Goal: Feedback & Contribution: Contribute content

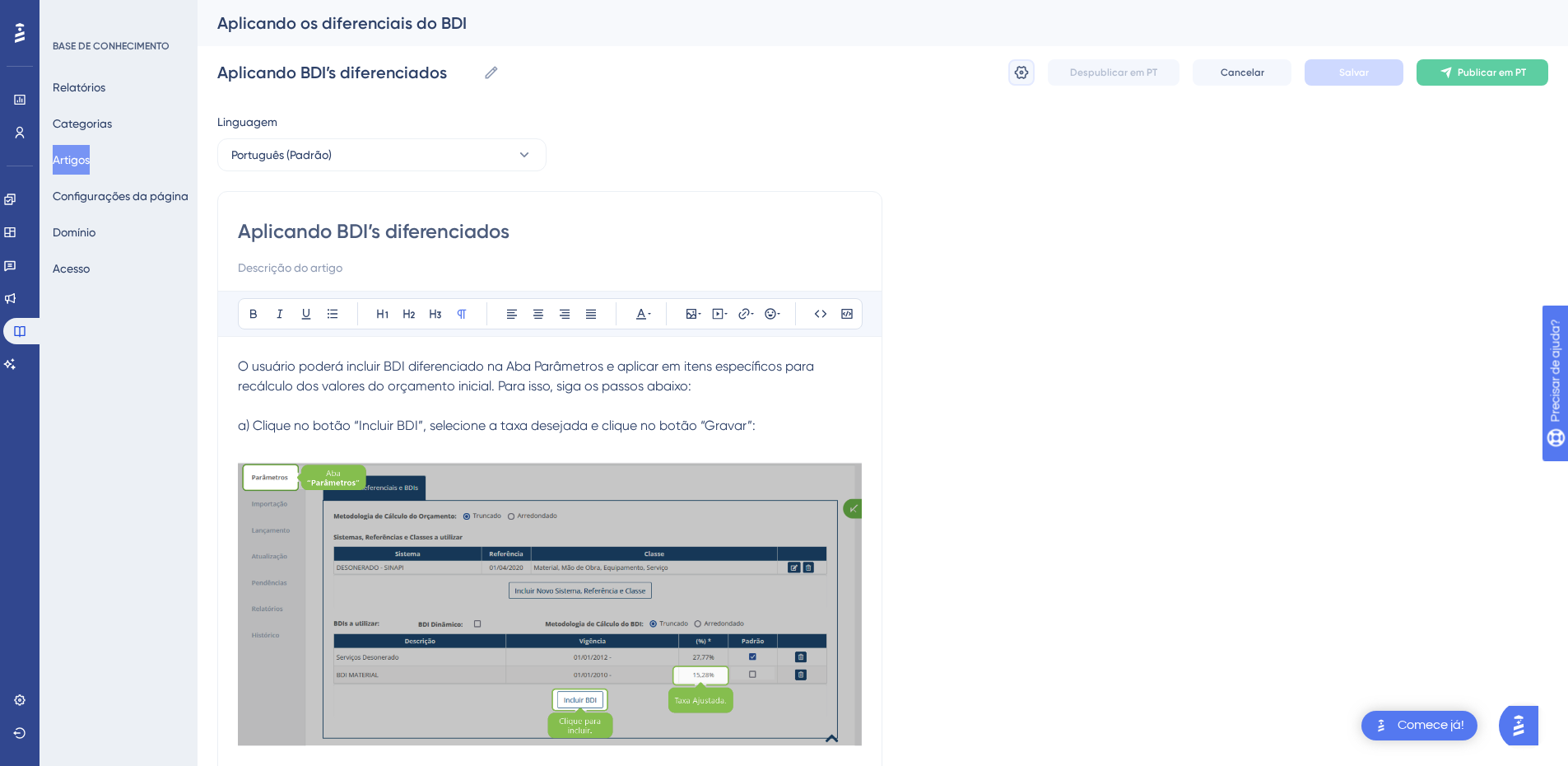
click at [1019, 77] on icon at bounding box center [1023, 71] width 14 height 13
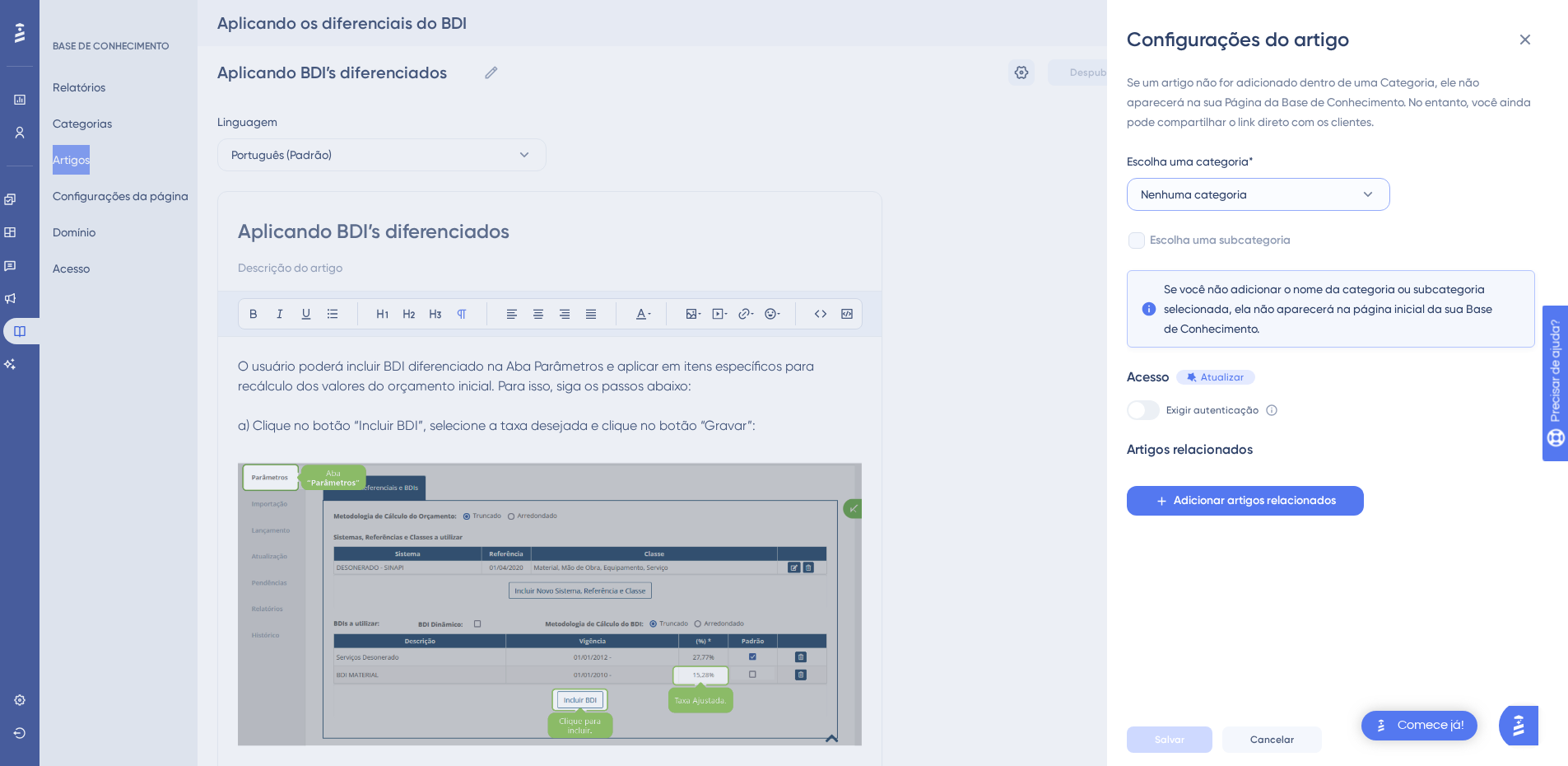
click at [1248, 201] on button "Nenhuma categoria" at bounding box center [1259, 193] width 264 height 33
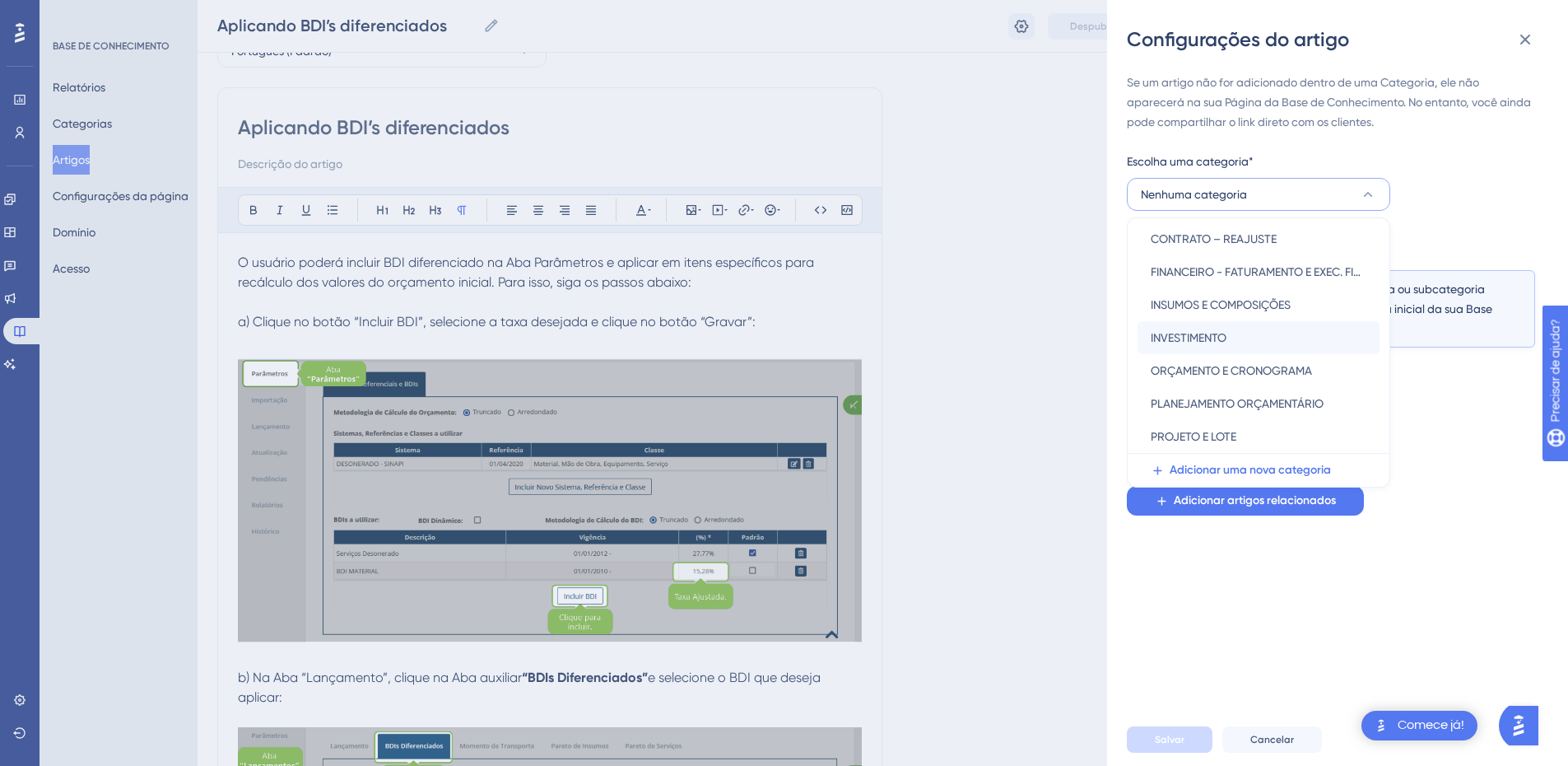
scroll to position [98, 0]
click at [1217, 366] on font "ORÇAMENTO E CRONOGRAMA" at bounding box center [1232, 370] width 162 height 13
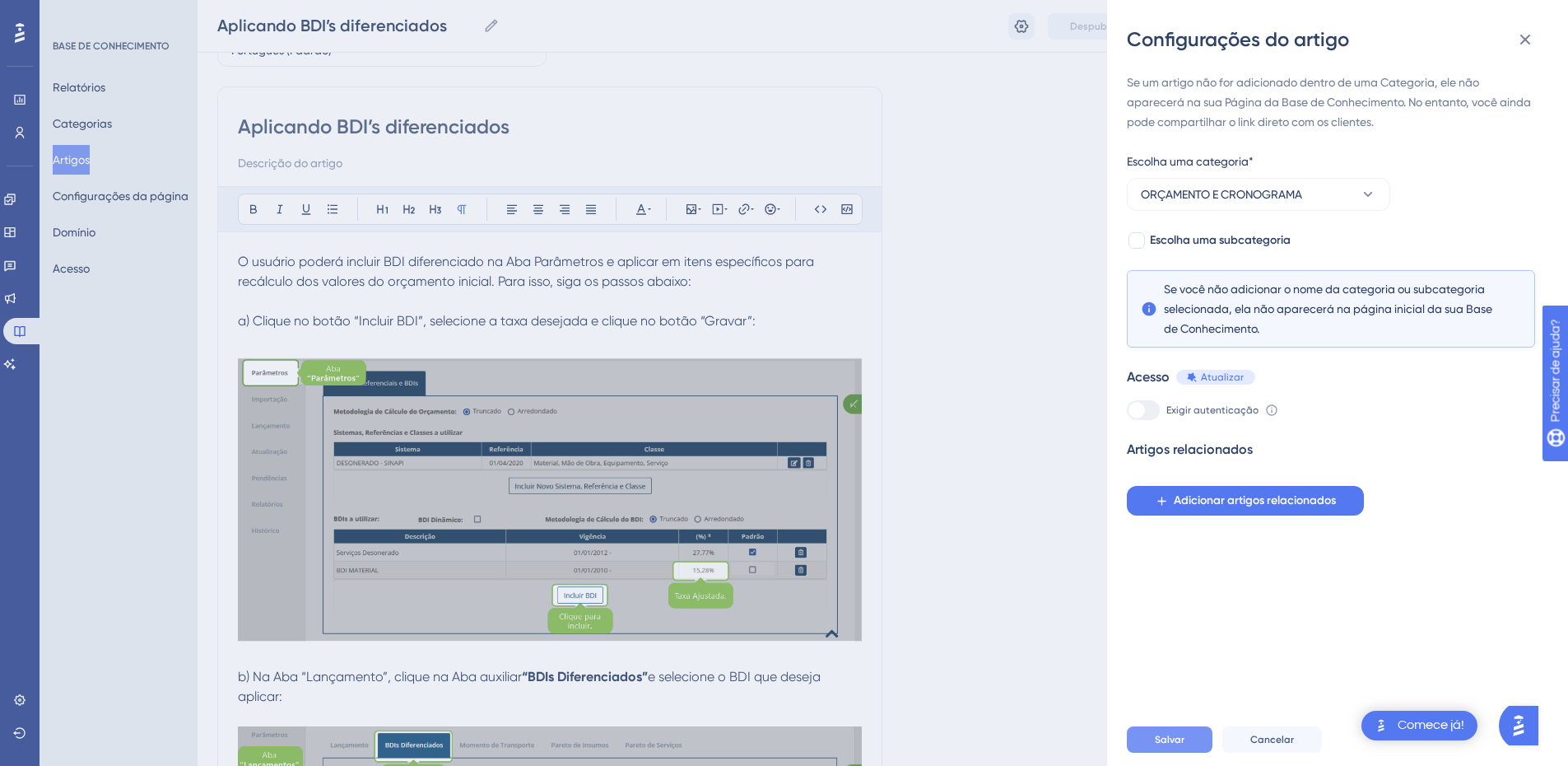
click at [1160, 745] on font "Salvar" at bounding box center [1170, 740] width 30 height 12
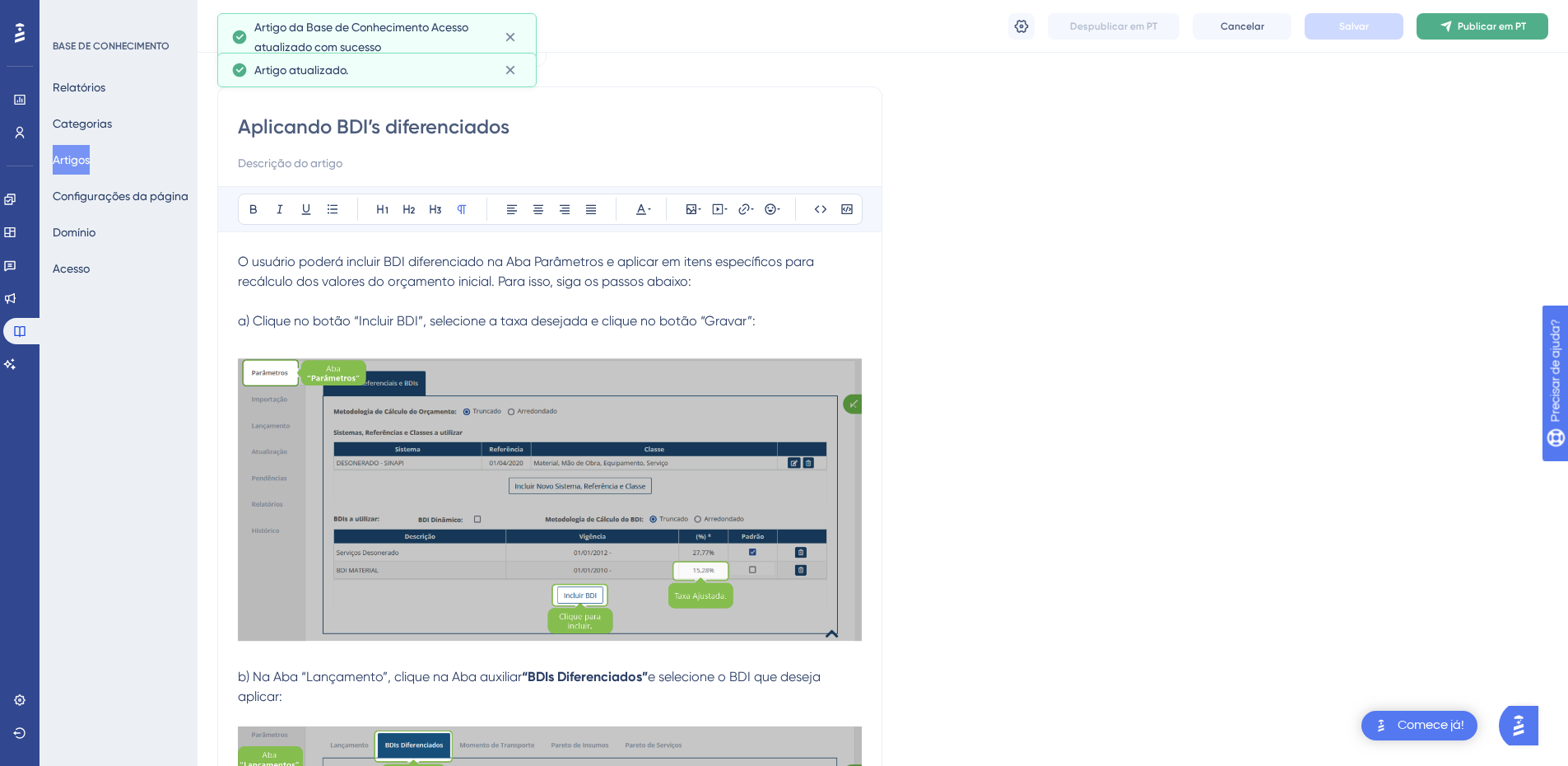
click at [1465, 25] on font "Publicar em PT" at bounding box center [1492, 27] width 68 height 12
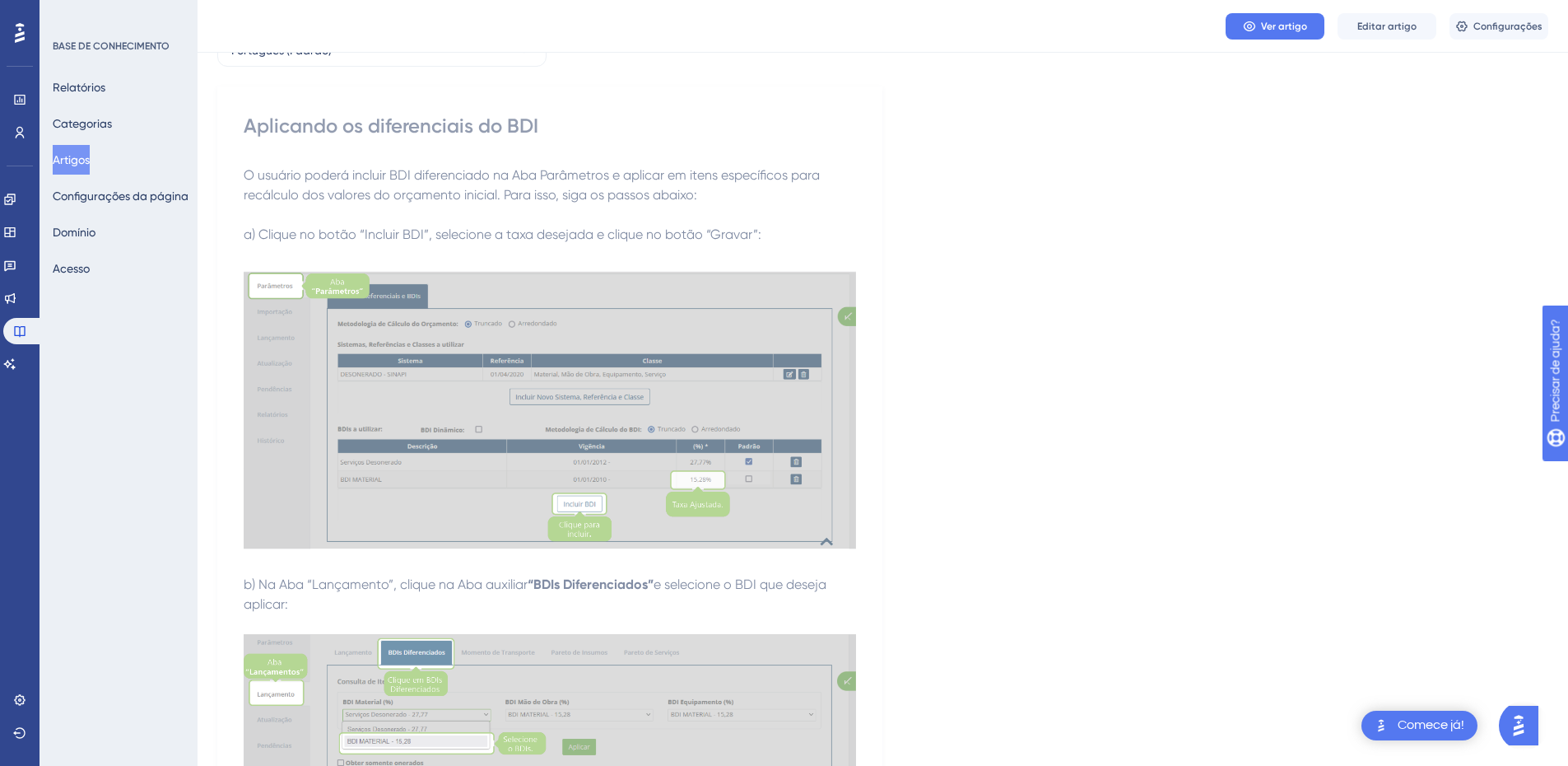
click at [89, 158] on font "Artigos" at bounding box center [70, 159] width 37 height 13
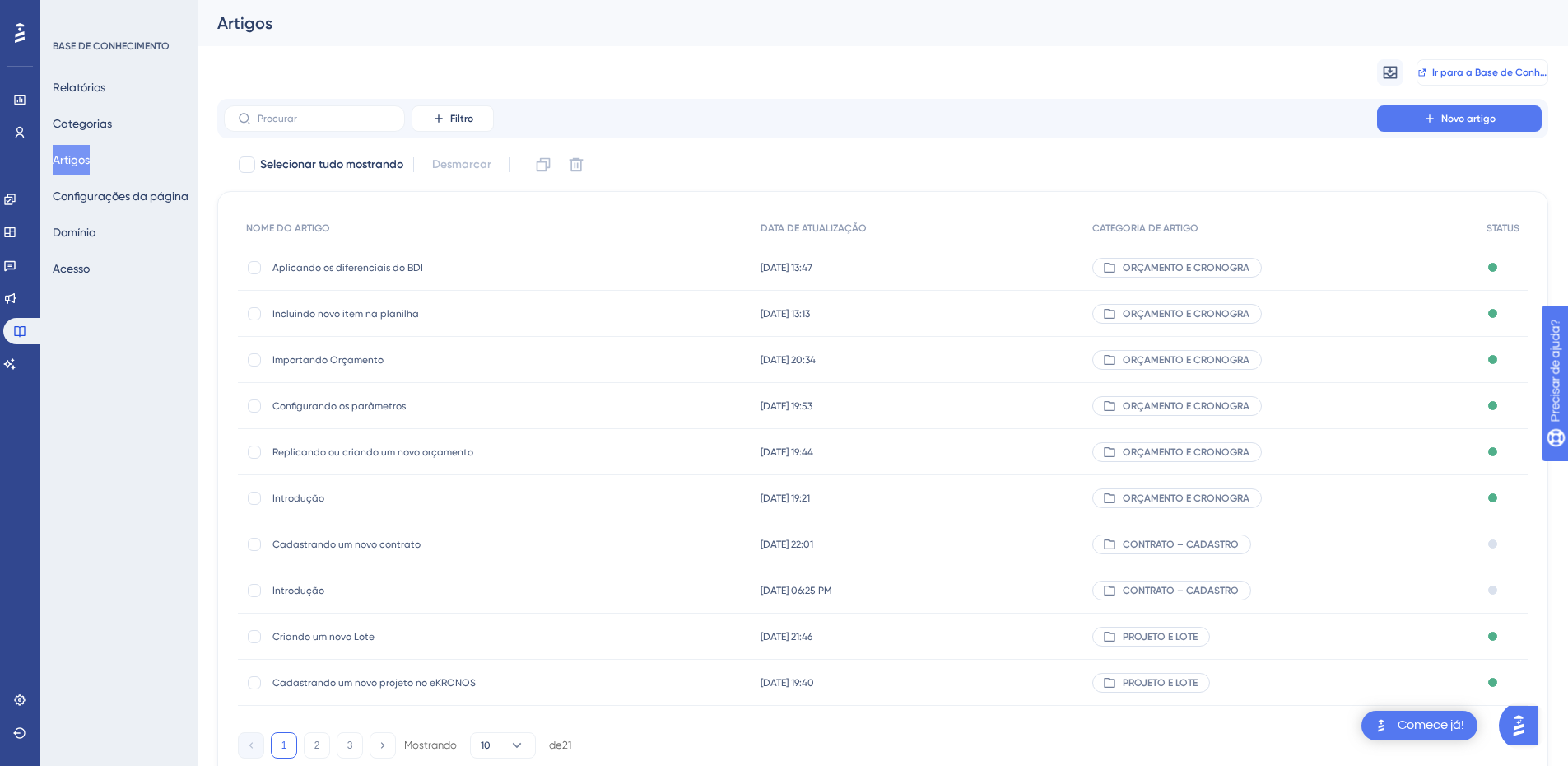
click at [1451, 69] on font "Ir para a Base de Conhecimento" at bounding box center [1508, 72] width 152 height 12
click at [1422, 115] on button "Novo artigo" at bounding box center [1460, 118] width 165 height 27
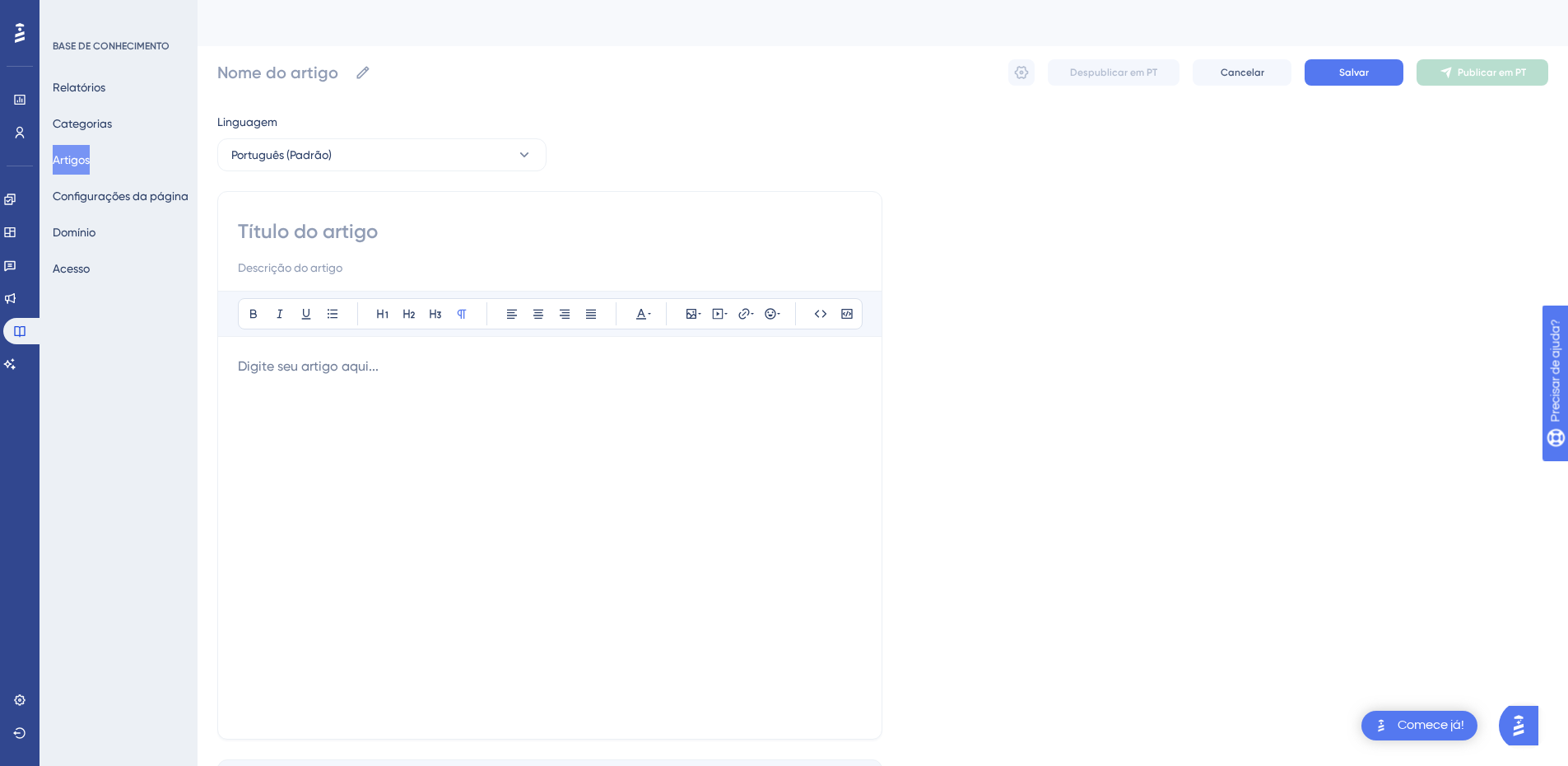
click at [337, 227] on input at bounding box center [549, 231] width 624 height 27
paste input "Momento de Transporte (DMT):"
type input "Momento de Transporte (DMT):"
type input "Momento de Transporte (DMT)"
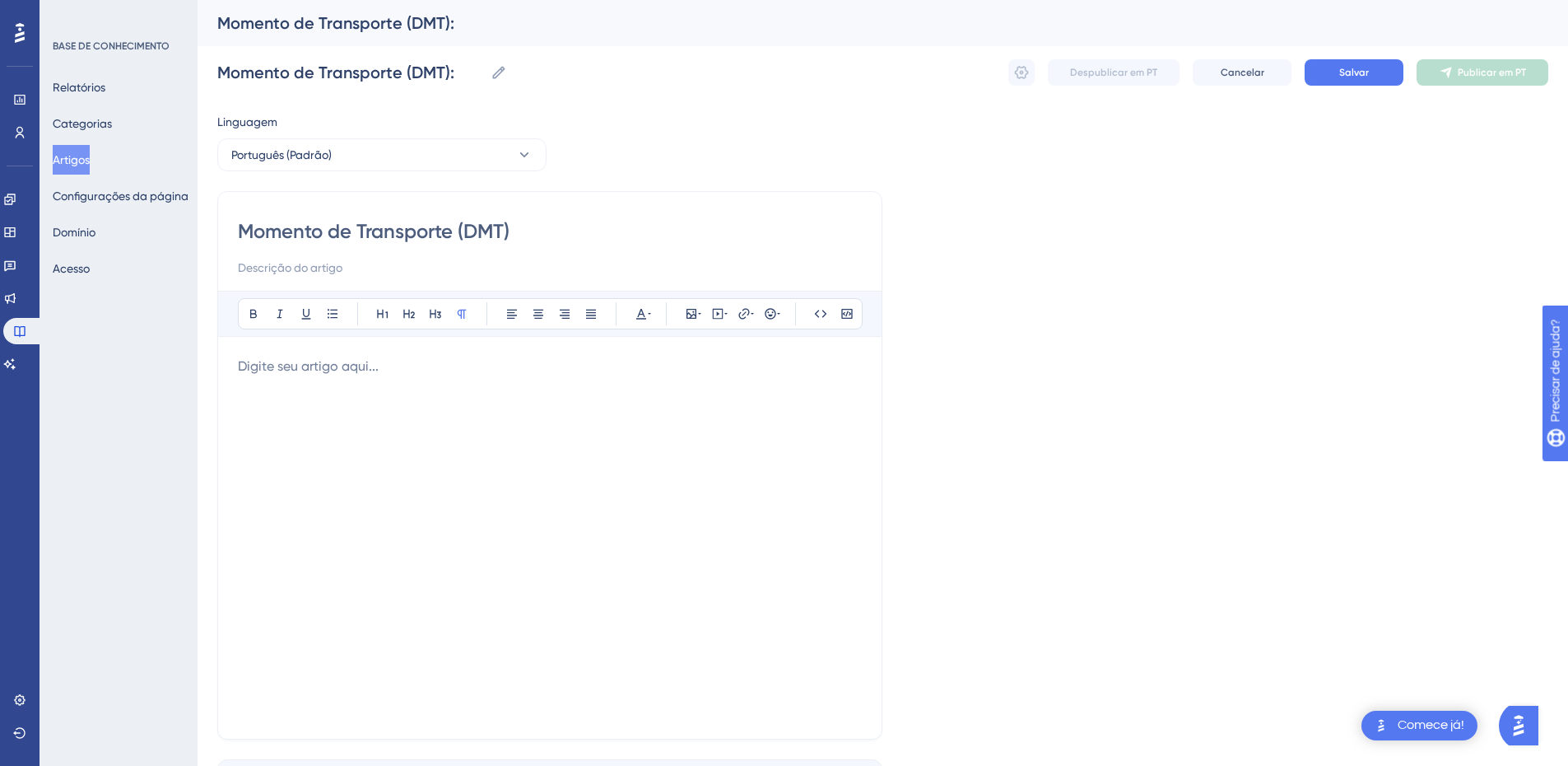
type input "Momento de Transporte (DMT)"
click at [310, 271] on input at bounding box center [549, 268] width 624 height 20
paste input "DMT Simples"
paste input "DMT – Novo Sicro"
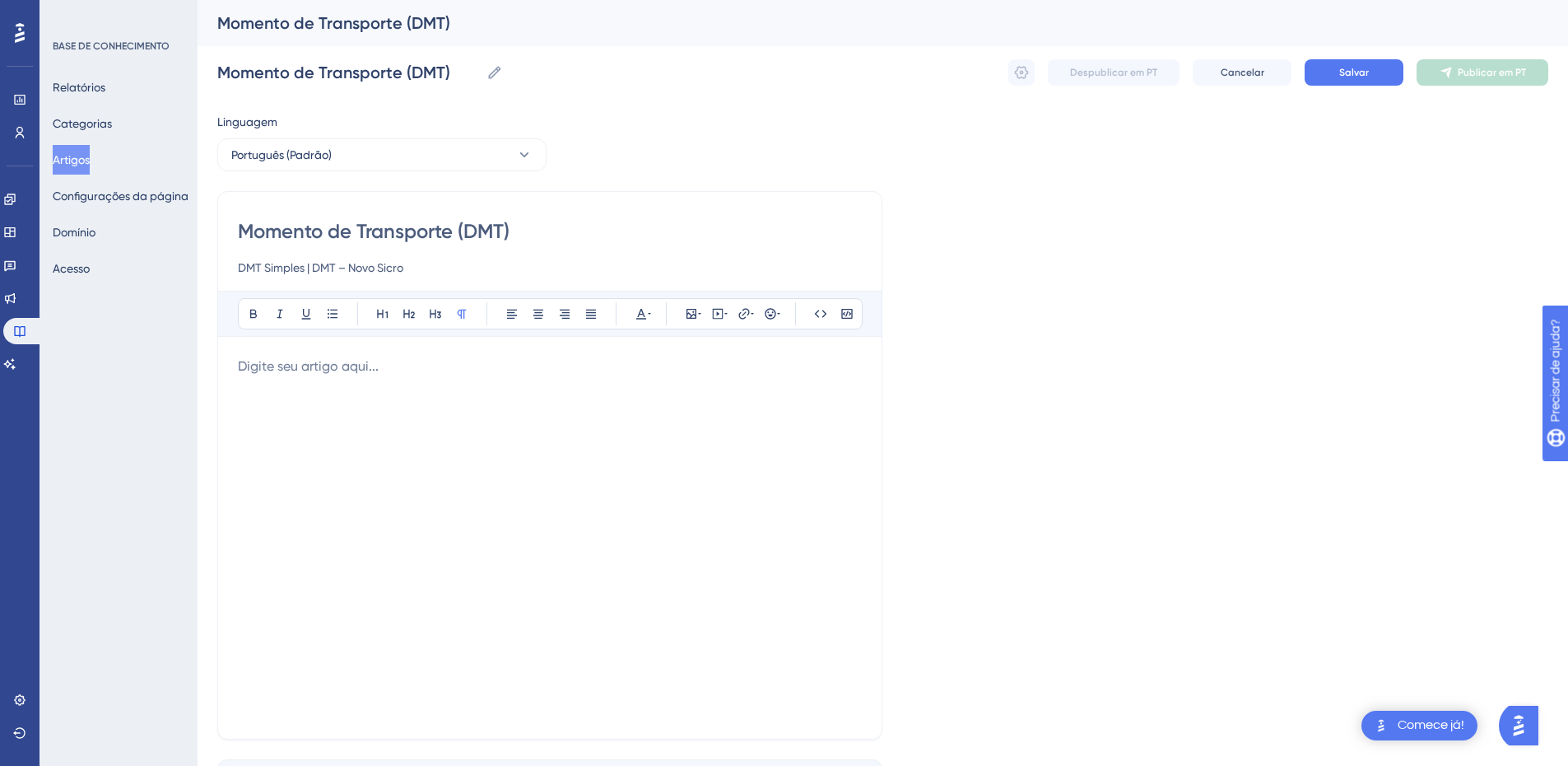
type input "DMT Simples | DMT – Novo Sicro"
click at [316, 366] on p at bounding box center [549, 366] width 624 height 20
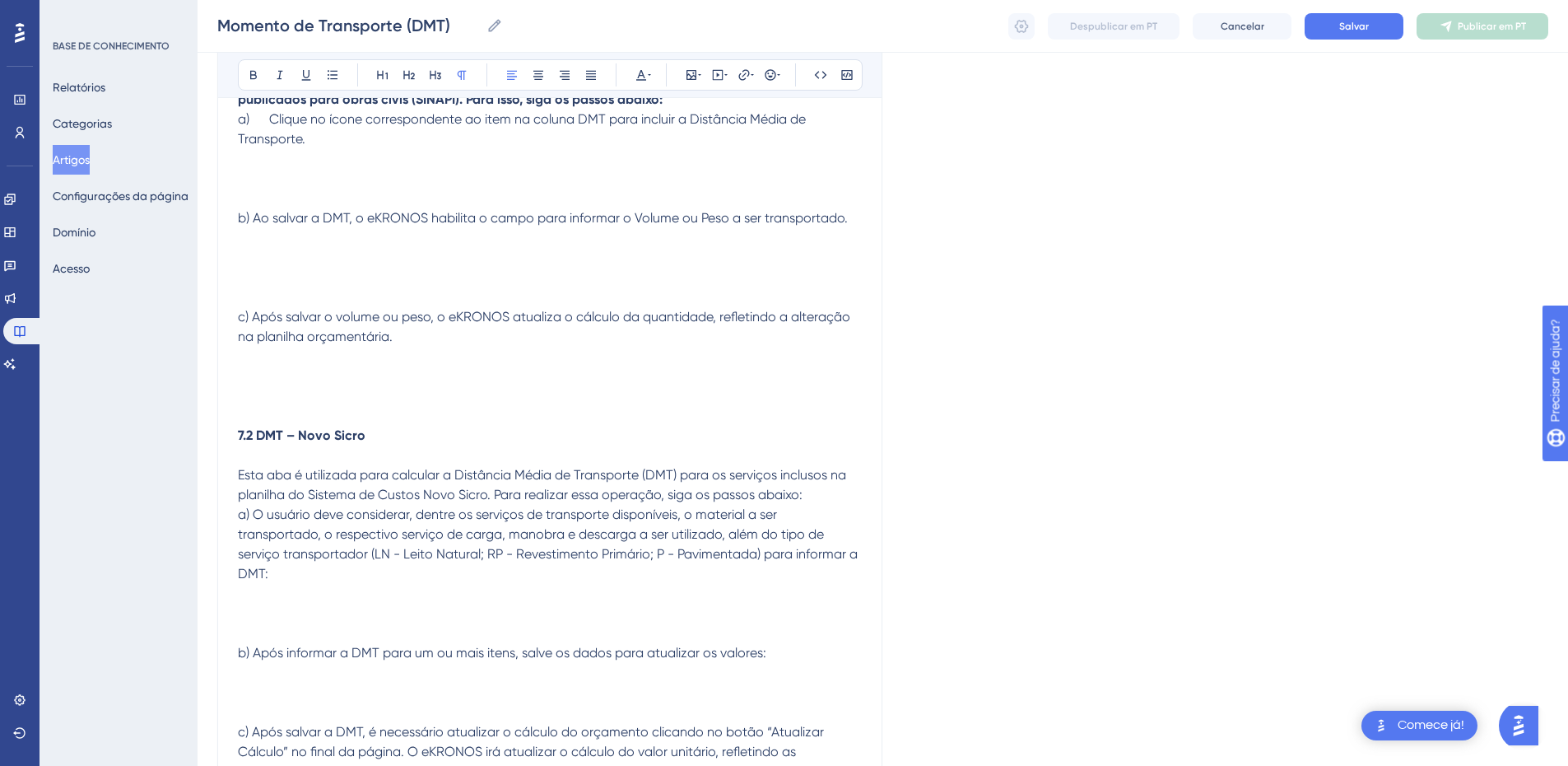
click at [415, 295] on p at bounding box center [549, 298] width 624 height 20
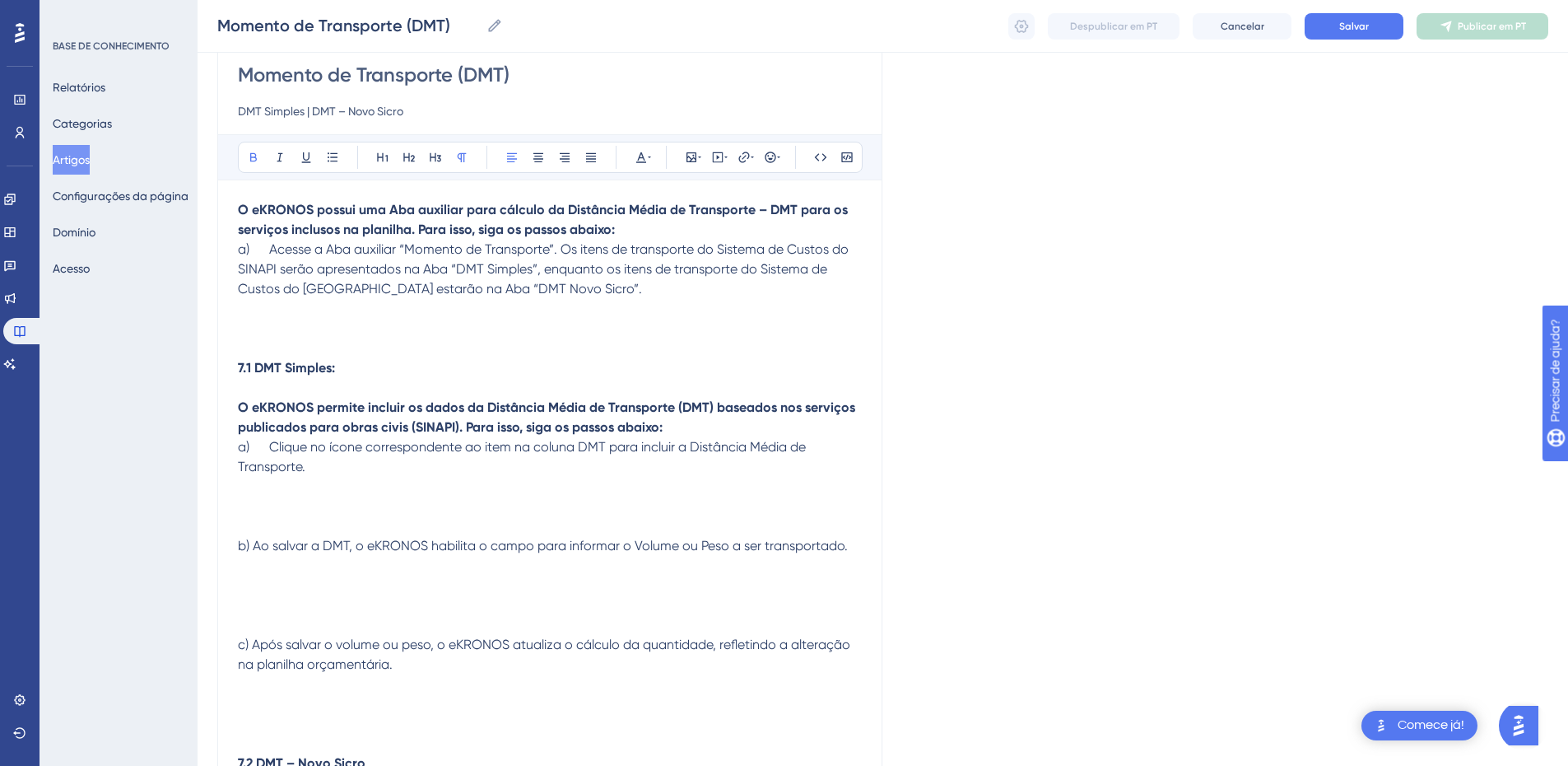
click at [427, 223] on strong "O eKRONOS possui uma Aba auxiliar para cálculo da Distância Média de Transporte…" at bounding box center [544, 219] width 613 height 36
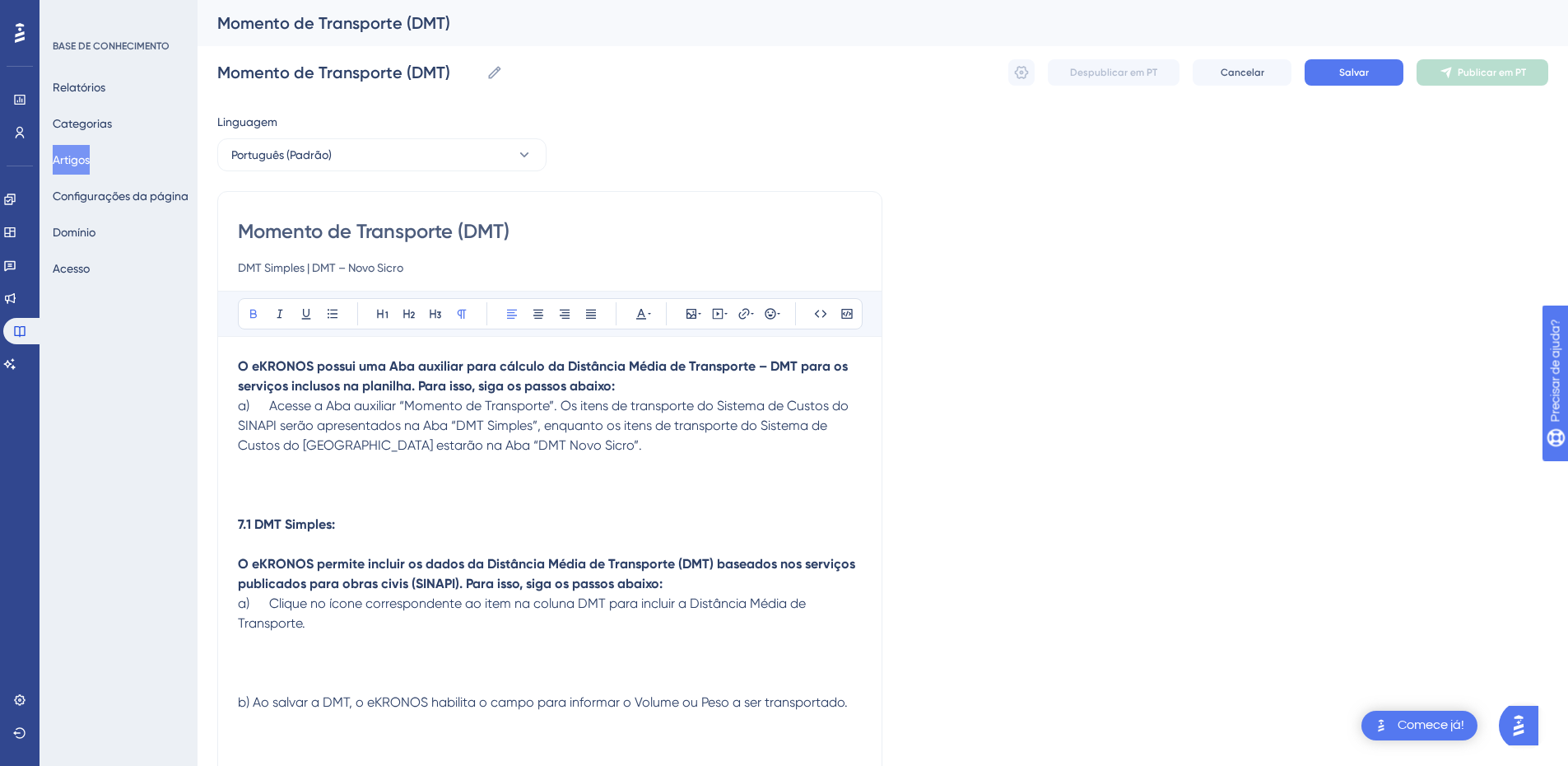
click at [647, 392] on p "O eKRONOS possui uma Aba auxiliar para cálculo da Distância Média de Transporte…" at bounding box center [549, 376] width 624 height 40
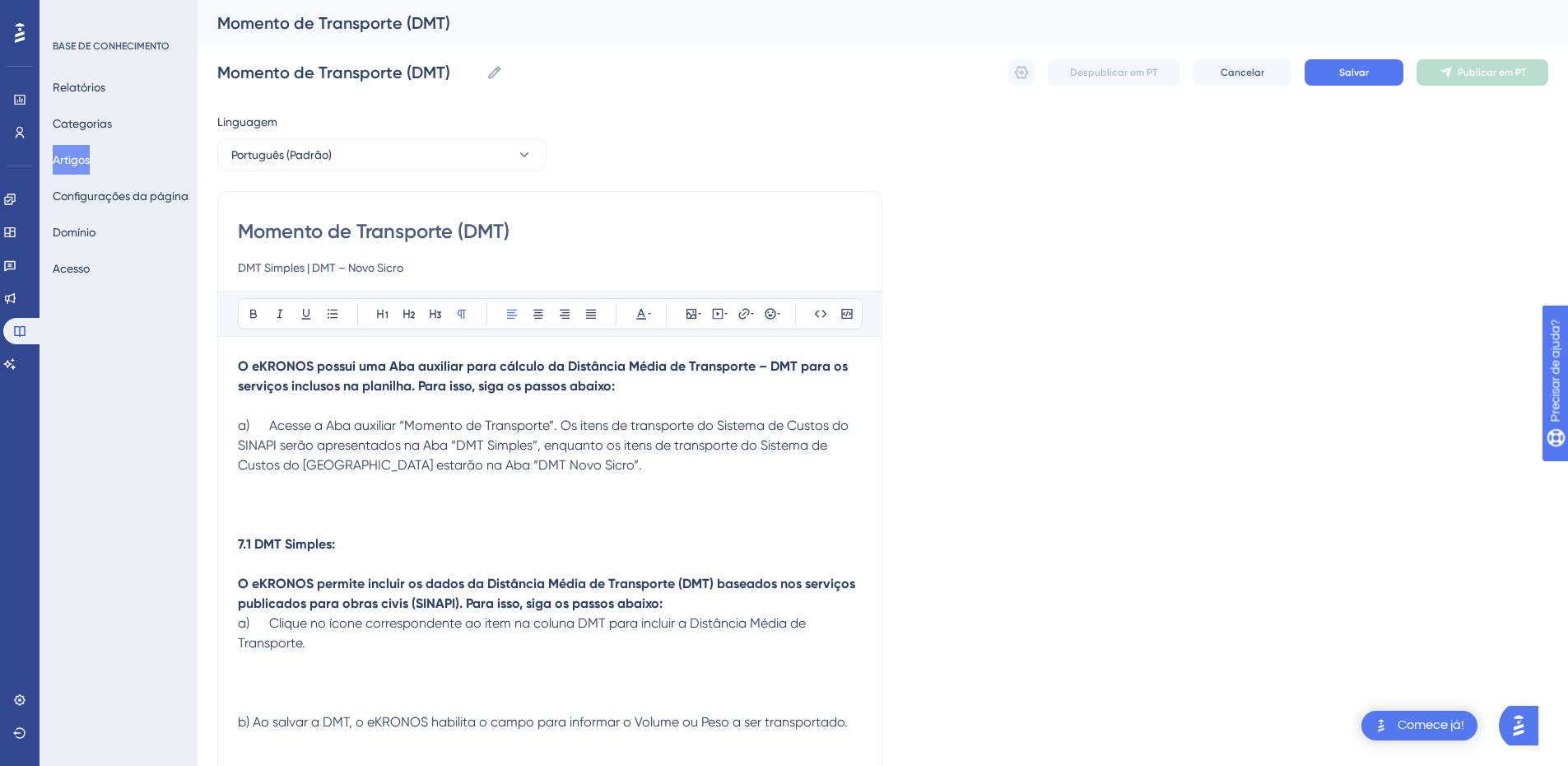
drag, startPoint x: 268, startPoint y: 426, endPoint x: 250, endPoint y: 428, distance: 18.1
click at [250, 428] on span "a) Acesse a Aba auxiliar “Momento de Transporte”. Os itens de transporte do Sis…" at bounding box center [544, 446] width 614 height 56
click at [239, 445] on span "a) Acesse a Aba auxiliar “Momento de Transporte”. Os itens de transporte do Sis…" at bounding box center [539, 446] width 601 height 56
drag, startPoint x: 616, startPoint y: 472, endPoint x: 195, endPoint y: 428, distance: 423.3
click at [197, 428] on div "Desempenho Usuários Noivado Widgets Opinião Atualizações de produtos Base de co…" at bounding box center [883, 715] width 1371 height 1432
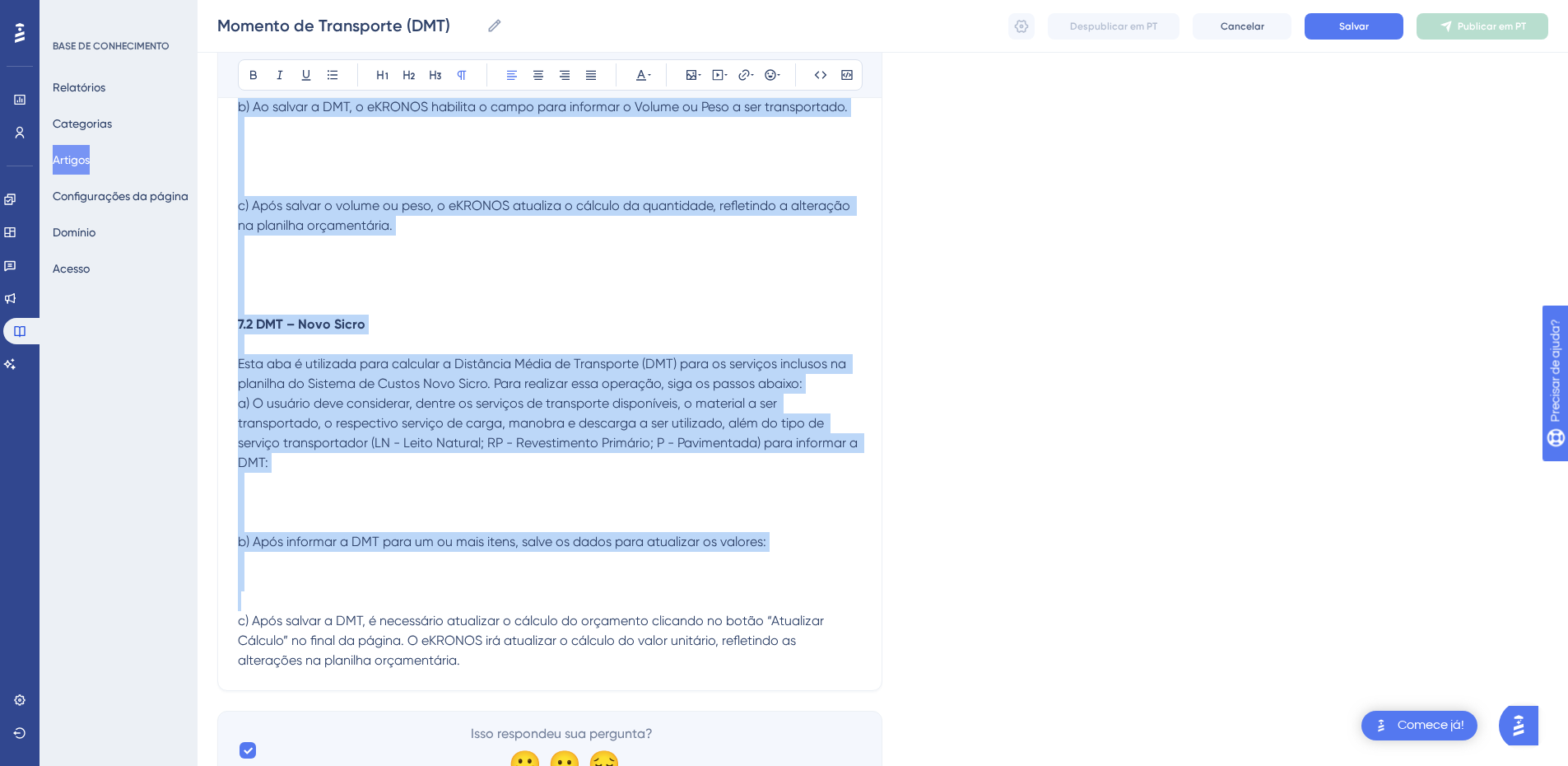
scroll to position [686, 0]
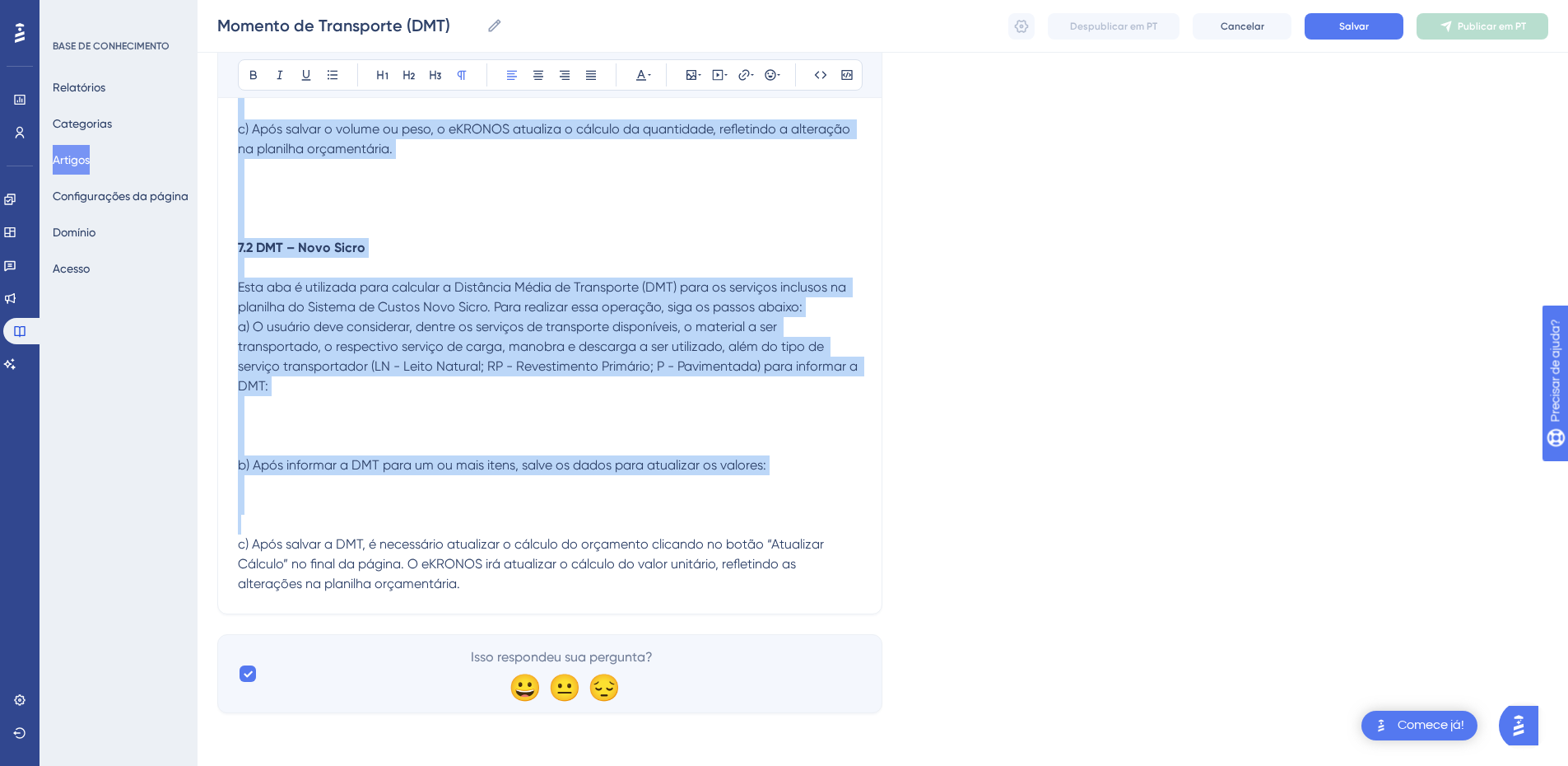
drag, startPoint x: 238, startPoint y: 367, endPoint x: 589, endPoint y: 646, distance: 448.4
click at [589, 649] on div "Linguagem Português (Padrão) Momento de Transporte (DMT) DMT Simples | DMT – No…" at bounding box center [883, 66] width 1331 height 1293
click at [585, 75] on icon at bounding box center [590, 74] width 13 height 13
click at [508, 327] on span "a) O usuário deve considerar, dentre os serviços de transporte disponíveis, o m…" at bounding box center [551, 356] width 628 height 75
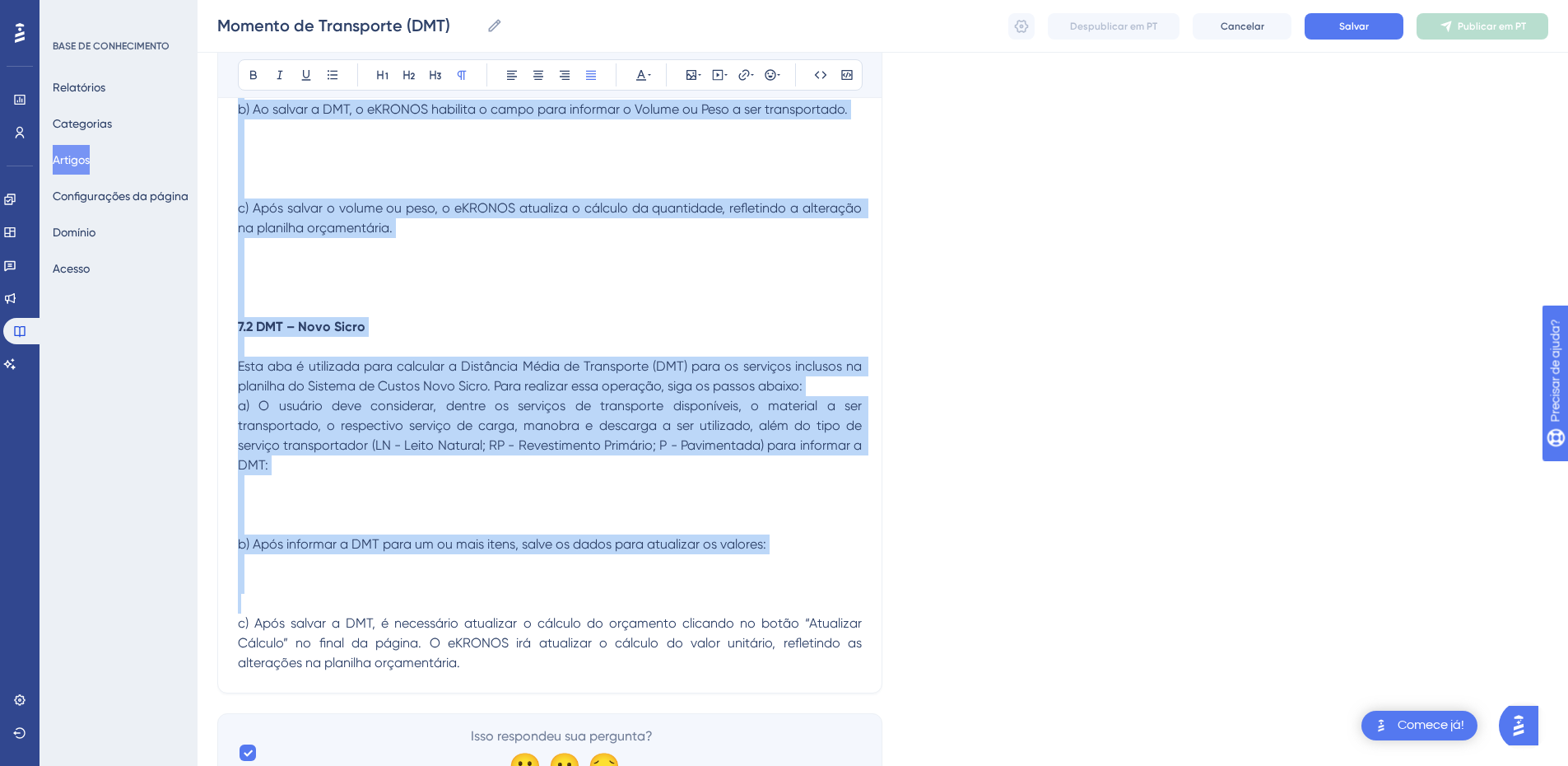
scroll to position [604, 0]
click at [424, 429] on span "a) O usuário deve considerar, dentre os serviços de transporte disponíveis, o m…" at bounding box center [551, 438] width 628 height 75
click at [405, 302] on p at bounding box center [549, 309] width 624 height 20
click at [273, 280] on p at bounding box center [549, 289] width 624 height 20
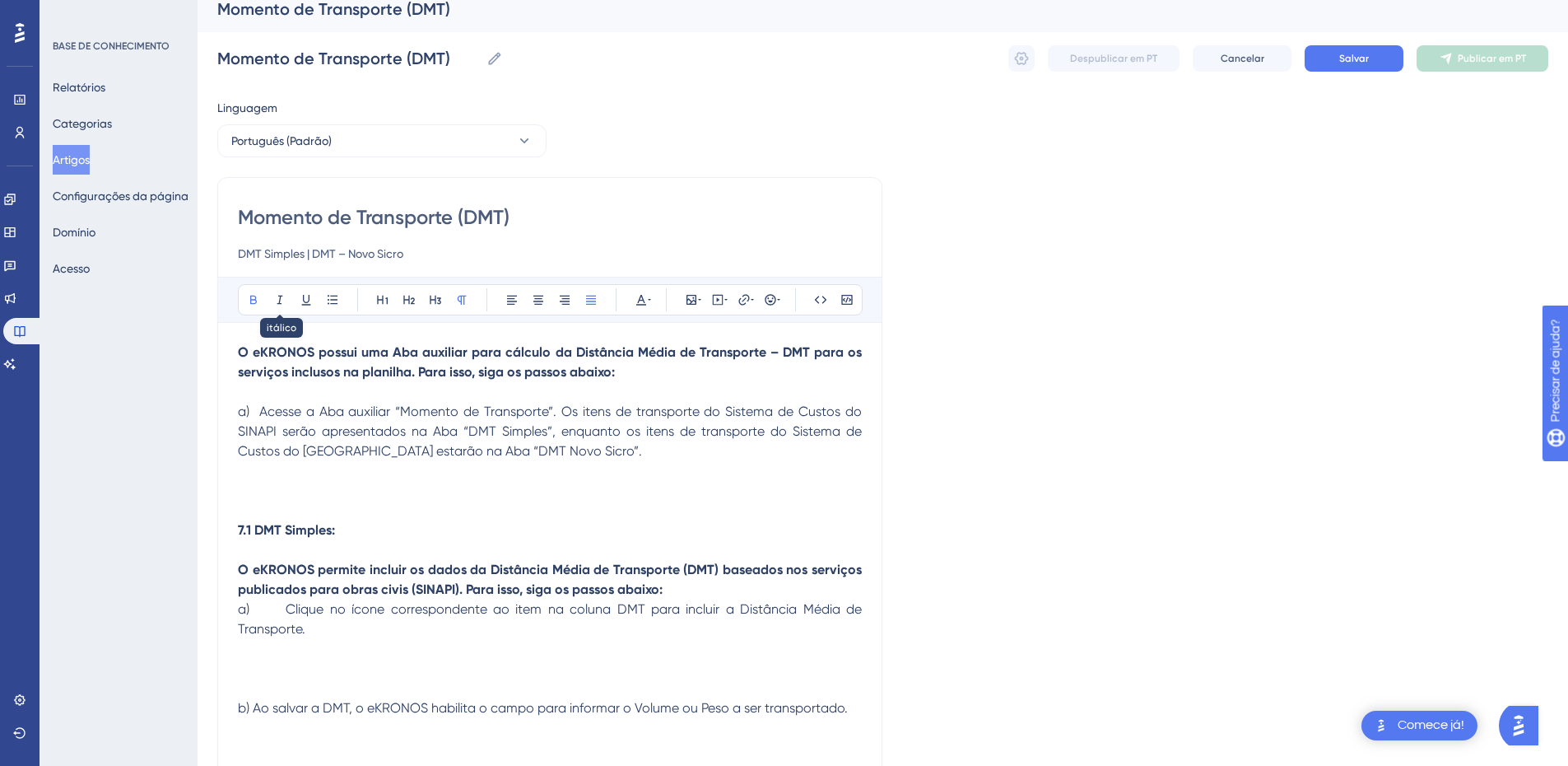
scroll to position [0, 0]
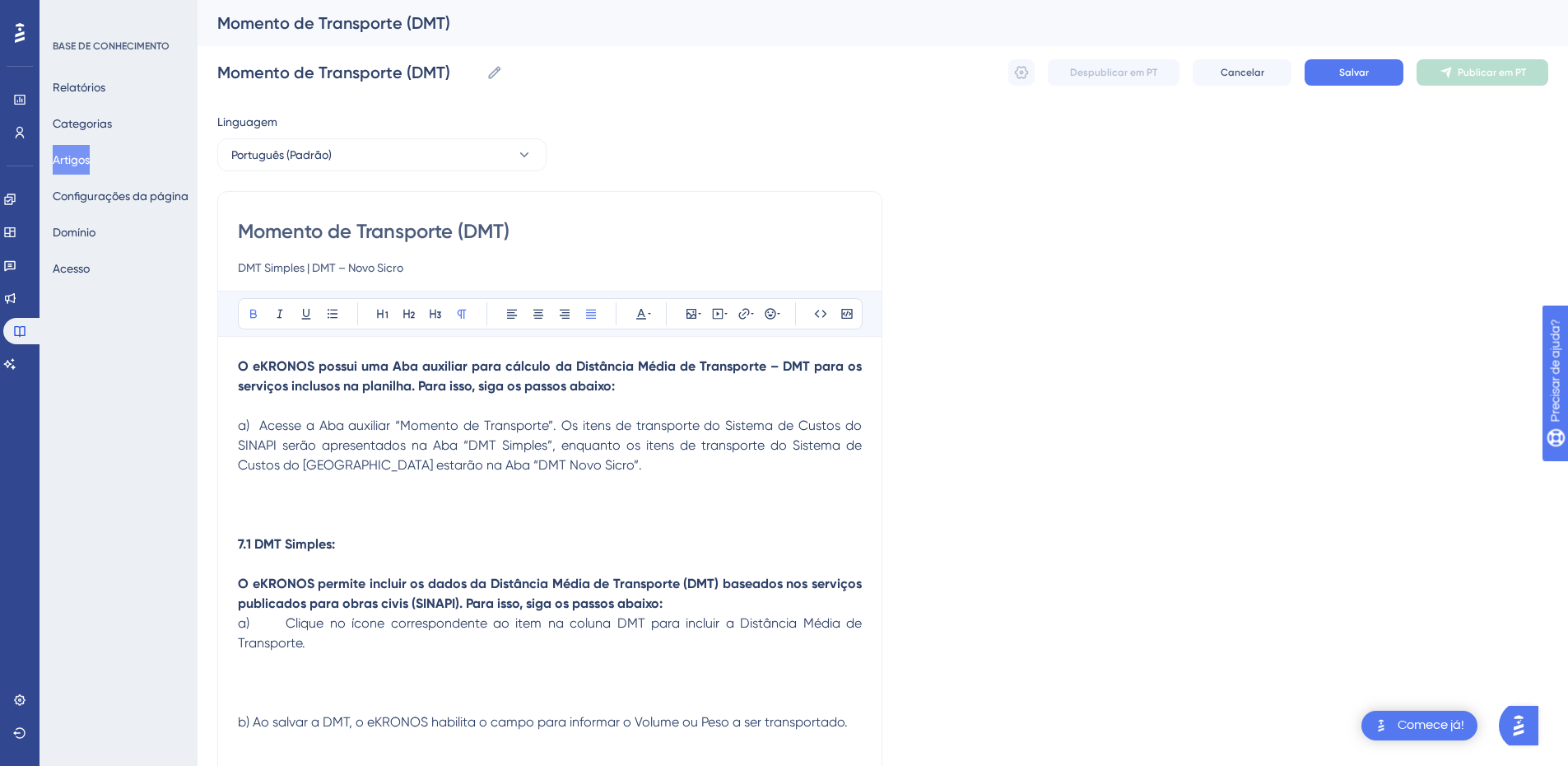
click at [295, 485] on p at bounding box center [549, 485] width 624 height 20
click at [284, 500] on p at bounding box center [549, 505] width 624 height 20
click at [692, 318] on icon at bounding box center [691, 314] width 13 height 13
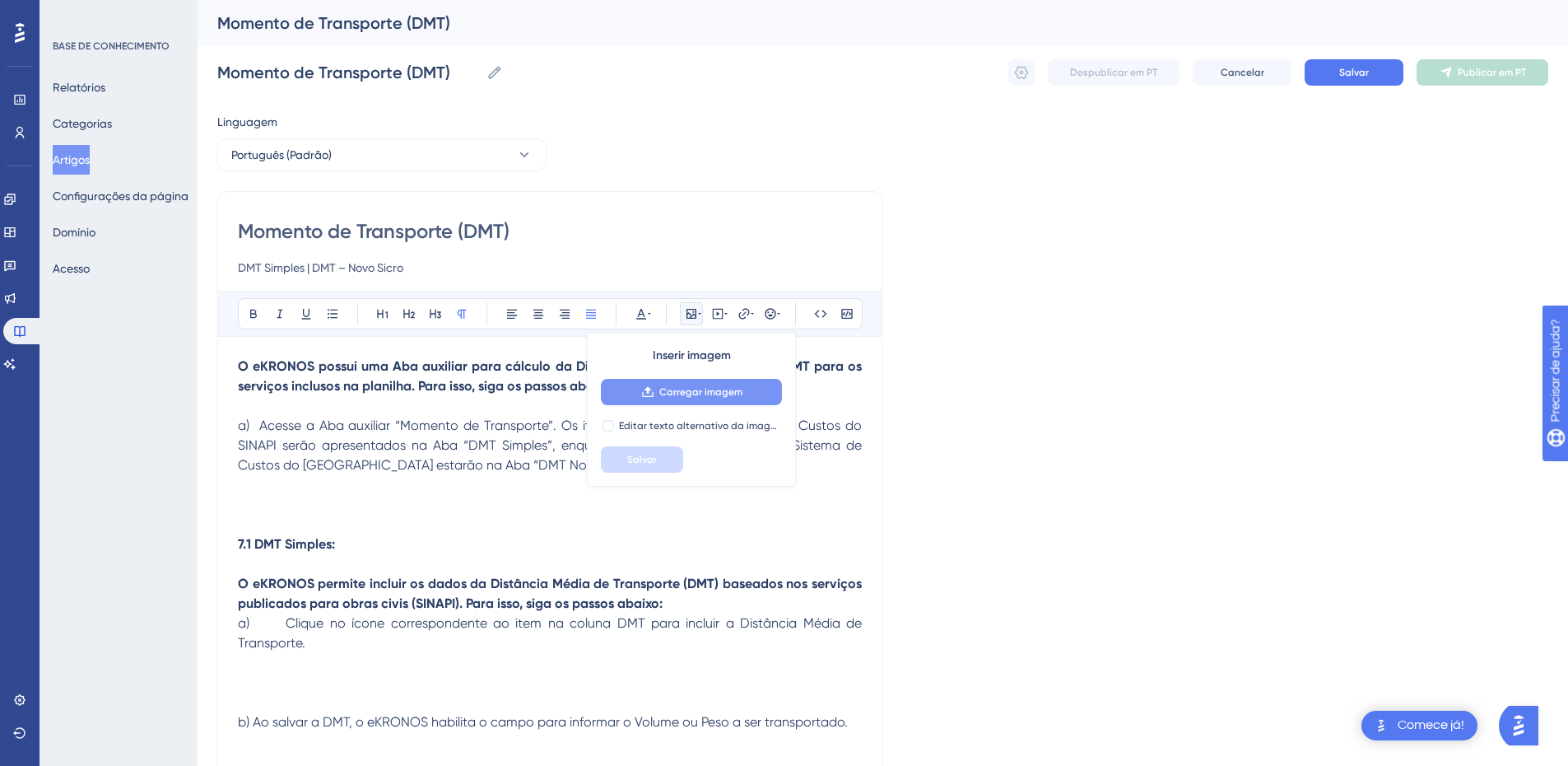
click at [662, 403] on button "Carregar imagem" at bounding box center [691, 392] width 181 height 27
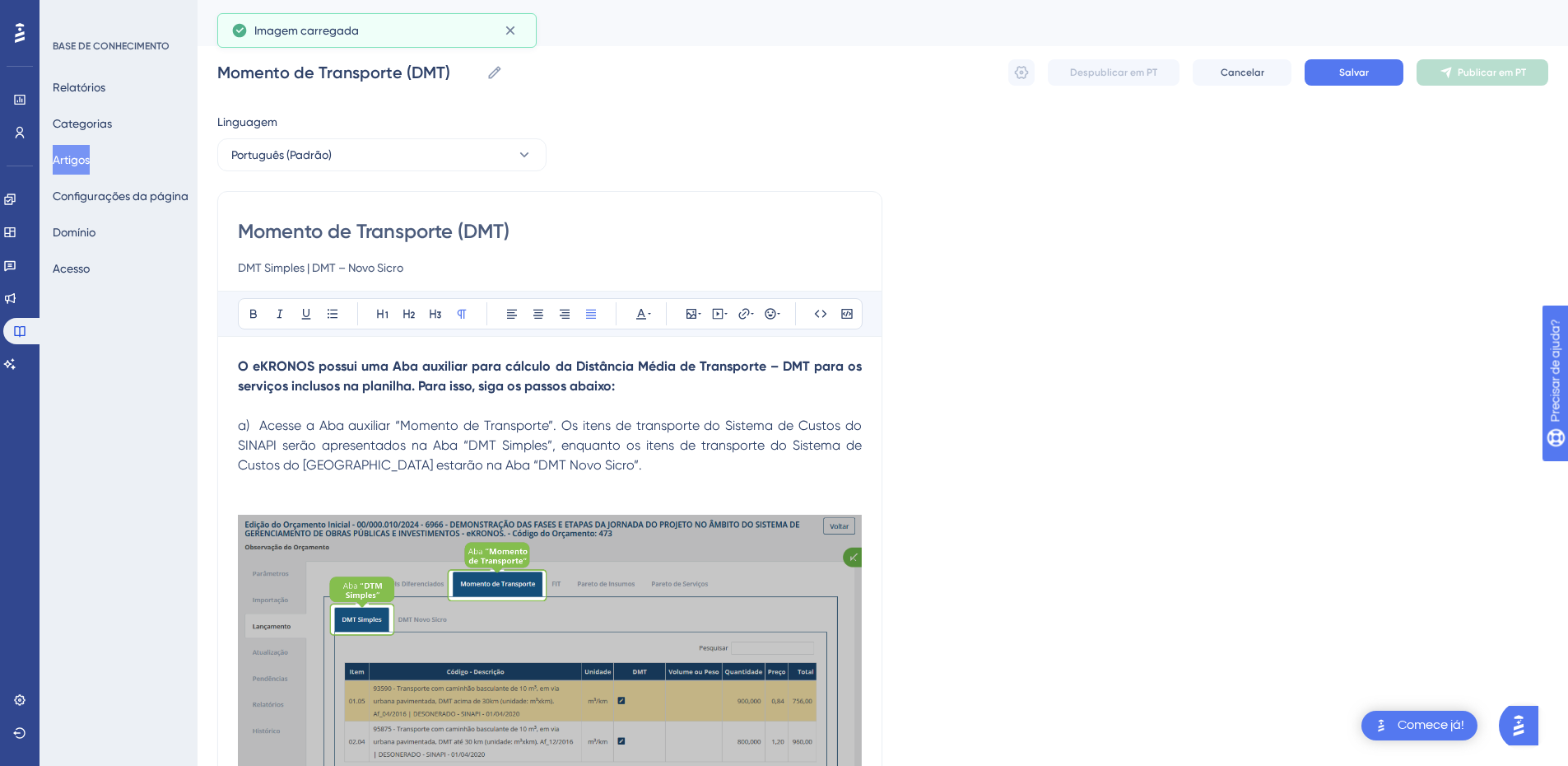
scroll to position [27, 0]
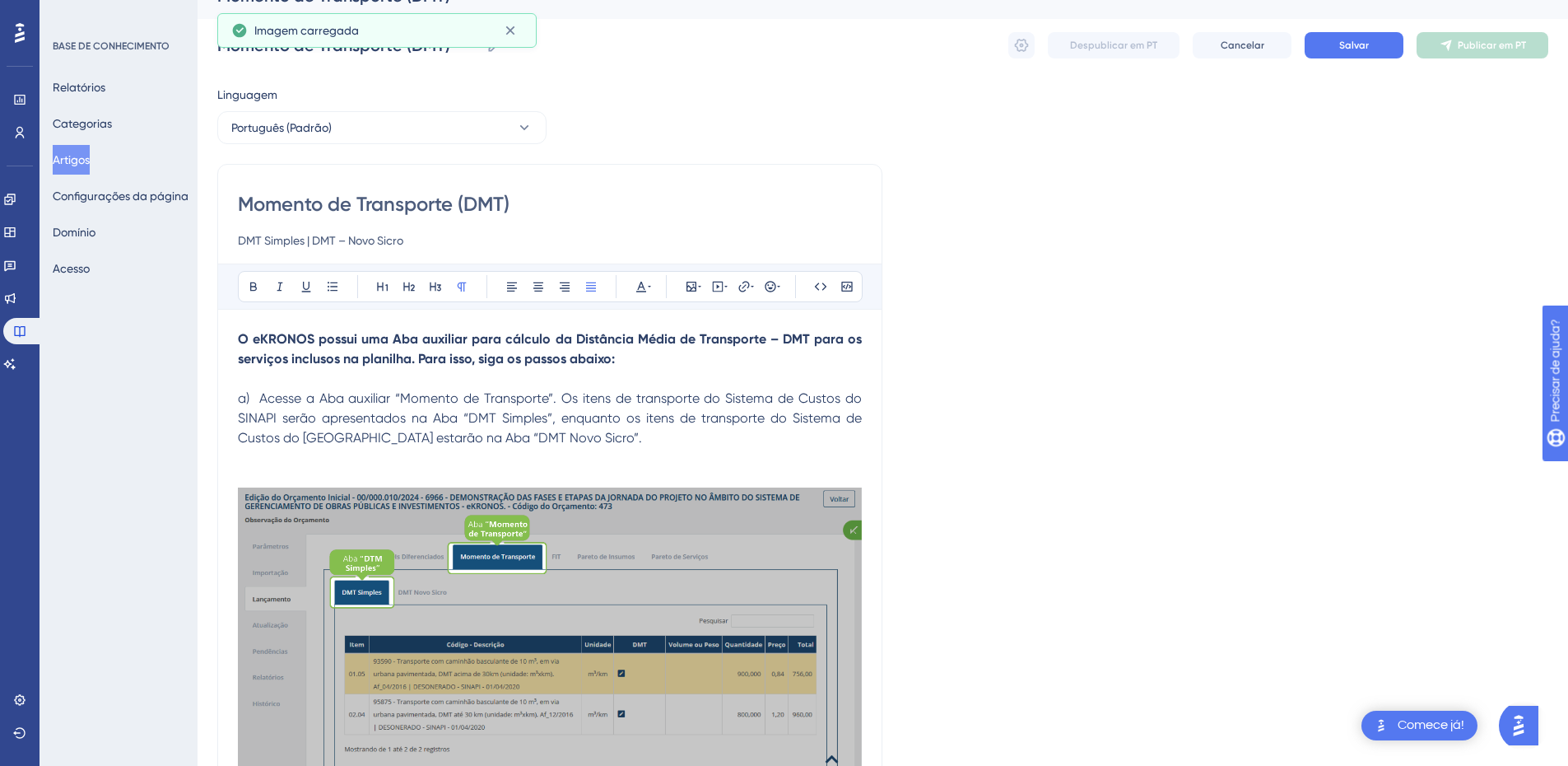
click at [256, 466] on p at bounding box center [549, 458] width 624 height 20
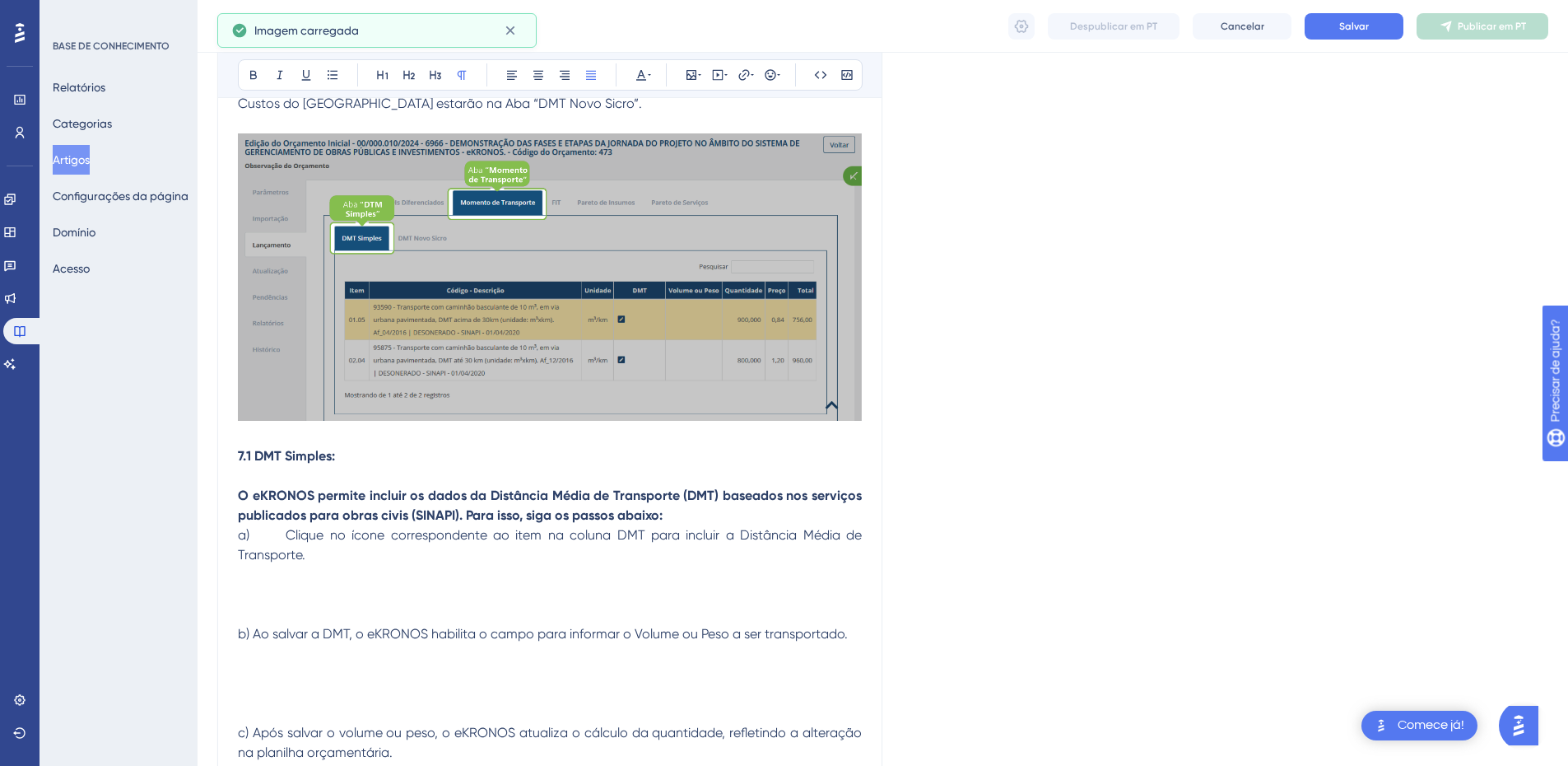
scroll to position [356, 0]
click at [256, 435] on p at bounding box center [549, 436] width 624 height 20
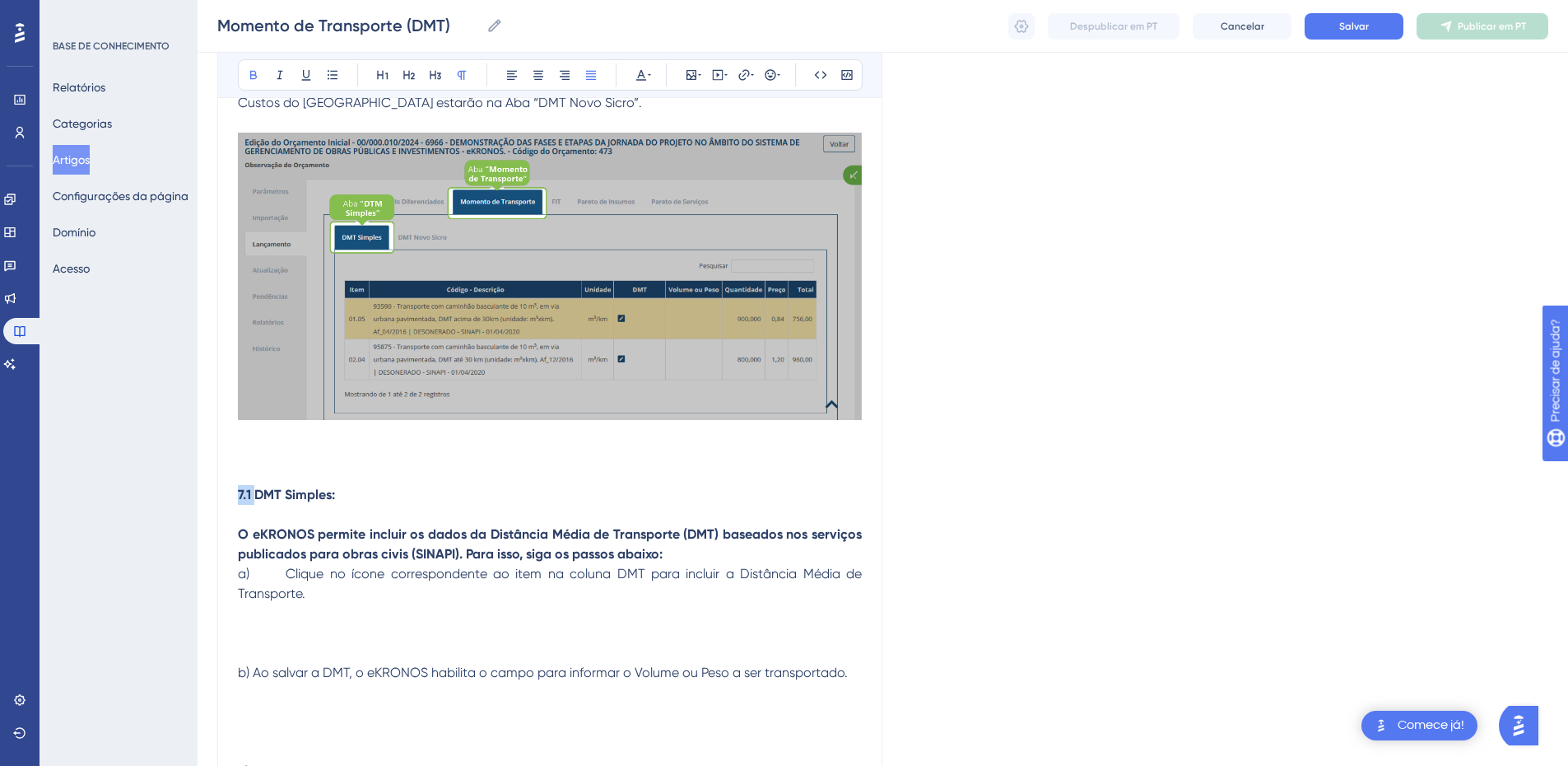
drag, startPoint x: 255, startPoint y: 496, endPoint x: 231, endPoint y: 496, distance: 24.0
click at [231, 495] on div "Momento de Transporte (DMT) DMT Simples | DMT – Novo Sicro Audacioso itálico Su…" at bounding box center [549, 542] width 665 height 1428
drag, startPoint x: 330, startPoint y: 492, endPoint x: 231, endPoint y: 494, distance: 99.0
click at [231, 494] on div "Momento de Transporte (DMT) DMT Simples | DMT – Novo Sicro Audacioso itálico Su…" at bounding box center [549, 542] width 665 height 1428
click at [415, 74] on icon at bounding box center [410, 74] width 12 height 9
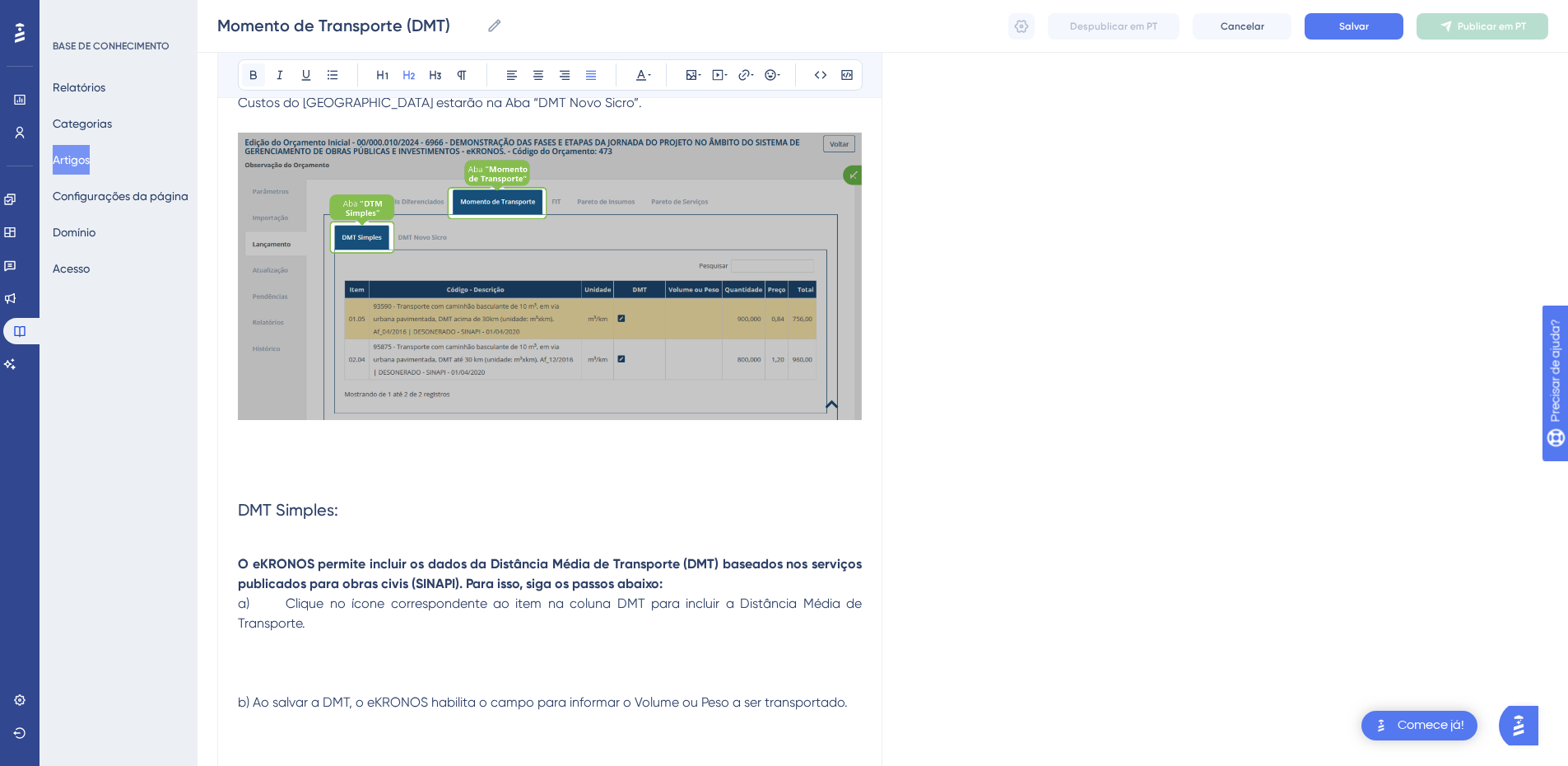
click at [257, 74] on icon at bounding box center [253, 74] width 13 height 13
click at [401, 517] on h2 "DMT Simples:" at bounding box center [549, 510] width 624 height 50
click at [257, 545] on p at bounding box center [549, 545] width 624 height 20
click at [259, 531] on h2 "DMT Simples" at bounding box center [549, 510] width 624 height 50
click at [255, 534] on h2 "DMT Simples" at bounding box center [549, 510] width 624 height 50
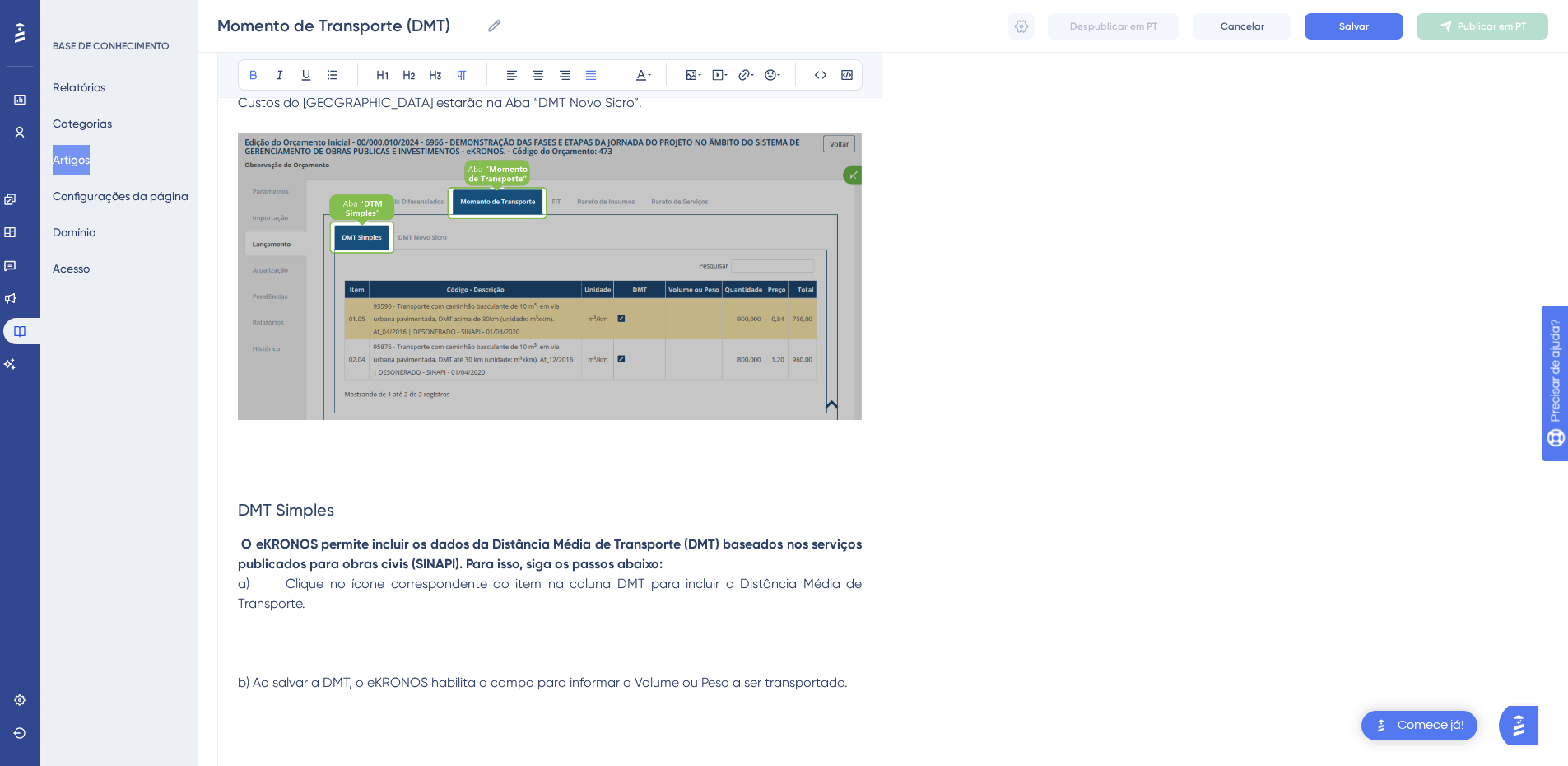
click at [672, 566] on p "O eKRONOS permite incluir os dados da Distância Média de Transporte (DMT) basea…" at bounding box center [549, 555] width 624 height 40
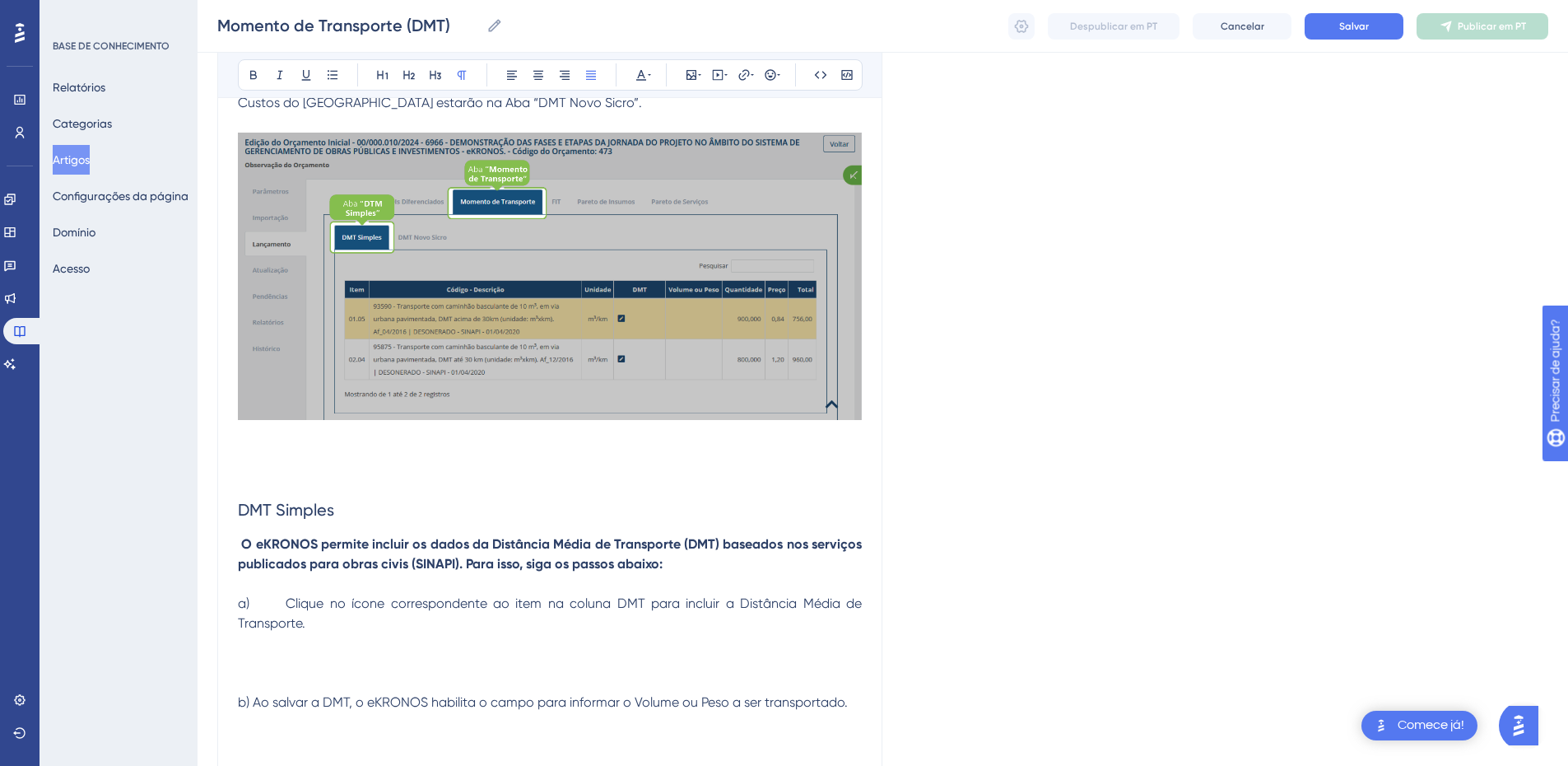
drag, startPoint x: 281, startPoint y: 605, endPoint x: 258, endPoint y: 605, distance: 23.0
click at [258, 605] on span "a) Clique no ícone correspondente ao item na coluna DMT para incluir a Distânci…" at bounding box center [551, 613] width 628 height 36
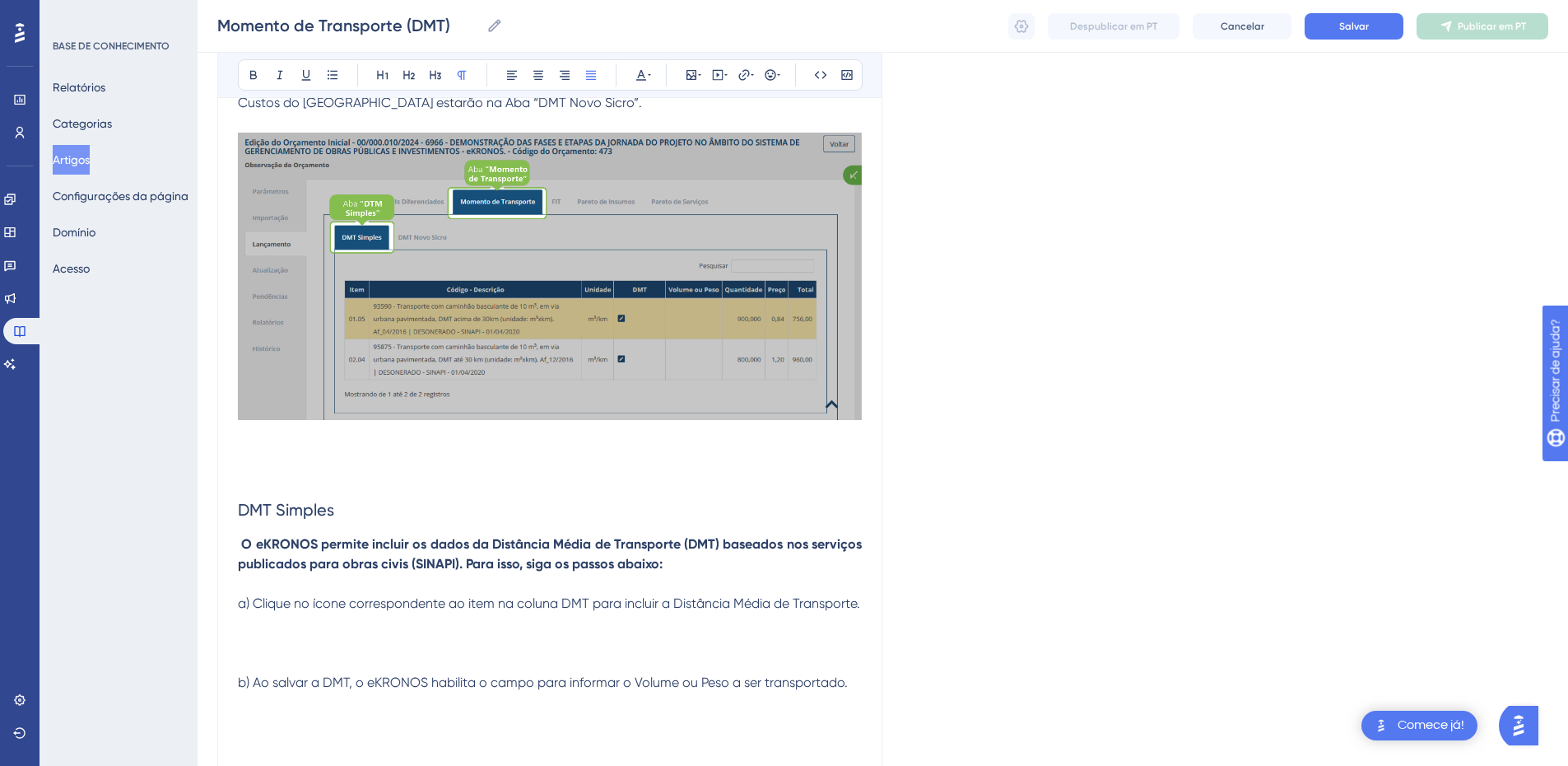
click at [249, 634] on p at bounding box center [549, 643] width 624 height 20
click at [289, 448] on p at bounding box center [549, 455] width 624 height 20
click at [686, 71] on icon at bounding box center [691, 75] width 10 height 10
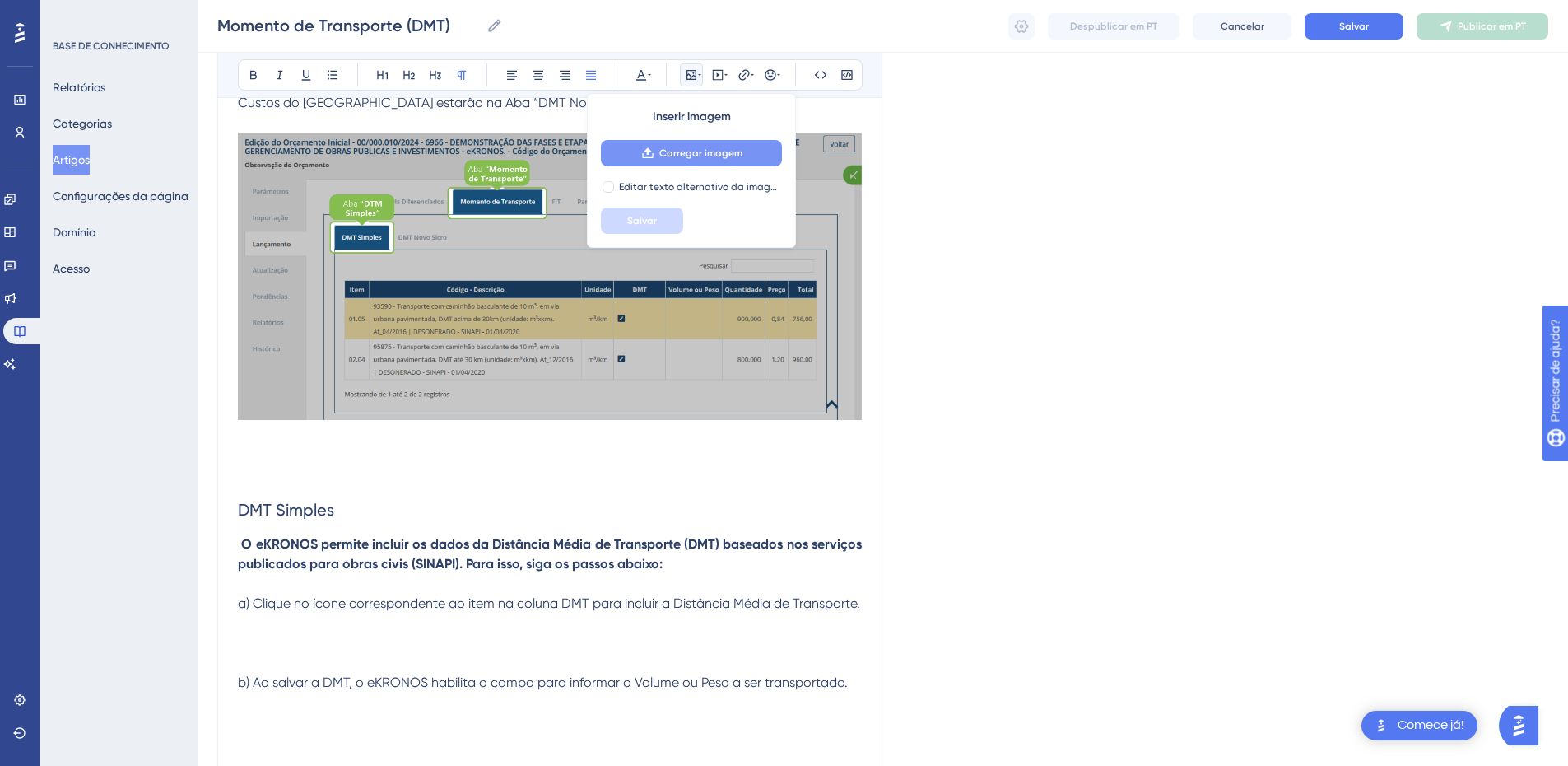
click at [680, 162] on button "Carregar imagem" at bounding box center [691, 153] width 181 height 27
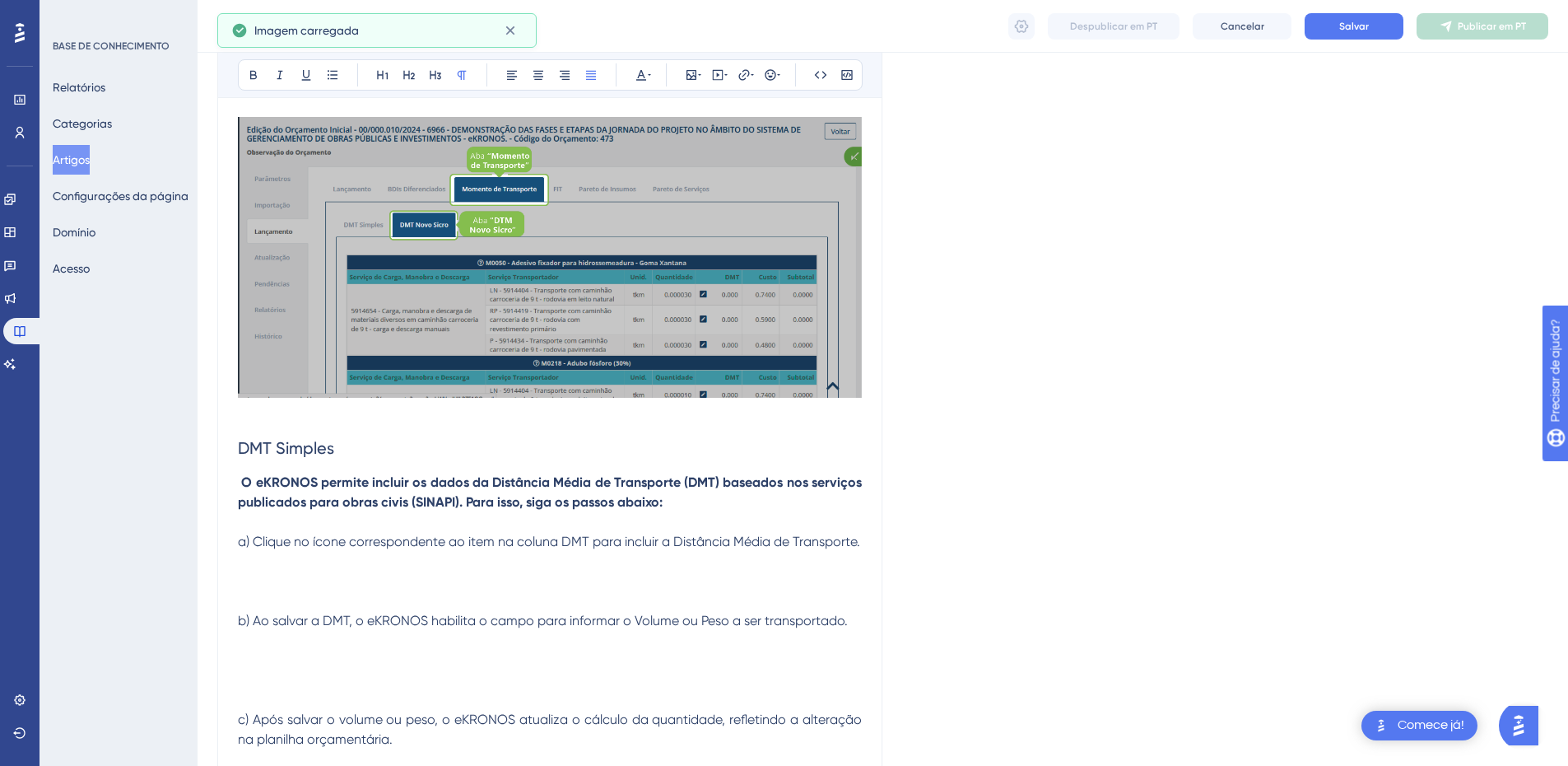
scroll to position [686, 0]
click at [267, 419] on p at bounding box center [549, 413] width 624 height 20
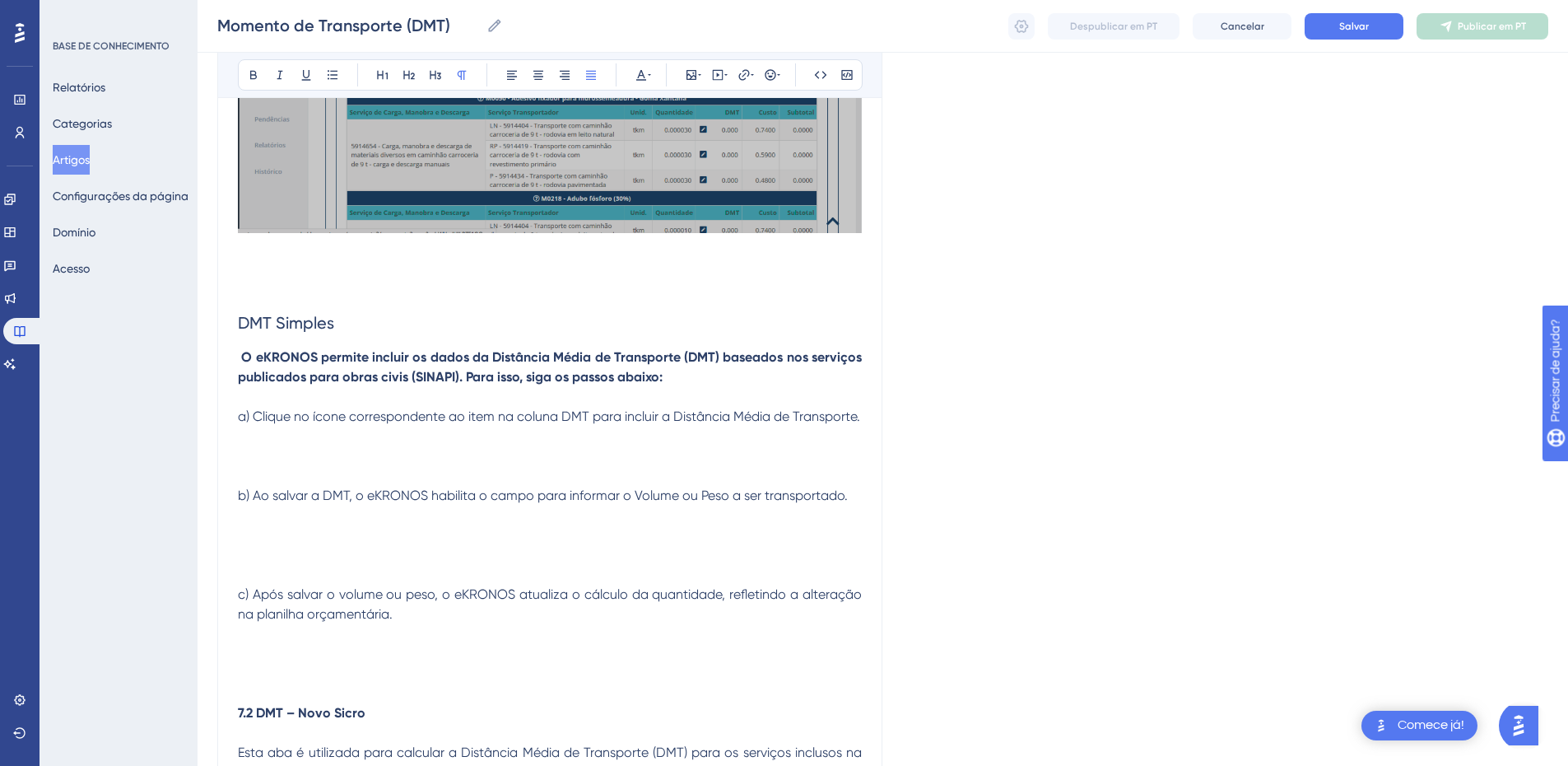
scroll to position [850, 0]
click at [327, 447] on p at bounding box center [549, 455] width 624 height 20
click at [694, 72] on icon at bounding box center [691, 75] width 10 height 10
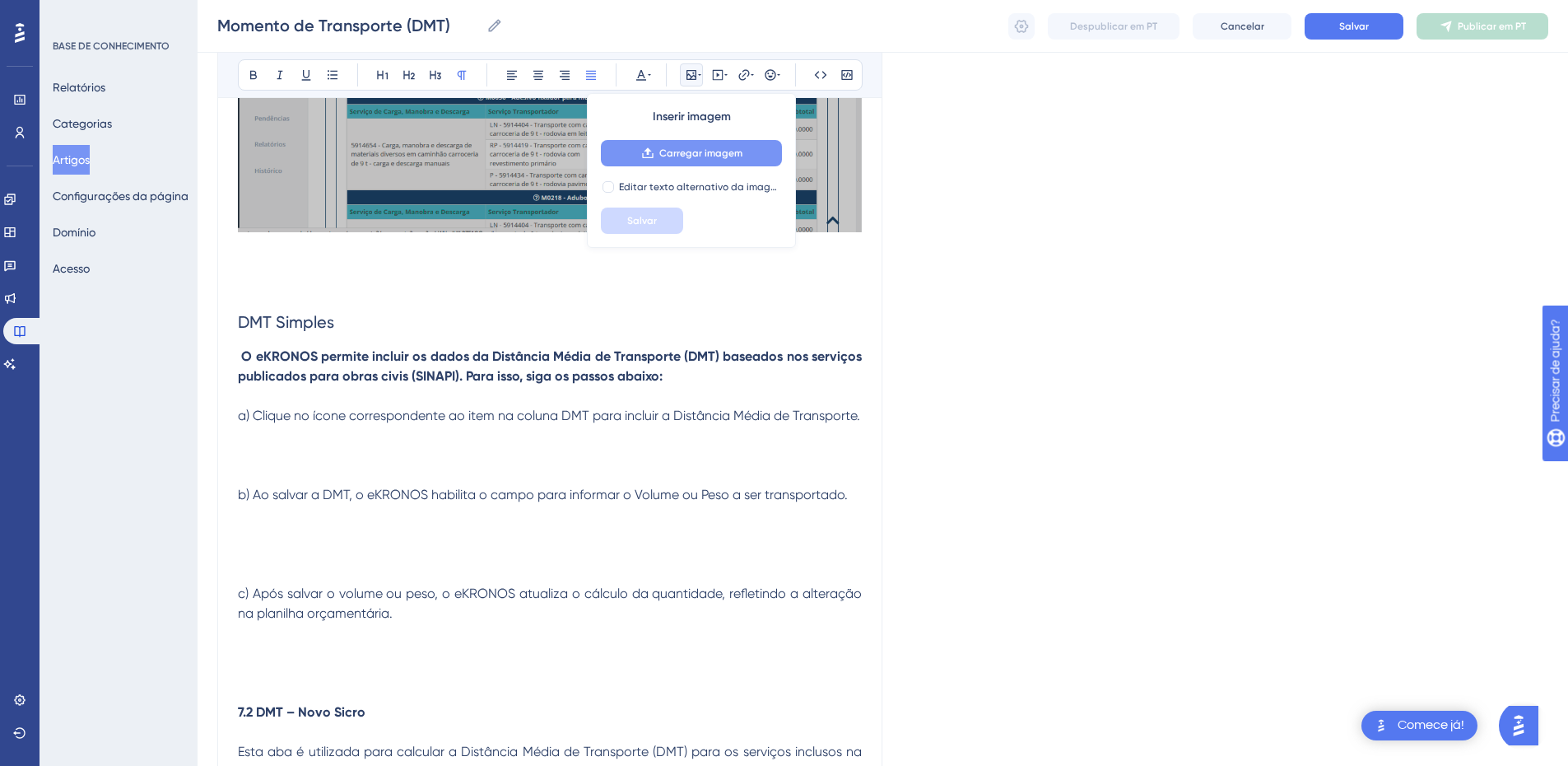
click at [690, 148] on font "Carregar imagem" at bounding box center [701, 154] width 83 height 12
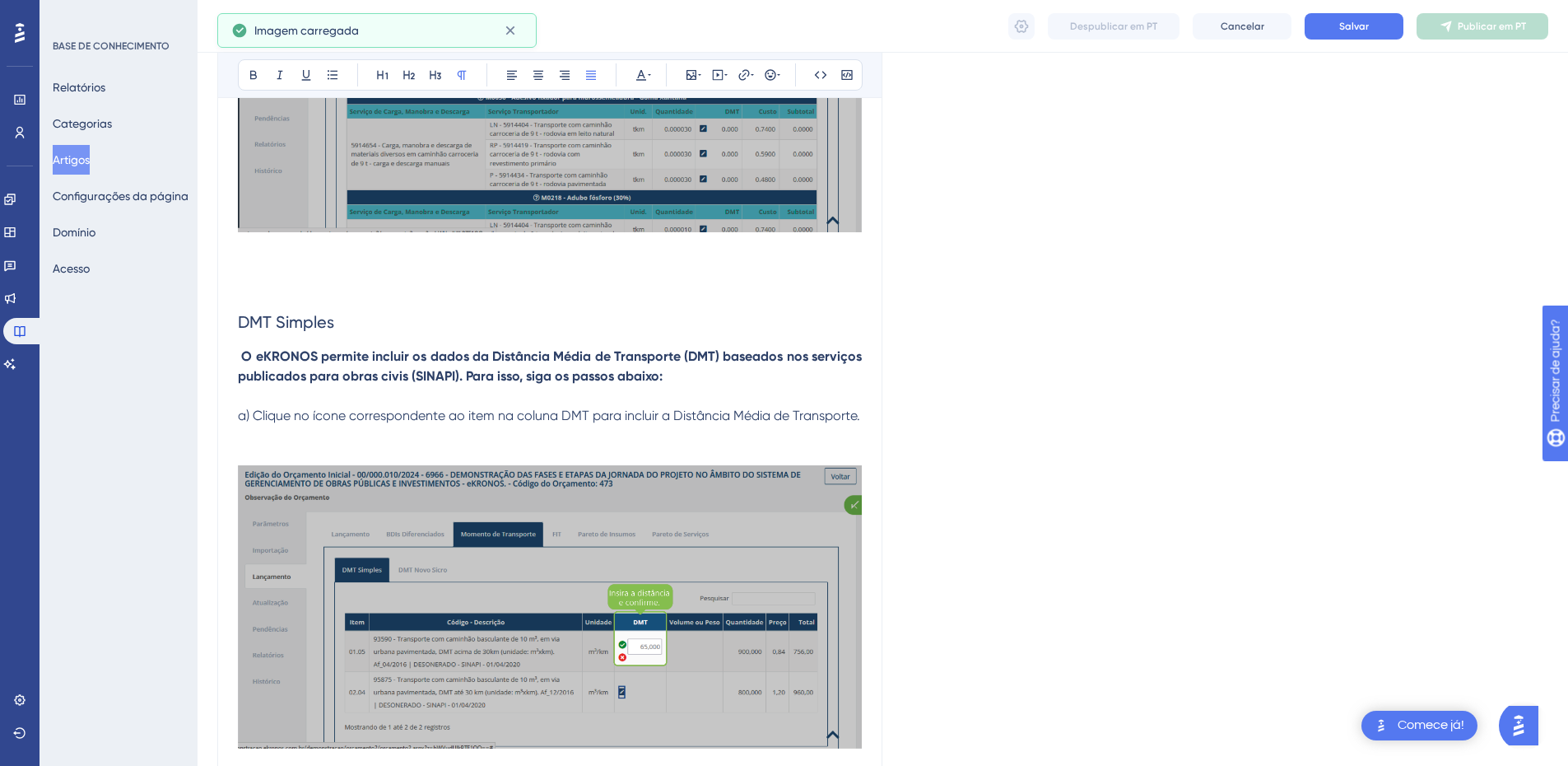
click at [255, 431] on p at bounding box center [549, 436] width 624 height 20
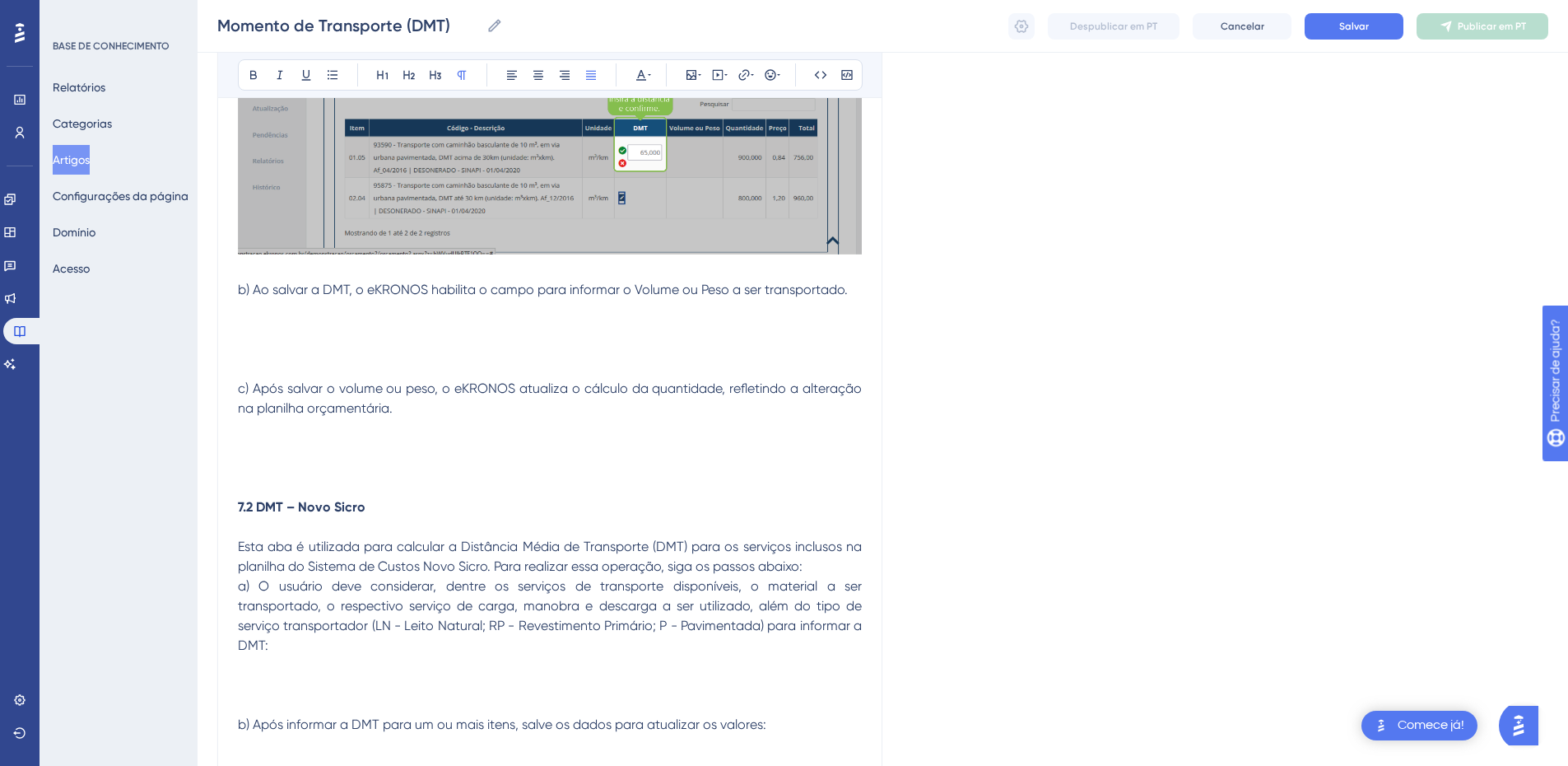
scroll to position [1343, 0]
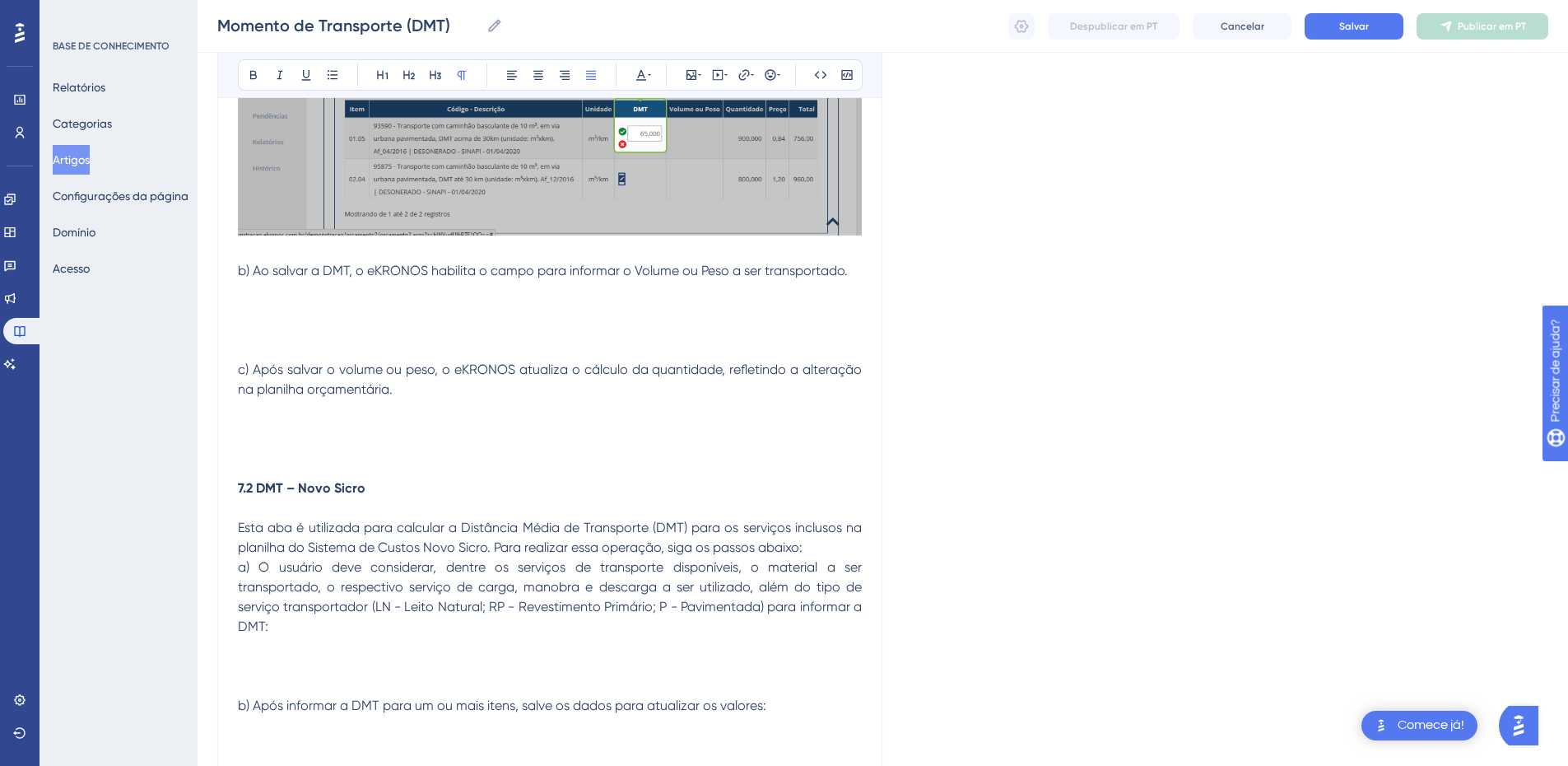
click at [250, 297] on p at bounding box center [549, 291] width 624 height 20
click at [688, 72] on icon at bounding box center [691, 74] width 13 height 13
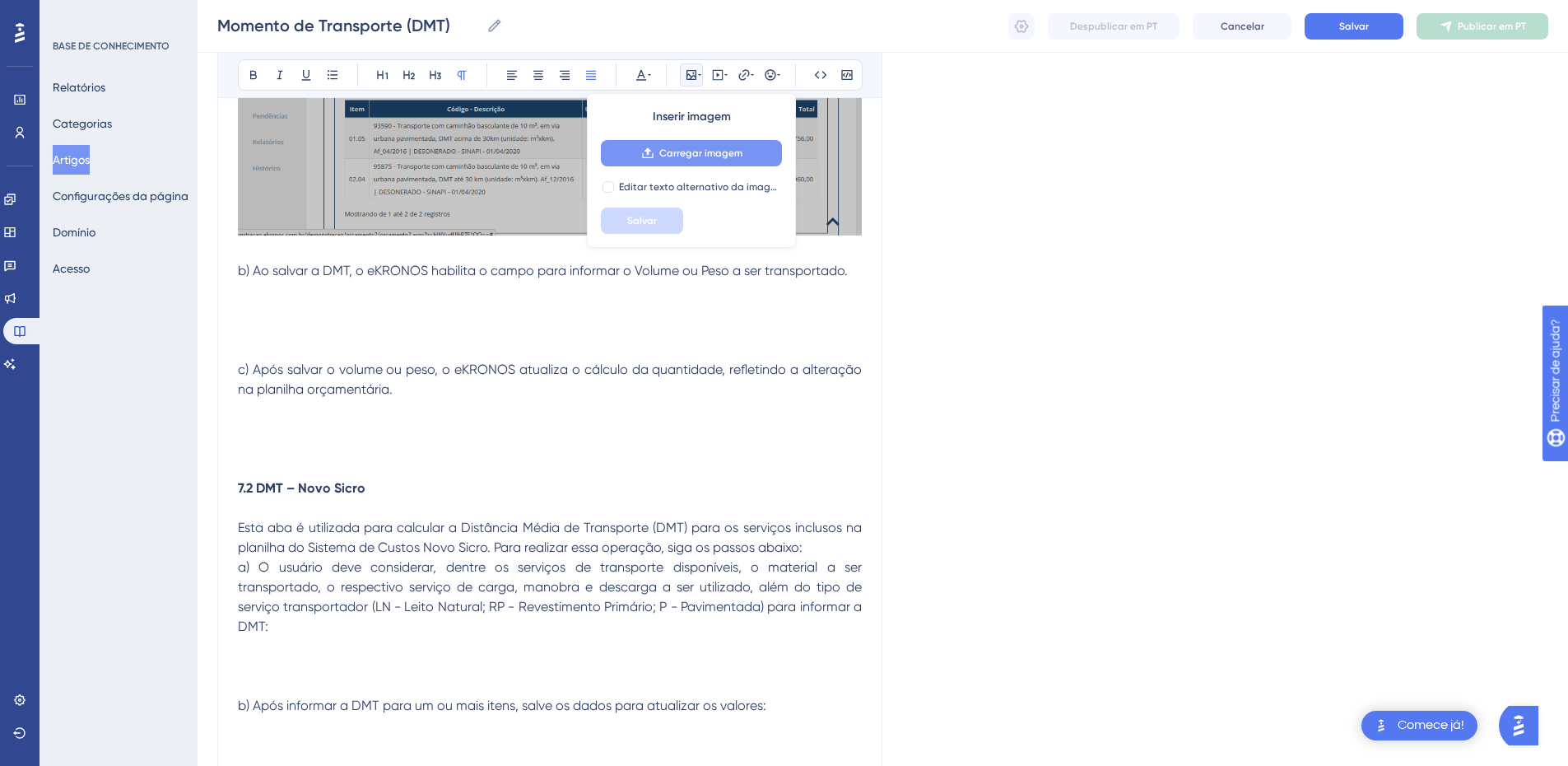
click at [676, 152] on font "Carregar imagem" at bounding box center [701, 154] width 83 height 12
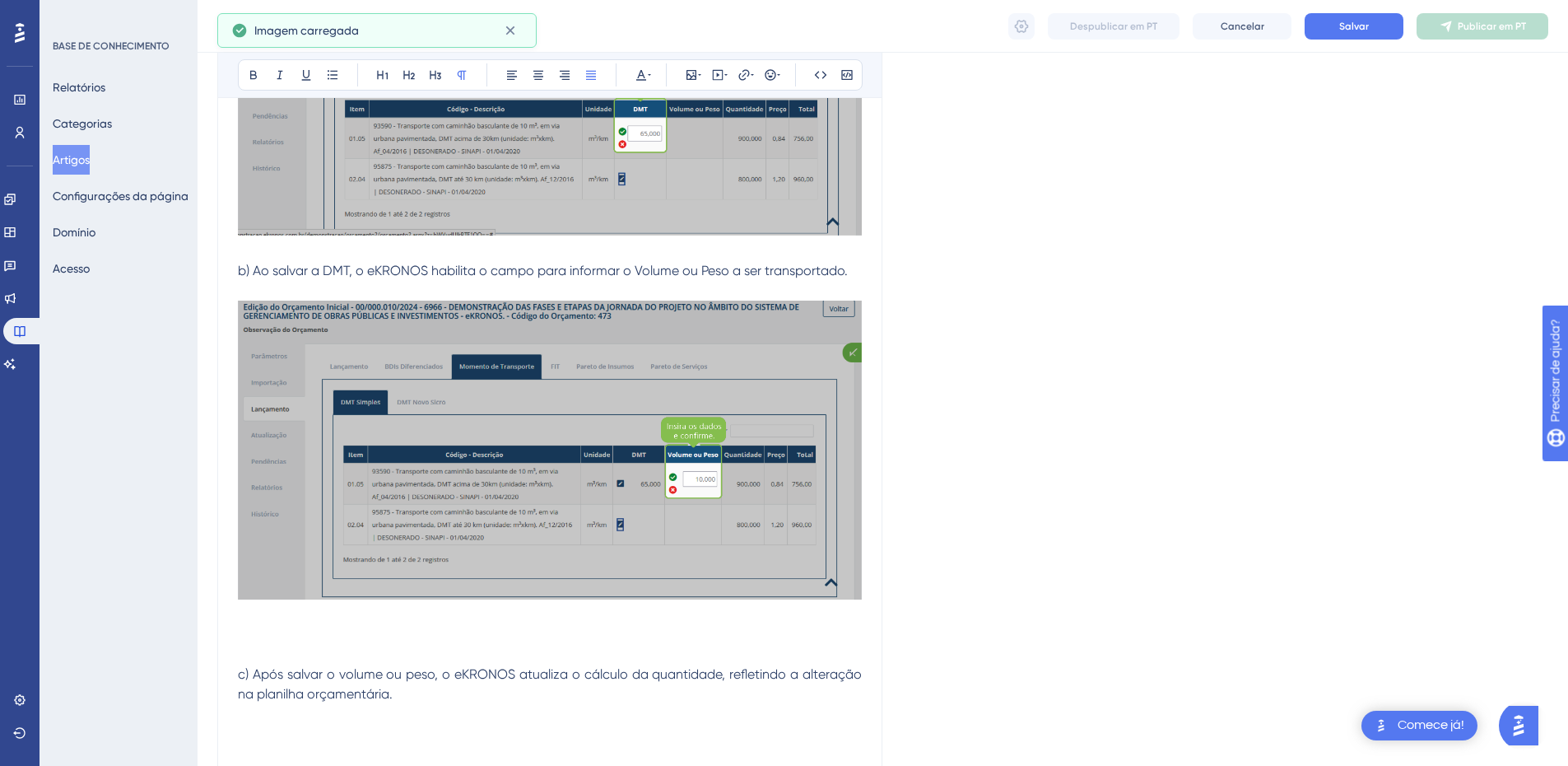
click at [274, 638] on p at bounding box center [549, 635] width 624 height 20
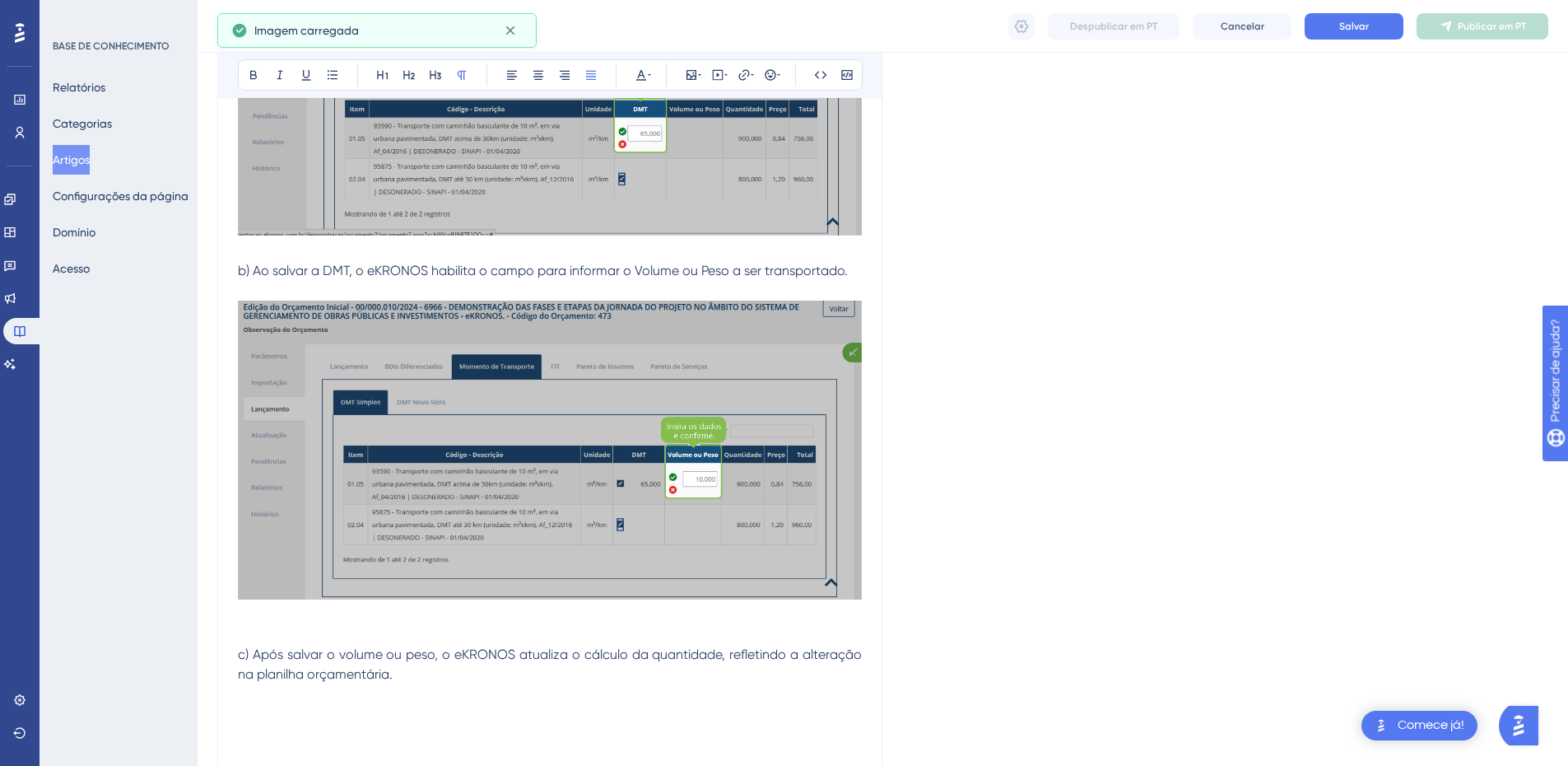
click at [264, 612] on p at bounding box center [549, 615] width 624 height 20
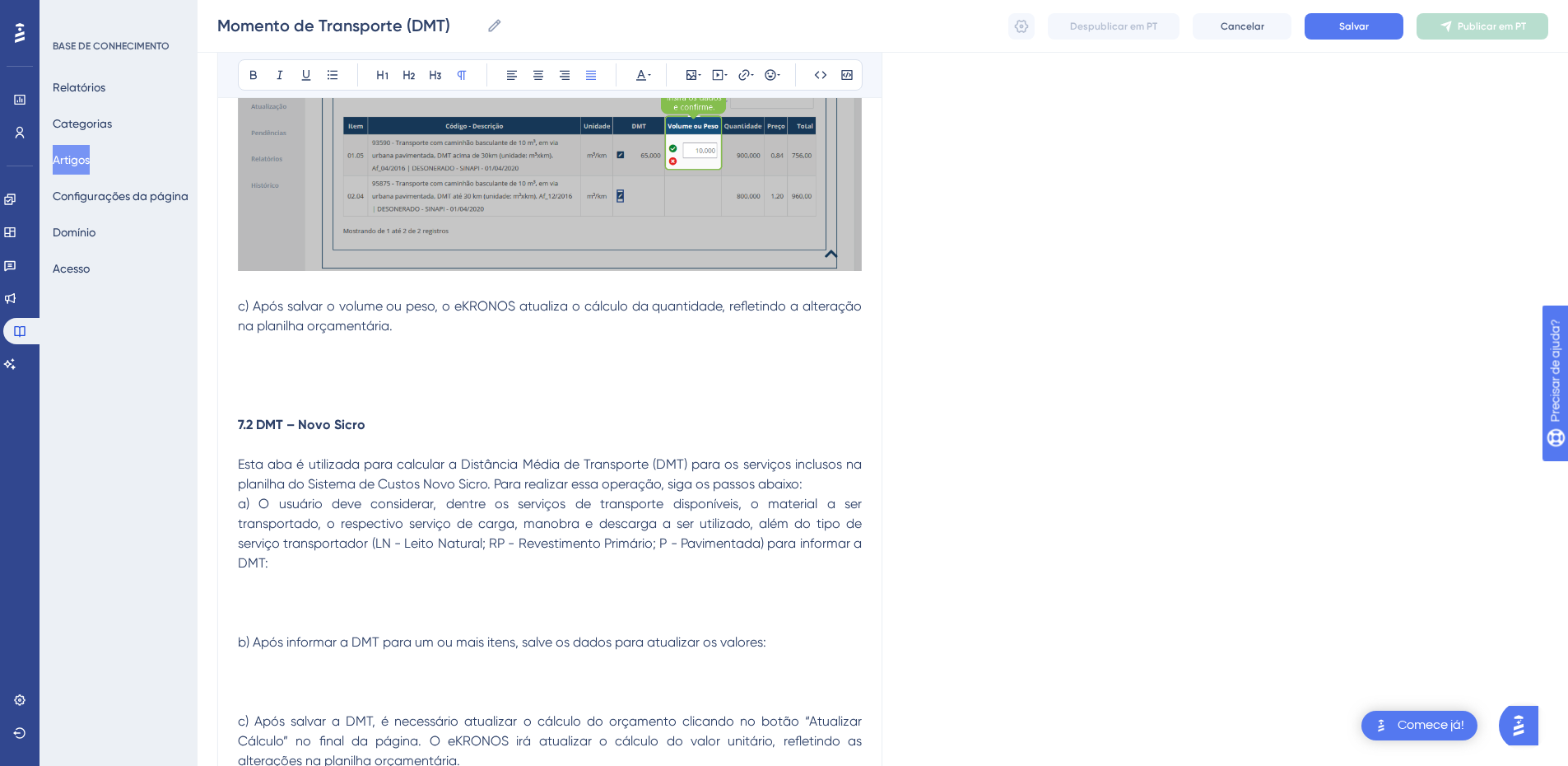
scroll to position [1673, 0]
click at [273, 343] on p at bounding box center [549, 345] width 624 height 20
click at [691, 76] on icon at bounding box center [691, 75] width 10 height 10
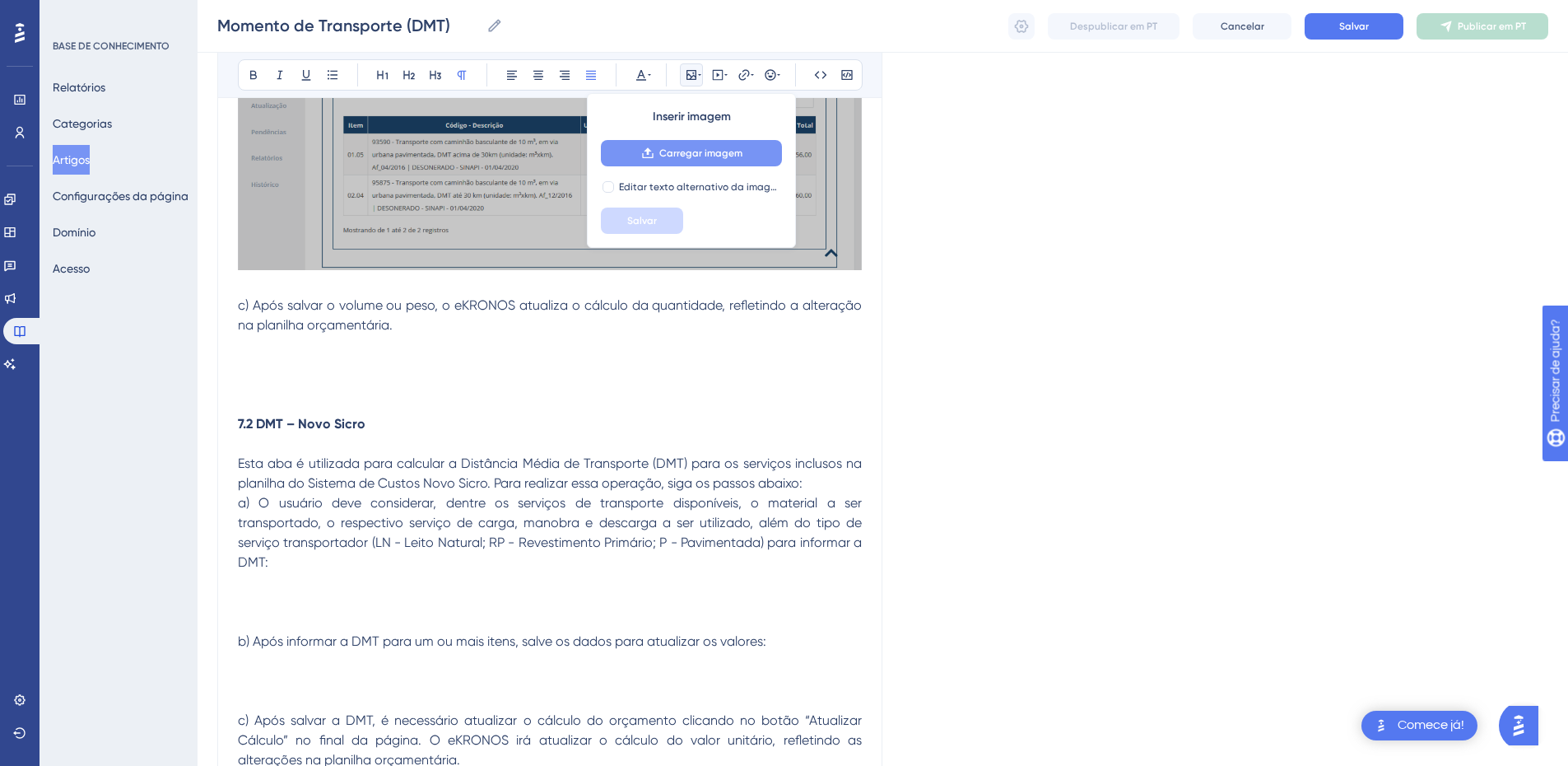
click at [683, 154] on font "Carregar imagem" at bounding box center [701, 154] width 83 height 12
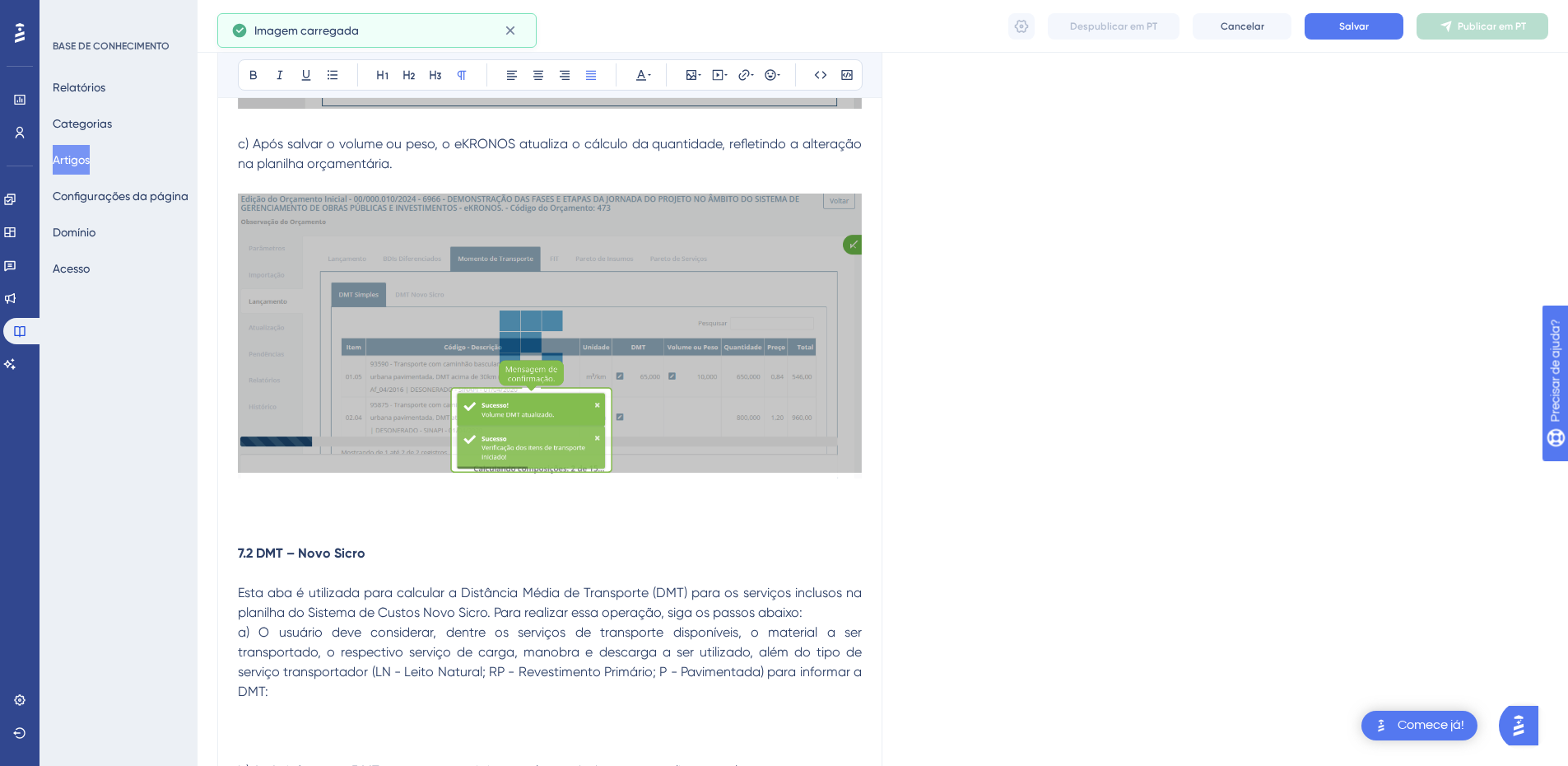
scroll to position [1838, 0]
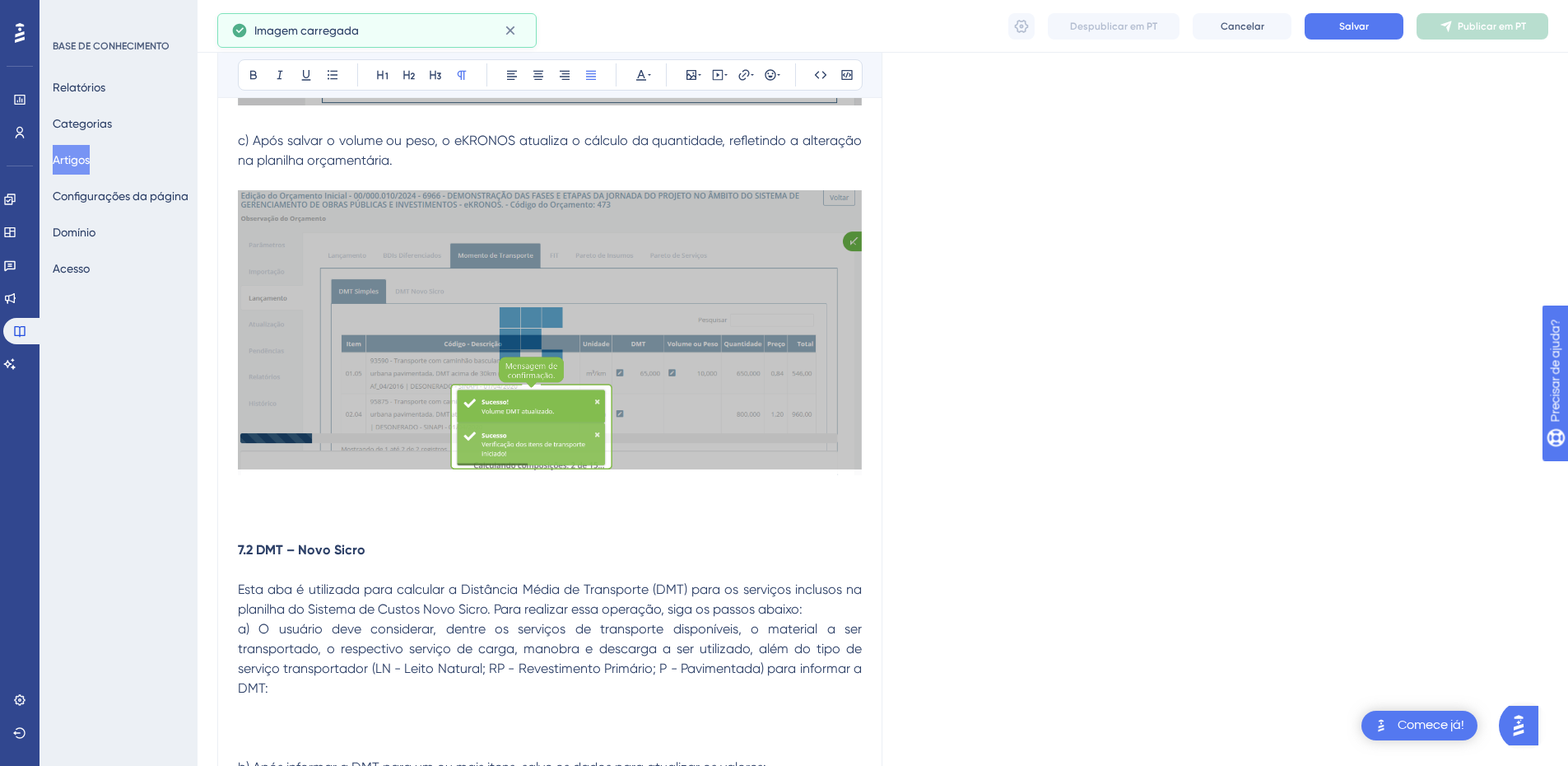
click at [259, 499] on p at bounding box center [549, 491] width 624 height 20
click at [692, 71] on icon at bounding box center [691, 74] width 13 height 13
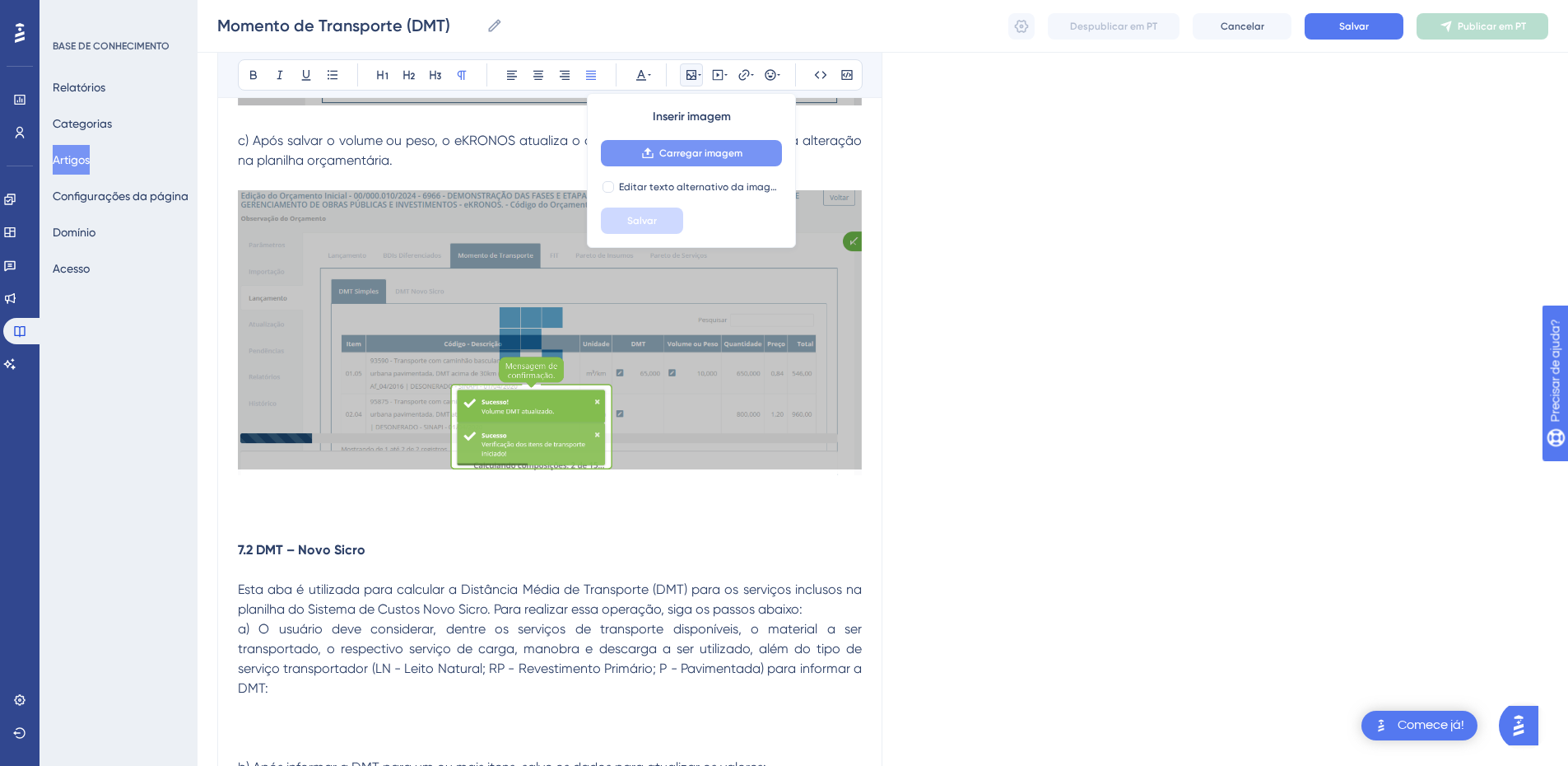
click at [702, 155] on font "Carregar imagem" at bounding box center [701, 154] width 83 height 12
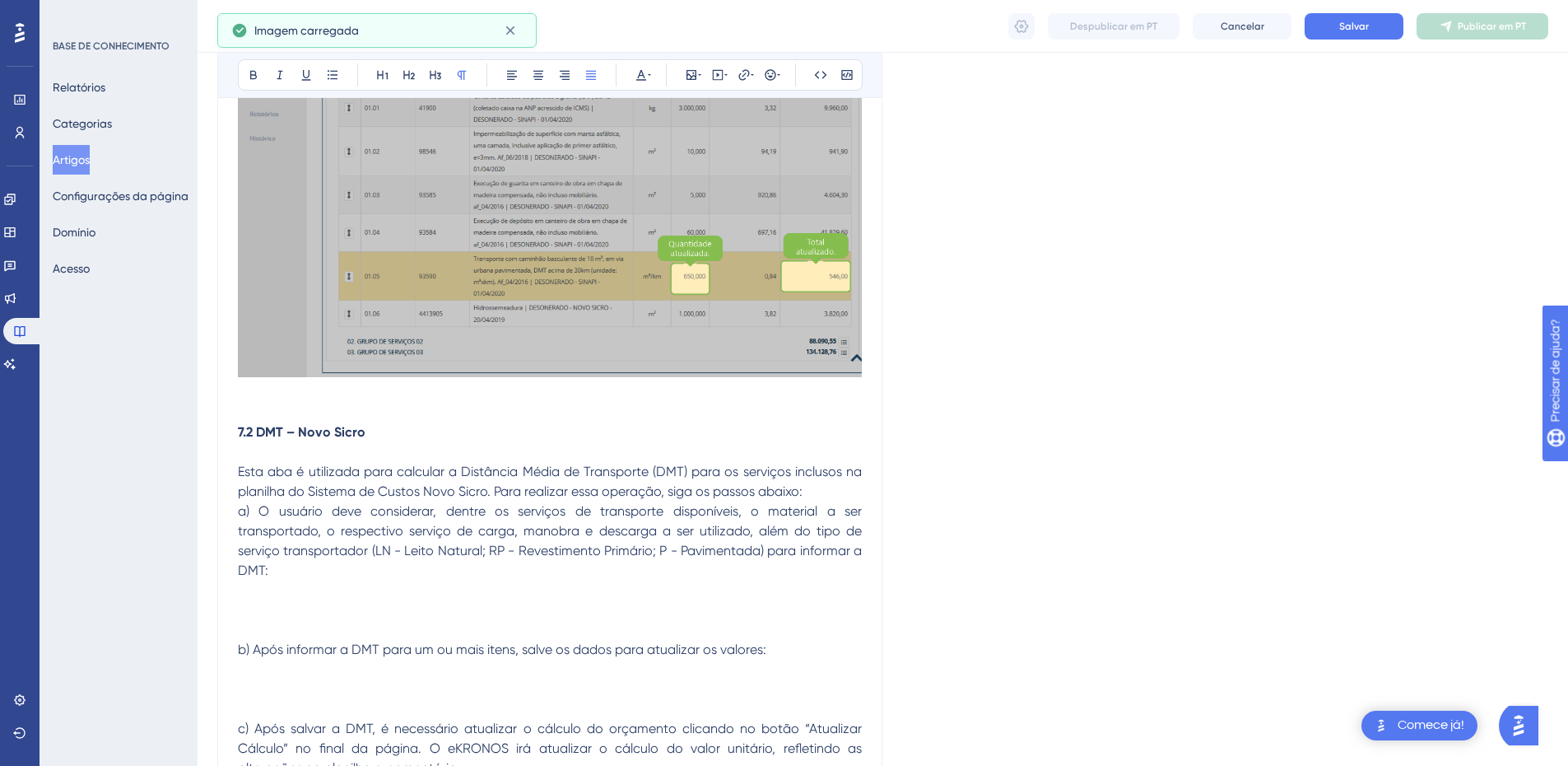
scroll to position [2275, 0]
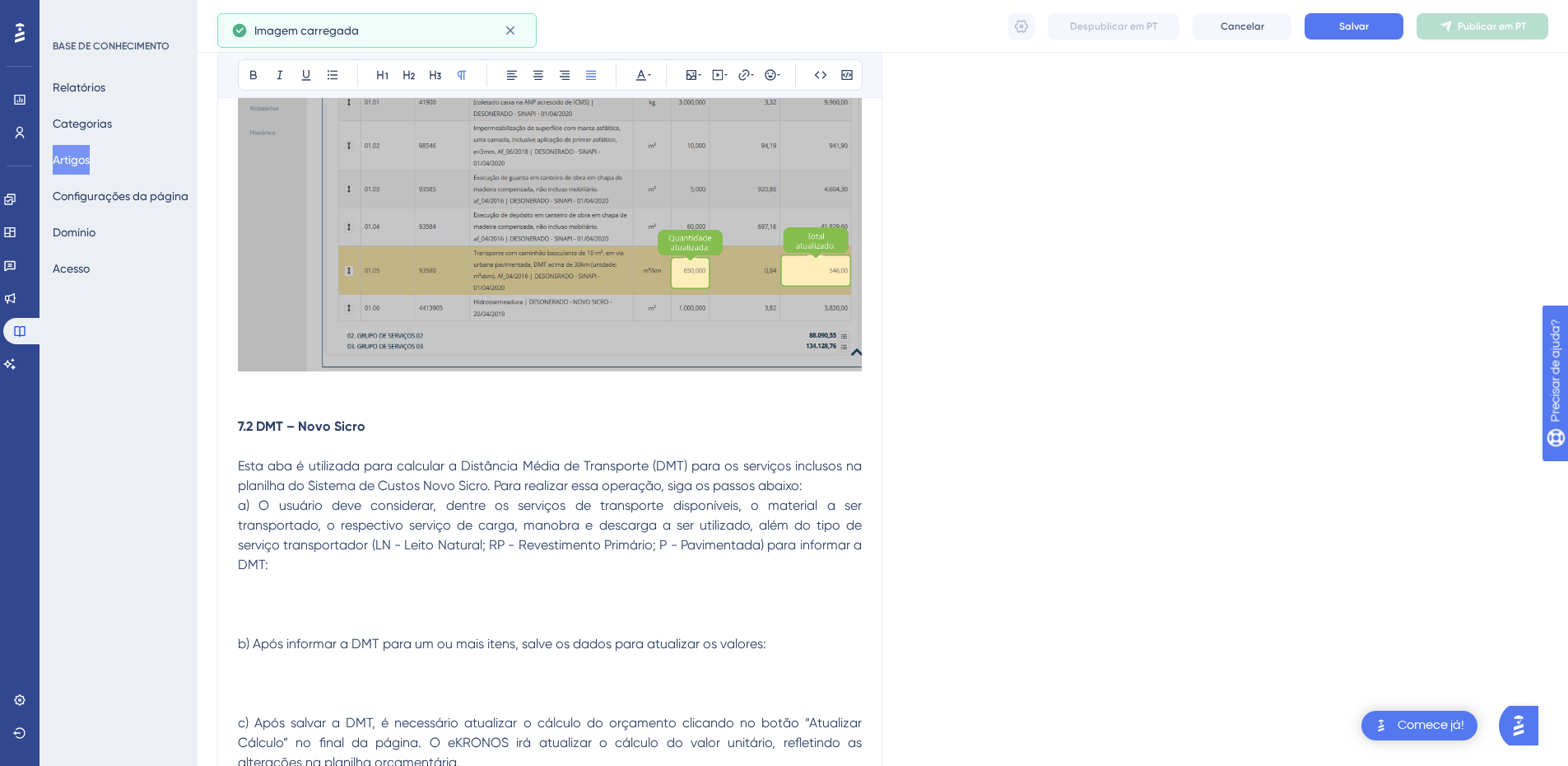
click at [317, 406] on p at bounding box center [549, 407] width 624 height 20
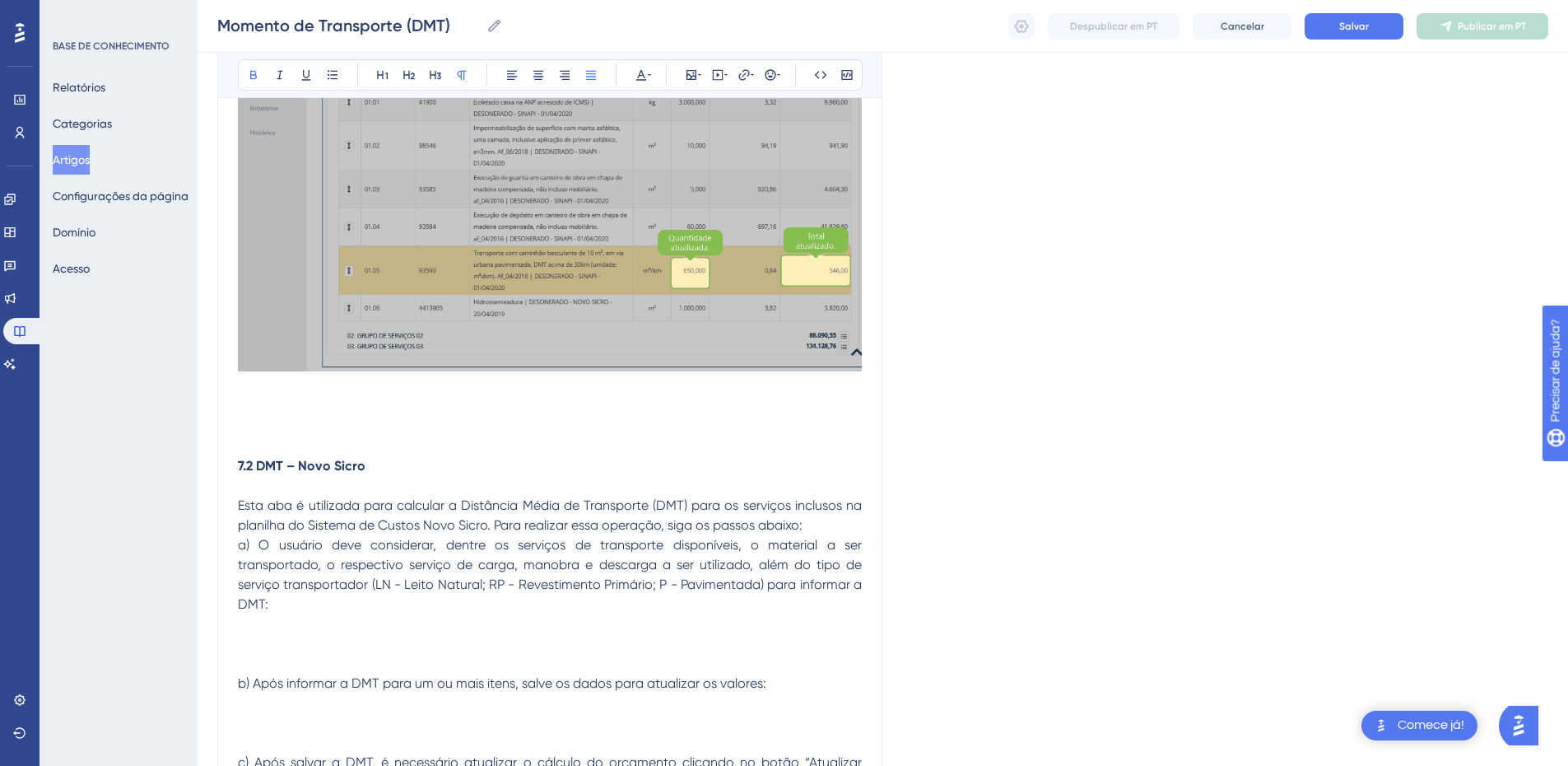
drag, startPoint x: 256, startPoint y: 471, endPoint x: 225, endPoint y: 470, distance: 31.0
drag, startPoint x: 356, startPoint y: 465, endPoint x: 197, endPoint y: 458, distance: 159.2
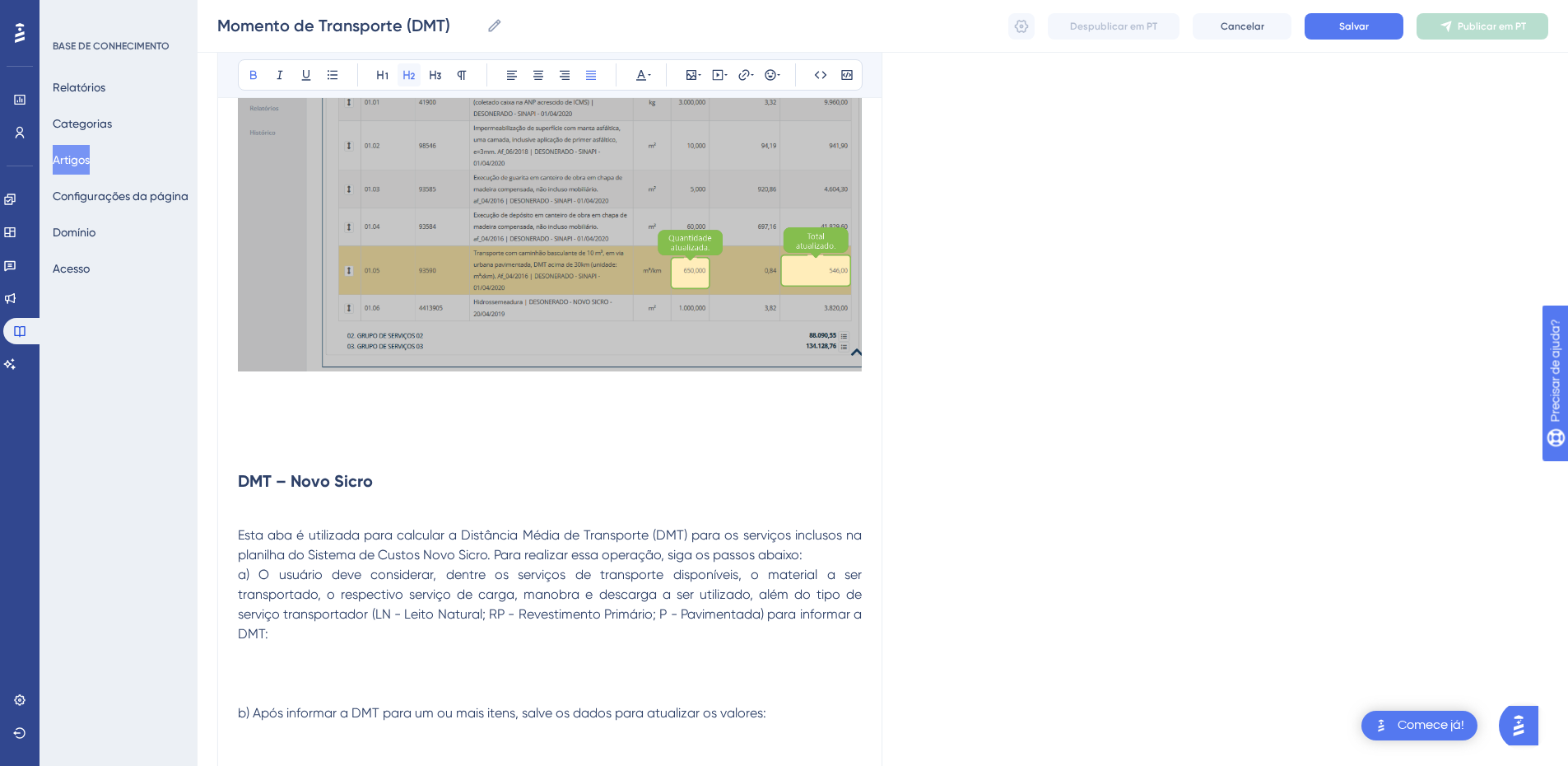
click at [414, 76] on icon at bounding box center [410, 74] width 12 height 9
click at [257, 73] on icon at bounding box center [253, 74] width 13 height 13
click at [268, 522] on p at bounding box center [549, 516] width 624 height 20
click at [260, 502] on h2 "DMT – Novo Sicro" at bounding box center [549, 481] width 624 height 50
click at [245, 506] on p at bounding box center [549, 516] width 624 height 20
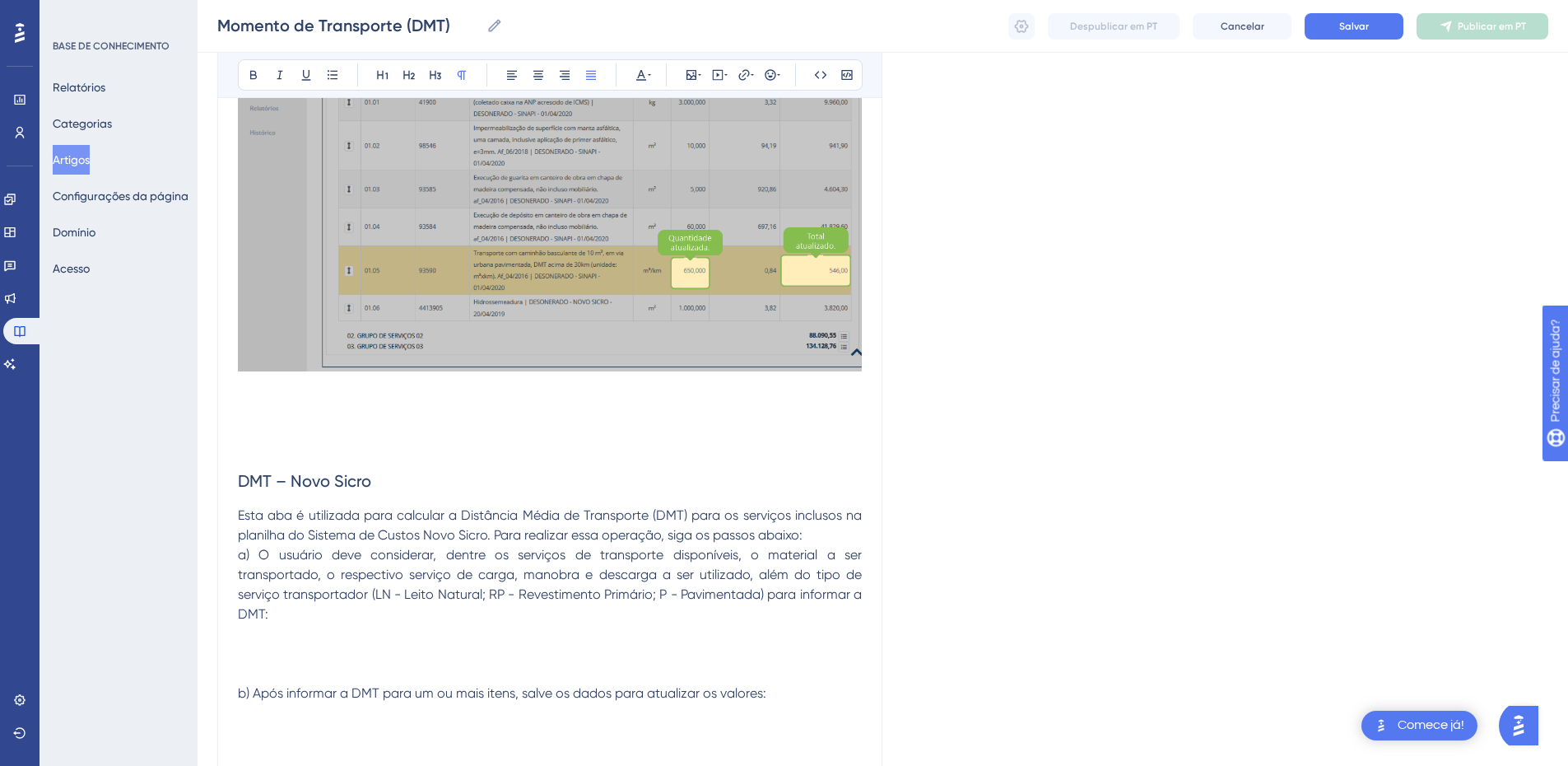
click at [827, 536] on p "Esta aba é utilizada para calcular a Distância Média de Transporte (DMT) para o…" at bounding box center [549, 526] width 624 height 40
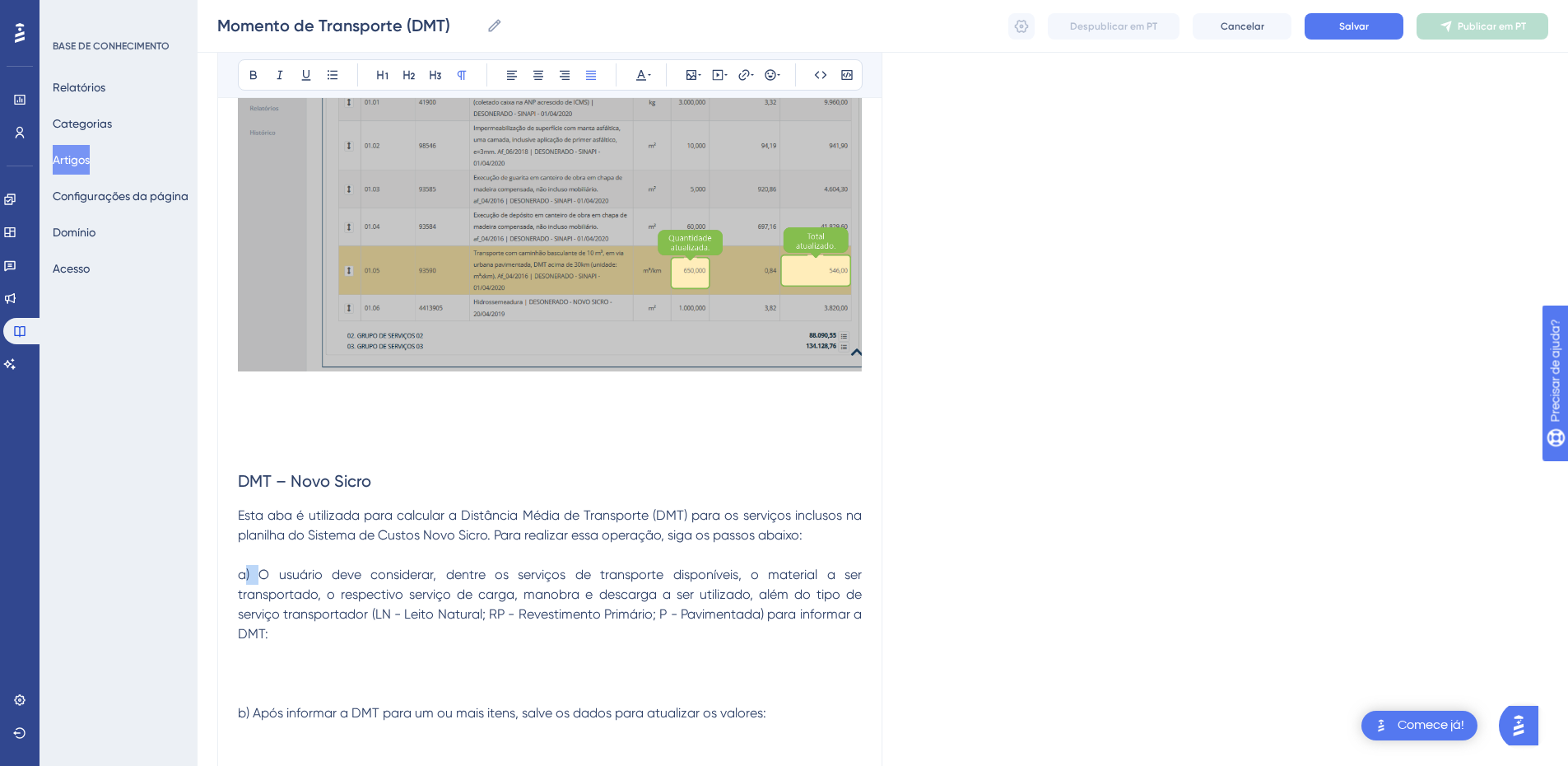
drag, startPoint x: 261, startPoint y: 576, endPoint x: 248, endPoint y: 577, distance: 13.0
click at [248, 577] on span "a) O usuário deve considerar, dentre os serviços de transporte disponíveis, o m…" at bounding box center [551, 604] width 628 height 75
click at [539, 618] on span "a) O usuário deve considerar, dentre os serviços de transporte disponíveis, o m…" at bounding box center [551, 604] width 628 height 75
click at [252, 664] on p at bounding box center [549, 674] width 624 height 20
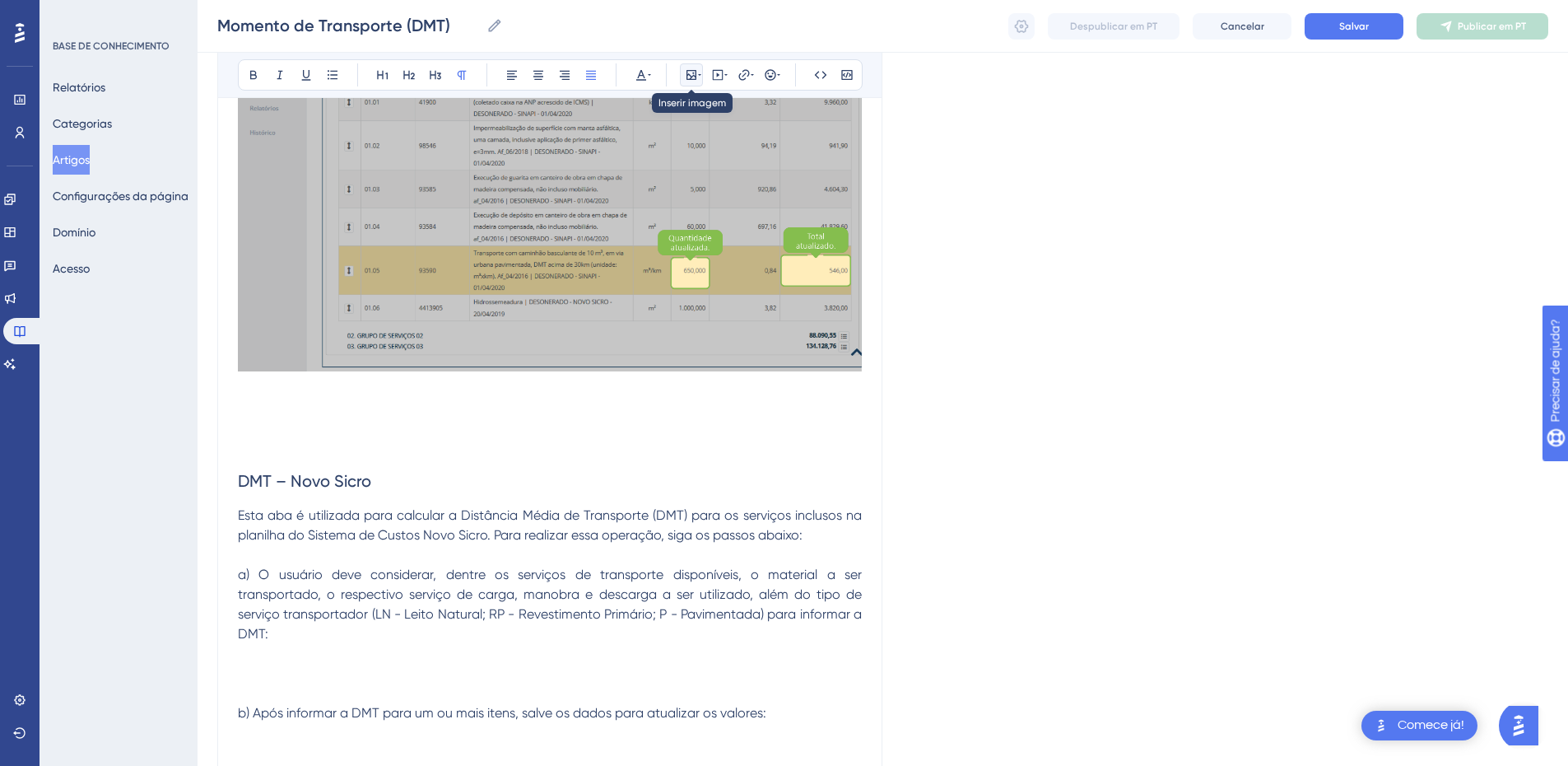
click at [686, 75] on icon at bounding box center [691, 75] width 10 height 10
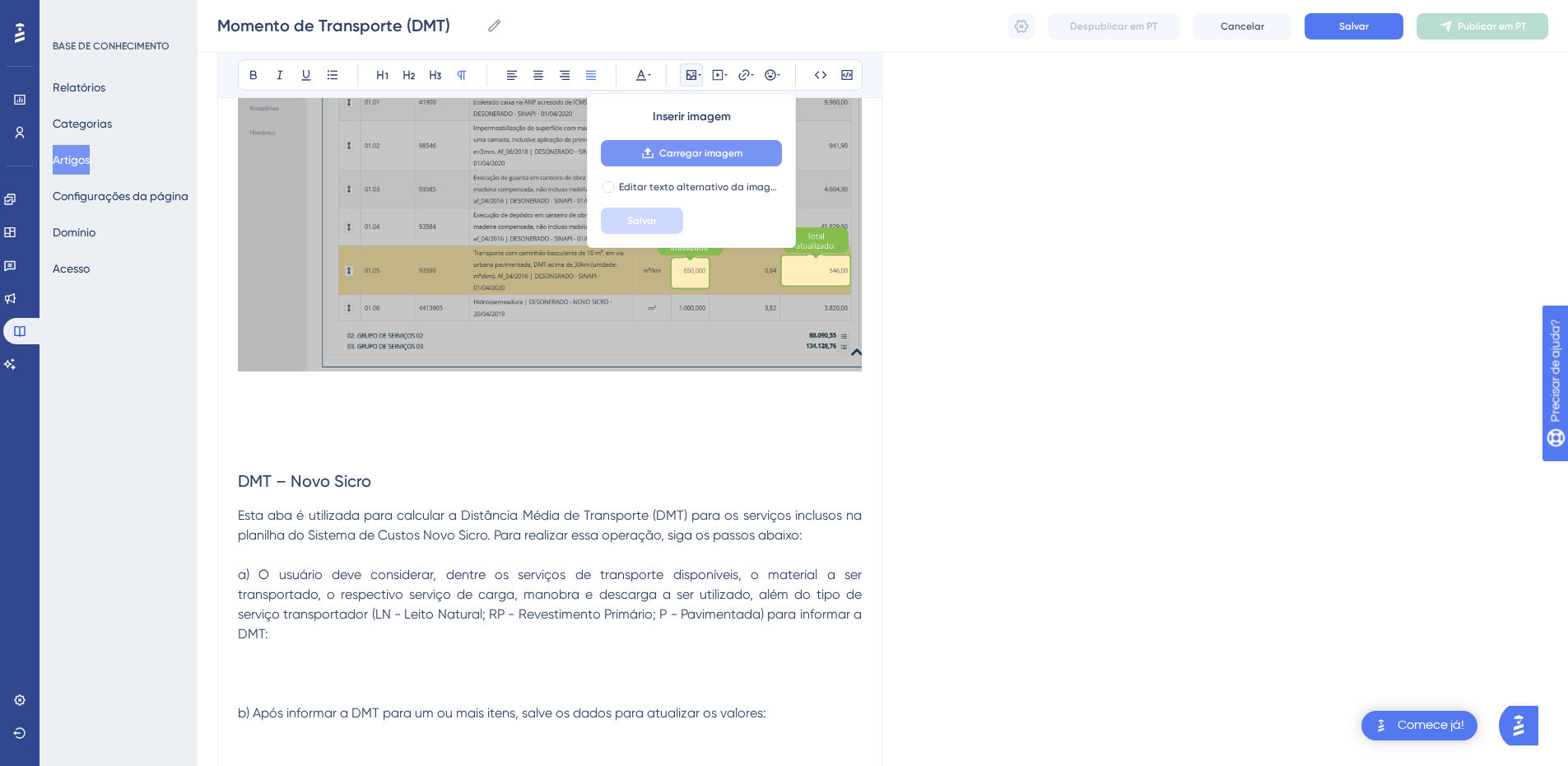
click at [701, 155] on font "Carregar imagem" at bounding box center [701, 154] width 83 height 12
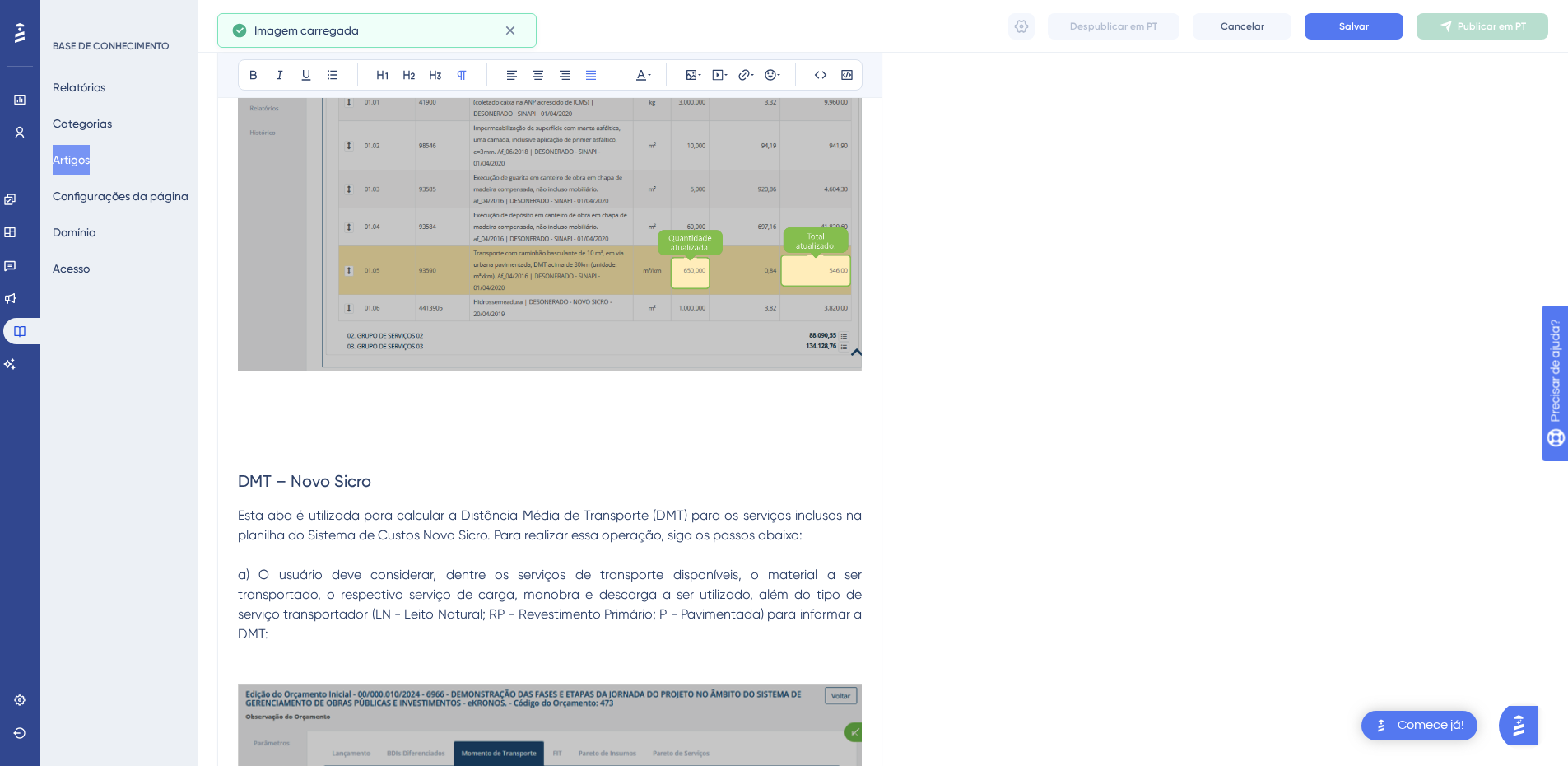
scroll to position [2450, 0]
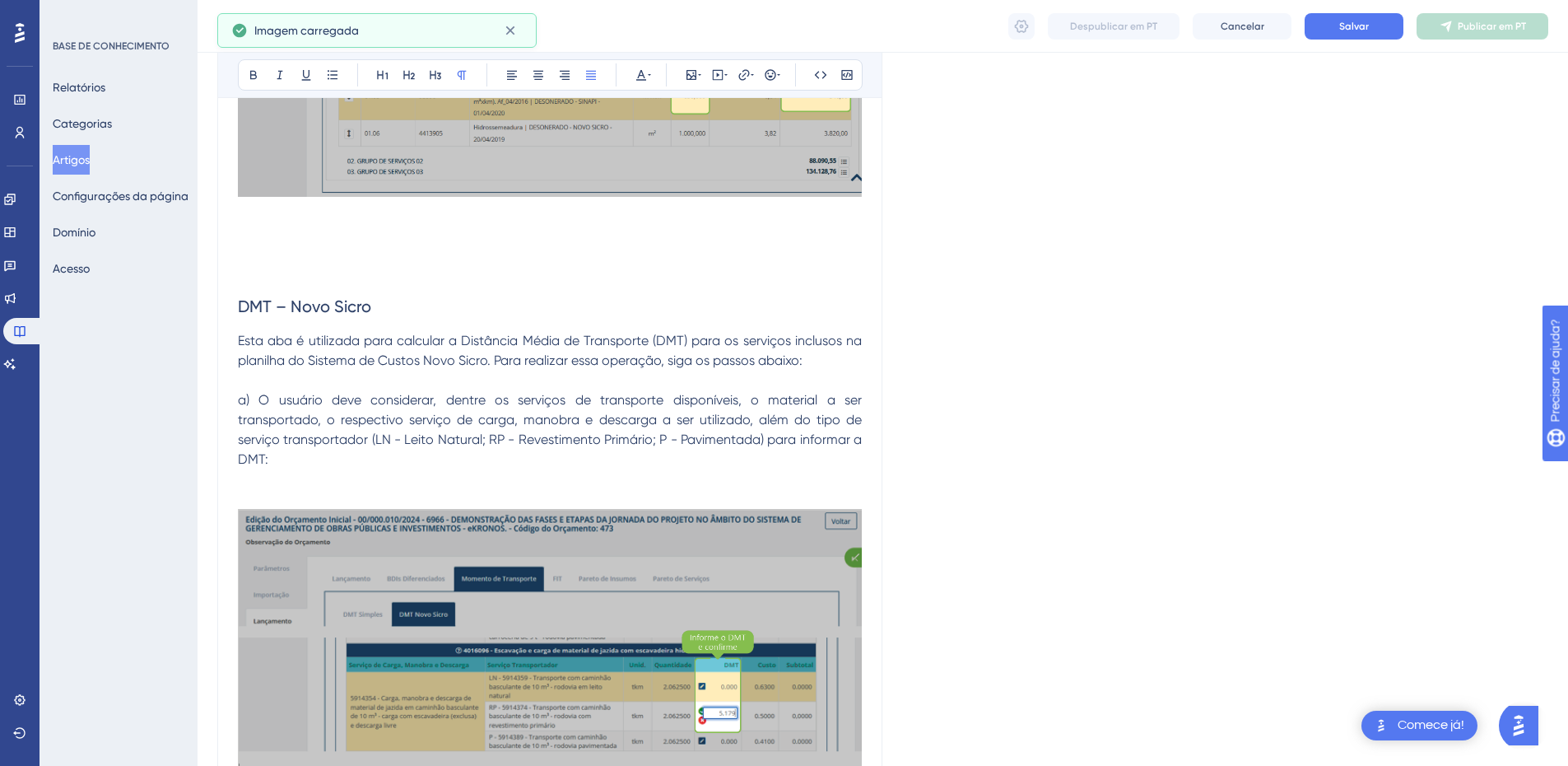
click at [296, 465] on p "a) O usuário deve considerar, dentre os serviços de transporte disponíveis, o m…" at bounding box center [549, 430] width 624 height 79
click at [264, 489] on p at bounding box center [549, 635] width 624 height 292
click at [261, 477] on p at bounding box center [549, 479] width 624 height 20
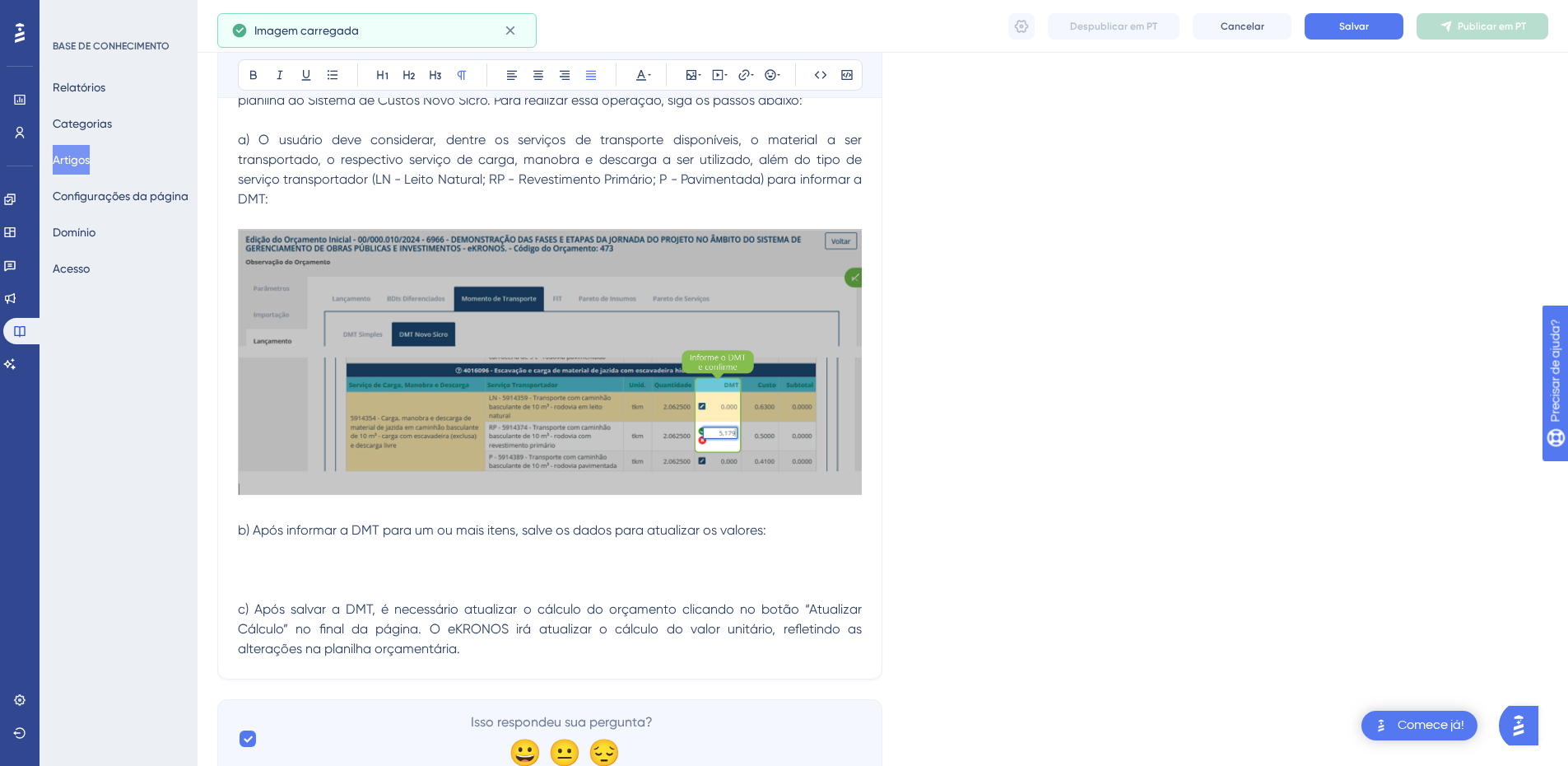
scroll to position [2775, 0]
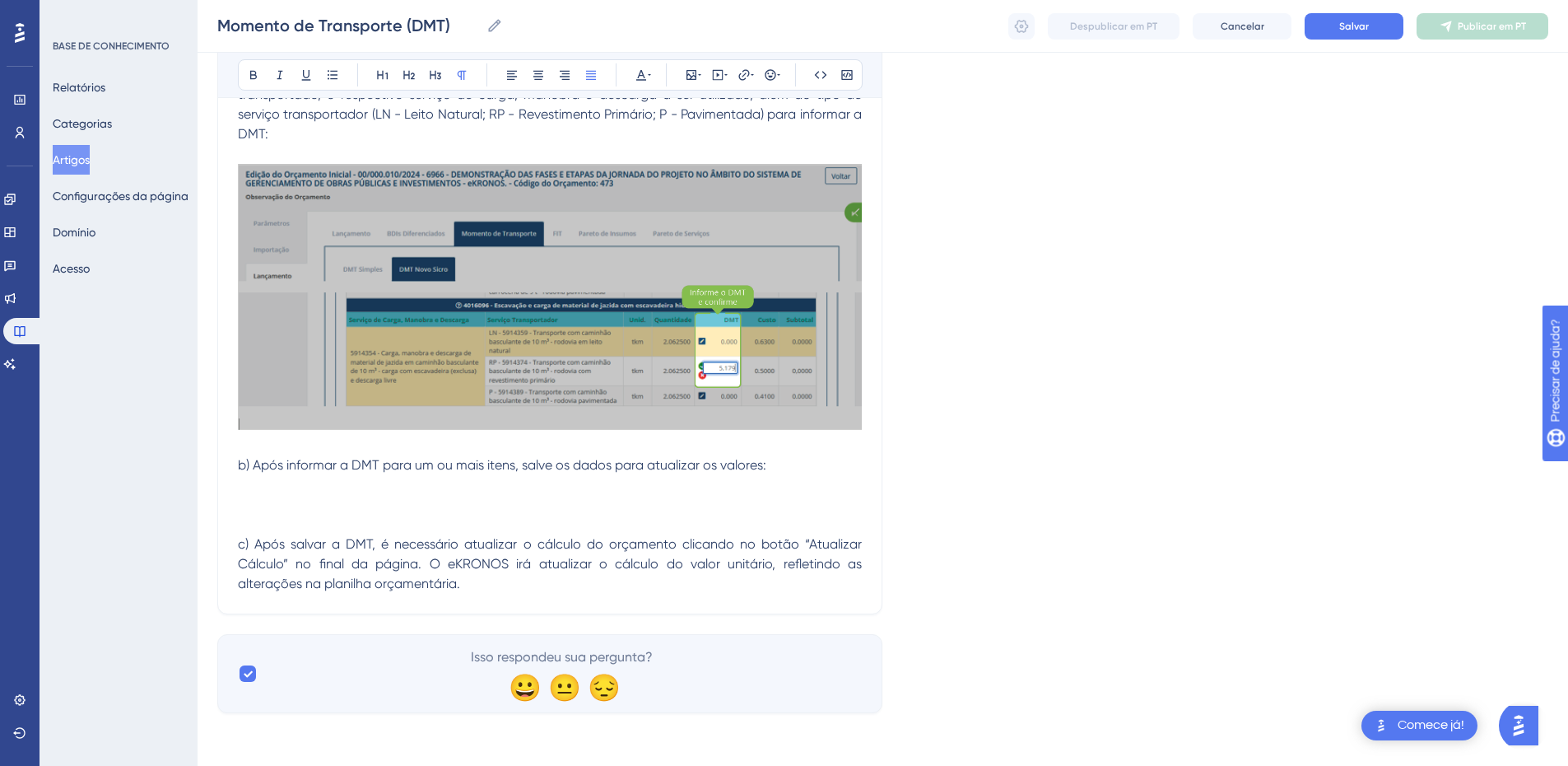
click at [289, 489] on p at bounding box center [549, 485] width 624 height 20
click at [264, 504] on p at bounding box center [549, 505] width 624 height 20
click at [695, 70] on icon at bounding box center [691, 75] width 10 height 10
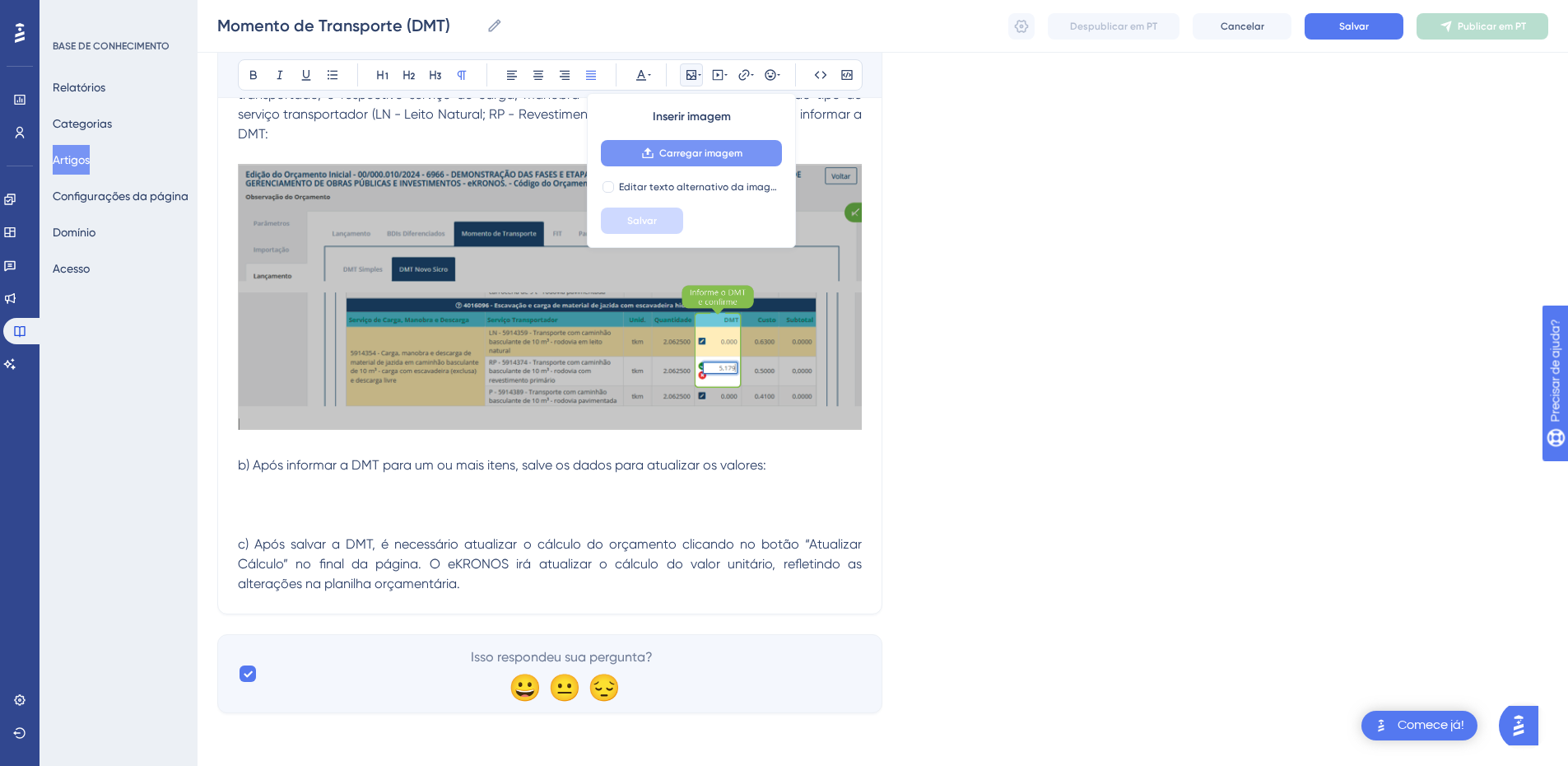
click at [665, 153] on font "Carregar imagem" at bounding box center [701, 154] width 83 height 12
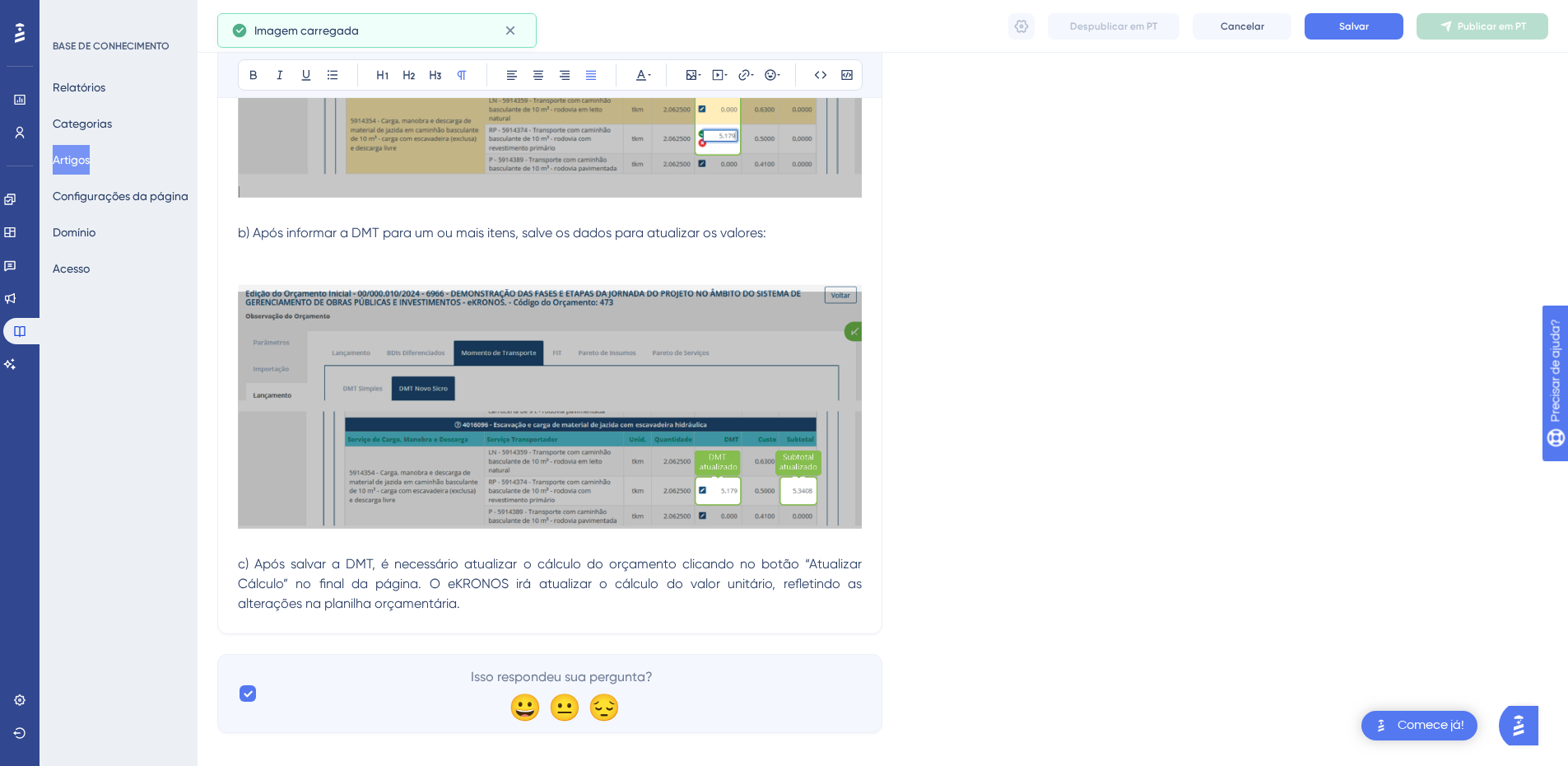
scroll to position [3027, 0]
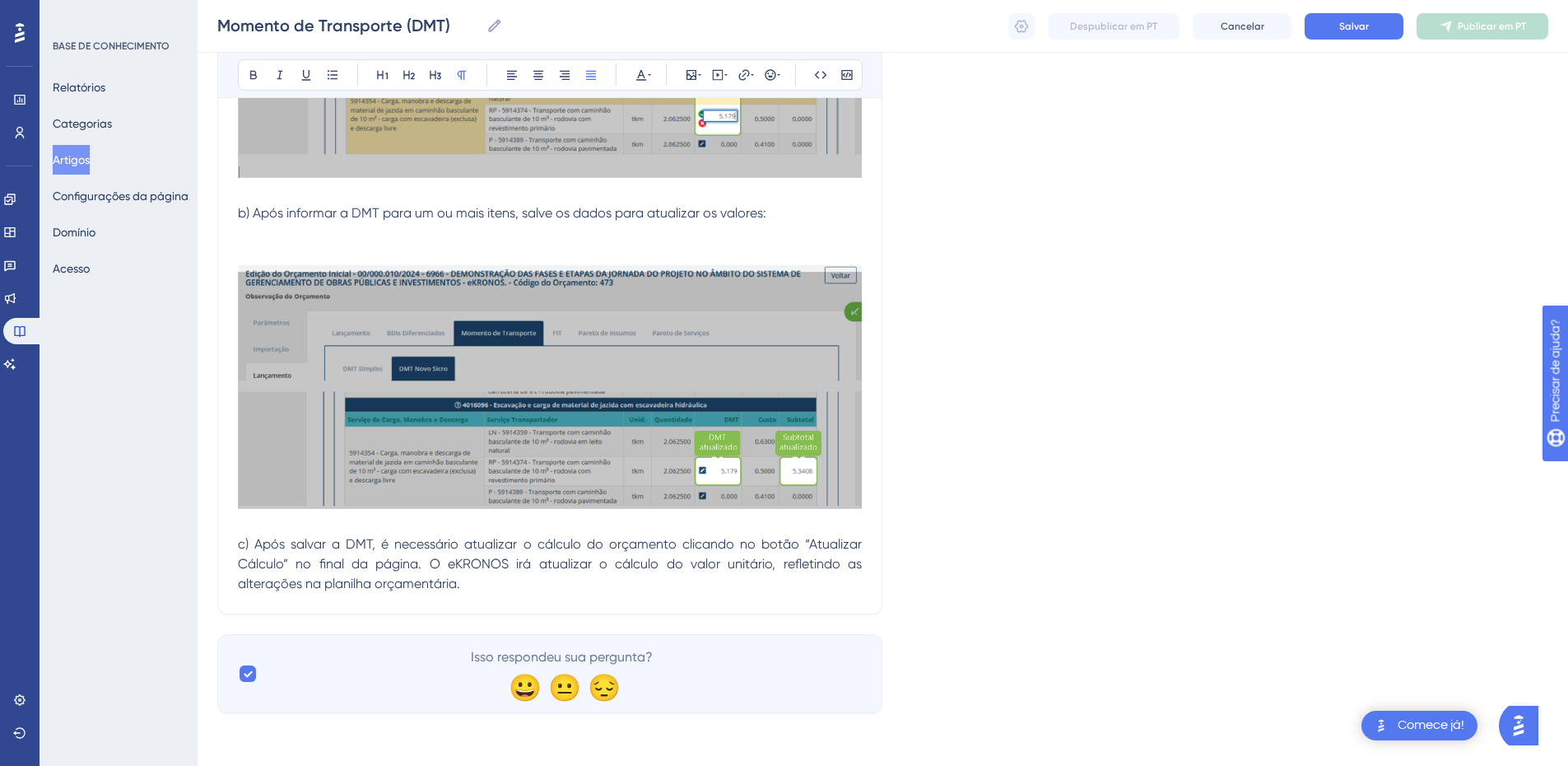
click at [547, 594] on p "c) Após salvar a DMT, é necessário atualizar o cálculo do orçamento clicando no…" at bounding box center [549, 565] width 624 height 60
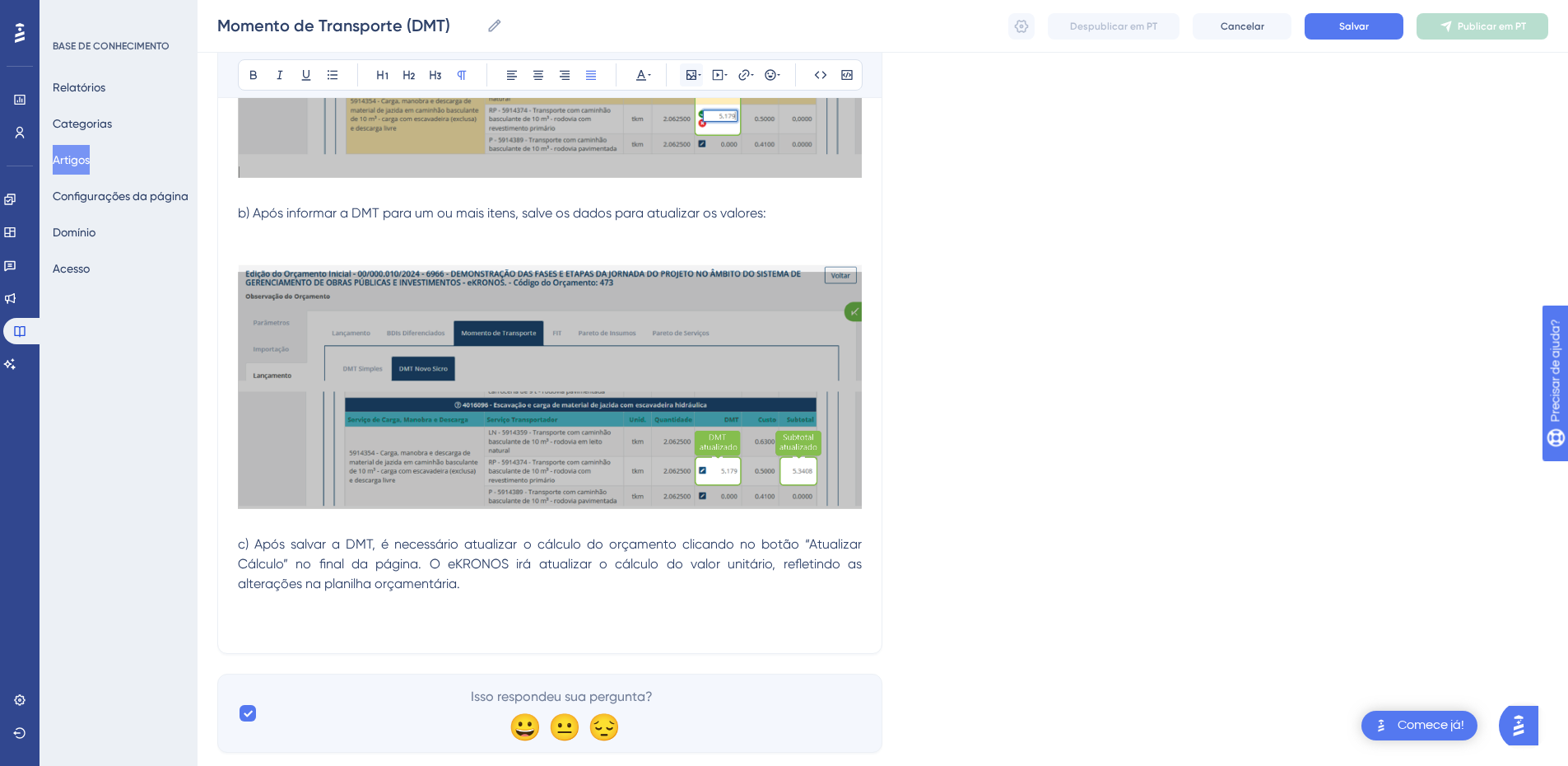
click at [687, 72] on icon at bounding box center [691, 75] width 10 height 10
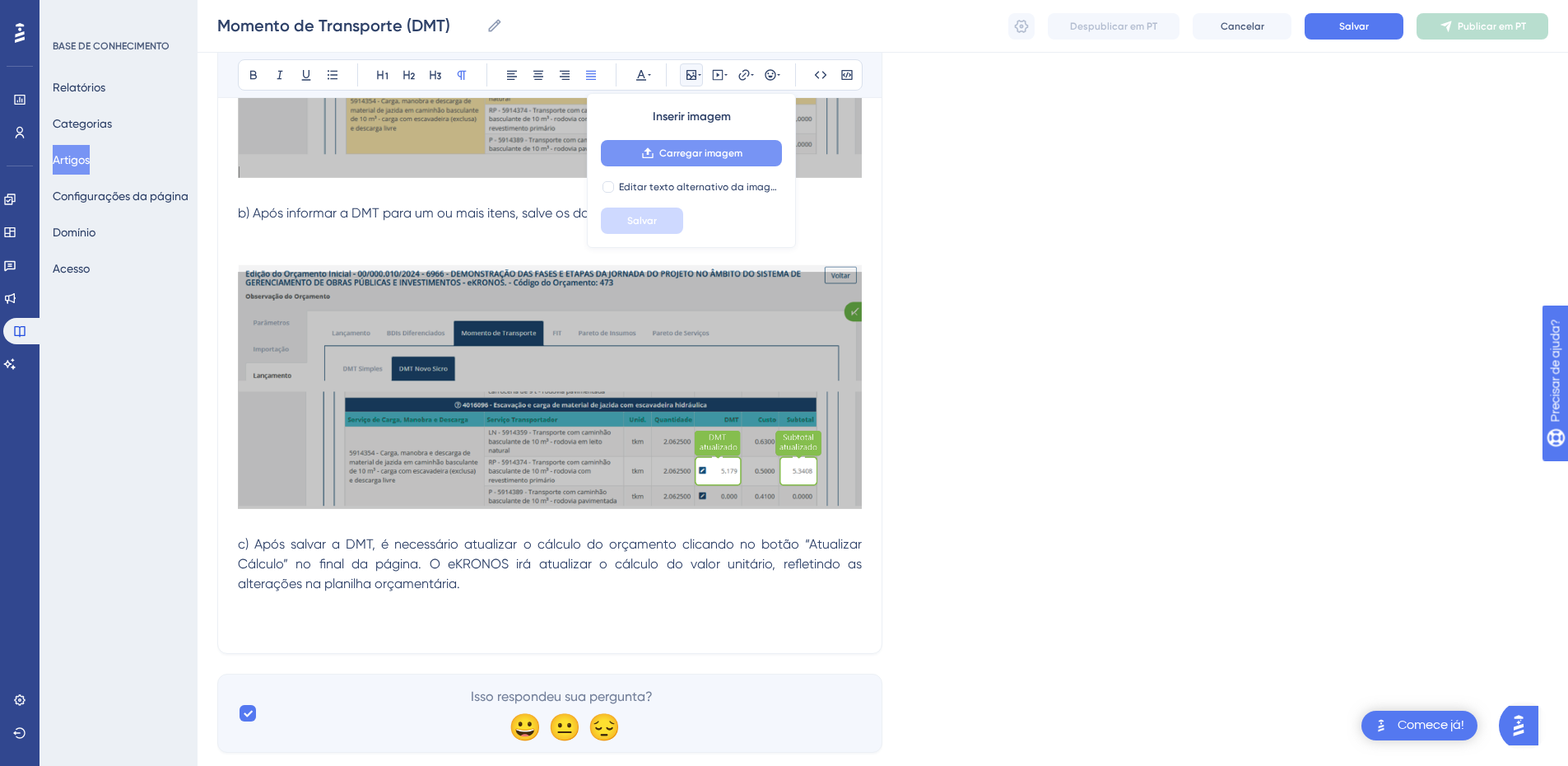
click at [644, 146] on button "Carregar imagem" at bounding box center [691, 153] width 181 height 27
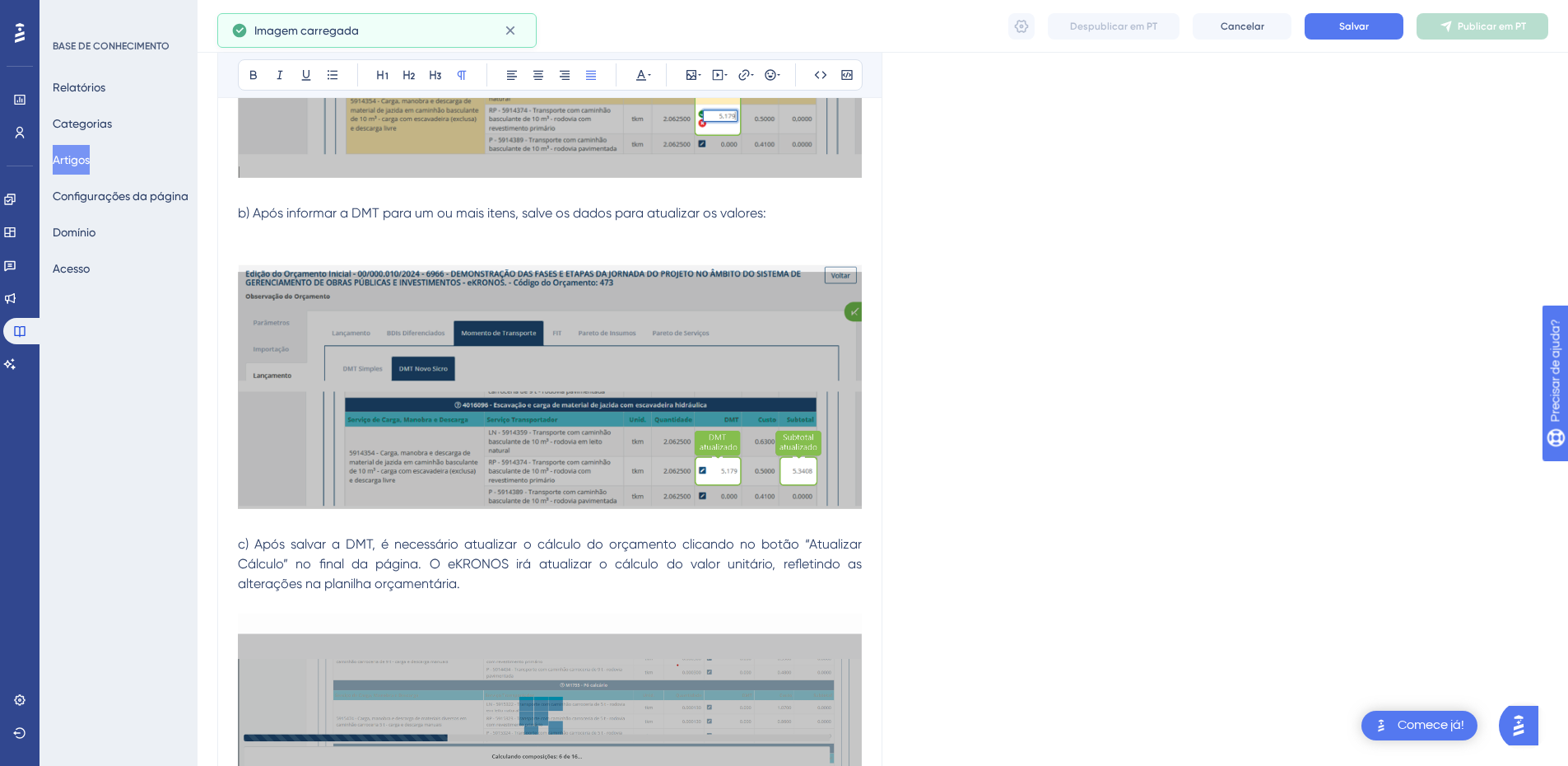
scroll to position [3127, 0]
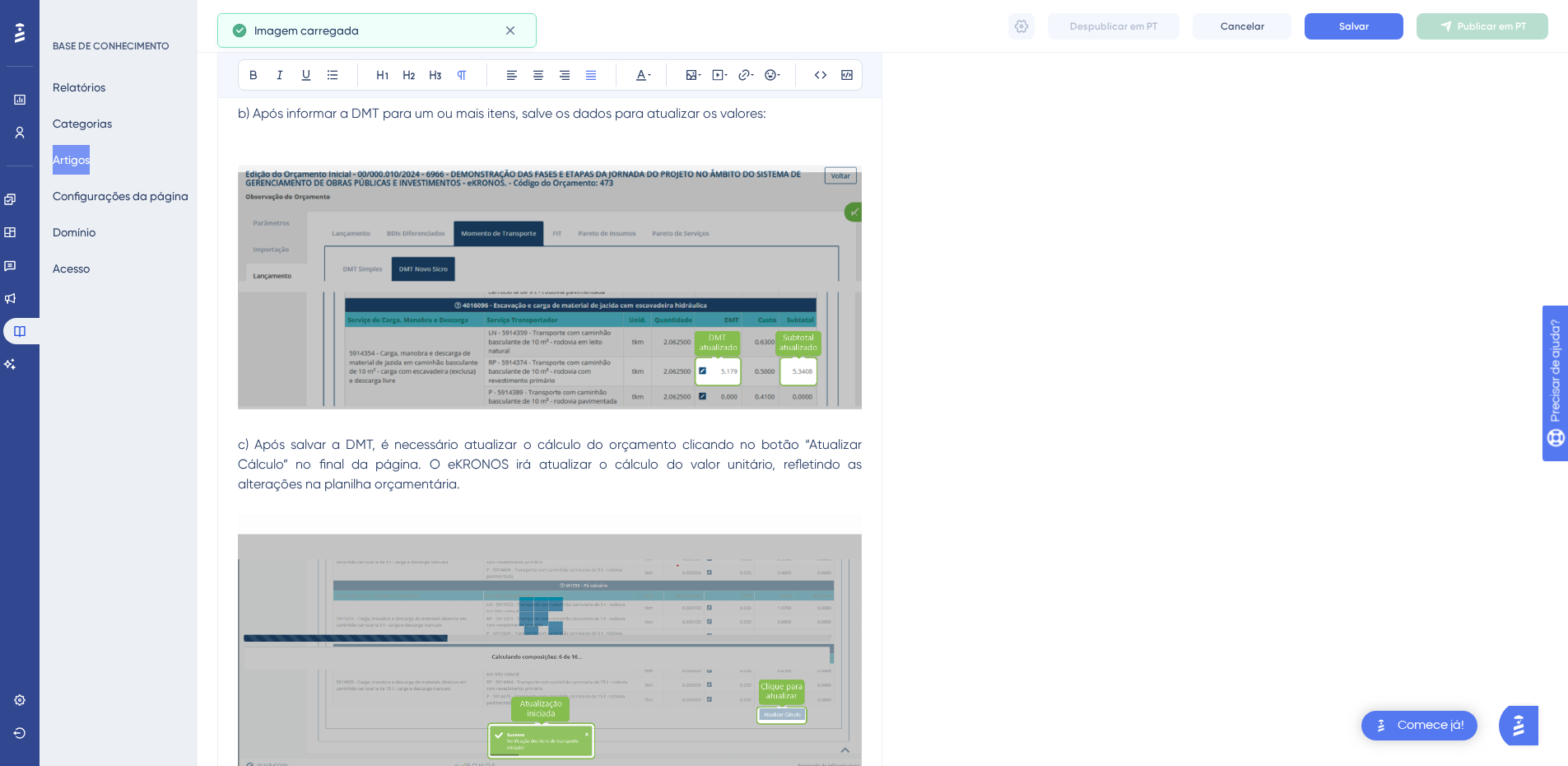
click at [339, 509] on p at bounding box center [549, 504] width 624 height 20
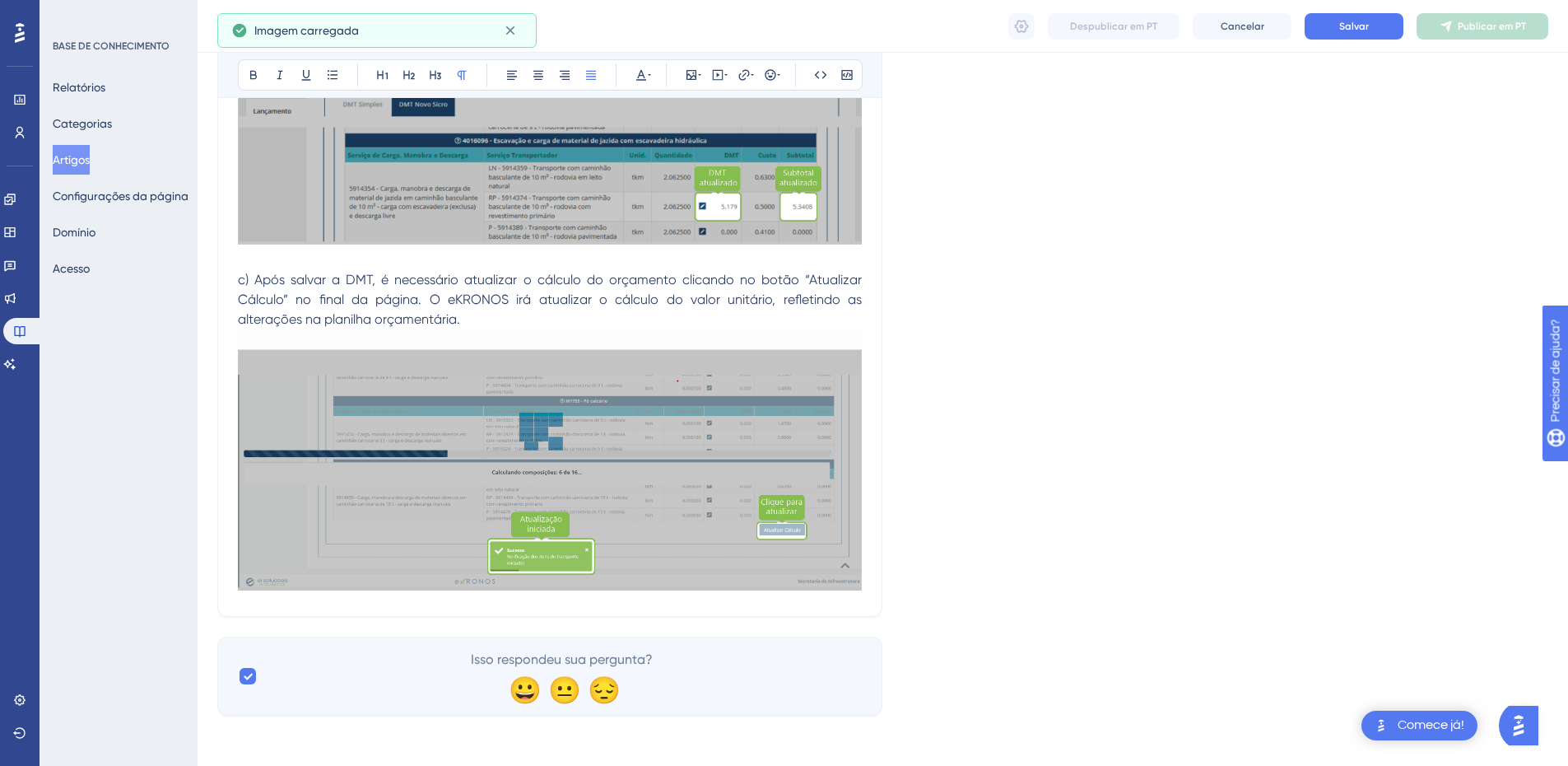
scroll to position [3294, 0]
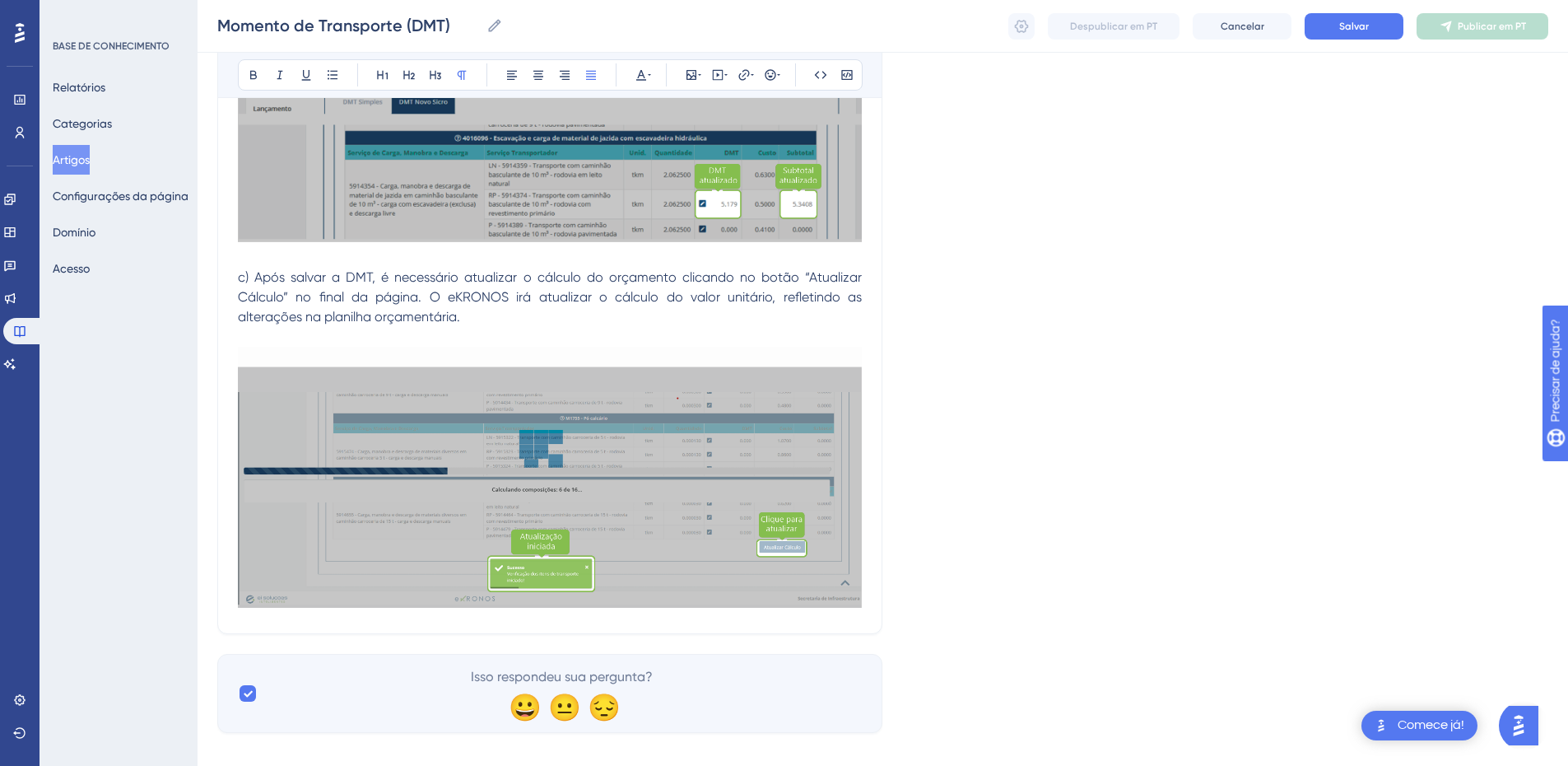
click at [292, 335] on p at bounding box center [549, 337] width 624 height 20
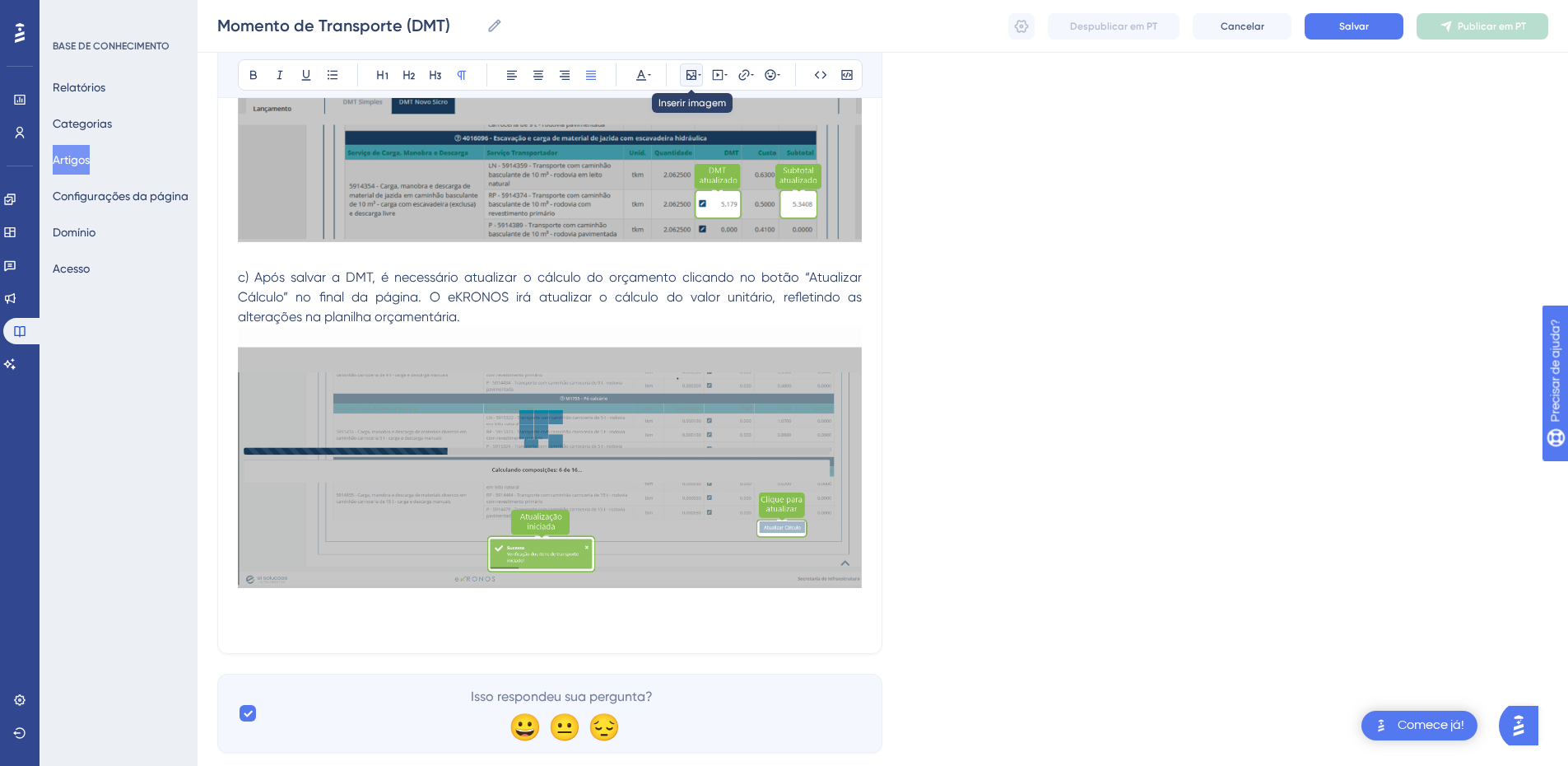
click at [690, 74] on icon at bounding box center [691, 74] width 13 height 13
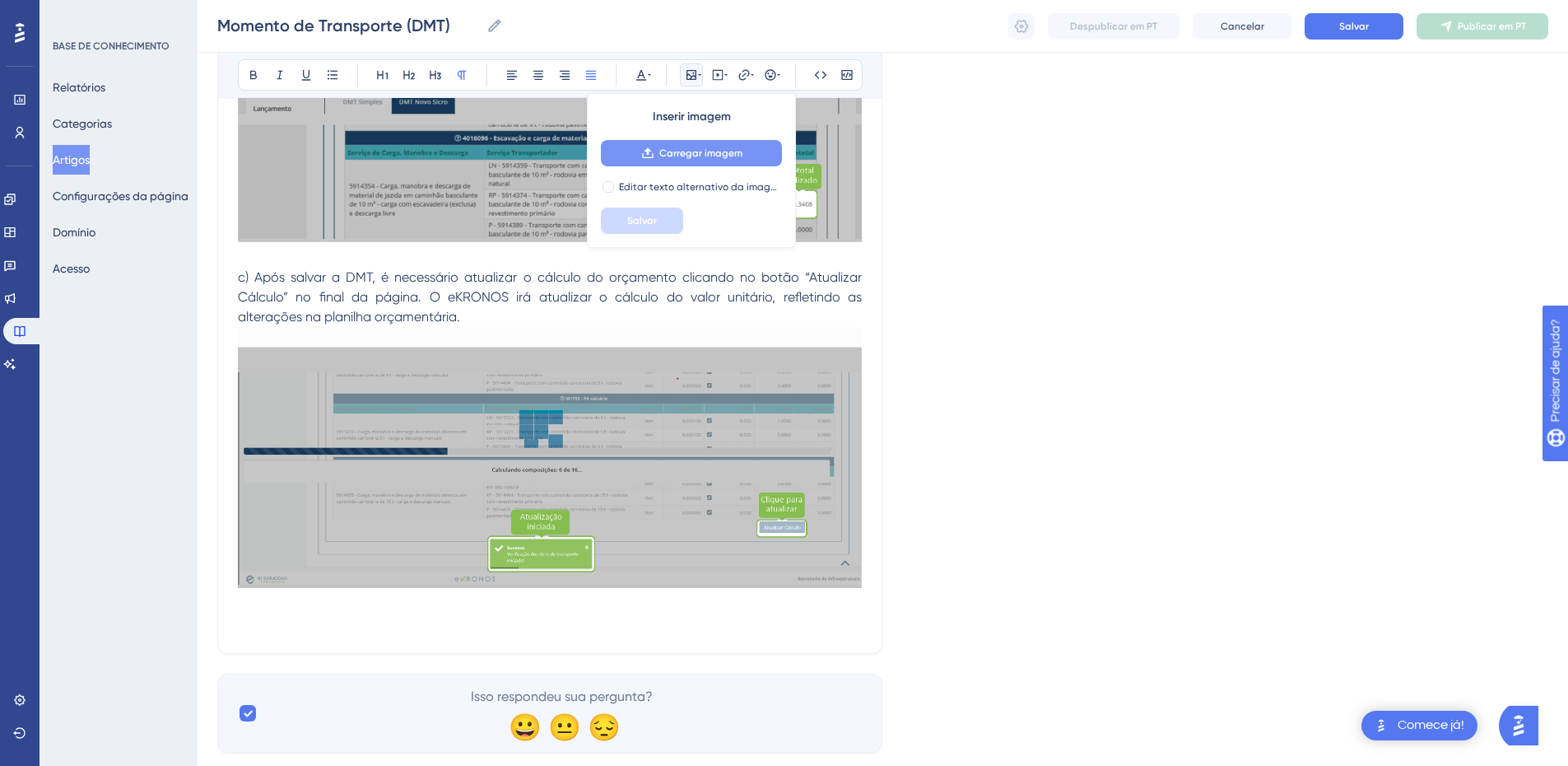
click at [687, 145] on button "Carregar imagem" at bounding box center [691, 153] width 181 height 27
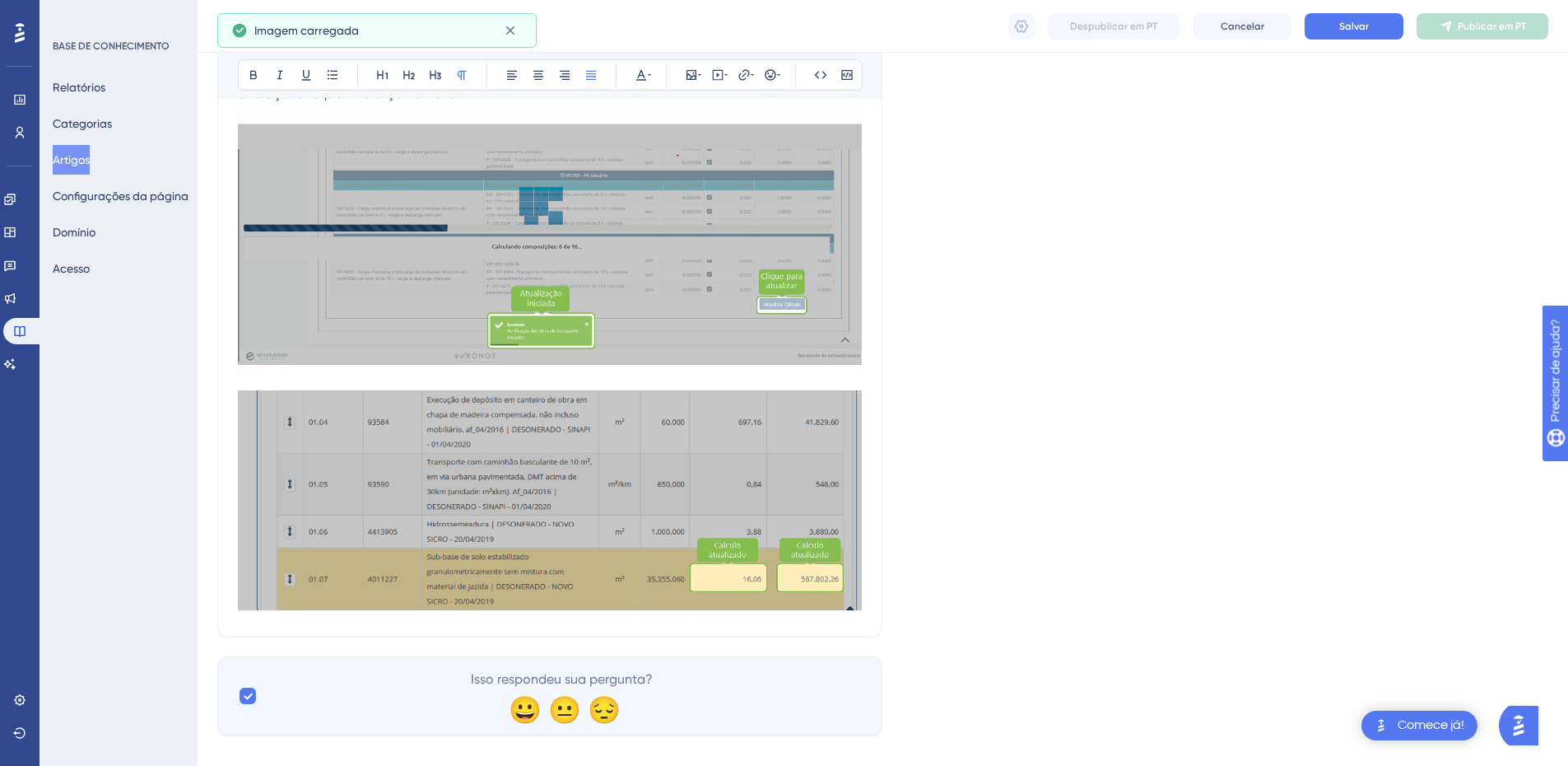
scroll to position [3539, 0]
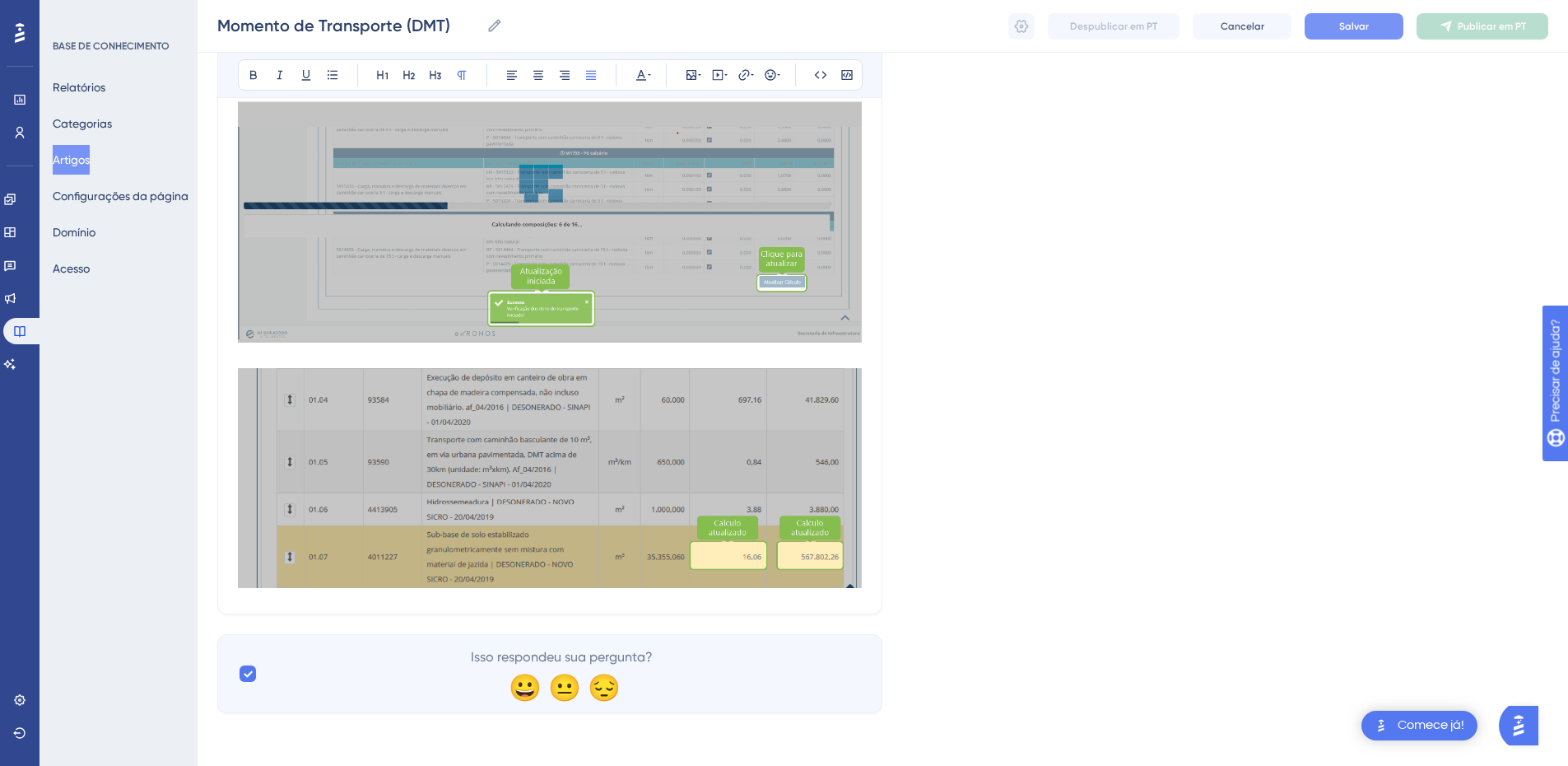
click at [1339, 26] on button "Salvar" at bounding box center [1355, 26] width 99 height 27
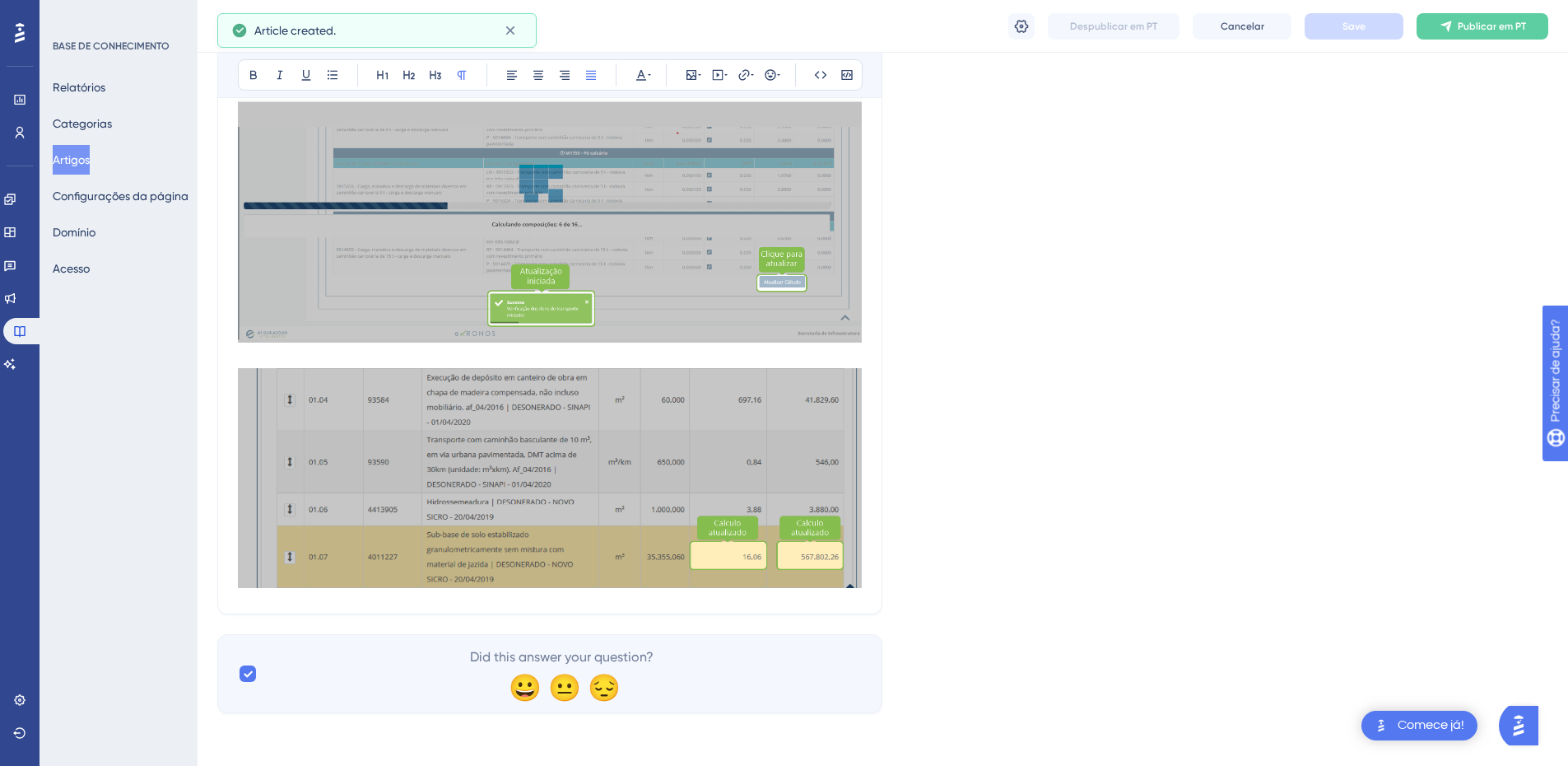
scroll to position [1177, 0]
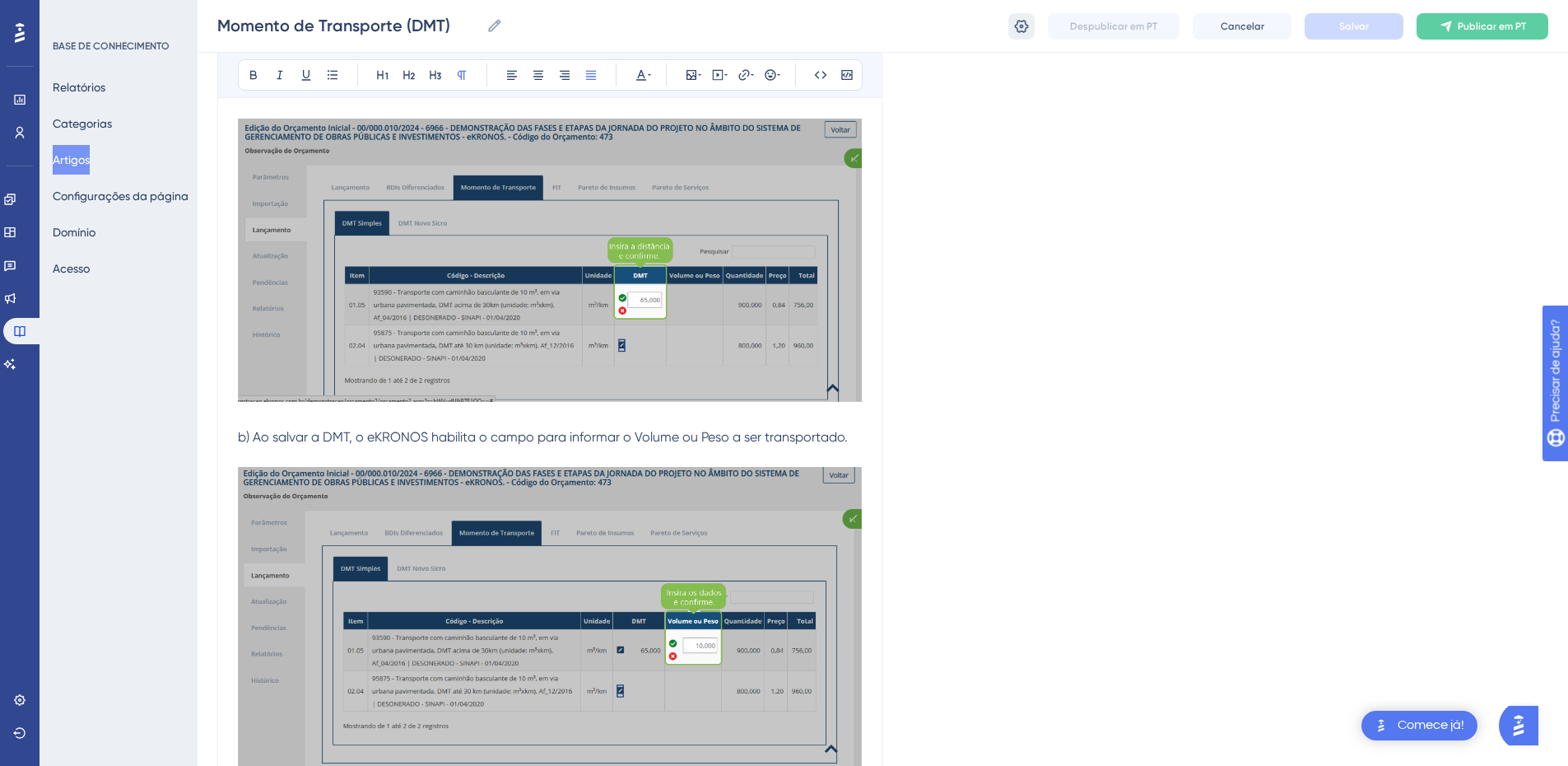
click at [1021, 22] on icon at bounding box center [1022, 26] width 17 height 17
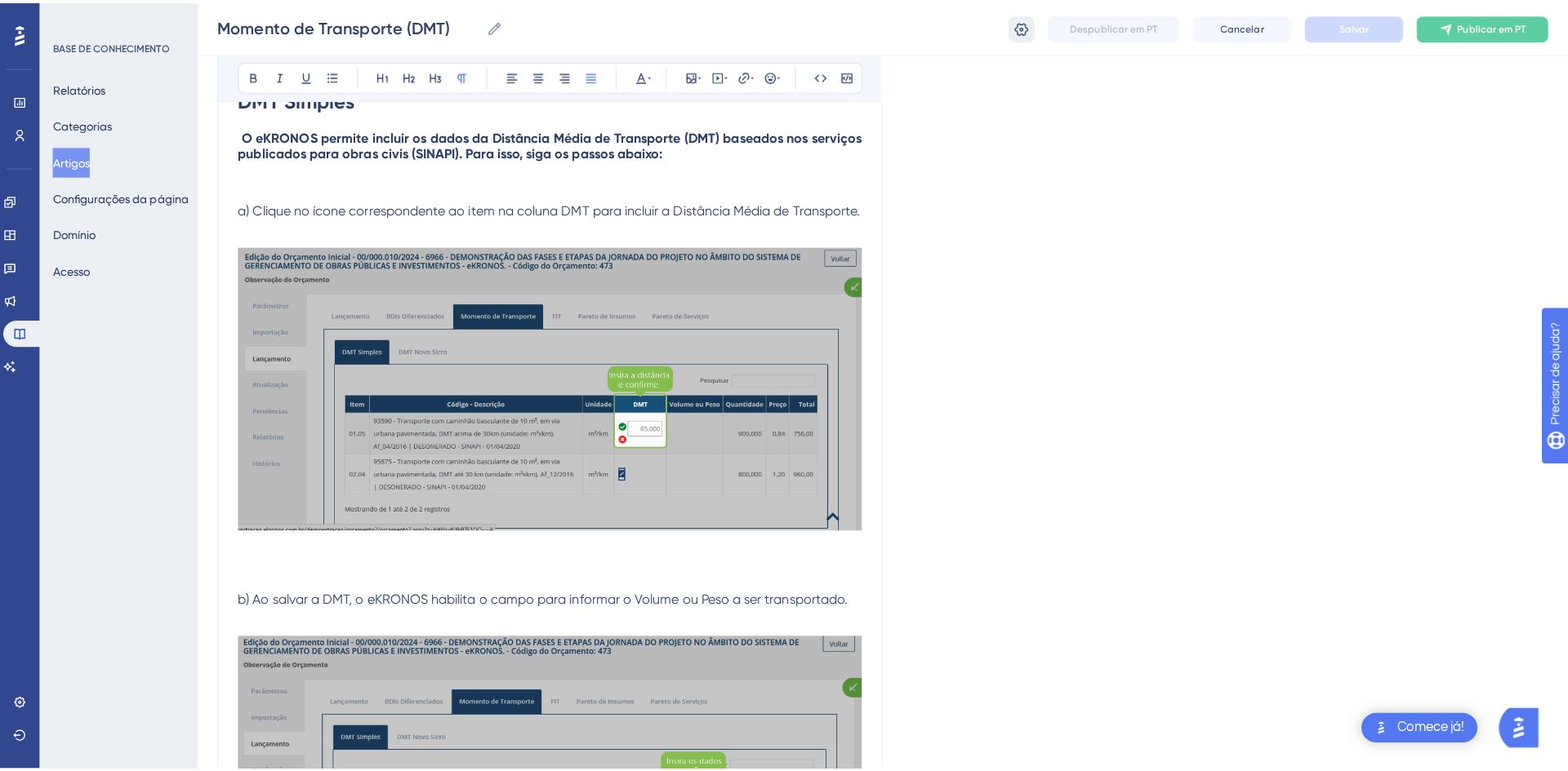
scroll to position [0, 0]
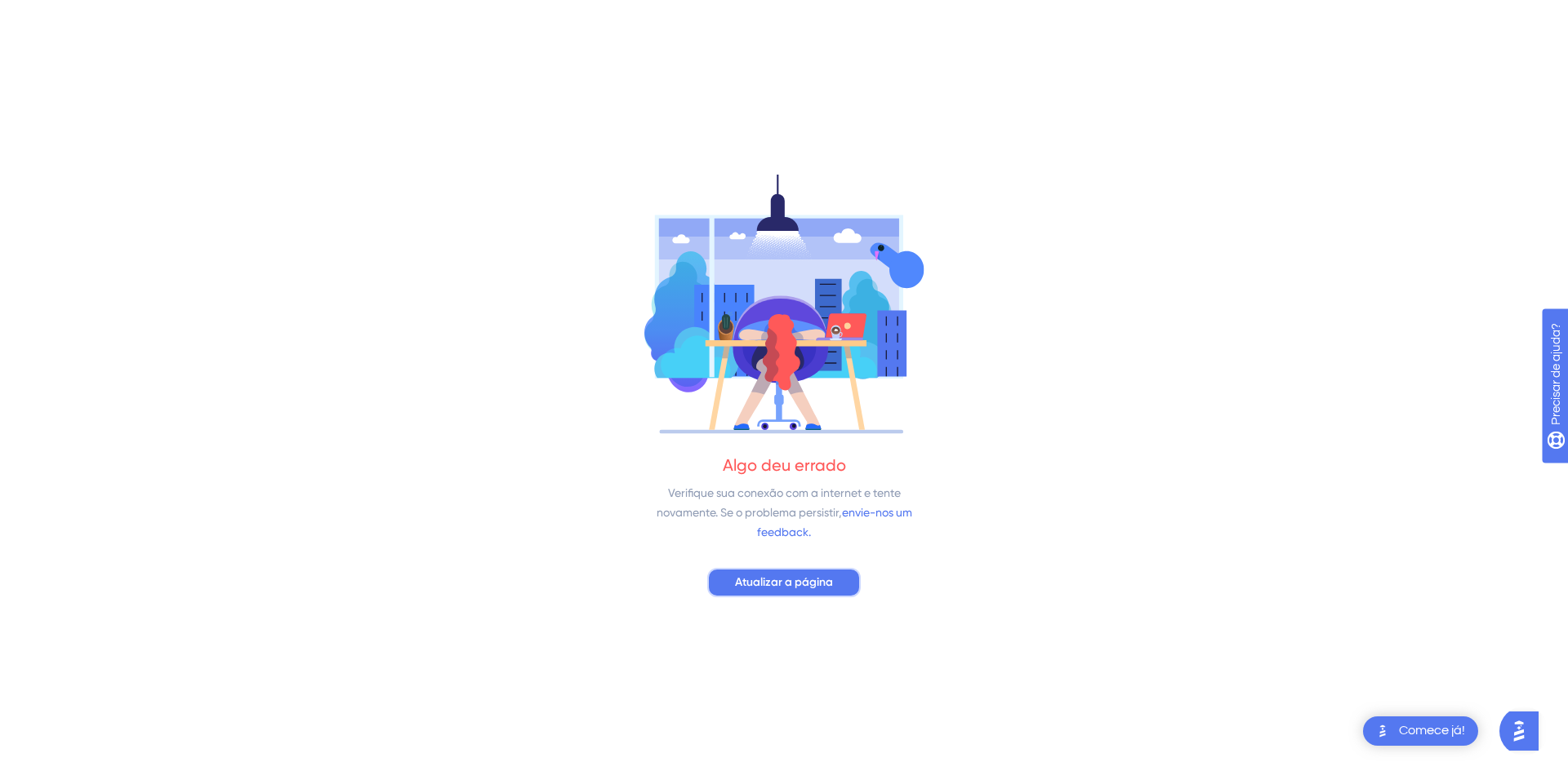
click at [799, 577] on font "Atualizar a página" at bounding box center [784, 582] width 98 height 14
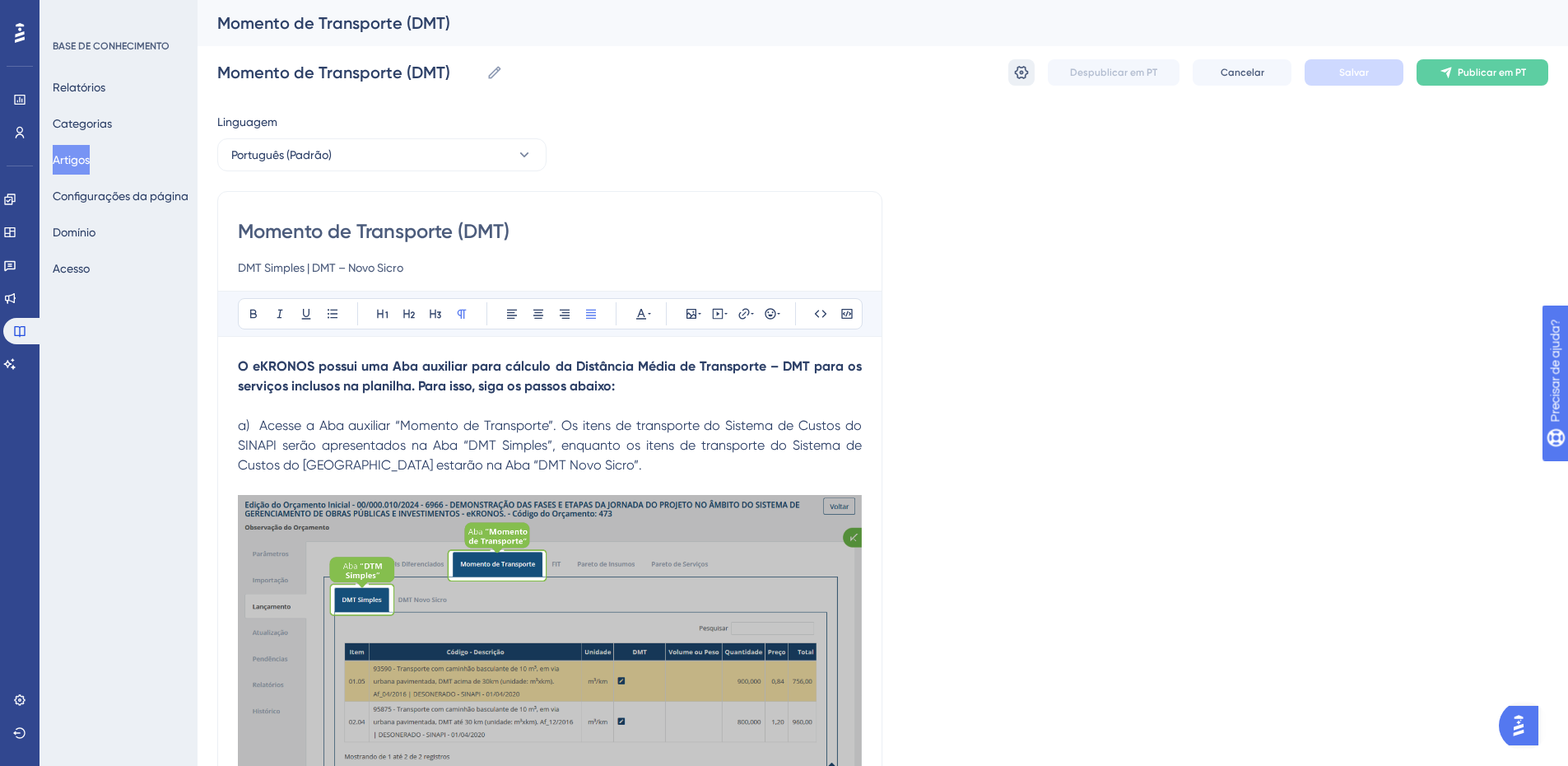
click at [1016, 75] on icon at bounding box center [1022, 72] width 17 height 17
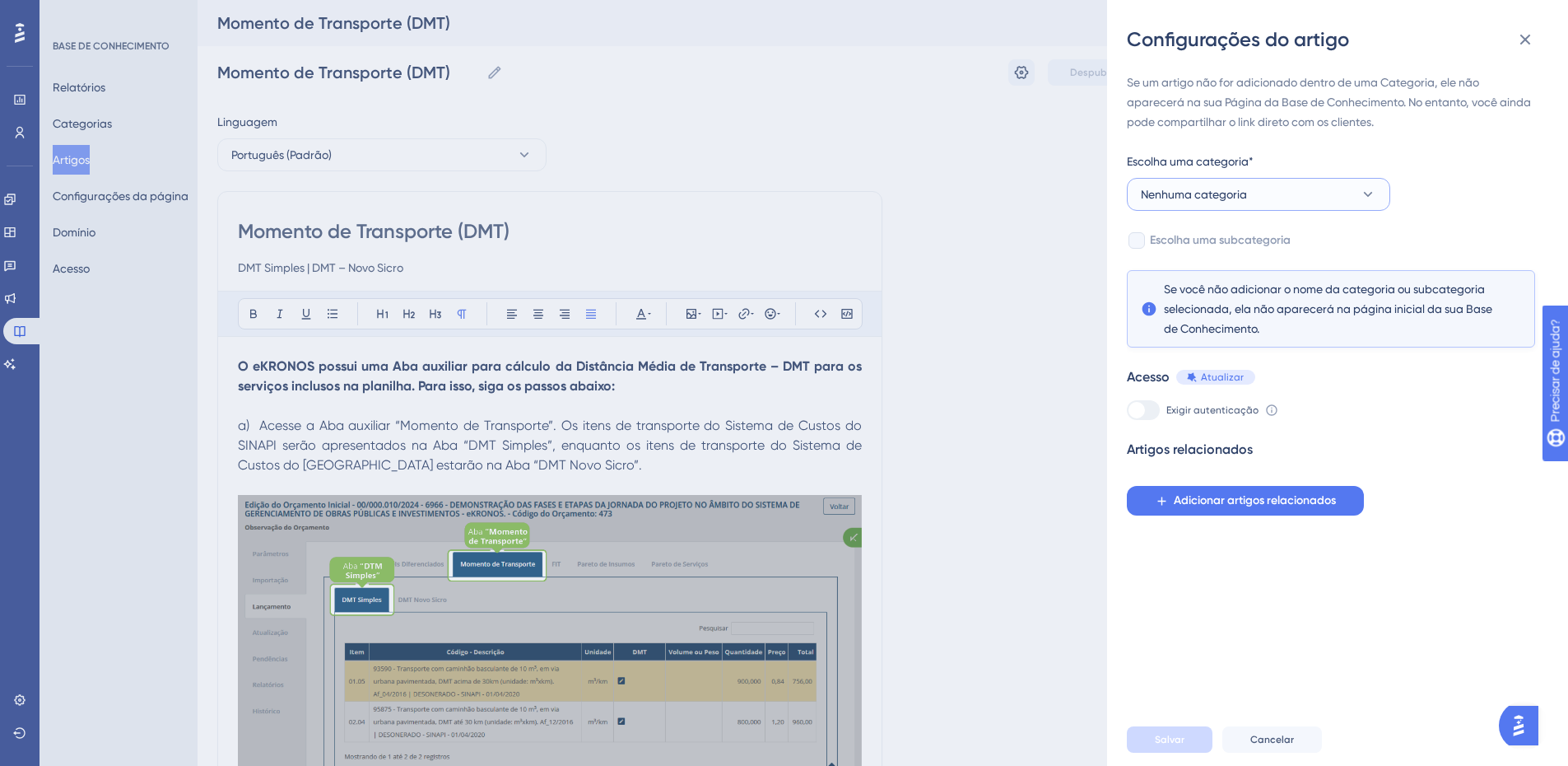
click at [1259, 201] on button "Nenhuma categoria" at bounding box center [1259, 193] width 264 height 33
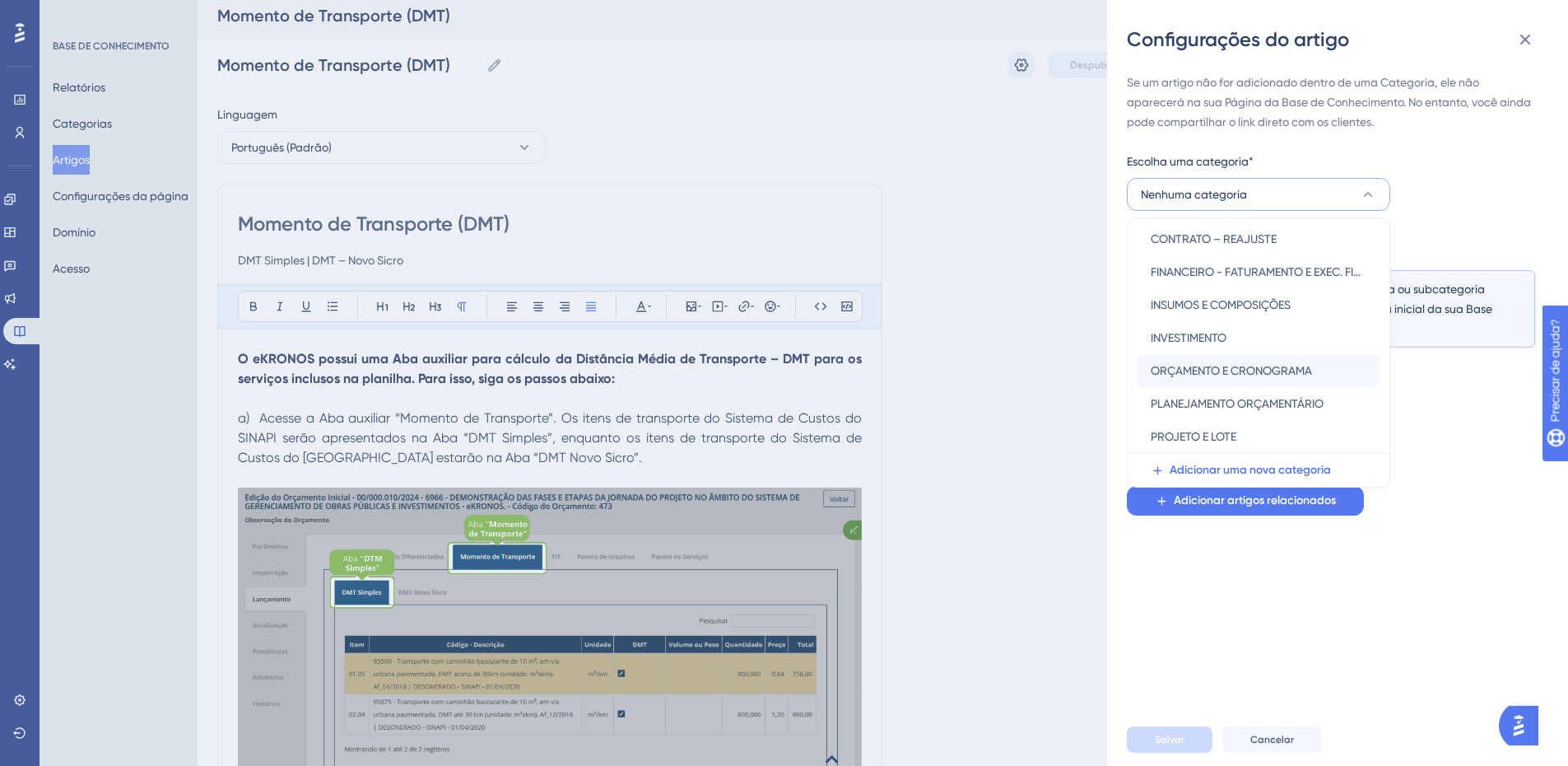
scroll to position [8, 0]
click at [1199, 369] on font "ORÇAMENTO E CRONOGRAMA" at bounding box center [1232, 370] width 162 height 13
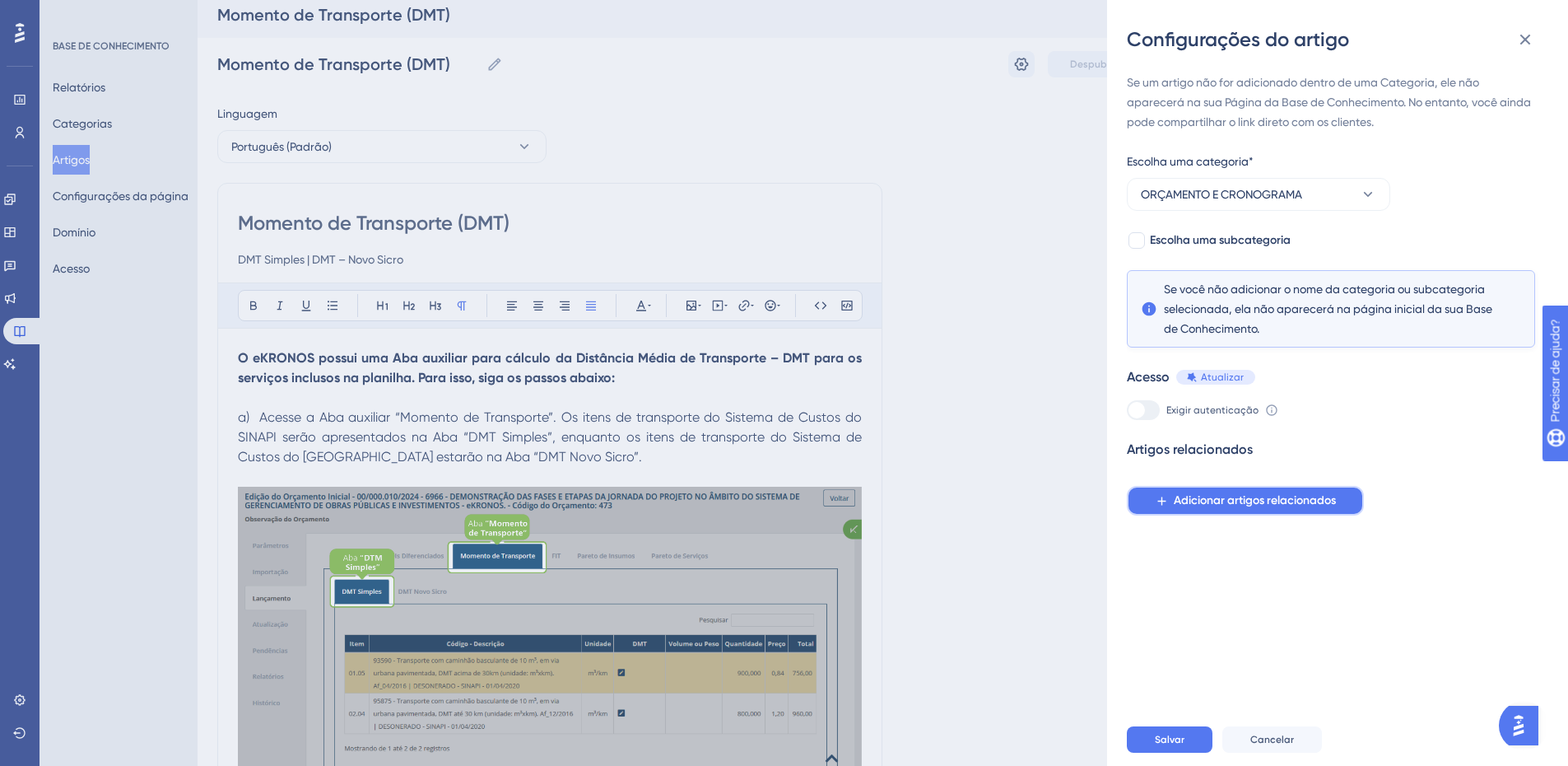
click at [1255, 496] on font "Adicionar artigos relacionados" at bounding box center [1256, 500] width 163 height 14
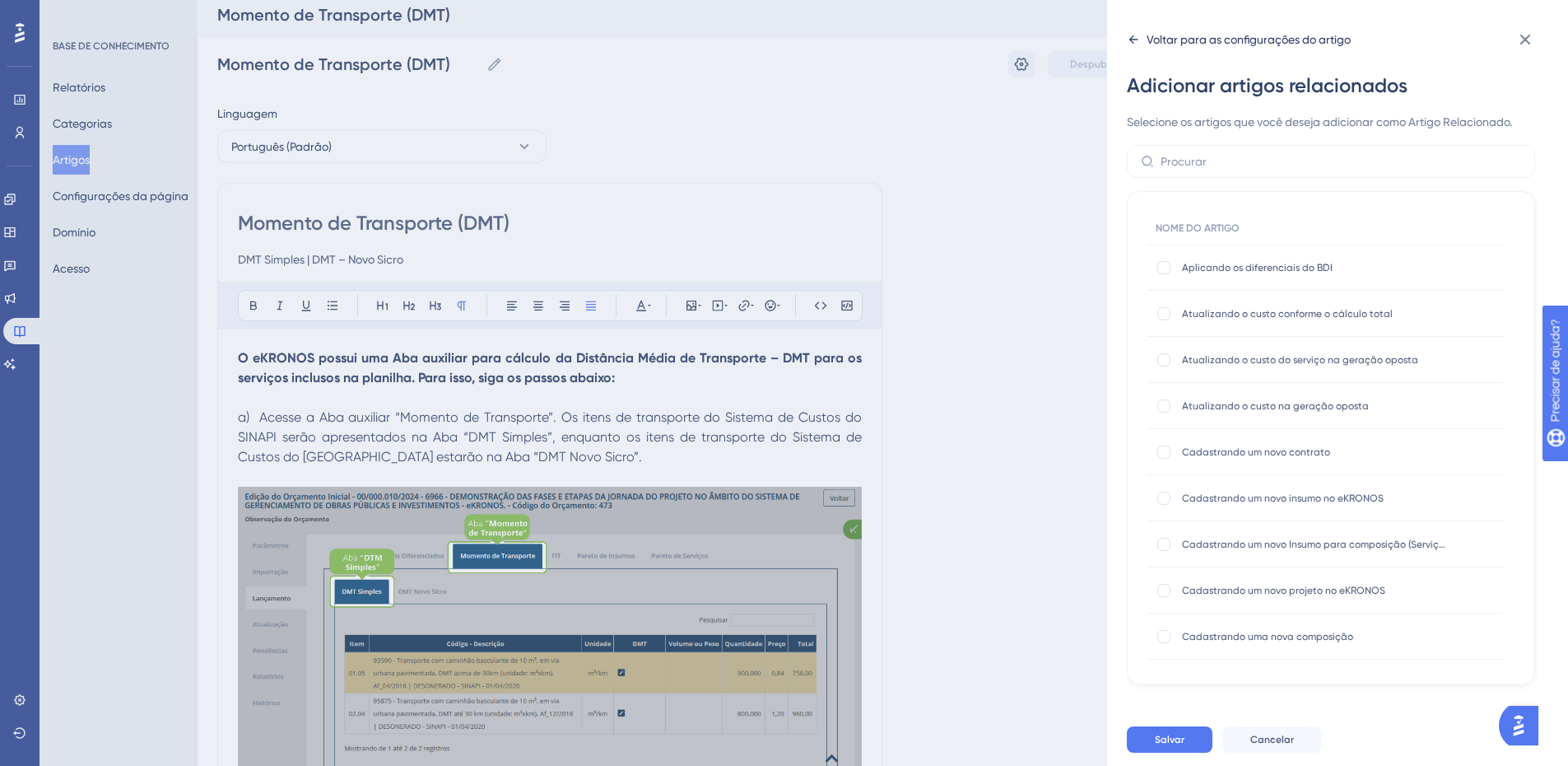
click at [1132, 44] on icon at bounding box center [1133, 39] width 13 height 13
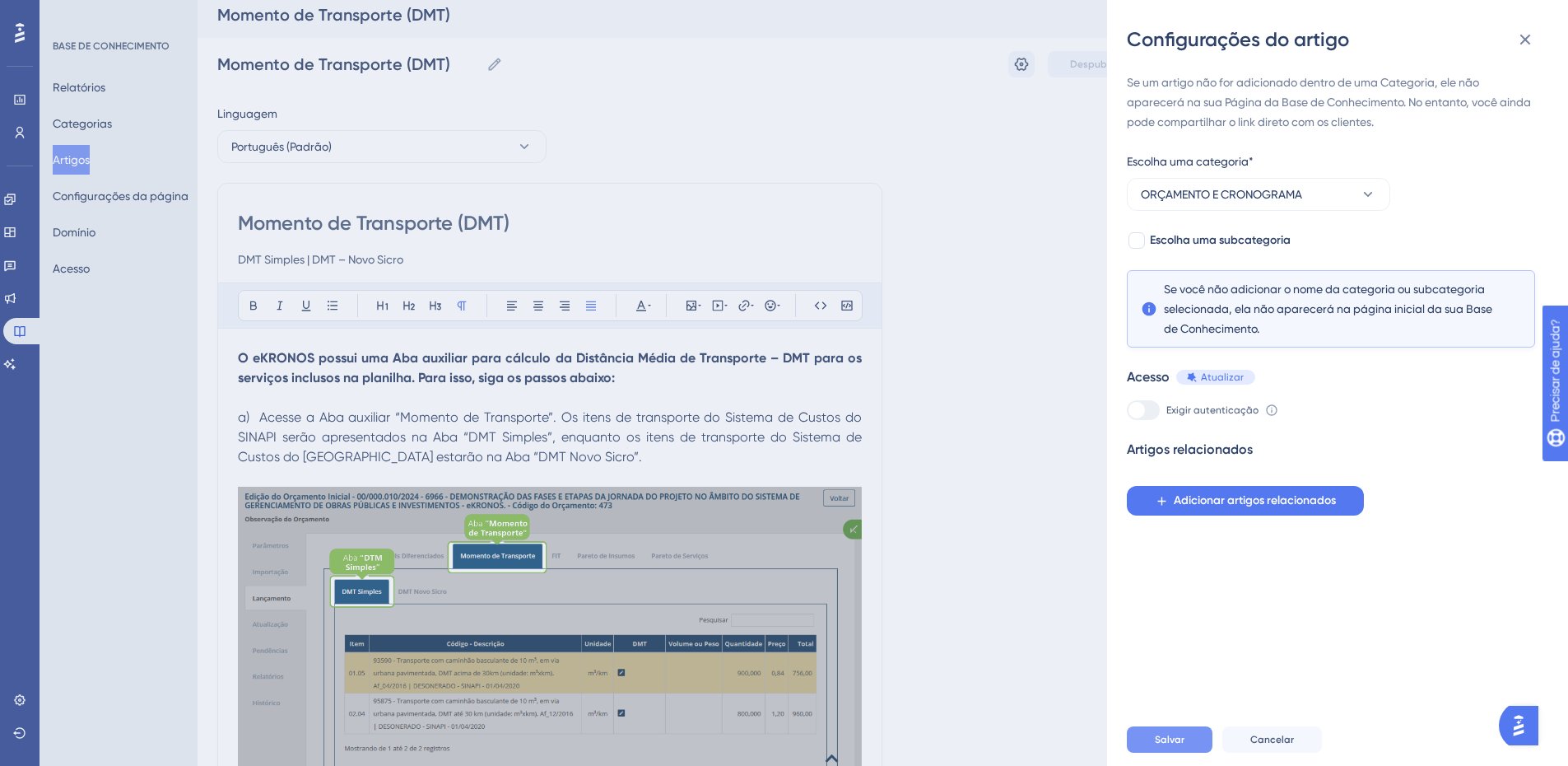
click at [1178, 745] on font "Salvar" at bounding box center [1170, 740] width 30 height 12
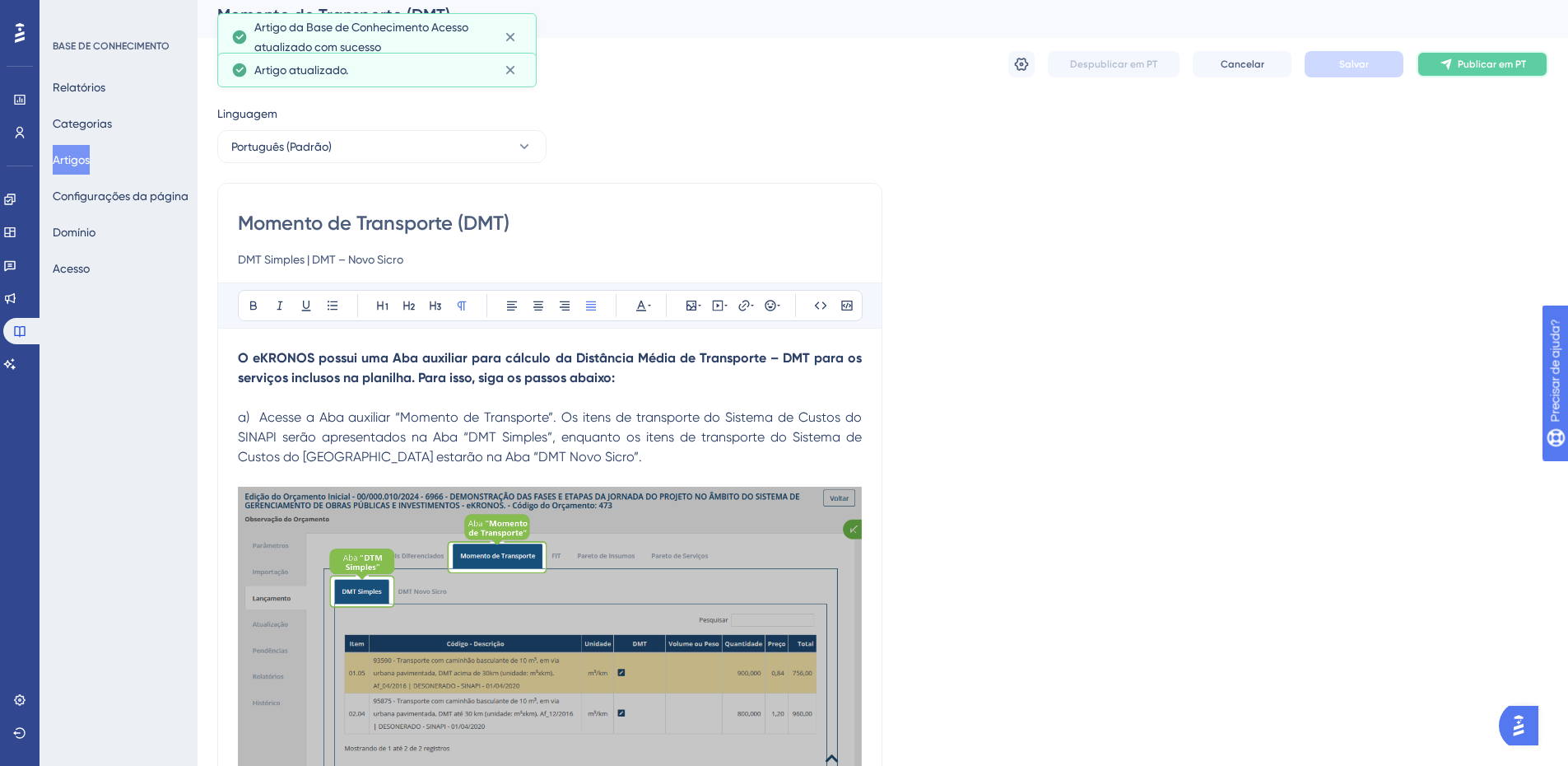
click at [1483, 68] on font "Publicar em PT" at bounding box center [1492, 64] width 68 height 12
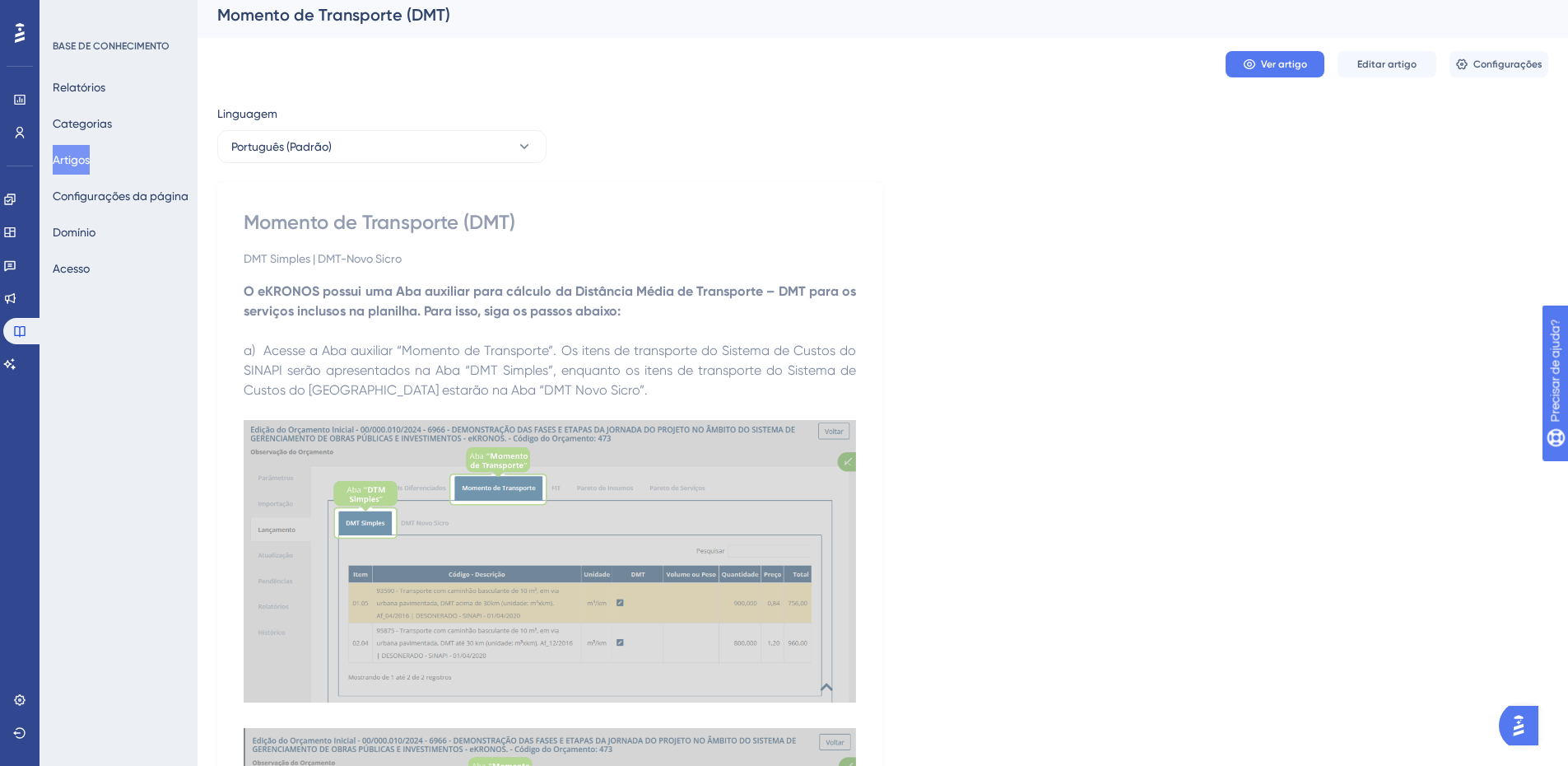
click at [79, 162] on font "Artigos" at bounding box center [70, 159] width 37 height 13
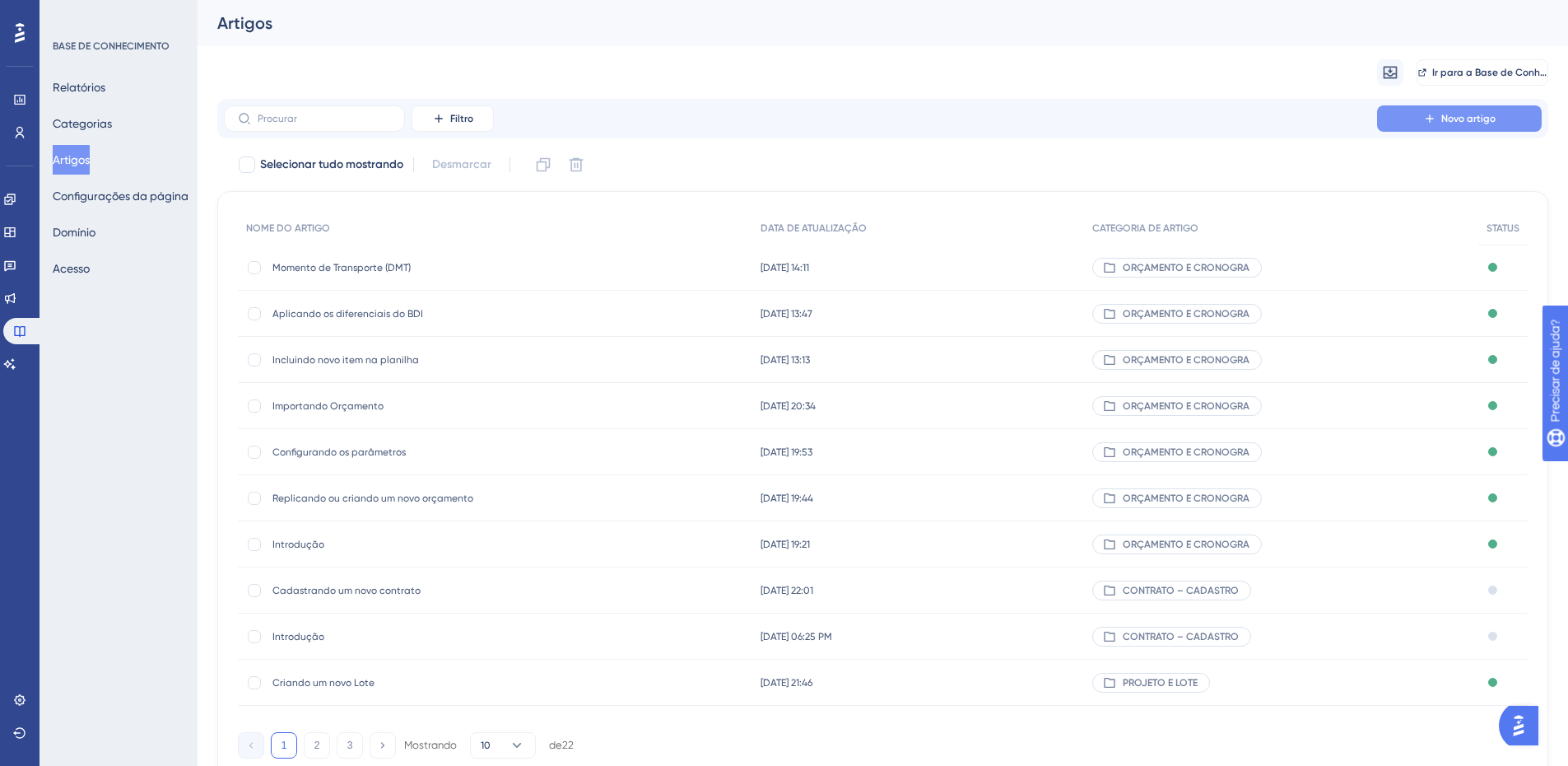
click at [1468, 116] on font "Novo artigo" at bounding box center [1469, 119] width 55 height 12
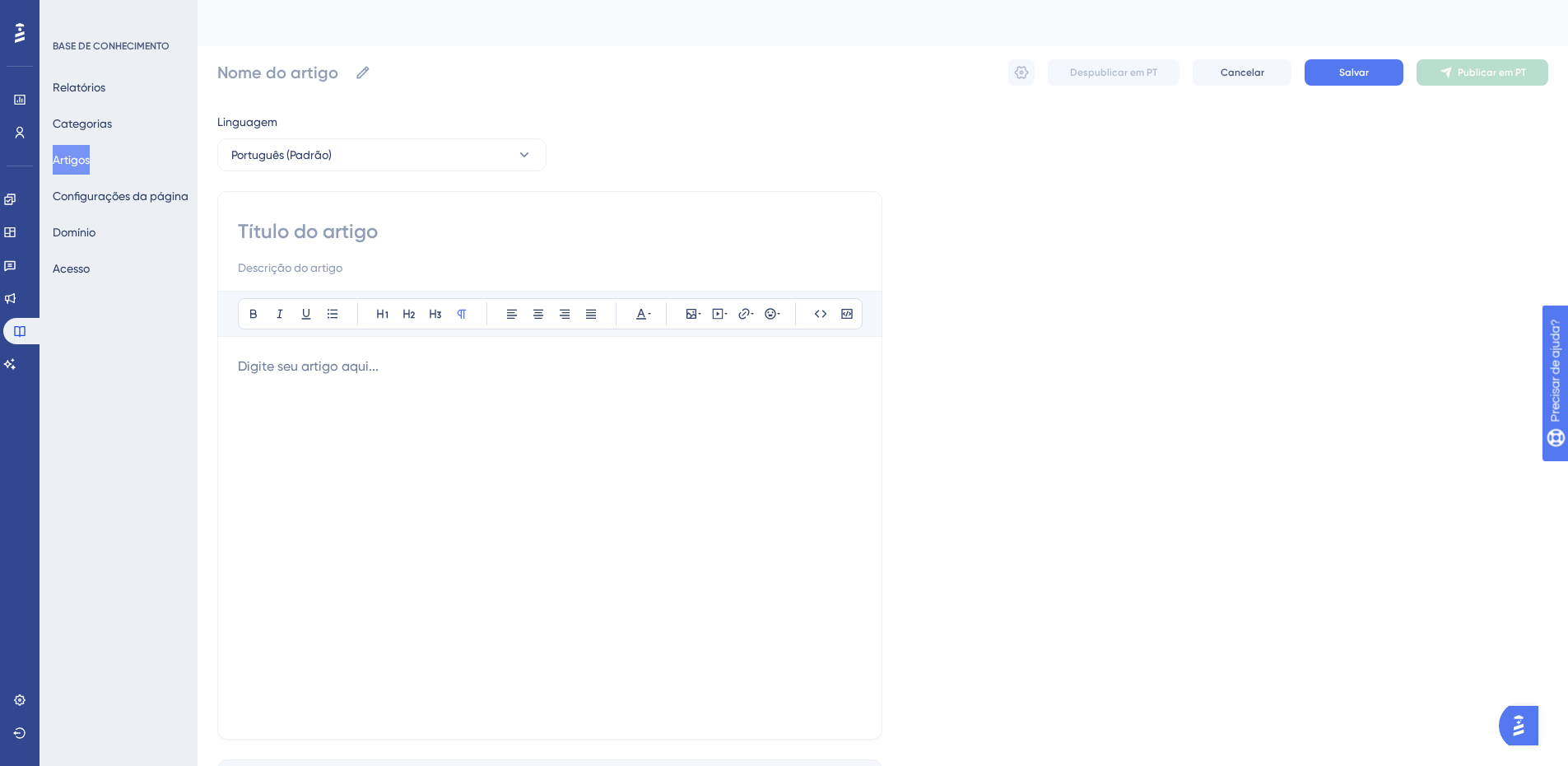
click at [294, 233] on input at bounding box center [549, 231] width 624 height 27
paste input "Pareto de Insumos"
type input "Pareto de Insumos"
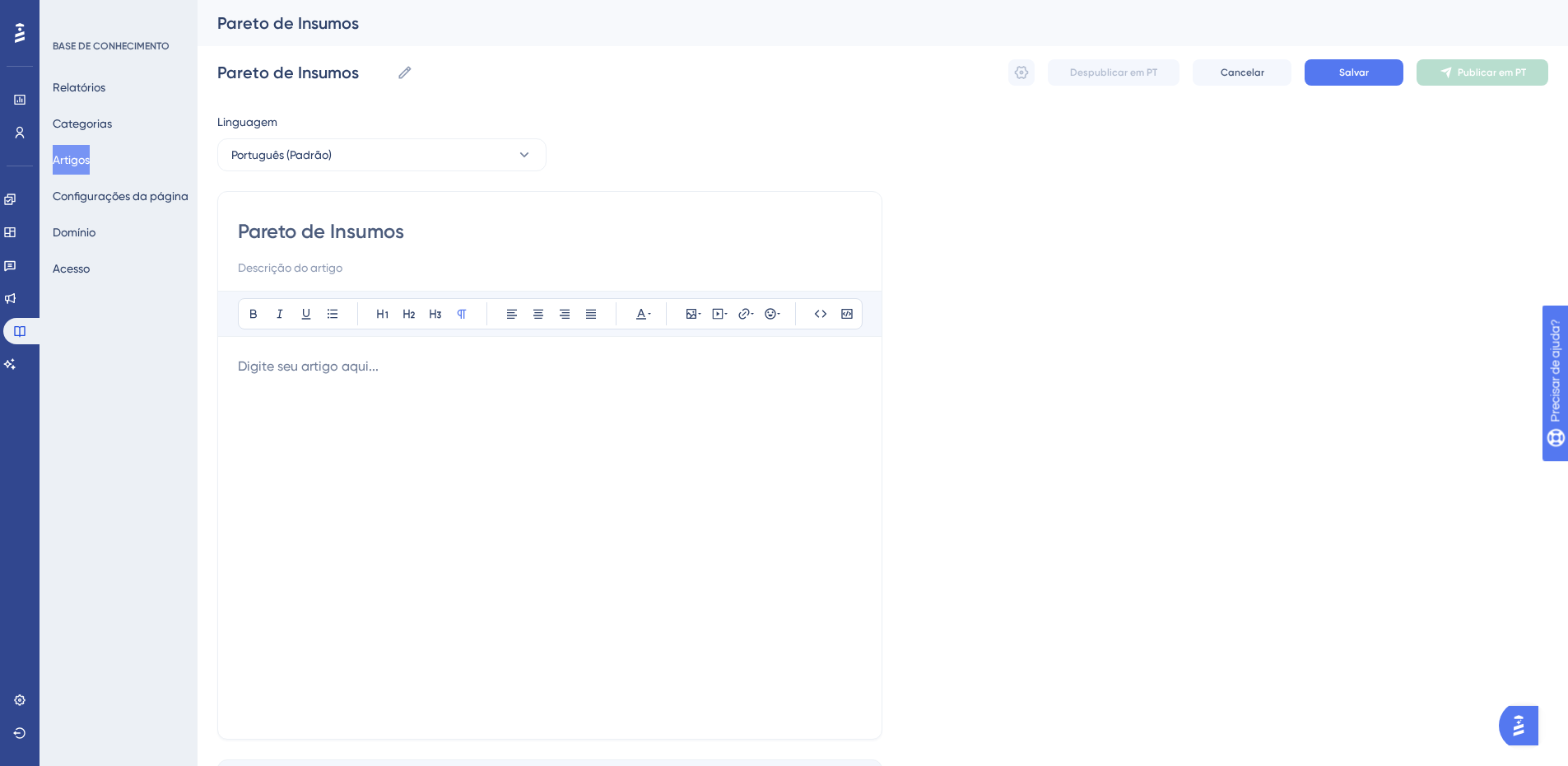
click at [254, 274] on input at bounding box center [549, 268] width 624 height 20
paste input "Relatório"
type input "Relatório"
click at [360, 384] on div at bounding box center [549, 537] width 624 height 362
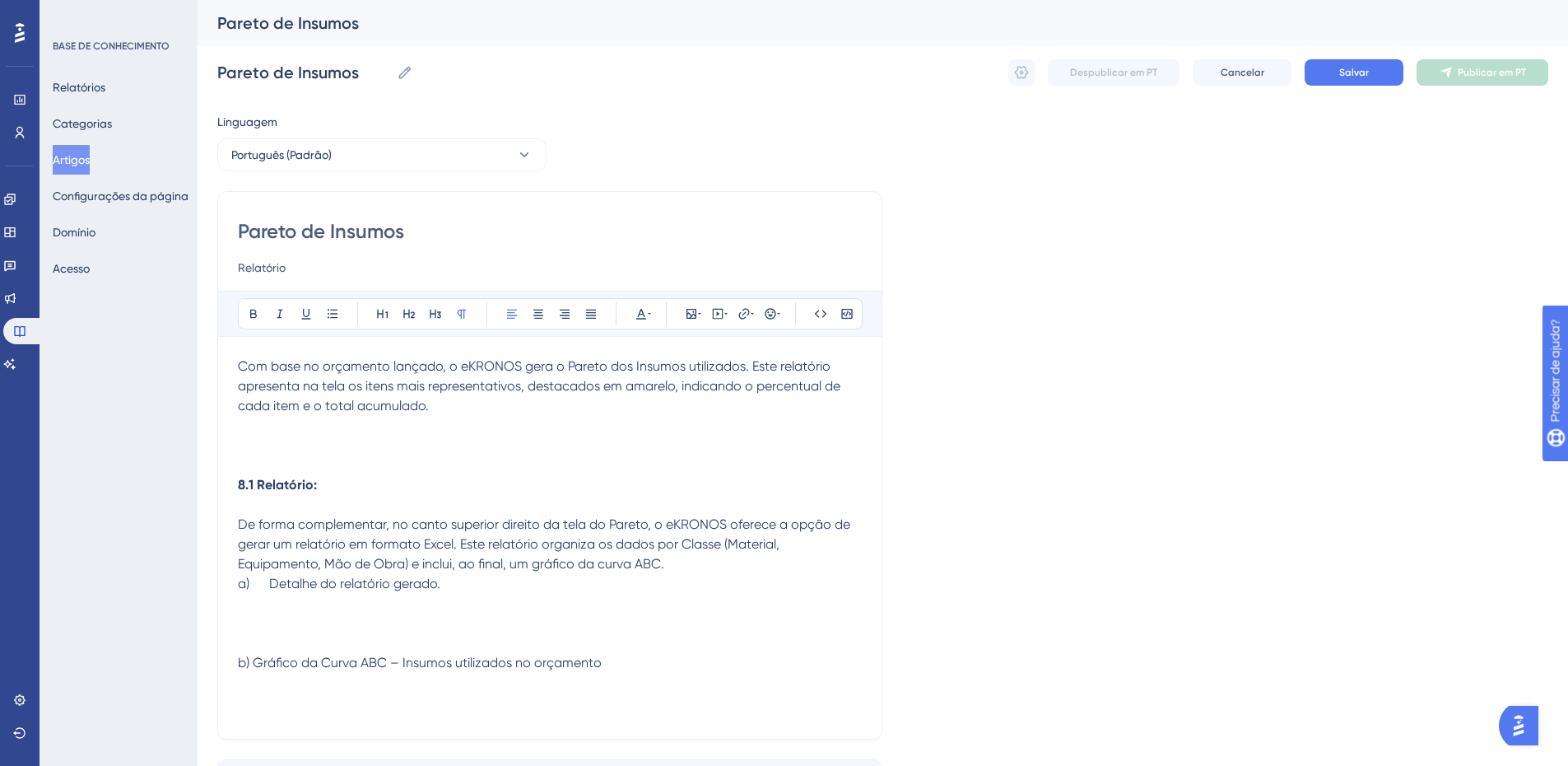
click at [254, 432] on p at bounding box center [549, 426] width 624 height 20
click at [255, 435] on p at bounding box center [549, 426] width 624 height 20
click at [695, 313] on icon at bounding box center [691, 314] width 13 height 13
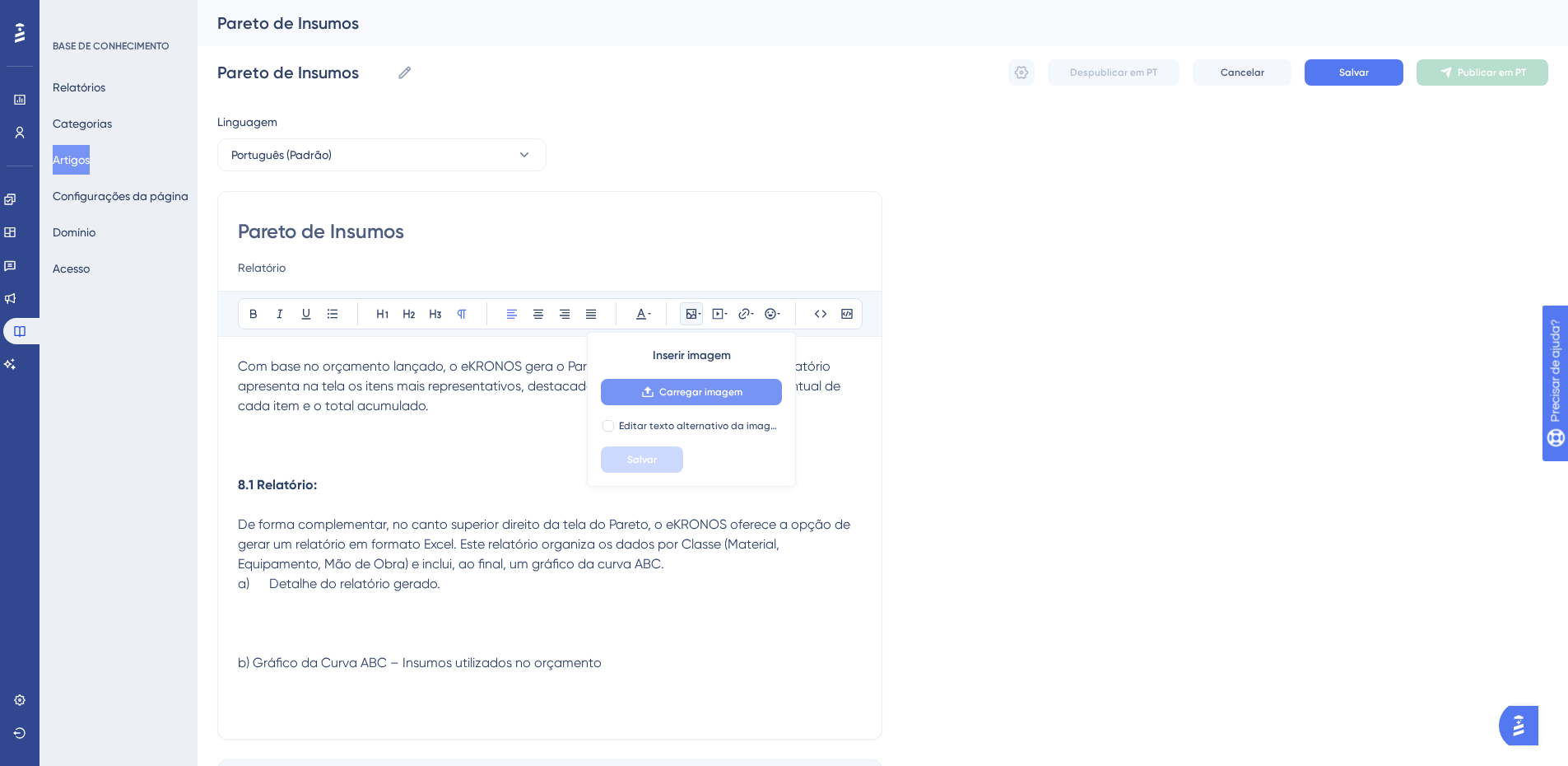
click at [674, 393] on font "Carregar imagem" at bounding box center [701, 392] width 83 height 12
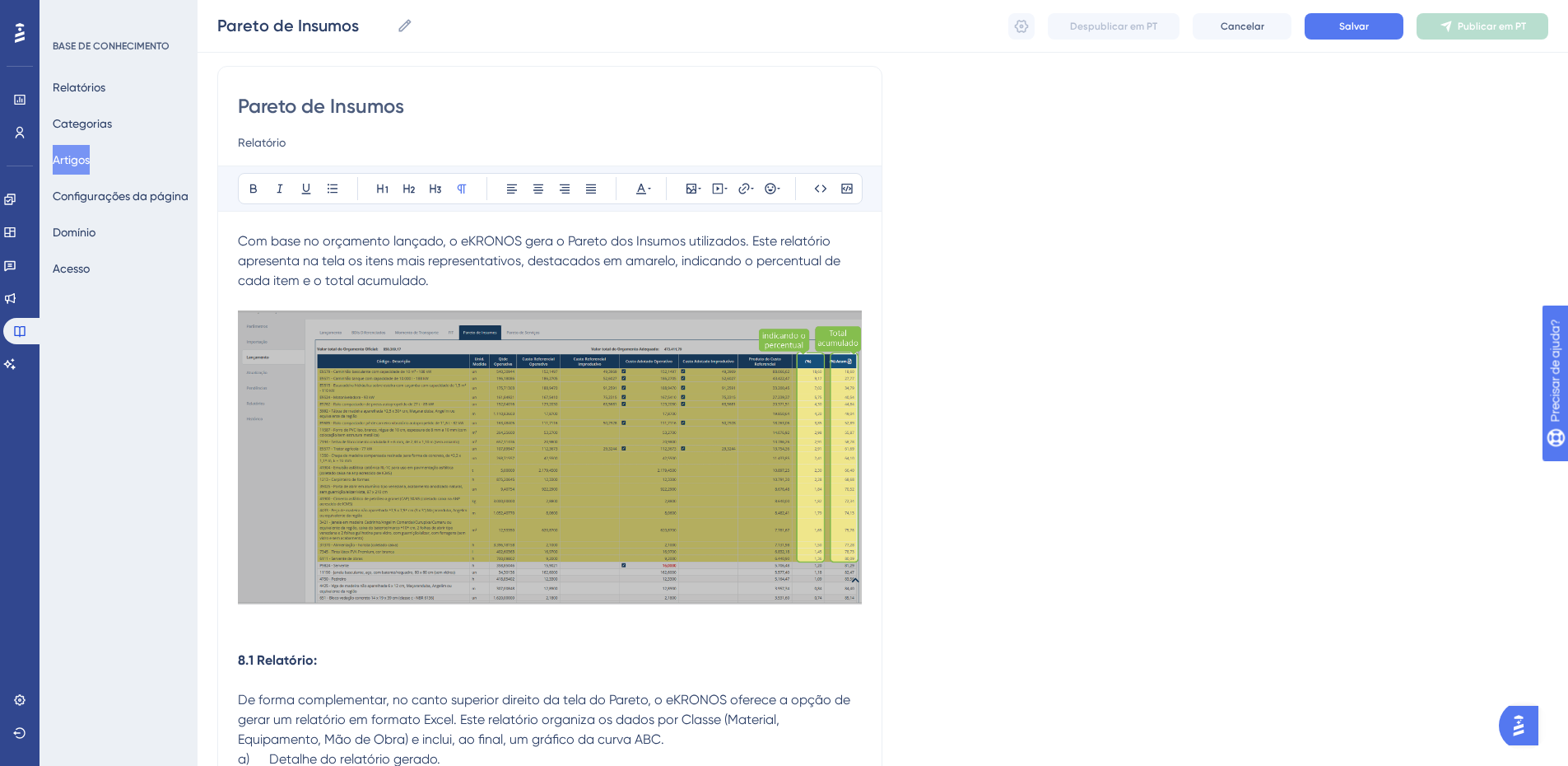
scroll to position [246, 0]
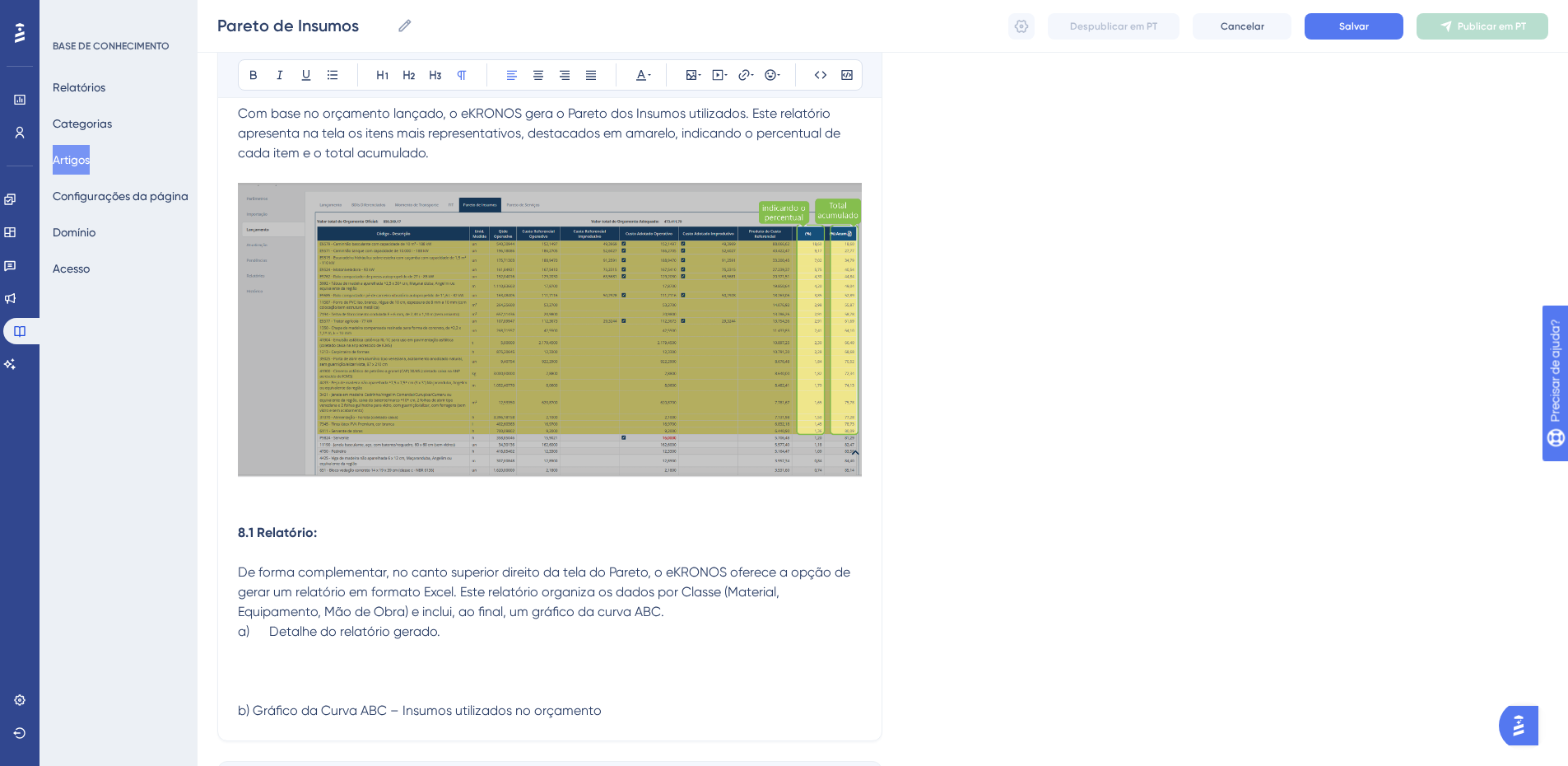
click at [294, 499] on p at bounding box center [549, 493] width 624 height 20
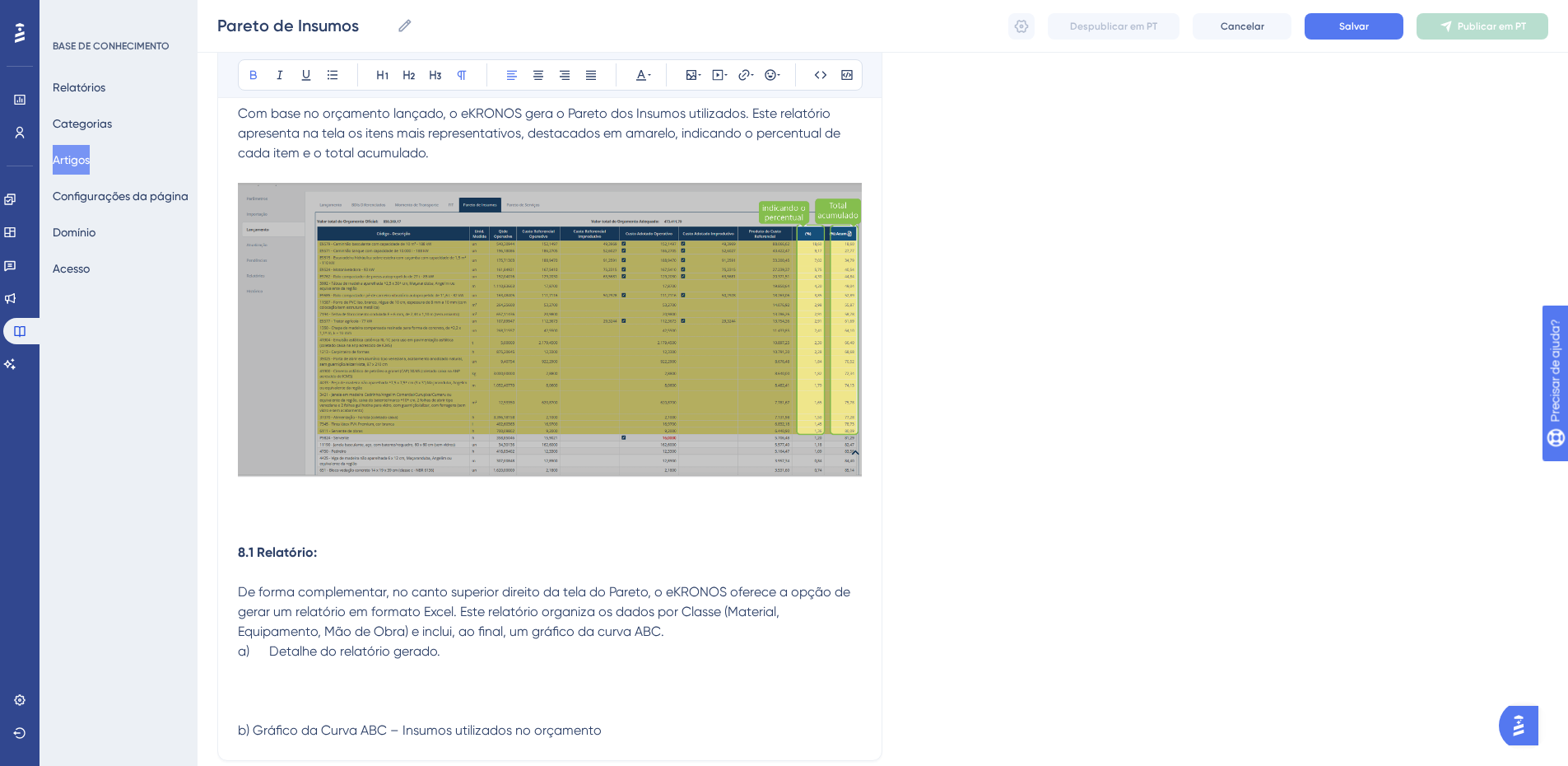
drag, startPoint x: 258, startPoint y: 555, endPoint x: 227, endPoint y: 558, distance: 31.1
click at [227, 558] on div "Pareto de Insumos Relatório Audacioso itálico Sublinhado Ponto de bala Título 1…" at bounding box center [549, 349] width 665 height 823
drag, startPoint x: 312, startPoint y: 556, endPoint x: 215, endPoint y: 536, distance: 99.0
click at [220, 551] on div "Pareto de Insumos Relatório Audacioso itálico Sublinhado Ponto de bala Título 1…" at bounding box center [549, 349] width 665 height 823
click at [259, 76] on icon at bounding box center [253, 74] width 13 height 13
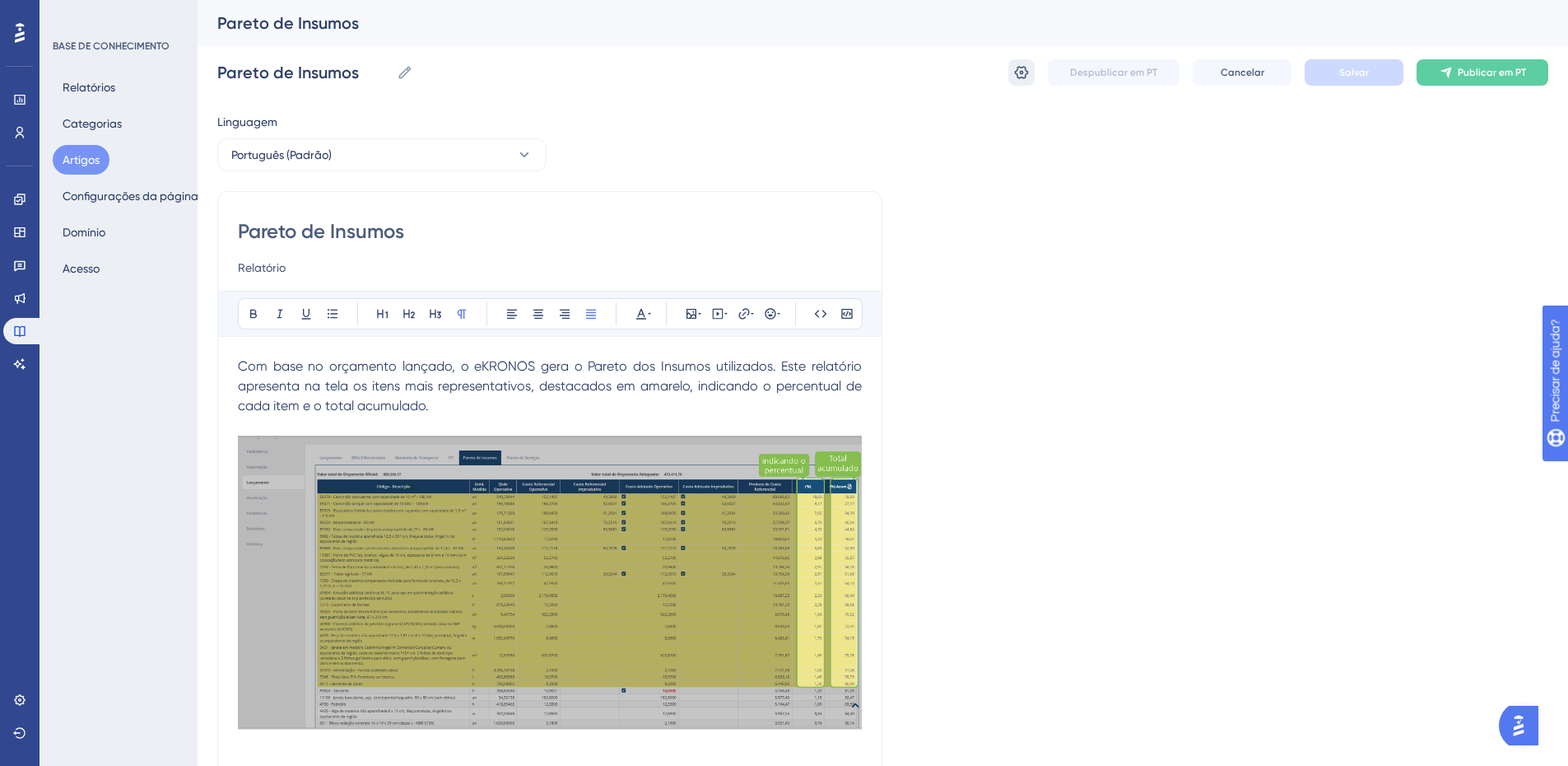
click at [1024, 74] on icon at bounding box center [1022, 72] width 17 height 17
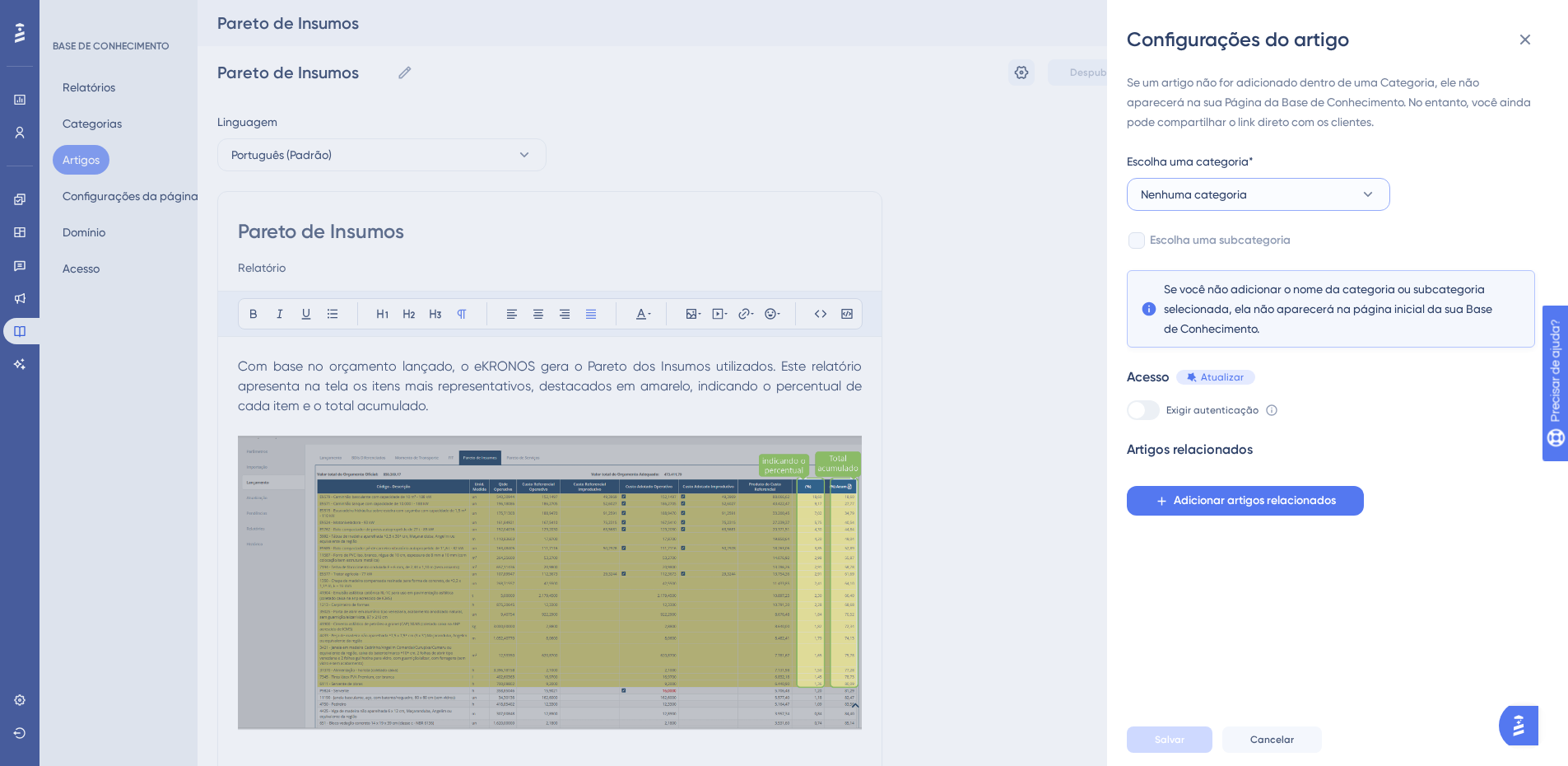
click at [1217, 192] on font "Nenhuma categoria" at bounding box center [1194, 193] width 106 height 13
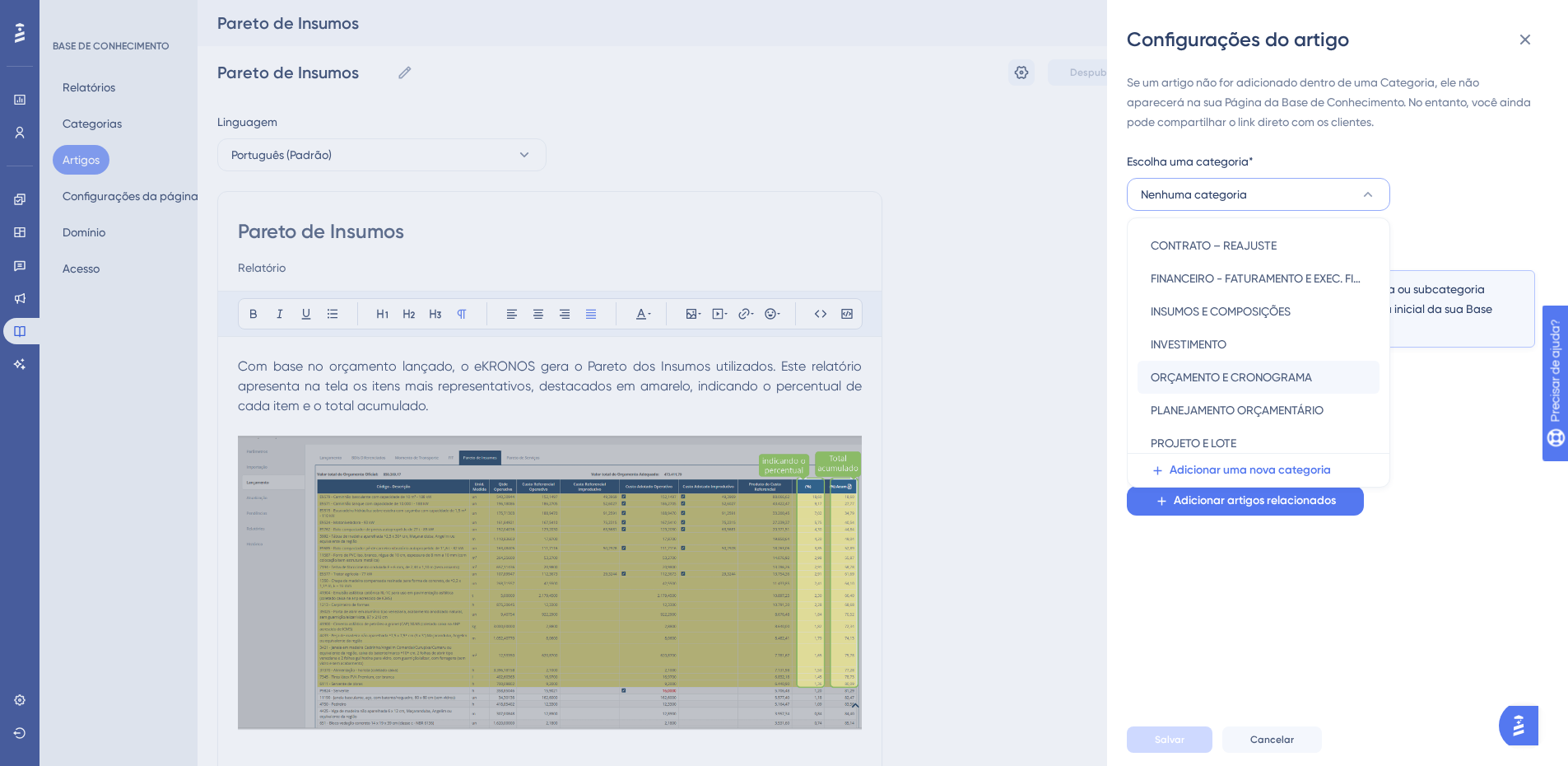
scroll to position [165, 0]
click at [1260, 376] on font "ORÇAMENTO E CRONOGRAMA" at bounding box center [1232, 376] width 162 height 13
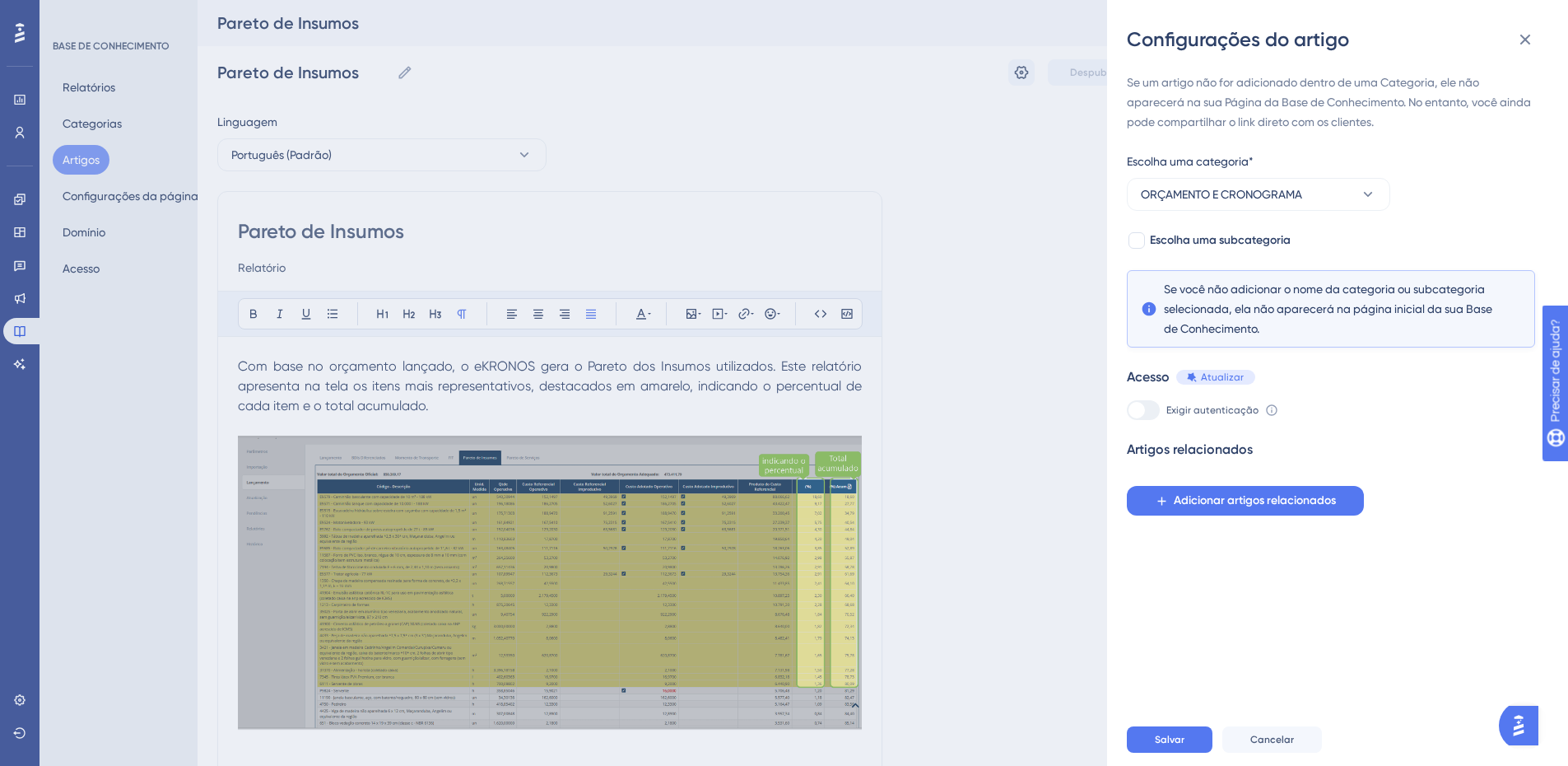
click at [1260, 376] on div "Acesso Atualizar" at bounding box center [1331, 377] width 409 height 20
click at [1161, 745] on font "Salvar" at bounding box center [1170, 740] width 30 height 12
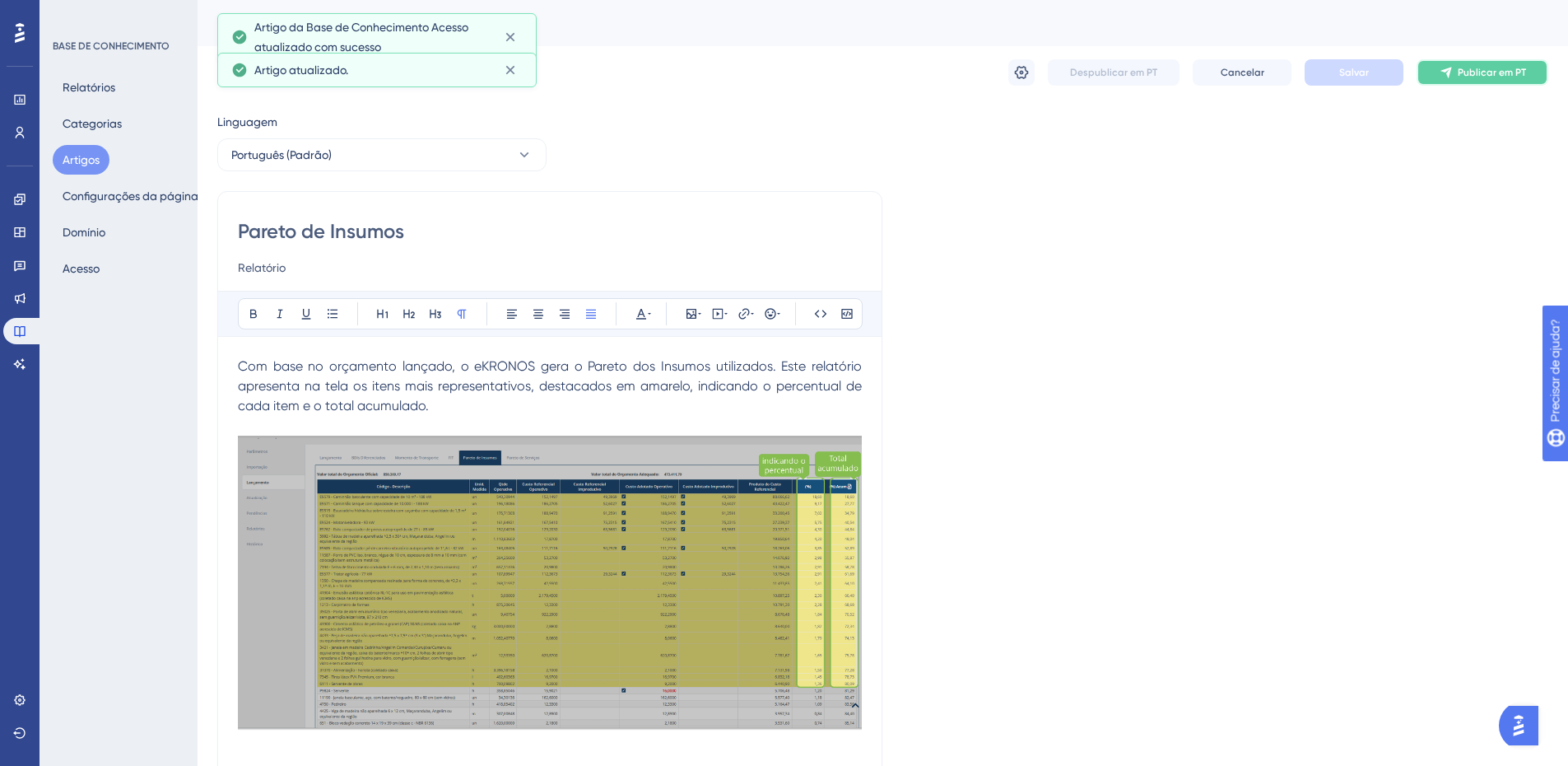
click at [1454, 67] on button "Publicar em PT" at bounding box center [1483, 72] width 132 height 27
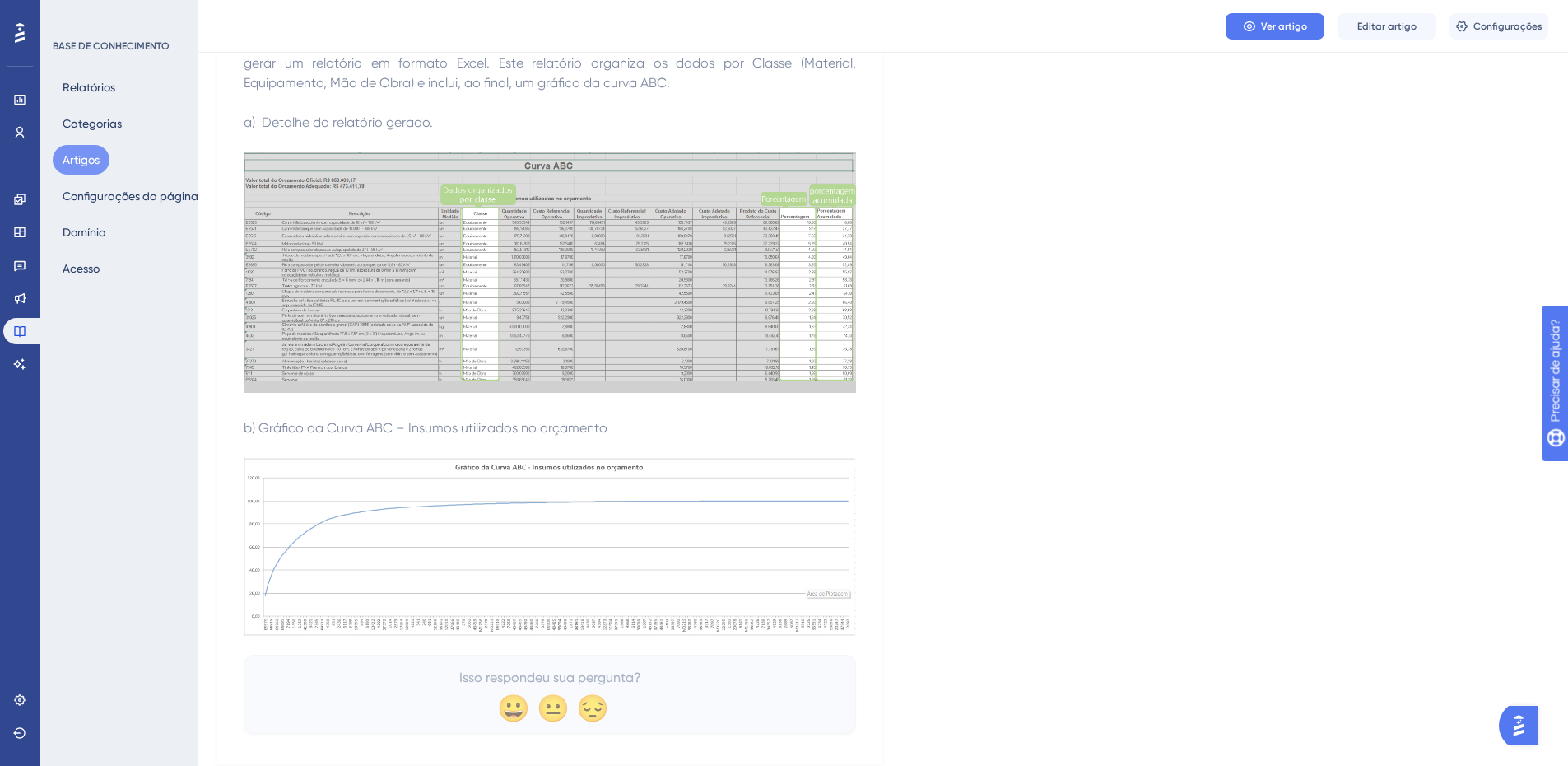
scroll to position [803, 0]
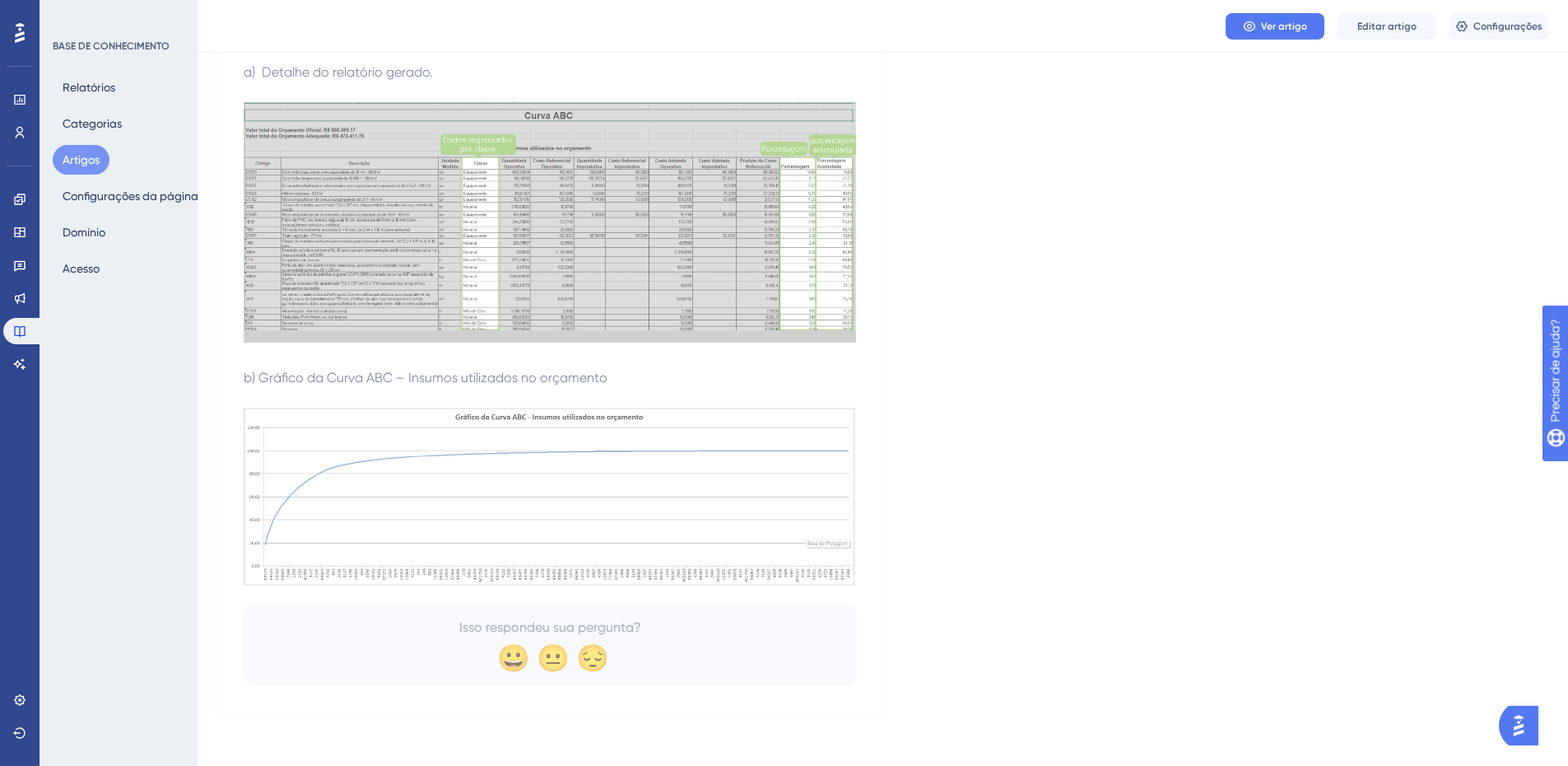
click at [73, 163] on font "Artigos" at bounding box center [80, 159] width 37 height 13
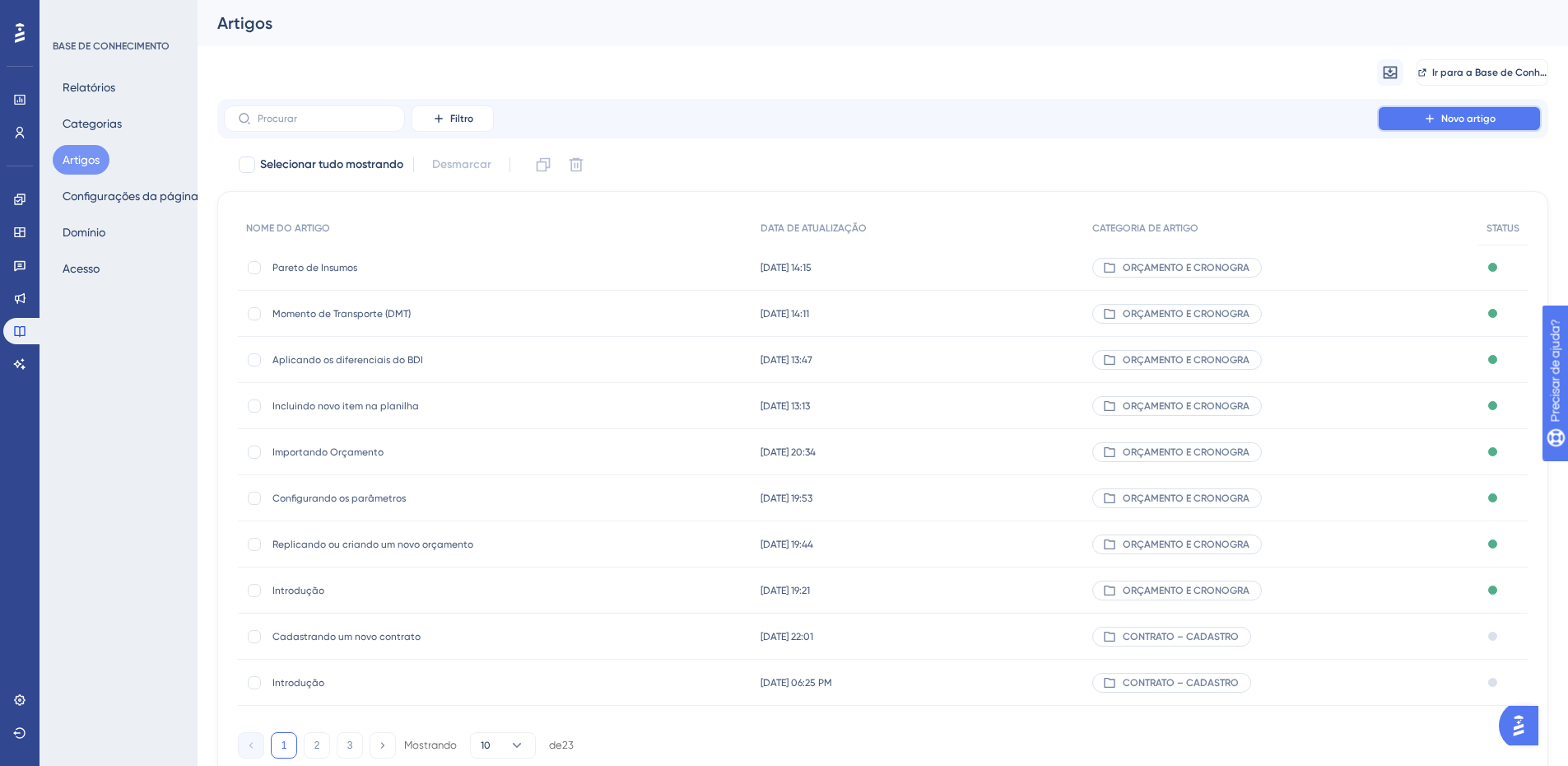
click at [1427, 118] on icon at bounding box center [1429, 118] width 13 height 13
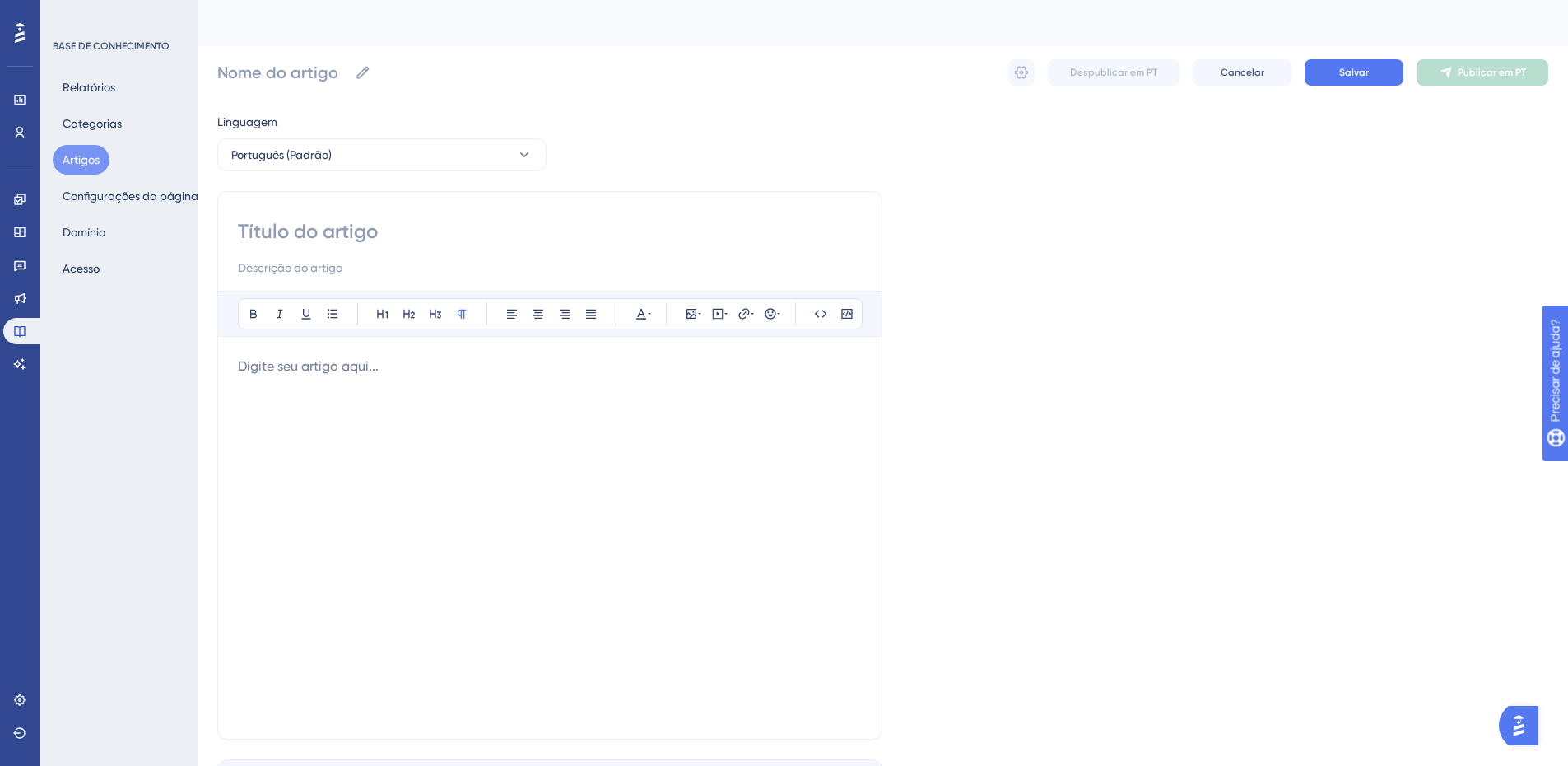
click at [268, 236] on input at bounding box center [549, 231] width 624 height 27
paste input "Pareto de Serviços"
type input "Pareto de Serviços"
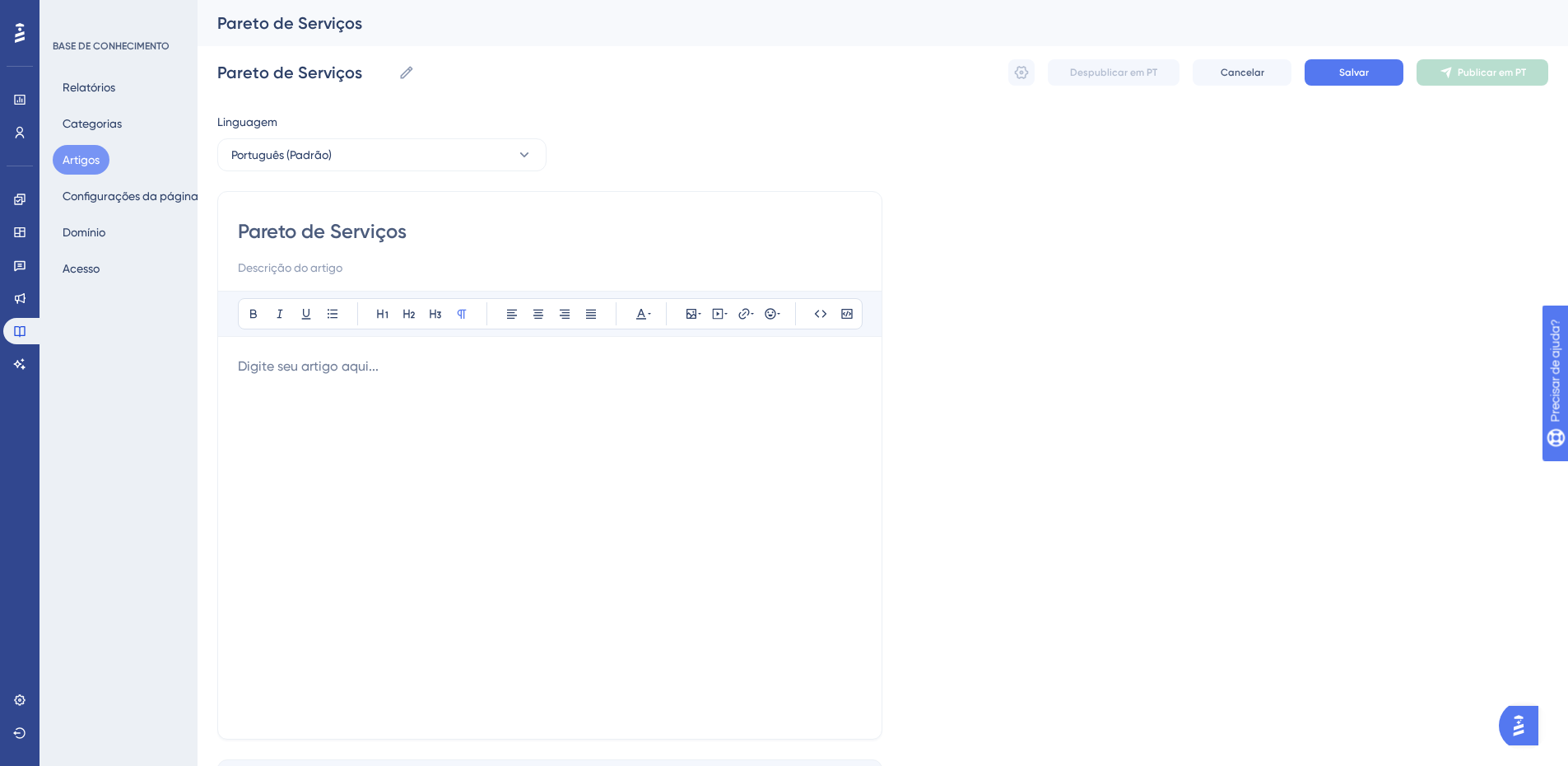
click at [296, 263] on input at bounding box center [549, 268] width 624 height 20
paste input "Relatório"
type input "Relatório"
click at [317, 361] on p at bounding box center [549, 366] width 624 height 20
click at [320, 361] on p at bounding box center [549, 366] width 624 height 20
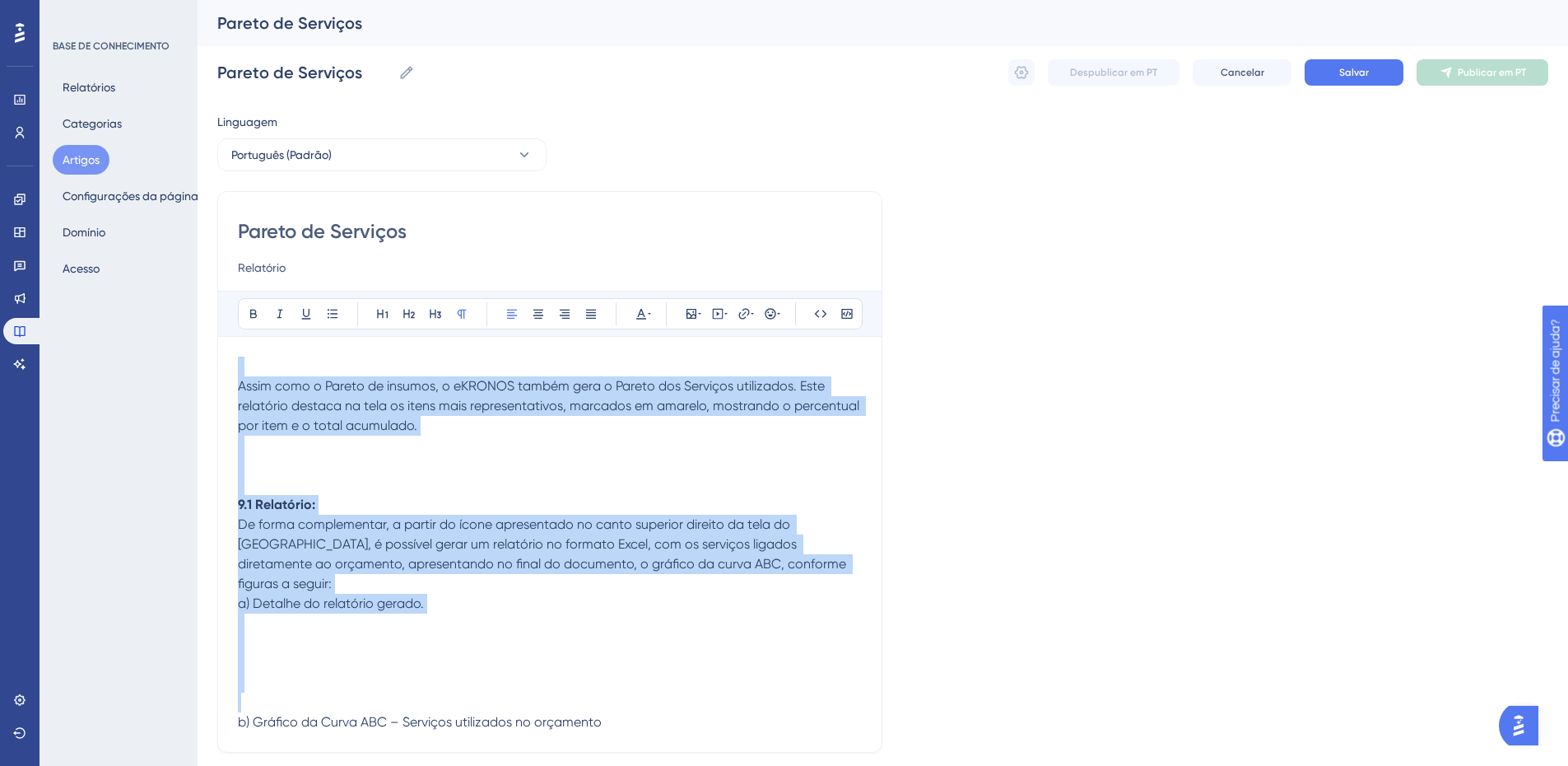
drag, startPoint x: 663, startPoint y: 691, endPoint x: 221, endPoint y: 307, distance: 585.5
click at [238, 307] on div "Audacioso itálico Sublinhado Ponto de bala Título 1 Título 2 Título 3 Normal Al…" at bounding box center [549, 511] width 624 height 442
click at [593, 316] on icon at bounding box center [591, 314] width 10 height 9
click at [253, 357] on p at bounding box center [549, 366] width 624 height 20
click at [245, 372] on p at bounding box center [549, 366] width 624 height 20
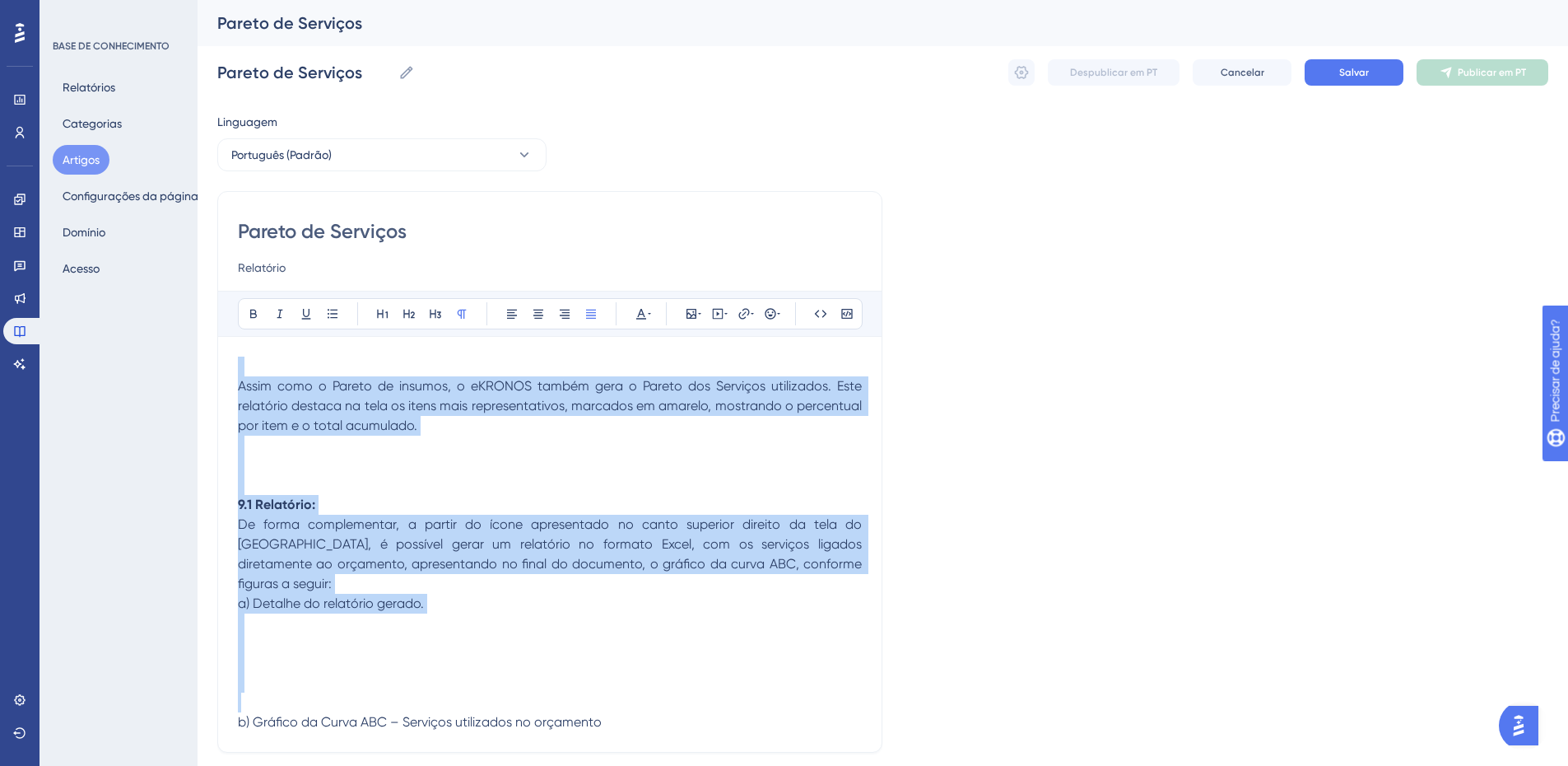
click at [244, 381] on span "Assim como o Pareto de insumos, o eKRONOS também gera o Pareto dos Serviços uti…" at bounding box center [551, 406] width 628 height 56
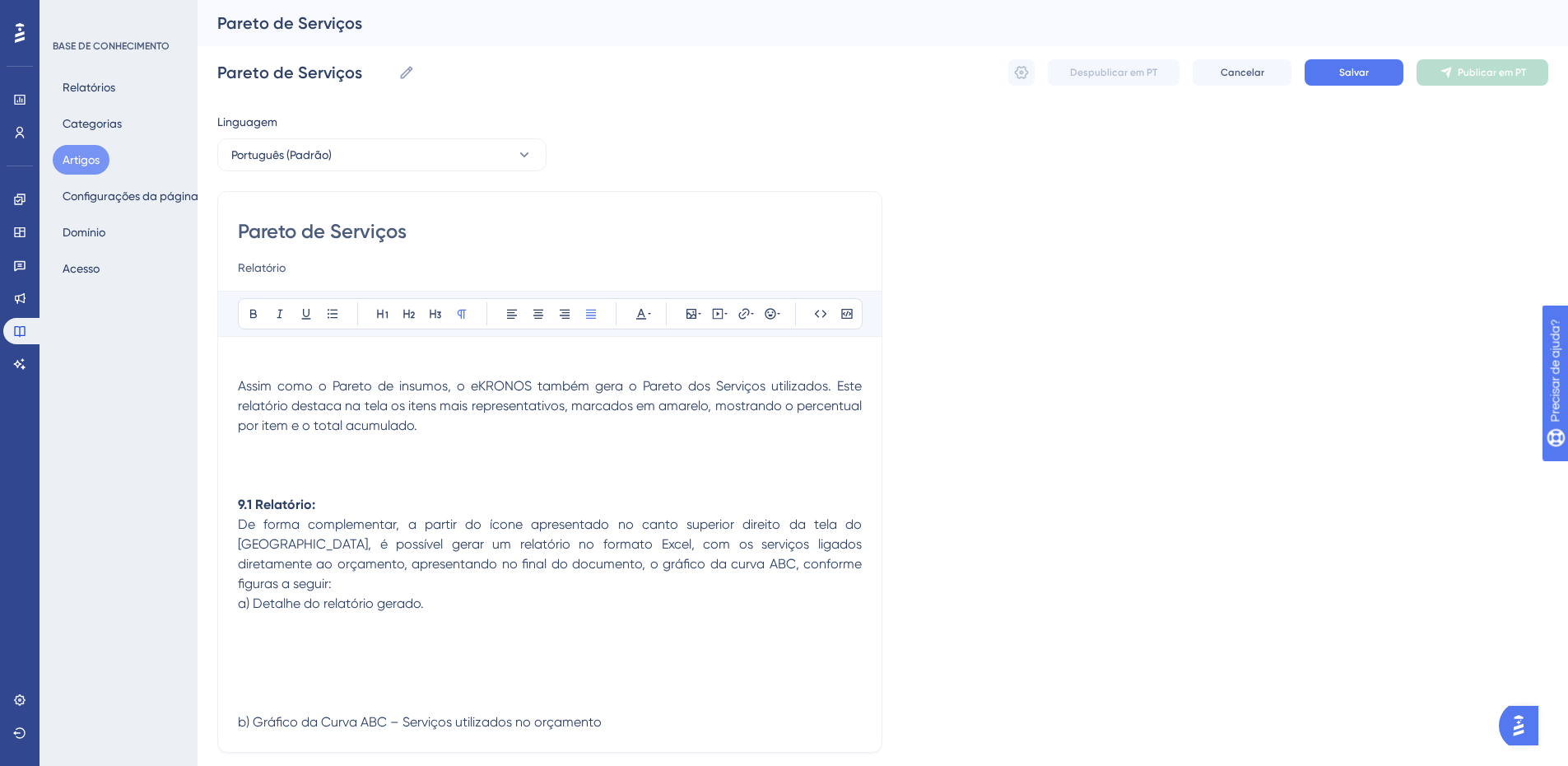
click at [254, 367] on p at bounding box center [549, 366] width 624 height 20
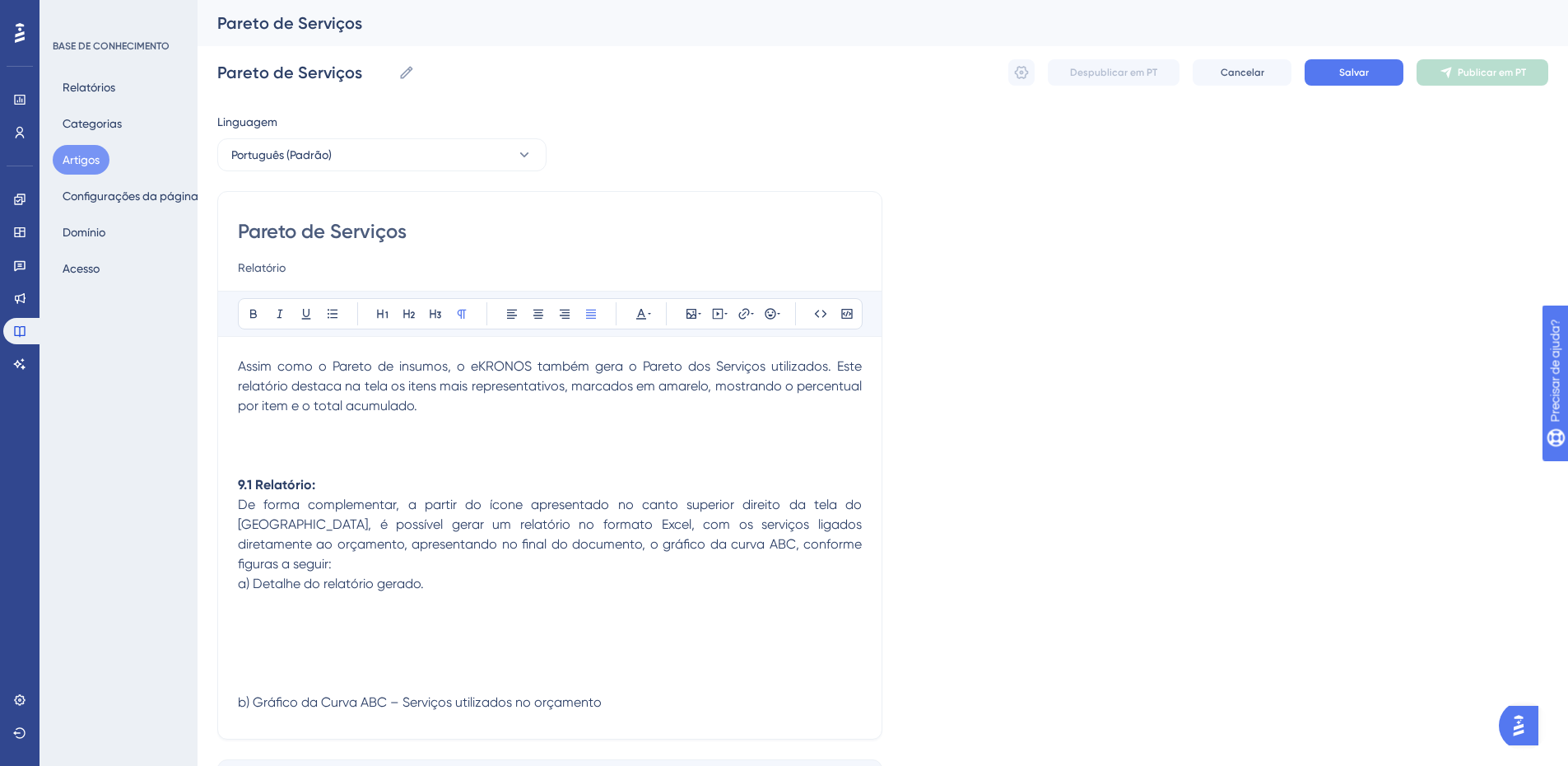
click at [276, 444] on p at bounding box center [549, 446] width 624 height 20
click at [695, 312] on icon at bounding box center [691, 314] width 13 height 13
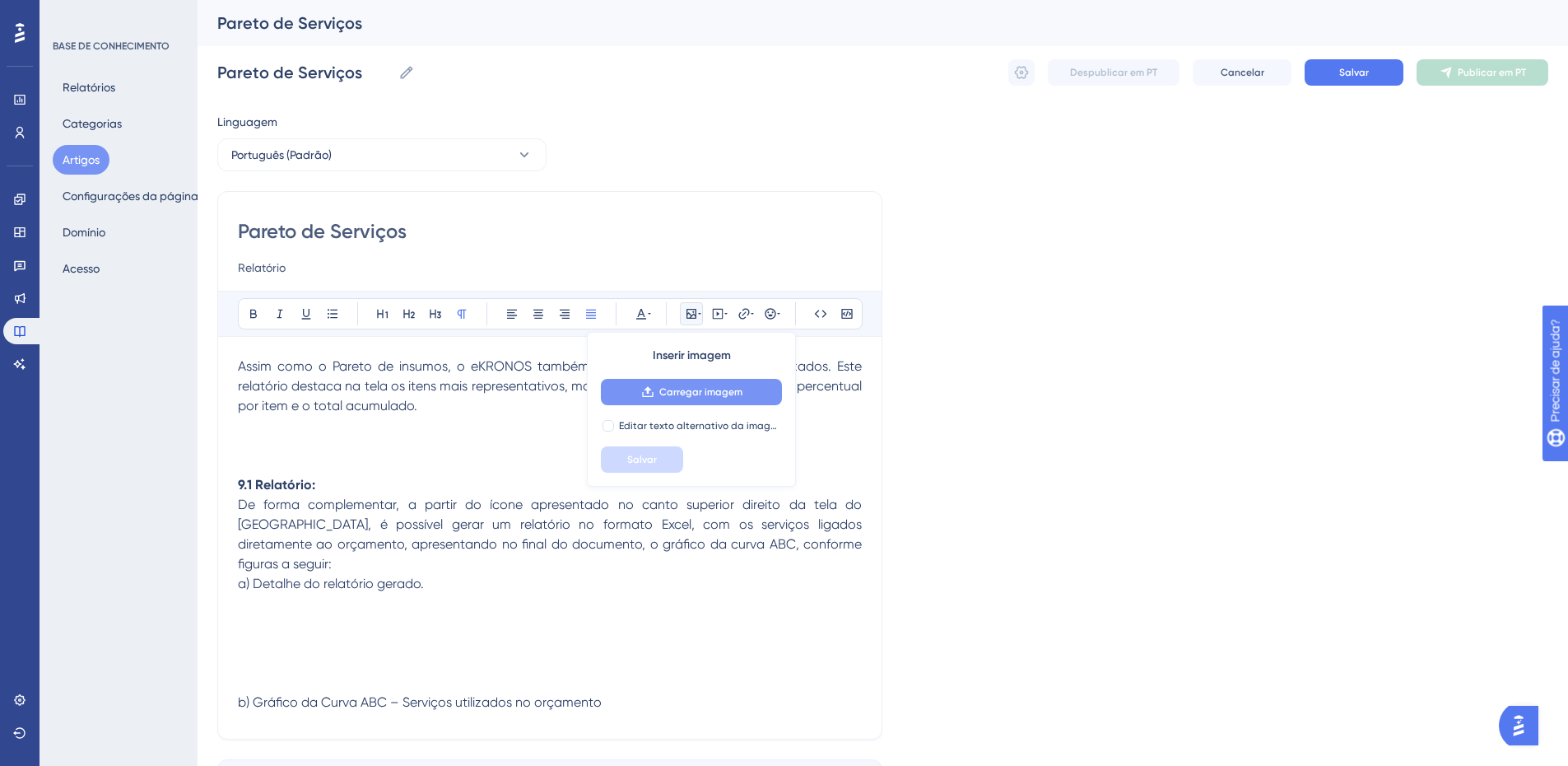
click at [662, 398] on button "Carregar imagem" at bounding box center [691, 392] width 181 height 27
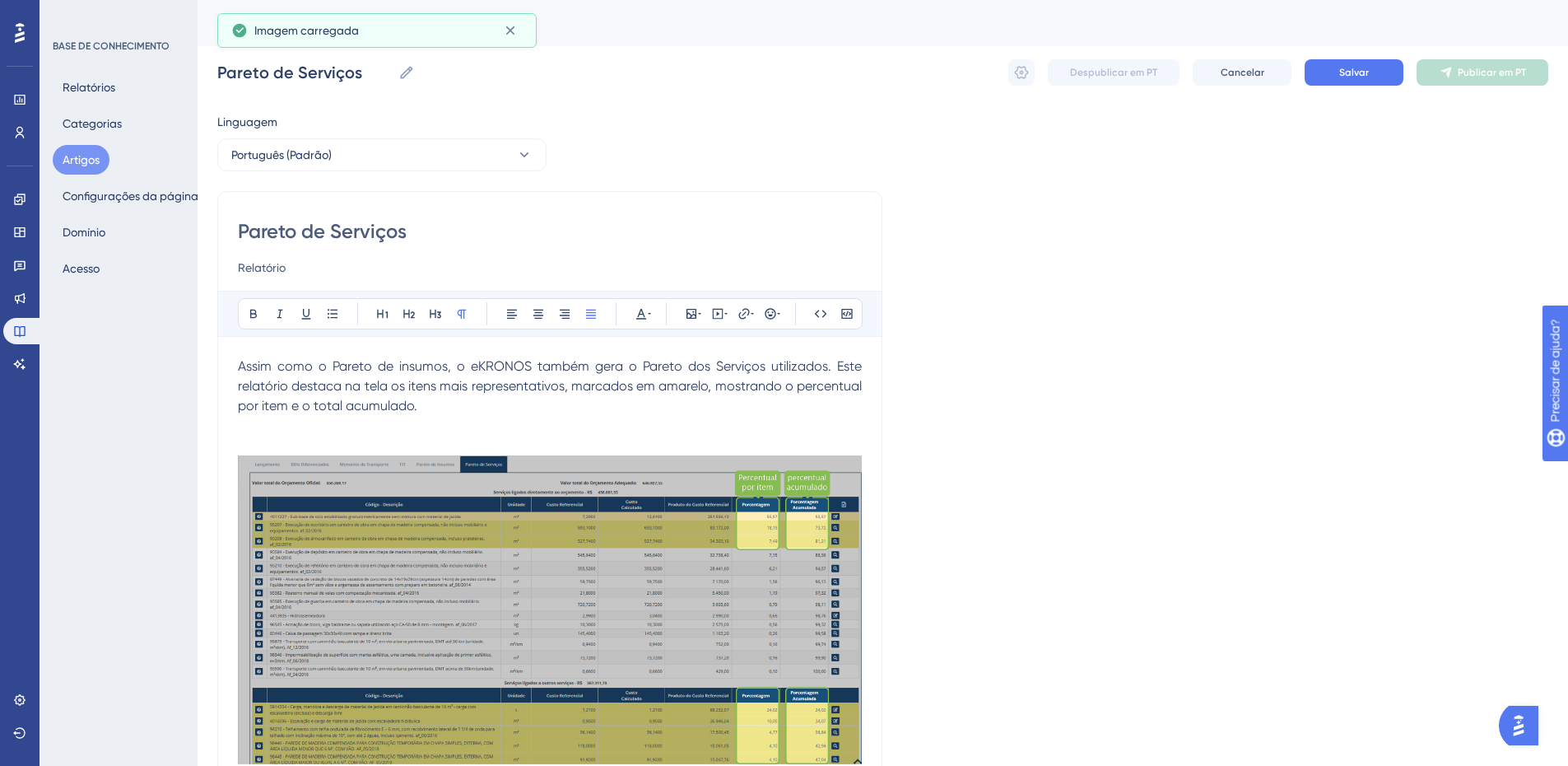
click at [291, 425] on p at bounding box center [549, 426] width 624 height 20
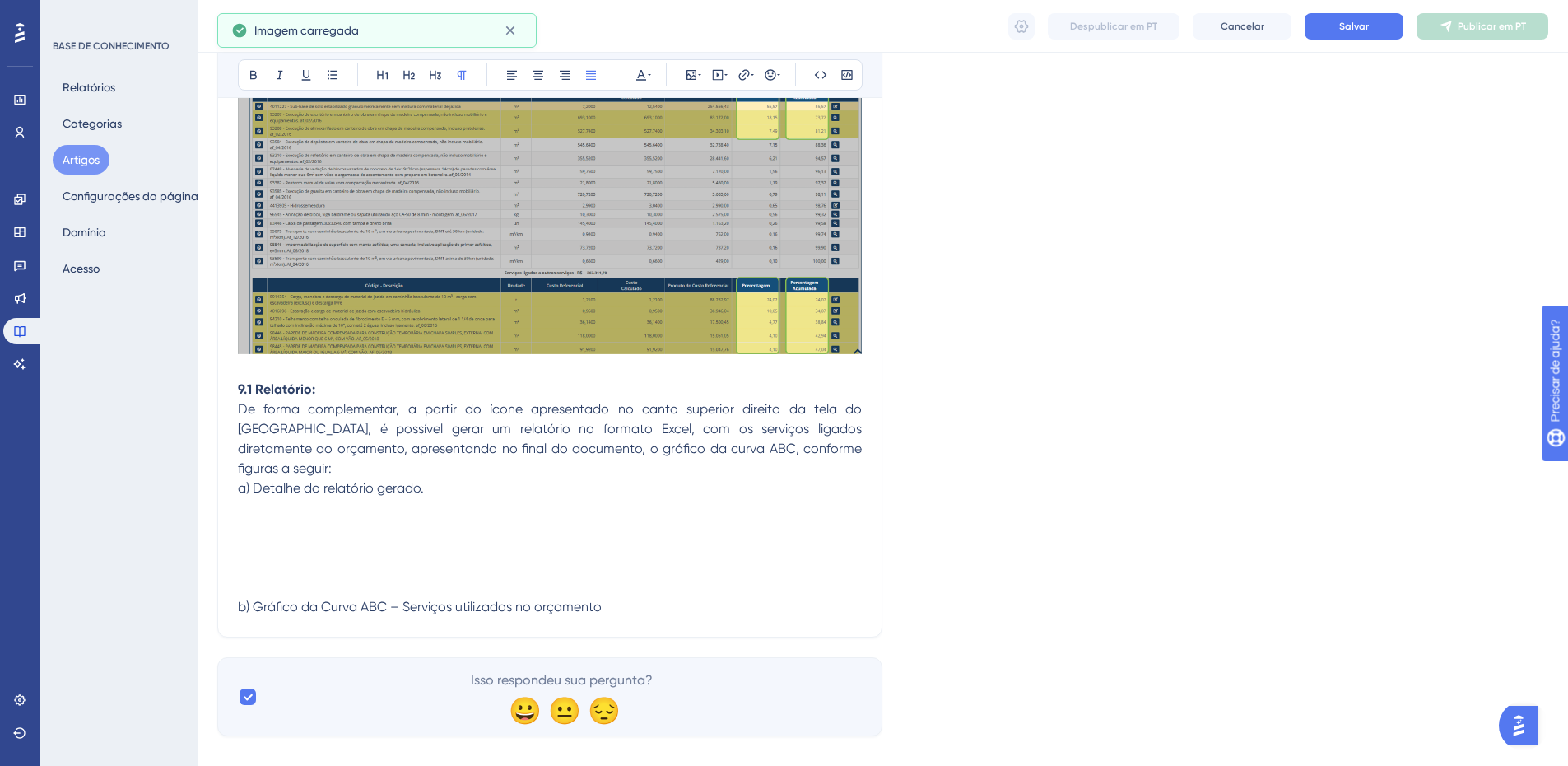
scroll to position [387, 0]
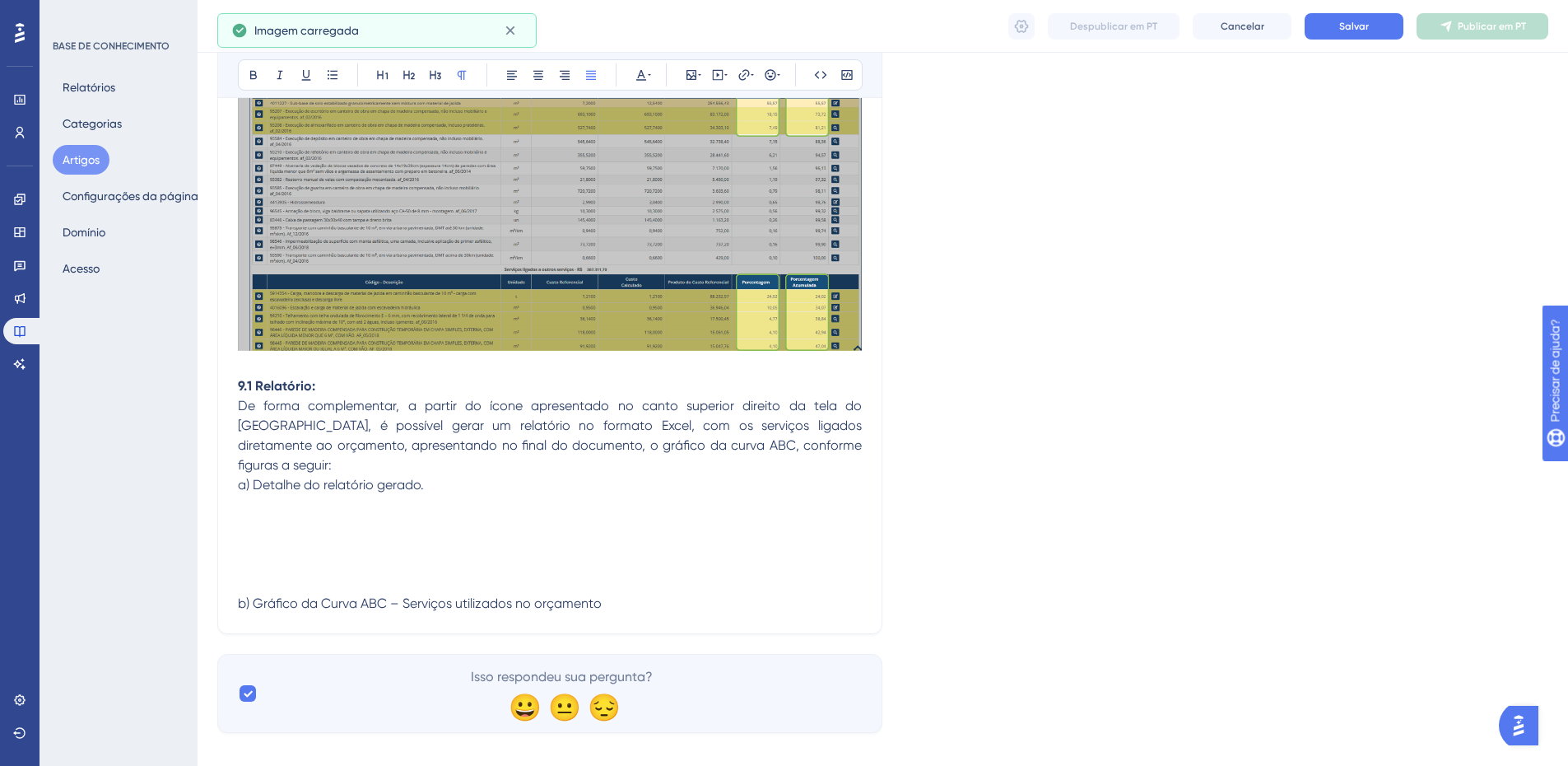
click at [291, 367] on p at bounding box center [549, 366] width 624 height 20
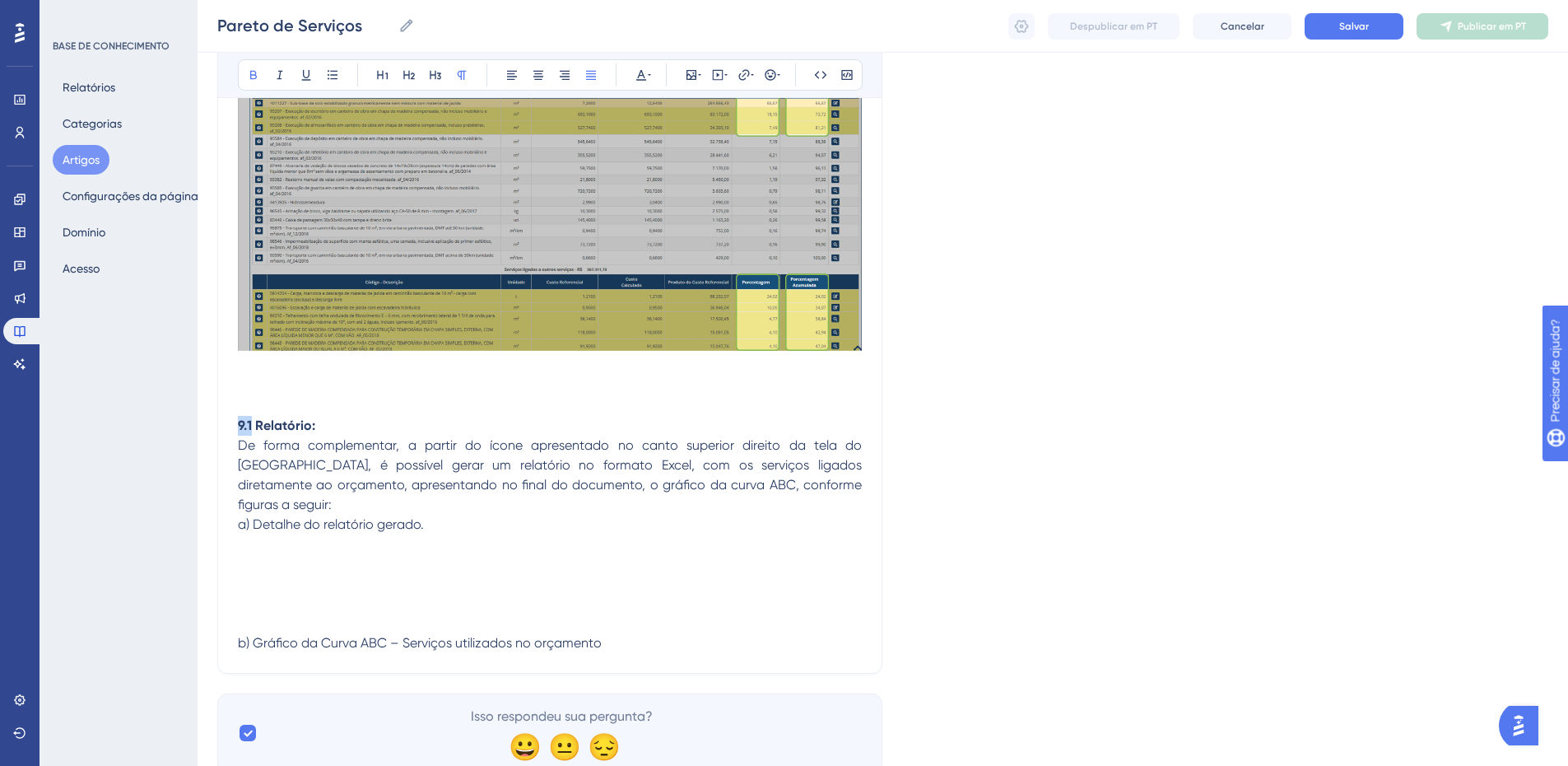
drag, startPoint x: 253, startPoint y: 428, endPoint x: 232, endPoint y: 425, distance: 21.2
click at [232, 425] on div "Pareto de Serviços Relatório Audacioso itálico Sublinhado Ponto de bala Título …" at bounding box center [549, 235] width 665 height 876
click at [334, 428] on p "Relatório:" at bounding box center [549, 426] width 624 height 20
drag, startPoint x: 318, startPoint y: 427, endPoint x: 230, endPoint y: 423, distance: 88.1
click at [230, 423] on div "Pareto de Serviços Relatório Audacioso itálico Sublinhado Ponto de bala Título …" at bounding box center [549, 235] width 665 height 876
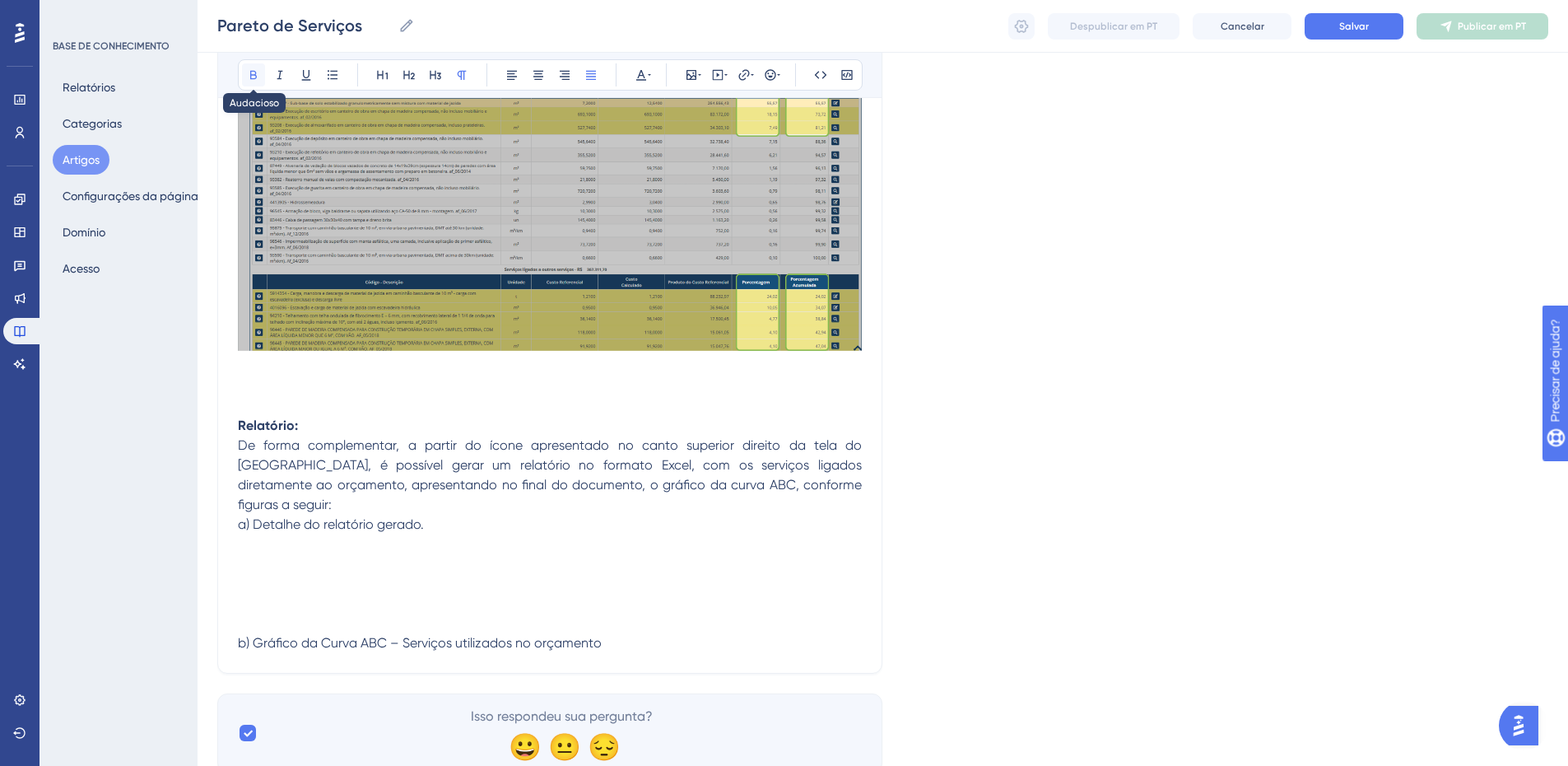
click at [253, 79] on icon at bounding box center [253, 74] width 7 height 9
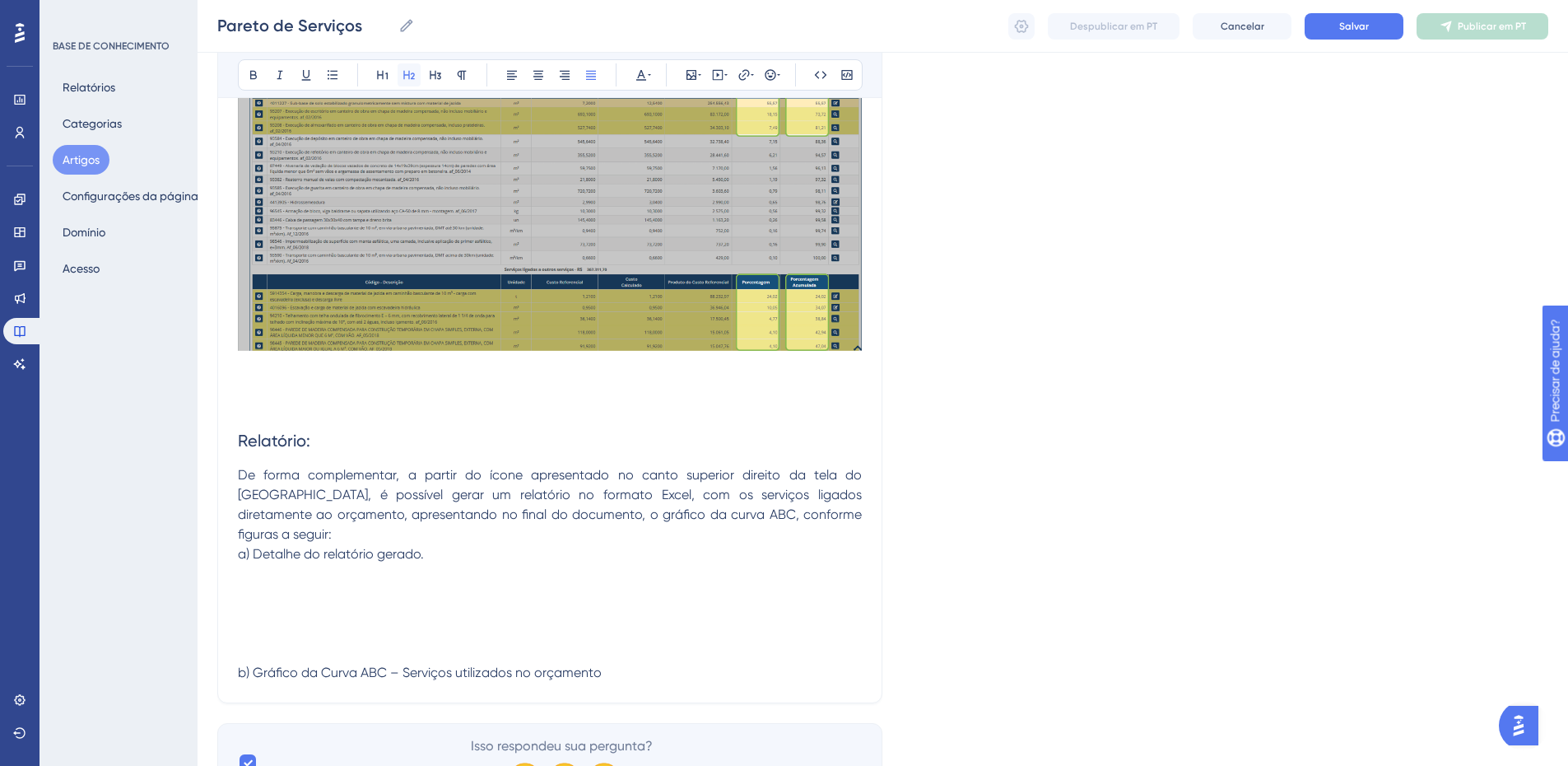
click at [409, 75] on icon at bounding box center [409, 74] width 13 height 13
click at [356, 453] on h2 "Relatório:" at bounding box center [549, 441] width 624 height 50
click at [789, 516] on p "De forma complementar, a partir do ícone apresentado no canto superior direito …" at bounding box center [549, 505] width 624 height 79
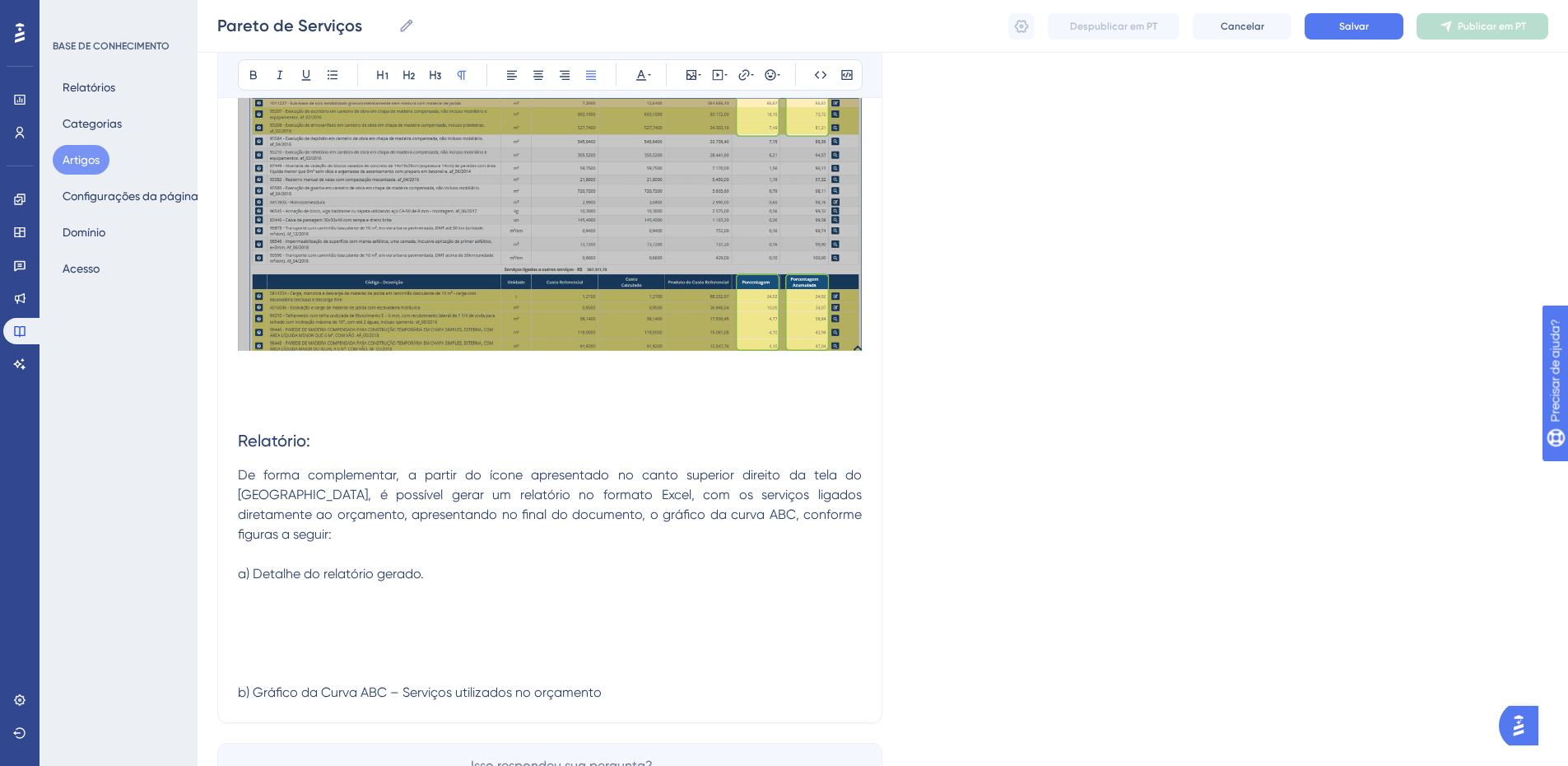
click at [269, 603] on p at bounding box center [549, 613] width 624 height 20
click at [271, 584] on p at bounding box center [549, 594] width 624 height 20
click at [689, 71] on icon at bounding box center [691, 74] width 13 height 13
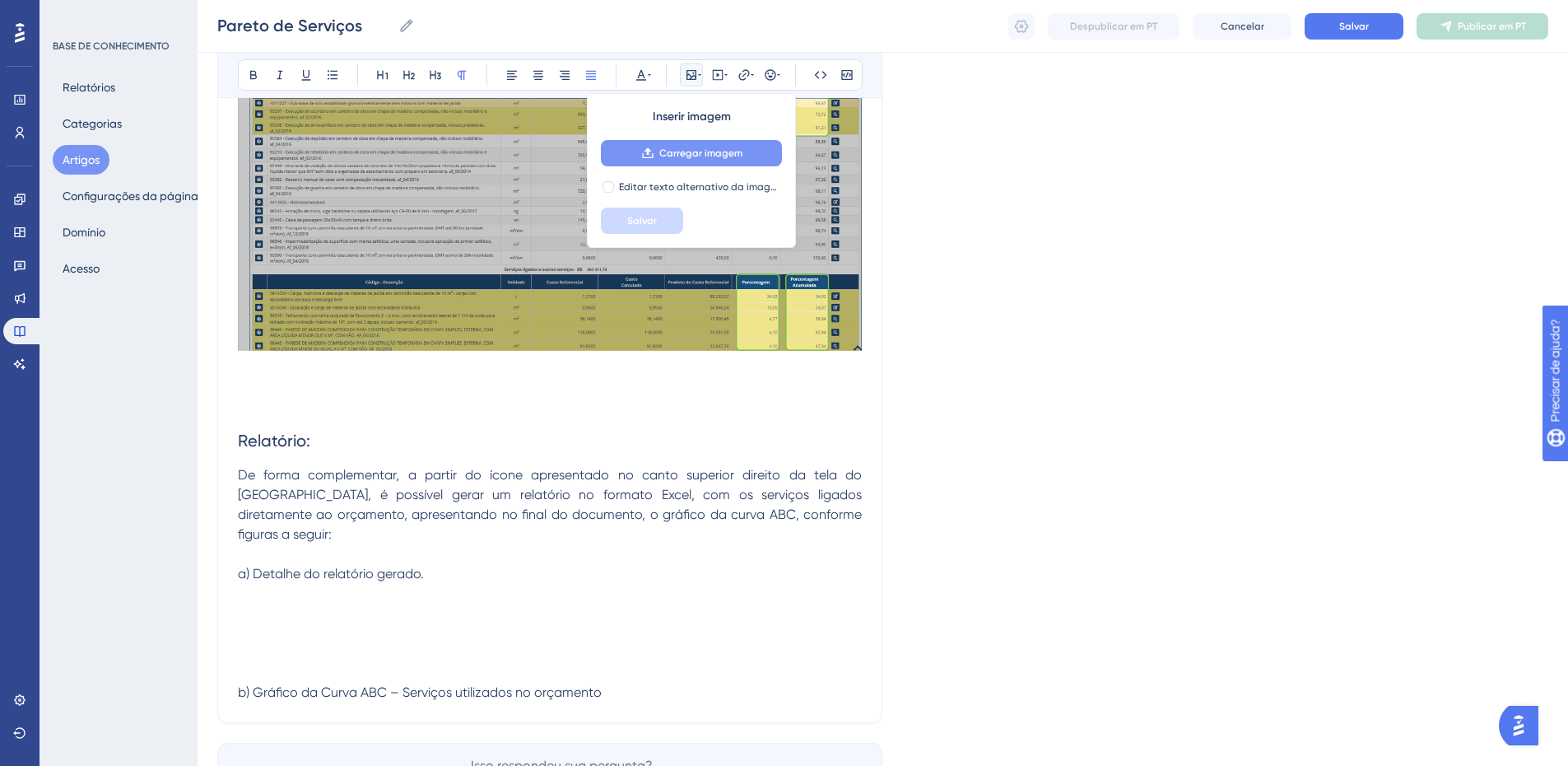
click at [684, 151] on font "Carregar imagem" at bounding box center [701, 154] width 83 height 12
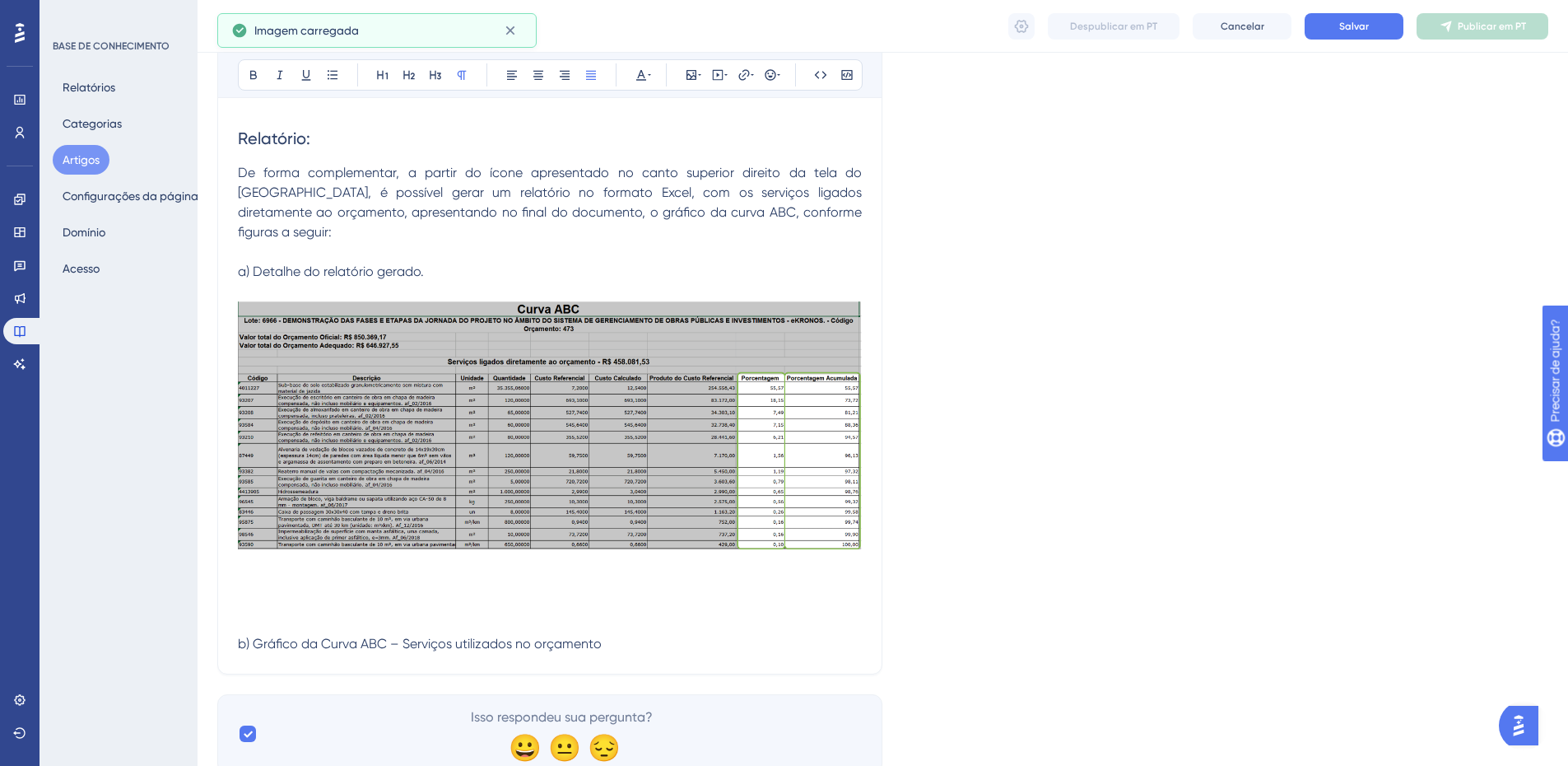
scroll to position [691, 0]
click at [280, 574] on p at bounding box center [549, 584] width 624 height 20
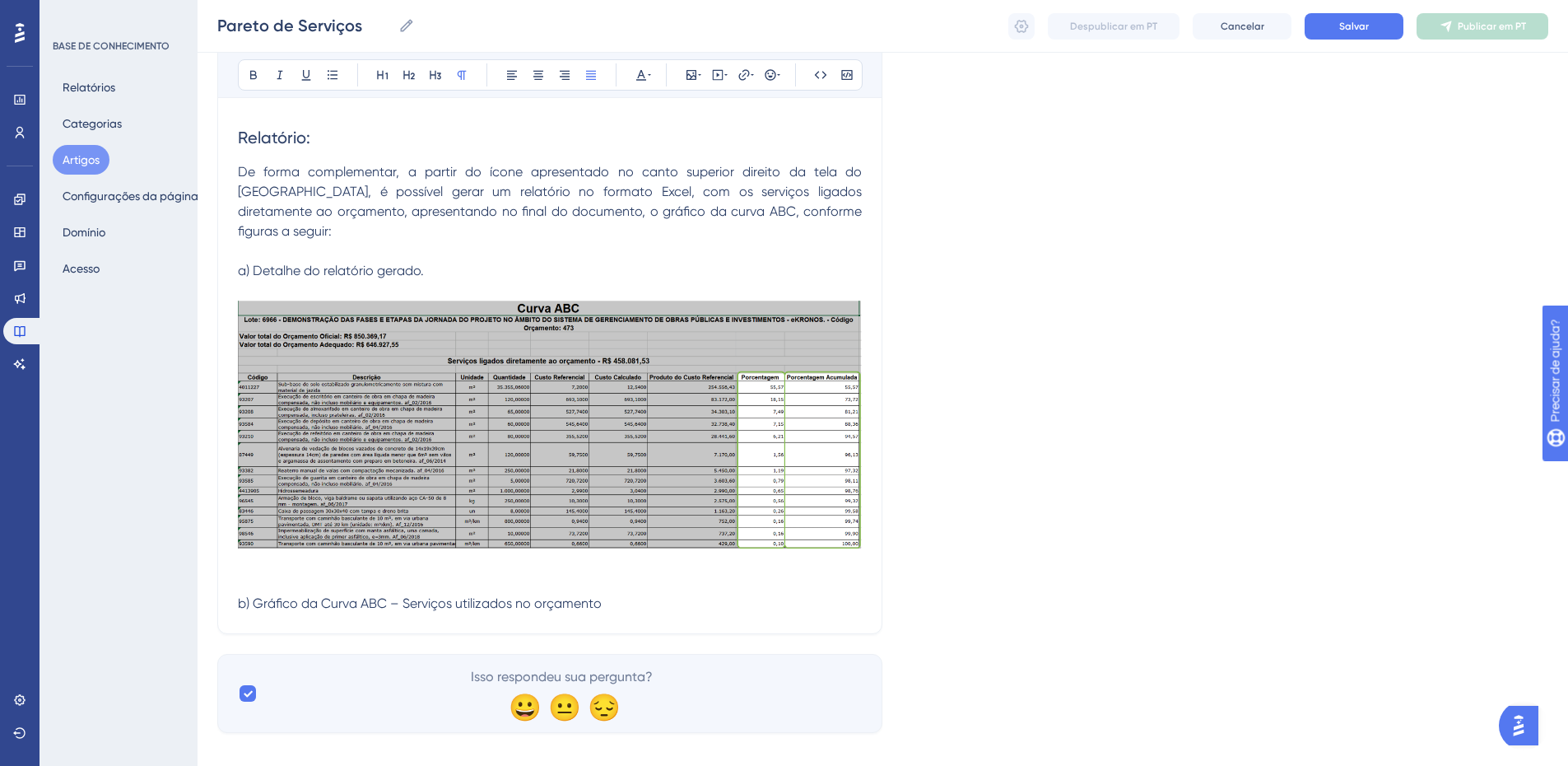
click at [283, 555] on p at bounding box center [549, 565] width 624 height 20
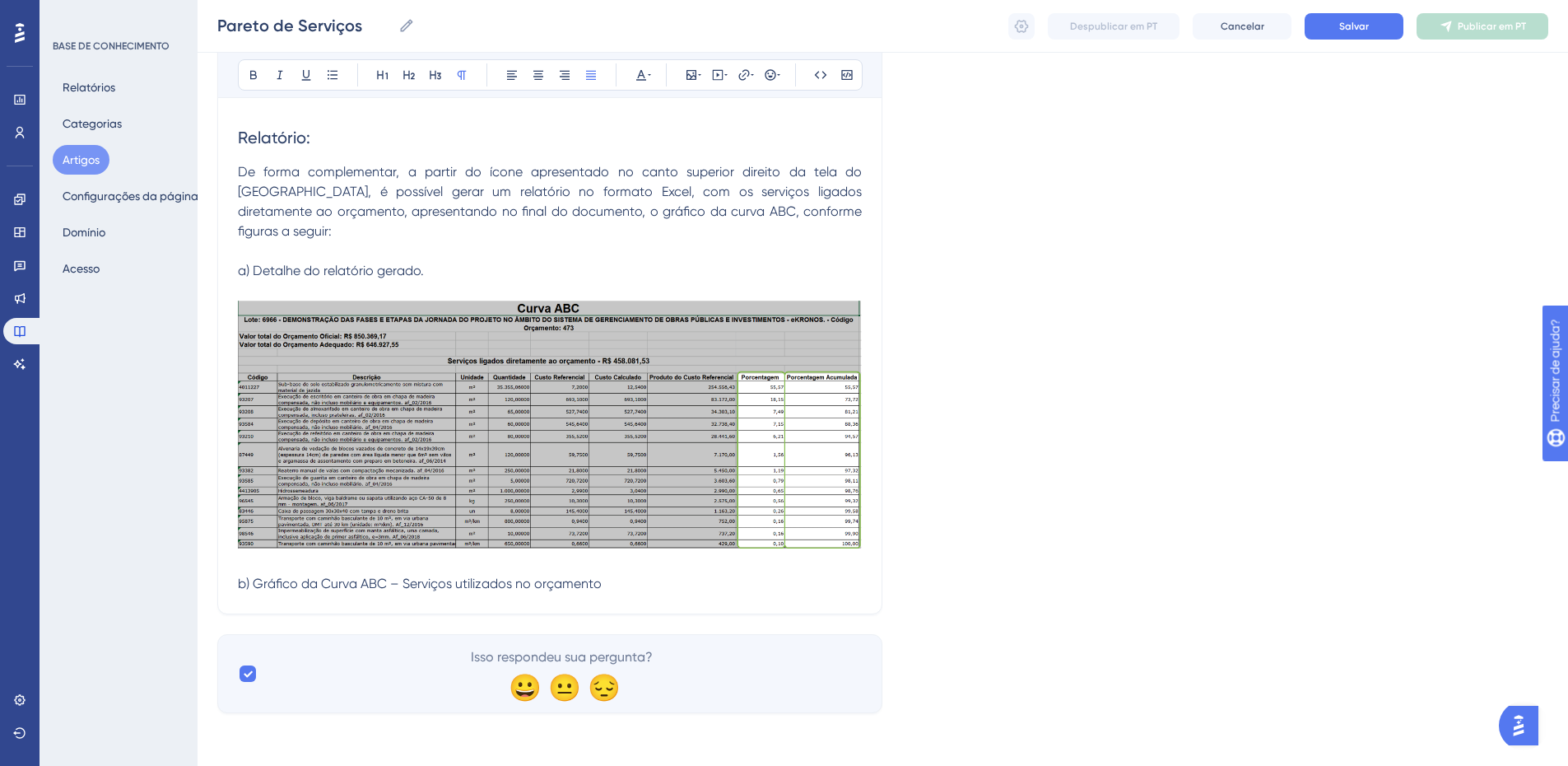
scroll to position [671, 0]
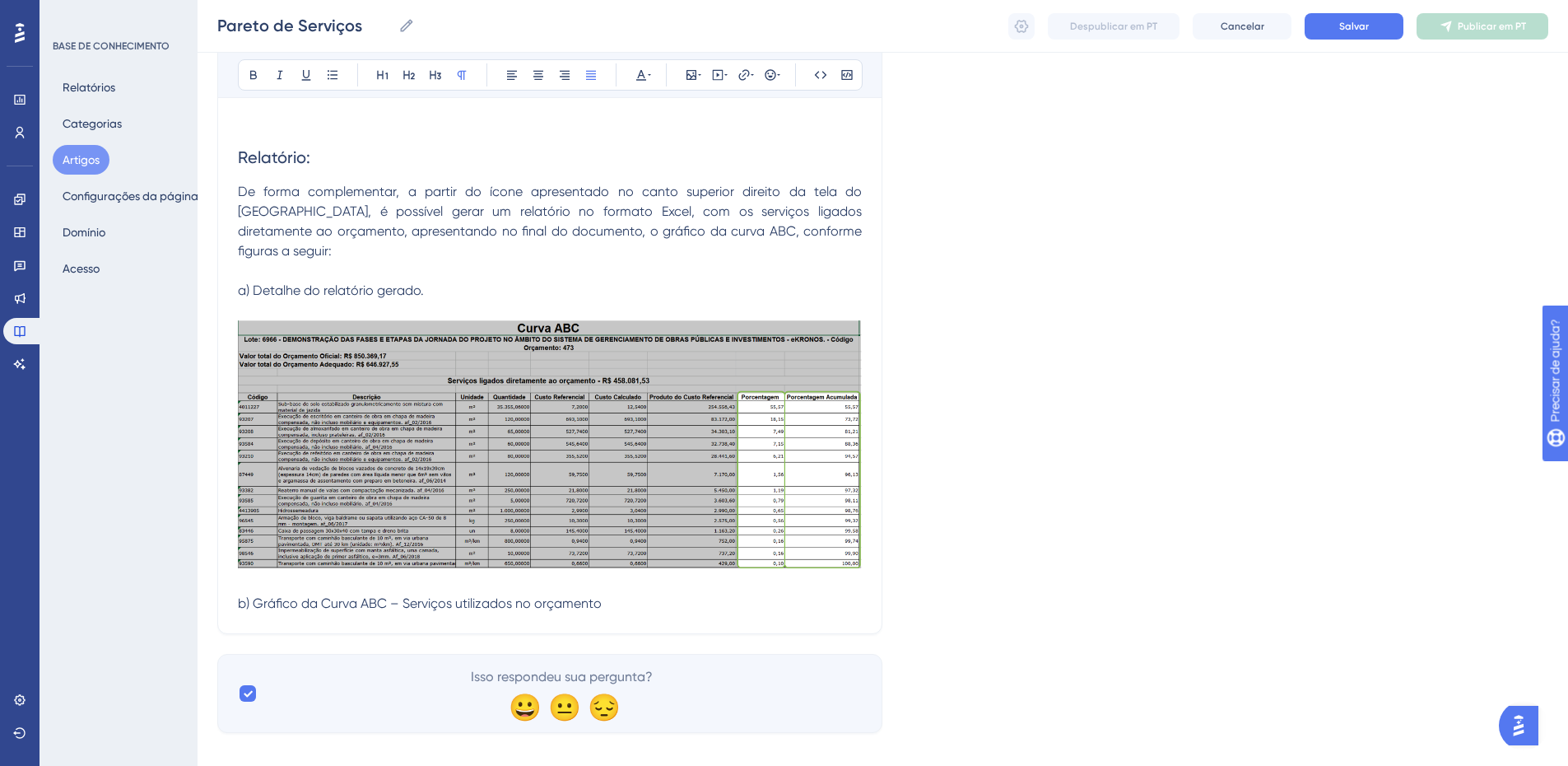
click at [626, 594] on p "b) Gráfico da Curva ABC – Serviços utilizados no orçamento" at bounding box center [549, 604] width 624 height 20
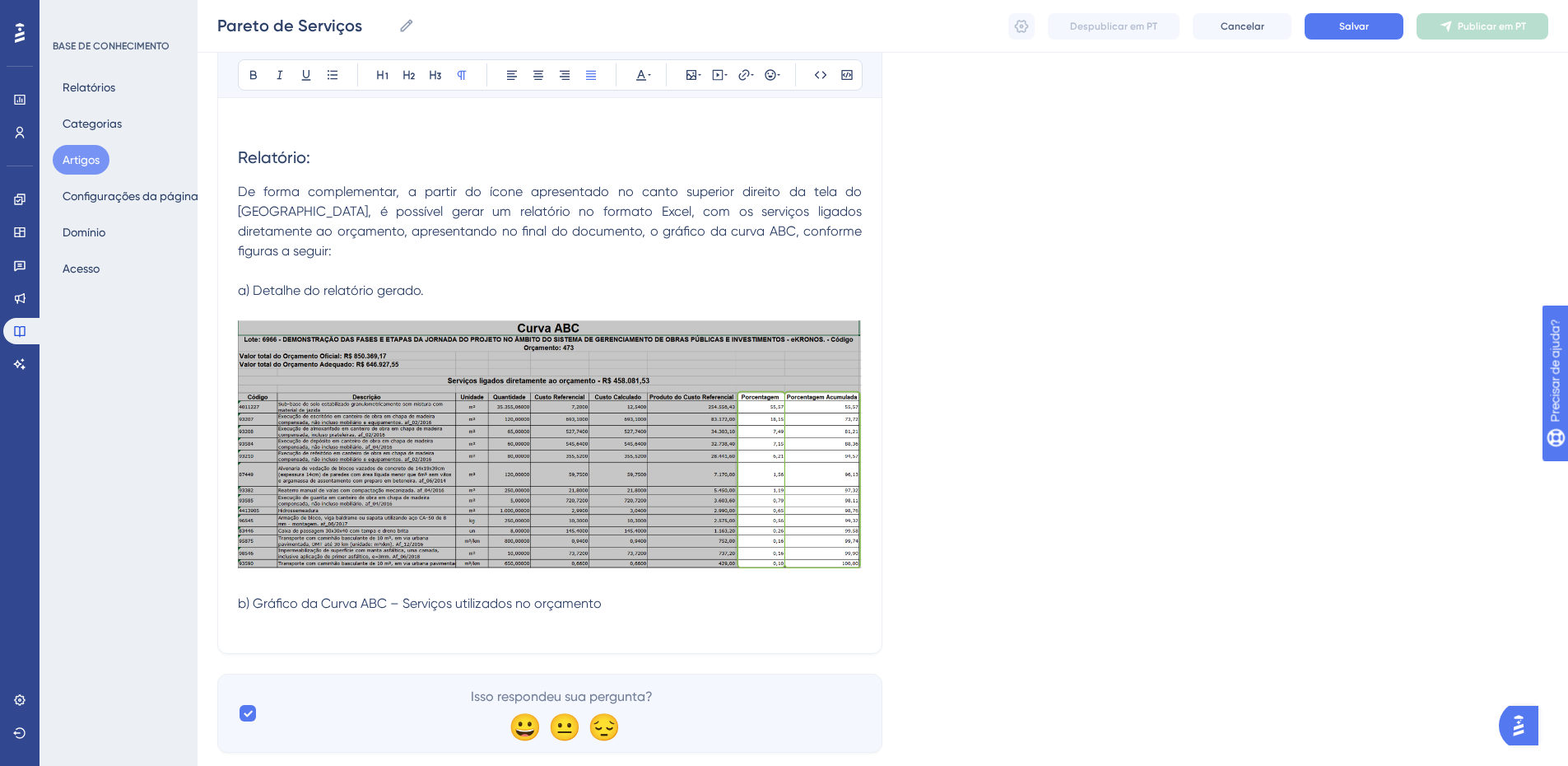
scroll to position [691, 0]
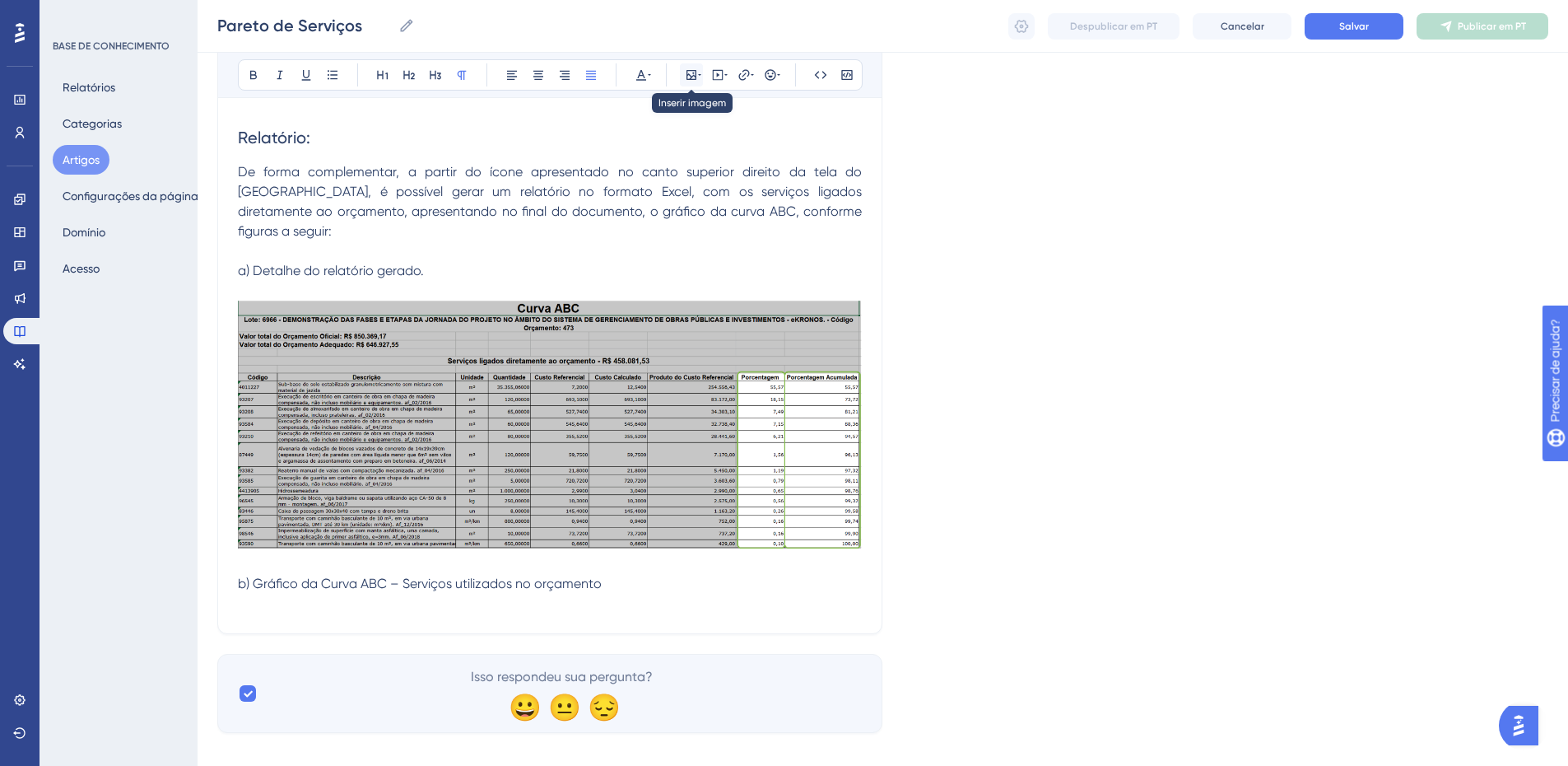
click at [697, 79] on div at bounding box center [691, 74] width 13 height 13
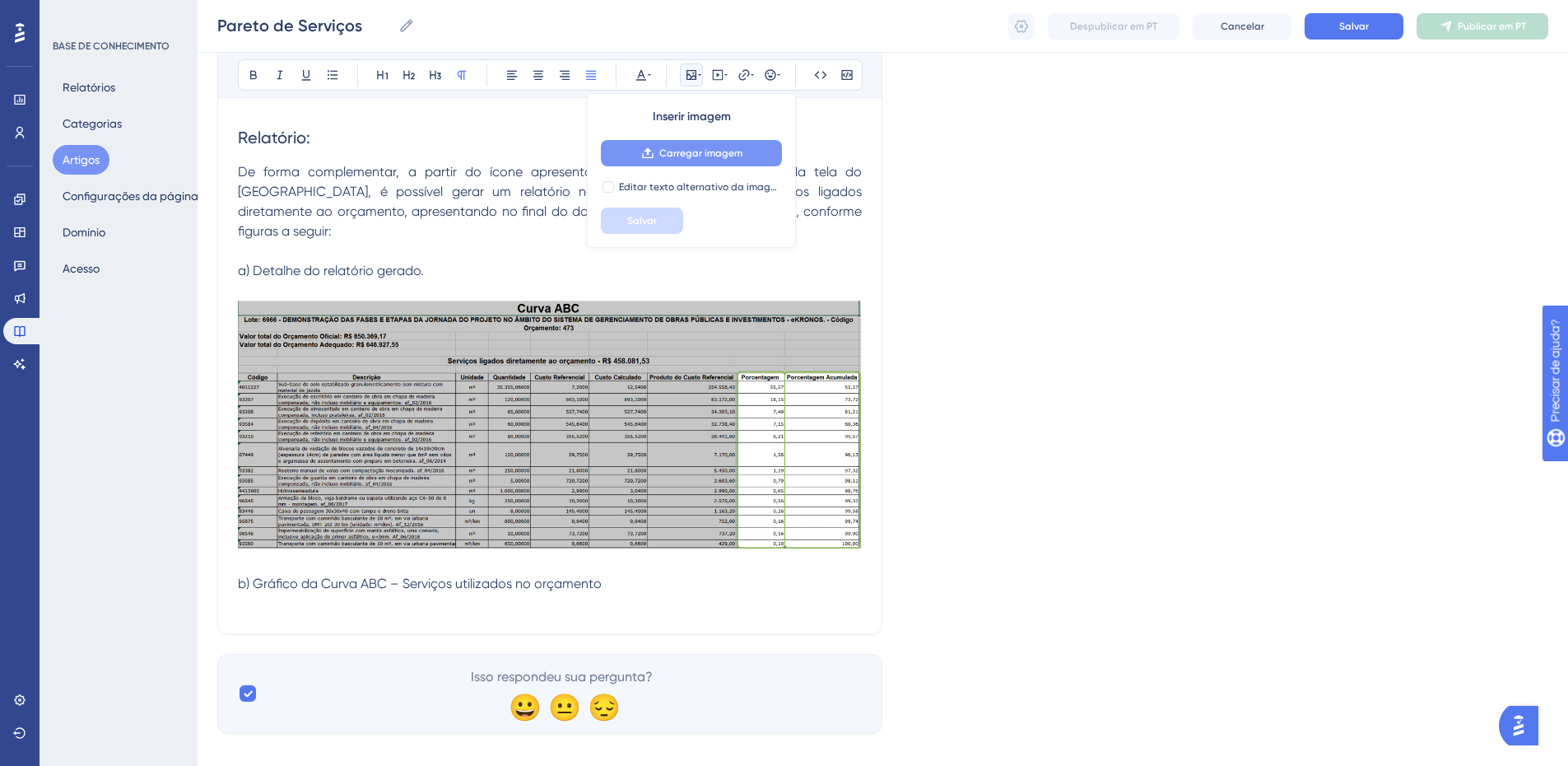
click at [733, 152] on font "Carregar imagem" at bounding box center [701, 154] width 83 height 12
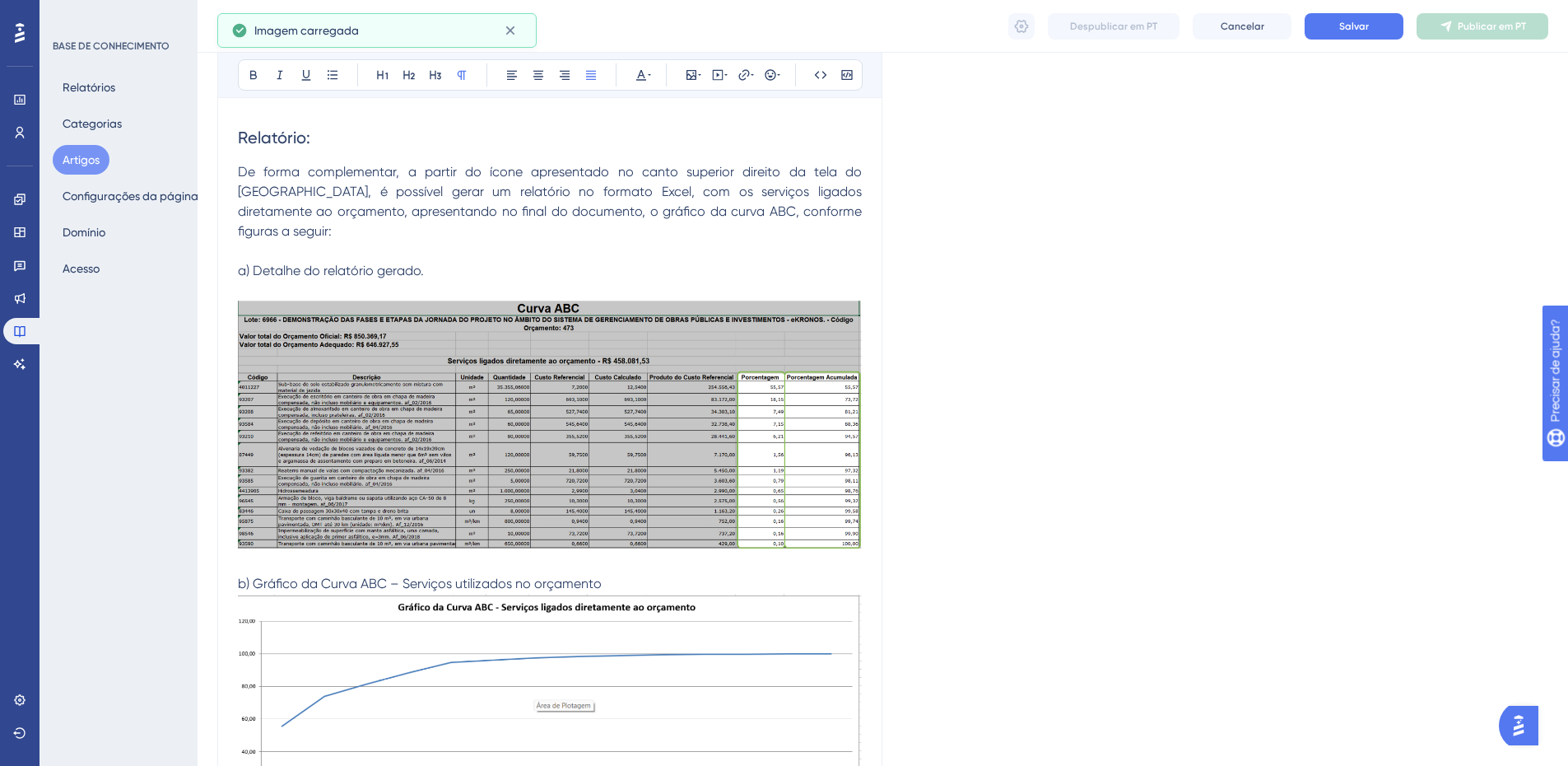
scroll to position [730, 0]
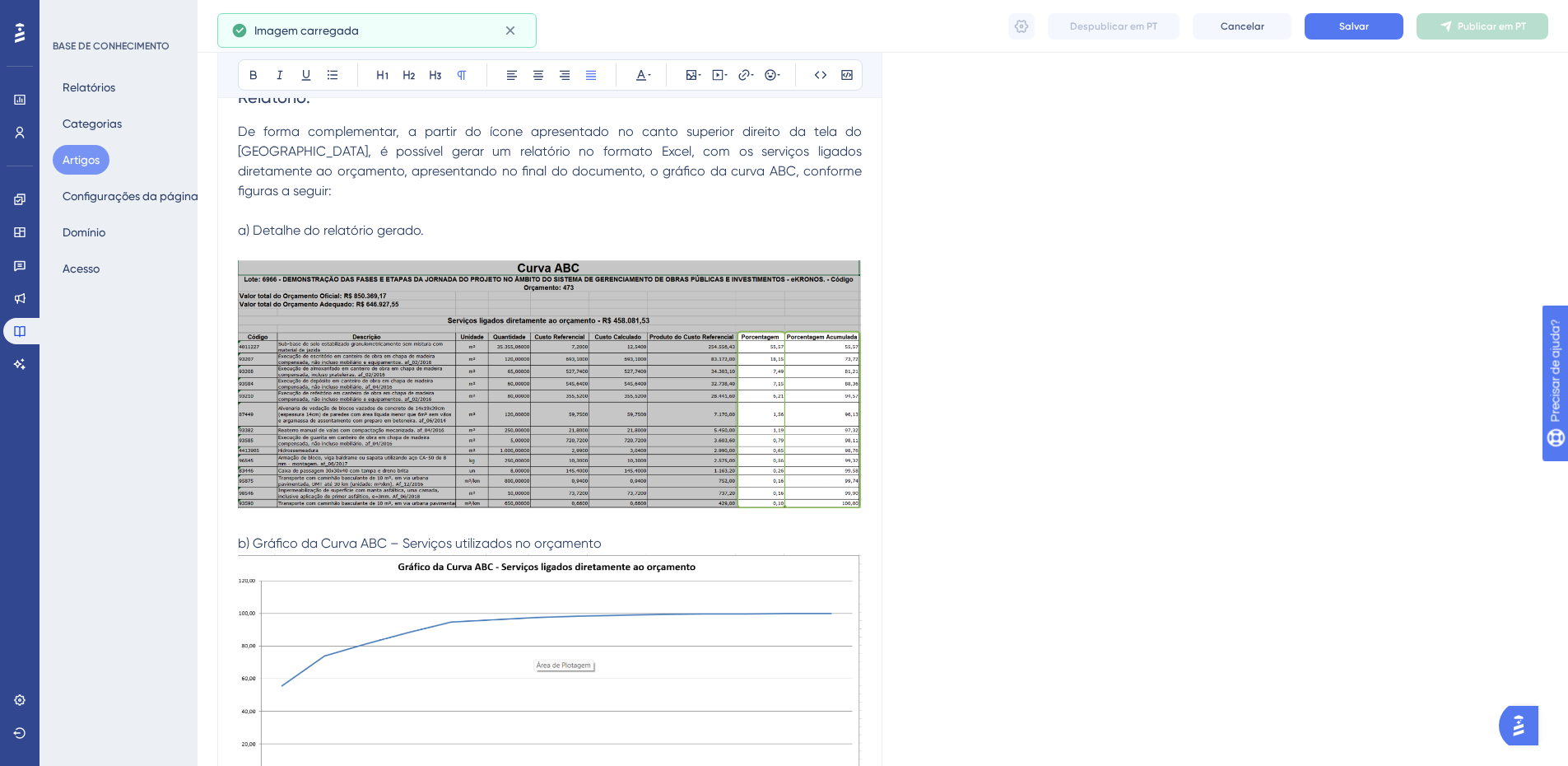
click at [626, 534] on p "b) Gráfico da Curva ABC – Serviços utilizados no orçamento" at bounding box center [549, 544] width 624 height 20
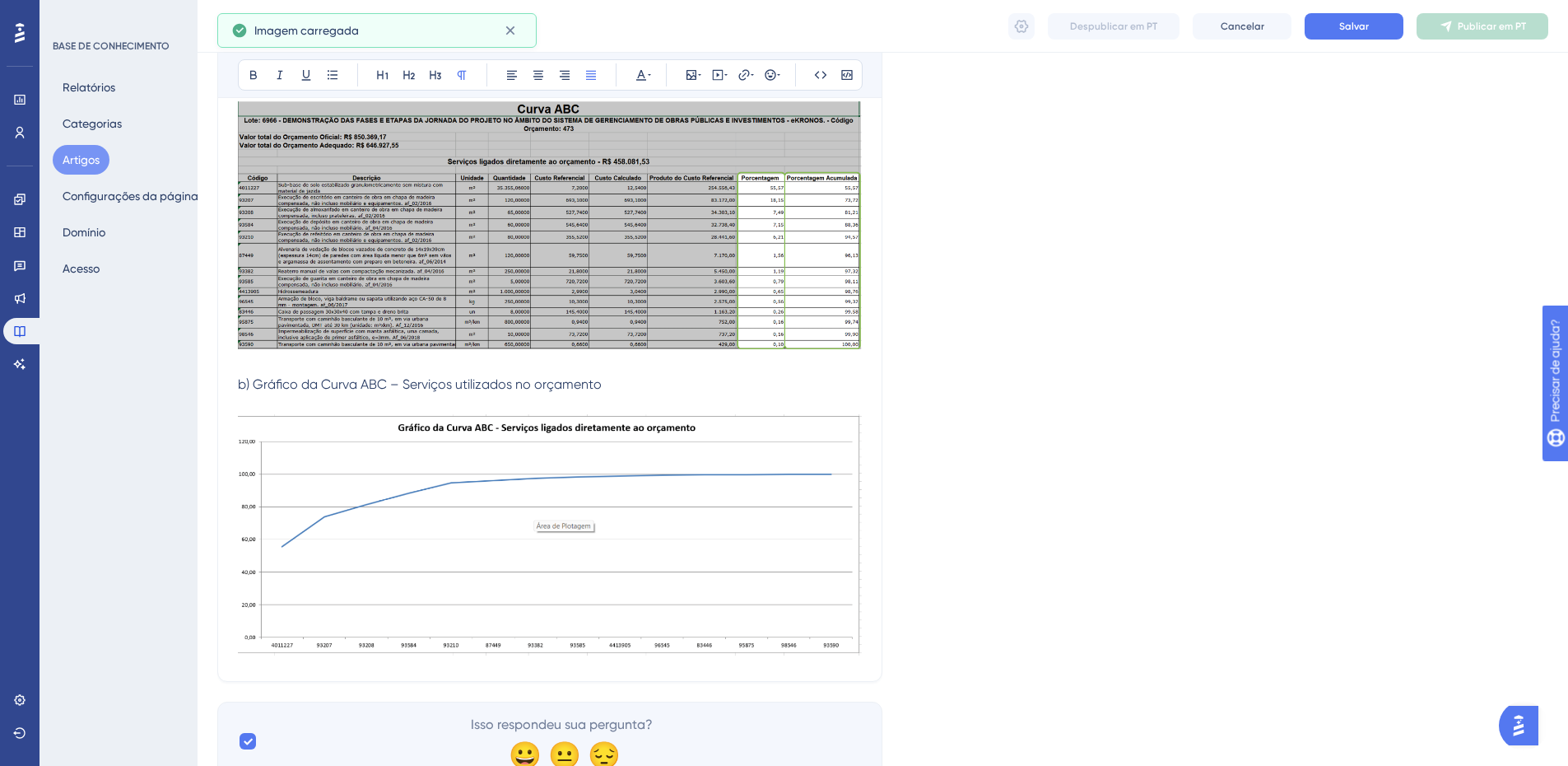
scroll to position [938, 0]
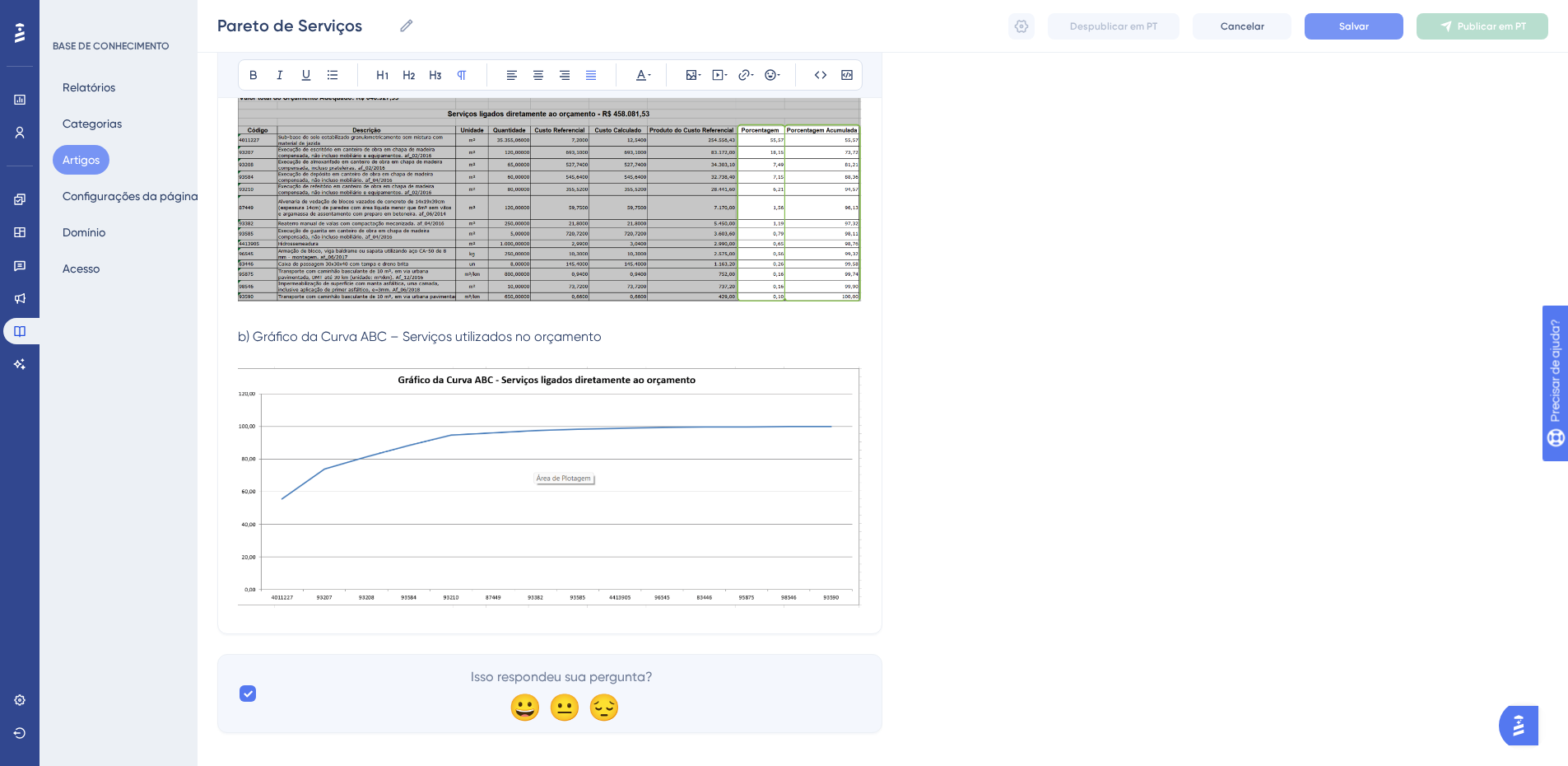
click at [1342, 29] on font "Salvar" at bounding box center [1355, 27] width 30 height 12
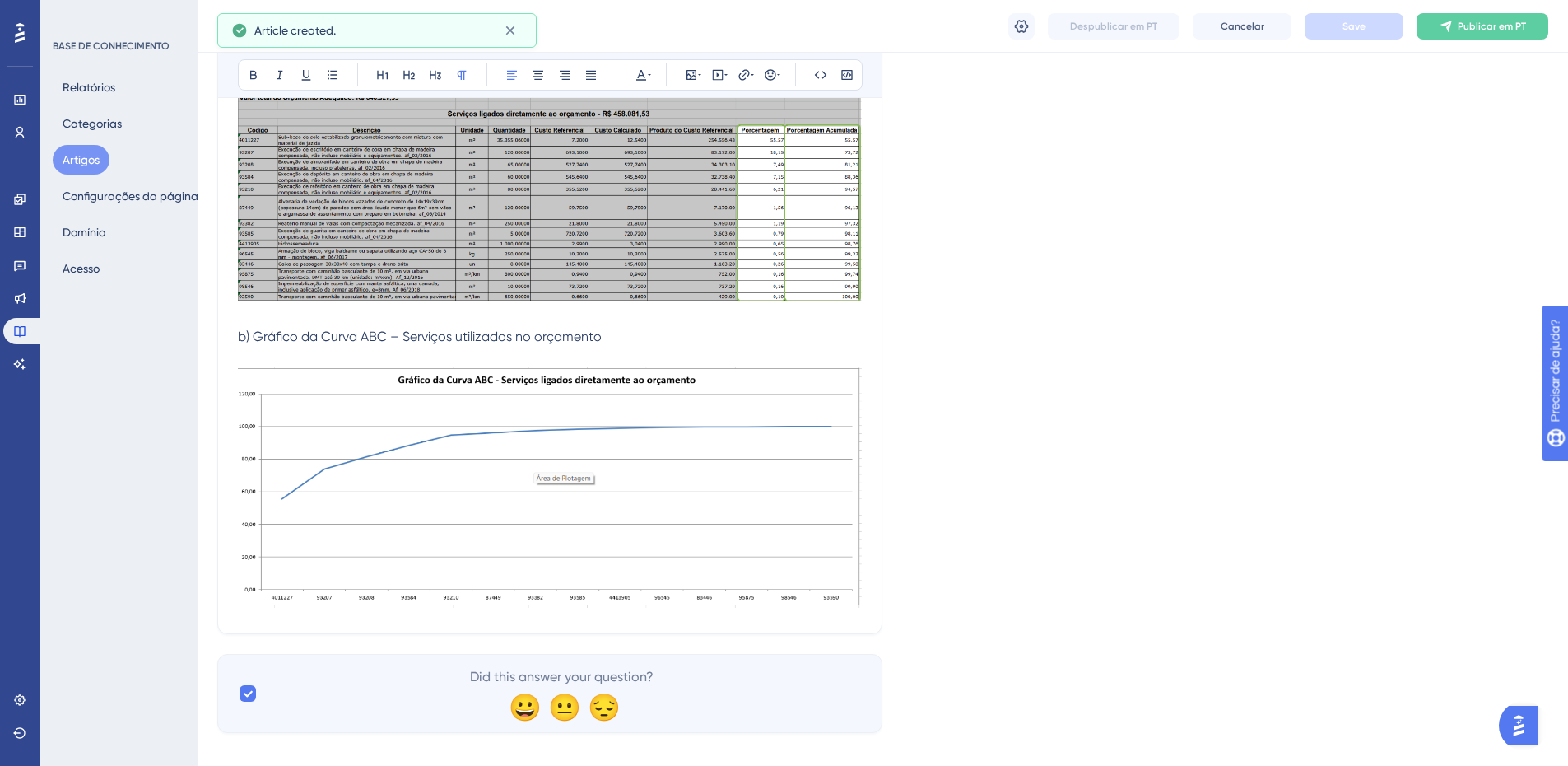
type input "Pareto de Serviços"
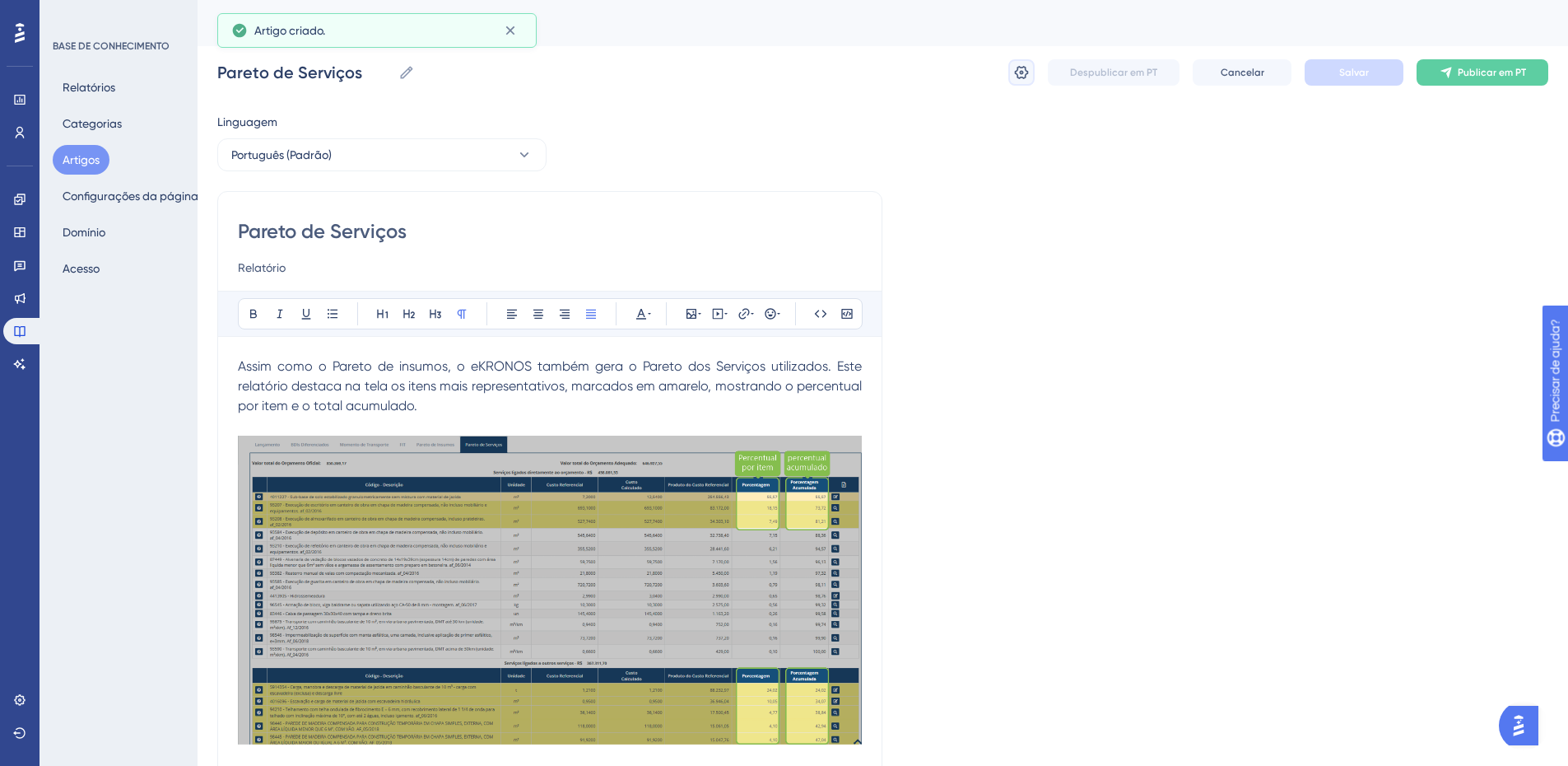
click at [1025, 76] on icon at bounding box center [1023, 71] width 14 height 13
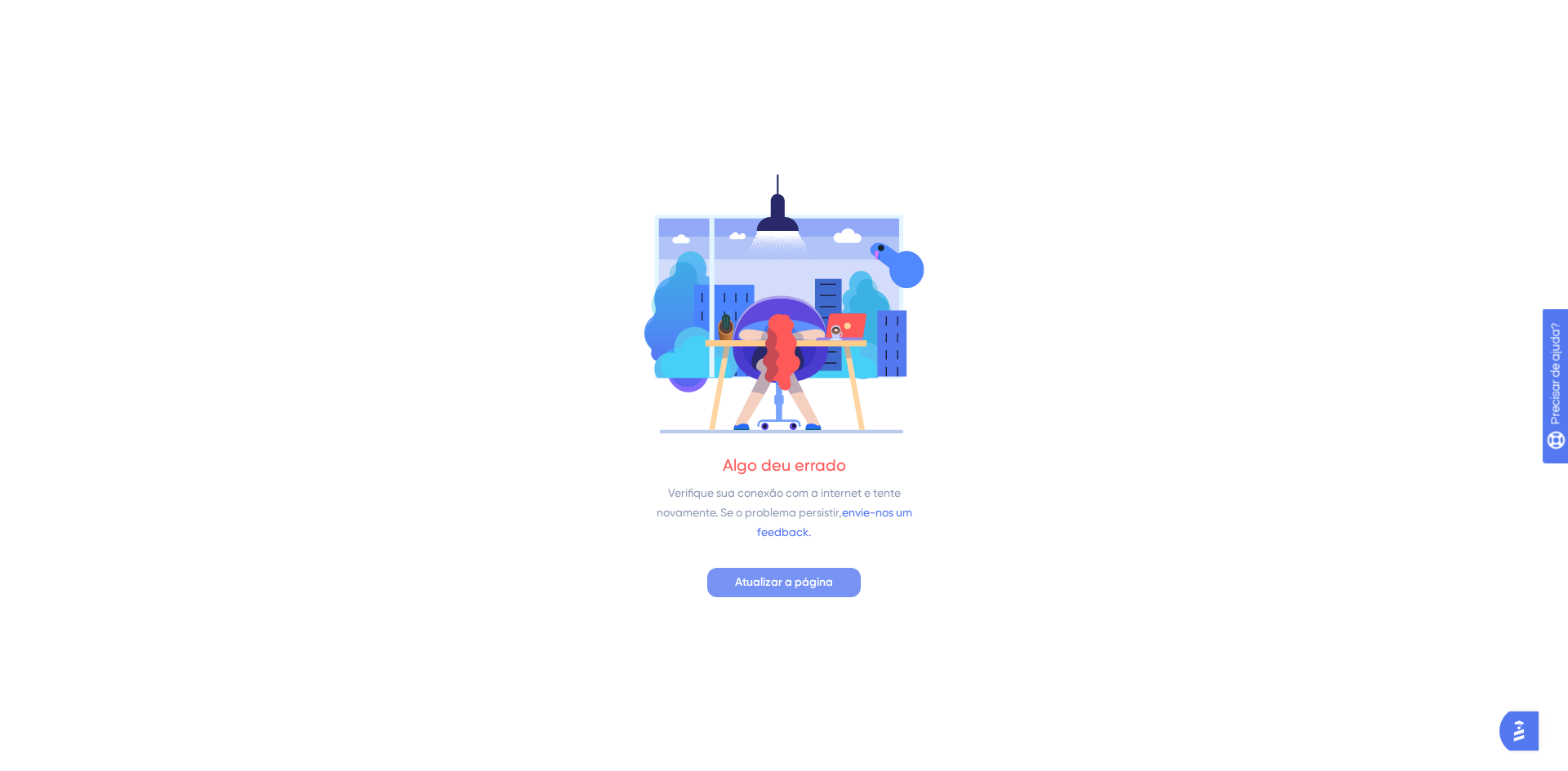
click at [756, 576] on font "Atualizar a página" at bounding box center [784, 582] width 98 height 14
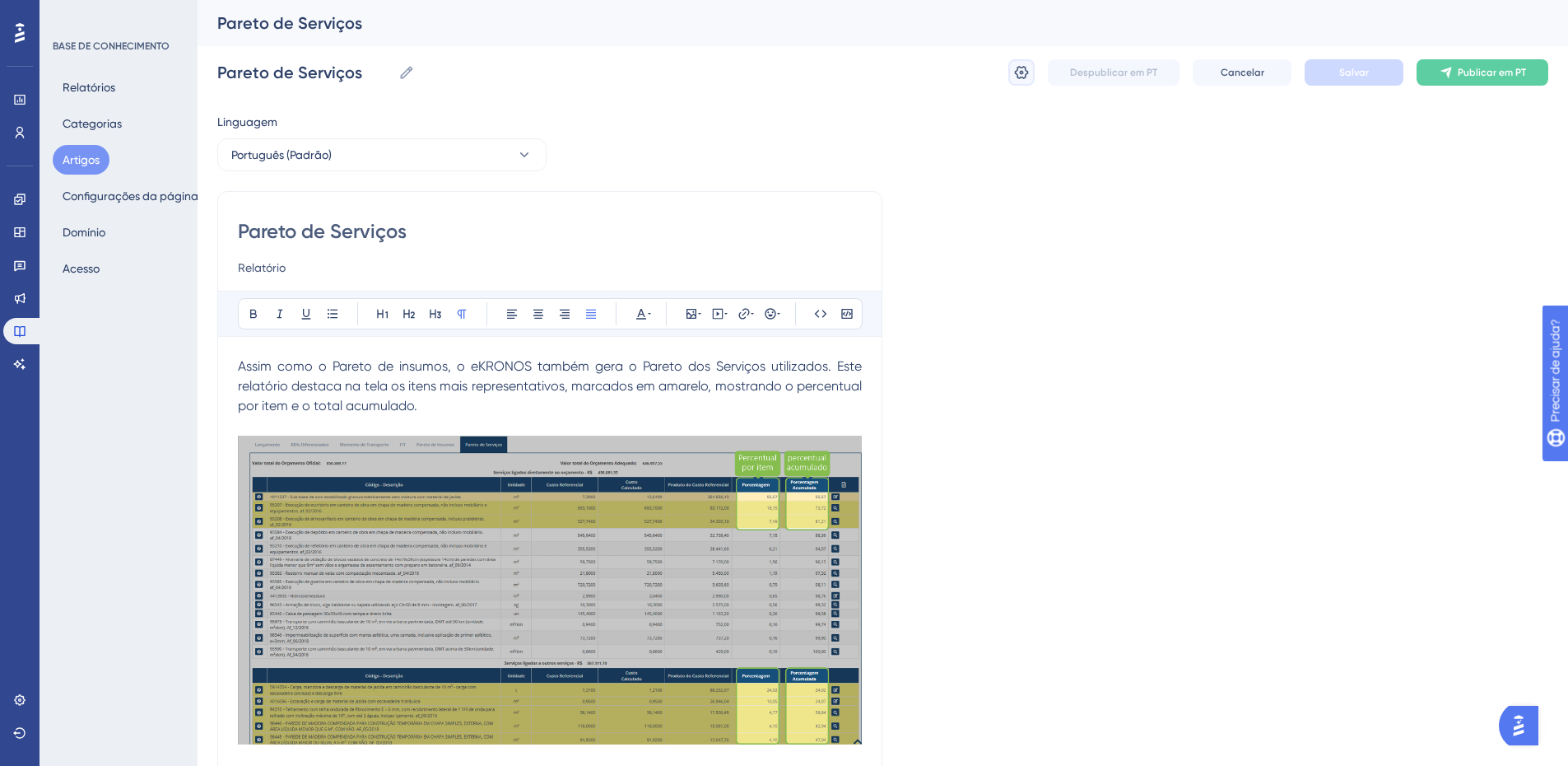
click at [1024, 74] on icon at bounding box center [1022, 72] width 17 height 17
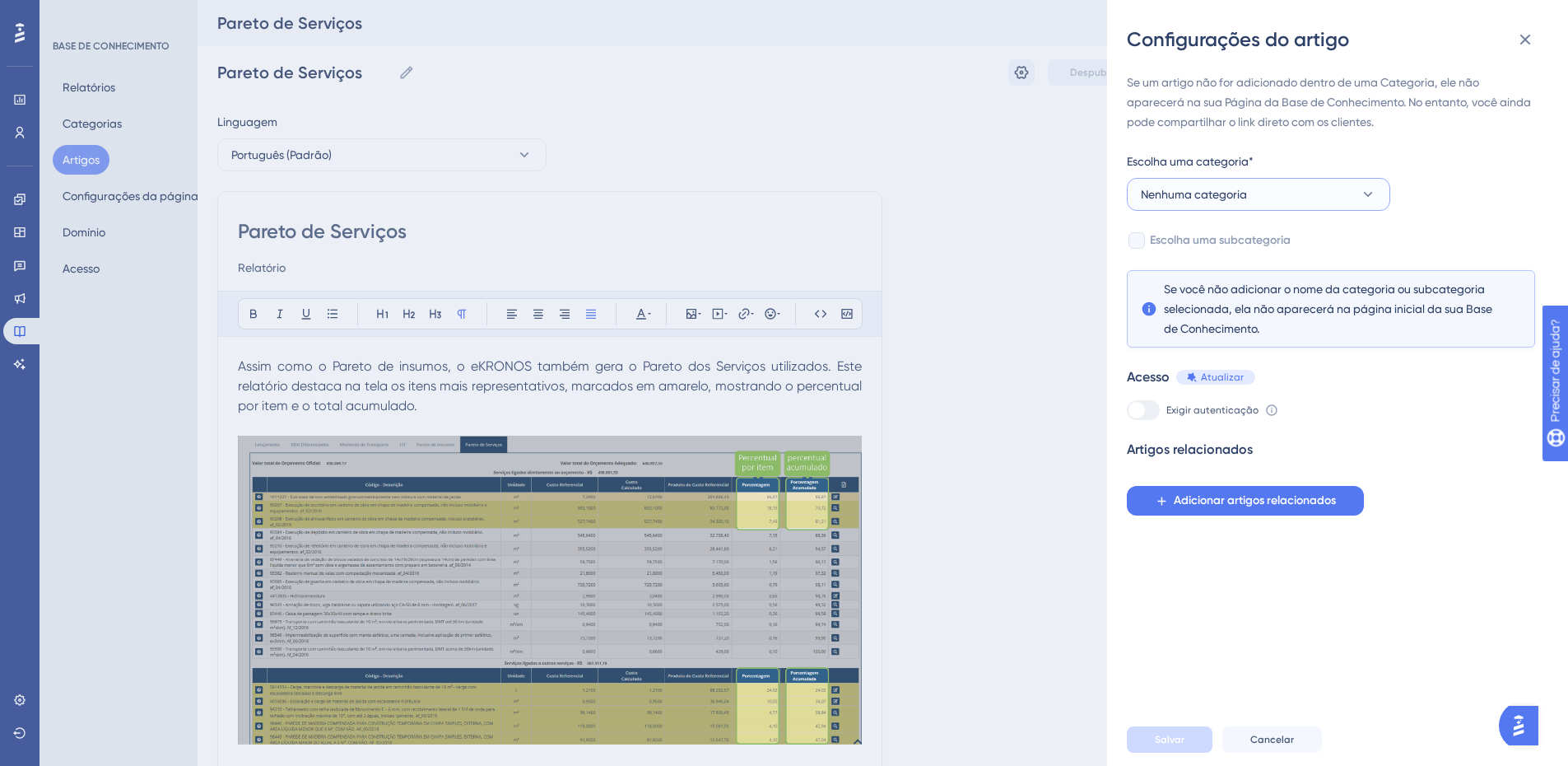
click at [1282, 186] on button "Nenhuma categoria" at bounding box center [1259, 193] width 264 height 33
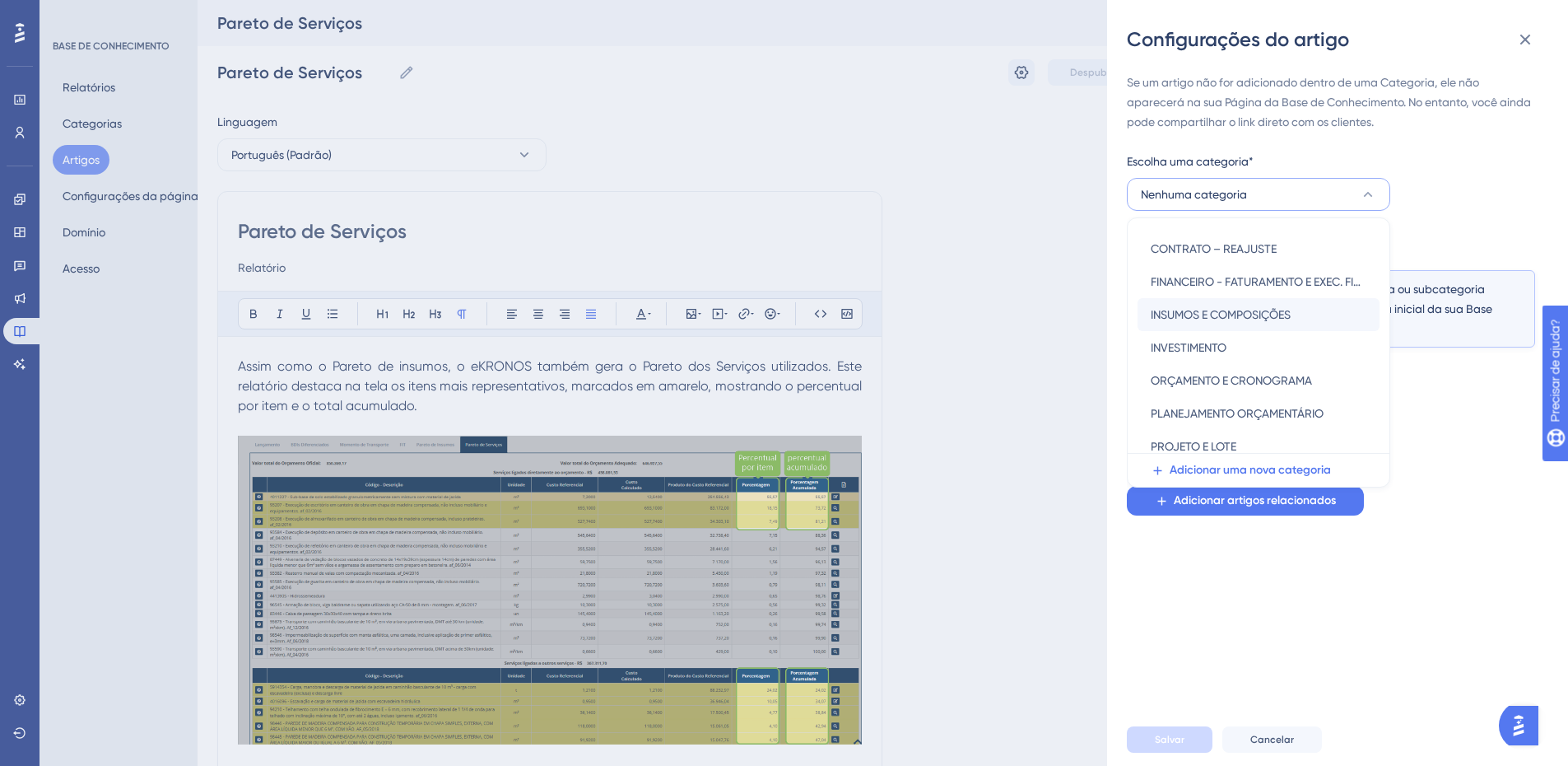
scroll to position [165, 0]
click at [1263, 372] on font "ORÇAMENTO E CRONOGRAMA" at bounding box center [1232, 376] width 162 height 13
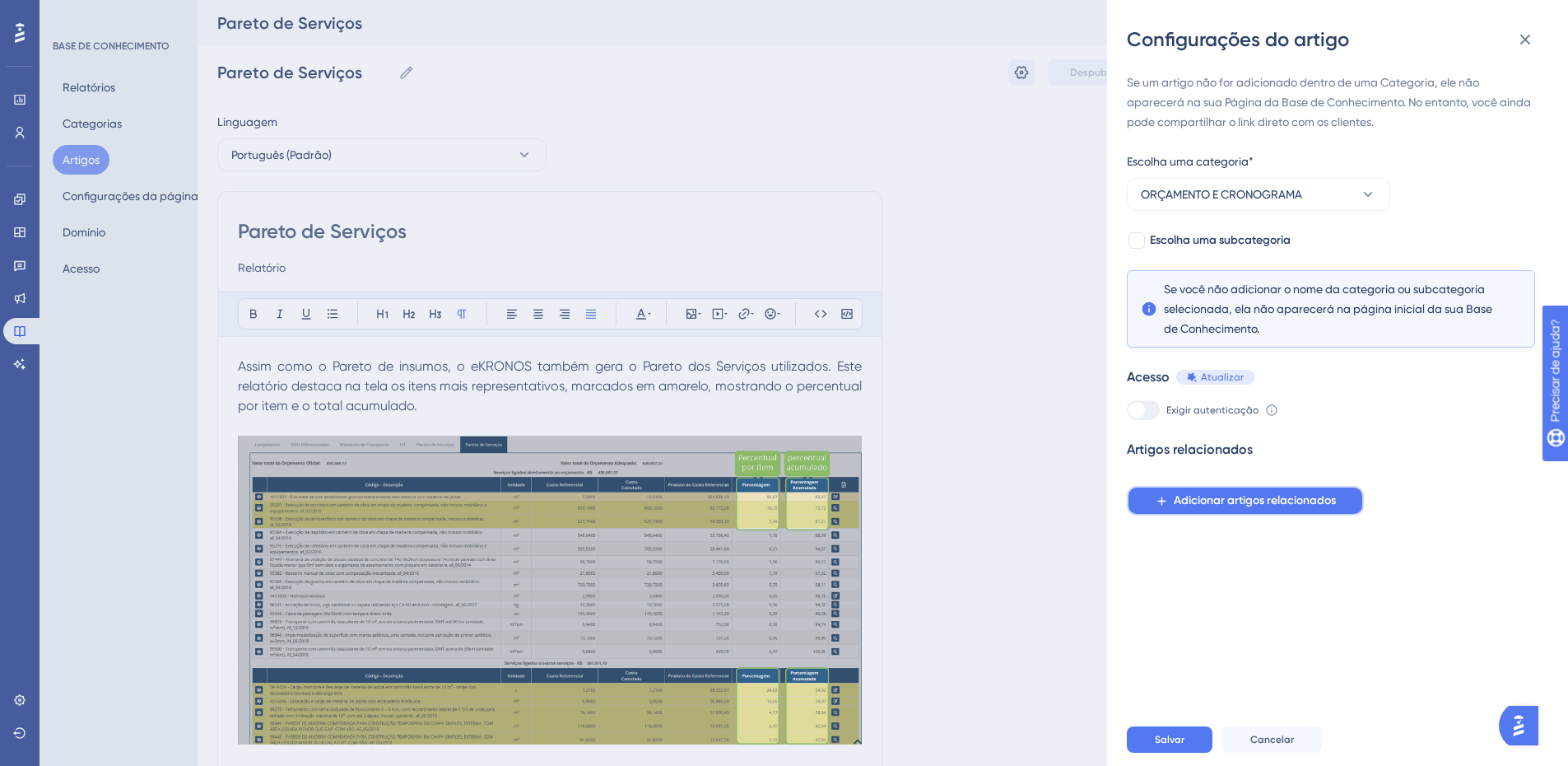
drag, startPoint x: 1222, startPoint y: 501, endPoint x: 1175, endPoint y: 688, distance: 192.8
click at [1183, 653] on div "Se um artigo não for adicionado dentro de uma Categoria, ele não aparecerá na s…" at bounding box center [1344, 383] width 434 height 661
click at [1168, 745] on font "Salvar" at bounding box center [1170, 740] width 30 height 12
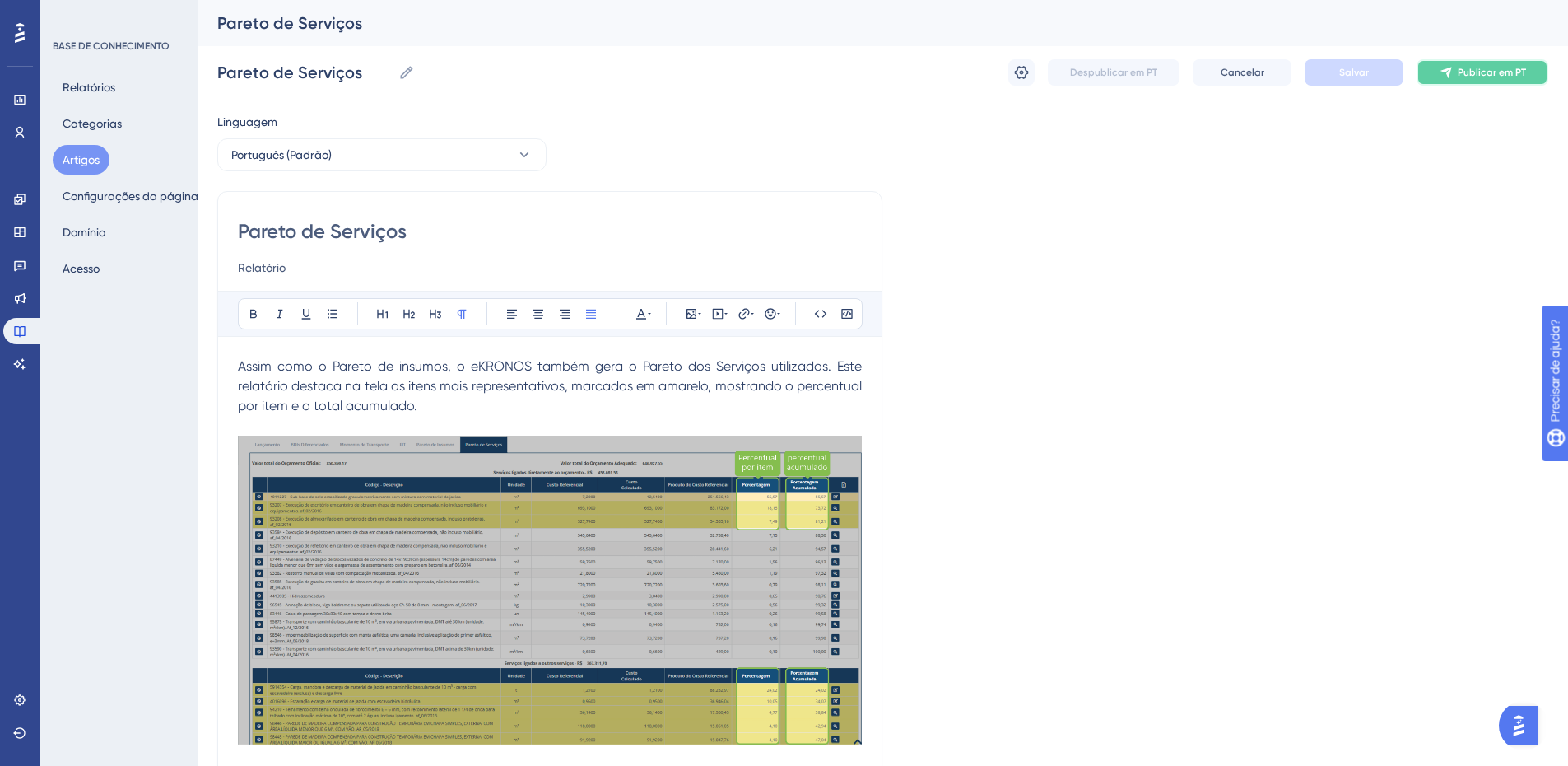
click at [1495, 75] on font "Publicar em PT" at bounding box center [1492, 72] width 68 height 12
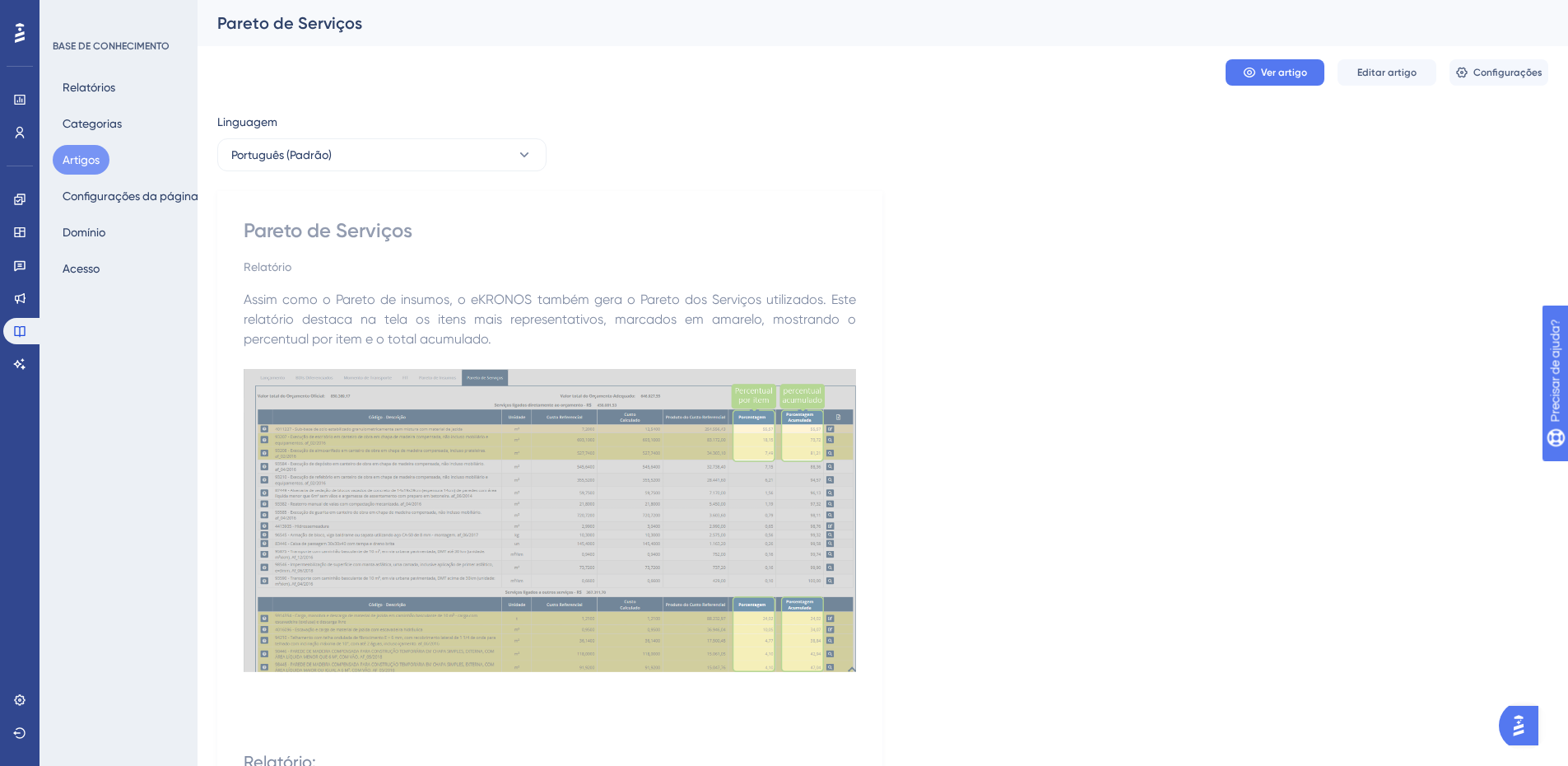
click at [83, 155] on font "Artigos" at bounding box center [80, 159] width 37 height 13
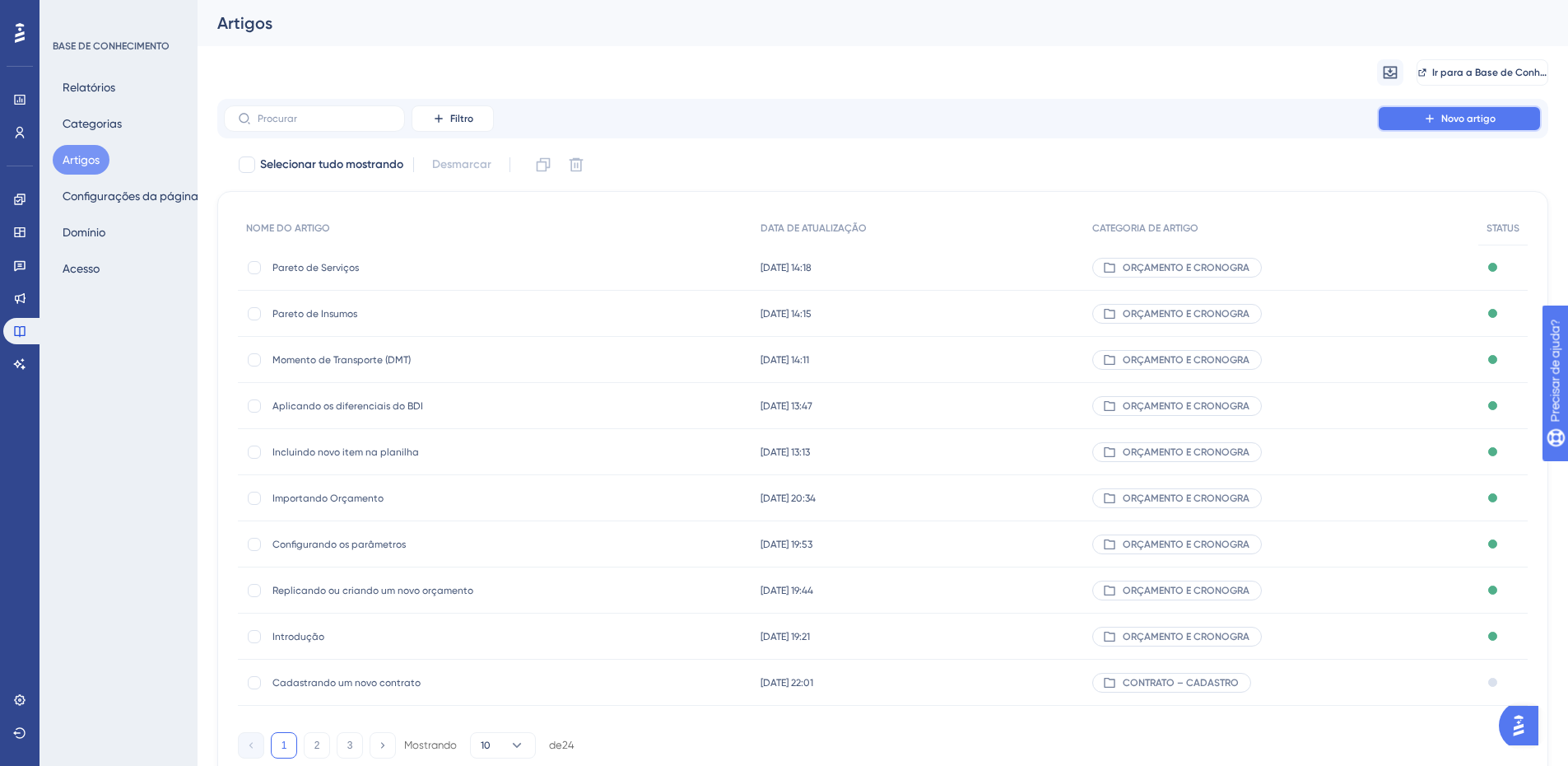
click at [1466, 120] on font "Novo artigo" at bounding box center [1469, 119] width 55 height 12
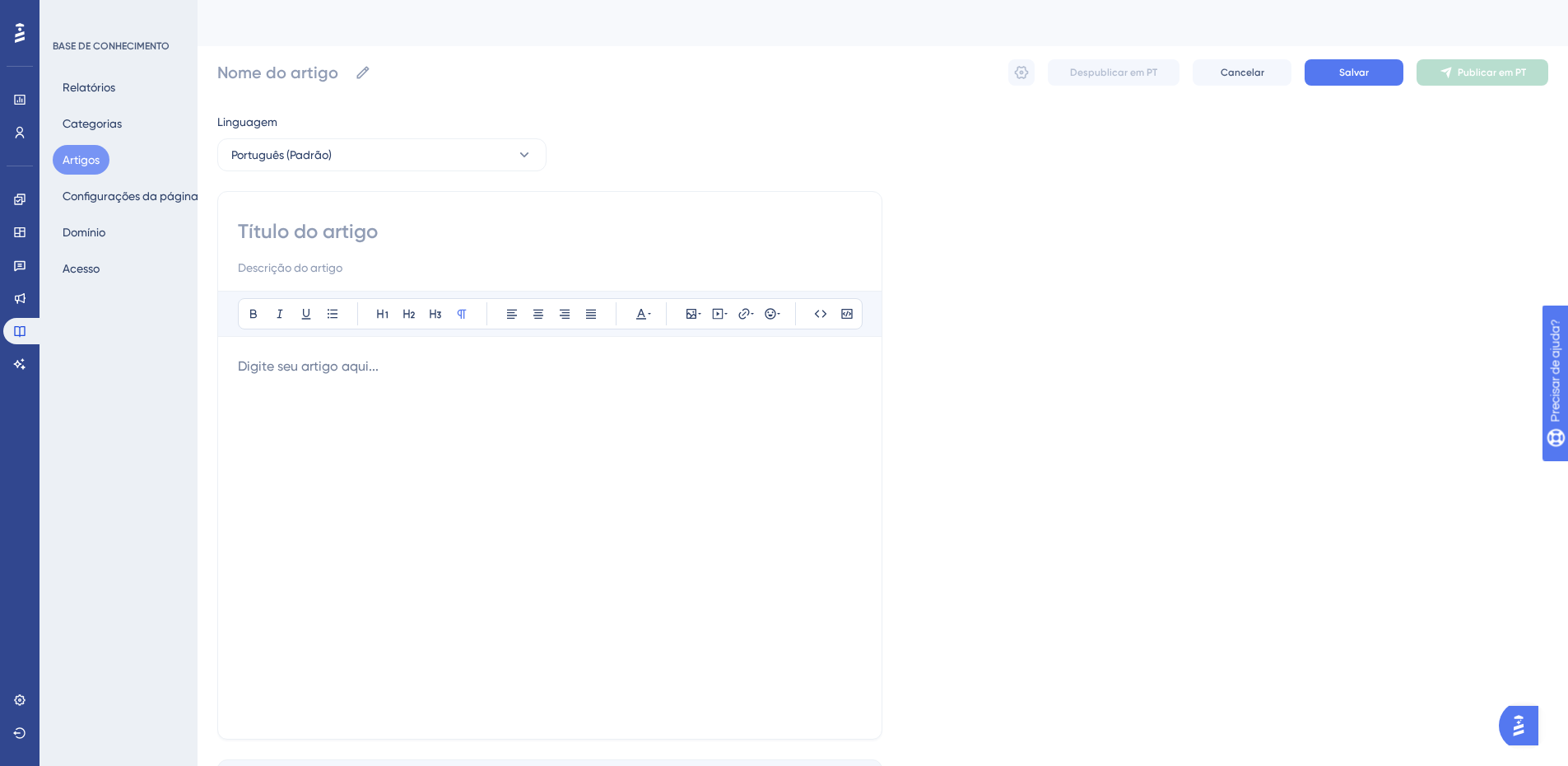
click at [311, 236] on input at bounding box center [549, 231] width 624 height 27
click at [260, 230] on input at bounding box center [549, 231] width 624 height 27
paste input "Atualização da referência de custo"
type input "Atualização da referência de custo"
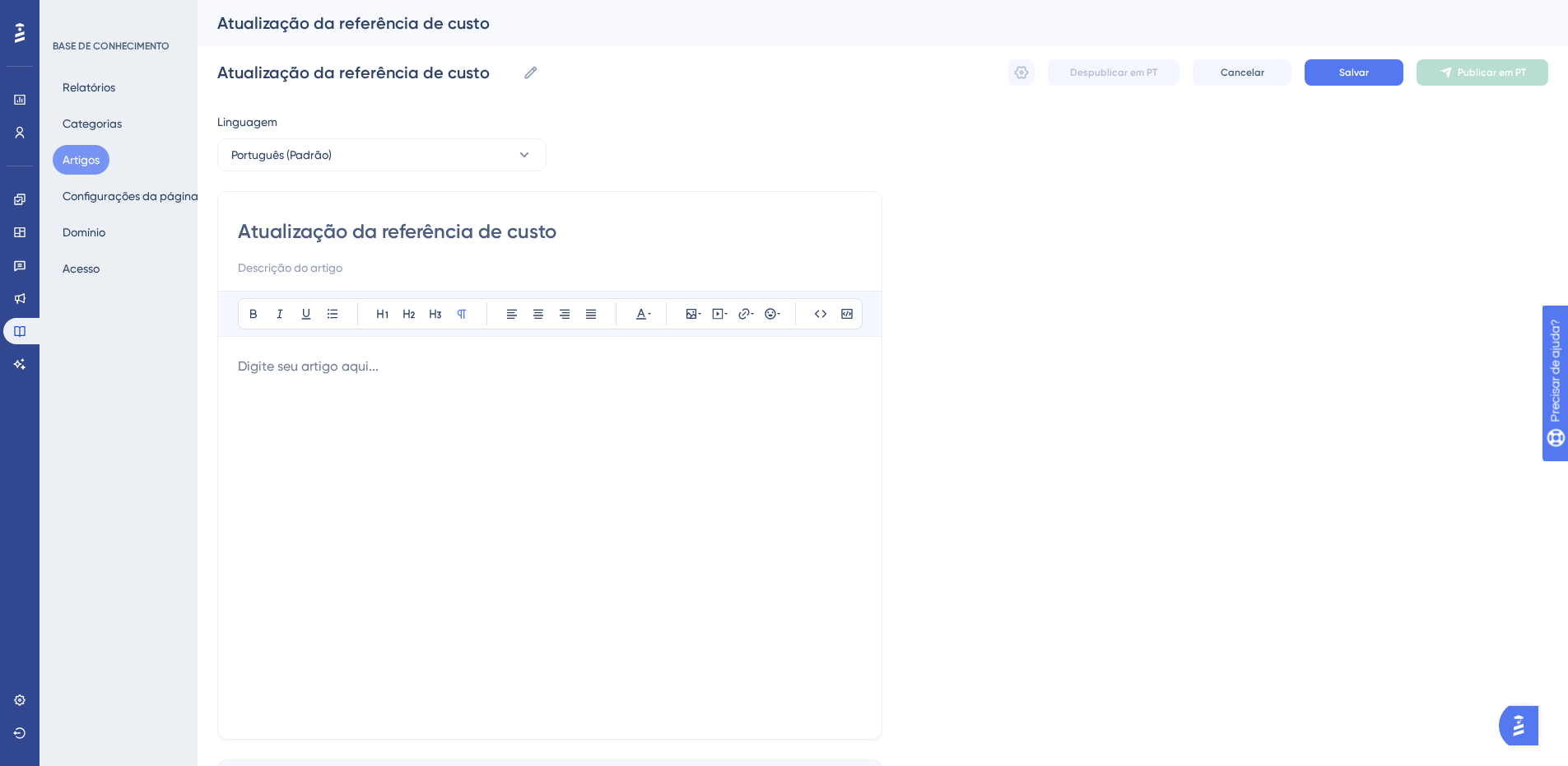
type input "Atualização da referência de custo"
click at [311, 267] on input at bounding box center [549, 268] width 624 height 20
click at [261, 266] on input at bounding box center [549, 268] width 624 height 20
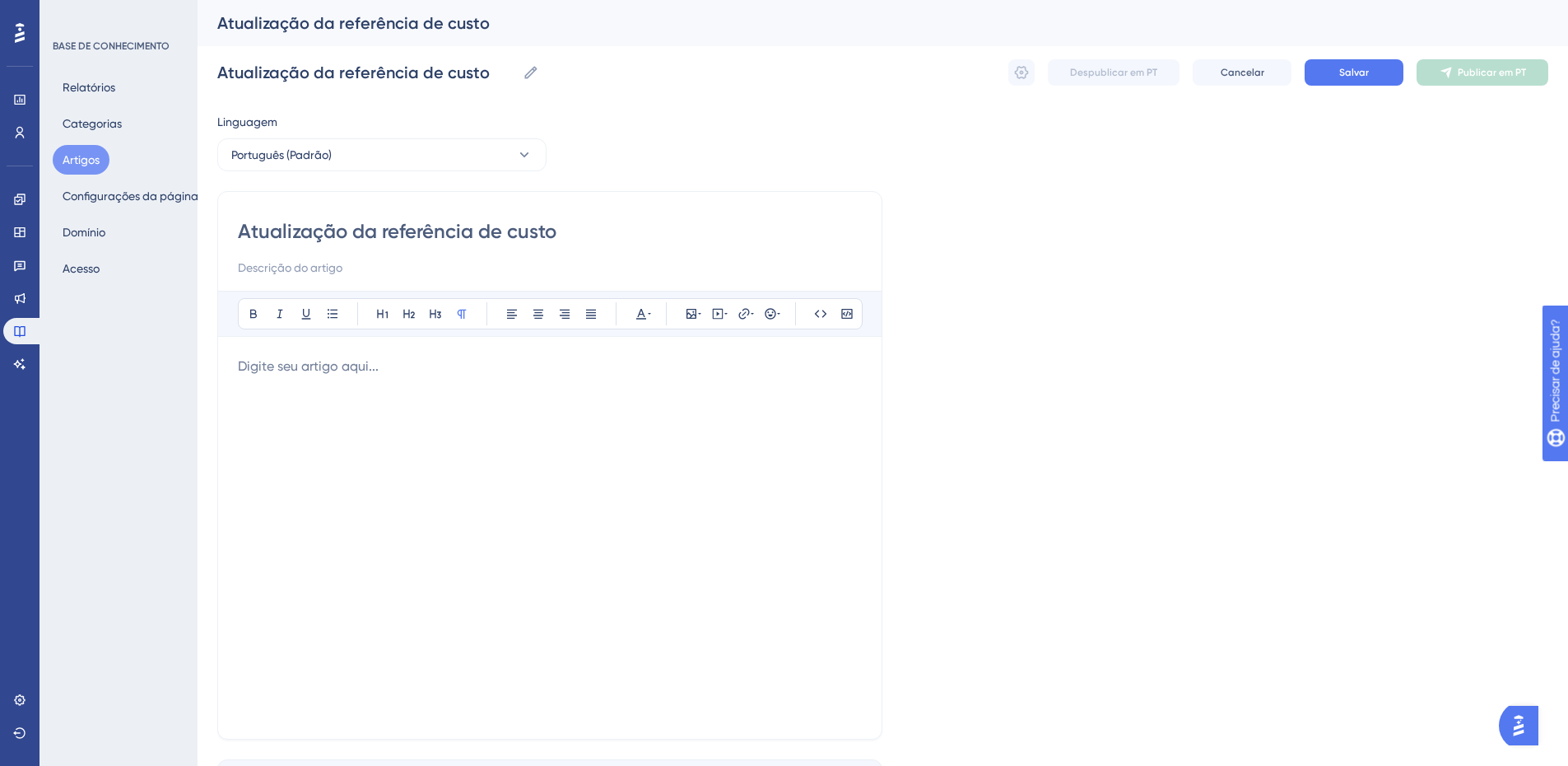
paste input "1ª etapa | 2ª etapa"
type input "1ª etapa | 2ª etapa"
click at [304, 377] on div at bounding box center [549, 537] width 624 height 362
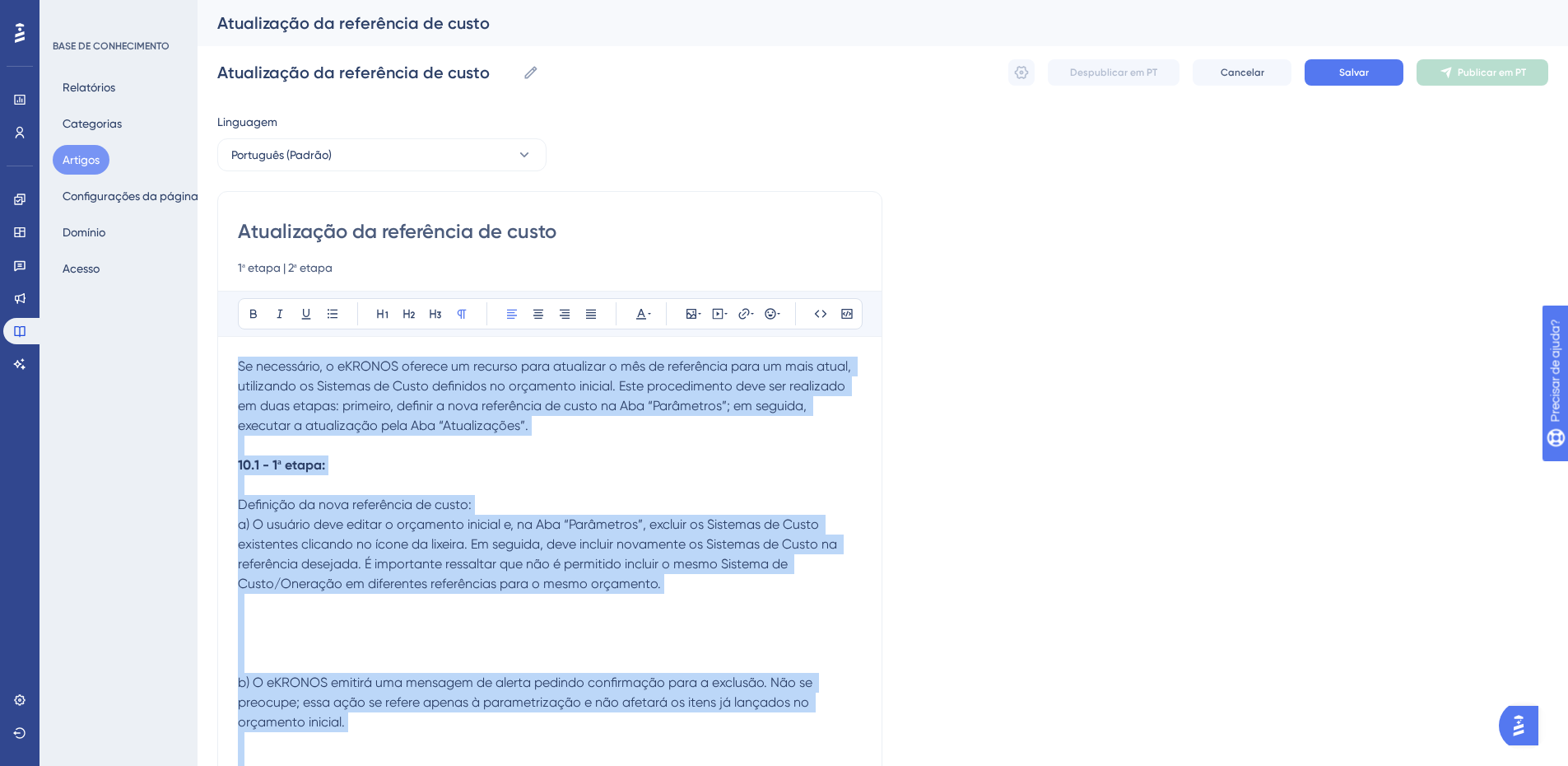
drag, startPoint x: 826, startPoint y: 584, endPoint x: 201, endPoint y: 330, distance: 674.6
click at [595, 317] on icon at bounding box center [590, 314] width 13 height 13
click at [365, 402] on span "Se necessário, o eKRONOS oferece um recurso para atualizar o mês de referência …" at bounding box center [551, 396] width 628 height 75
click at [346, 412] on span "Se necessário, o eKRONOS oferece um recurso para atualizar o mês de referência …" at bounding box center [551, 396] width 628 height 75
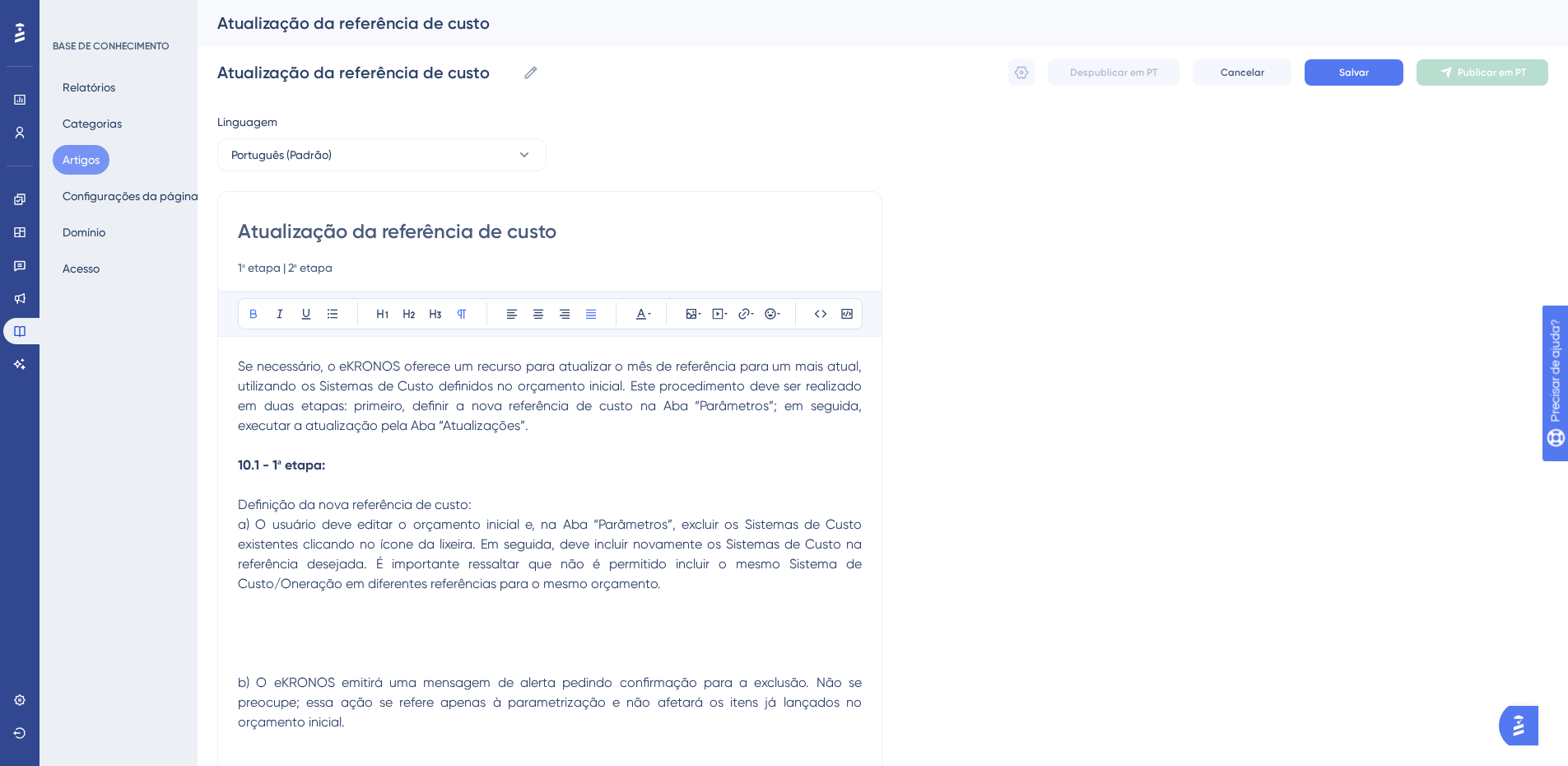
drag, startPoint x: 273, startPoint y: 466, endPoint x: 236, endPoint y: 461, distance: 37.3
click at [259, 445] on p at bounding box center [549, 446] width 624 height 20
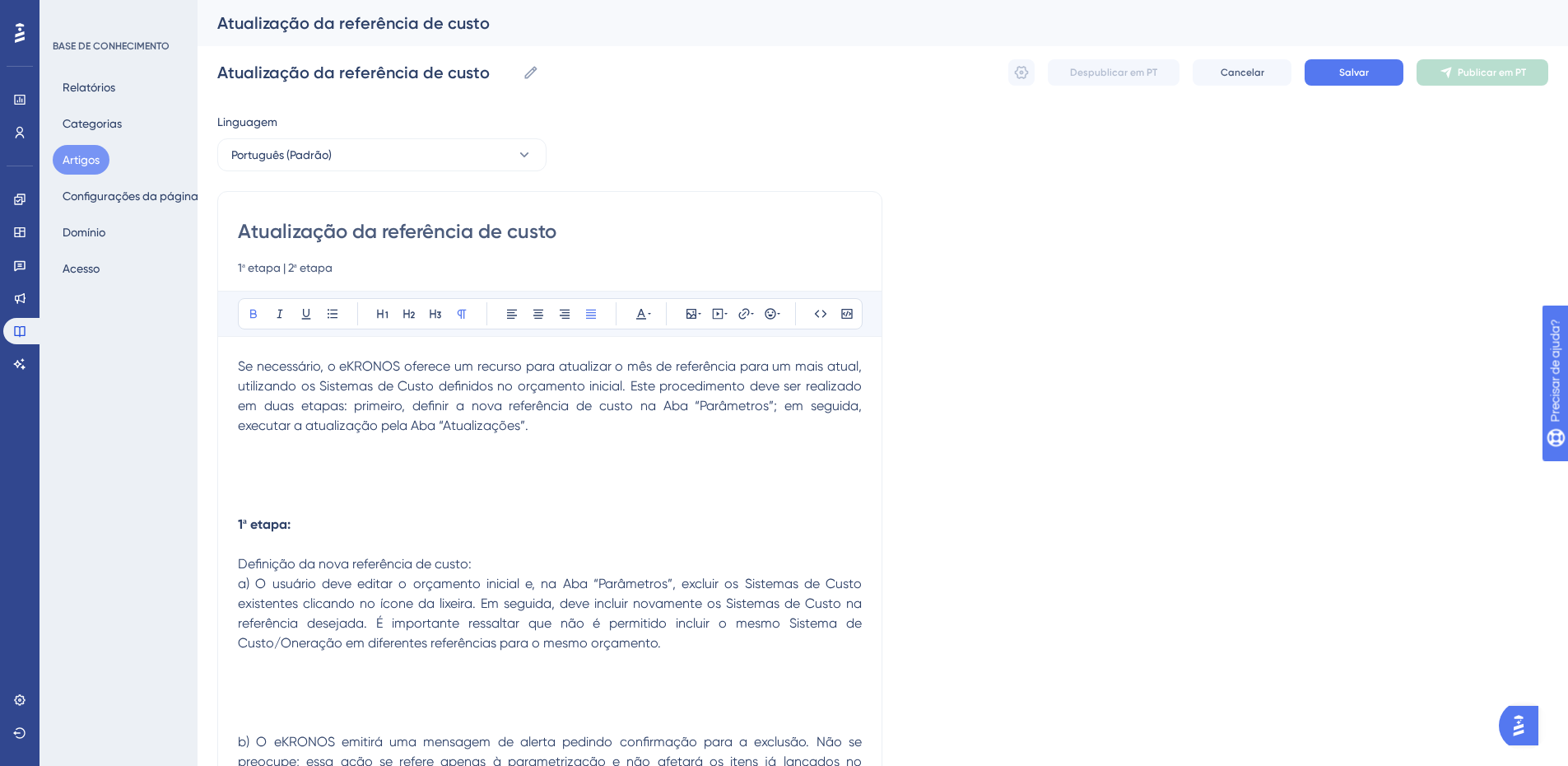
drag, startPoint x: 305, startPoint y: 518, endPoint x: 211, endPoint y: 526, distance: 94.3
click at [253, 318] on icon at bounding box center [253, 314] width 7 height 9
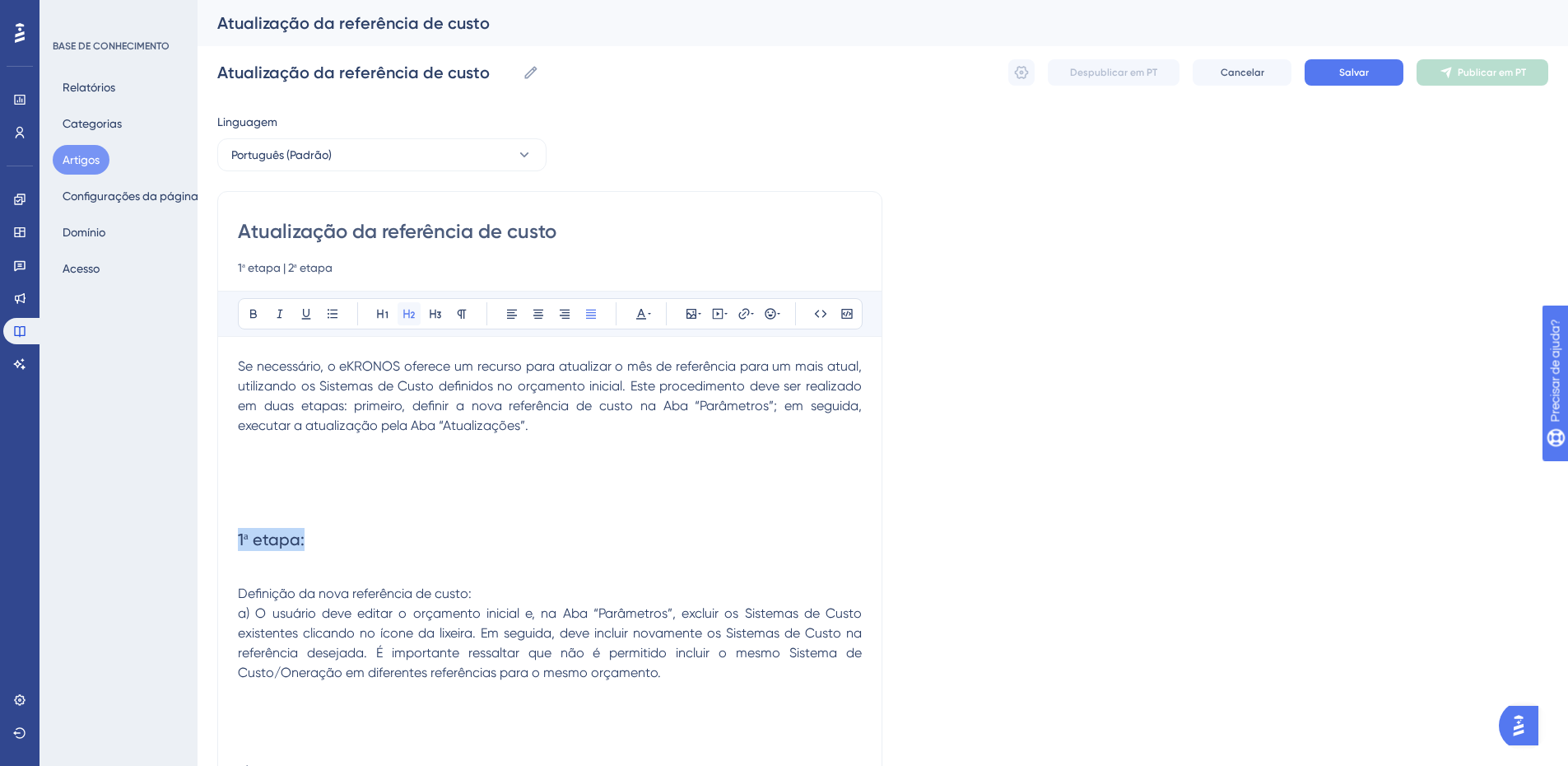
click at [414, 314] on icon at bounding box center [409, 314] width 13 height 13
click at [303, 565] on p at bounding box center [549, 574] width 624 height 20
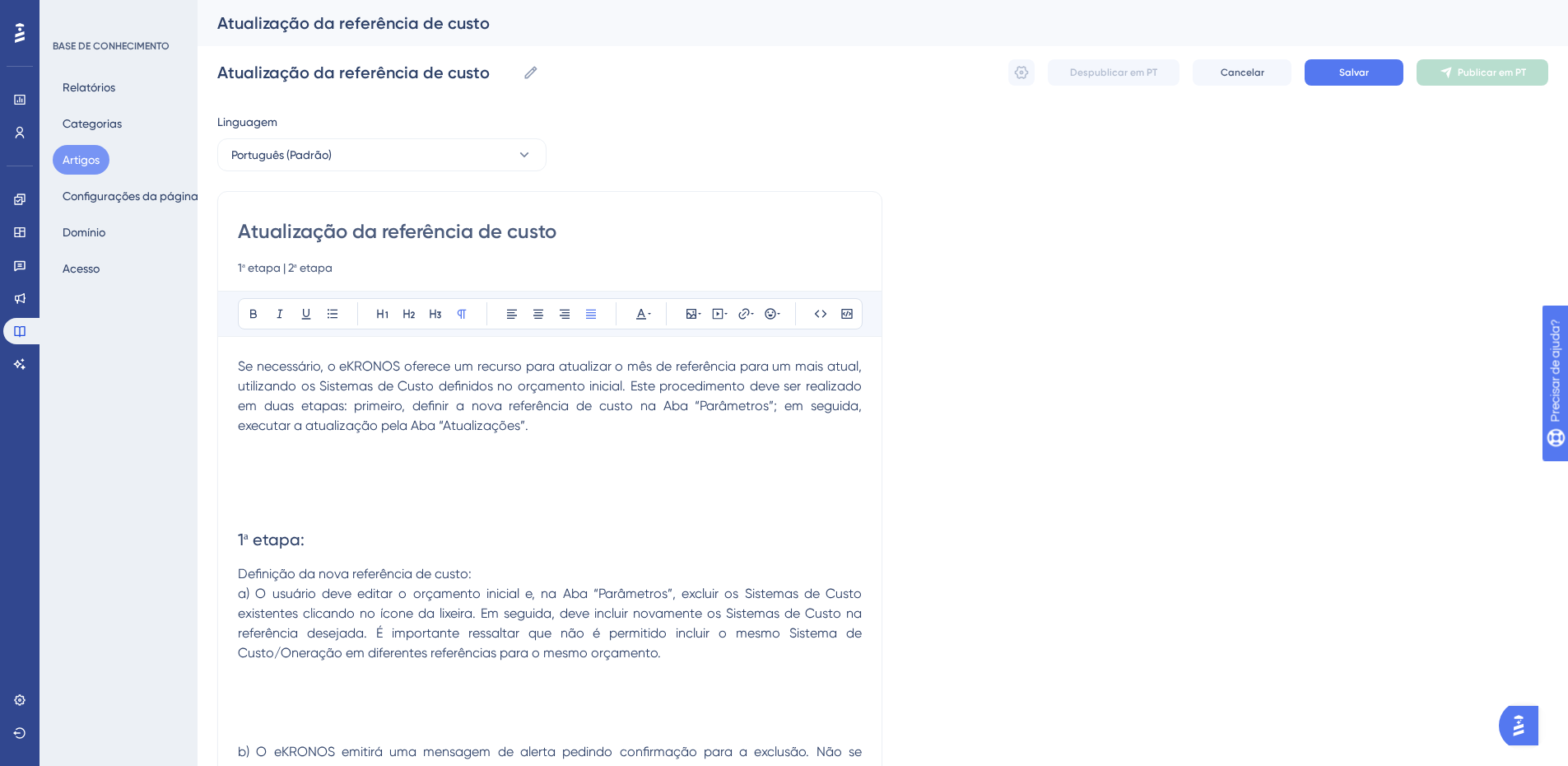
click at [547, 581] on p "Definição da nova referência de custo:" at bounding box center [549, 574] width 624 height 20
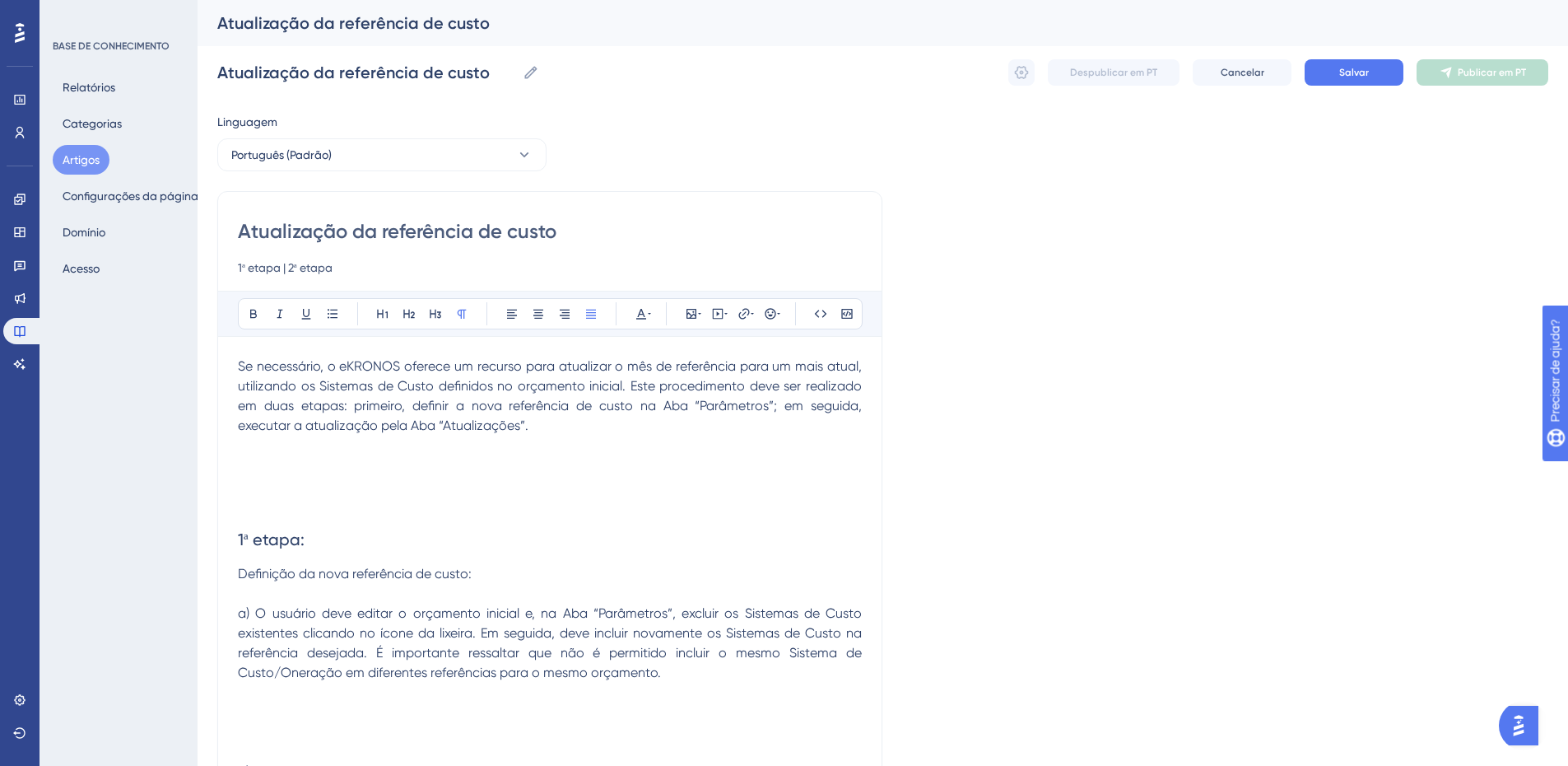
click at [676, 677] on p "a) O usuário deve editar o orçamento inicial e, na Aba “Parâmetros”, excluir os…" at bounding box center [549, 643] width 624 height 79
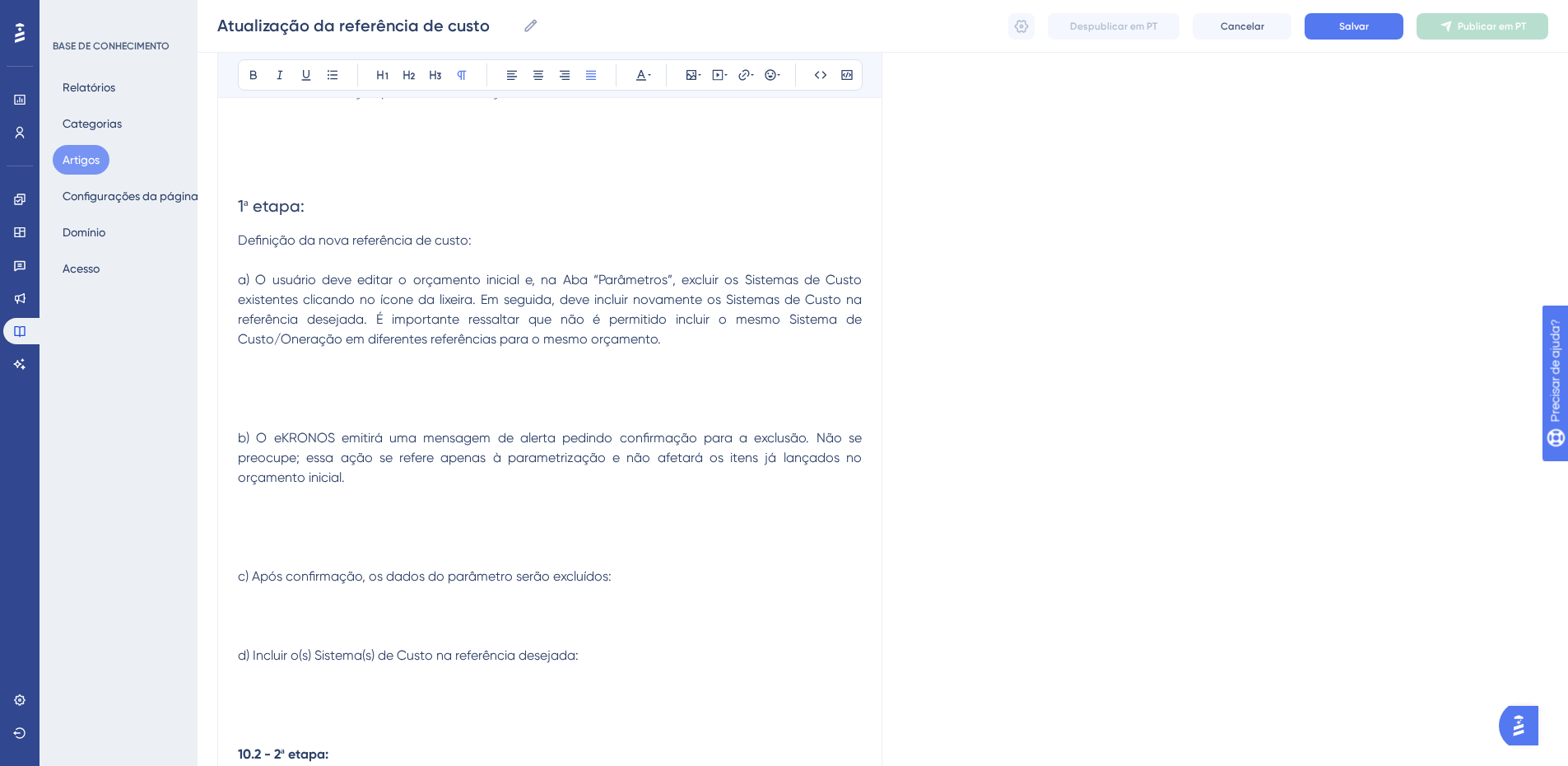
scroll to position [327, 0]
click at [689, 75] on icon at bounding box center [691, 74] width 13 height 13
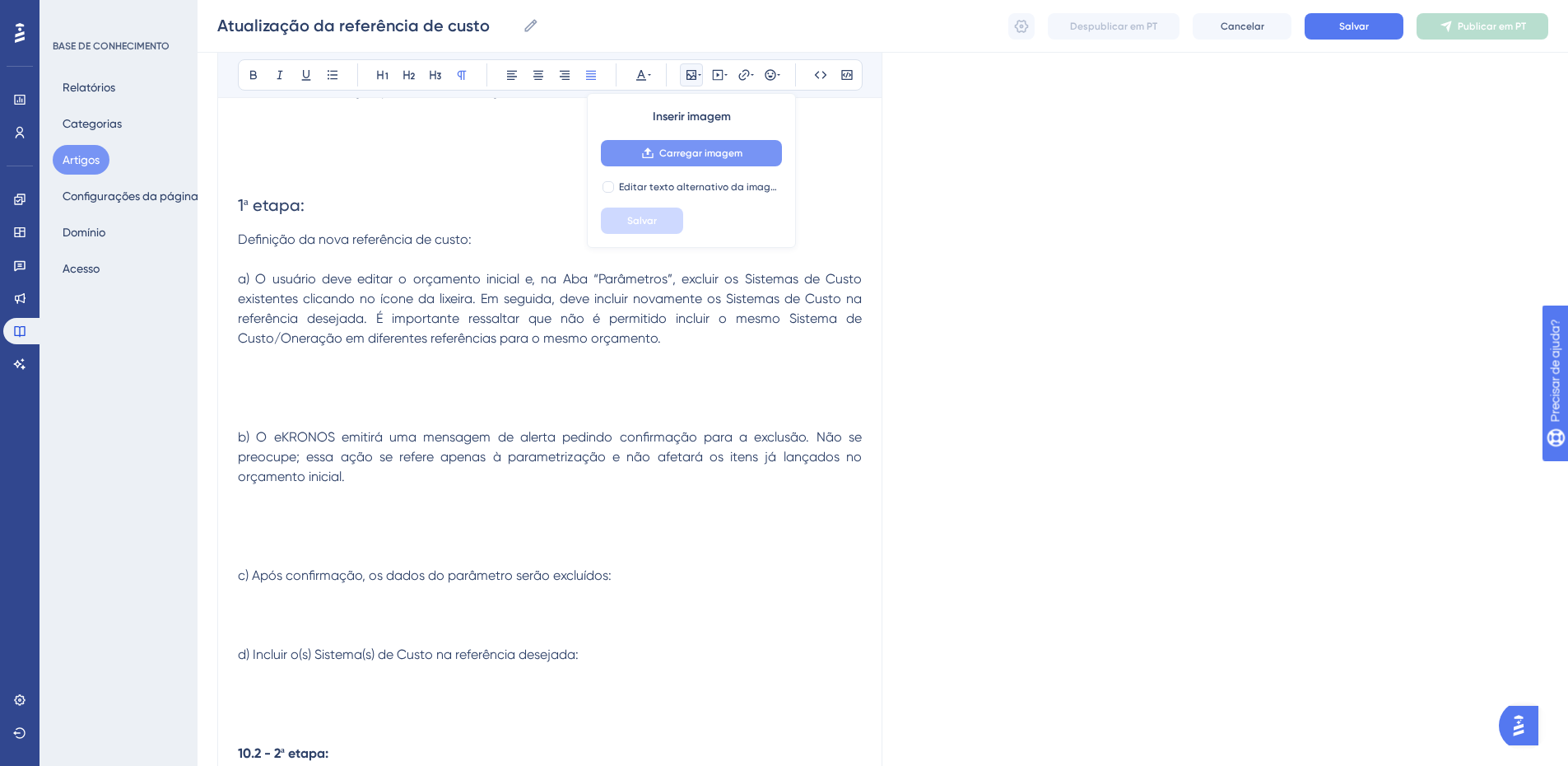
click at [678, 150] on font "Carregar imagem" at bounding box center [701, 154] width 83 height 12
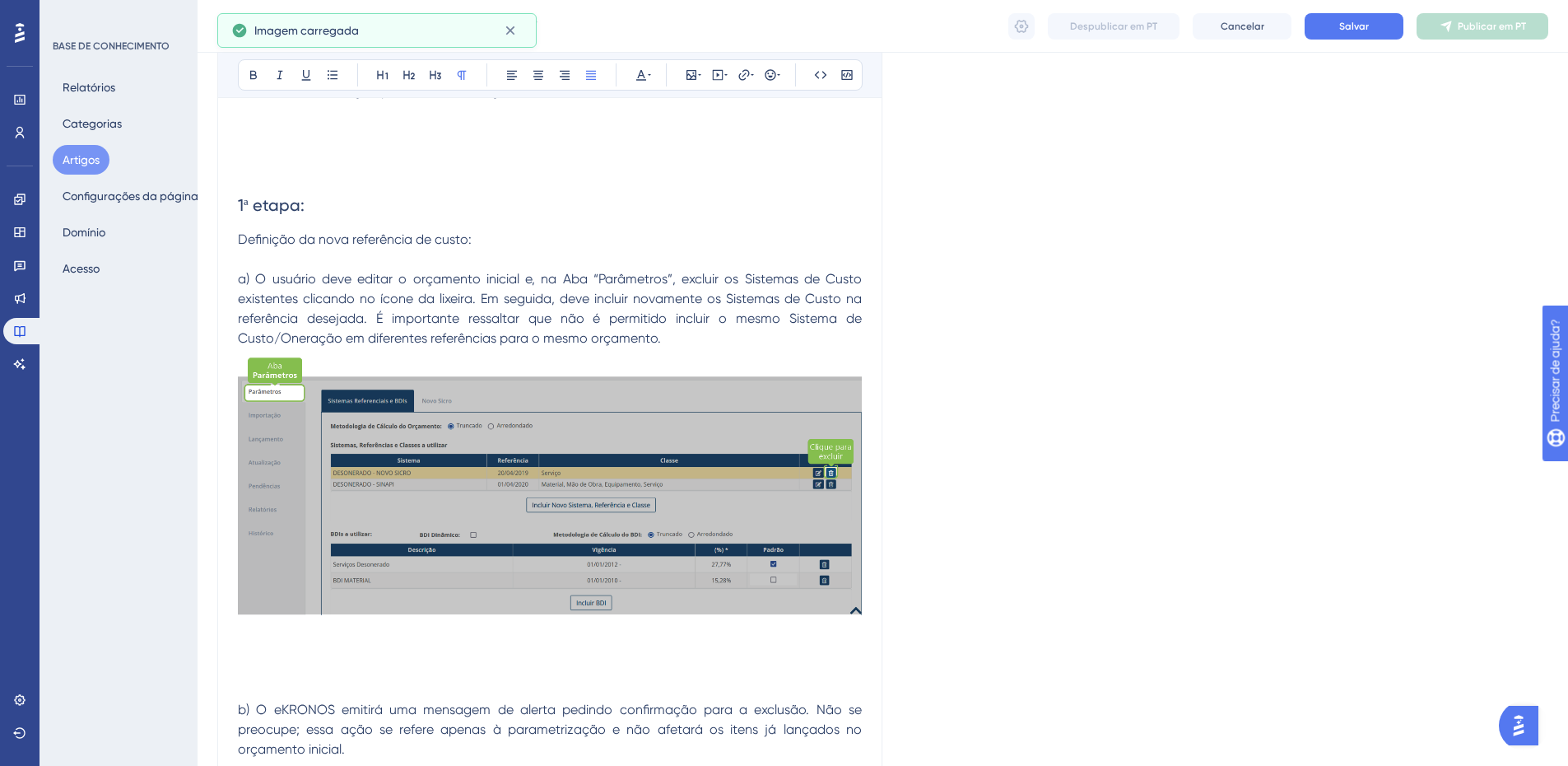
click at [690, 336] on p "a) O usuário deve editar o orçamento inicial e, na Aba “Parâmetros”, excluir os…" at bounding box center [549, 309] width 624 height 79
click at [667, 335] on p "a) O usuário deve editar o orçamento inicial e, na Aba “Parâmetros”, excluir os…" at bounding box center [549, 309] width 624 height 79
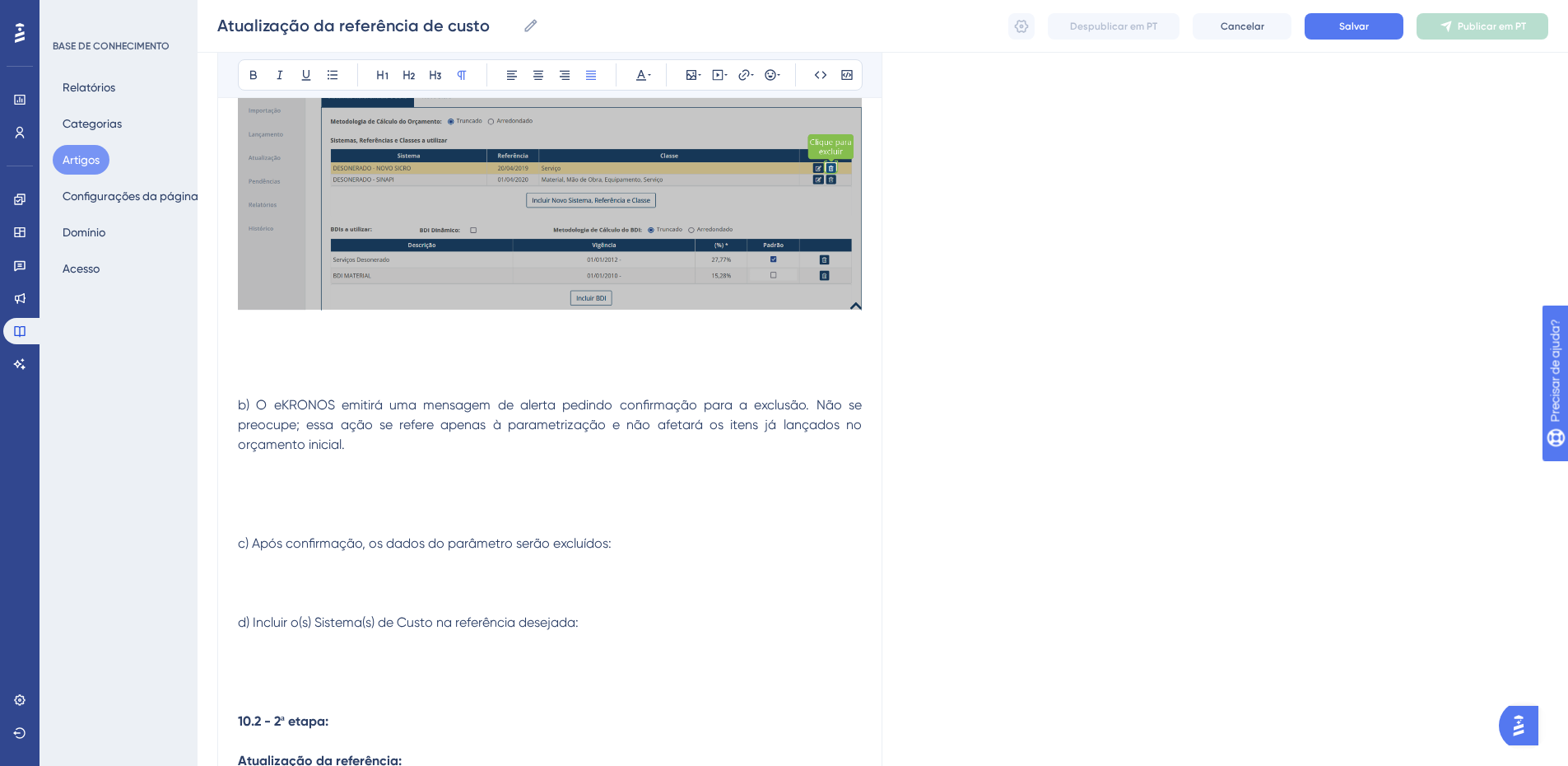
scroll to position [657, 0]
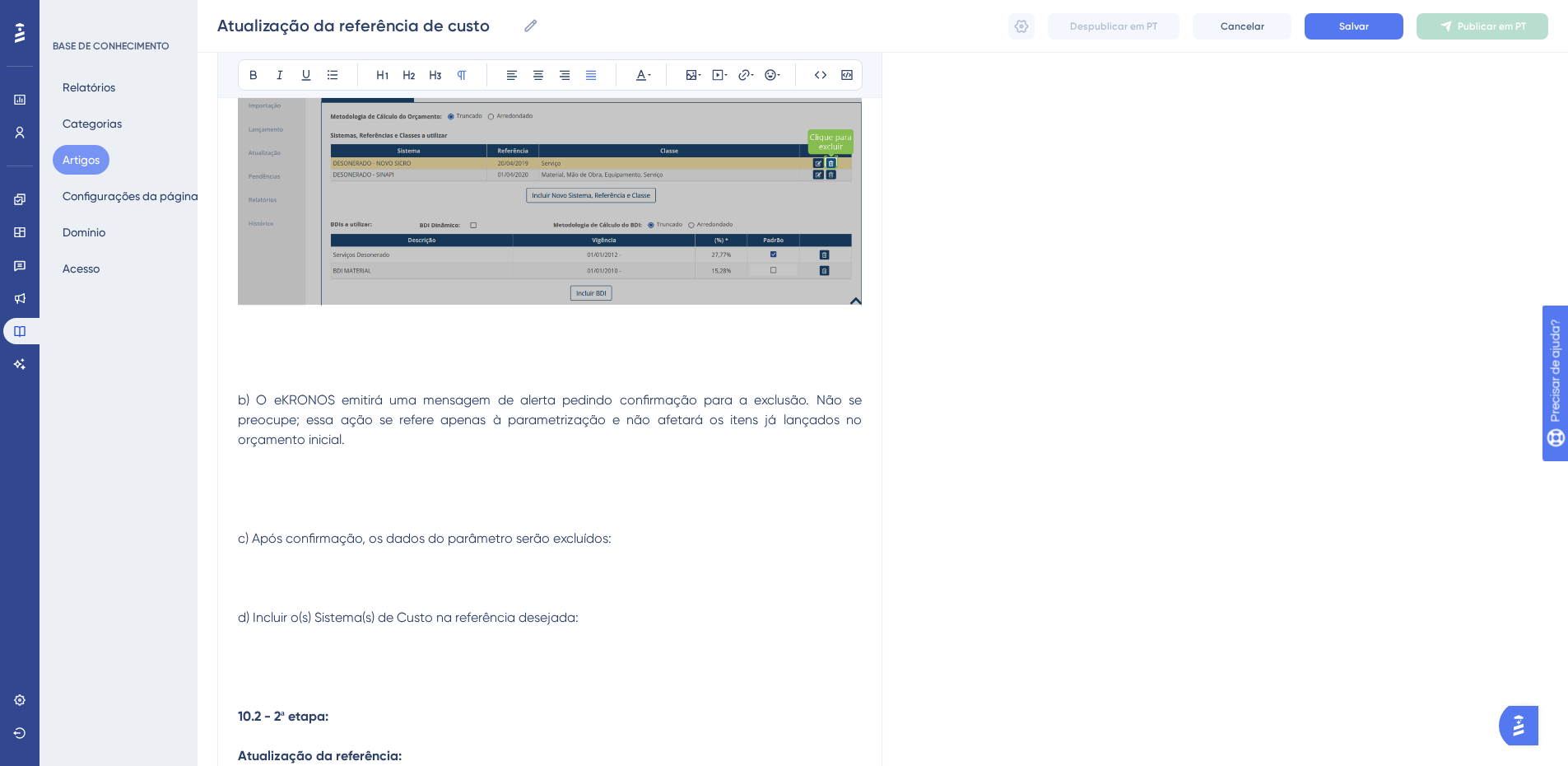
click at [245, 326] on p at bounding box center [549, 185] width 624 height 293
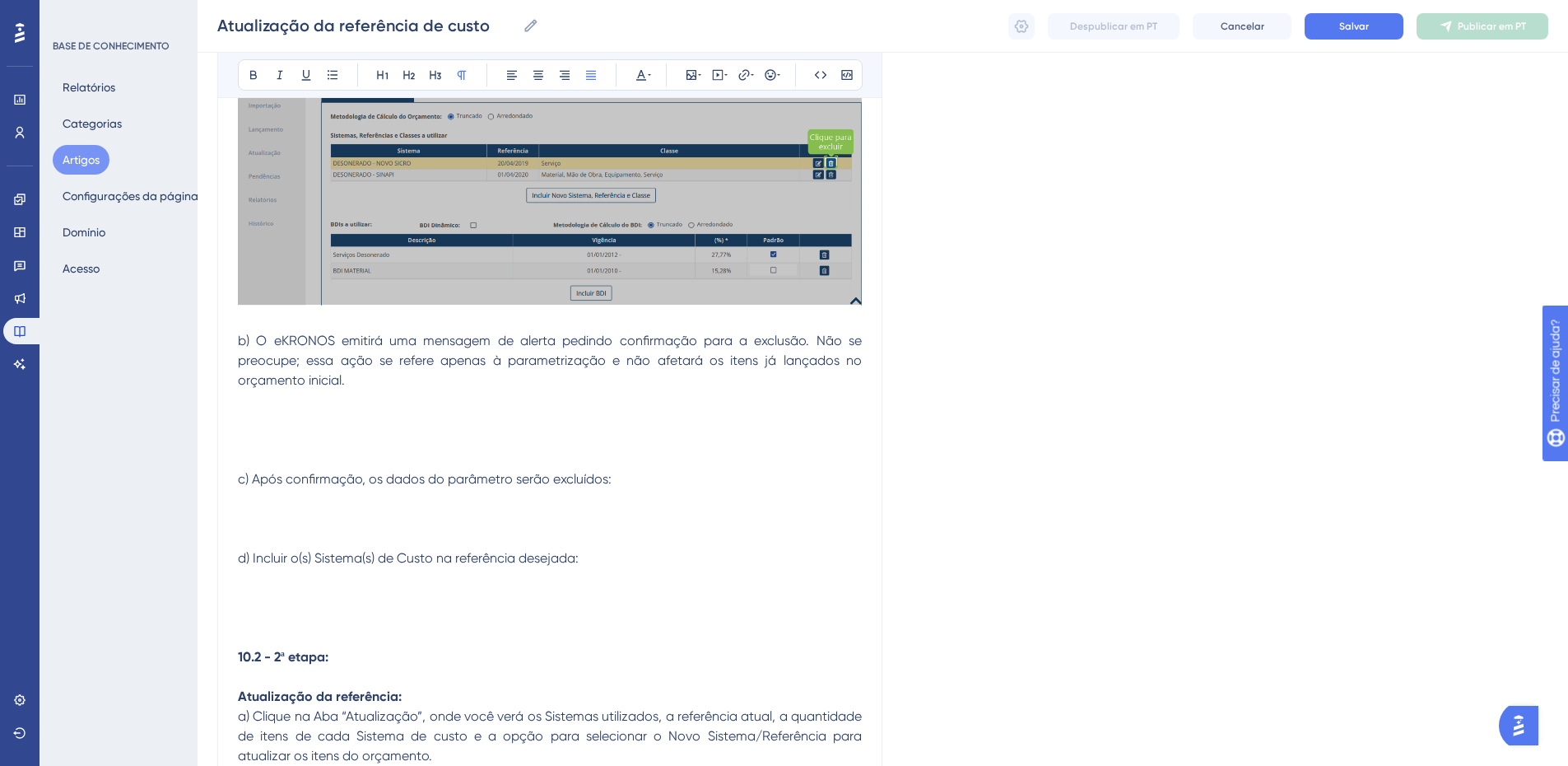
click at [307, 415] on p at bounding box center [549, 420] width 624 height 20
click at [688, 73] on icon at bounding box center [691, 74] width 13 height 13
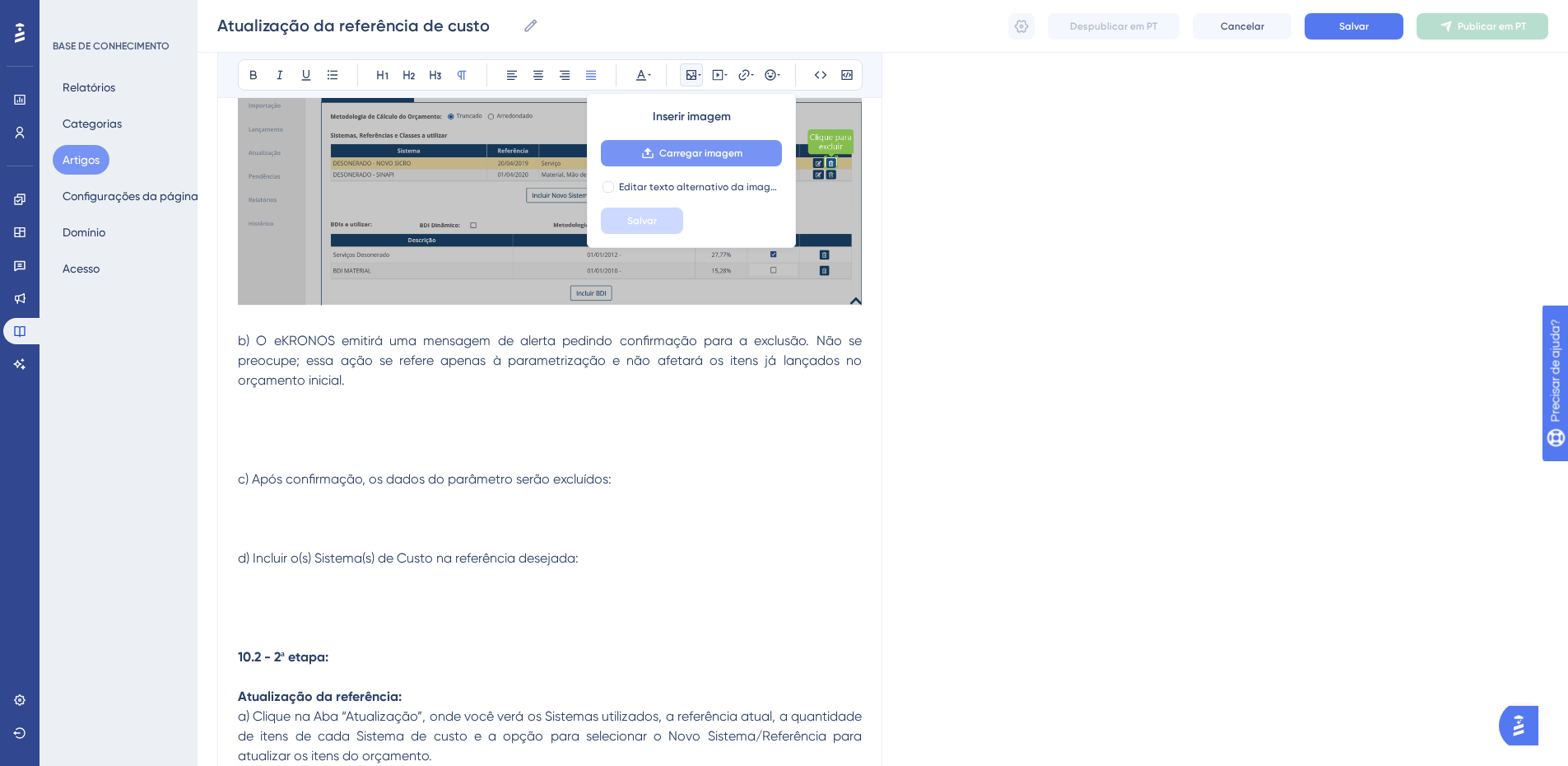
click at [669, 151] on font "Carregar imagem" at bounding box center [701, 154] width 83 height 12
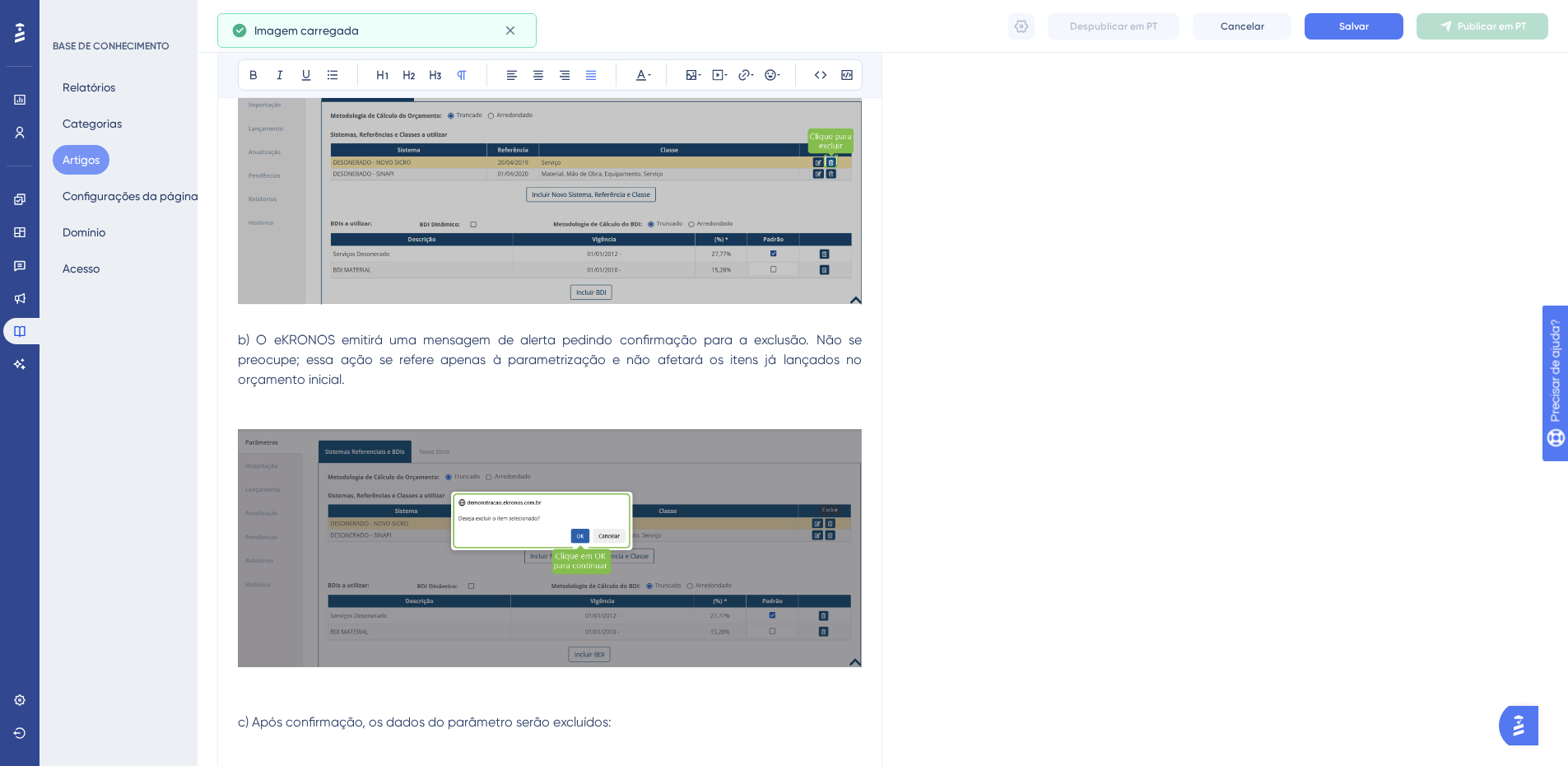
click at [279, 397] on p at bounding box center [549, 400] width 624 height 20
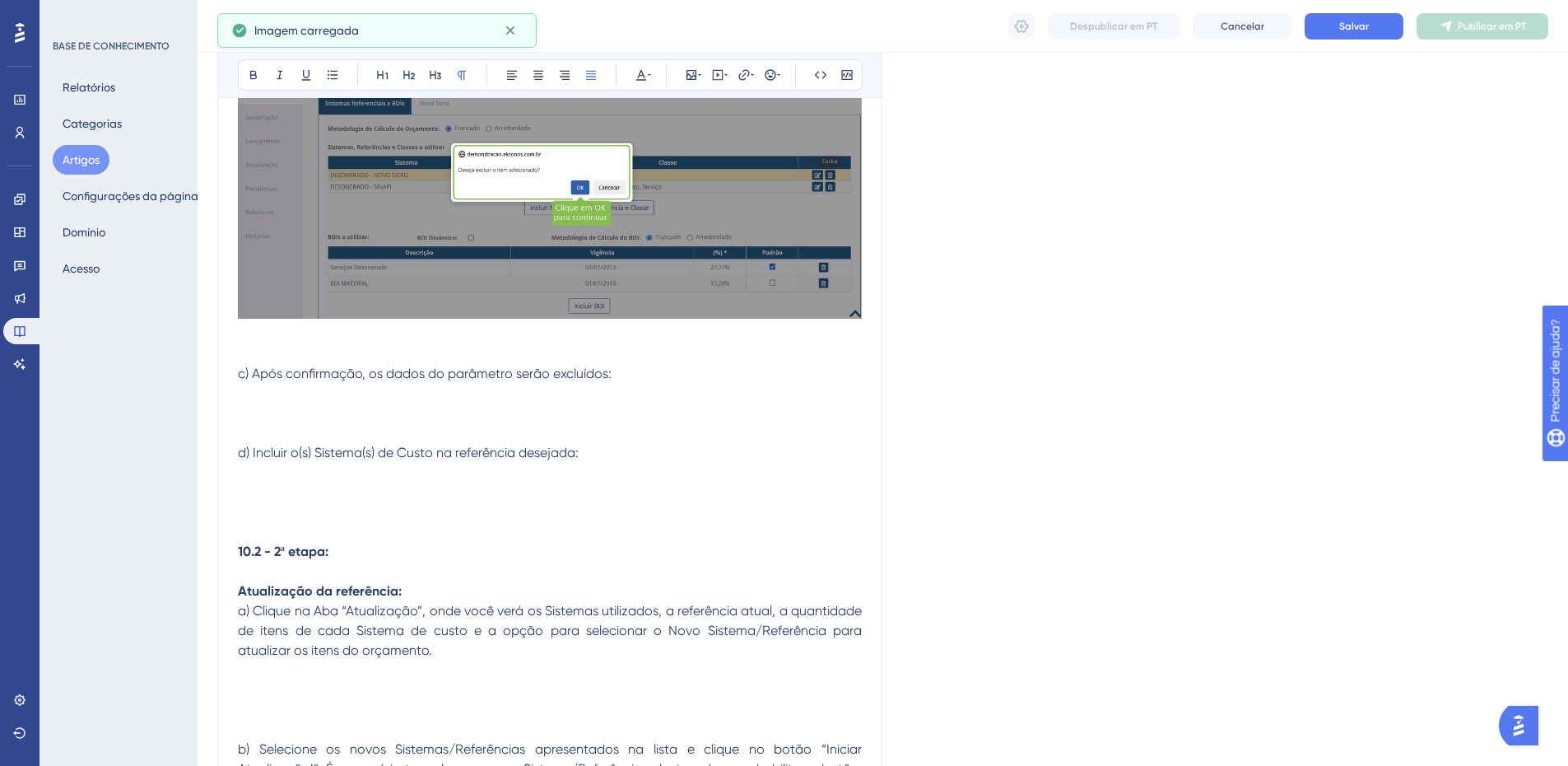
scroll to position [987, 0]
click at [248, 339] on p at bounding box center [549, 333] width 624 height 20
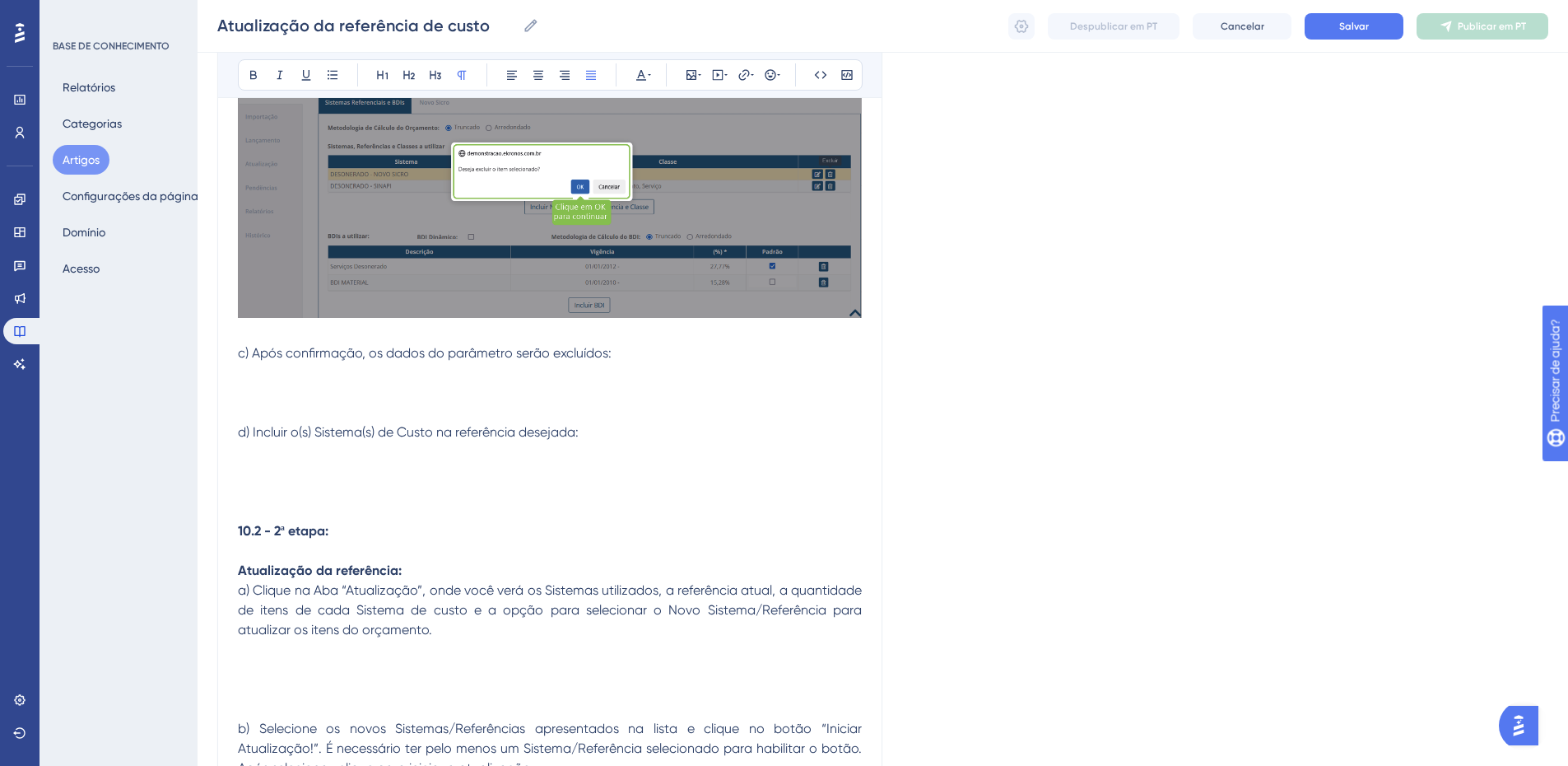
click at [274, 385] on p at bounding box center [549, 393] width 624 height 20
click at [691, 76] on icon at bounding box center [691, 75] width 10 height 10
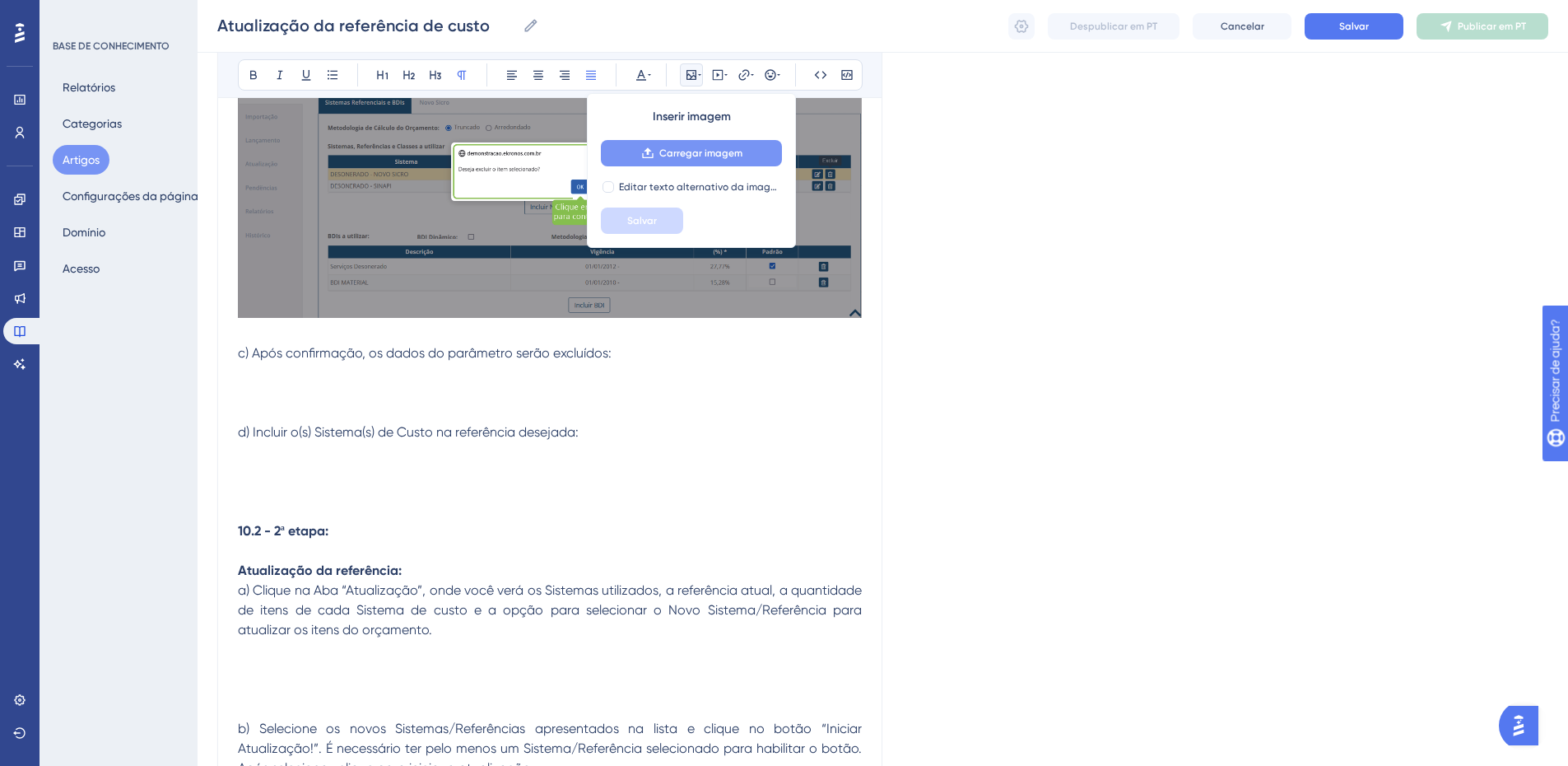
click at [700, 154] on font "Carregar imagem" at bounding box center [701, 154] width 83 height 12
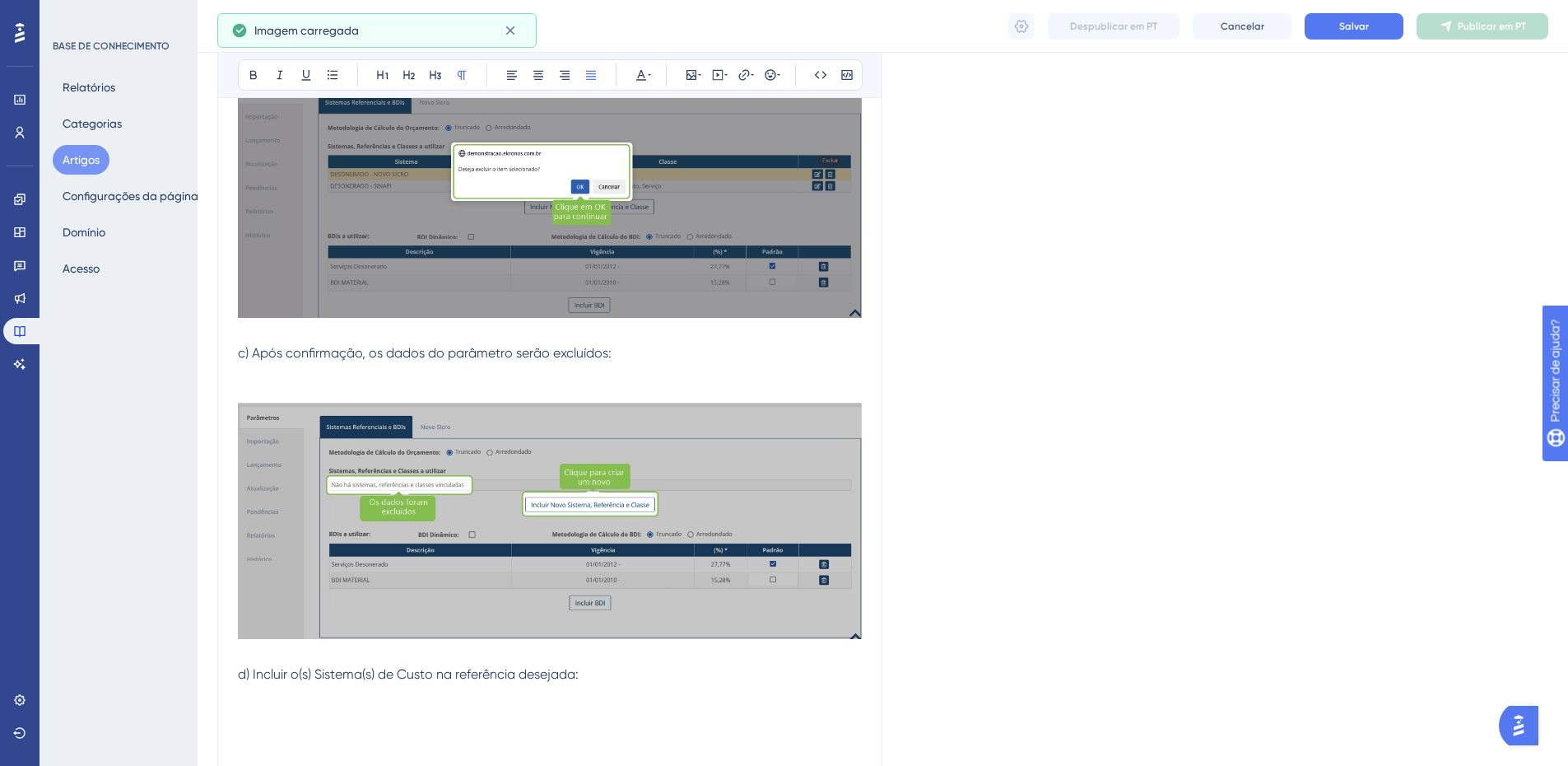
click at [244, 364] on p at bounding box center [549, 373] width 624 height 20
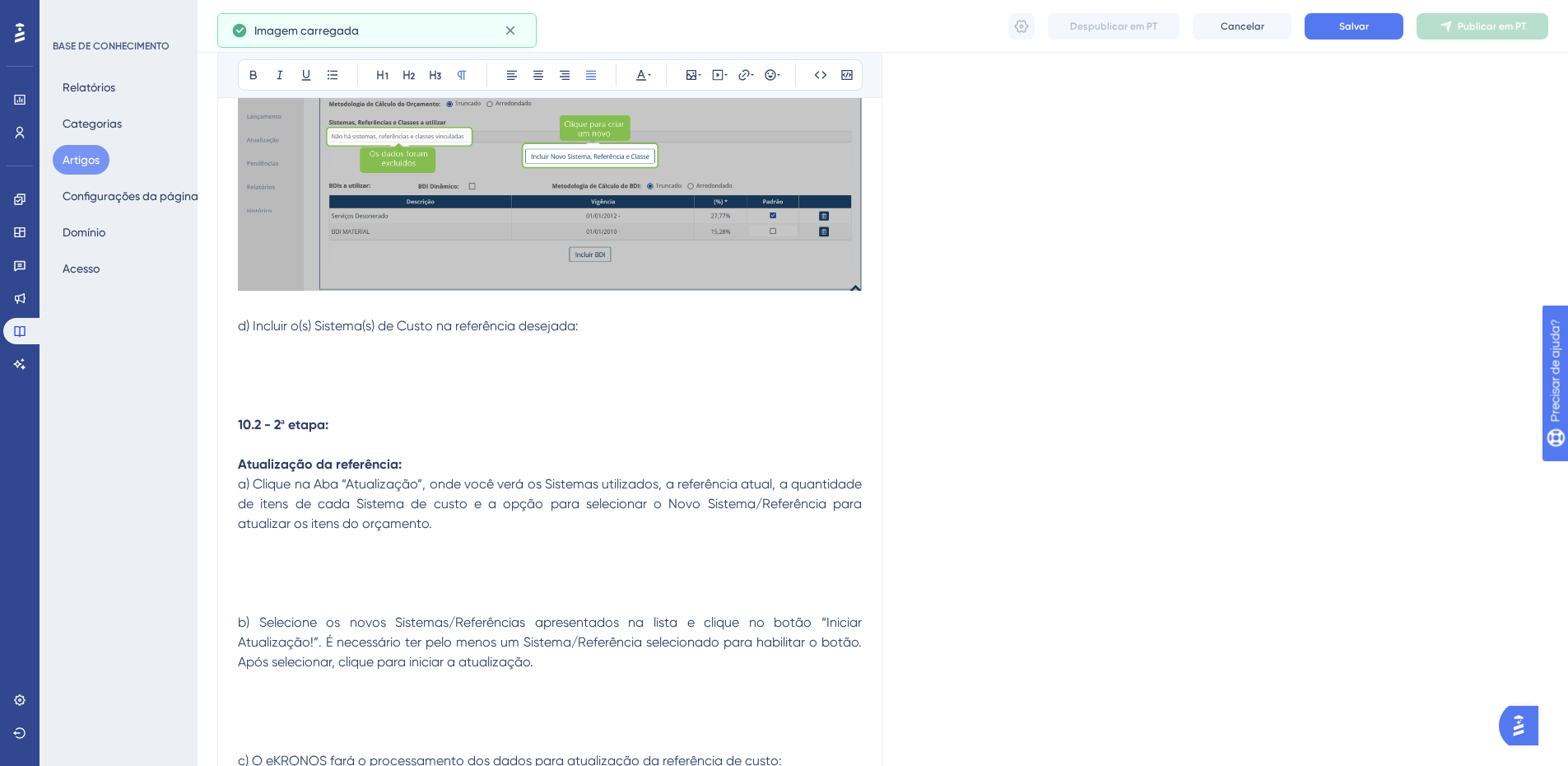
scroll to position [1317, 0]
click at [245, 334] on div "Se necessário, o eKRONOS oferece um recurso para atualizar o mês de referência …" at bounding box center [549, 217] width 624 height 2369
click at [248, 375] on p at bounding box center [549, 385] width 624 height 20
click at [235, 334] on div "Atualização da referência de custo 1ª etapa | 2ª etapa Audacioso itálico Sublin…" at bounding box center [549, 146] width 665 height 2556
click at [243, 345] on p at bounding box center [549, 345] width 624 height 20
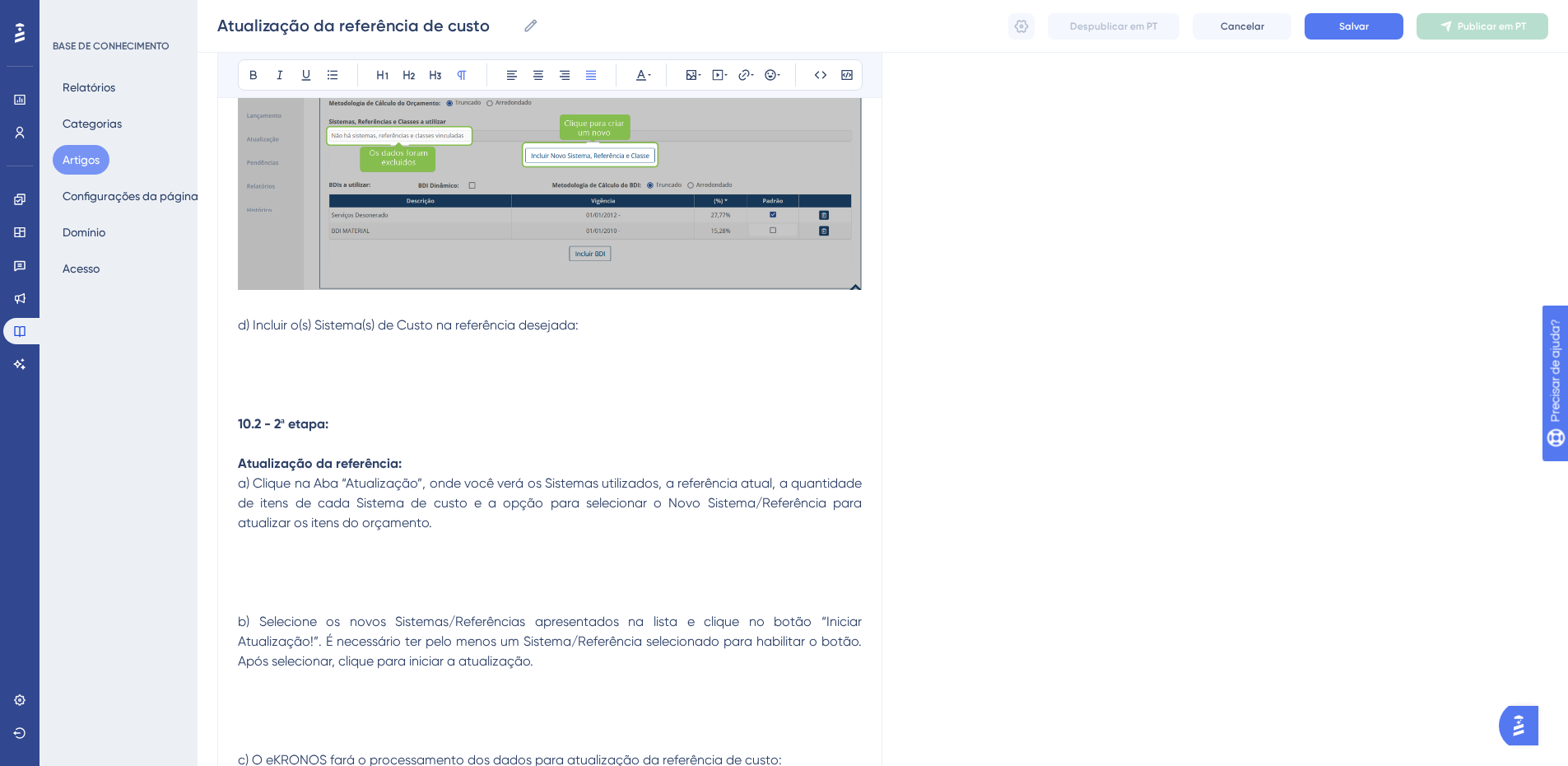
click at [267, 354] on p at bounding box center [549, 345] width 624 height 20
click at [696, 73] on icon at bounding box center [691, 75] width 10 height 10
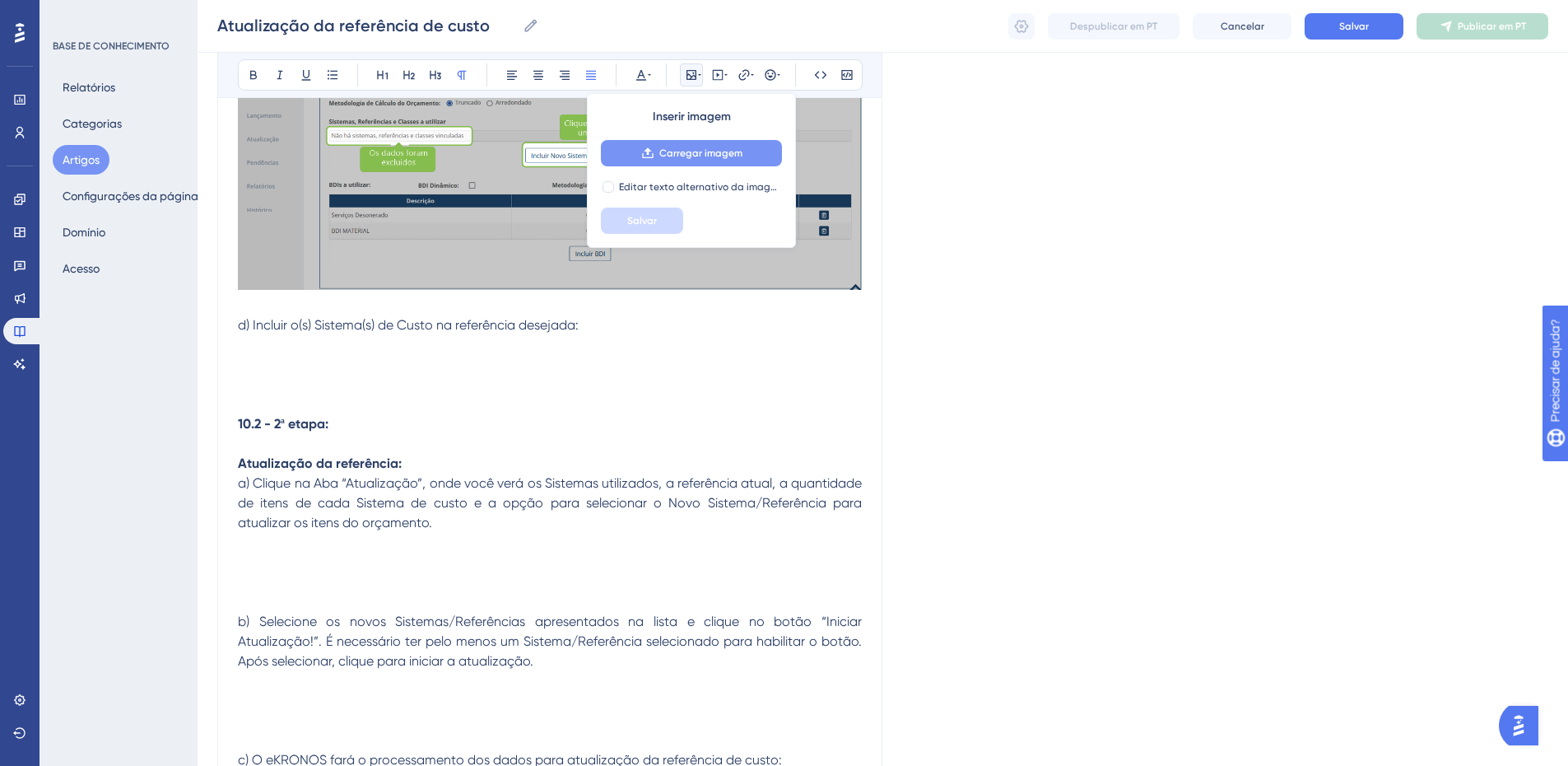
click at [672, 159] on span "Carregar imagem" at bounding box center [701, 153] width 83 height 13
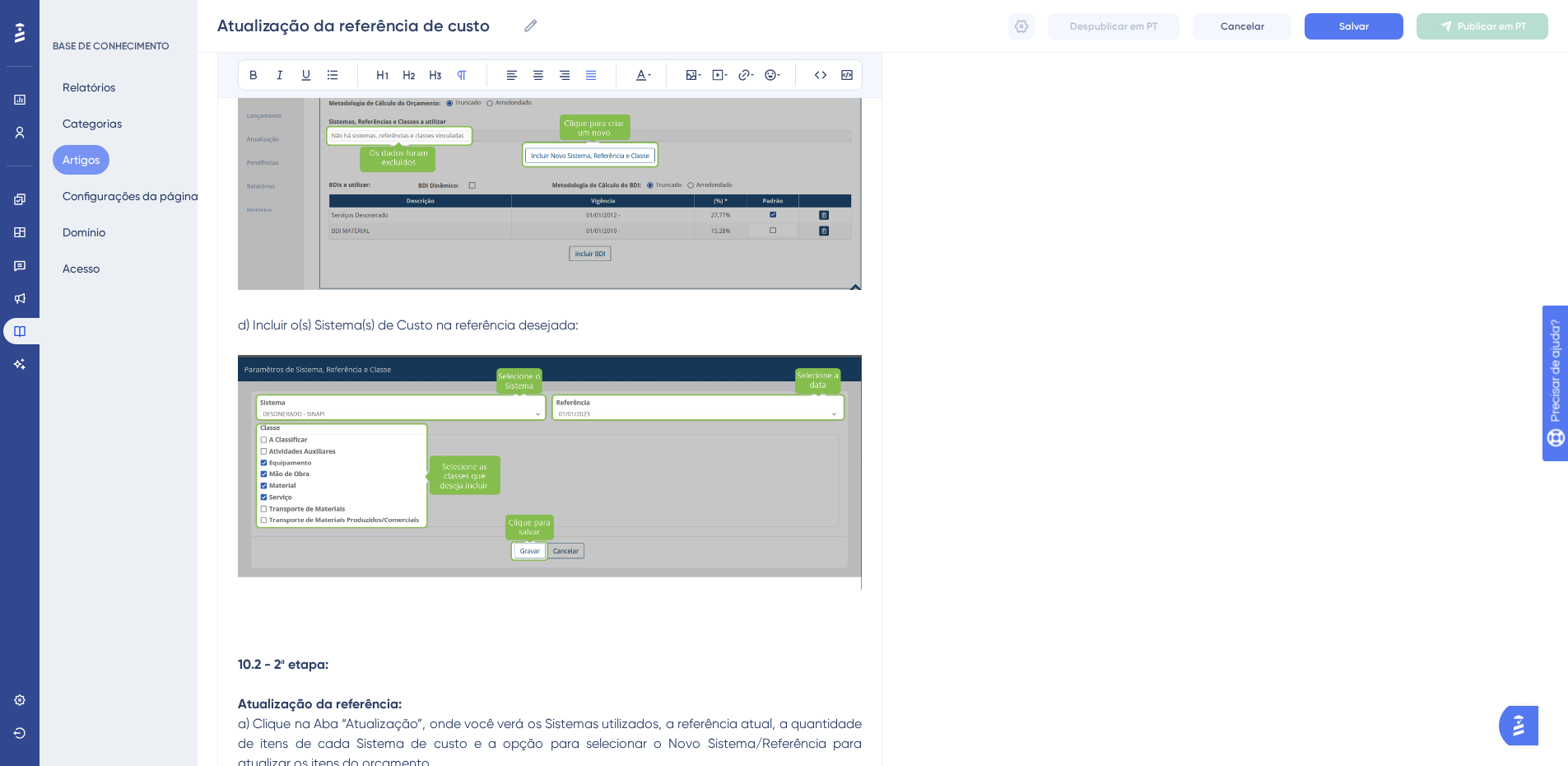
click at [269, 616] on p at bounding box center [549, 625] width 624 height 20
click at [266, 623] on p at bounding box center [549, 625] width 624 height 20
click at [264, 609] on p at bounding box center [549, 605] width 624 height 20
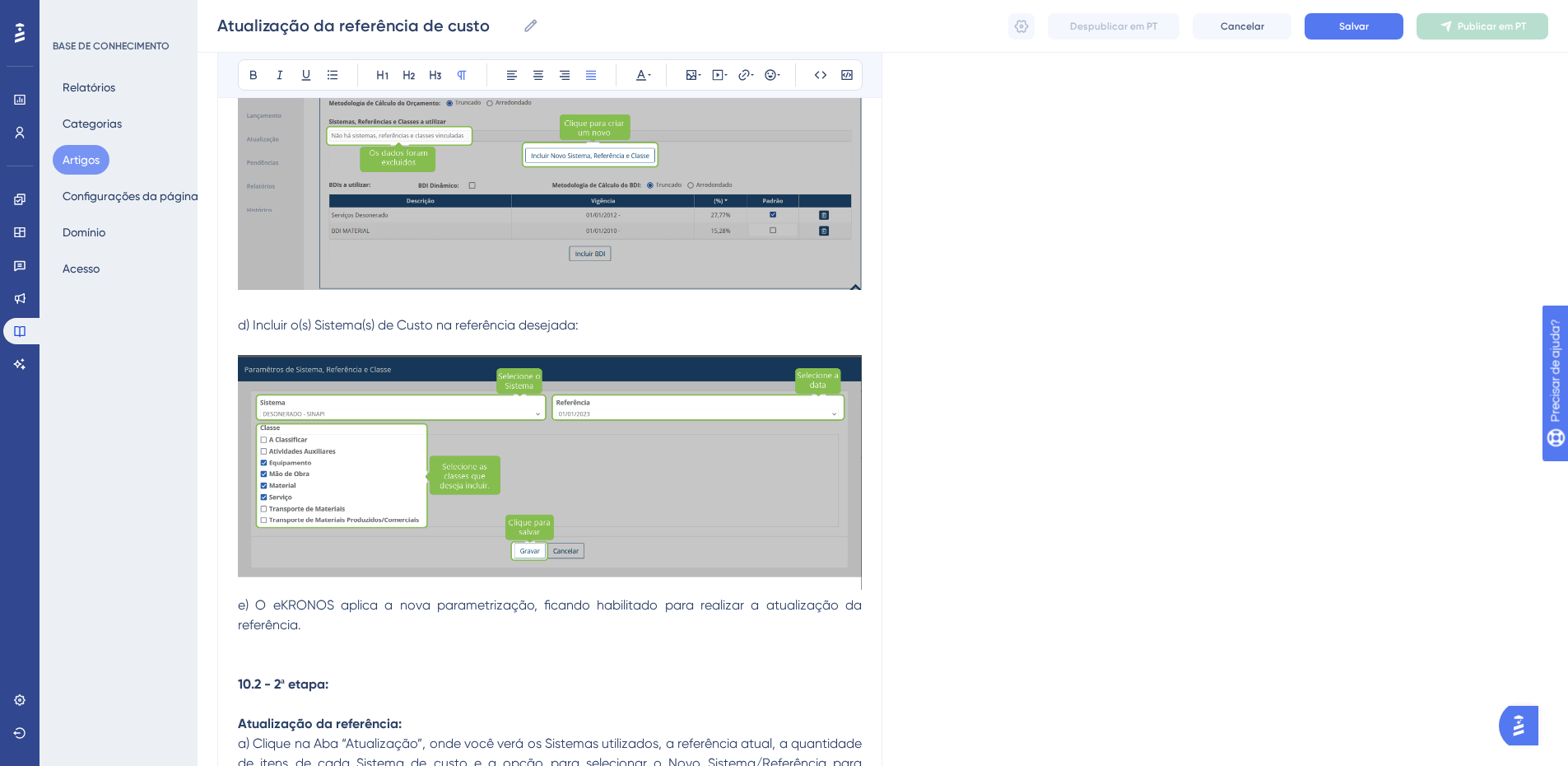
click at [245, 604] on span "e) O eKRONOS aplica a nova parametrização, ficando habilitado para realizar a a…" at bounding box center [551, 615] width 628 height 36
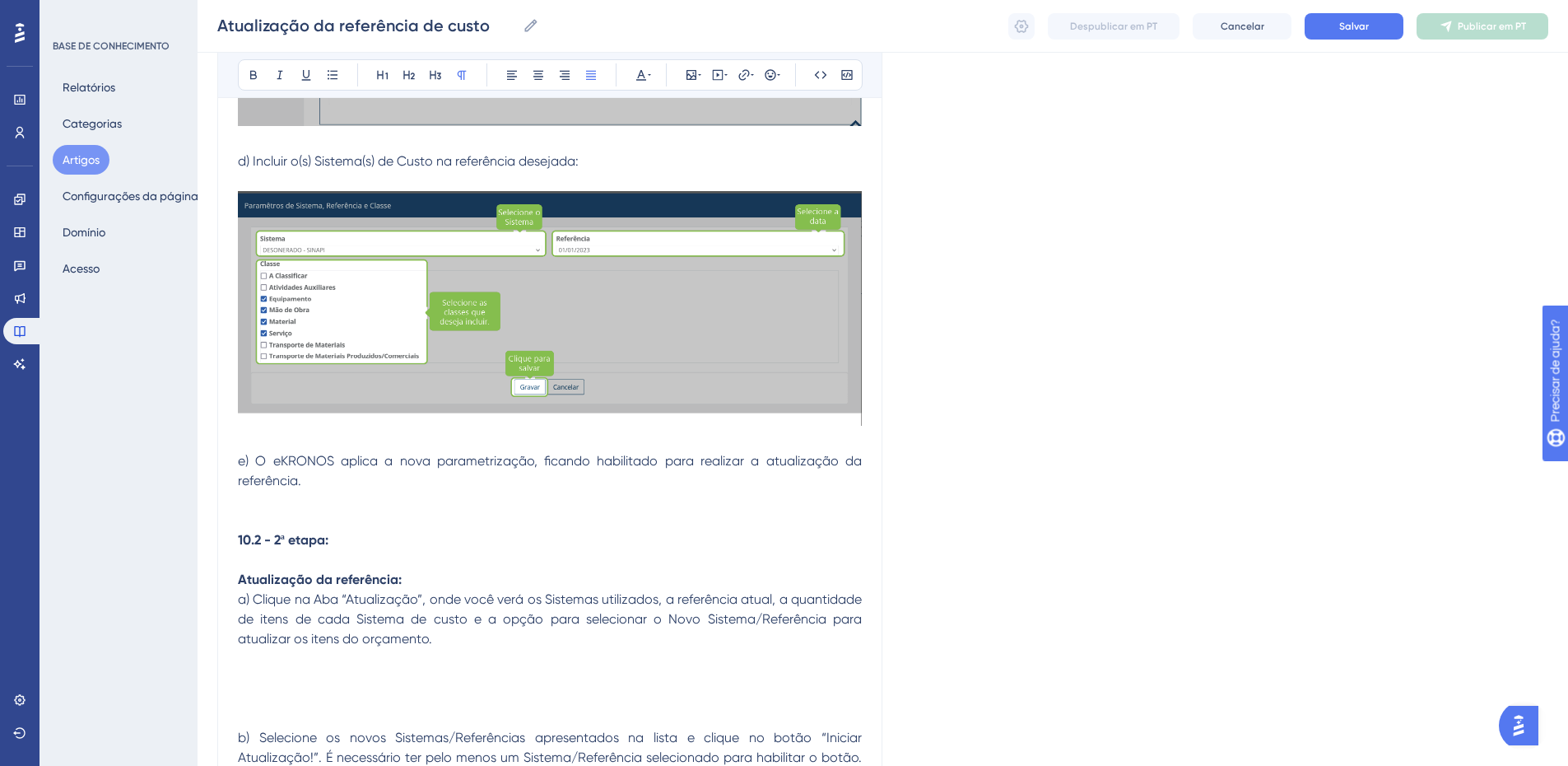
scroll to position [1481, 0]
click at [278, 512] on p at bounding box center [549, 520] width 624 height 20
click at [688, 76] on icon at bounding box center [691, 74] width 13 height 13
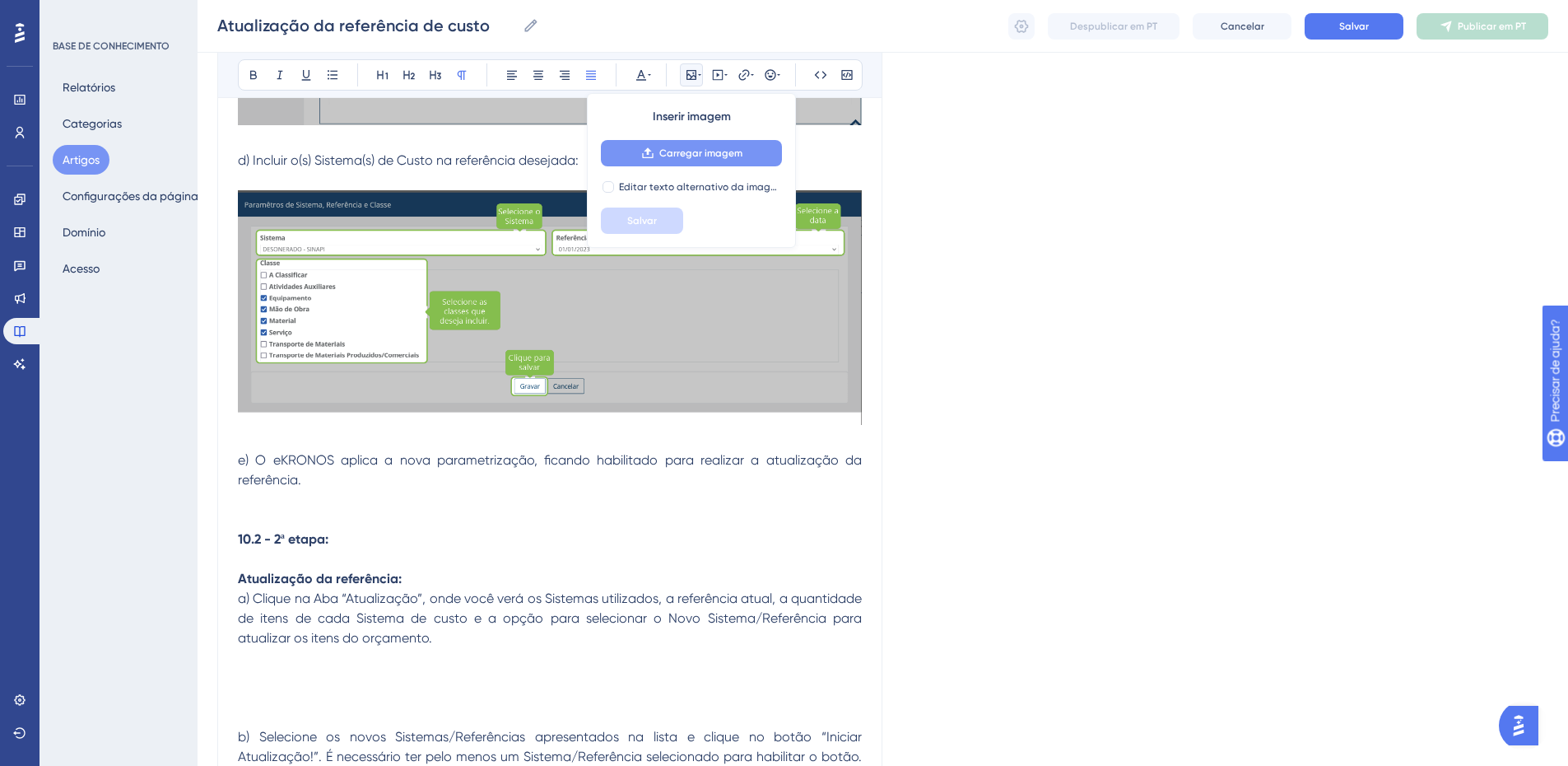
click at [672, 159] on span "Carregar imagem" at bounding box center [701, 153] width 83 height 13
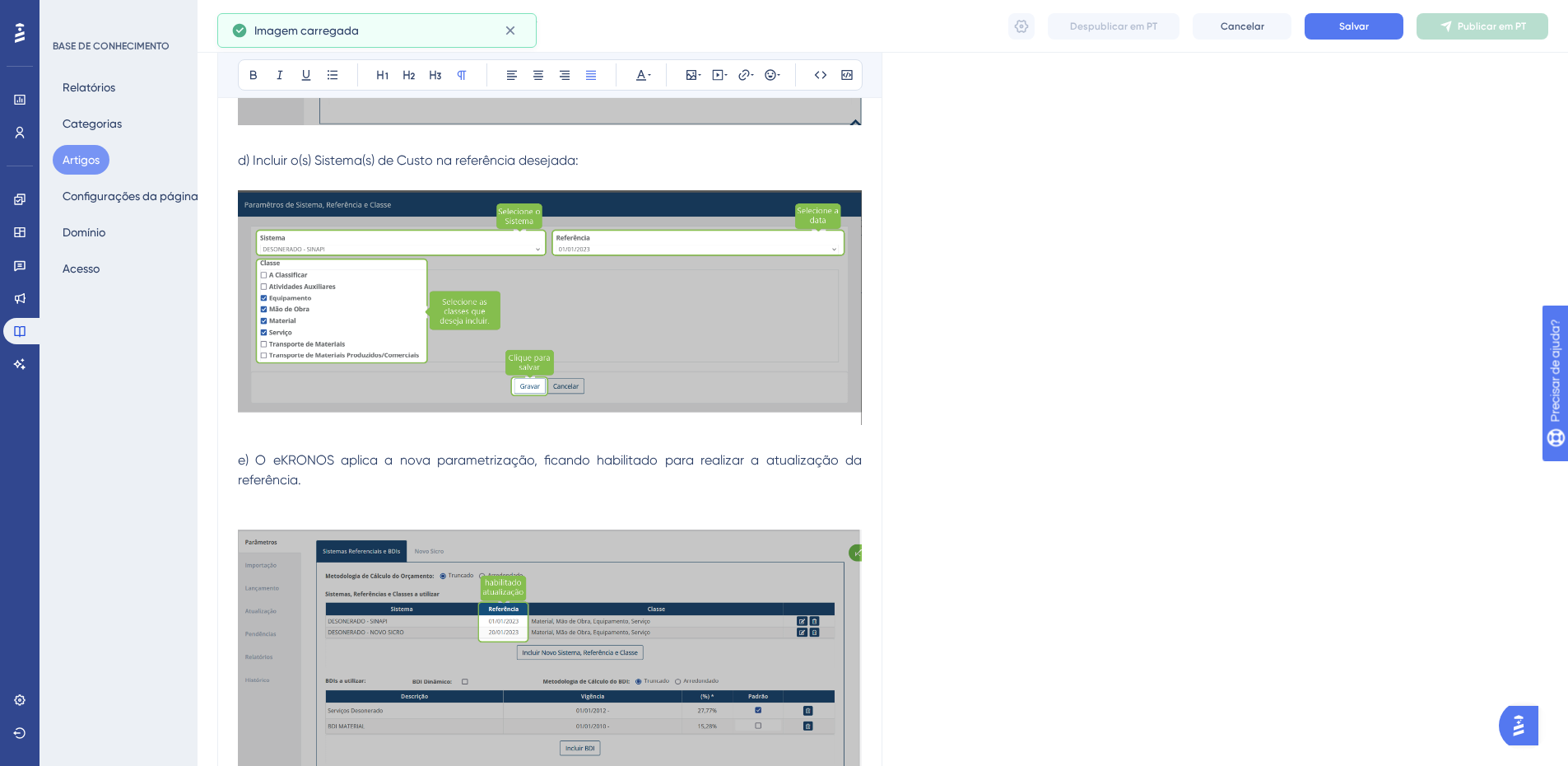
scroll to position [1494, 0]
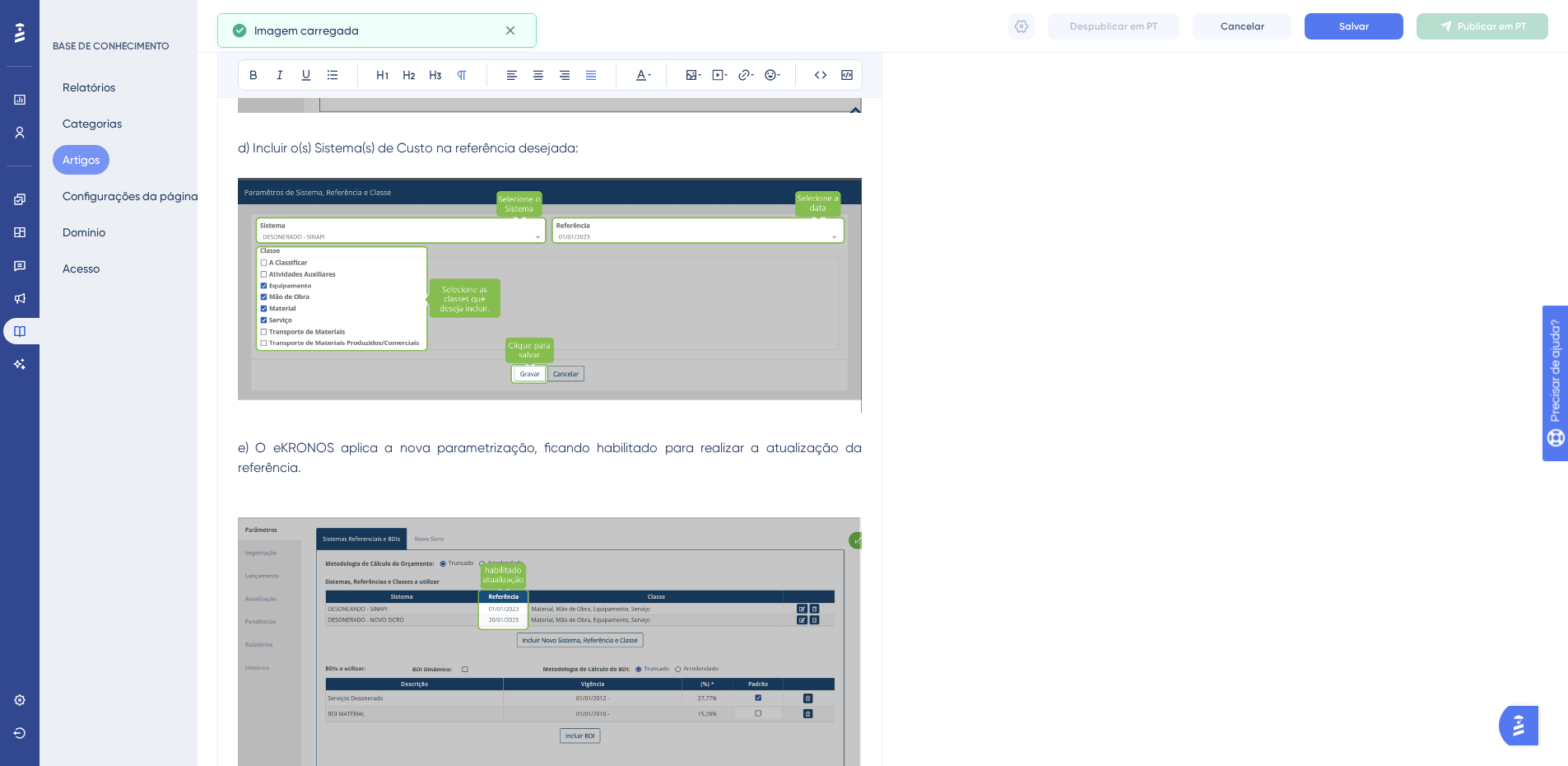
click at [313, 476] on p "e) O eKRONOS aplica a nova parametrização, ficando habilitado para realizar a a…" at bounding box center [549, 458] width 624 height 40
click at [298, 492] on p at bounding box center [549, 487] width 624 height 20
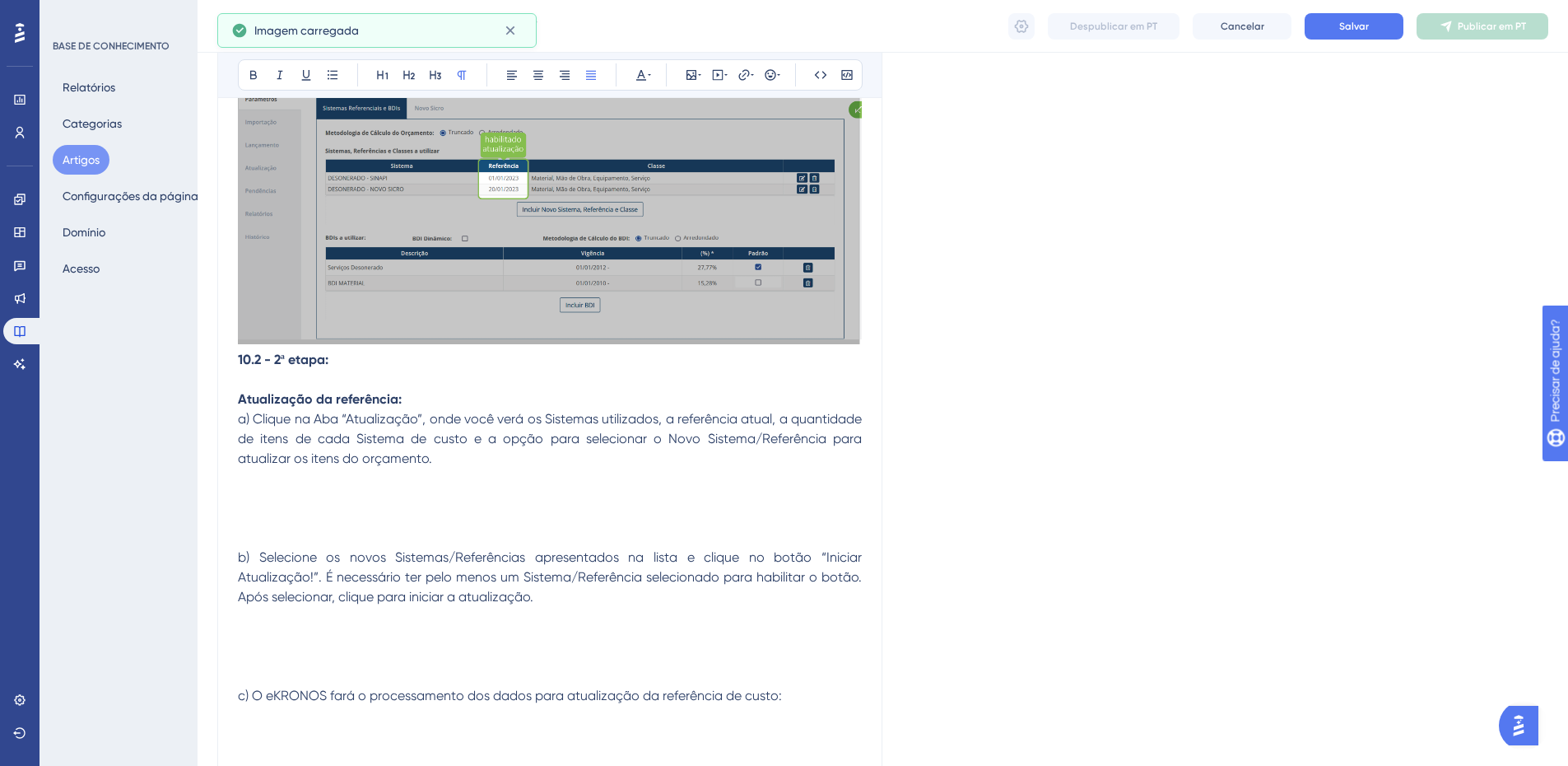
scroll to position [1906, 0]
click at [238, 360] on strong "10.2 - 2ª etapa:" at bounding box center [283, 359] width 90 height 16
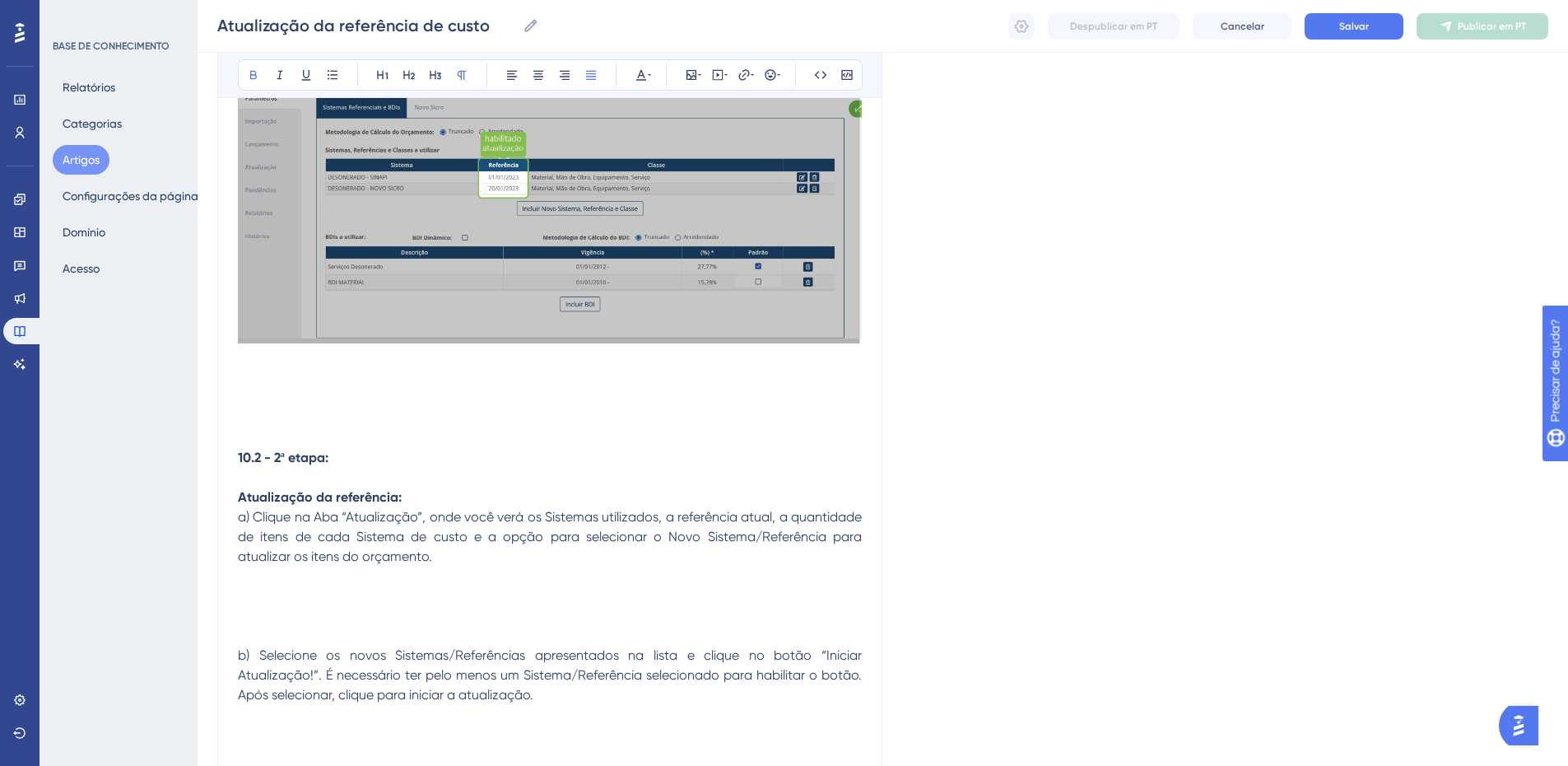
drag, startPoint x: 274, startPoint y: 456, endPoint x: 235, endPoint y: 457, distance: 39.0
drag, startPoint x: 317, startPoint y: 455, endPoint x: 190, endPoint y: 445, distance: 127.4
click at [249, 74] on icon at bounding box center [253, 74] width 13 height 13
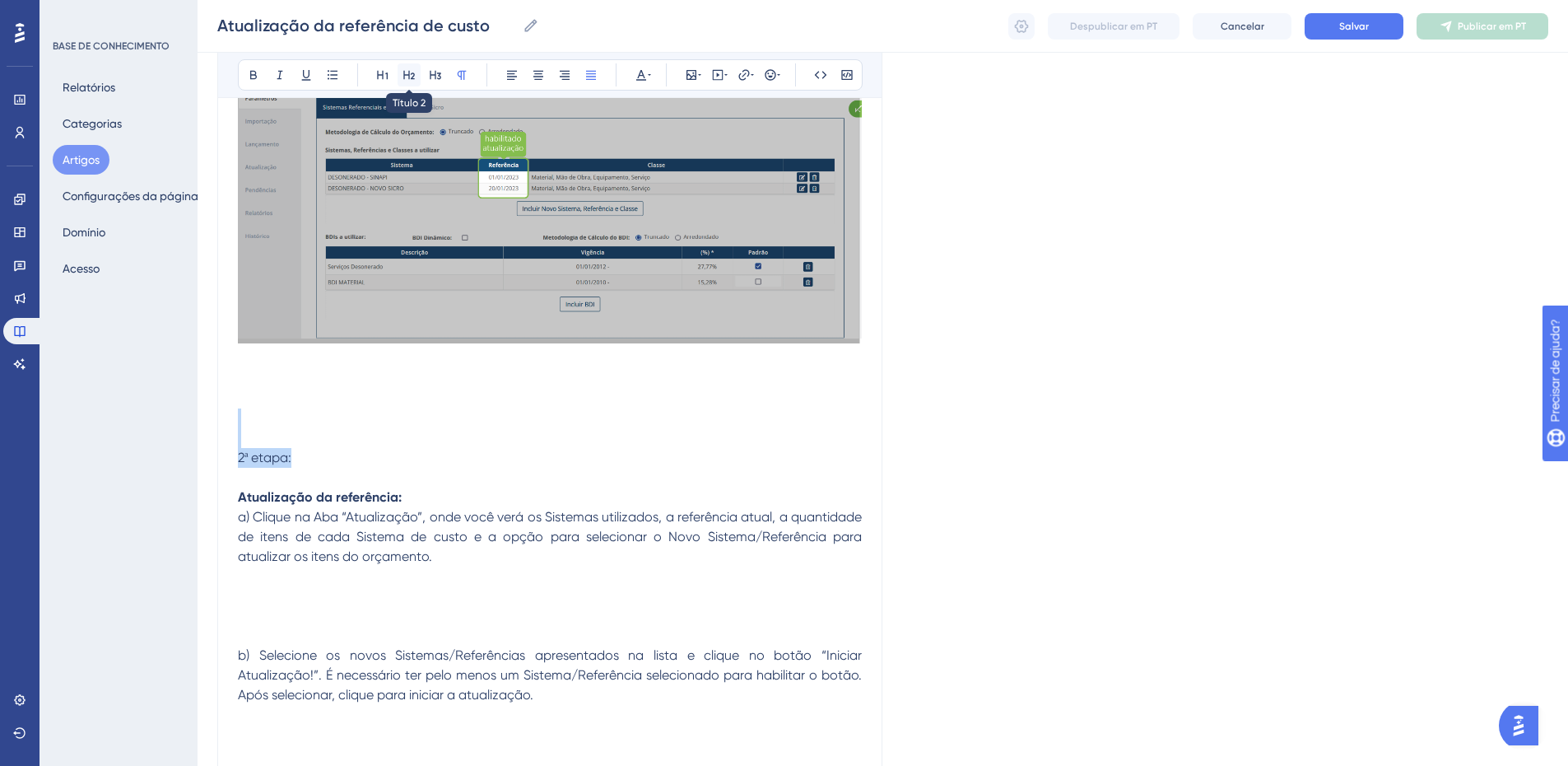
click at [405, 71] on icon at bounding box center [410, 74] width 12 height 9
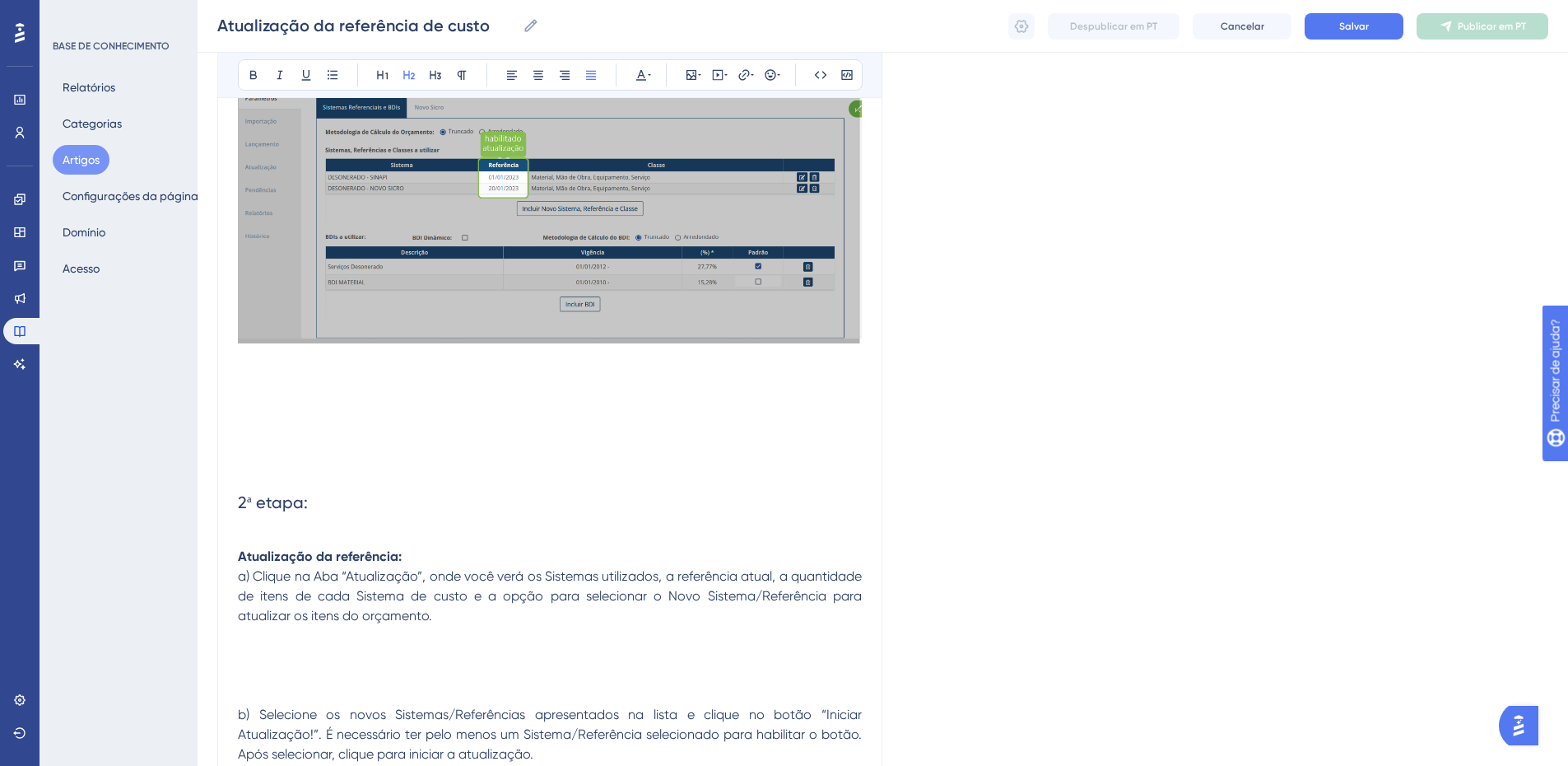
click at [251, 534] on p at bounding box center [549, 537] width 624 height 20
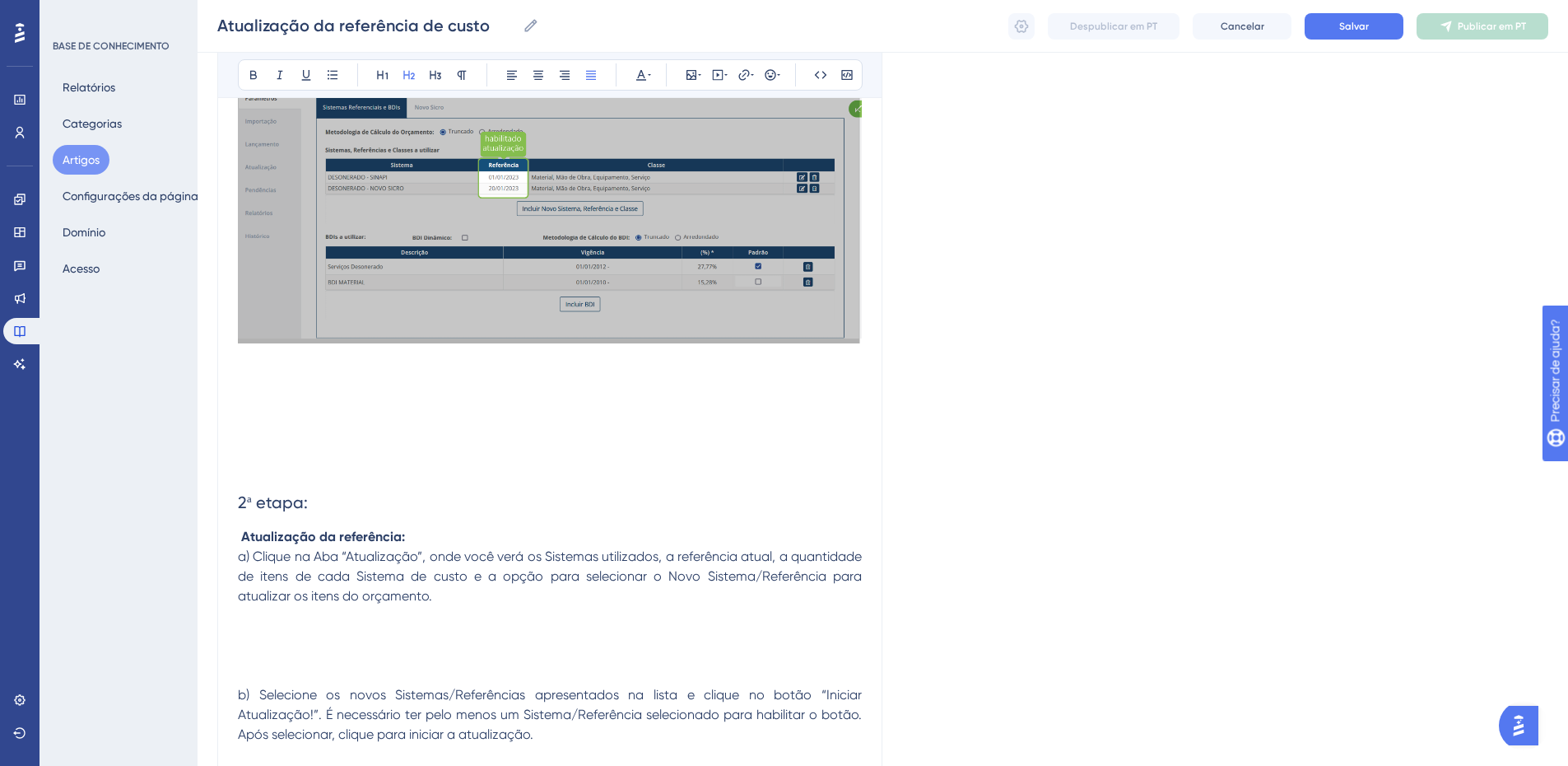
drag, startPoint x: 312, startPoint y: 497, endPoint x: 209, endPoint y: 487, distance: 103.5
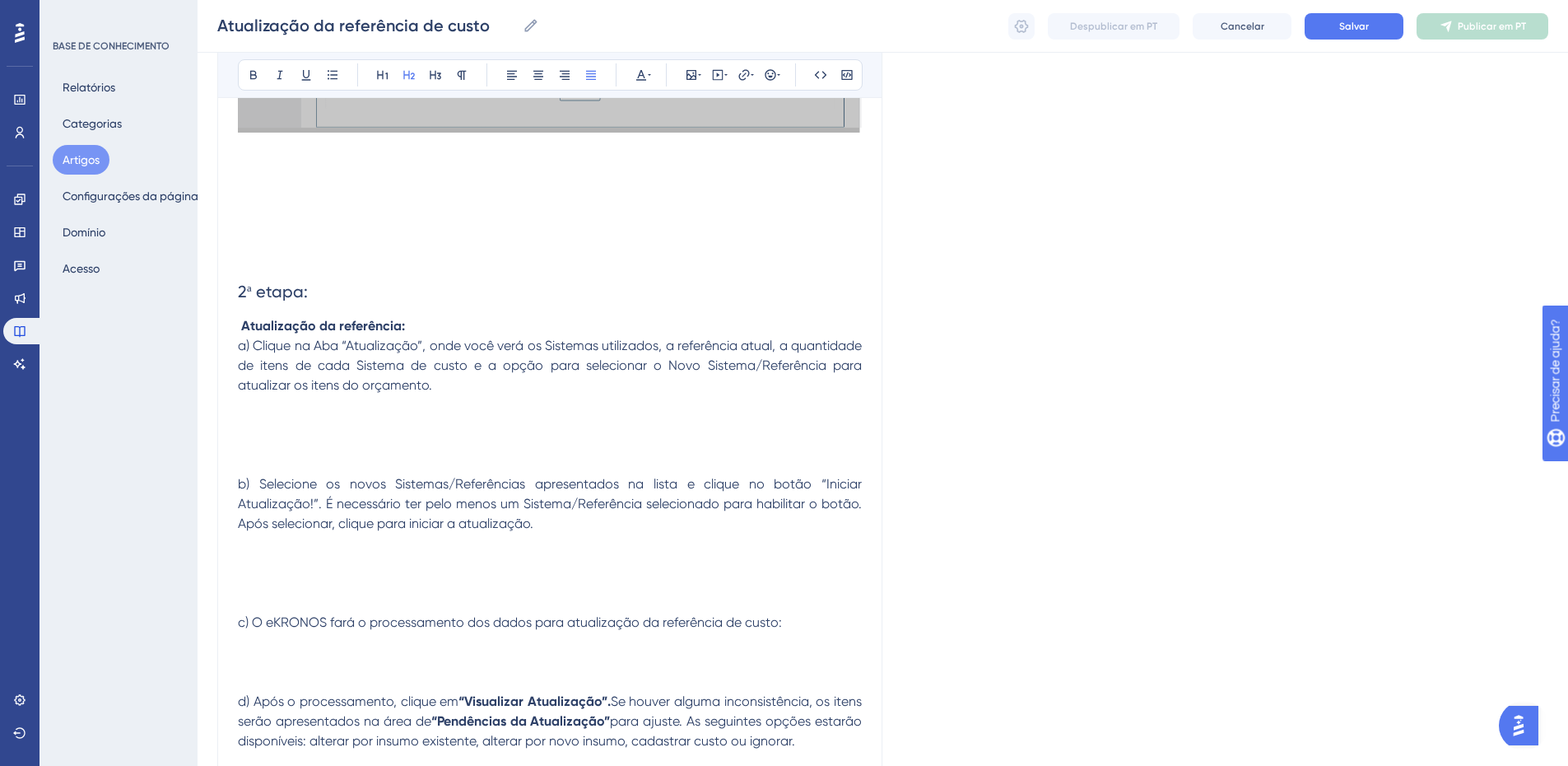
scroll to position [2152, 0]
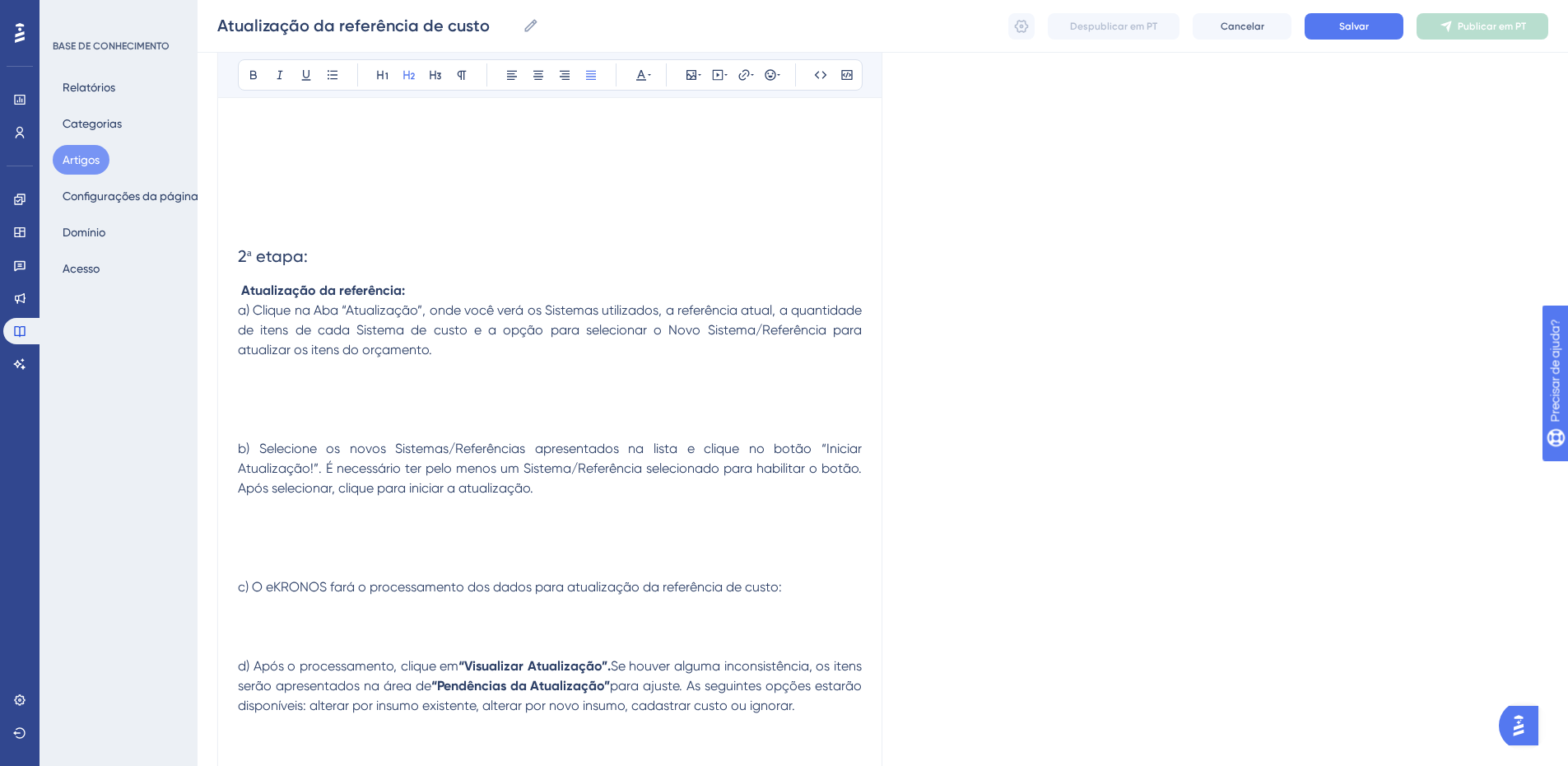
click at [424, 278] on h2 "2ª etapa:" at bounding box center [549, 256] width 624 height 50
click at [421, 292] on p "Atualização da referência:" at bounding box center [549, 291] width 624 height 20
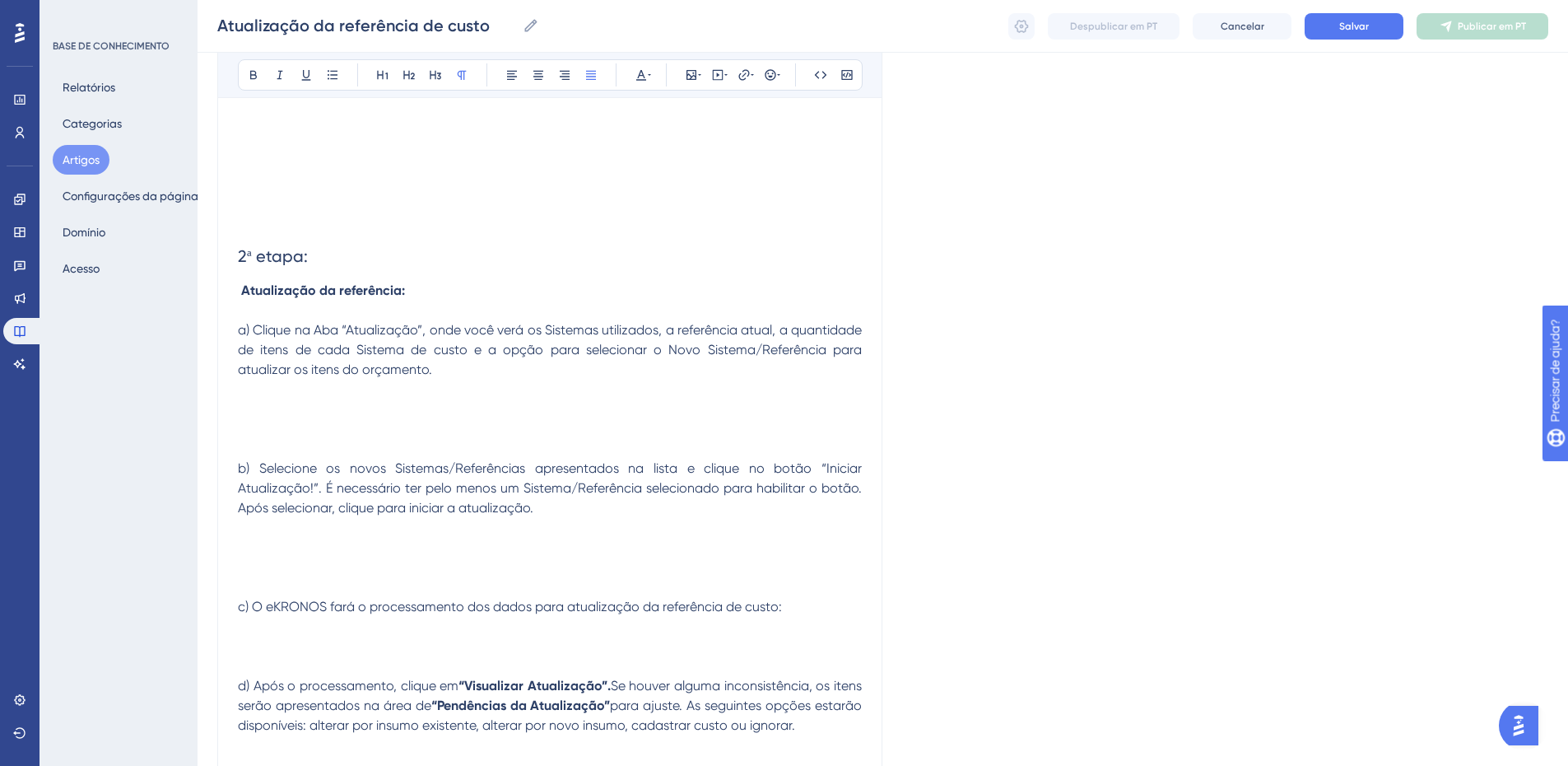
click at [283, 400] on p at bounding box center [549, 410] width 624 height 20
click at [687, 75] on icon at bounding box center [691, 75] width 10 height 10
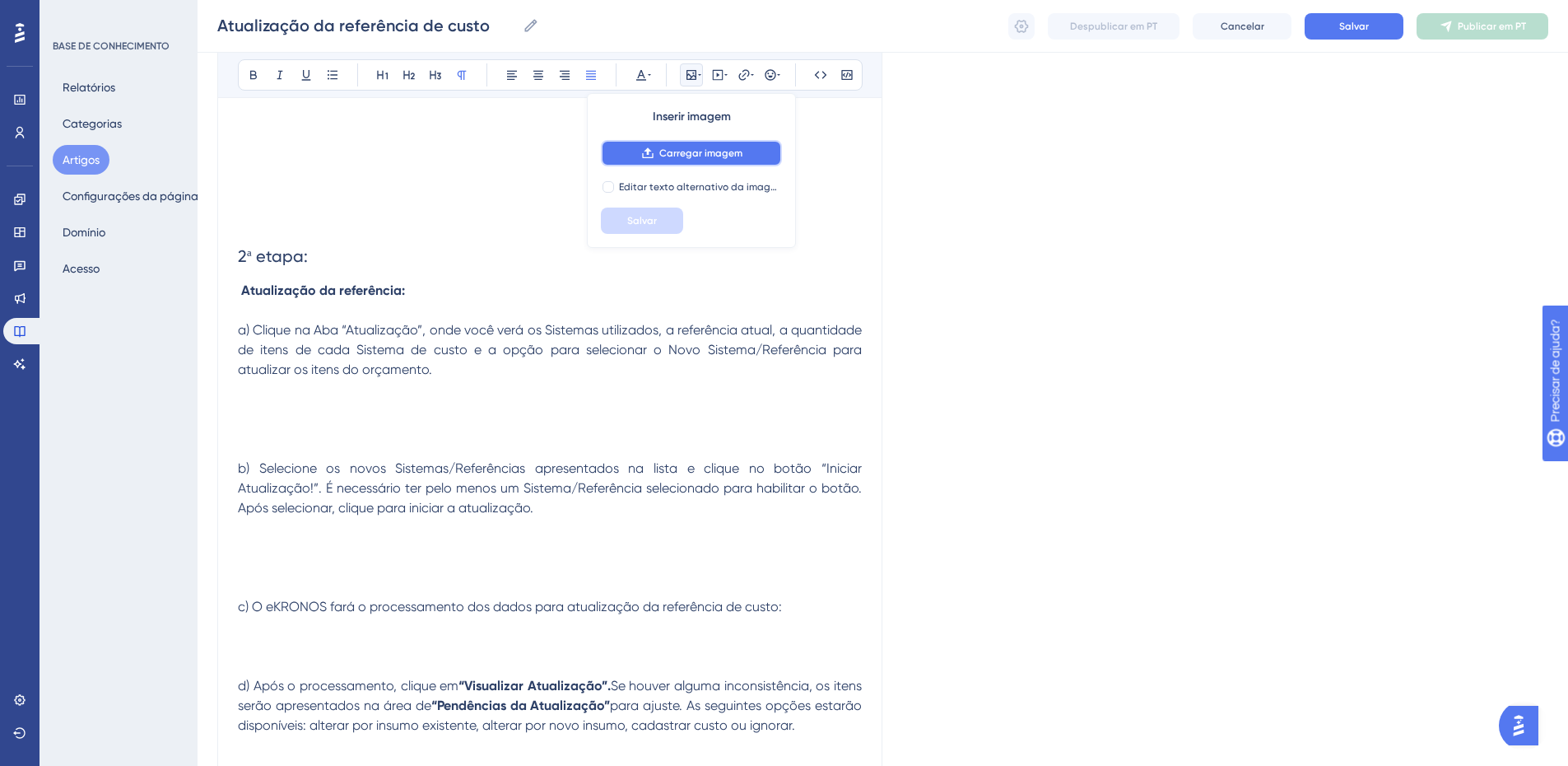
click at [673, 148] on font "Carregar imagem" at bounding box center [701, 154] width 83 height 12
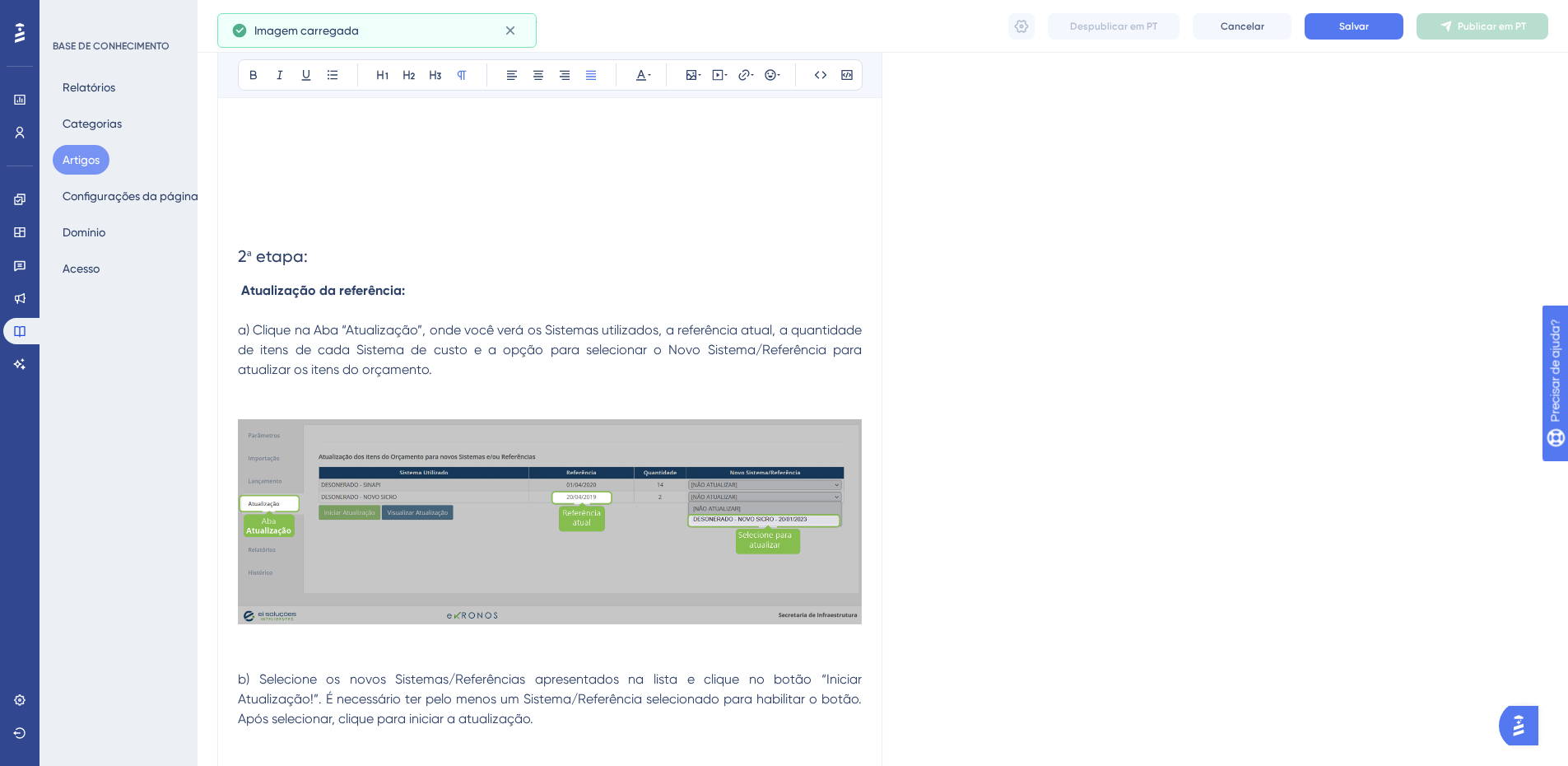
click at [263, 385] on p at bounding box center [549, 390] width 624 height 20
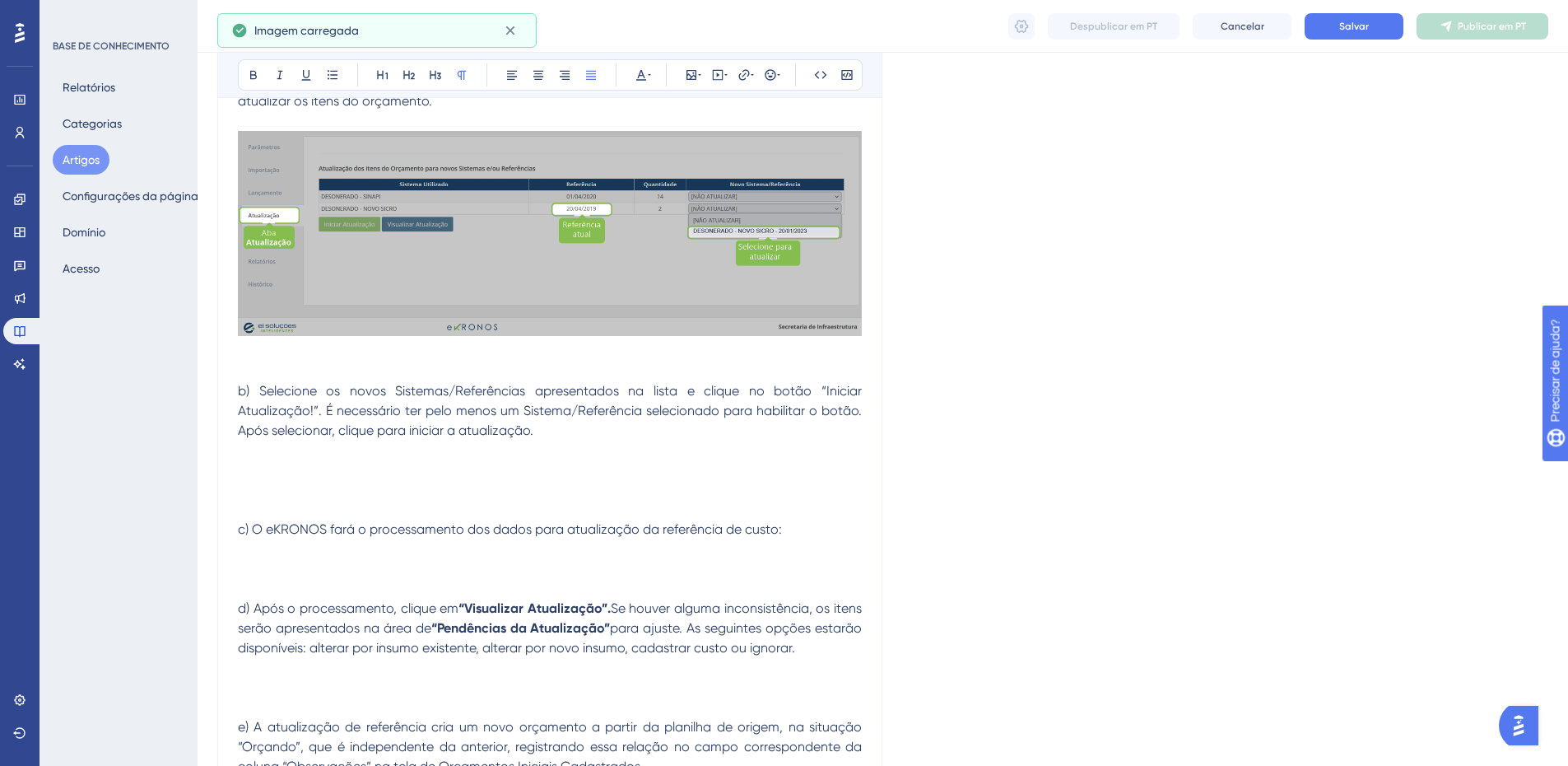
scroll to position [2481, 0]
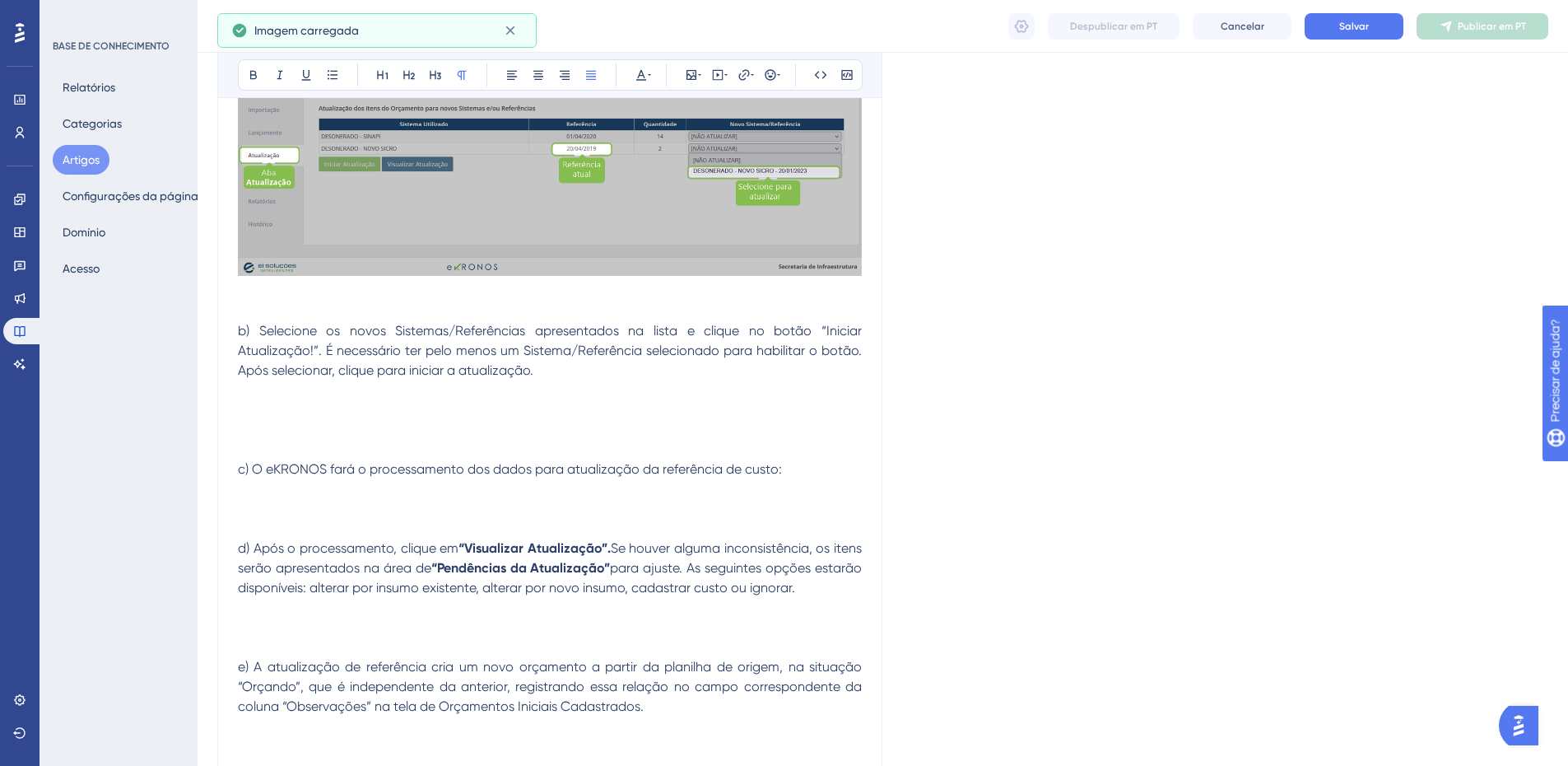
click at [264, 296] on p at bounding box center [549, 292] width 624 height 20
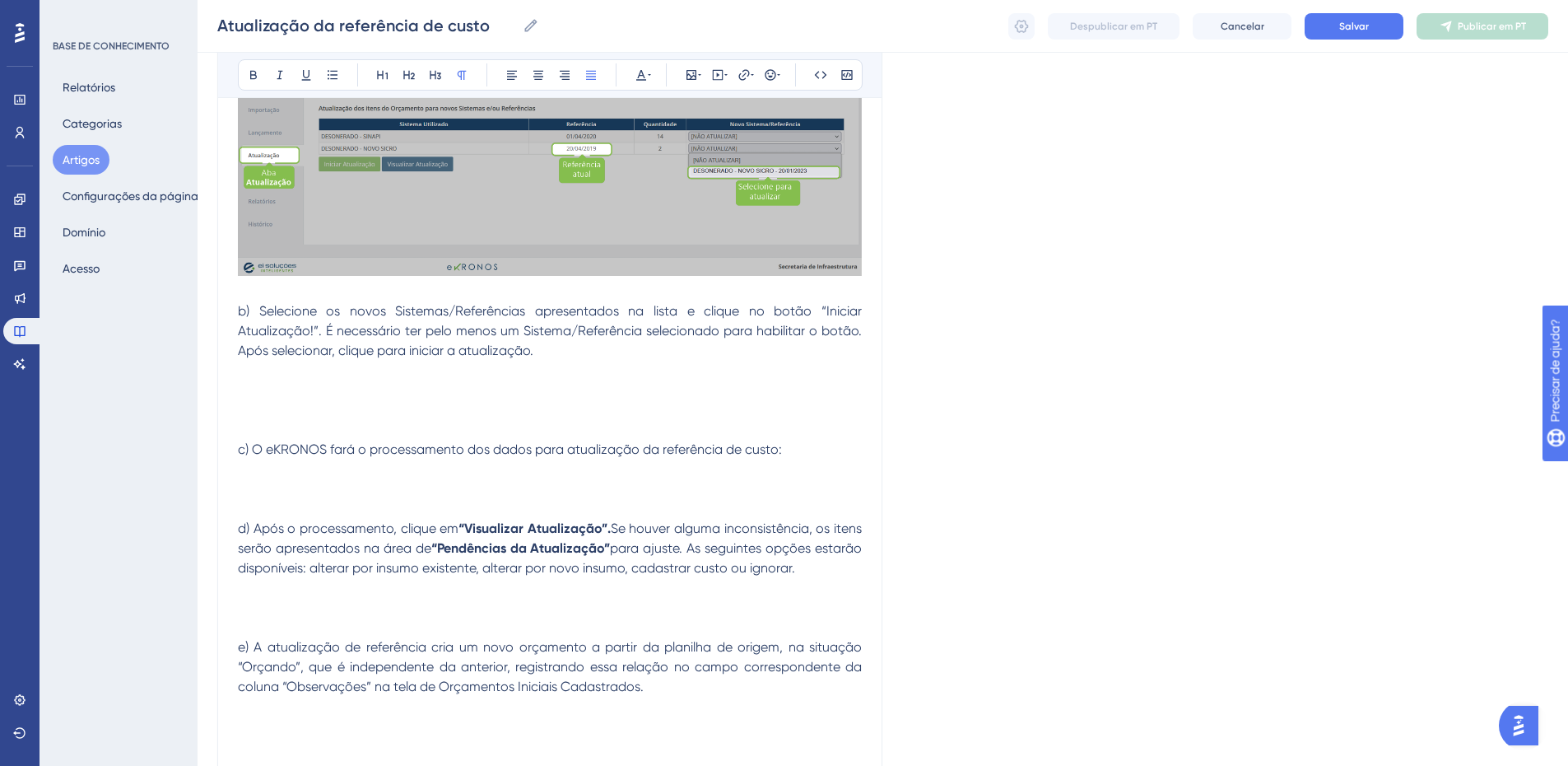
click at [267, 389] on p at bounding box center [549, 391] width 624 height 20
click at [692, 71] on icon at bounding box center [691, 74] width 13 height 13
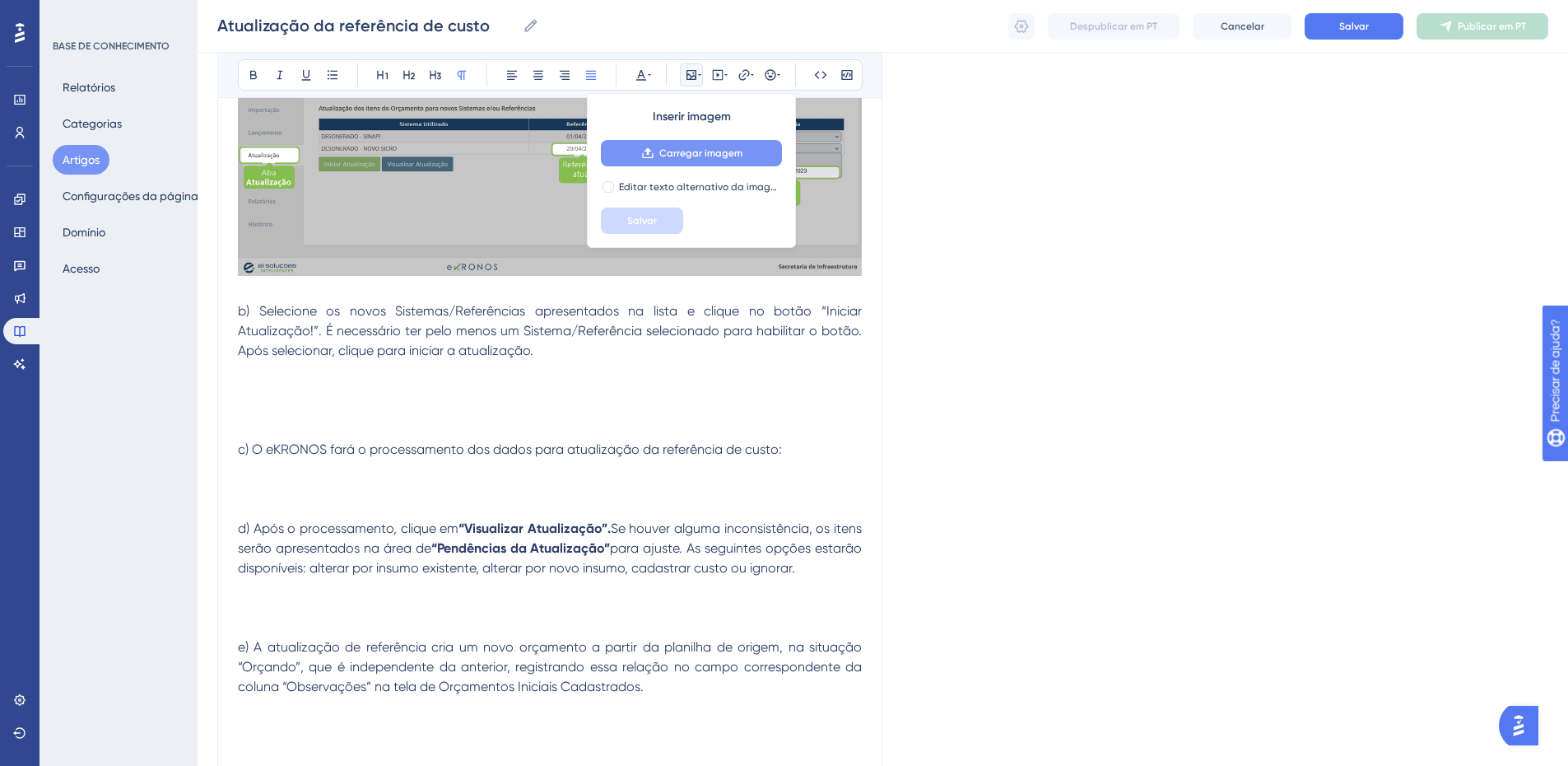
click at [706, 153] on font "Carregar imagem" at bounding box center [701, 154] width 83 height 12
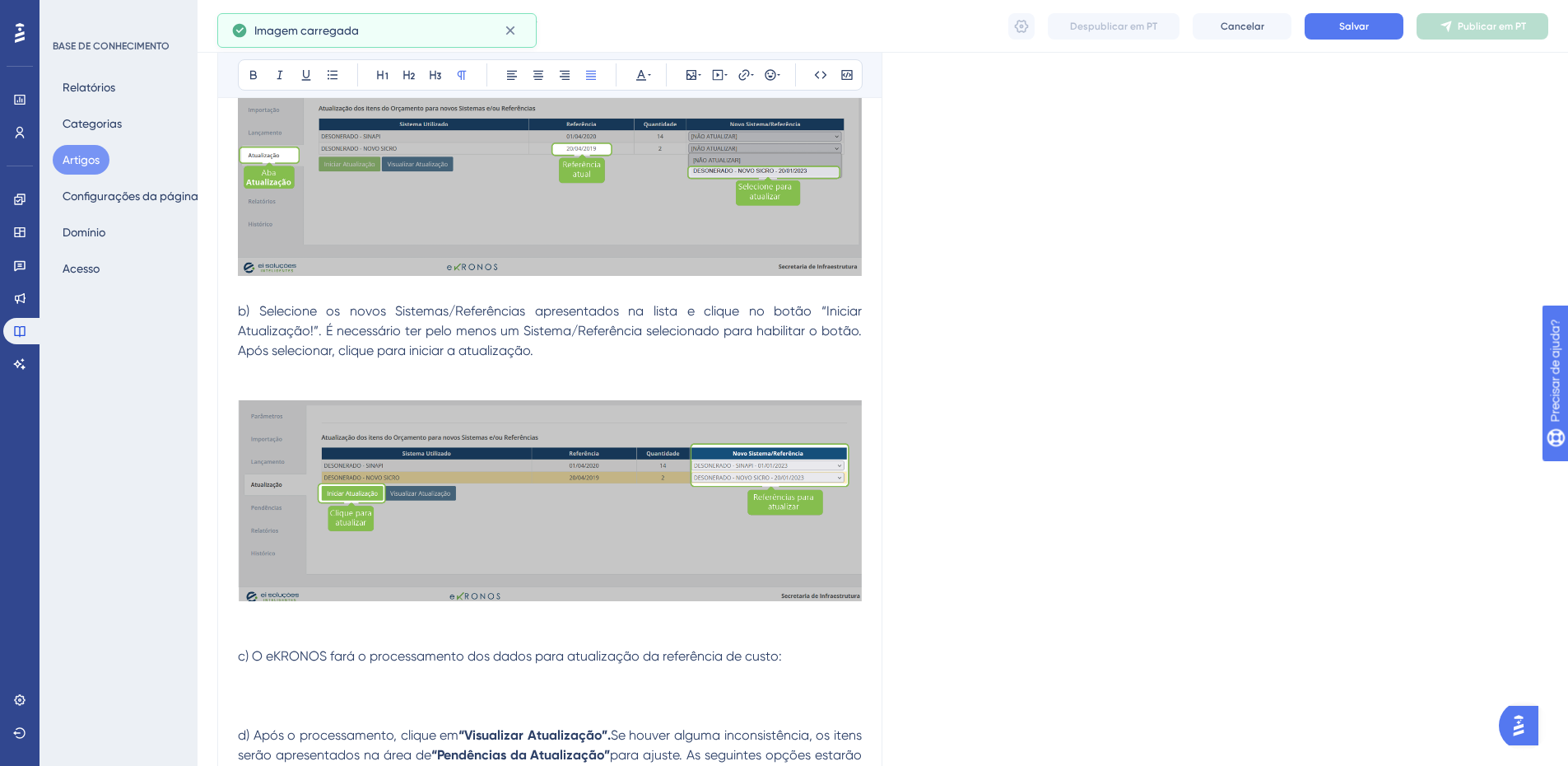
click at [255, 373] on p at bounding box center [549, 371] width 624 height 20
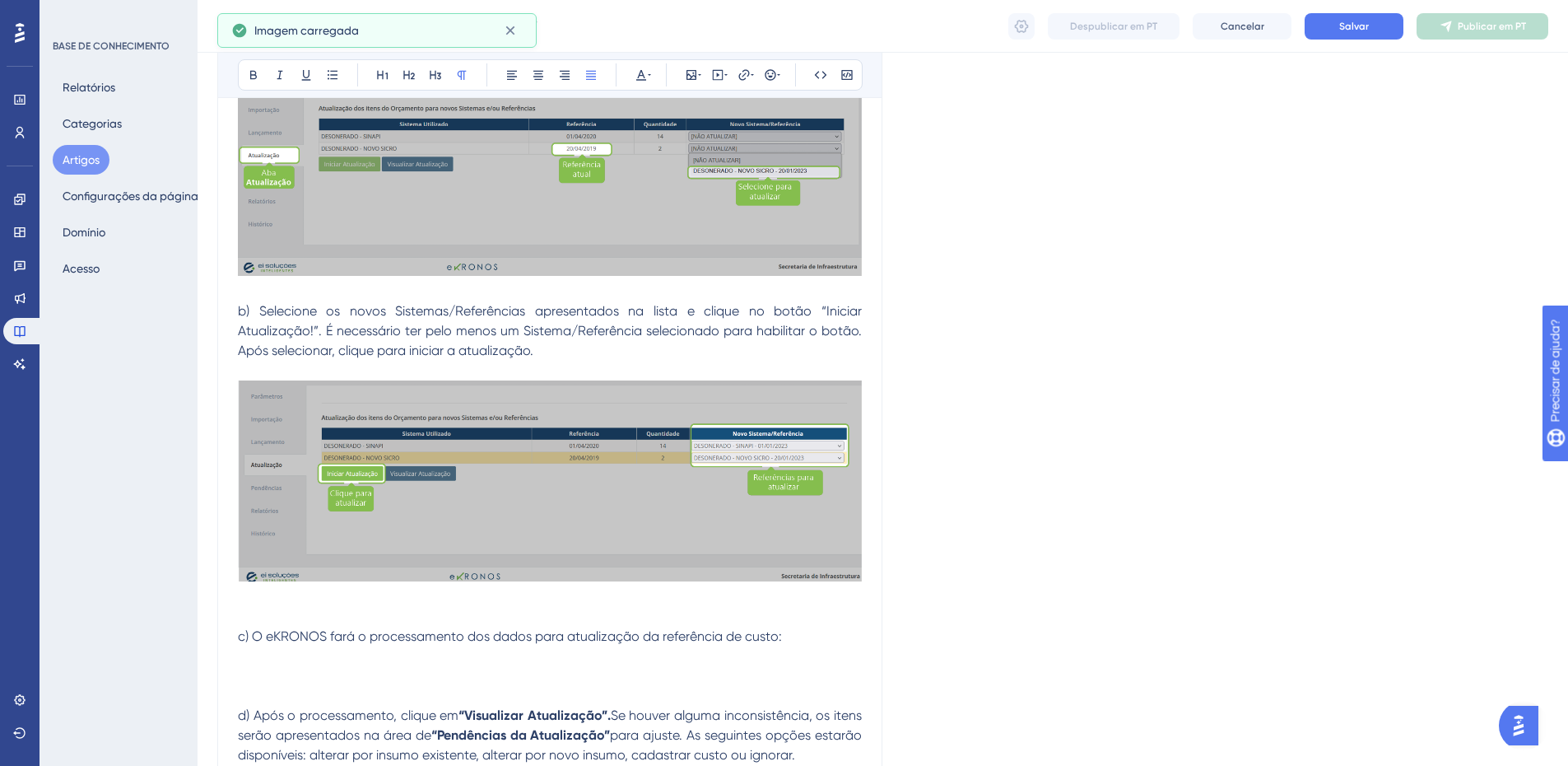
click at [245, 595] on p at bounding box center [549, 597] width 624 height 20
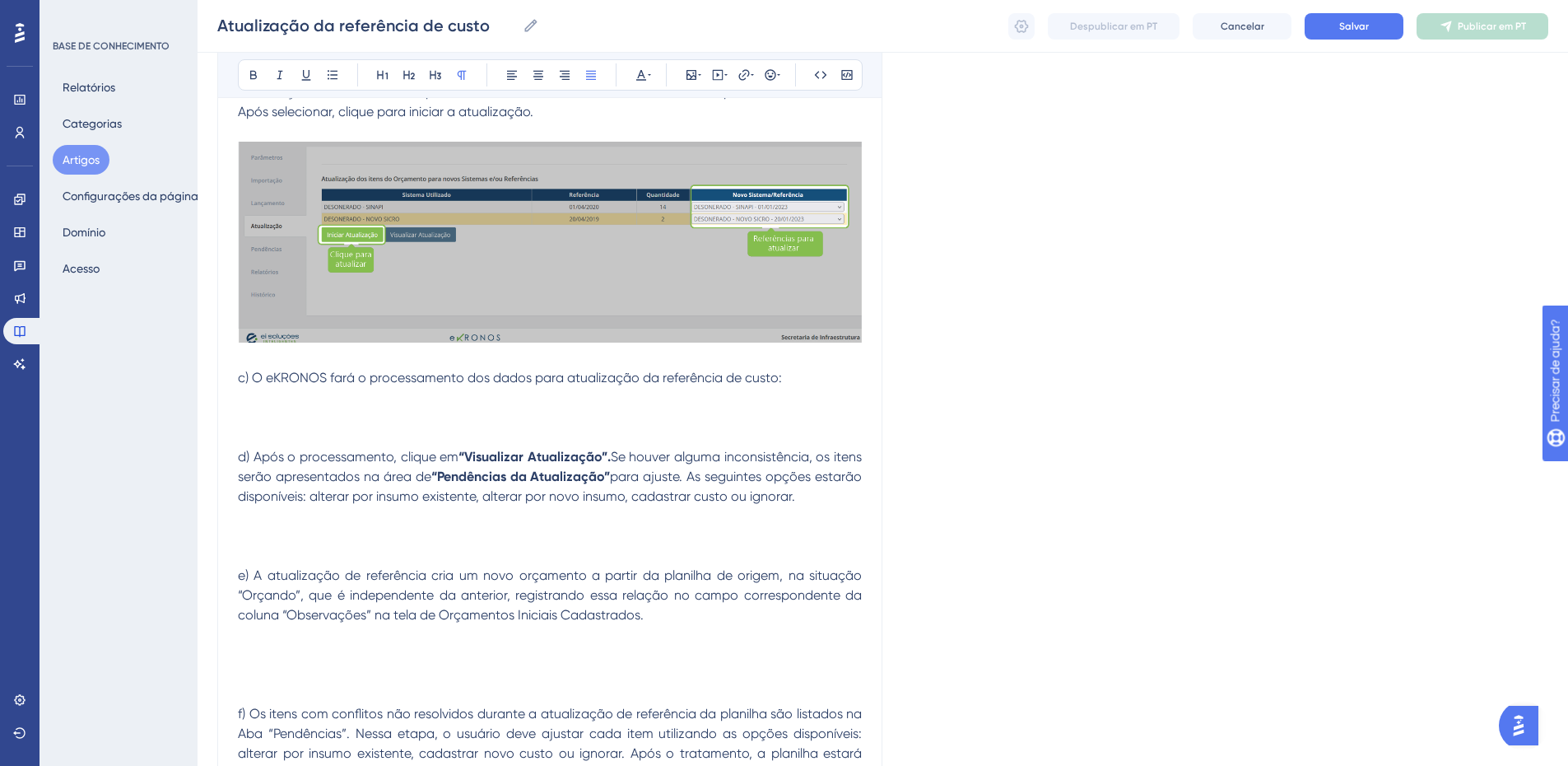
scroll to position [2728, 0]
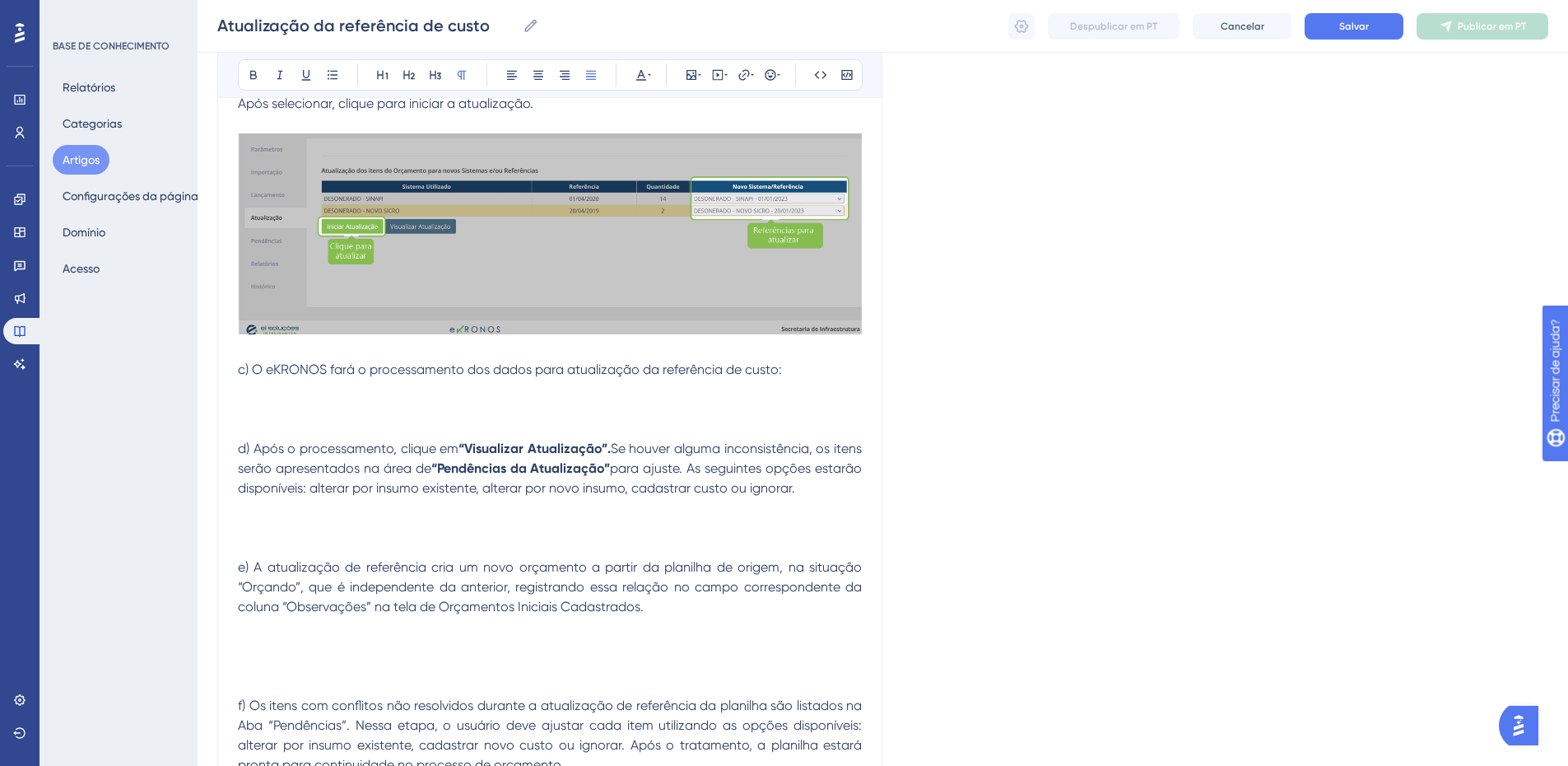
click at [243, 378] on p "c) O eKRONOS fará o processamento dos dados para atualização da referência de c…" at bounding box center [549, 370] width 624 height 20
click at [240, 400] on p at bounding box center [549, 410] width 624 height 20
click at [693, 75] on icon at bounding box center [691, 75] width 10 height 10
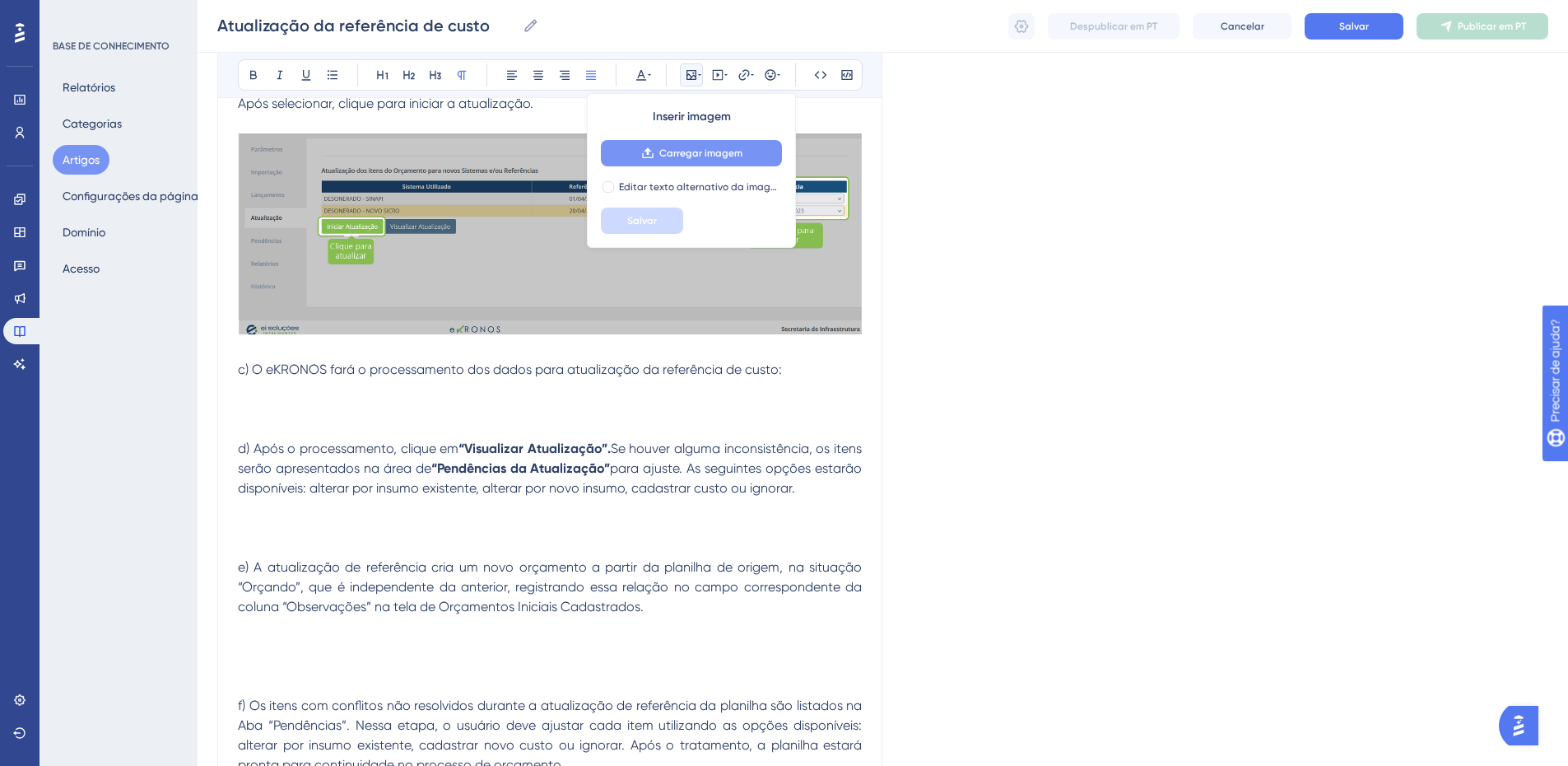
click at [686, 160] on button "Carregar imagem" at bounding box center [691, 153] width 181 height 27
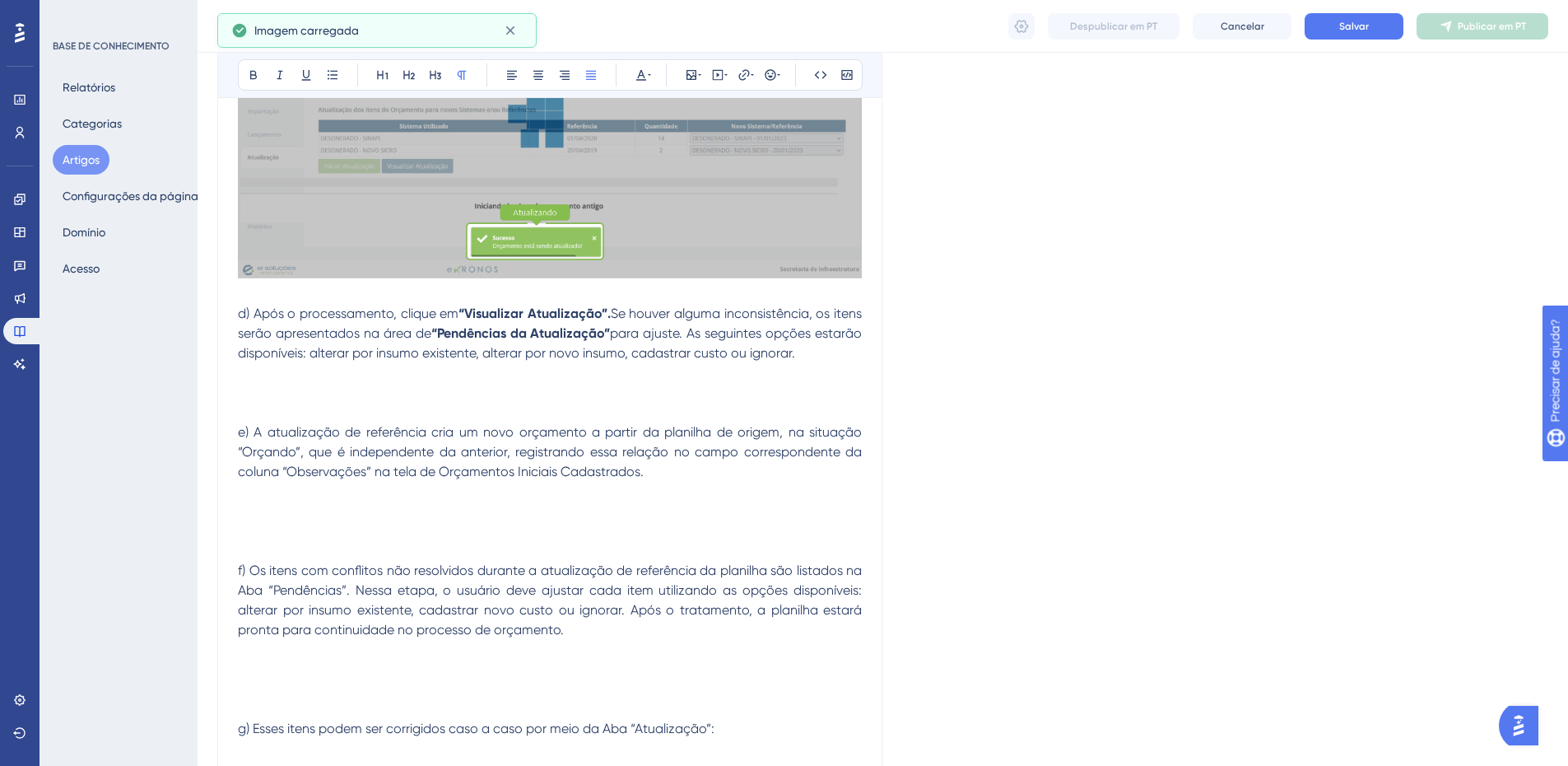
scroll to position [3057, 0]
click at [695, 65] on button at bounding box center [691, 74] width 23 height 23
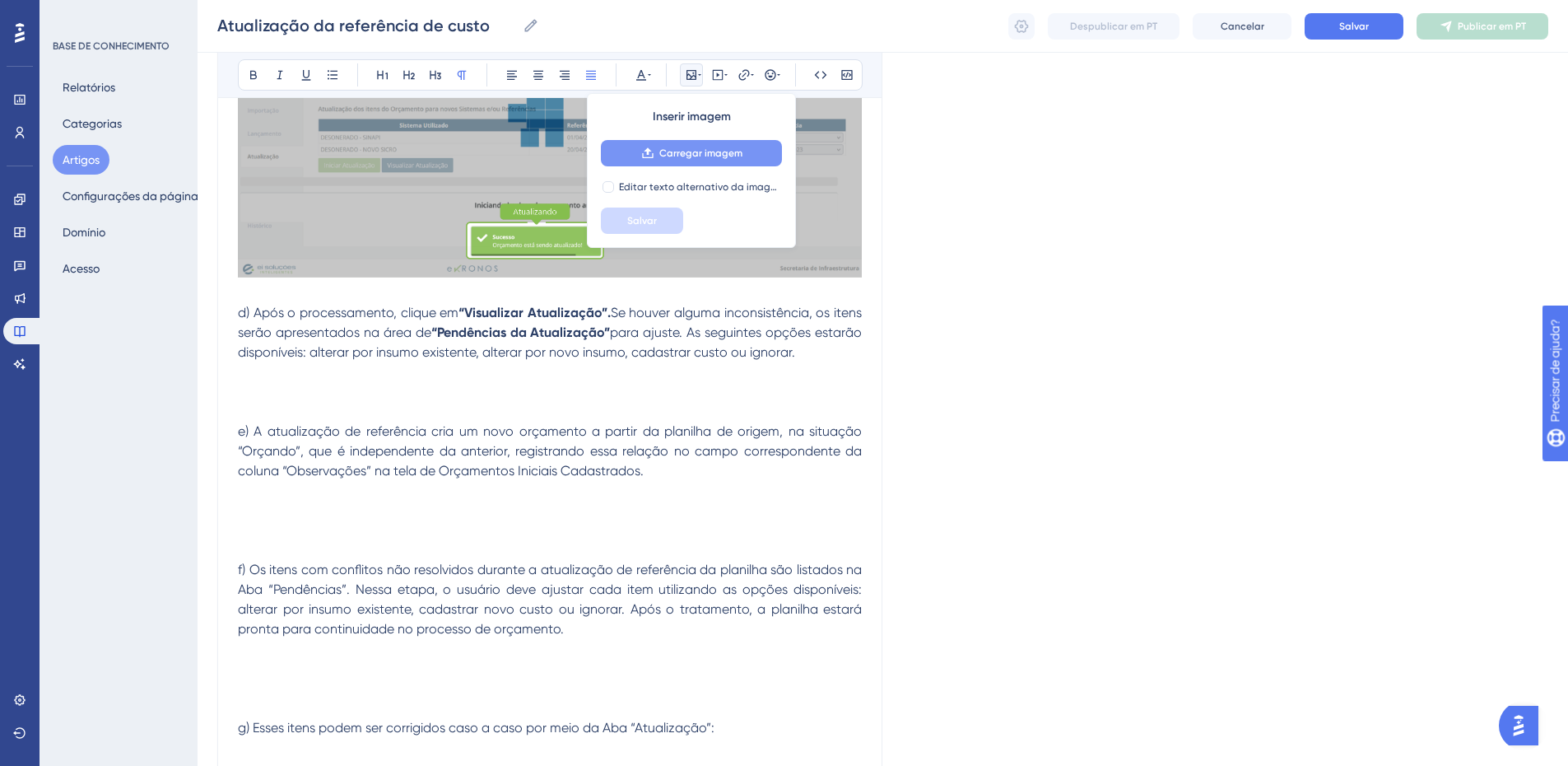
click at [688, 158] on font "Carregar imagem" at bounding box center [701, 154] width 83 height 12
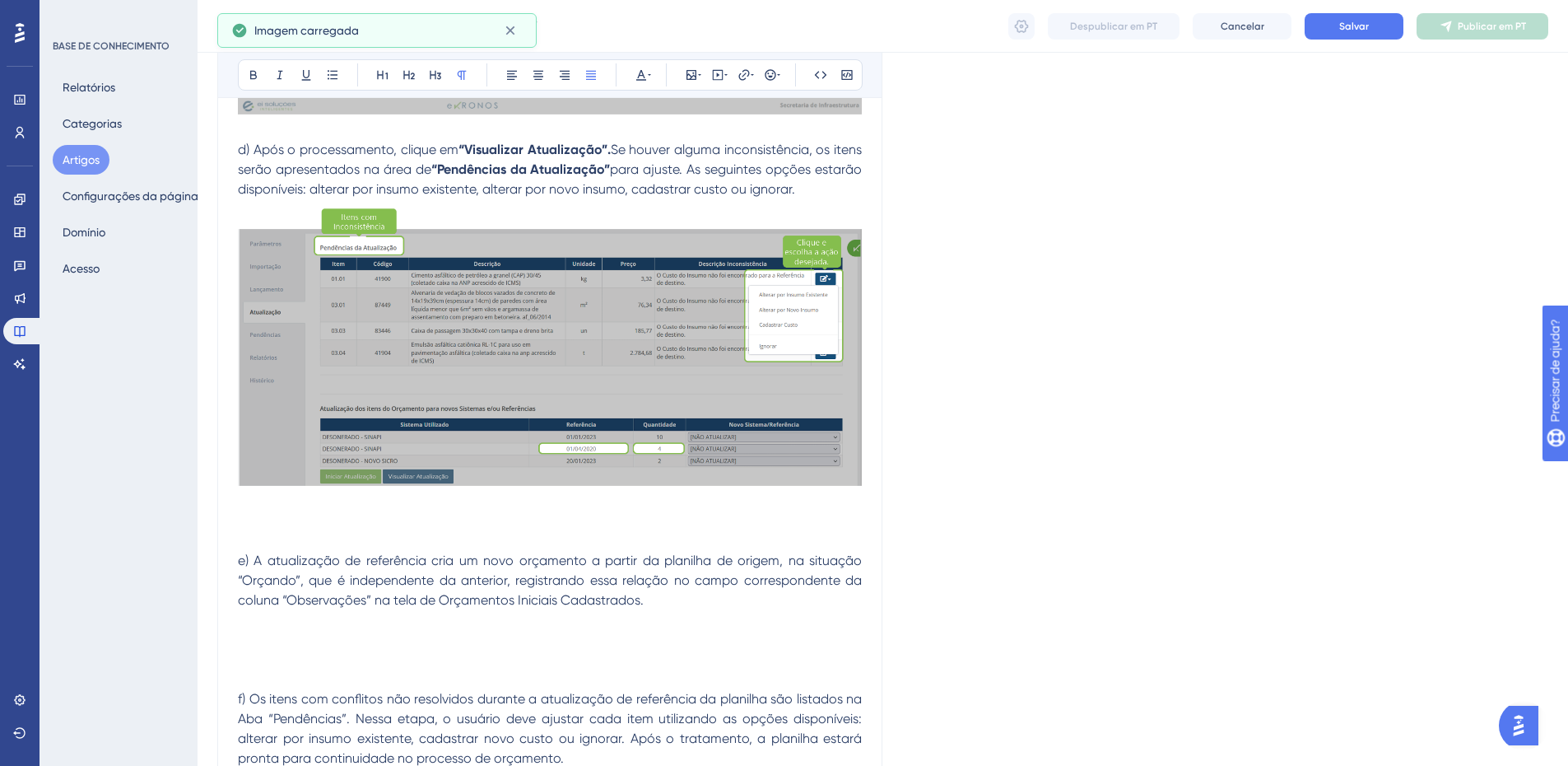
scroll to position [3222, 0]
click at [816, 192] on p "d) Após o processamento, clique em “Visualizar Atualização”. Se houver alguma i…" at bounding box center [549, 169] width 624 height 60
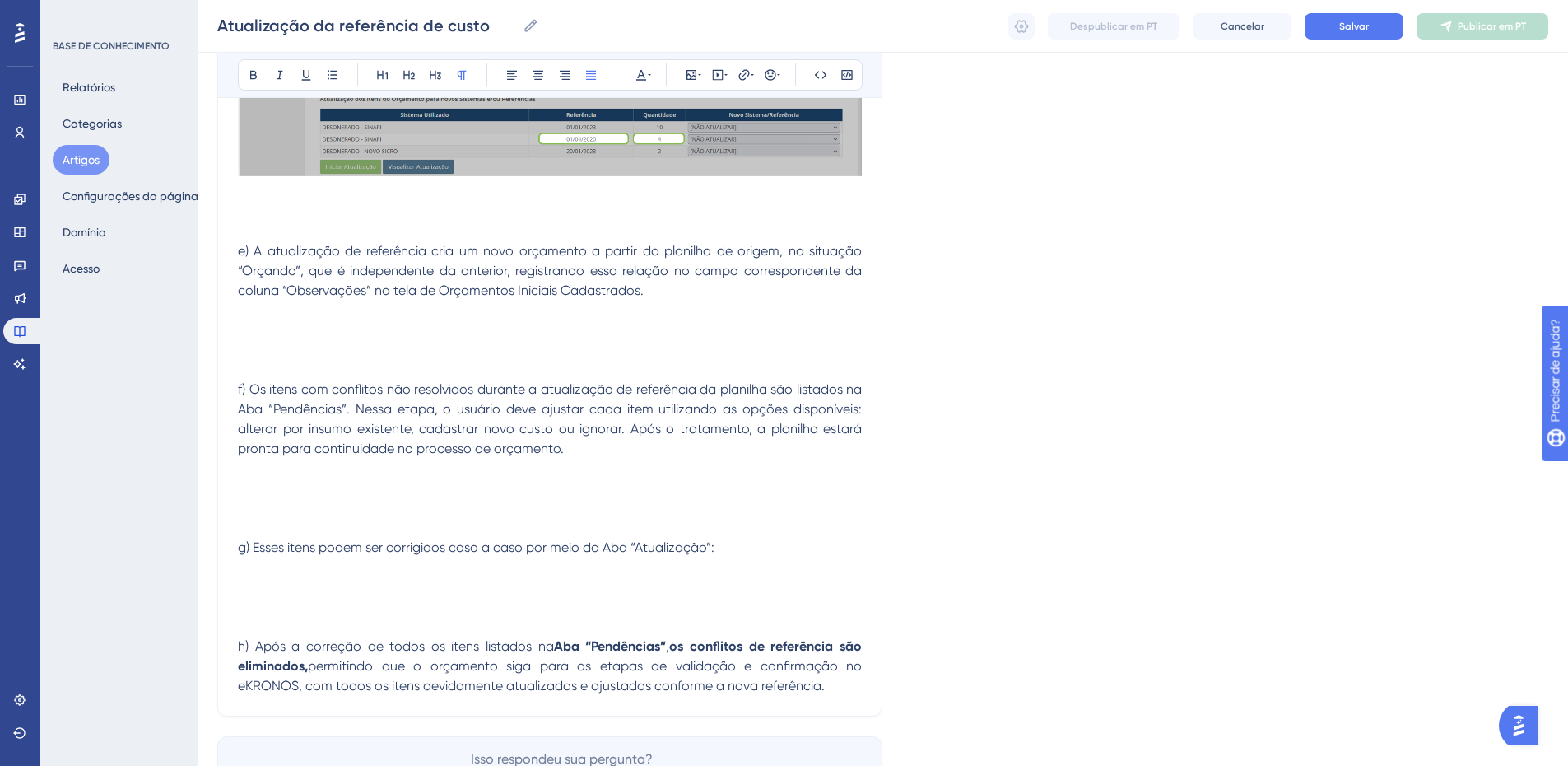
scroll to position [3421, 0]
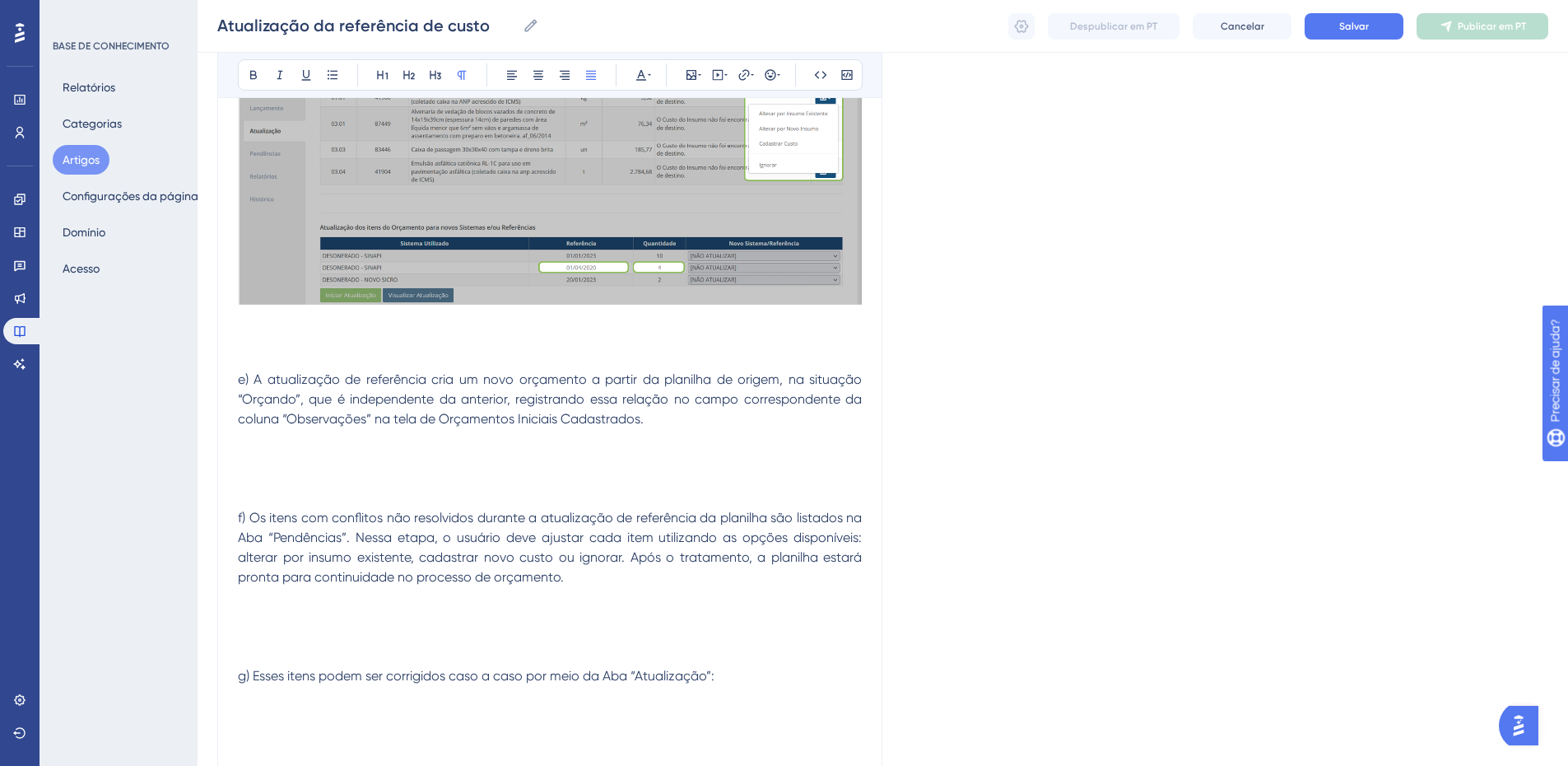
click at [303, 339] on p at bounding box center [549, 340] width 624 height 20
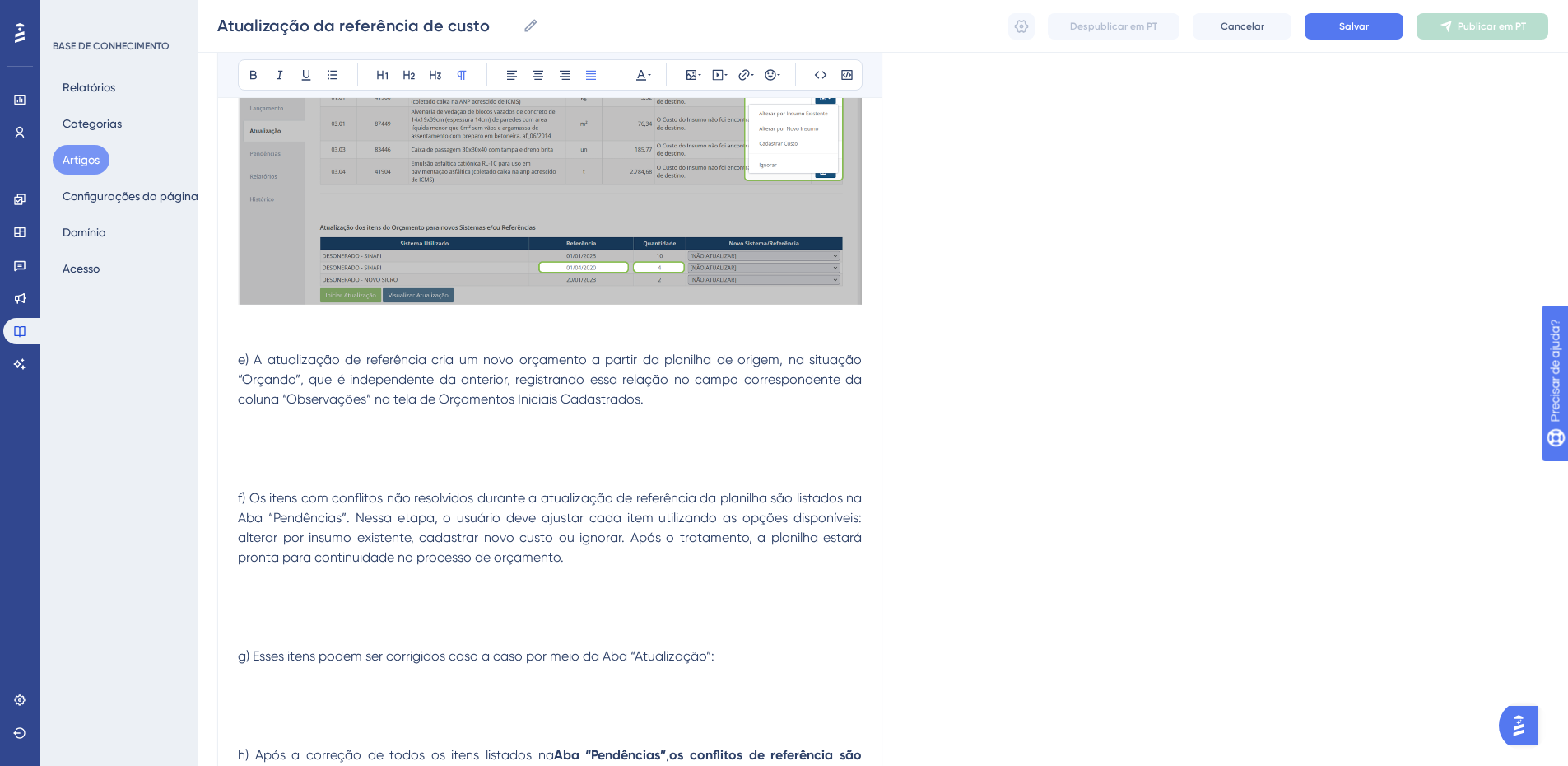
click at [279, 331] on p at bounding box center [549, 340] width 624 height 20
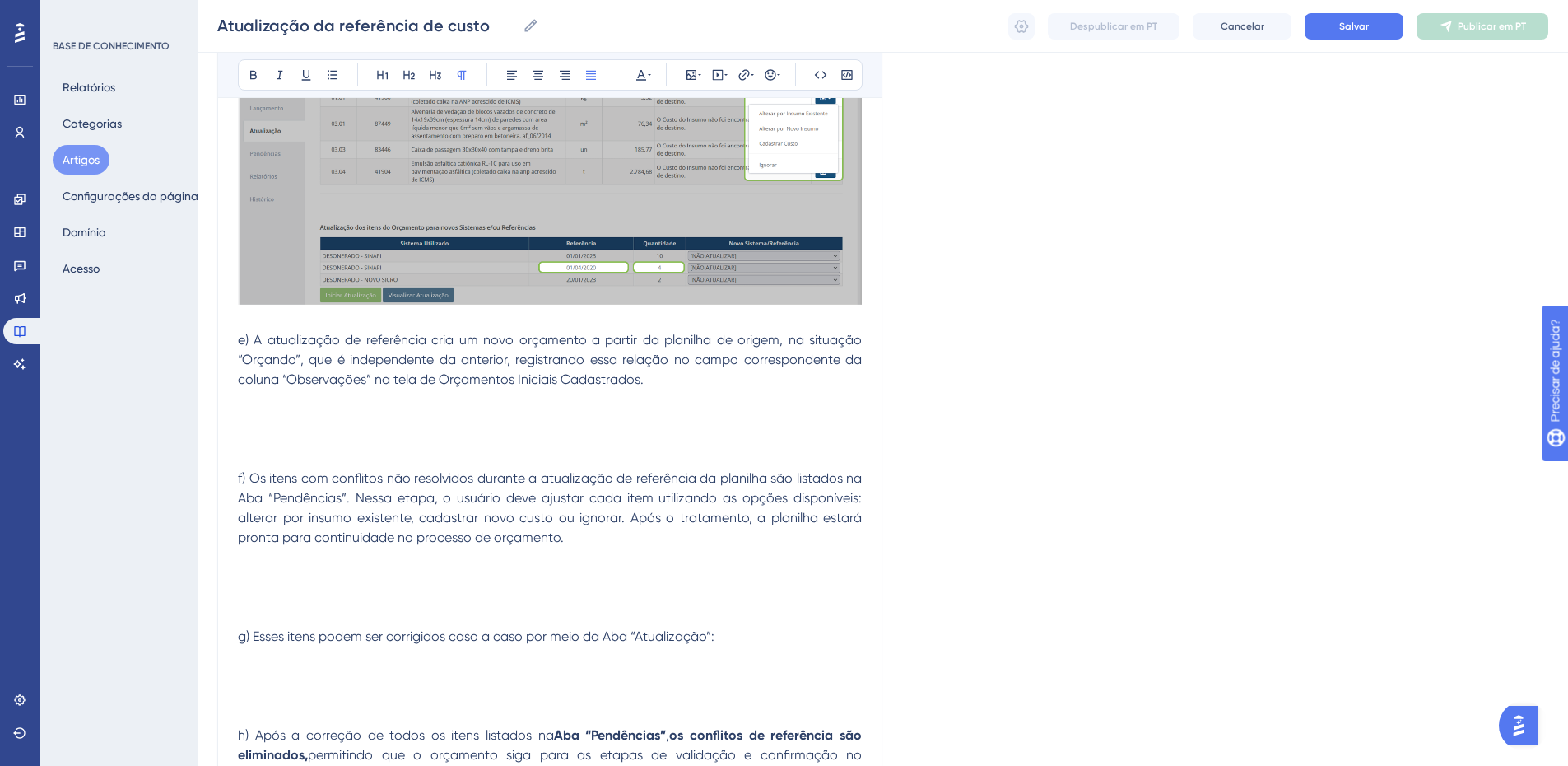
drag, startPoint x: 310, startPoint y: 421, endPoint x: 422, endPoint y: 431, distance: 112.4
click at [315, 421] on p at bounding box center [549, 420] width 624 height 20
click at [714, 398] on p at bounding box center [549, 400] width 624 height 20
click at [320, 425] on p at bounding box center [549, 420] width 624 height 20
click at [692, 72] on icon at bounding box center [691, 74] width 13 height 13
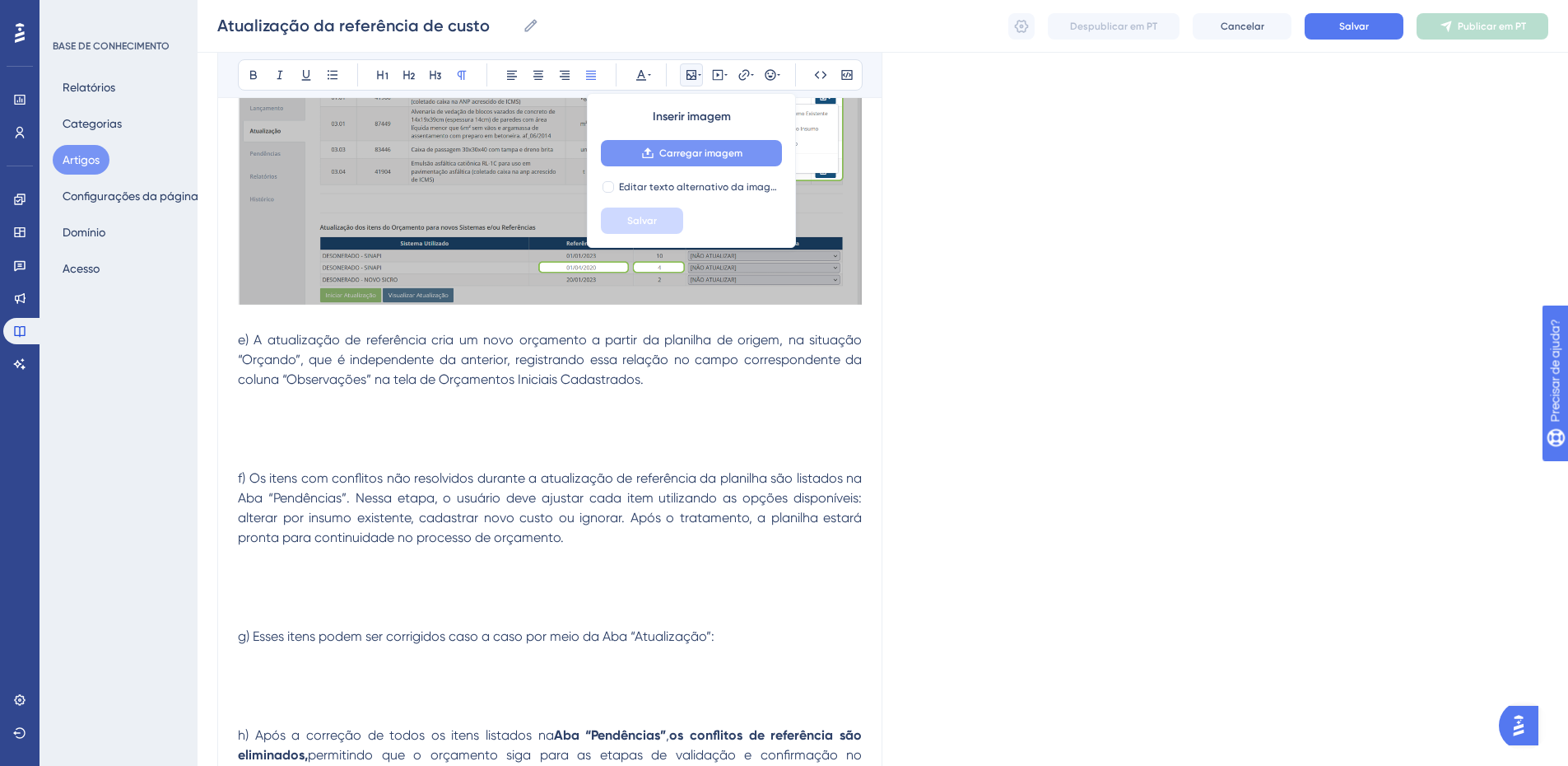
click at [702, 158] on font "Carregar imagem" at bounding box center [701, 154] width 83 height 12
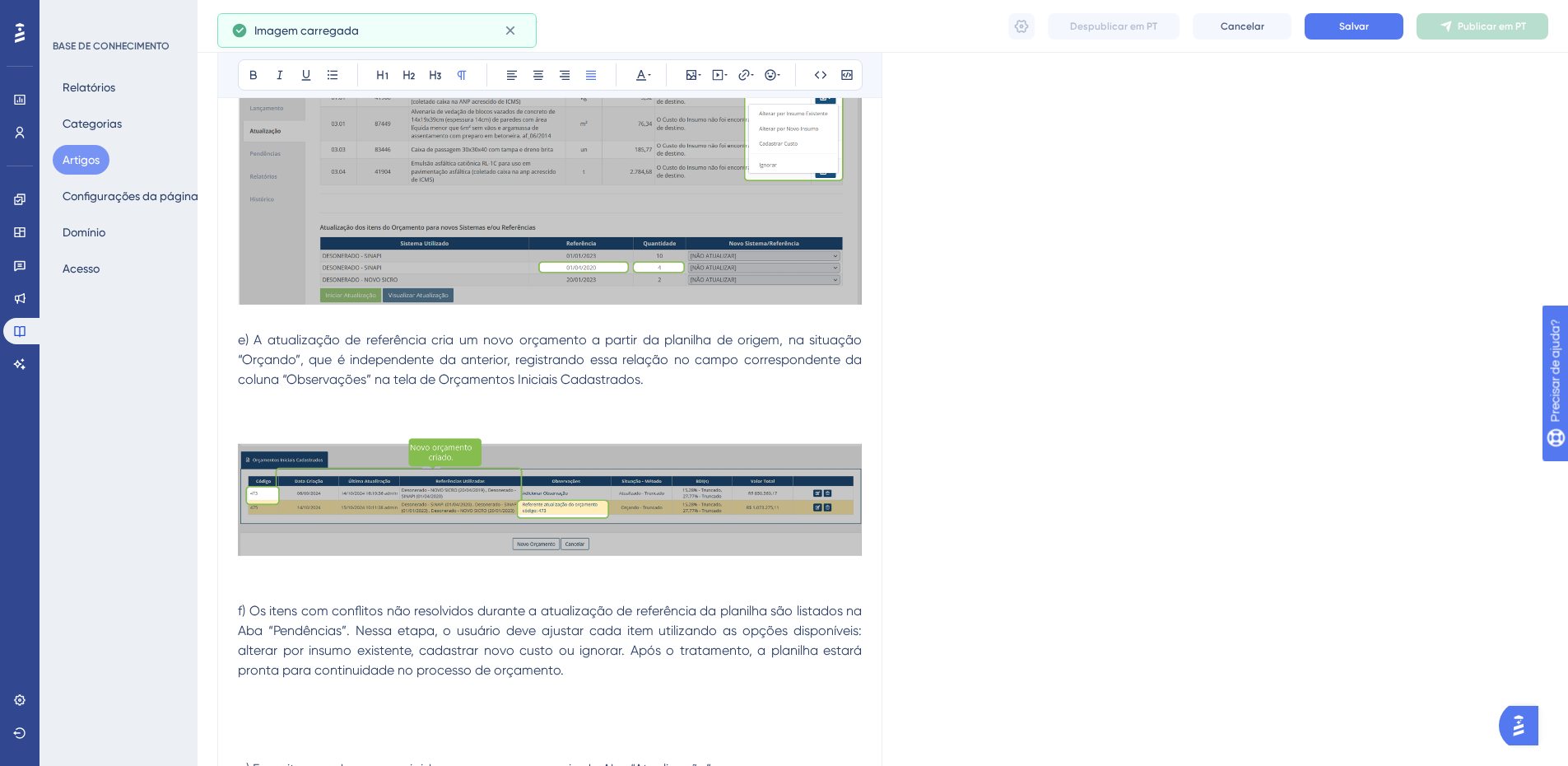
click at [411, 398] on p at bounding box center [549, 400] width 624 height 20
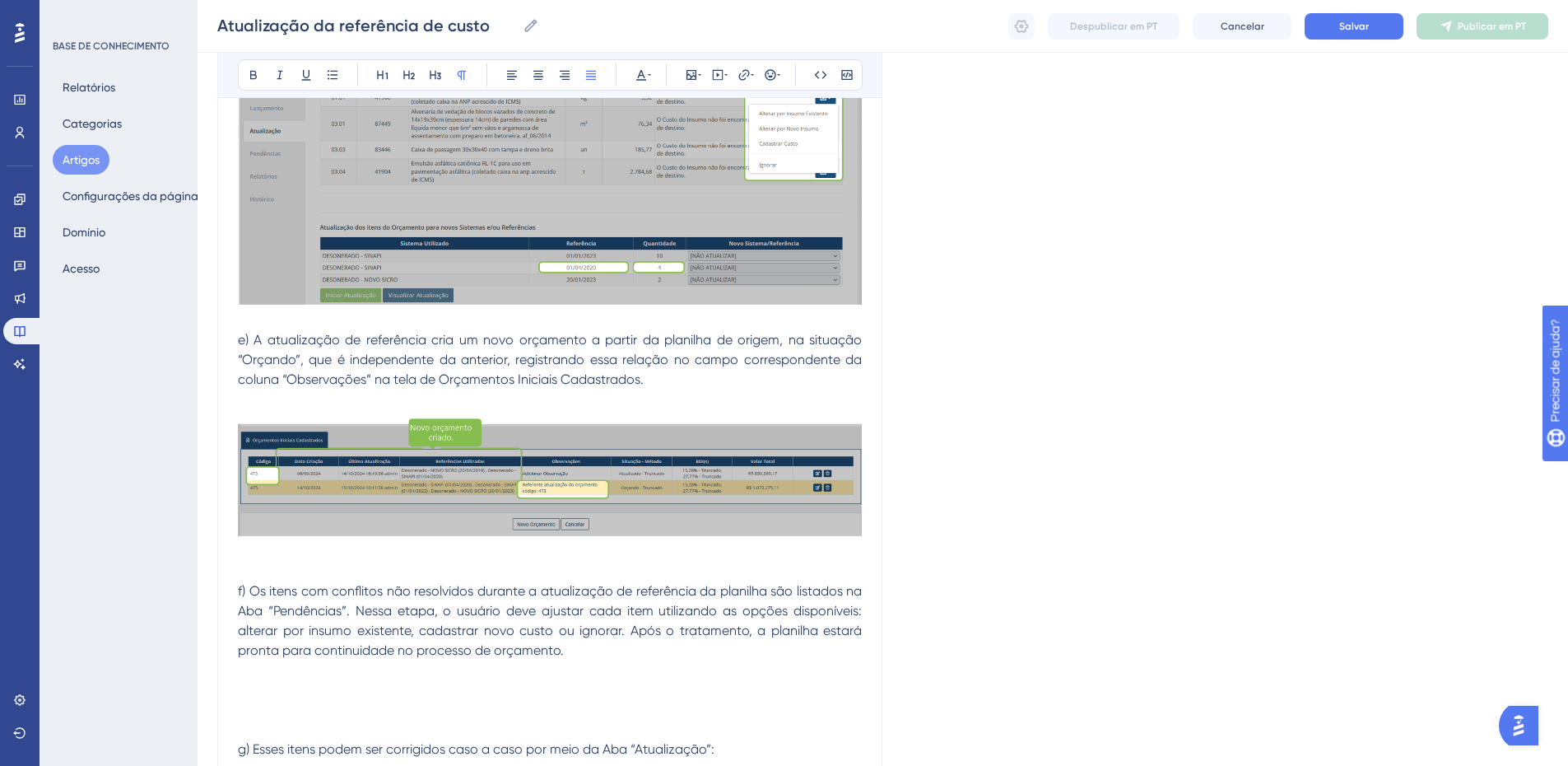
click at [668, 390] on p at bounding box center [549, 466] width 624 height 153
click at [664, 384] on p "e) A atualização de referência cria um novo orçamento a partir da planilha de o…" at bounding box center [549, 360] width 624 height 60
click at [652, 418] on img at bounding box center [549, 473] width 624 height 127
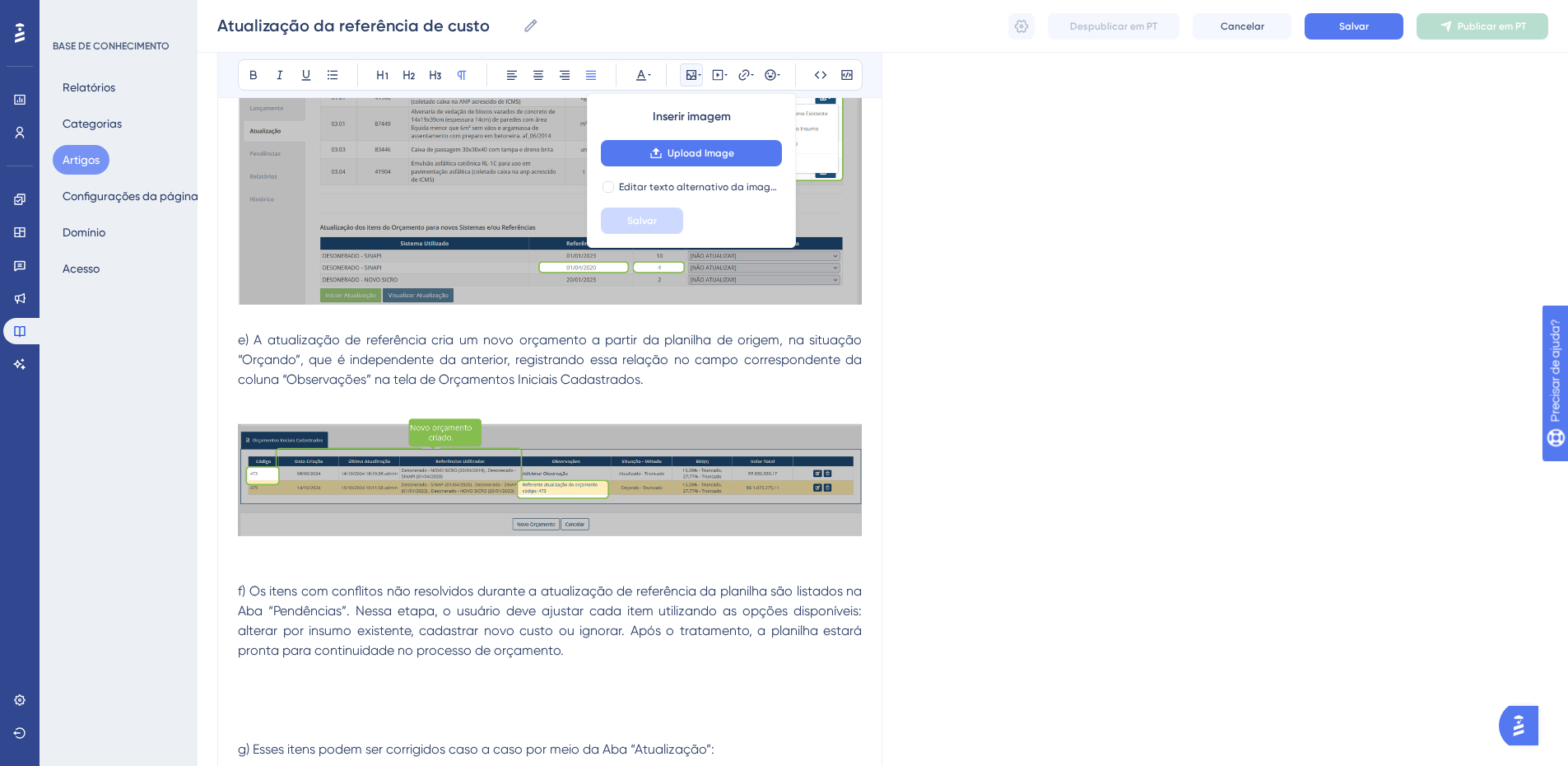
drag, startPoint x: 347, startPoint y: 562, endPoint x: 337, endPoint y: 560, distance: 10.2
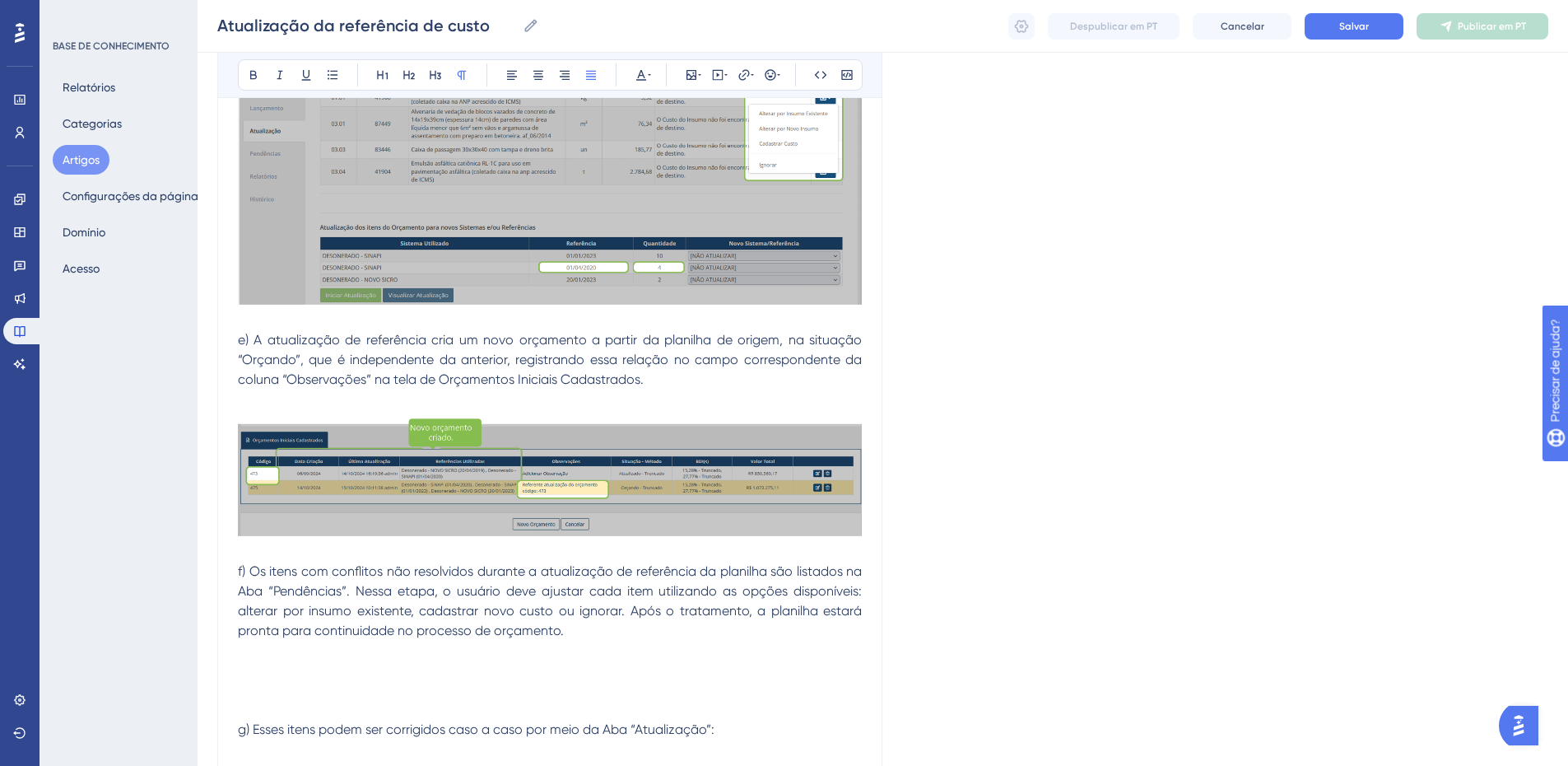
click at [477, 654] on p at bounding box center [549, 651] width 624 height 20
click at [690, 76] on icon at bounding box center [691, 74] width 13 height 13
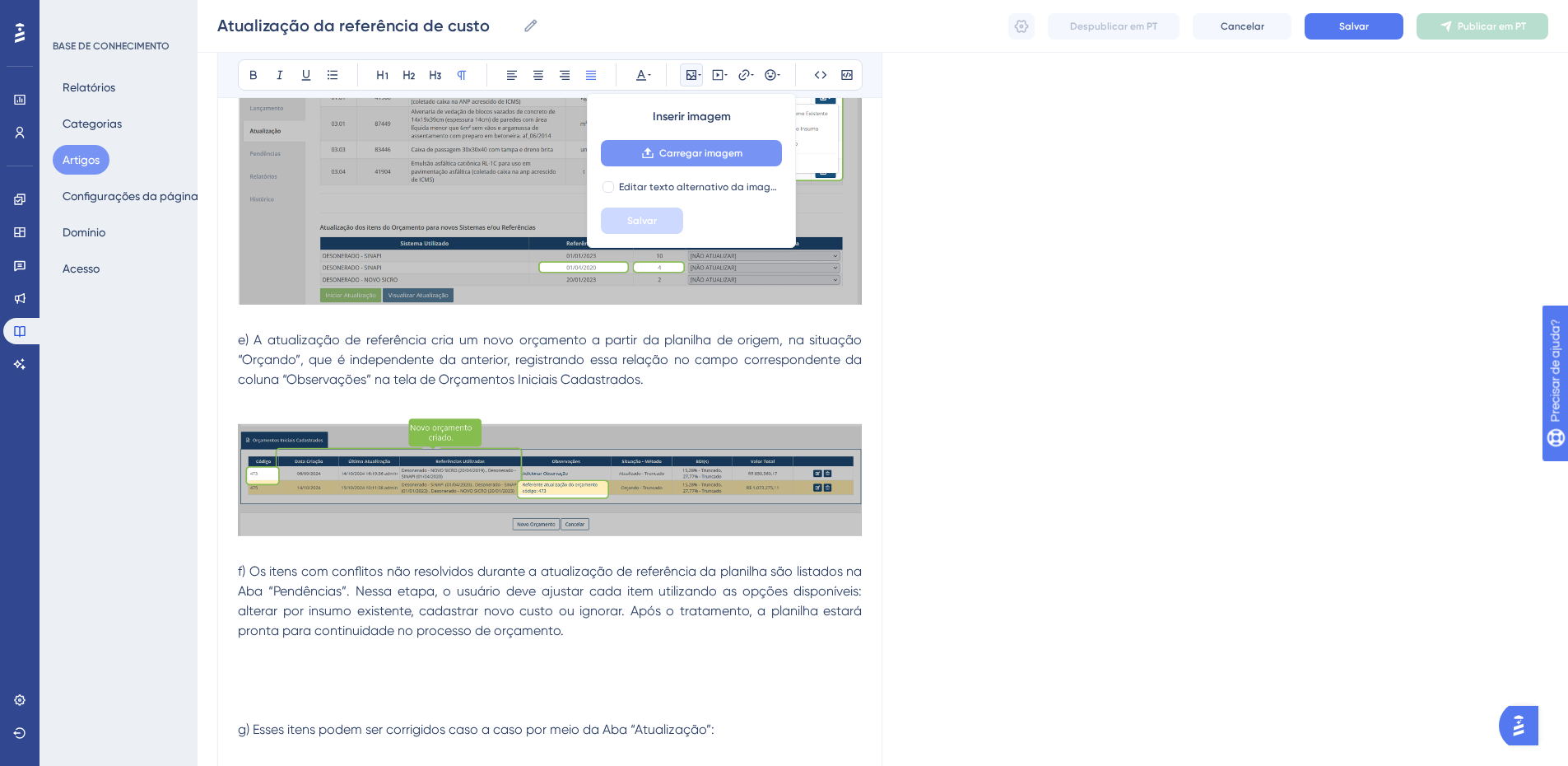
click at [668, 149] on font "Carregar imagem" at bounding box center [701, 154] width 83 height 12
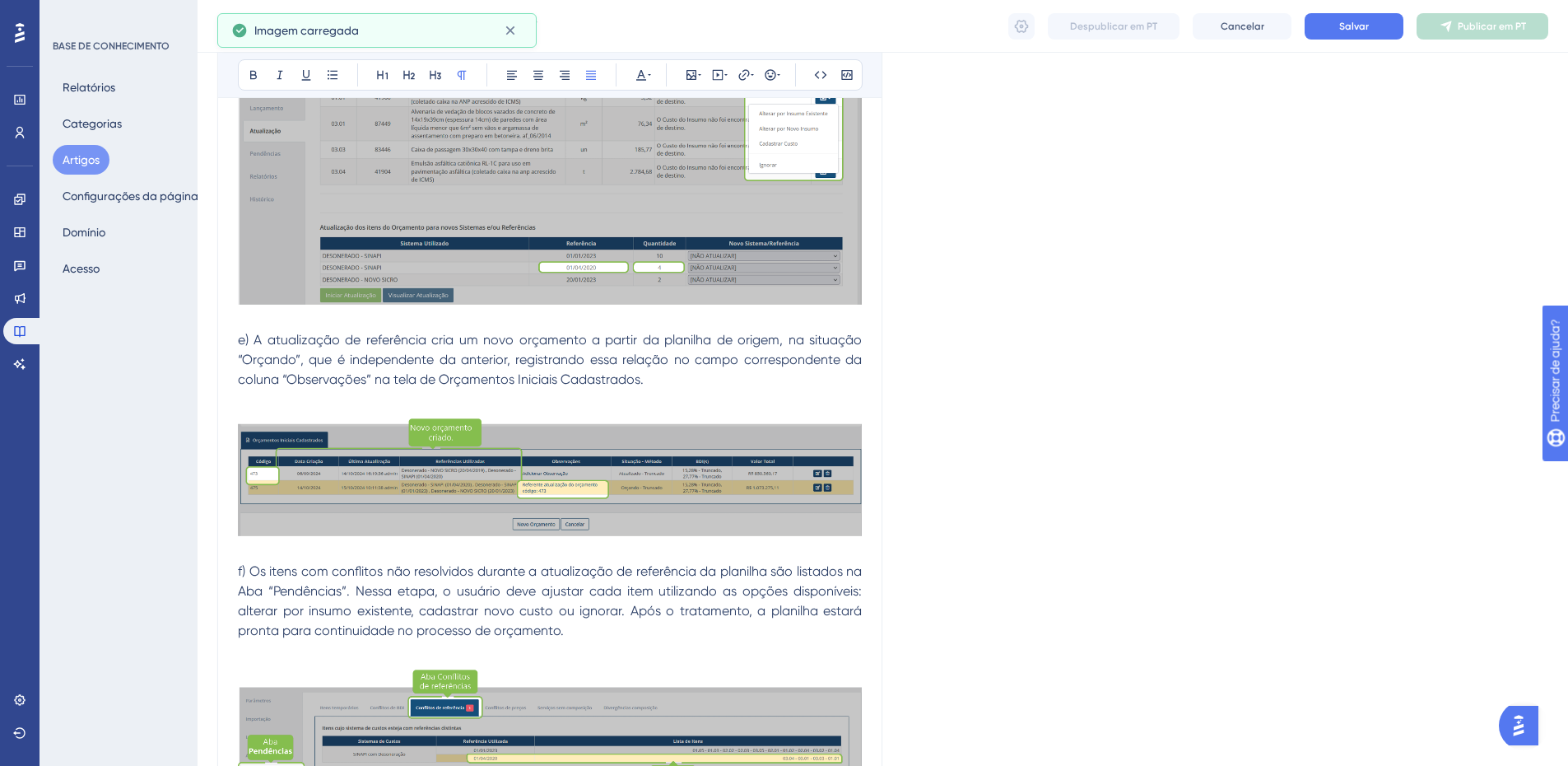
scroll to position [3480, 0]
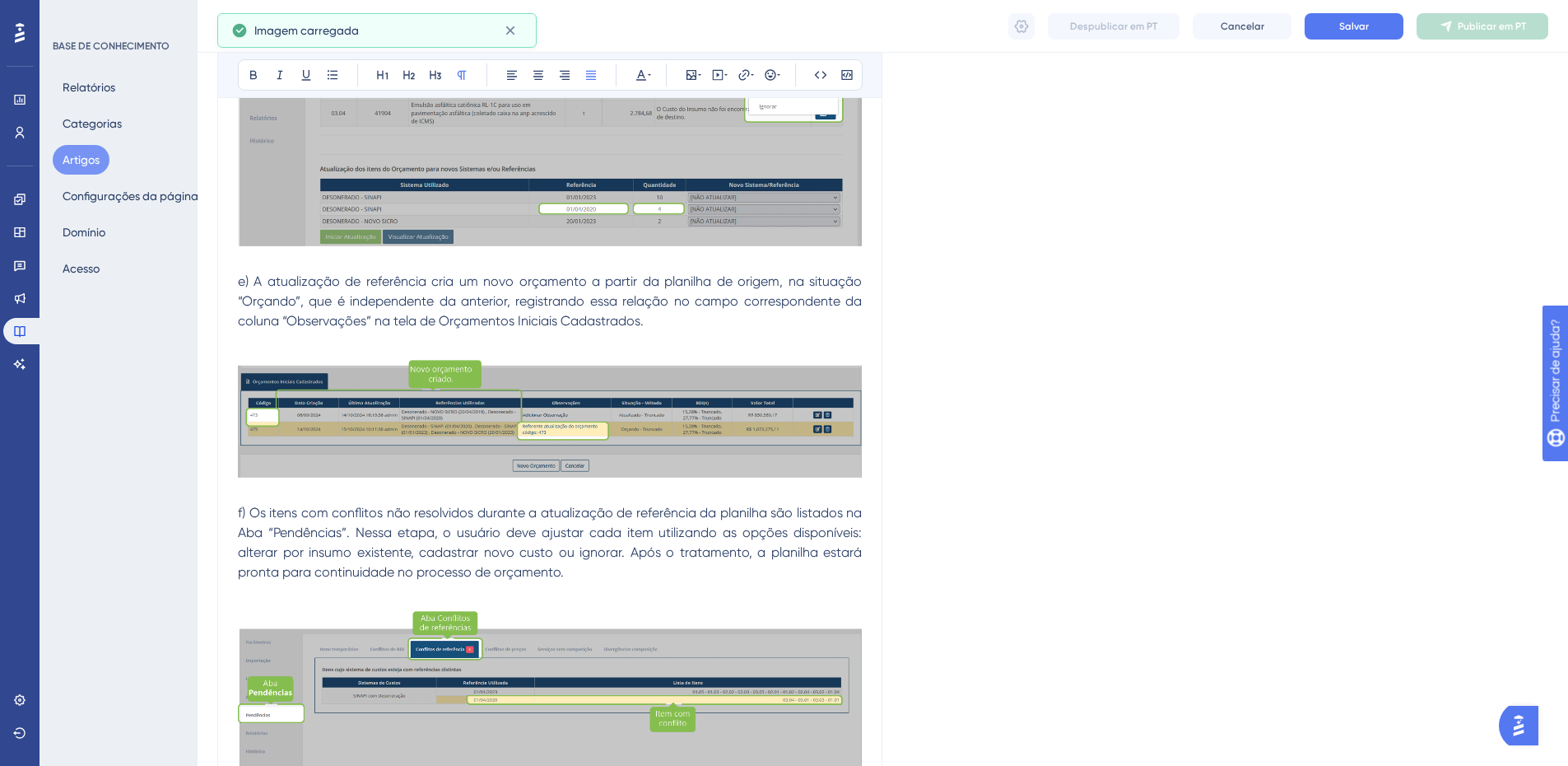
click at [288, 584] on p at bounding box center [549, 682] width 624 height 198
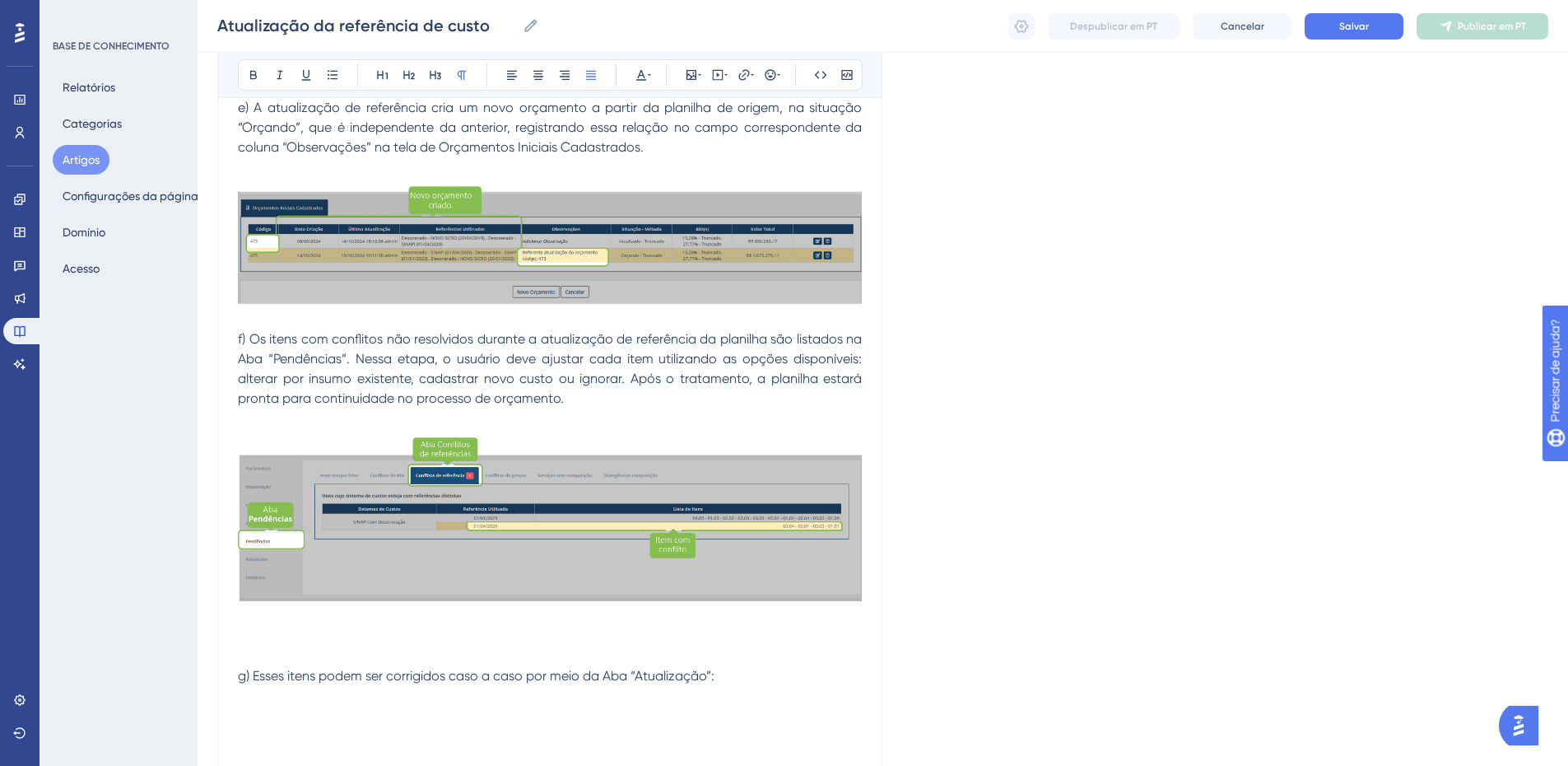
scroll to position [3824, 0]
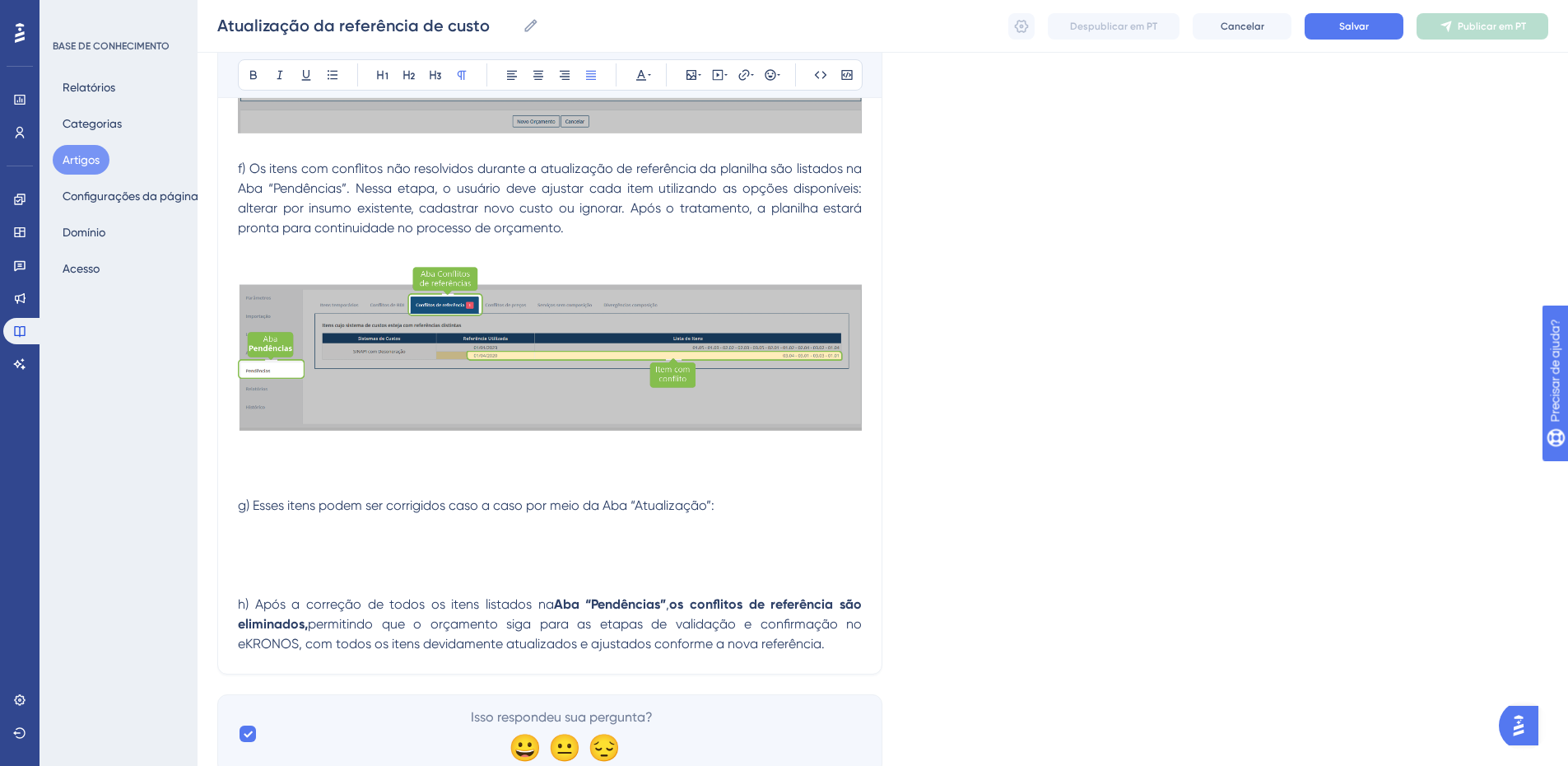
click at [286, 456] on p at bounding box center [549, 466] width 624 height 20
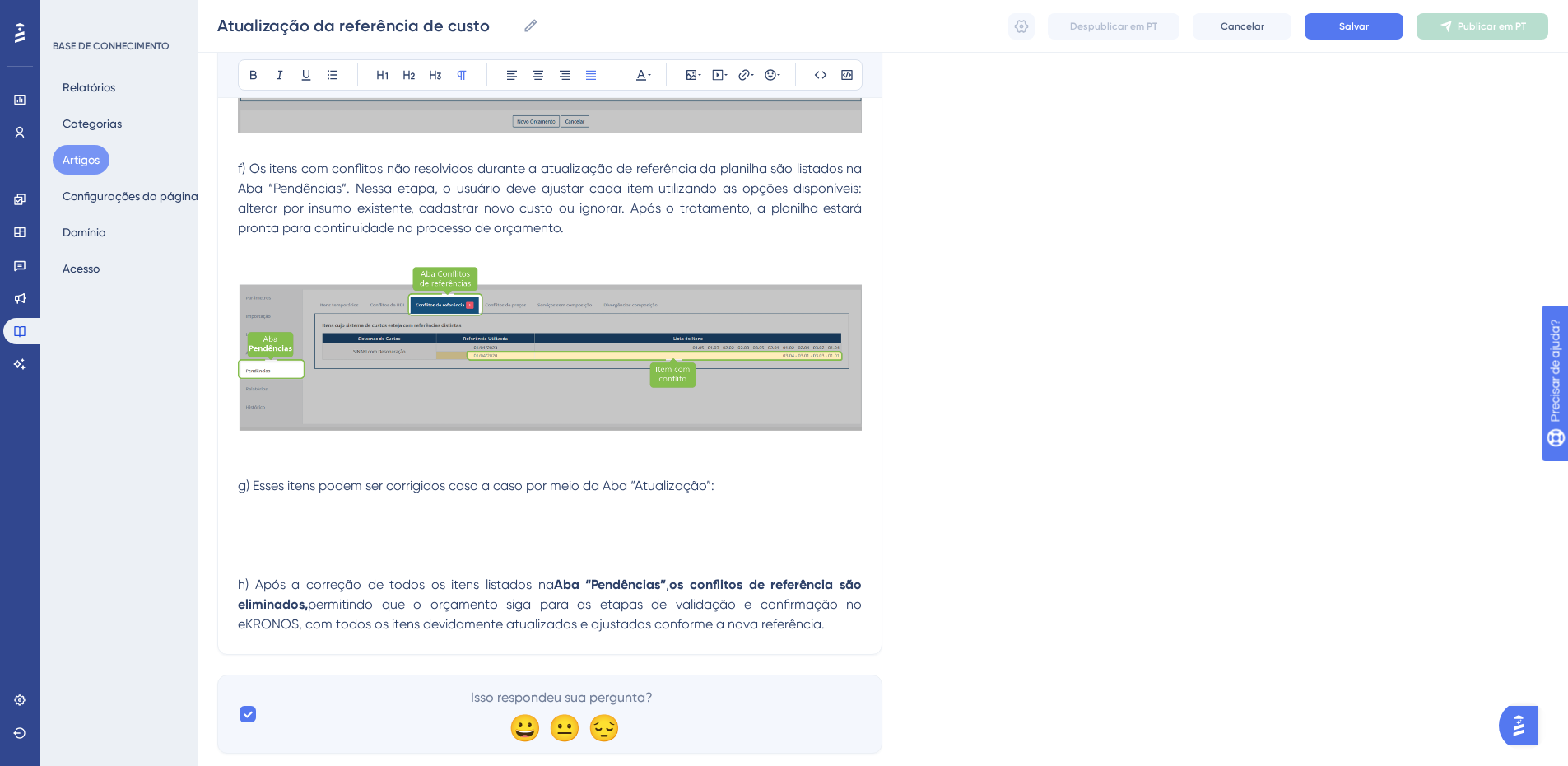
click at [264, 442] on p at bounding box center [549, 447] width 624 height 20
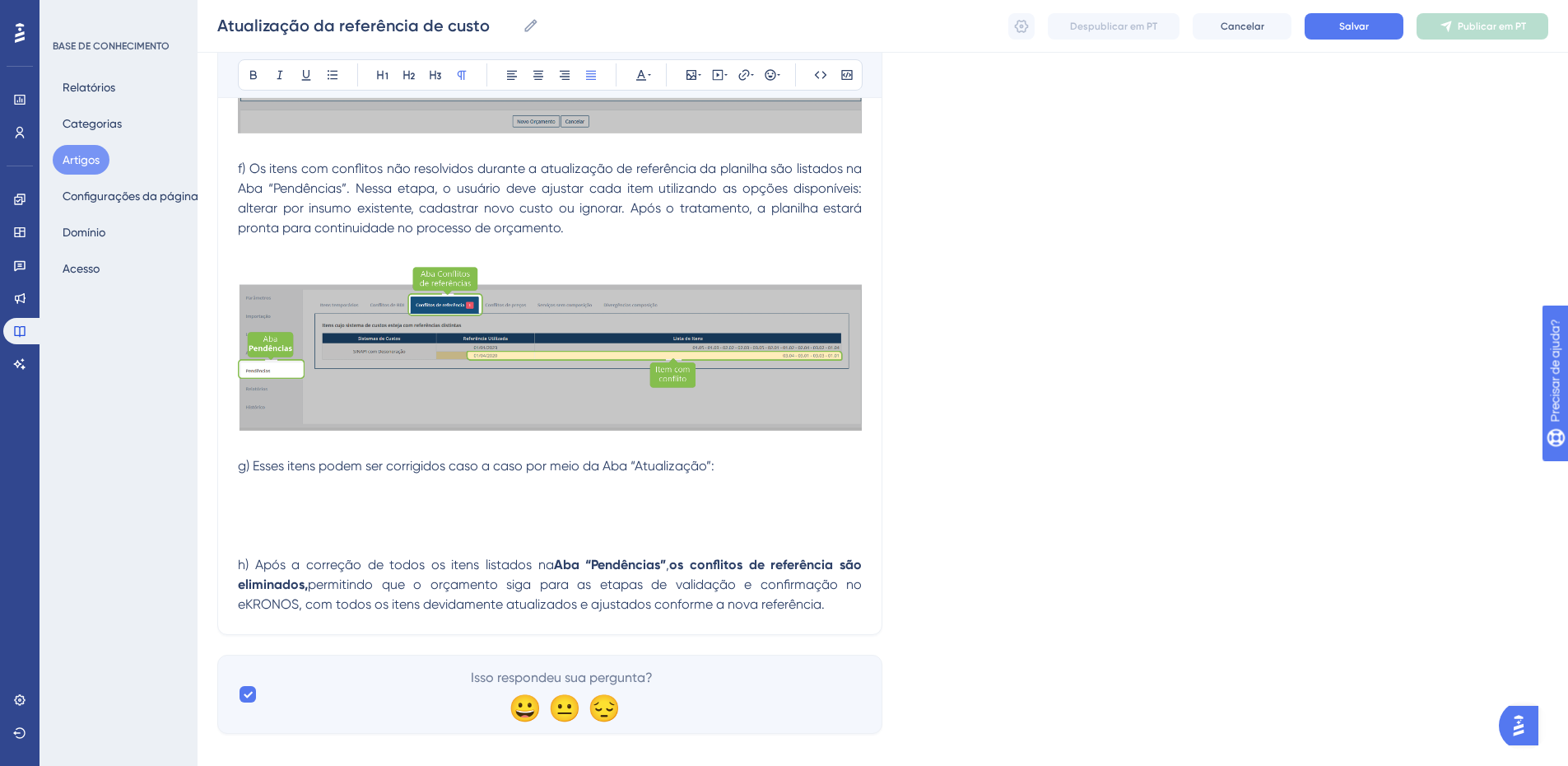
click at [259, 497] on p at bounding box center [549, 506] width 624 height 20
click at [689, 80] on icon at bounding box center [691, 75] width 10 height 10
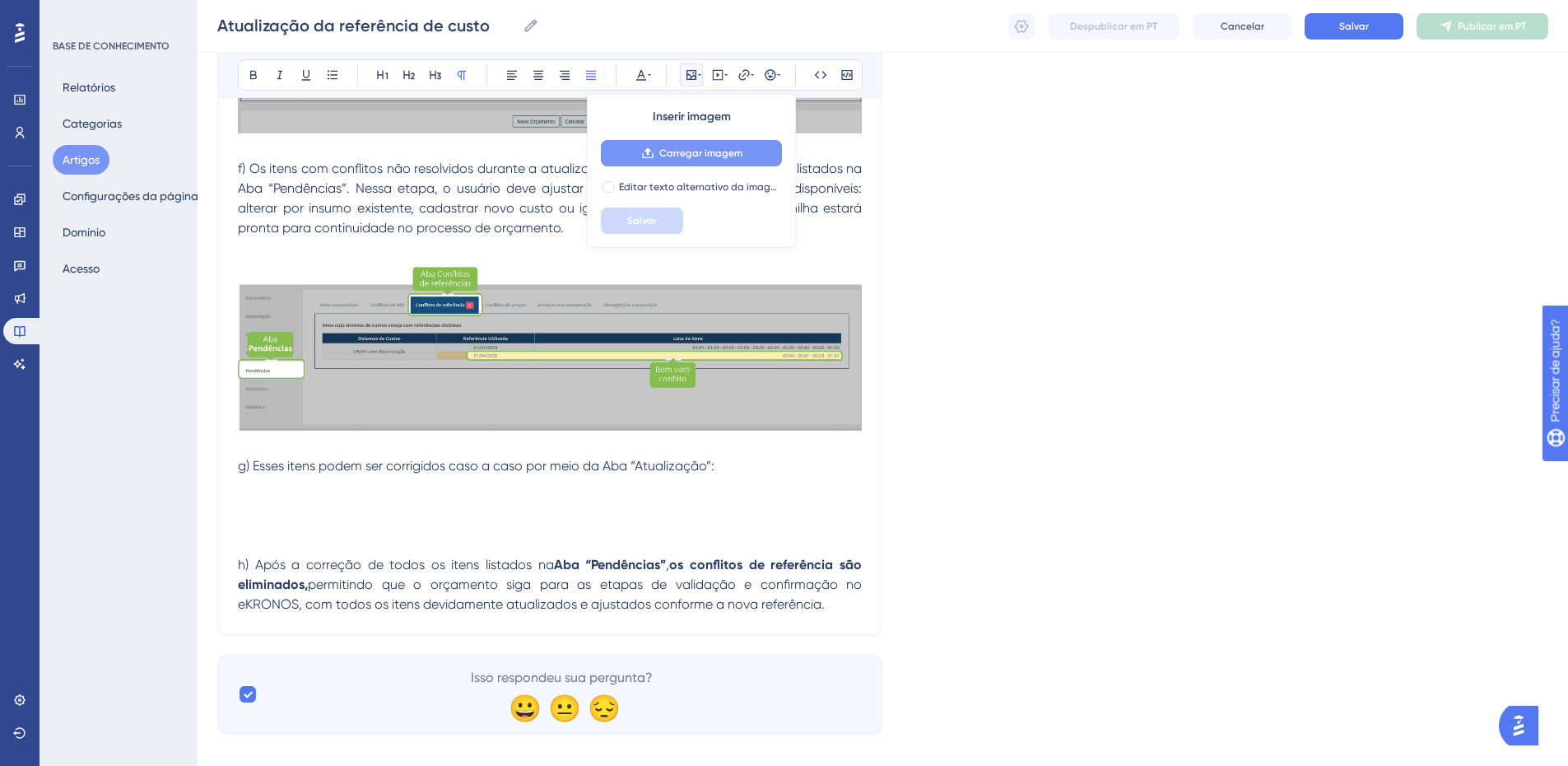
drag, startPoint x: 670, startPoint y: 147, endPoint x: 671, endPoint y: 155, distance: 8.1
click at [671, 155] on span "Carregar imagem" at bounding box center [701, 153] width 83 height 13
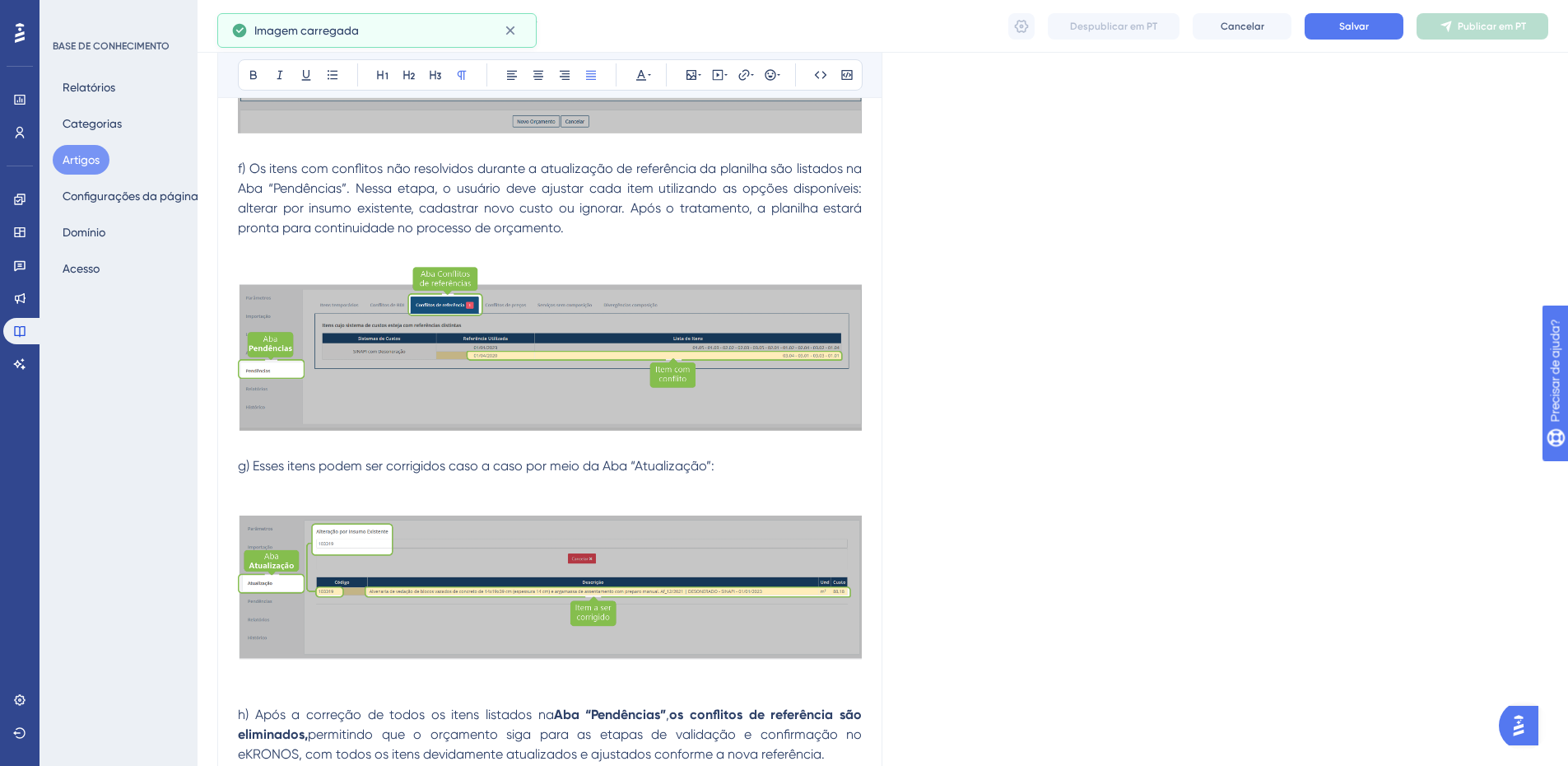
click at [381, 488] on p at bounding box center [549, 486] width 624 height 20
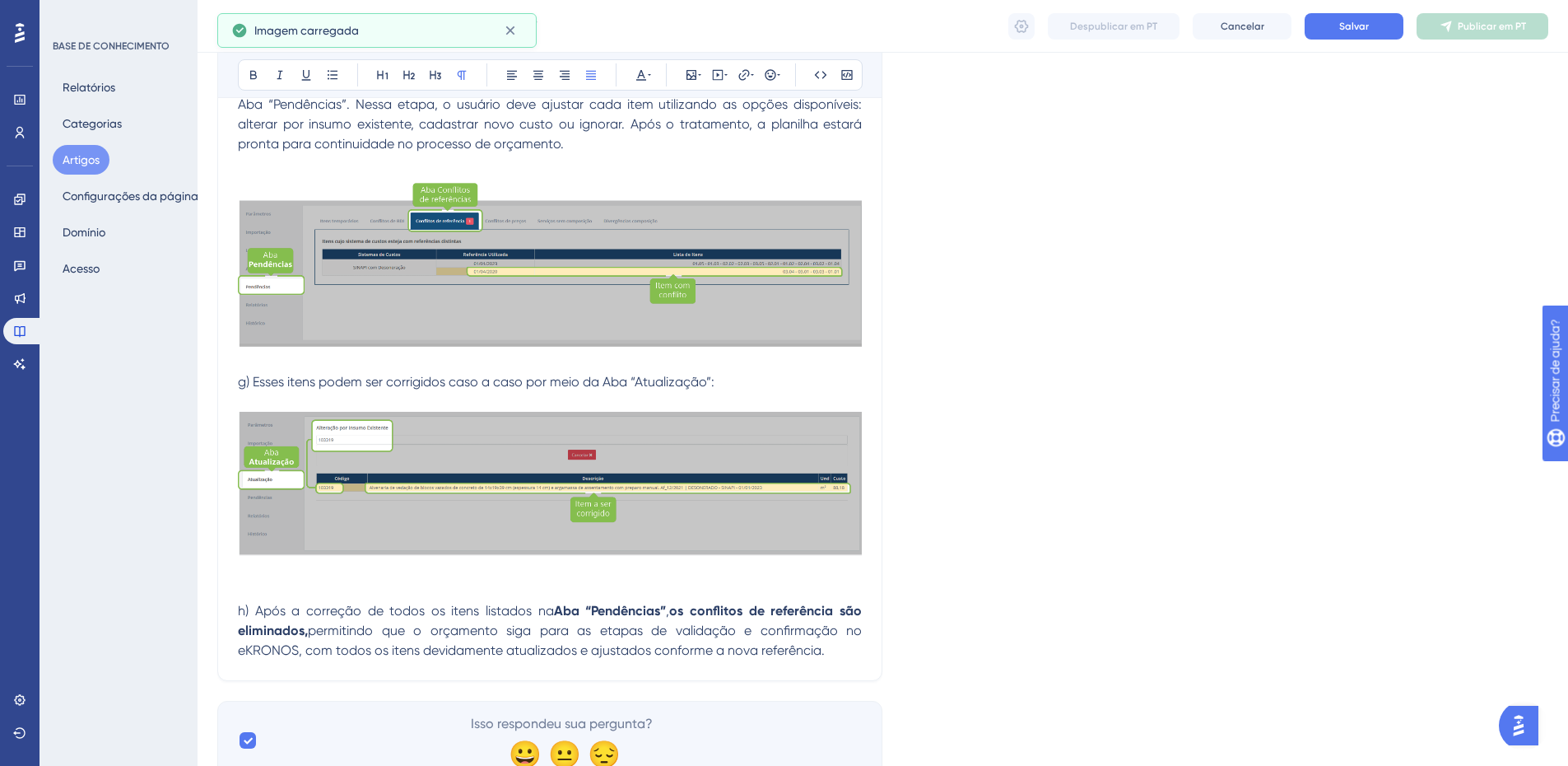
scroll to position [3975, 0]
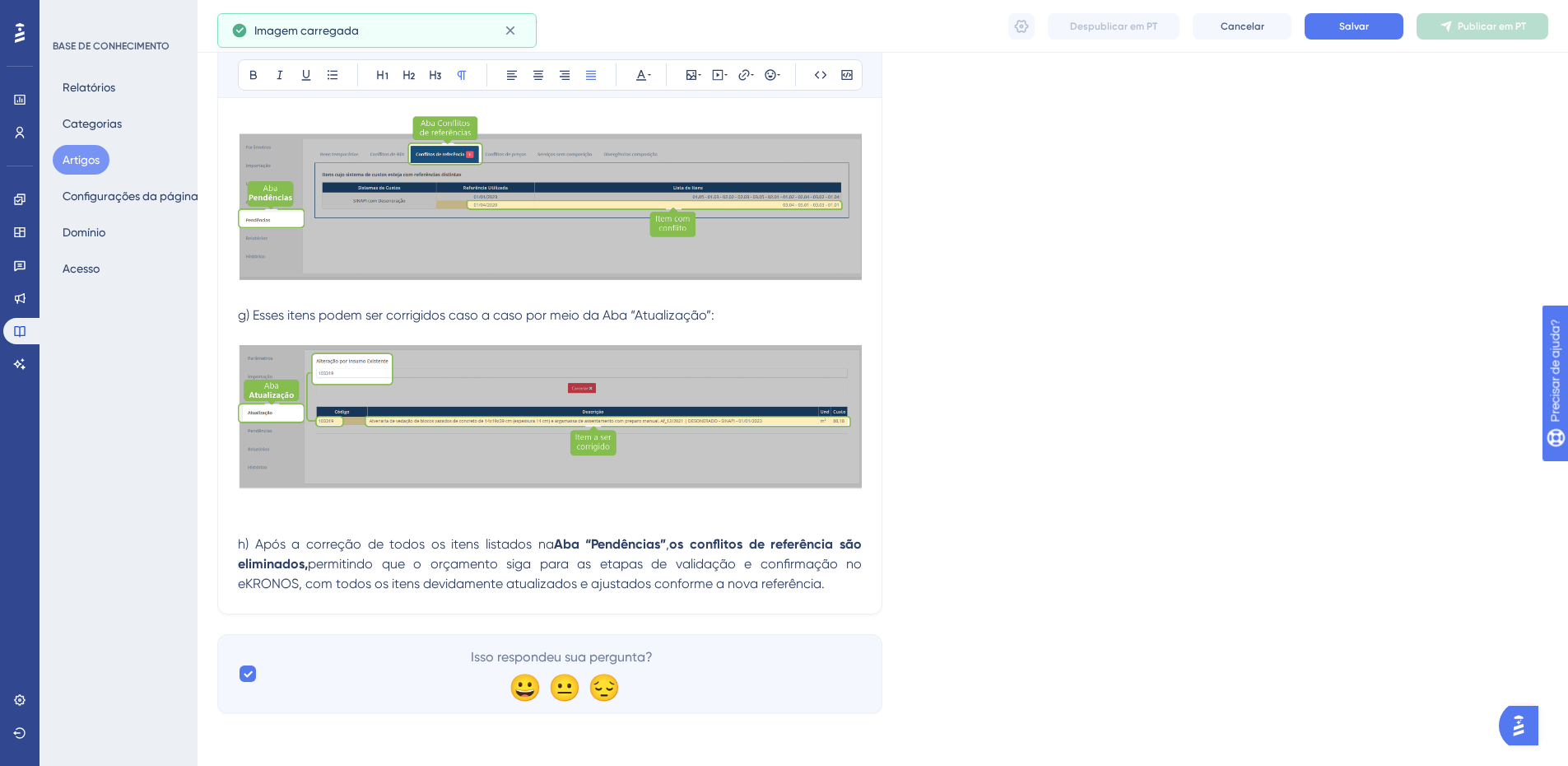
click at [243, 505] on p at bounding box center [549, 505] width 624 height 20
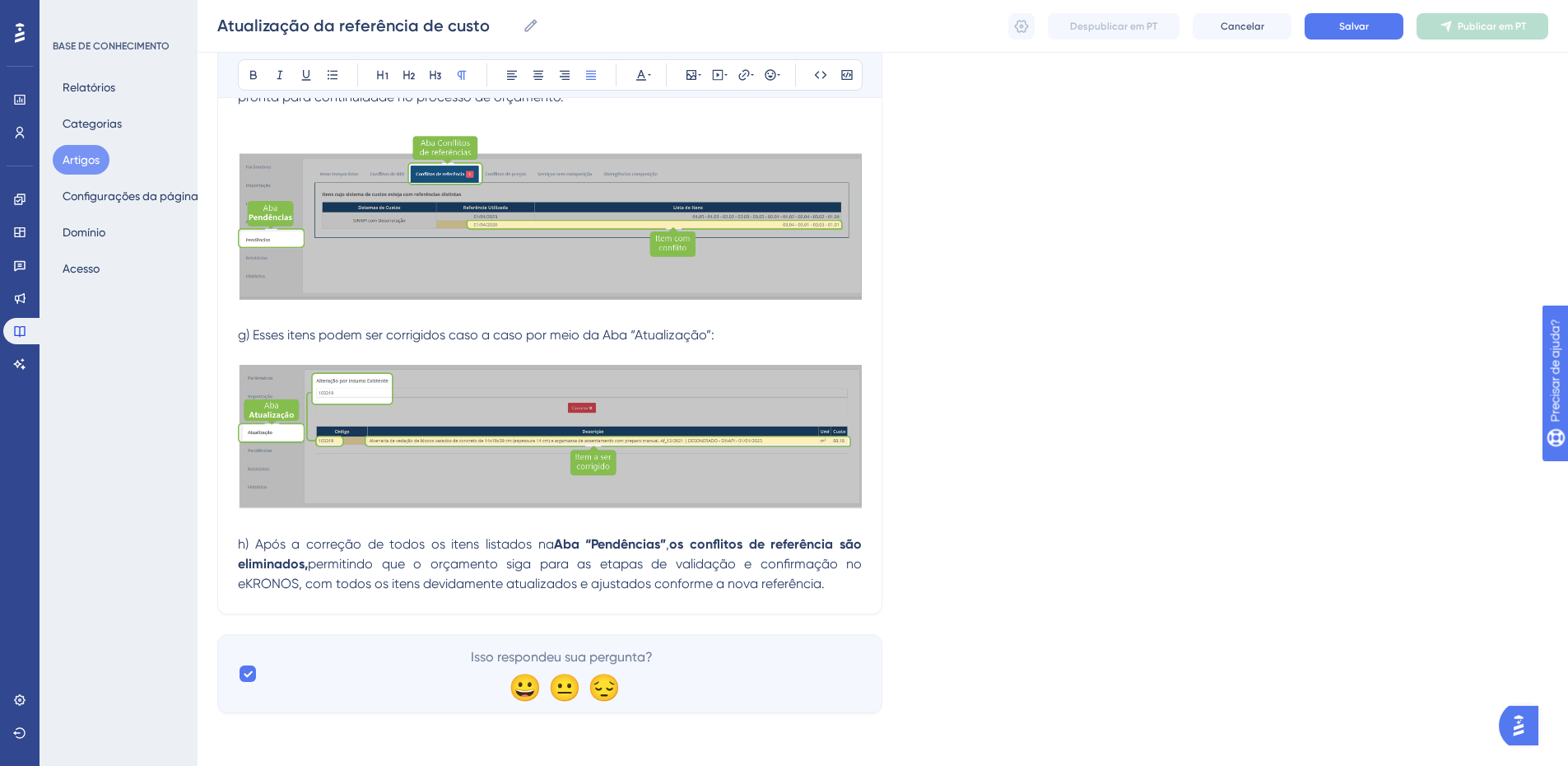
scroll to position [3955, 0]
click at [848, 583] on p "h) Após a correção de todos os itens listados na Aba “Pendências” , os conflito…" at bounding box center [549, 565] width 624 height 60
click at [835, 579] on p "h) Após a correção de todos os itens listados na Aba “Pendências” , os conflito…" at bounding box center [549, 565] width 624 height 60
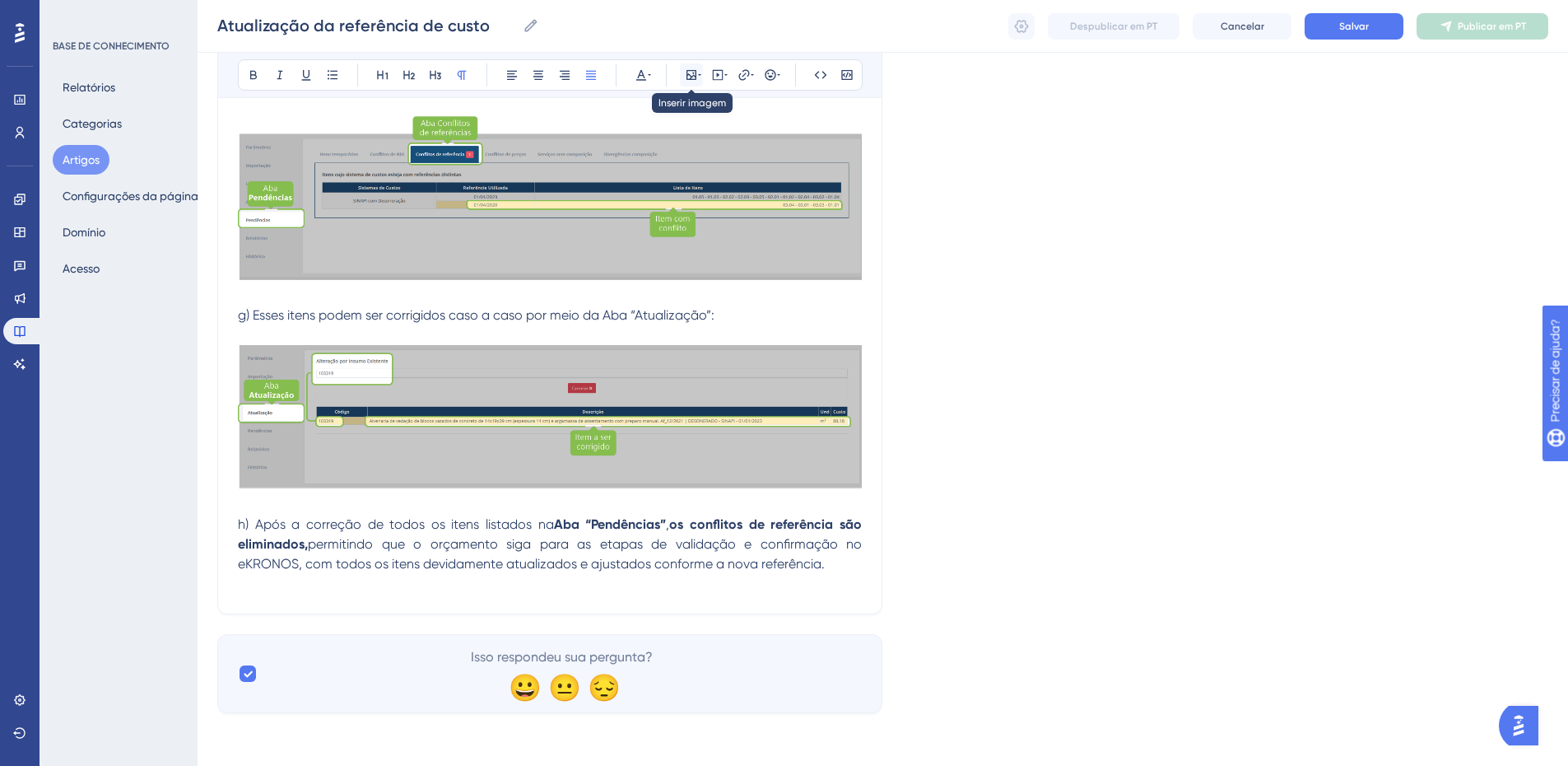
click at [691, 75] on icon at bounding box center [691, 74] width 13 height 13
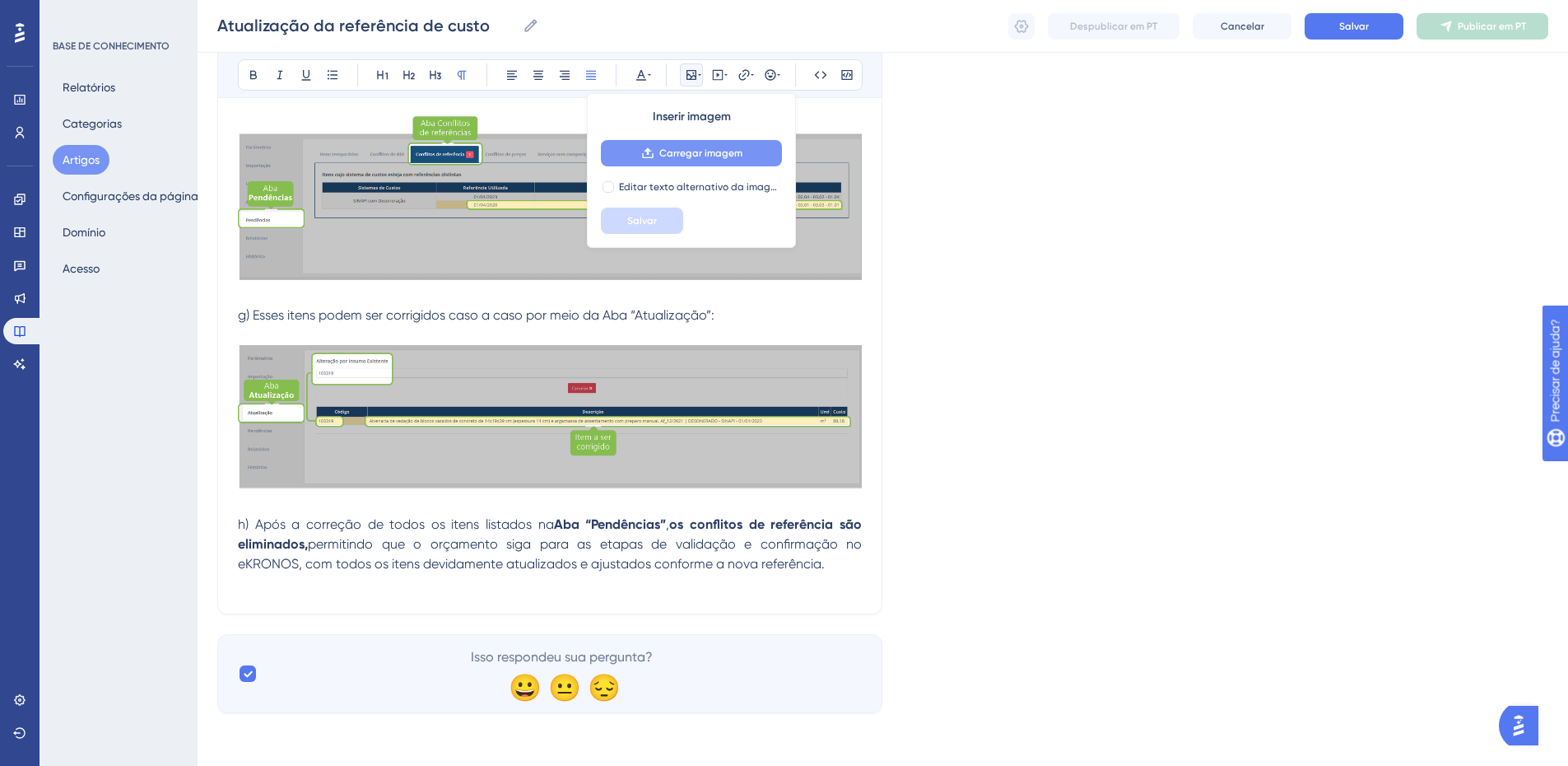
click at [671, 153] on font "Carregar imagem" at bounding box center [701, 154] width 83 height 12
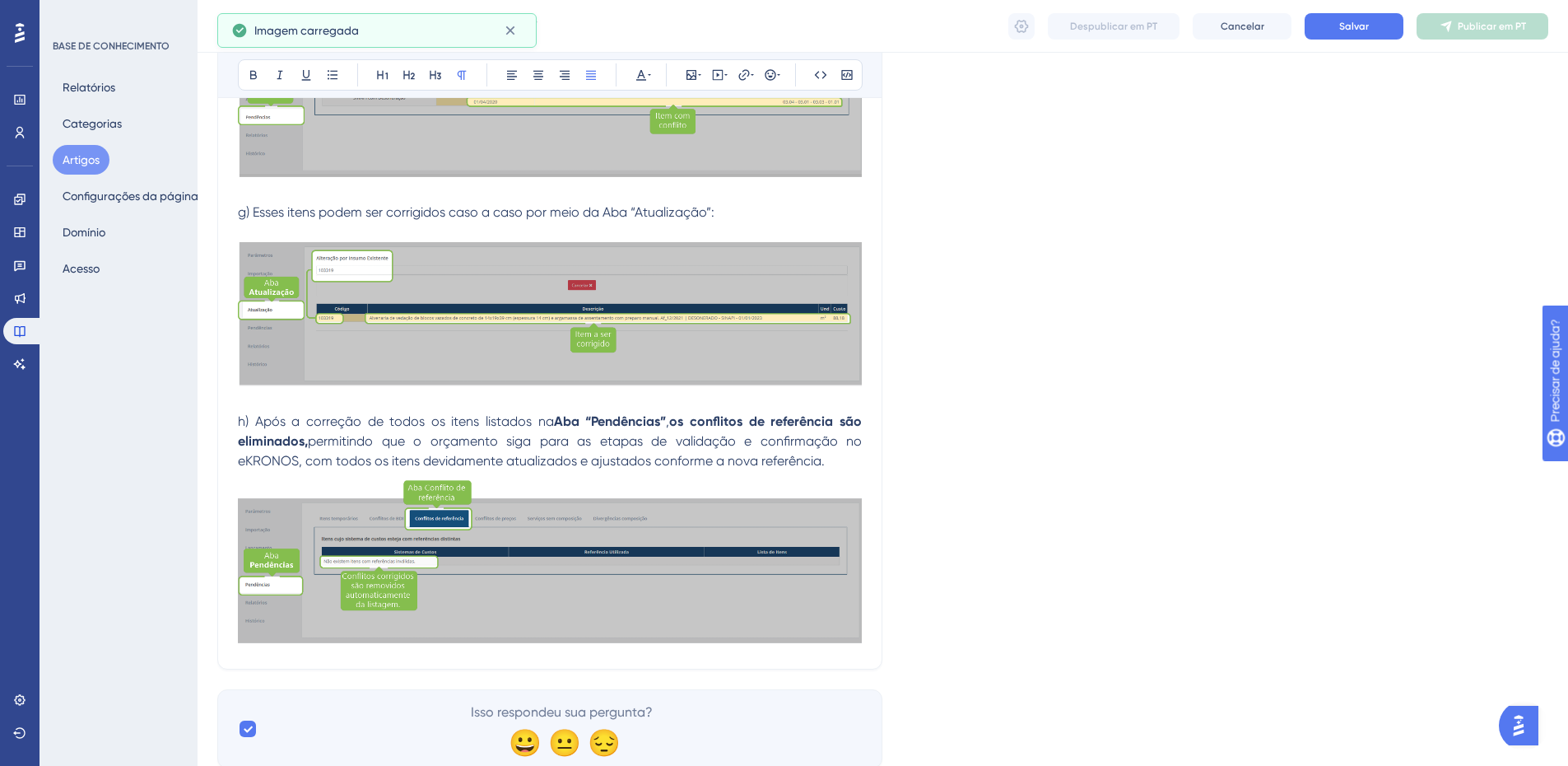
scroll to position [4134, 0]
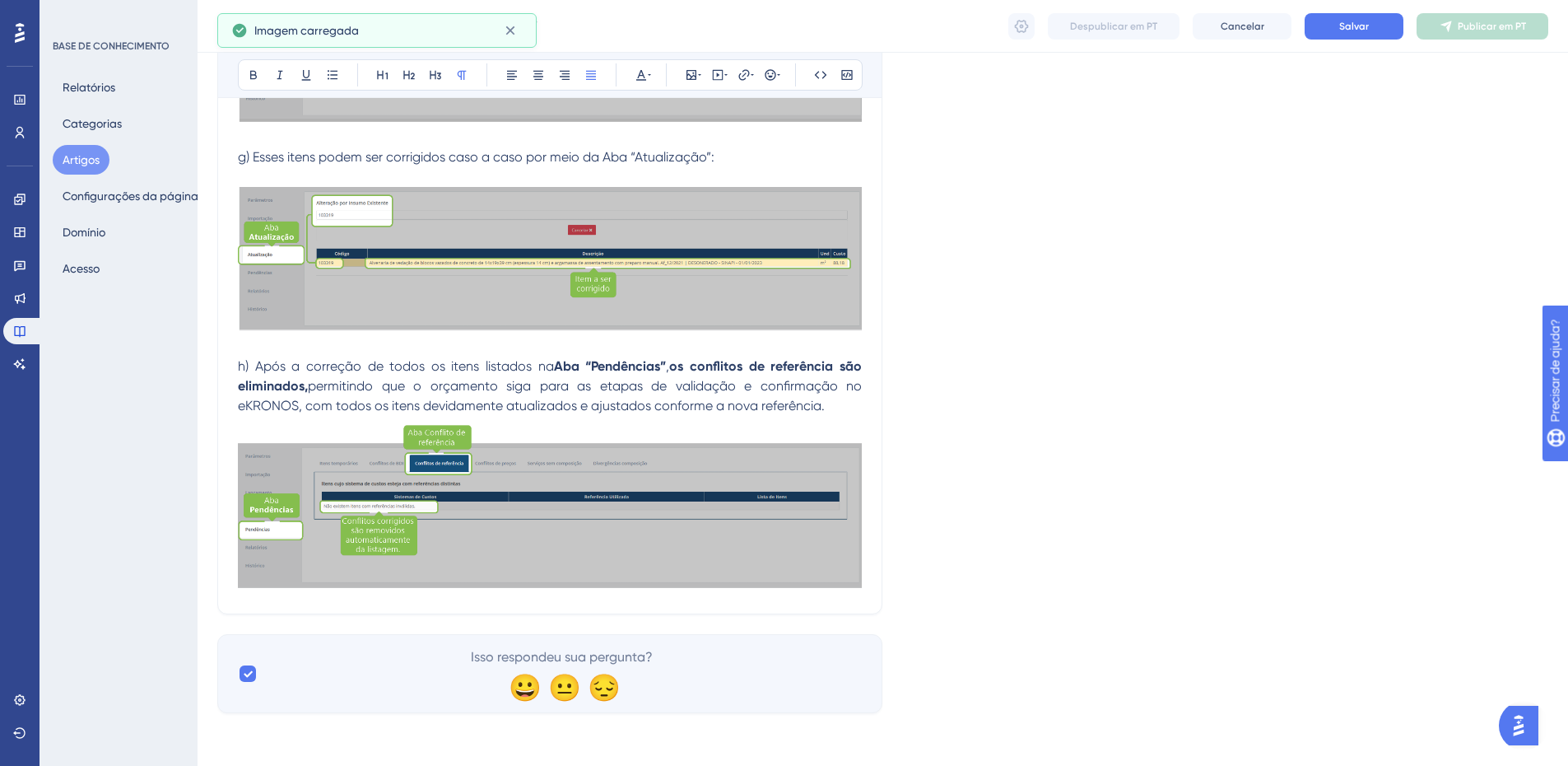
click at [828, 408] on p "h) Após a correção de todos os itens listados na Aba “Pendências” , os conflito…" at bounding box center [549, 386] width 624 height 60
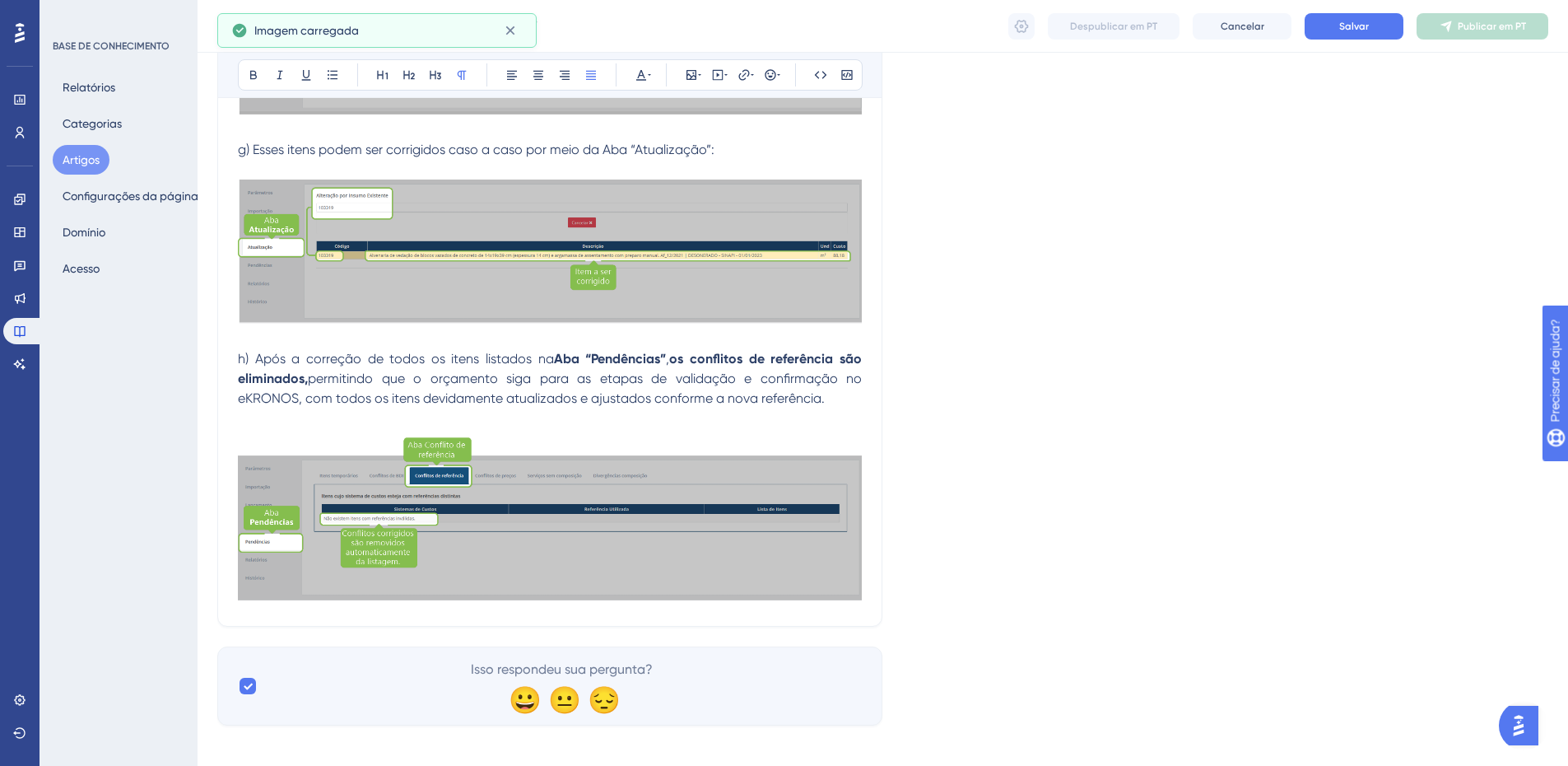
scroll to position [4153, 0]
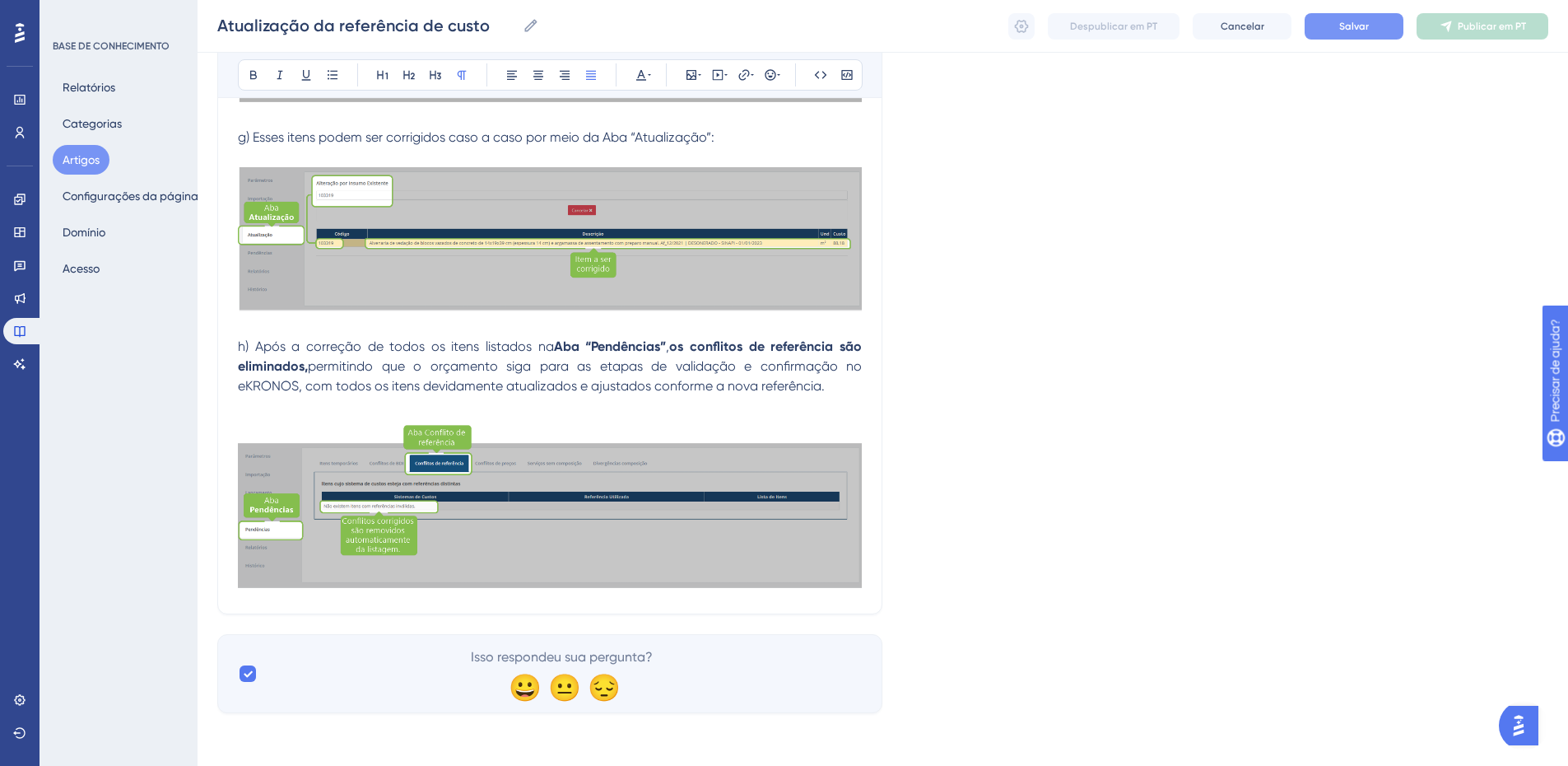
click at [1374, 17] on button "Salvar" at bounding box center [1355, 26] width 99 height 27
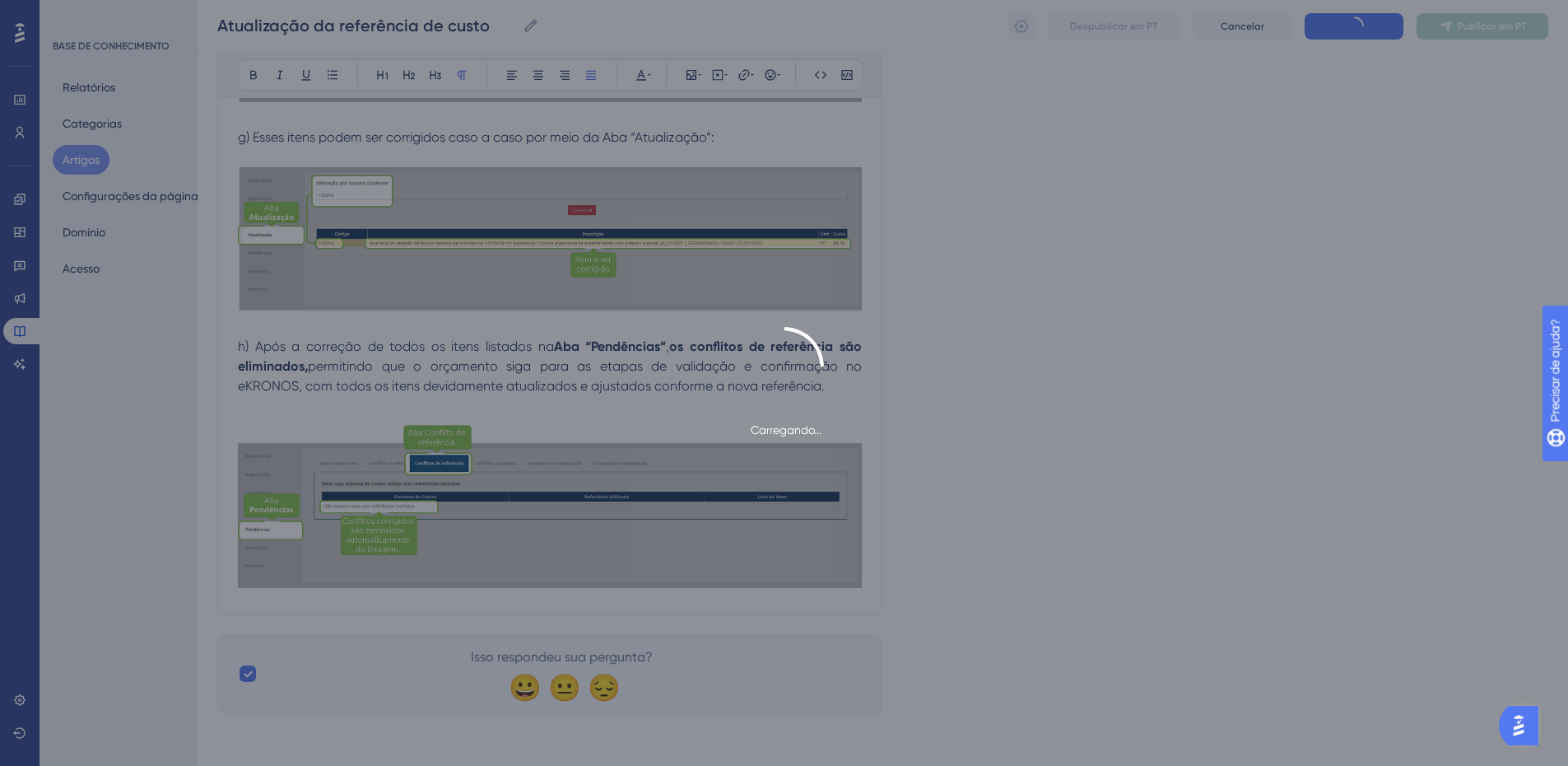
scroll to position [2443, 0]
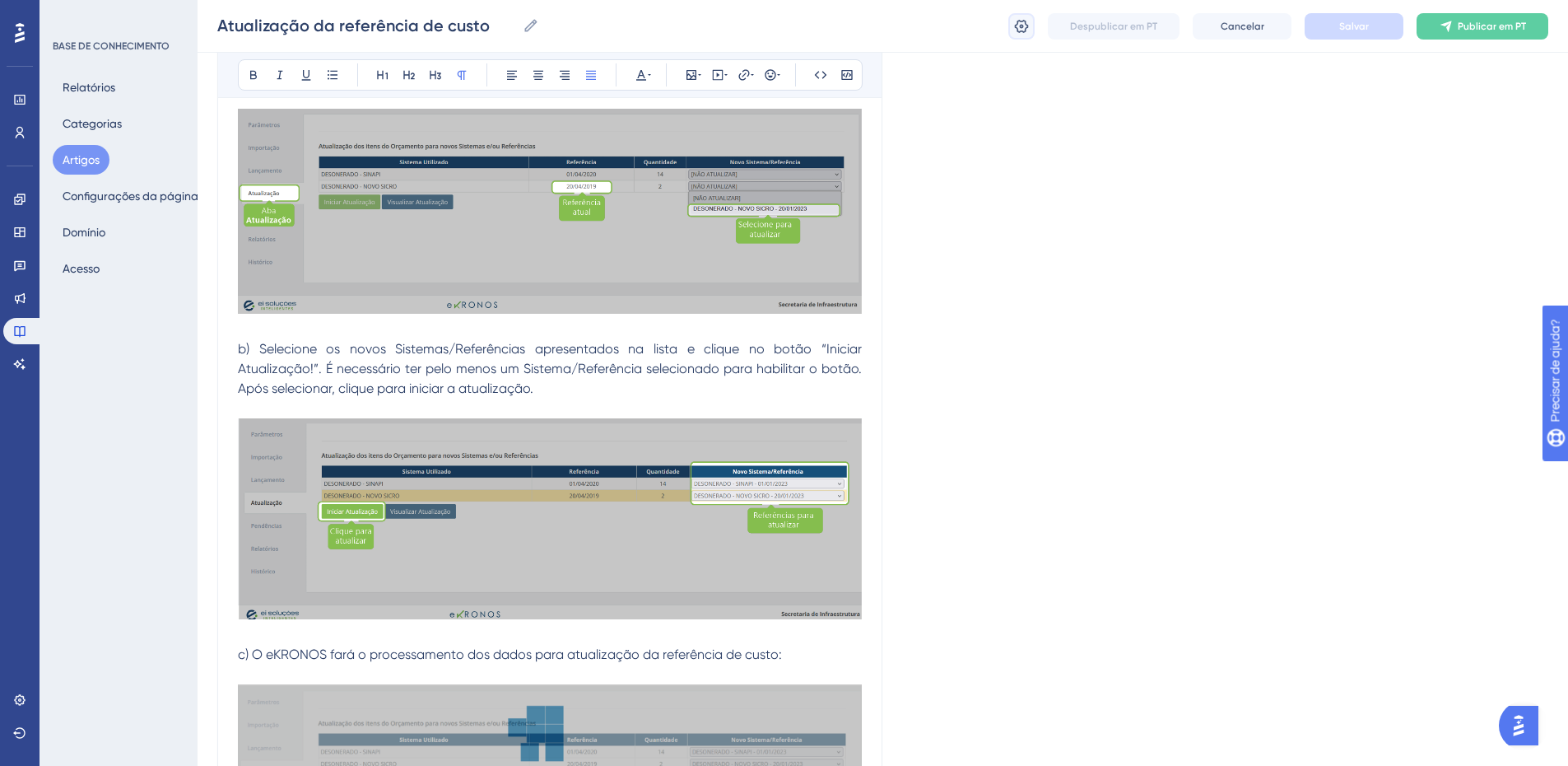
click at [1020, 27] on icon at bounding box center [1022, 26] width 17 height 17
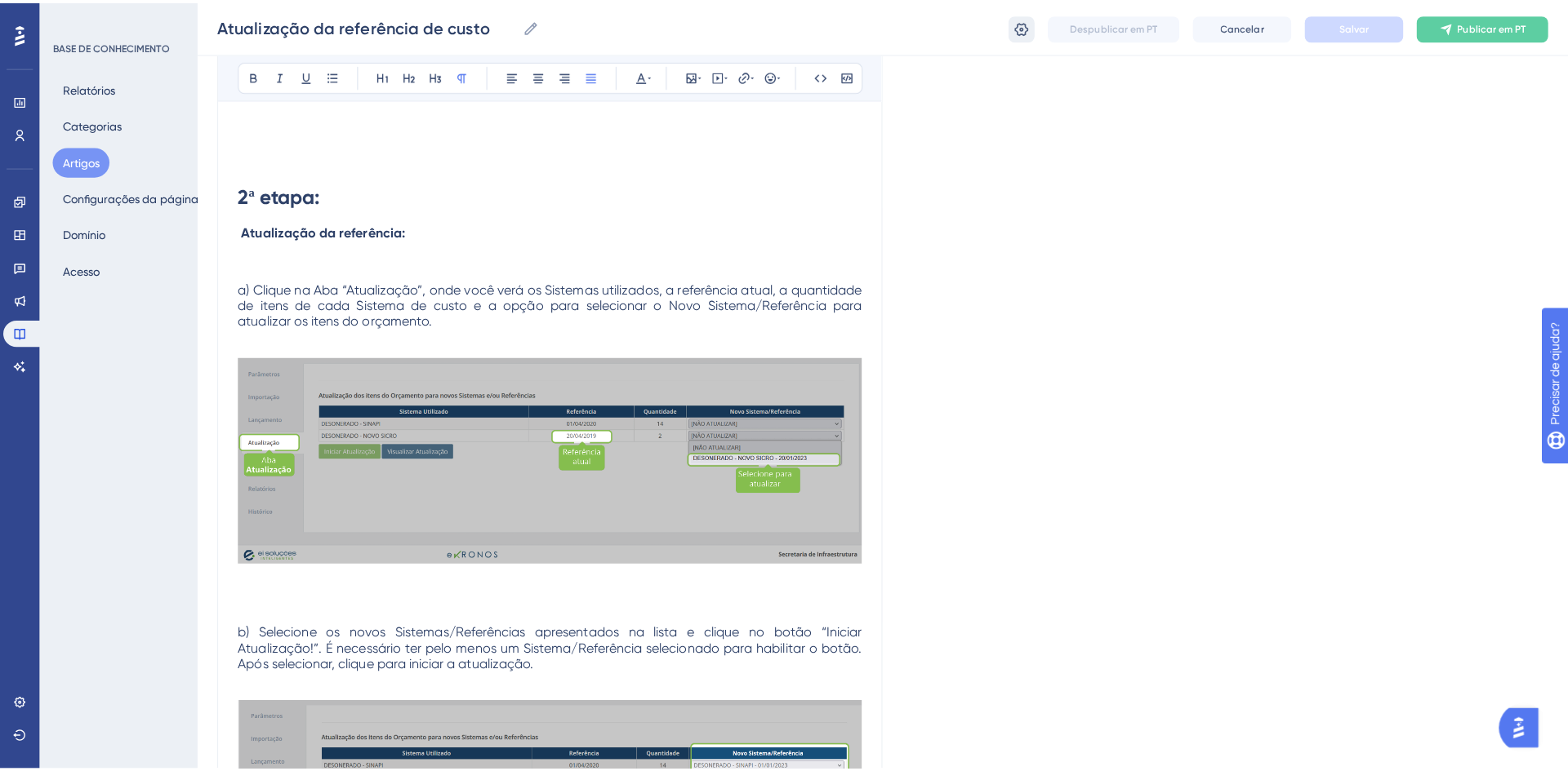
scroll to position [0, 0]
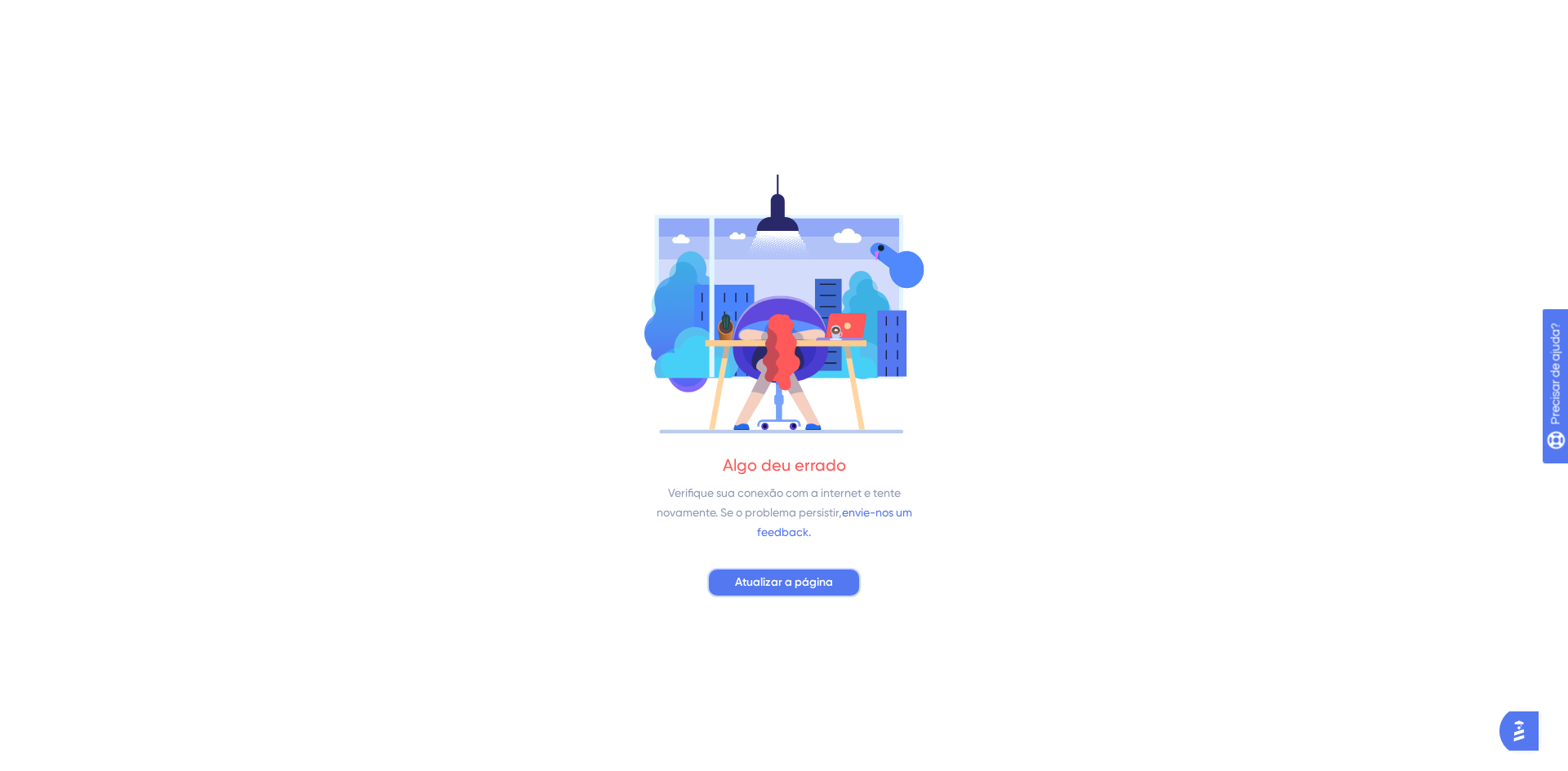
click at [795, 574] on span "Atualizar a página" at bounding box center [784, 583] width 98 height 20
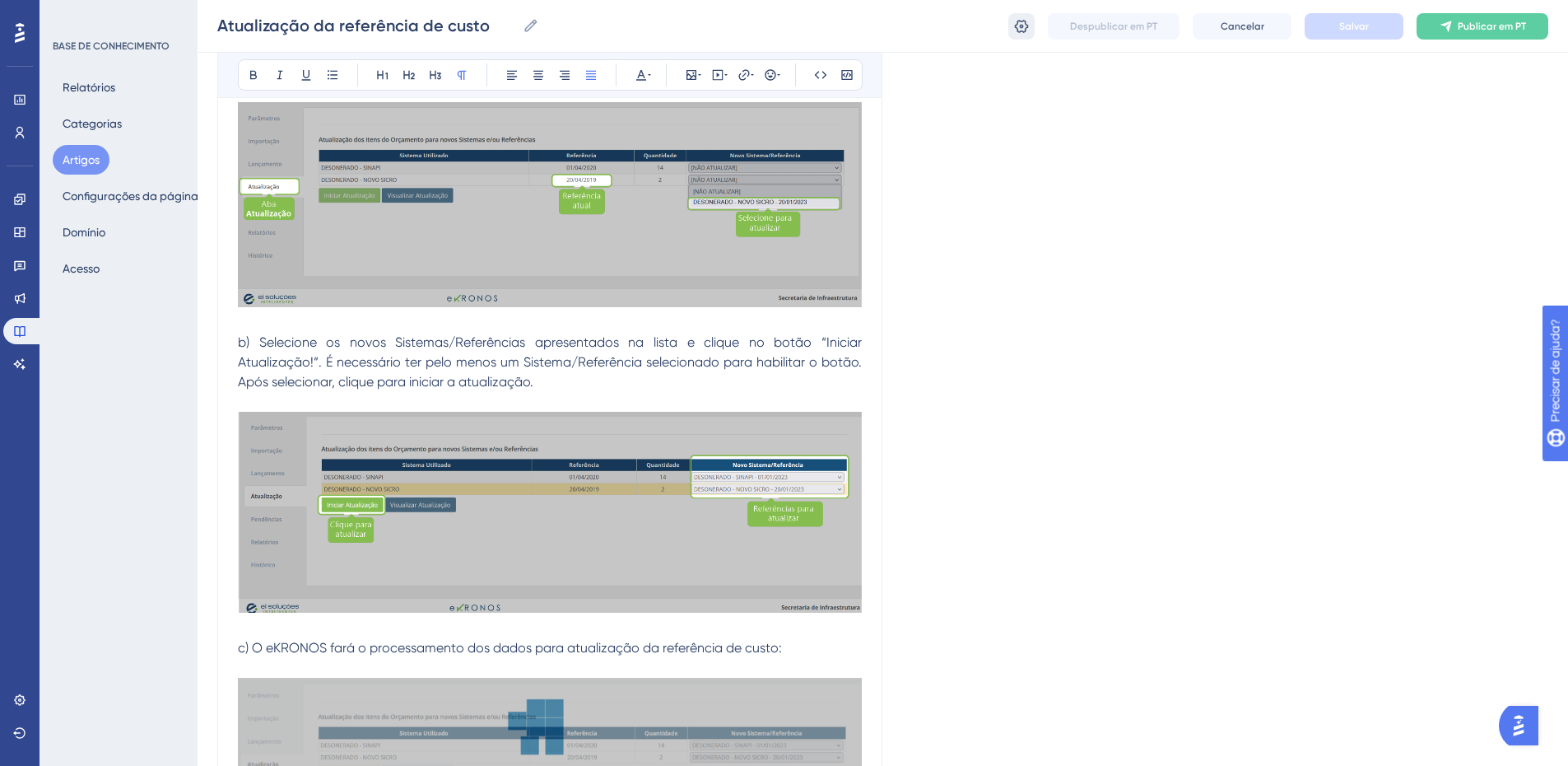
click at [1016, 26] on icon at bounding box center [1023, 25] width 14 height 13
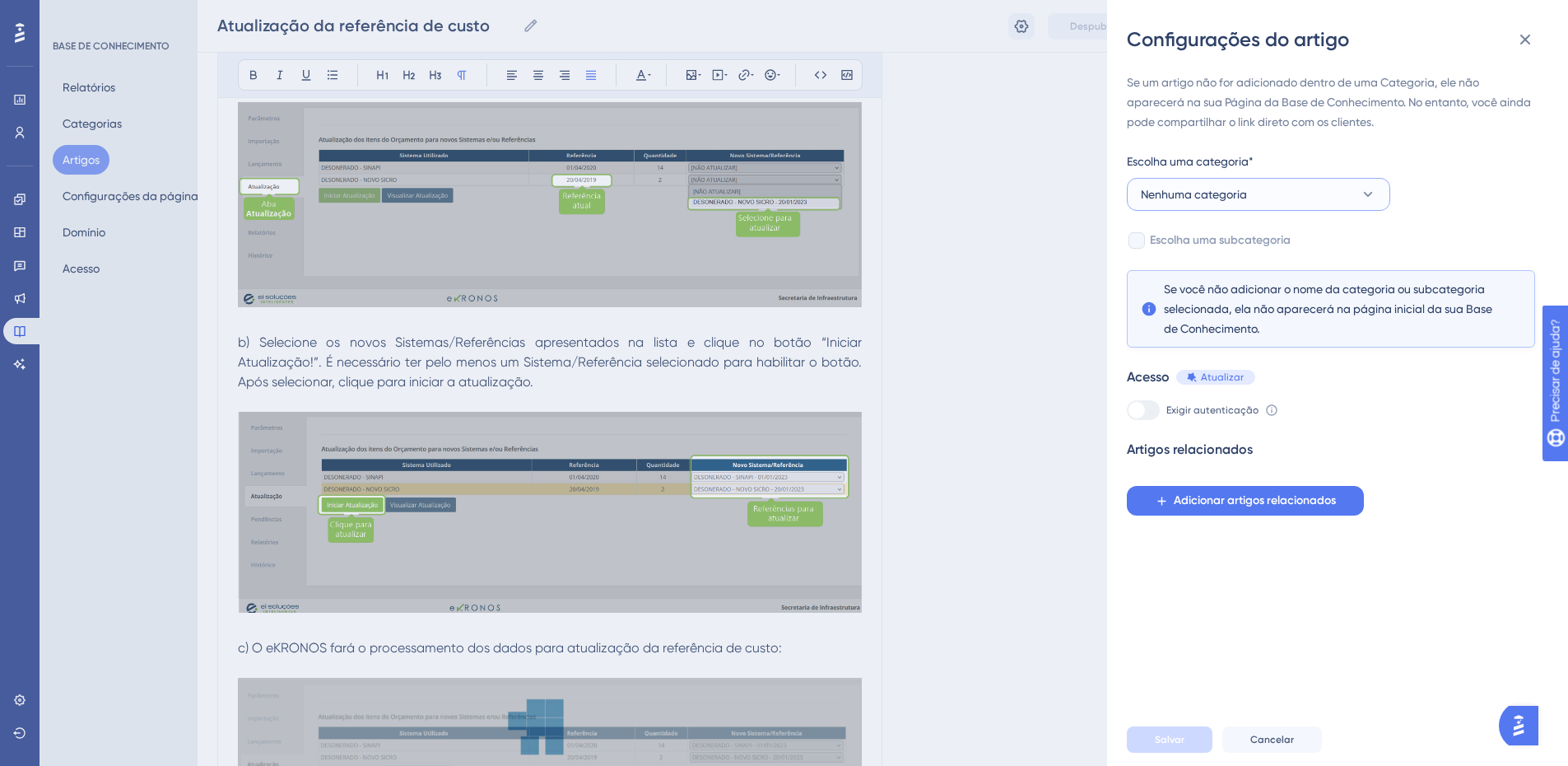
click at [1227, 189] on font "Nenhuma categoria" at bounding box center [1194, 193] width 106 height 13
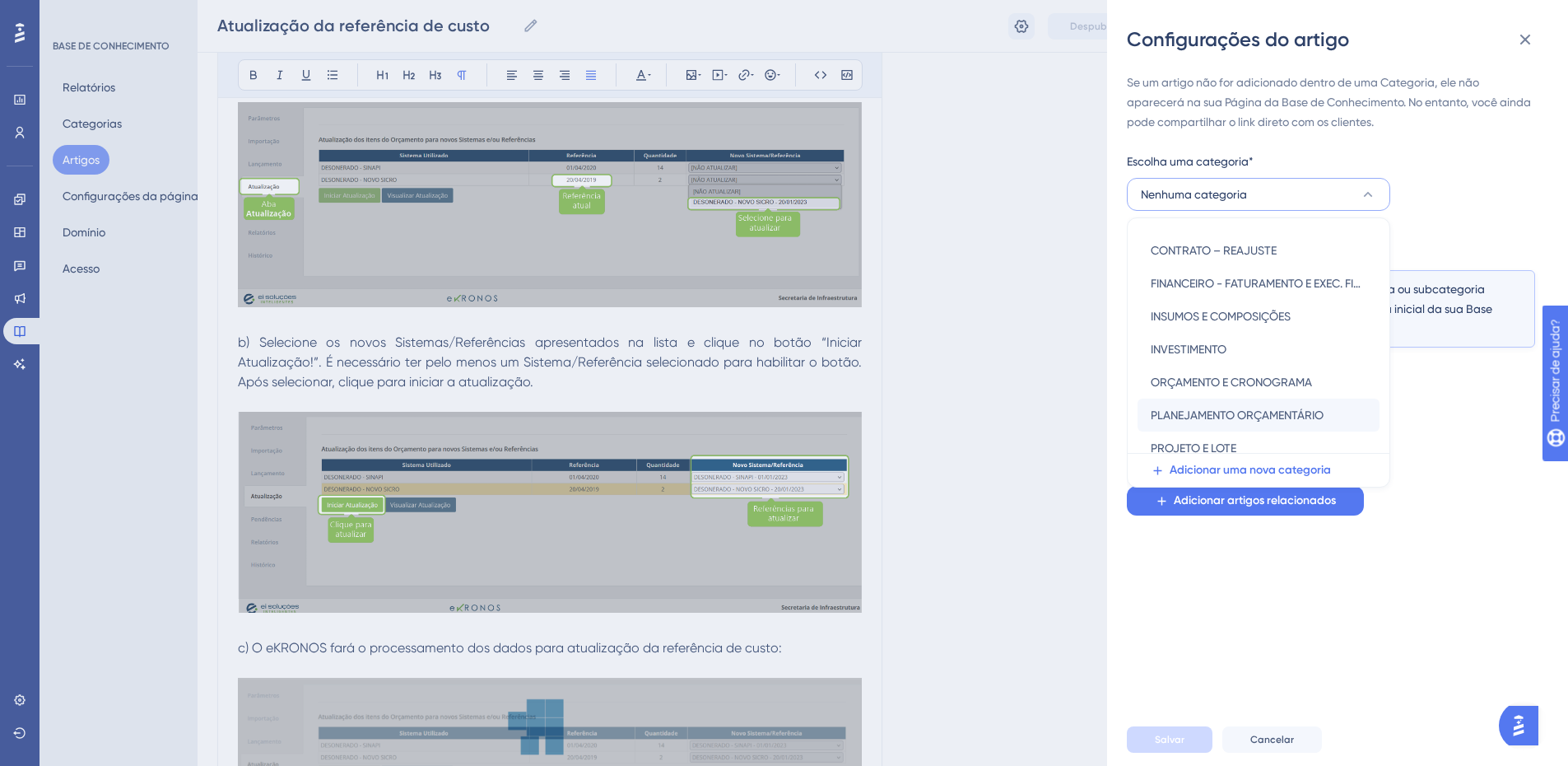
scroll to position [165, 0]
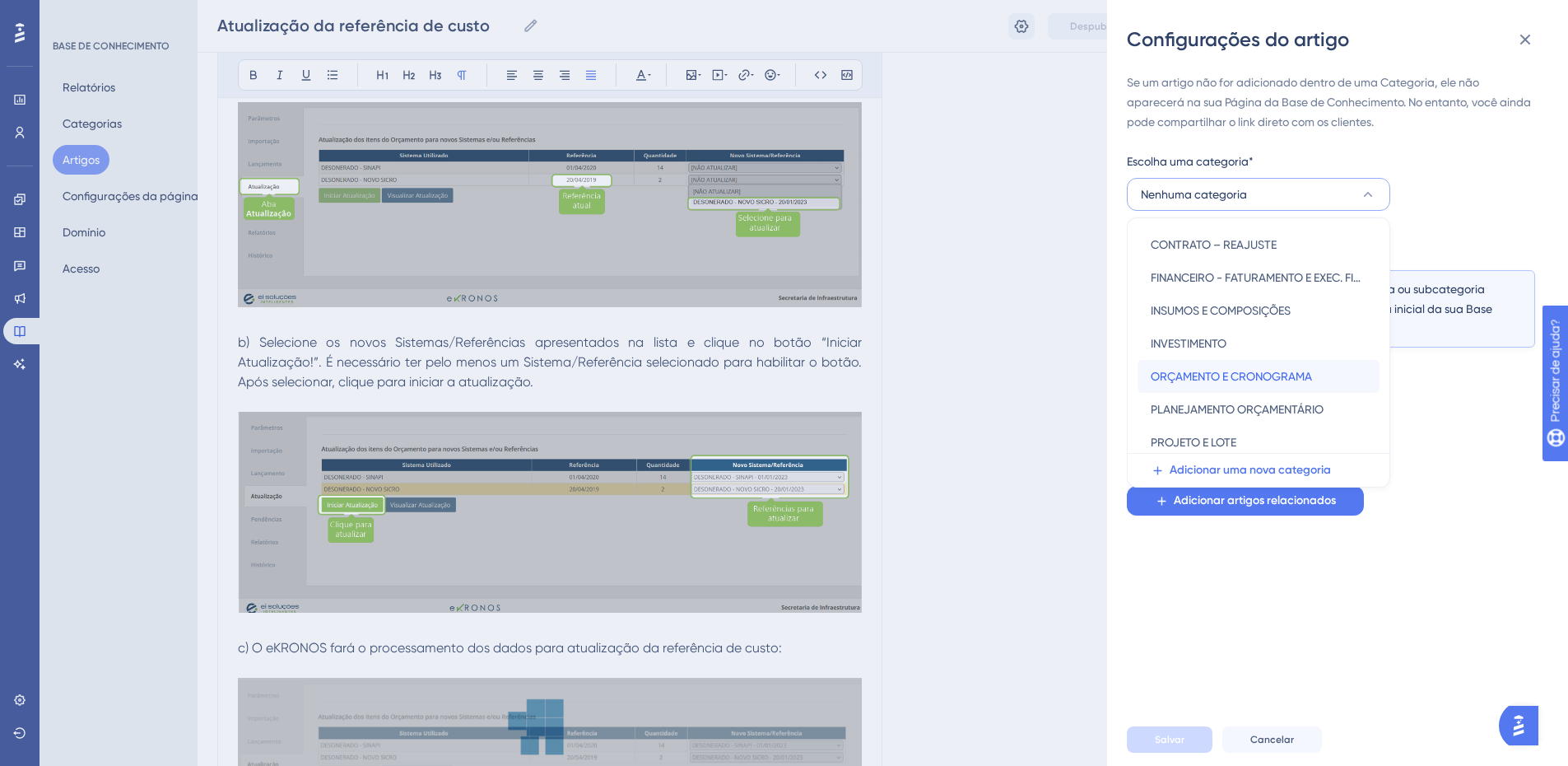
click at [1224, 371] on font "ORÇAMENTO E CRONOGRAMA" at bounding box center [1232, 376] width 162 height 13
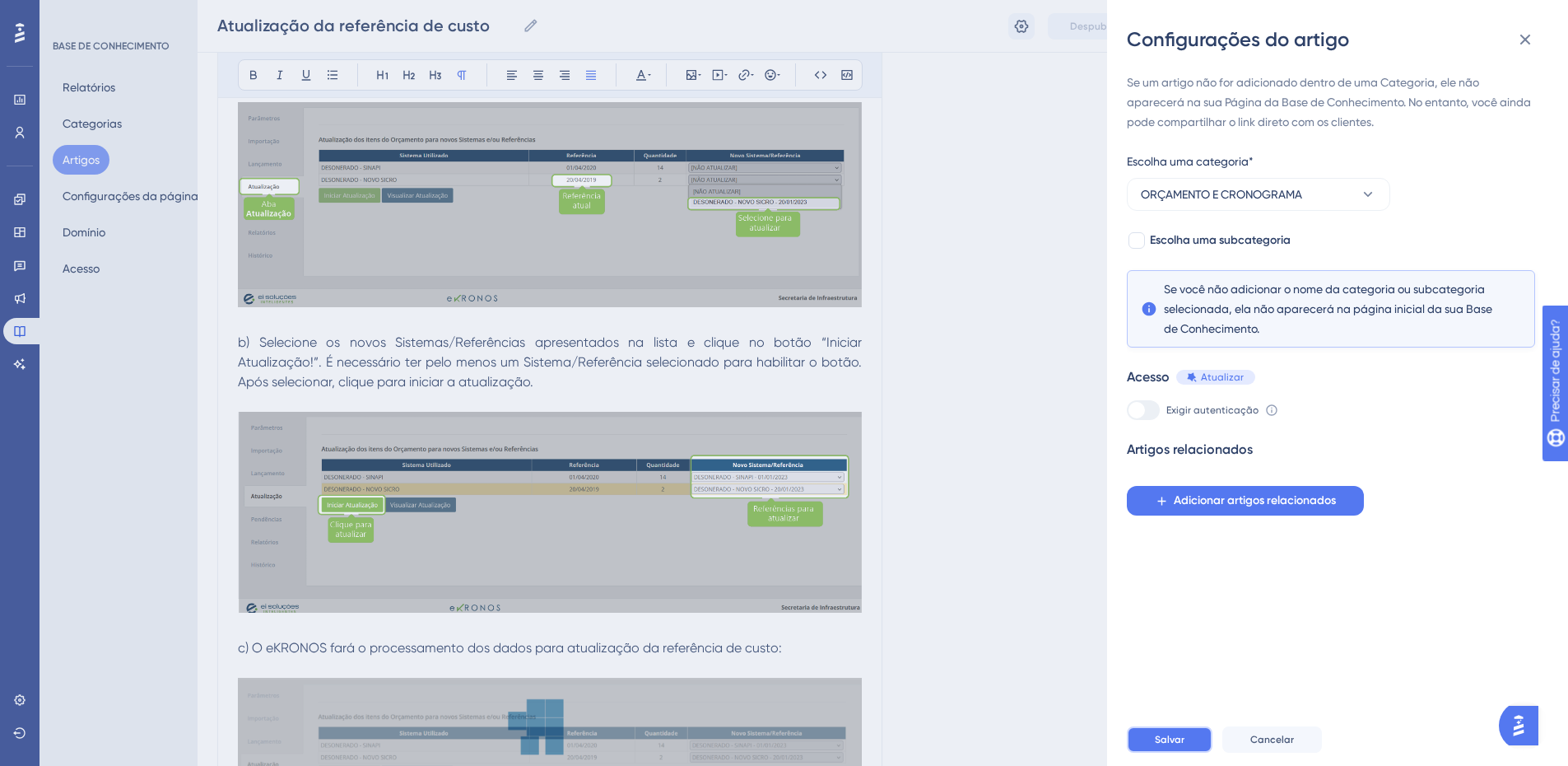
click at [1170, 745] on font "Salvar" at bounding box center [1170, 740] width 30 height 12
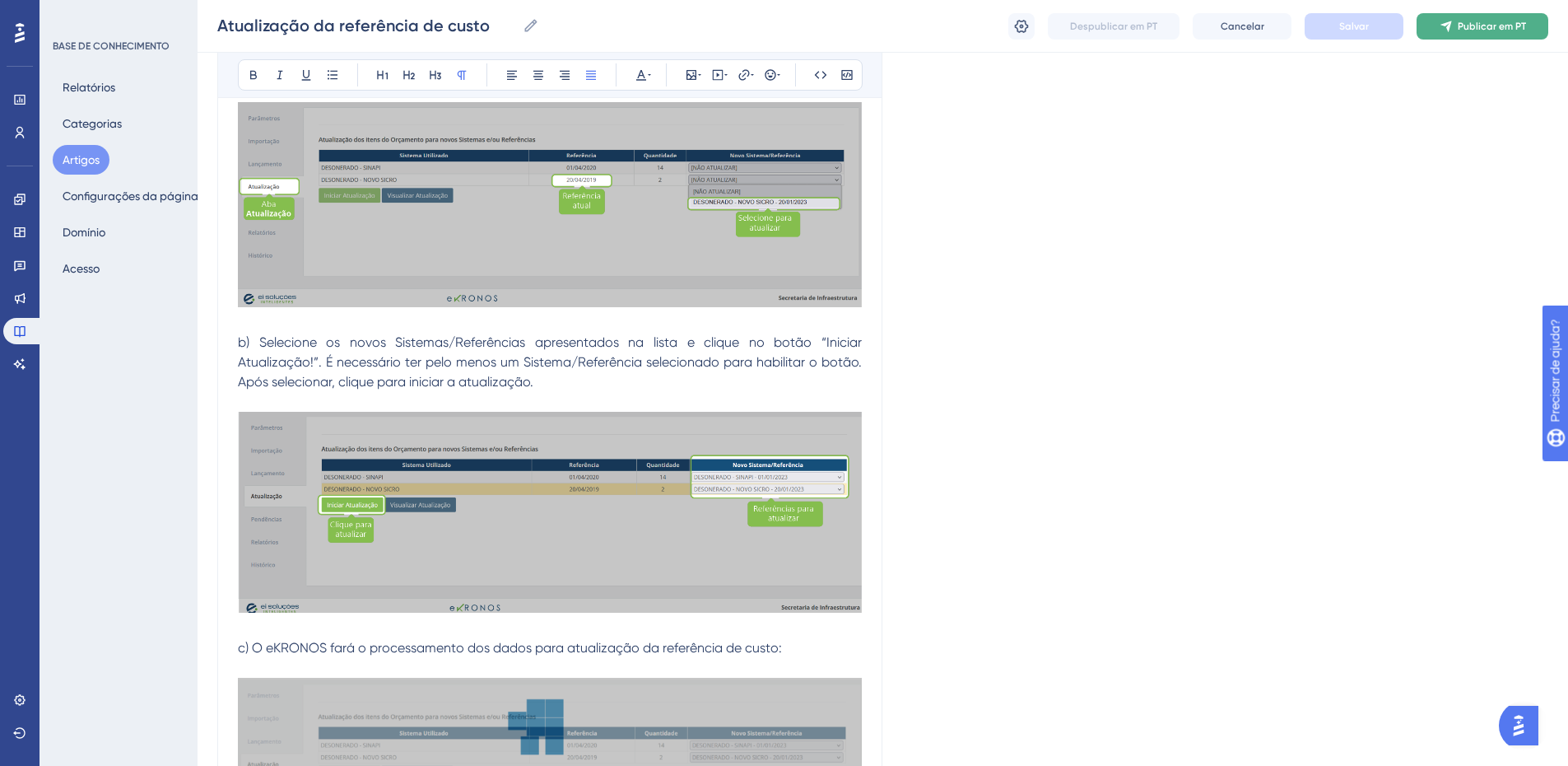
click at [1492, 26] on font "Publicar em PT" at bounding box center [1492, 27] width 68 height 12
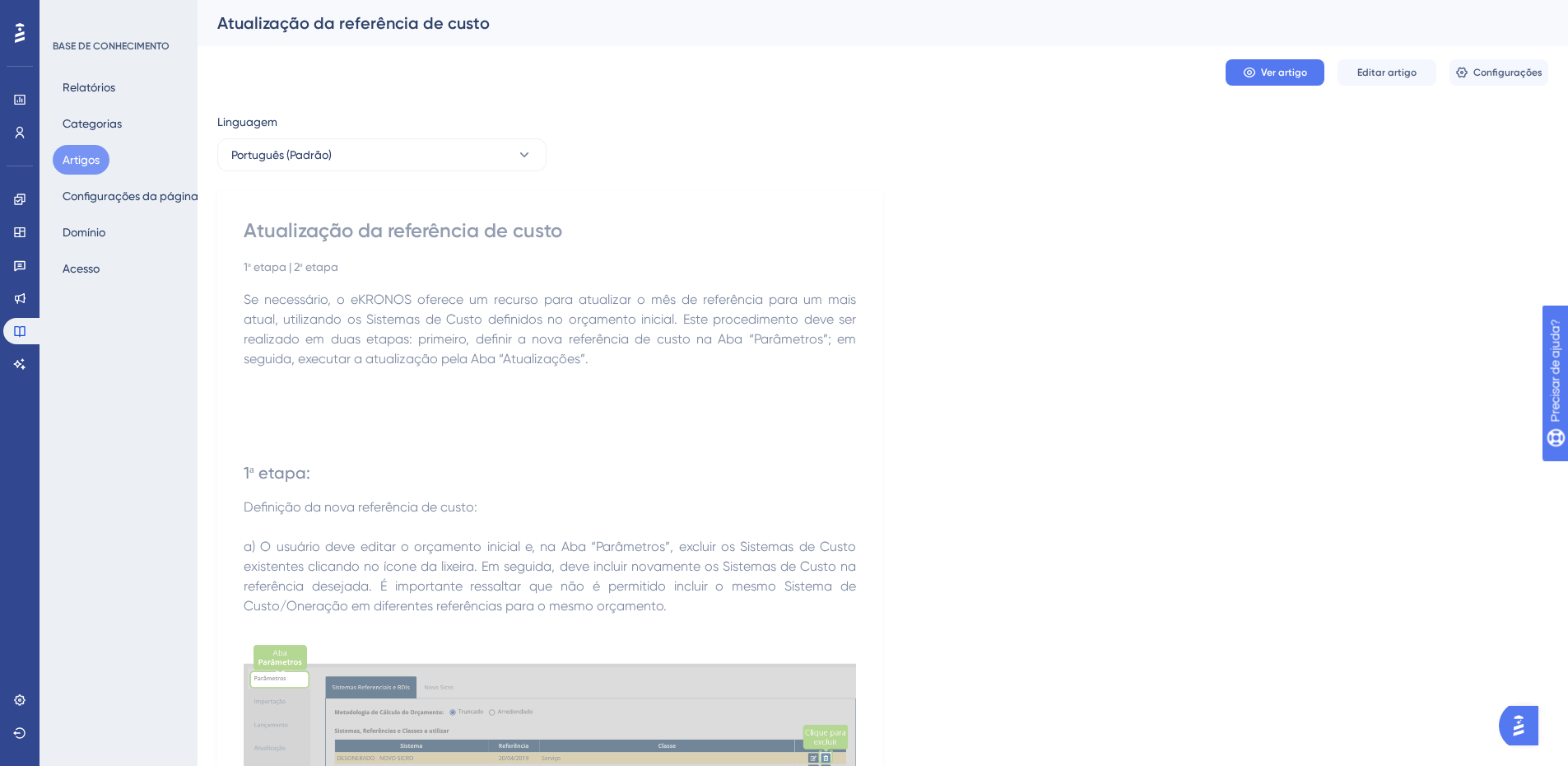
click at [93, 156] on font "Artigos" at bounding box center [80, 159] width 37 height 13
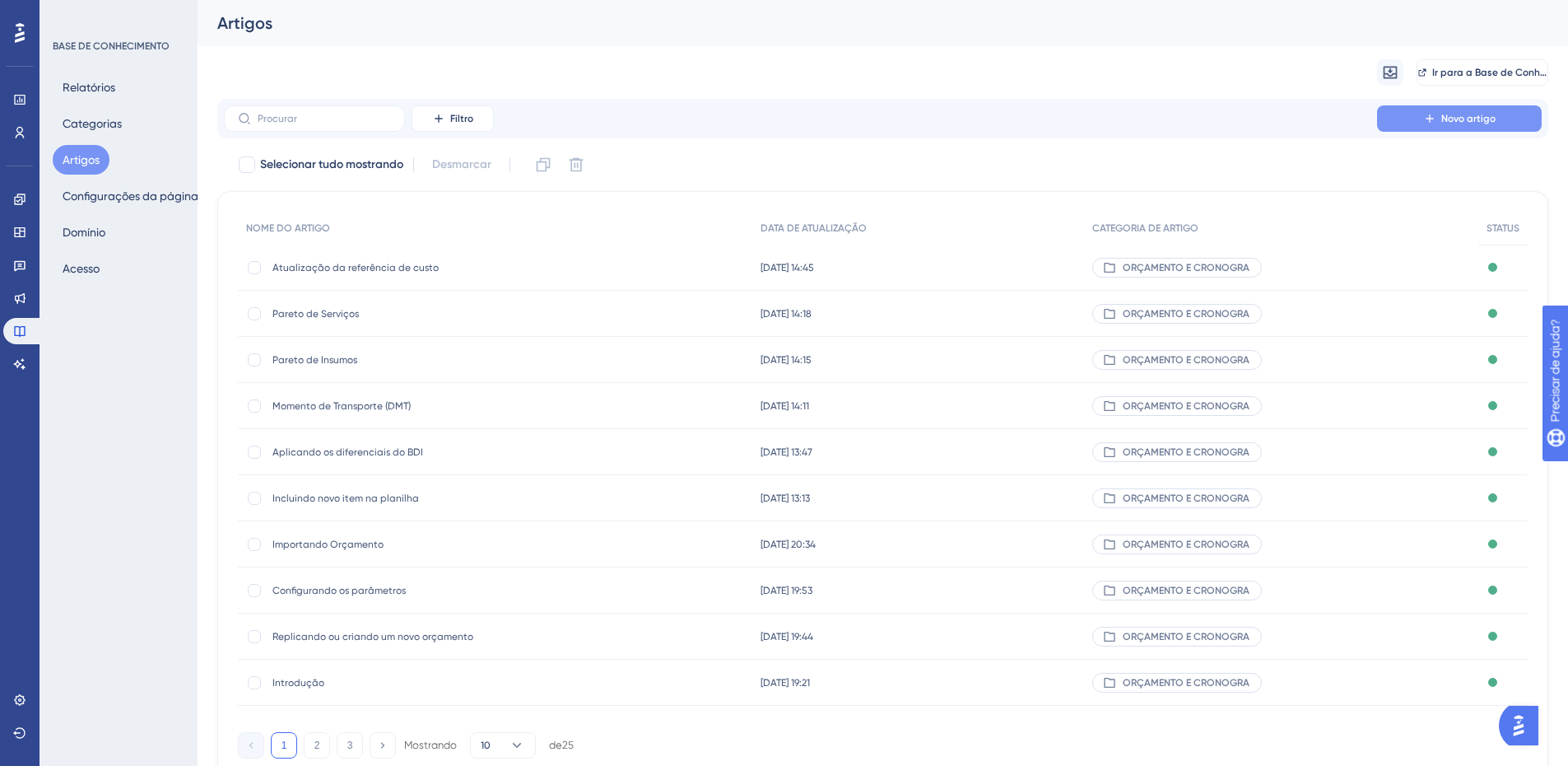
click at [1438, 114] on button "Novo artigo" at bounding box center [1460, 118] width 165 height 27
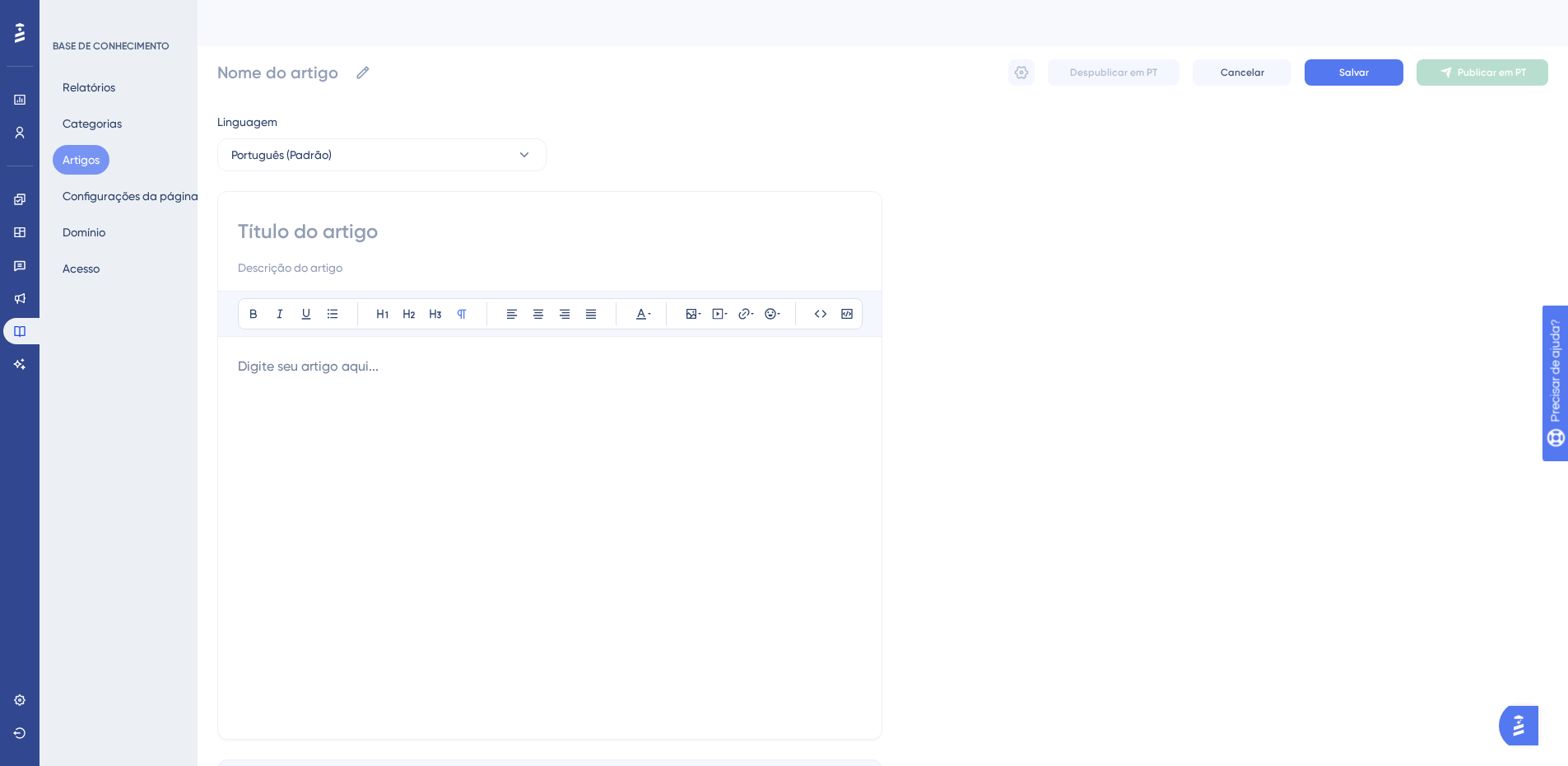
click at [291, 225] on input at bounding box center [549, 231] width 624 height 27
paste input "Atualização de Oneração"
type input "Atualização de Oneração"
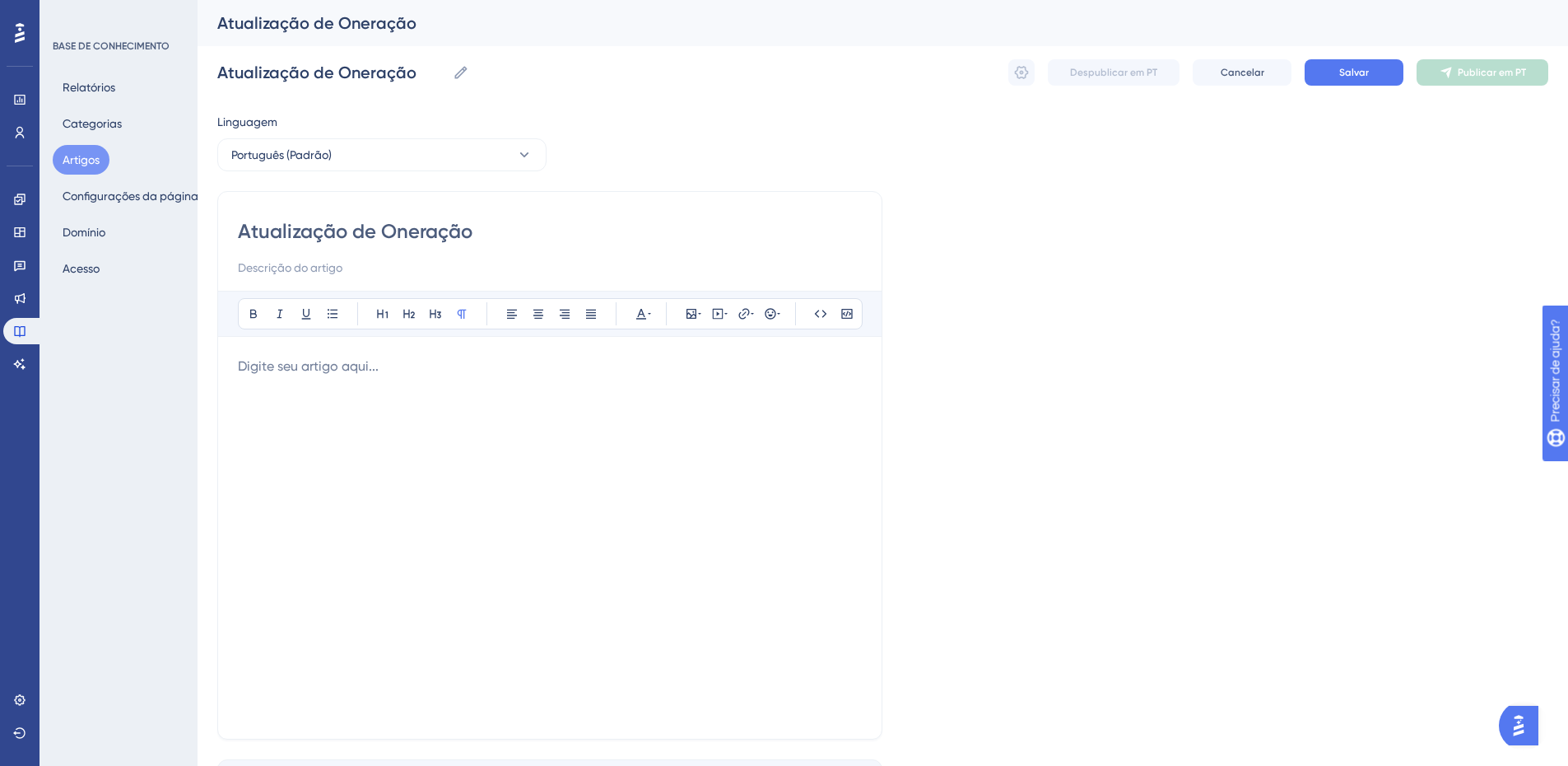
click at [322, 270] on input at bounding box center [549, 268] width 624 height 20
paste input "1ª etapa – Redefinição do(s) Sistema(s) de Custo | 2ª etapa"
type input "1ª etapa – Redefinição do(s) Sistema(s) de Custo | 2ª etapa"
click at [270, 371] on p at bounding box center [549, 366] width 624 height 20
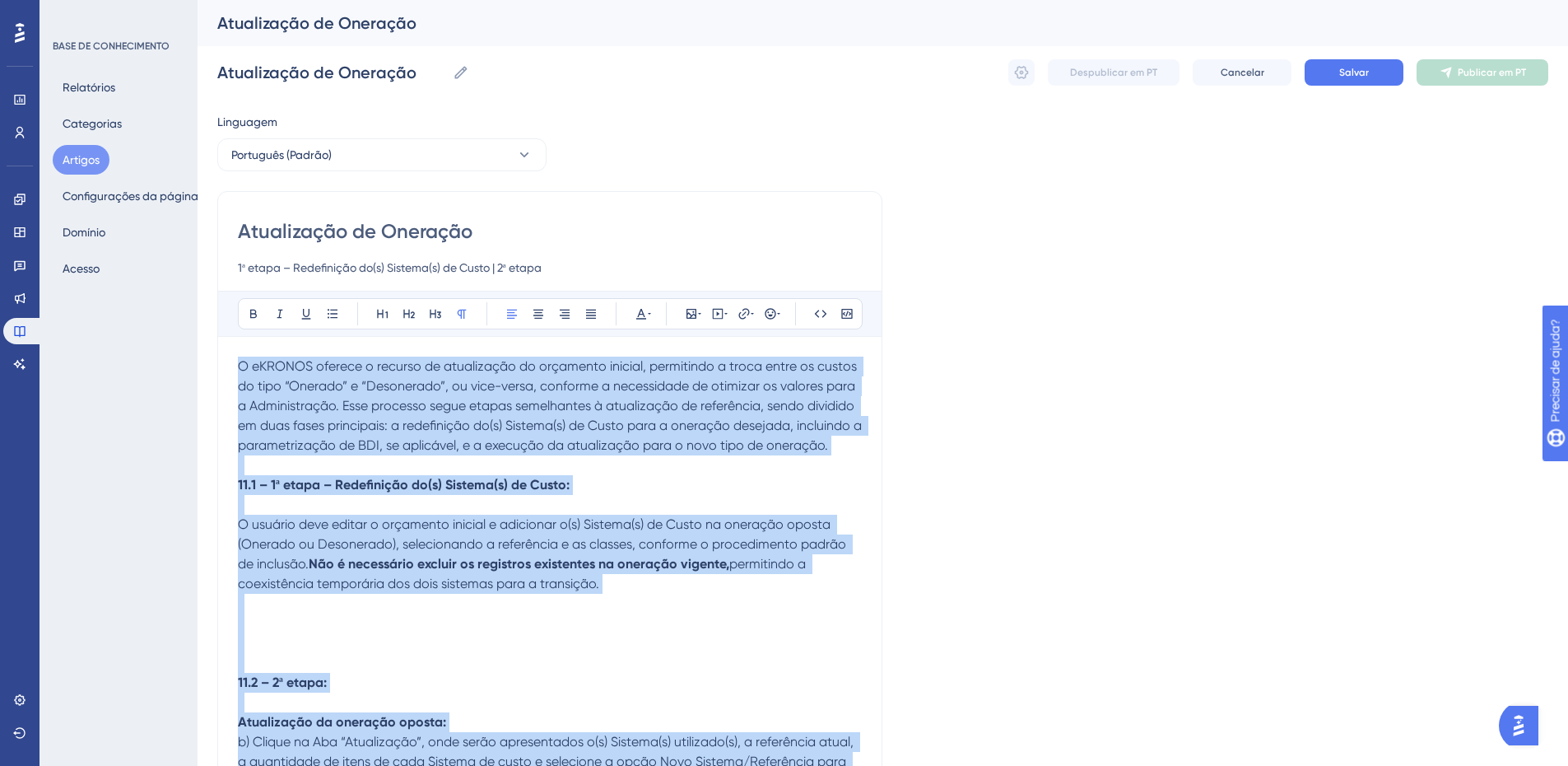
drag, startPoint x: 603, startPoint y: 589, endPoint x: 145, endPoint y: 303, distance: 540.0
click at [197, 310] on div "Desempenho Usuários Noivado Widgets Opinião Atualizações de produtos Base de co…" at bounding box center [883, 666] width 1371 height 1333
click at [589, 317] on icon at bounding box center [590, 314] width 13 height 13
drag, startPoint x: 432, startPoint y: 418, endPoint x: 360, endPoint y: 405, distance: 73.2
click at [431, 418] on span "O eKRONOS oferece o recurso de atualização do orçamento inicial, permitindo a t…" at bounding box center [551, 405] width 628 height 94
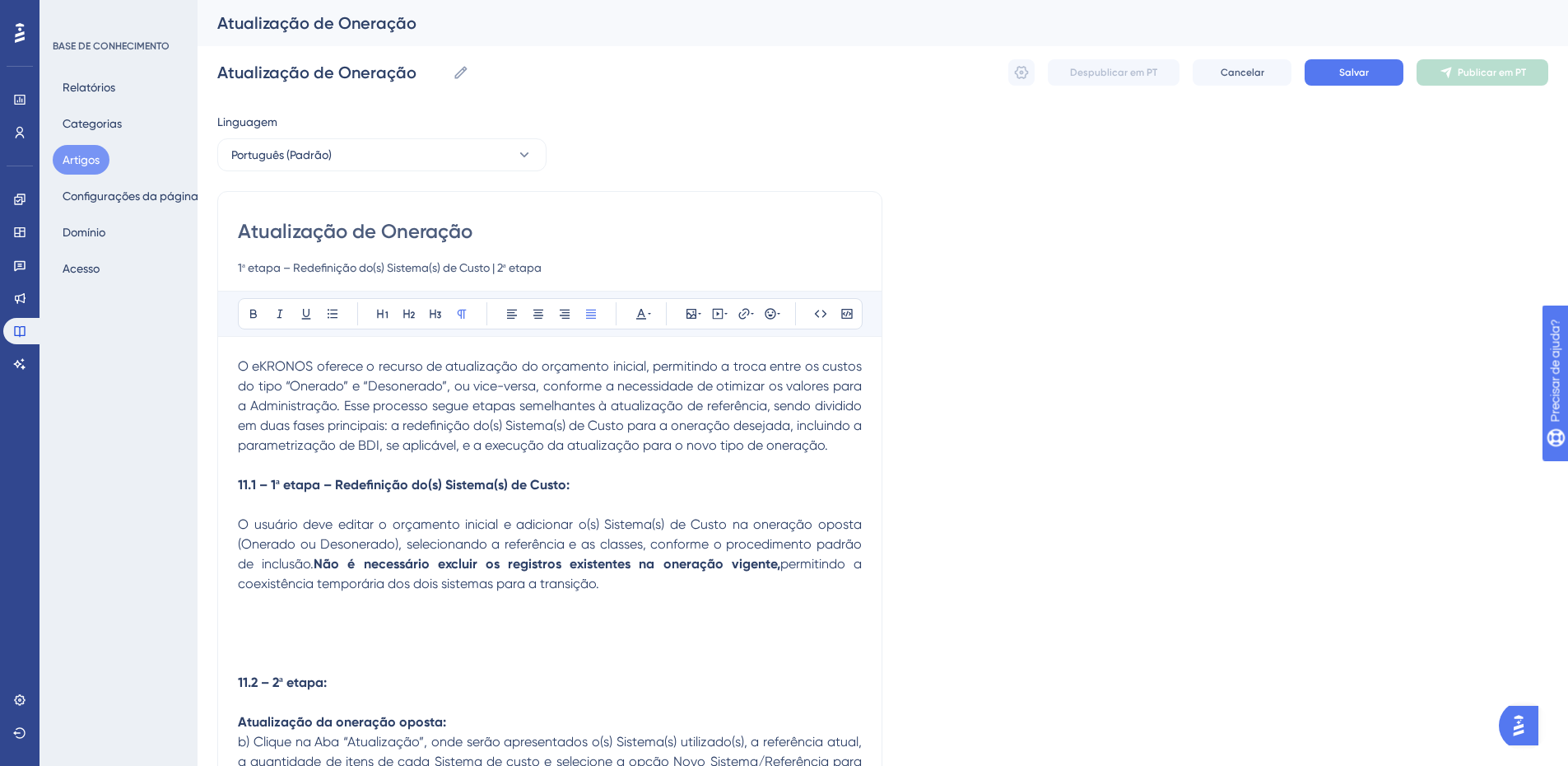
click at [266, 466] on p at bounding box center [549, 465] width 624 height 20
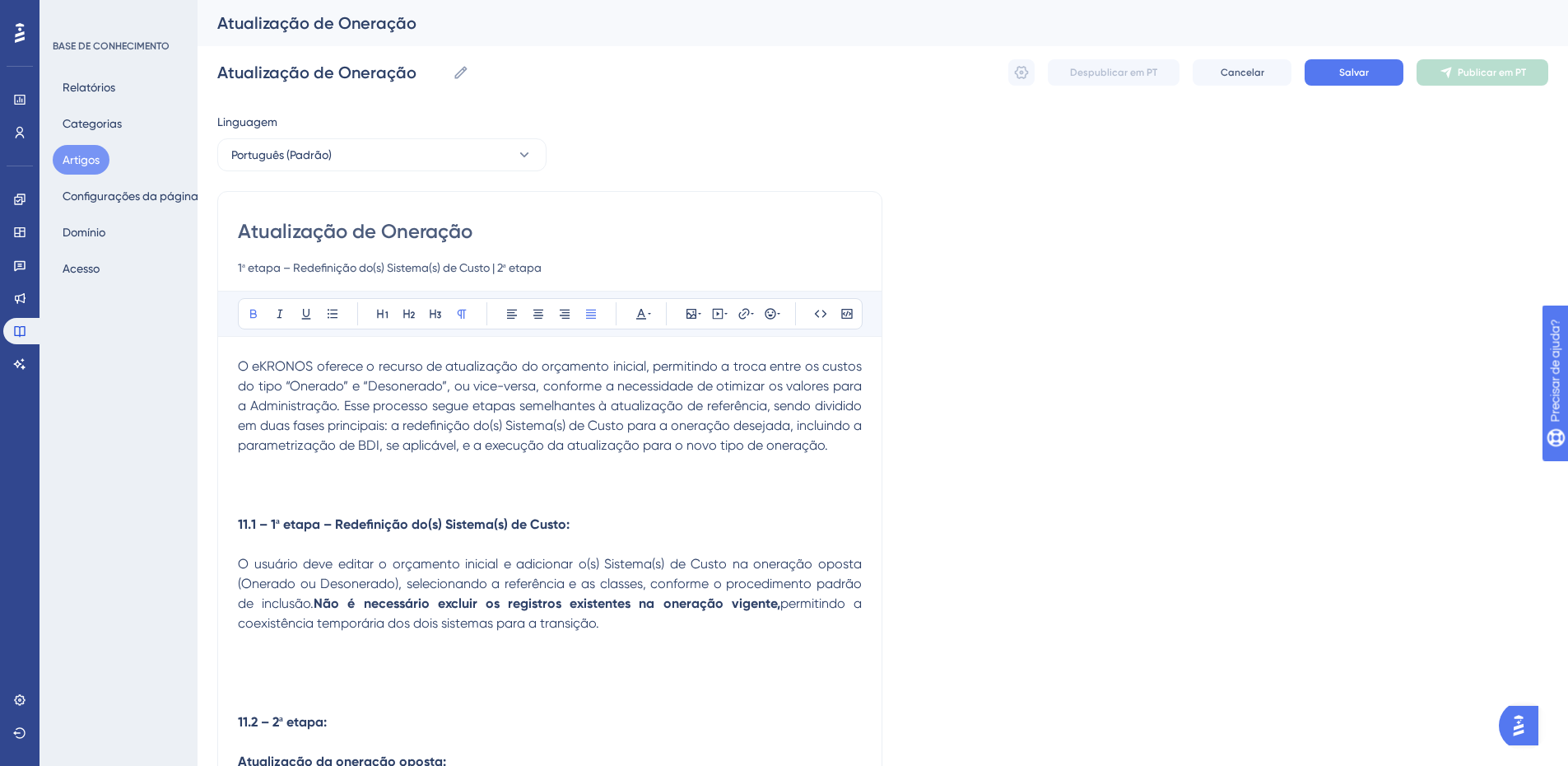
drag, startPoint x: 271, startPoint y: 524, endPoint x: 226, endPoint y: 515, distance: 45.9
click at [226, 515] on div "Atualização de Oneração 1ª etapa – Redefinição do(s) Sistema(s) de Custo | 2ª e…" at bounding box center [549, 719] width 665 height 1056
drag, startPoint x: 562, startPoint y: 521, endPoint x: 231, endPoint y: 504, distance: 331.4
click at [405, 313] on icon at bounding box center [410, 314] width 12 height 9
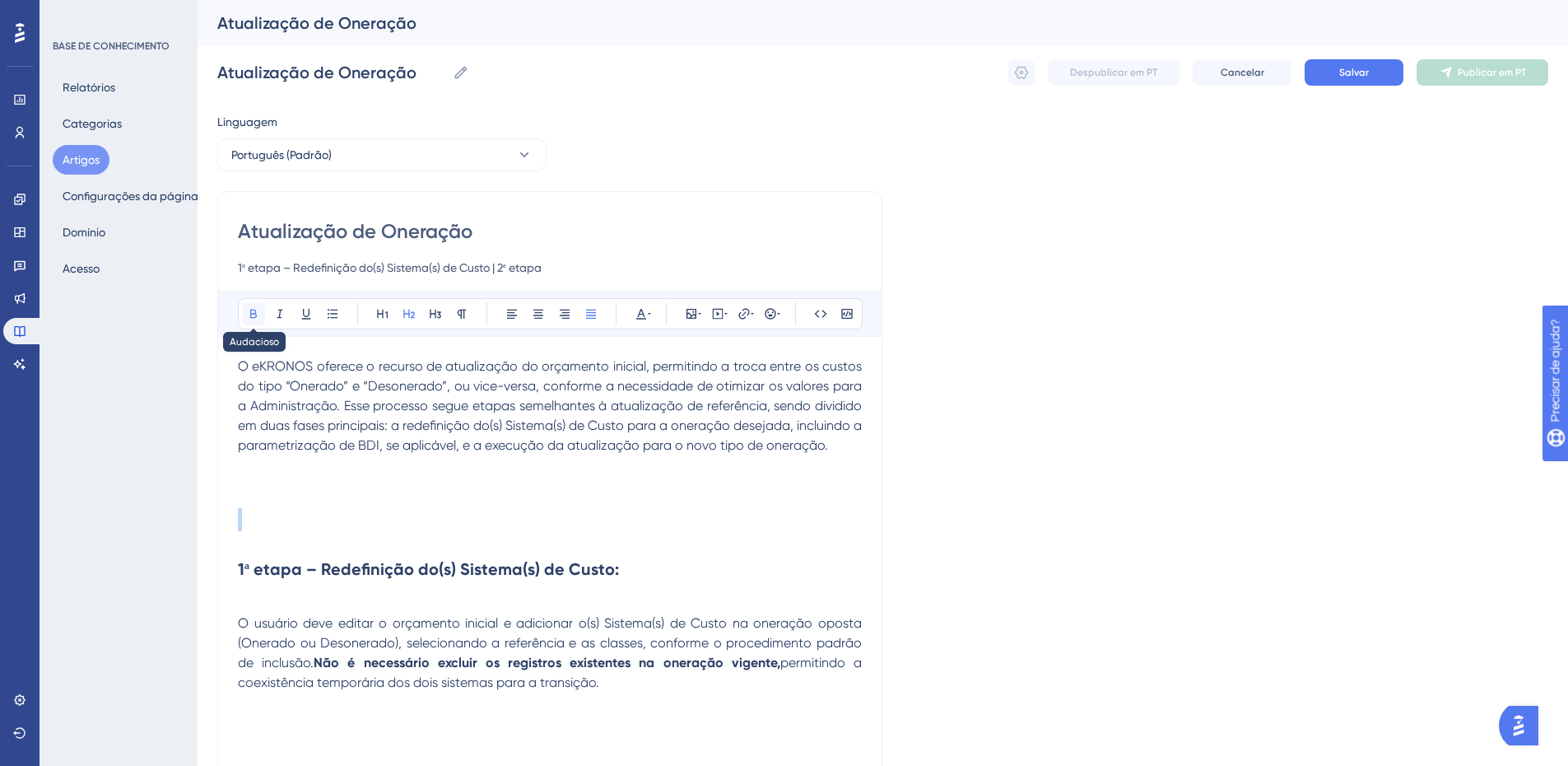
click at [250, 312] on icon at bounding box center [253, 314] width 7 height 9
click at [267, 606] on p at bounding box center [549, 604] width 624 height 20
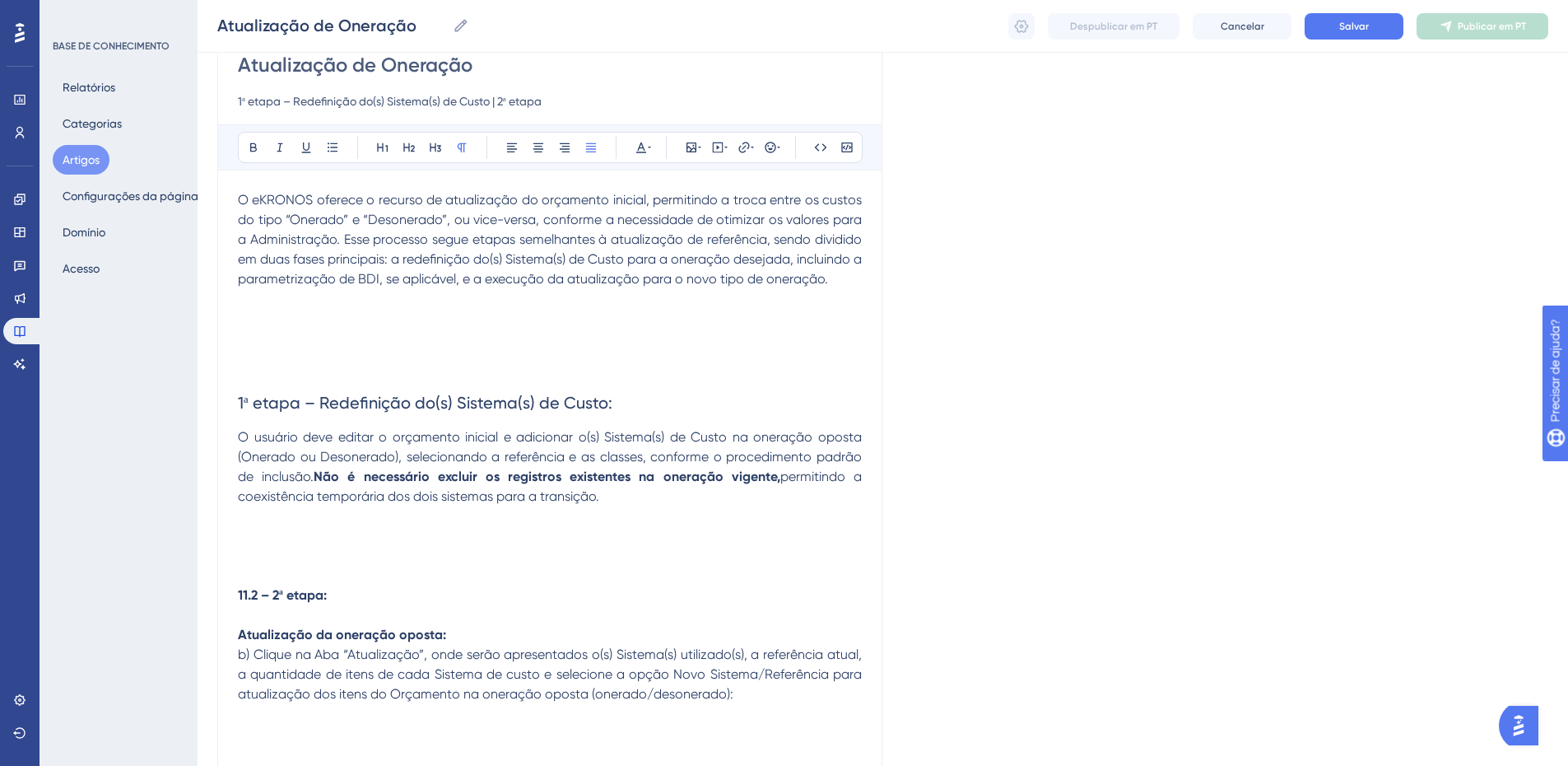
scroll to position [163, 0]
click at [255, 548] on p at bounding box center [549, 553] width 624 height 20
click at [255, 532] on p at bounding box center [549, 533] width 624 height 20
click at [690, 147] on icon at bounding box center [691, 144] width 13 height 13
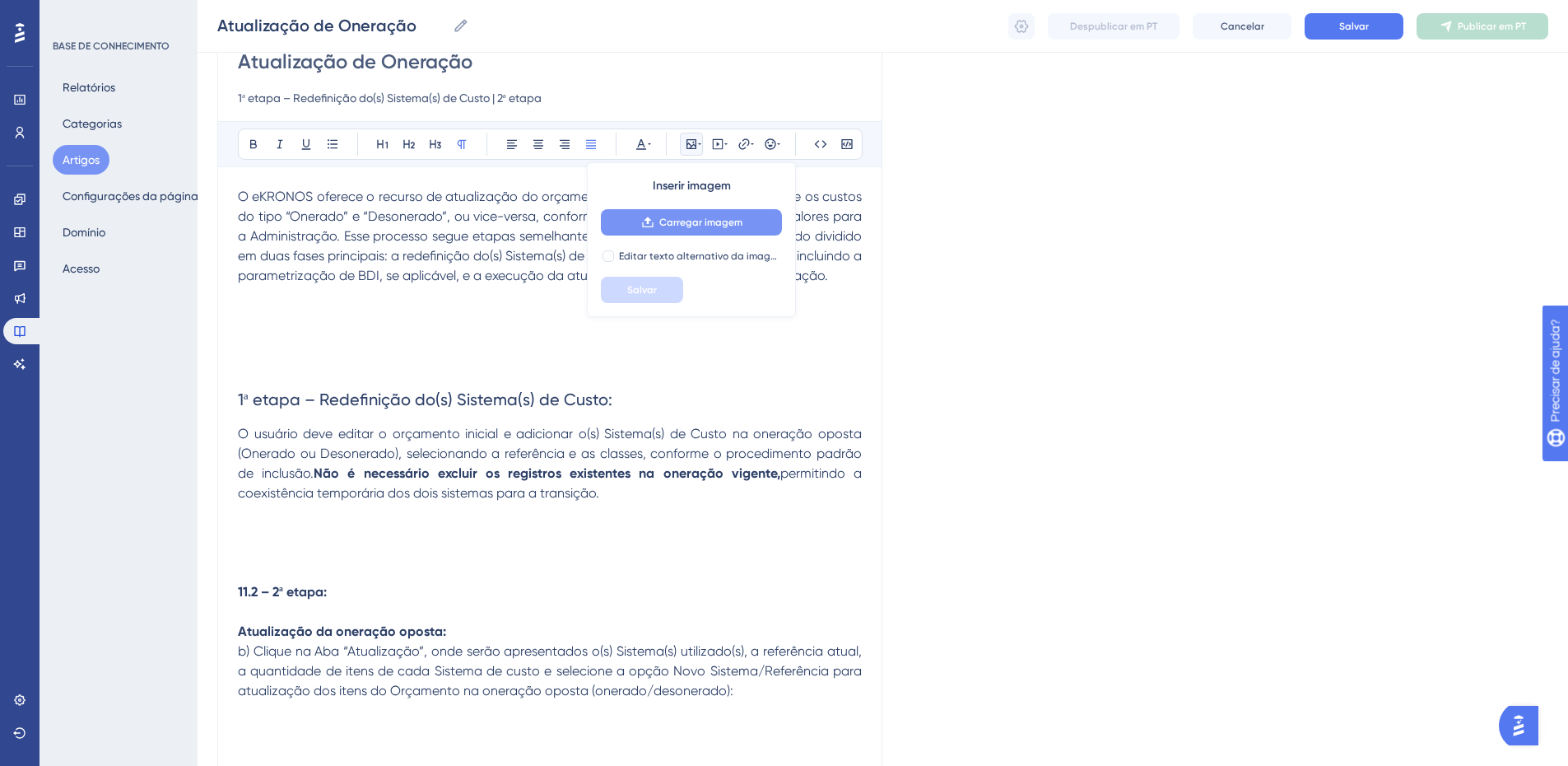
click at [686, 220] on font "Carregar imagem" at bounding box center [701, 222] width 83 height 12
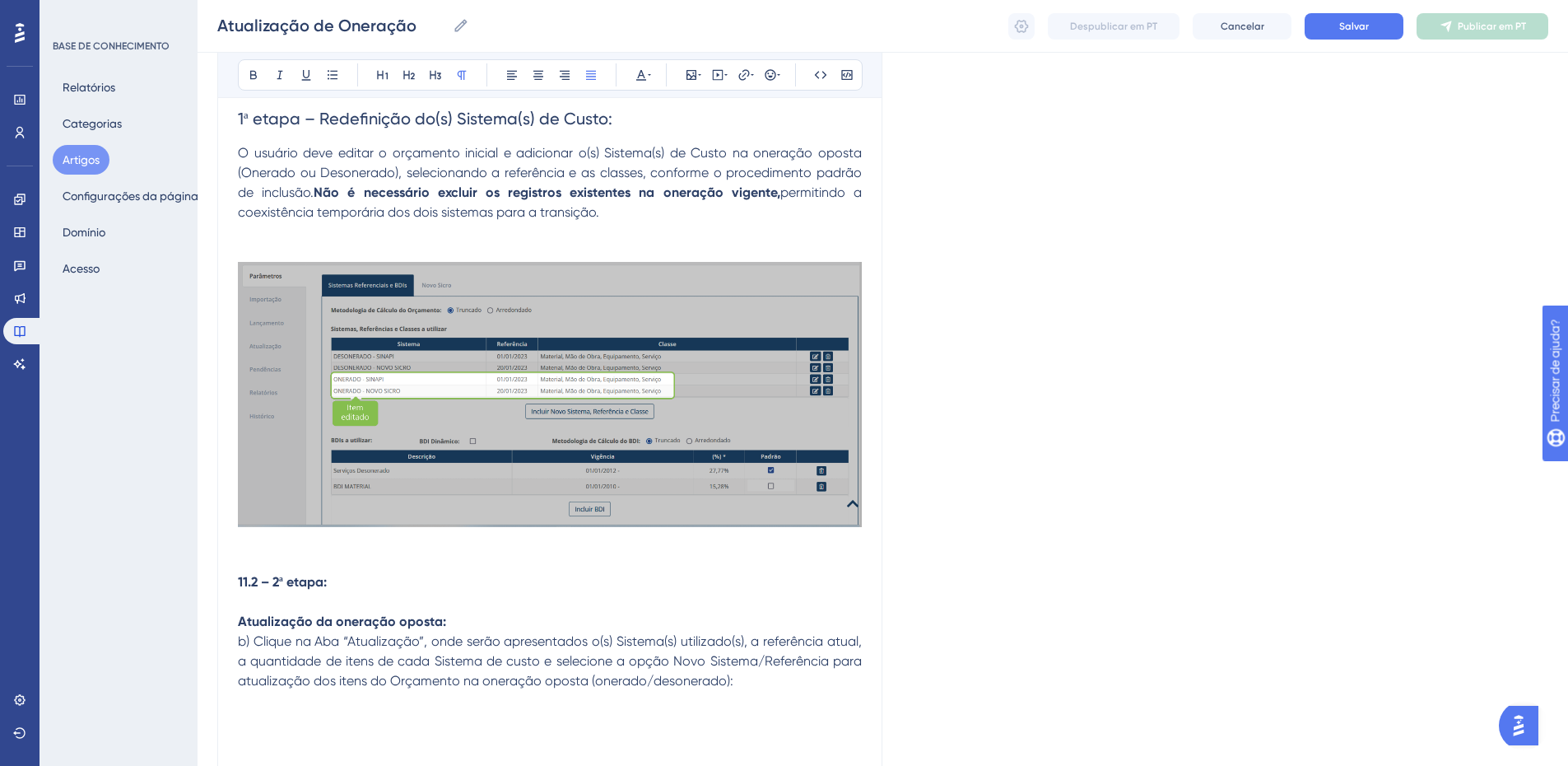
scroll to position [444, 0]
click at [336, 226] on p at bounding box center [549, 233] width 624 height 20
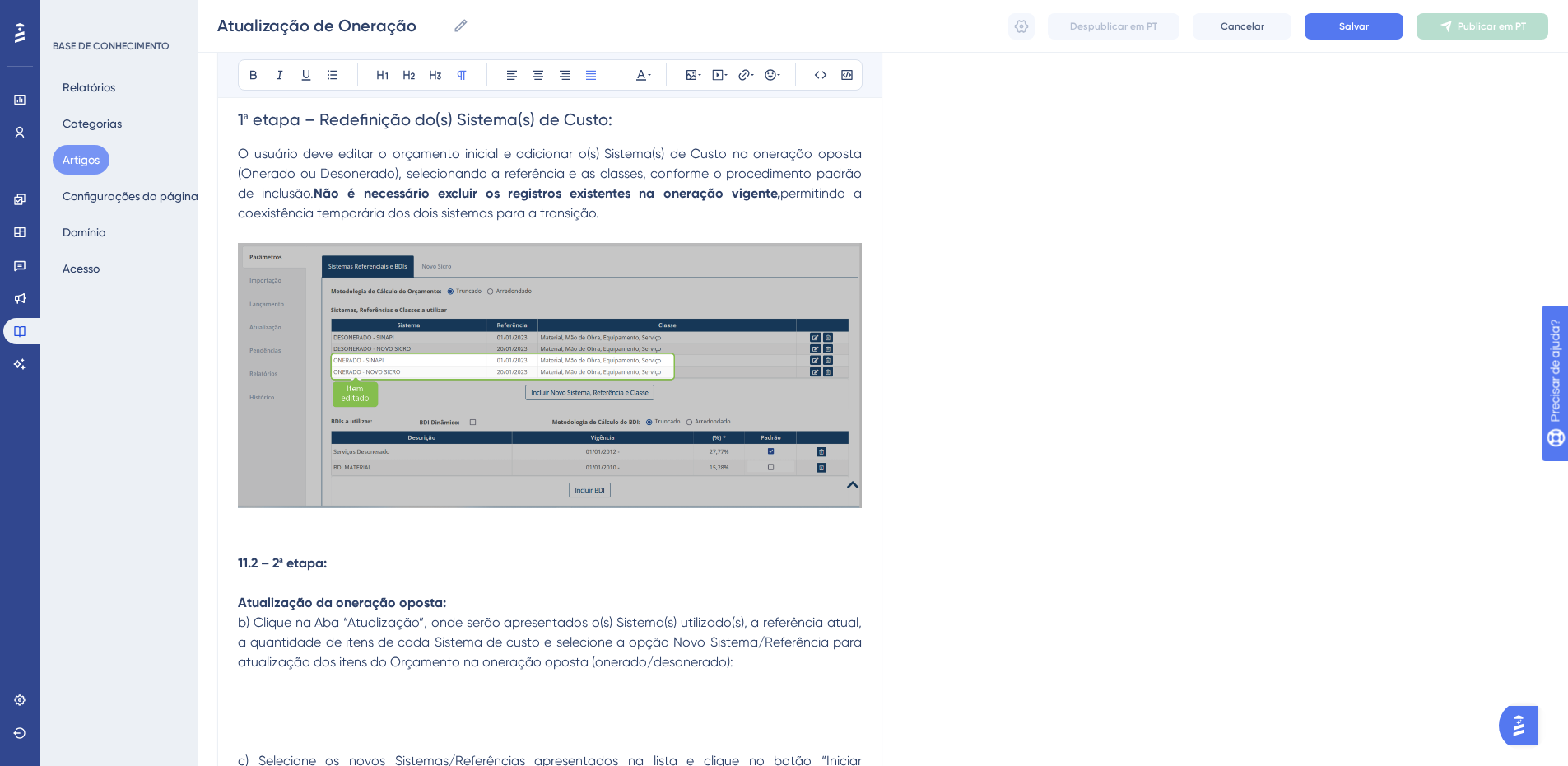
click at [268, 527] on p at bounding box center [549, 524] width 624 height 20
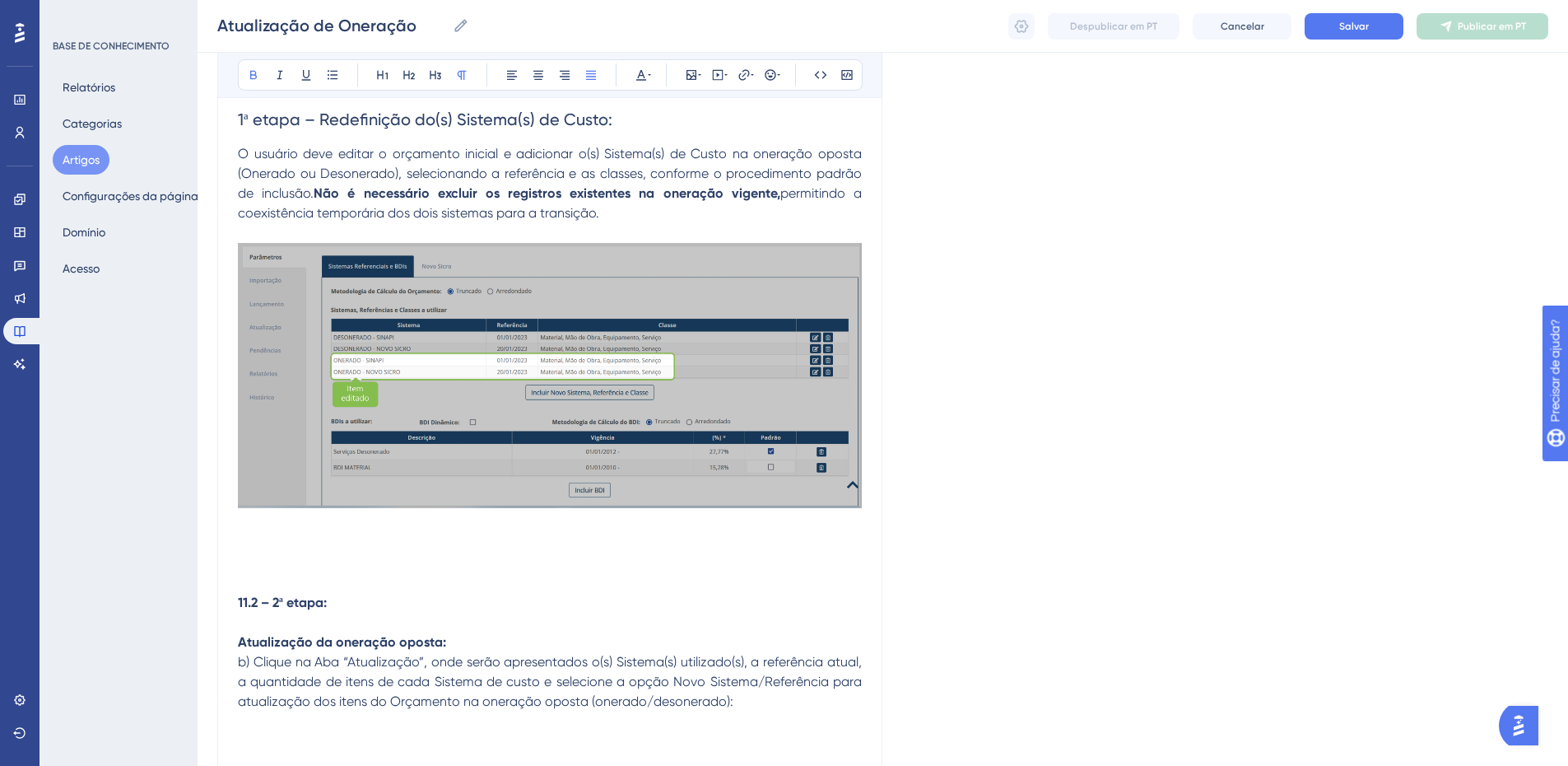
drag, startPoint x: 270, startPoint y: 601, endPoint x: 235, endPoint y: 607, distance: 35.5
click at [235, 607] on div "Atualização de Oneração 1ª etapa – Redefinição do(s) Sistema(s) de Custo | 2ª e…" at bounding box center [549, 434] width 665 height 1386
drag, startPoint x: 301, startPoint y: 606, endPoint x: 231, endPoint y: 597, distance: 70.6
click at [235, 599] on div "Atualização de Oneração 1ª etapa – Redefinição do(s) Sistema(s) de Custo | 2ª e…" at bounding box center [549, 434] width 665 height 1386
drag, startPoint x: 259, startPoint y: 75, endPoint x: 313, endPoint y: 75, distance: 54.0
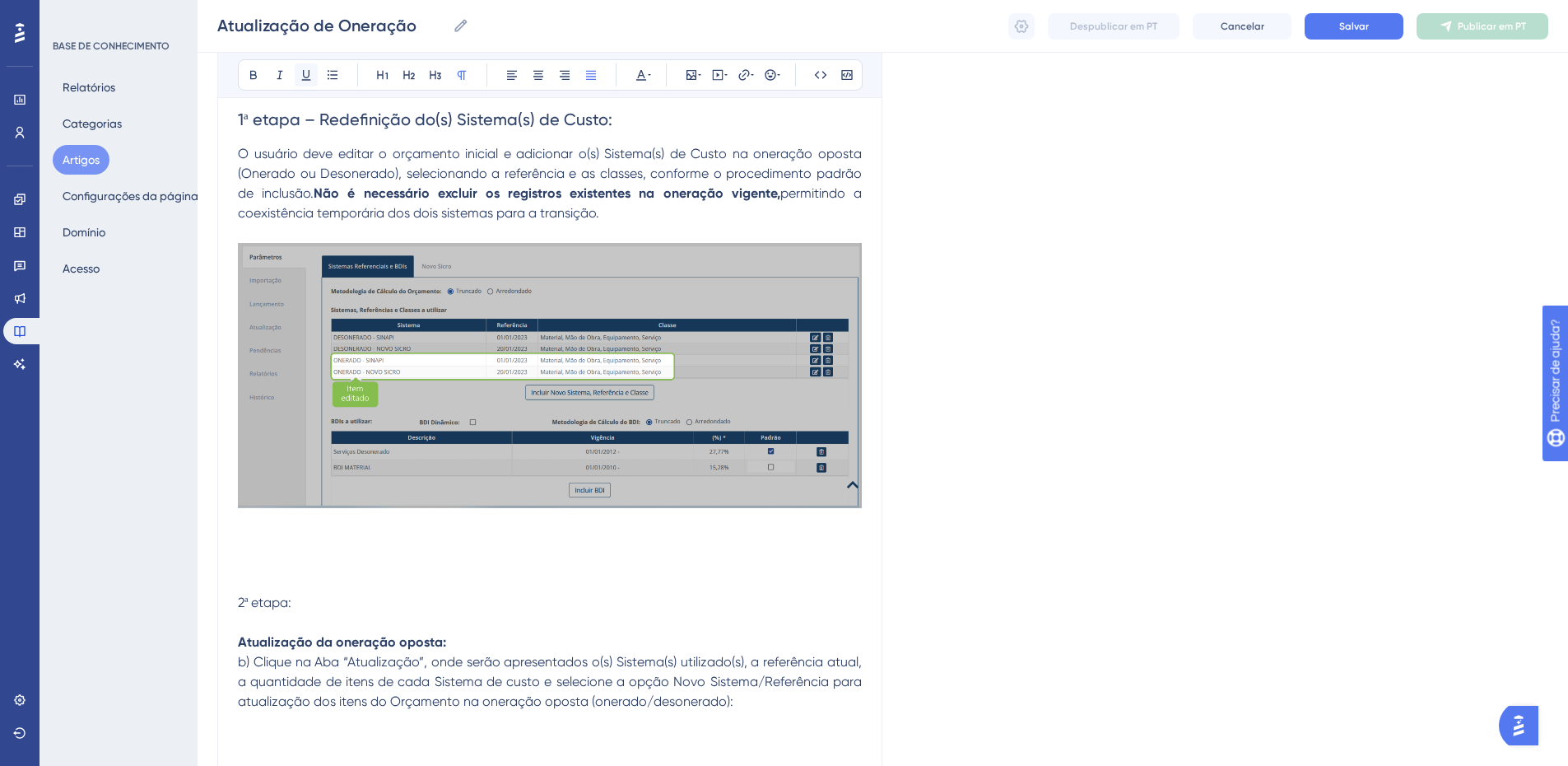
click at [259, 75] on icon at bounding box center [253, 74] width 13 height 13
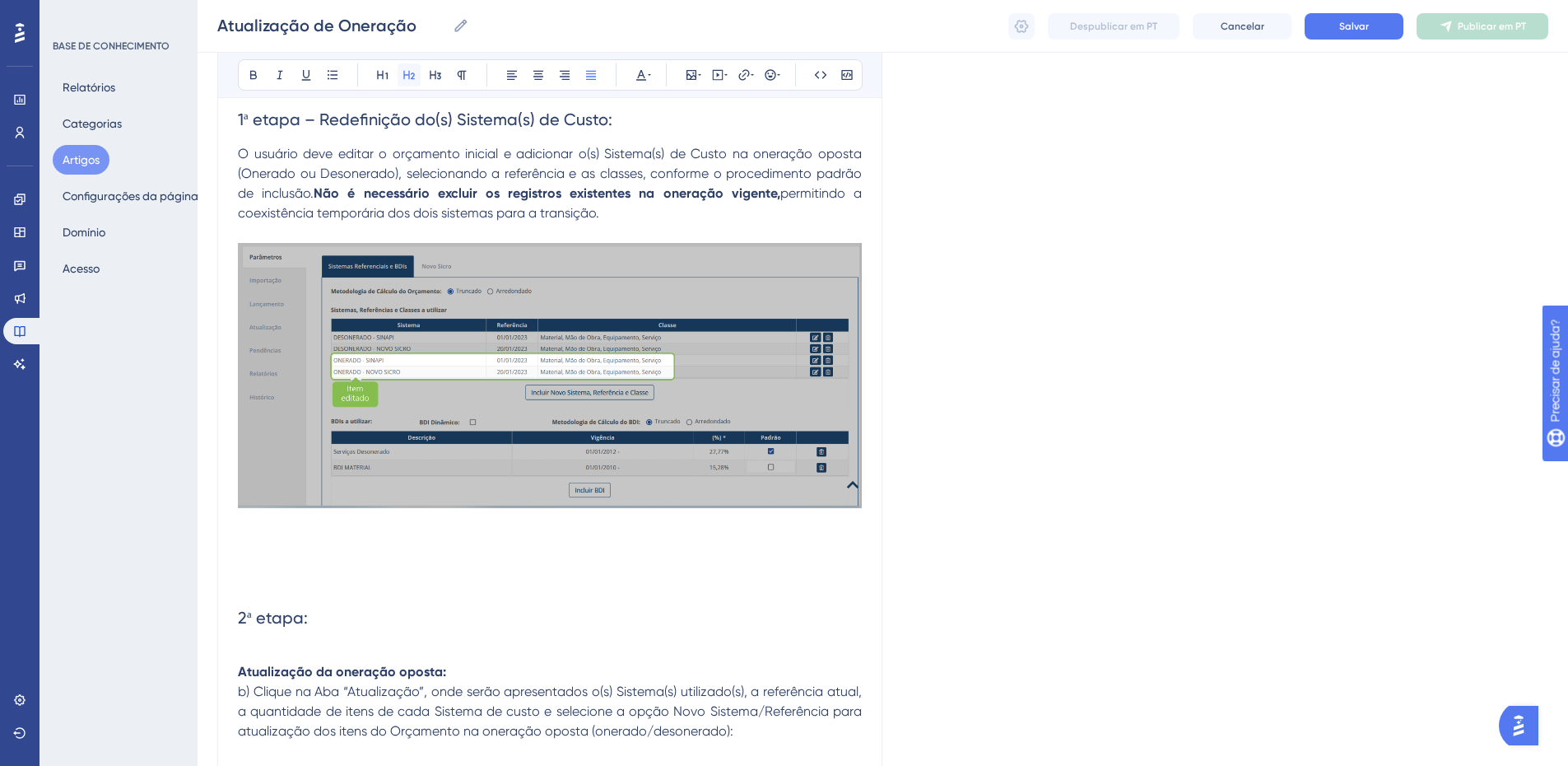
click at [411, 73] on icon at bounding box center [409, 74] width 13 height 13
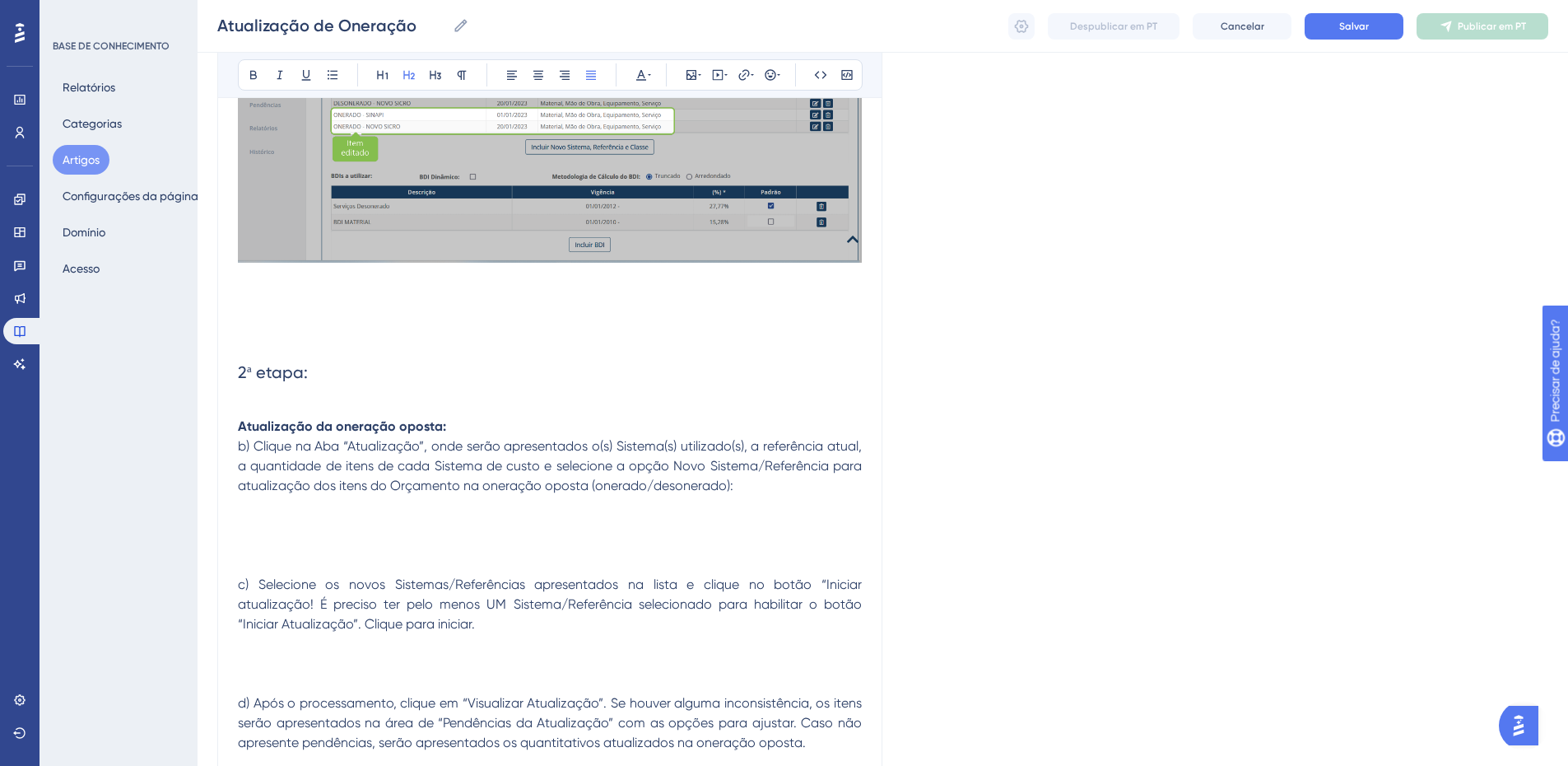
scroll to position [690, 0]
click at [286, 395] on h2 "2ª etapa:" at bounding box center [549, 371] width 624 height 50
click at [255, 397] on p at bounding box center [549, 406] width 624 height 20
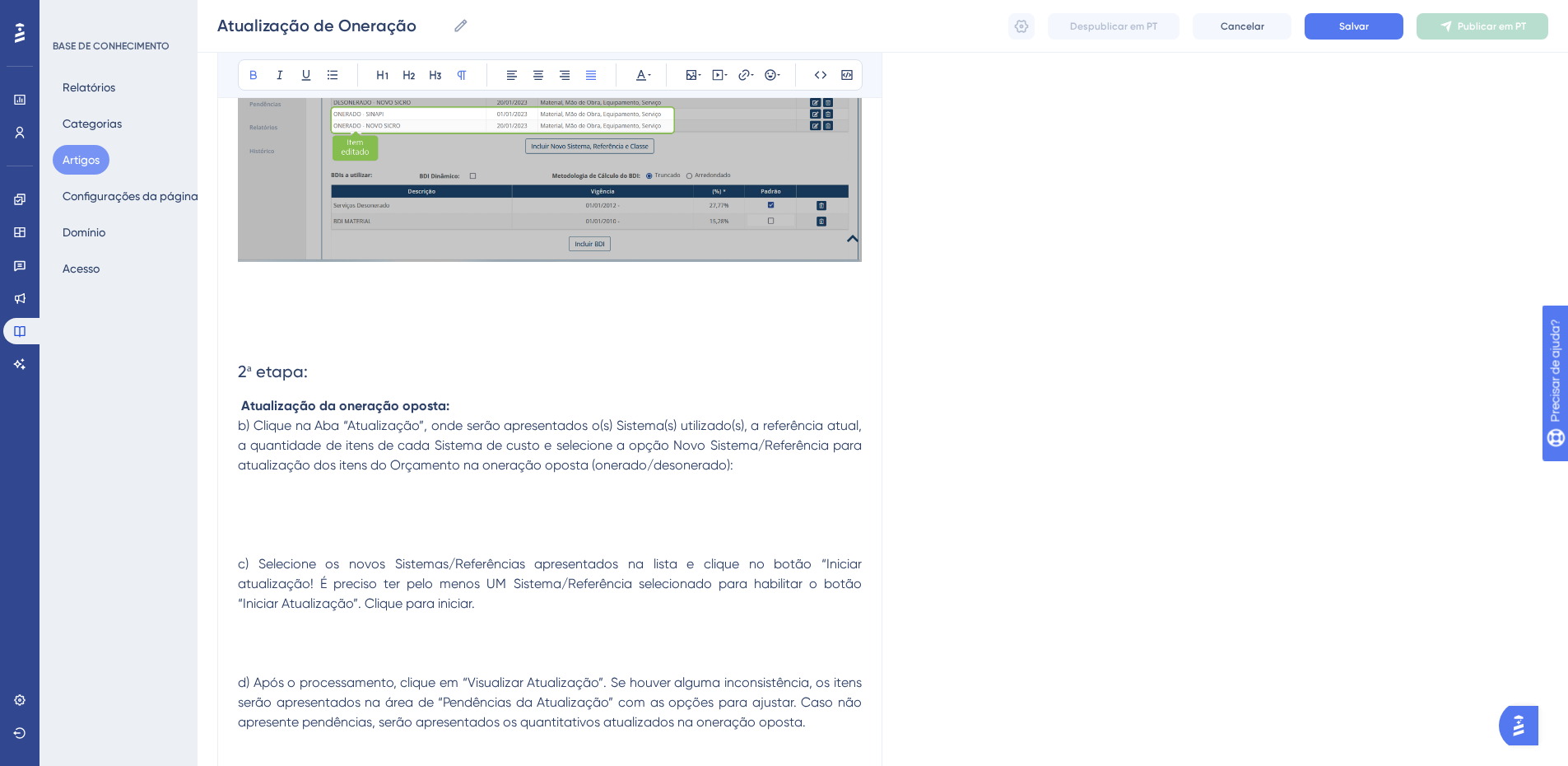
click at [467, 401] on p "Atualização da oneração oposta:" at bounding box center [549, 406] width 624 height 20
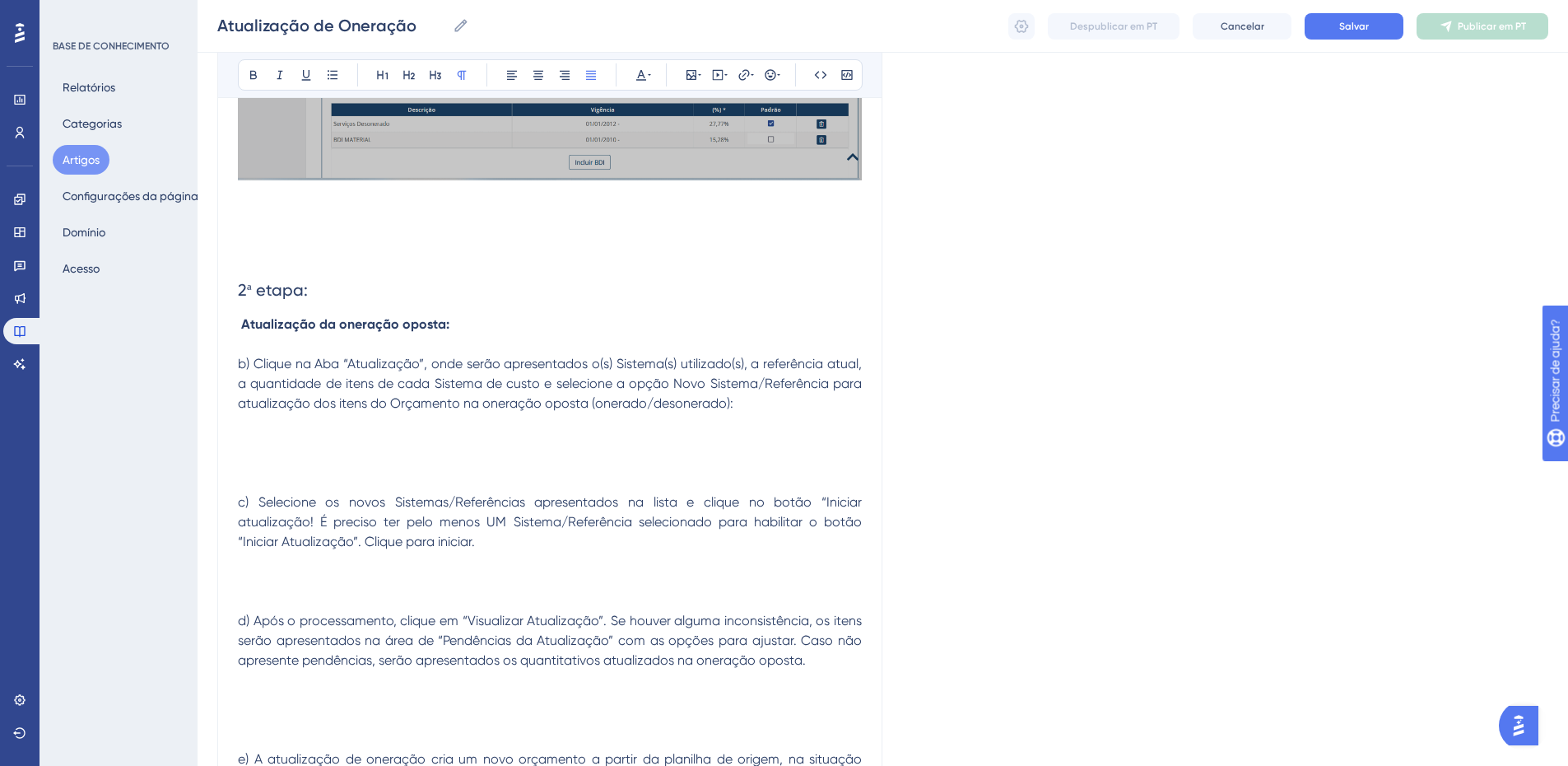
scroll to position [772, 0]
click at [274, 439] on p at bounding box center [549, 443] width 624 height 20
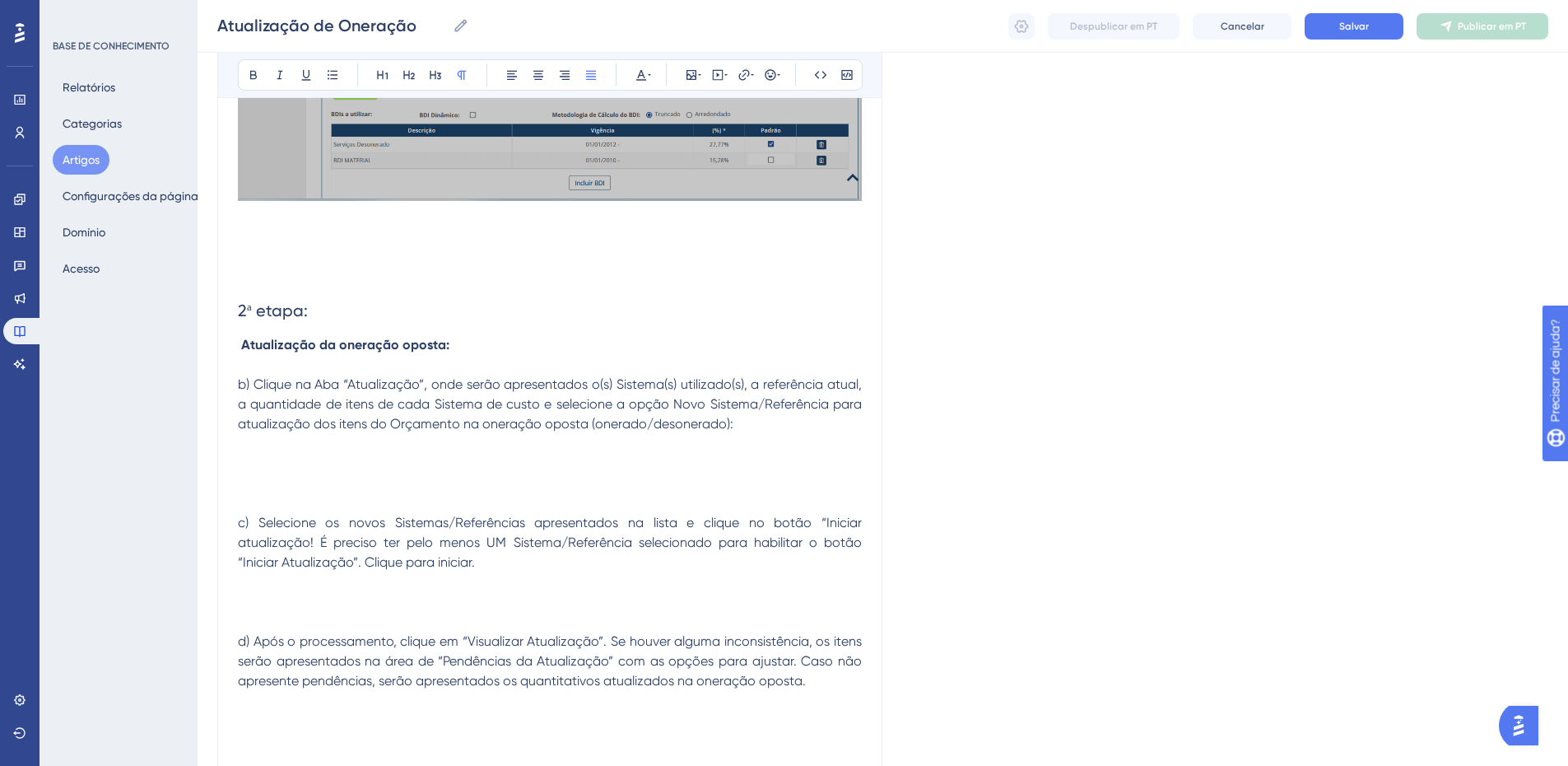
scroll to position [937, 0]
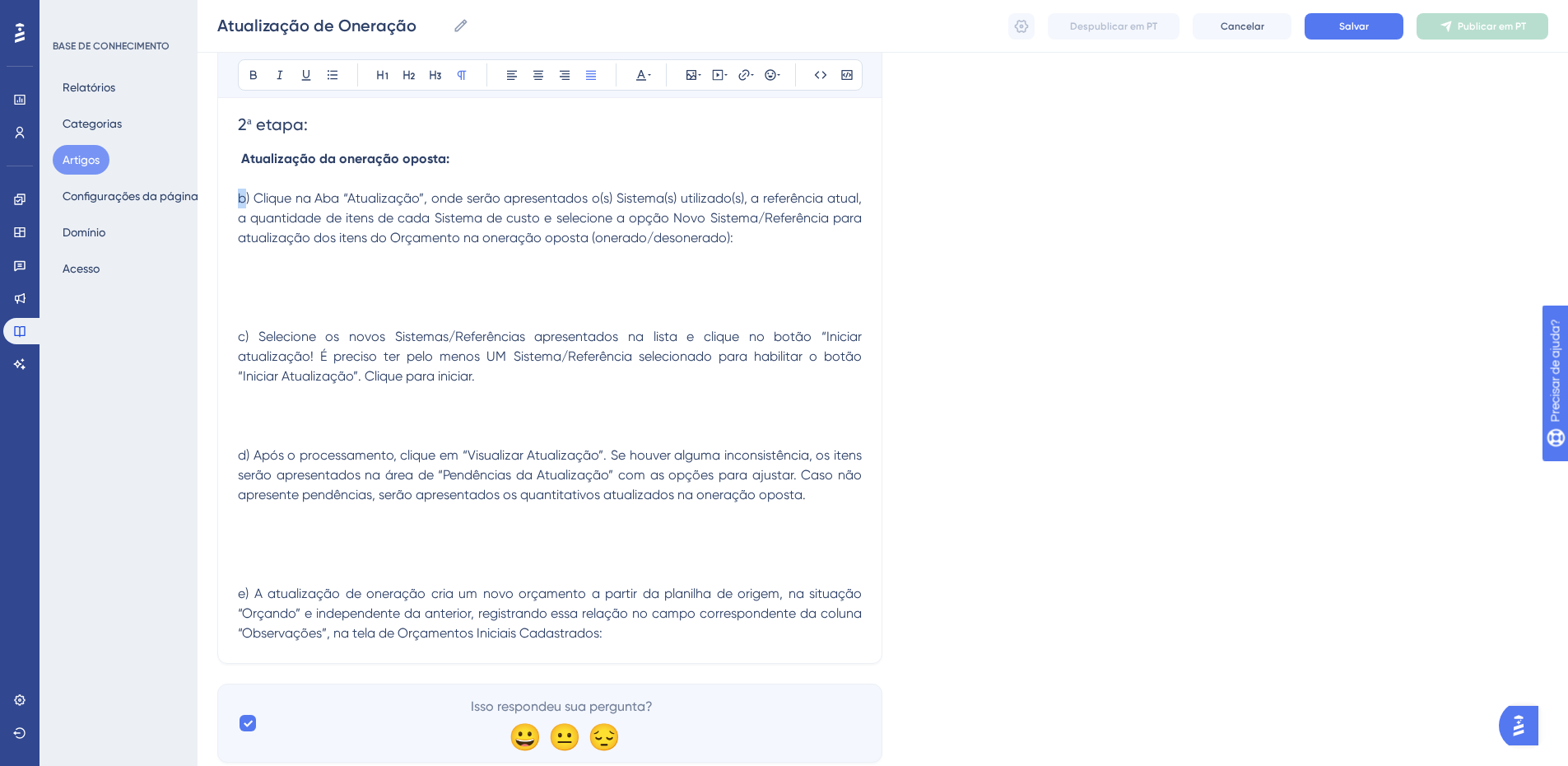
click at [238, 338] on span "c) Selecione os novos Sistemas/Referências apresentados na lista e clique no bo…" at bounding box center [551, 356] width 628 height 56
click at [240, 453] on span "d) Após o processamento, clique em “Visualizar Atualização”. Se houver alguma i…" at bounding box center [551, 475] width 628 height 56
drag, startPoint x: 245, startPoint y: 594, endPoint x: 235, endPoint y: 596, distance: 10.2
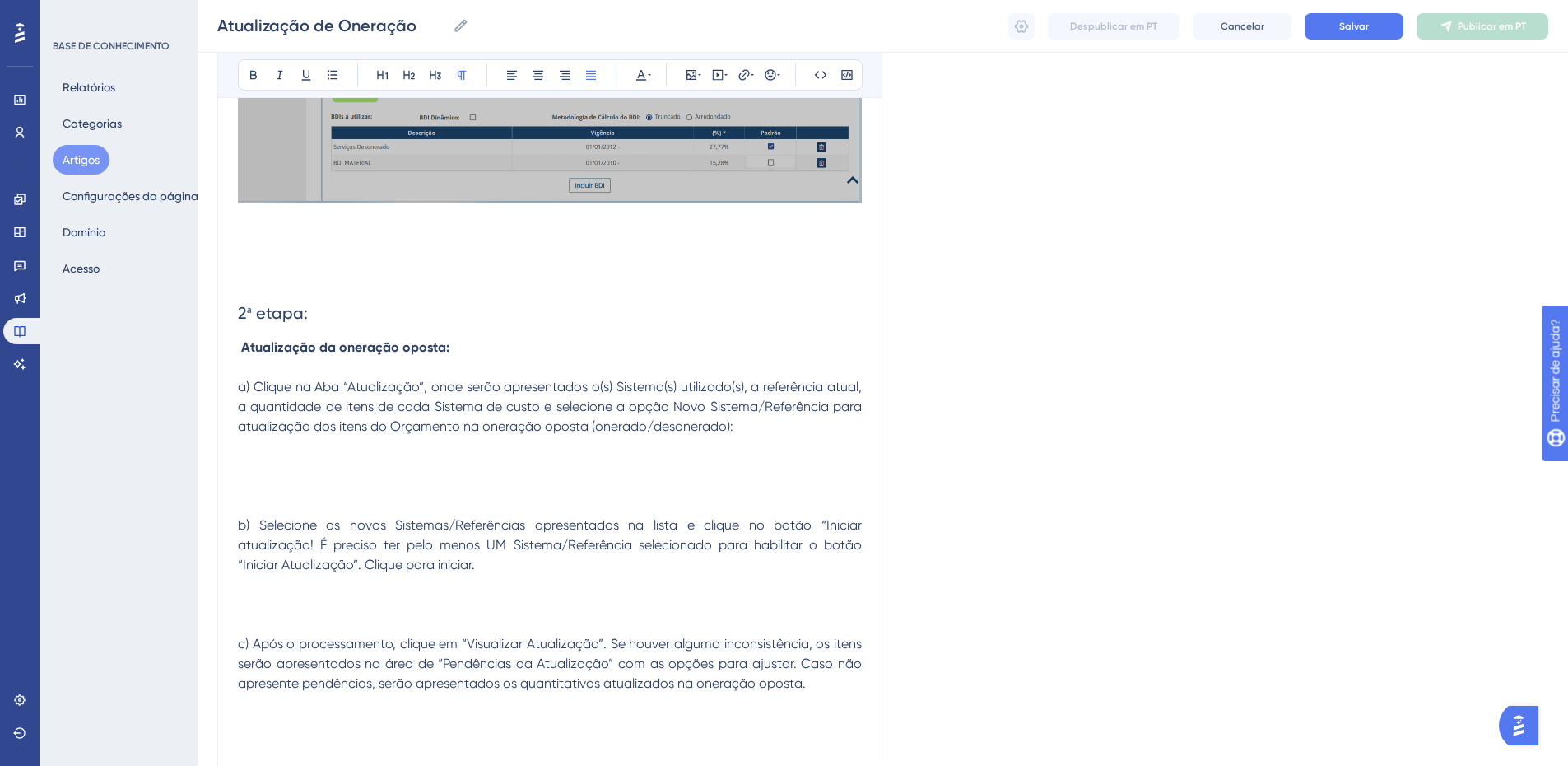
scroll to position [759, 0]
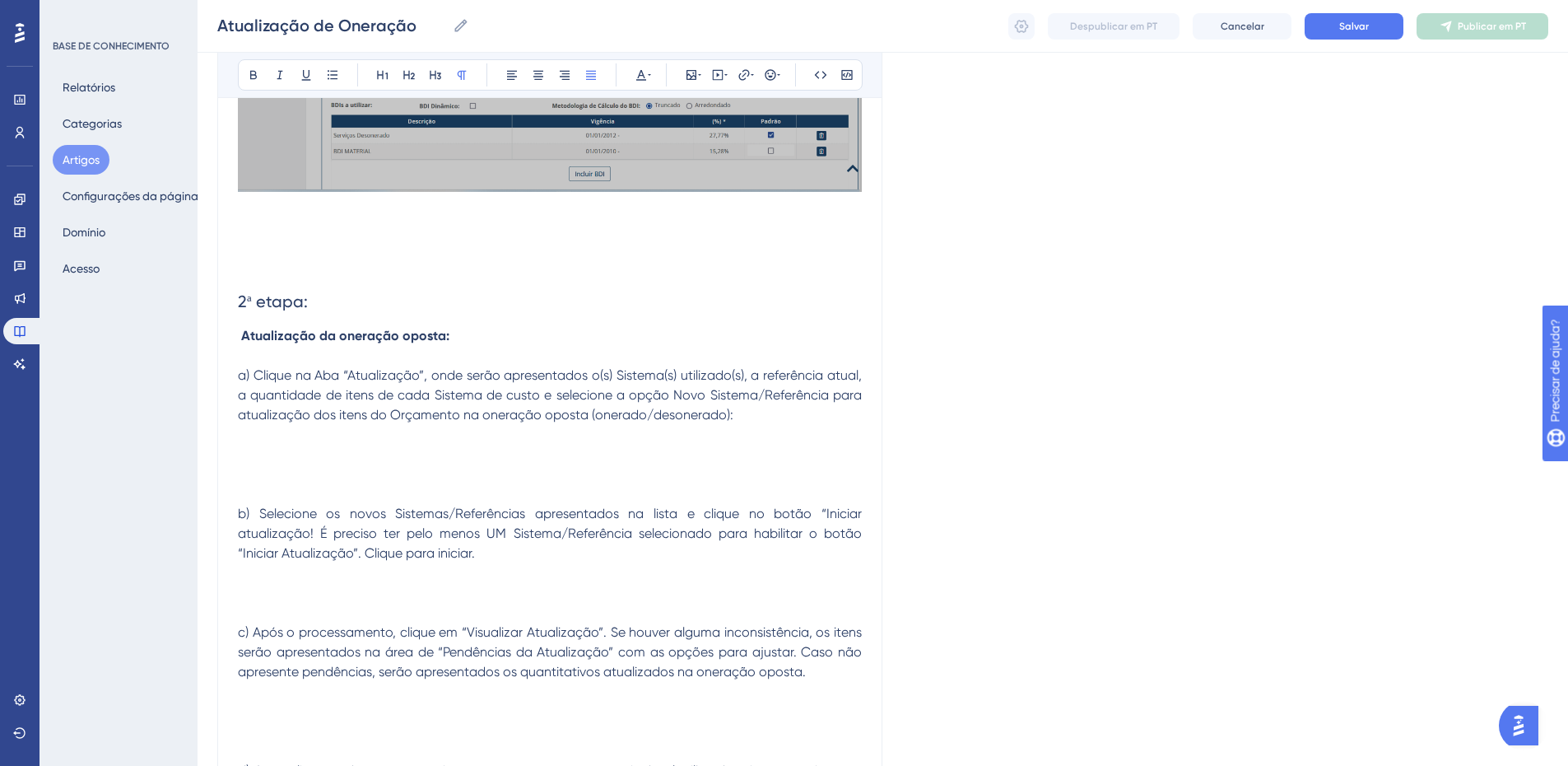
click at [255, 447] on p at bounding box center [549, 454] width 624 height 20
click at [688, 70] on icon at bounding box center [691, 75] width 10 height 10
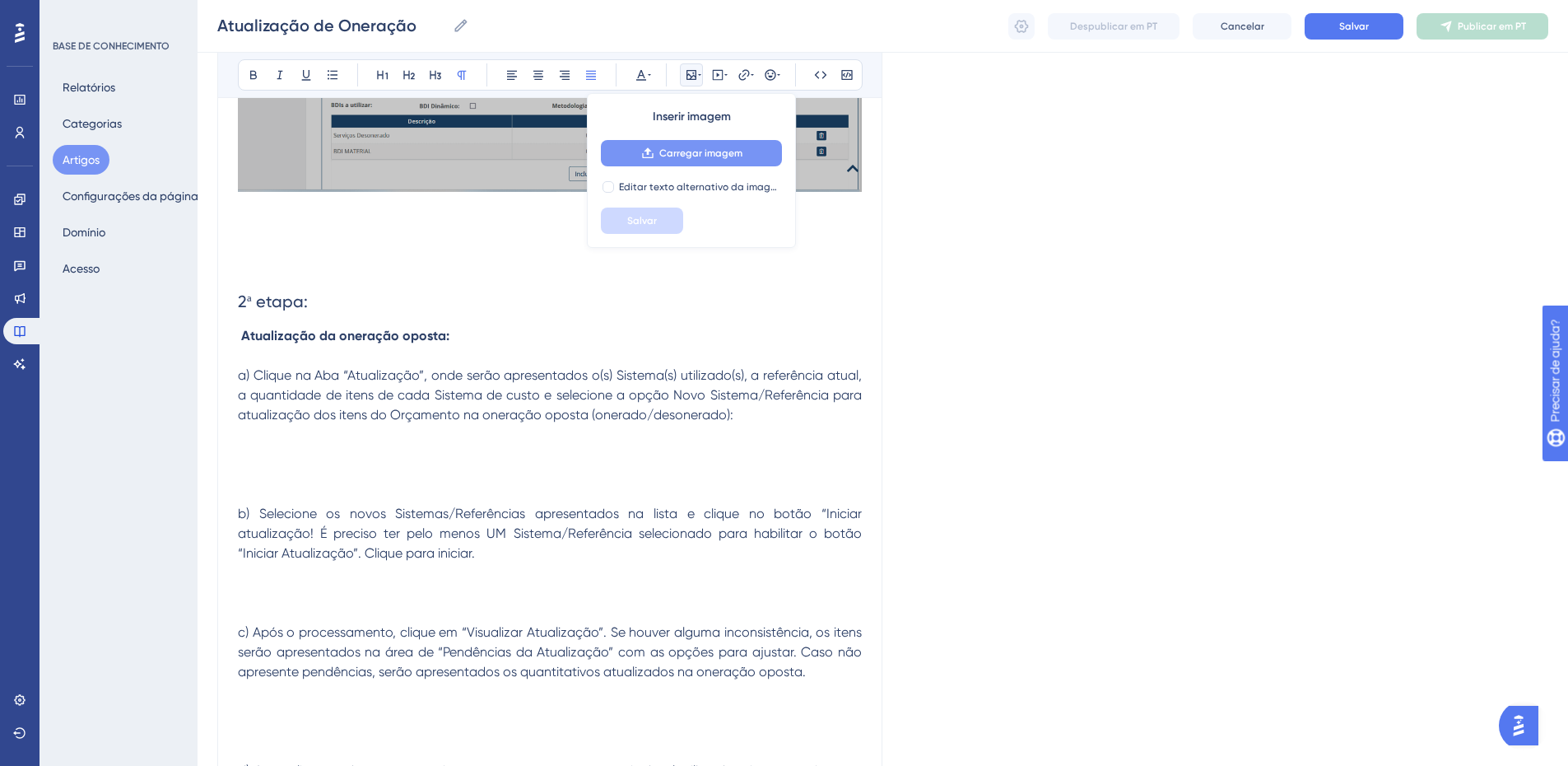
click at [705, 156] on font "Carregar imagem" at bounding box center [701, 154] width 83 height 12
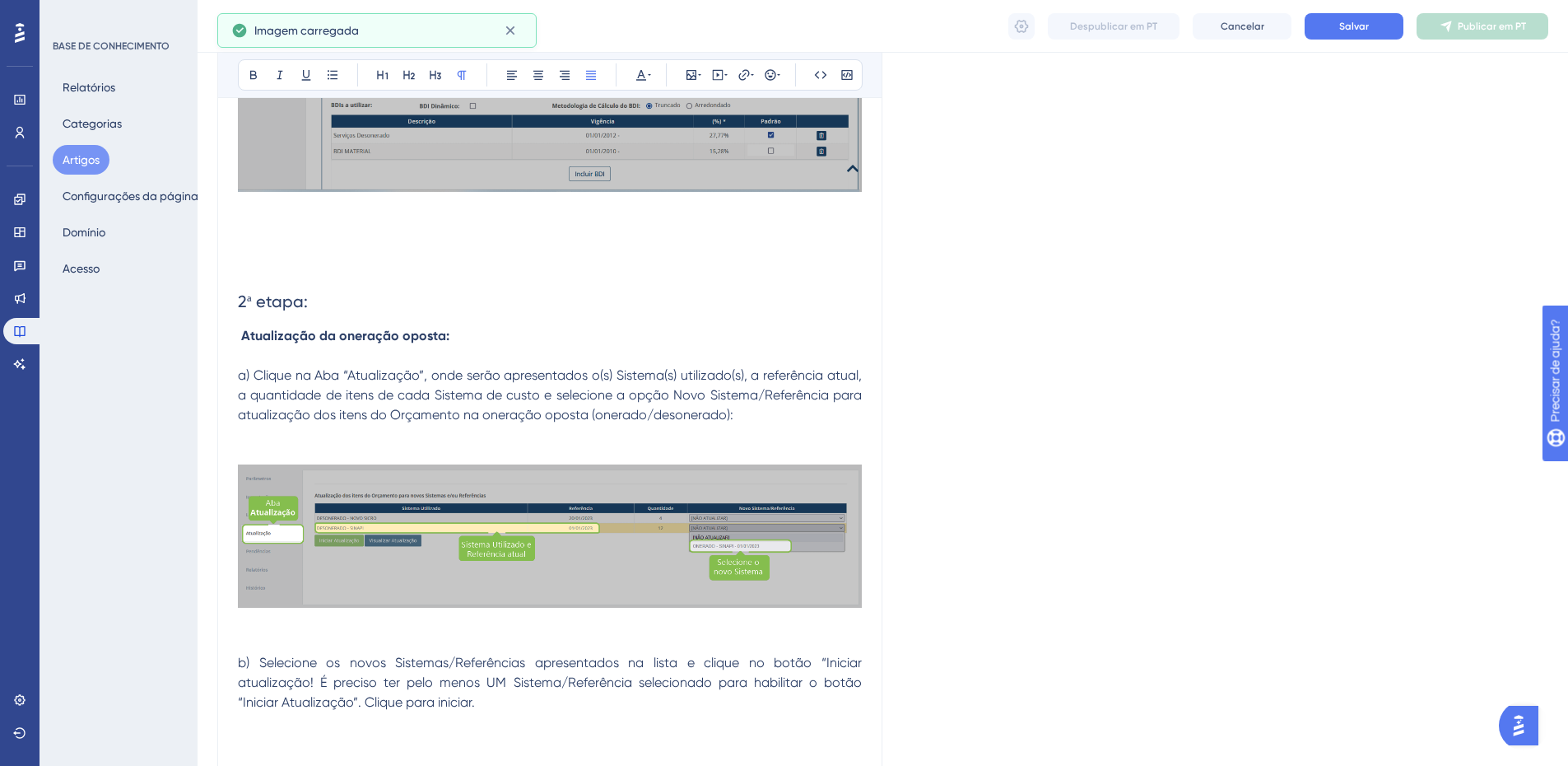
click at [311, 438] on p at bounding box center [549, 435] width 624 height 20
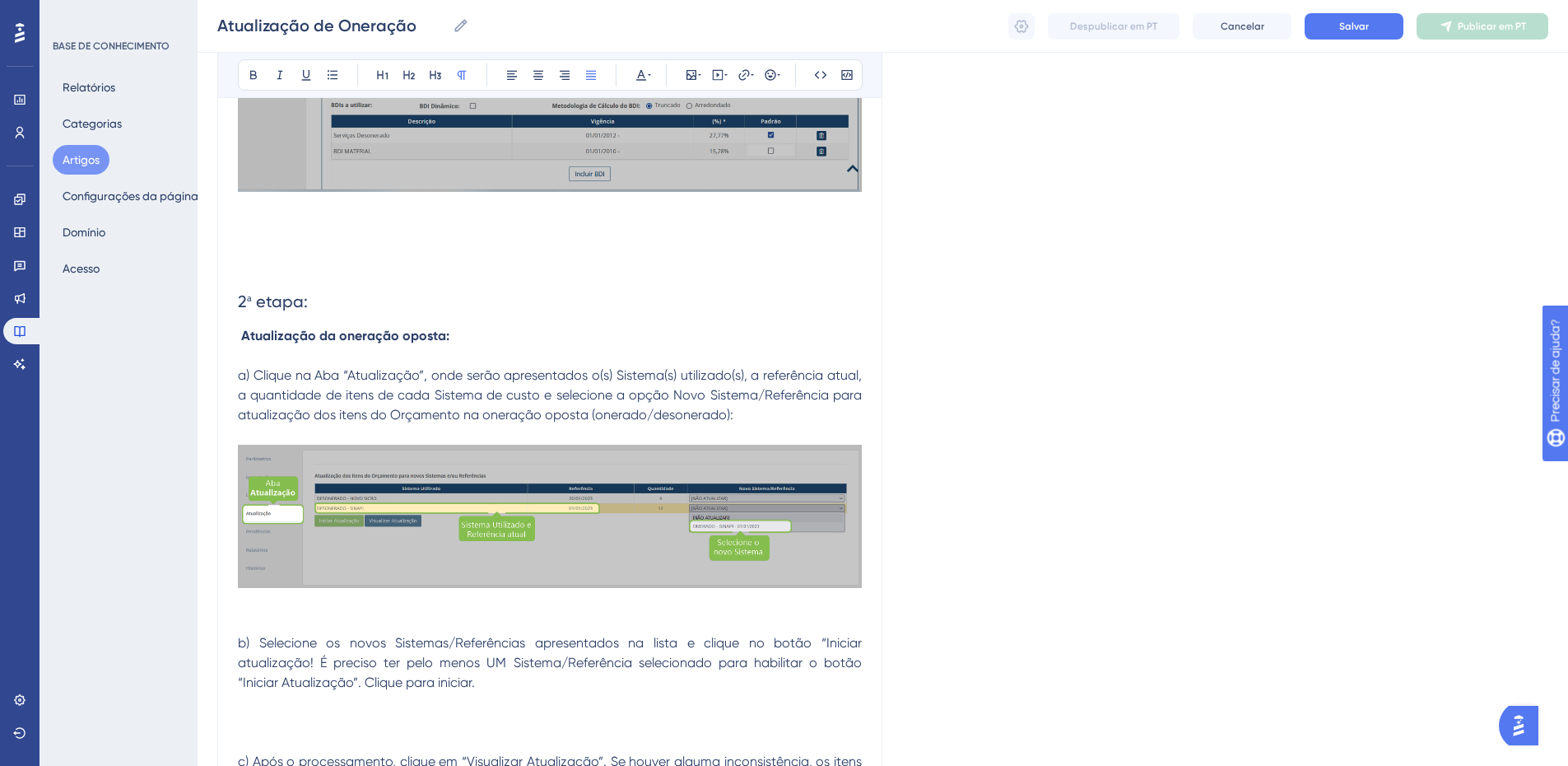
click at [285, 618] on p at bounding box center [549, 623] width 624 height 20
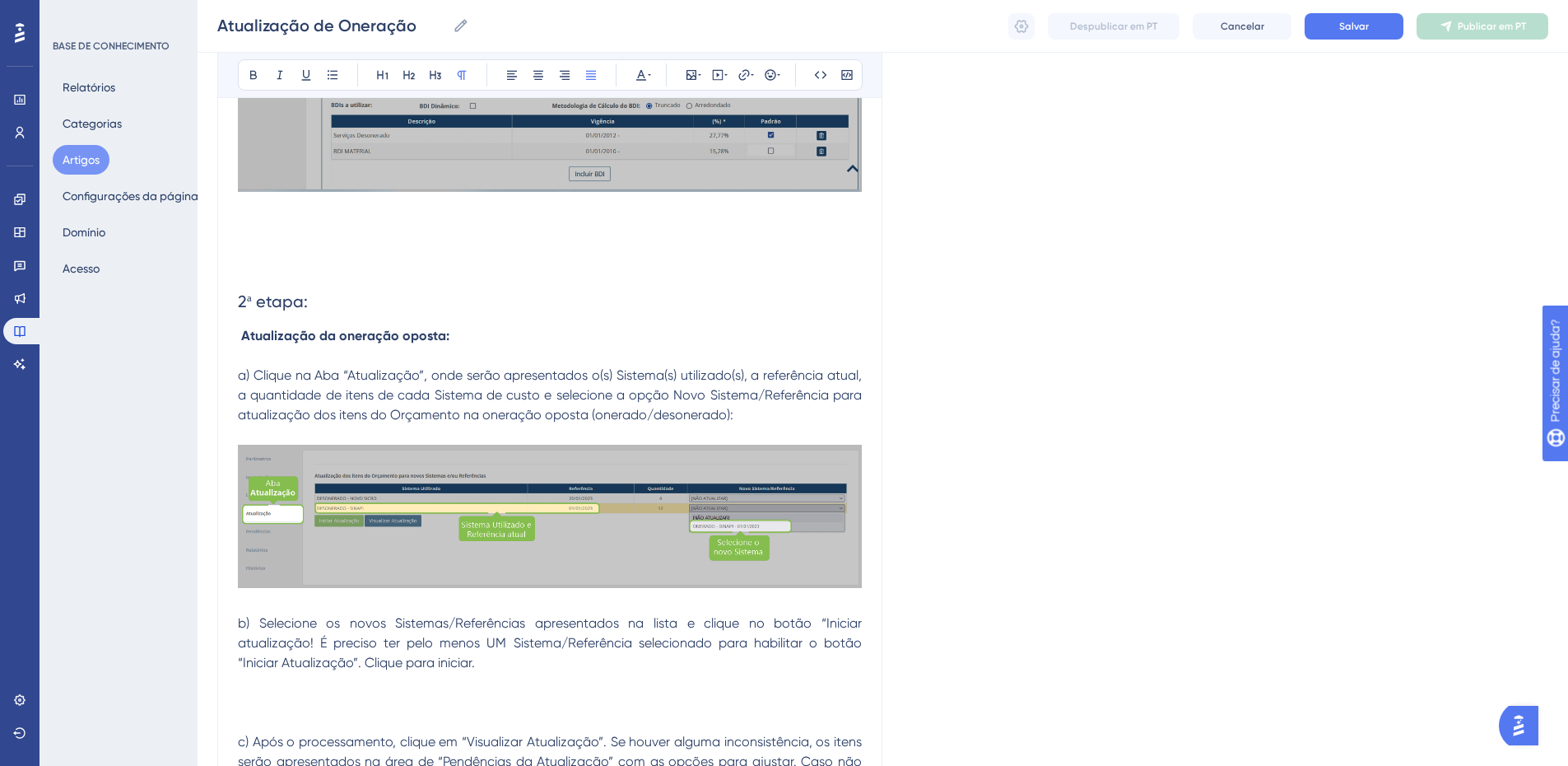
click at [283, 682] on p at bounding box center [549, 683] width 624 height 20
click at [686, 75] on icon at bounding box center [691, 74] width 13 height 13
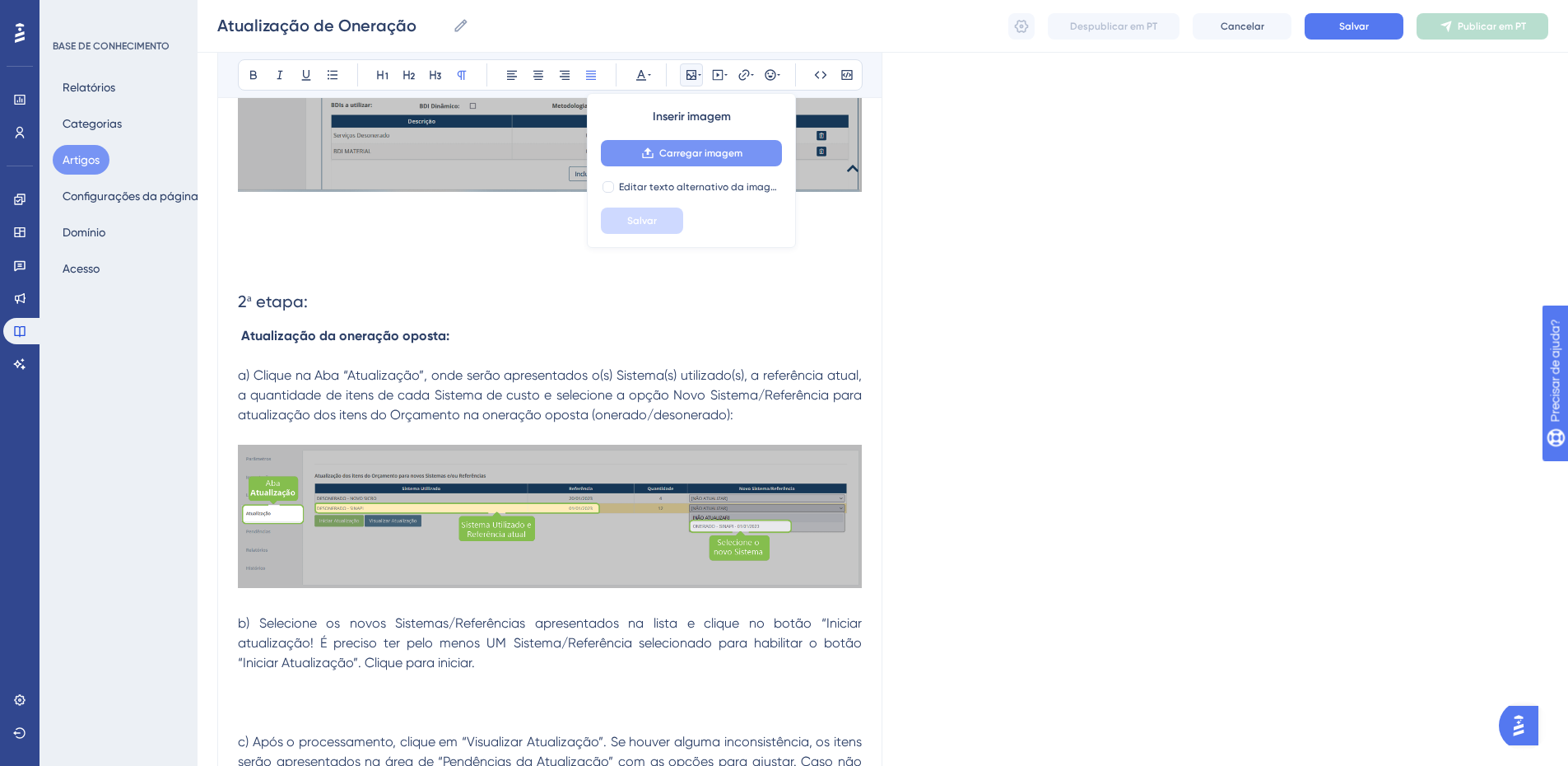
click at [715, 163] on button "Carregar imagem" at bounding box center [691, 153] width 181 height 27
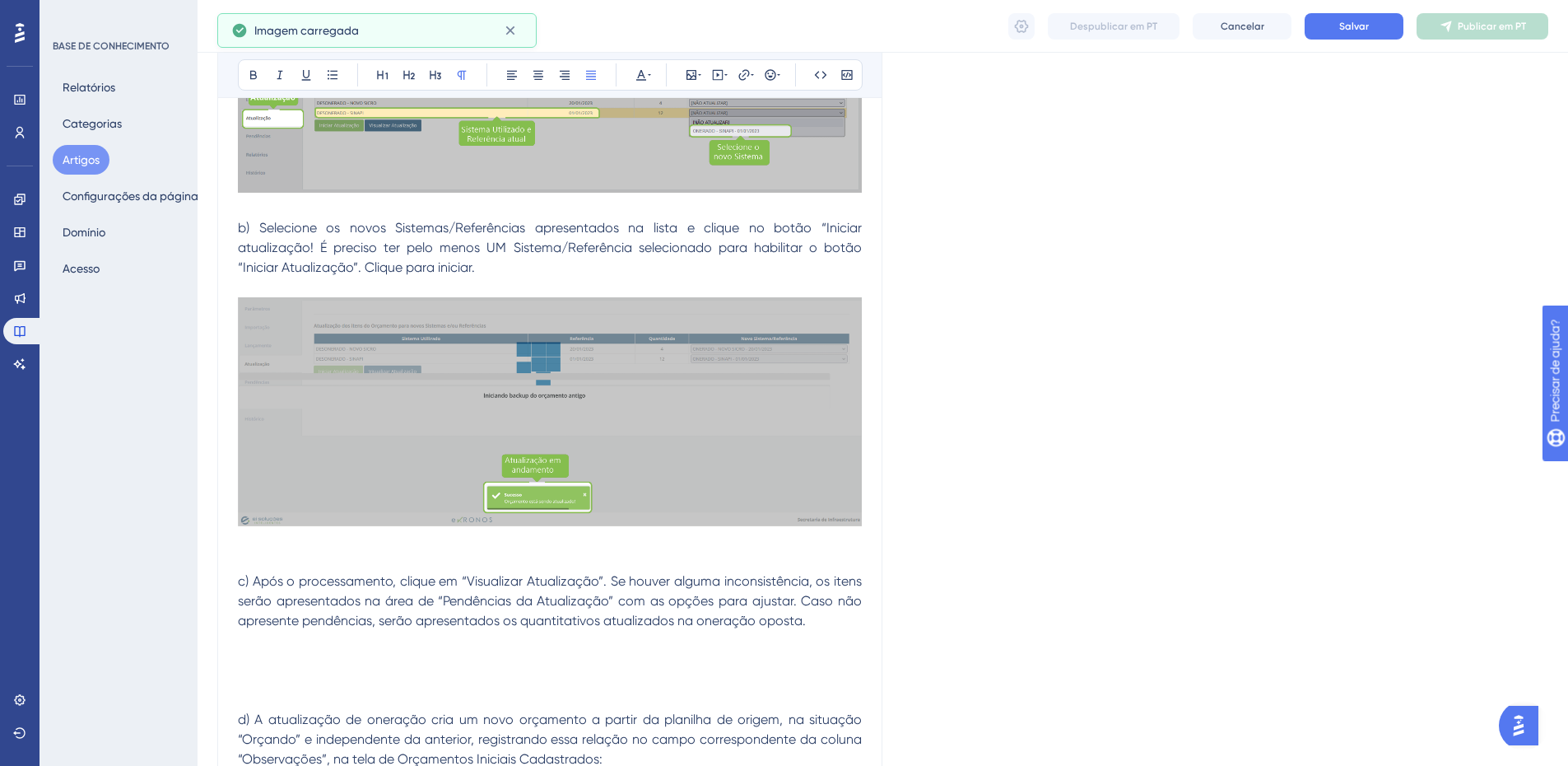
scroll to position [1156, 0]
click at [267, 551] on p at bounding box center [549, 561] width 624 height 20
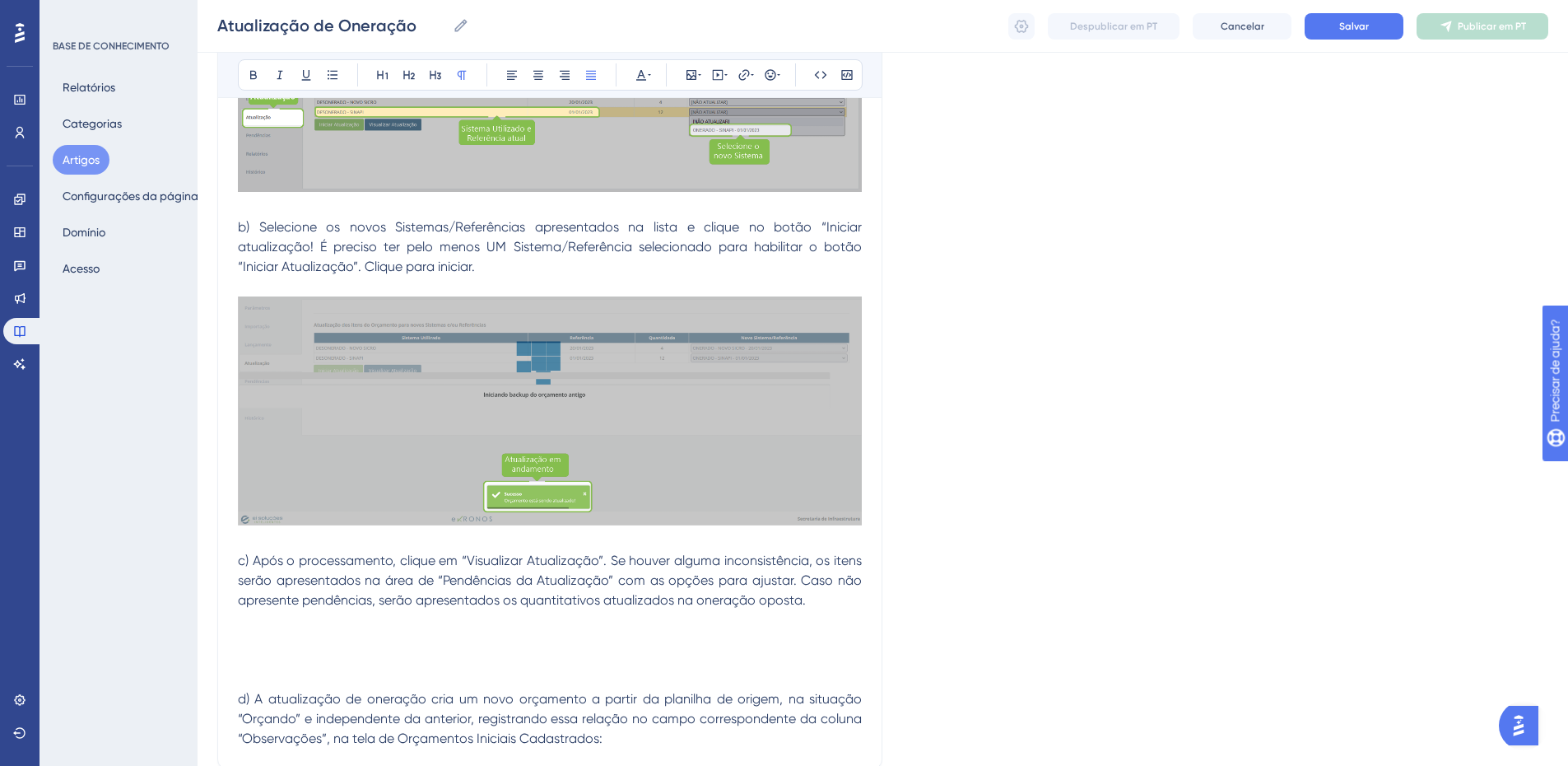
click at [271, 632] on p at bounding box center [549, 640] width 624 height 20
click at [696, 78] on icon at bounding box center [691, 75] width 10 height 10
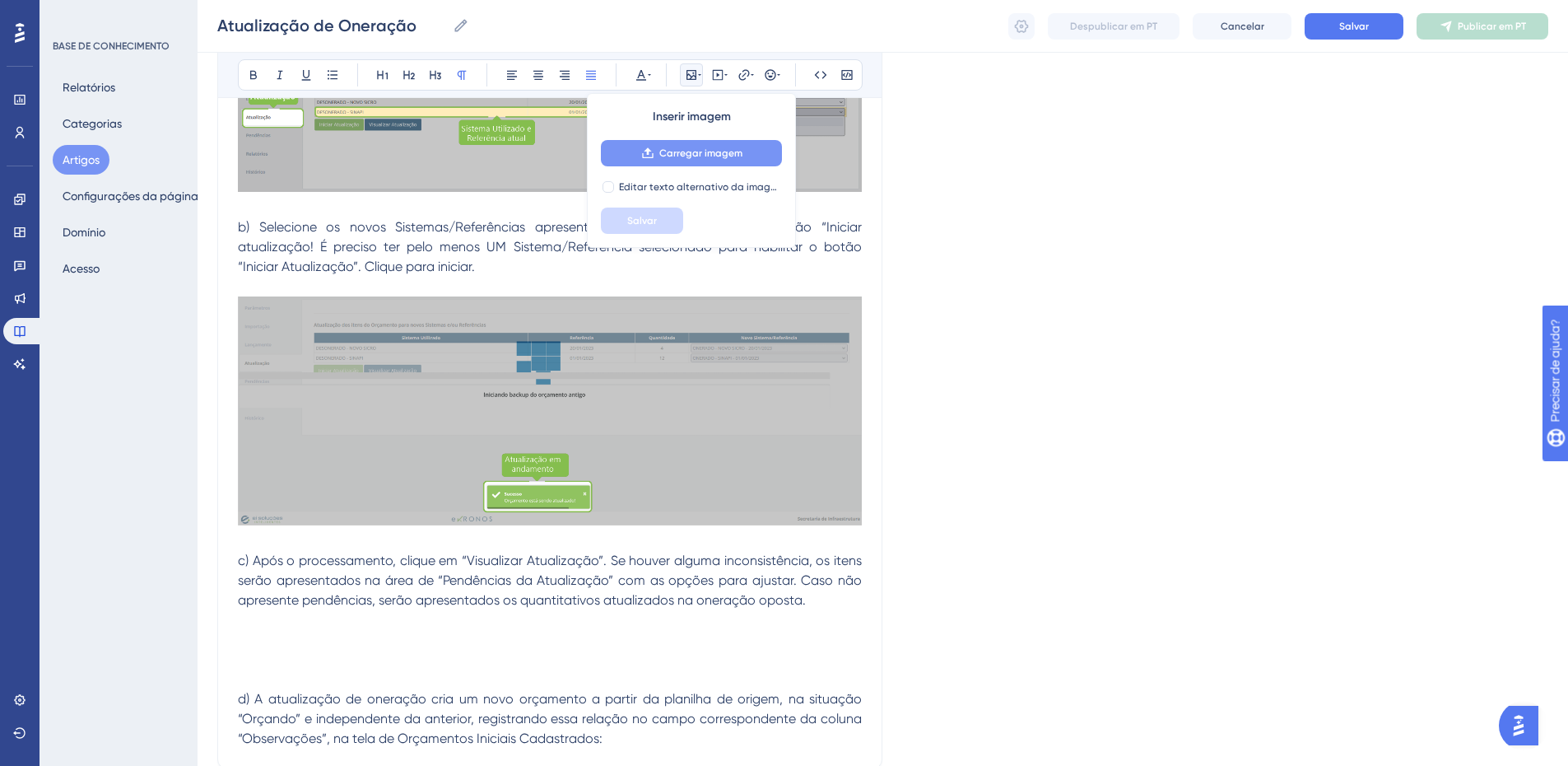
click at [677, 154] on font "Carregar imagem" at bounding box center [701, 154] width 83 height 12
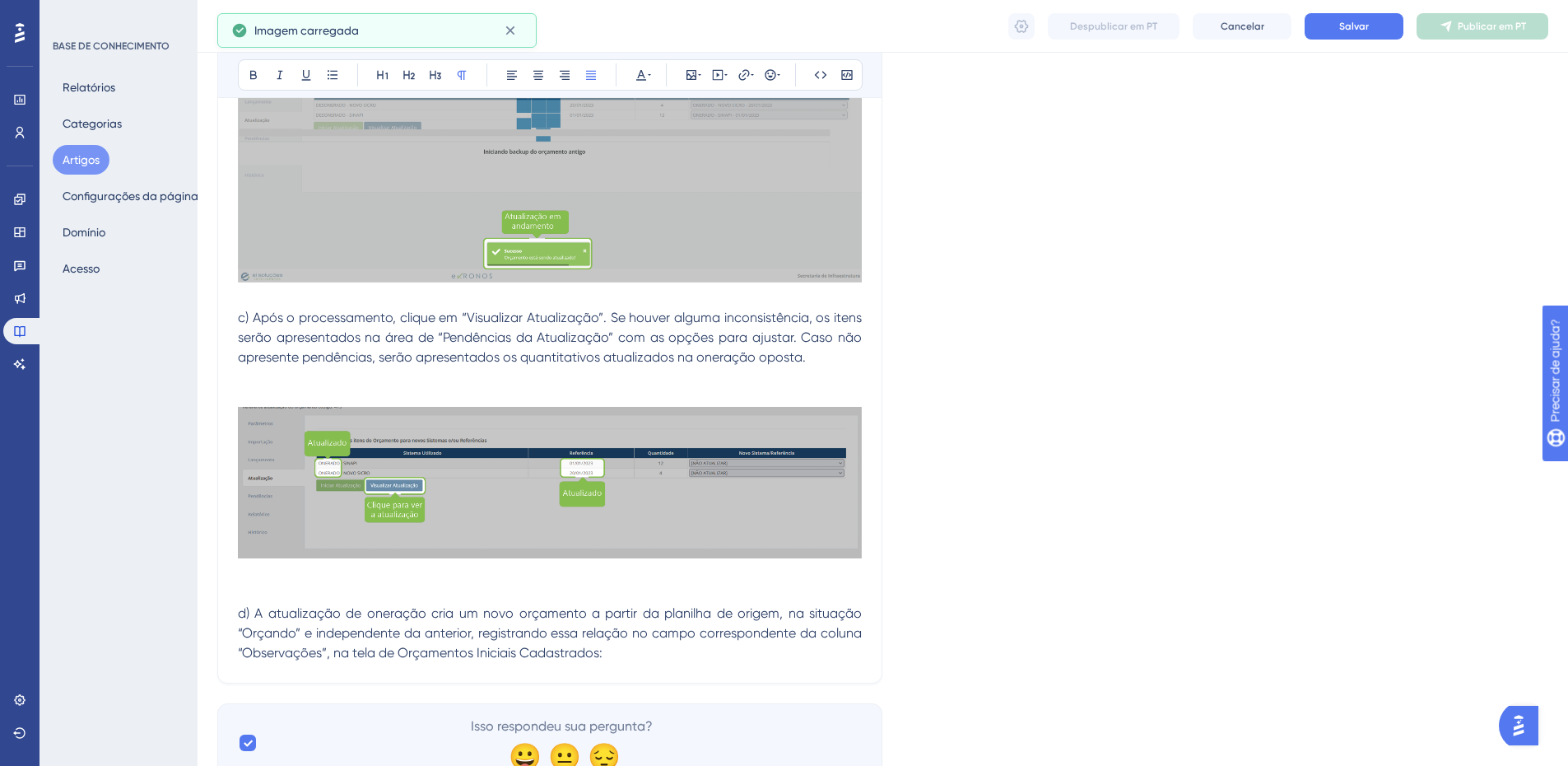
scroll to position [1428, 0]
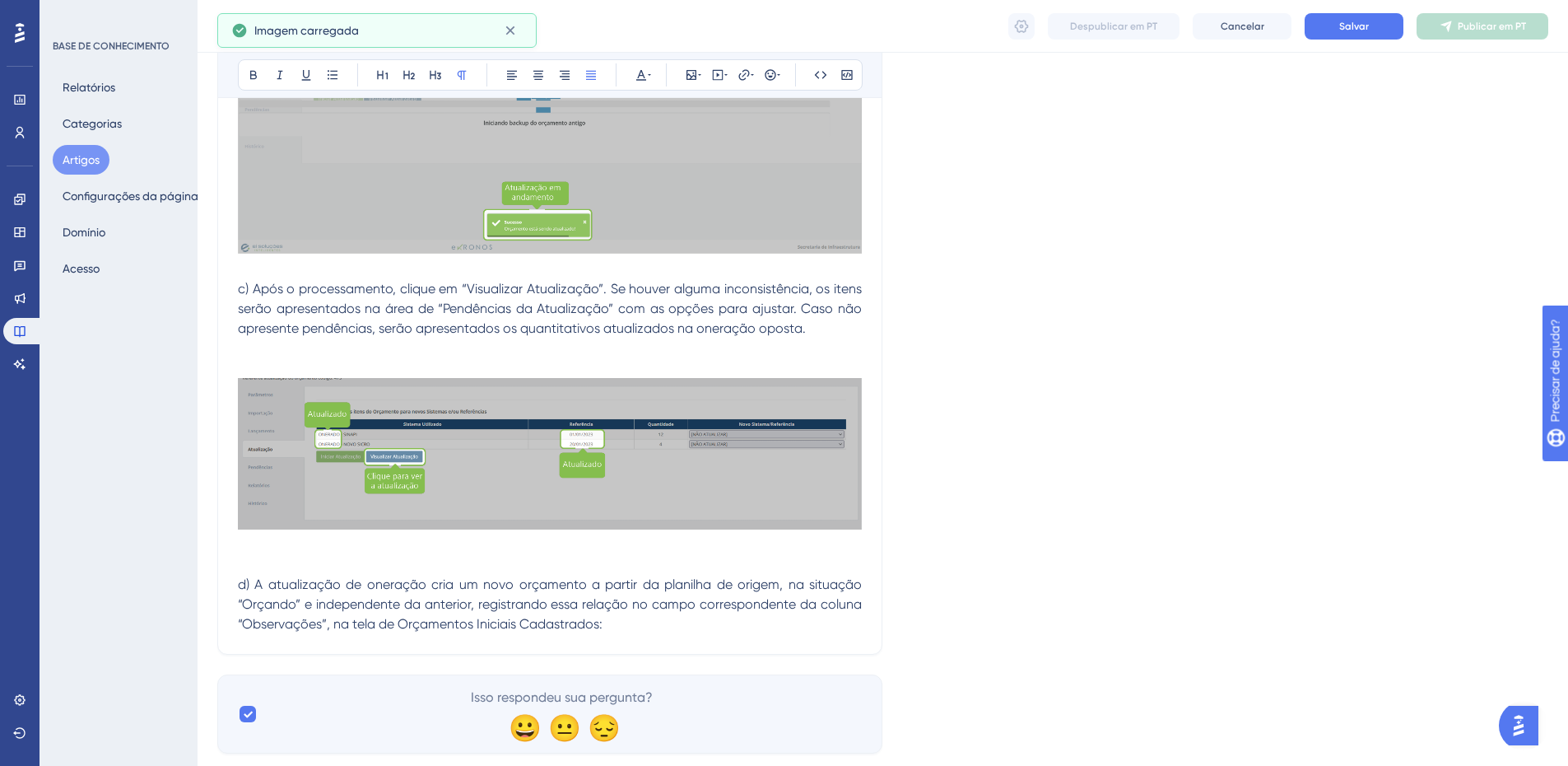
click at [244, 346] on p at bounding box center [549, 348] width 624 height 20
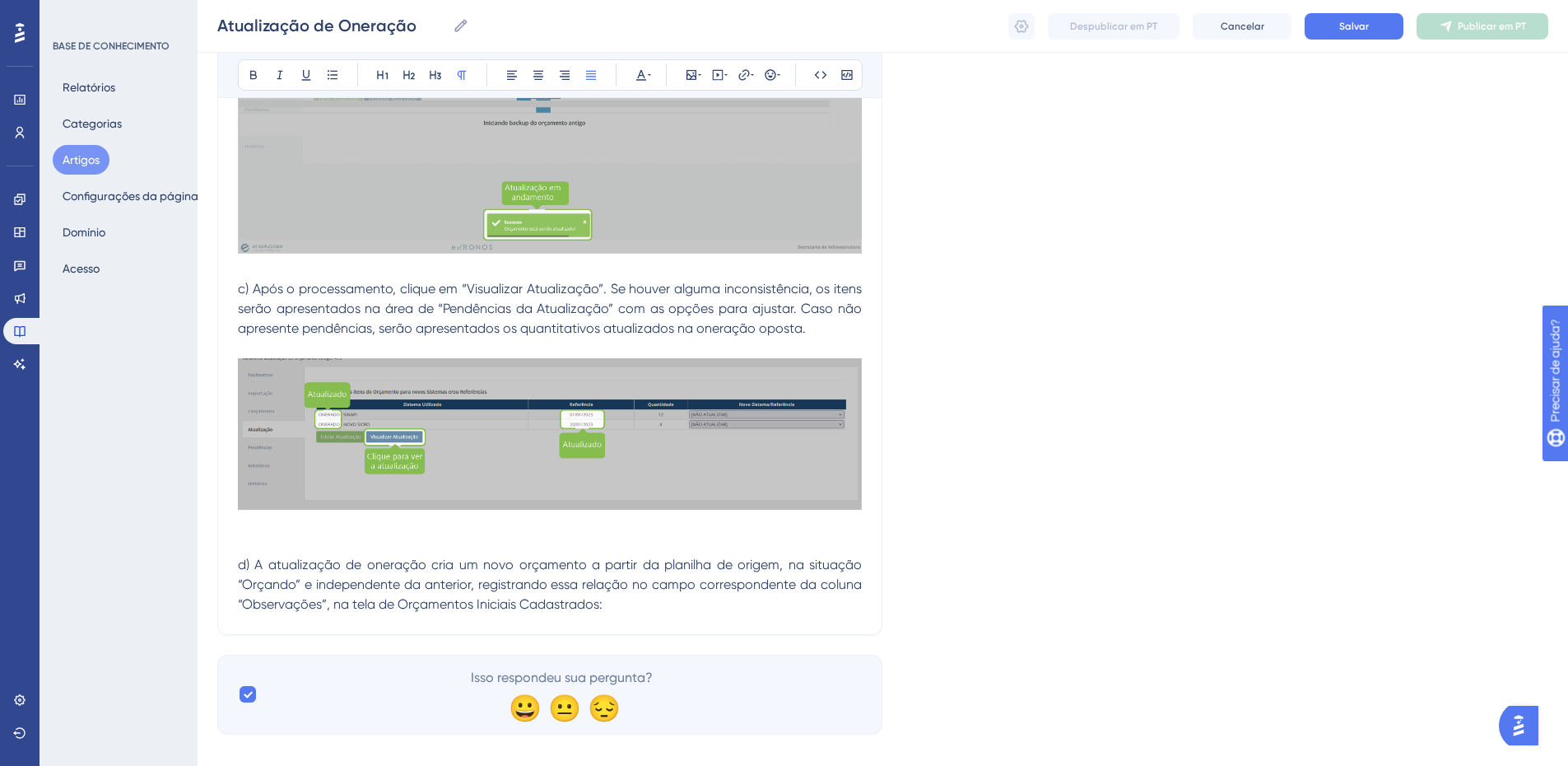
click at [243, 520] on p at bounding box center [549, 526] width 624 height 20
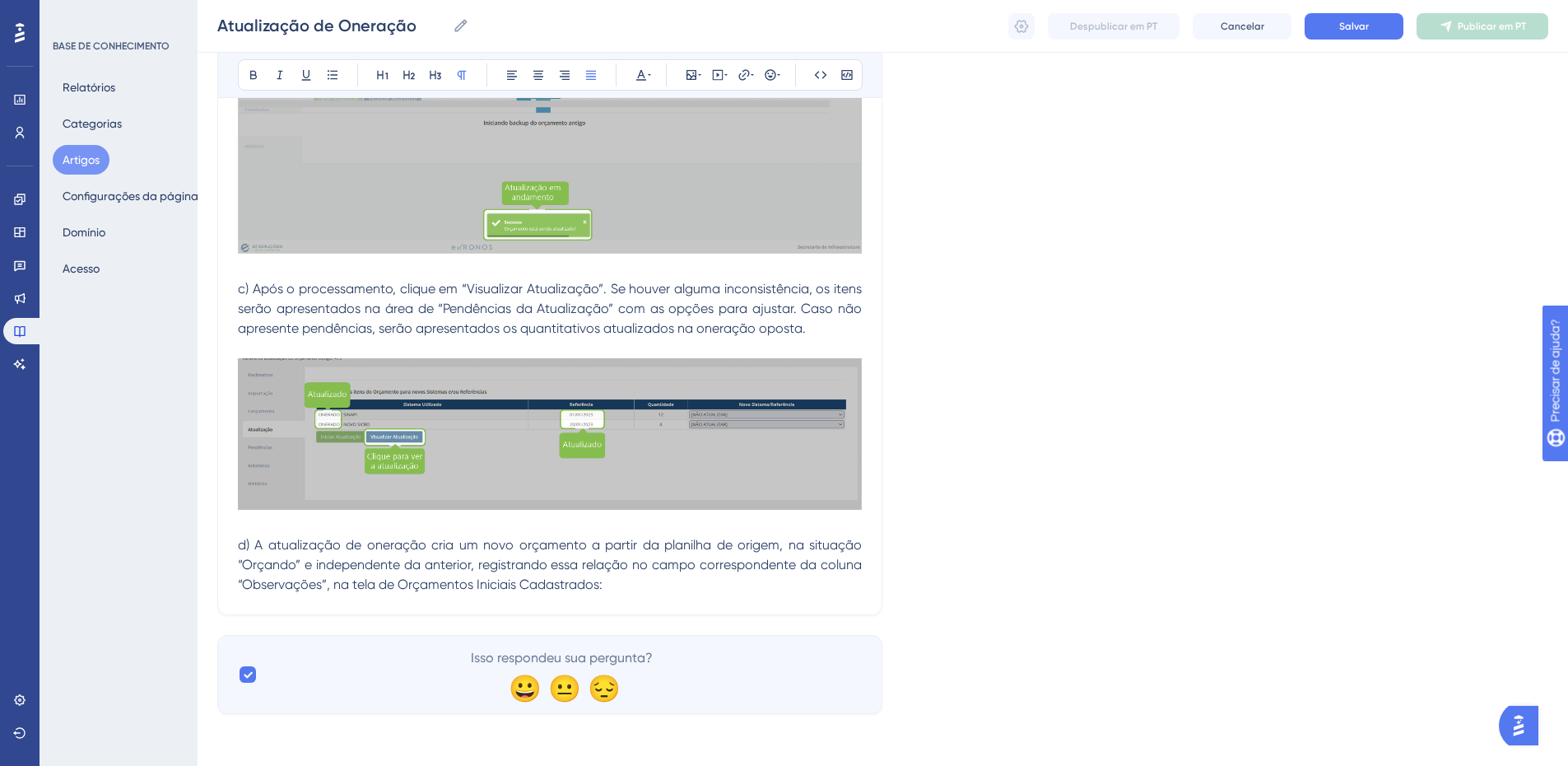
click at [639, 579] on p "d) A atualização de oneração cria um novo orçamento a partir da planilha de ori…" at bounding box center [549, 566] width 624 height 60
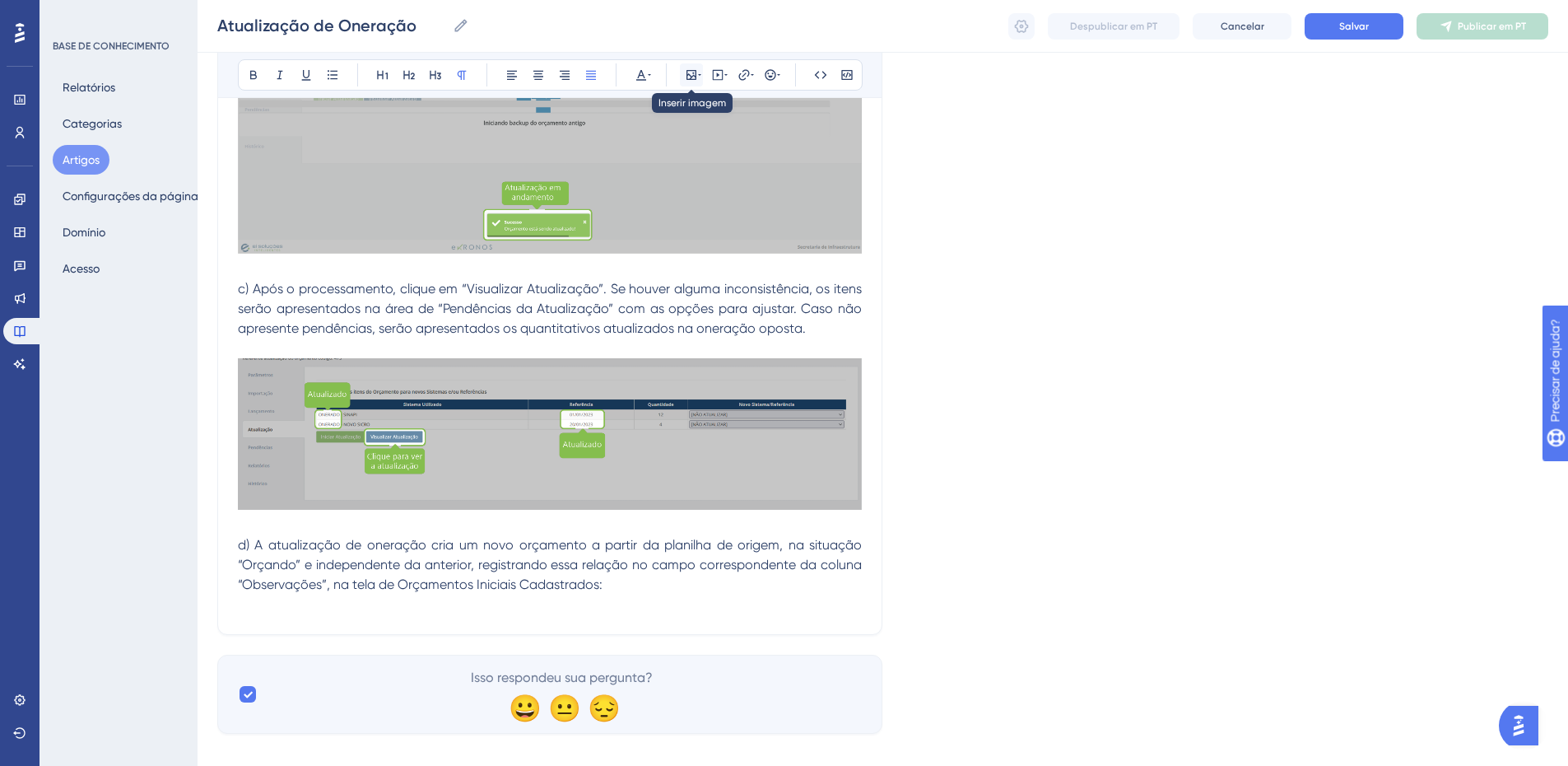
click at [685, 74] on icon at bounding box center [691, 74] width 13 height 13
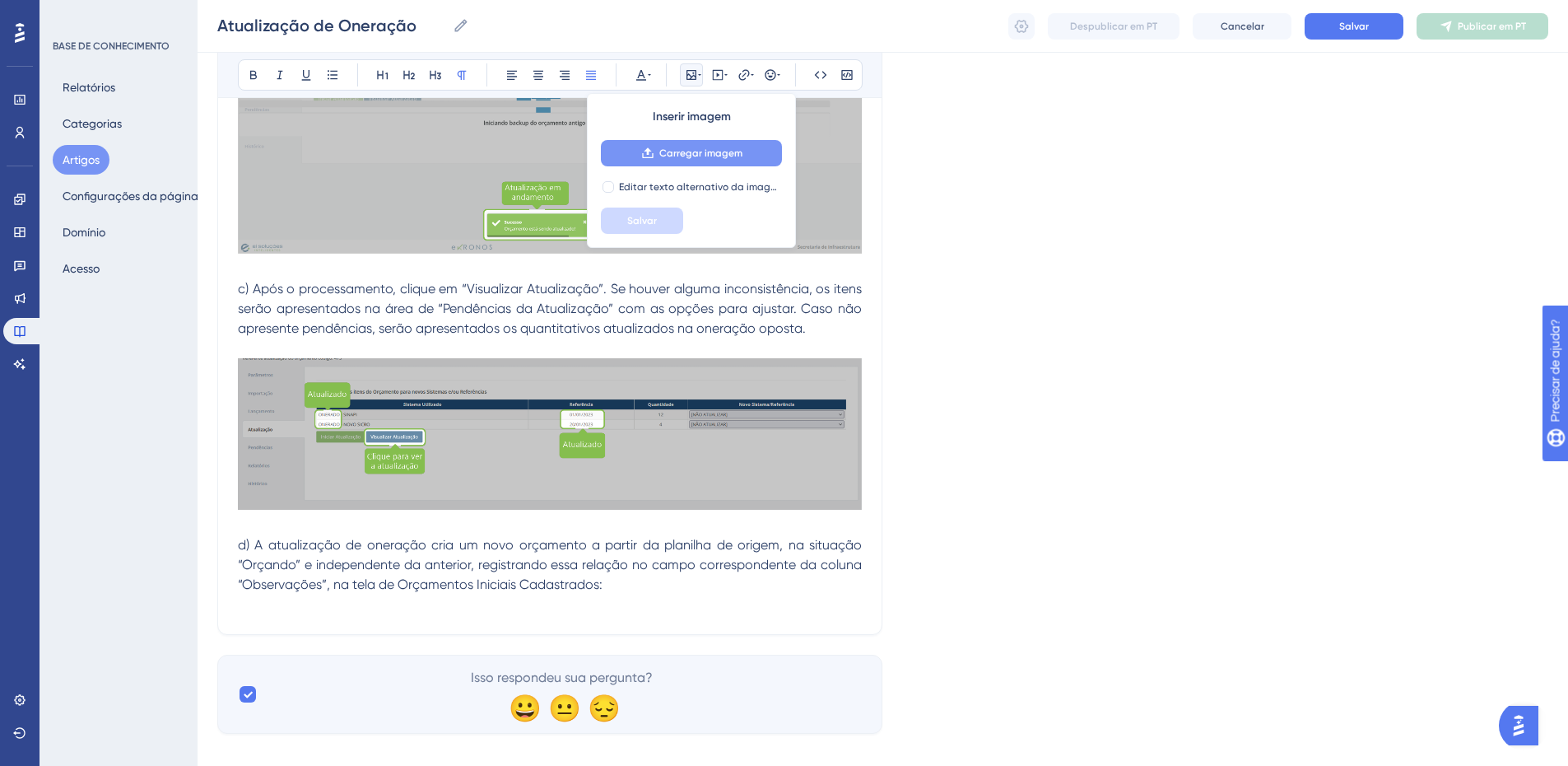
click at [647, 151] on icon at bounding box center [647, 153] width 11 height 11
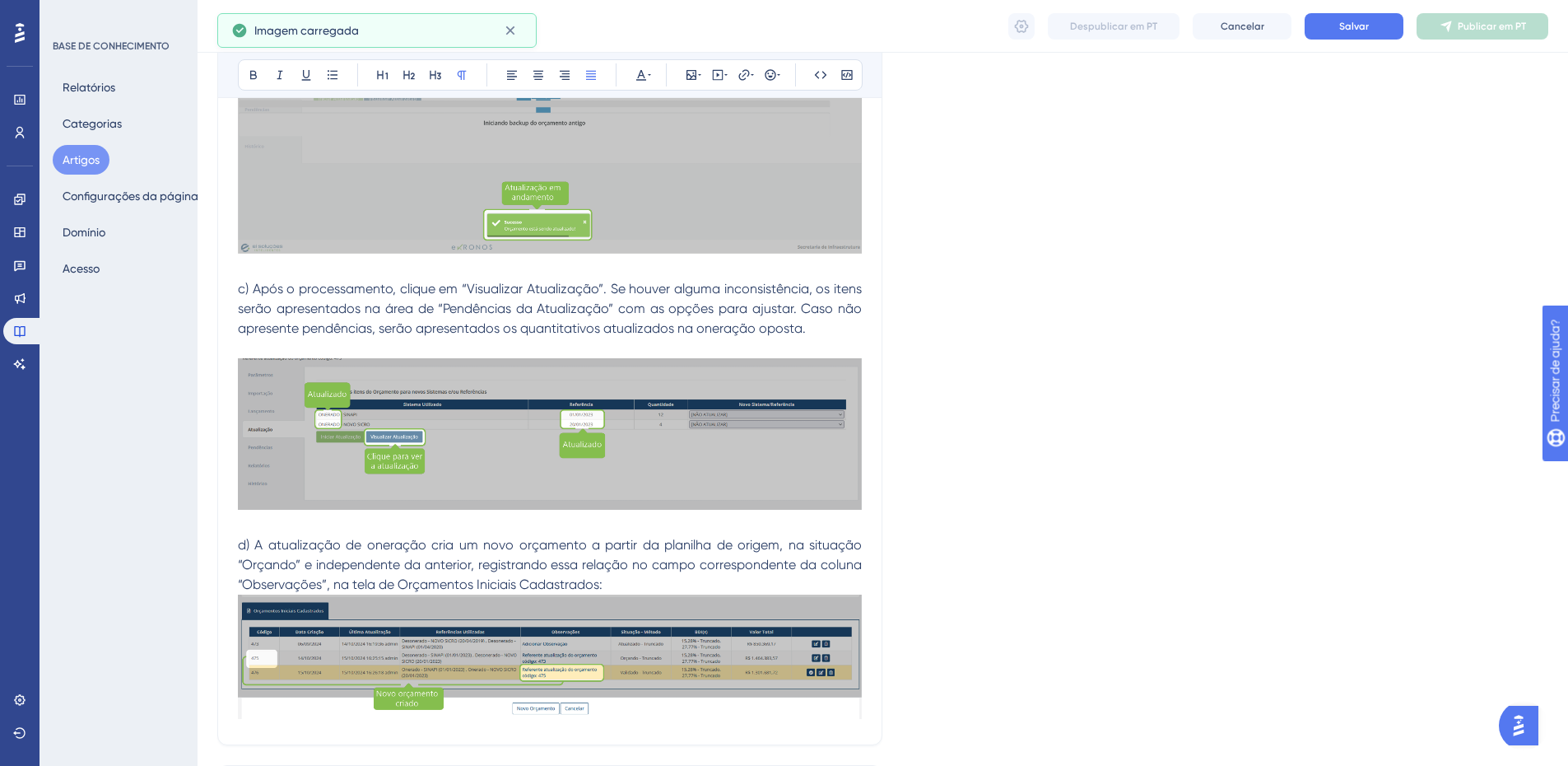
click at [649, 576] on p "d) A atualização de oneração cria um novo orçamento a partir da planilha de ori…" at bounding box center [549, 566] width 624 height 60
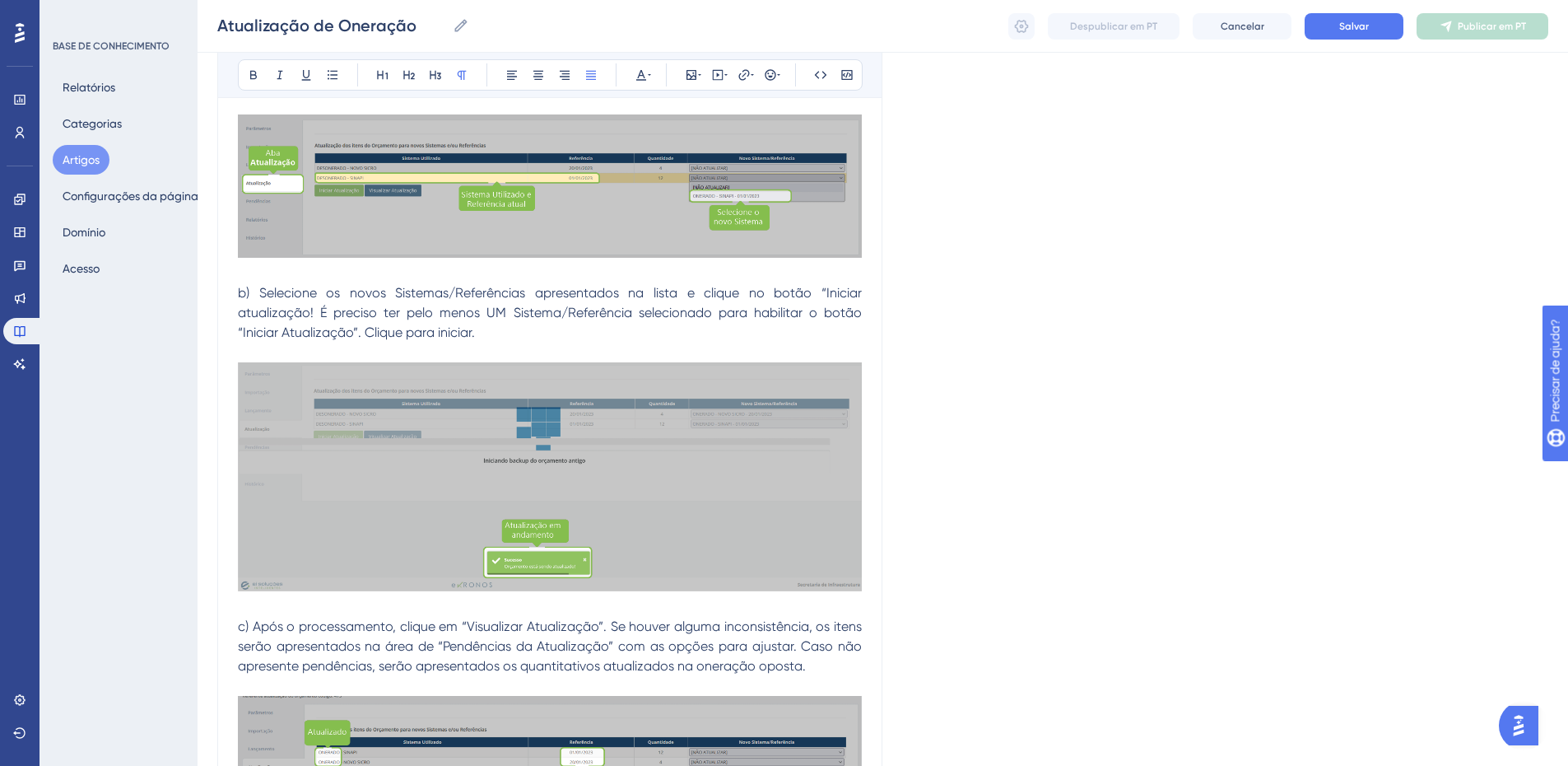
scroll to position [1261, 0]
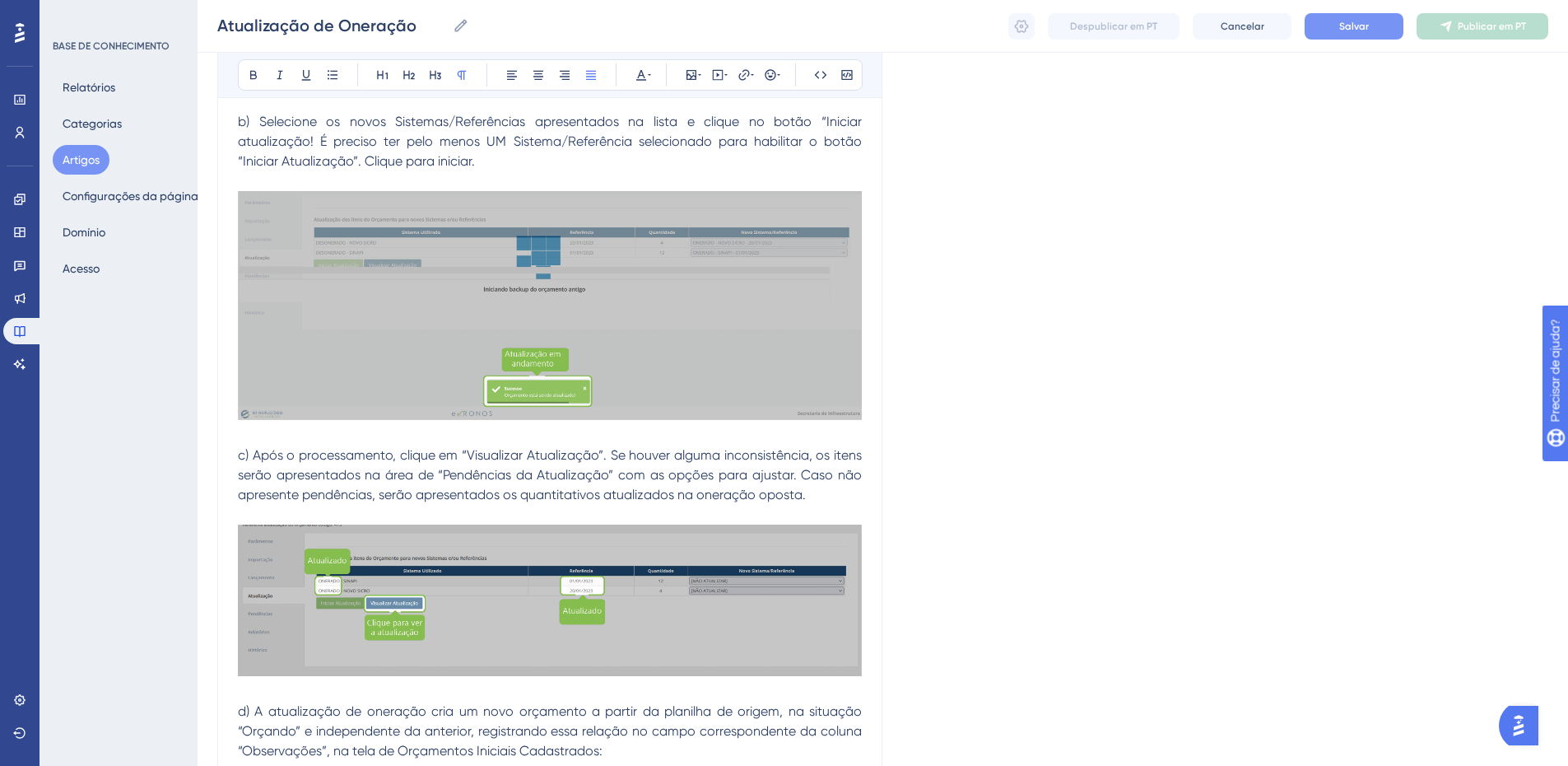
click at [1362, 28] on font "Salvar" at bounding box center [1355, 27] width 30 height 12
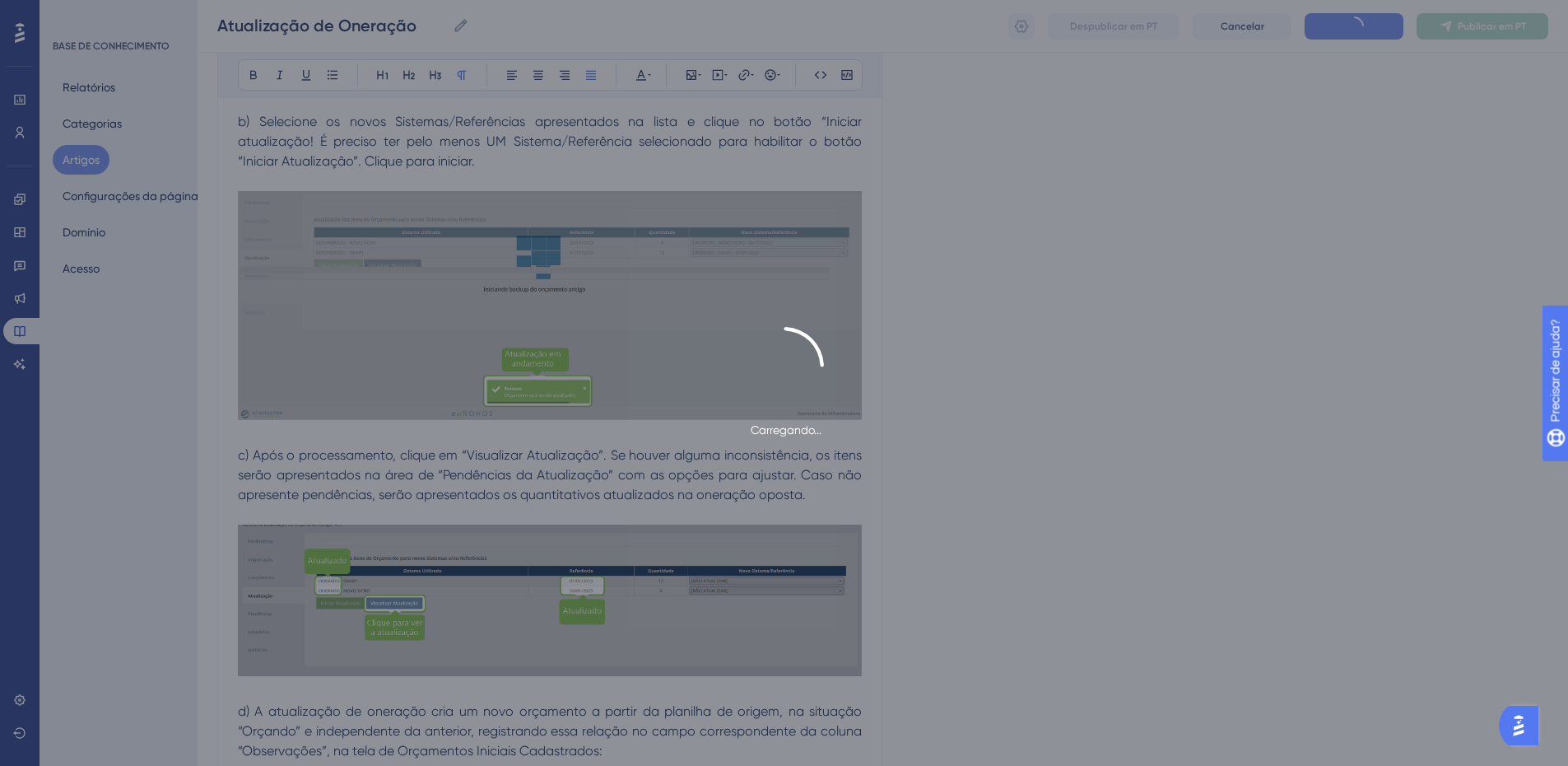
scroll to position [468, 0]
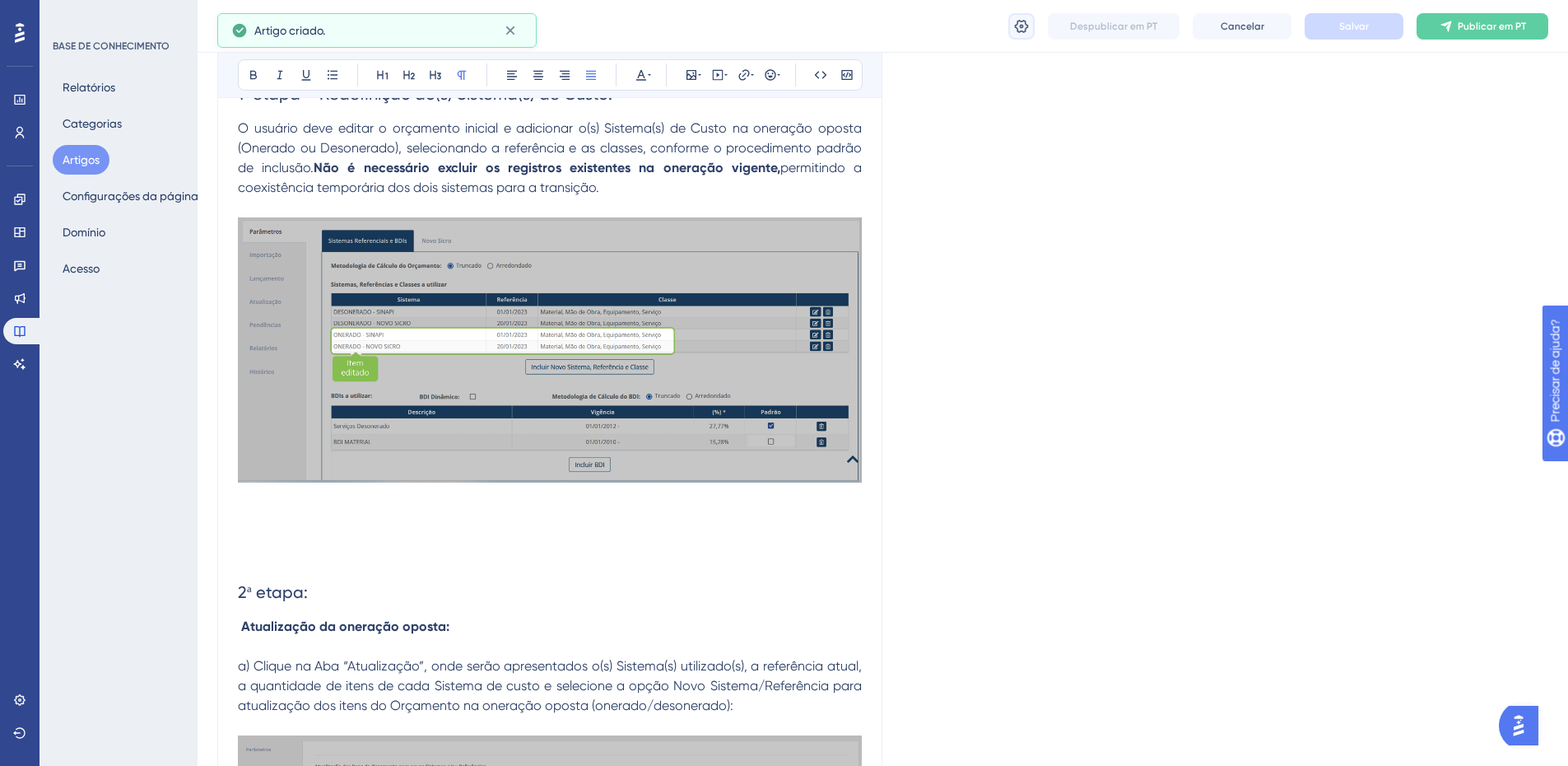
click at [1027, 32] on icon at bounding box center [1022, 26] width 17 height 17
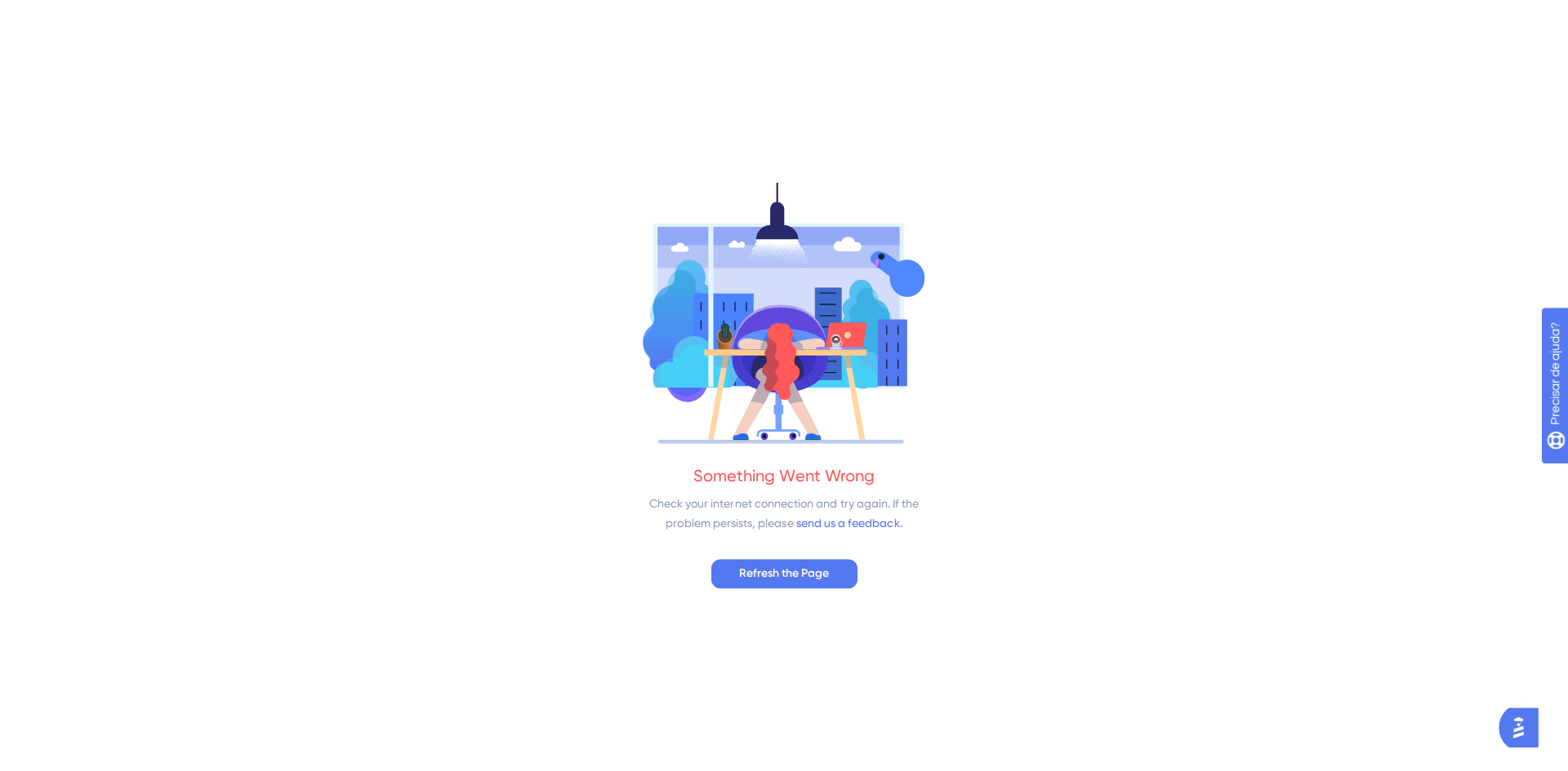
scroll to position [0, 0]
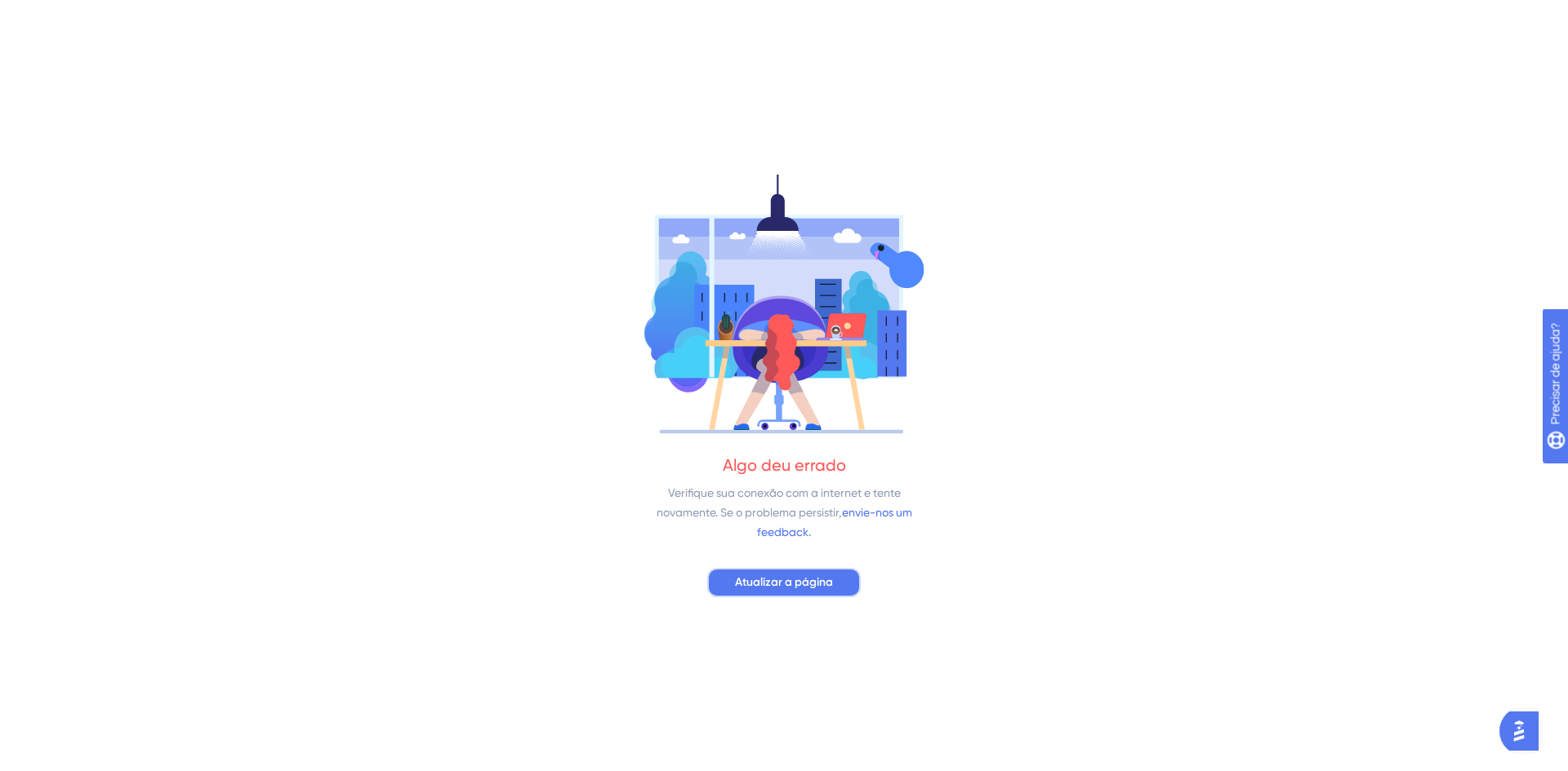
click at [800, 579] on font "Atualizar a página" at bounding box center [784, 582] width 98 height 14
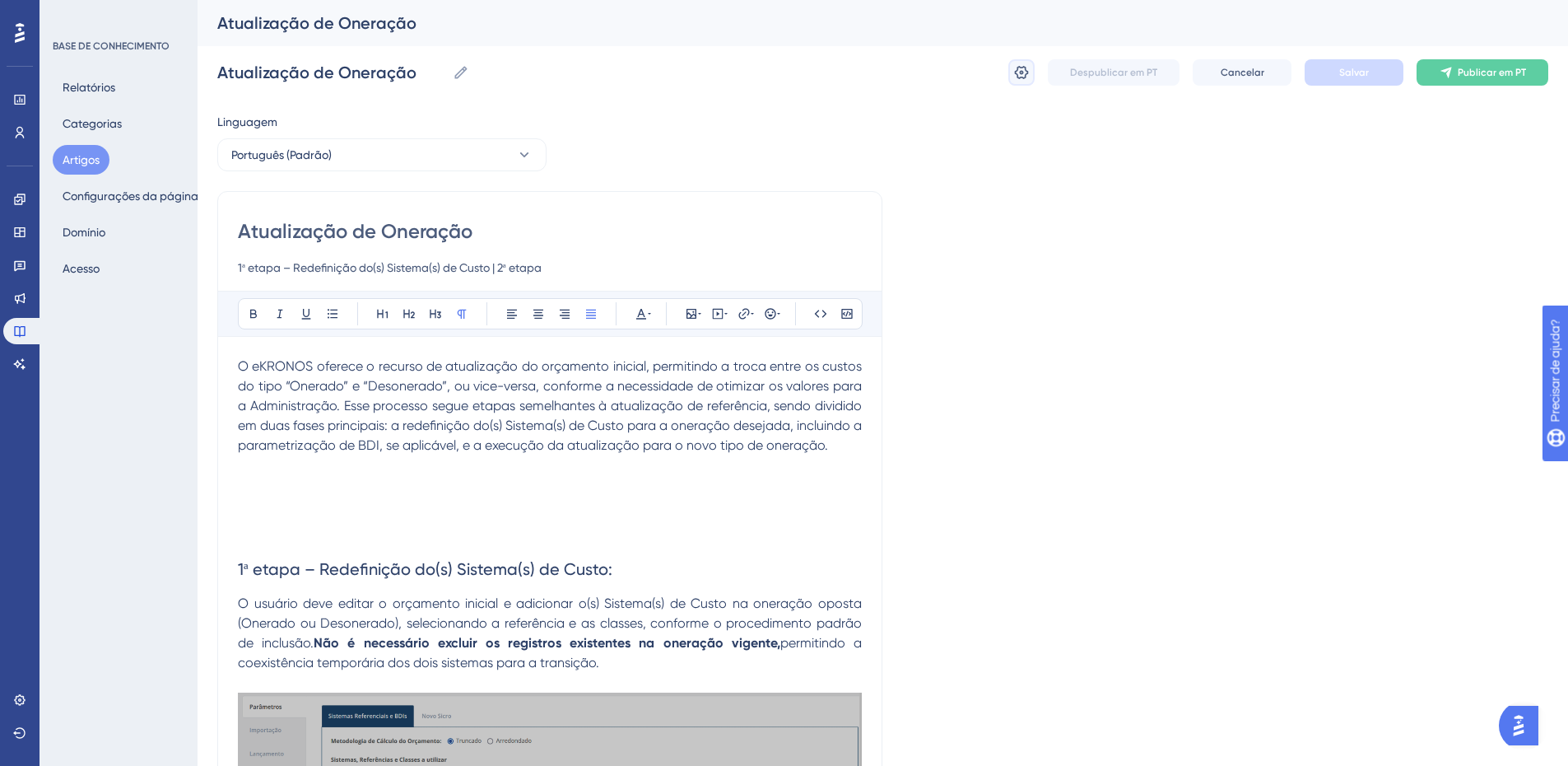
click at [1019, 75] on icon at bounding box center [1022, 72] width 17 height 17
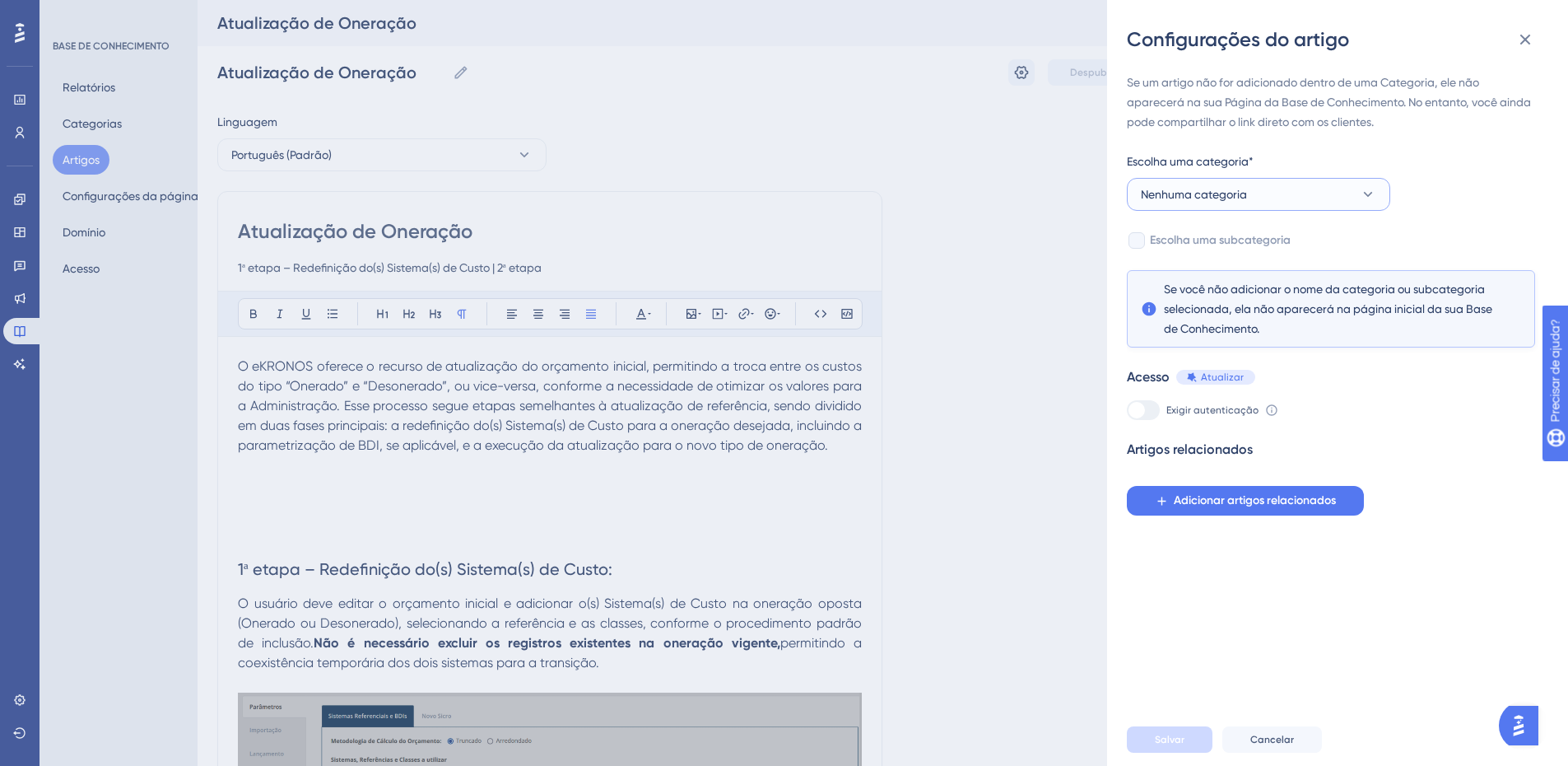
click at [1216, 192] on font "Nenhuma categoria" at bounding box center [1194, 193] width 106 height 13
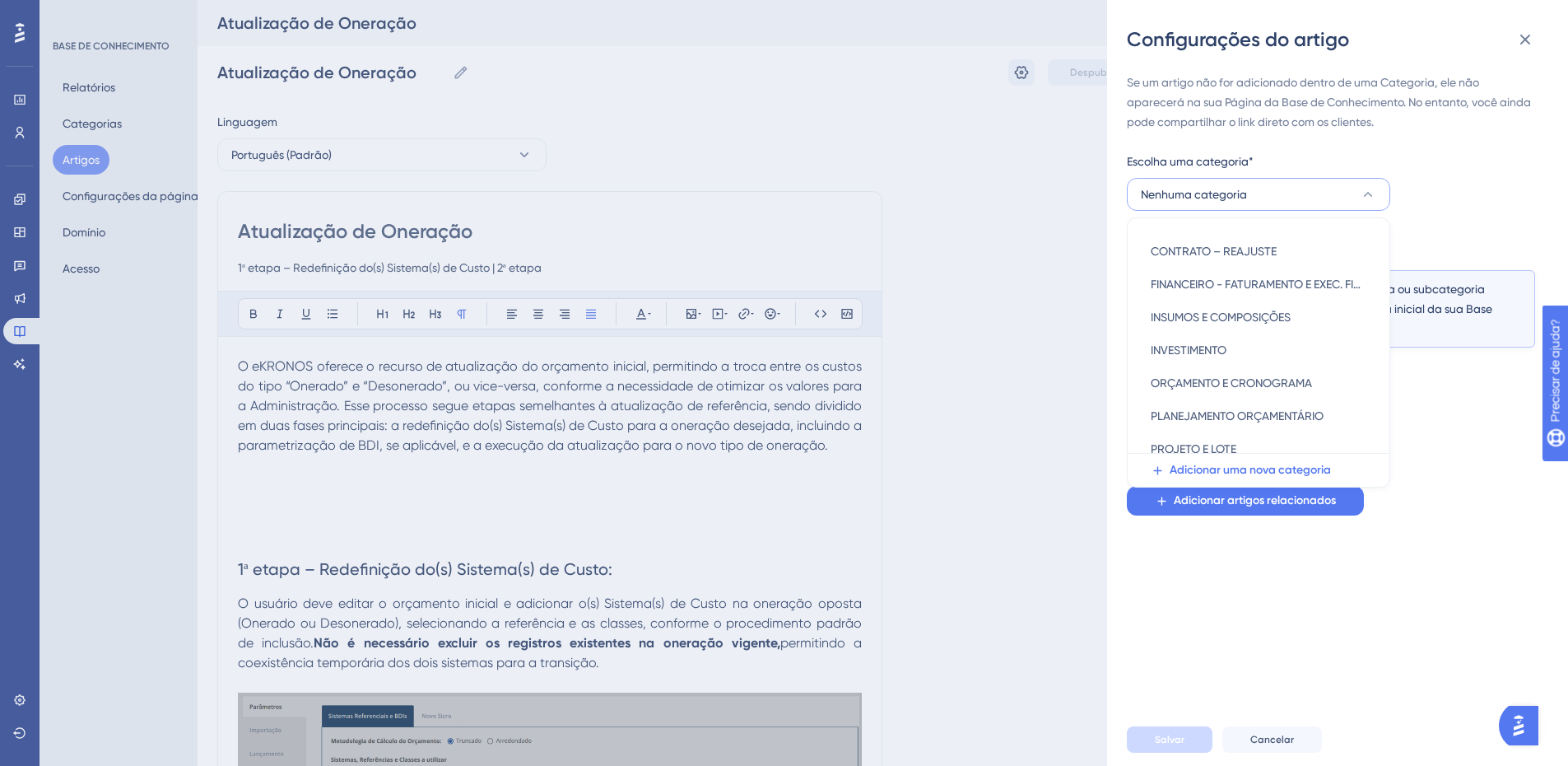
scroll to position [159, 0]
click at [1257, 376] on font "ORÇAMENTO E CRONOGRAMA" at bounding box center [1232, 382] width 162 height 13
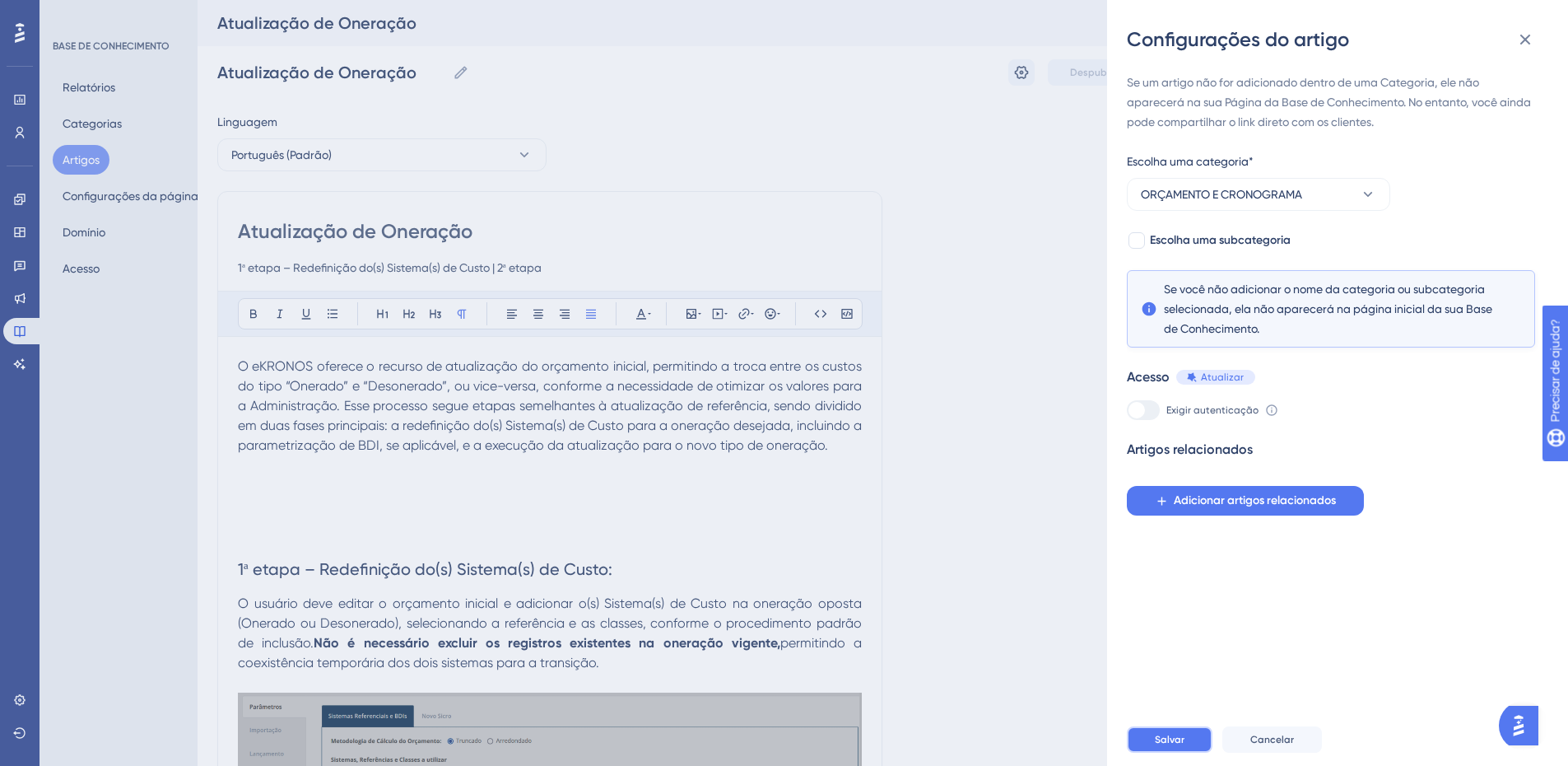
click at [1170, 745] on font "Salvar" at bounding box center [1170, 740] width 30 height 12
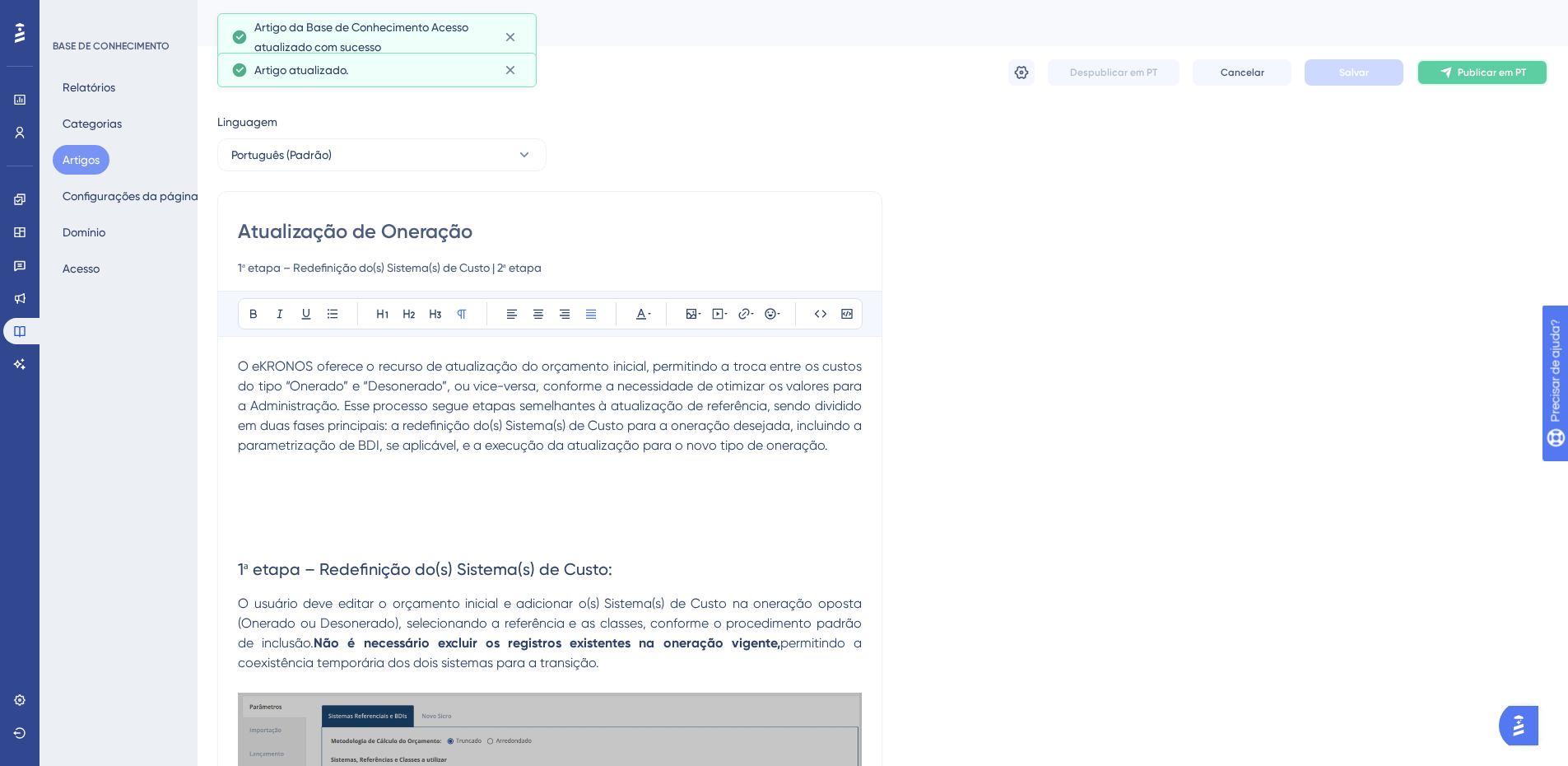
click at [1464, 69] on font "Publicar em PT" at bounding box center [1492, 72] width 68 height 12
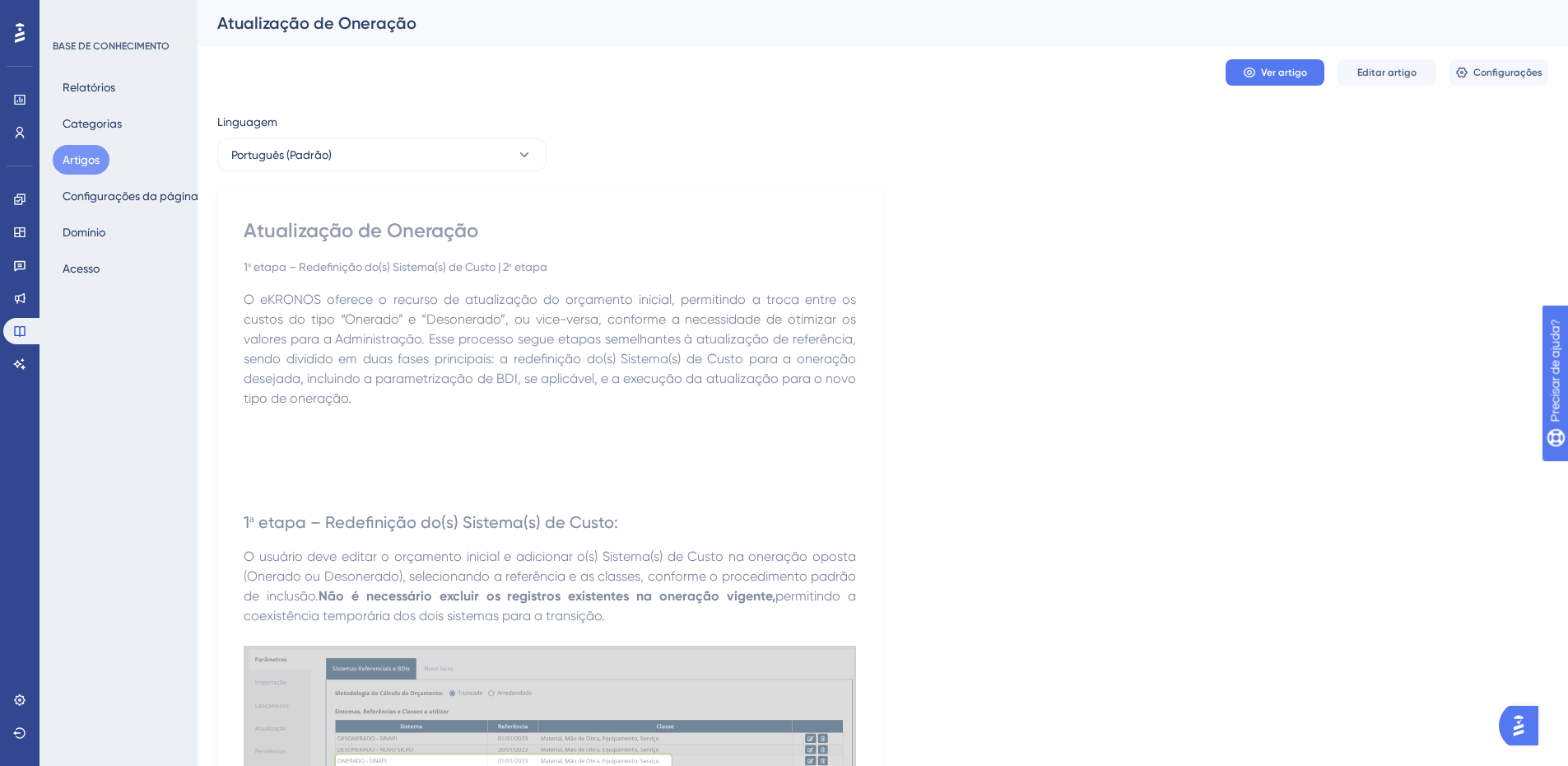
click at [73, 158] on font "Artigos" at bounding box center [80, 159] width 37 height 13
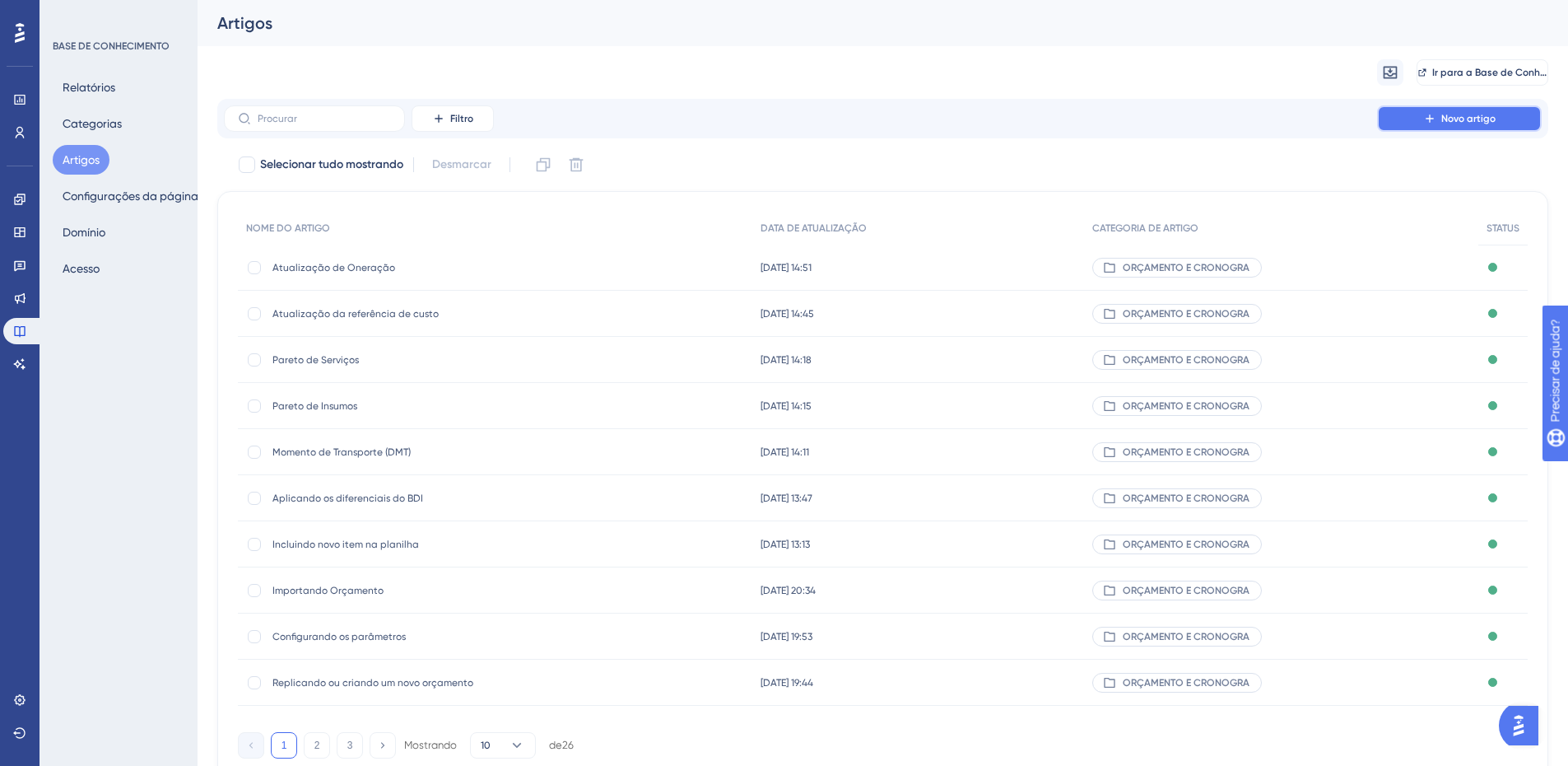
click at [1441, 118] on button "Novo artigo" at bounding box center [1460, 118] width 165 height 27
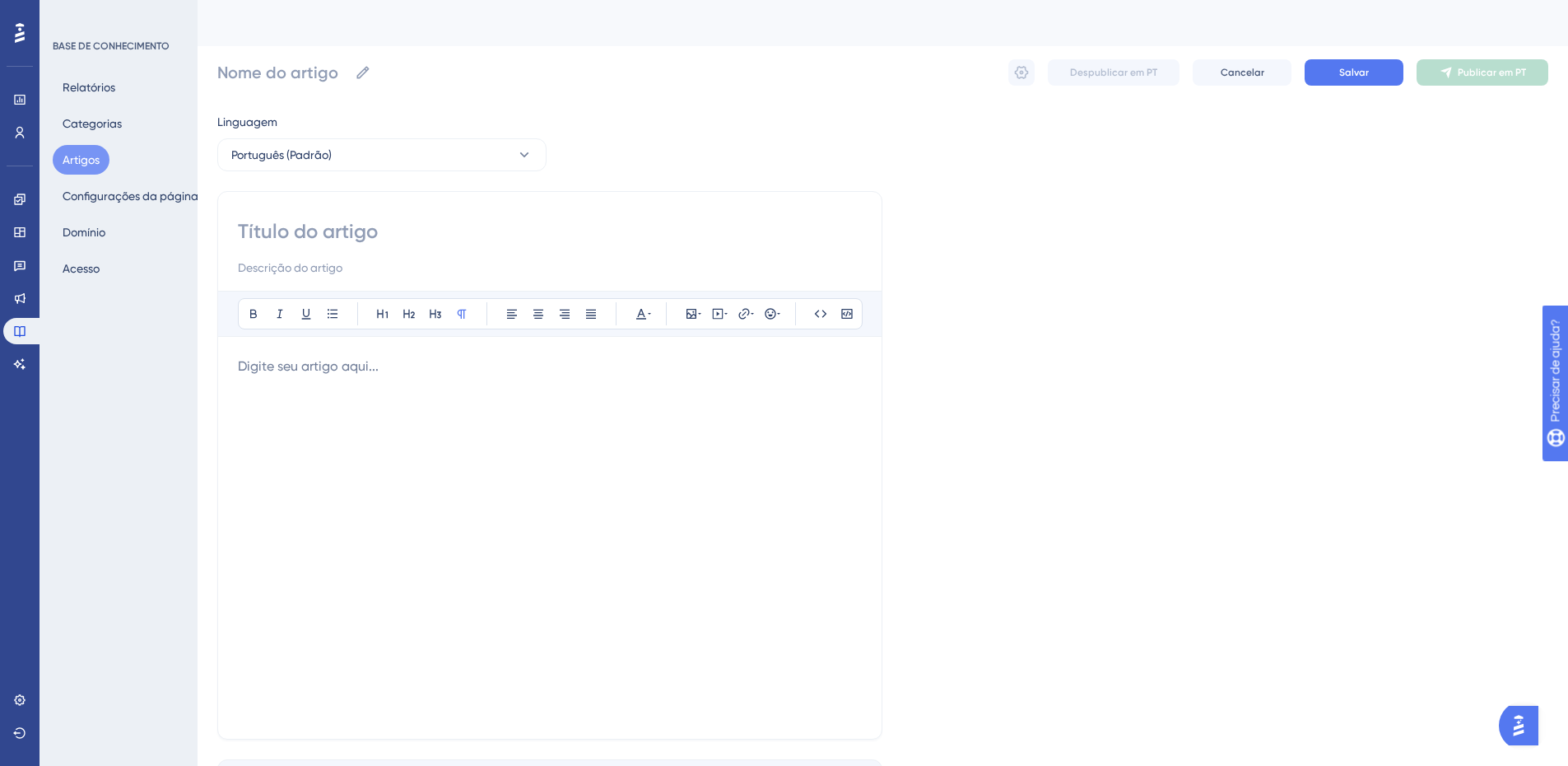
click at [324, 228] on input at bounding box center [549, 231] width 624 height 27
paste input "Pendências do Orçamento"
type input "Pendências do Orçamento"
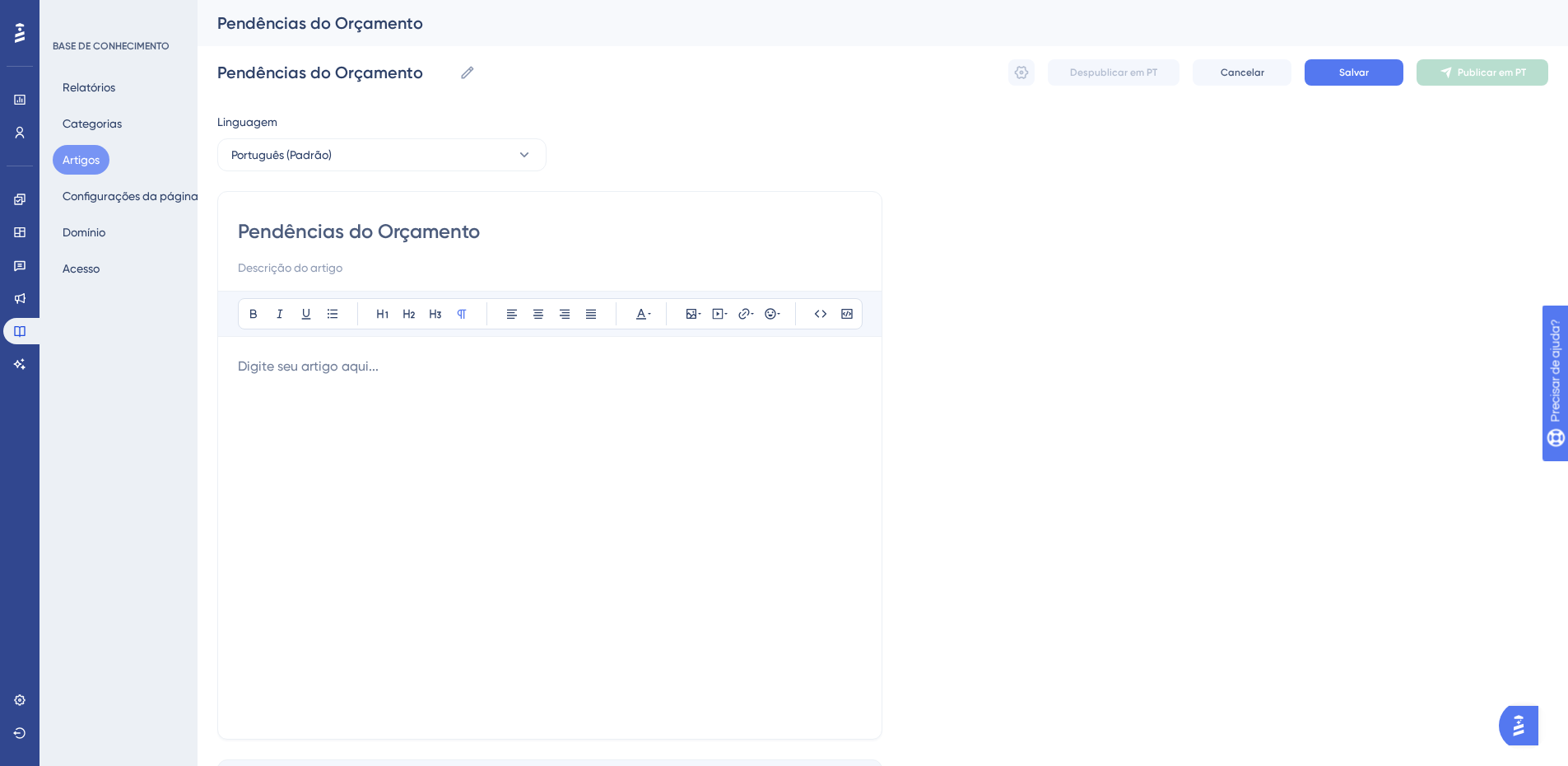
click at [293, 264] on input at bounding box center [549, 268] width 624 height 20
click at [329, 267] on input at bounding box center [549, 268] width 624 height 20
paste input "Itens temporários | Conflitos de BDI | Conflitos de Referência | Conflitos de p…"
type input "Itens temporários | Conflitos de BDI | Conflitos de Referência | Conflitos de p…"
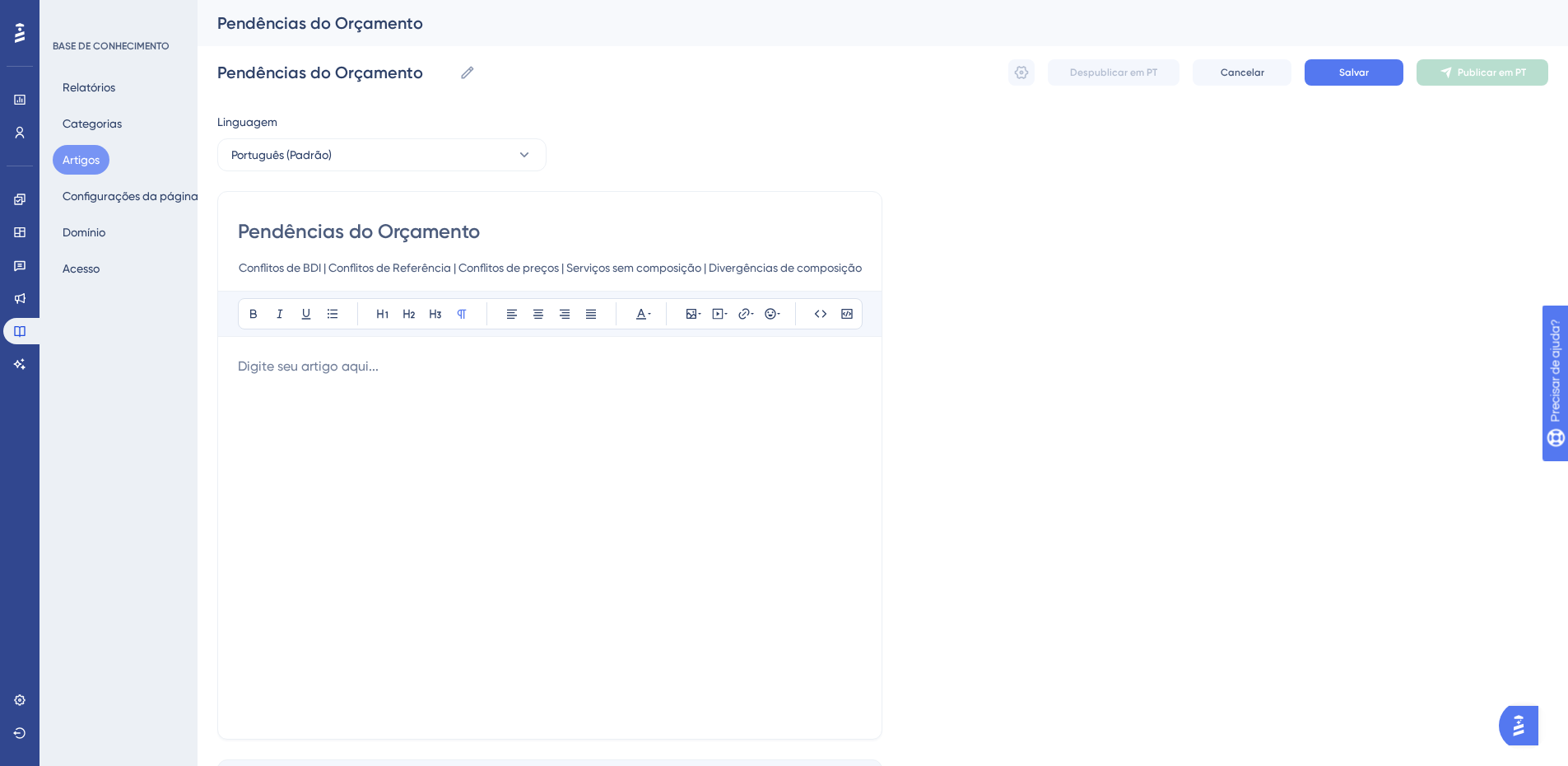
scroll to position [0, 0]
click at [312, 371] on p at bounding box center [549, 366] width 624 height 20
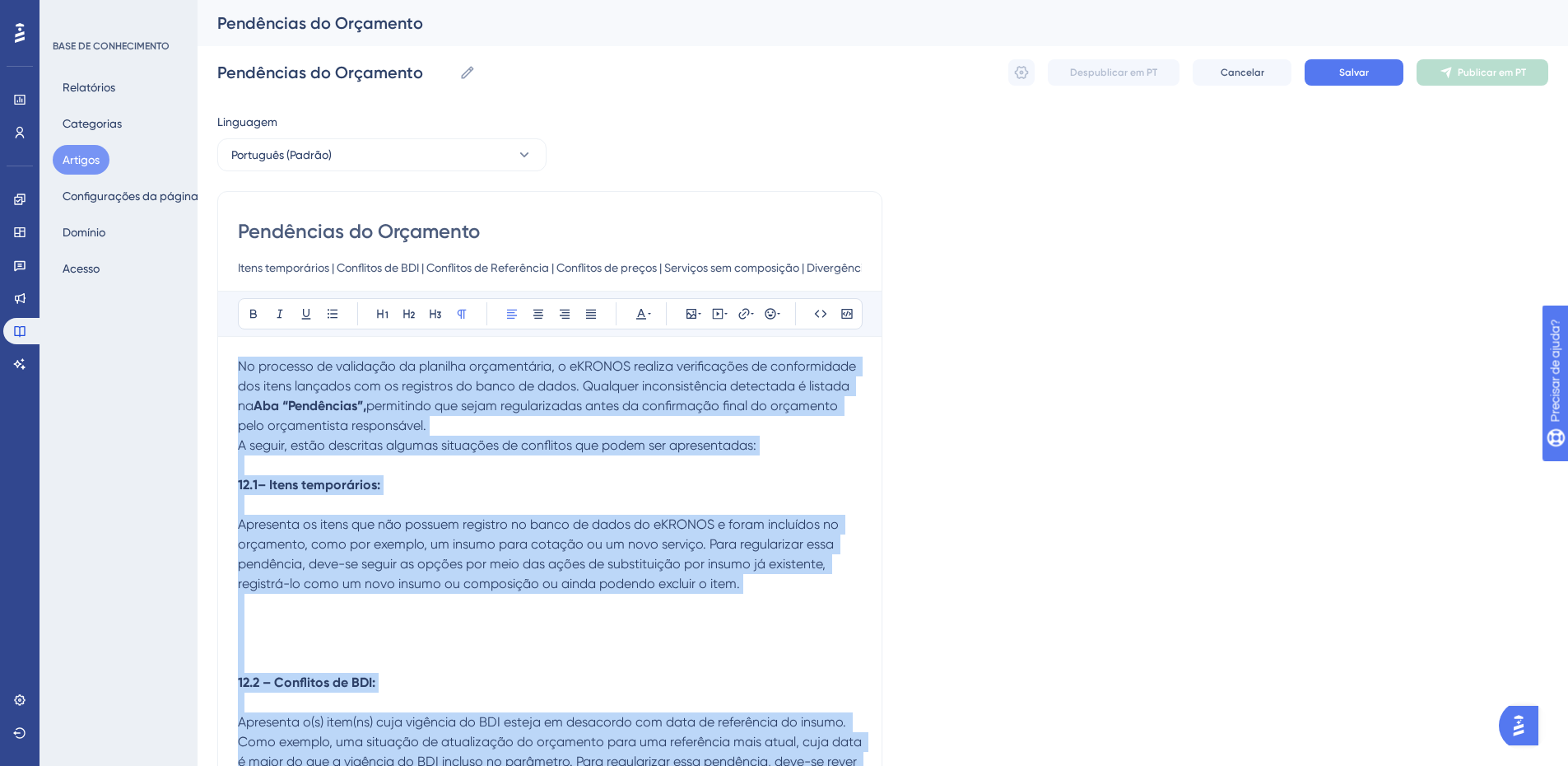
drag, startPoint x: 857, startPoint y: 587, endPoint x: 205, endPoint y: 337, distance: 698.3
click at [596, 315] on icon at bounding box center [590, 314] width 13 height 13
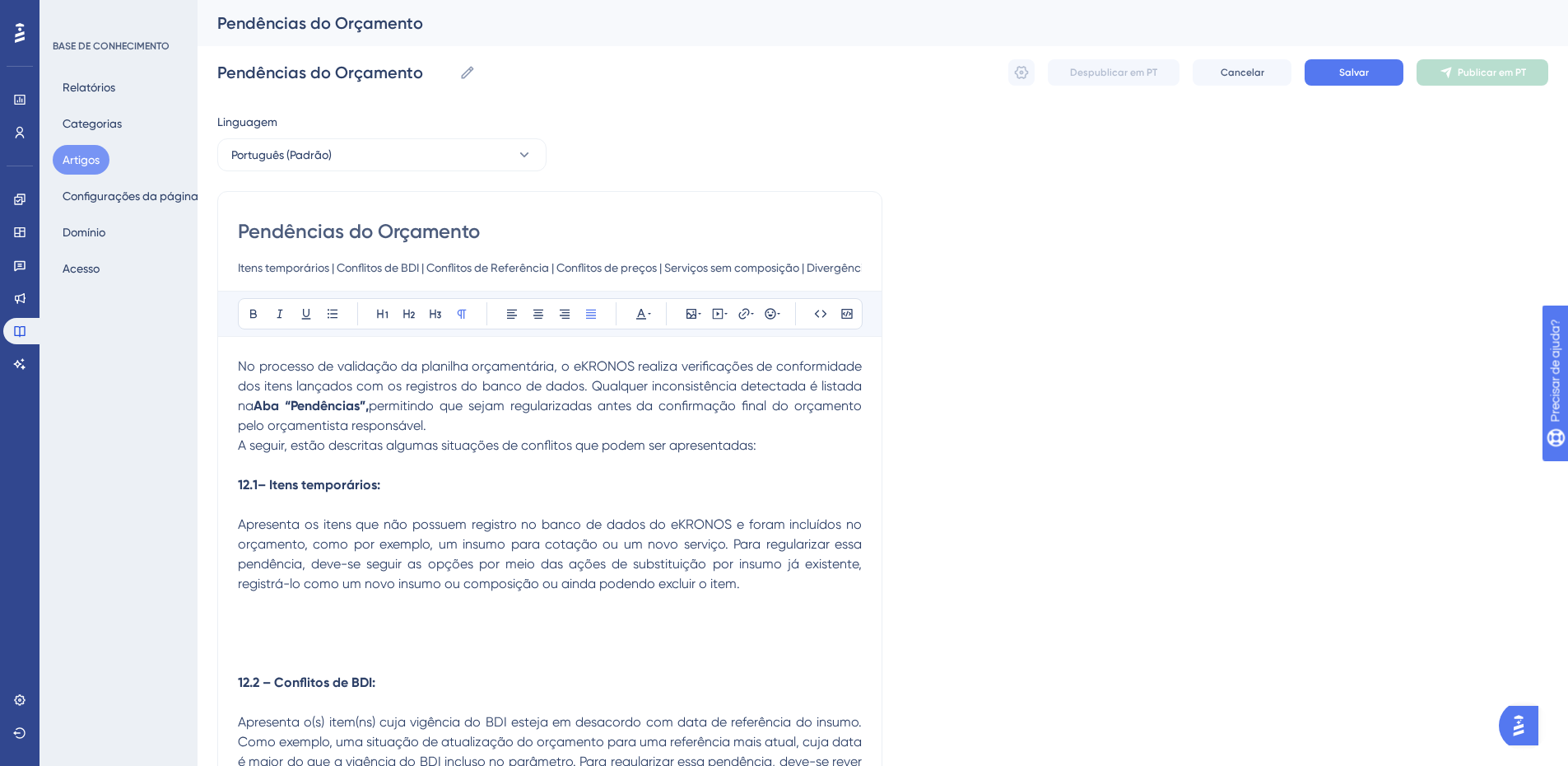
click at [452, 431] on p "No processo de validação da planilha orçamentária, o eKRONOS realiza verificaçõ…" at bounding box center [549, 396] width 624 height 79
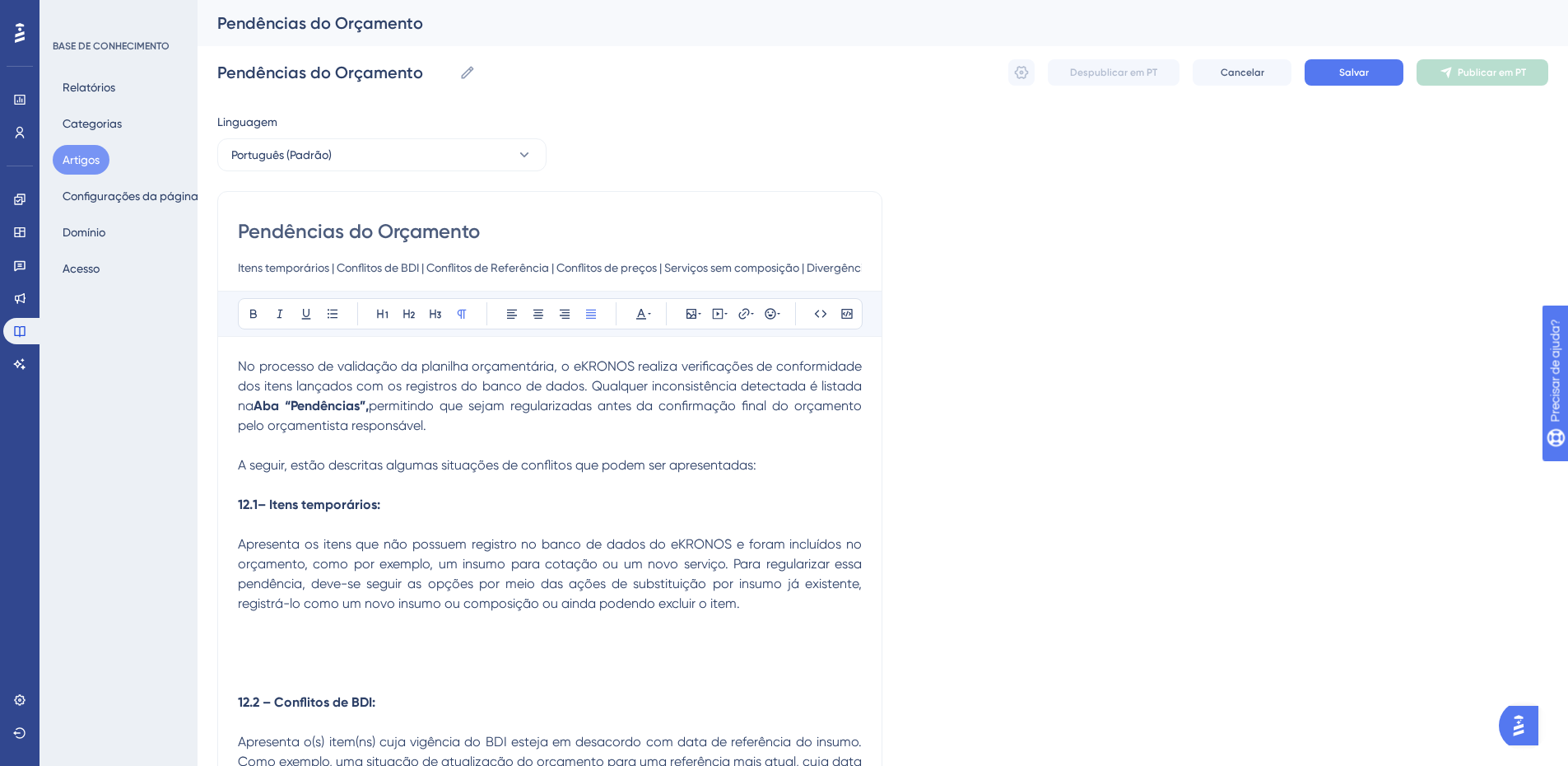
click at [348, 484] on p at bounding box center [549, 485] width 624 height 20
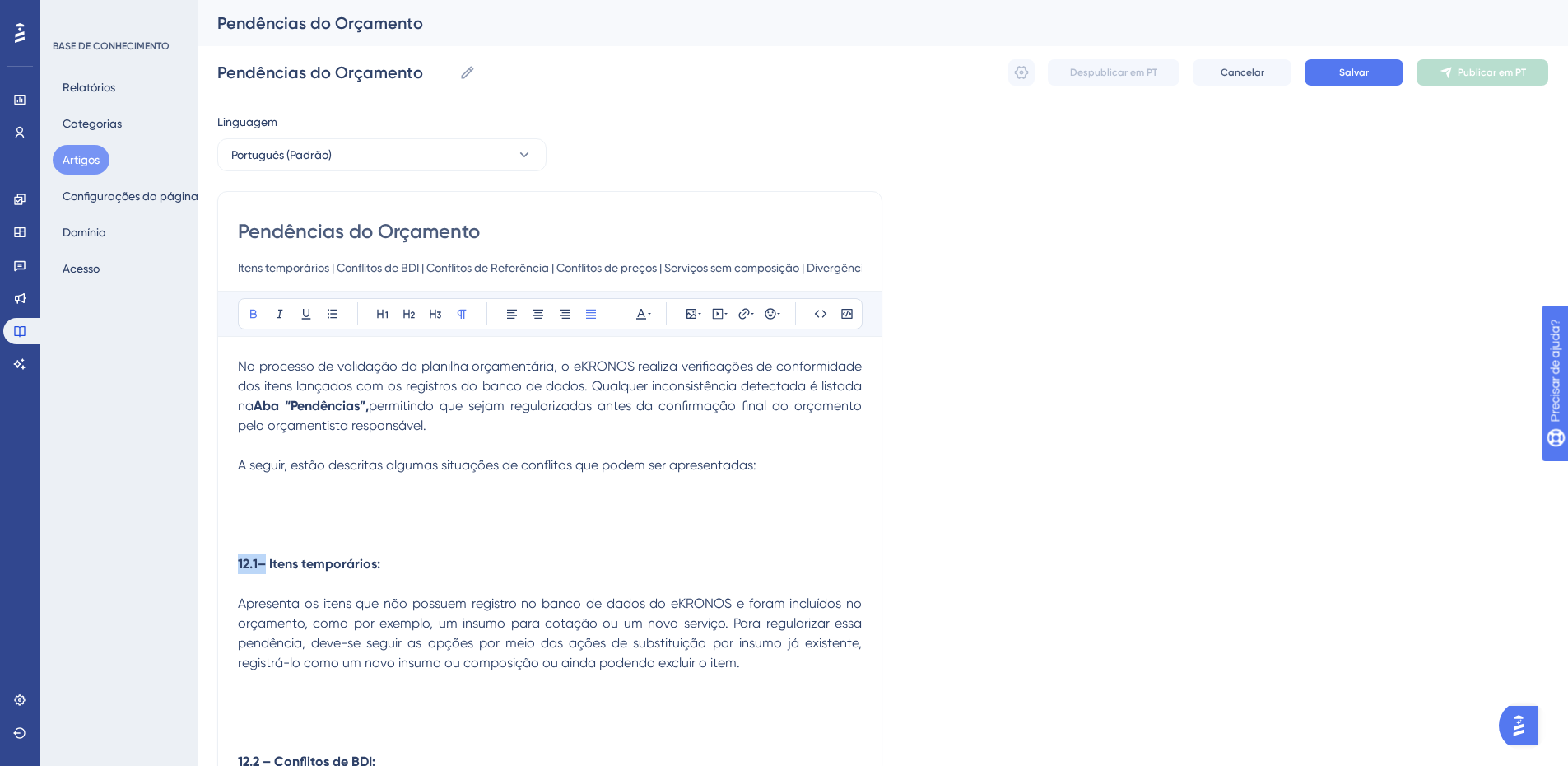
drag, startPoint x: 269, startPoint y: 564, endPoint x: 230, endPoint y: 568, distance: 39.2
drag, startPoint x: 373, startPoint y: 571, endPoint x: 223, endPoint y: 557, distance: 150.7
click at [252, 315] on icon at bounding box center [253, 314] width 13 height 13
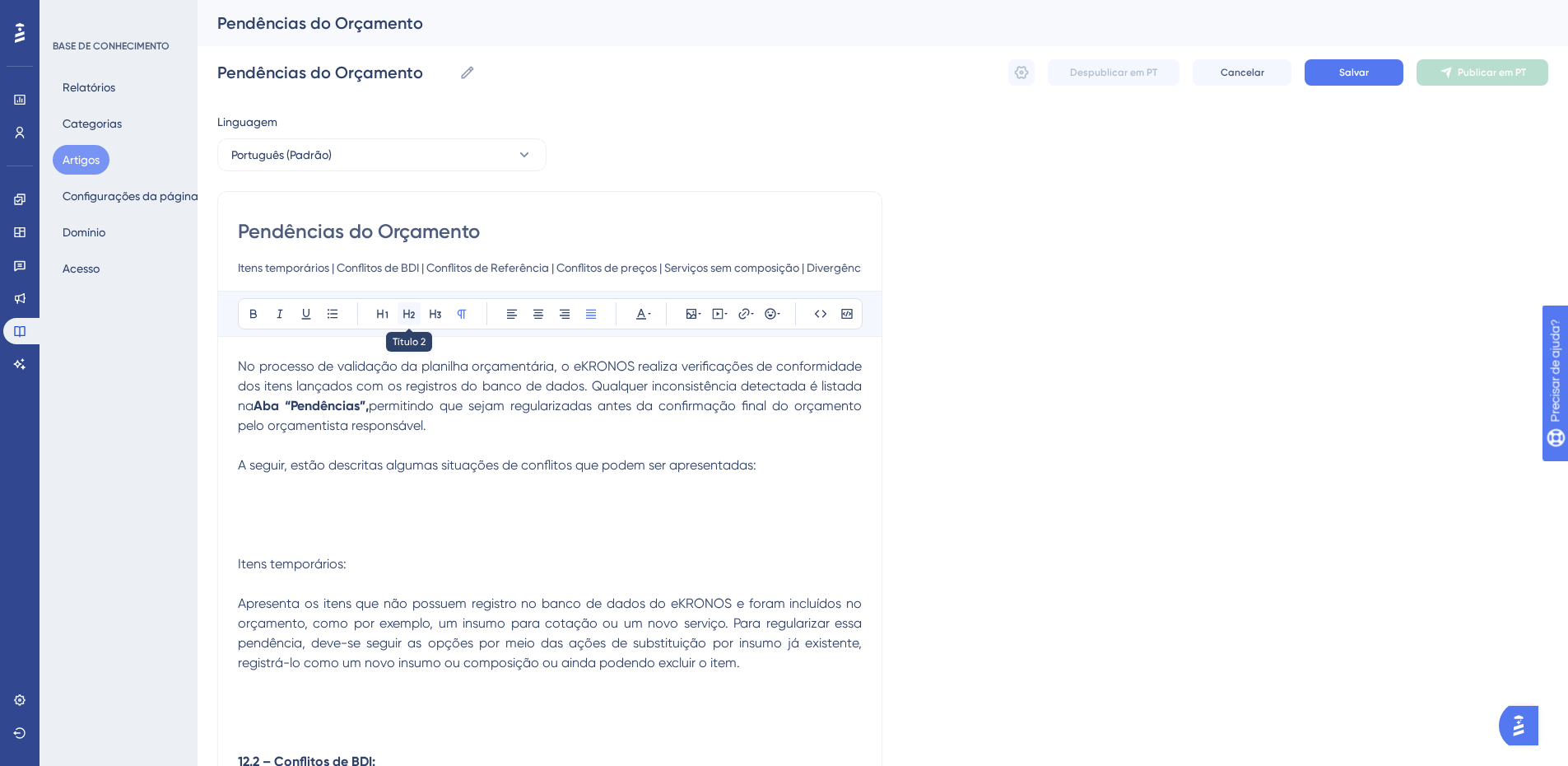
click at [410, 314] on icon at bounding box center [409, 314] width 13 height 13
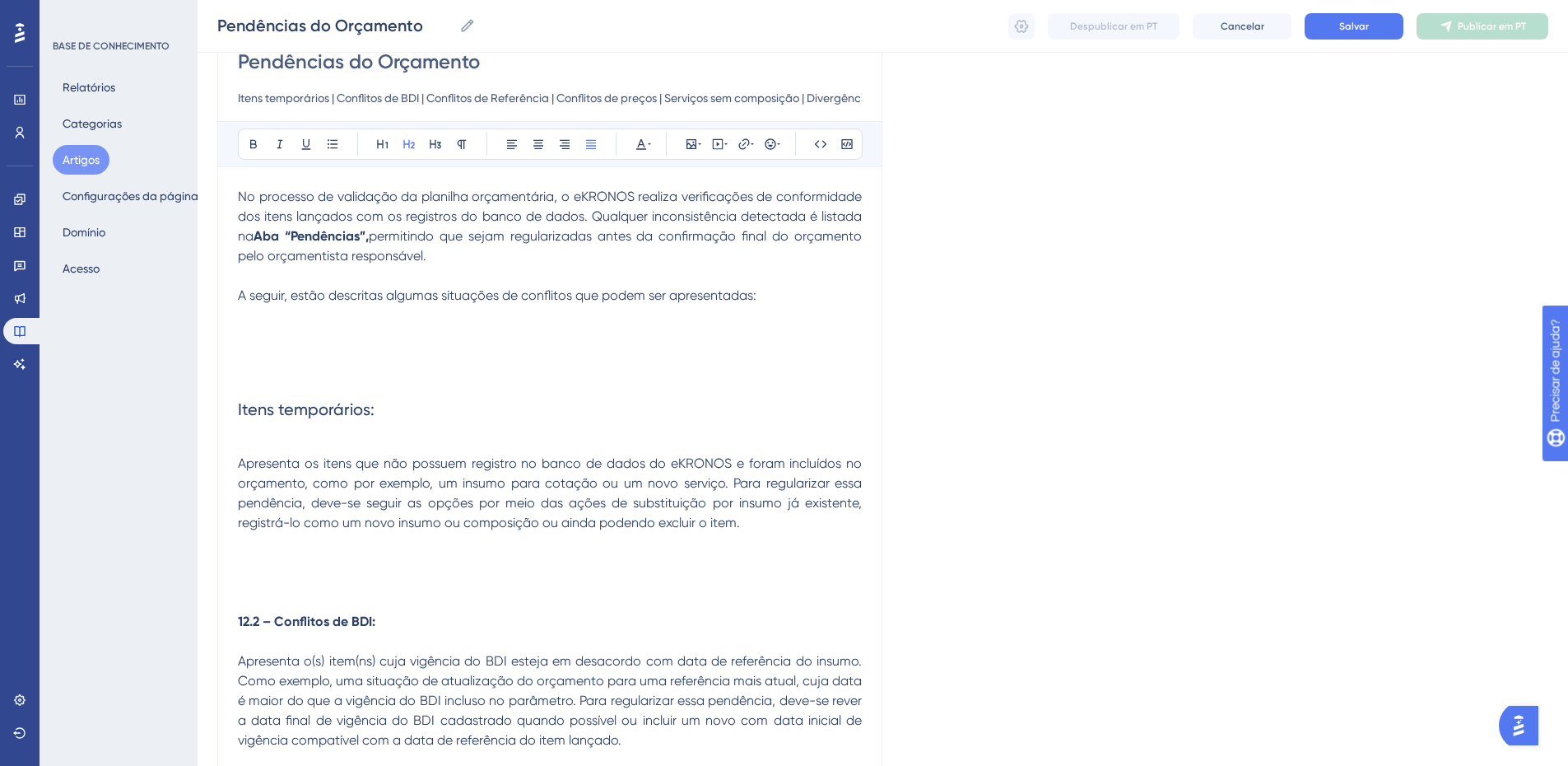
scroll to position [164, 0]
click at [248, 435] on p at bounding box center [549, 444] width 624 height 20
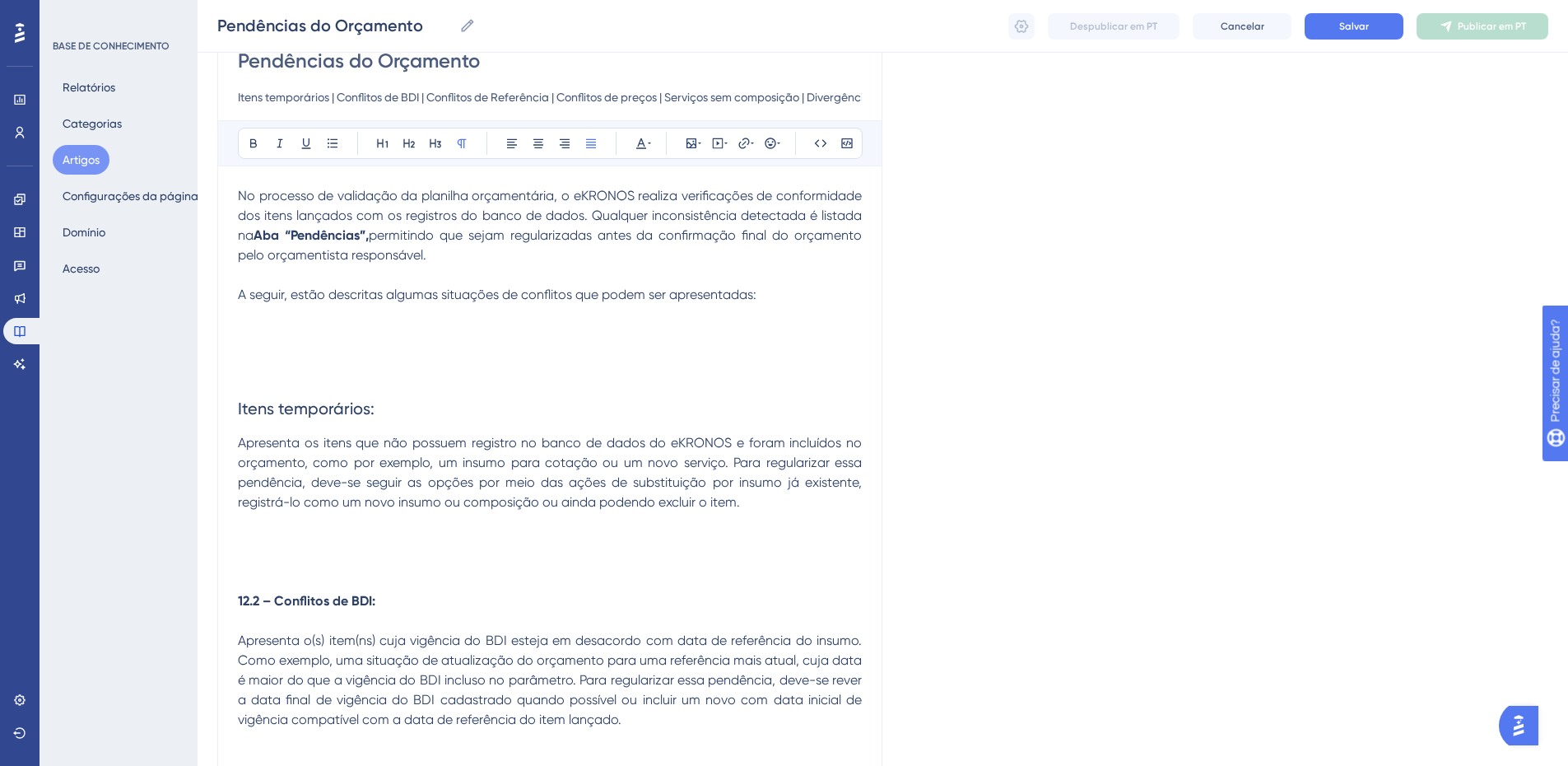
click at [298, 536] on p at bounding box center [549, 542] width 624 height 20
click at [699, 139] on icon at bounding box center [699, 143] width 3 height 13
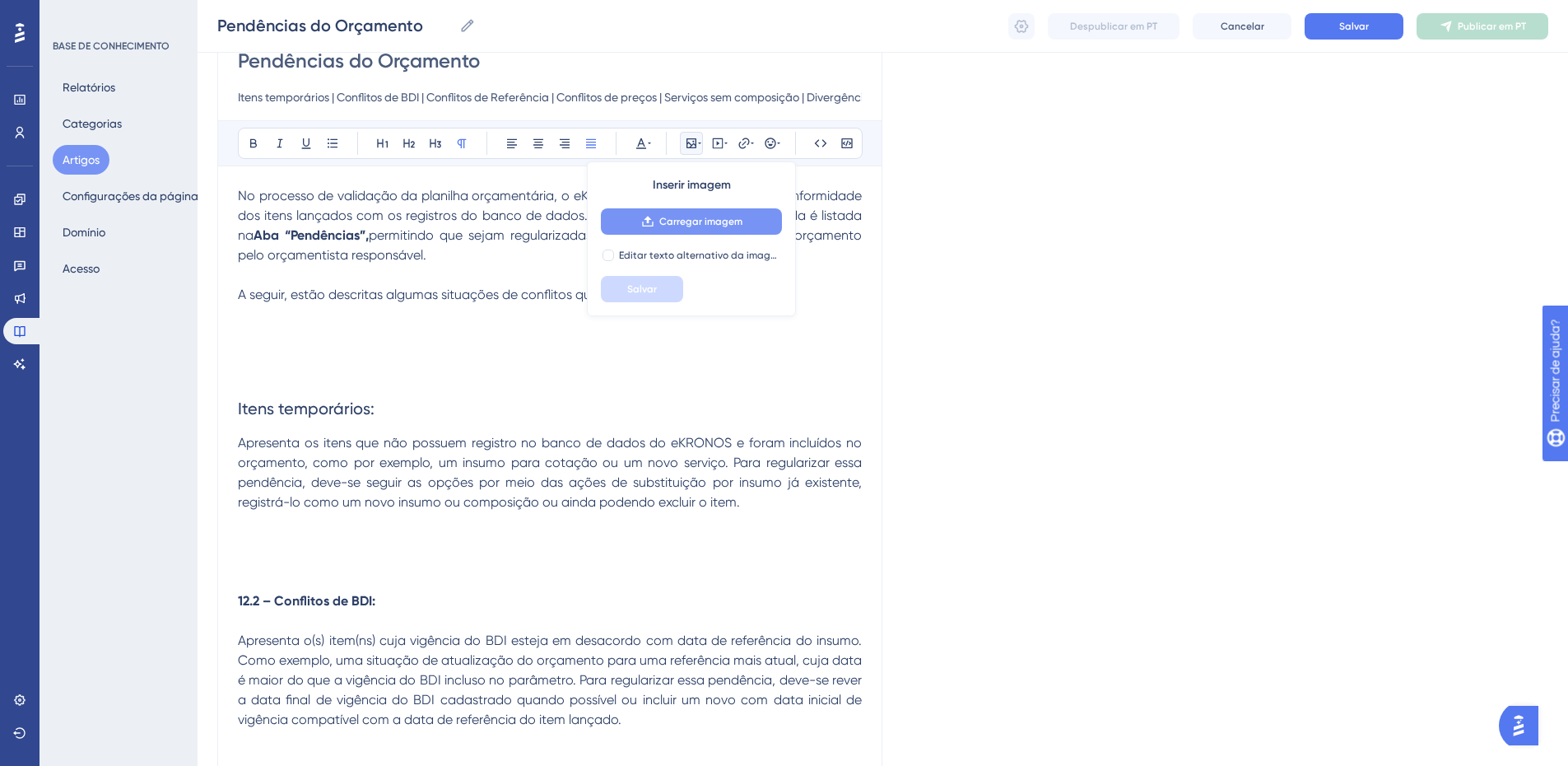
click at [683, 221] on font "Carregar imagem" at bounding box center [701, 221] width 83 height 12
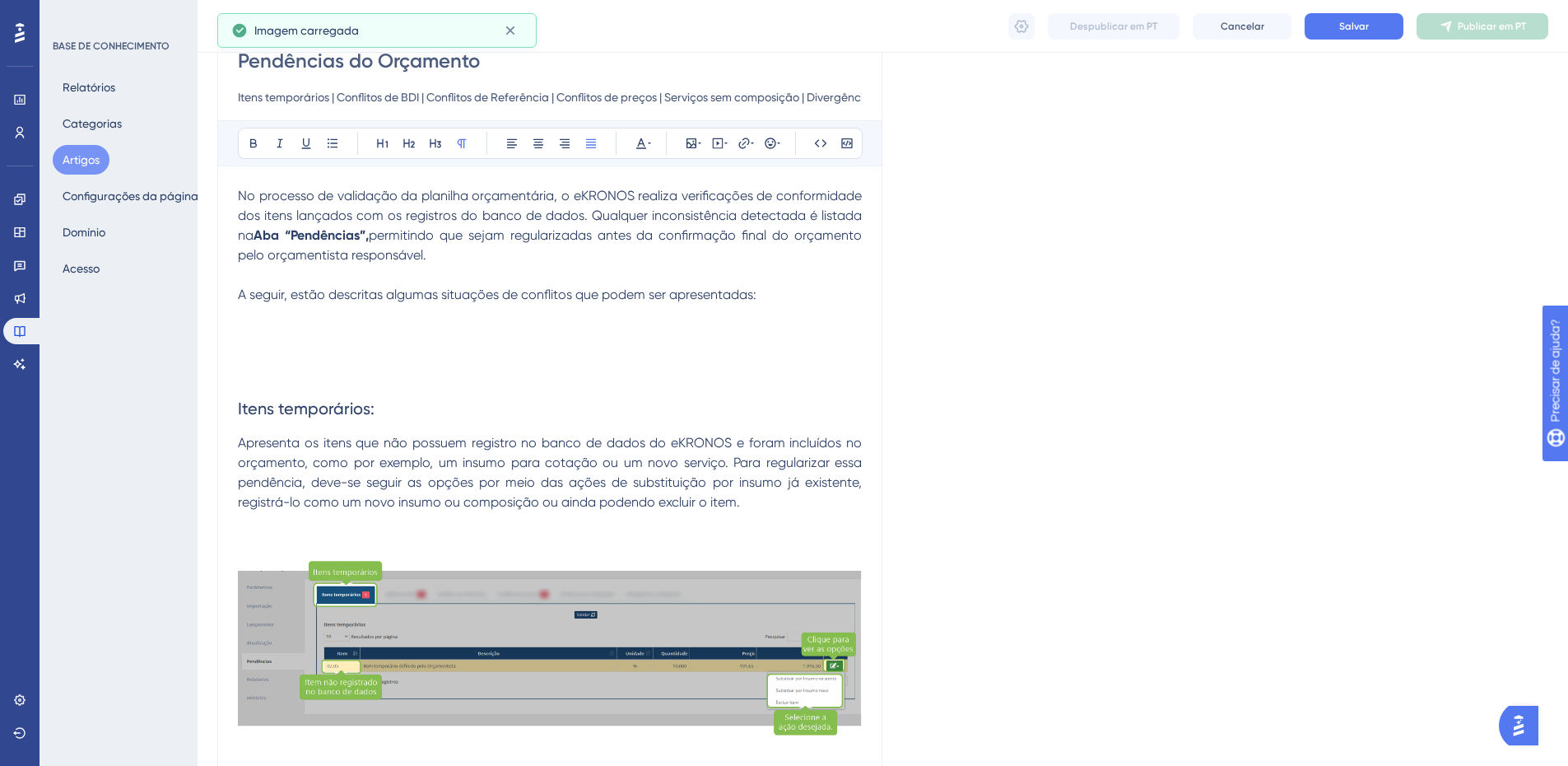
click at [265, 529] on p at bounding box center [549, 522] width 624 height 20
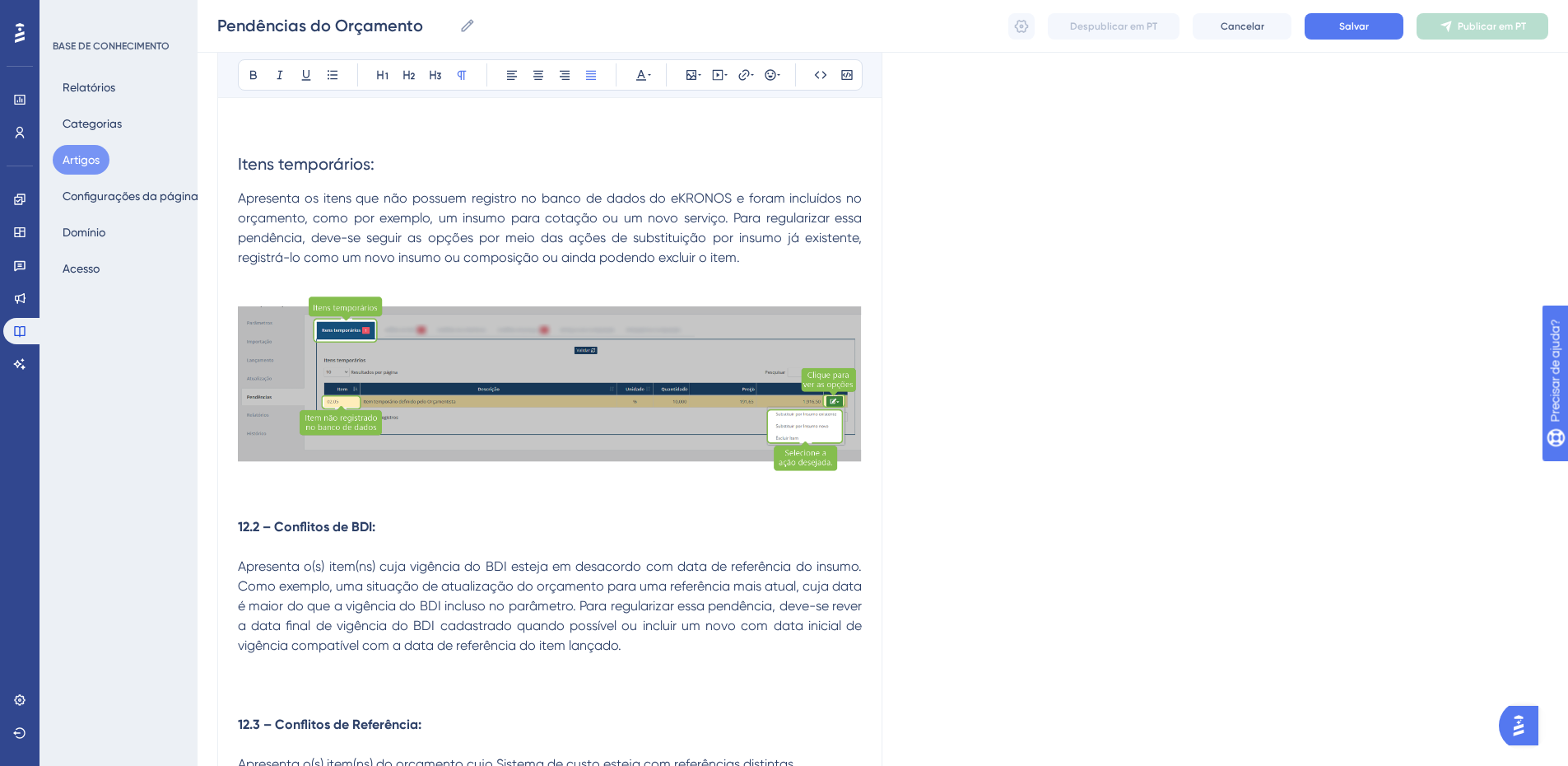
scroll to position [410, 0]
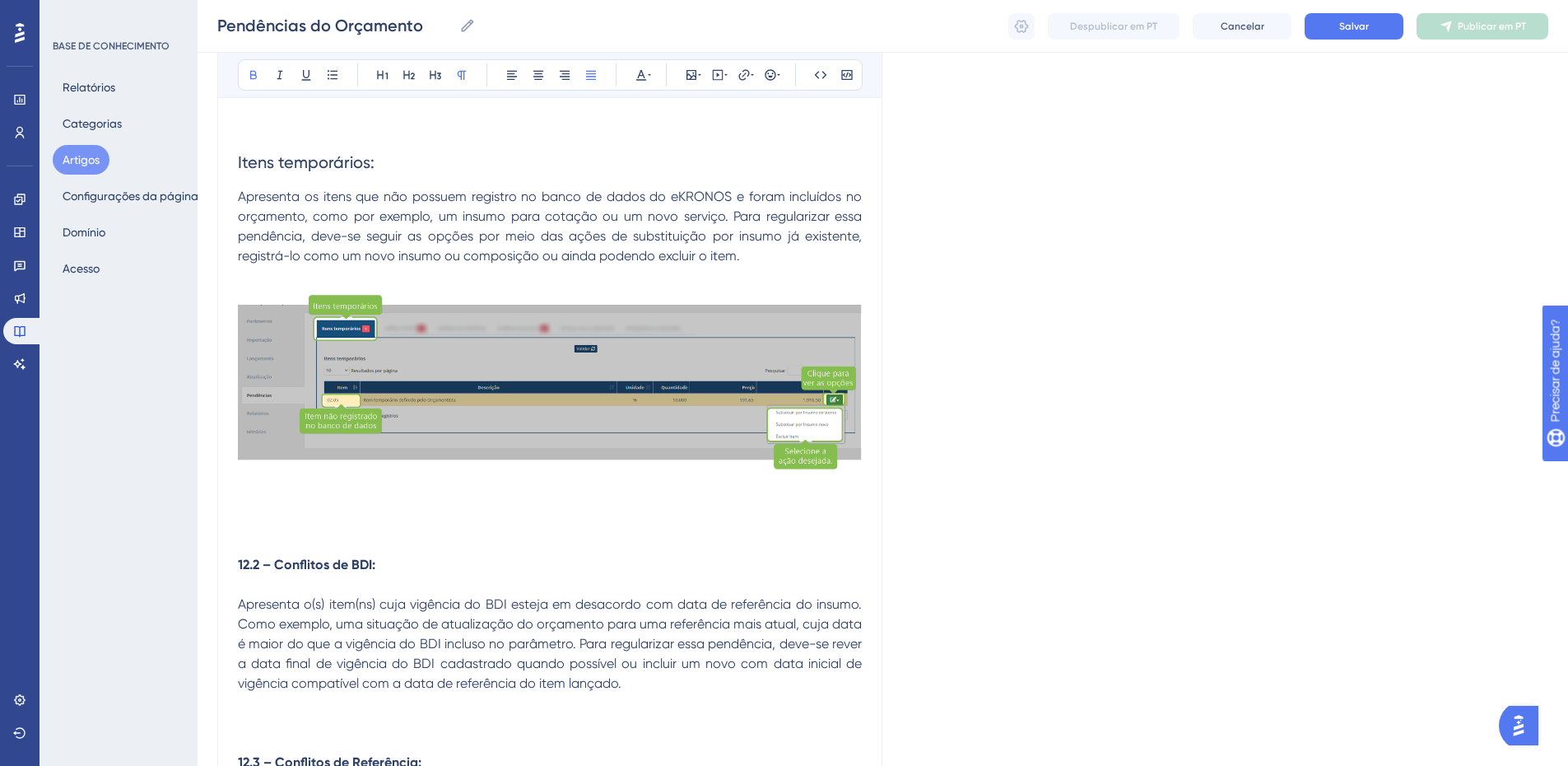
drag, startPoint x: 275, startPoint y: 562, endPoint x: 240, endPoint y: 569, distance: 35.7
click at [240, 569] on strong "12.2 – Conflitos de BDI:" at bounding box center [306, 565] width 138 height 16
drag, startPoint x: 351, startPoint y: 570, endPoint x: 225, endPoint y: 574, distance: 126.1
click at [406, 75] on icon at bounding box center [410, 74] width 12 height 9
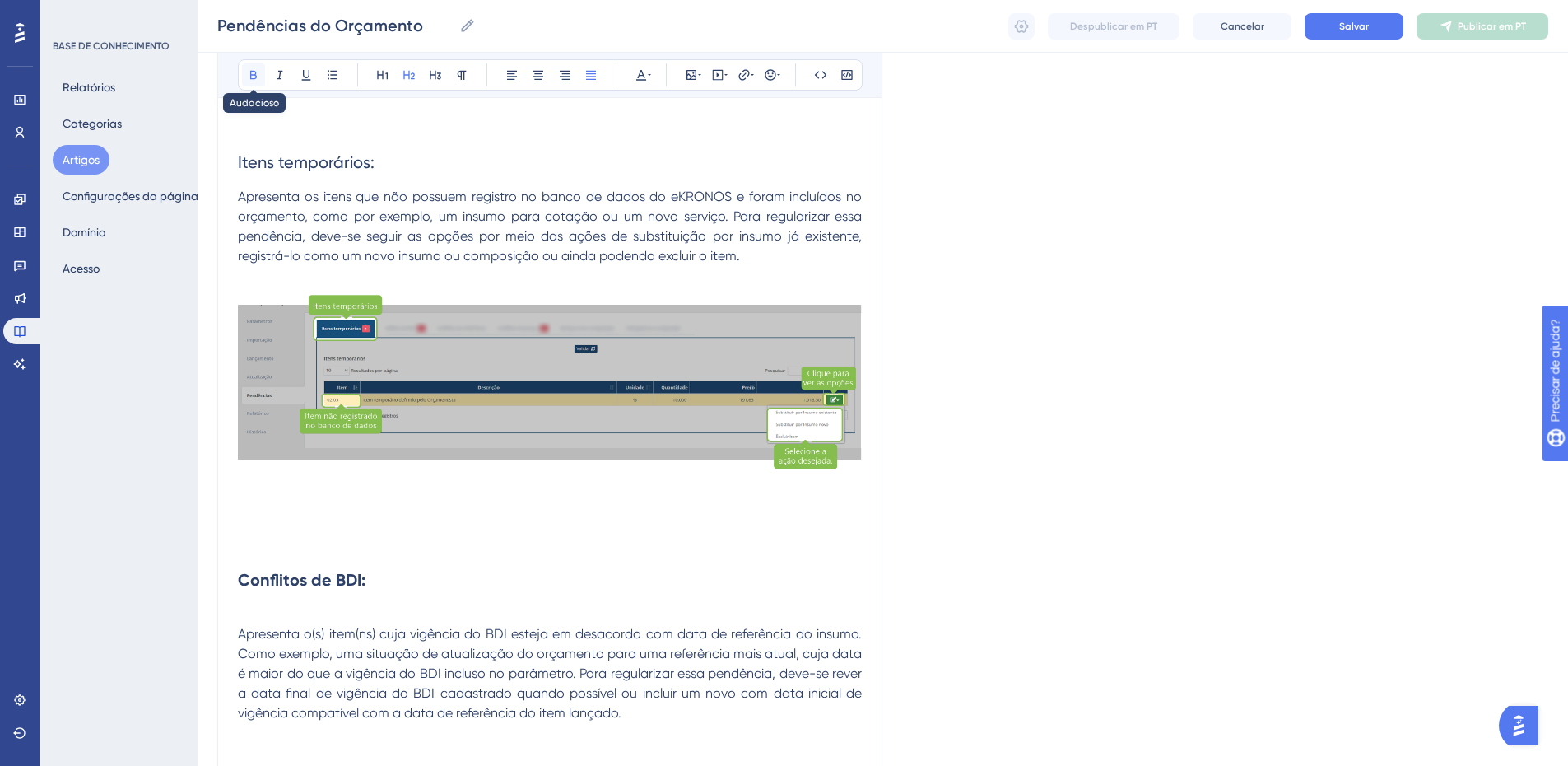
click at [257, 80] on icon at bounding box center [253, 74] width 13 height 13
click at [250, 603] on h2 "Conflitos de BDI:" at bounding box center [549, 580] width 624 height 50
click at [247, 614] on p at bounding box center [549, 614] width 624 height 20
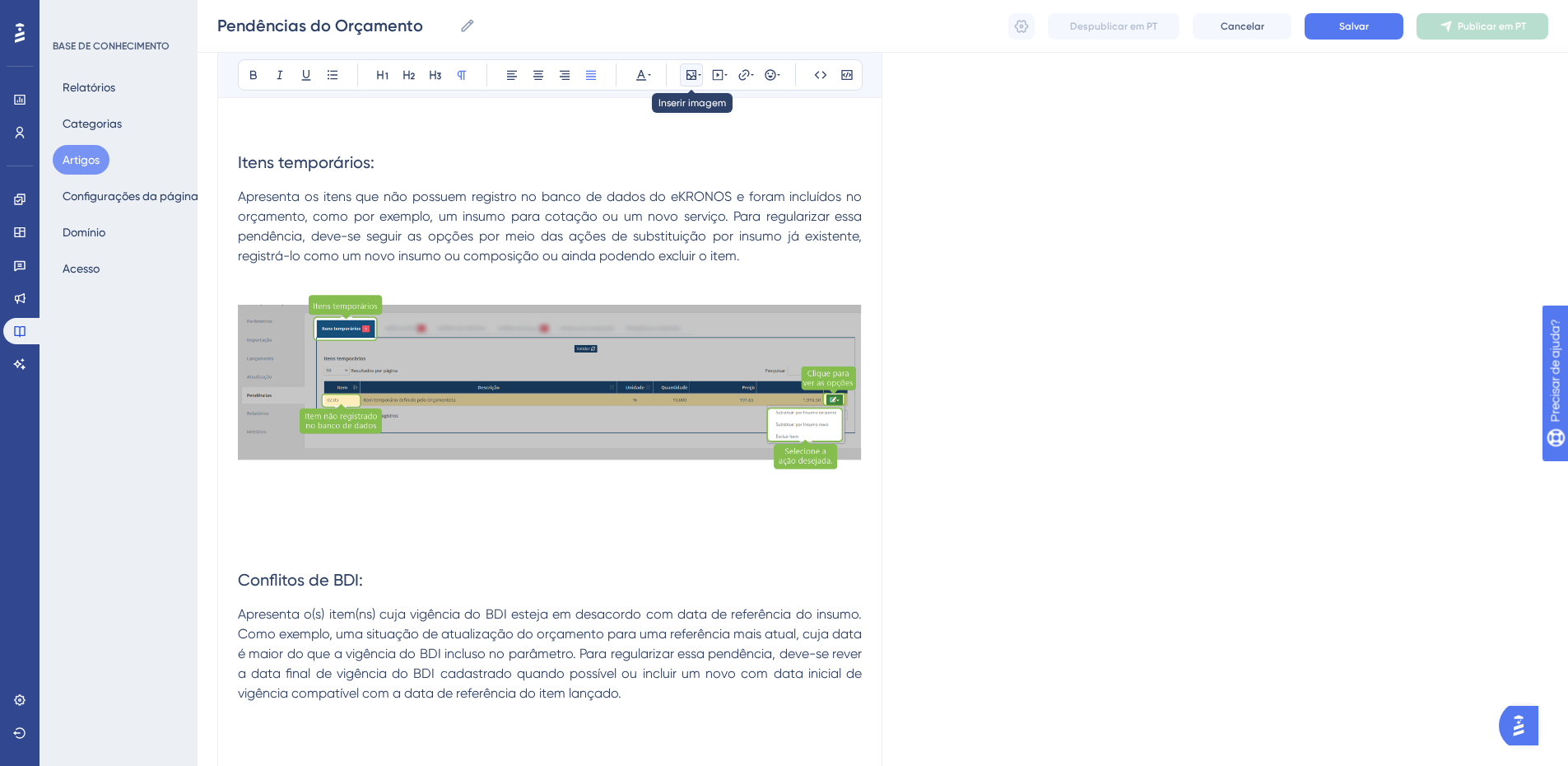
click at [686, 77] on icon at bounding box center [691, 75] width 10 height 10
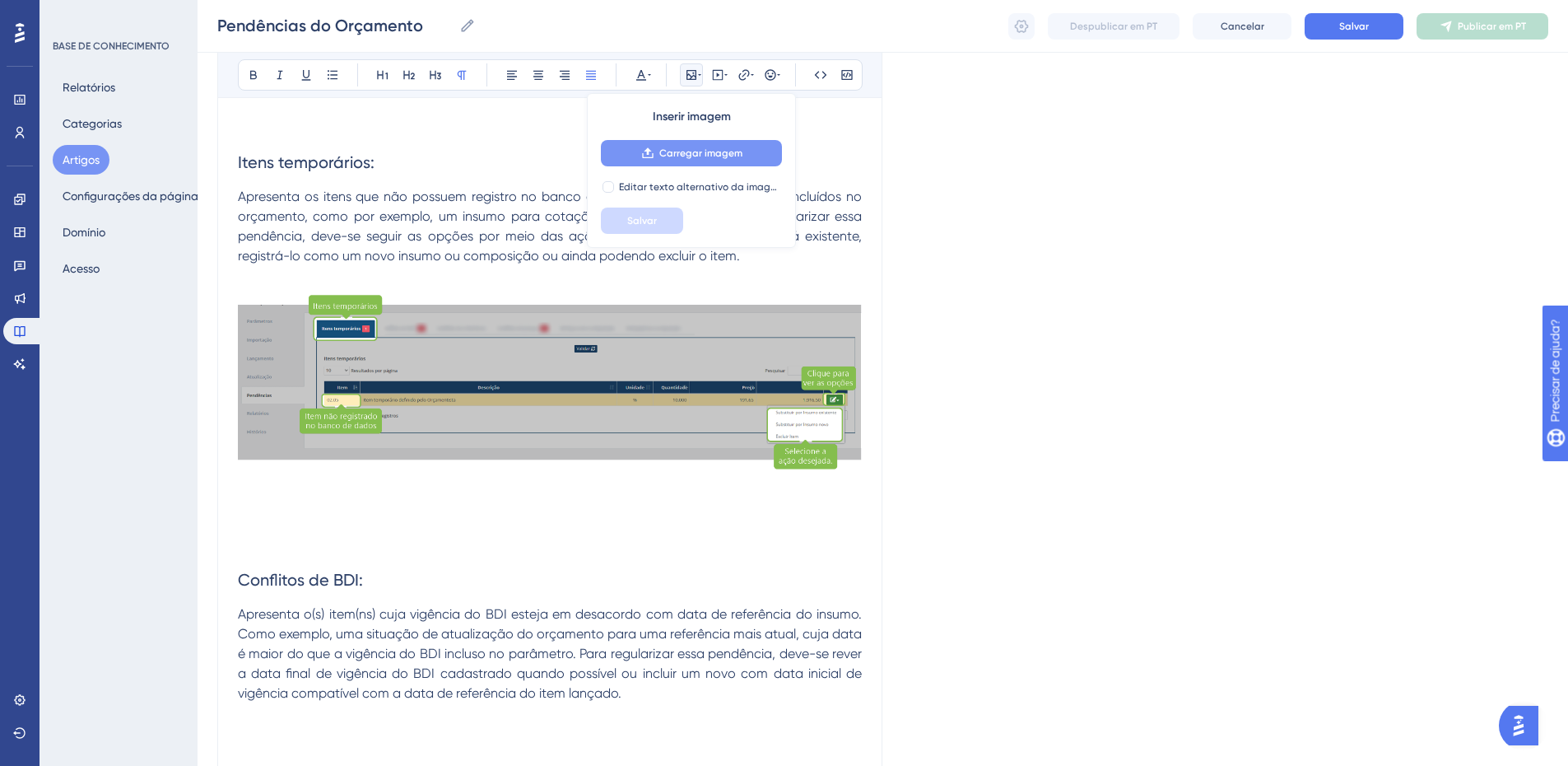
click at [664, 150] on font "Carregar imagem" at bounding box center [701, 154] width 83 height 12
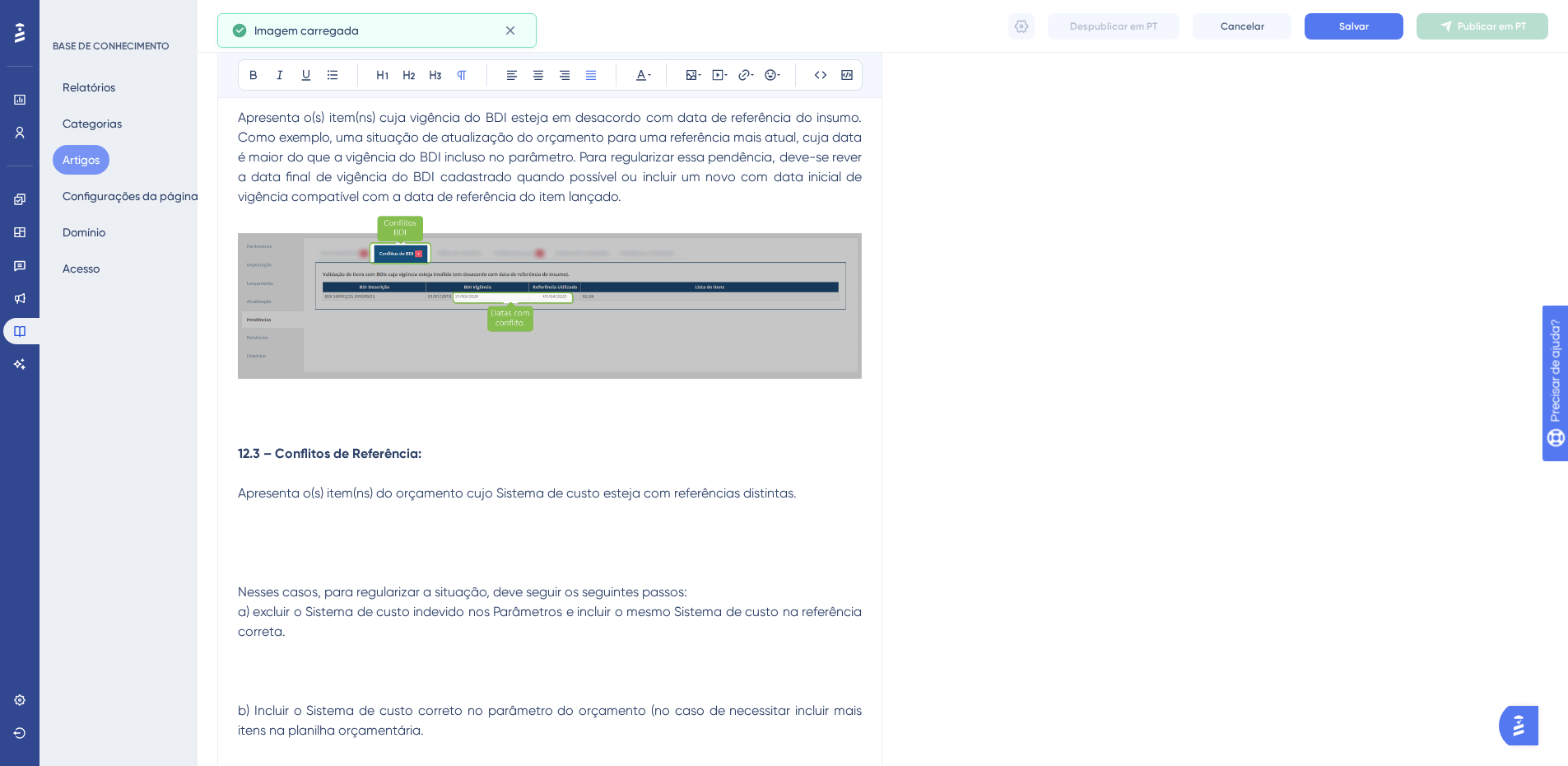
scroll to position [908, 0]
click at [633, 197] on p "Apresenta o(s) item(ns) cuja vigência do BDI esteja em desacordo com data de re…" at bounding box center [549, 157] width 624 height 99
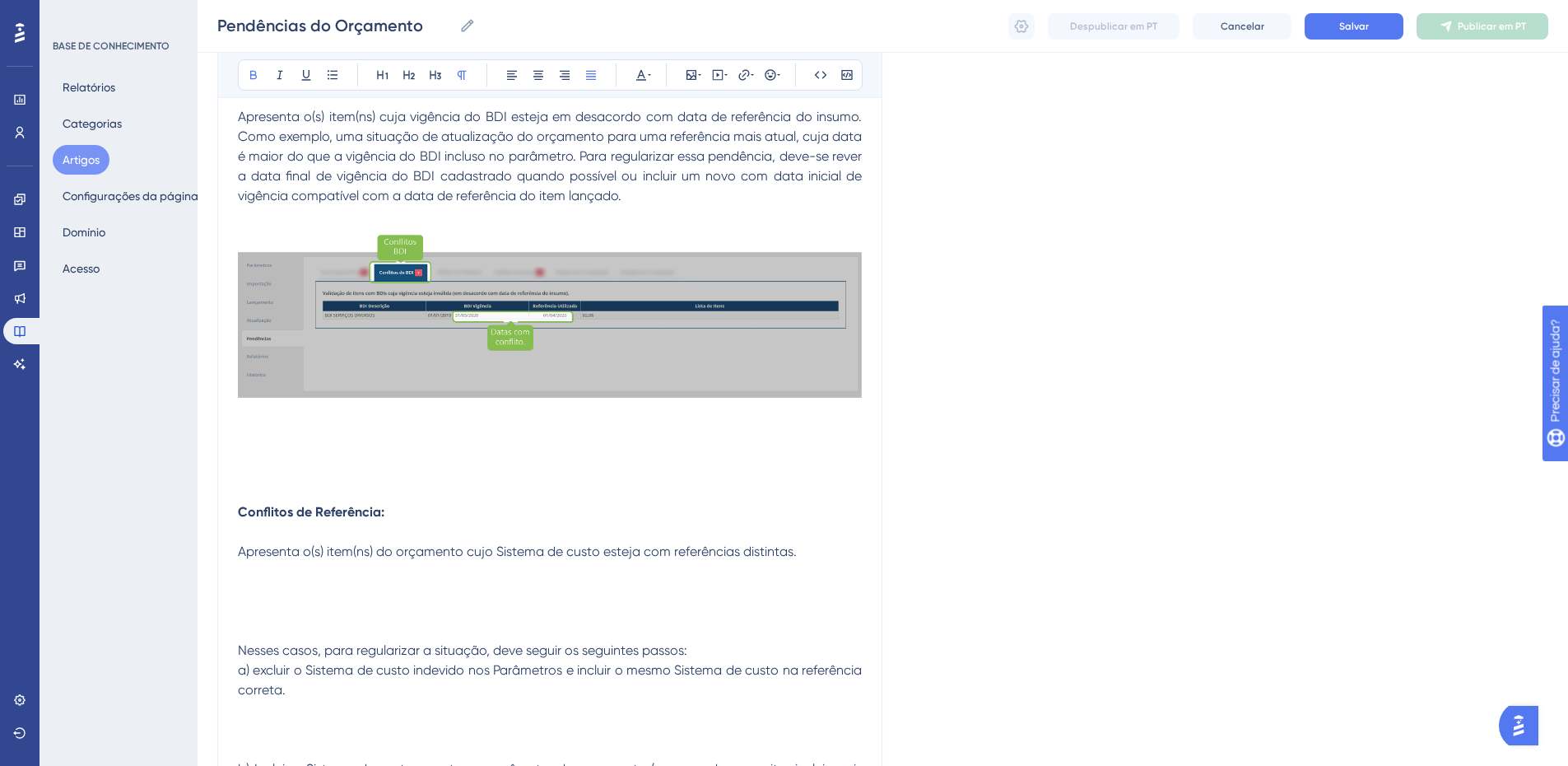
drag, startPoint x: 395, startPoint y: 515, endPoint x: 240, endPoint y: 502, distance: 155.5
click at [255, 74] on icon at bounding box center [253, 74] width 13 height 13
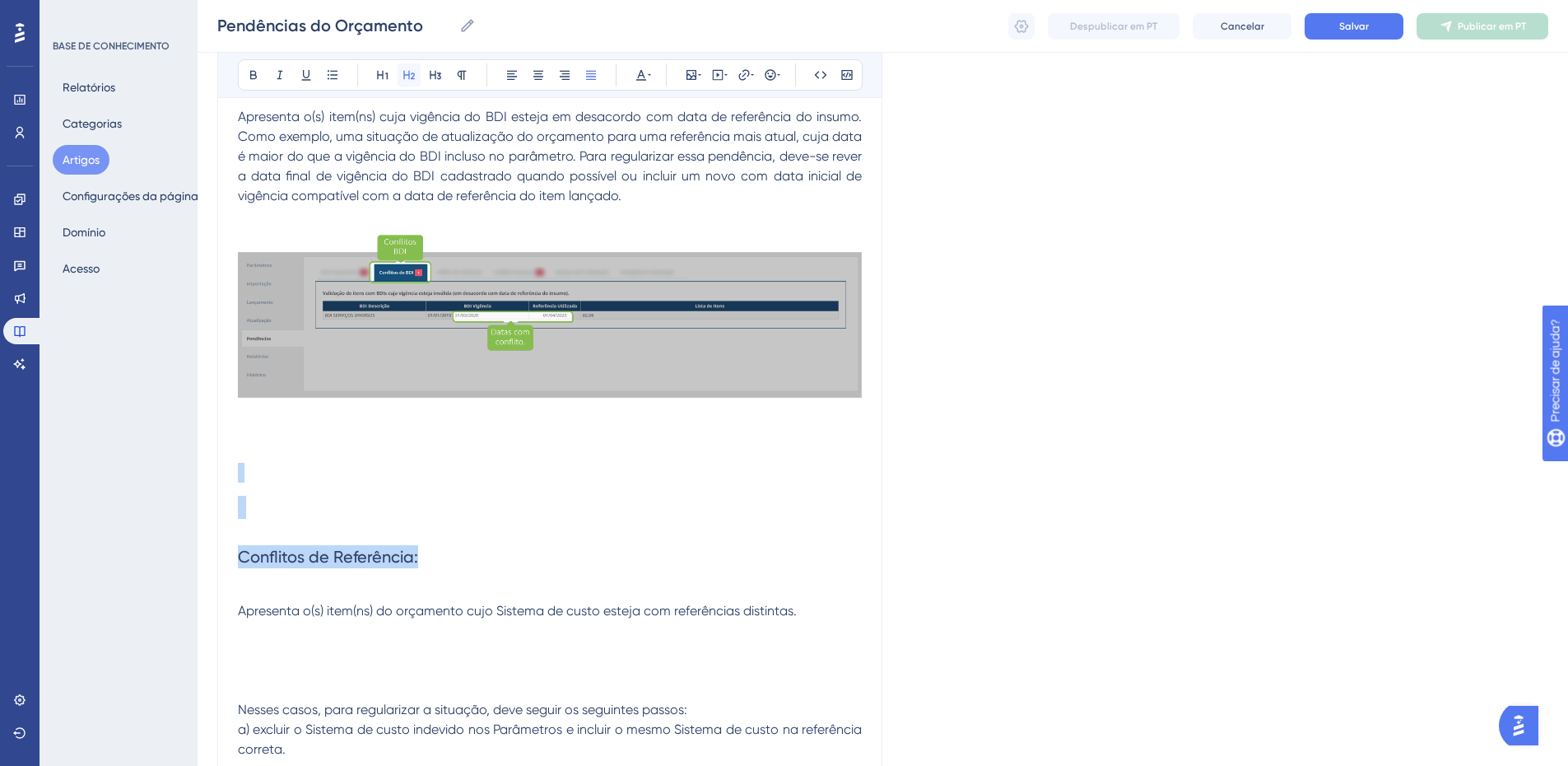
click at [406, 75] on icon at bounding box center [410, 74] width 12 height 9
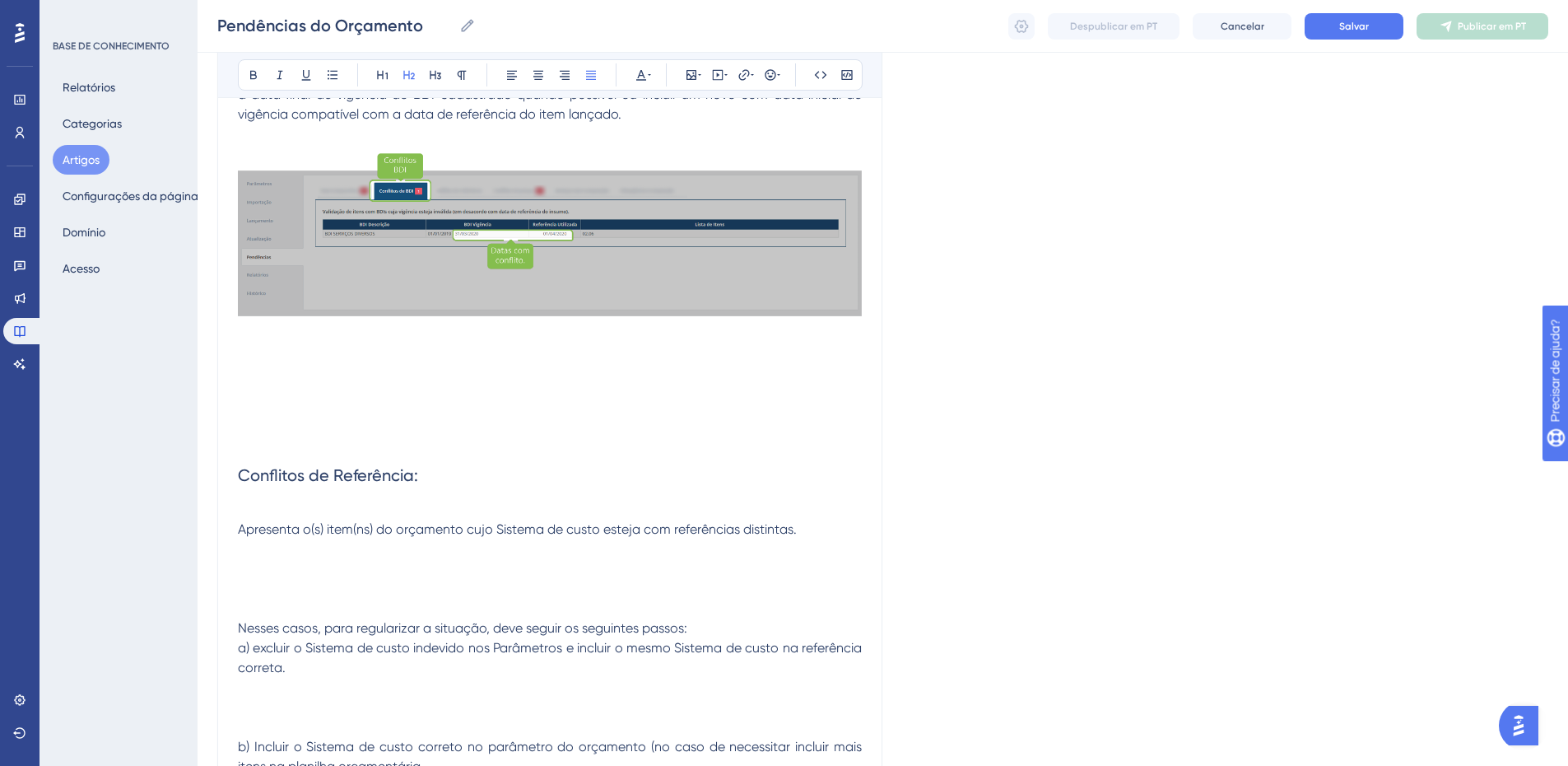
scroll to position [990, 0]
drag, startPoint x: 265, startPoint y: 511, endPoint x: 274, endPoint y: 507, distance: 9.8
click at [265, 509] on p at bounding box center [549, 509] width 624 height 20
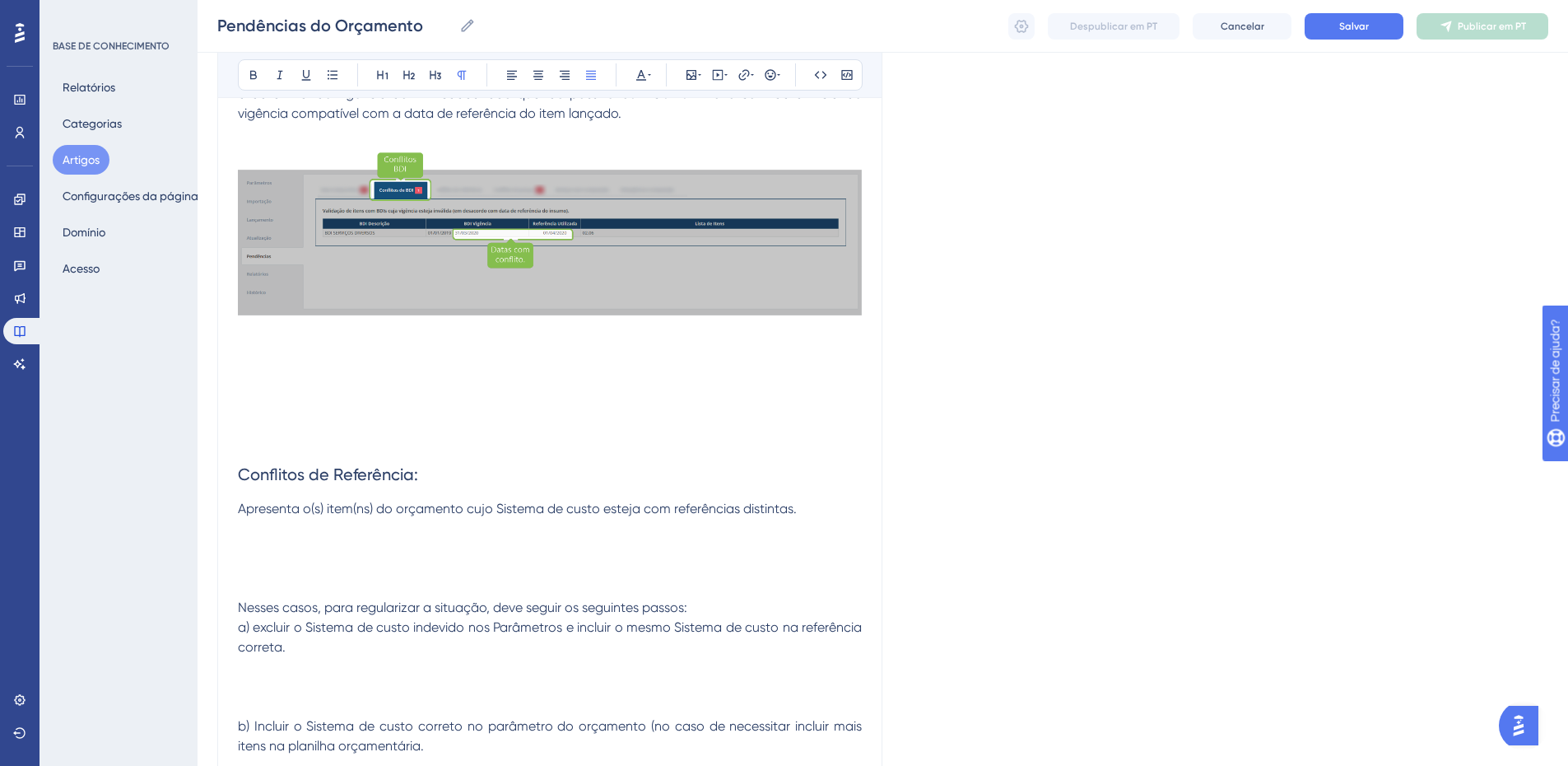
click at [266, 551] on p at bounding box center [549, 549] width 624 height 20
click at [691, 78] on icon at bounding box center [691, 74] width 13 height 13
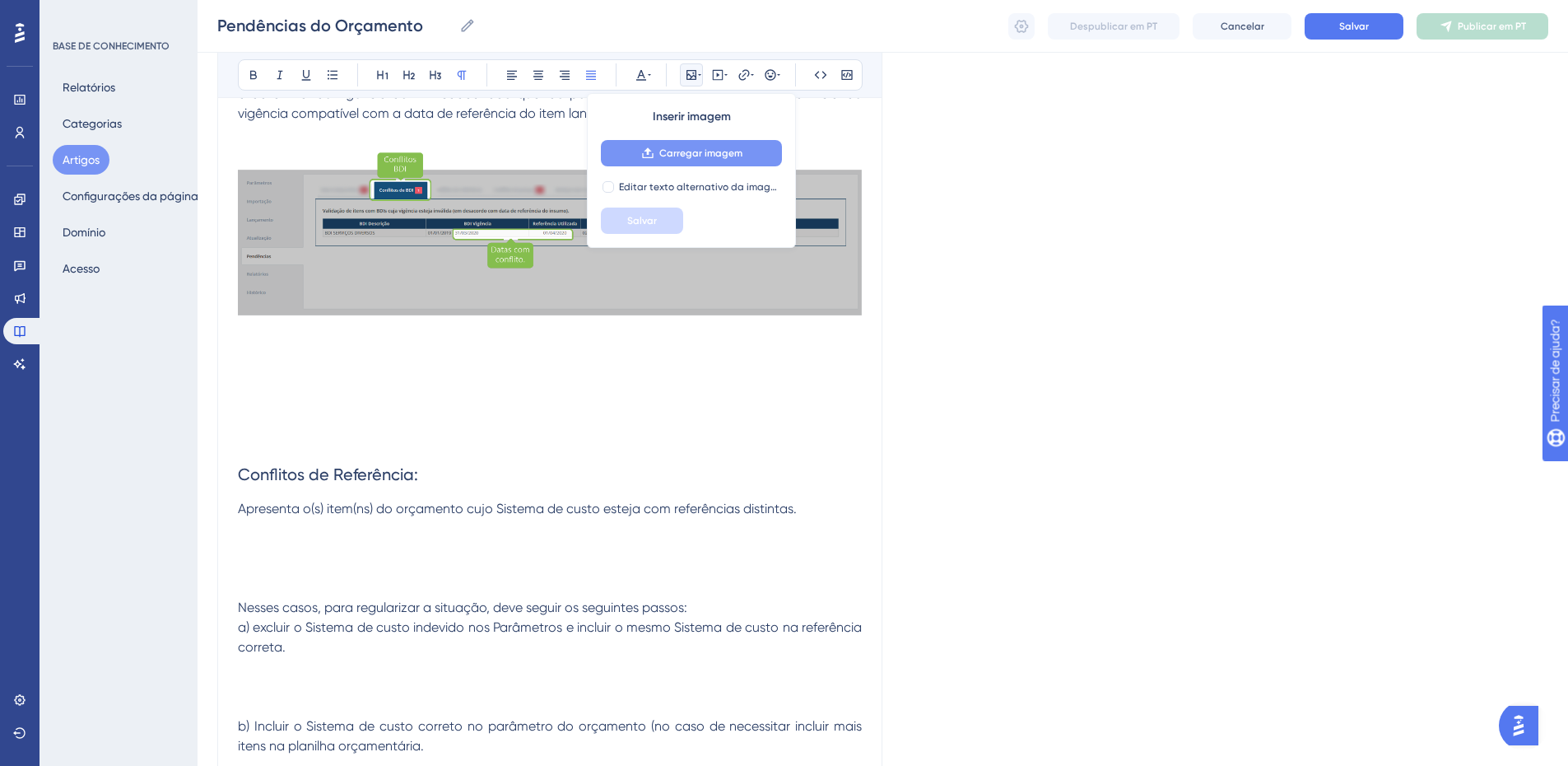
click at [662, 152] on font "Carregar imagem" at bounding box center [701, 154] width 83 height 12
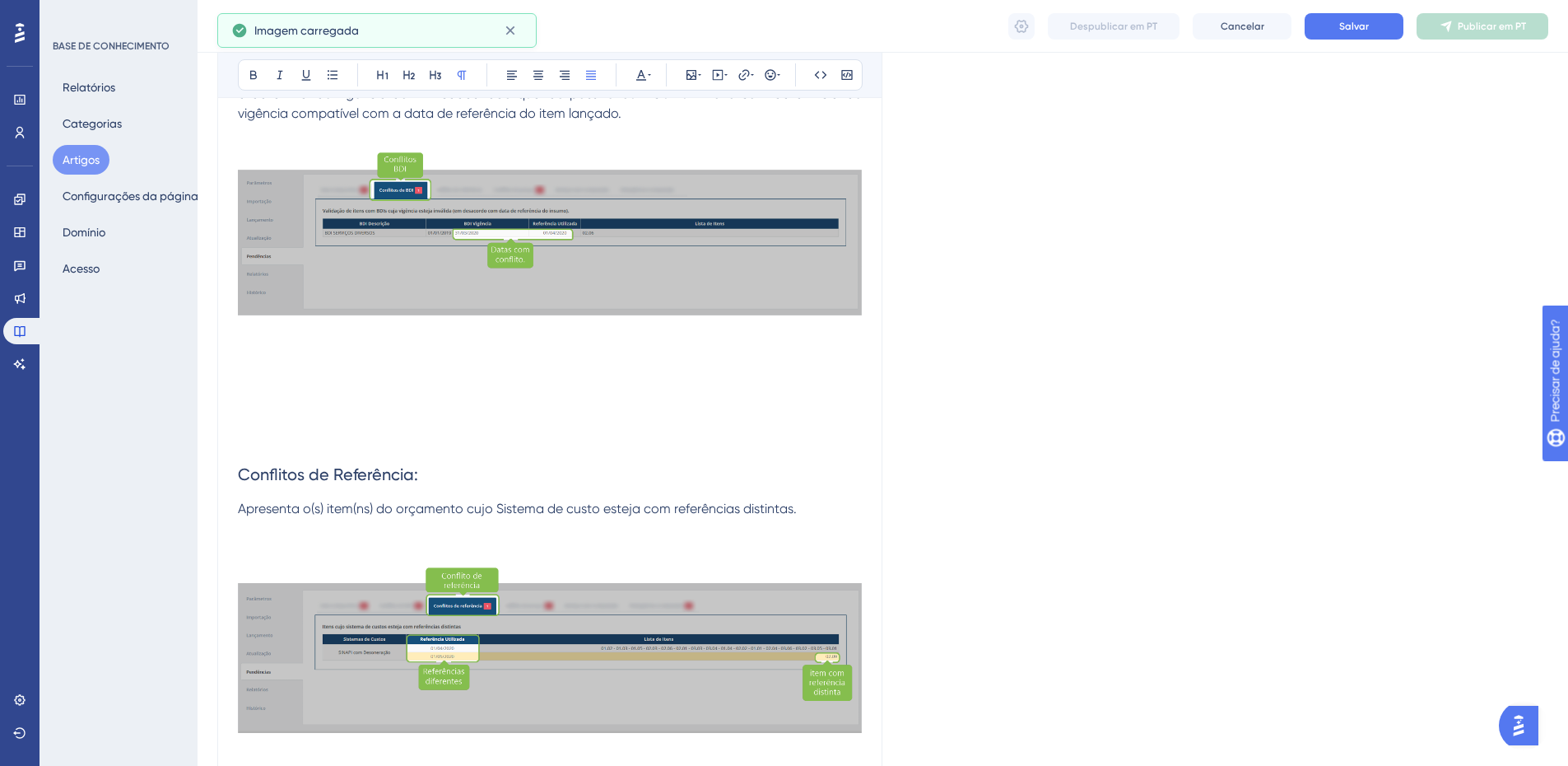
click at [323, 528] on p at bounding box center [549, 529] width 624 height 20
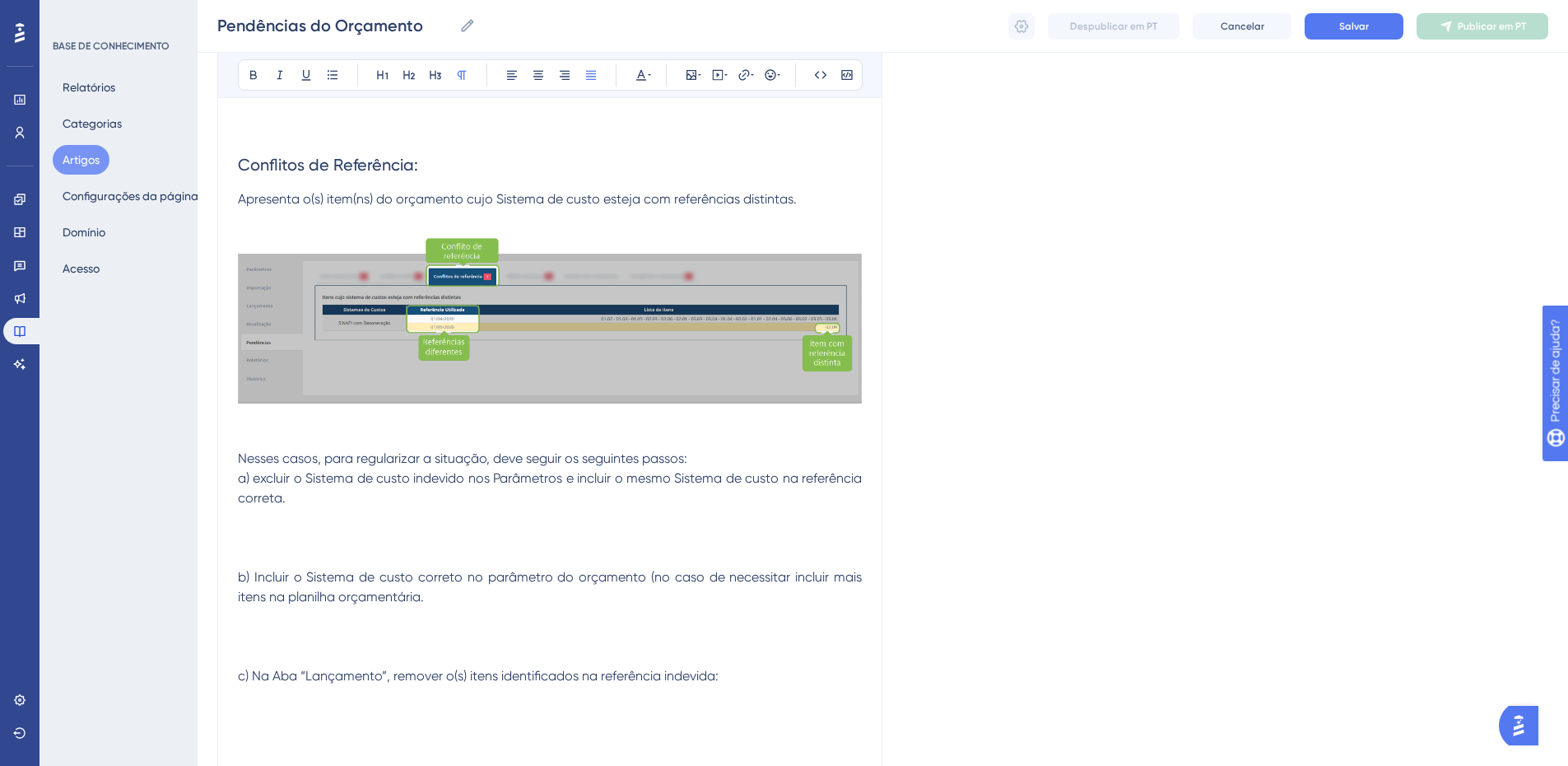
scroll to position [1320, 0]
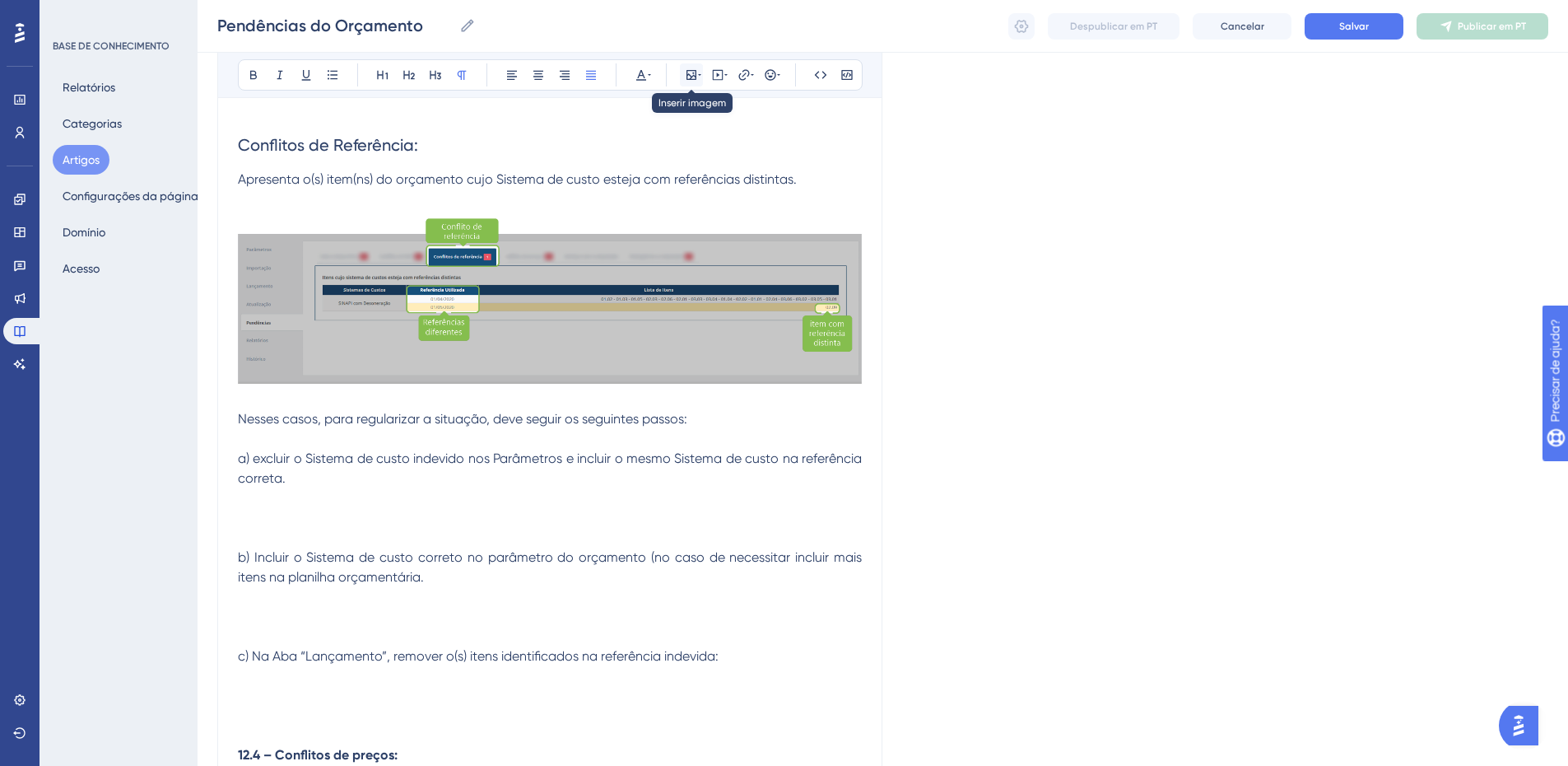
click at [695, 74] on icon at bounding box center [691, 75] width 10 height 10
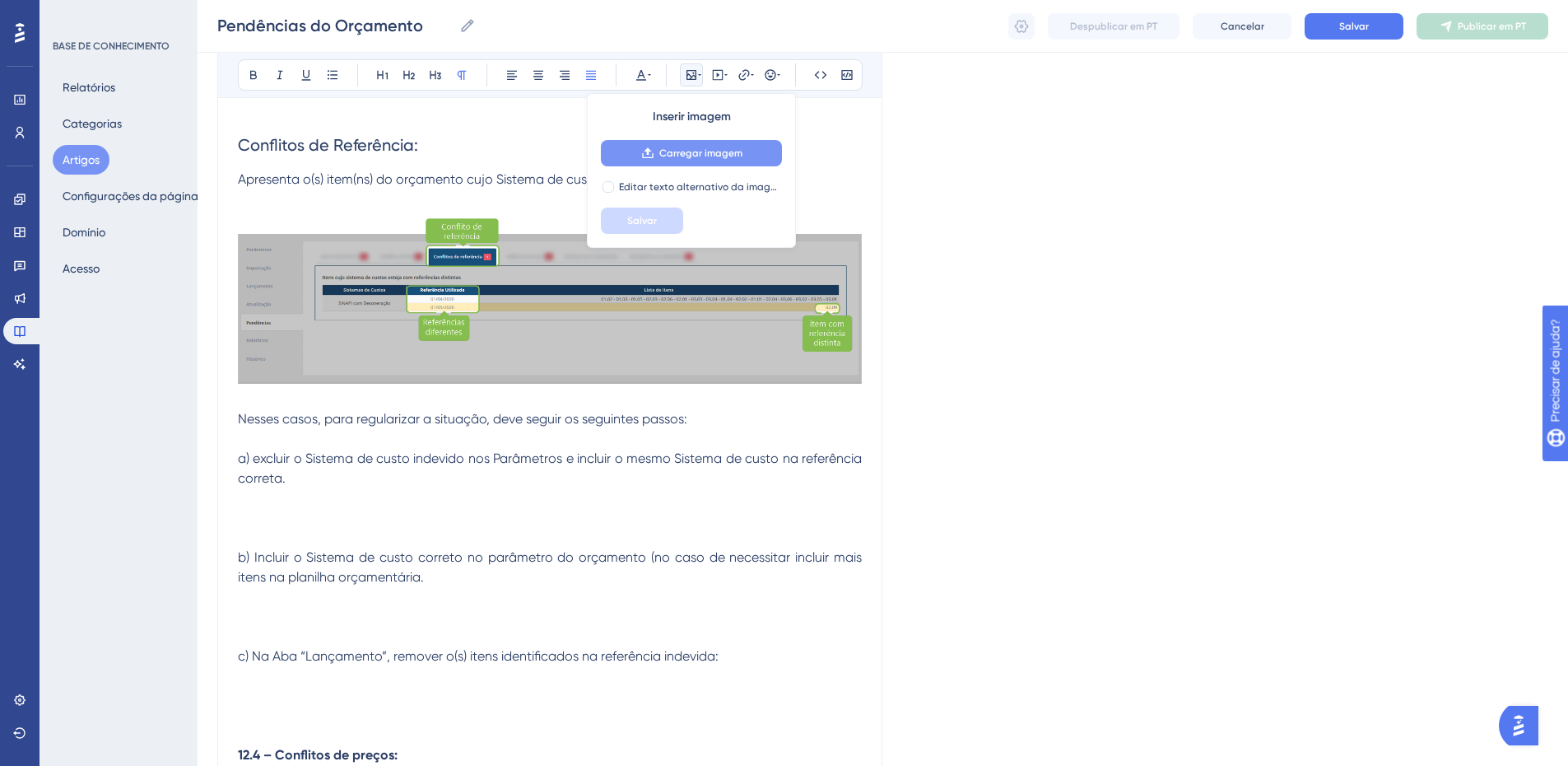
click at [685, 147] on span "Carregar imagem" at bounding box center [701, 153] width 83 height 13
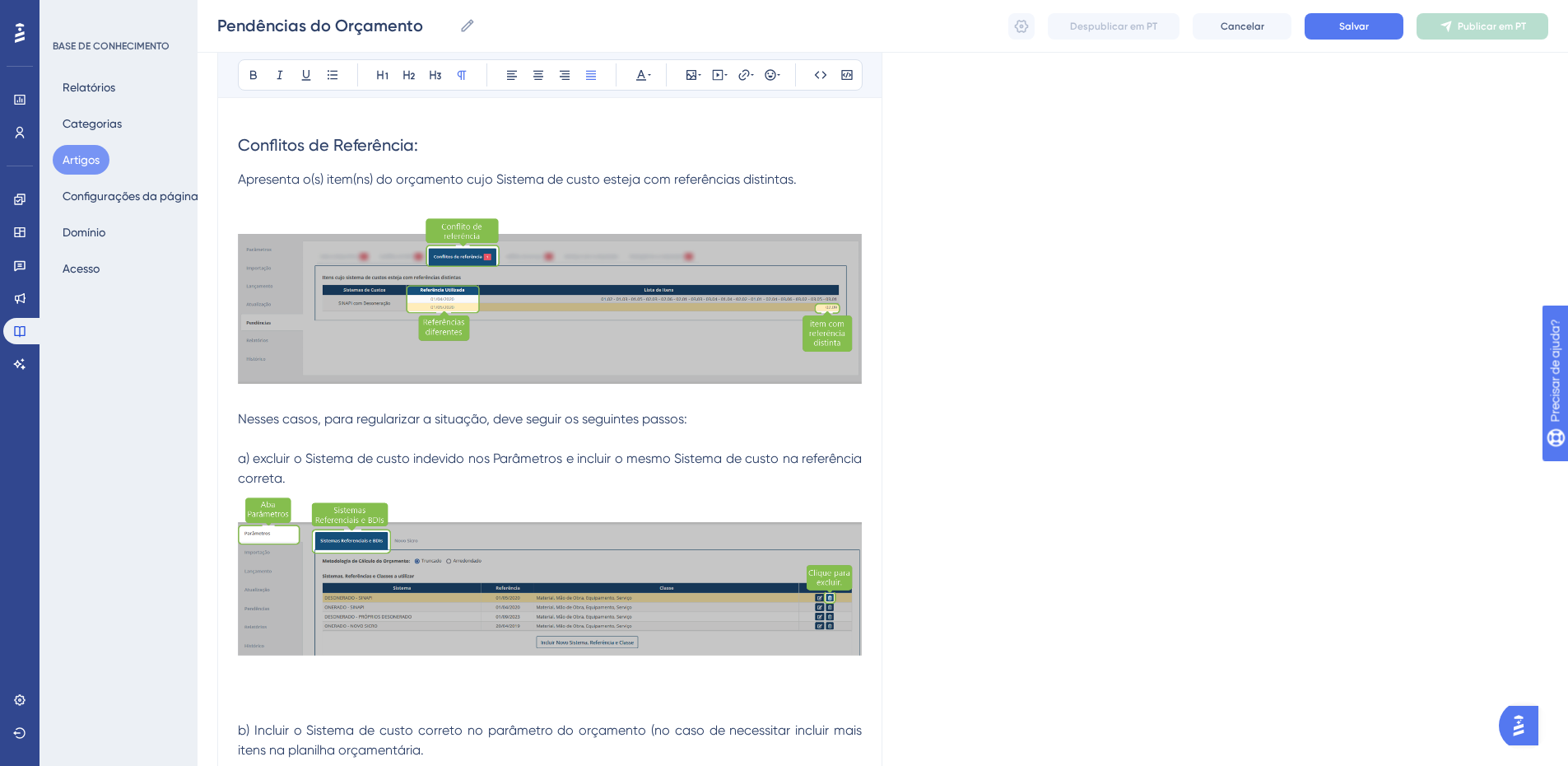
click at [312, 479] on p "a) excluir o Sistema de custo indevido nos Parâmetros e incluir o mesmo Sistema…" at bounding box center [549, 468] width 624 height 40
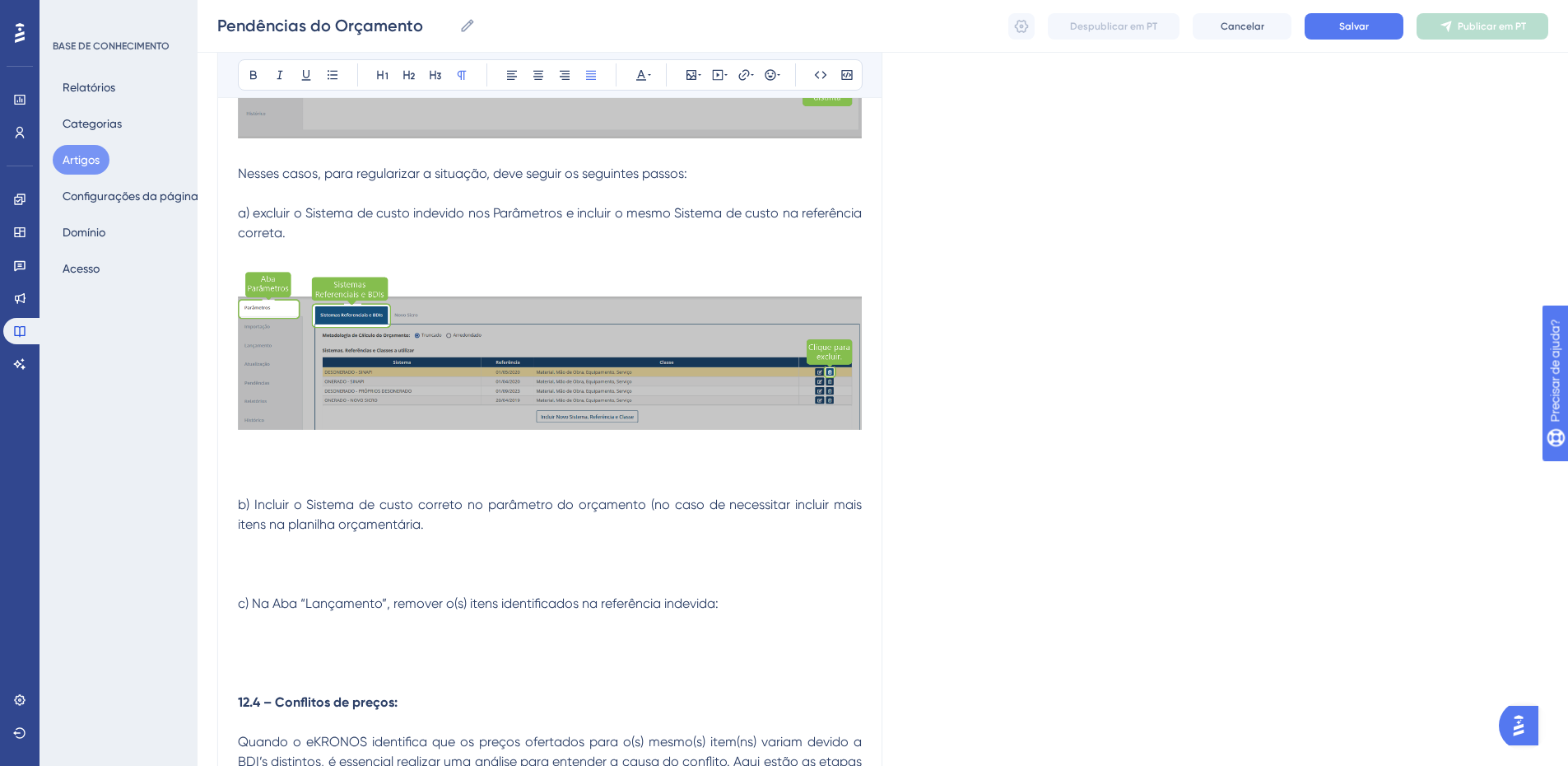
scroll to position [1566, 0]
click at [243, 463] on p at bounding box center [549, 464] width 624 height 20
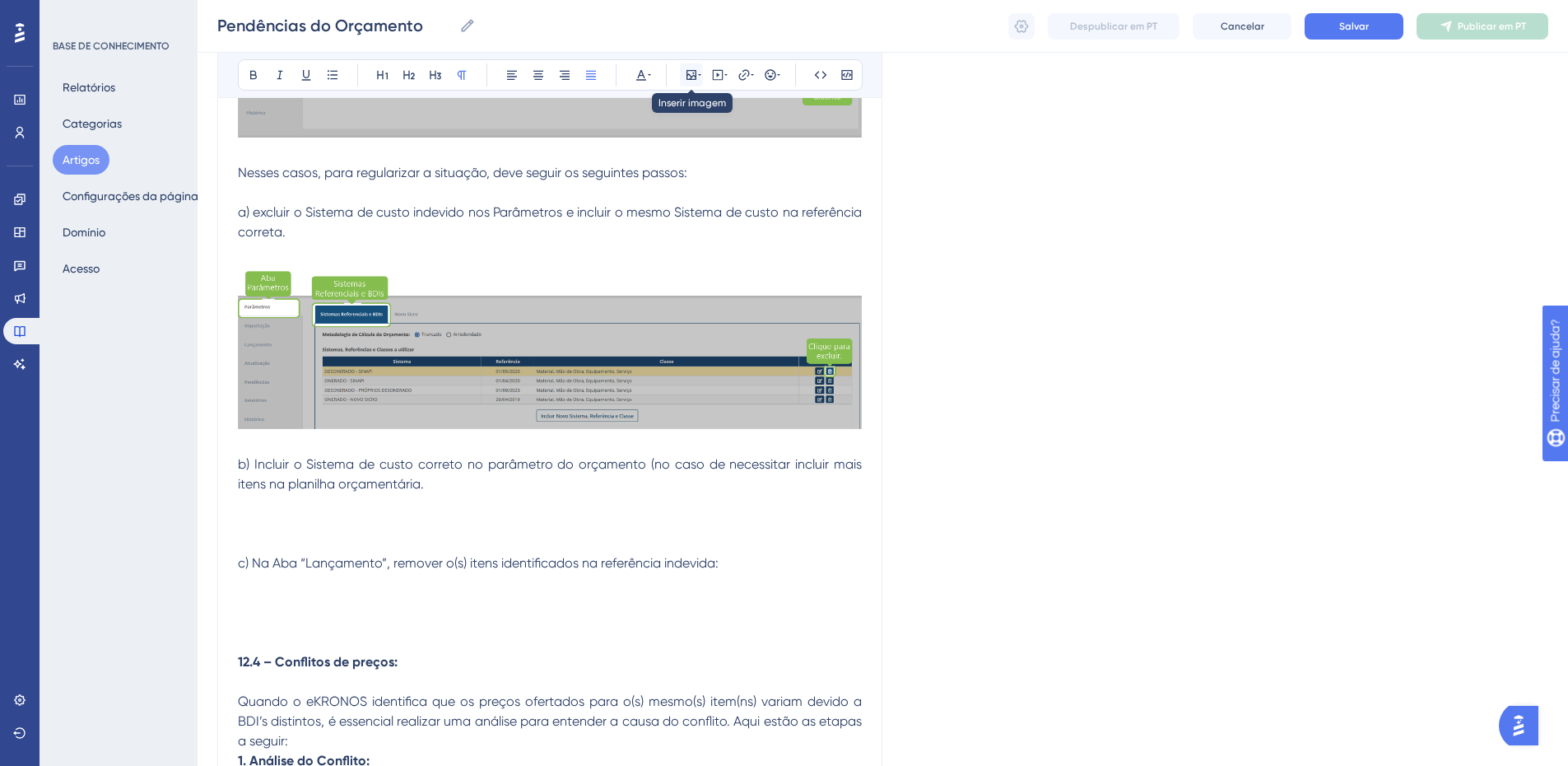
click at [688, 75] on icon at bounding box center [691, 75] width 10 height 10
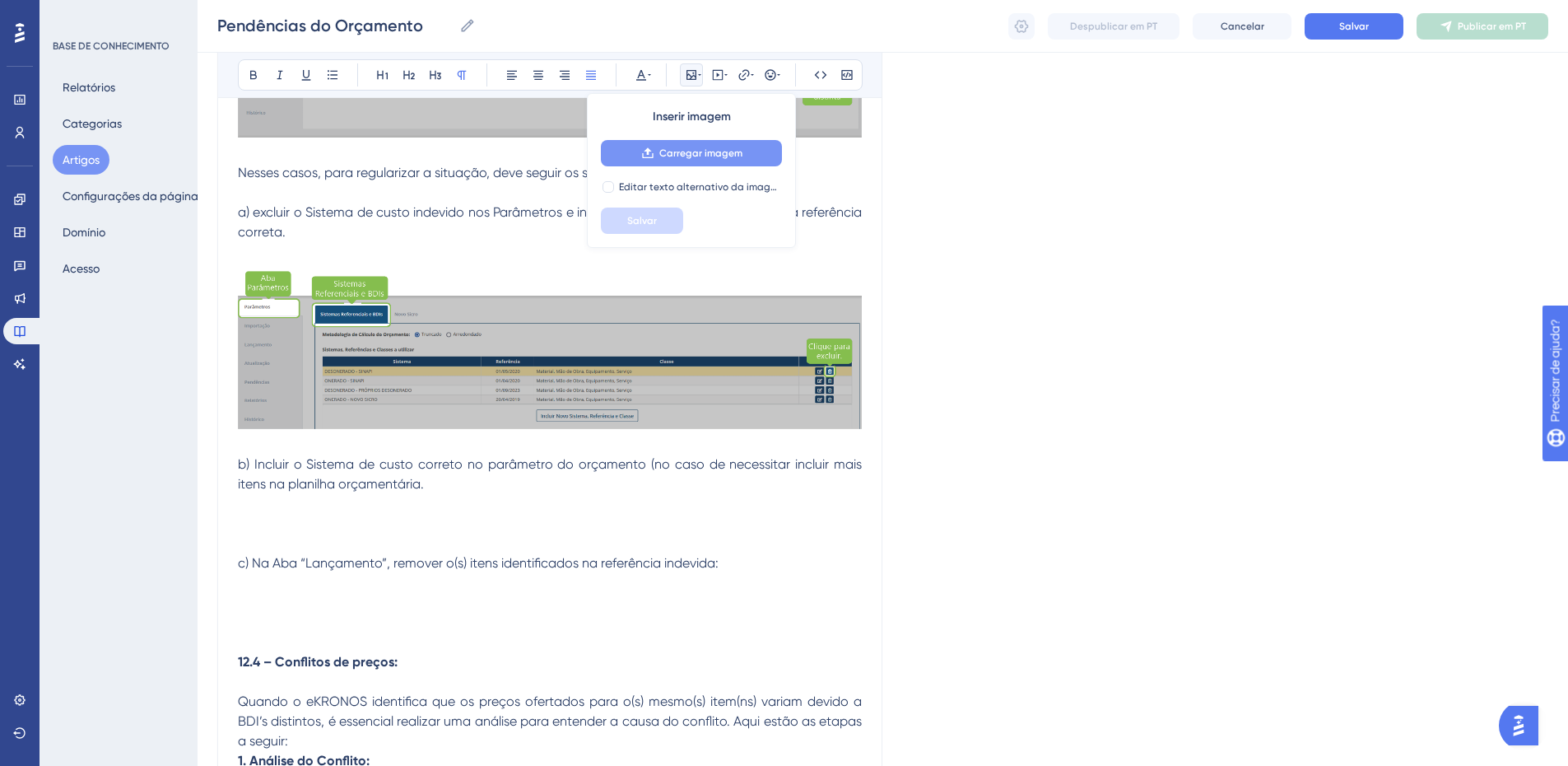
click at [692, 151] on font "Carregar imagem" at bounding box center [701, 154] width 83 height 12
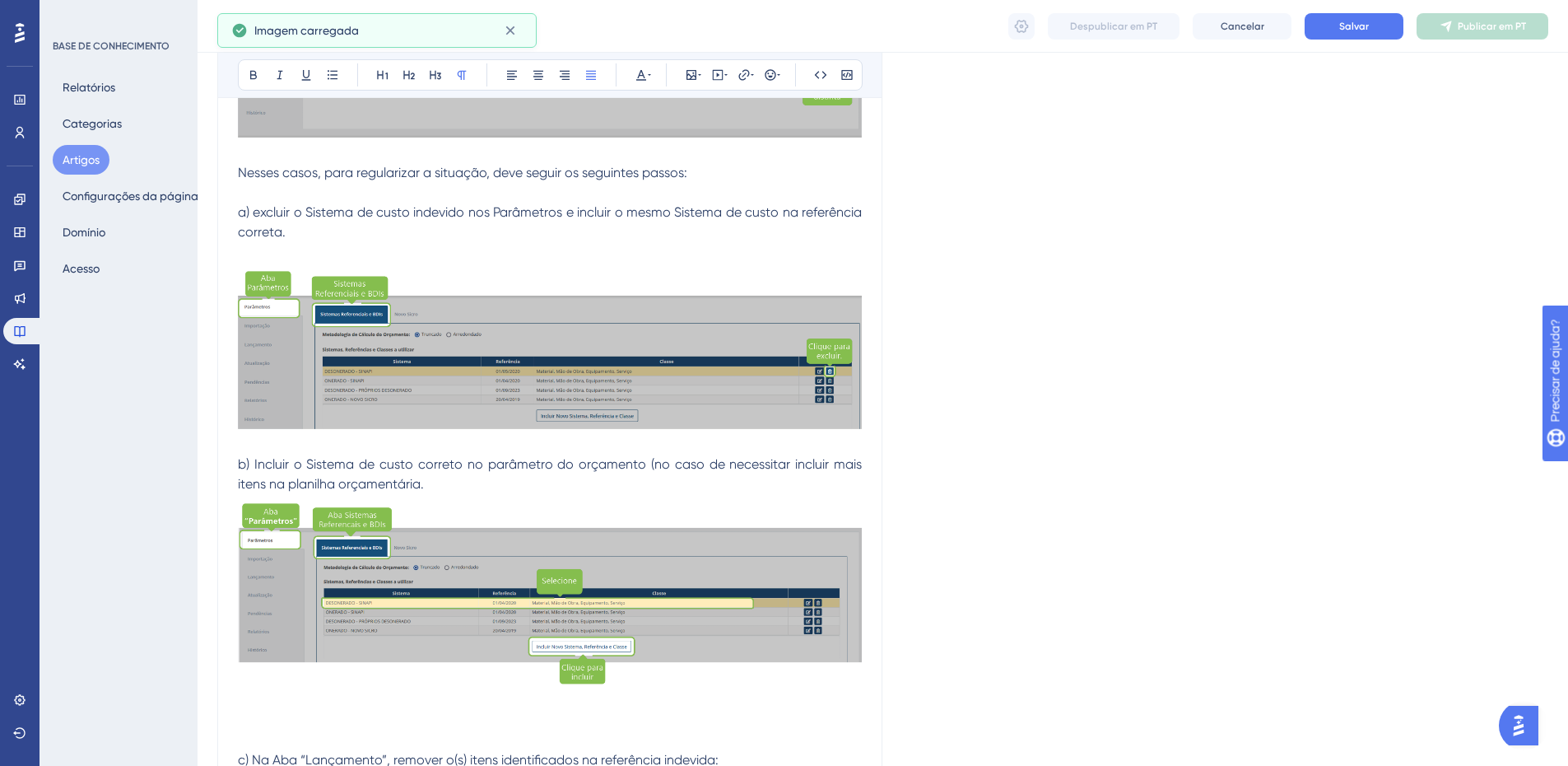
click at [445, 479] on p "b) Incluir o Sistema de custo correto no parâmetro do orçamento (no caso de nec…" at bounding box center [549, 474] width 624 height 40
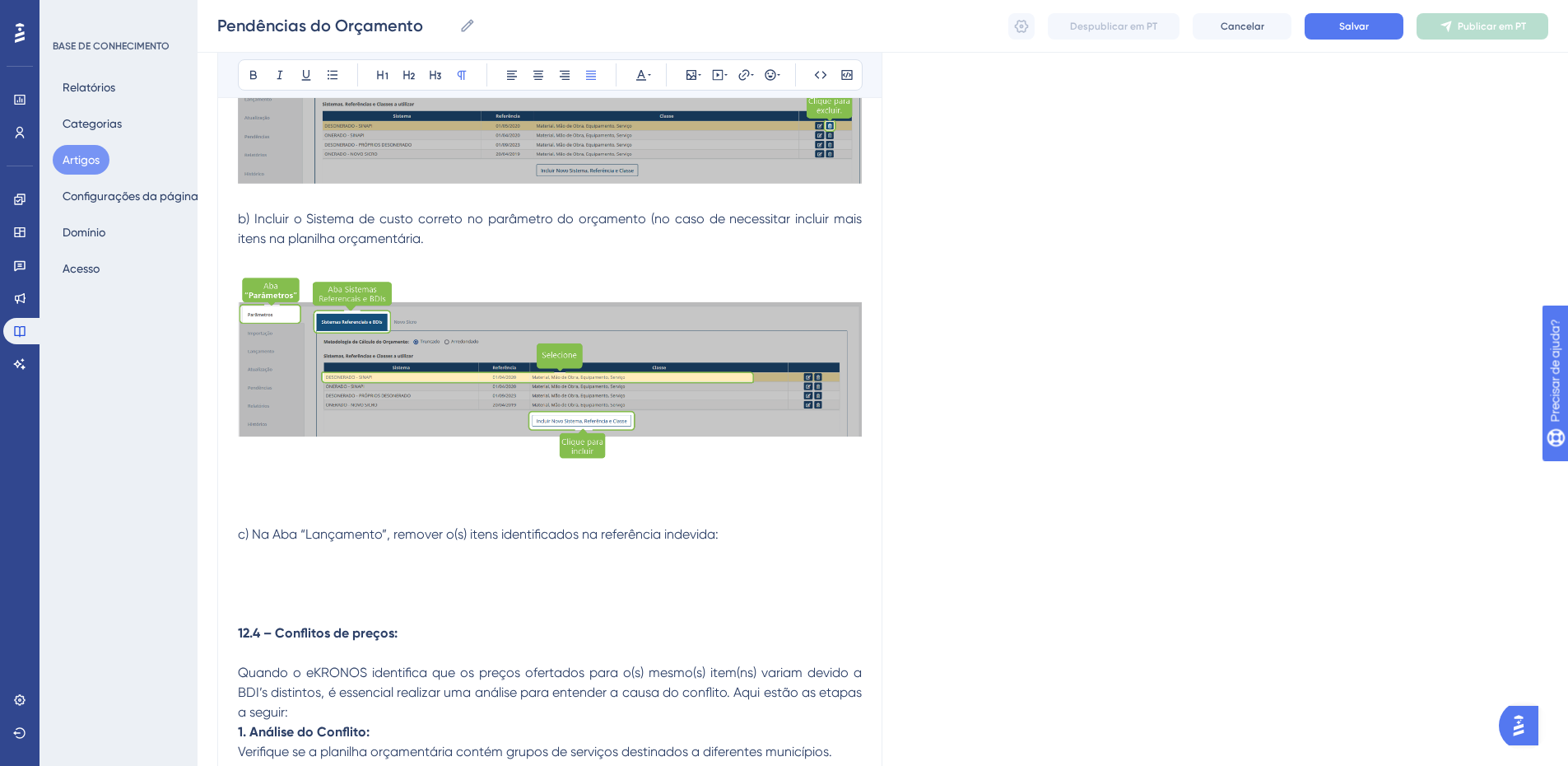
scroll to position [1812, 0]
click at [299, 460] on div at bounding box center [549, 366] width 624 height 196
click at [257, 496] on p at bounding box center [549, 494] width 624 height 20
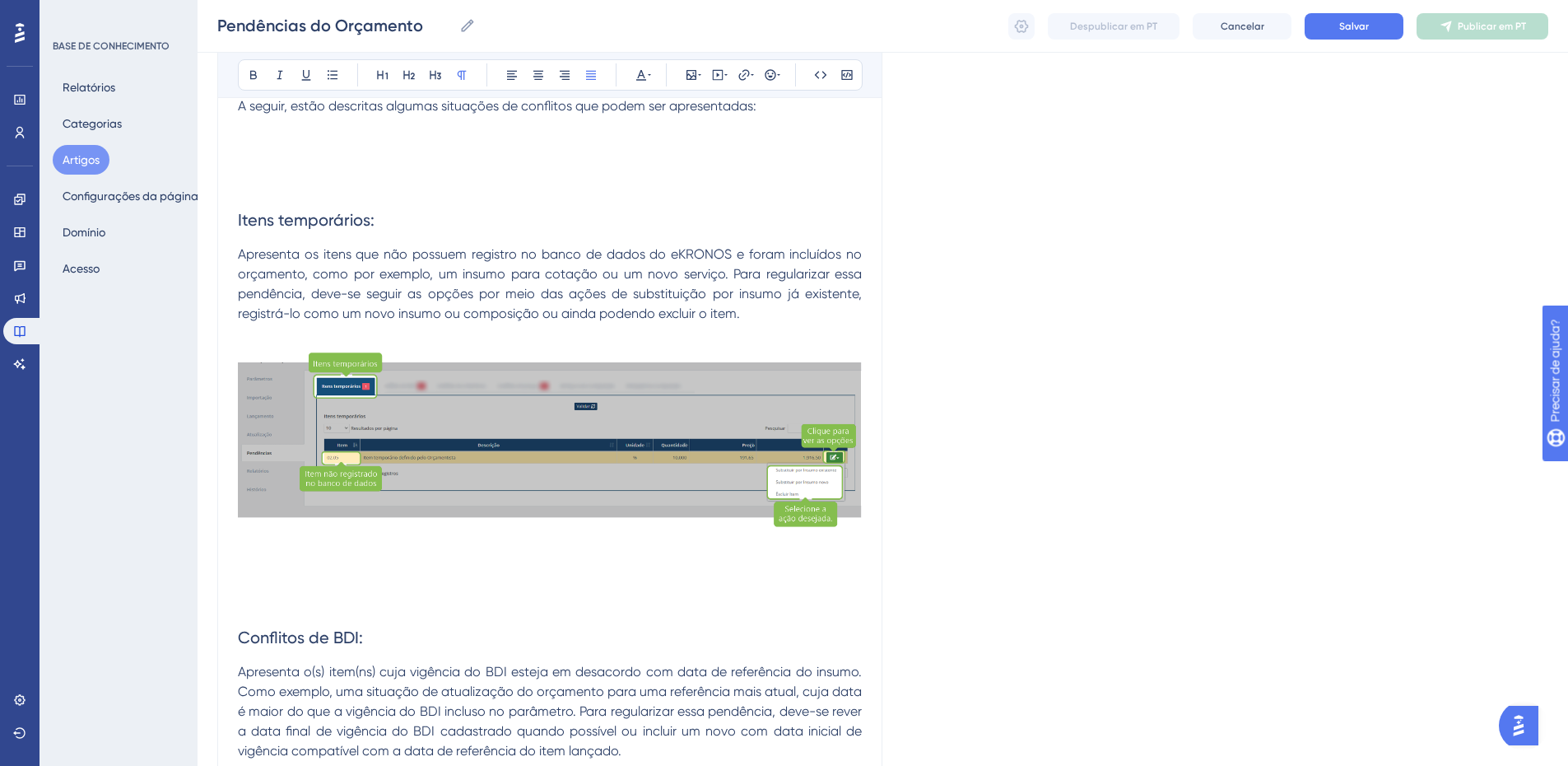
scroll to position [351, 0]
click at [307, 612] on p at bounding box center [549, 604] width 624 height 20
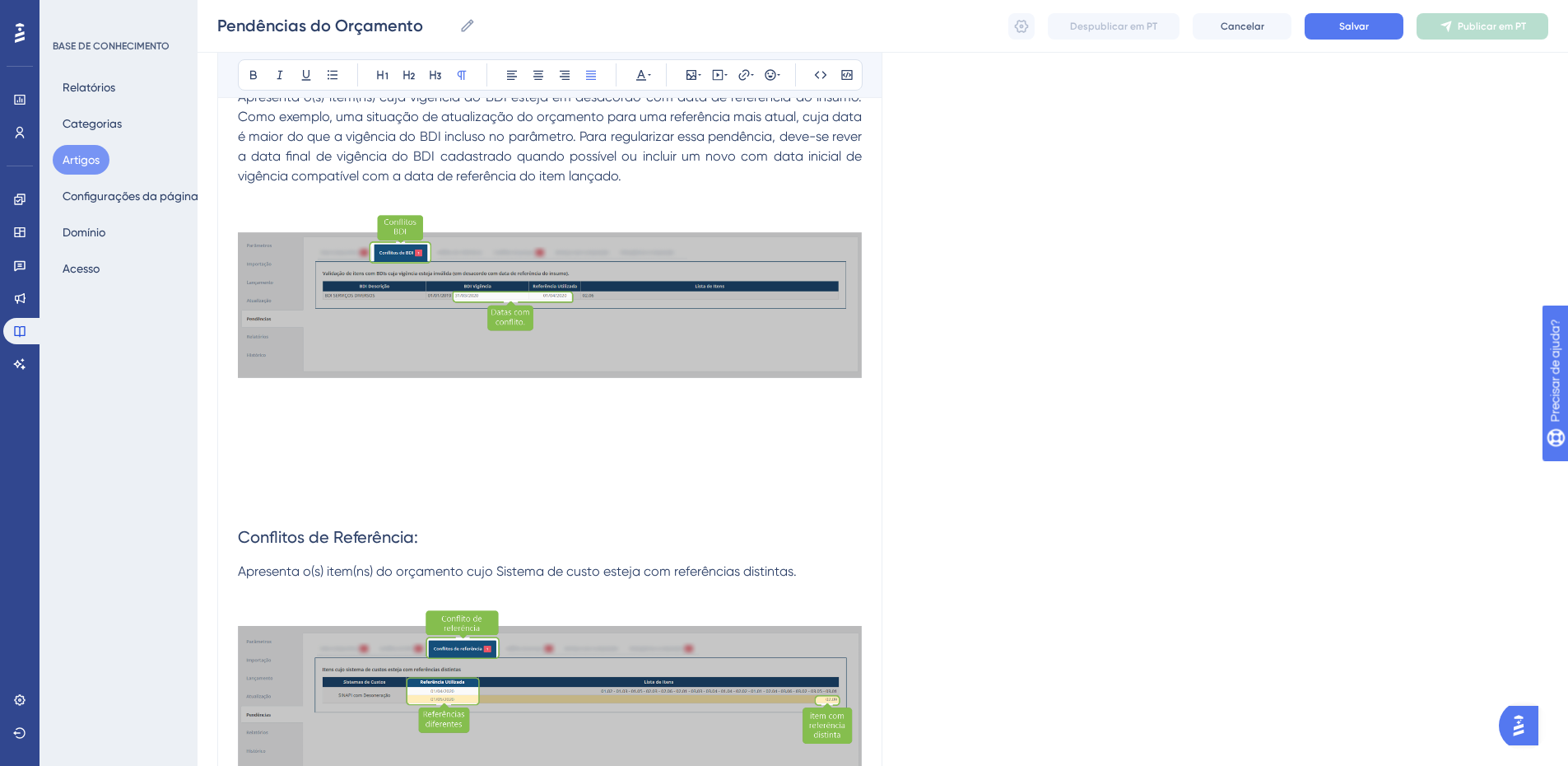
click at [405, 458] on p at bounding box center [549, 453] width 624 height 20
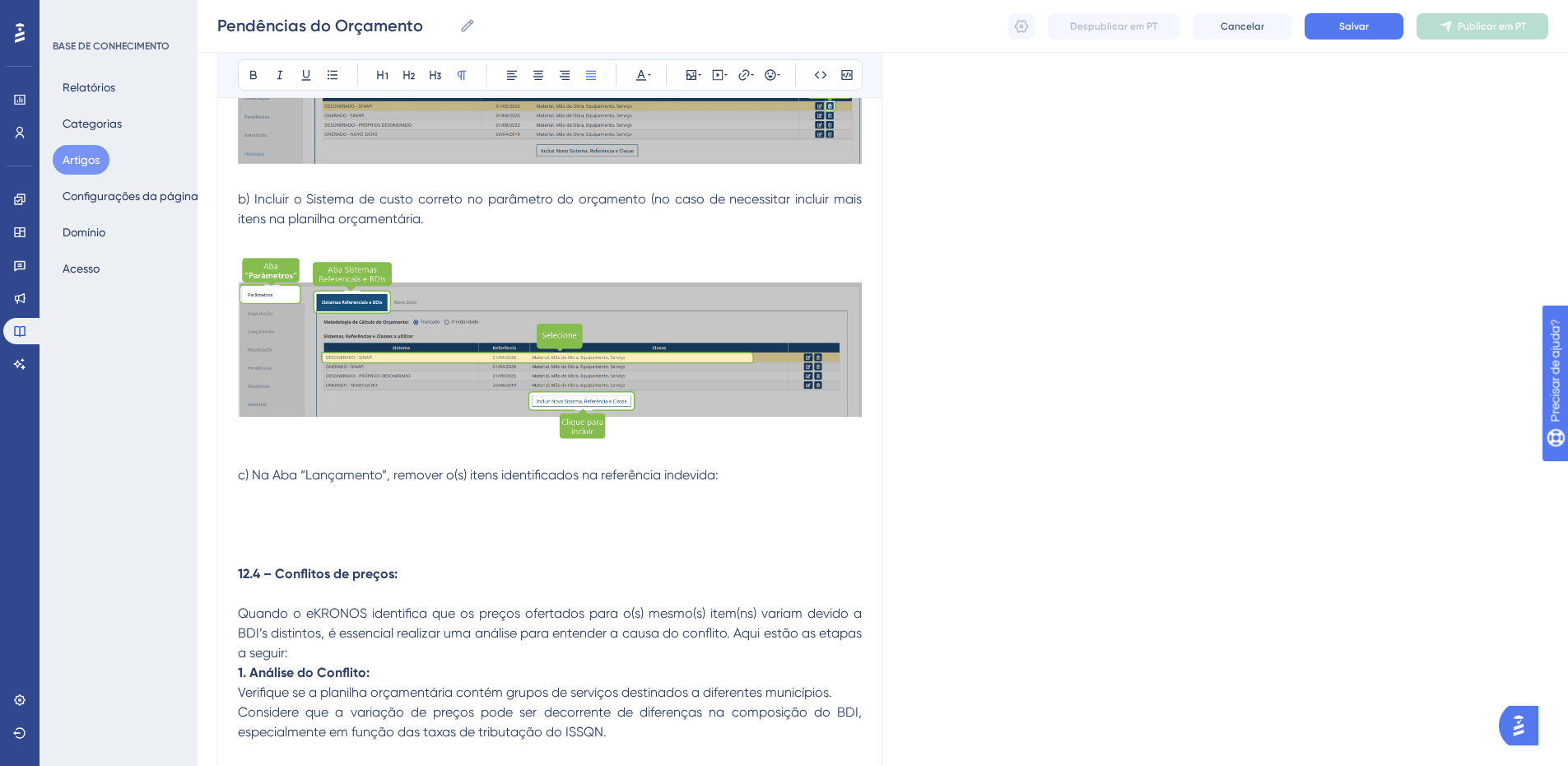
scroll to position [1833, 0]
click at [428, 458] on p at bounding box center [549, 355] width 624 height 216
click at [279, 523] on p at bounding box center [549, 533] width 624 height 20
click at [275, 492] on p at bounding box center [549, 493] width 624 height 20
click at [691, 80] on icon at bounding box center [691, 75] width 10 height 10
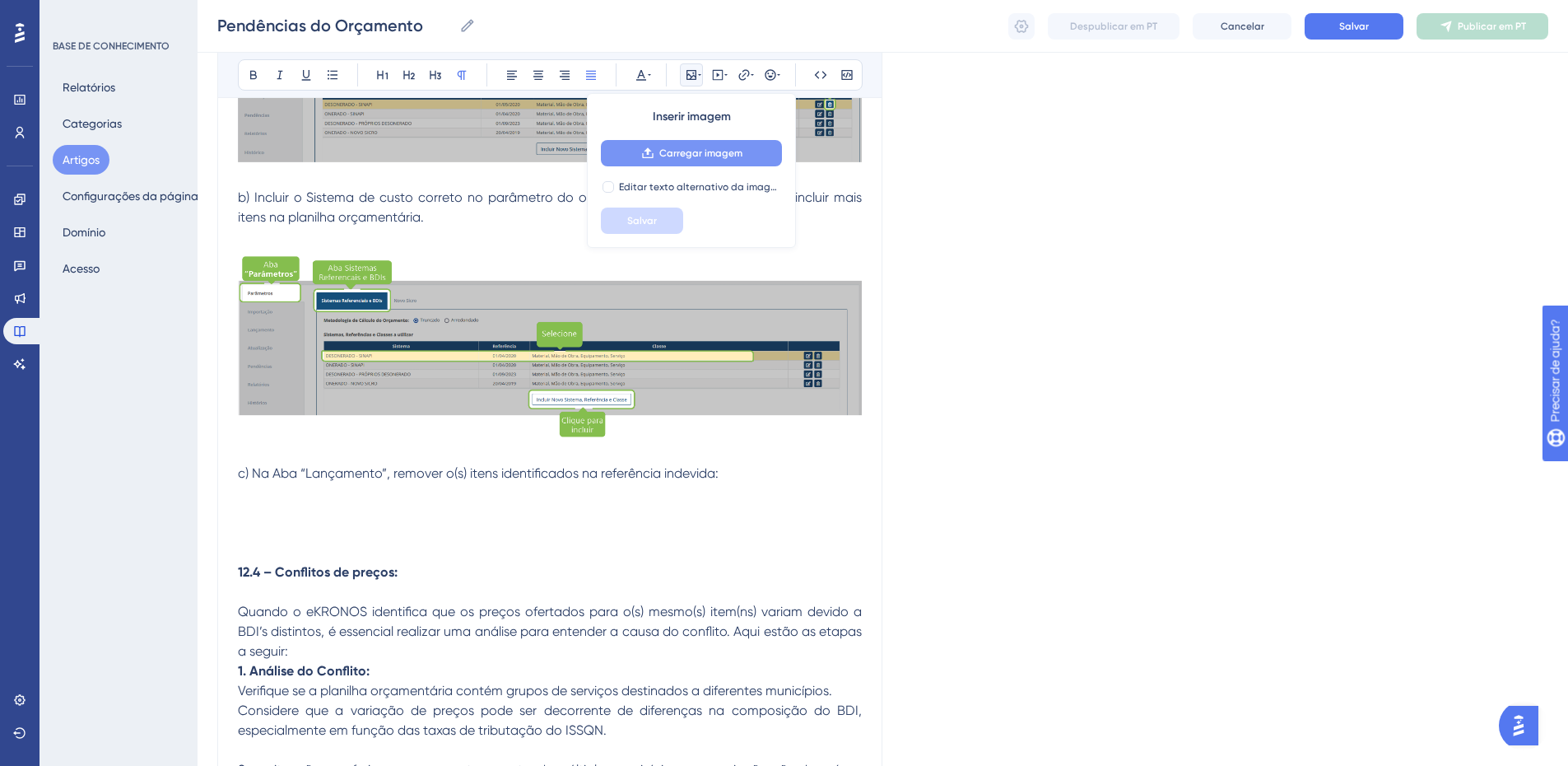
click at [684, 164] on button "Carregar imagem" at bounding box center [691, 153] width 181 height 27
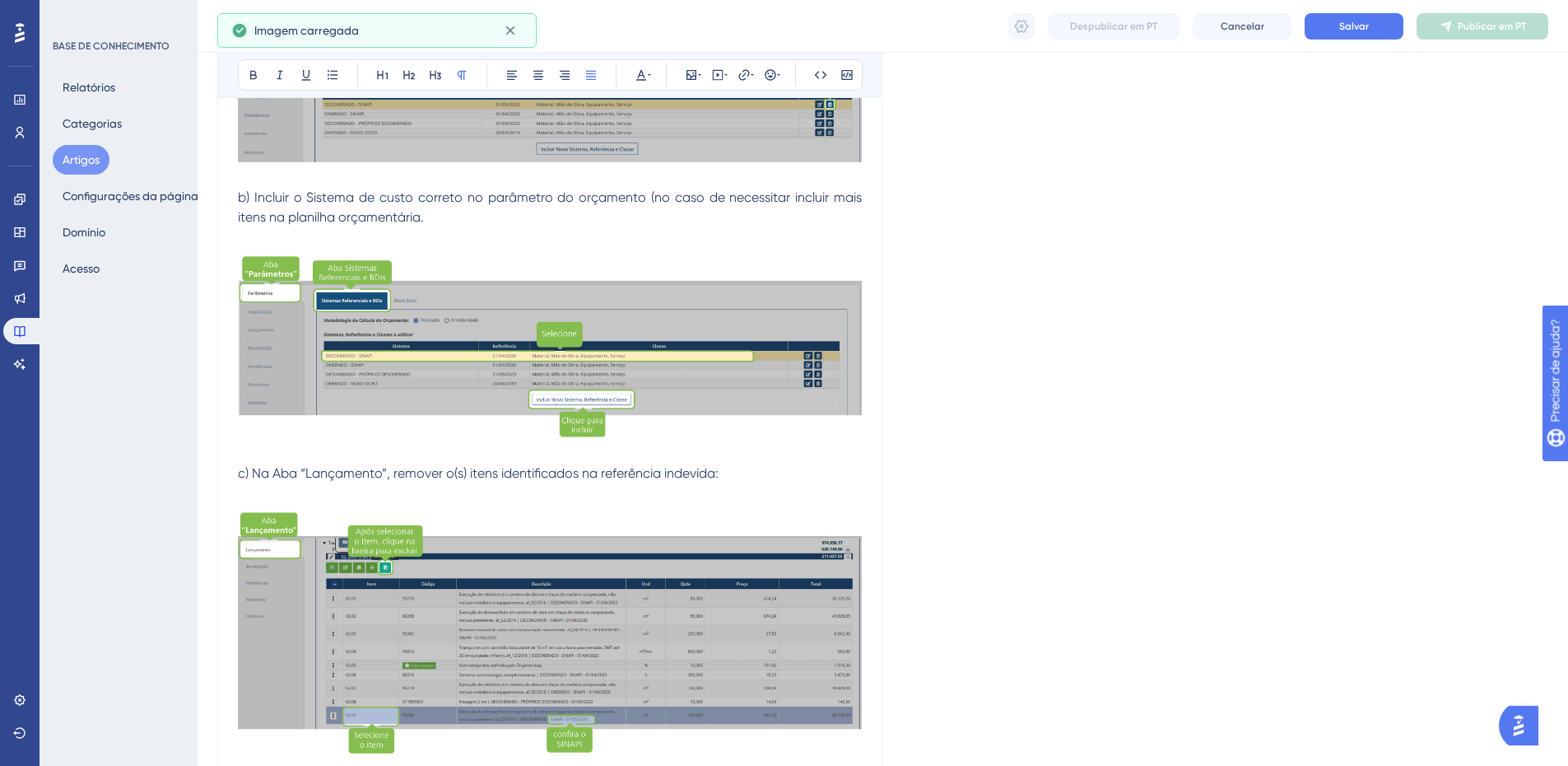
click at [346, 485] on p at bounding box center [549, 621] width 624 height 277
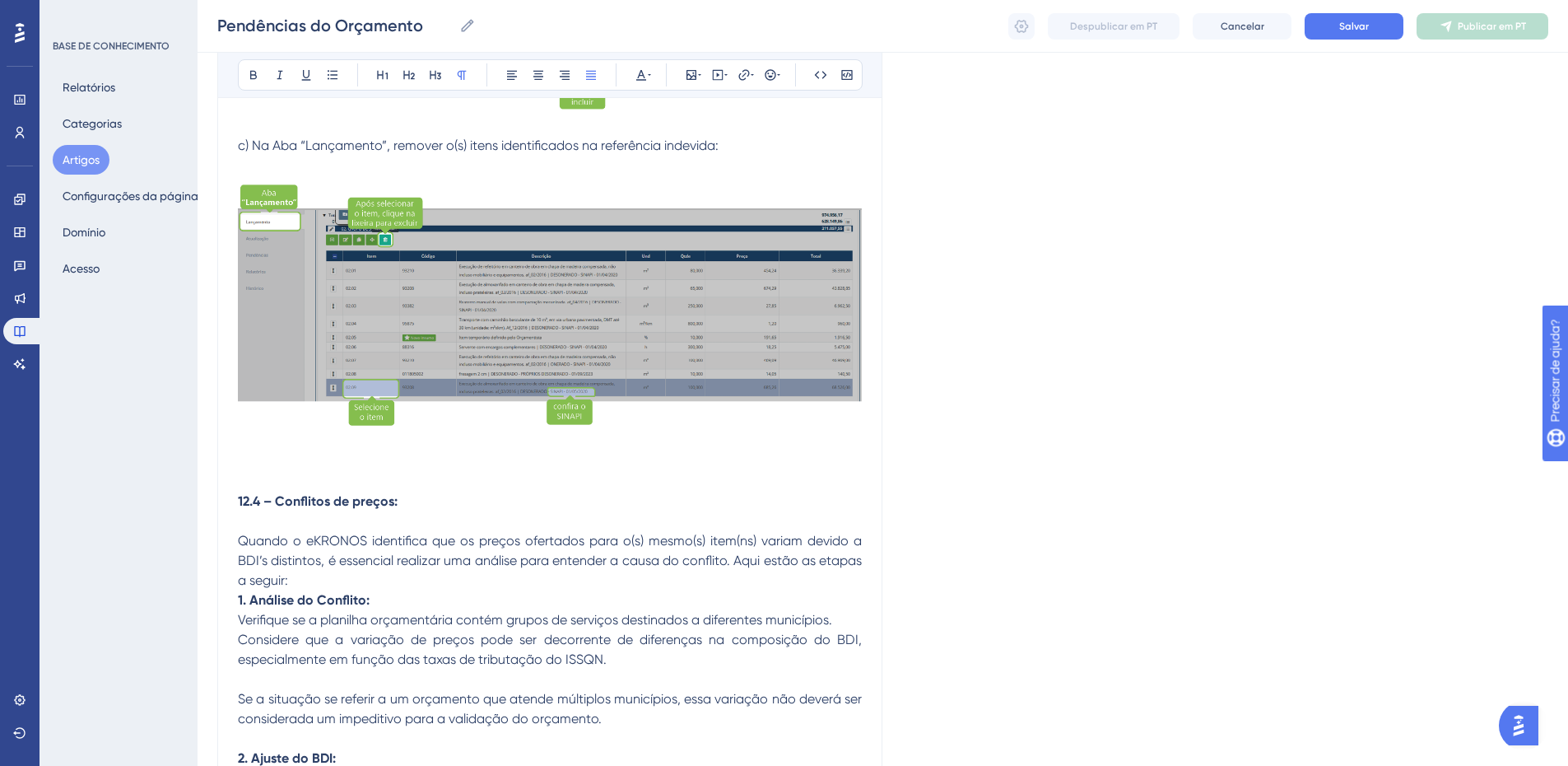
scroll to position [2161, 0]
click at [283, 453] on p at bounding box center [549, 461] width 624 height 20
click at [289, 428] on div at bounding box center [549, 303] width 624 height 257
drag, startPoint x: 266, startPoint y: 453, endPoint x: 261, endPoint y: 462, distance: 10.3
click at [265, 454] on p at bounding box center [549, 461] width 624 height 20
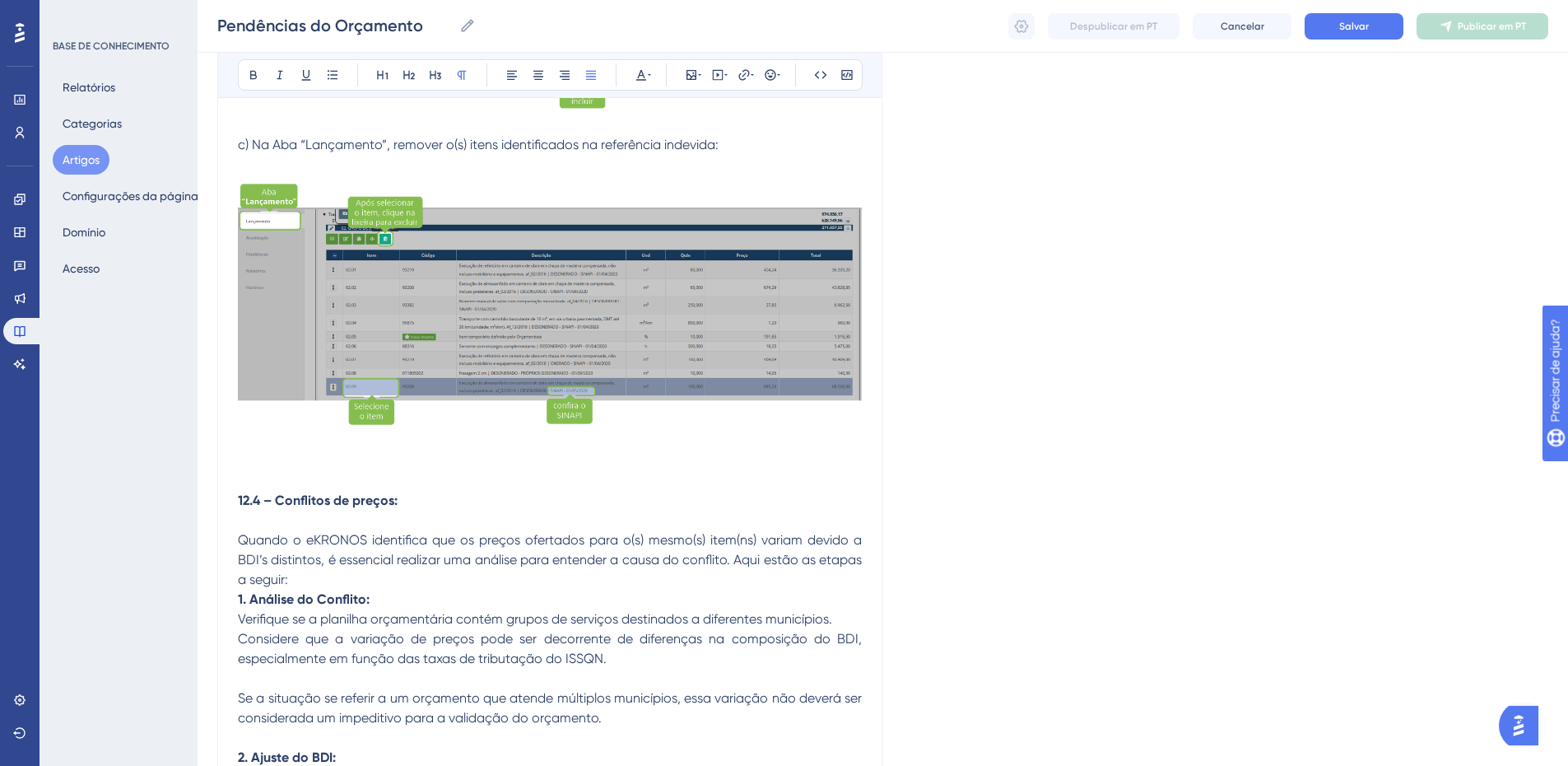
click at [253, 481] on p at bounding box center [549, 481] width 624 height 20
click at [258, 448] on p at bounding box center [549, 442] width 624 height 20
click at [257, 476] on p at bounding box center [549, 481] width 624 height 20
click at [259, 443] on p at bounding box center [549, 442] width 624 height 20
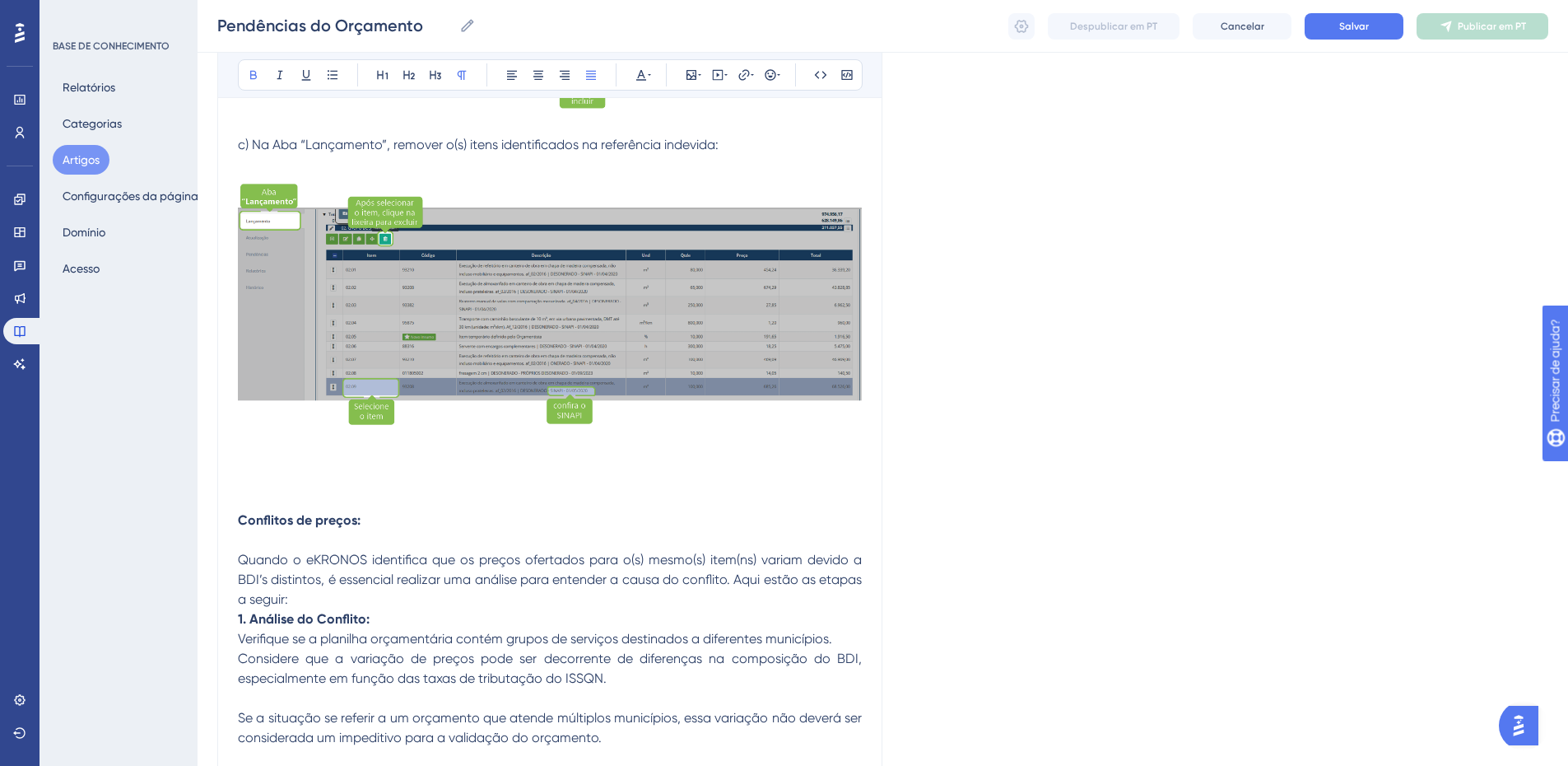
drag, startPoint x: 420, startPoint y: 522, endPoint x: 191, endPoint y: 519, distance: 229.0
click at [197, 519] on div "Desempenho Usuários Noivado Widgets Opinião Atualizações de produtos Base de co…" at bounding box center [883, 29] width 1371 height 4380
click at [245, 79] on button at bounding box center [253, 74] width 23 height 23
click at [408, 75] on icon at bounding box center [410, 74] width 12 height 9
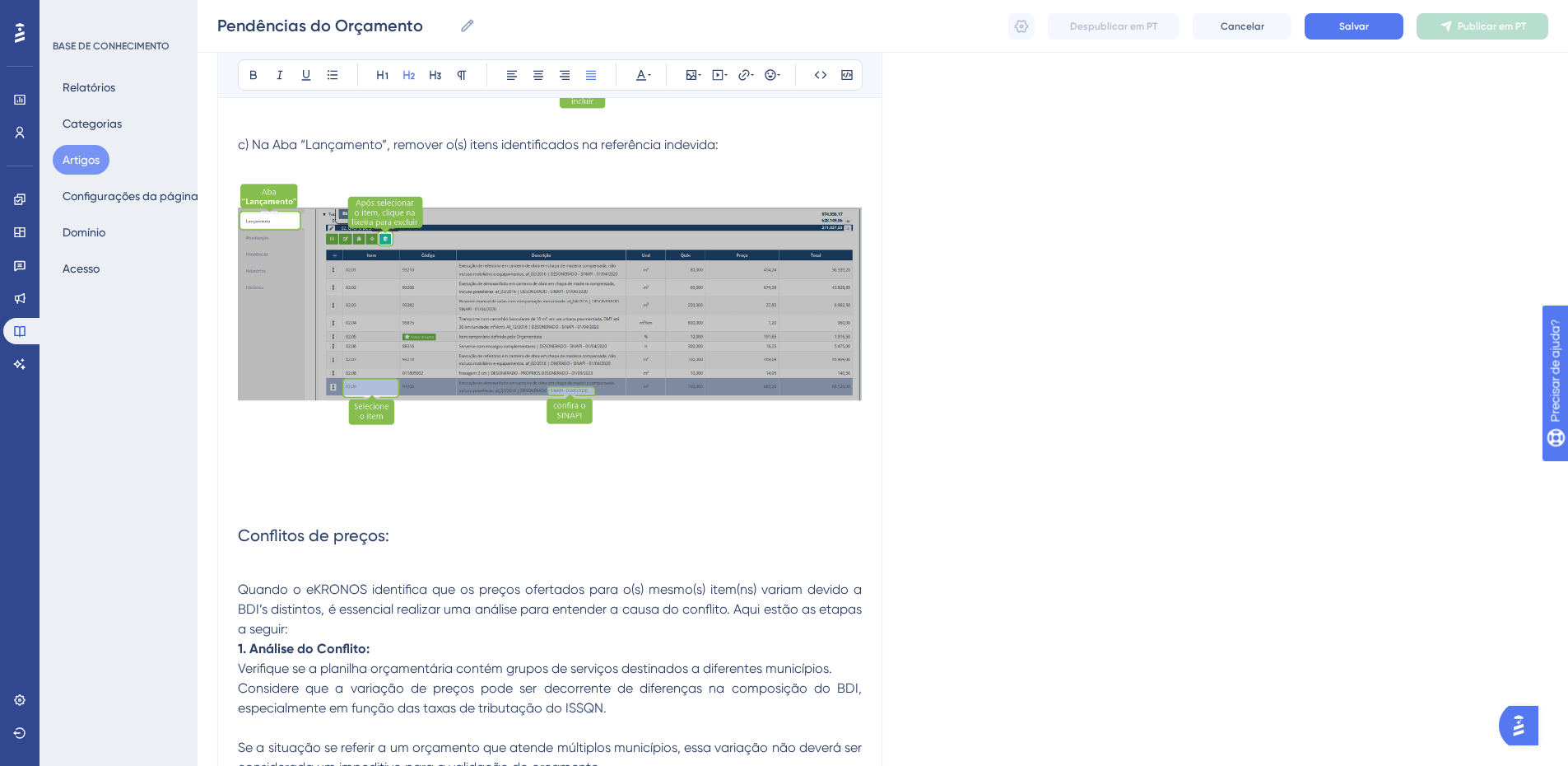
click at [254, 495] on p at bounding box center [549, 501] width 624 height 20
click at [263, 466] on p at bounding box center [549, 461] width 624 height 20
drag, startPoint x: 268, startPoint y: 449, endPoint x: 256, endPoint y: 539, distance: 90.8
click at [256, 539] on div "No processo de validação da planilha orçamentária, o eKRONOS realiza verificaçõ…" at bounding box center [549, 146] width 624 height 3913
click at [252, 430] on div "No processo de validação da planilha orçamentária, o eKRONOS realiza verificaçõ…" at bounding box center [549, 146] width 624 height 3913
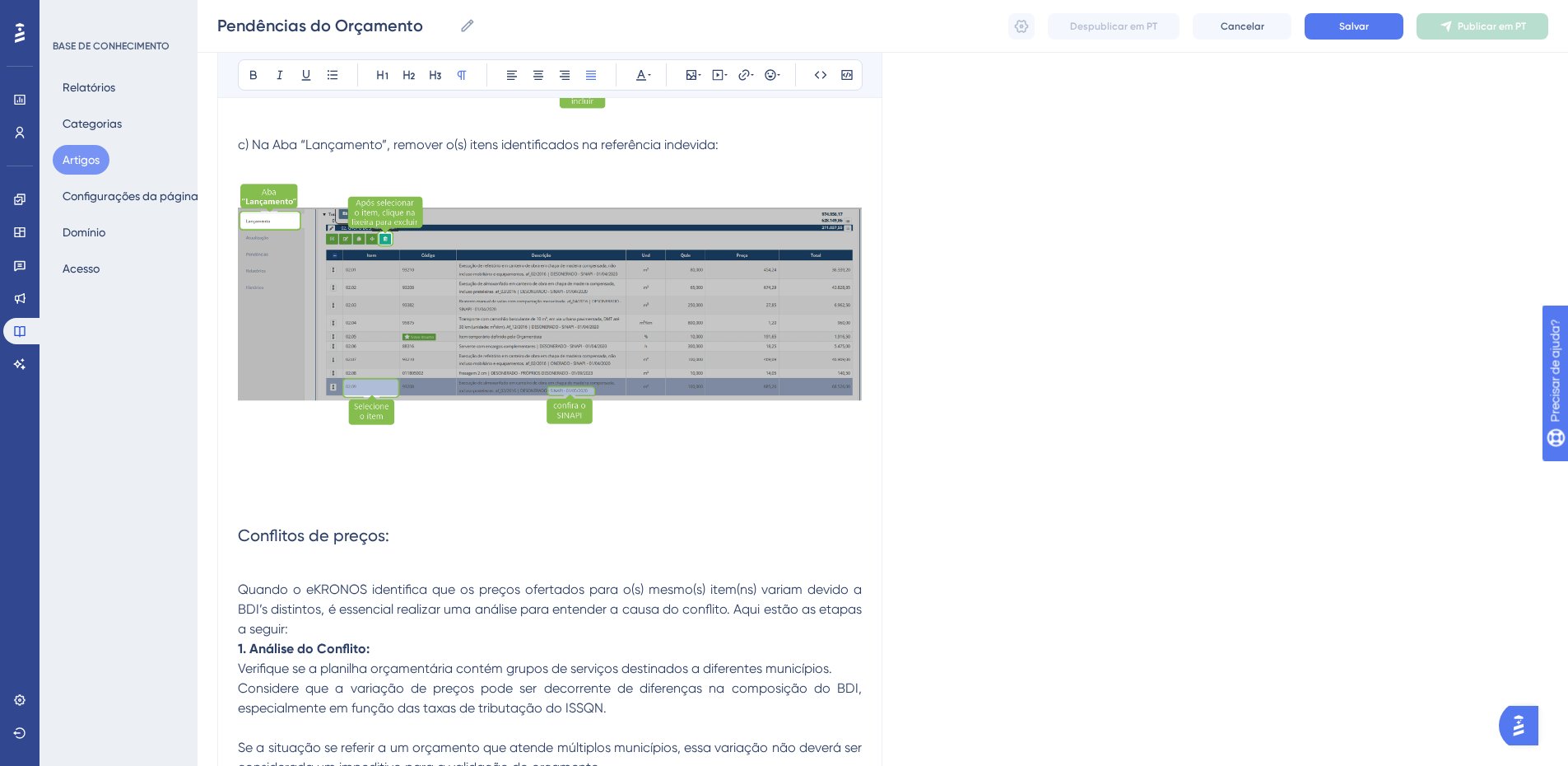
click at [277, 566] on p at bounding box center [549, 570] width 624 height 20
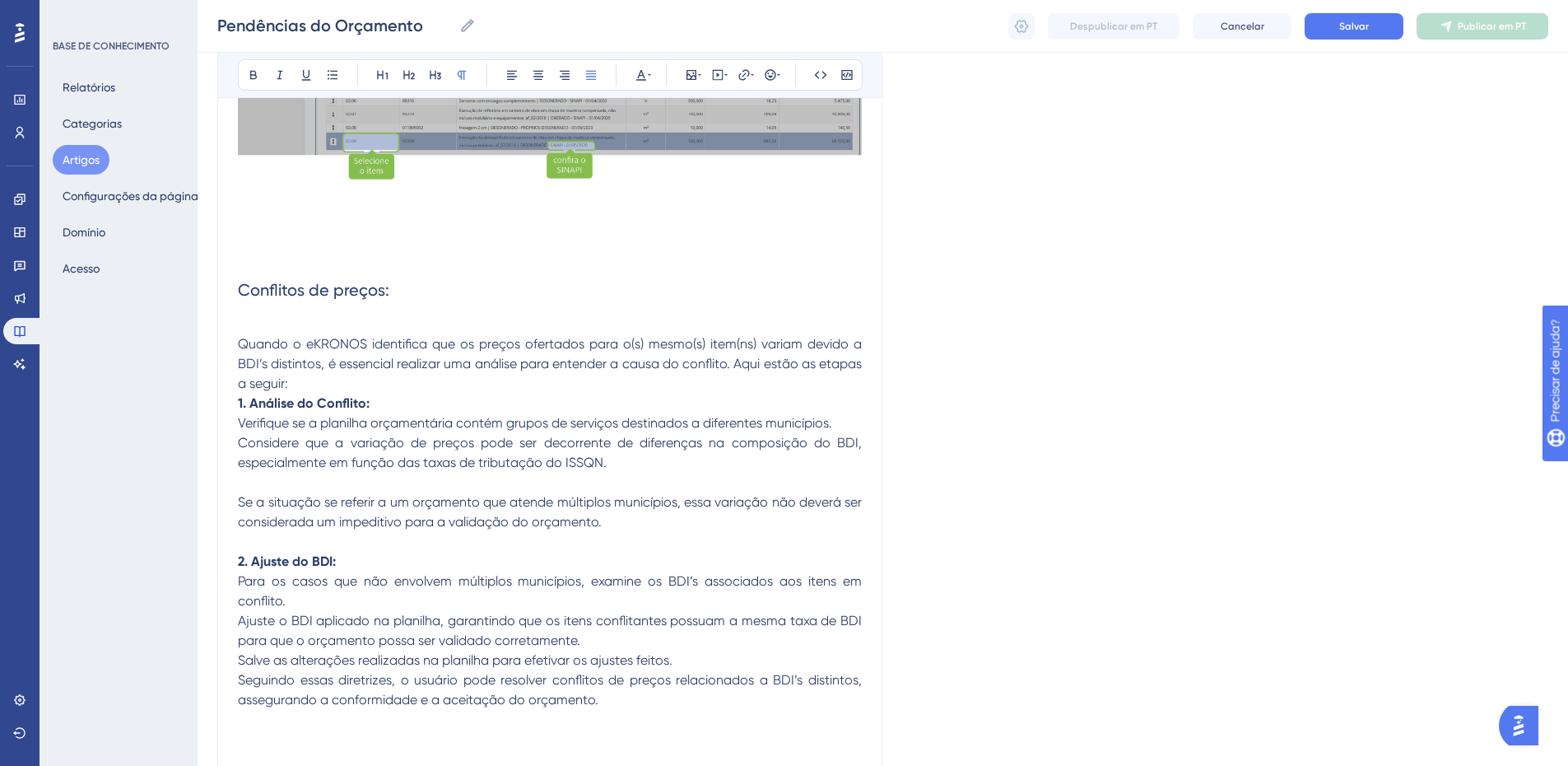
scroll to position [2407, 0]
click at [333, 379] on p "Quando o eKRONOS identifica que os preços ofertados para o(s) mesmo(s) item(ns)…" at bounding box center [549, 363] width 624 height 60
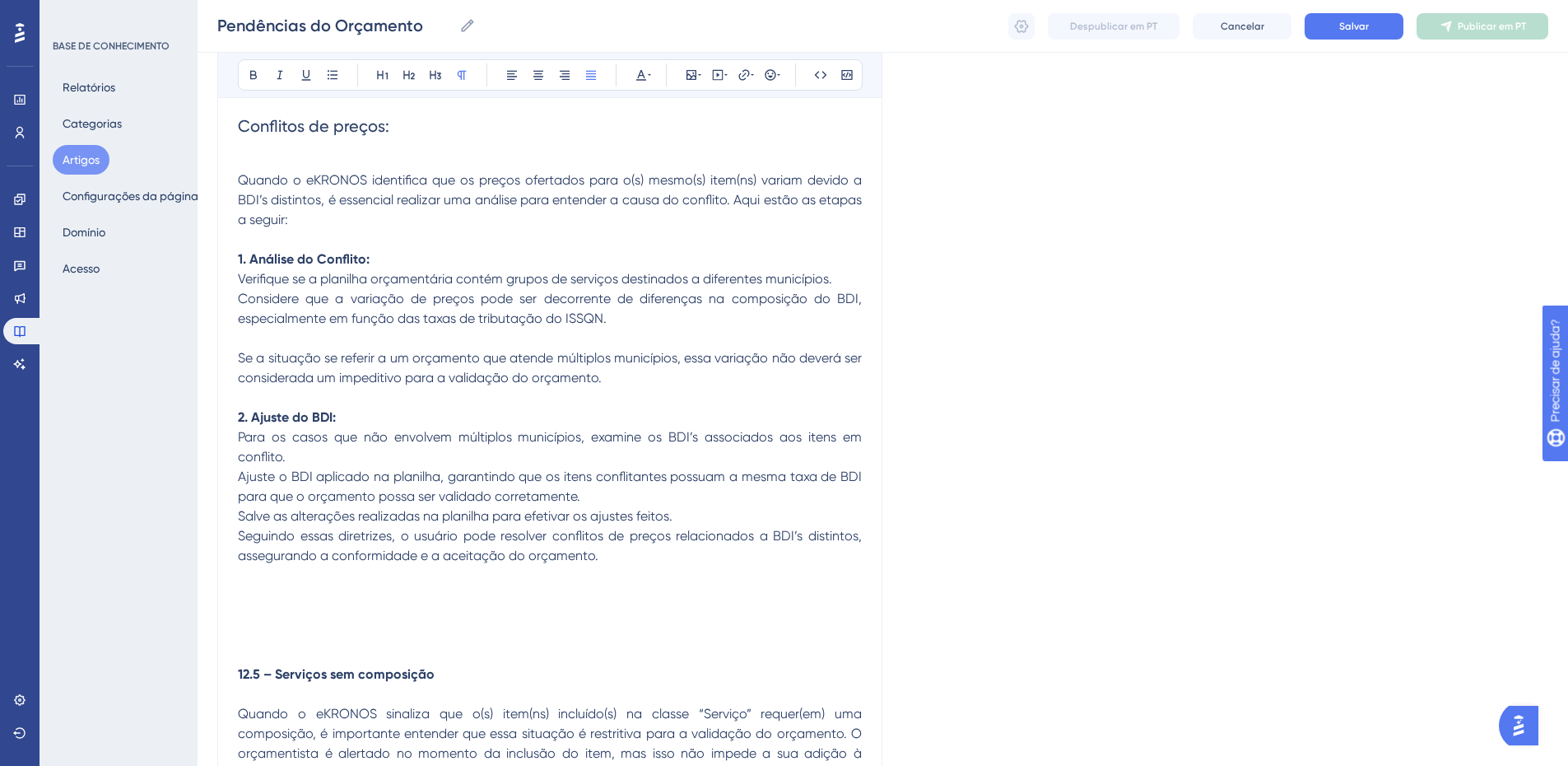
scroll to position [2572, 0]
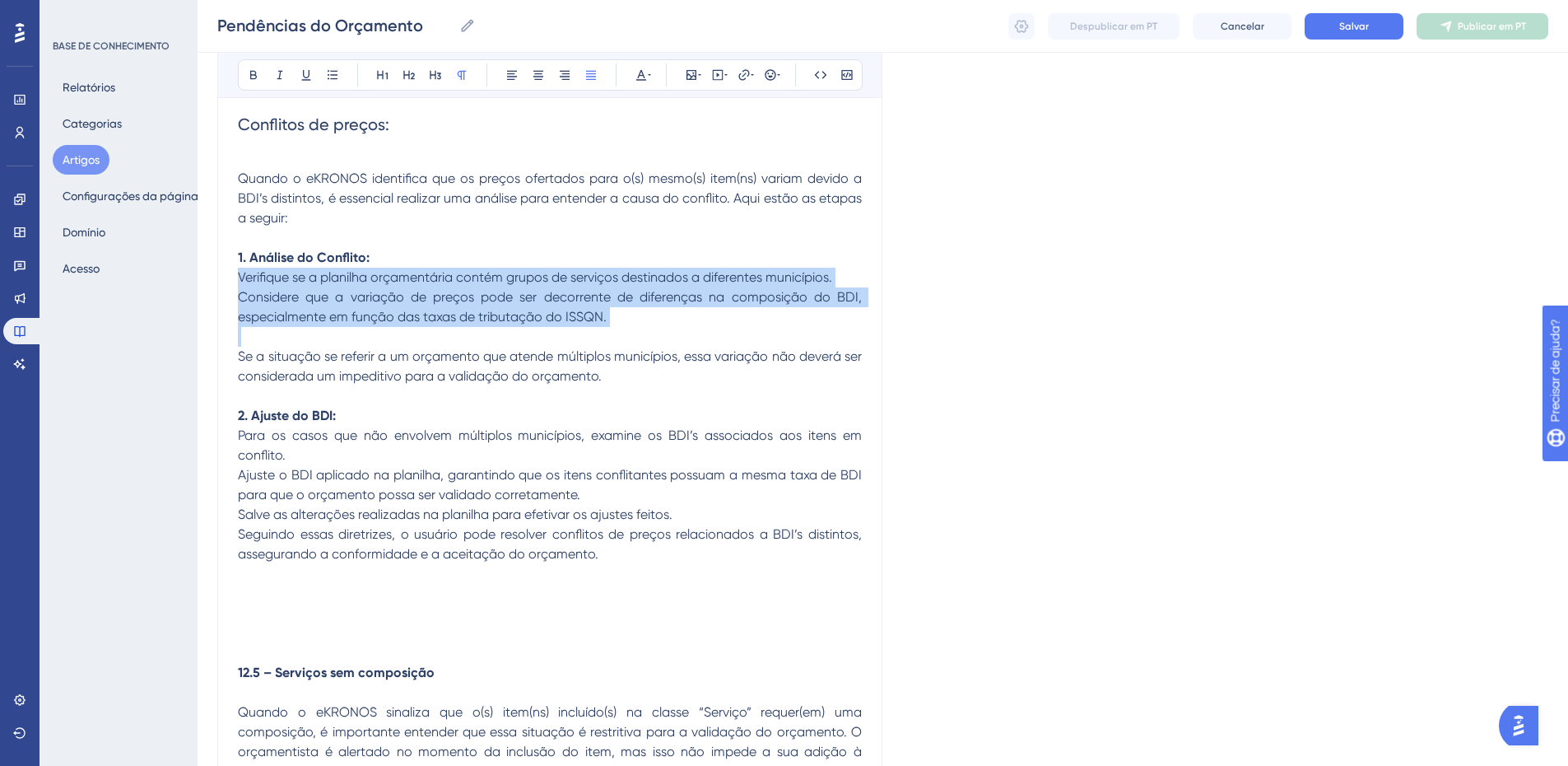
drag, startPoint x: 275, startPoint y: 280, endPoint x: 281, endPoint y: 374, distance: 94.2
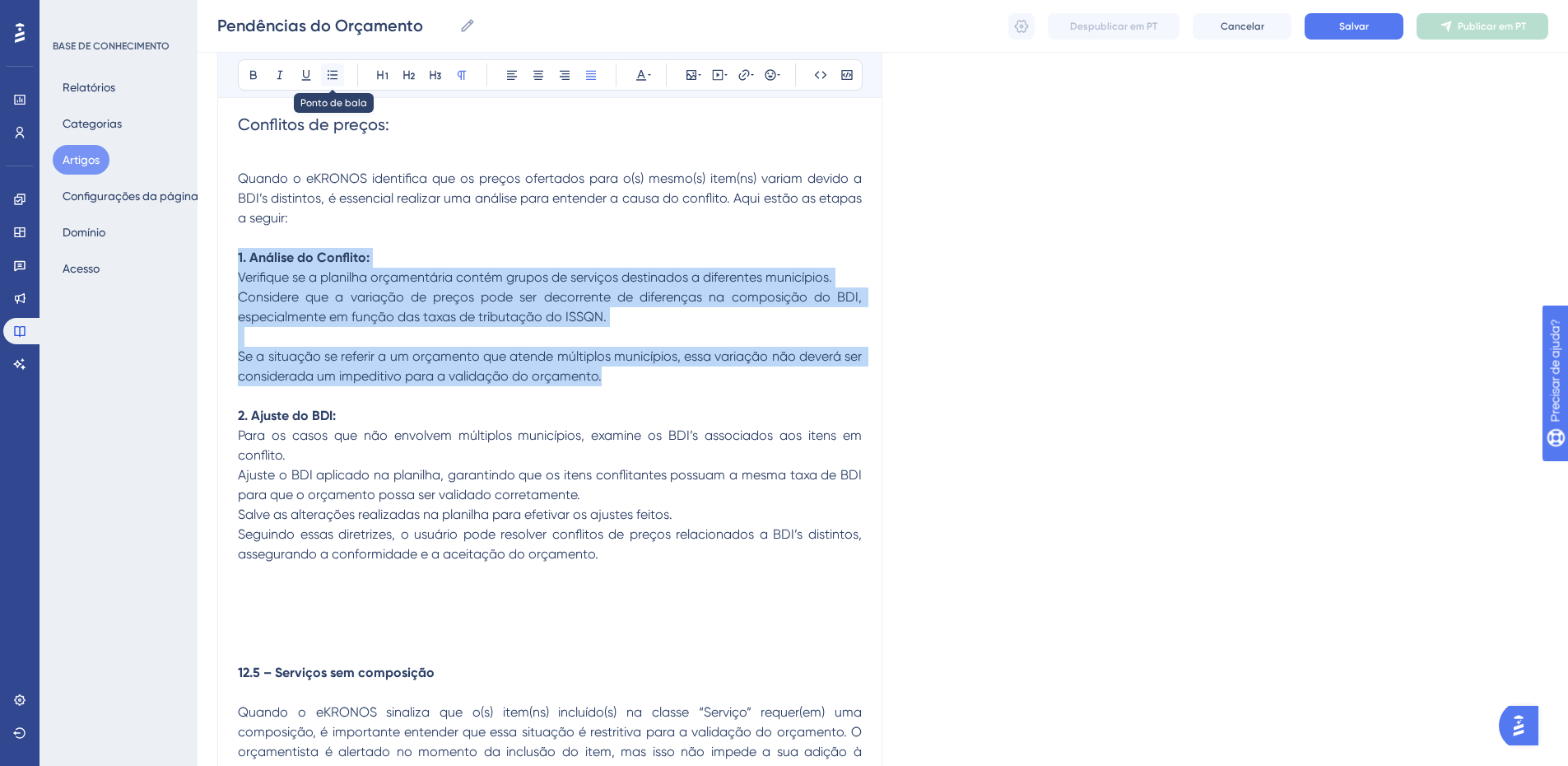
click at [325, 76] on button at bounding box center [332, 74] width 23 height 23
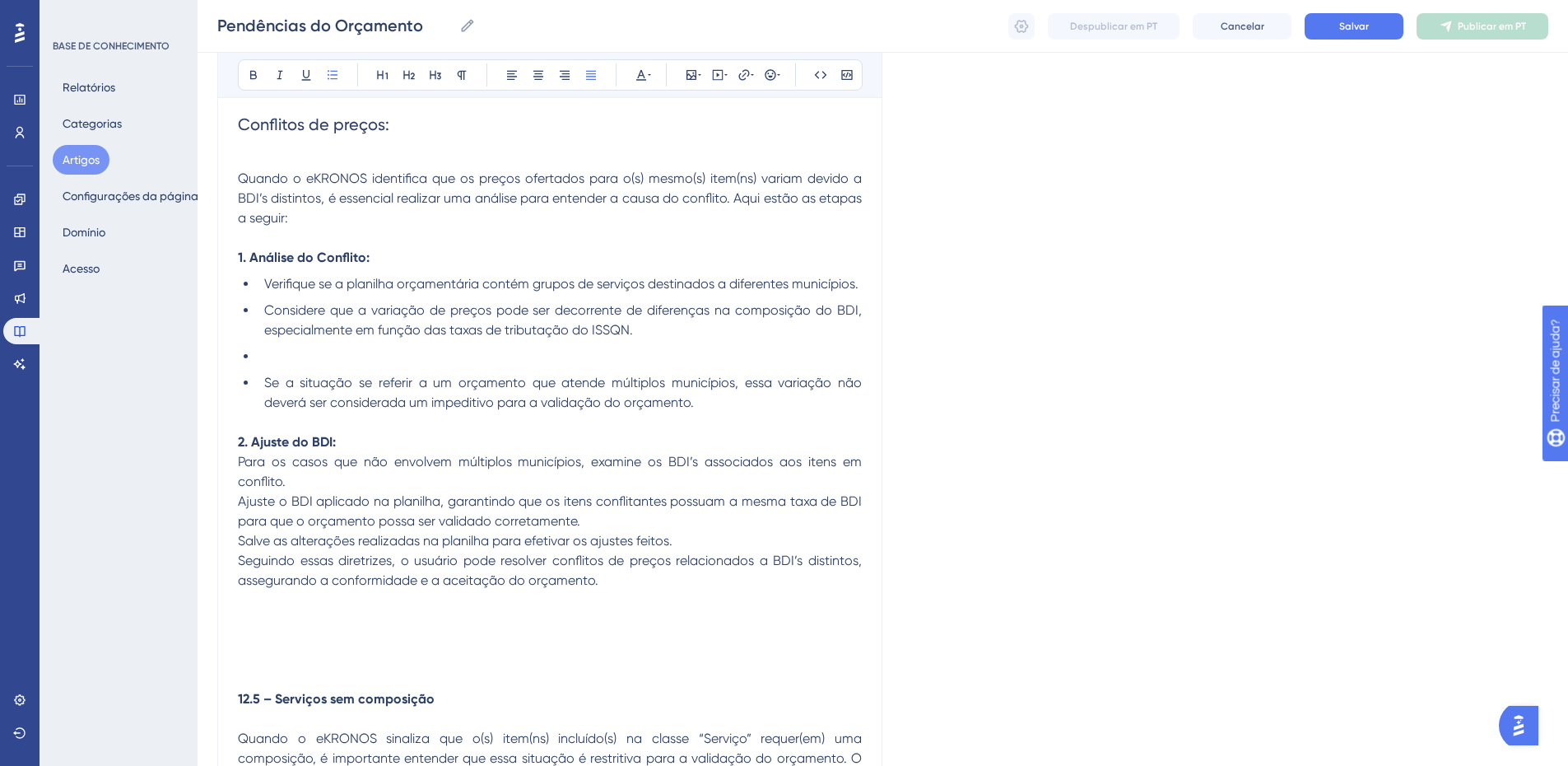
click at [744, 404] on li "Se a situação se referir a um orçamento que atende múltiplos municípios, essa v…" at bounding box center [559, 393] width 604 height 40
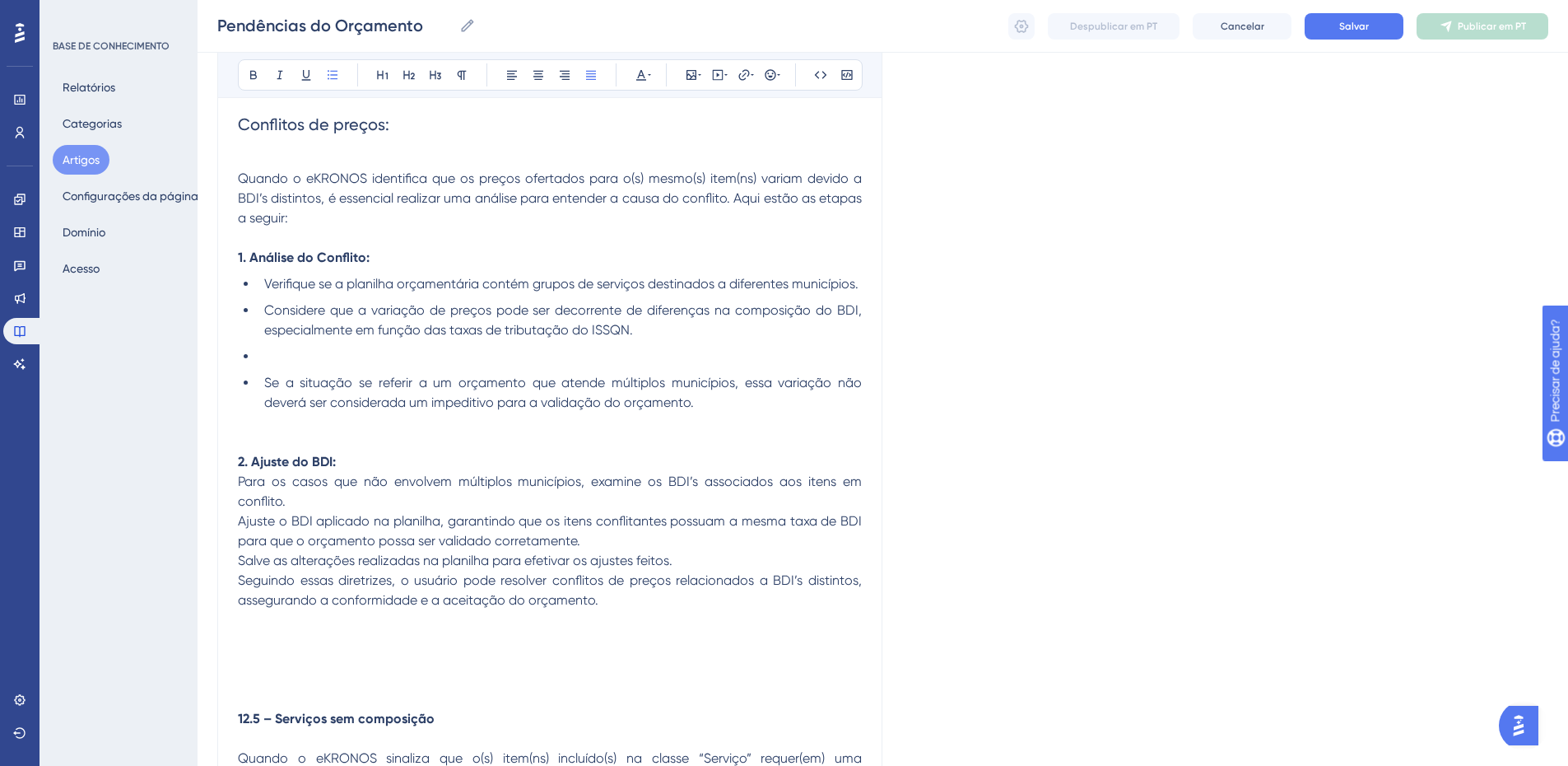
click at [260, 356] on li at bounding box center [559, 356] width 604 height 20
click at [331, 75] on icon at bounding box center [332, 74] width 10 height 9
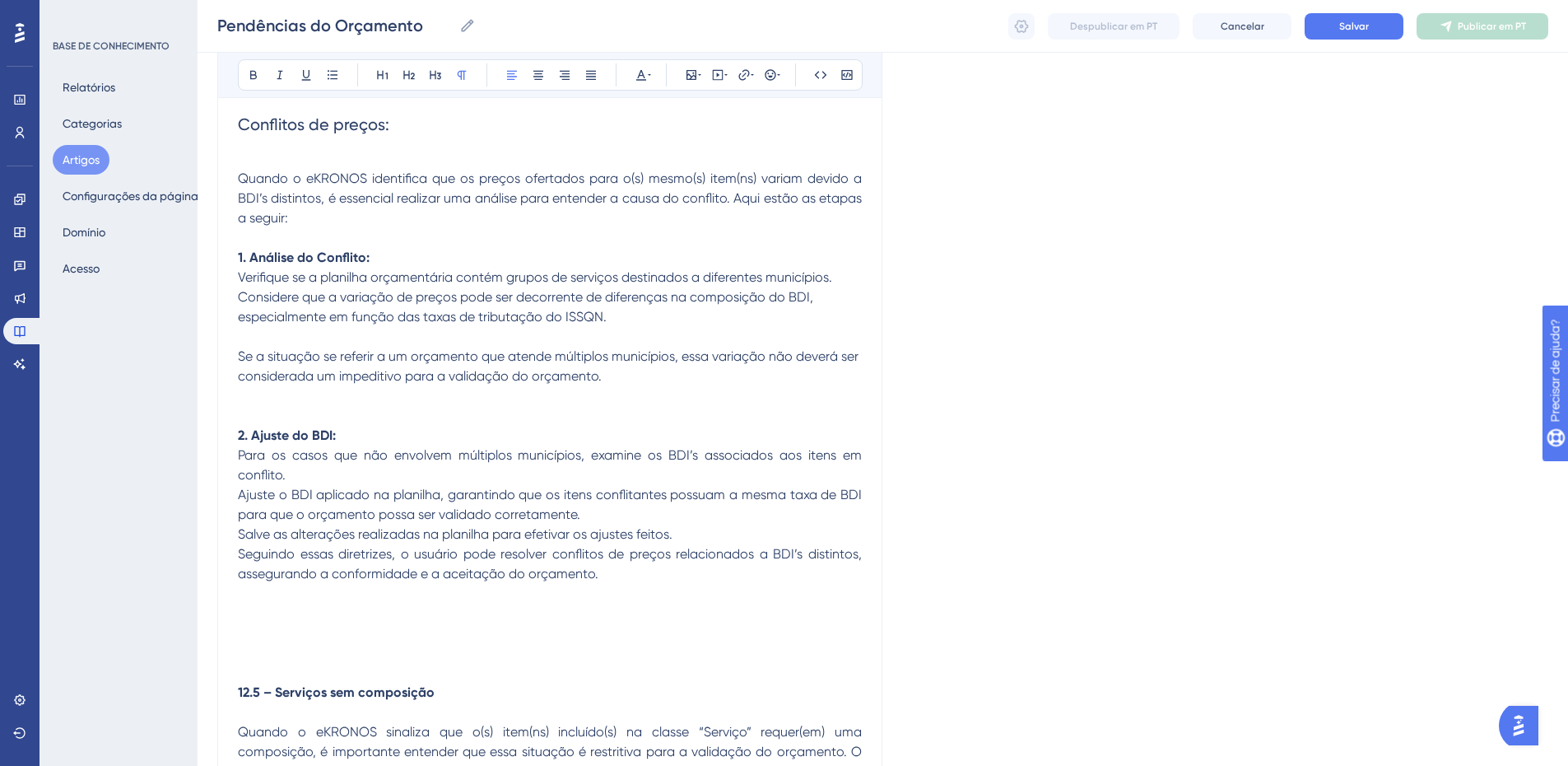
click at [274, 280] on span "Verifique se a planilha orçamentária contém grupos de serviços destinados a dif…" at bounding box center [535, 277] width 594 height 16
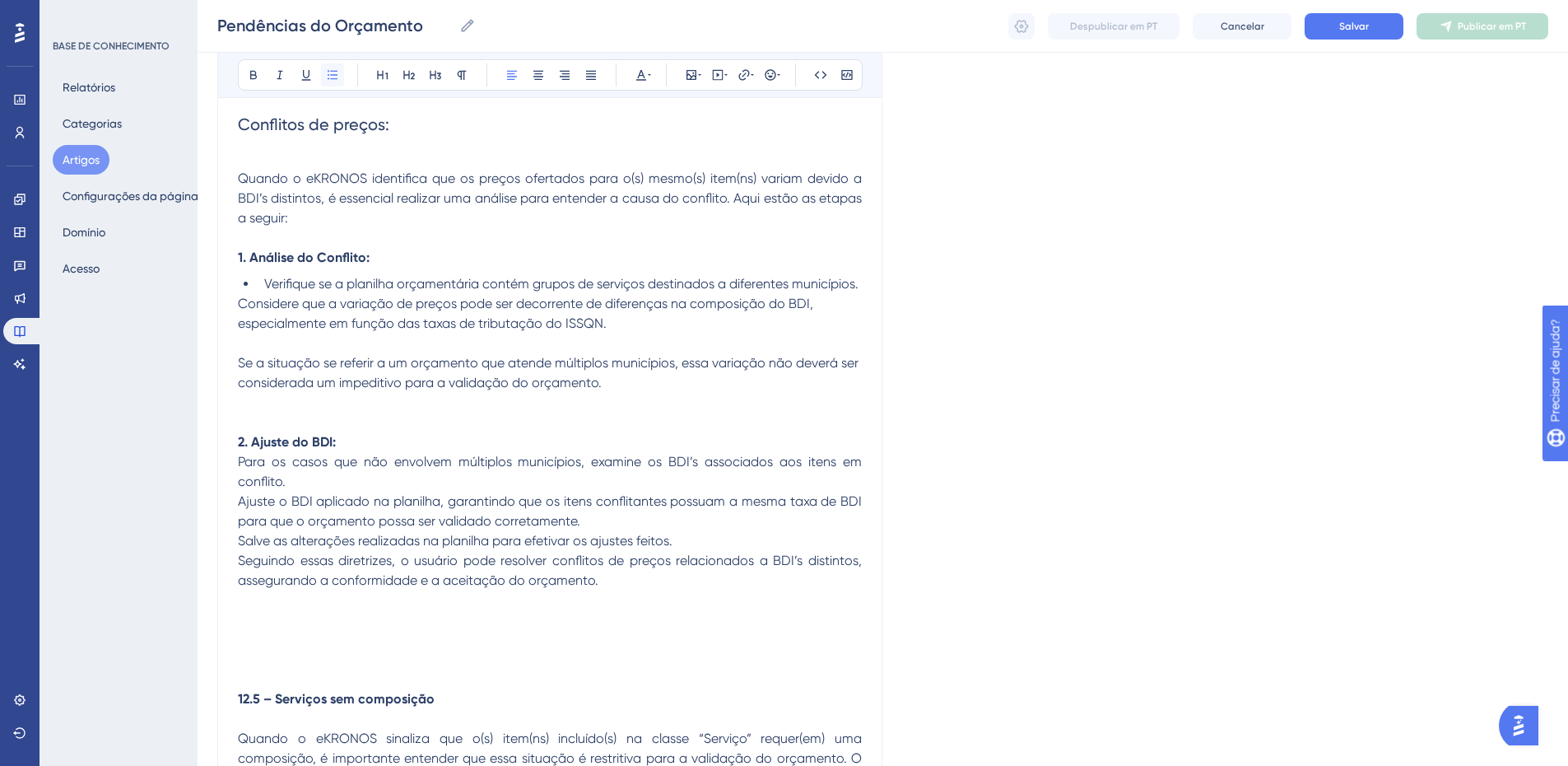
click at [333, 74] on icon at bounding box center [332, 74] width 13 height 13
click at [255, 356] on span "Se a situação se referir a um orçamento que atende múltiplos municípios, essa v…" at bounding box center [549, 373] width 624 height 36
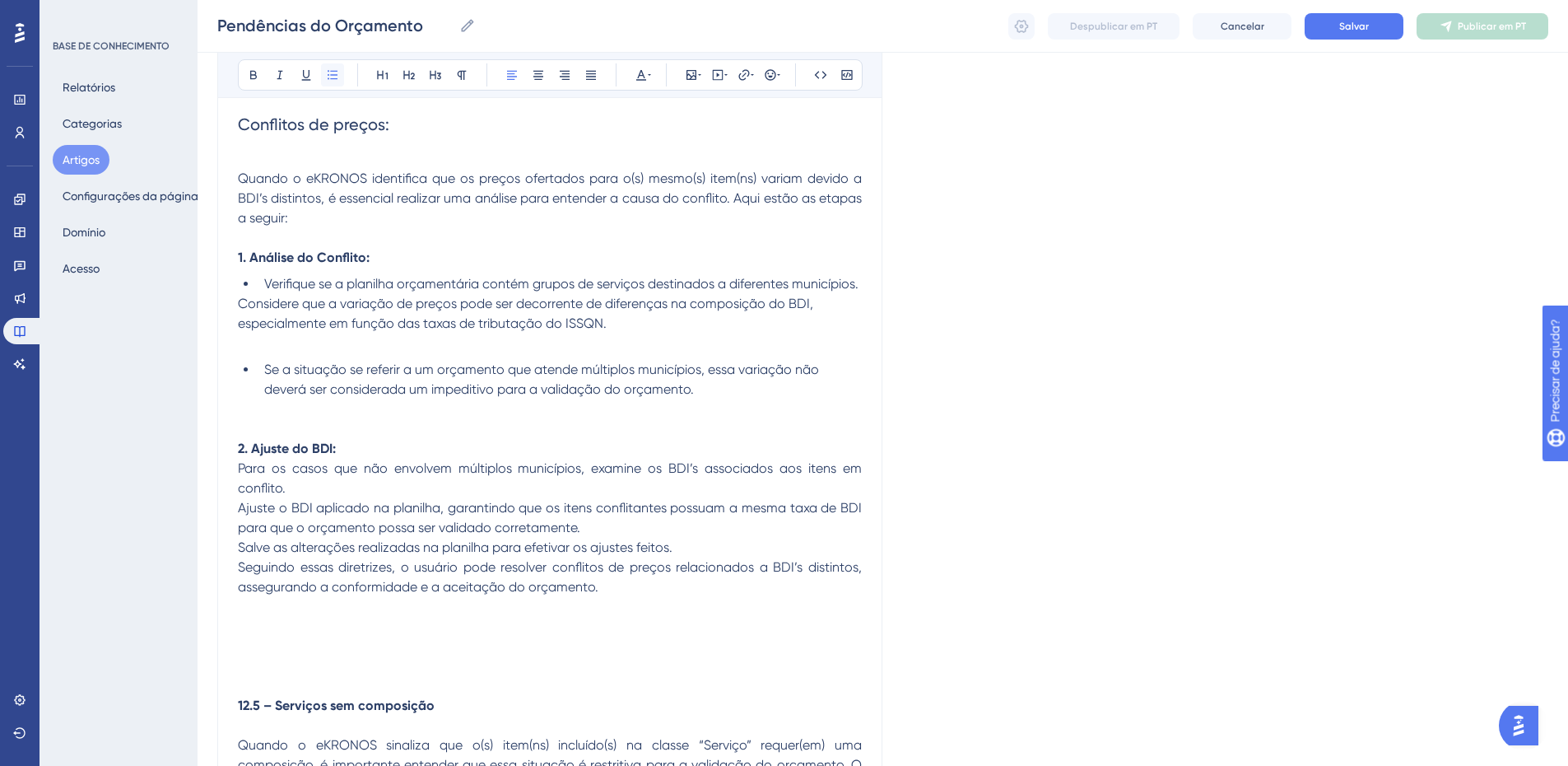
click at [338, 79] on icon at bounding box center [332, 74] width 13 height 13
click at [271, 317] on span "Considere que a variação de preços pode ser decorrente de diferenças na composi…" at bounding box center [528, 314] width 579 height 36
click at [267, 306] on span "Considere que a variação de preços pode ser decorrente de diferenças na composi…" at bounding box center [528, 314] width 579 height 36
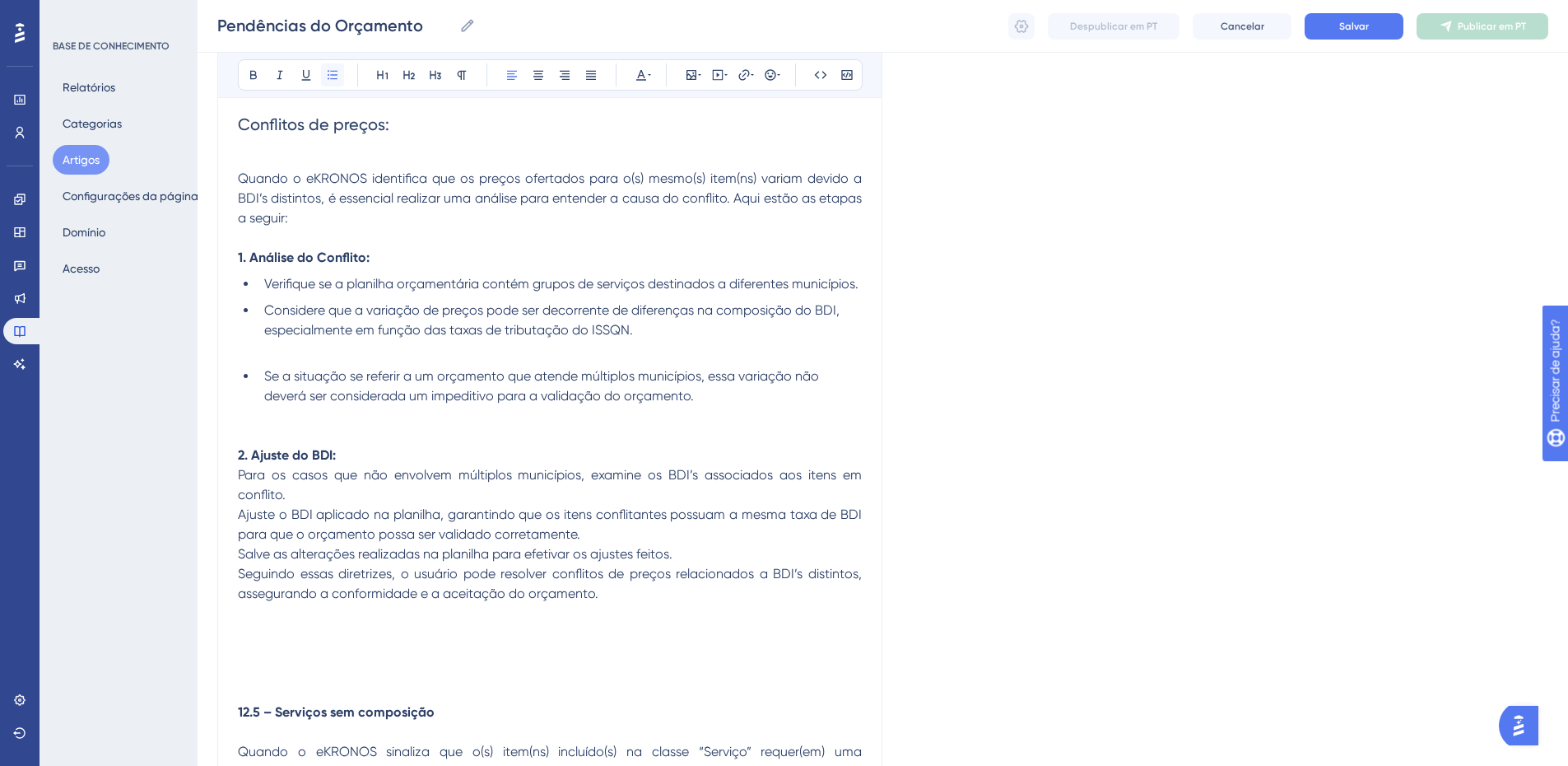
click at [337, 74] on icon at bounding box center [332, 74] width 13 height 13
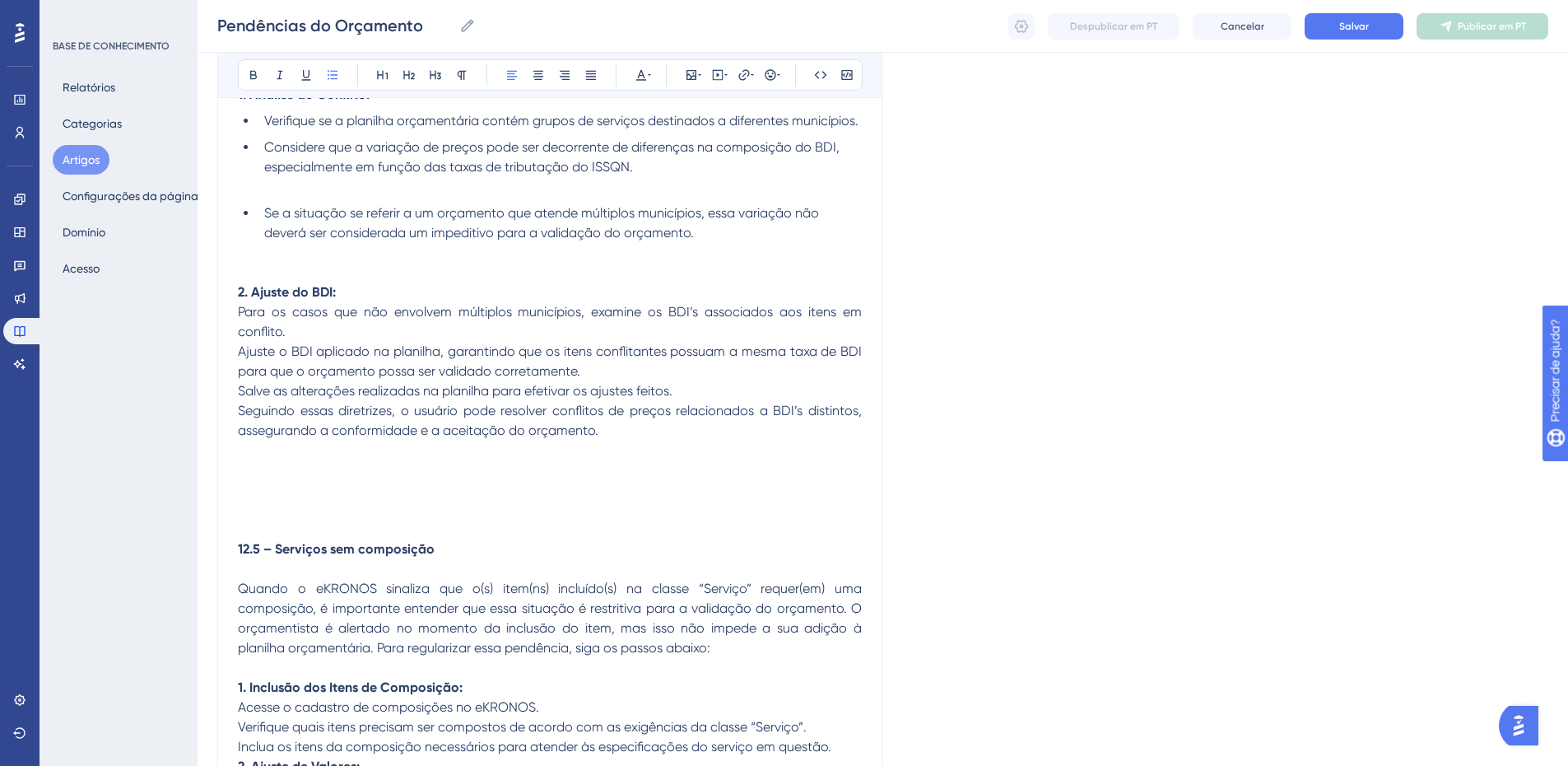
scroll to position [2737, 0]
click at [289, 264] on p at bounding box center [549, 272] width 624 height 20
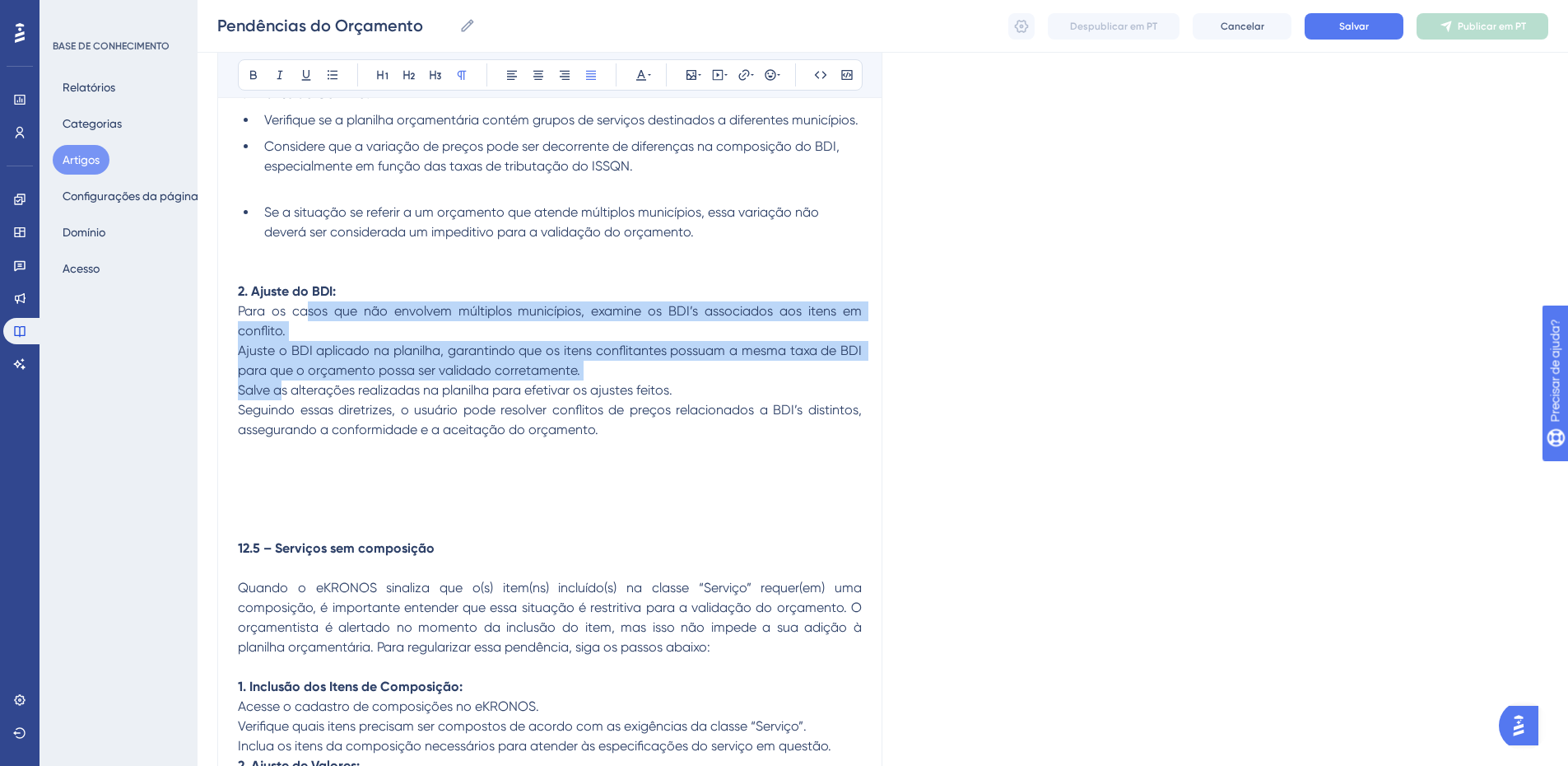
drag, startPoint x: 306, startPoint y: 313, endPoint x: 281, endPoint y: 386, distance: 77.2
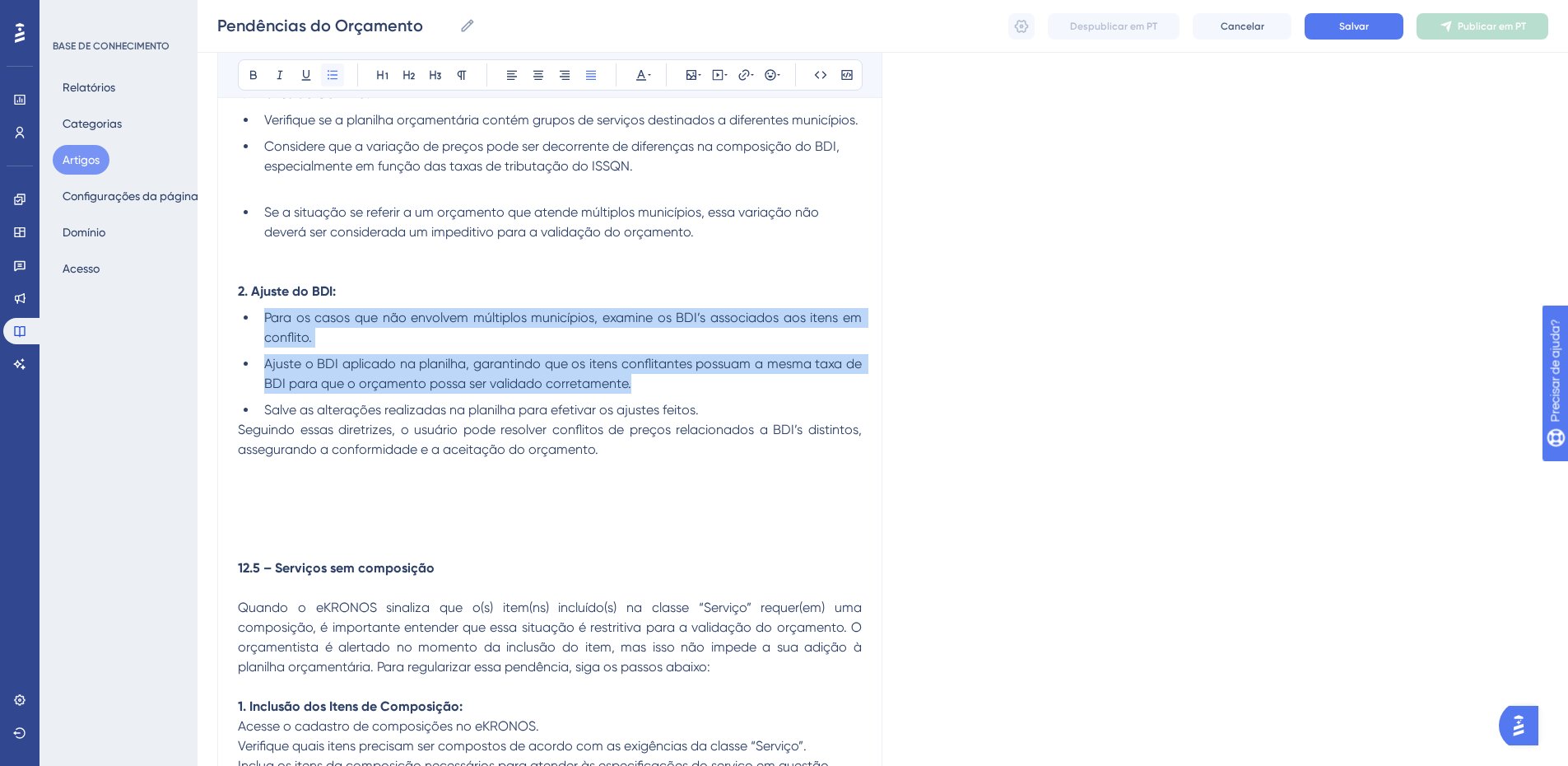
click at [328, 81] on button at bounding box center [332, 74] width 23 height 23
click at [305, 346] on li "Para os casos que não envolvem múltiplos municípios, examine os BDI’s associado…" at bounding box center [559, 327] width 604 height 40
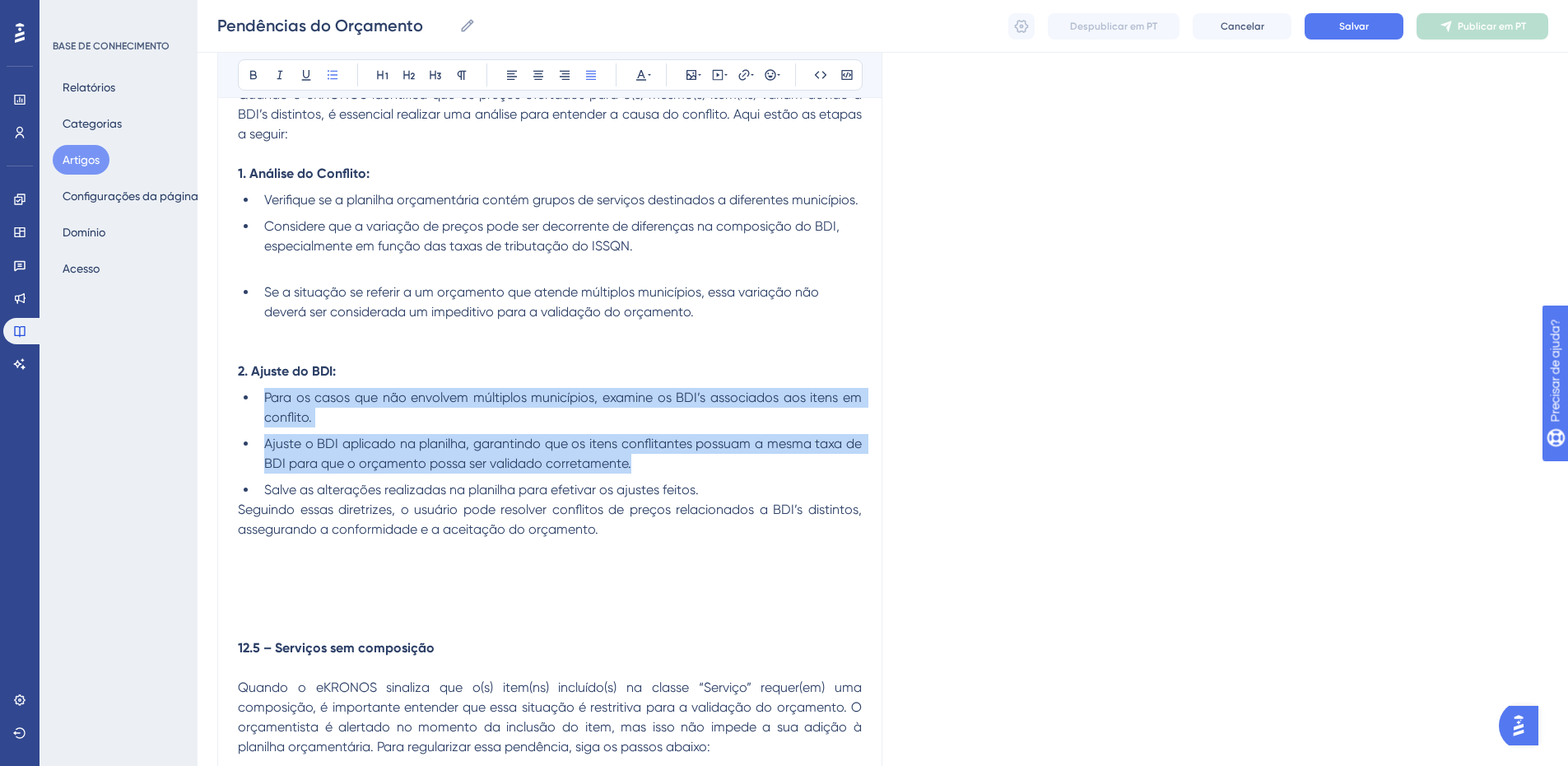
scroll to position [2655, 0]
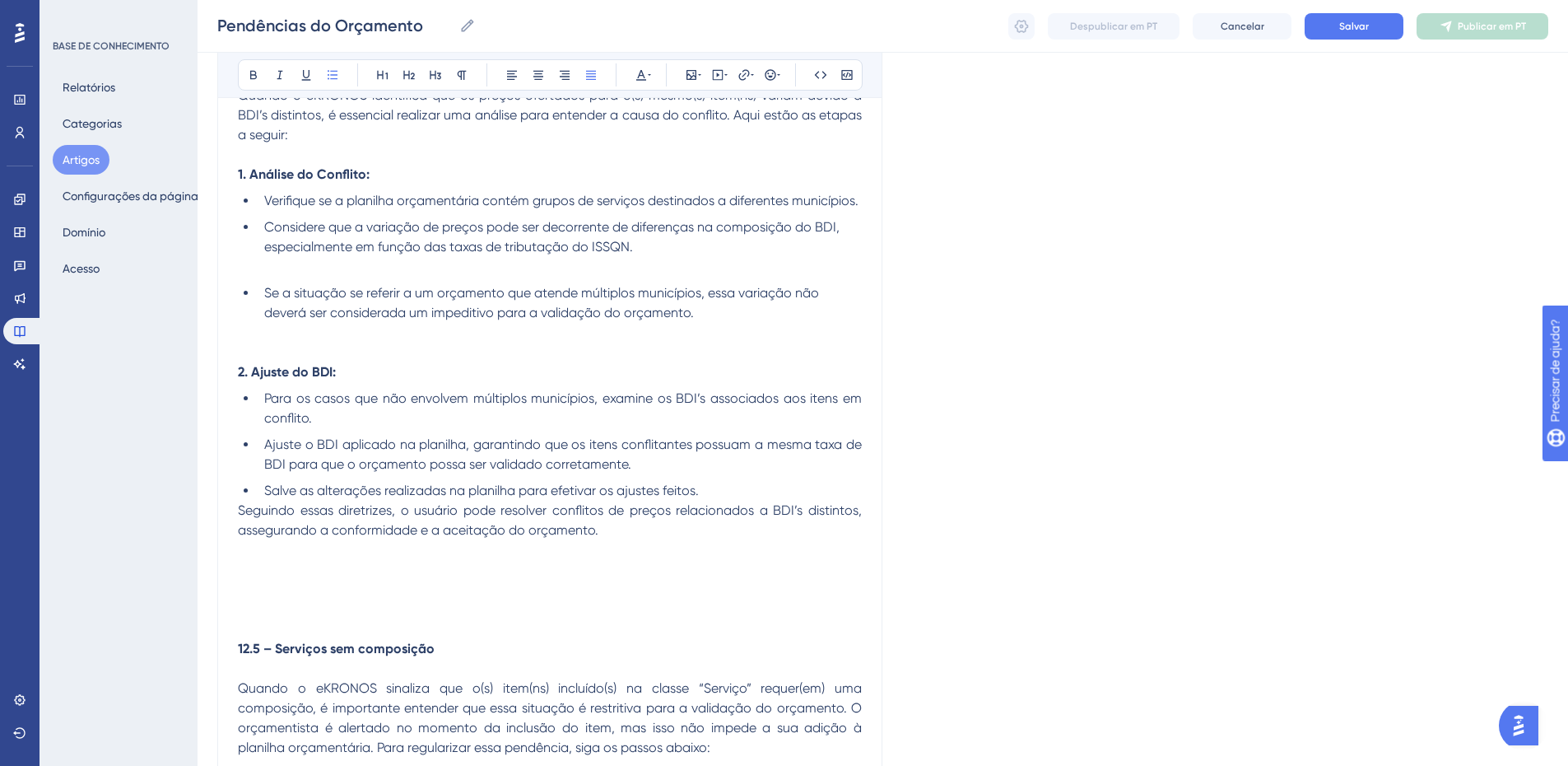
click at [302, 267] on p at bounding box center [549, 267] width 624 height 20
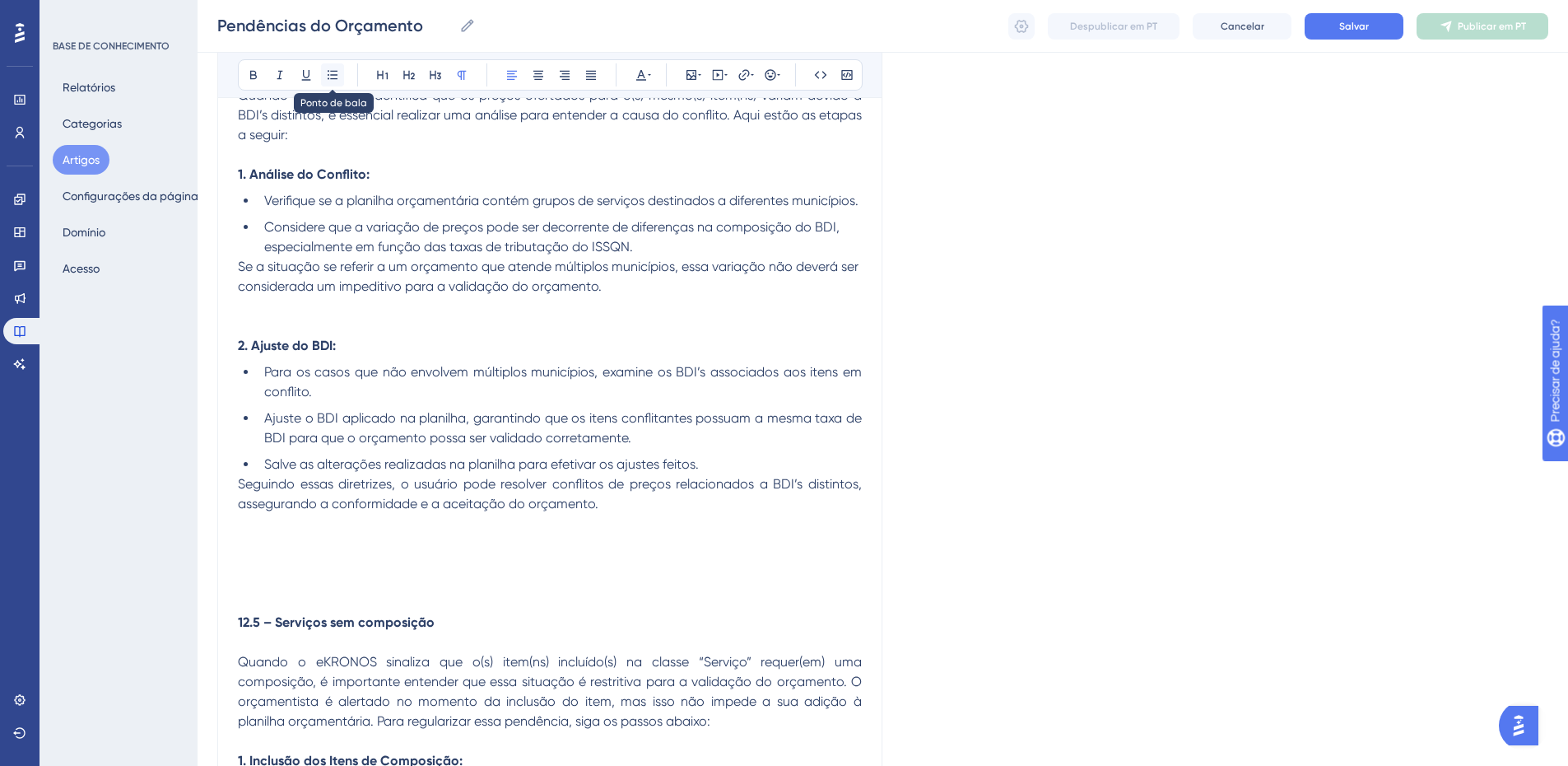
click at [336, 79] on icon at bounding box center [332, 74] width 10 height 9
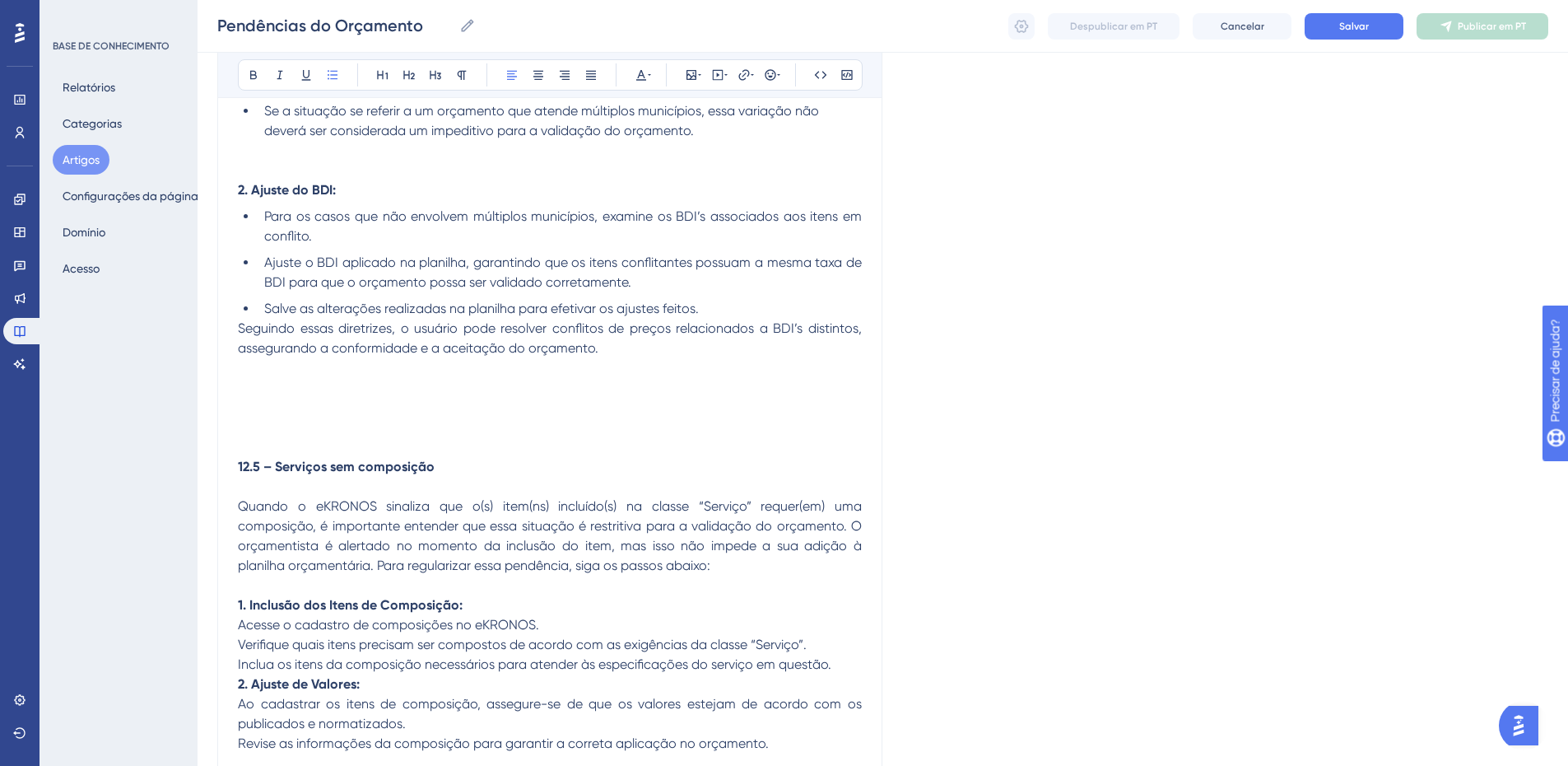
scroll to position [2819, 0]
click at [271, 328] on span "Seguindo essas diretrizes, o usuário pode resolver conflitos de preços relacion…" at bounding box center [551, 337] width 628 height 36
click at [729, 309] on li "Salve as alterações realizadas na planilha para efetivar os ajustes feitos." at bounding box center [559, 309] width 604 height 20
click at [242, 327] on span "Seguindo essas diretrizes, o usuário pode resolver conflitos de preços relacion…" at bounding box center [551, 337] width 628 height 36
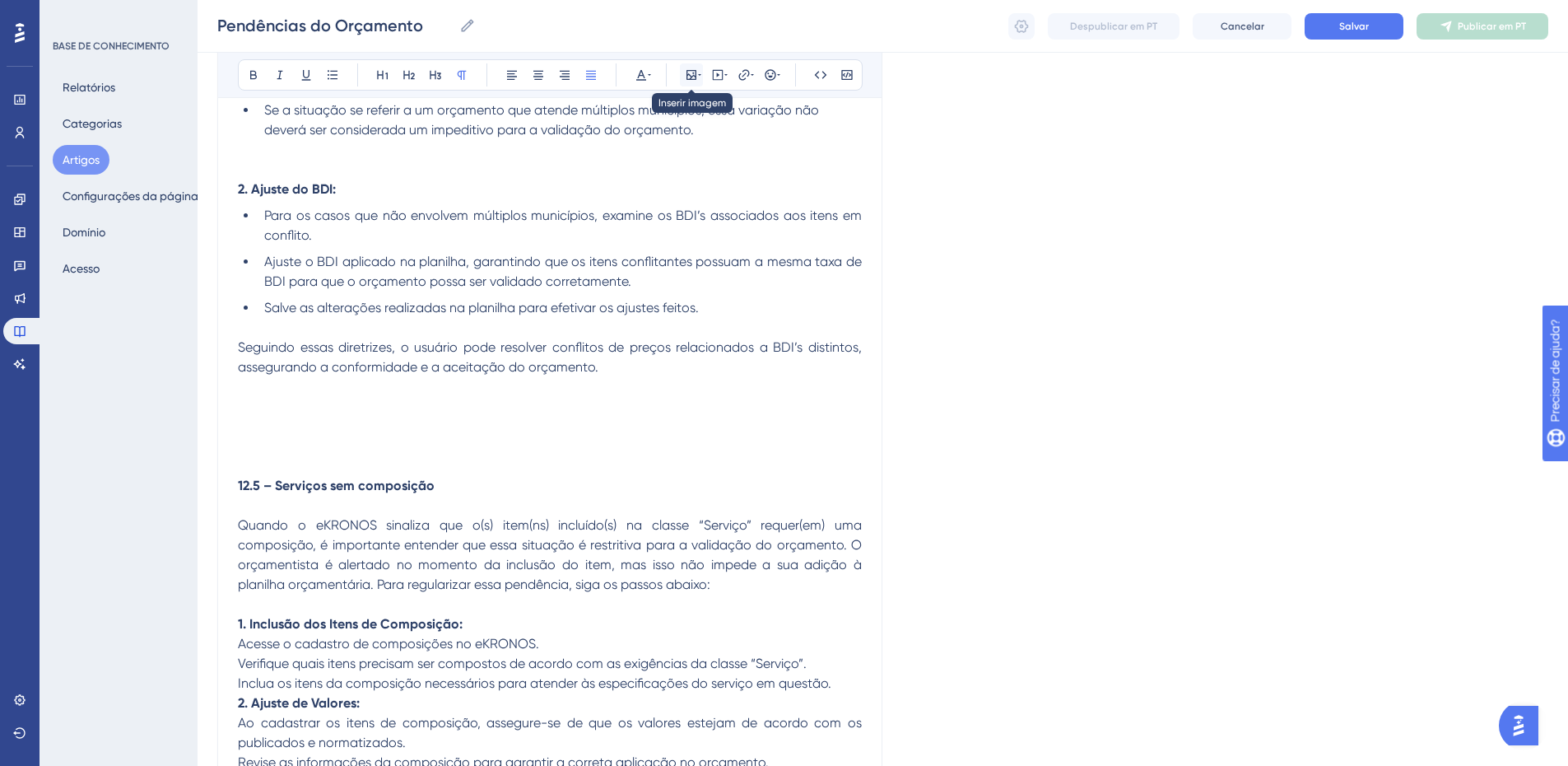
click at [688, 75] on icon at bounding box center [691, 74] width 13 height 13
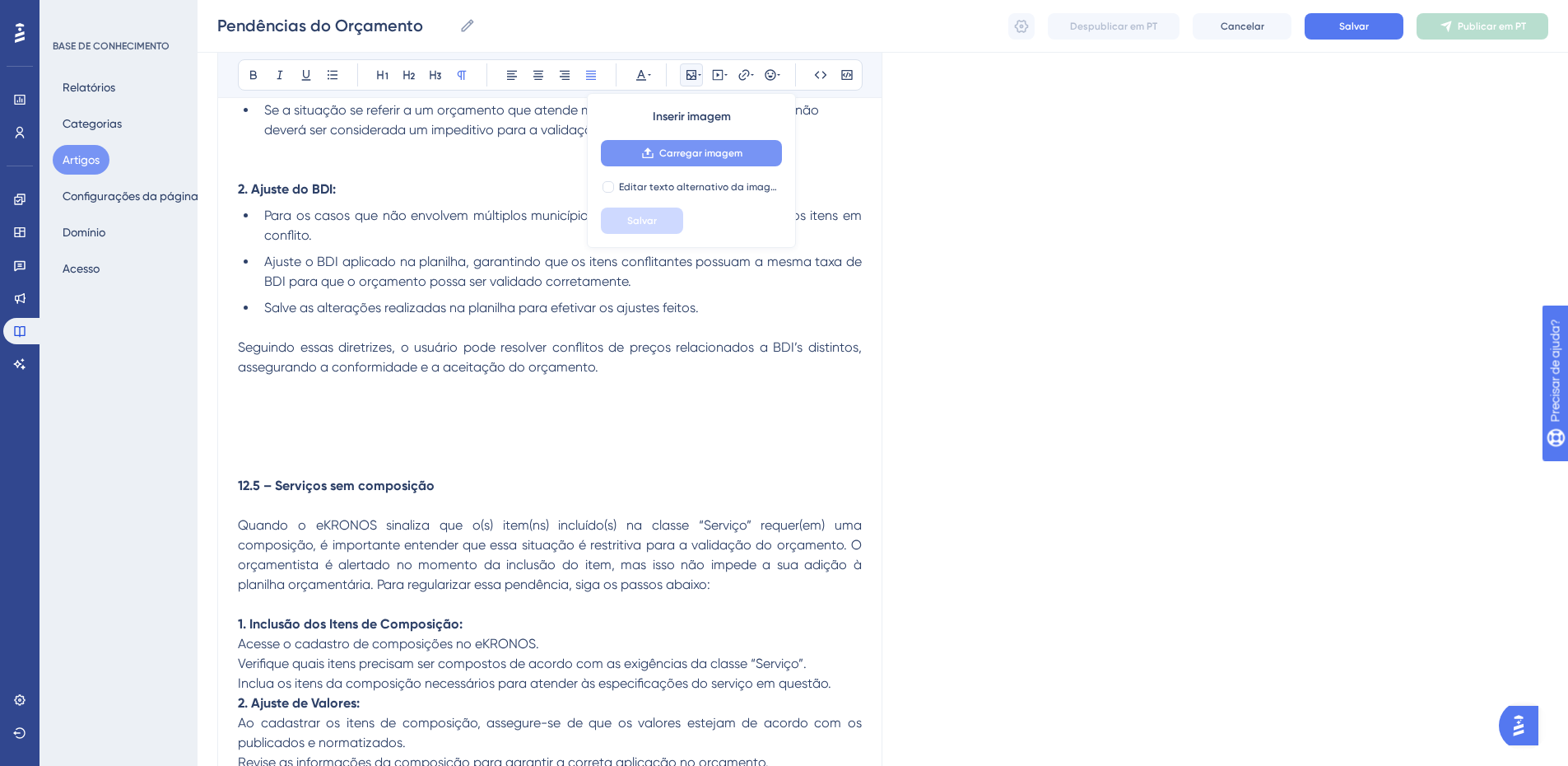
click at [665, 151] on font "Carregar imagem" at bounding box center [701, 154] width 83 height 12
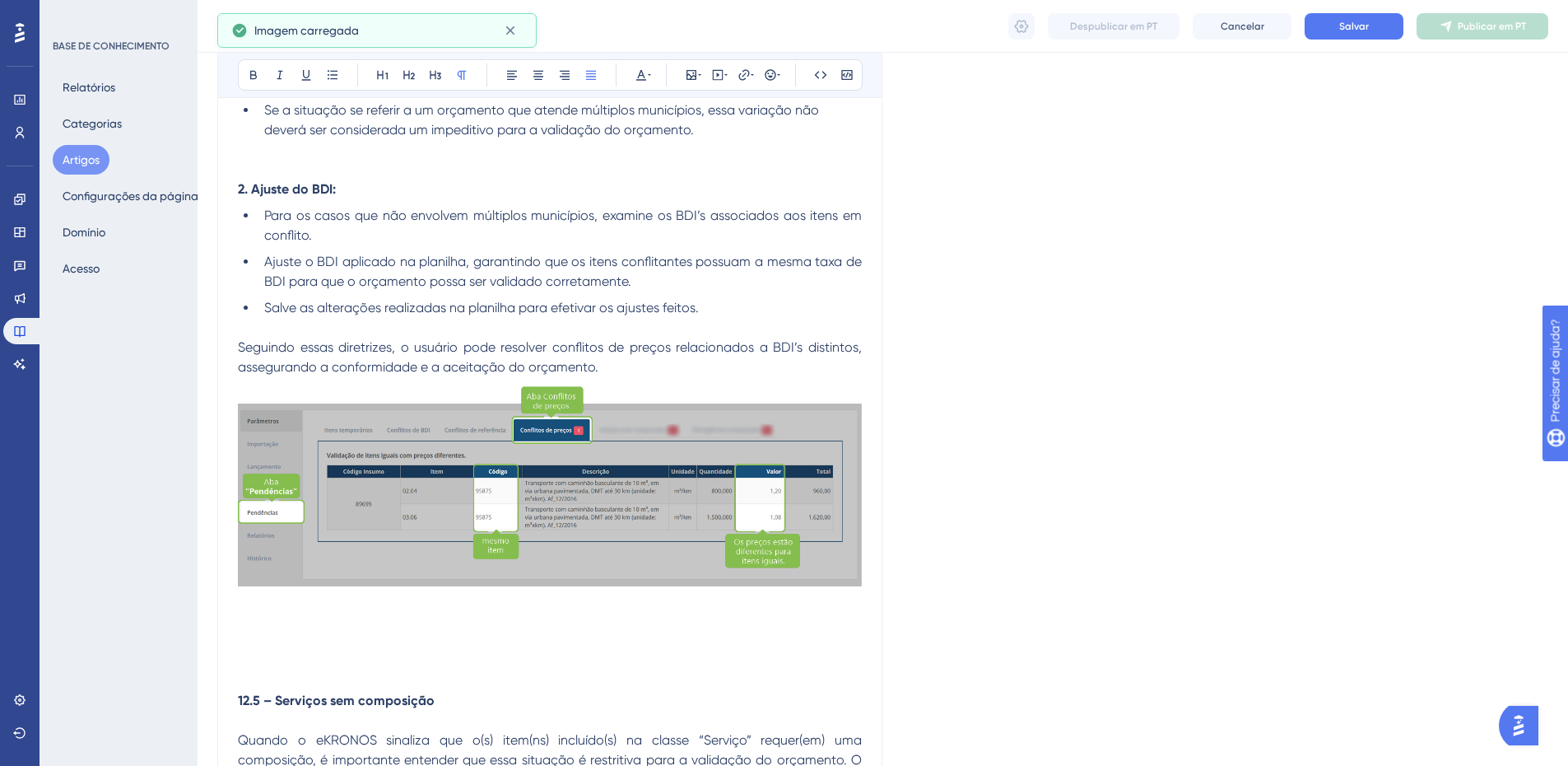
click at [615, 366] on p "Seguindo essas diretrizes, o usuário pode resolver conflitos de preços relacion…" at bounding box center [549, 357] width 624 height 40
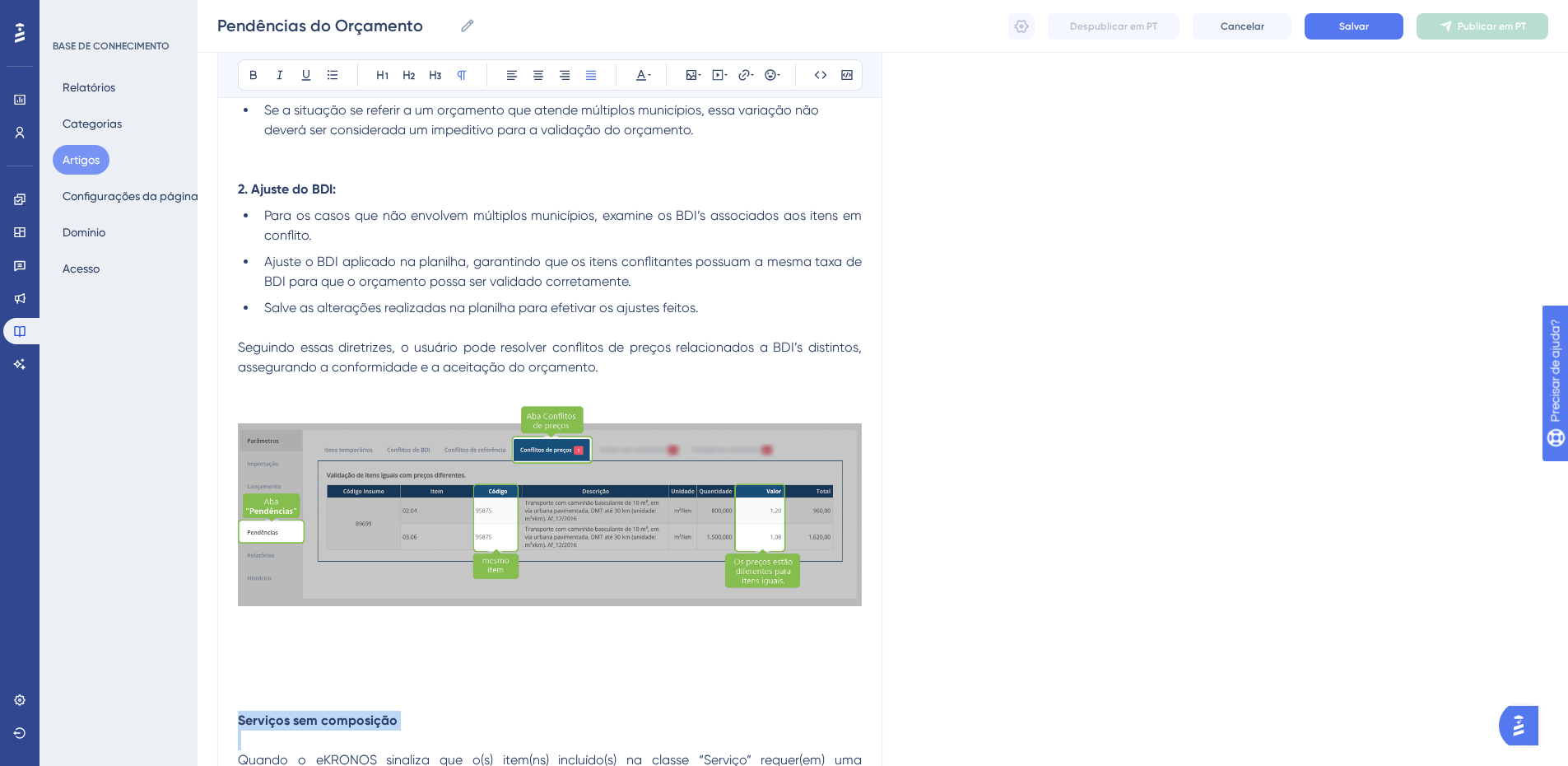
drag, startPoint x: 414, startPoint y: 729, endPoint x: 187, endPoint y: 709, distance: 227.9
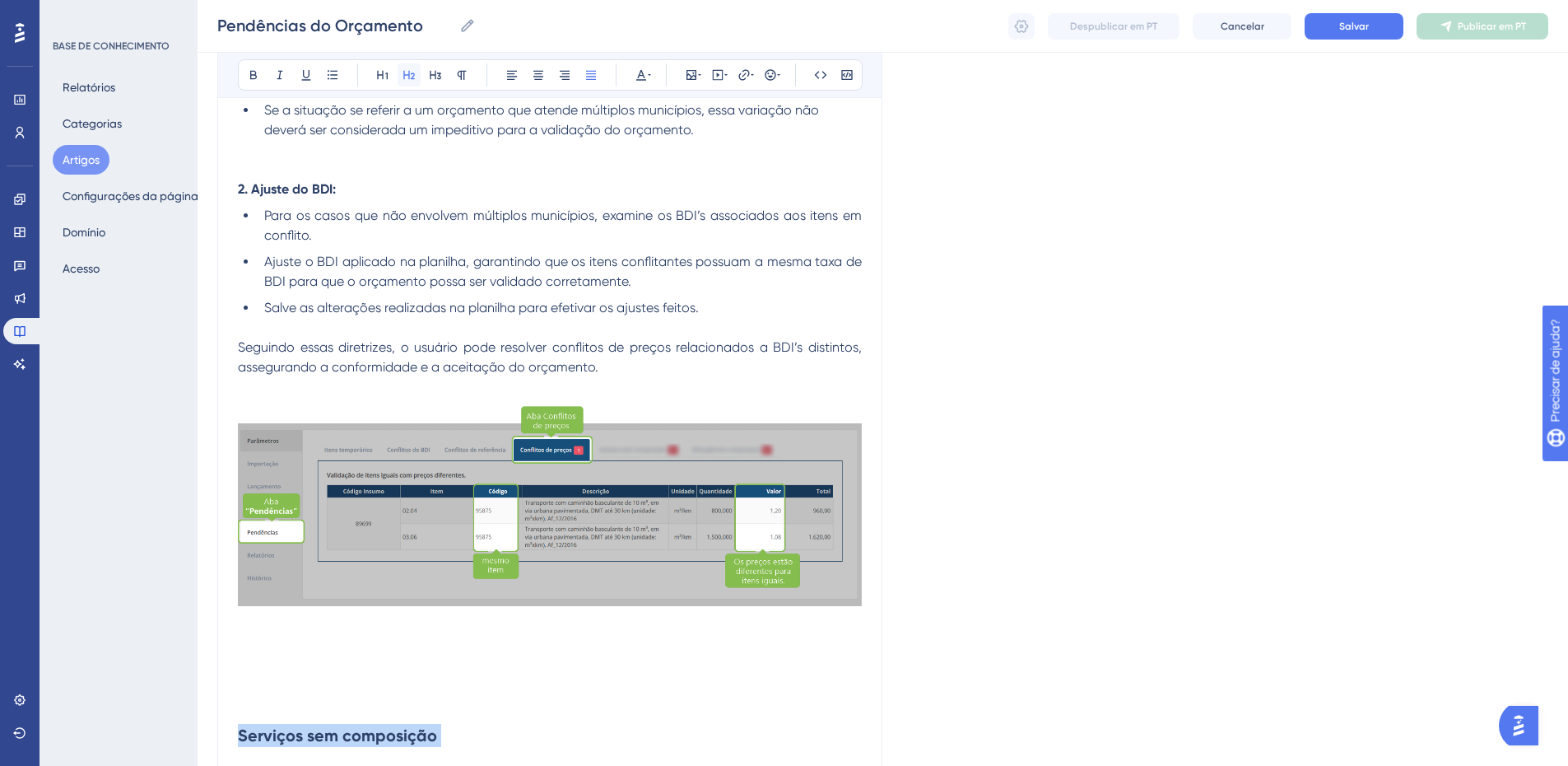
click at [410, 73] on icon at bounding box center [410, 74] width 12 height 9
click at [256, 77] on icon at bounding box center [253, 74] width 7 height 9
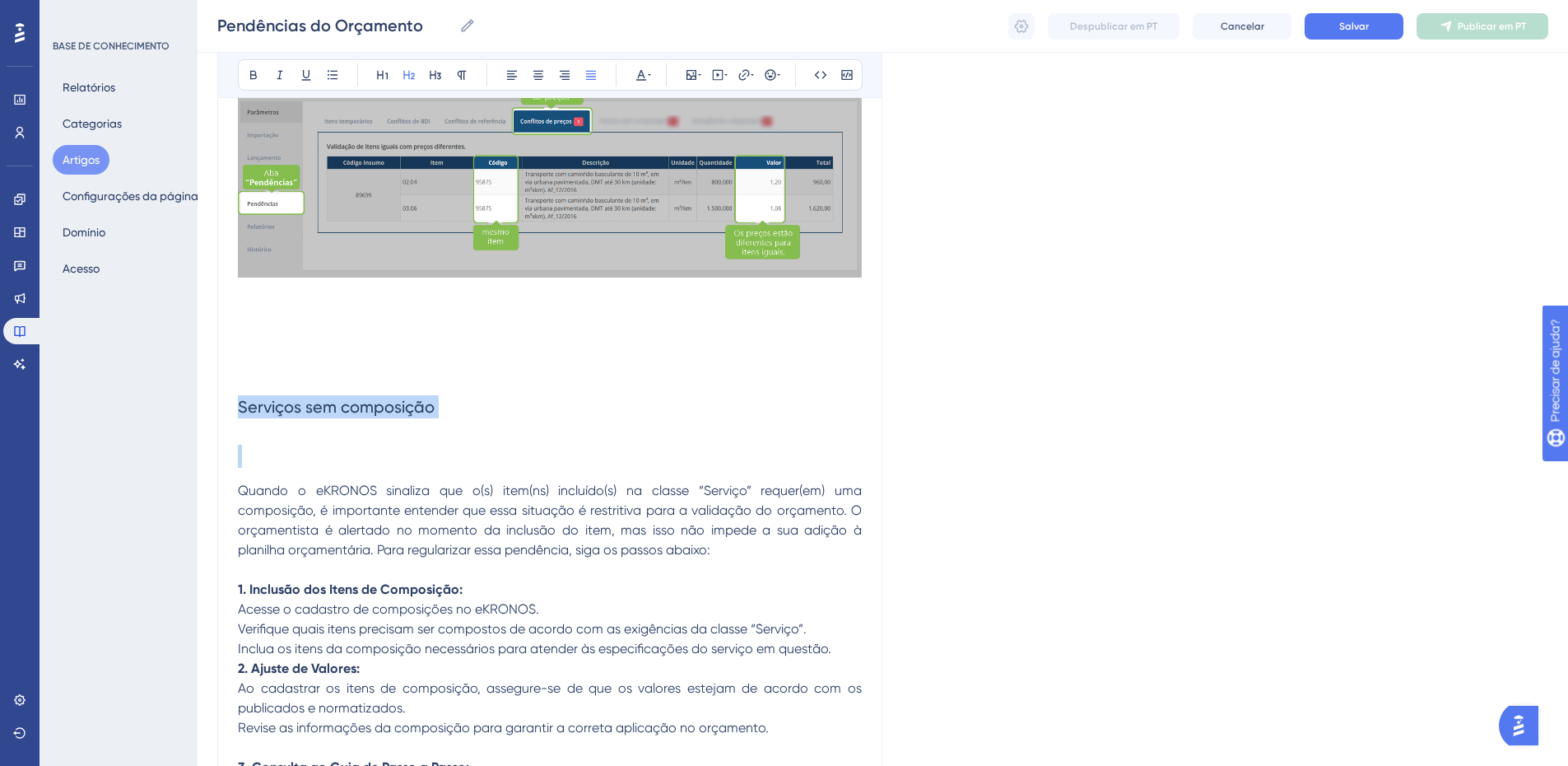
scroll to position [3148, 0]
click at [278, 451] on h2 at bounding box center [549, 455] width 624 height 50
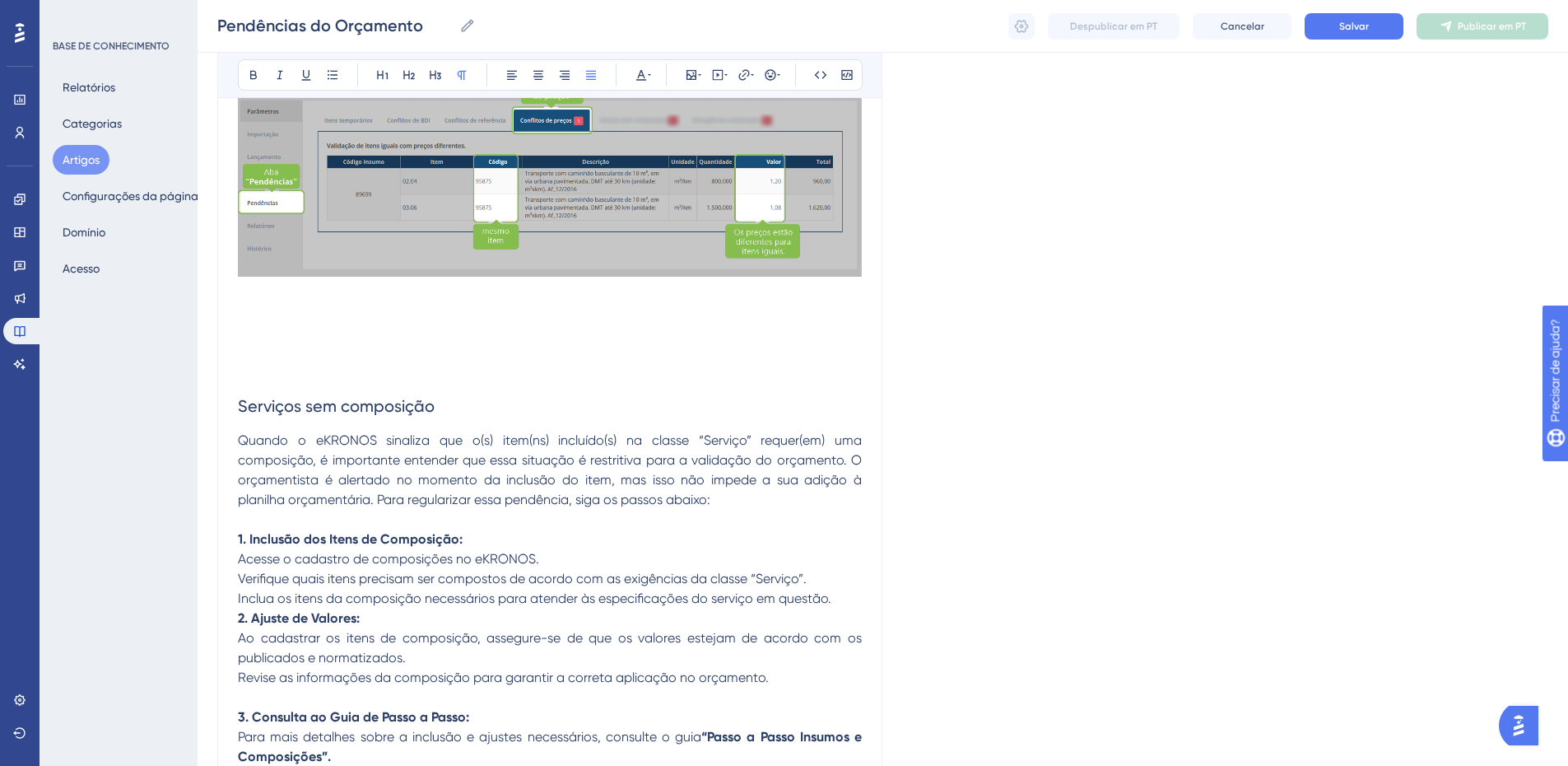
click at [720, 507] on p "Quando o eKRONOS sinaliza que o(s) item(ns) incluído(s) na classe “Serviço” req…" at bounding box center [549, 470] width 624 height 79
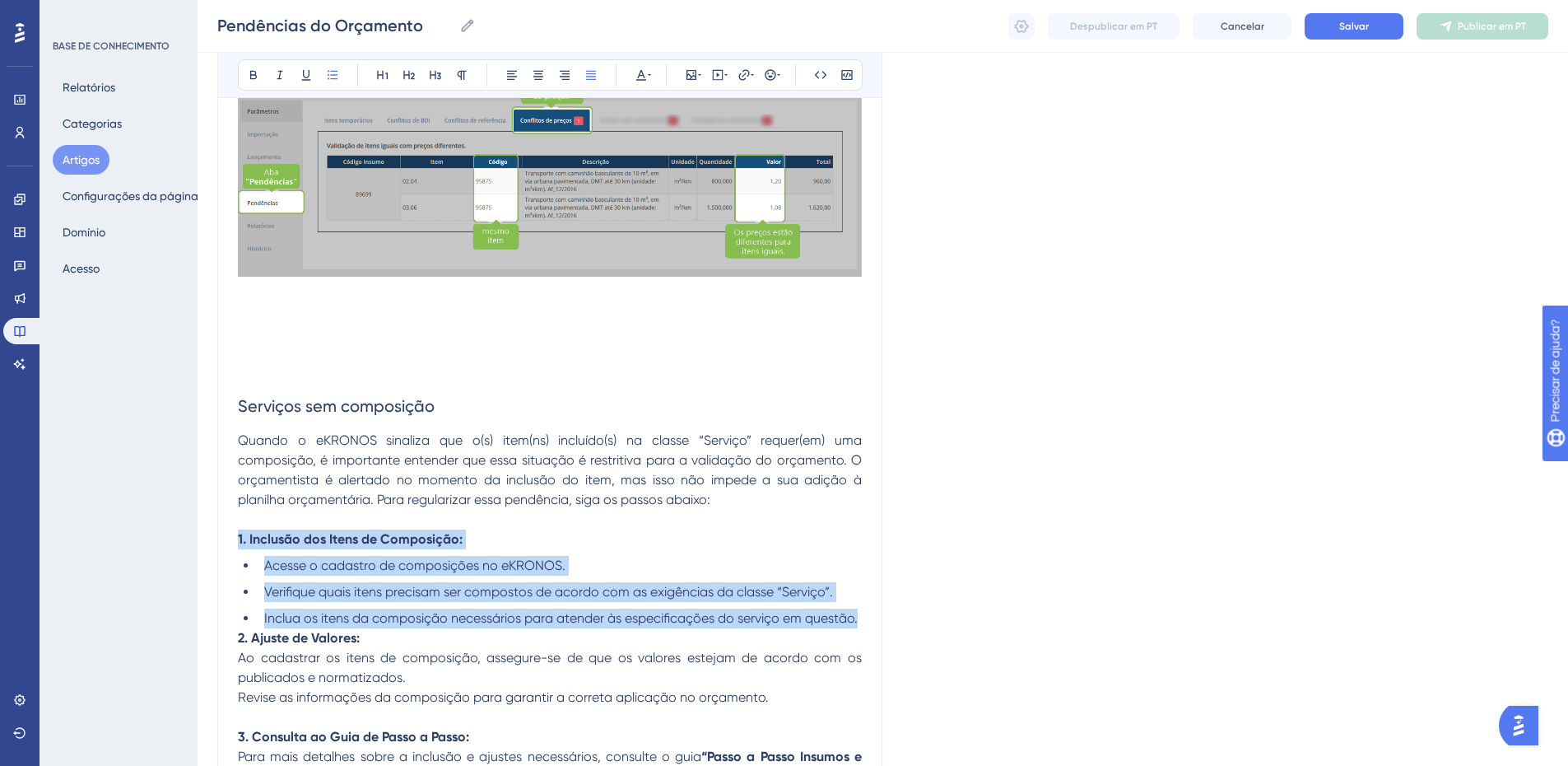
drag, startPoint x: 333, startPoint y: 75, endPoint x: 337, endPoint y: 115, distance: 40.2
click at [333, 76] on icon at bounding box center [332, 74] width 13 height 13
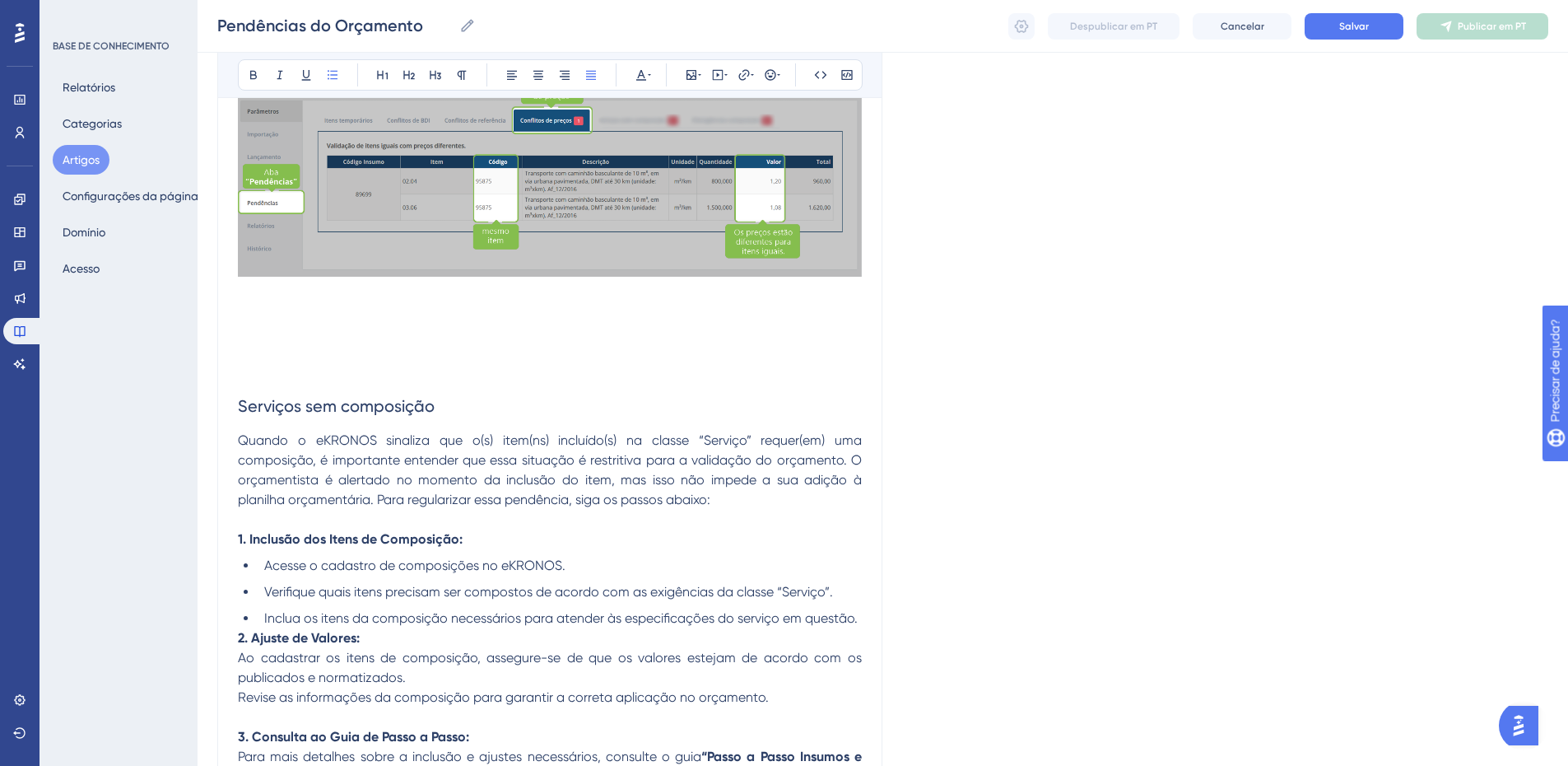
click at [505, 628] on p "2. Ajuste de Valores:" at bounding box center [549, 638] width 624 height 20
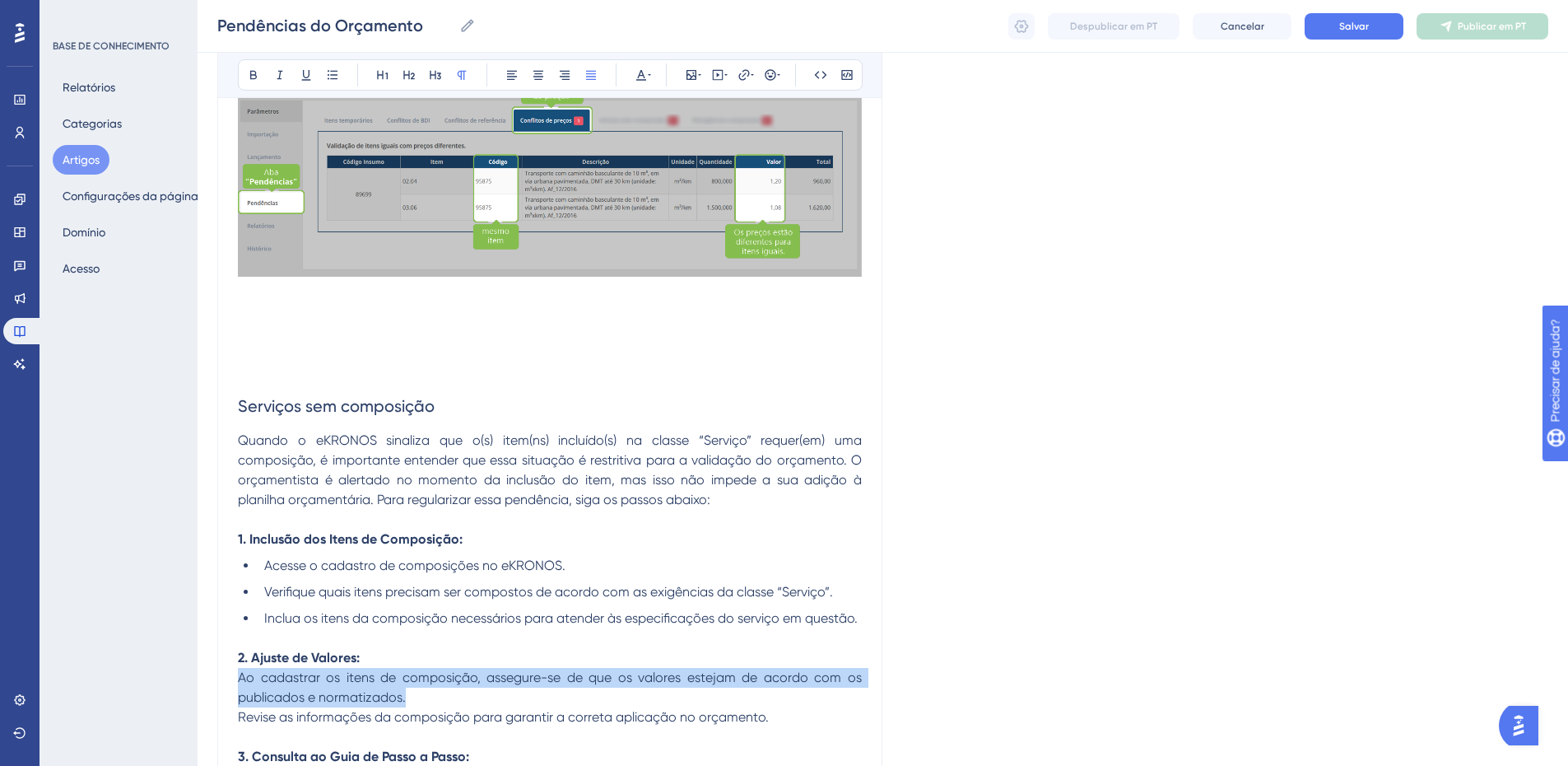
drag, startPoint x: 263, startPoint y: 678, endPoint x: 268, endPoint y: 720, distance: 42.3
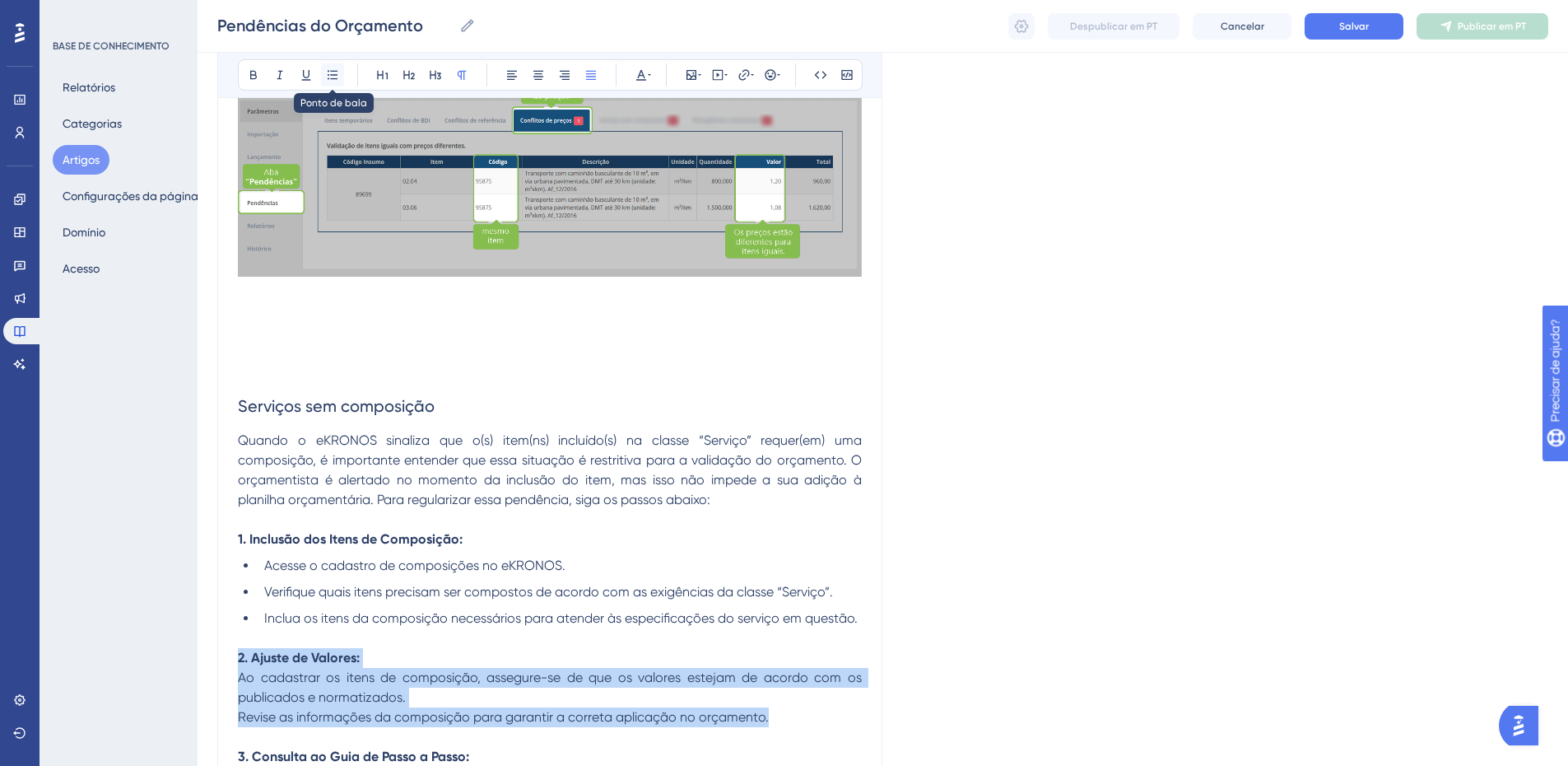
click at [334, 80] on icon at bounding box center [332, 74] width 13 height 13
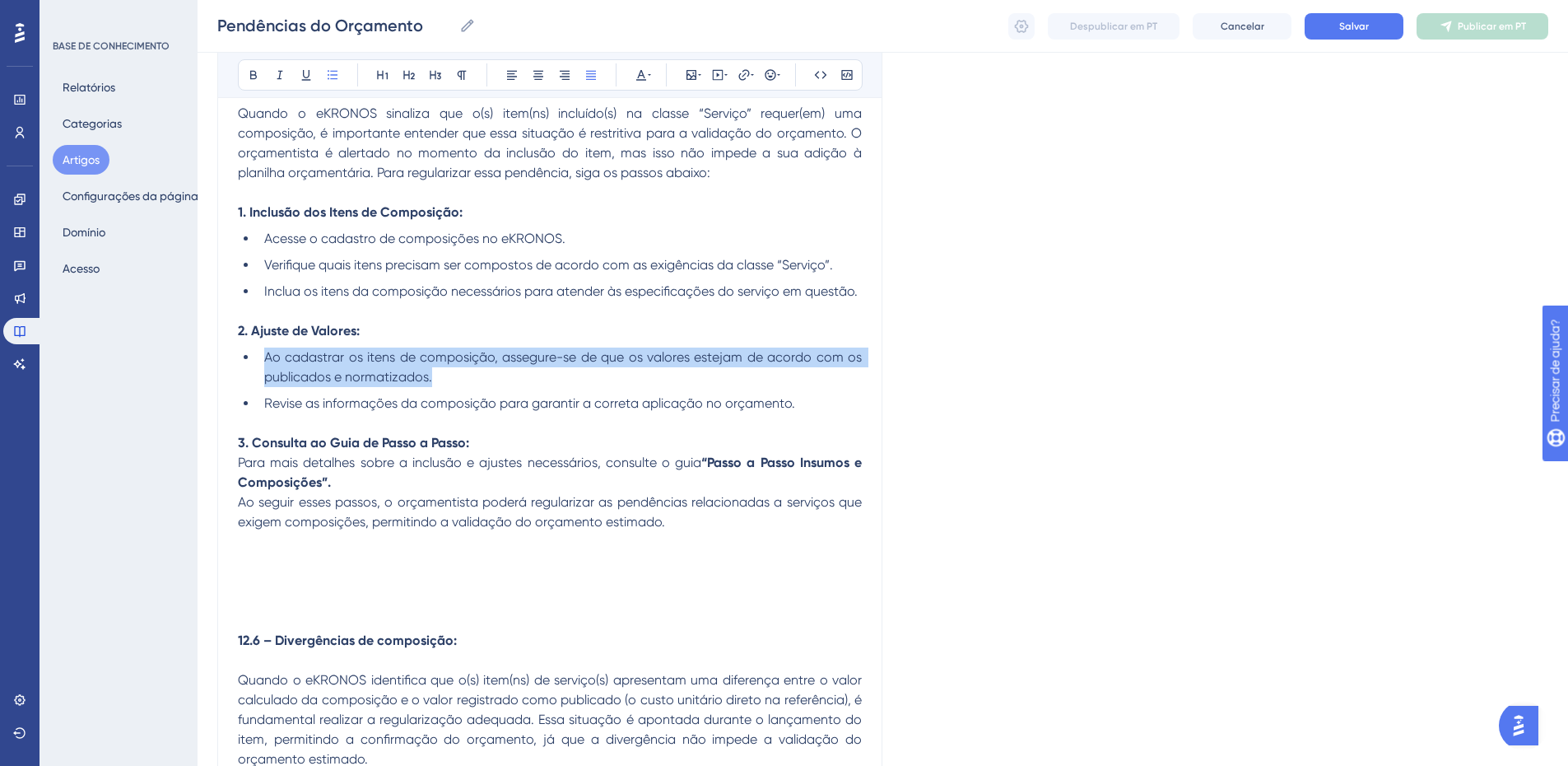
scroll to position [3477, 0]
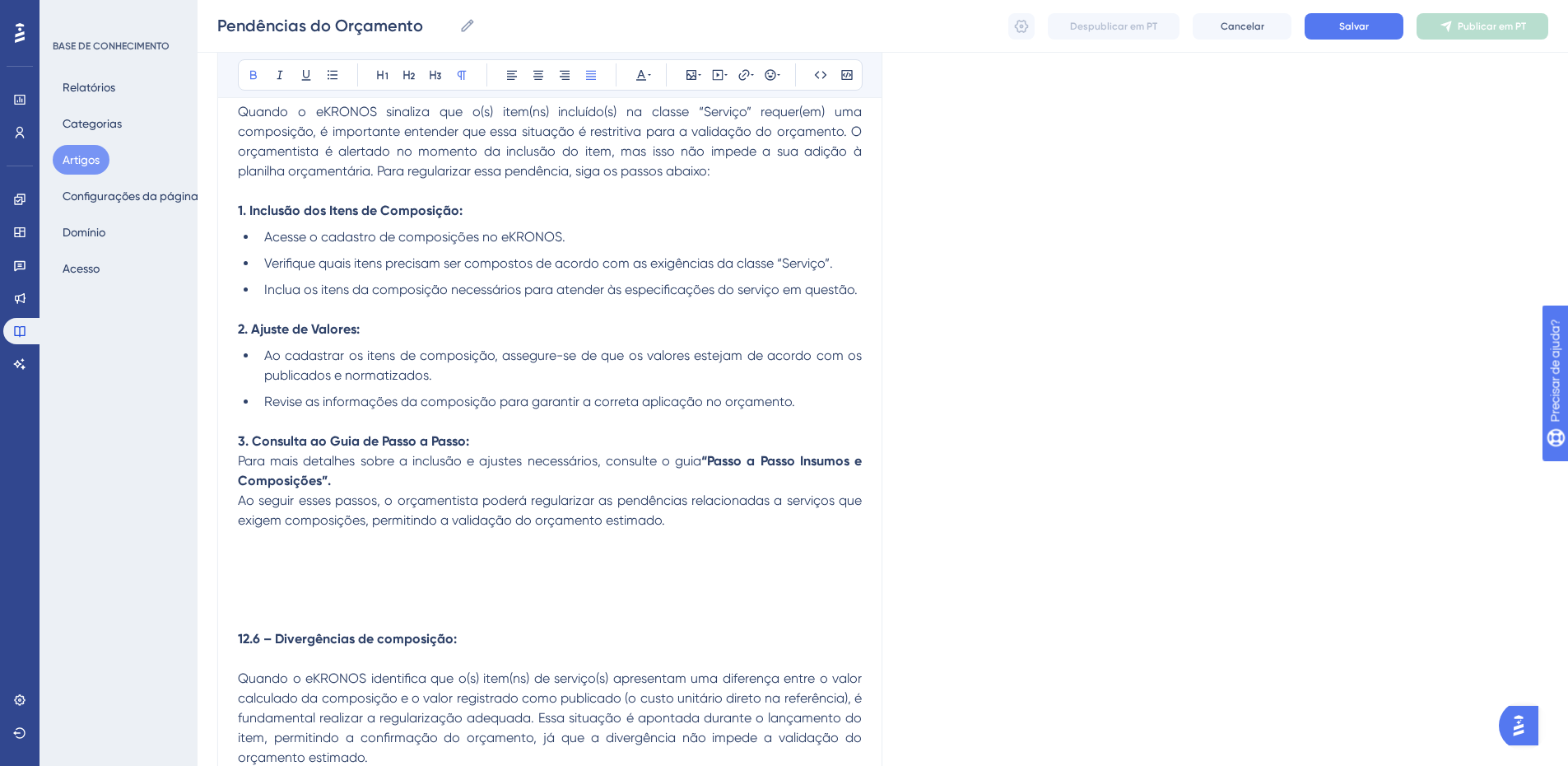
click at [239, 440] on strong "3. Consulta ao Guia de Passo a Passo:" at bounding box center [353, 442] width 231 height 16
click at [331, 85] on button at bounding box center [332, 74] width 23 height 23
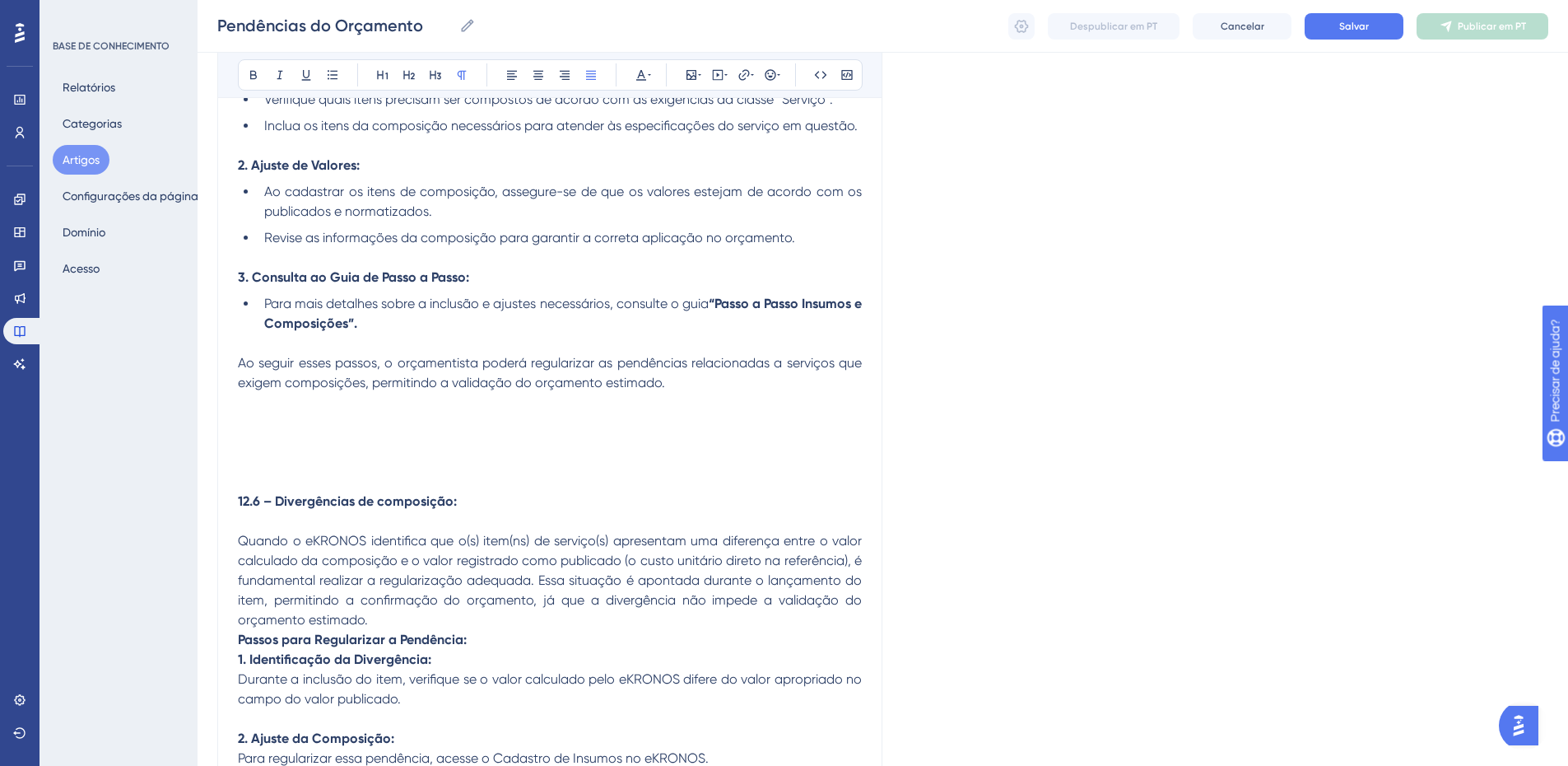
scroll to position [3641, 0]
click at [285, 412] on p at bounding box center [549, 422] width 624 height 20
click at [694, 75] on icon at bounding box center [691, 75] width 10 height 10
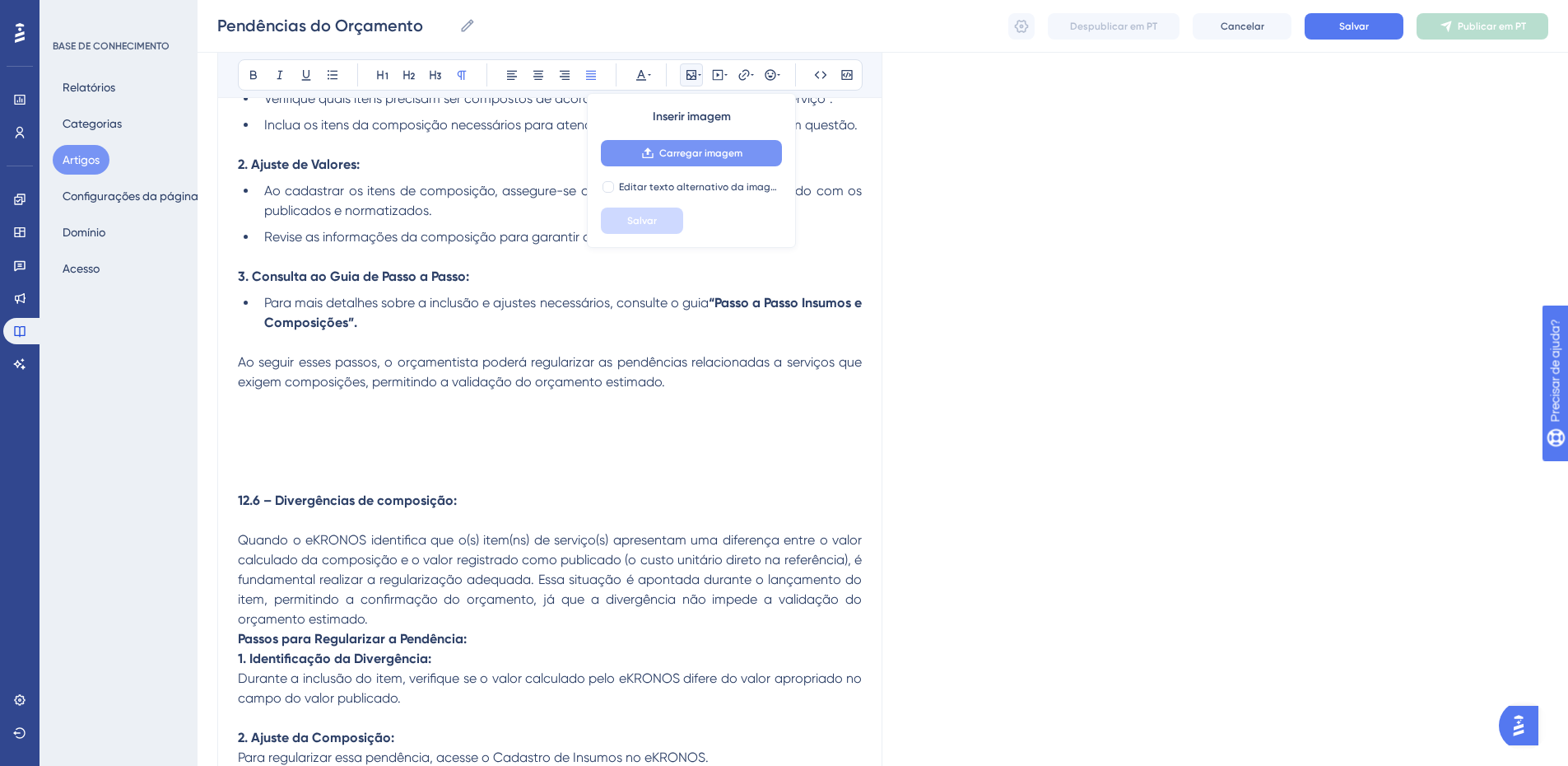
click at [669, 150] on font "Carregar imagem" at bounding box center [701, 154] width 83 height 12
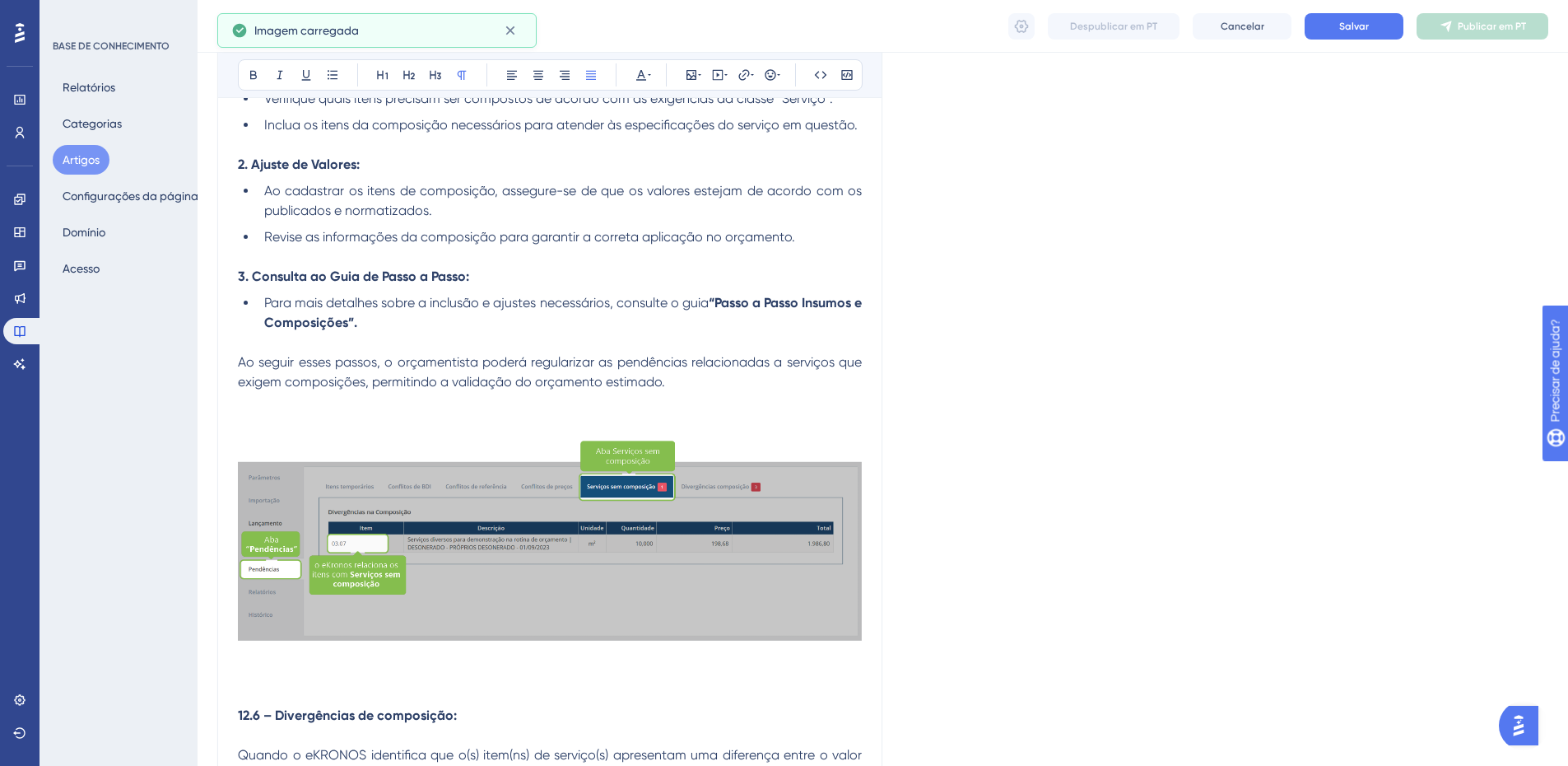
click at [665, 403] on p at bounding box center [549, 402] width 624 height 20
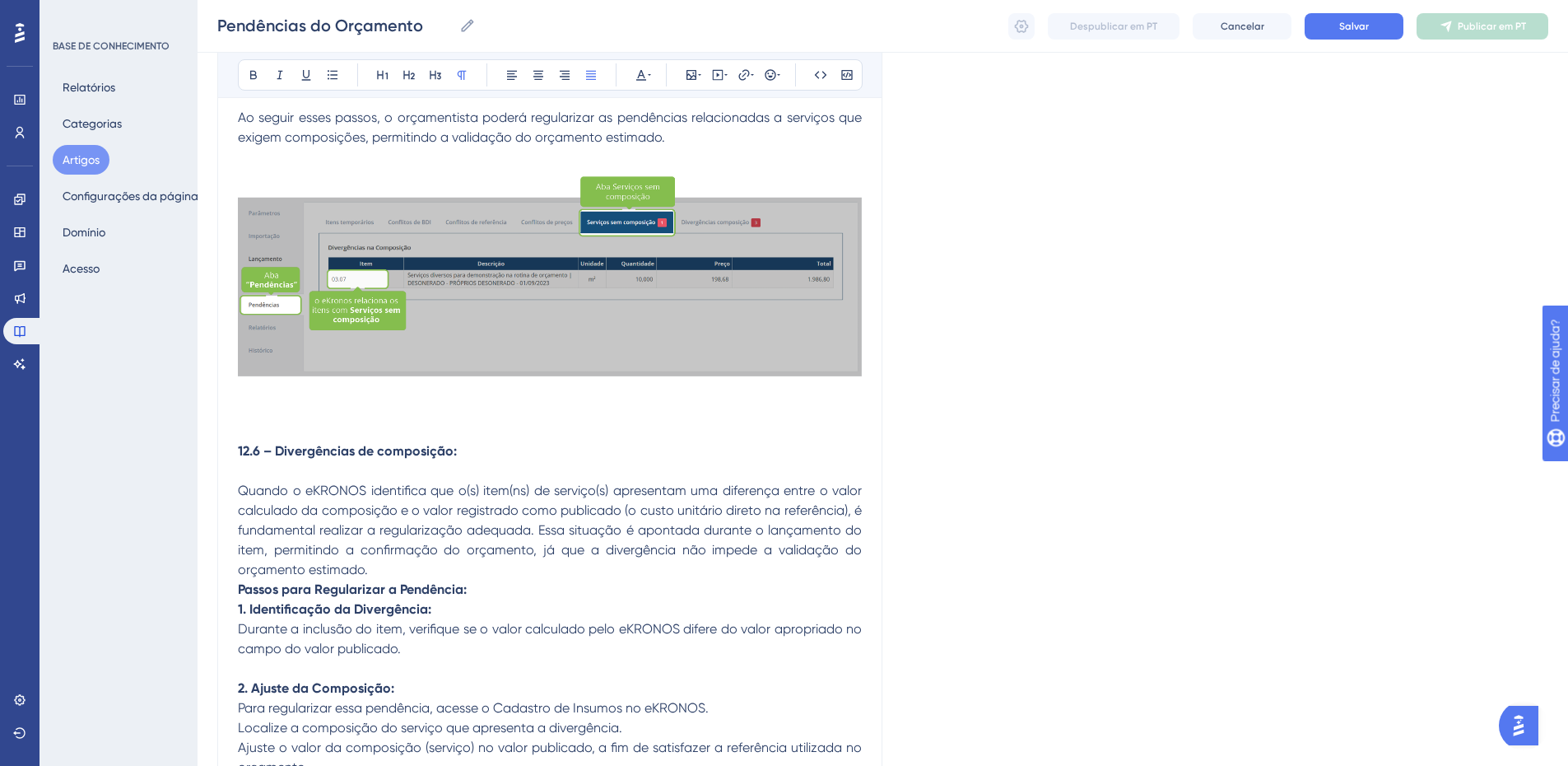
scroll to position [3888, 0]
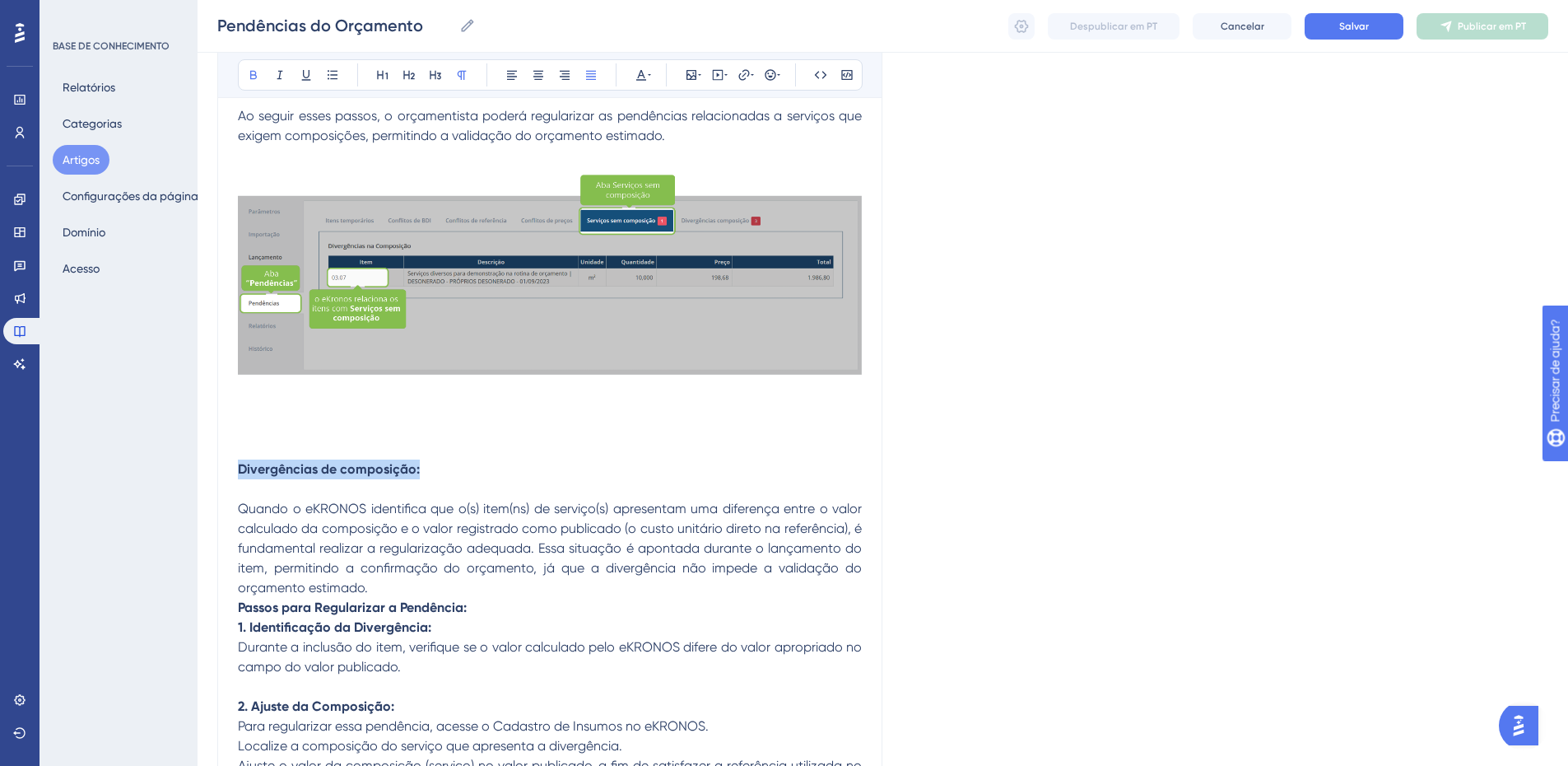
drag, startPoint x: 456, startPoint y: 457, endPoint x: 435, endPoint y: 468, distance: 23.7
click at [256, 72] on icon at bounding box center [253, 74] width 7 height 9
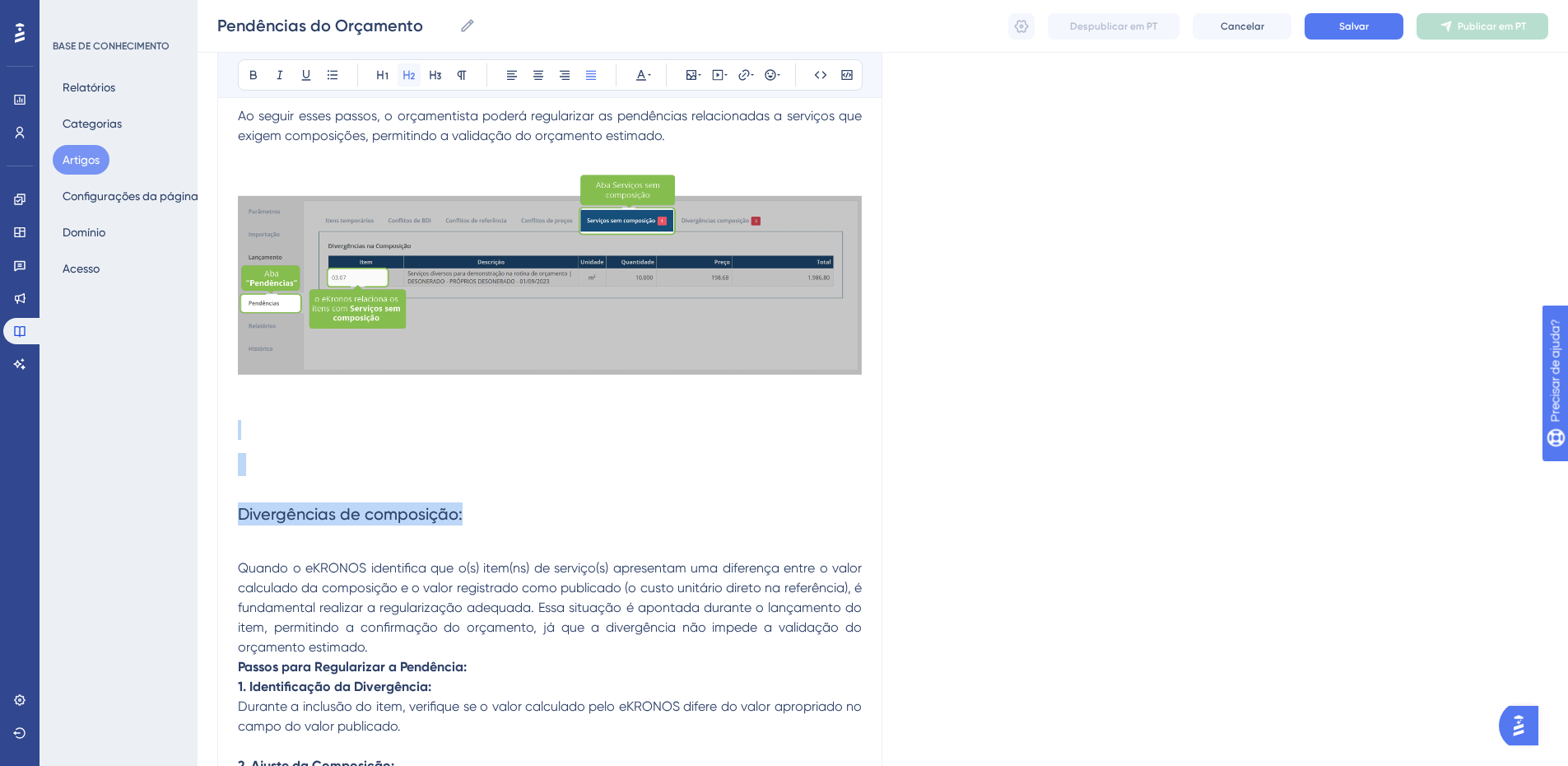
click at [413, 76] on icon at bounding box center [410, 74] width 12 height 9
click at [260, 458] on h2 at bounding box center [549, 464] width 624 height 50
click at [253, 554] on p at bounding box center [549, 549] width 624 height 20
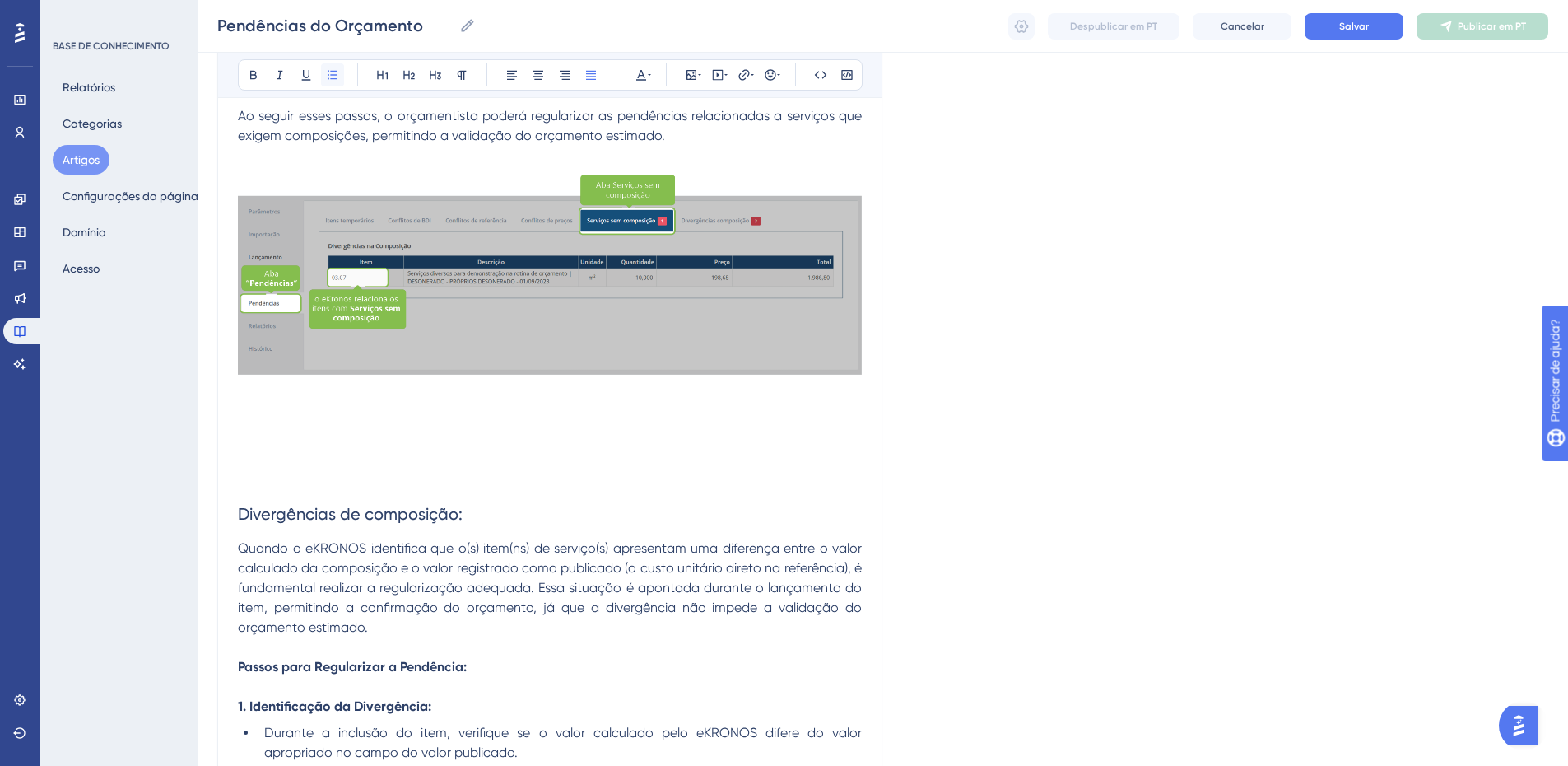
click at [332, 77] on icon at bounding box center [332, 74] width 13 height 13
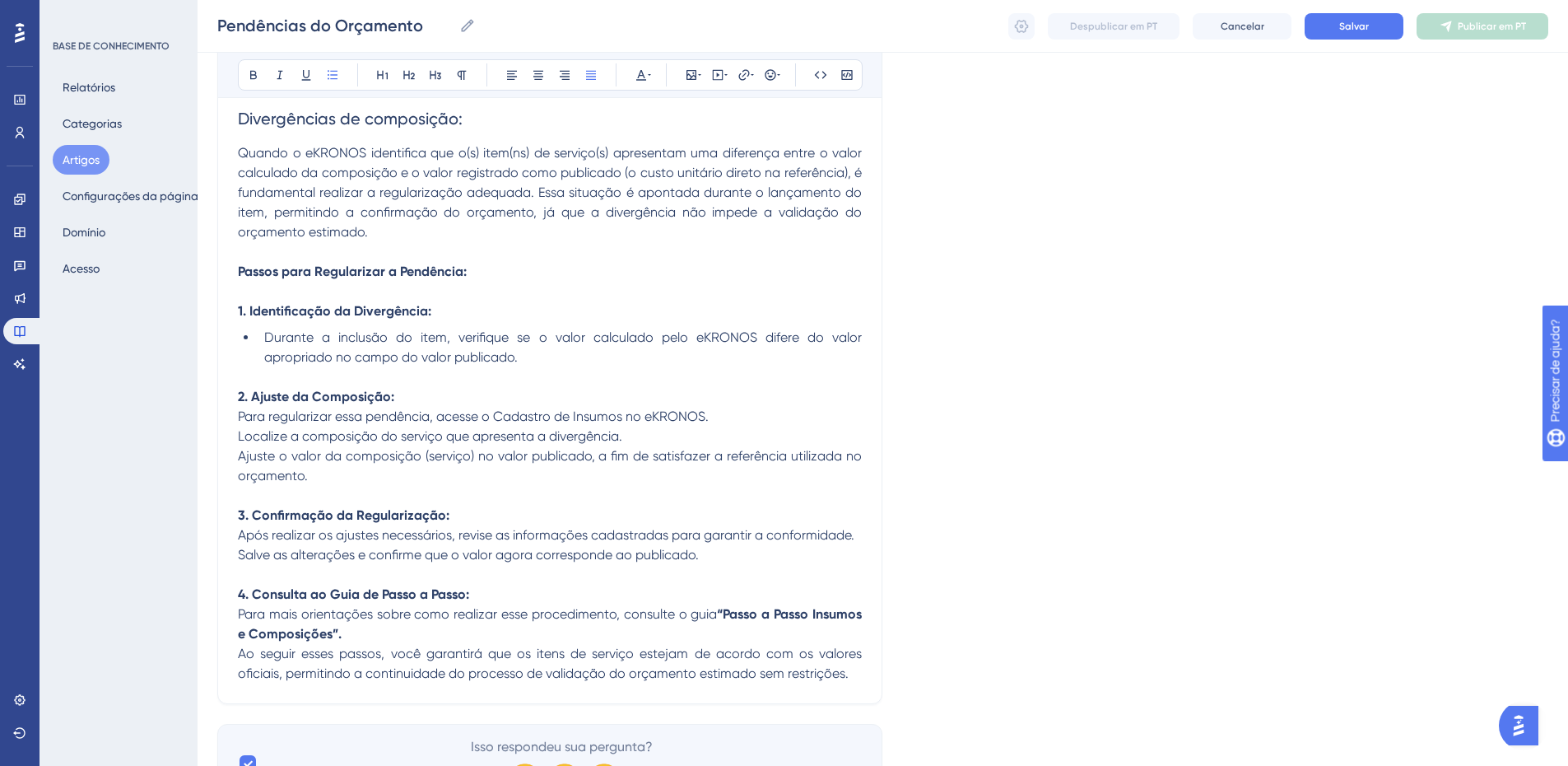
scroll to position [4283, 0]
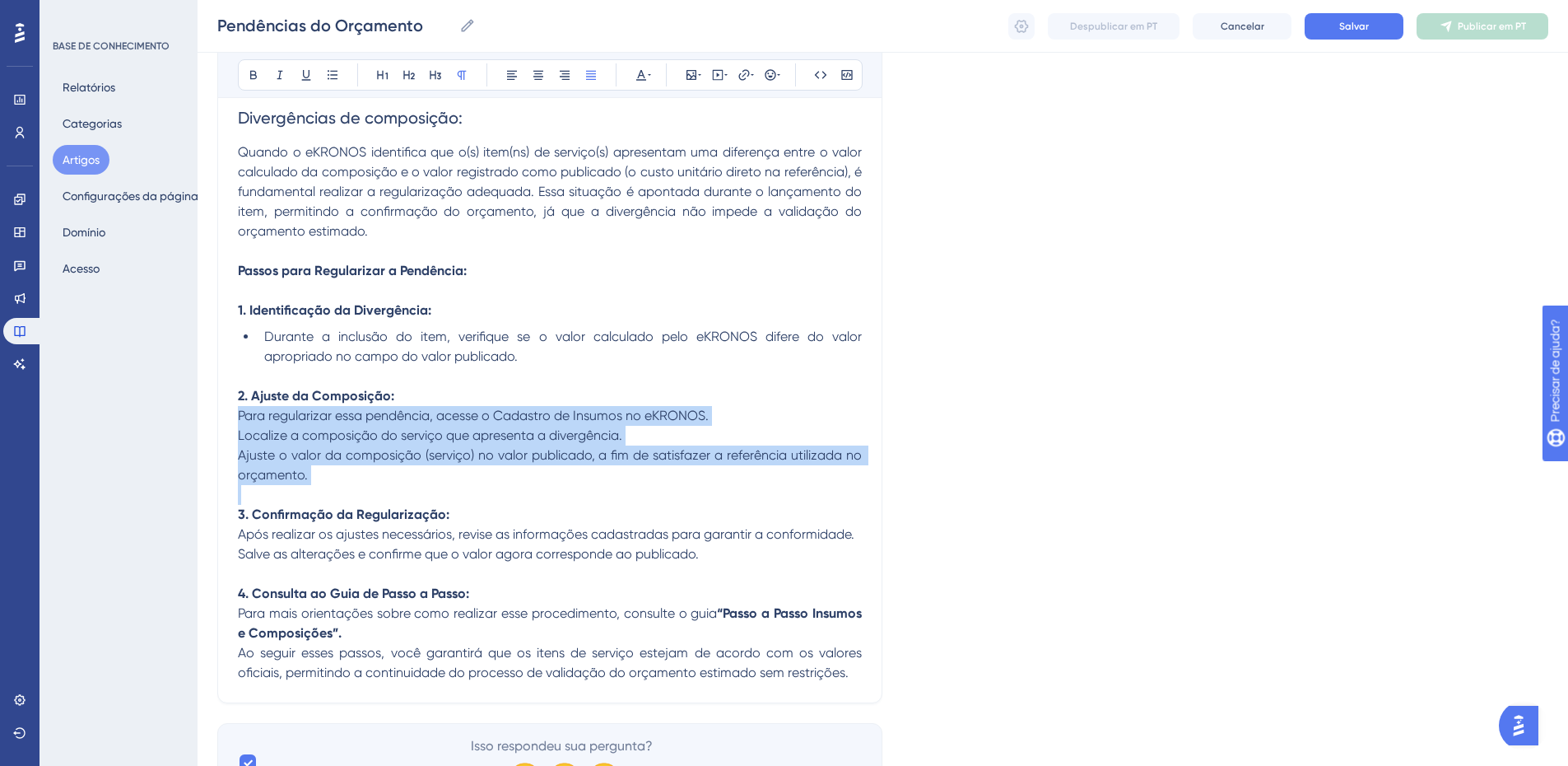
drag, startPoint x: 239, startPoint y: 415, endPoint x: 258, endPoint y: 487, distance: 74.5
drag, startPoint x: 330, startPoint y: 73, endPoint x: 332, endPoint y: 82, distance: 9.2
click at [330, 74] on icon at bounding box center [332, 74] width 13 height 13
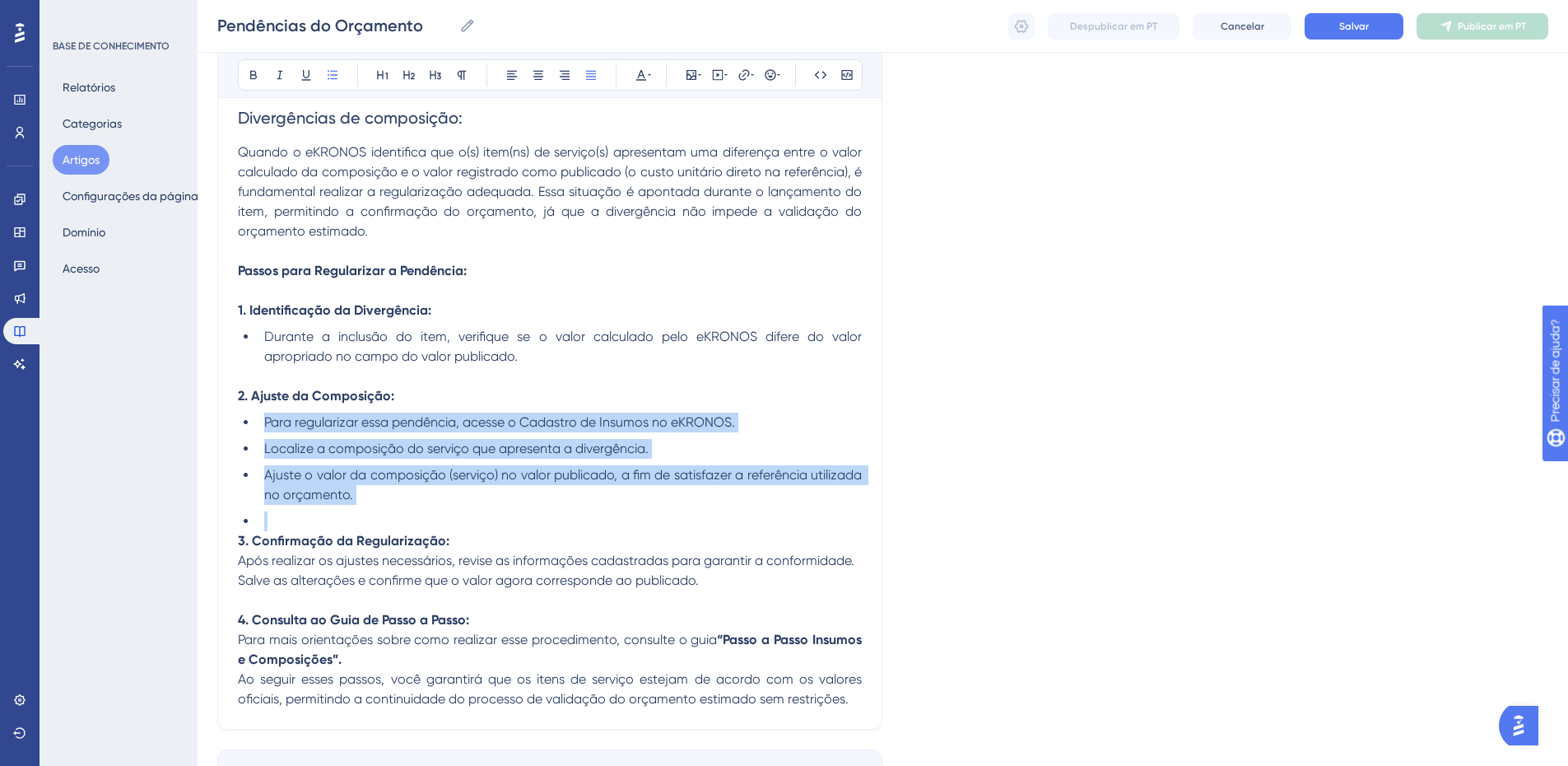
click at [250, 514] on ul "Para regularizar essa pendência, acesse o Cadastro de Insumos no eKRONOS. Local…" at bounding box center [549, 472] width 624 height 119
click at [262, 519] on li at bounding box center [559, 522] width 604 height 20
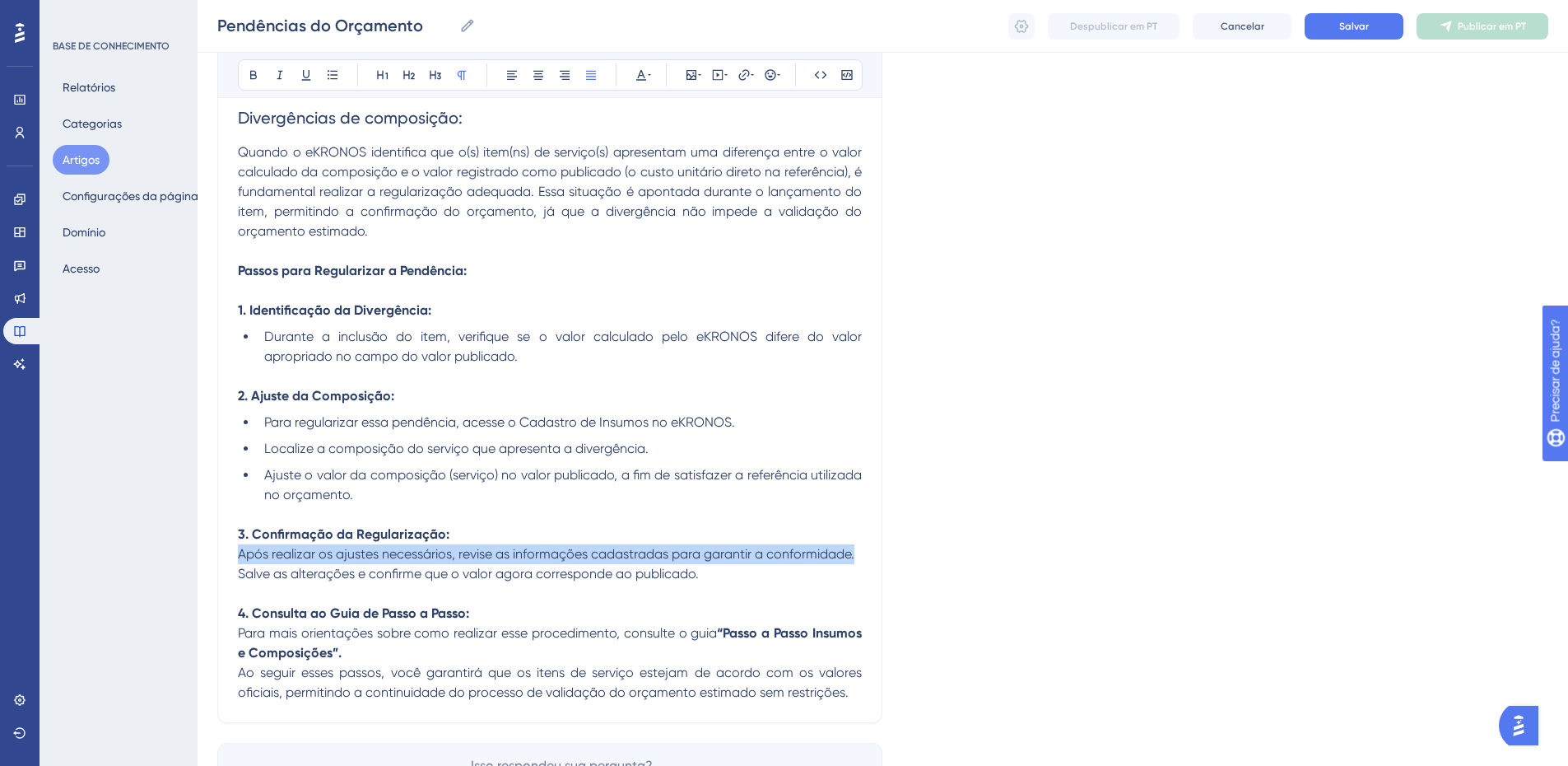
drag, startPoint x: 299, startPoint y: 560, endPoint x: 302, endPoint y: 571, distance: 11.4
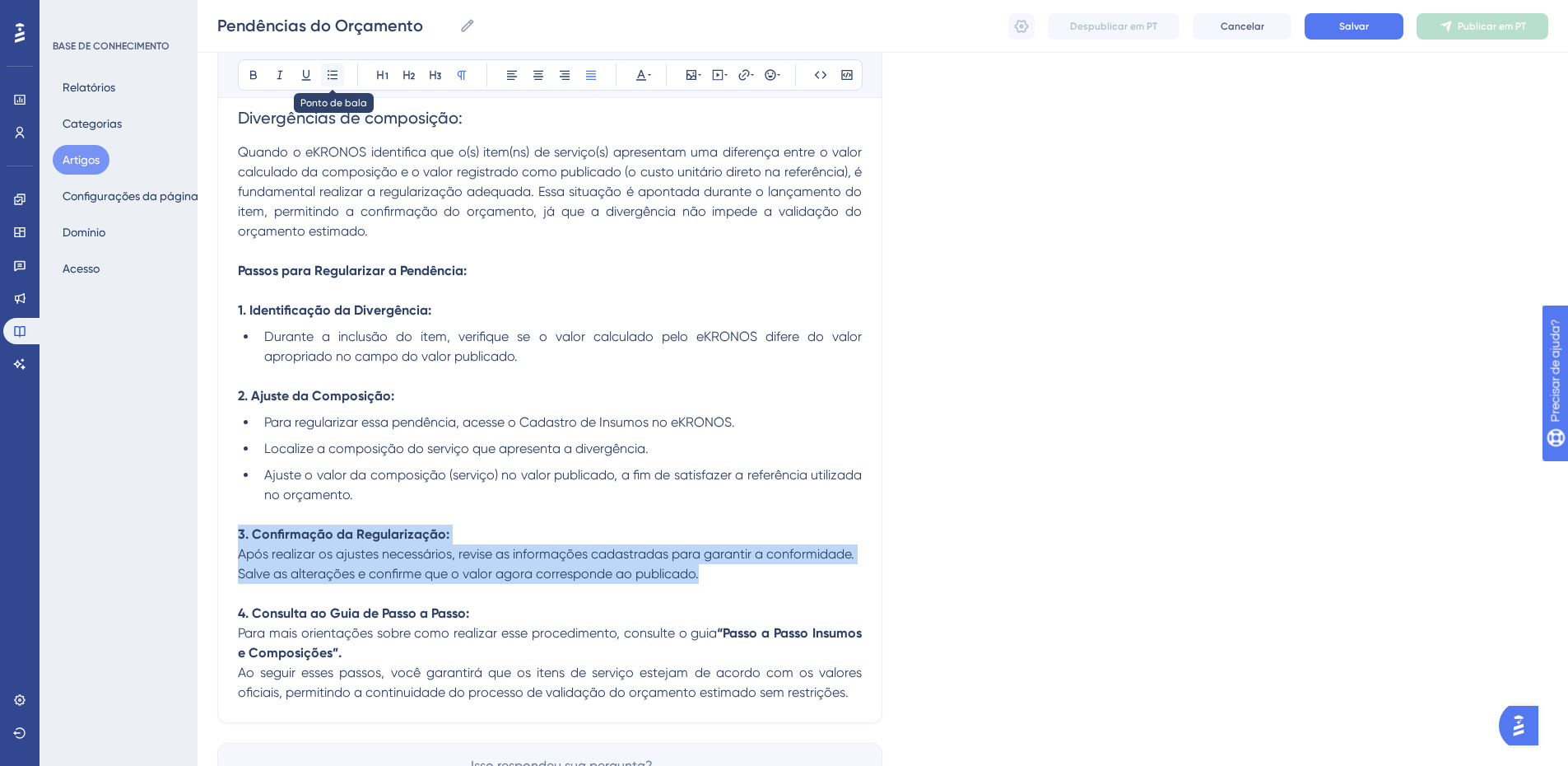
click at [328, 71] on icon at bounding box center [332, 74] width 13 height 13
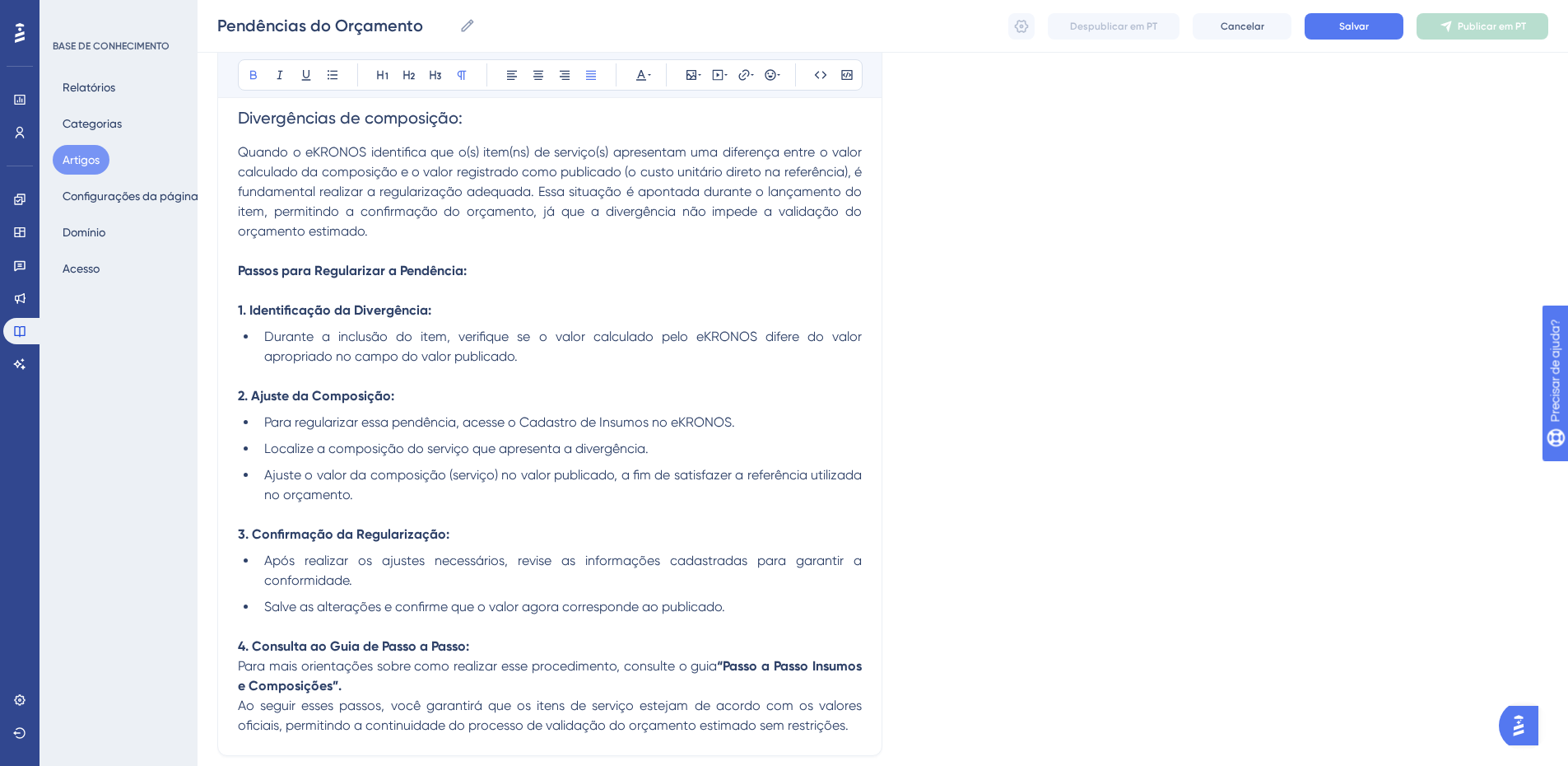
click at [285, 624] on p at bounding box center [549, 627] width 624 height 20
drag, startPoint x: 240, startPoint y: 667, endPoint x: 258, endPoint y: 687, distance: 26.9
click at [258, 687] on p "Para mais orientações sobre como realizar esse procedimento, consulte o guia “P…" at bounding box center [549, 677] width 624 height 40
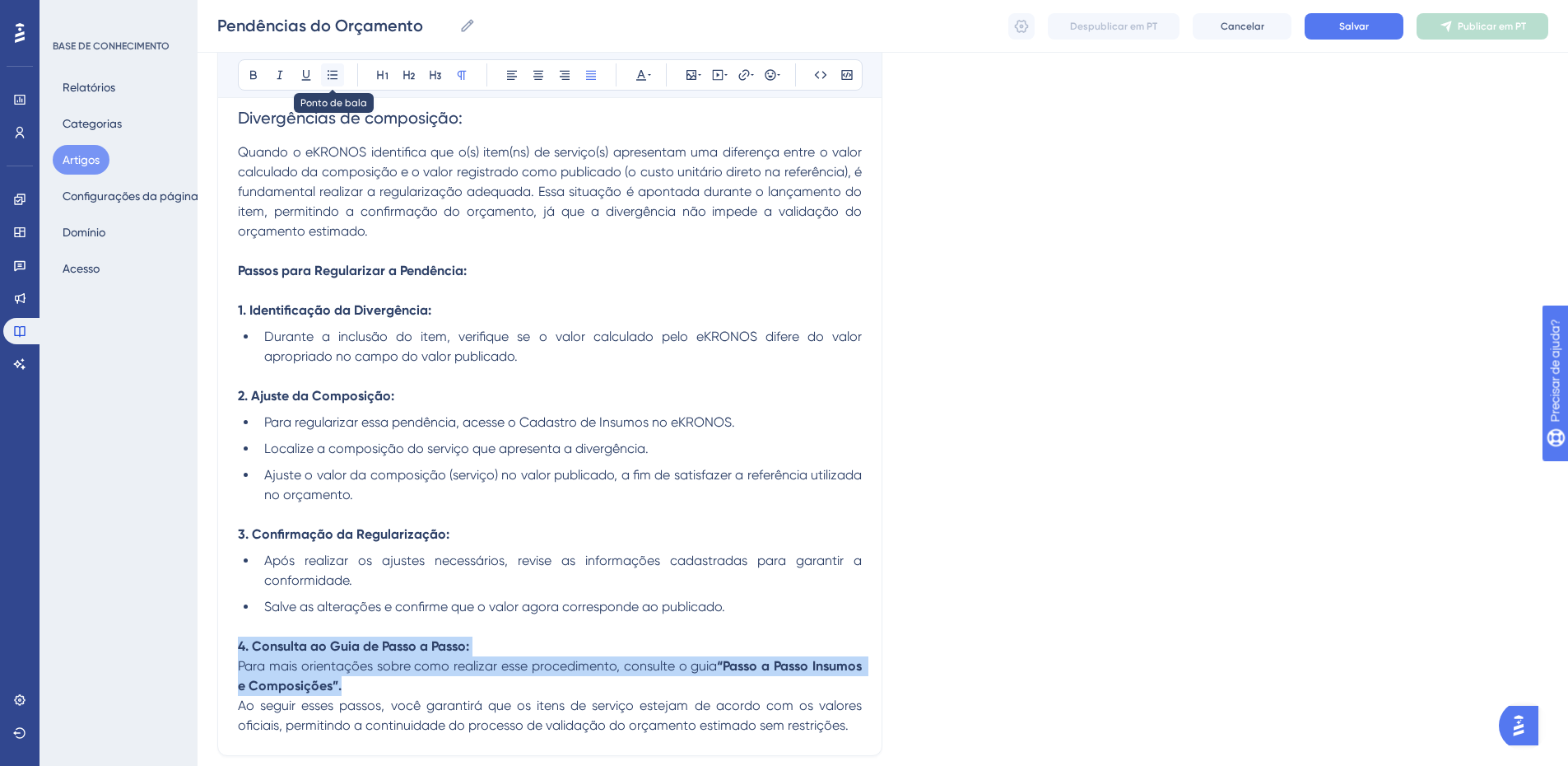
click at [328, 75] on icon at bounding box center [332, 74] width 10 height 9
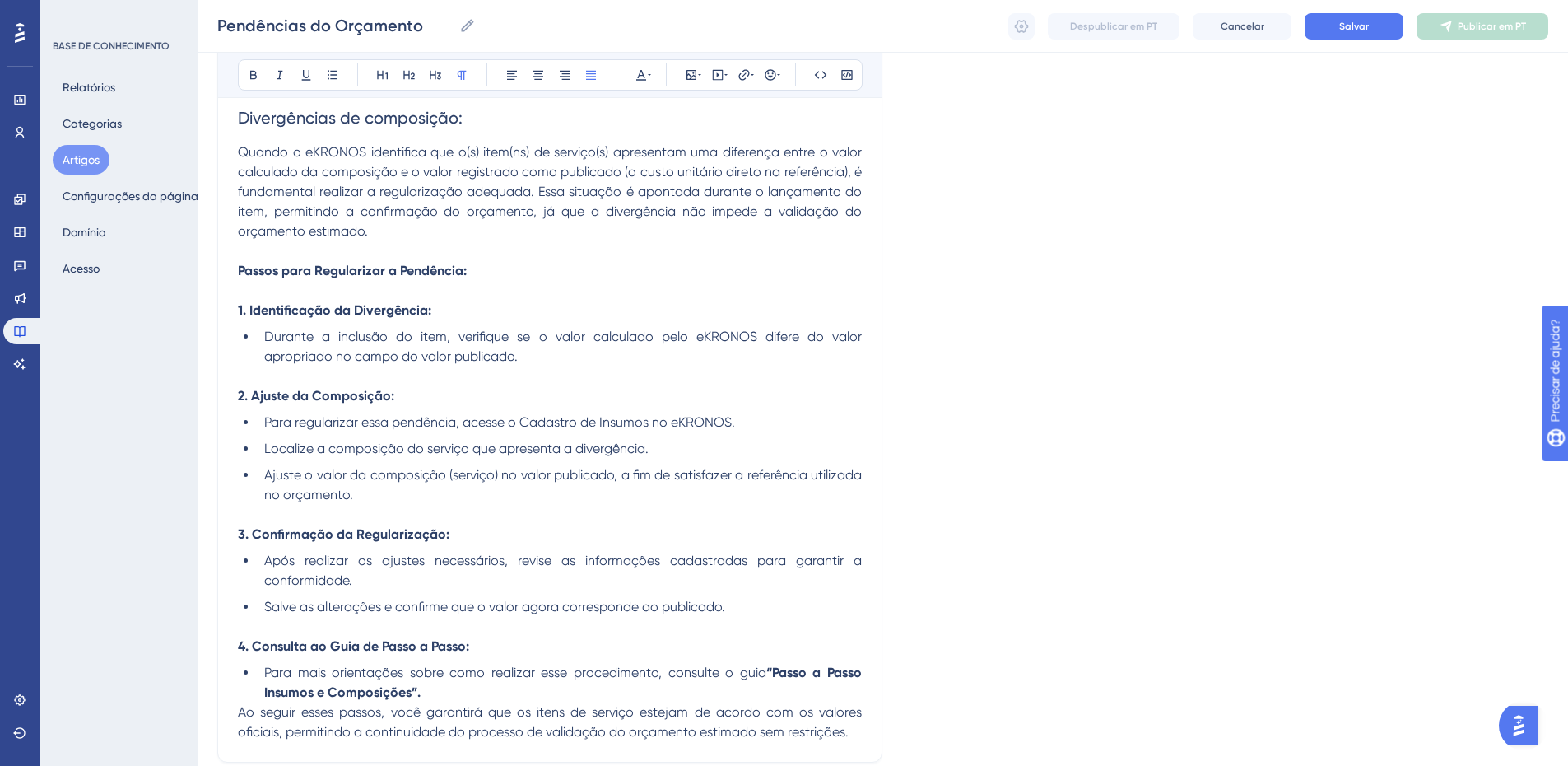
click at [244, 713] on span "Ao seguir esses passos, você garantirá que os itens de serviço estejam de acord…" at bounding box center [551, 722] width 628 height 36
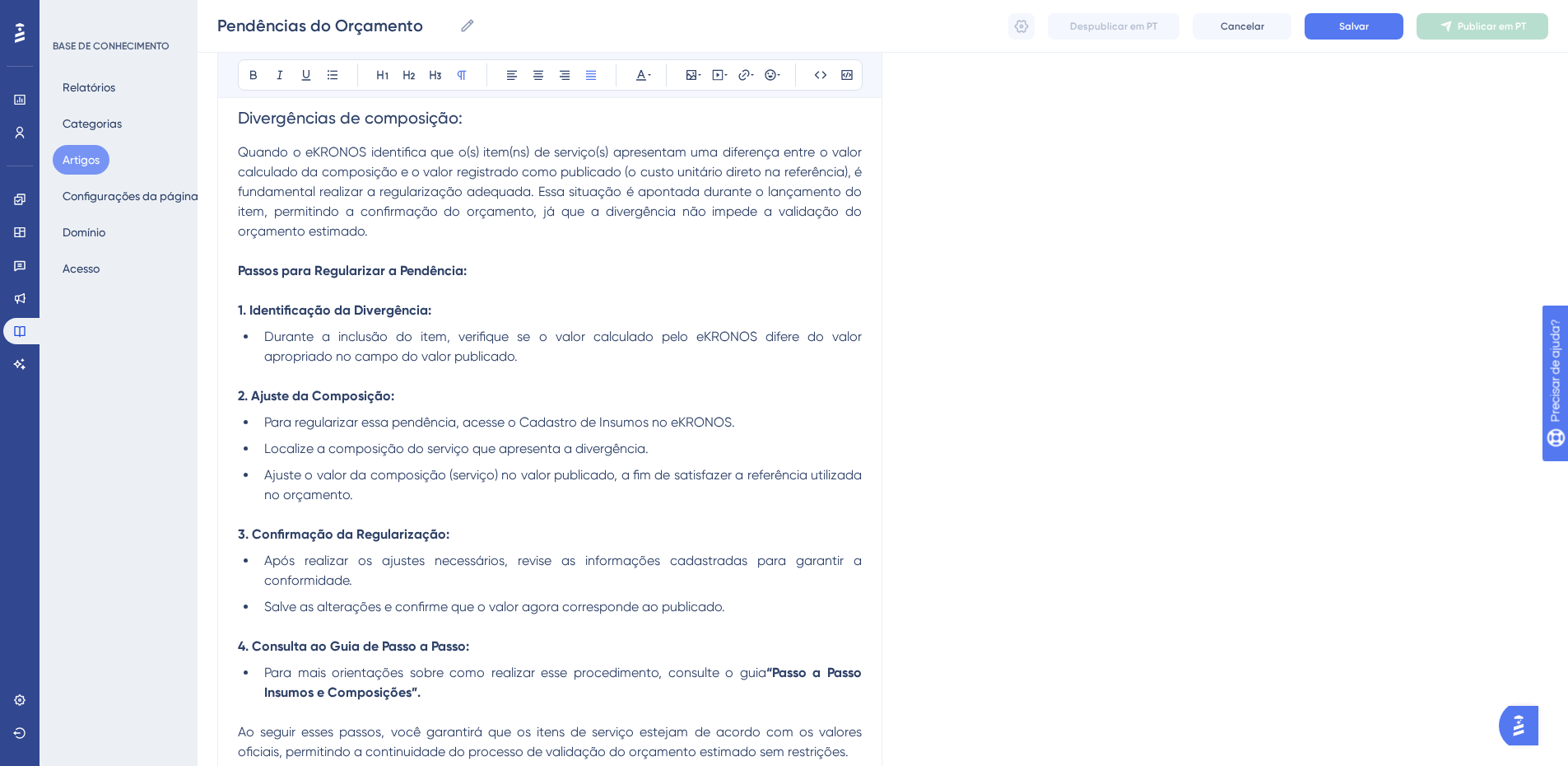
scroll to position [4284, 0]
click at [695, 77] on icon at bounding box center [691, 74] width 13 height 13
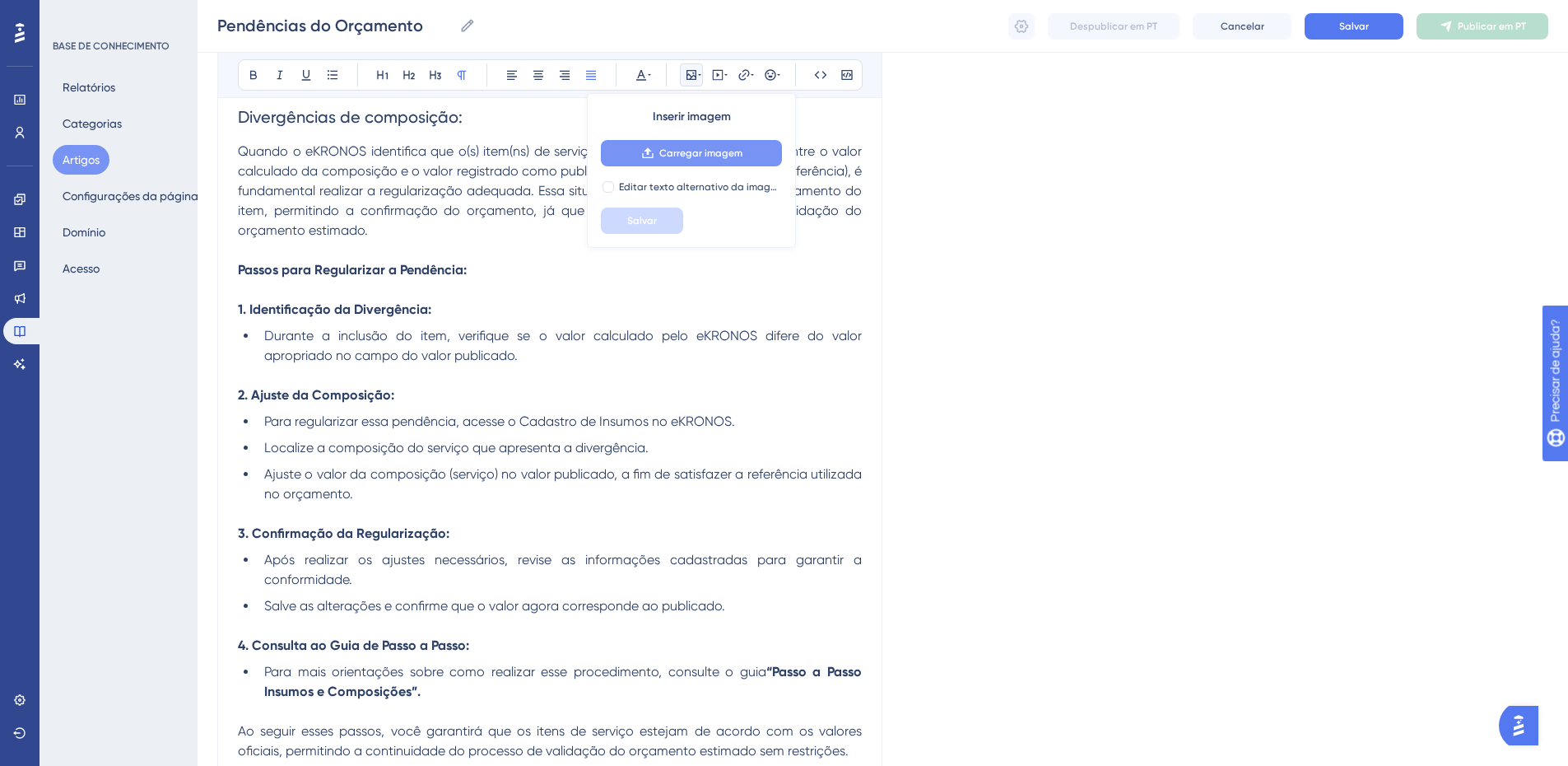
click at [687, 149] on font "Carregar imagem" at bounding box center [701, 154] width 83 height 12
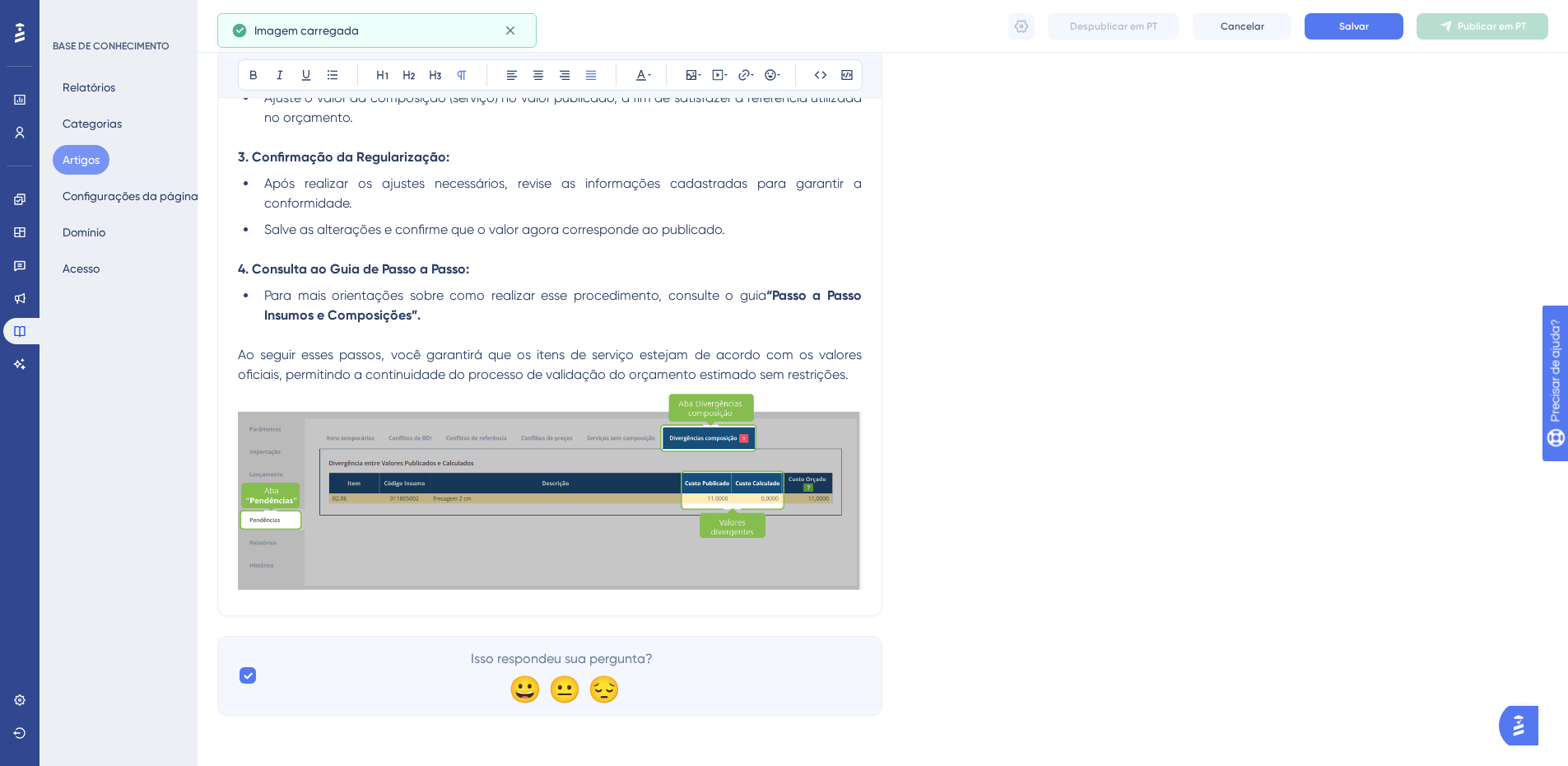
scroll to position [4662, 0]
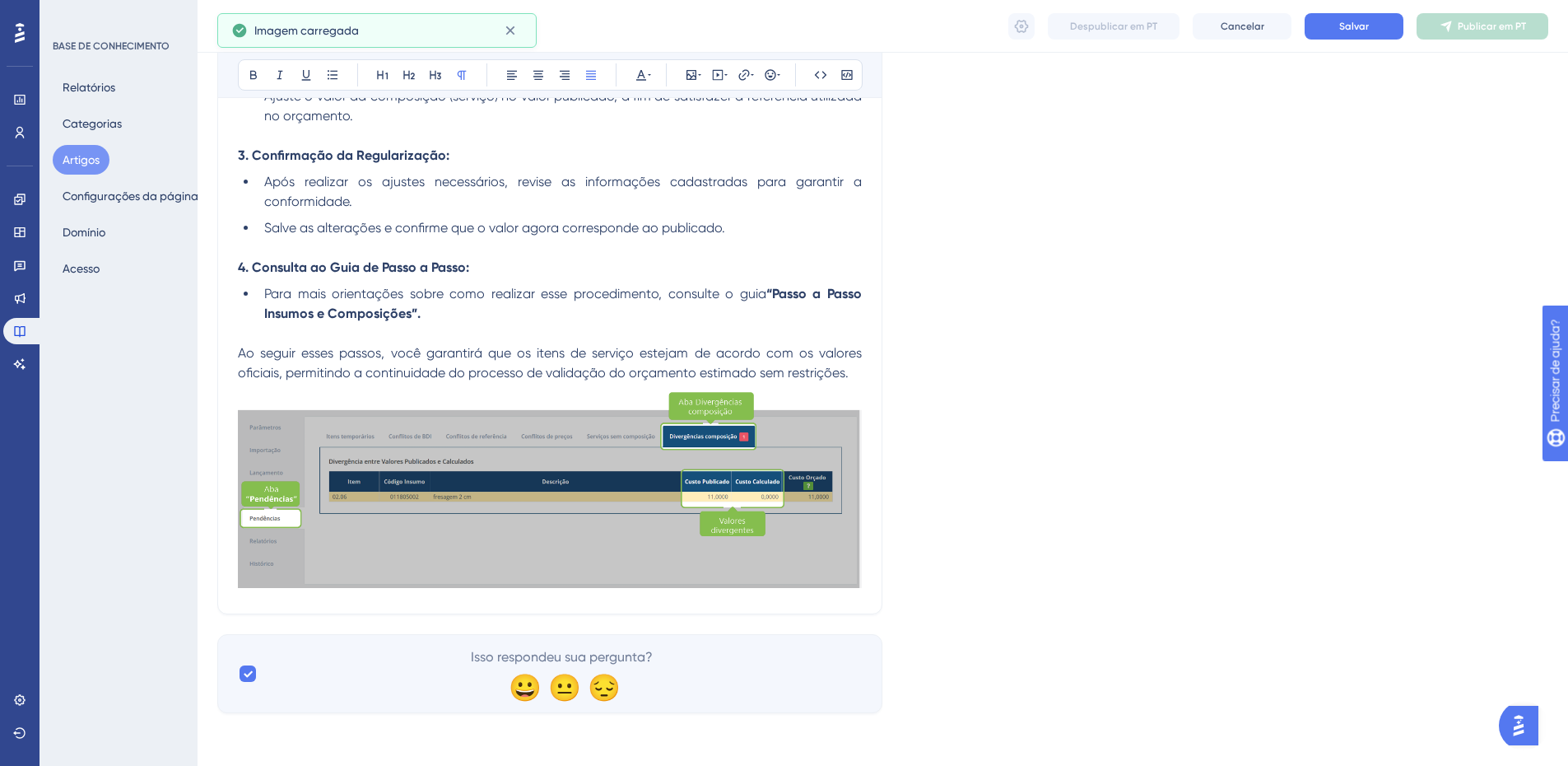
click at [860, 375] on p "Ao seguir esses passos, você garantirá que os itens de serviço estejam de acord…" at bounding box center [549, 363] width 624 height 40
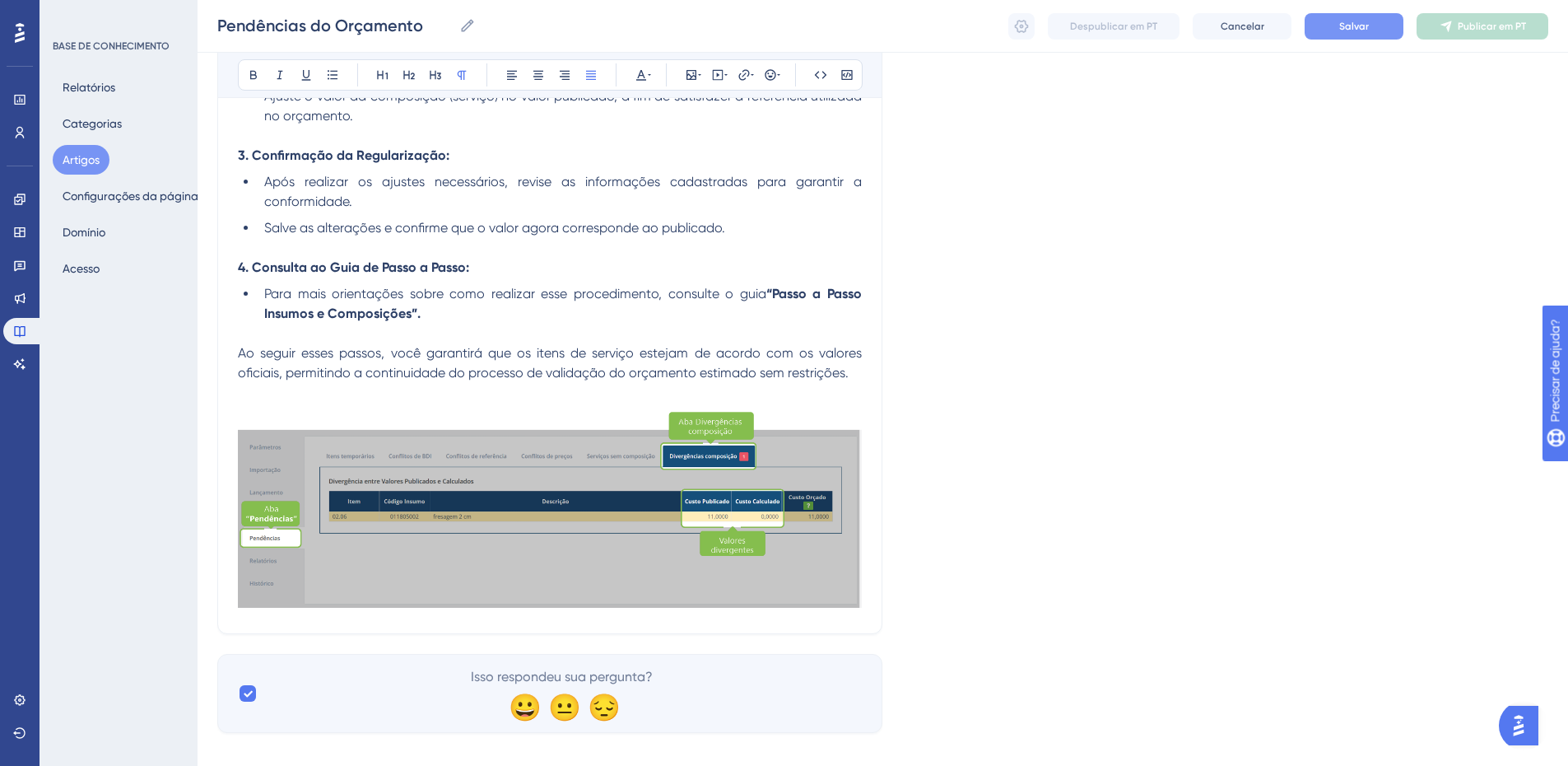
click at [1333, 32] on button "Salvar" at bounding box center [1355, 26] width 99 height 27
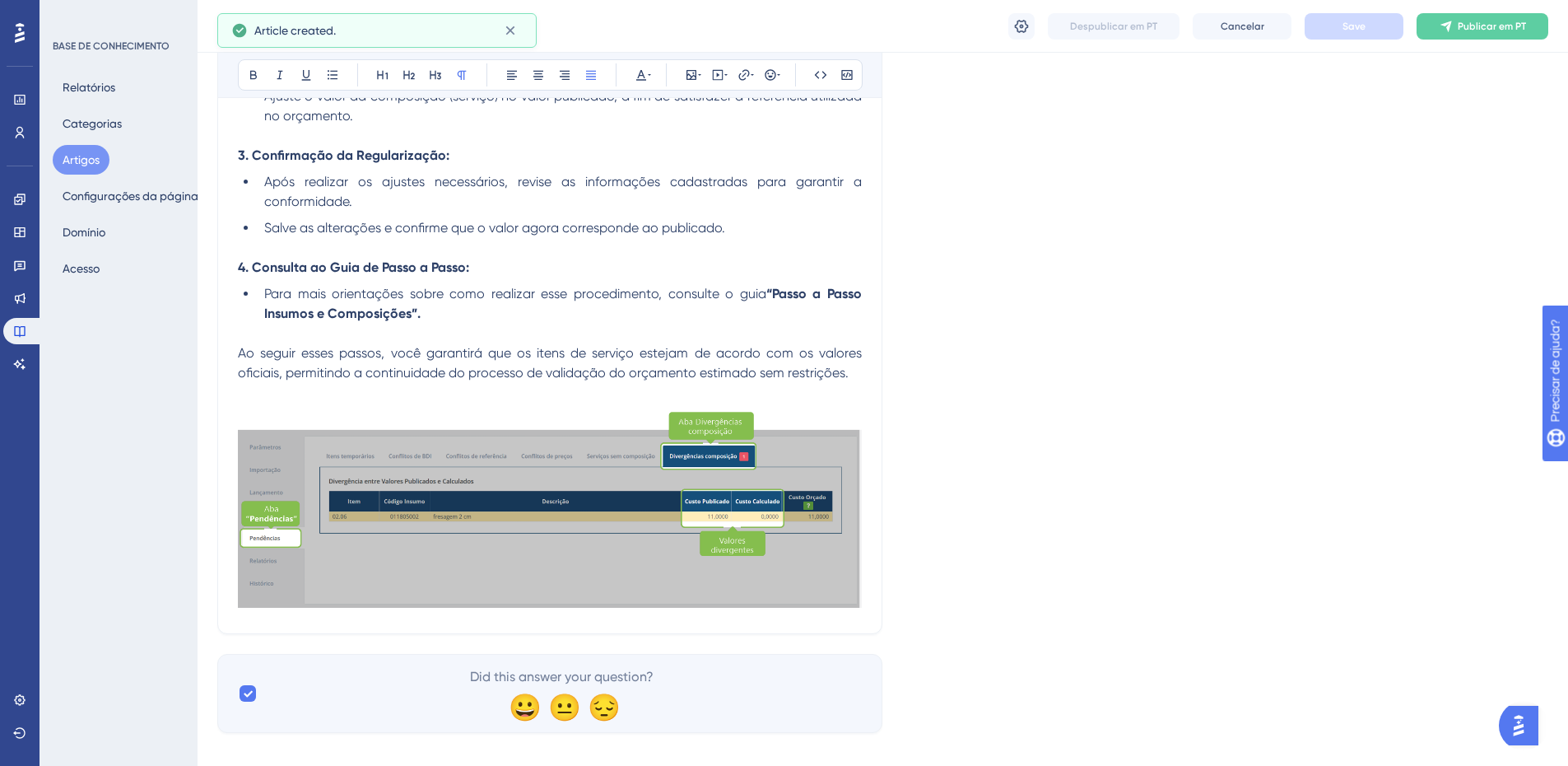
scroll to position [4304, 0]
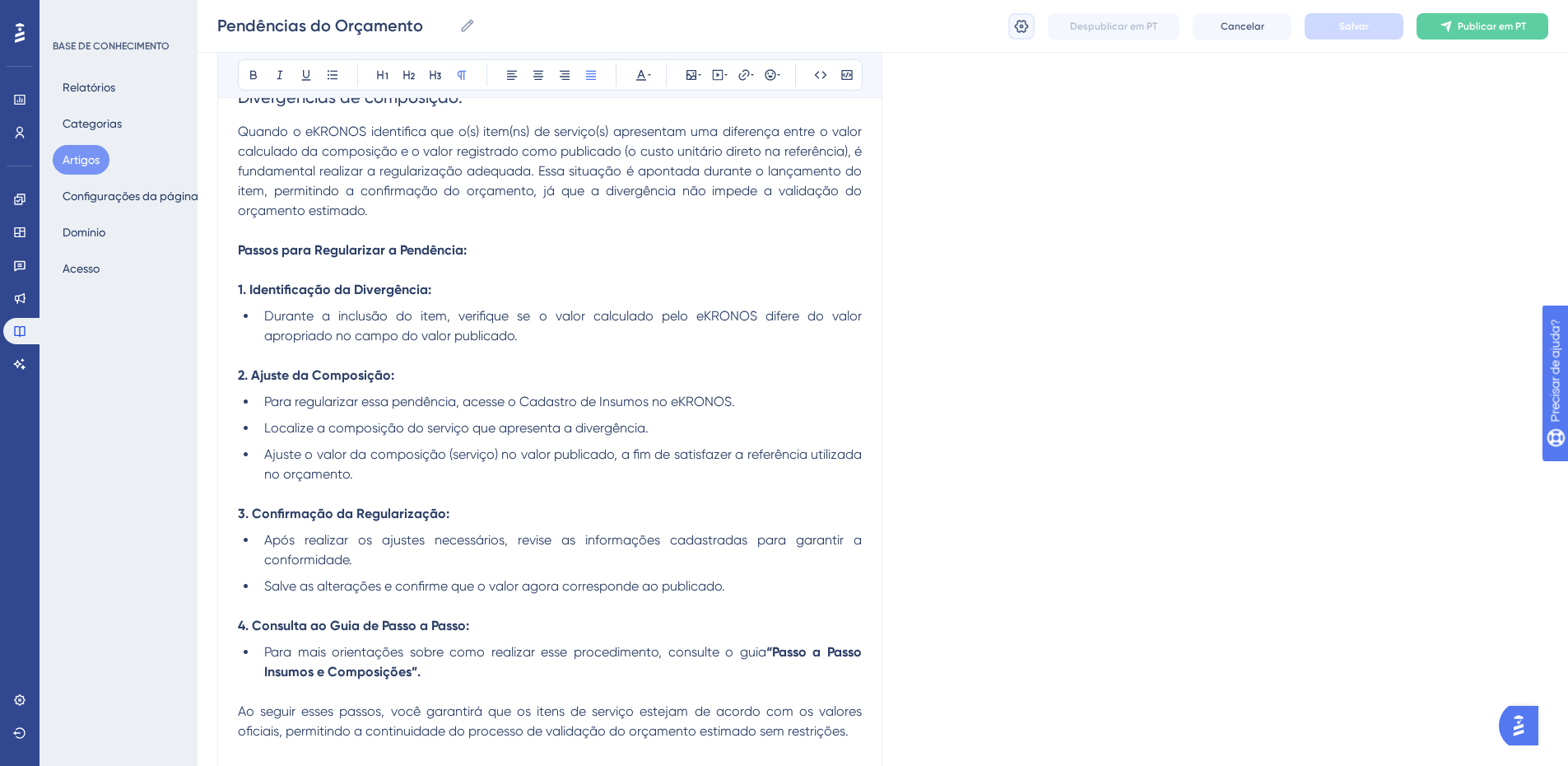
click at [1024, 28] on icon at bounding box center [1022, 26] width 17 height 17
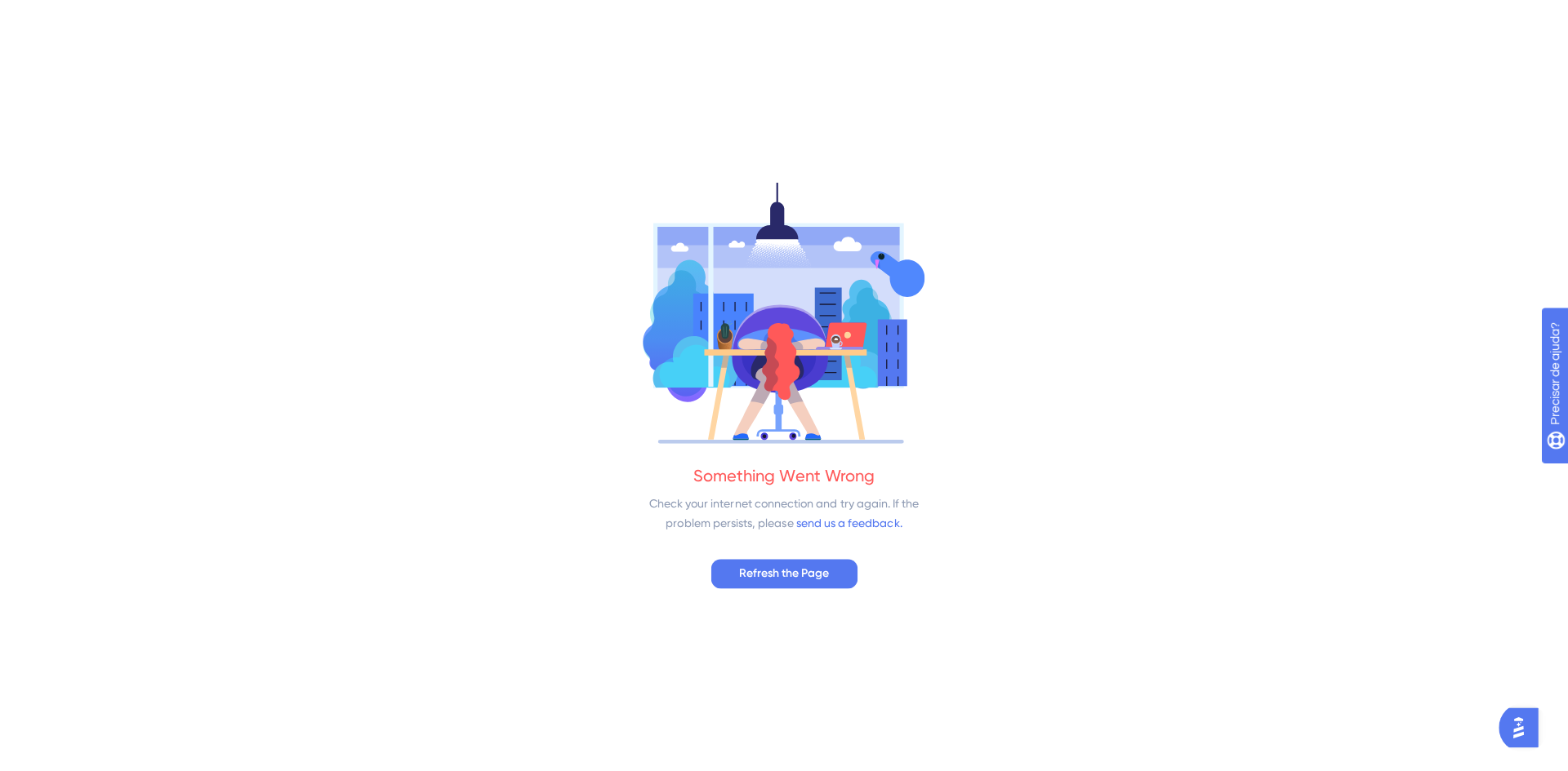
scroll to position [0, 0]
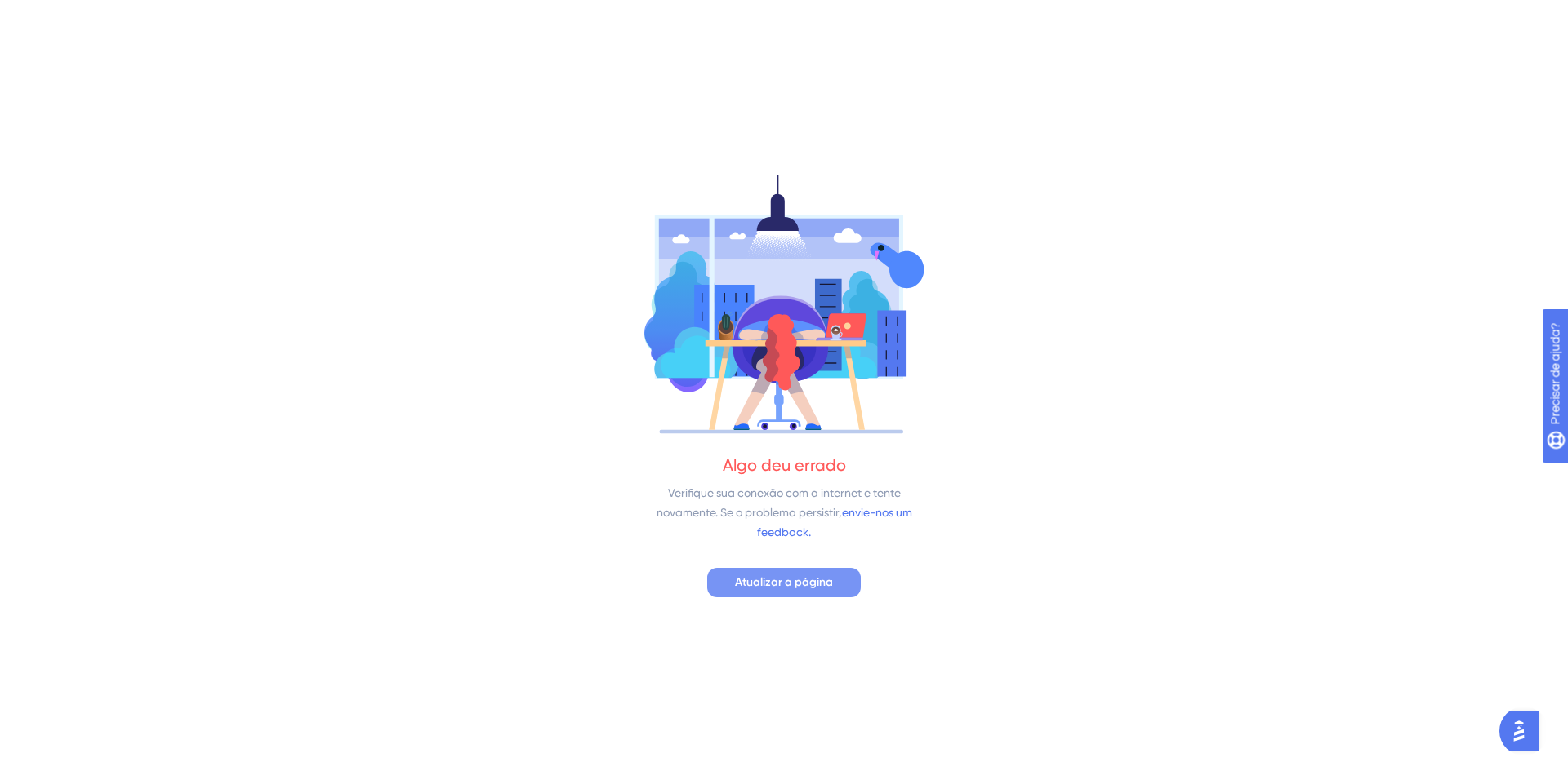
click at [782, 586] on font "Atualizar a página" at bounding box center [784, 582] width 98 height 14
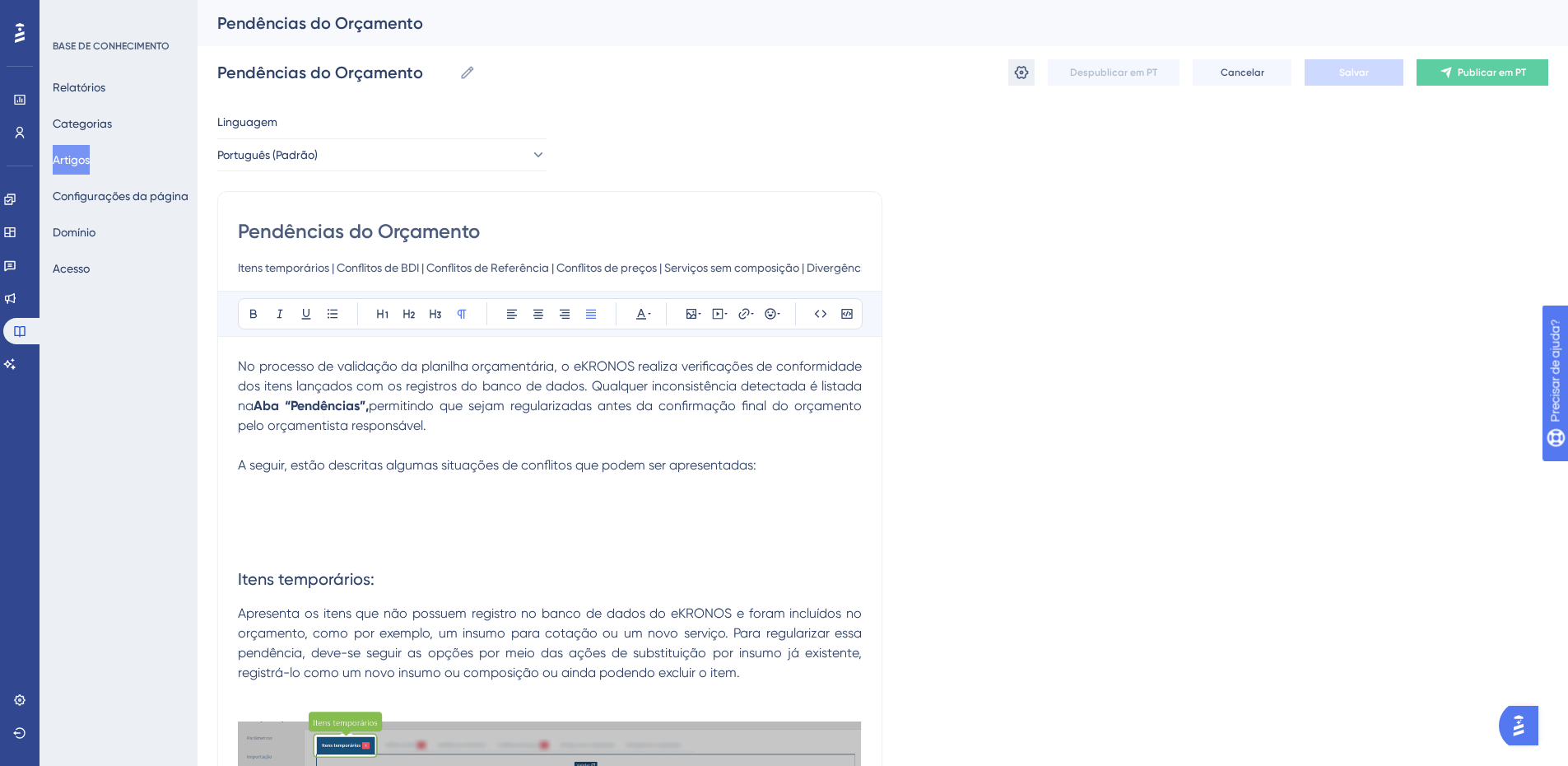
click at [1016, 77] on icon at bounding box center [1022, 72] width 17 height 17
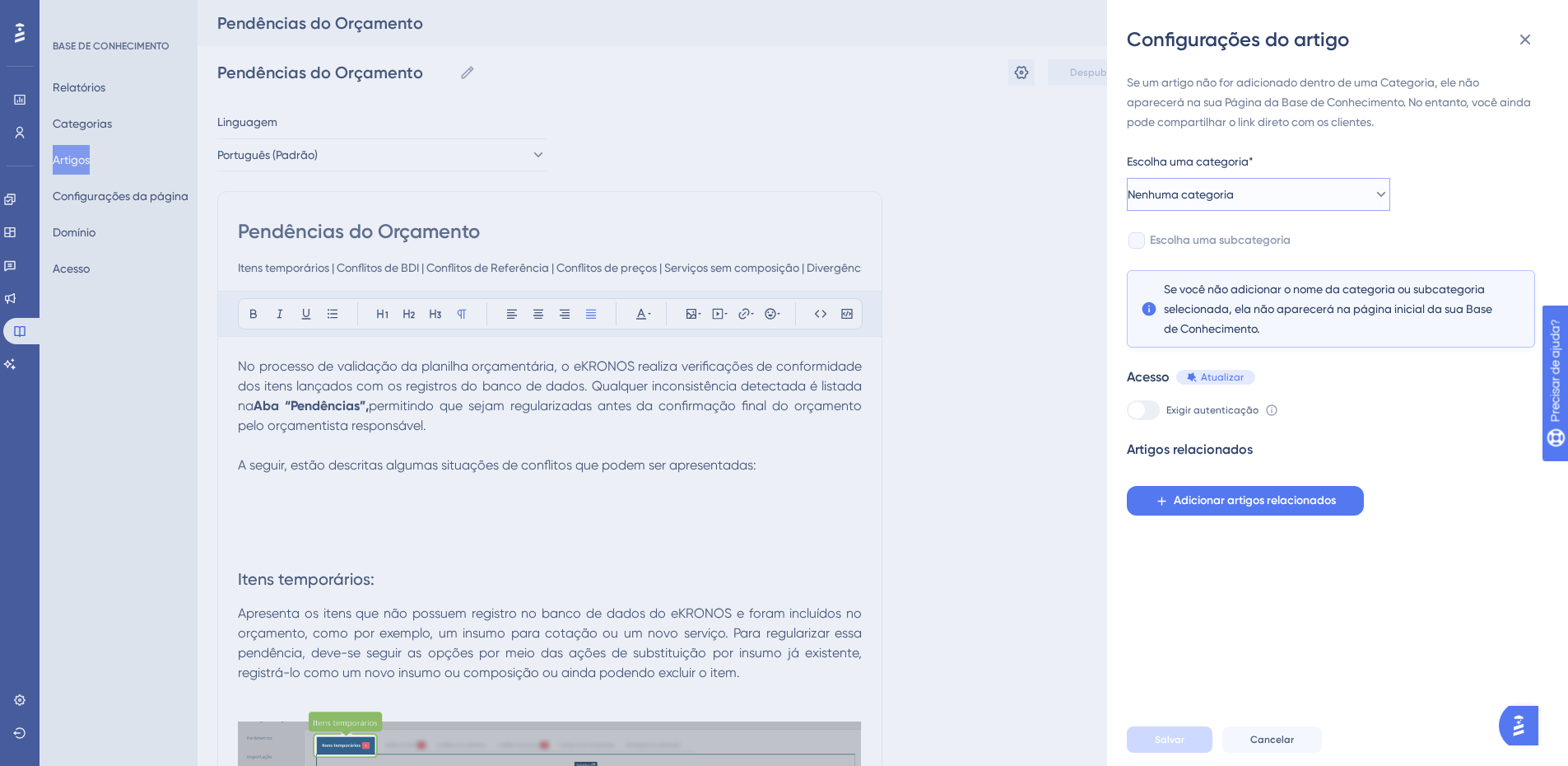
click at [1279, 192] on button "Nenhuma categoria" at bounding box center [1259, 193] width 264 height 33
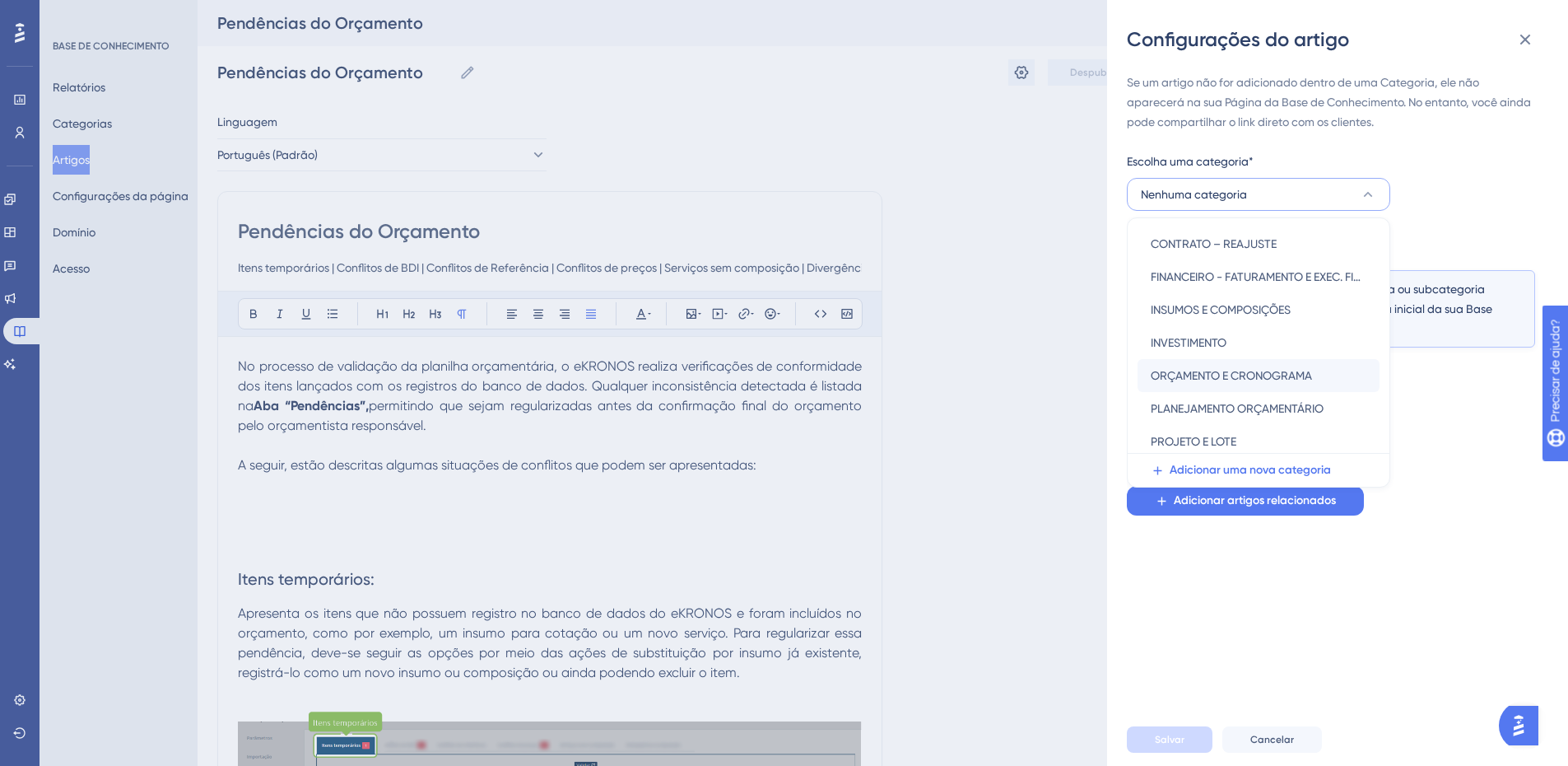
scroll to position [171, 0]
click at [1272, 370] on font "ORÇAMENTO E CRONOGRAMA" at bounding box center [1232, 370] width 162 height 13
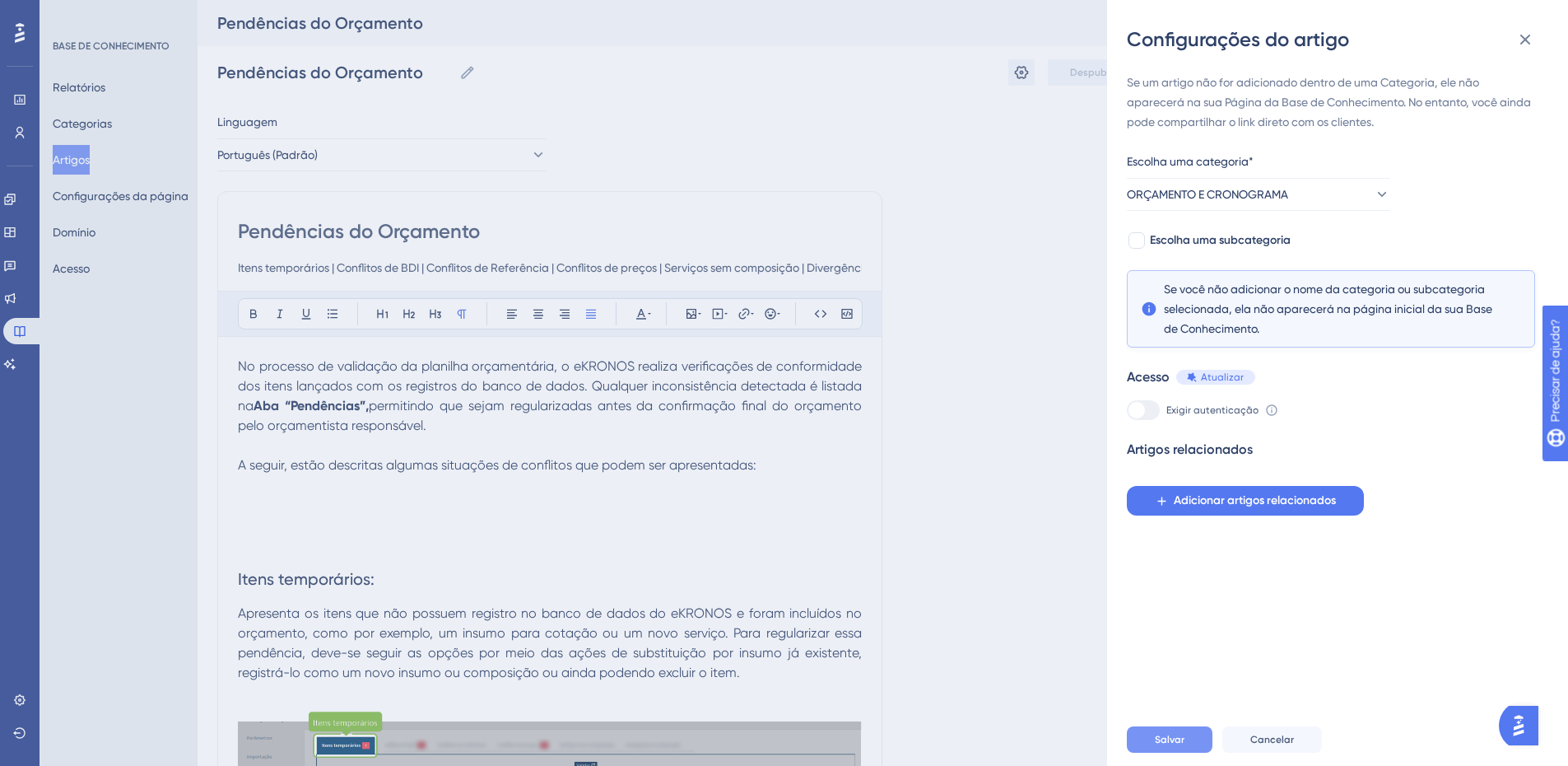
click at [1182, 744] on button "Salvar" at bounding box center [1169, 739] width 85 height 27
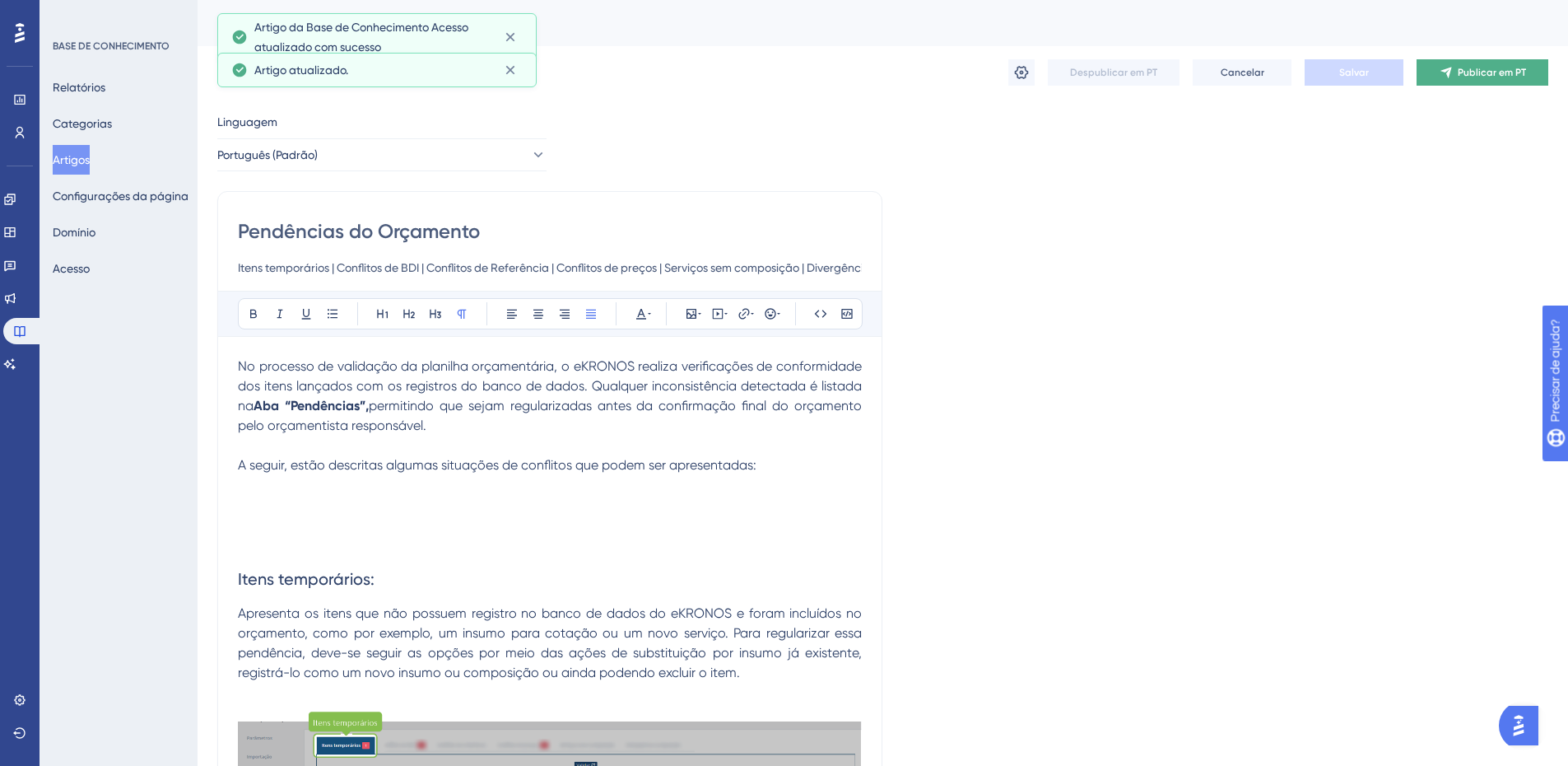
click at [1463, 71] on font "Publicar em PT" at bounding box center [1492, 72] width 68 height 12
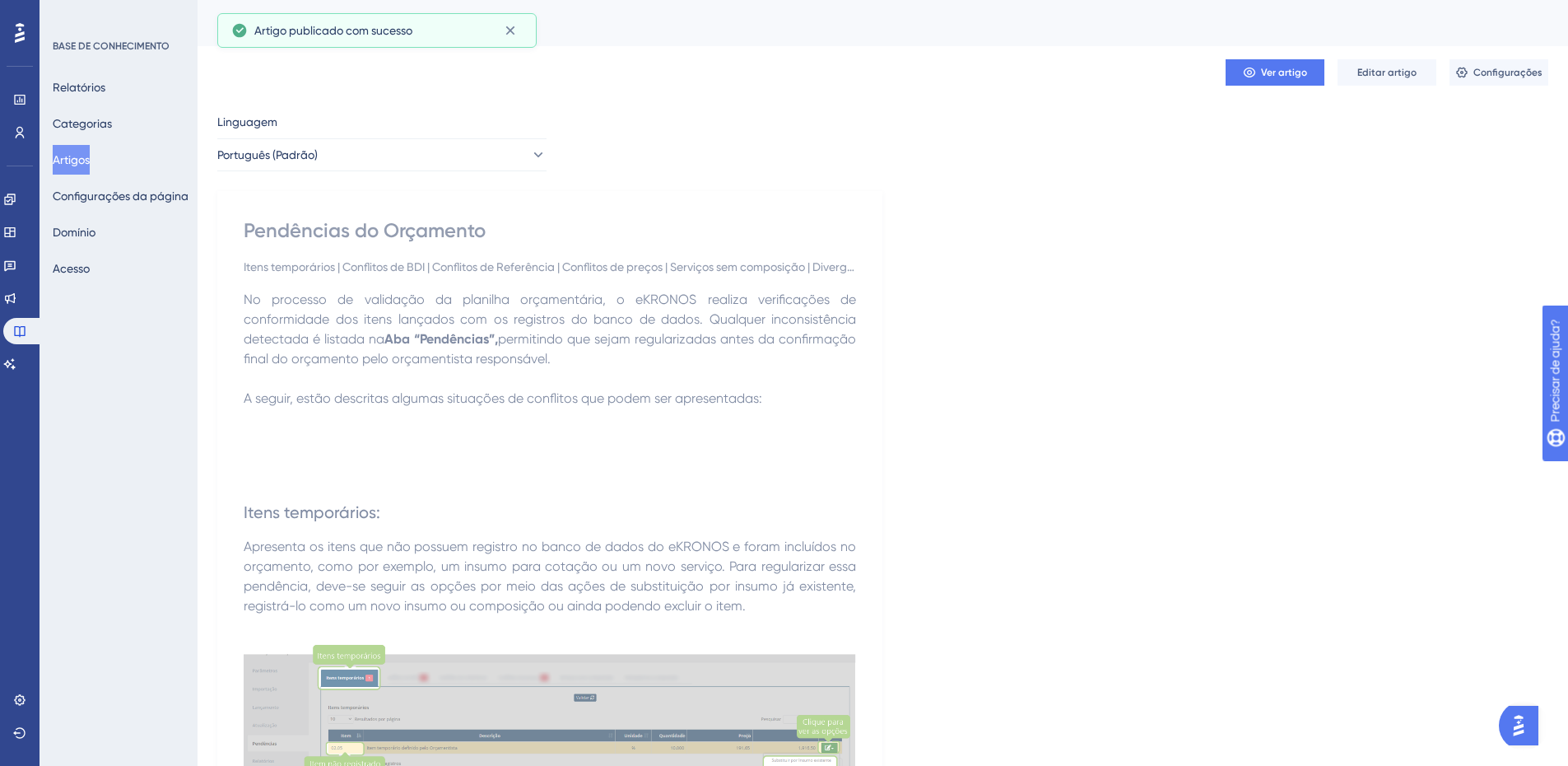
click at [89, 161] on font "Artigos" at bounding box center [70, 159] width 37 height 13
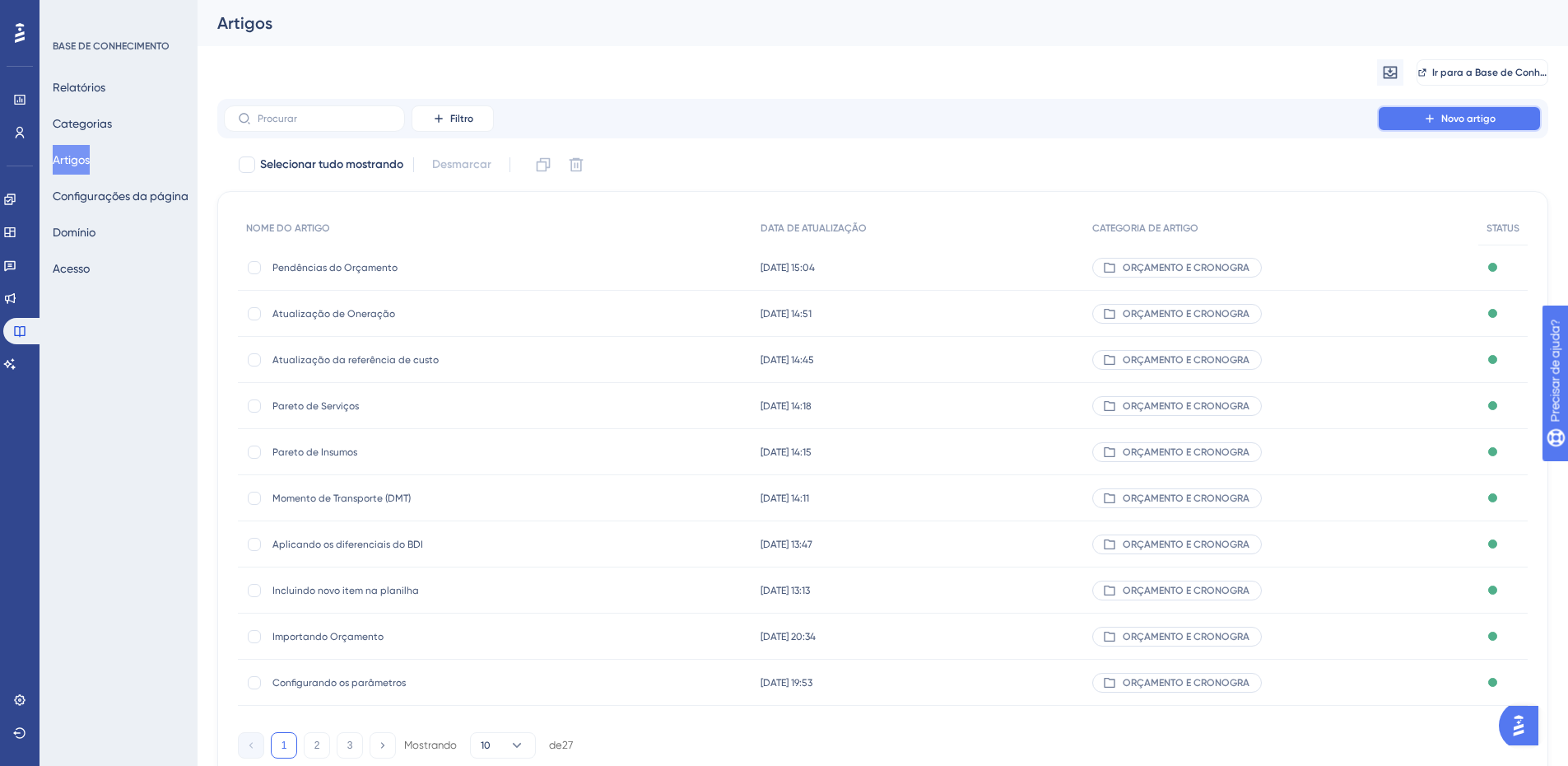
click at [1474, 117] on font "Novo artigo" at bounding box center [1469, 119] width 55 height 12
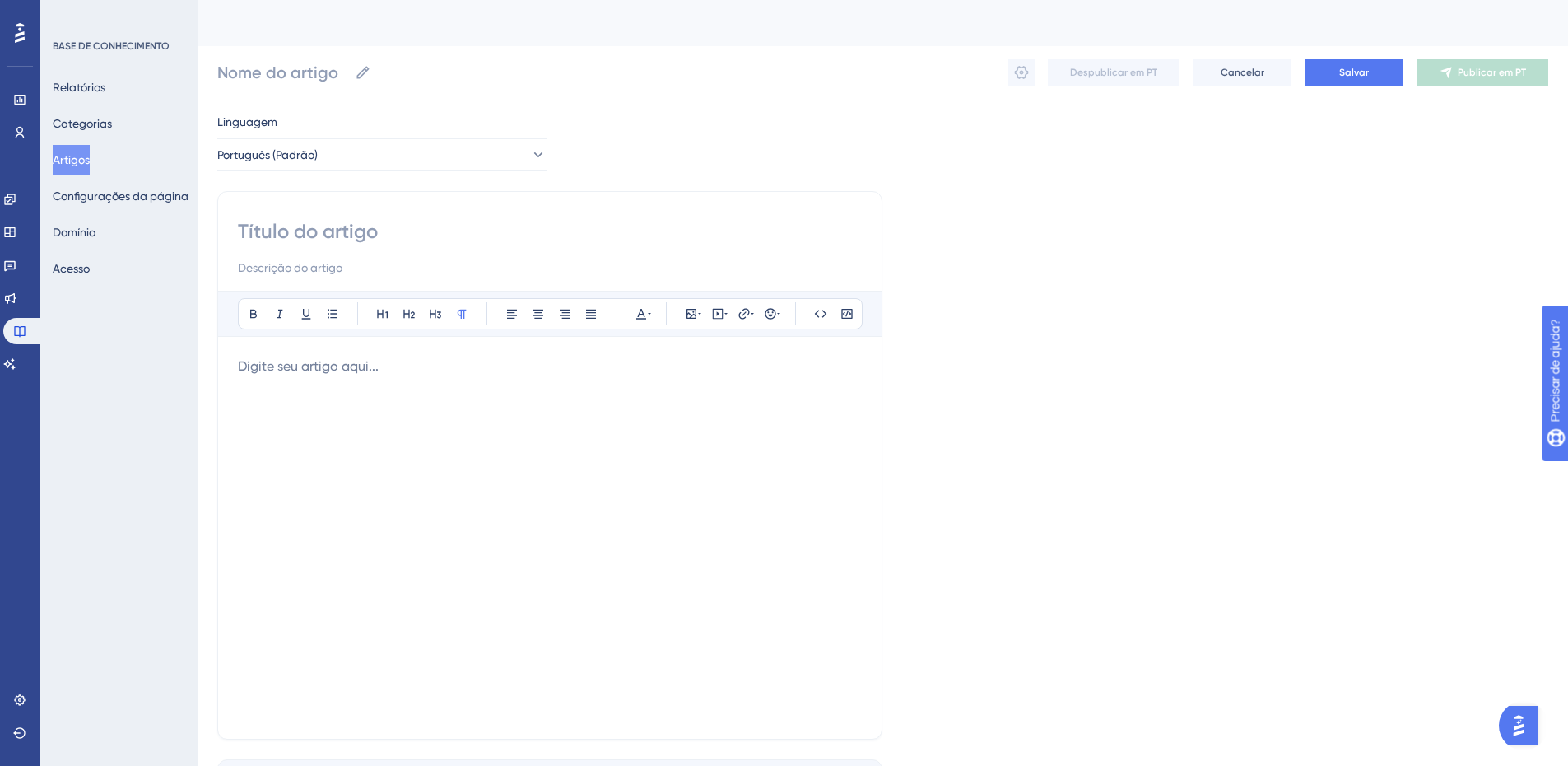
click at [324, 231] on input at bounding box center [549, 231] width 624 height 27
paste input "Validando o orçamento"
type input "Validando o orçamento"
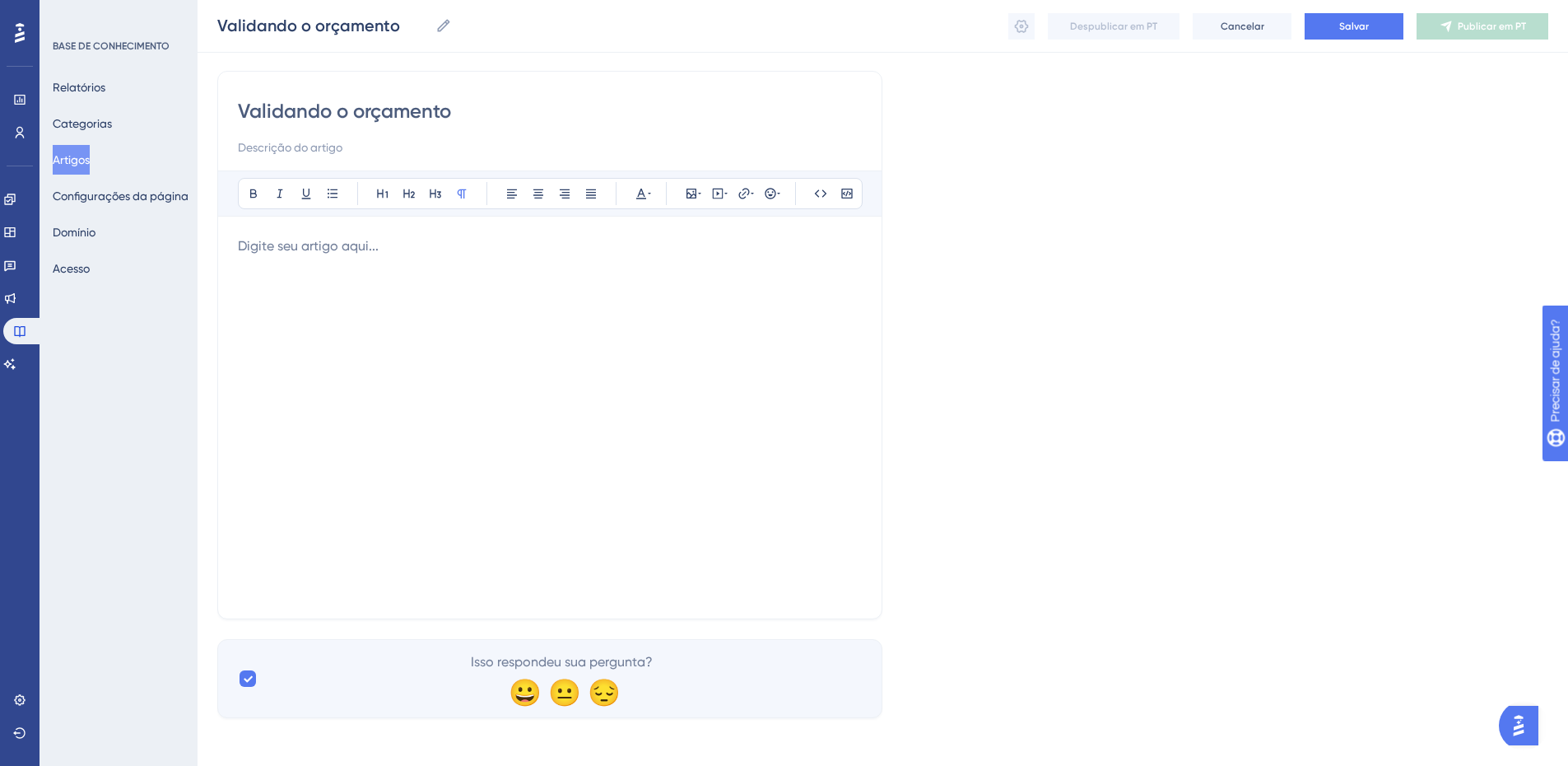
scroll to position [119, 0]
click at [290, 135] on input at bounding box center [549, 143] width 624 height 20
paste input "Atualização do cálculo do orçamento para validação"
type input "Atualização do cálculo do orçamento para validação"
click at [307, 239] on p at bounding box center [549, 241] width 624 height 20
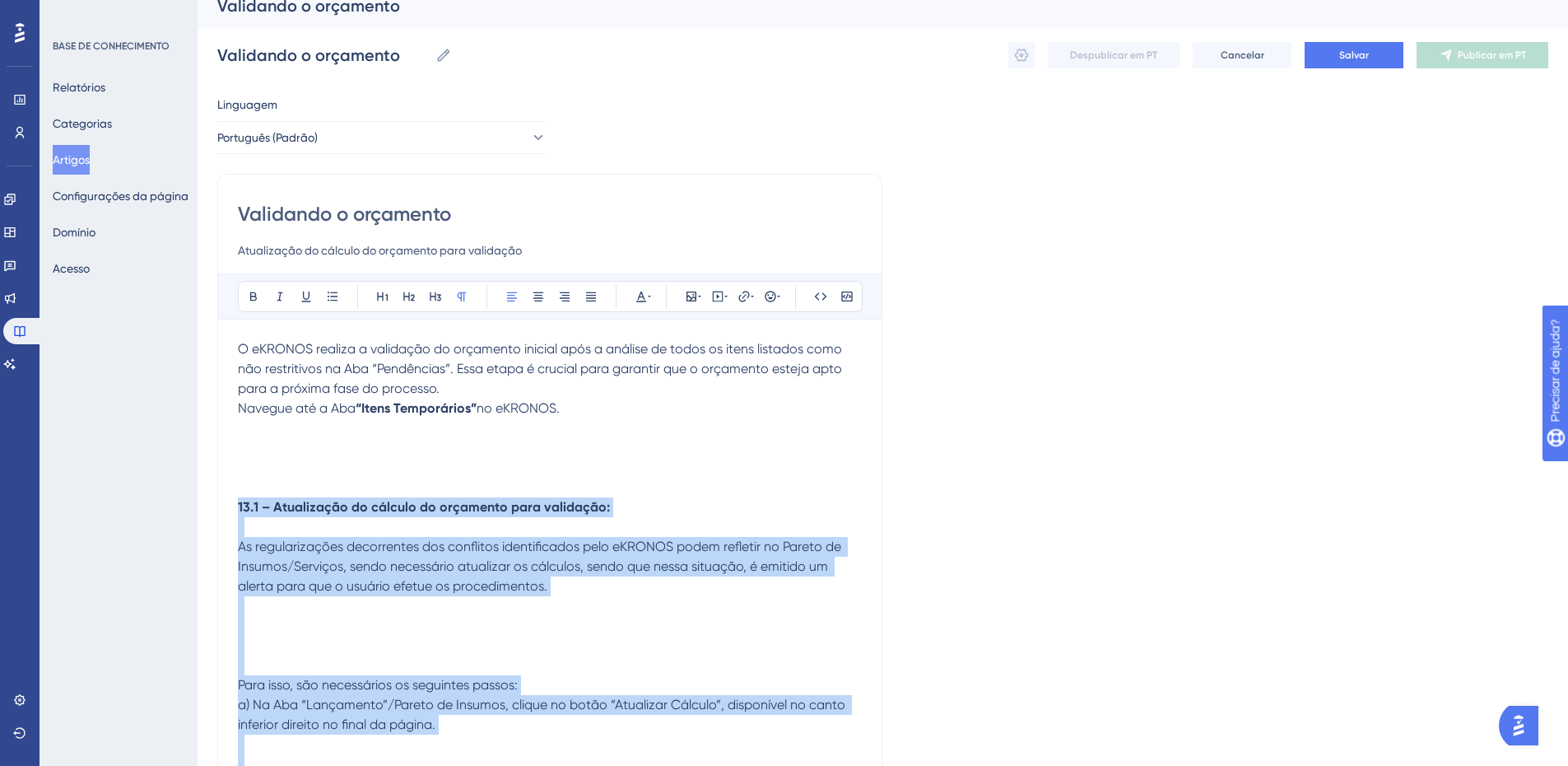
scroll to position [0, 0]
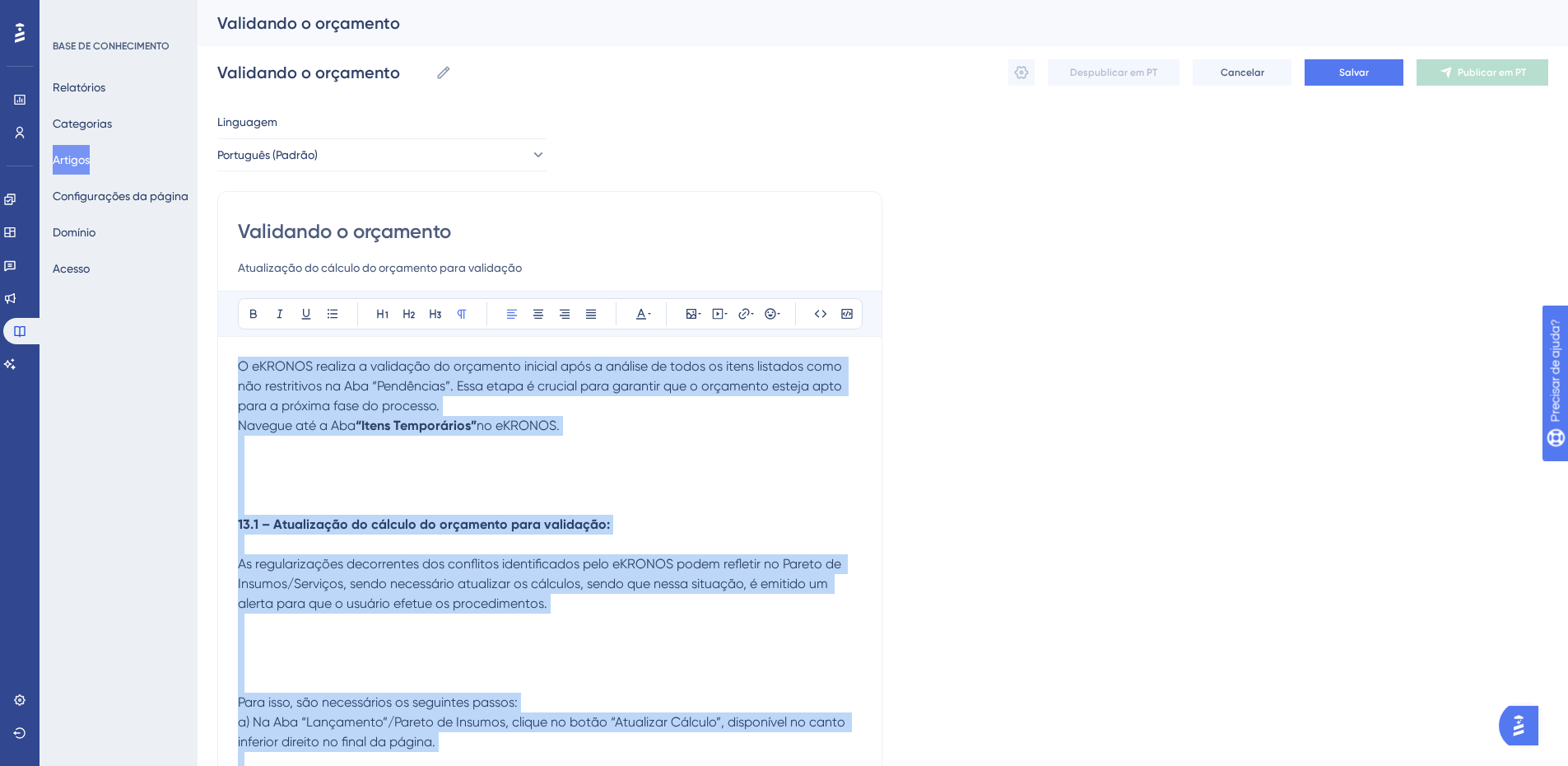
drag, startPoint x: 669, startPoint y: 582, endPoint x: 217, endPoint y: 357, distance: 504.9
click at [219, 353] on div "Validando o orçamento Atualização do cálculo do orçamento para validação Audaci…" at bounding box center [549, 749] width 665 height 1115
click at [589, 313] on icon at bounding box center [591, 314] width 10 height 9
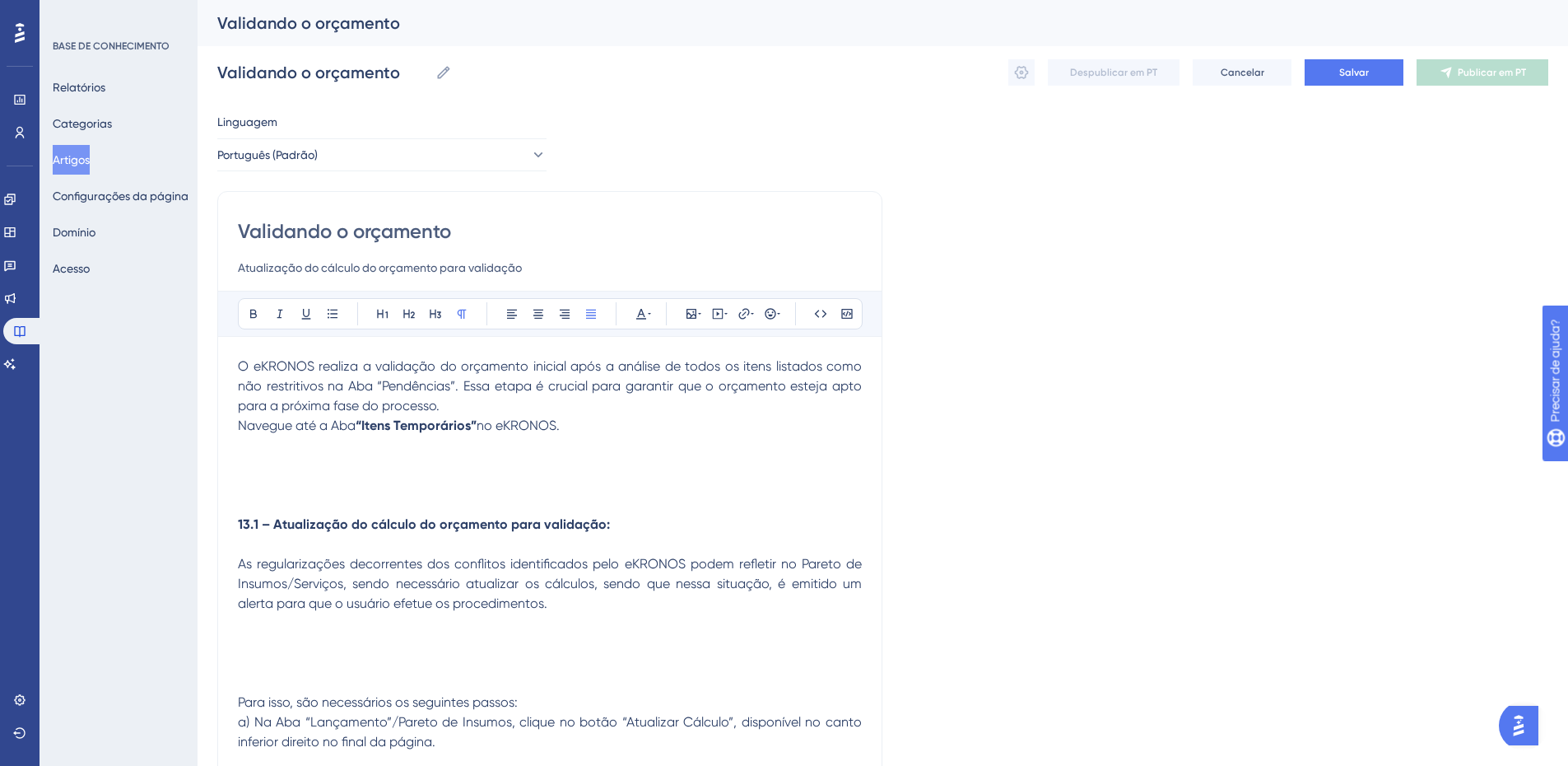
click at [298, 422] on span "Navegue até a Aba" at bounding box center [297, 426] width 118 height 16
click at [327, 313] on icon at bounding box center [332, 314] width 13 height 13
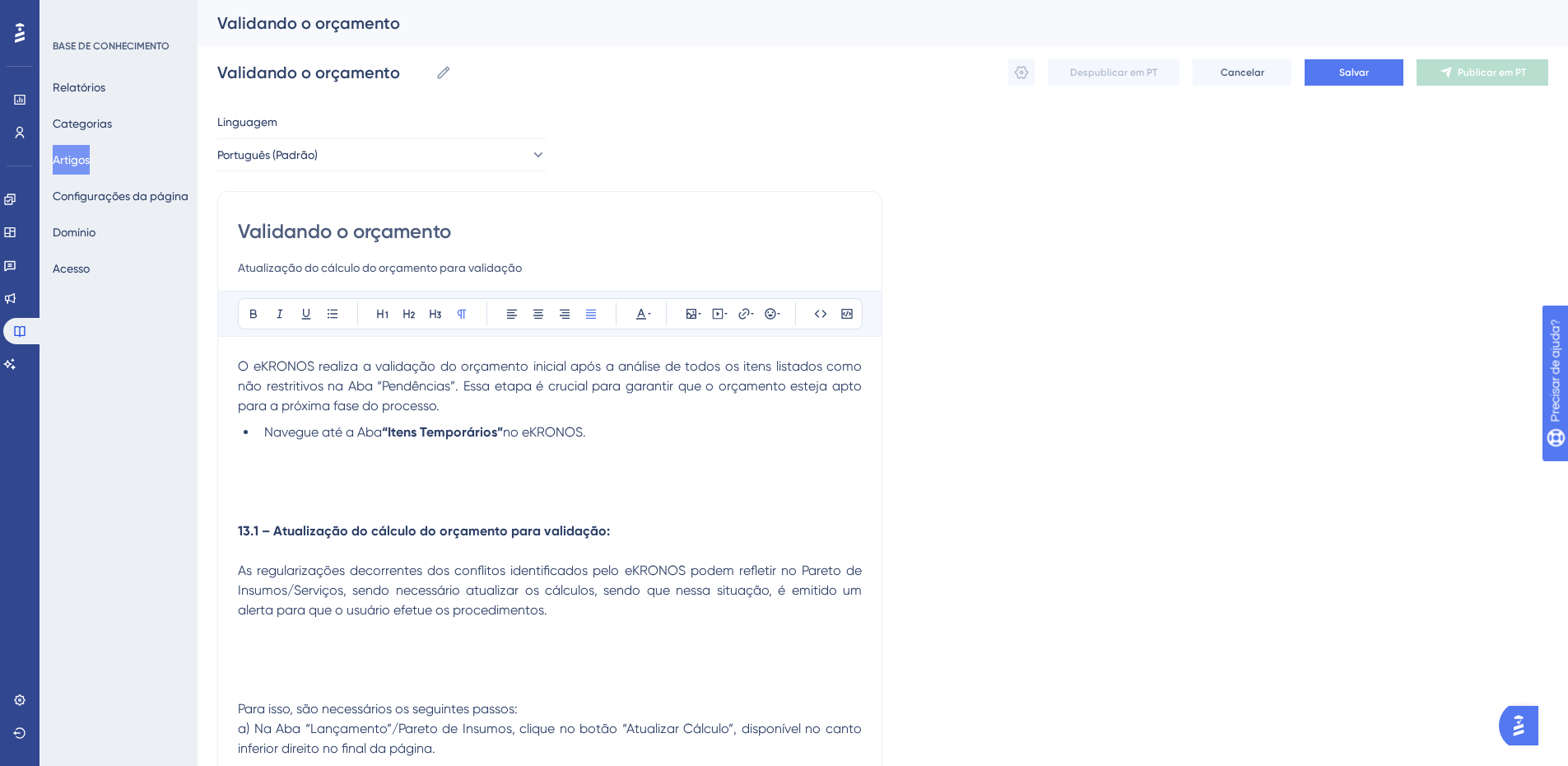
click at [261, 458] on p at bounding box center [549, 452] width 624 height 20
click at [686, 311] on icon at bounding box center [691, 314] width 10 height 10
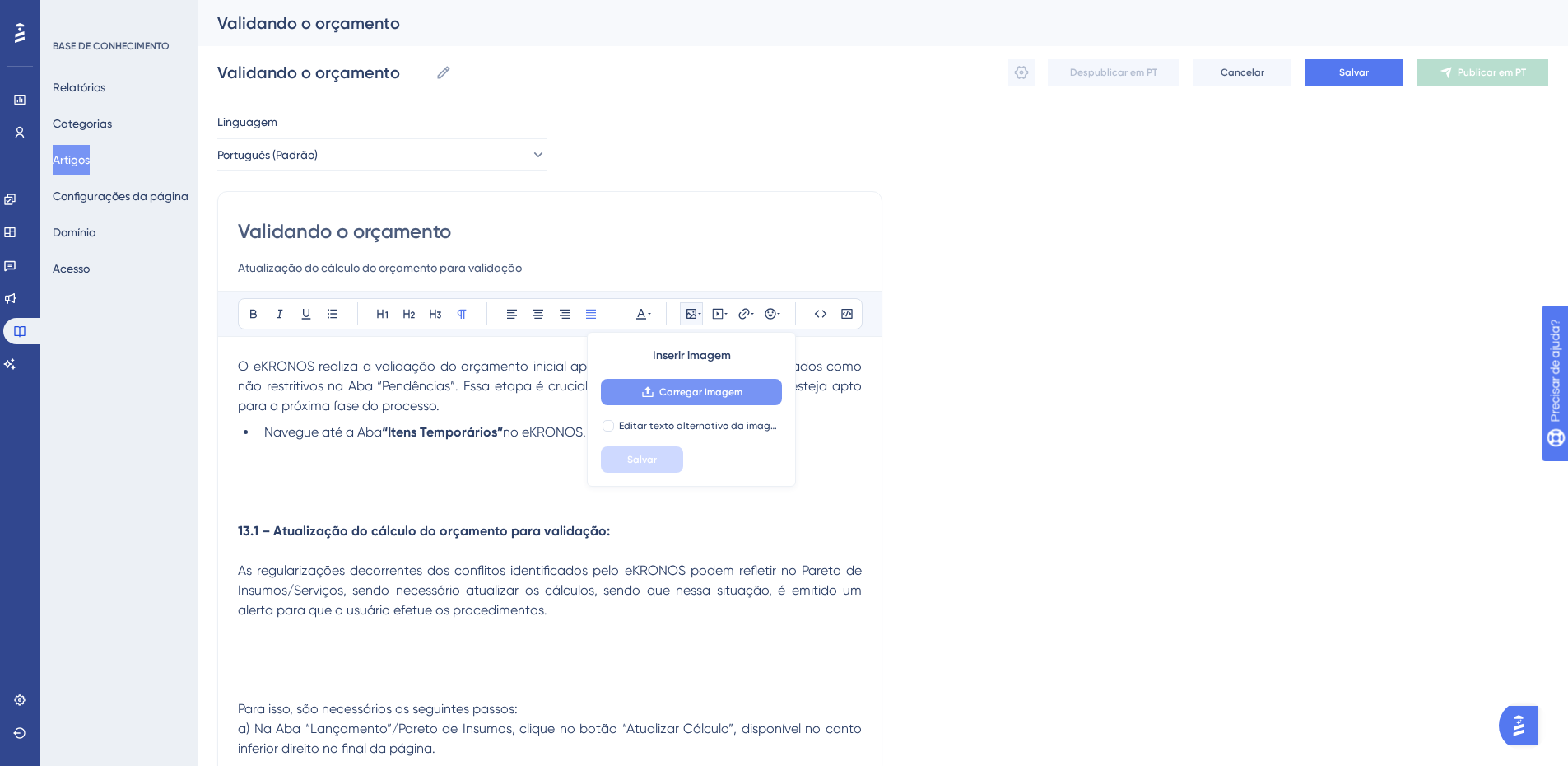
click at [669, 391] on font "Carregar imagem" at bounding box center [701, 392] width 83 height 12
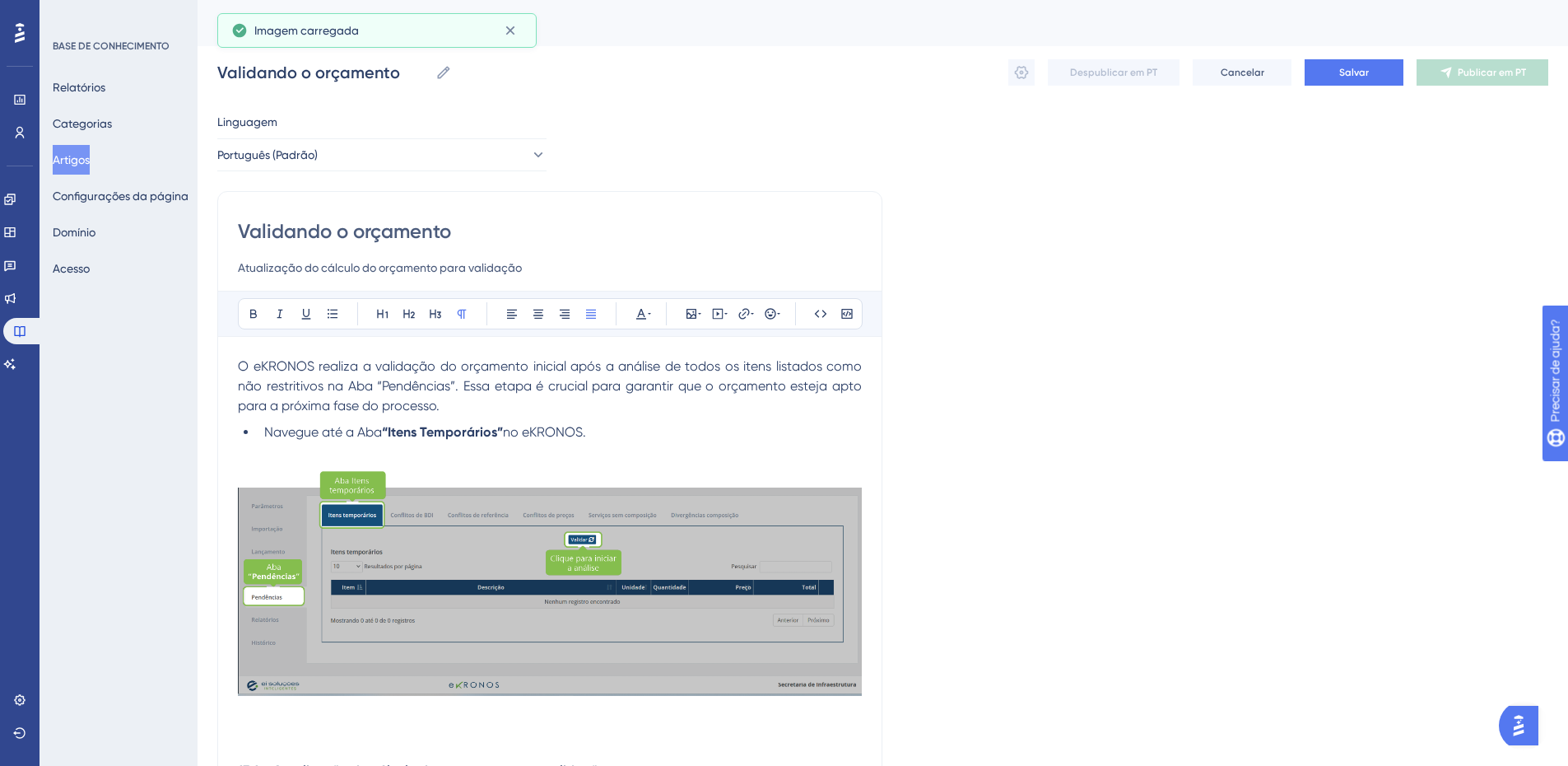
click at [569, 453] on p at bounding box center [549, 572] width 624 height 259
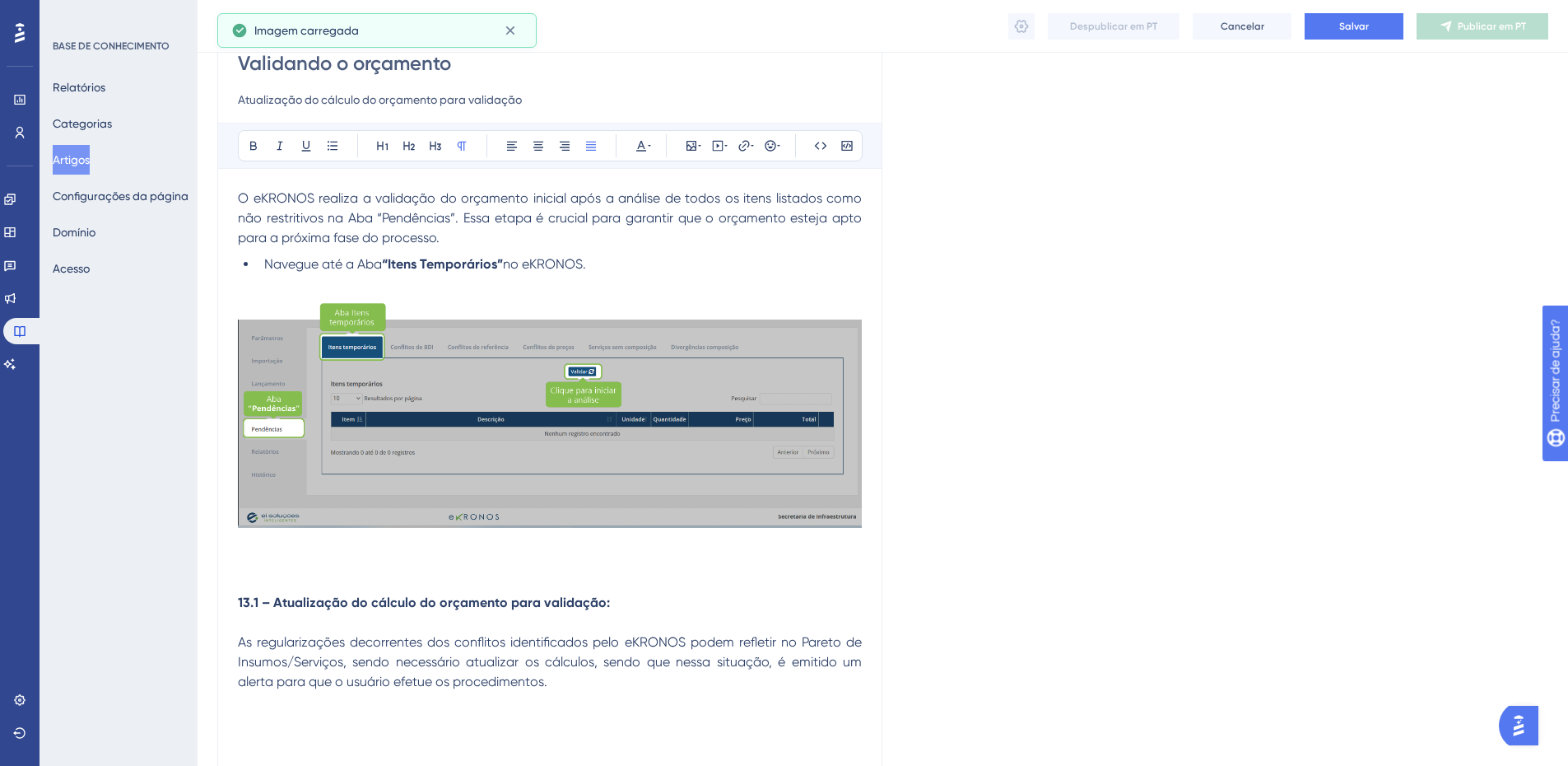
scroll to position [163, 0]
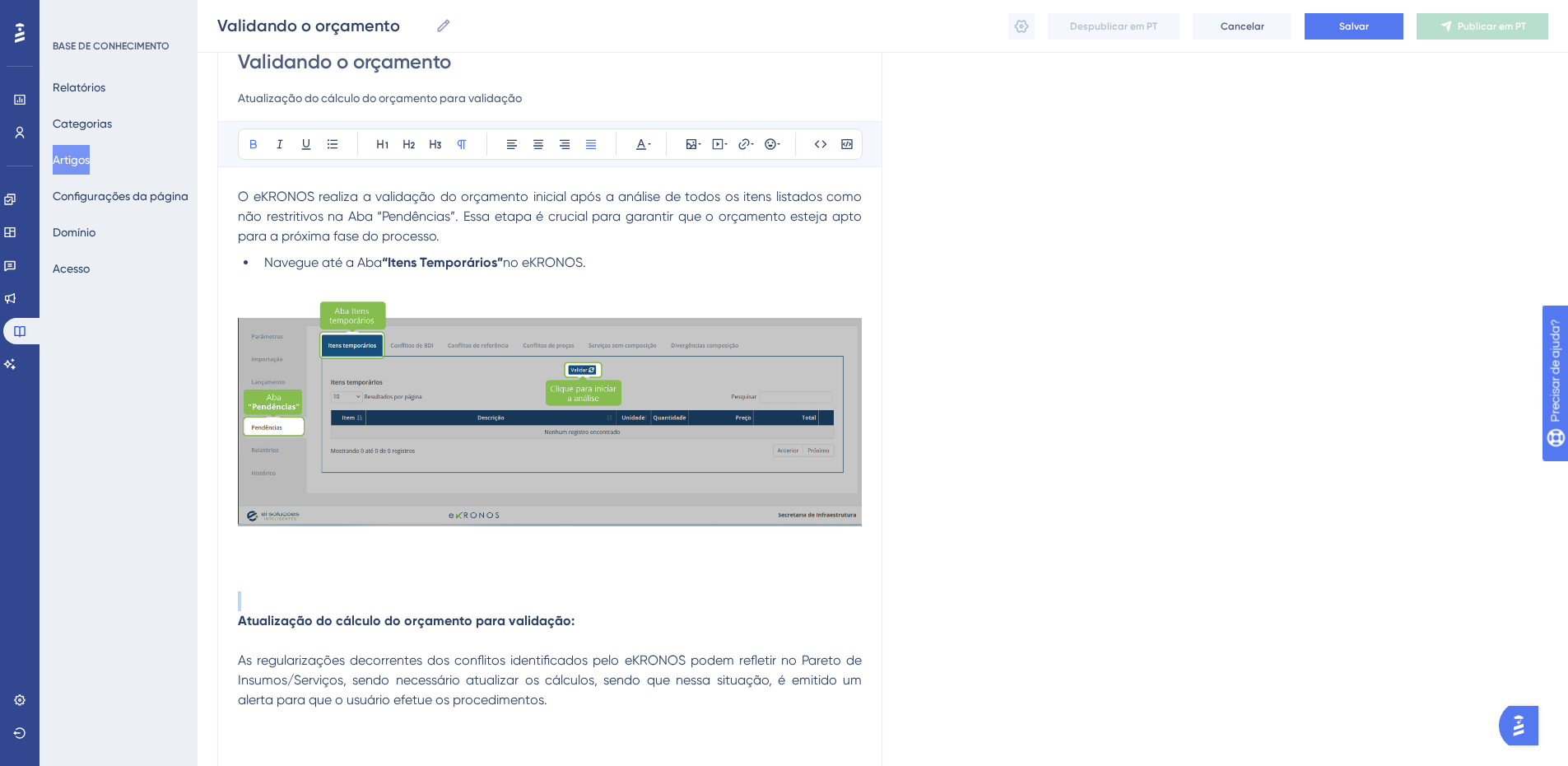
drag, startPoint x: 643, startPoint y: 608, endPoint x: 595, endPoint y: 626, distance: 51.3
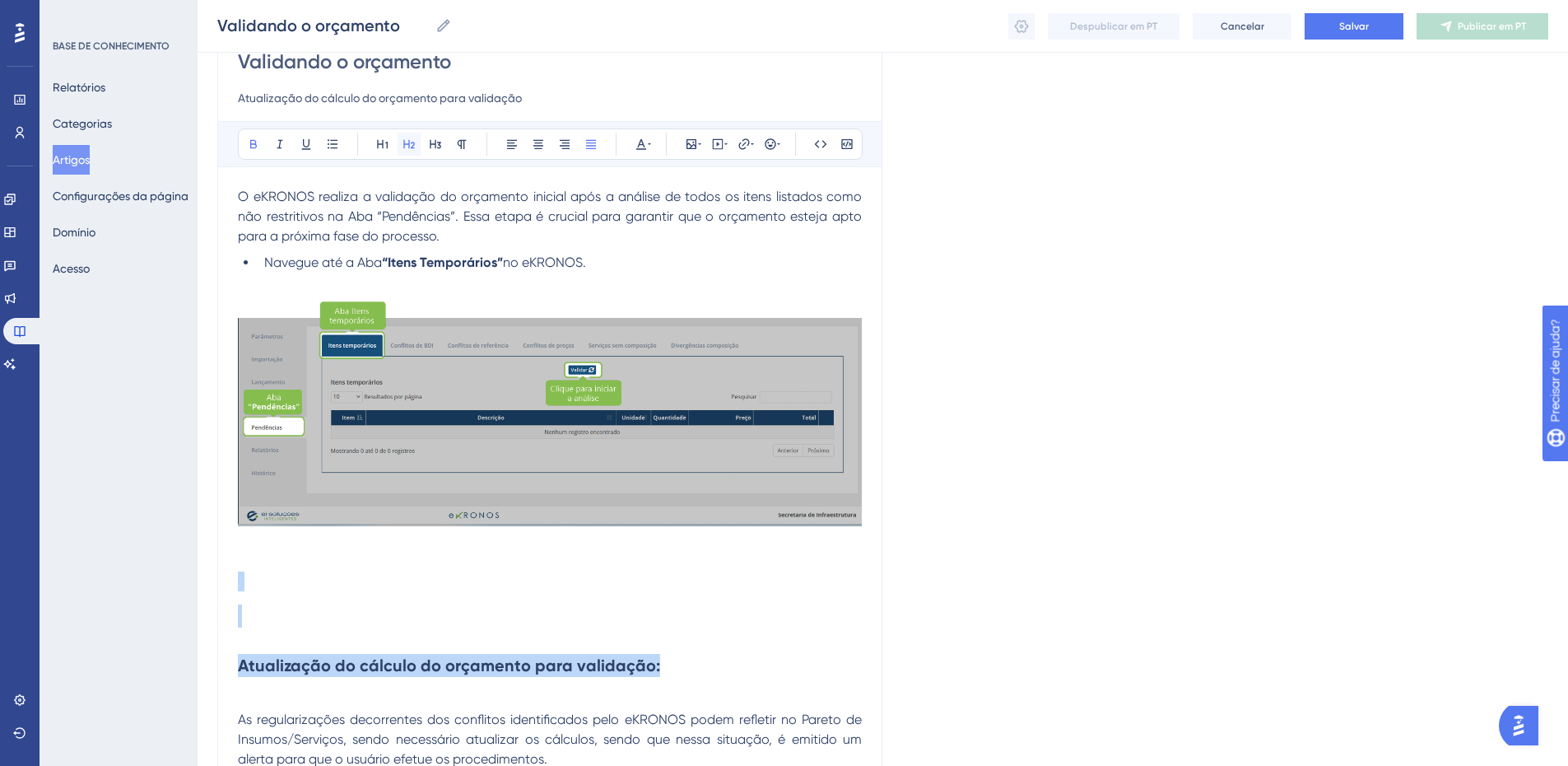
click at [412, 143] on icon at bounding box center [410, 144] width 12 height 9
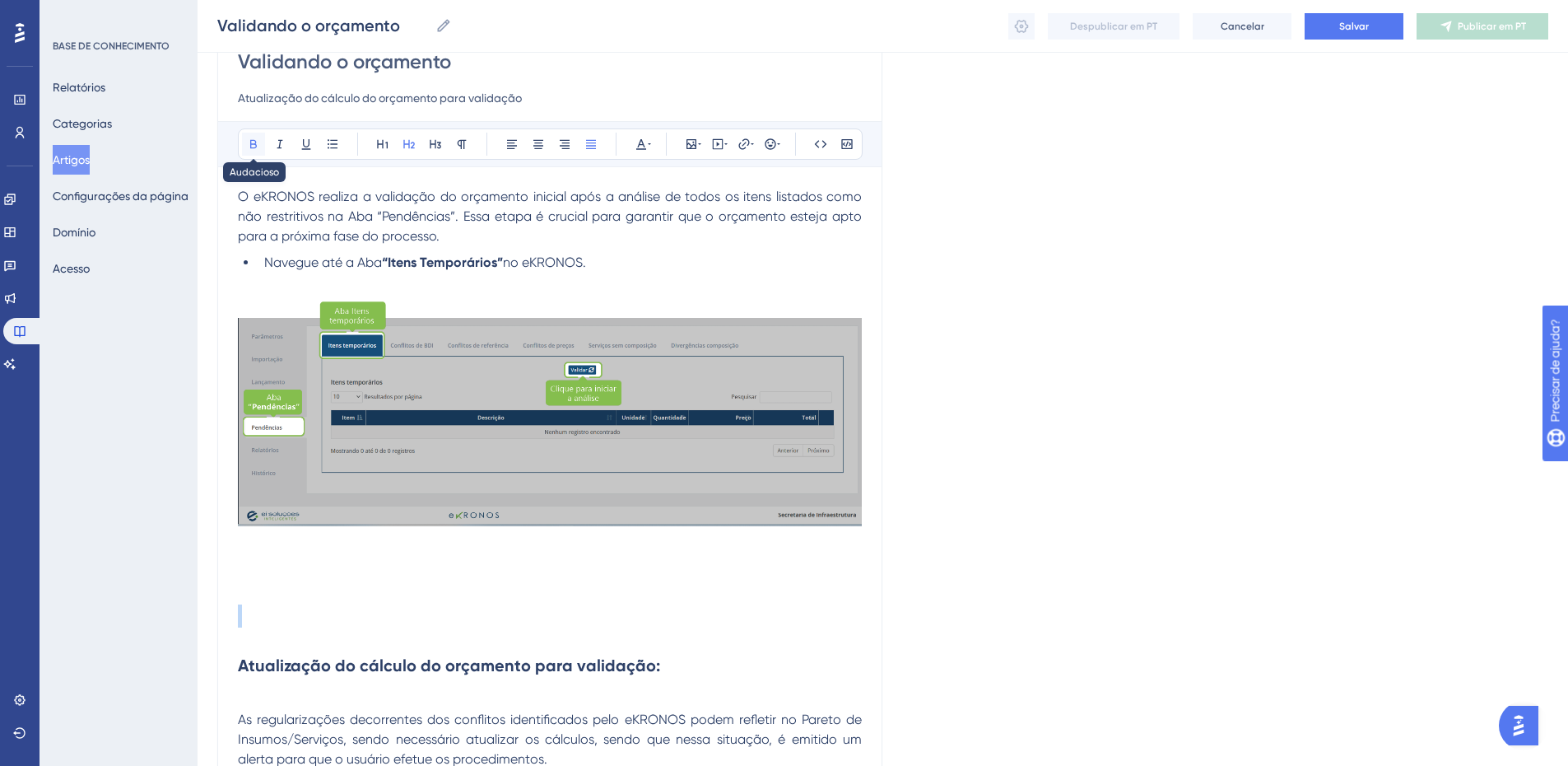
click at [250, 141] on icon at bounding box center [253, 144] width 7 height 9
click at [250, 702] on p at bounding box center [549, 701] width 624 height 20
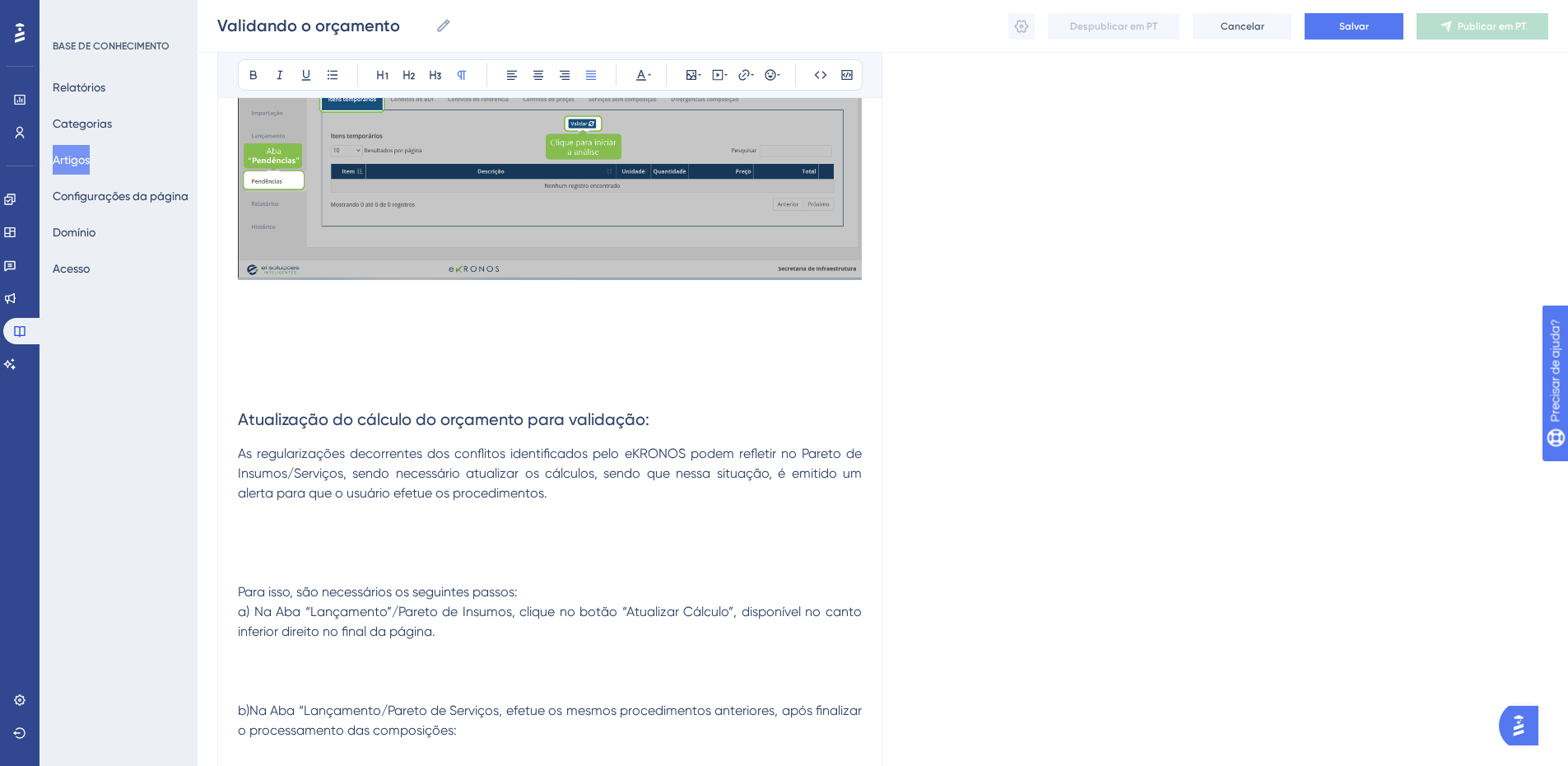
scroll to position [410, 0]
click at [246, 516] on p at bounding box center [549, 512] width 624 height 20
click at [260, 518] on p at bounding box center [549, 512] width 624 height 20
click at [685, 78] on icon at bounding box center [691, 74] width 13 height 13
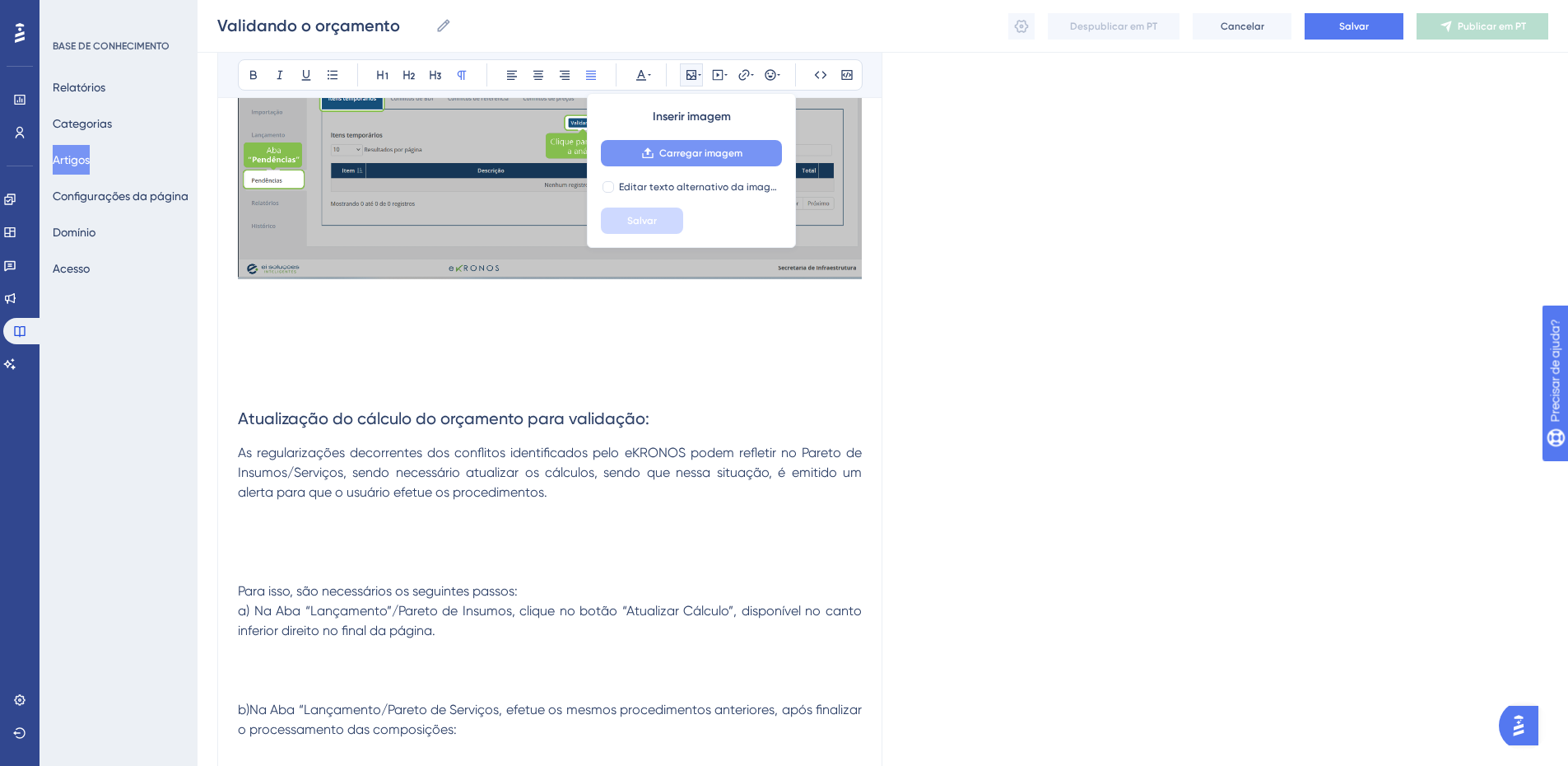
click at [686, 151] on font "Carregar imagem" at bounding box center [701, 154] width 83 height 12
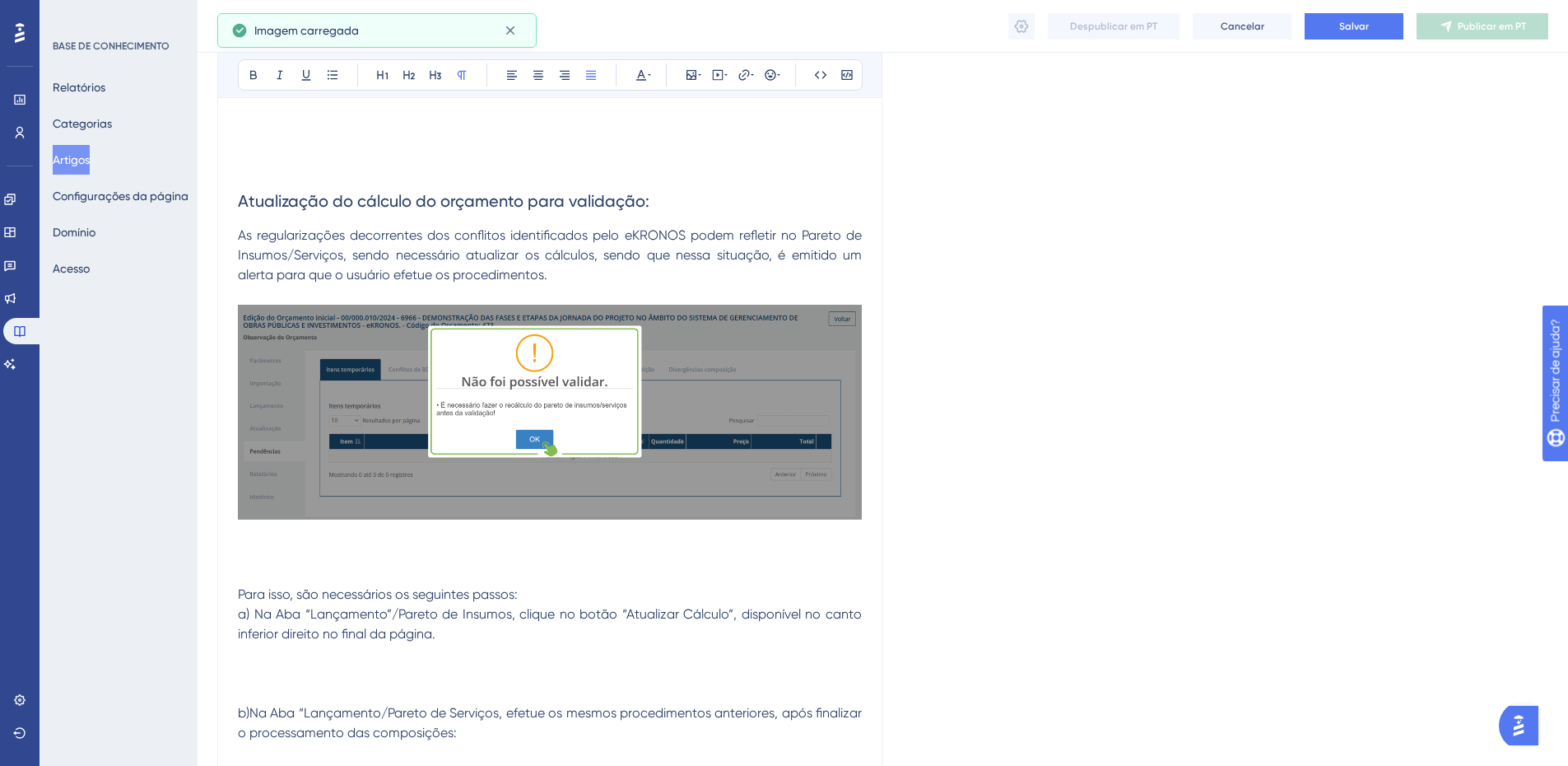
scroll to position [657, 0]
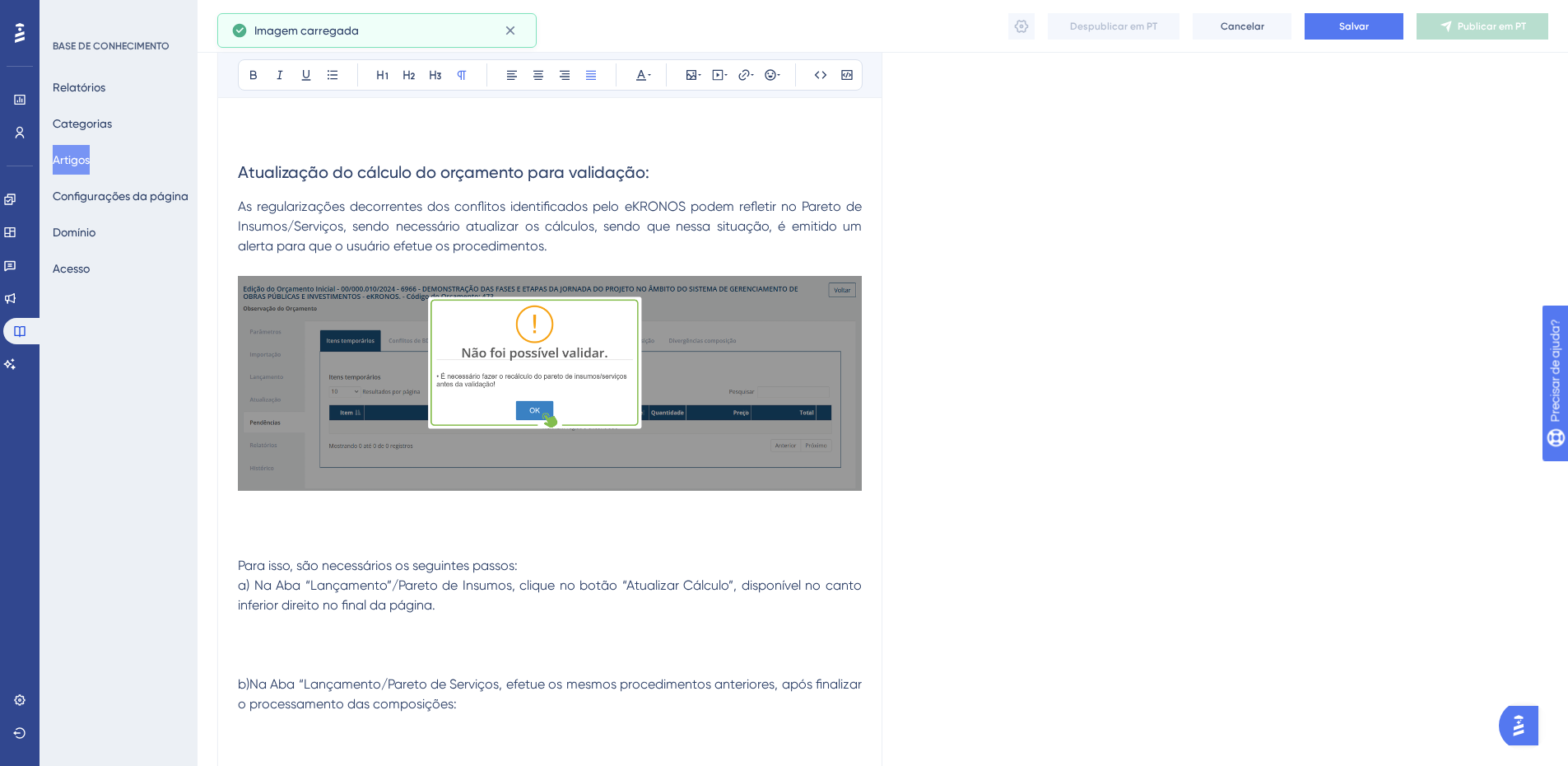
click at [283, 502] on p at bounding box center [549, 507] width 624 height 20
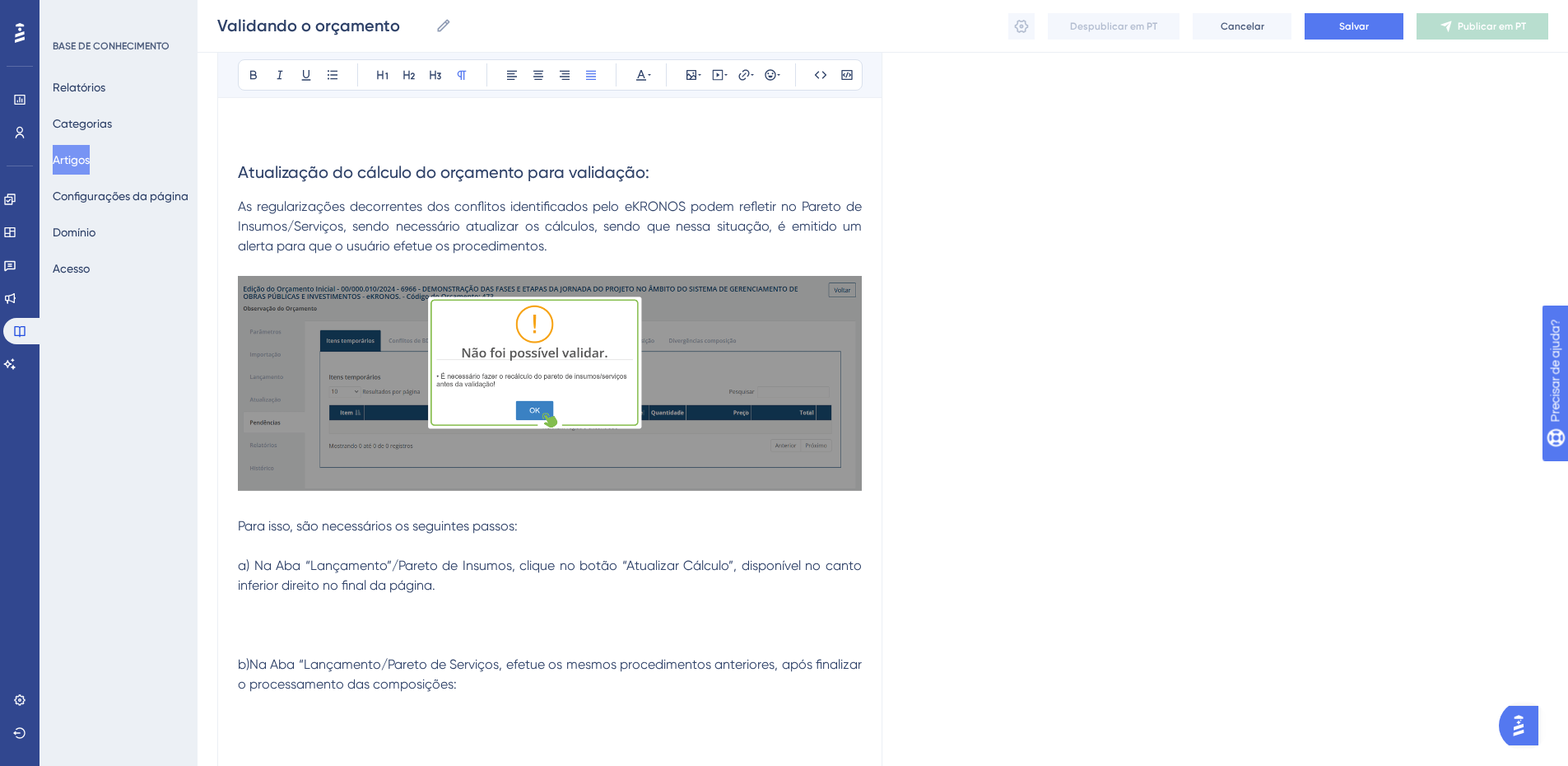
click at [299, 615] on p at bounding box center [549, 625] width 624 height 20
click at [690, 75] on icon at bounding box center [691, 75] width 10 height 10
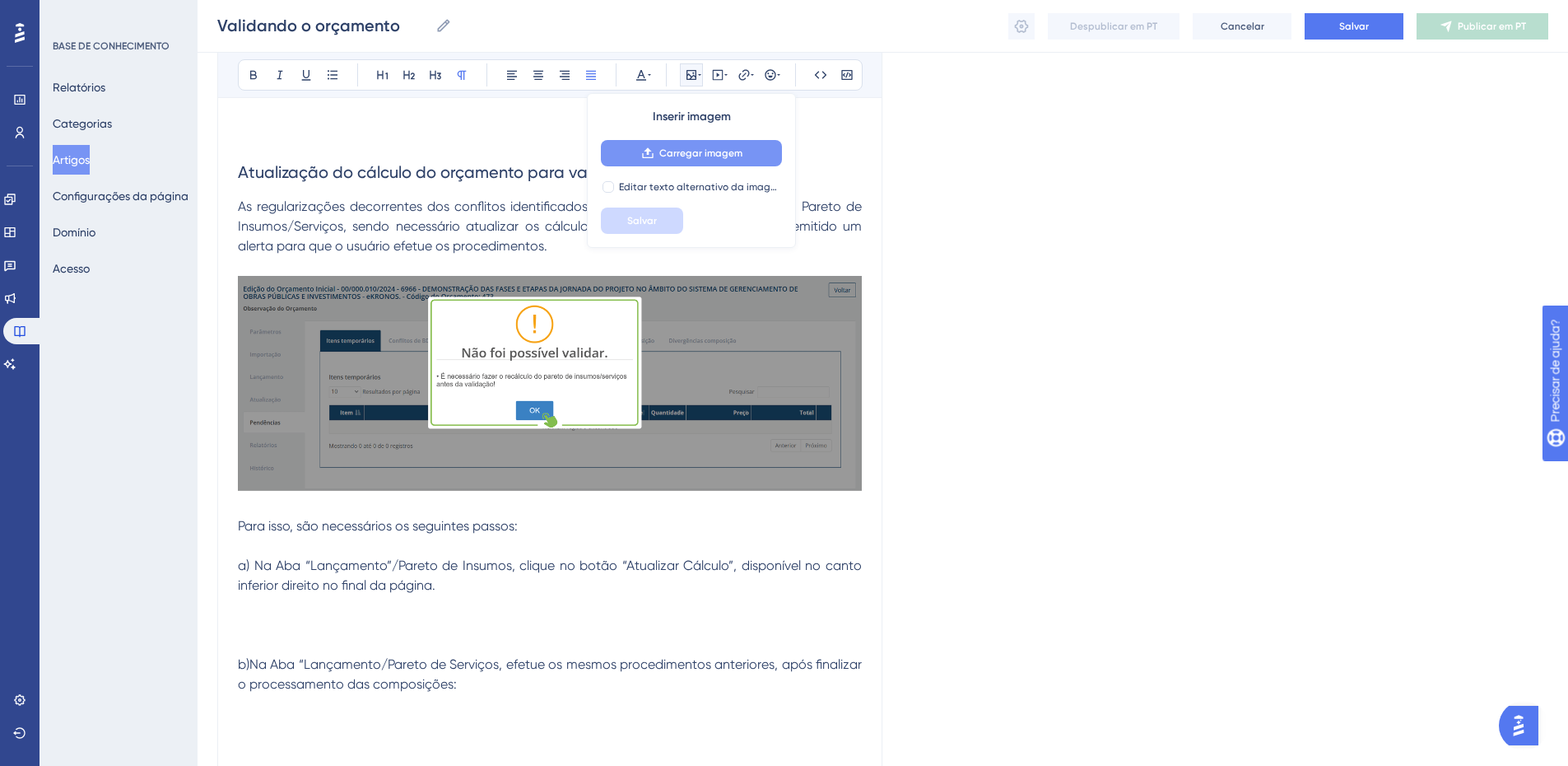
click at [705, 157] on font "Carregar imagem" at bounding box center [701, 154] width 83 height 12
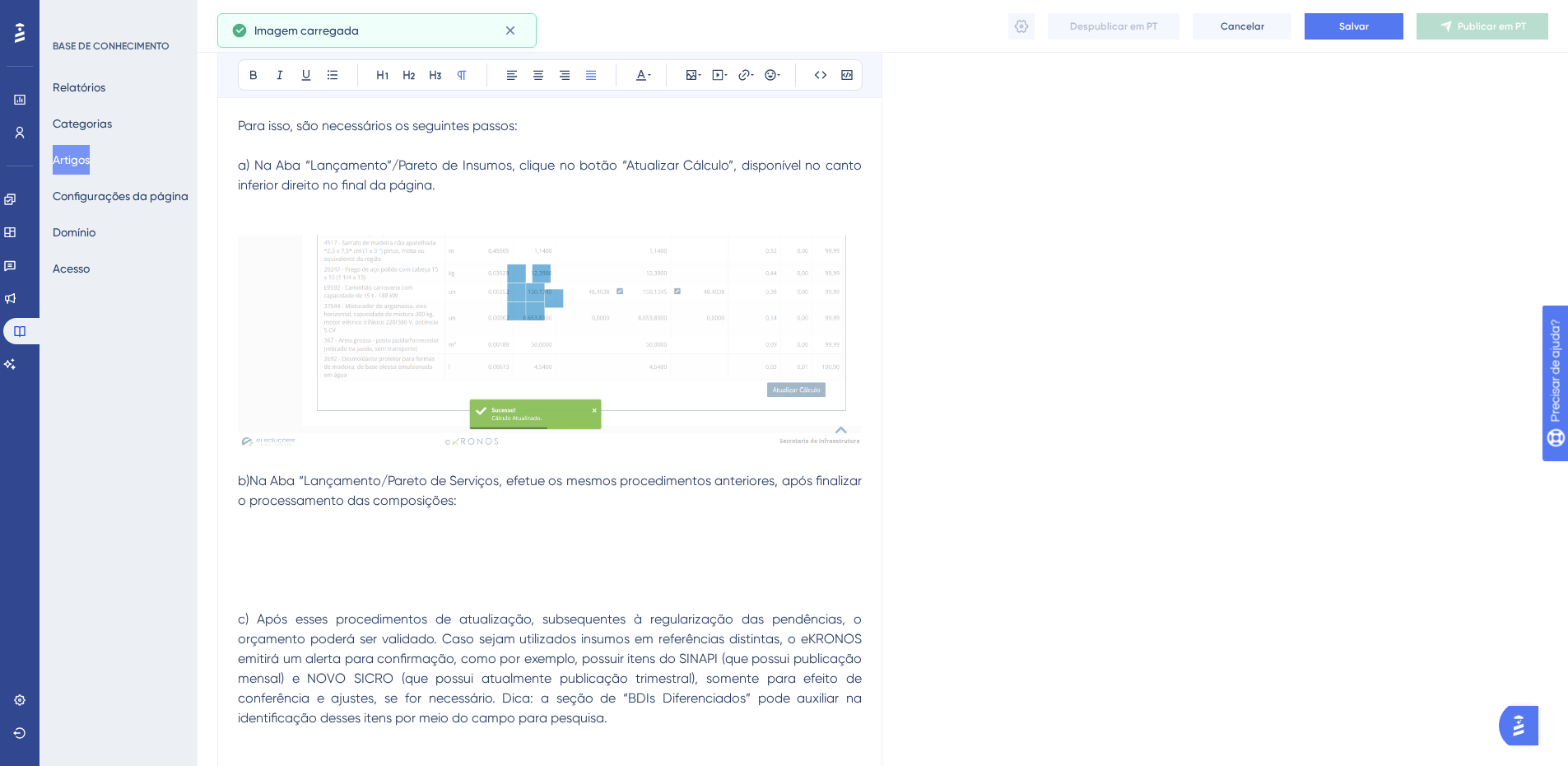
scroll to position [1058, 0]
click at [489, 188] on p "a) Na Aba “Lançamento”/Pareto de Insumos, clique no botão “Atualizar Cálculo”, …" at bounding box center [549, 175] width 624 height 40
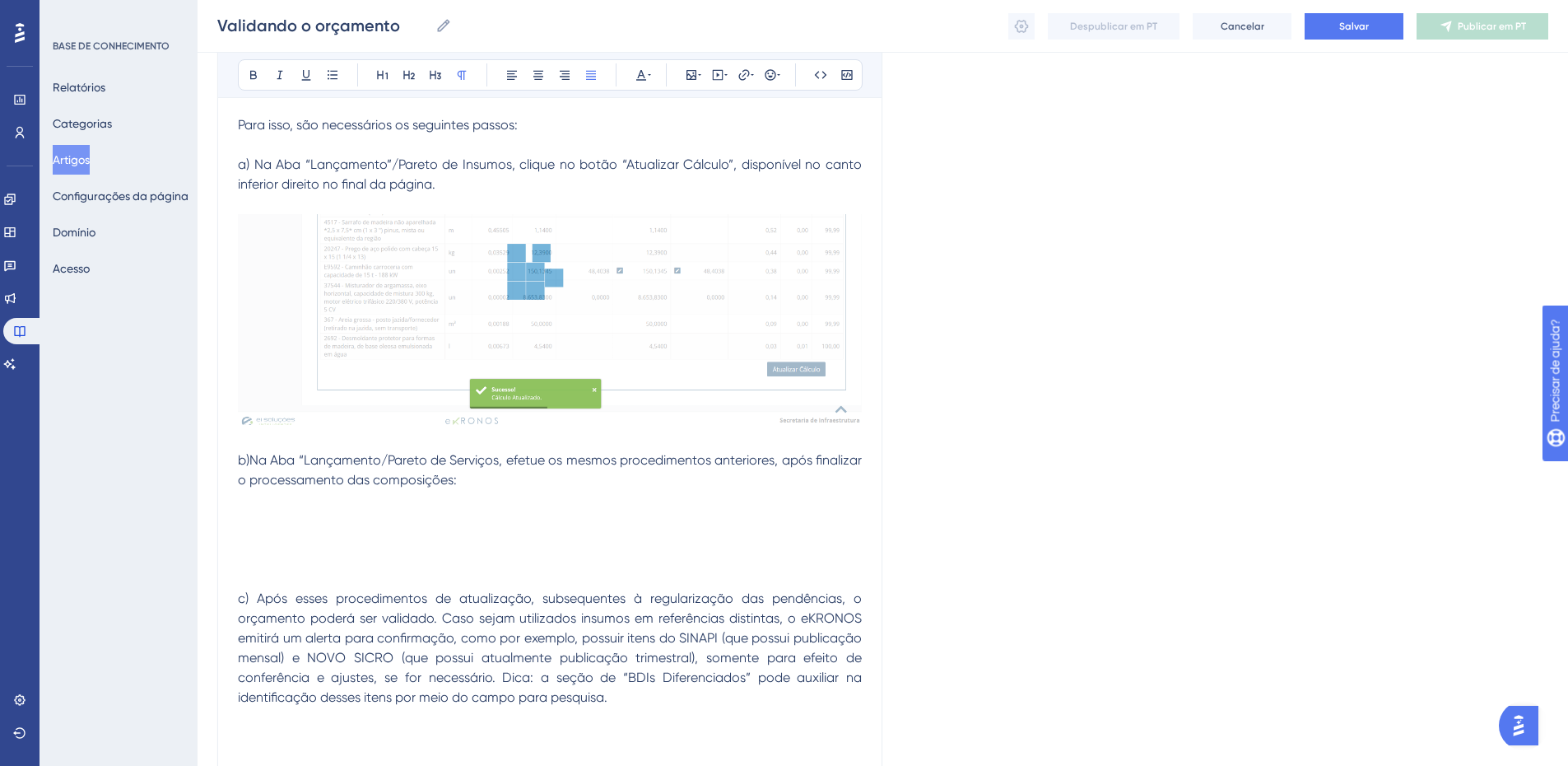
click at [250, 459] on span "b)Na Aba “Lançamento/Pareto de Serviços, efetue os mesmos procedimentos anterio…" at bounding box center [551, 470] width 628 height 36
click at [685, 72] on icon at bounding box center [691, 74] width 13 height 13
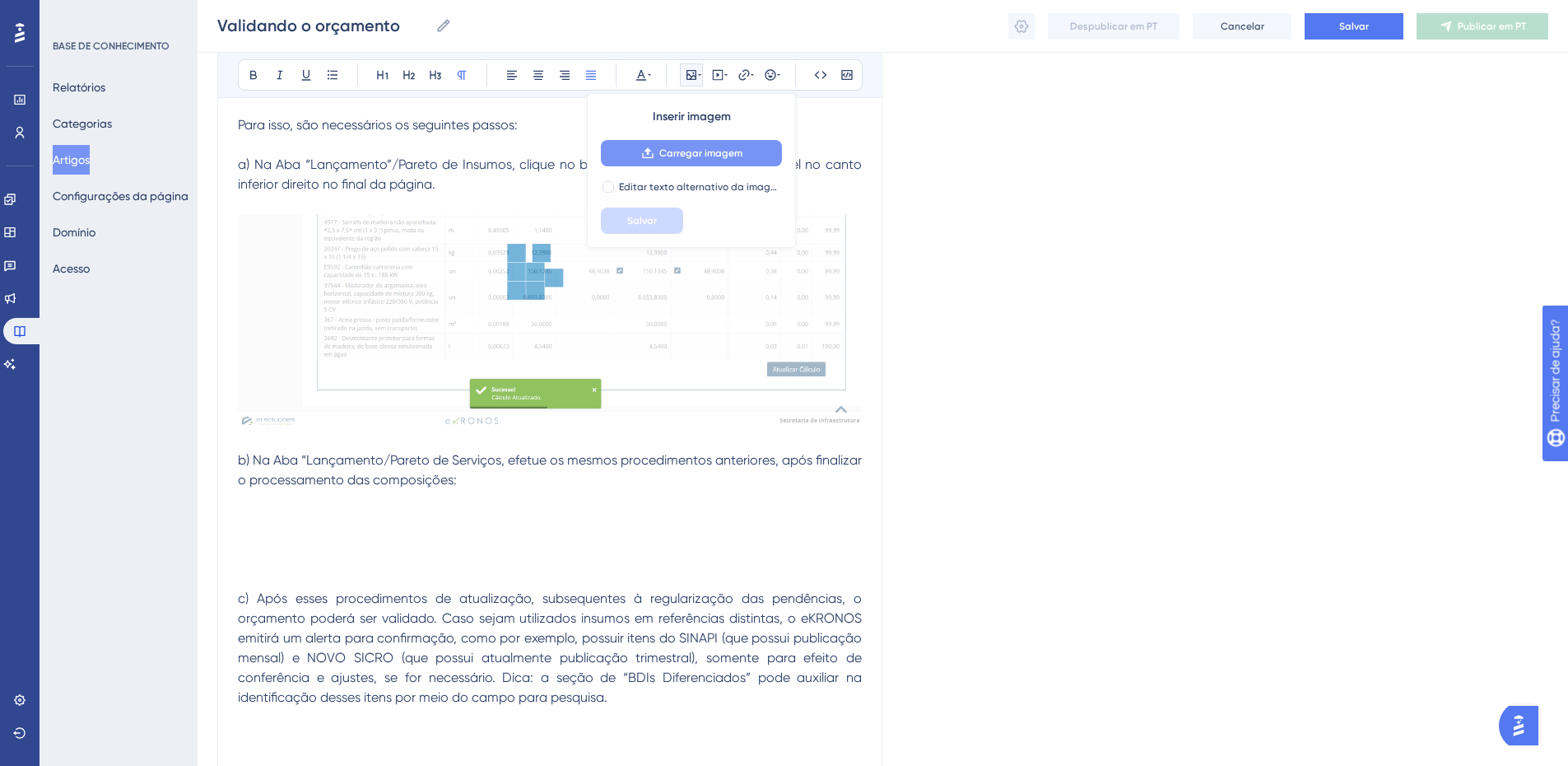
click at [677, 153] on font "Carregar imagem" at bounding box center [701, 154] width 83 height 12
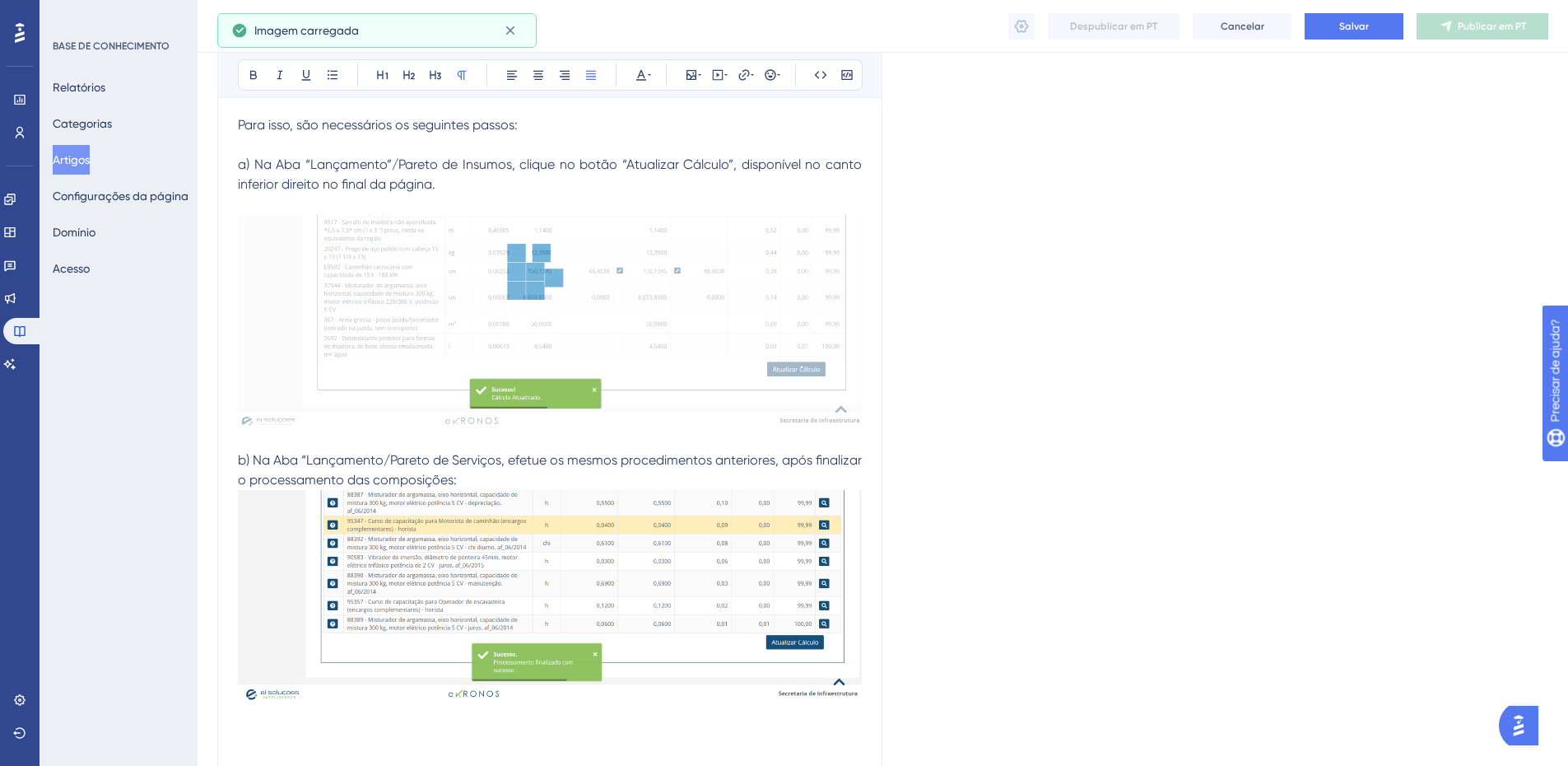
click at [516, 473] on p "b) Na Aba “Lançamento/Pareto de Serviços, efetue os mesmos procedimentos anteri…" at bounding box center [549, 470] width 624 height 40
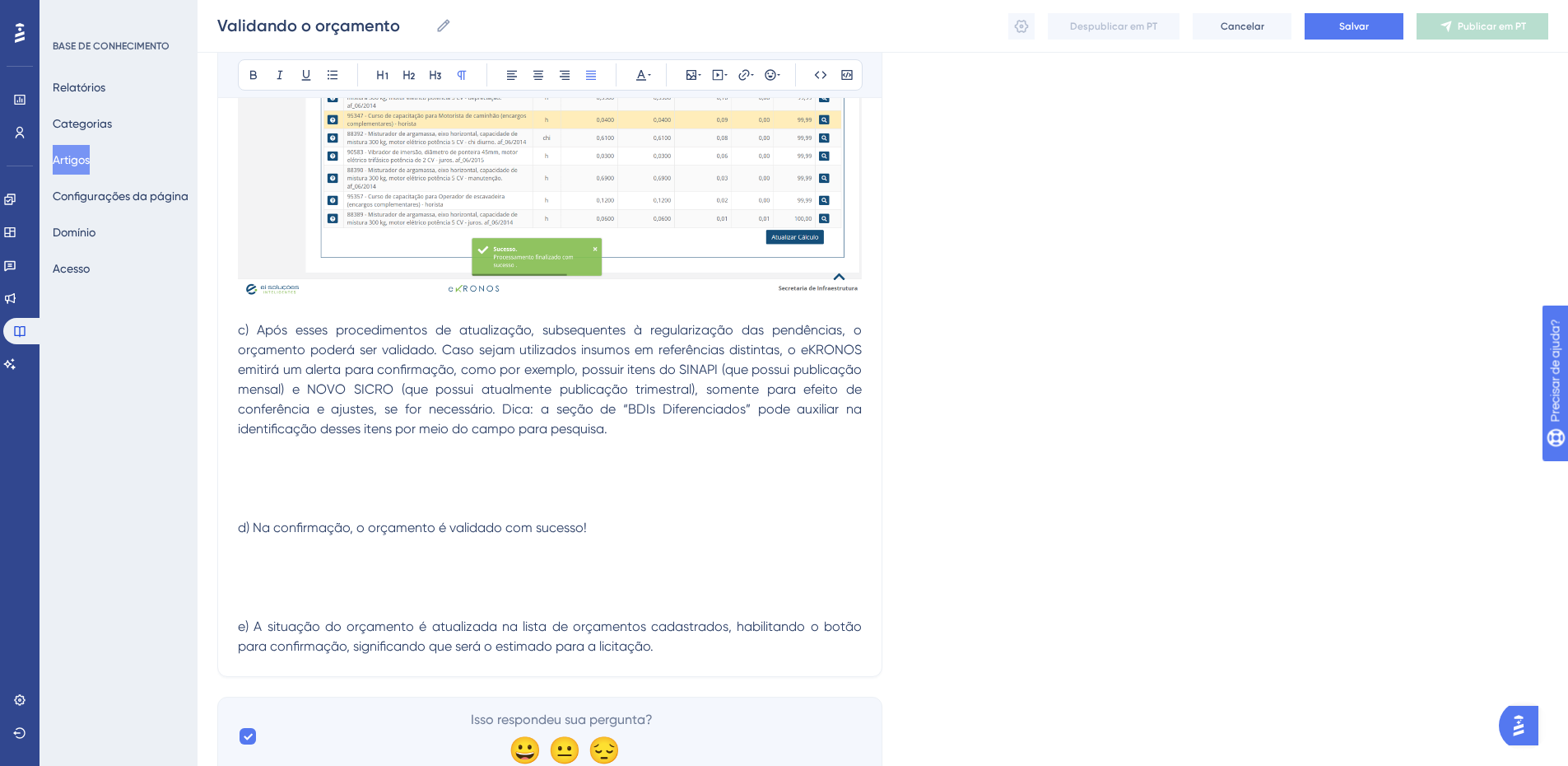
scroll to position [1483, 0]
click at [288, 468] on p at bounding box center [549, 468] width 624 height 20
click at [693, 70] on icon at bounding box center [691, 75] width 10 height 10
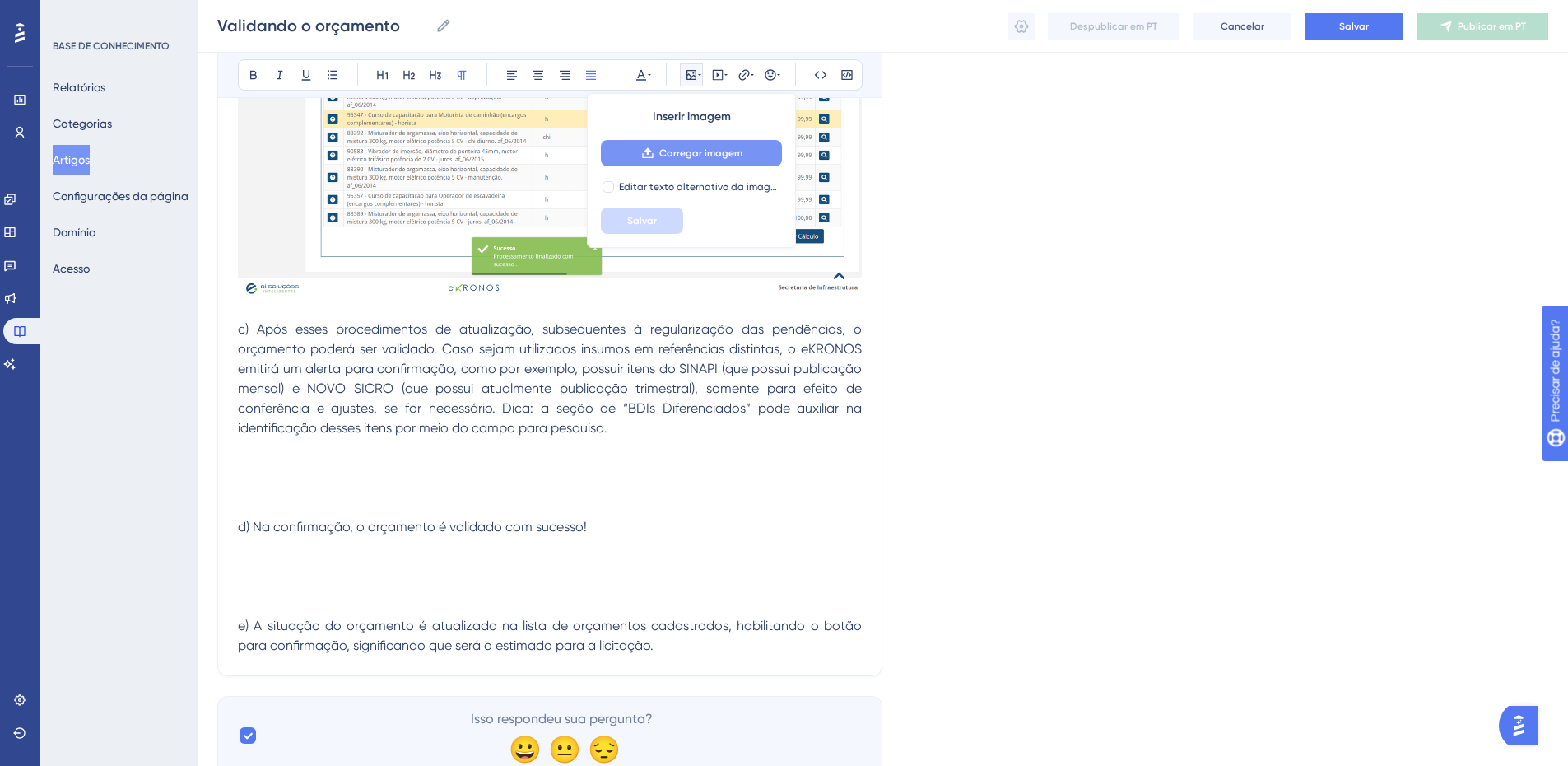
click at [732, 152] on font "Carregar imagem" at bounding box center [701, 154] width 83 height 12
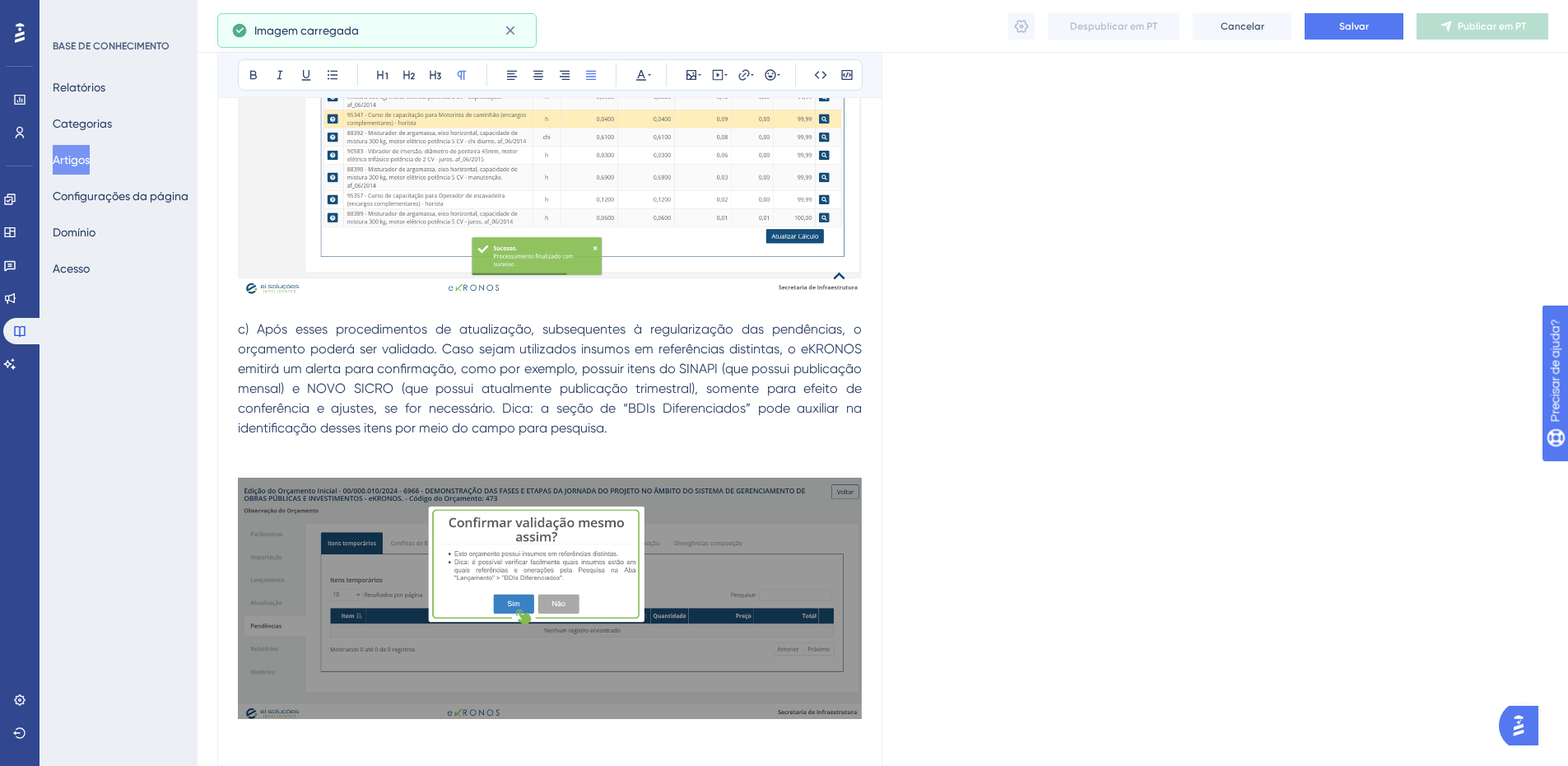
click at [269, 444] on p at bounding box center [549, 448] width 624 height 20
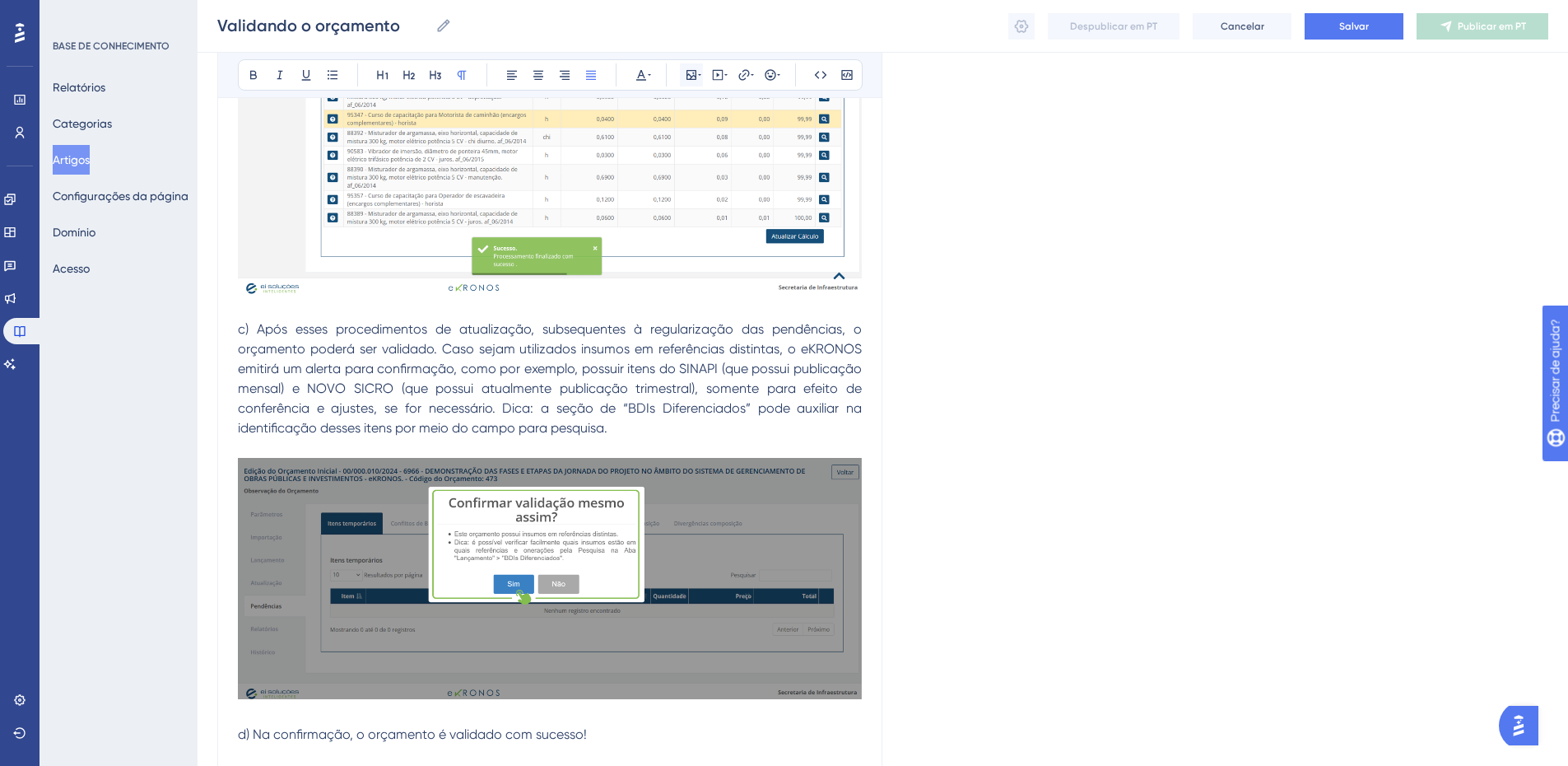
click at [687, 72] on icon at bounding box center [691, 75] width 10 height 10
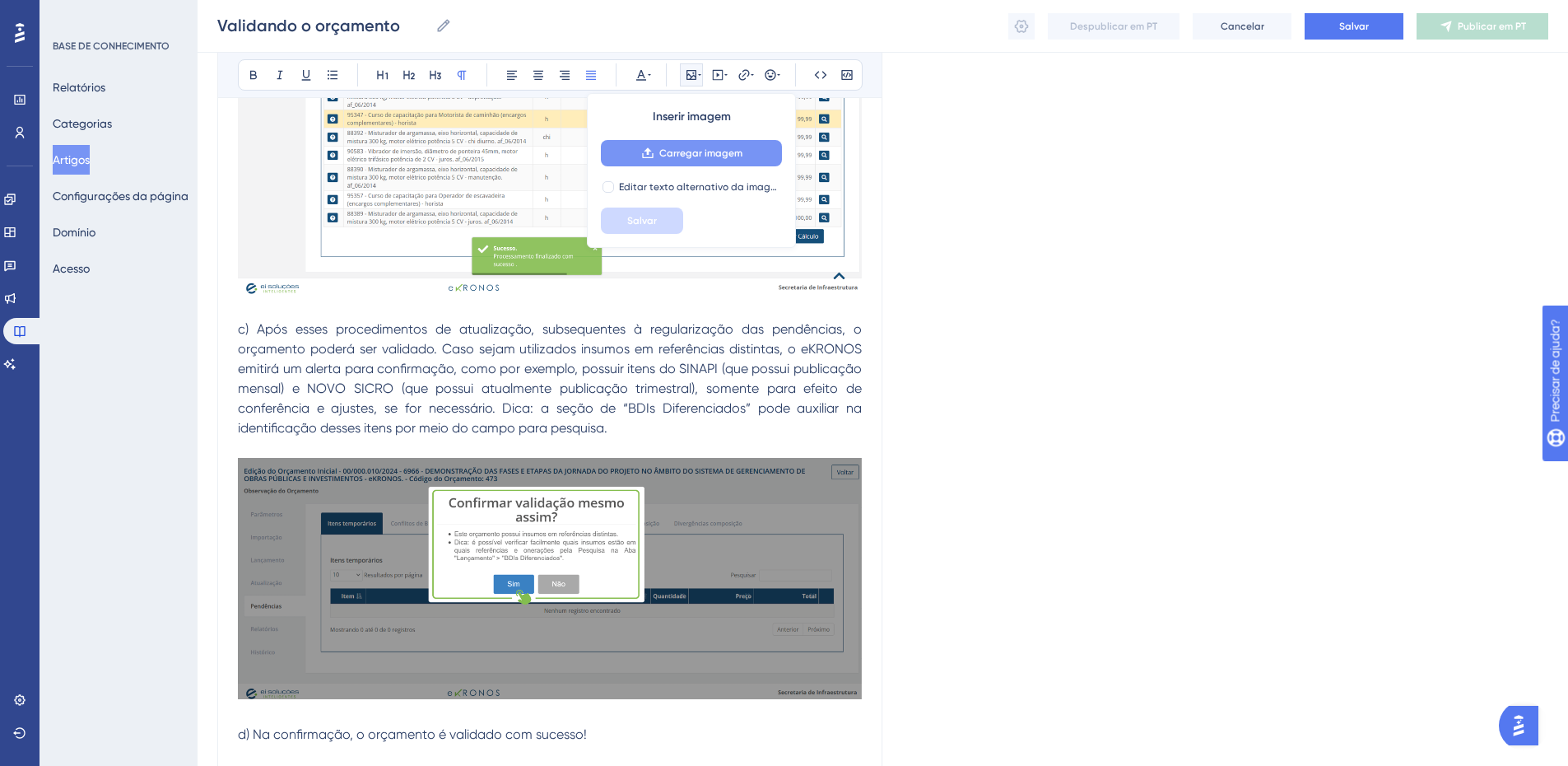
click at [694, 148] on font "Carregar imagem" at bounding box center [701, 154] width 83 height 12
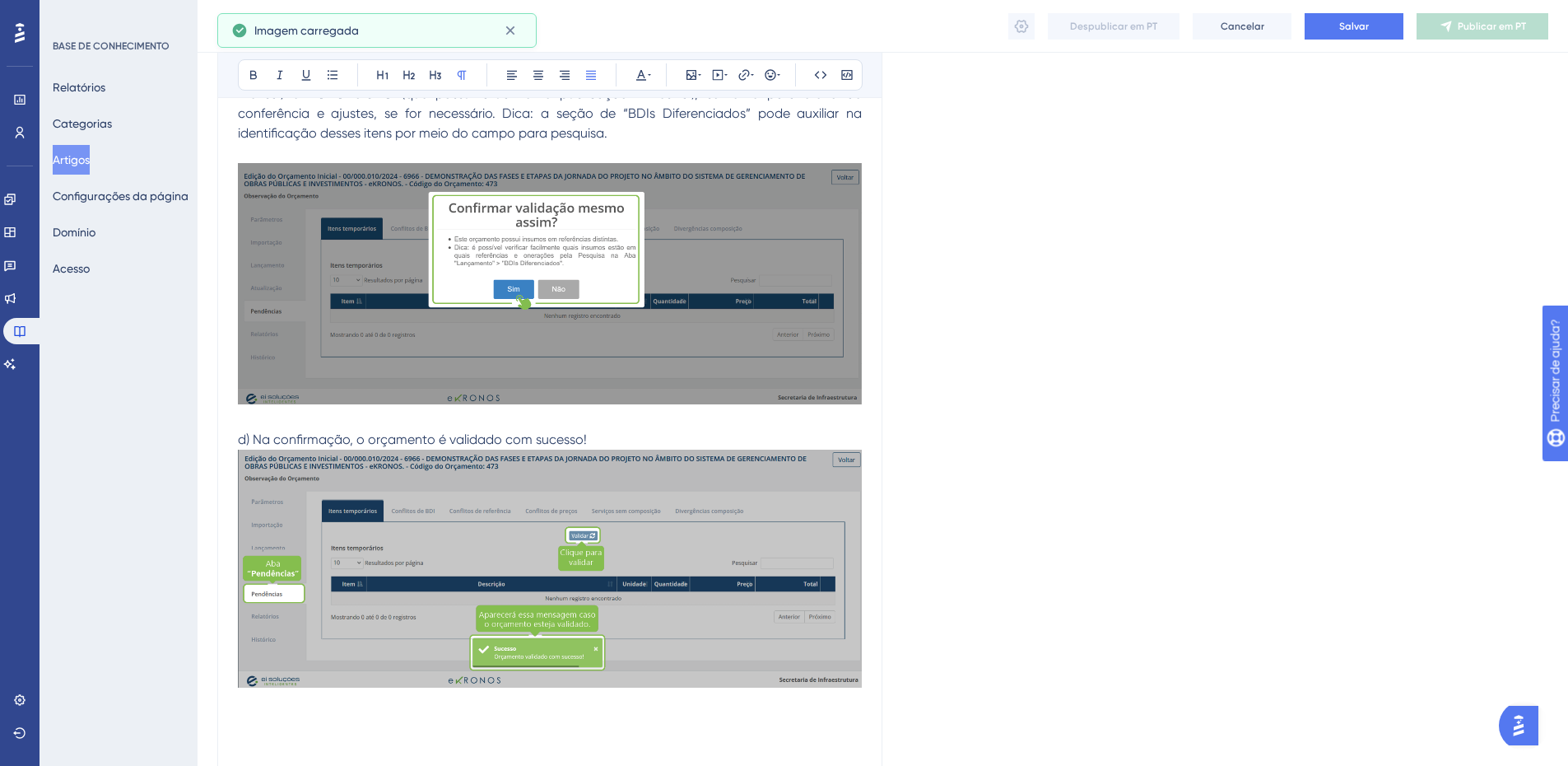
scroll to position [1894, 0]
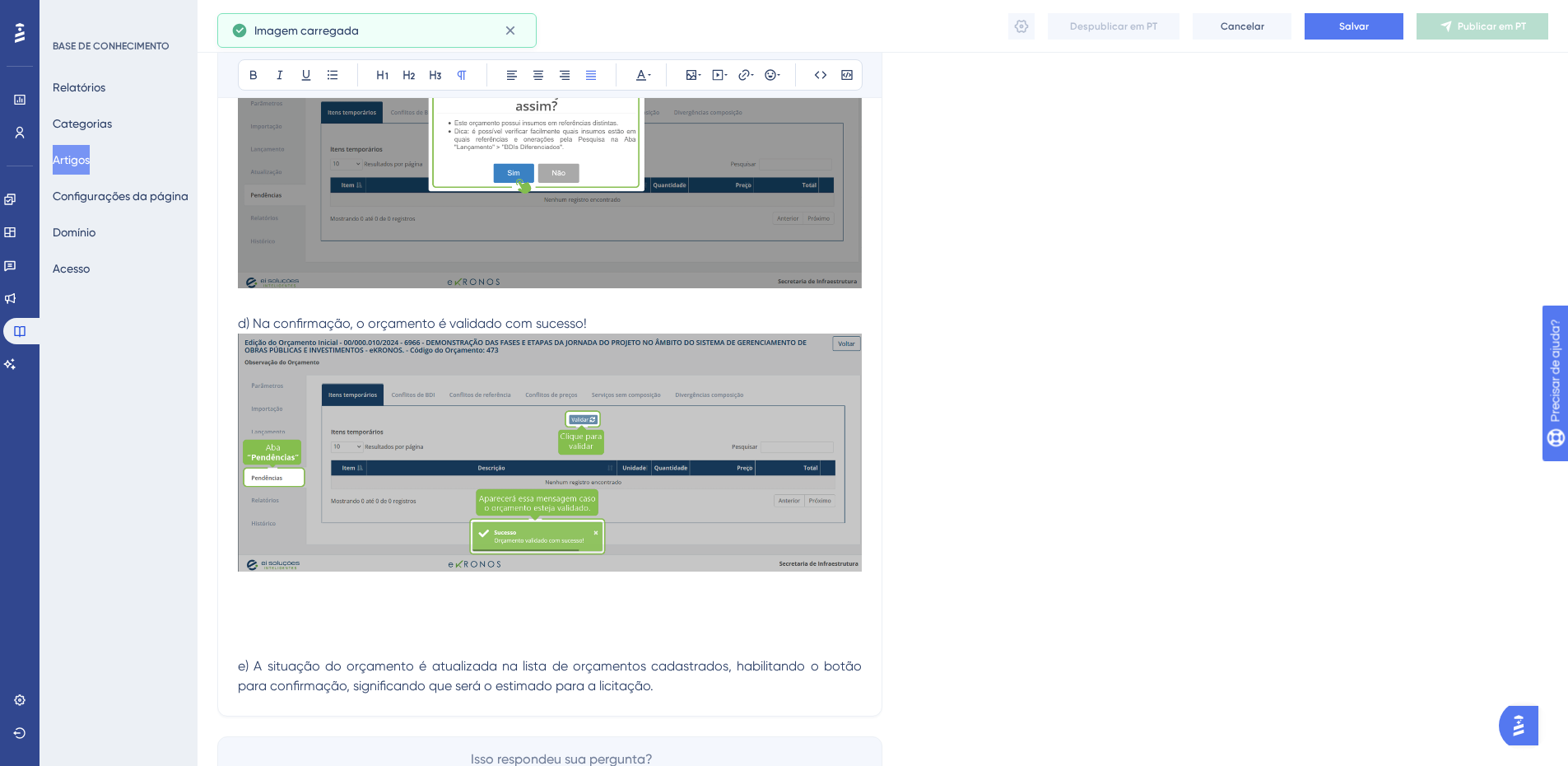
click at [628, 318] on p "d) Na confirmação, o orçamento é validado com sucesso!" at bounding box center [549, 323] width 624 height 20
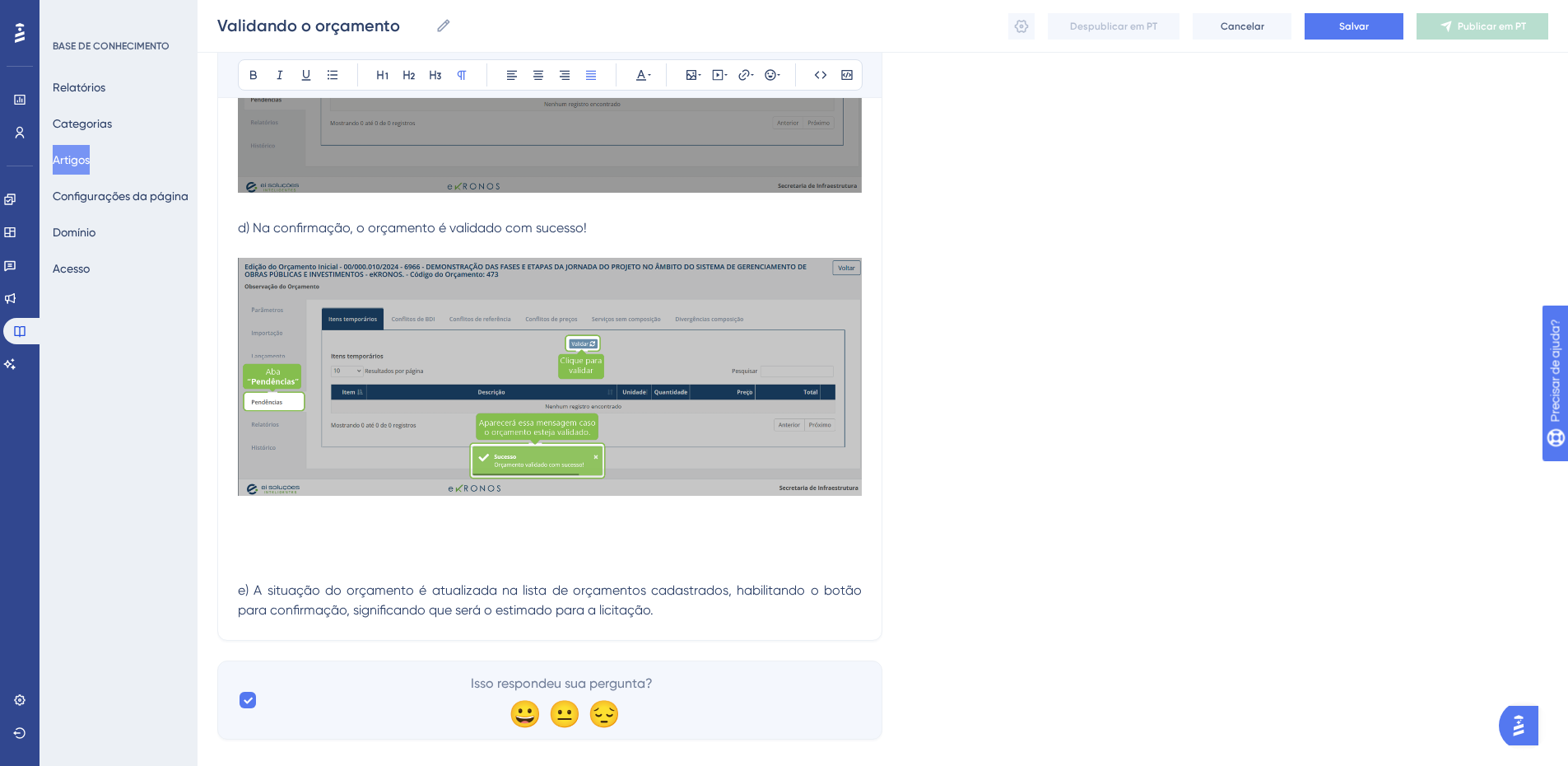
scroll to position [2016, 0]
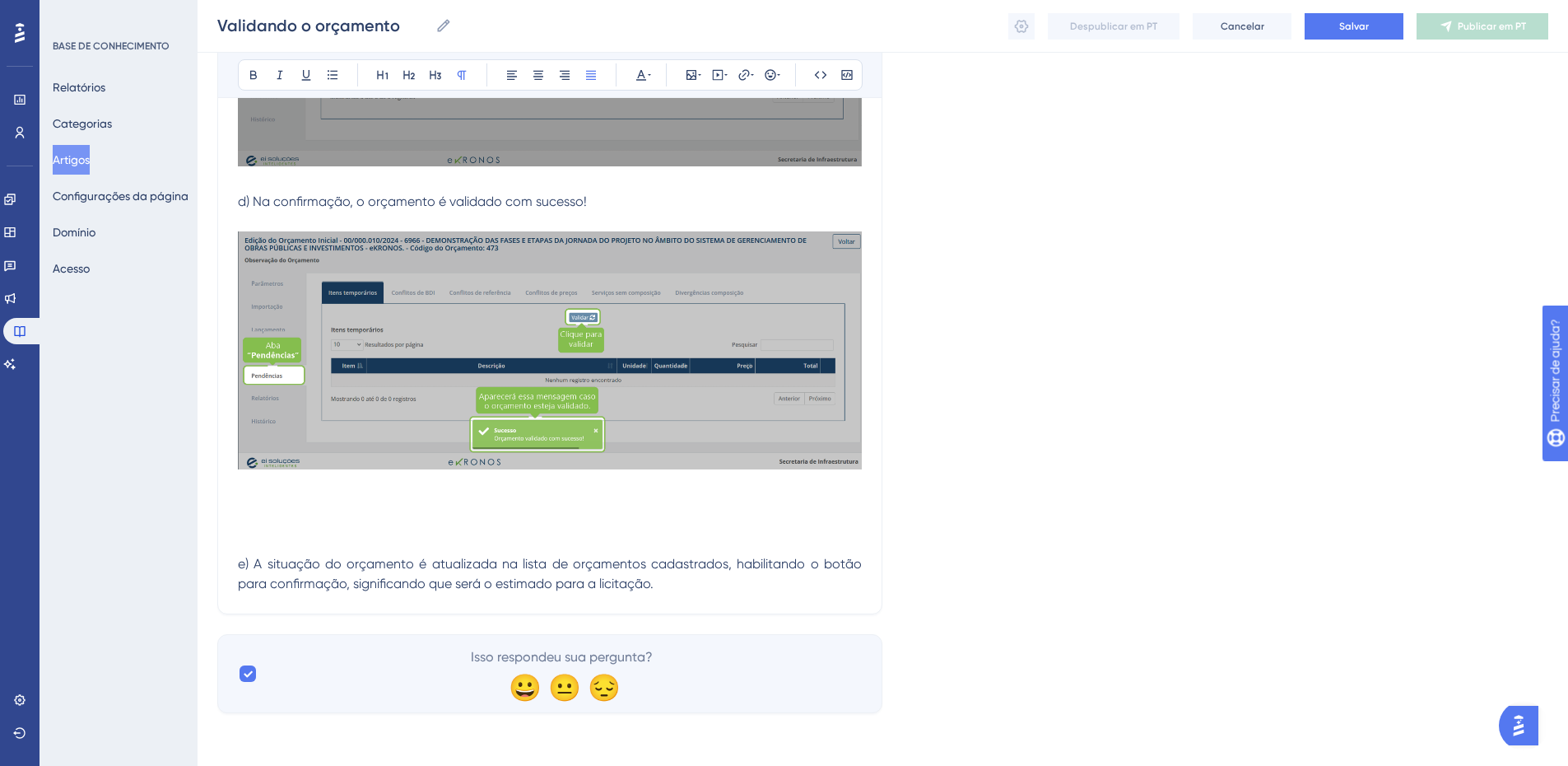
click at [255, 496] on p at bounding box center [549, 505] width 624 height 20
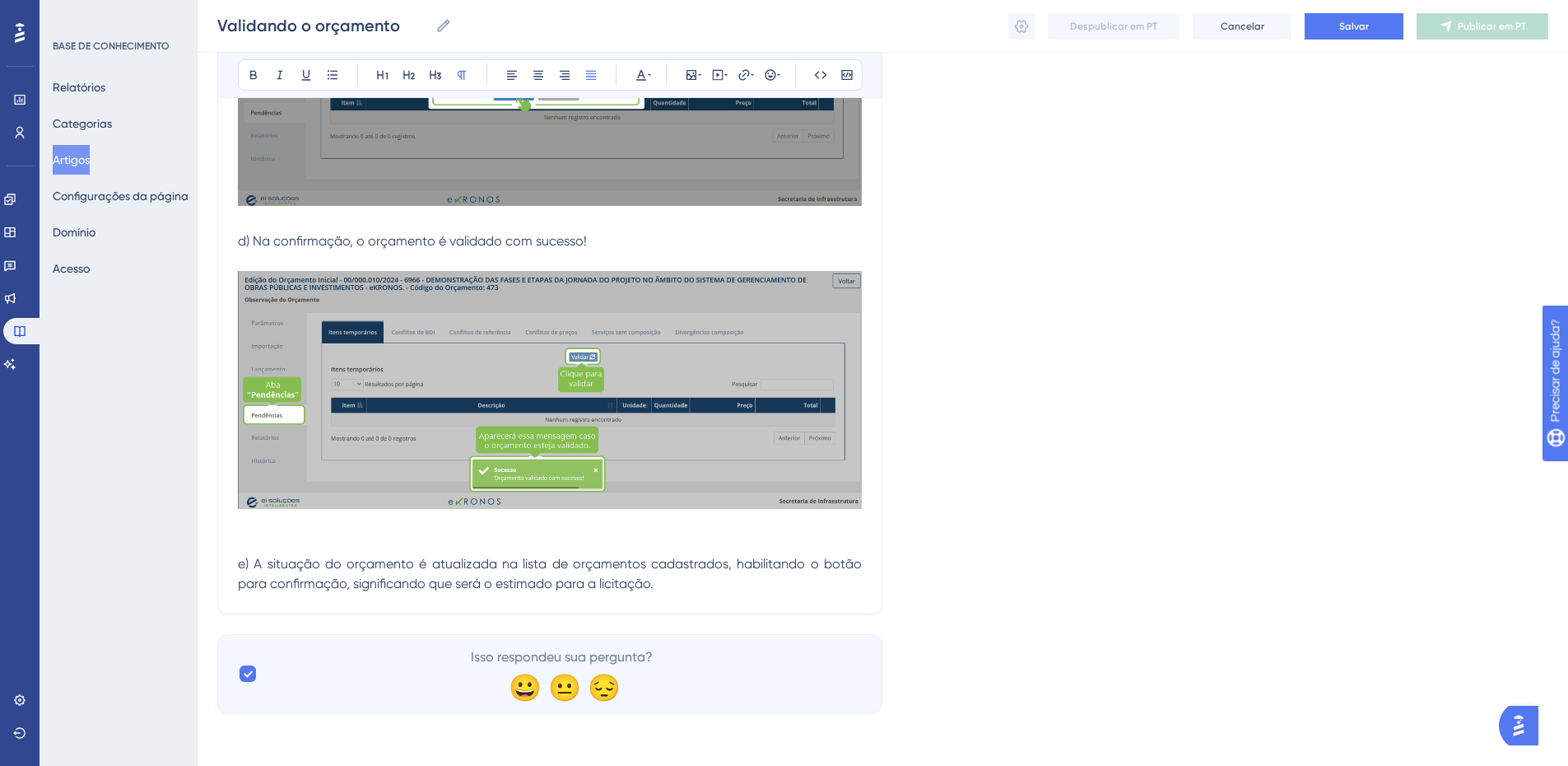
scroll to position [1957, 0]
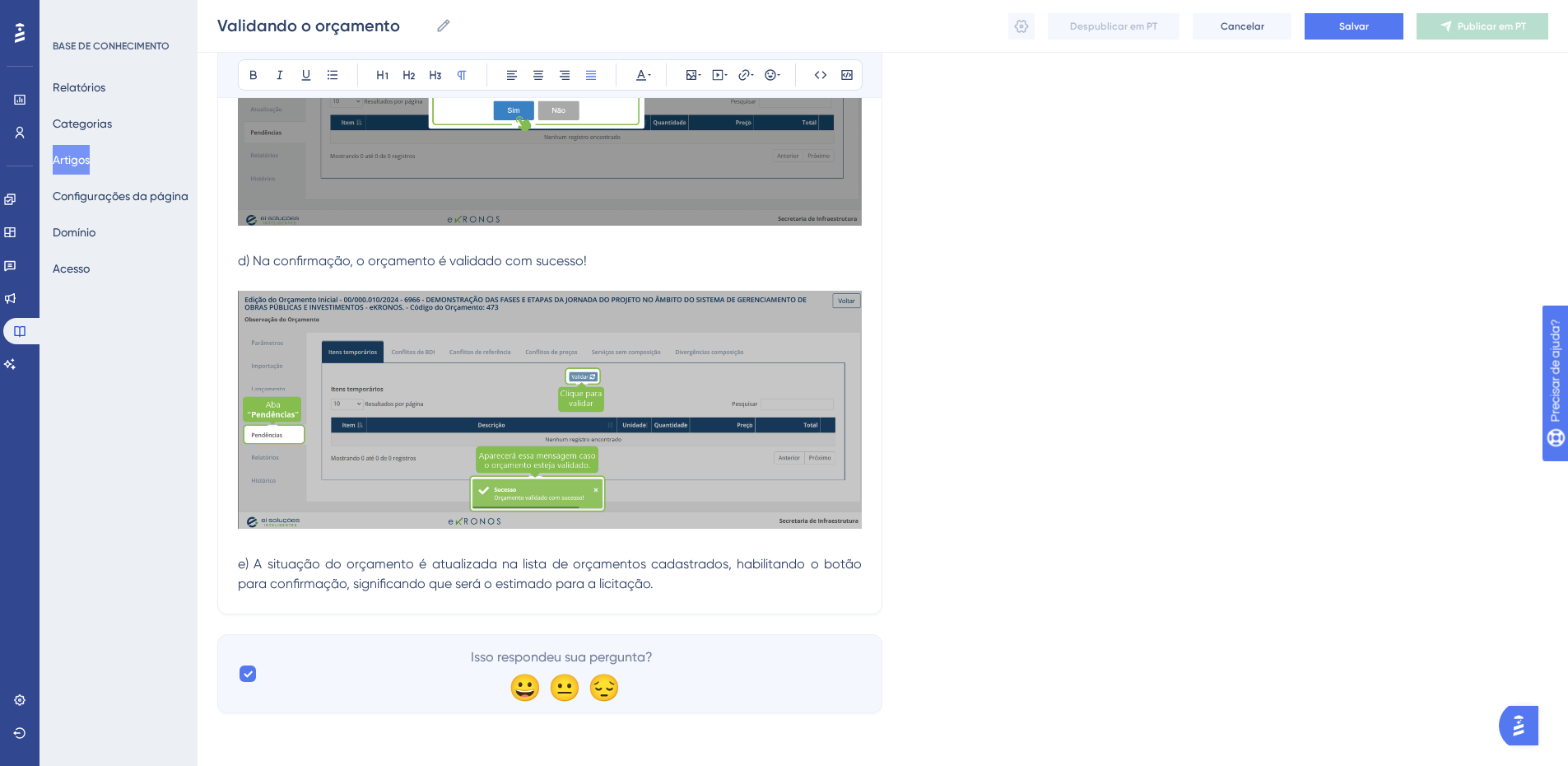
click at [689, 583] on p "e) A situação do orçamento é atualizada na lista de orçamentos cadastrados, hab…" at bounding box center [549, 574] width 624 height 40
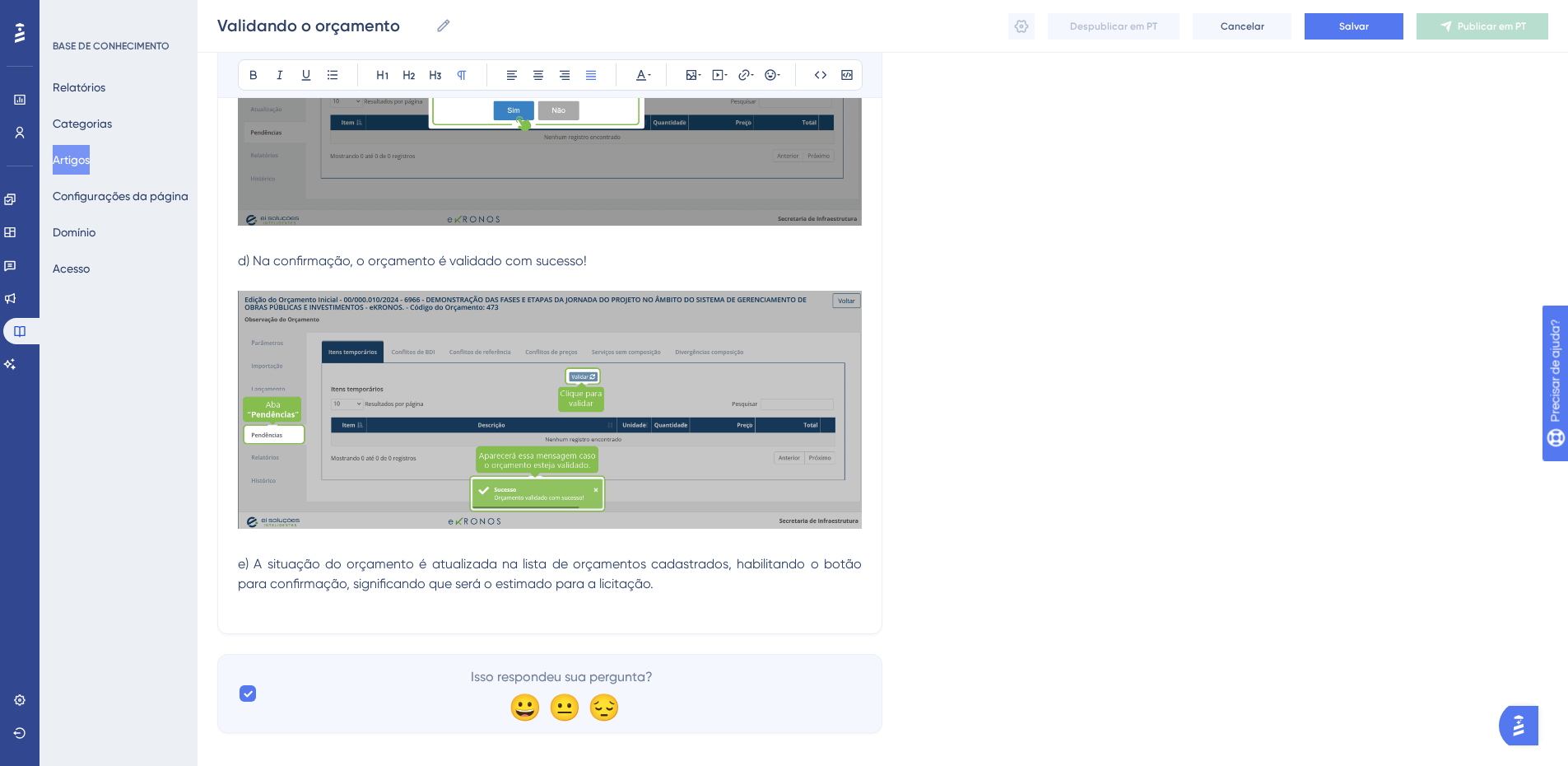
scroll to position [1977, 0]
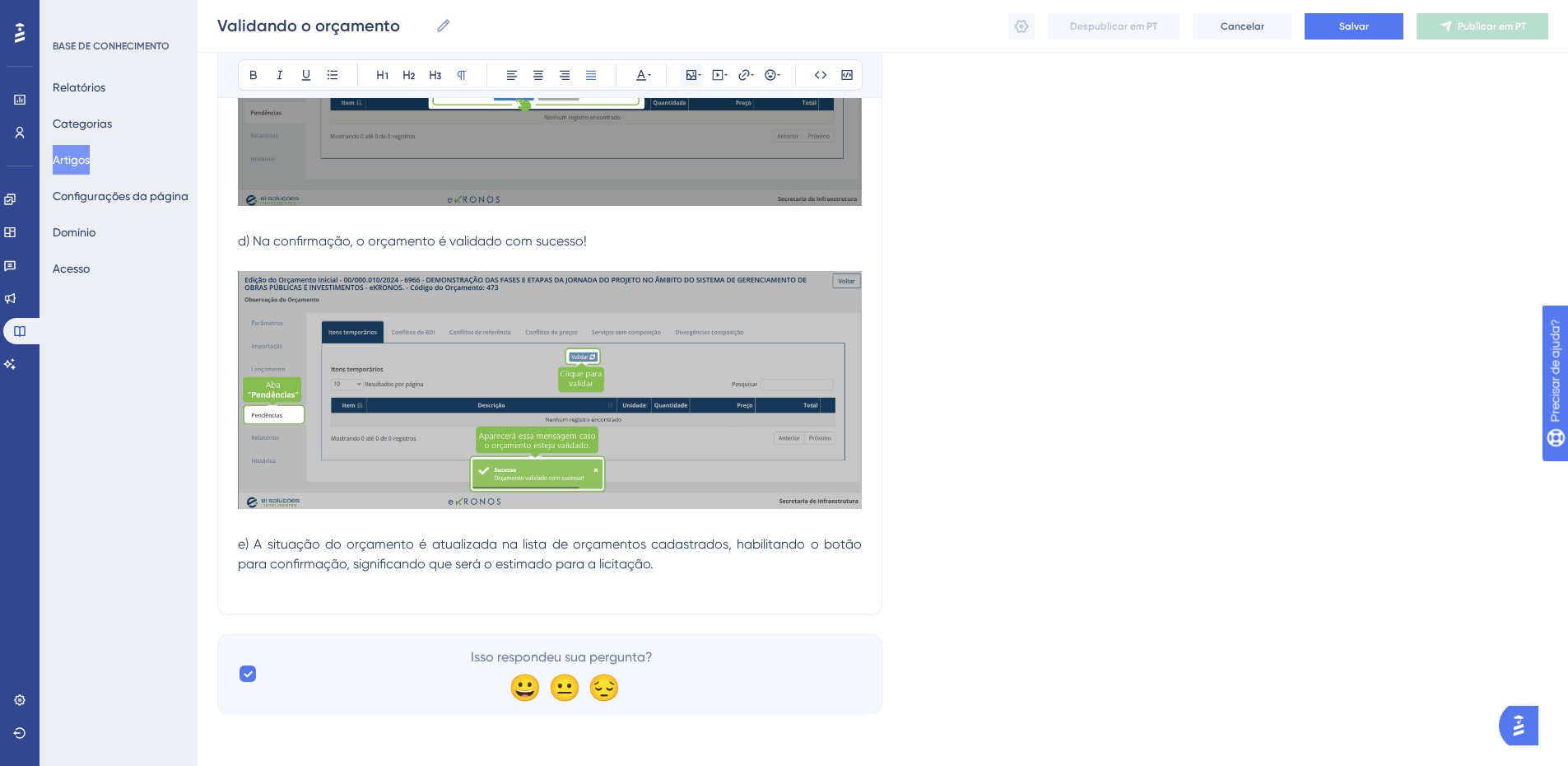
click at [693, 75] on icon at bounding box center [691, 74] width 13 height 13
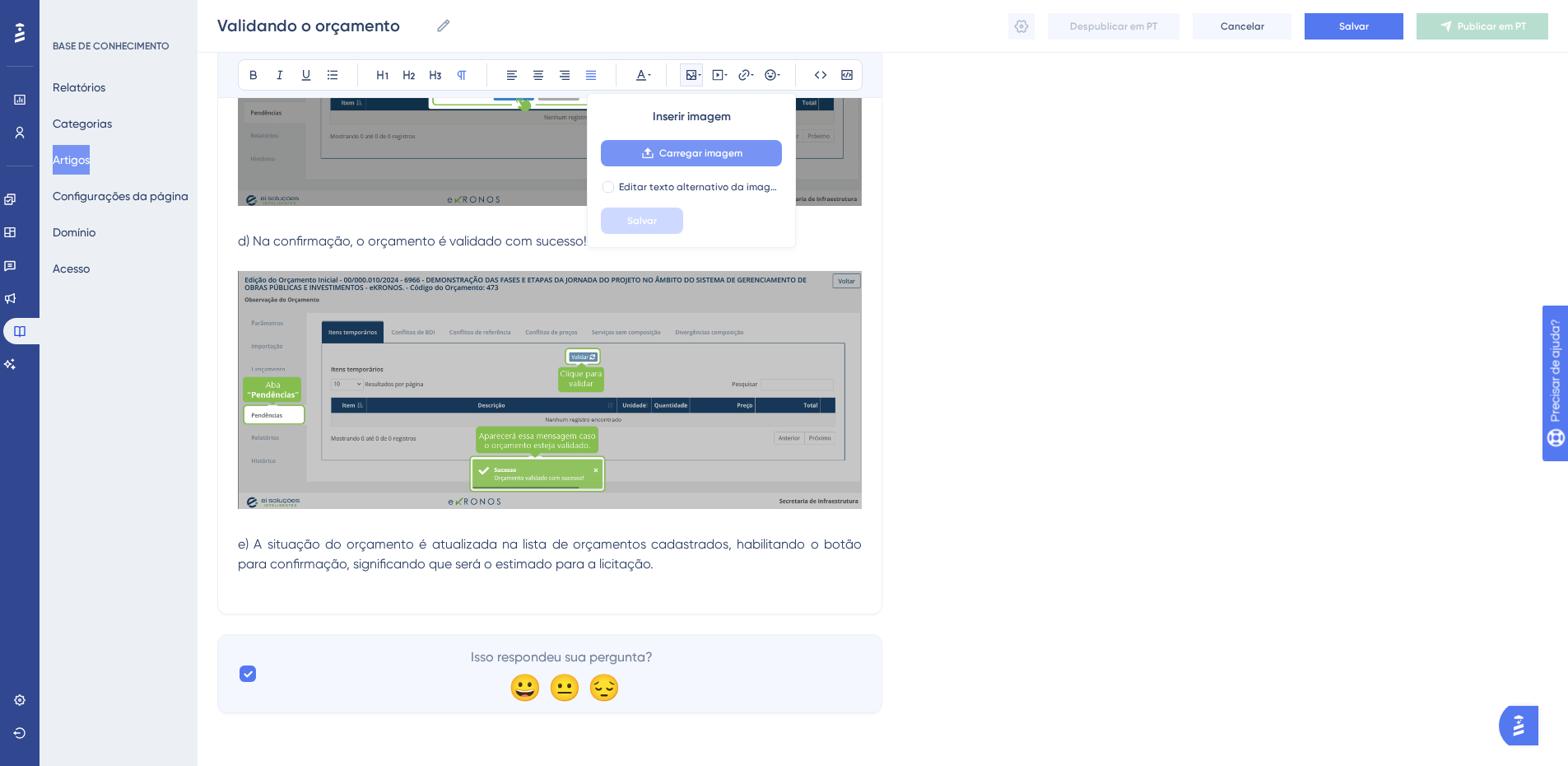
click at [701, 153] on font "Carregar imagem" at bounding box center [701, 154] width 83 height 12
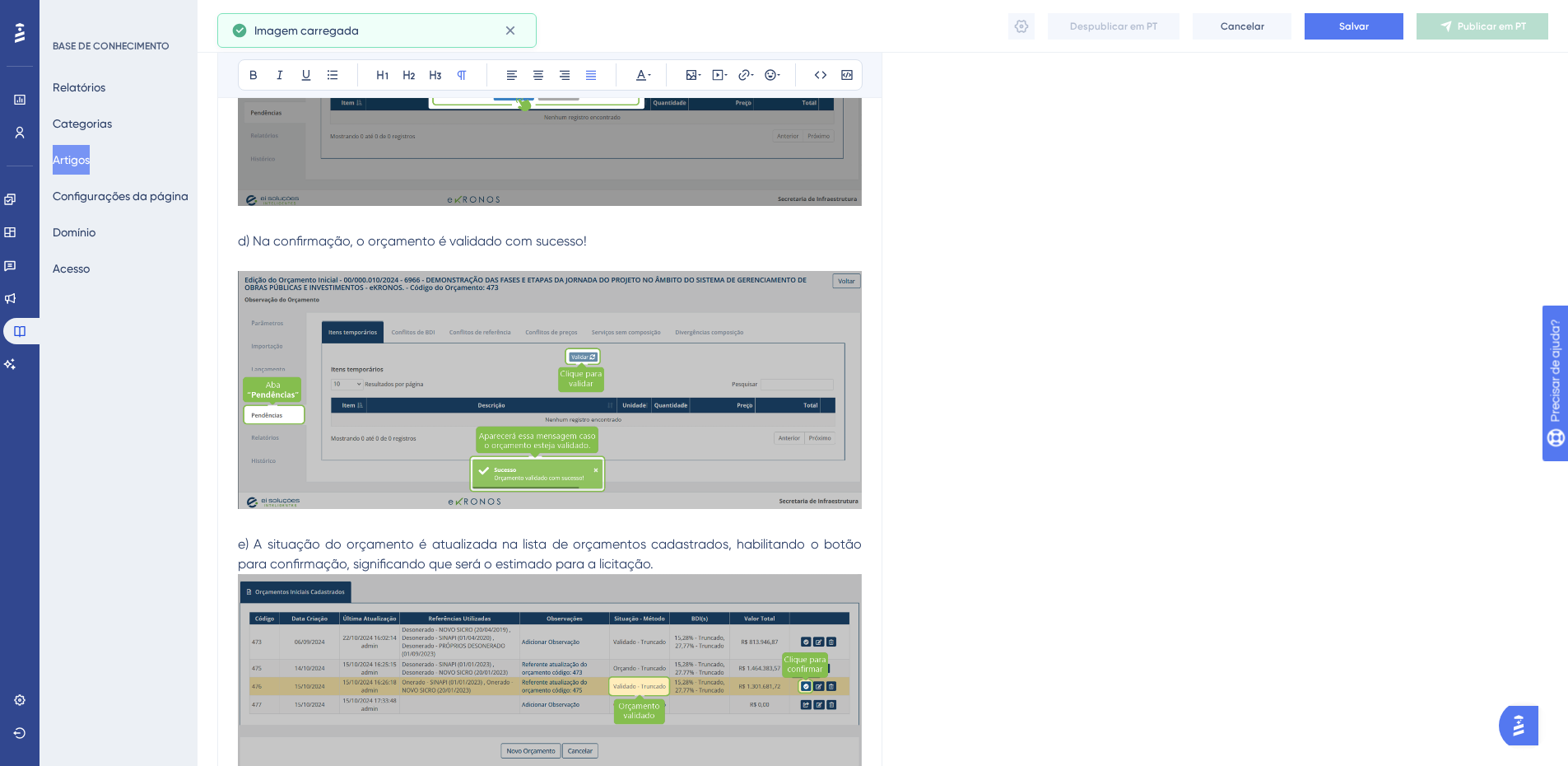
scroll to position [1995, 0]
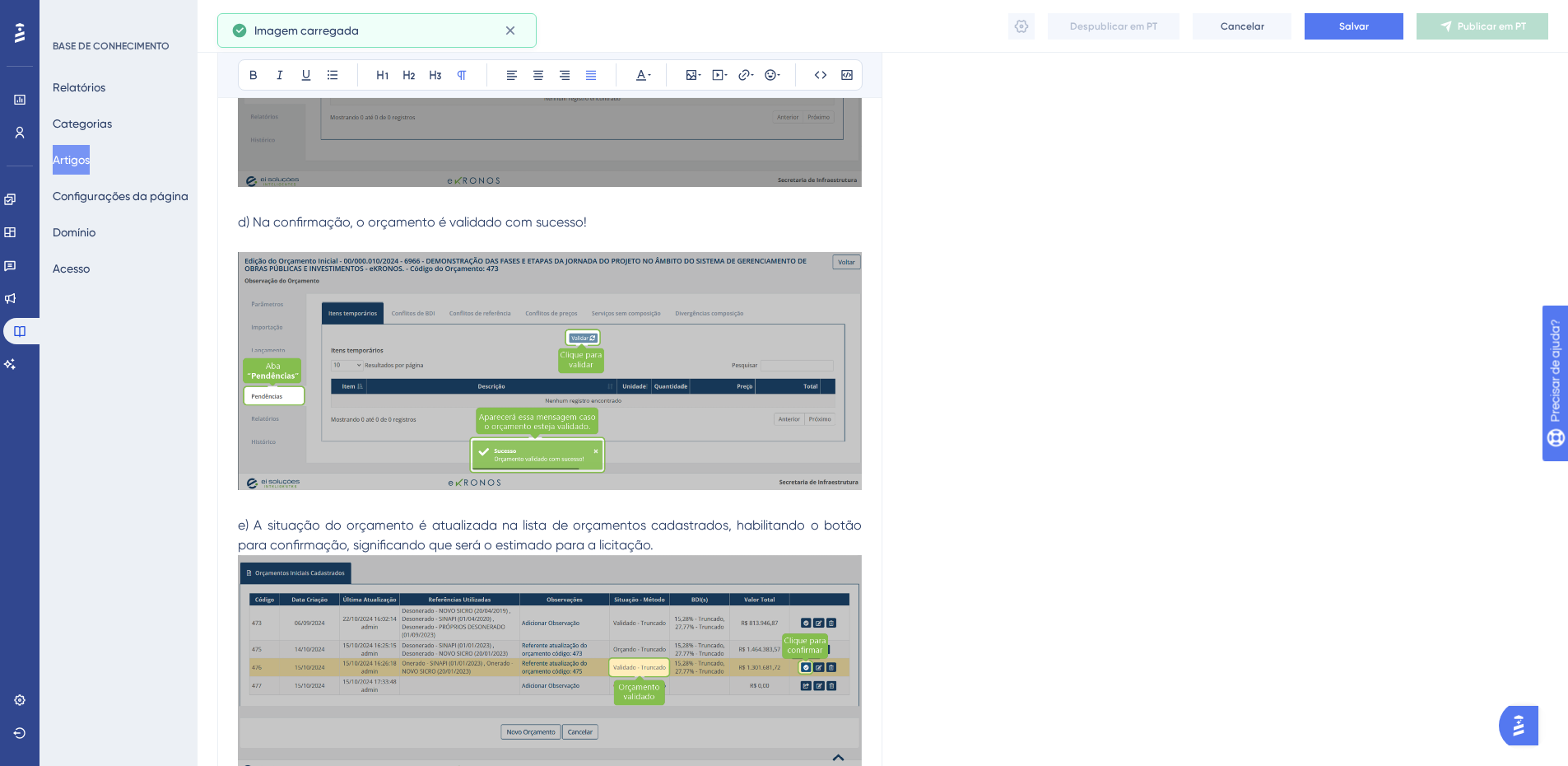
click at [692, 541] on p "e) A situação do orçamento é atualizada na lista de orçamentos cadastrados, hab…" at bounding box center [549, 536] width 624 height 40
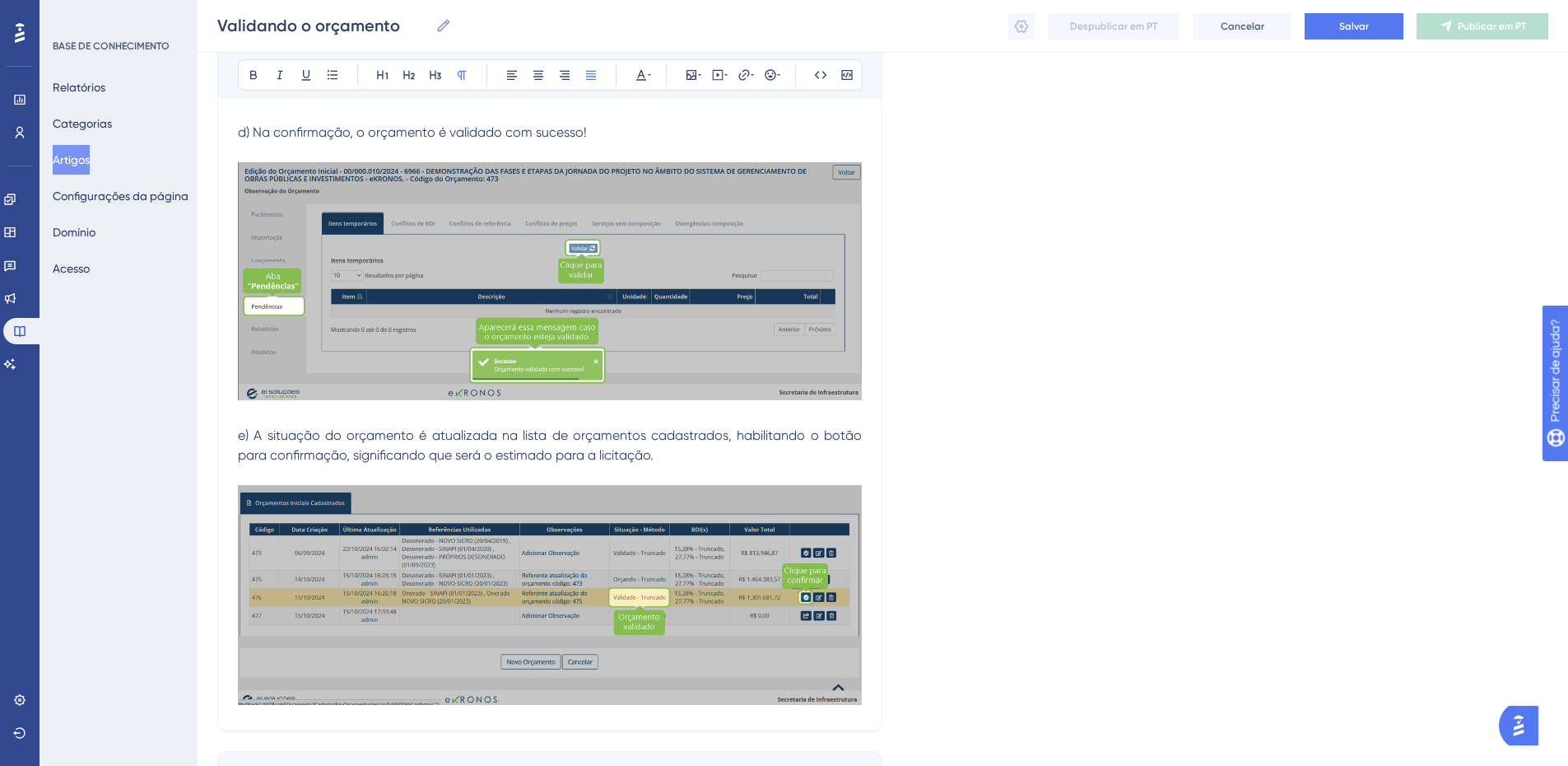
scroll to position [2203, 0]
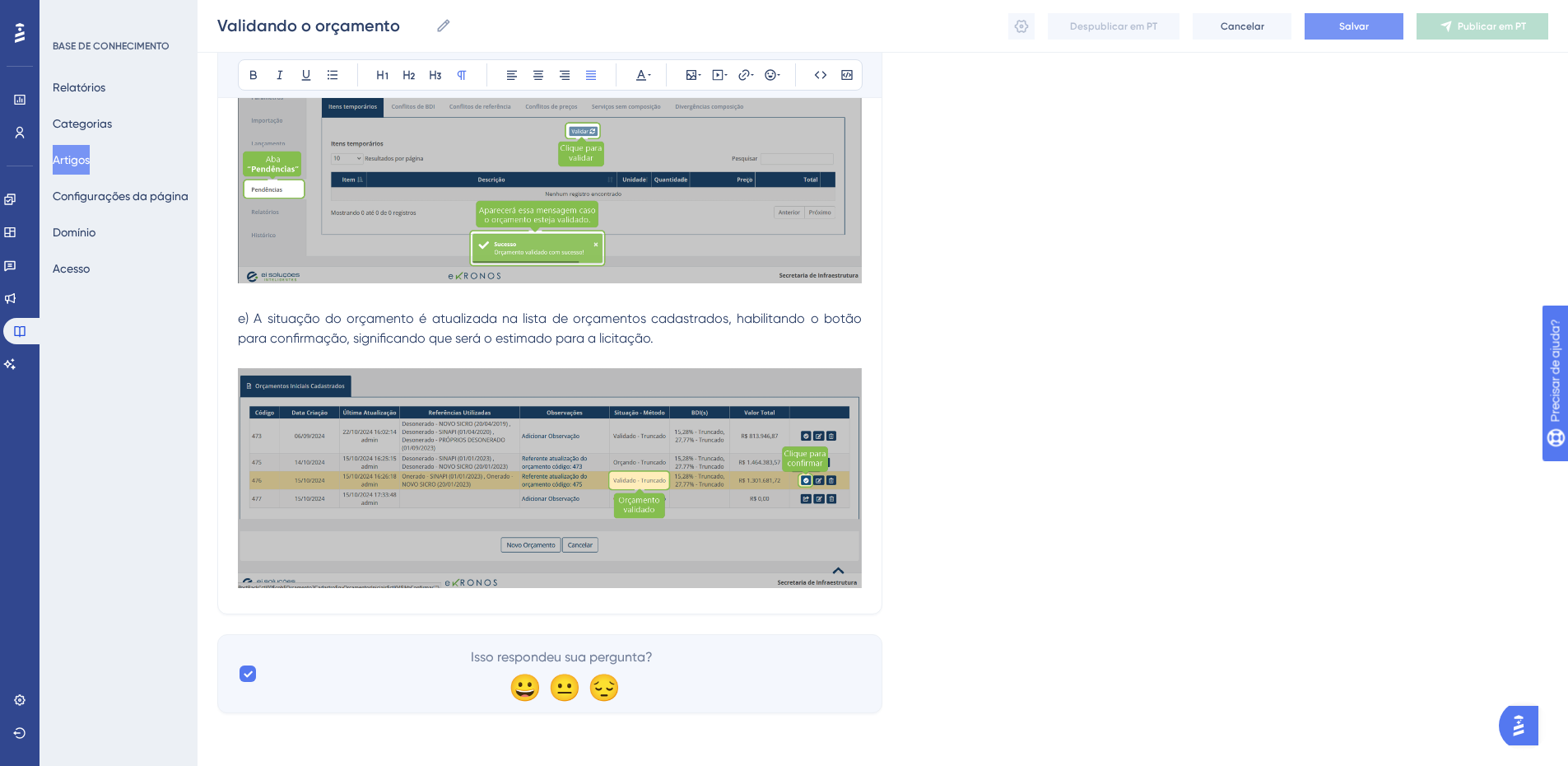
click at [1361, 22] on font "Salvar" at bounding box center [1355, 27] width 30 height 12
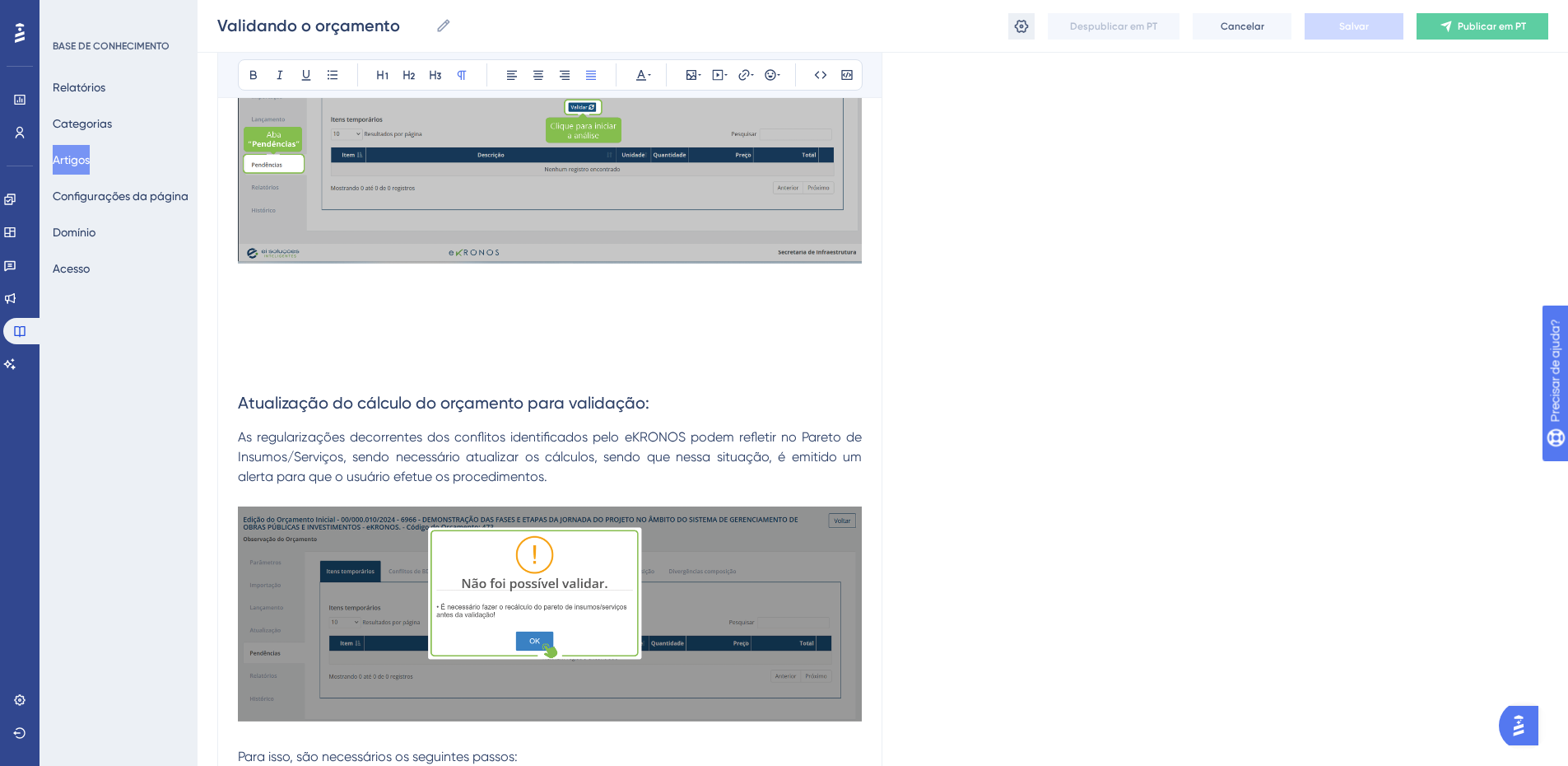
scroll to position [351, 0]
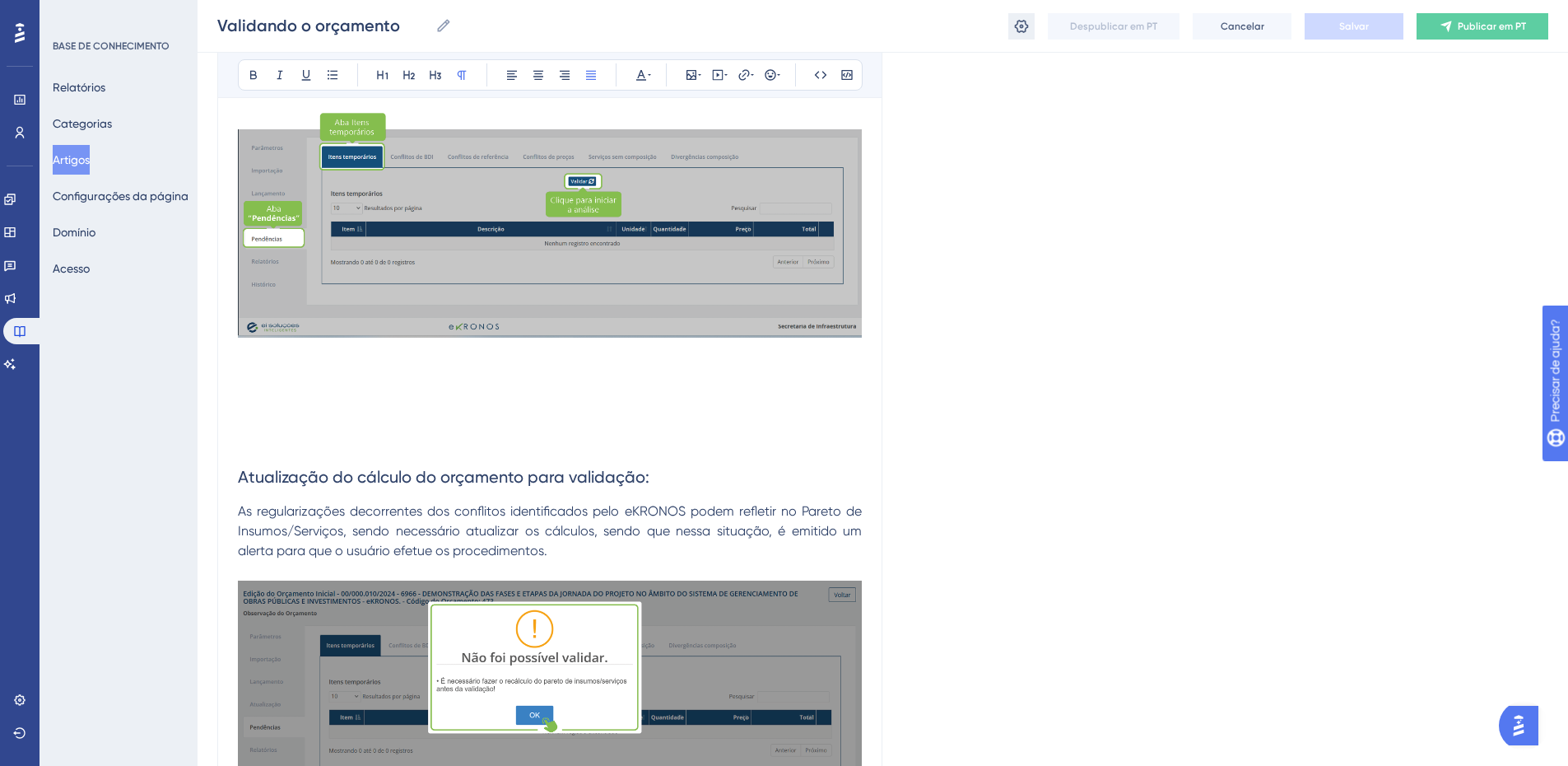
click at [1020, 30] on icon at bounding box center [1022, 26] width 17 height 17
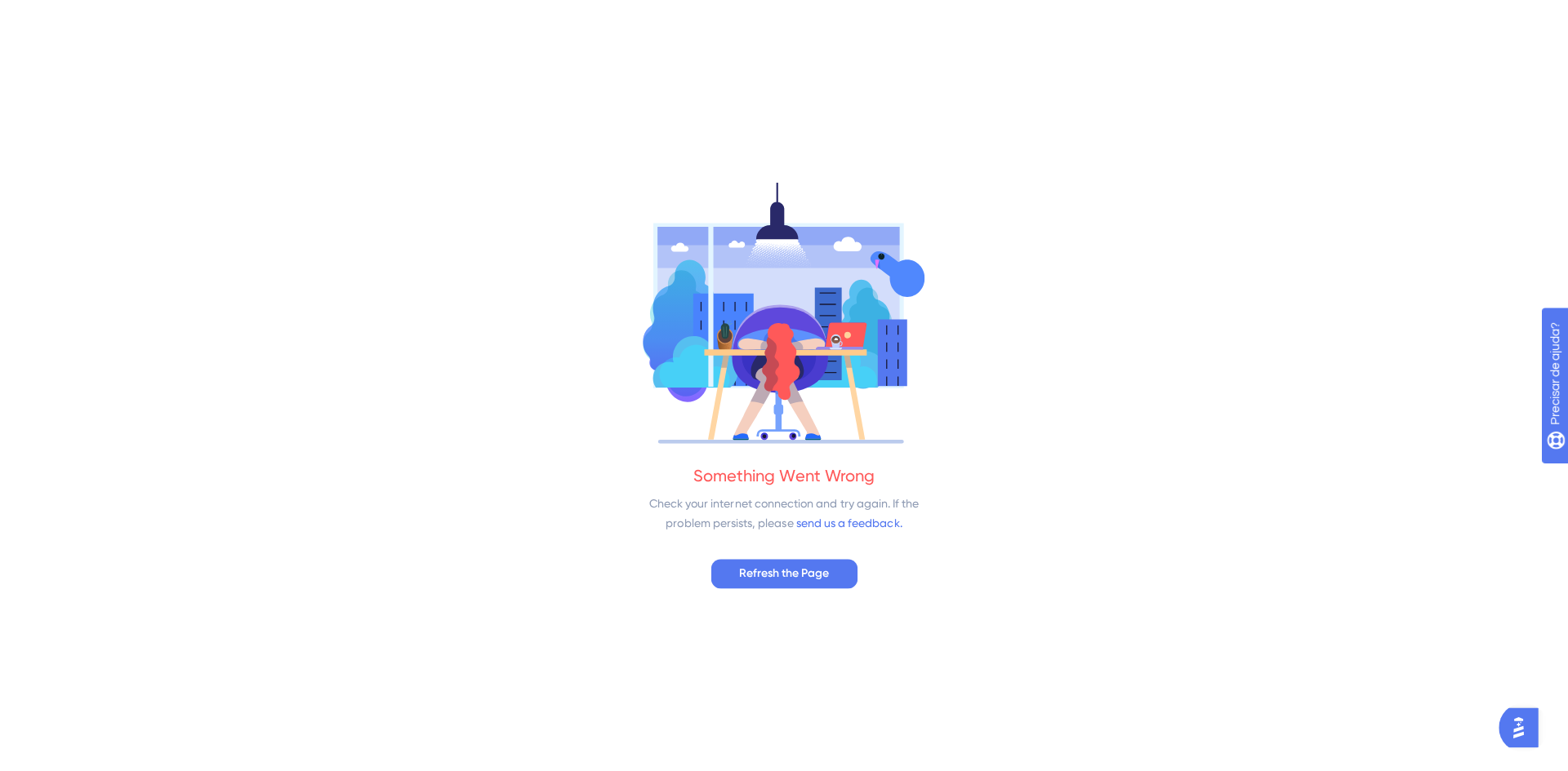
scroll to position [0, 0]
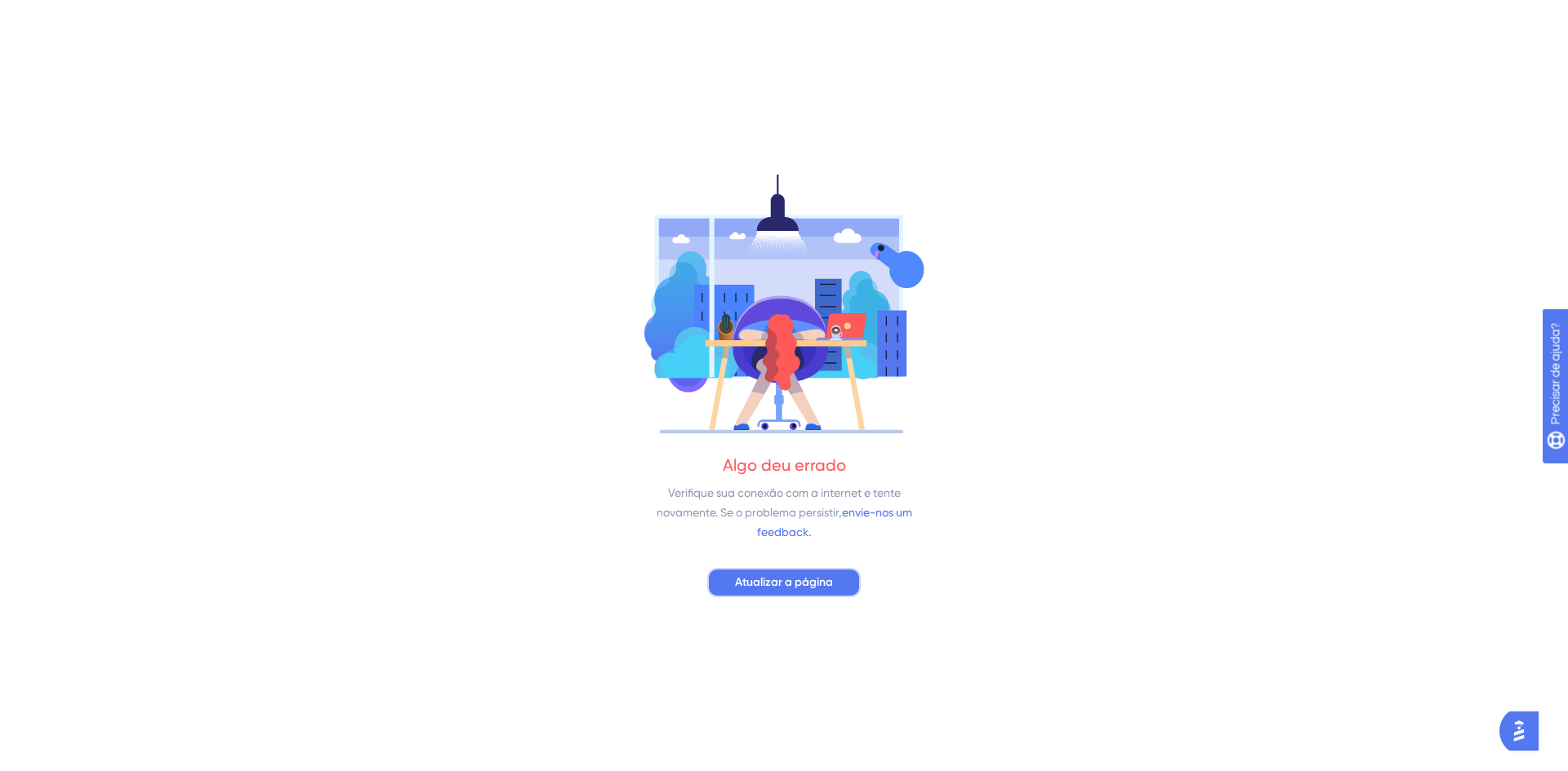
click at [805, 574] on span "Atualizar a página" at bounding box center [784, 583] width 98 height 20
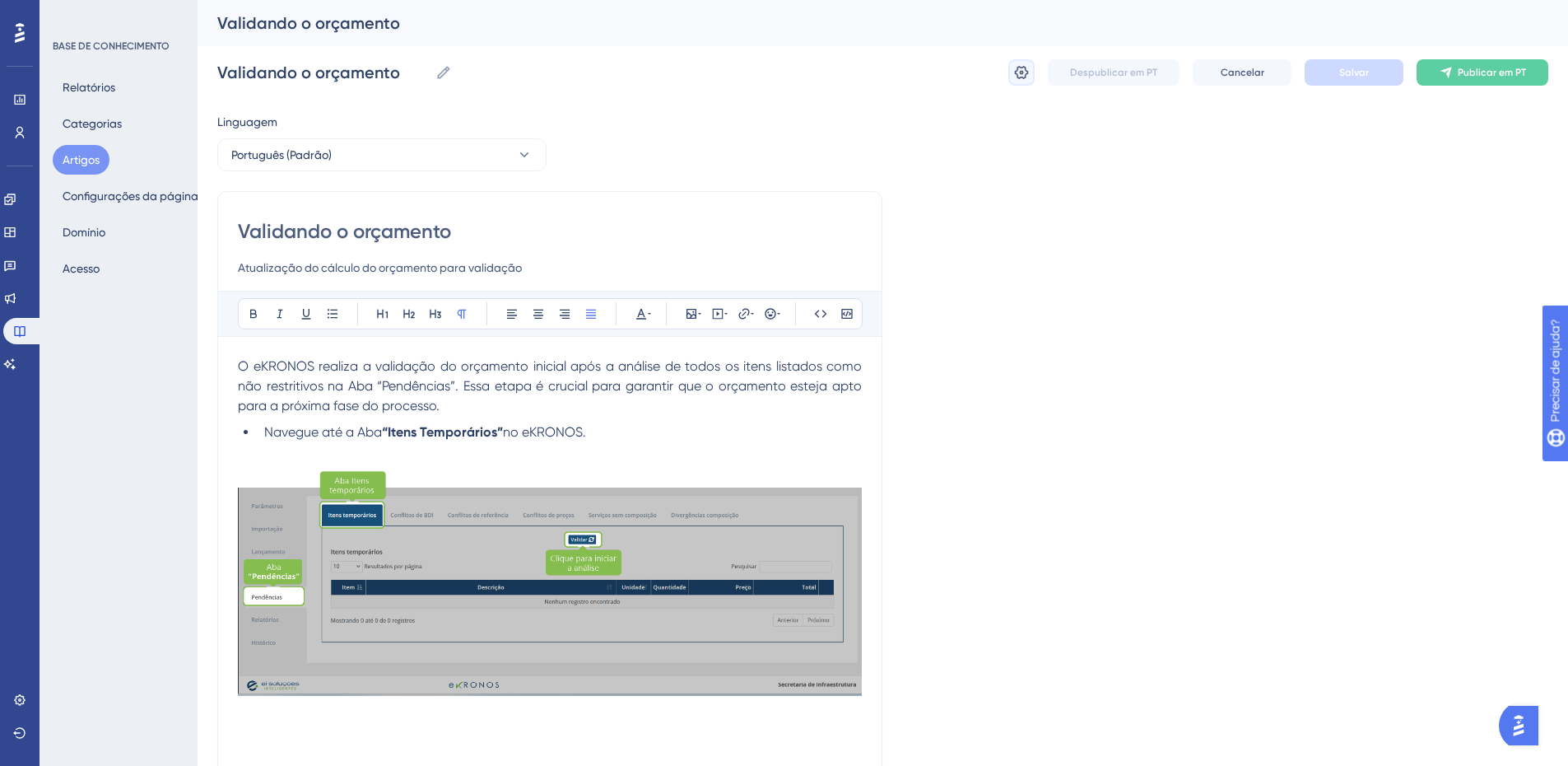
click at [1024, 74] on icon at bounding box center [1022, 72] width 17 height 17
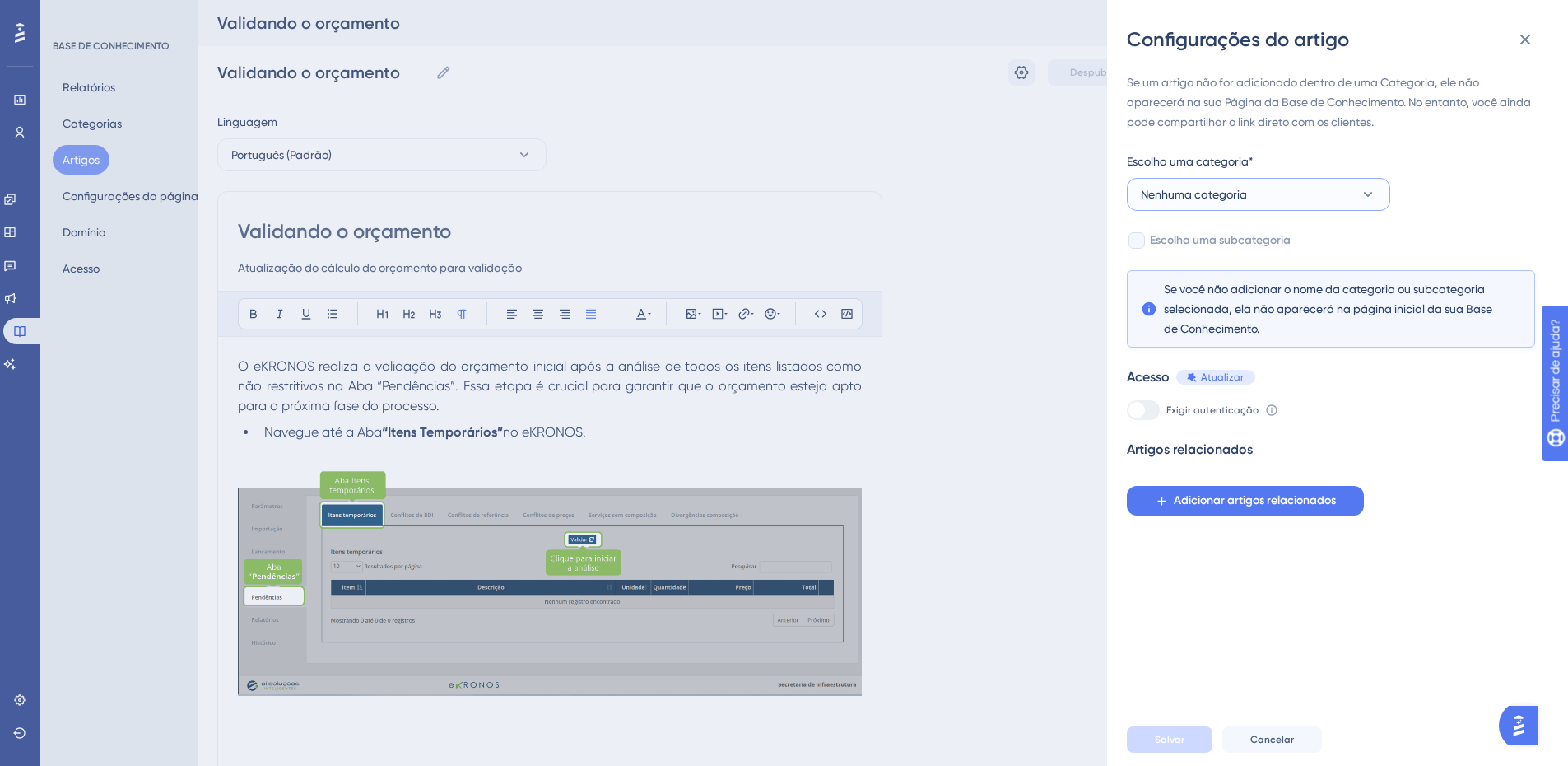
click at [1171, 194] on font "Nenhuma categoria" at bounding box center [1194, 193] width 106 height 13
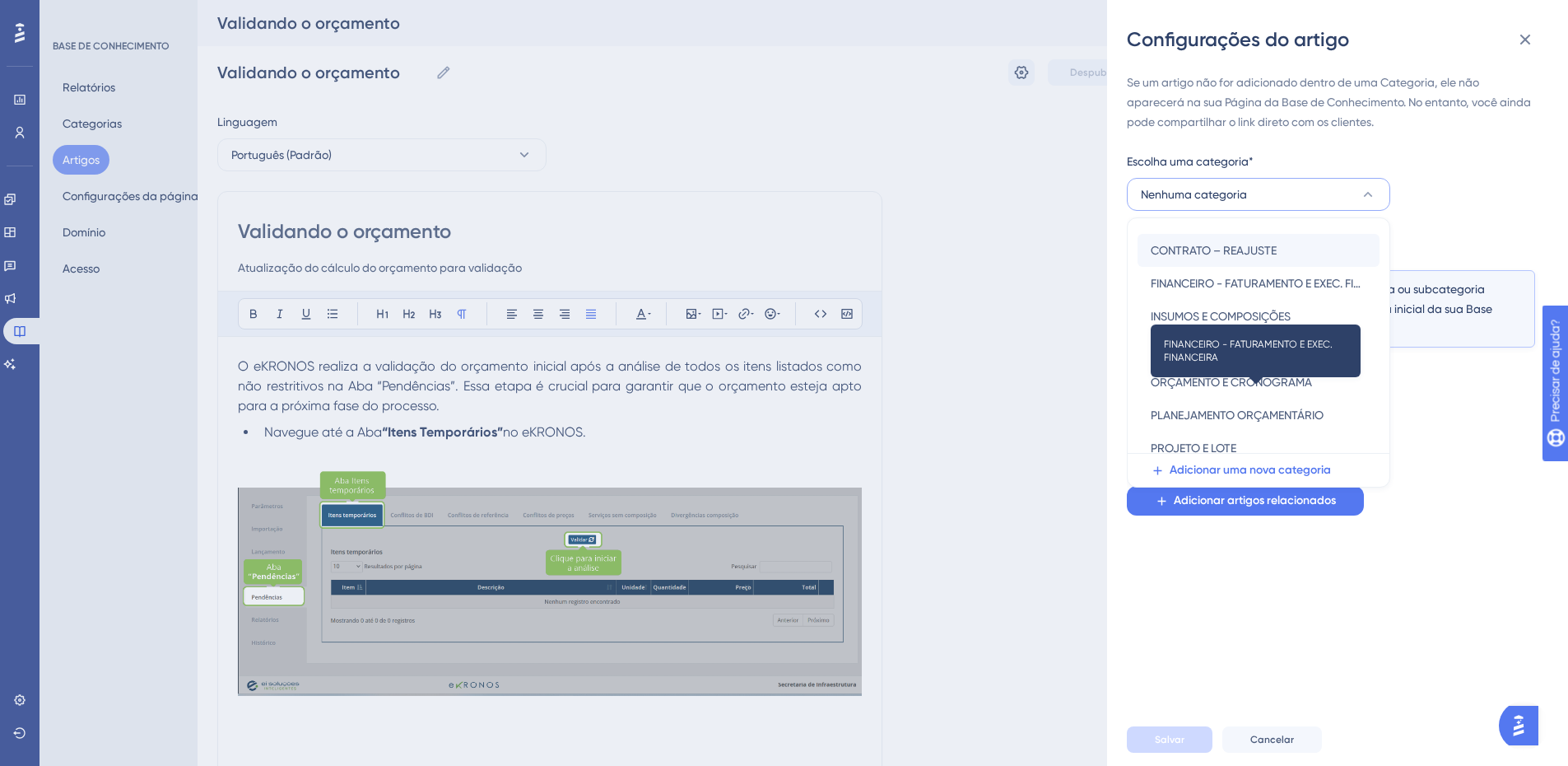
scroll to position [164, 0]
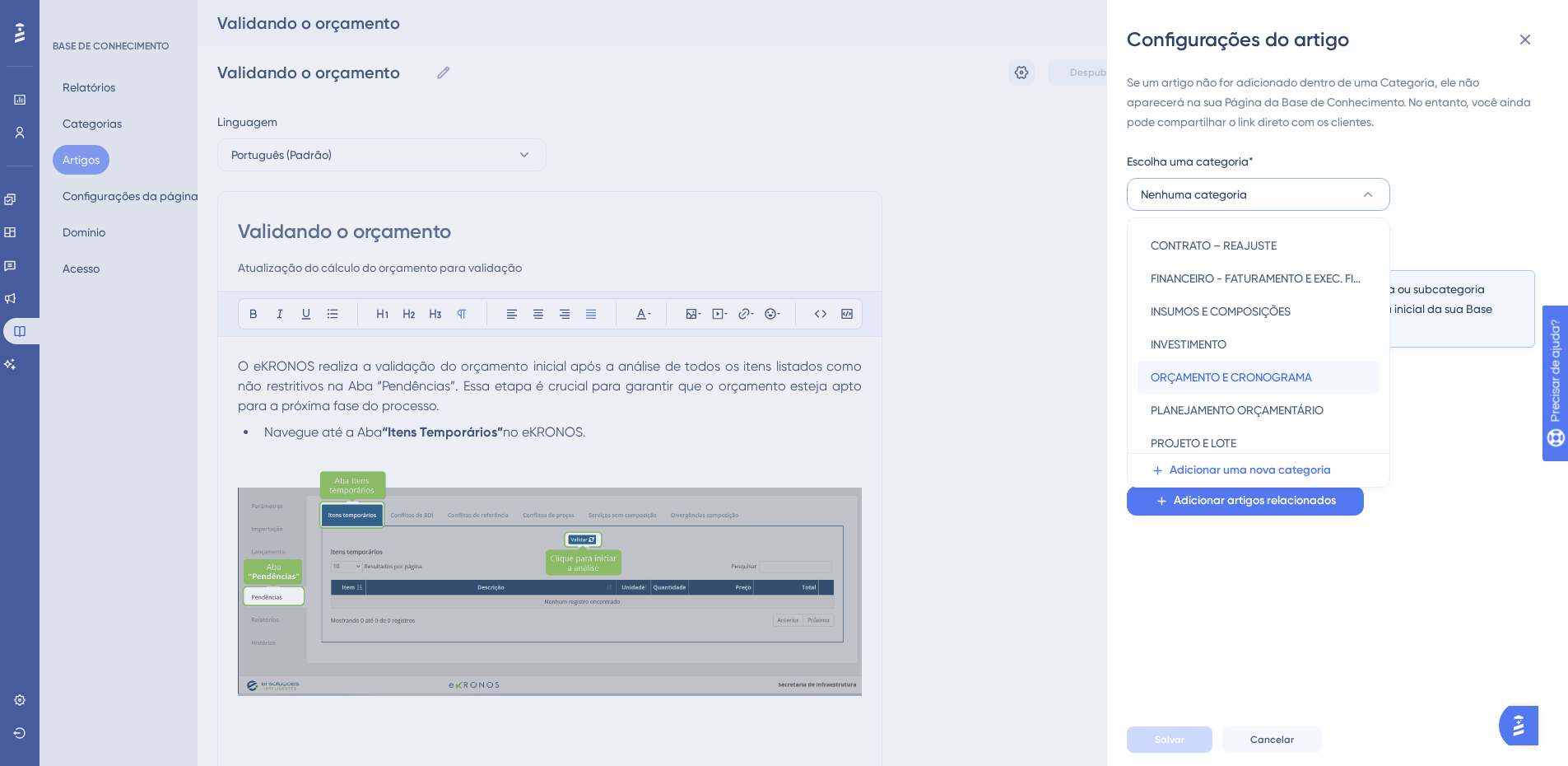
click at [1229, 385] on span "ORÇAMENTO E CRONOGRAMA" at bounding box center [1232, 377] width 162 height 20
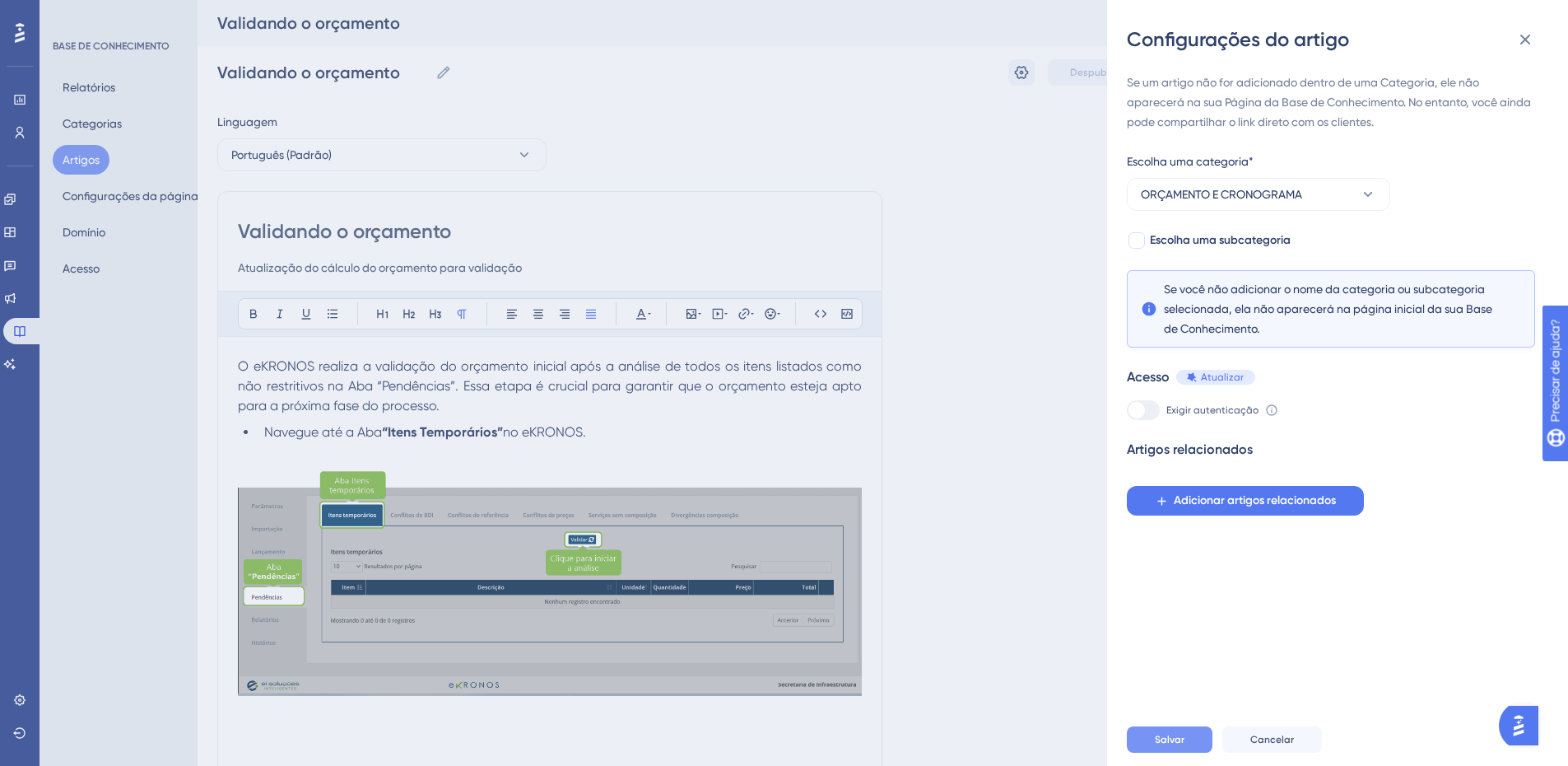
click at [1164, 745] on font "Salvar" at bounding box center [1170, 740] width 30 height 12
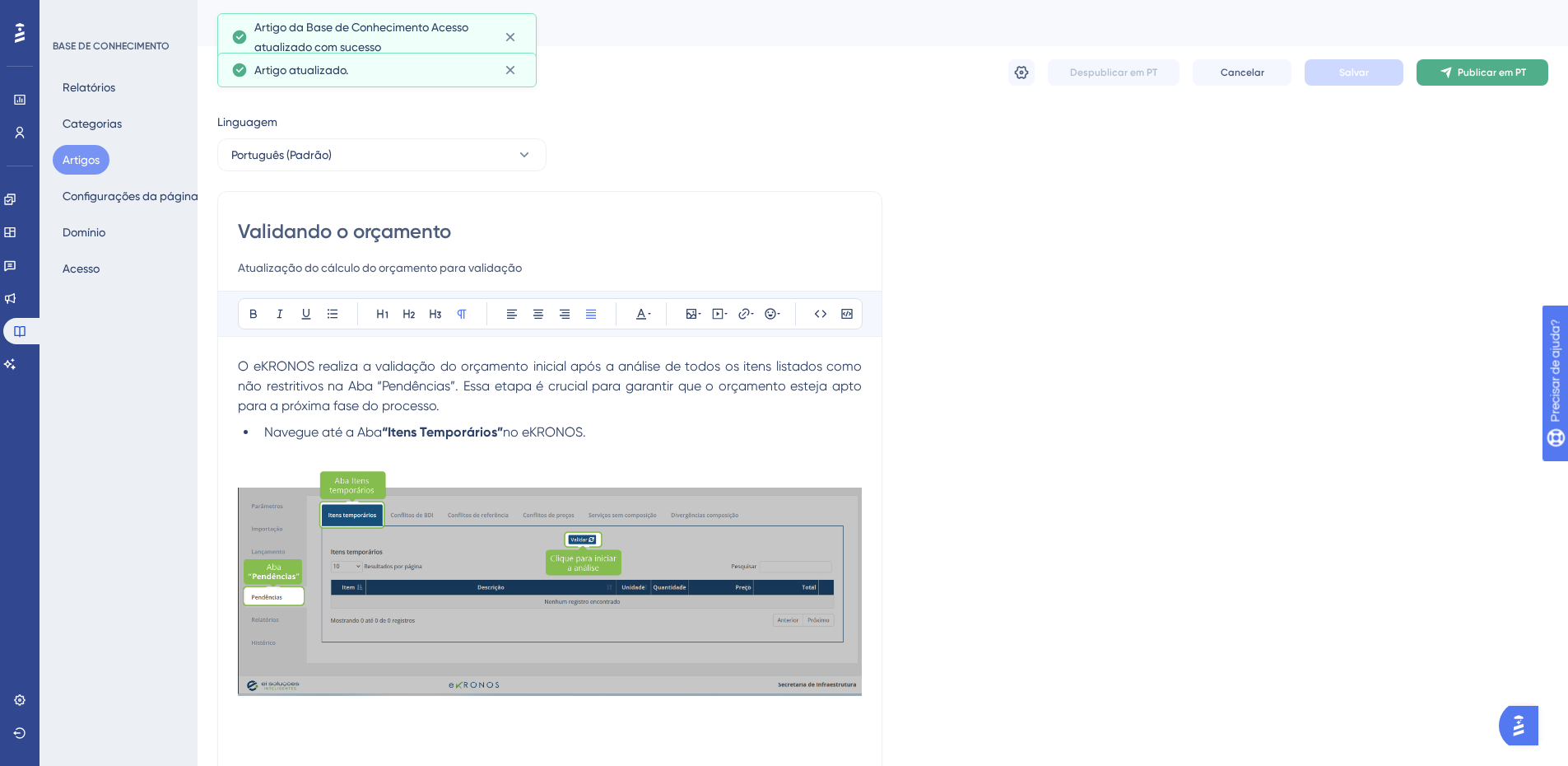
click at [1455, 70] on button "Publicar em PT" at bounding box center [1483, 72] width 132 height 27
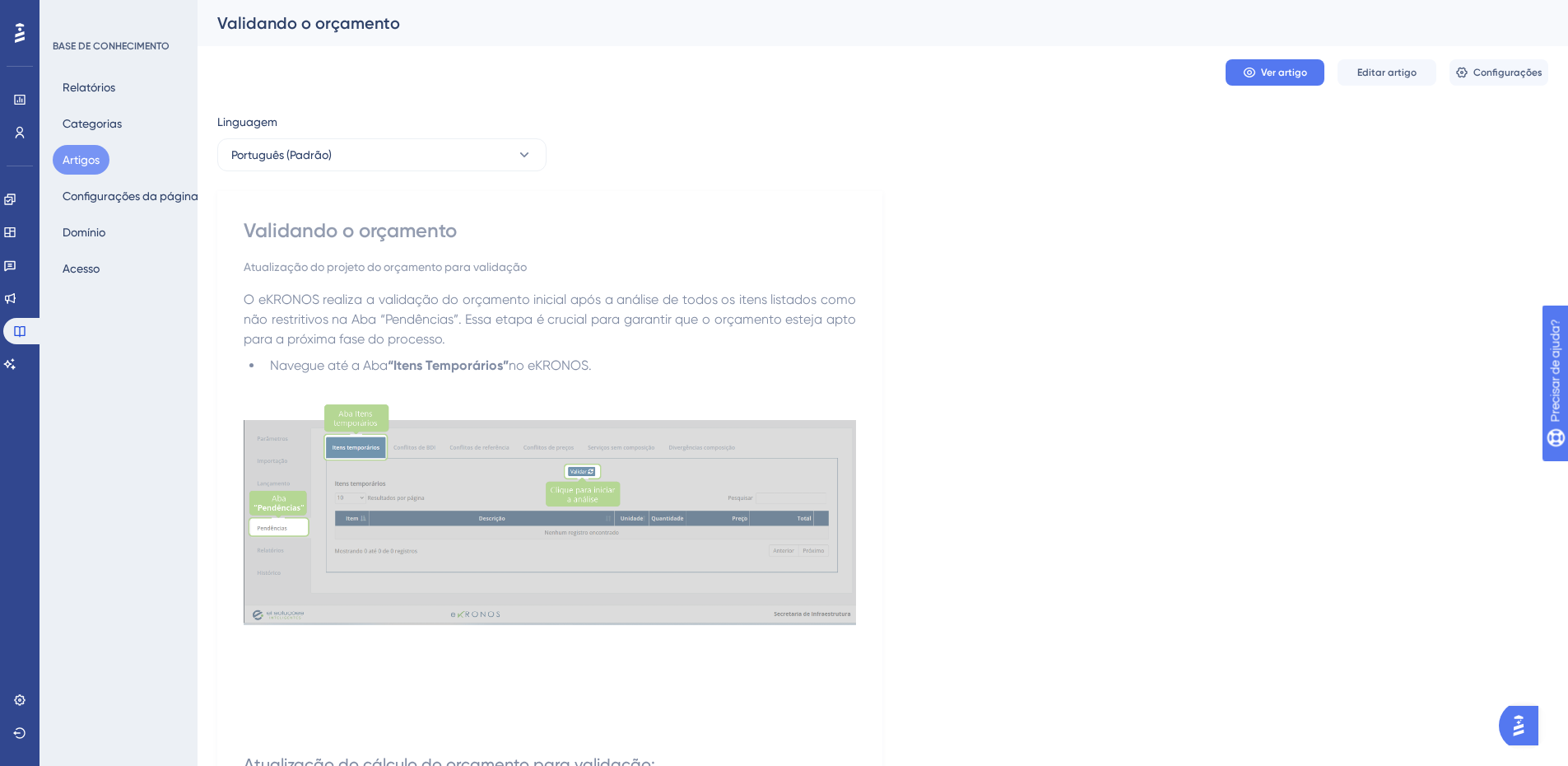
click at [73, 153] on font "Artigos" at bounding box center [80, 159] width 37 height 13
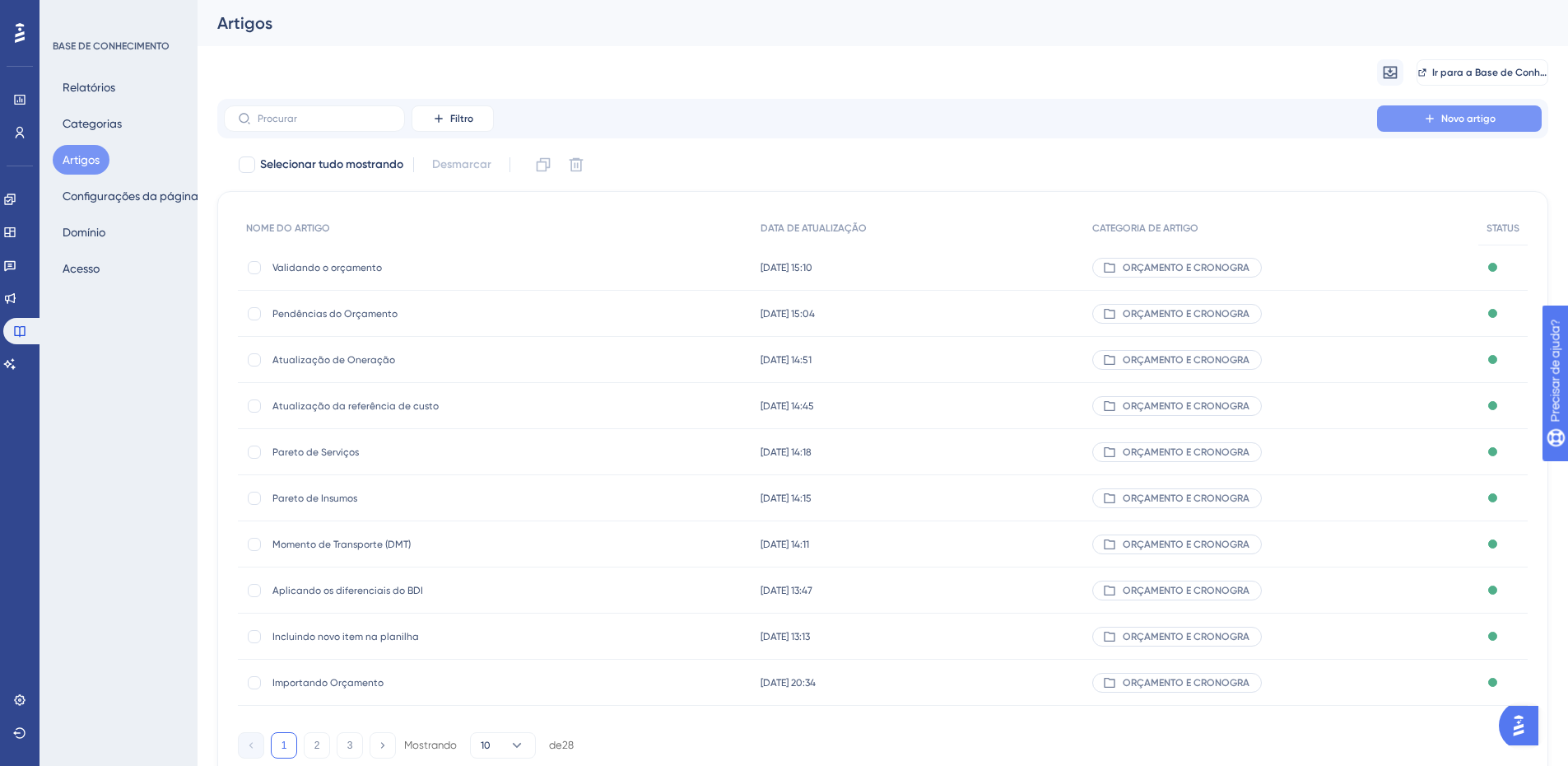
click at [1449, 114] on font "Novo artigo" at bounding box center [1469, 119] width 55 height 12
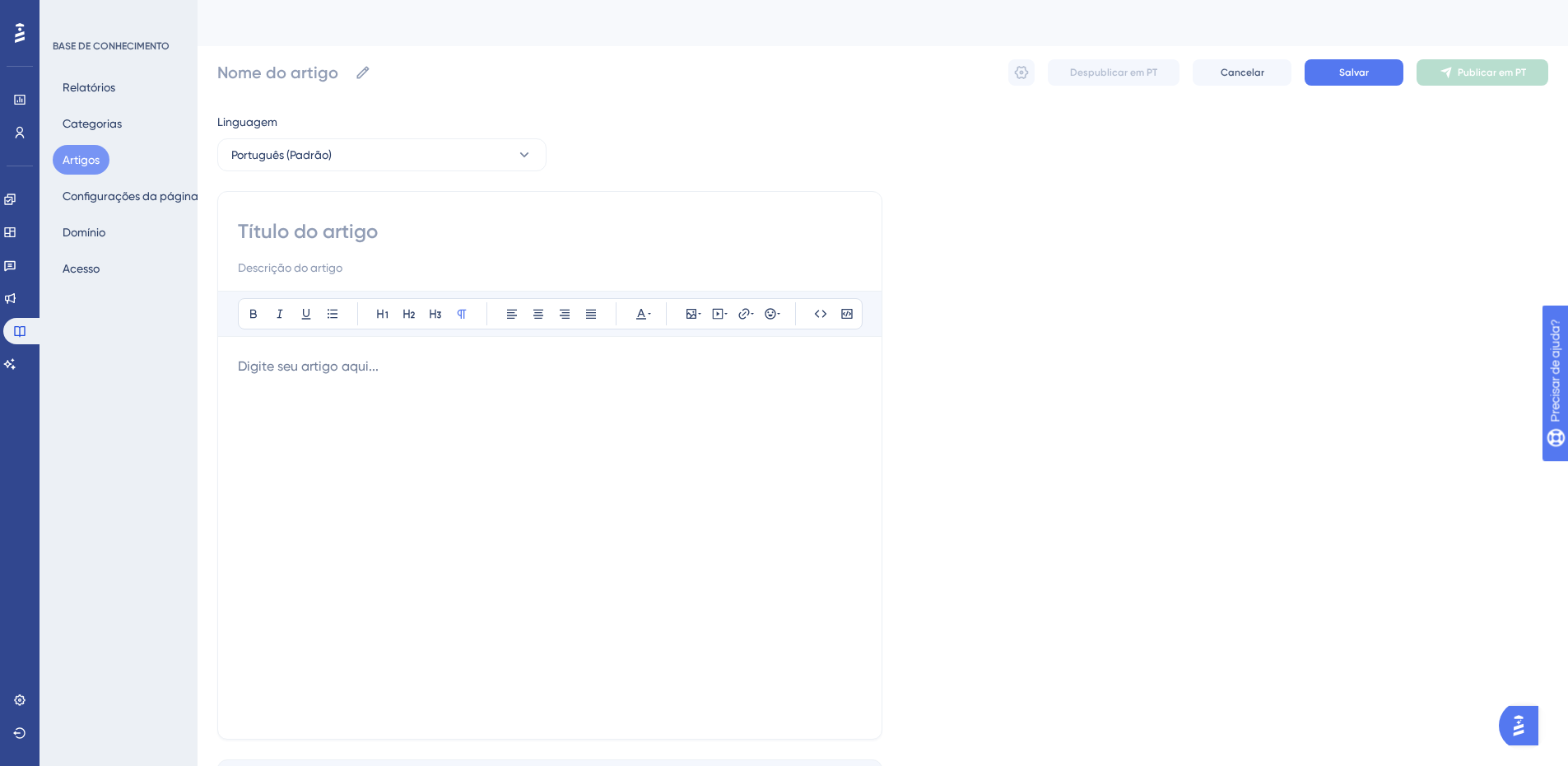
click at [261, 224] on input at bounding box center [549, 231] width 624 height 27
paste input ". Confirmando o orçamento inicial:"
type input ". Confirmando o orçamento inicial:"
drag, startPoint x: 247, startPoint y: 222, endPoint x: 233, endPoint y: 225, distance: 14.3
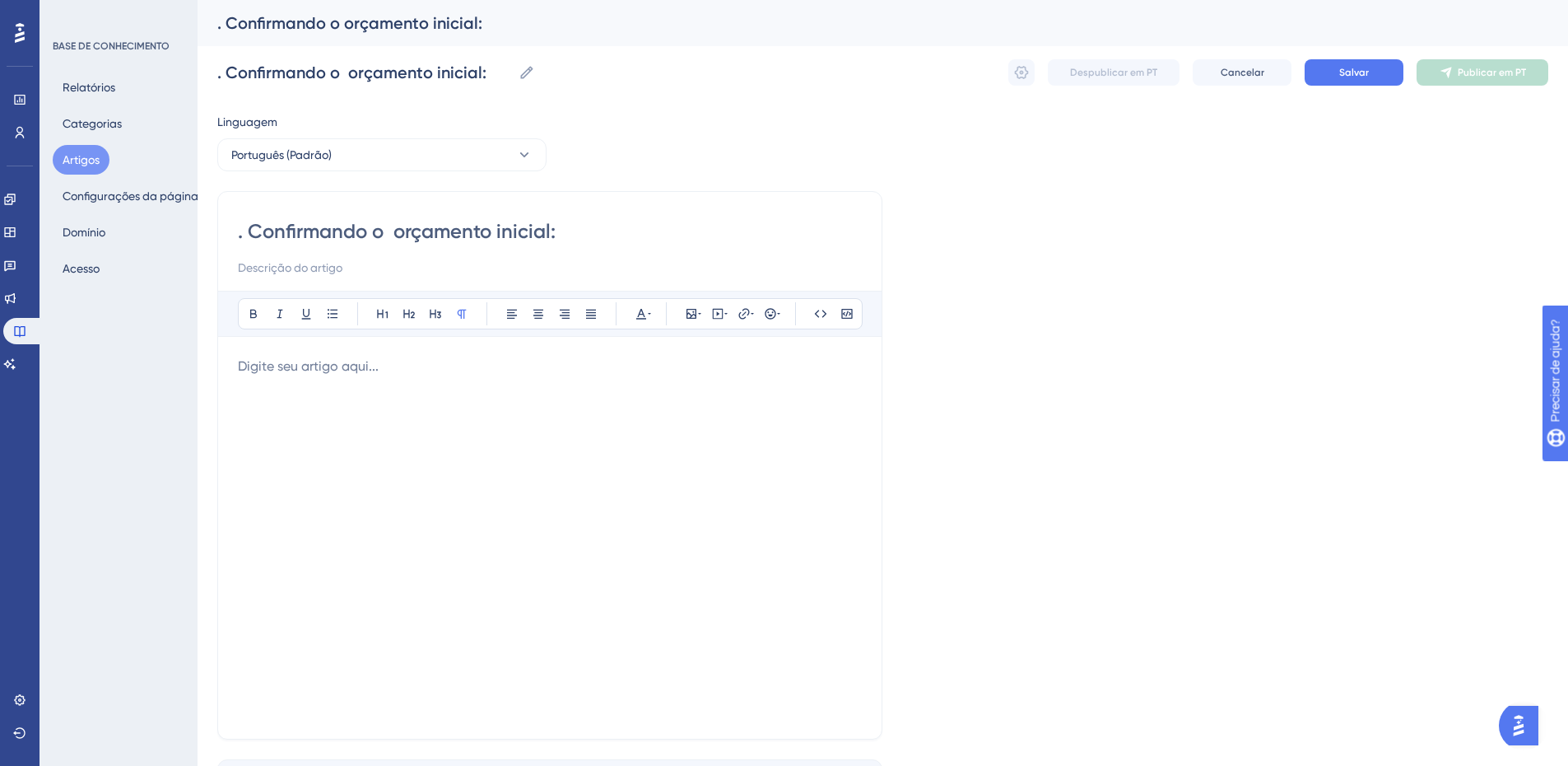
click at [233, 225] on div ". Confirmando o orçamento inicial: Audacioso itálico Sublinhado Ponto de bala T…" at bounding box center [549, 465] width 665 height 549
type input "Confirmando o orçamento inicial:"
click at [384, 224] on input "Confirmando o orçamento inicial:" at bounding box center [549, 231] width 624 height 27
type input "Confirmando o orçamento inicial:"
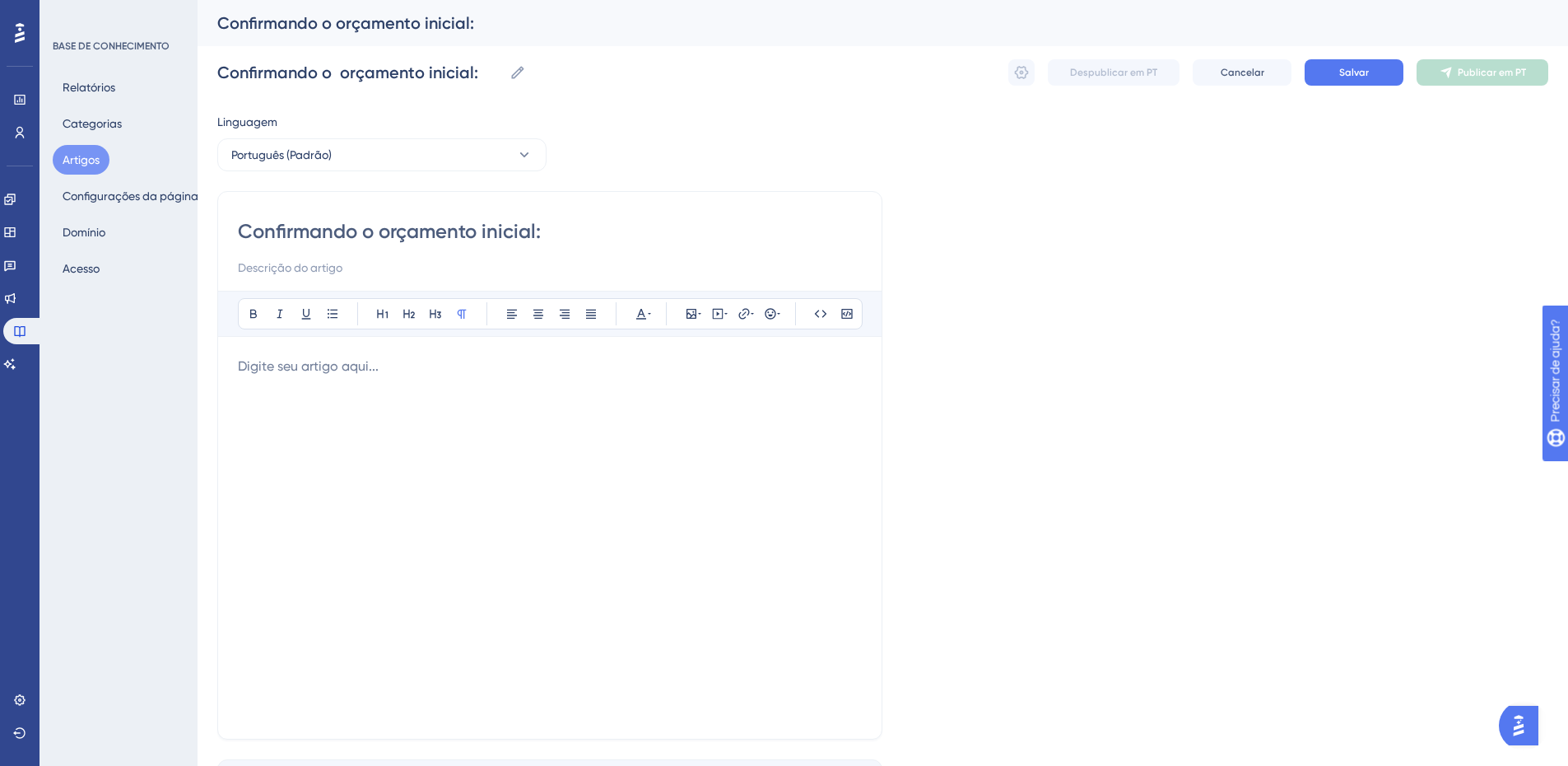
type input "Confirmando o orçamento inicial:"
click at [590, 225] on input "Confirmando o orçamento inicial:" at bounding box center [549, 231] width 624 height 27
type input "Confirmando o orçamento inicial"
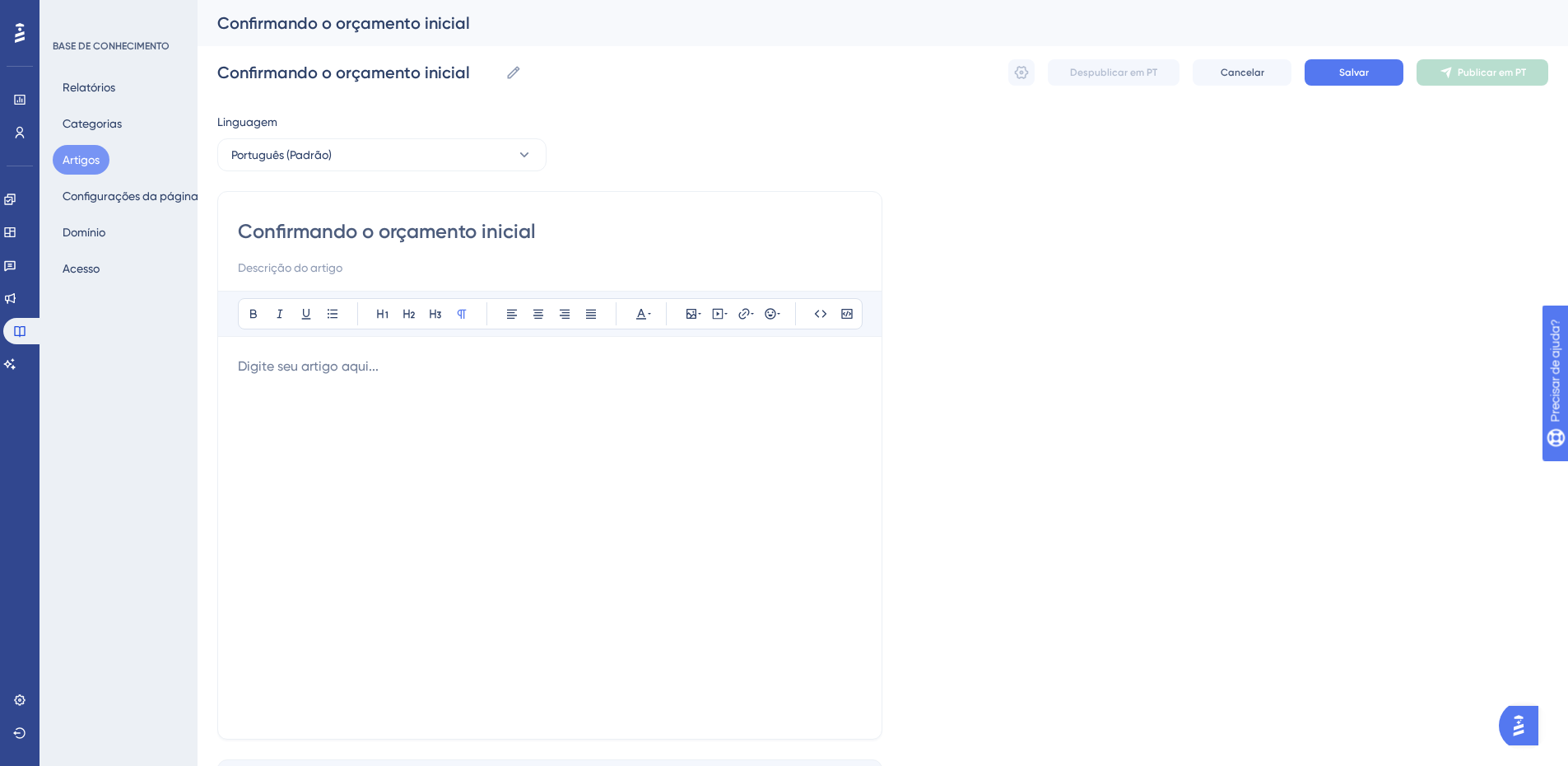
click at [301, 362] on p at bounding box center [549, 366] width 624 height 20
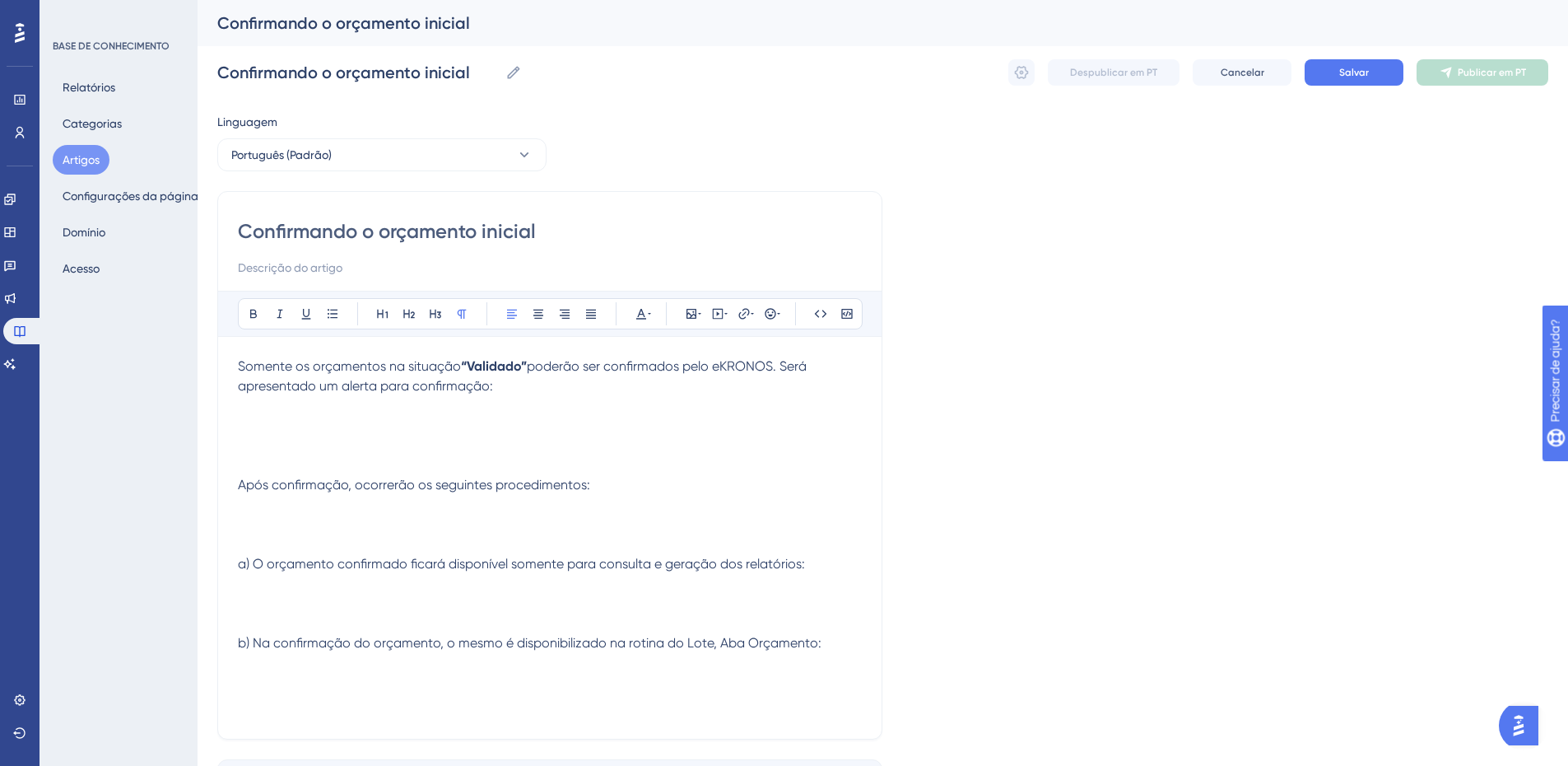
drag, startPoint x: 283, startPoint y: 409, endPoint x: 265, endPoint y: 428, distance: 26.2
click at [282, 409] on p at bounding box center [549, 406] width 624 height 20
click at [265, 428] on p at bounding box center [549, 426] width 624 height 20
click at [693, 310] on icon at bounding box center [691, 314] width 10 height 10
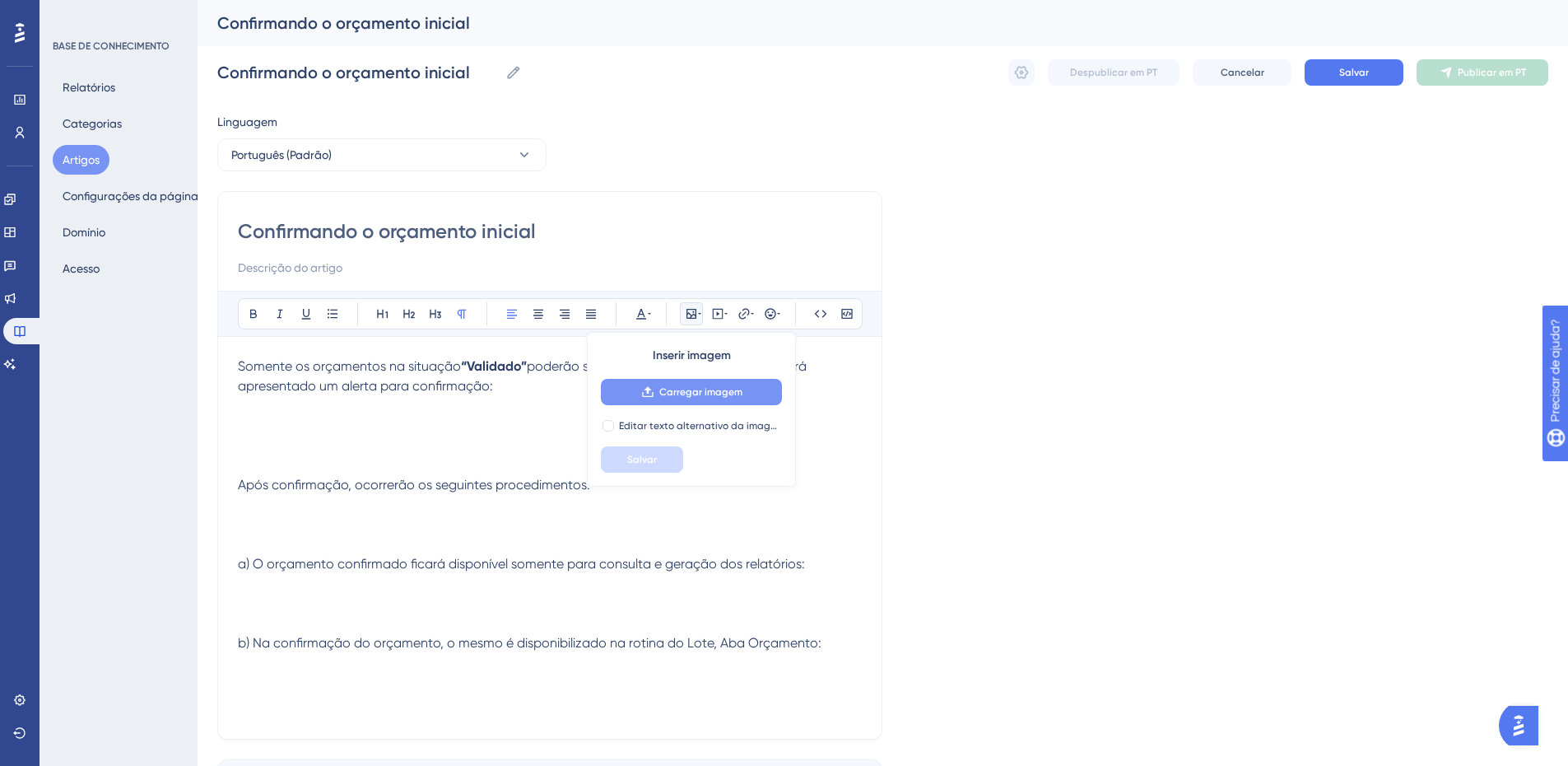
click at [687, 386] on span "Carregar imagem" at bounding box center [701, 391] width 83 height 13
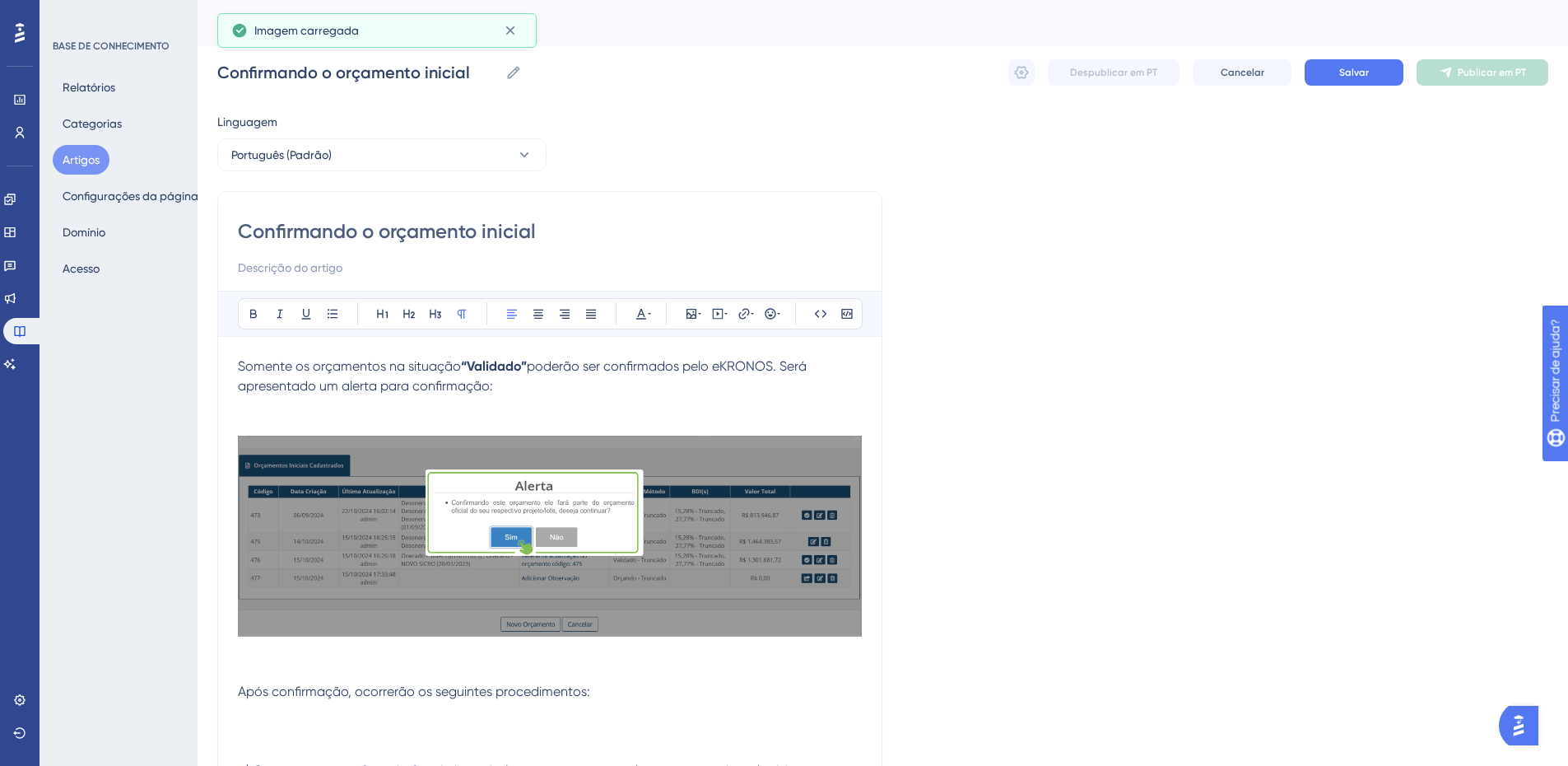
click at [262, 399] on p at bounding box center [549, 406] width 624 height 20
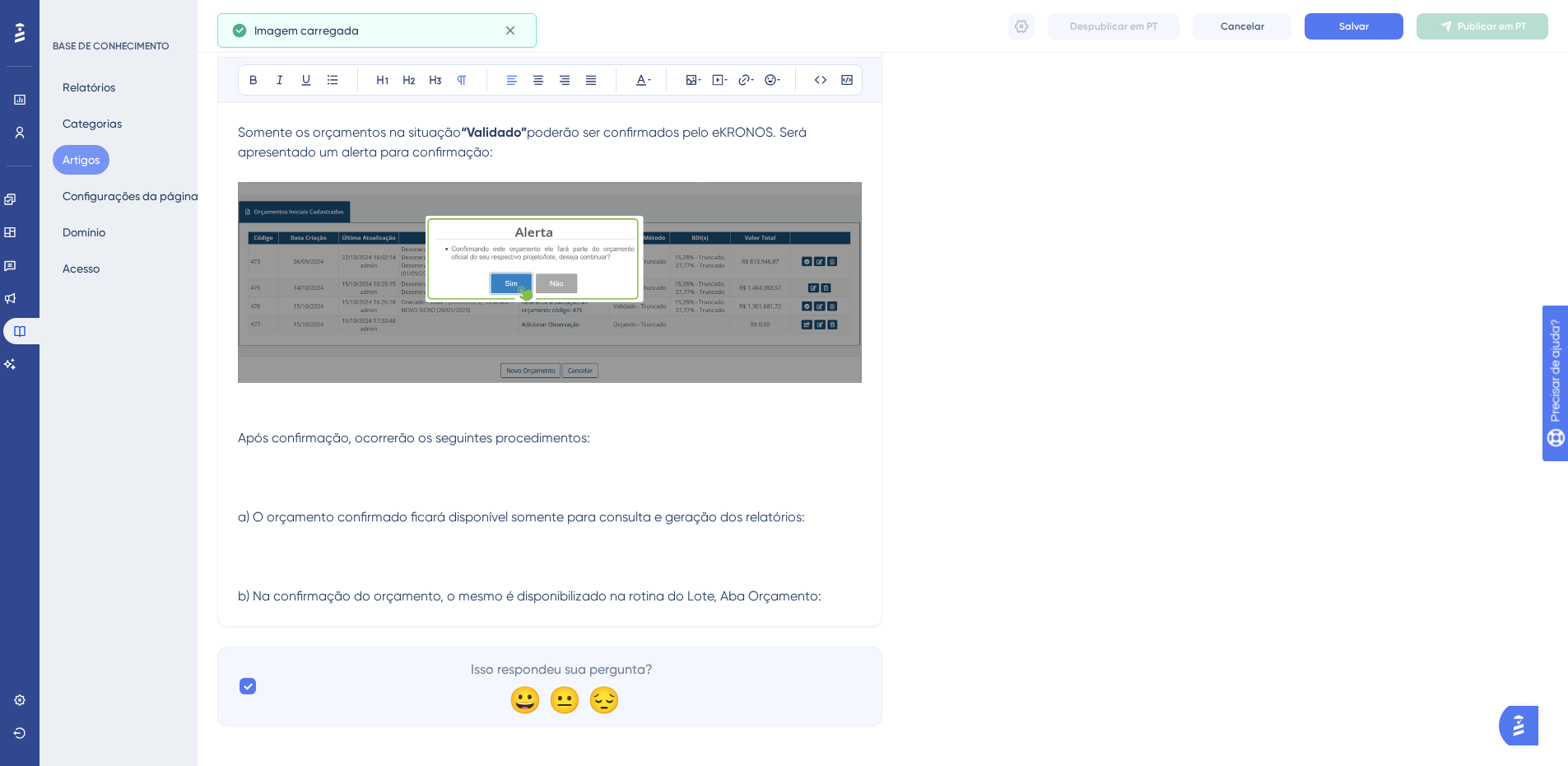
scroll to position [240, 0]
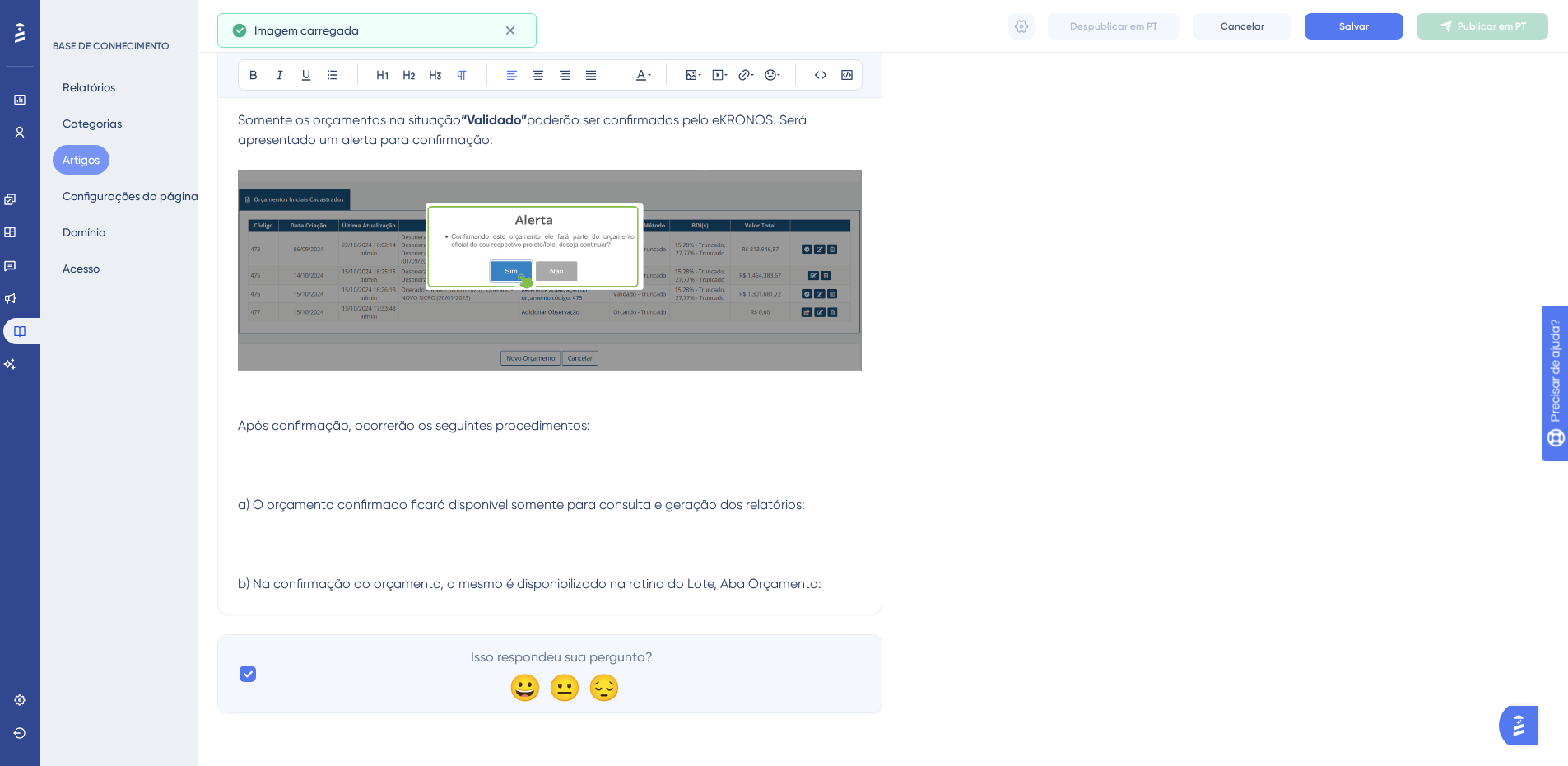
click at [252, 390] on p at bounding box center [549, 386] width 624 height 20
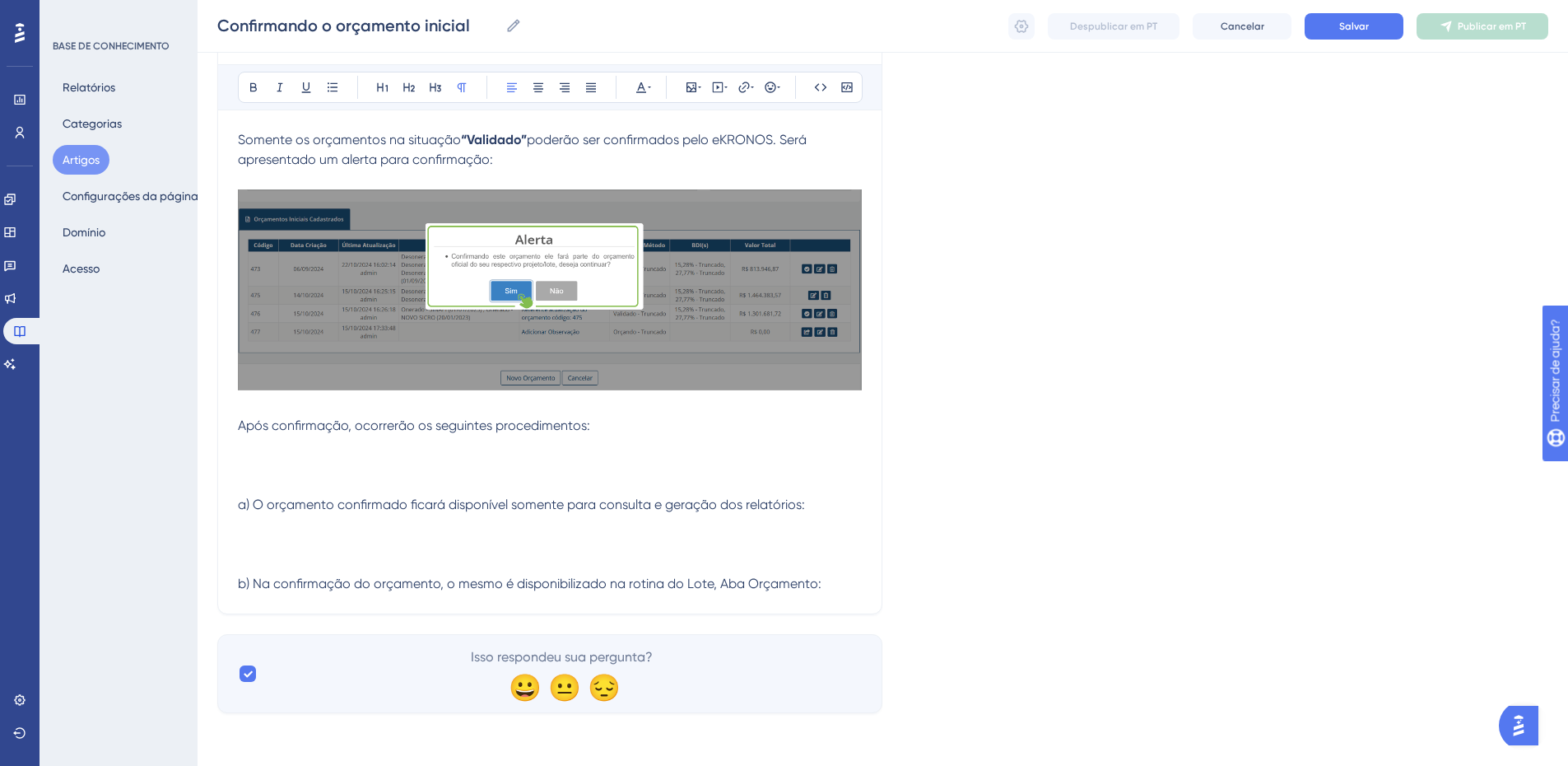
click at [242, 453] on p at bounding box center [549, 446] width 624 height 20
click at [693, 91] on icon at bounding box center [691, 87] width 10 height 10
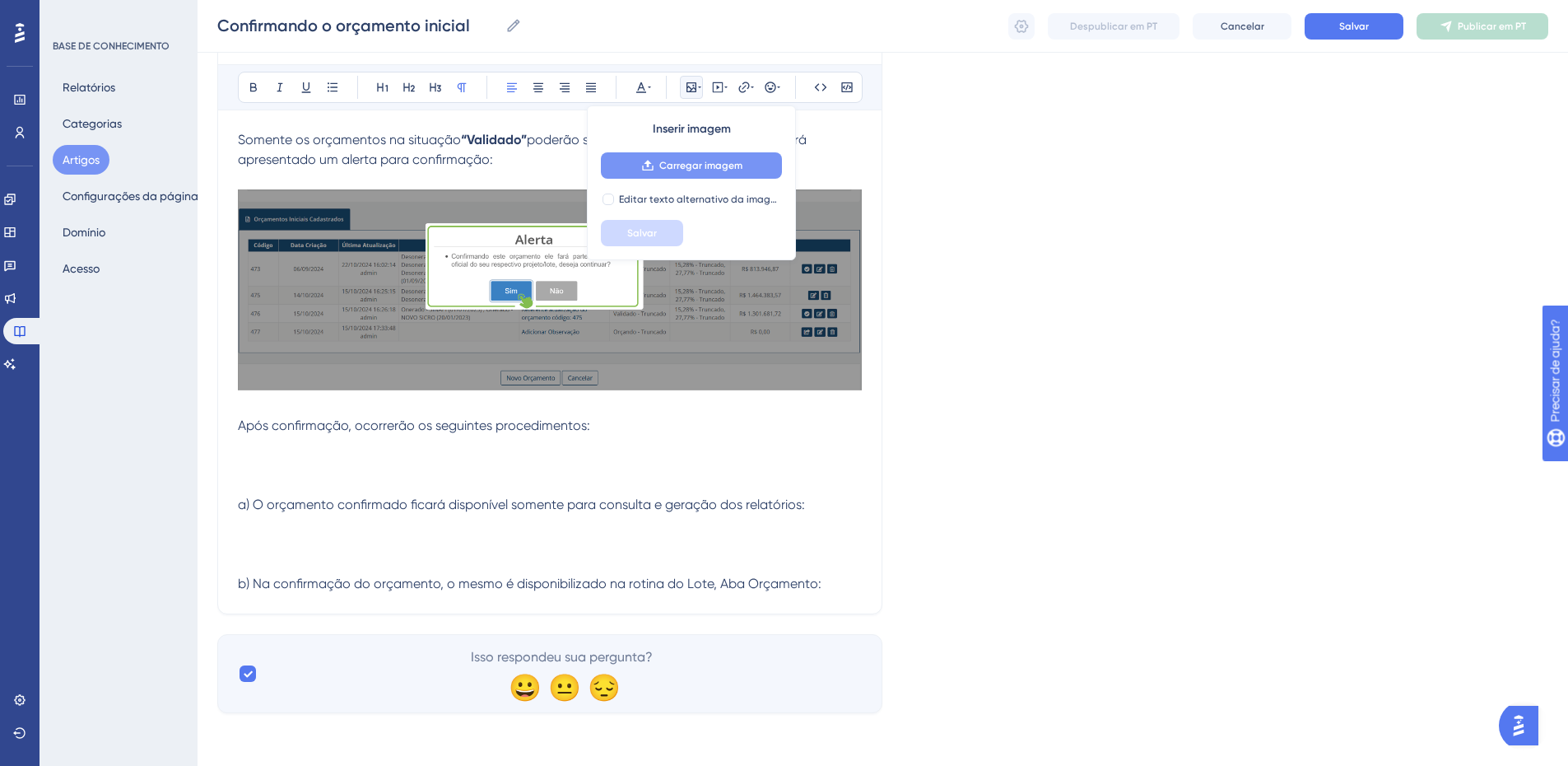
click at [700, 166] on font "Carregar imagem" at bounding box center [701, 166] width 83 height 12
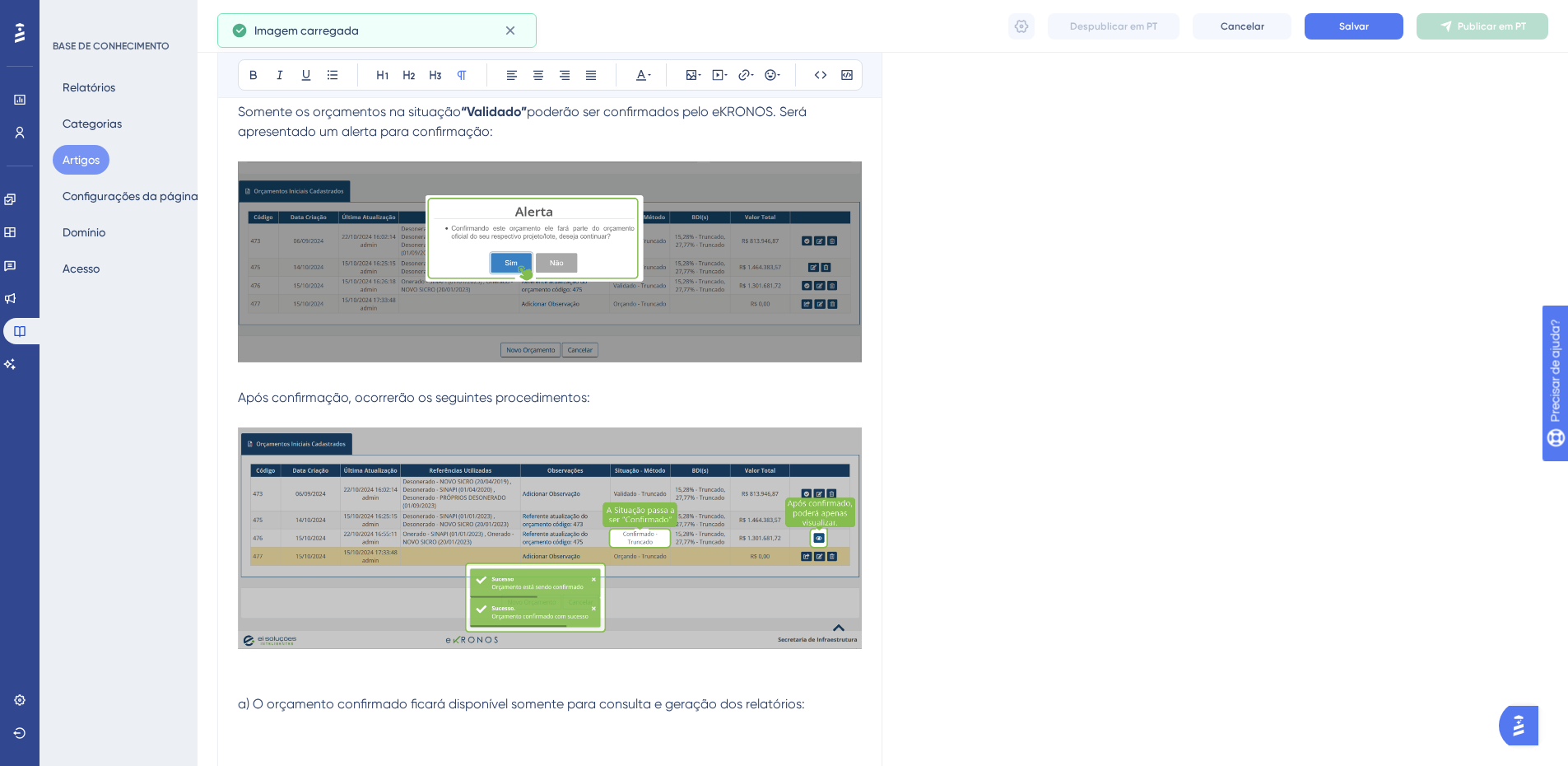
scroll to position [447, 0]
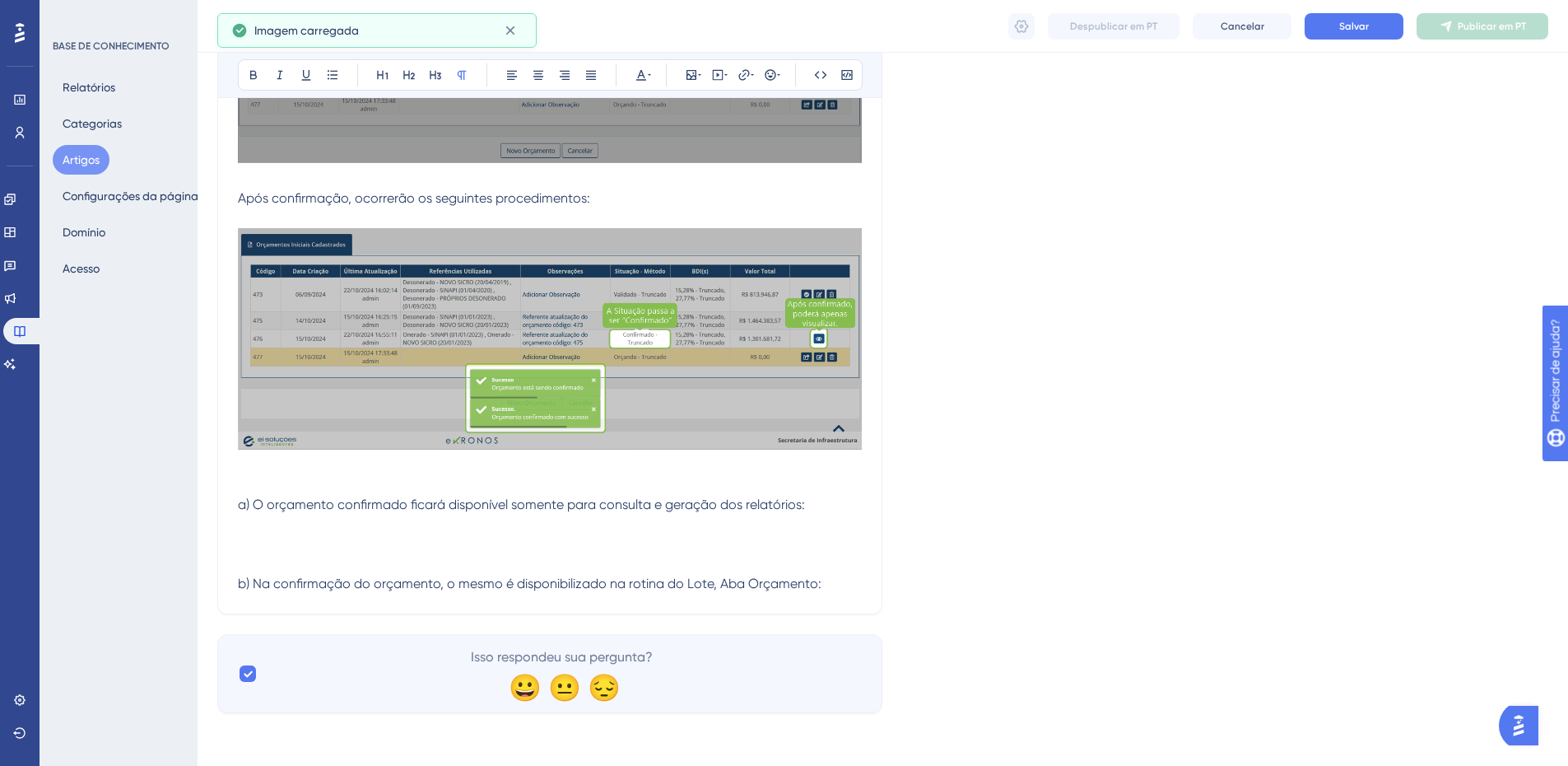
click at [242, 468] on p at bounding box center [549, 465] width 624 height 20
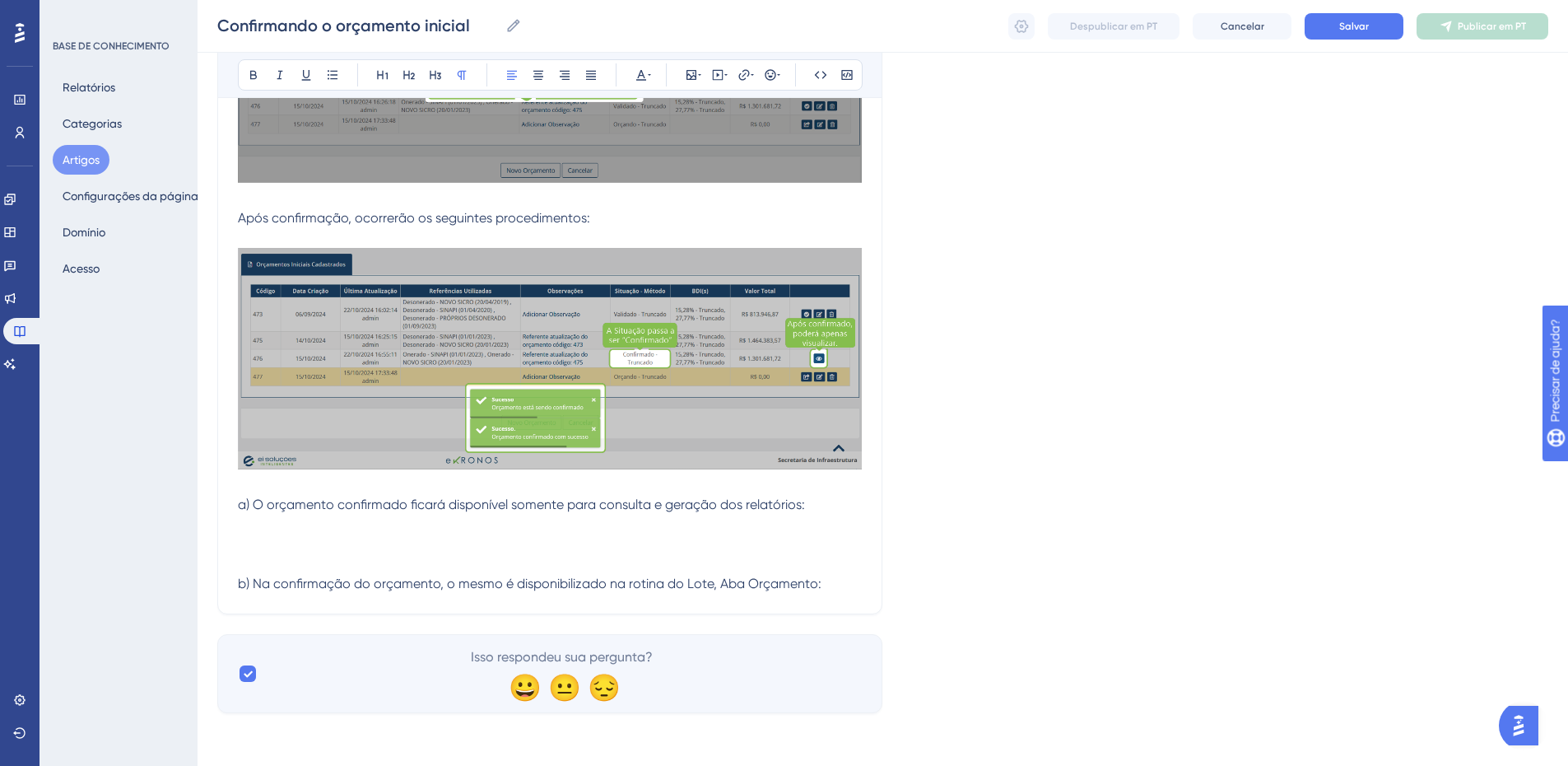
click at [247, 529] on p at bounding box center [549, 525] width 624 height 20
click at [692, 72] on icon at bounding box center [691, 74] width 13 height 13
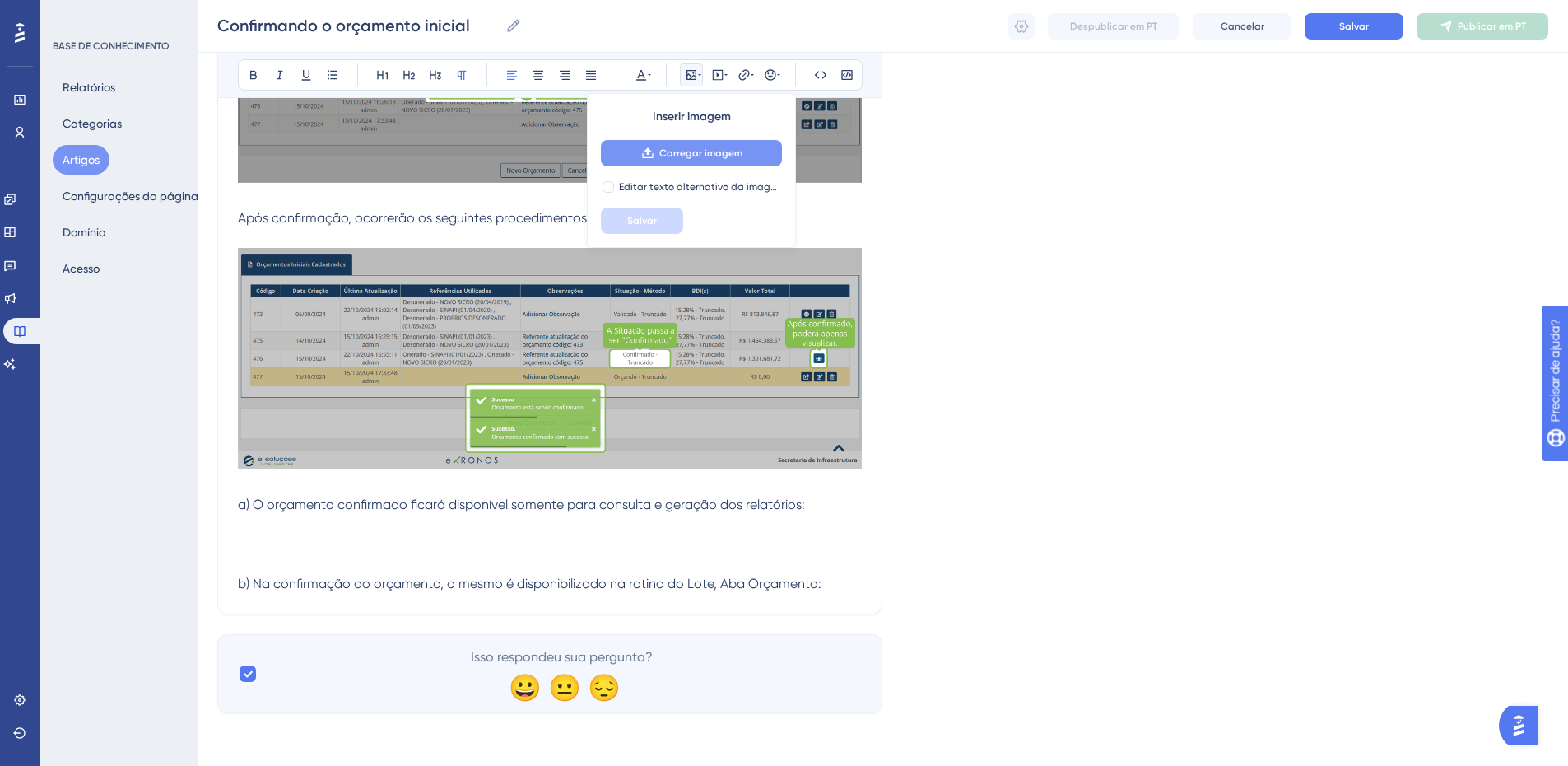
click at [690, 151] on font "Carregar imagem" at bounding box center [701, 154] width 83 height 12
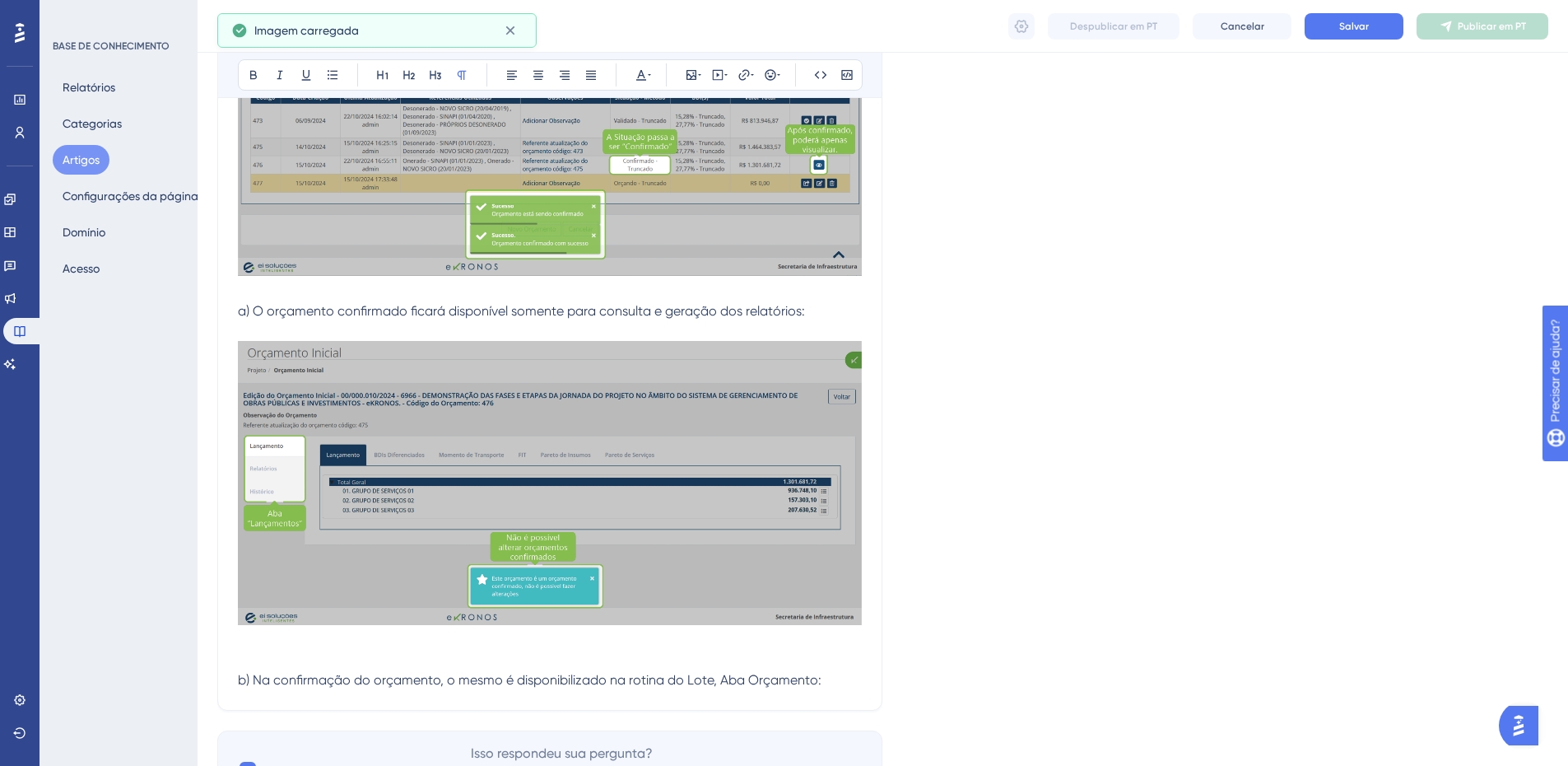
scroll to position [717, 0]
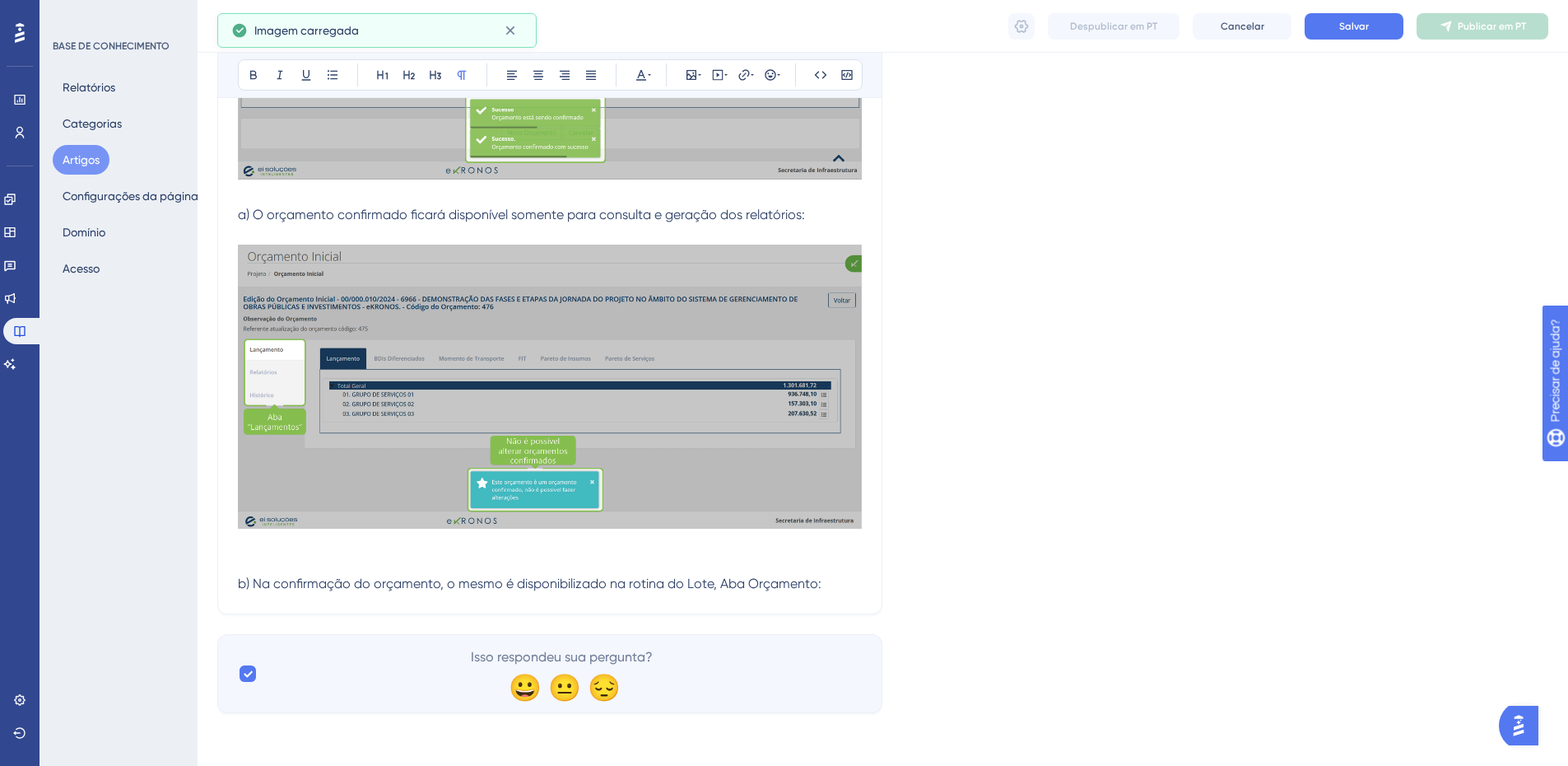
click at [269, 564] on p at bounding box center [549, 565] width 624 height 20
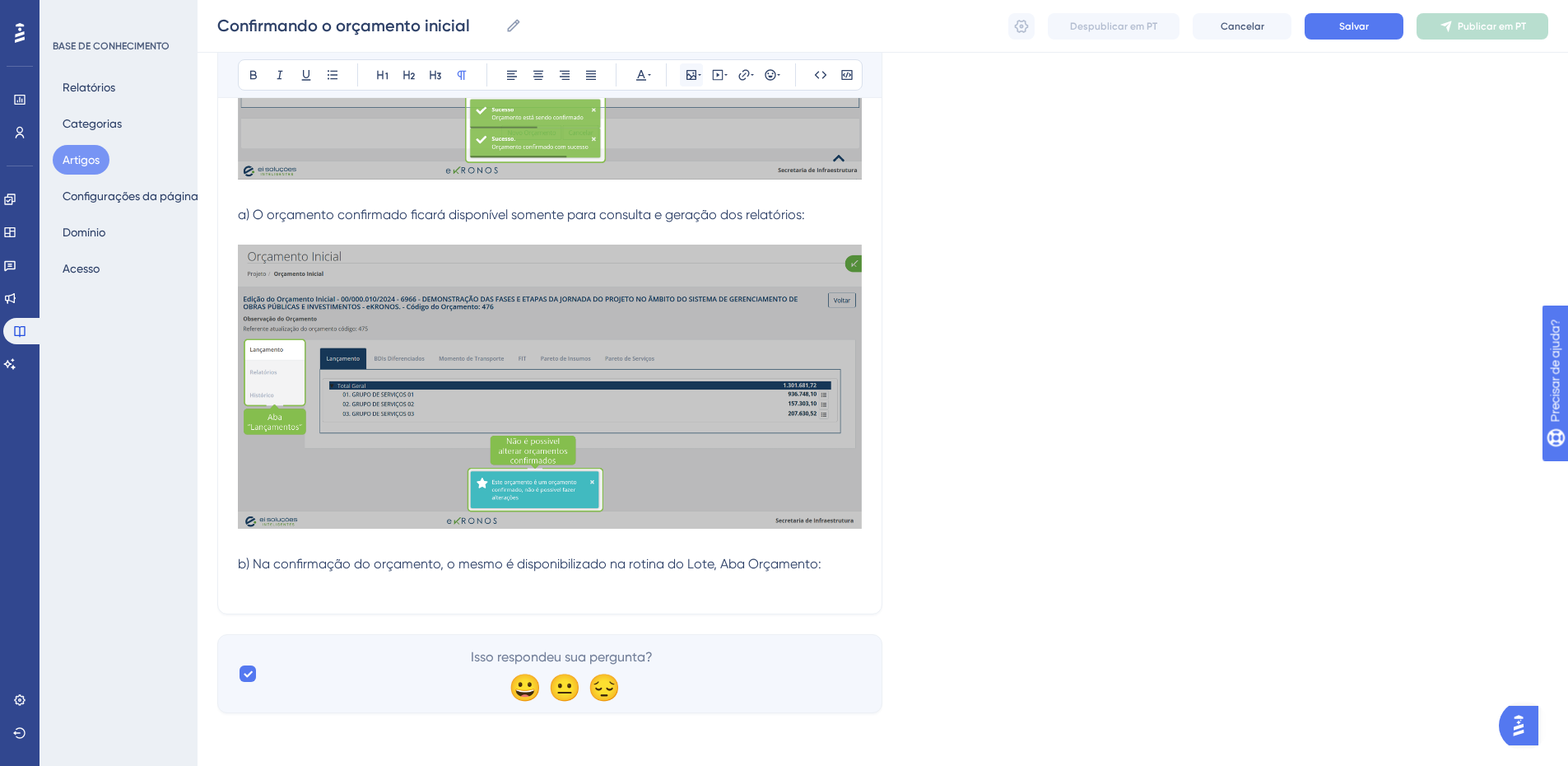
click at [685, 74] on button at bounding box center [691, 74] width 23 height 23
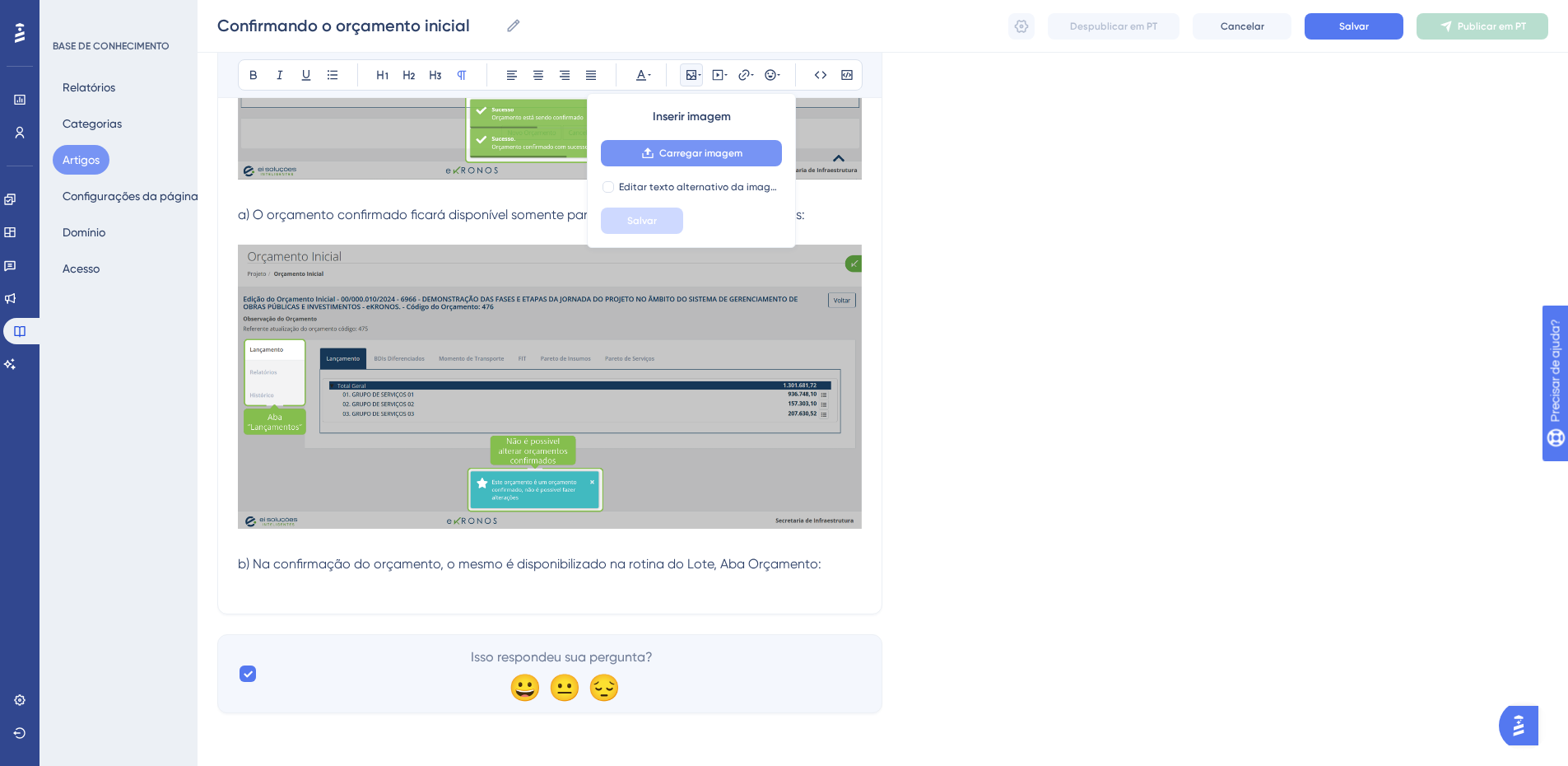
click at [674, 156] on font "Carregar imagem" at bounding box center [701, 154] width 83 height 12
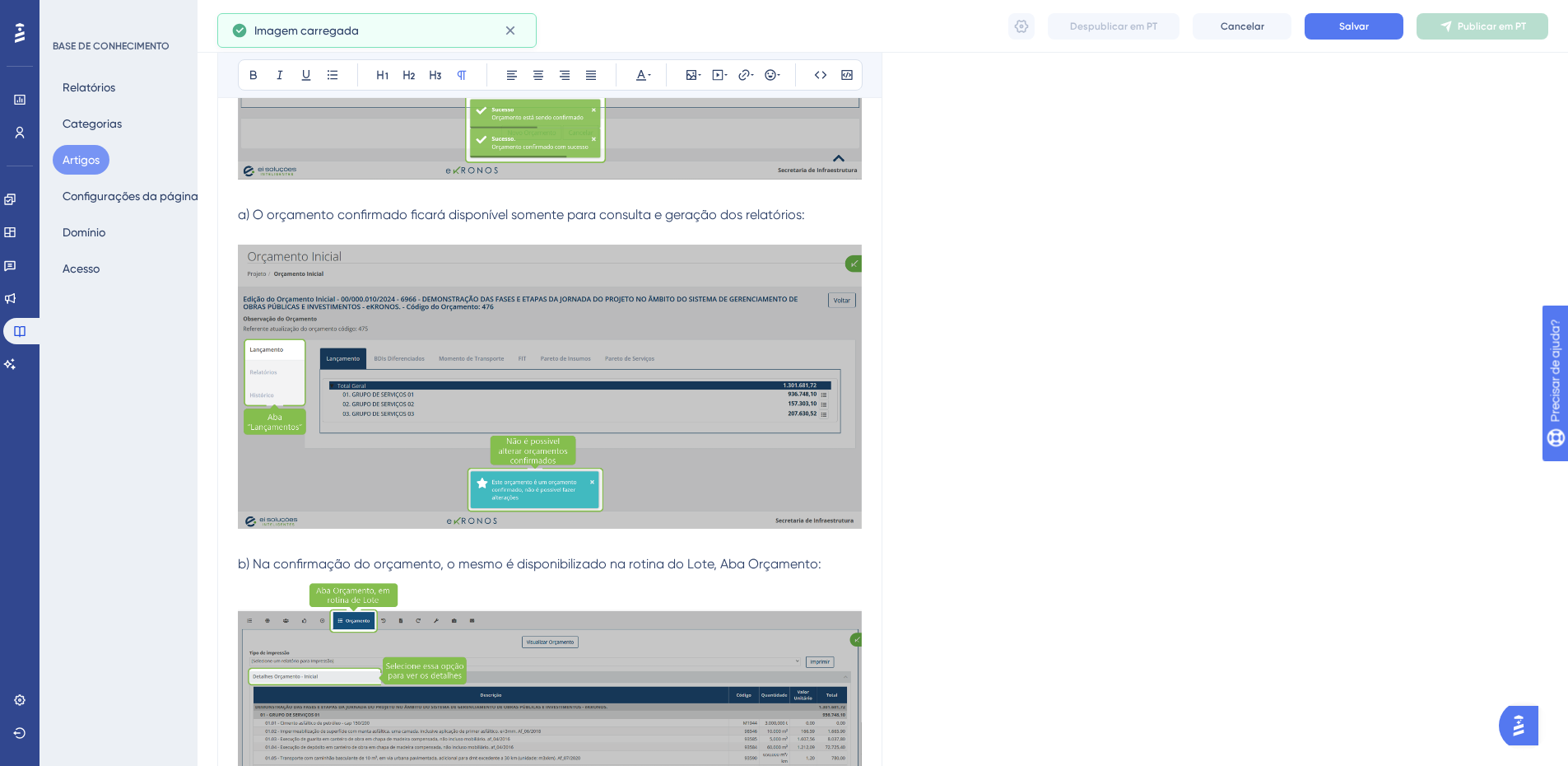
scroll to position [856, 0]
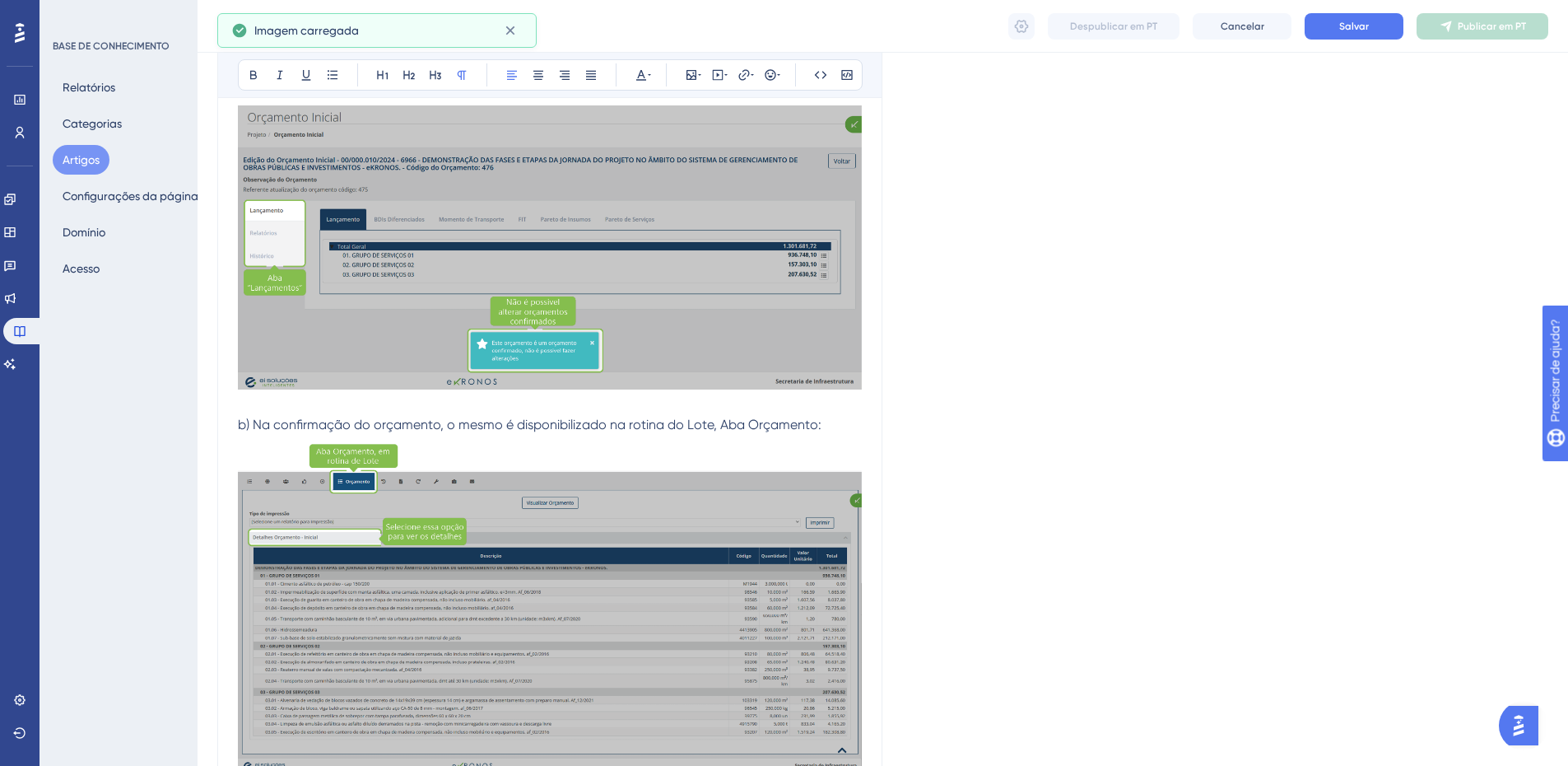
click at [839, 416] on p "b) Na confirmação do orçamento, o mesmo é disponibilizado na rotina do Lote, Ab…" at bounding box center [549, 425] width 624 height 20
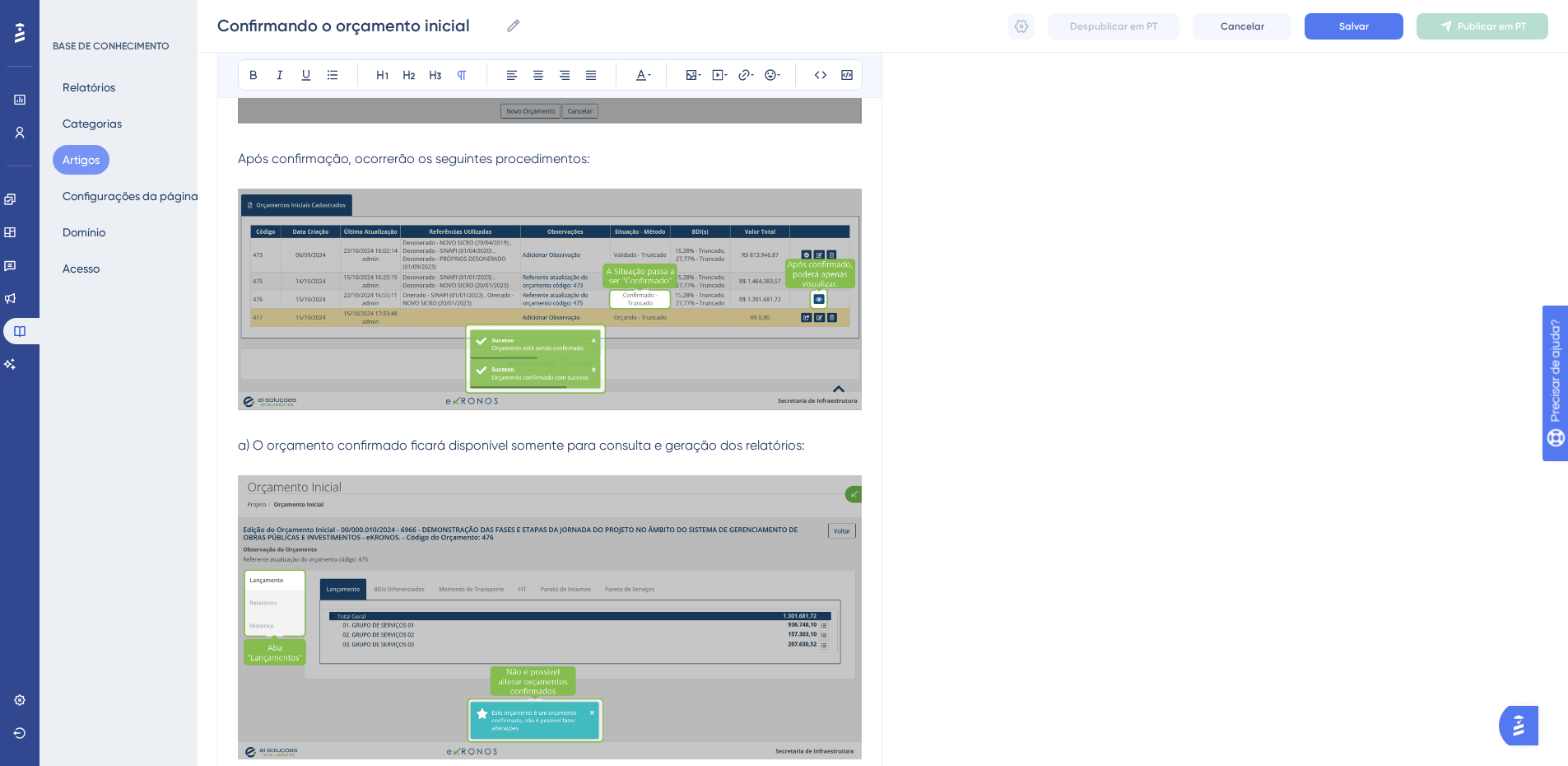
scroll to position [531, 0]
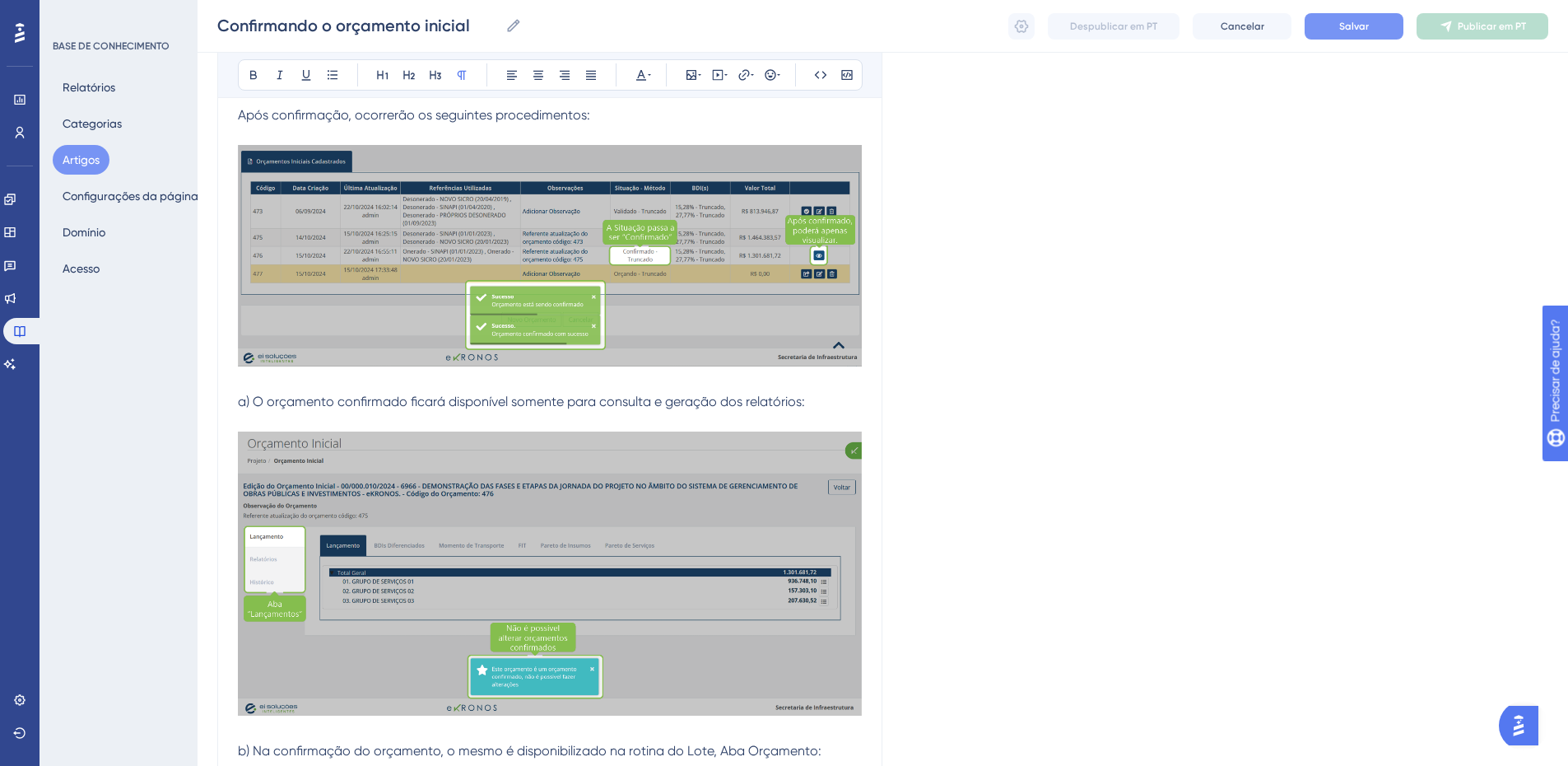
click at [1356, 27] on font "Salvar" at bounding box center [1355, 27] width 30 height 12
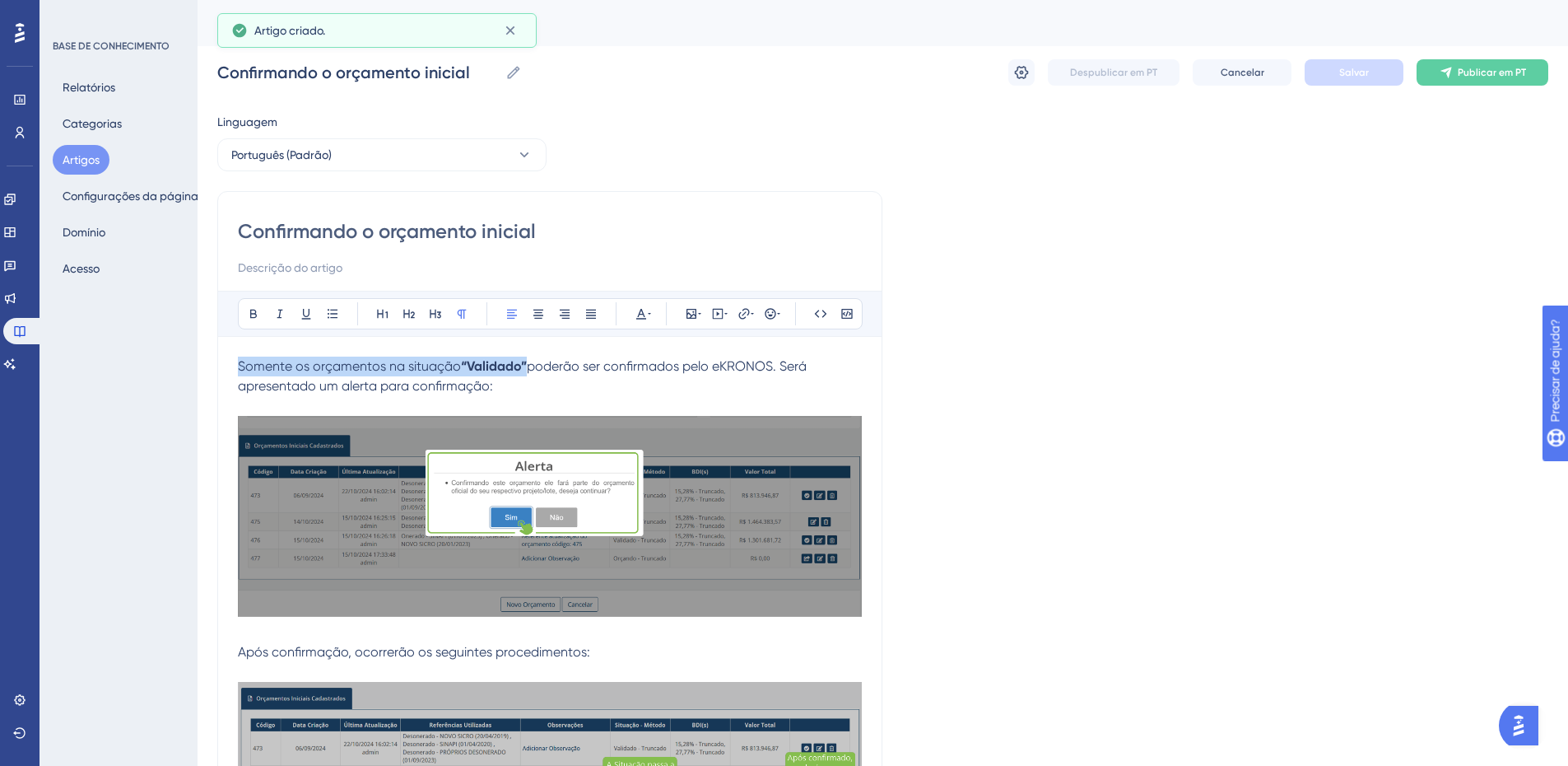
drag, startPoint x: 504, startPoint y: 390, endPoint x: 189, endPoint y: 371, distance: 315.6
click at [589, 316] on icon at bounding box center [591, 314] width 10 height 9
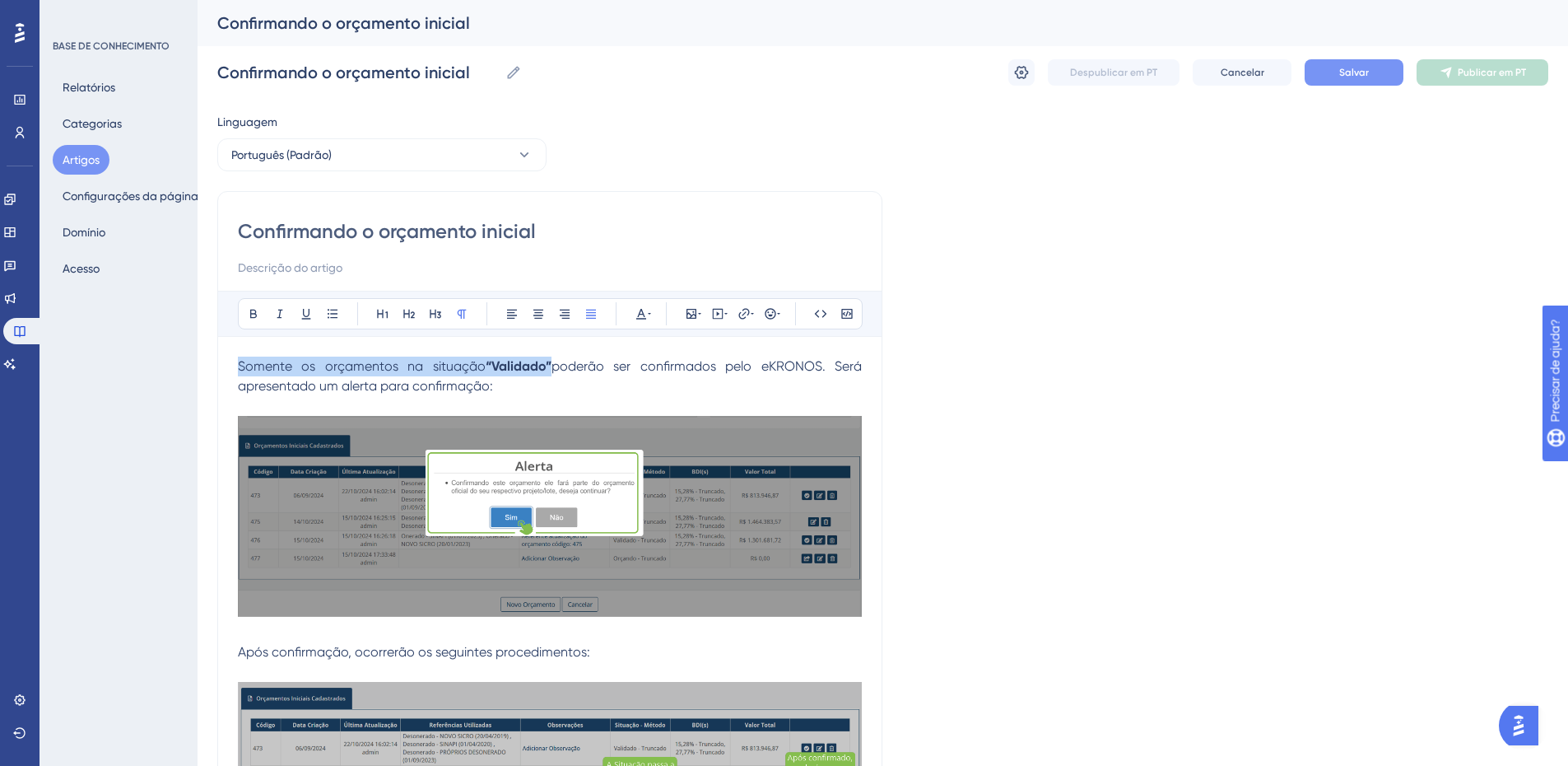
click at [519, 394] on p "Somente os orçamentos na situação “Validado” poderão ser confirmados pelo eKRON…" at bounding box center [549, 376] width 624 height 40
click at [519, 389] on p "Somente os orçamentos na situação “Validado” poderão ser confirmados pelo eKRON…" at bounding box center [549, 376] width 624 height 40
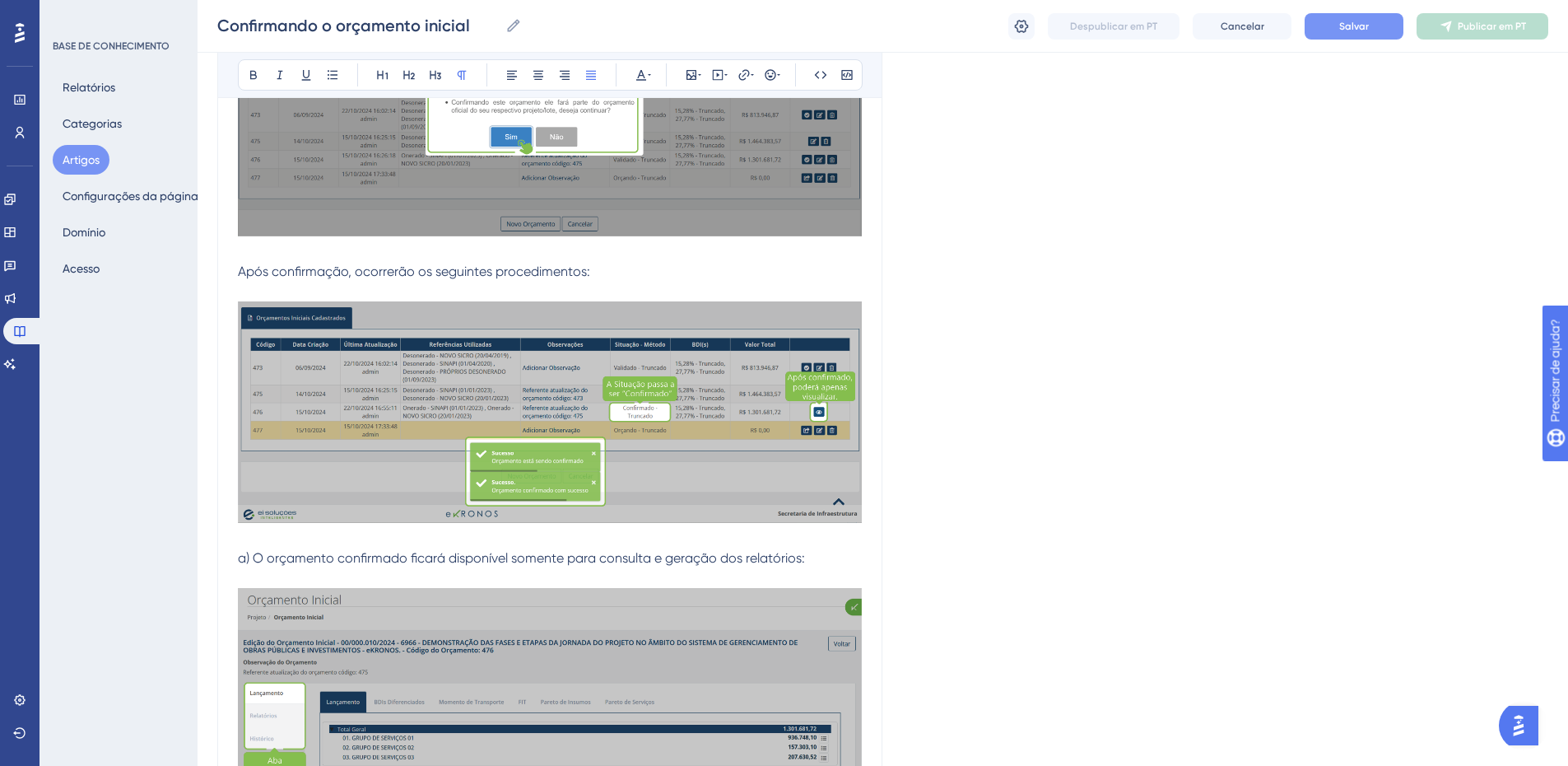
scroll to position [351, 0]
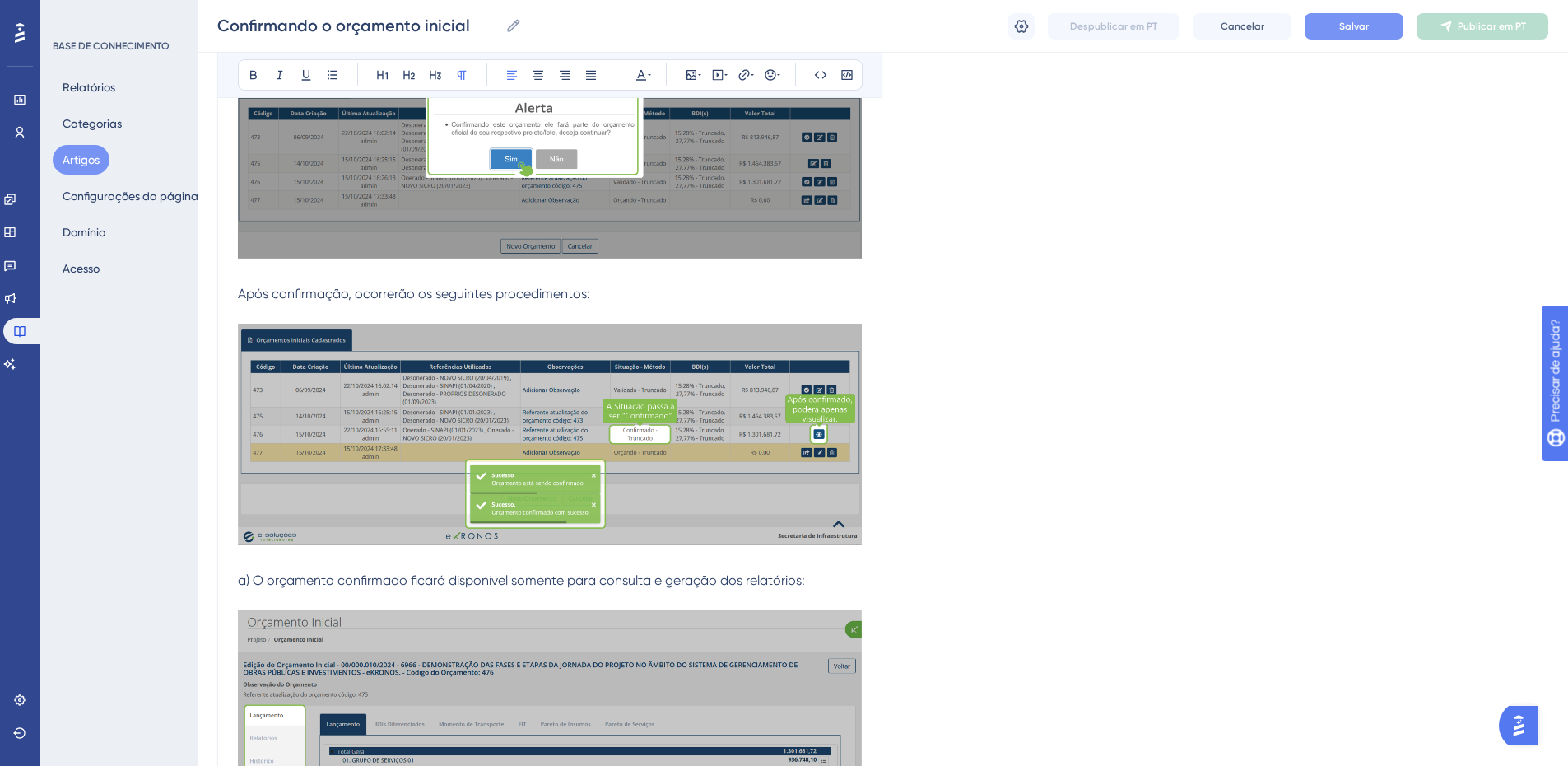
click at [605, 582] on span "a) O orçamento confirmado ficará disponível somente para consulta e geração dos…" at bounding box center [522, 580] width 567 height 16
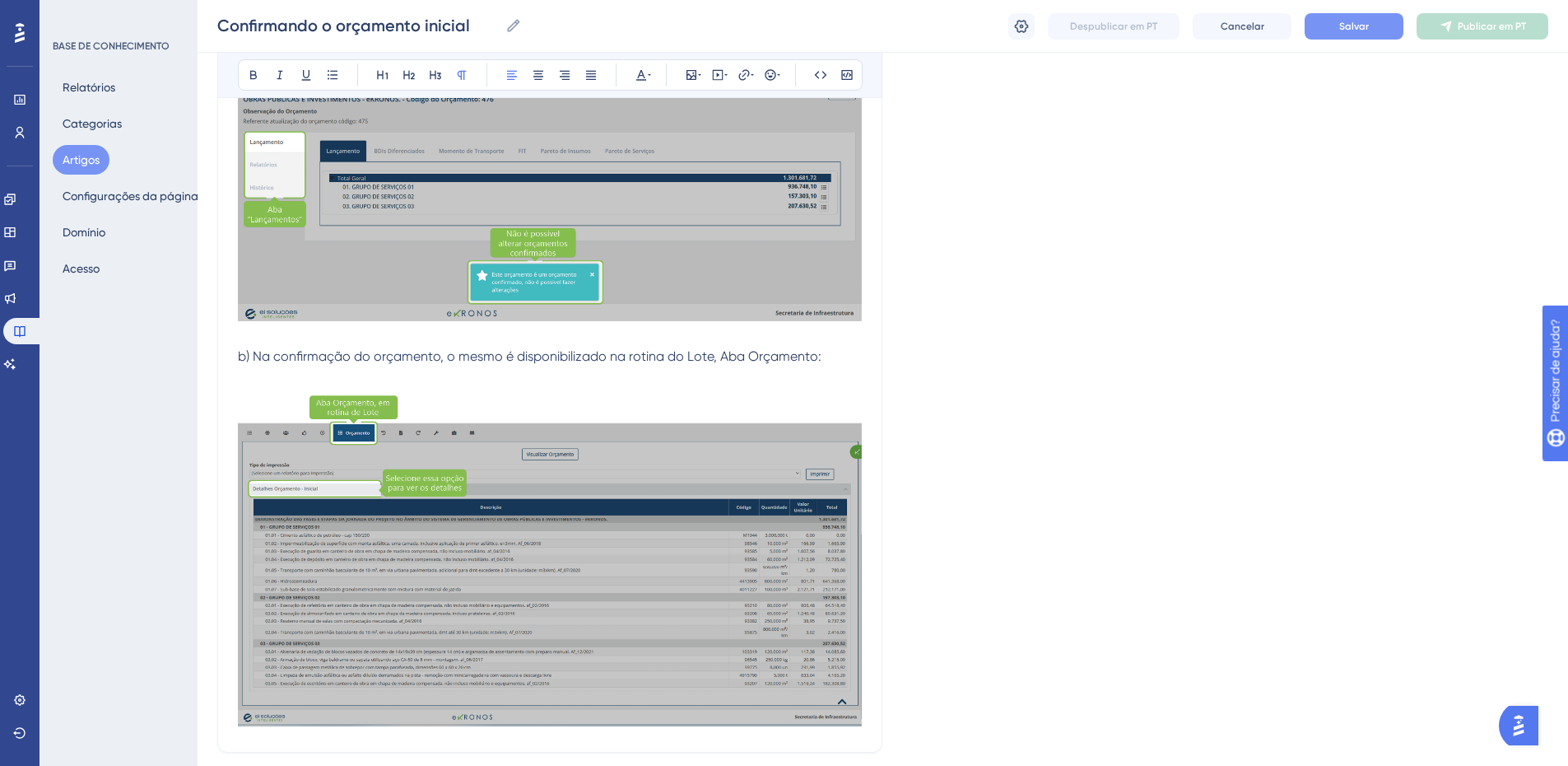
scroll to position [924, 0]
click at [1340, 23] on font "Salvar" at bounding box center [1355, 27] width 30 height 12
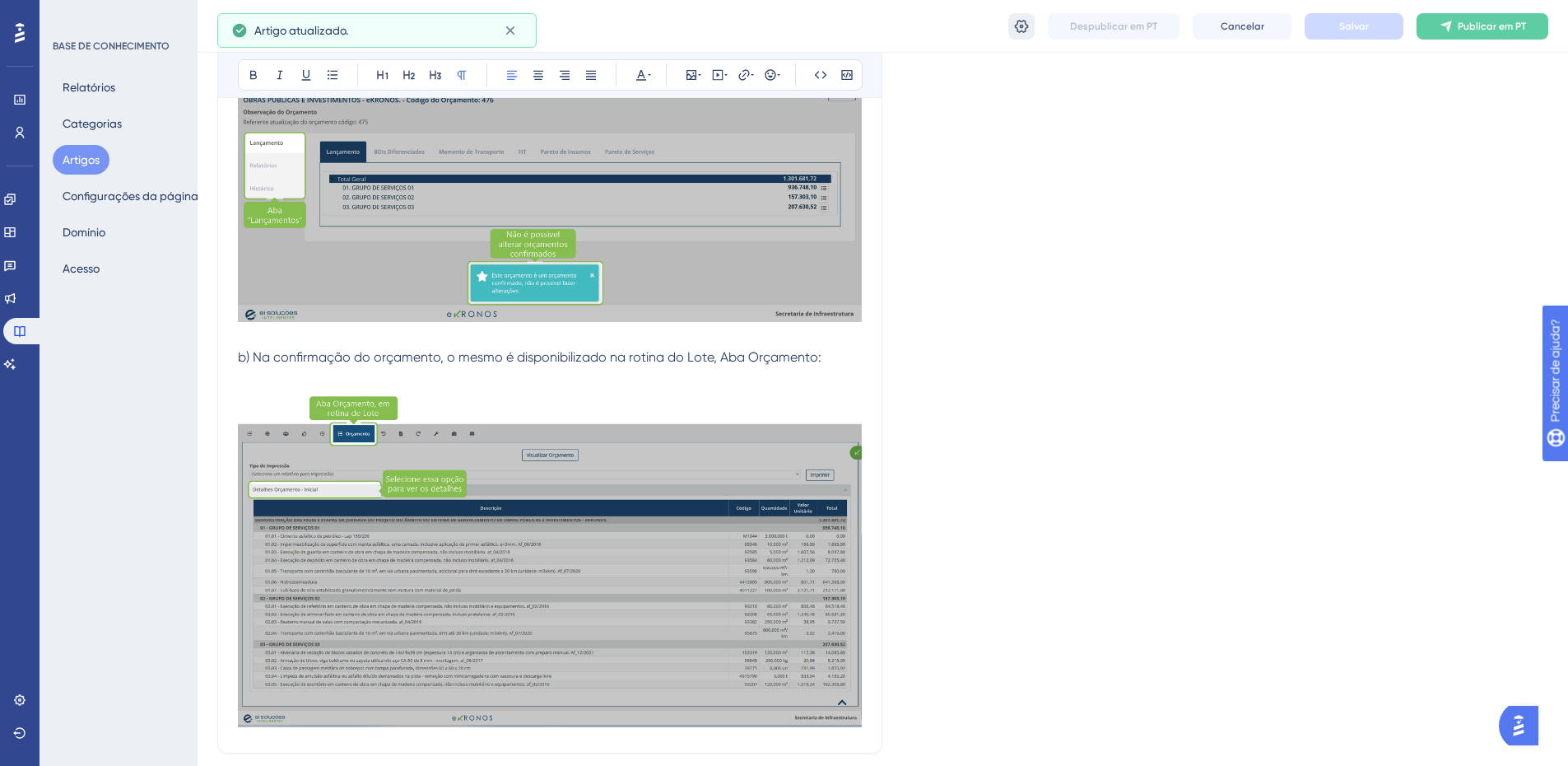
click at [1025, 26] on icon at bounding box center [1022, 26] width 17 height 17
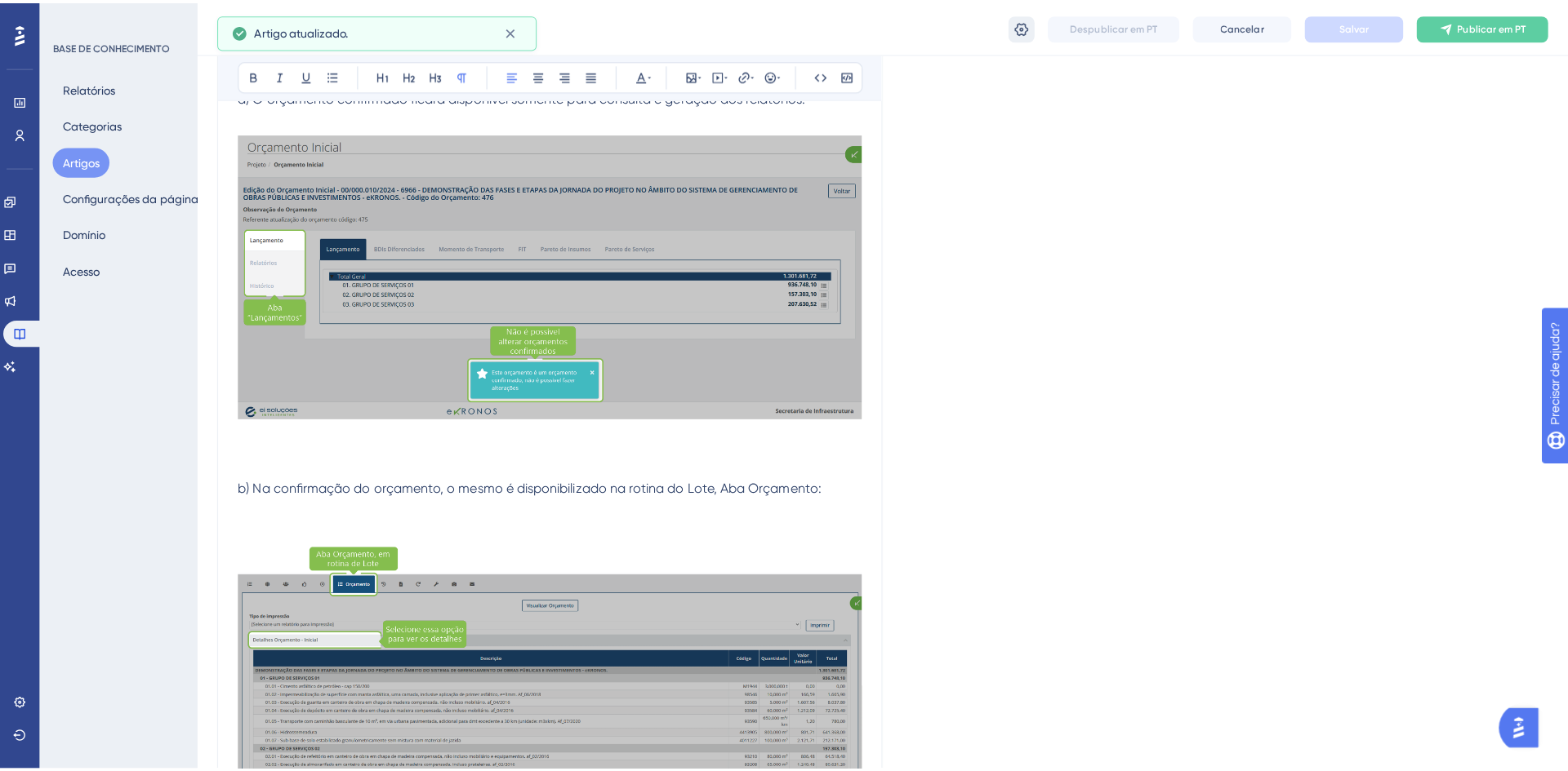
scroll to position [0, 0]
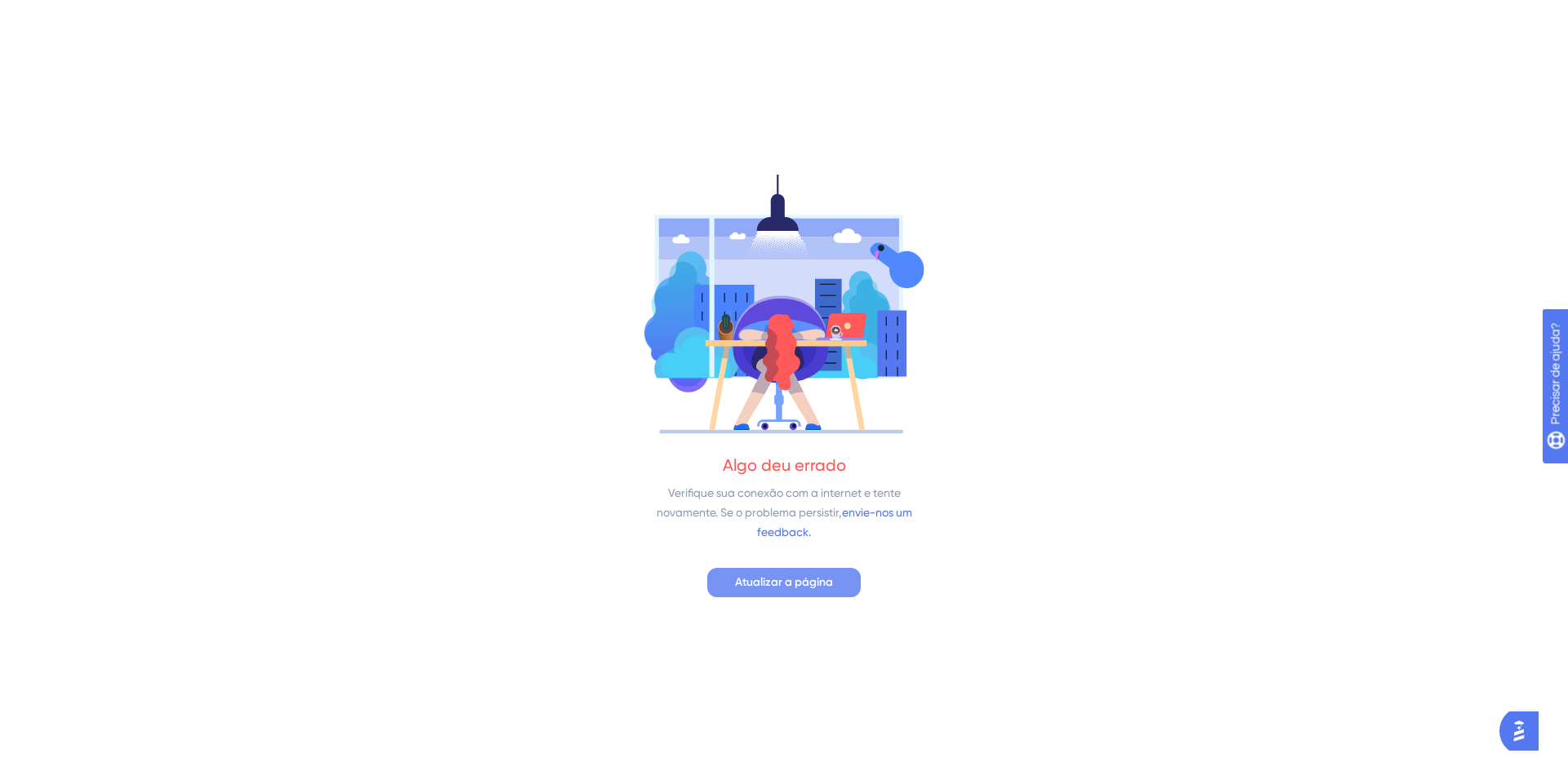
click at [794, 585] on font "Atualizar a página" at bounding box center [784, 582] width 98 height 14
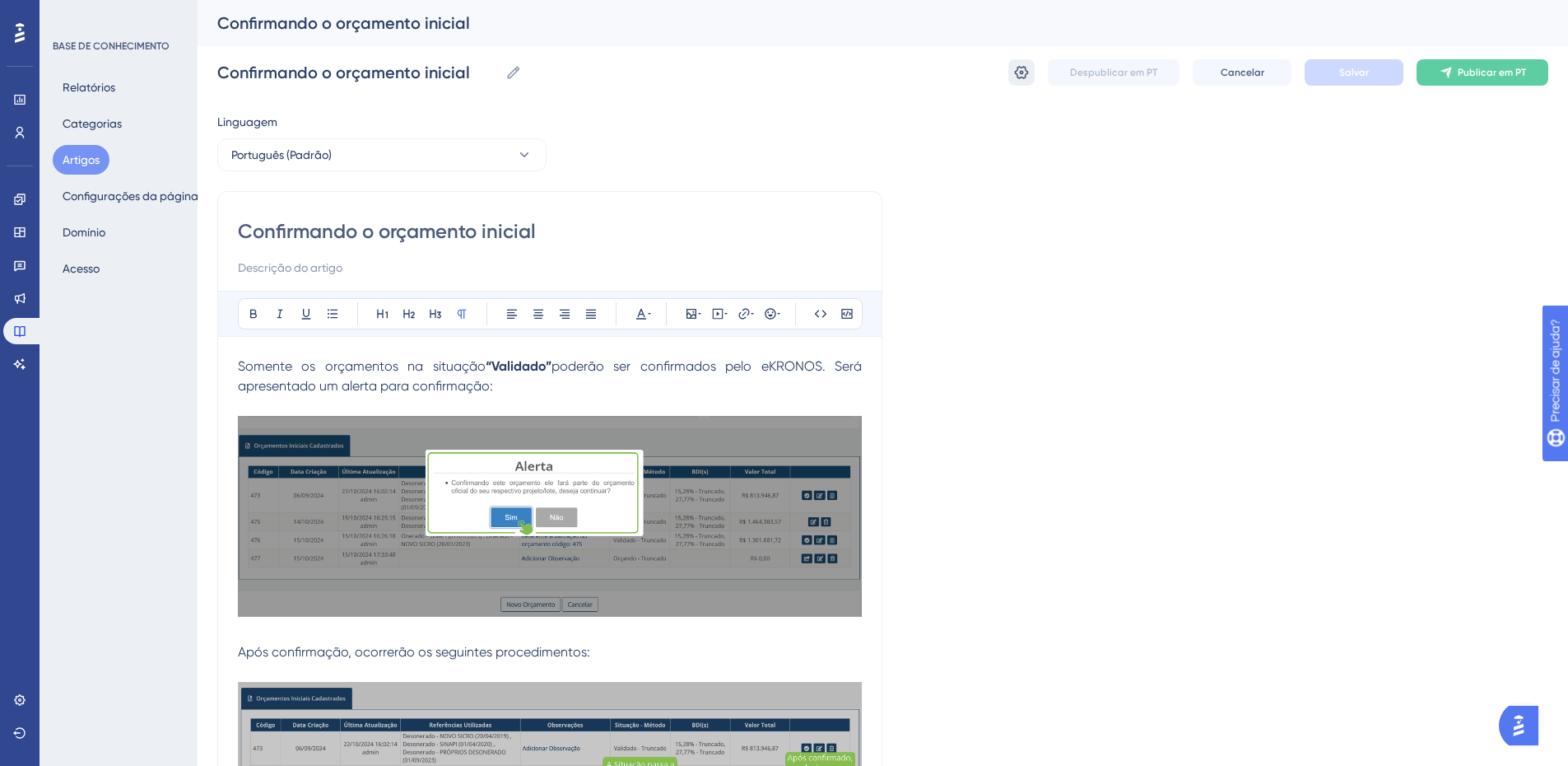
click at [1021, 71] on icon at bounding box center [1023, 71] width 14 height 13
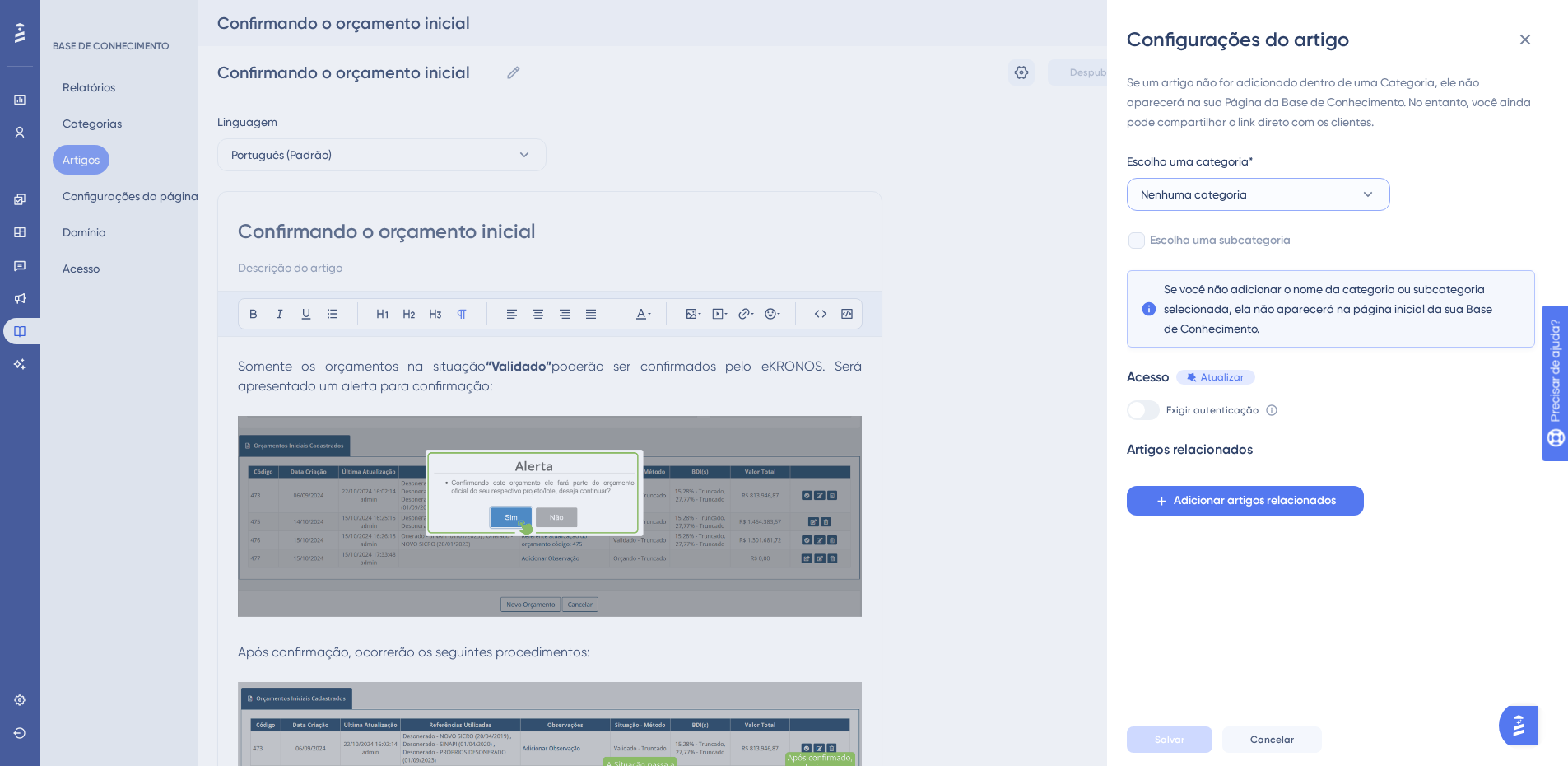
click at [1199, 189] on font "Nenhuma categoria" at bounding box center [1194, 193] width 106 height 13
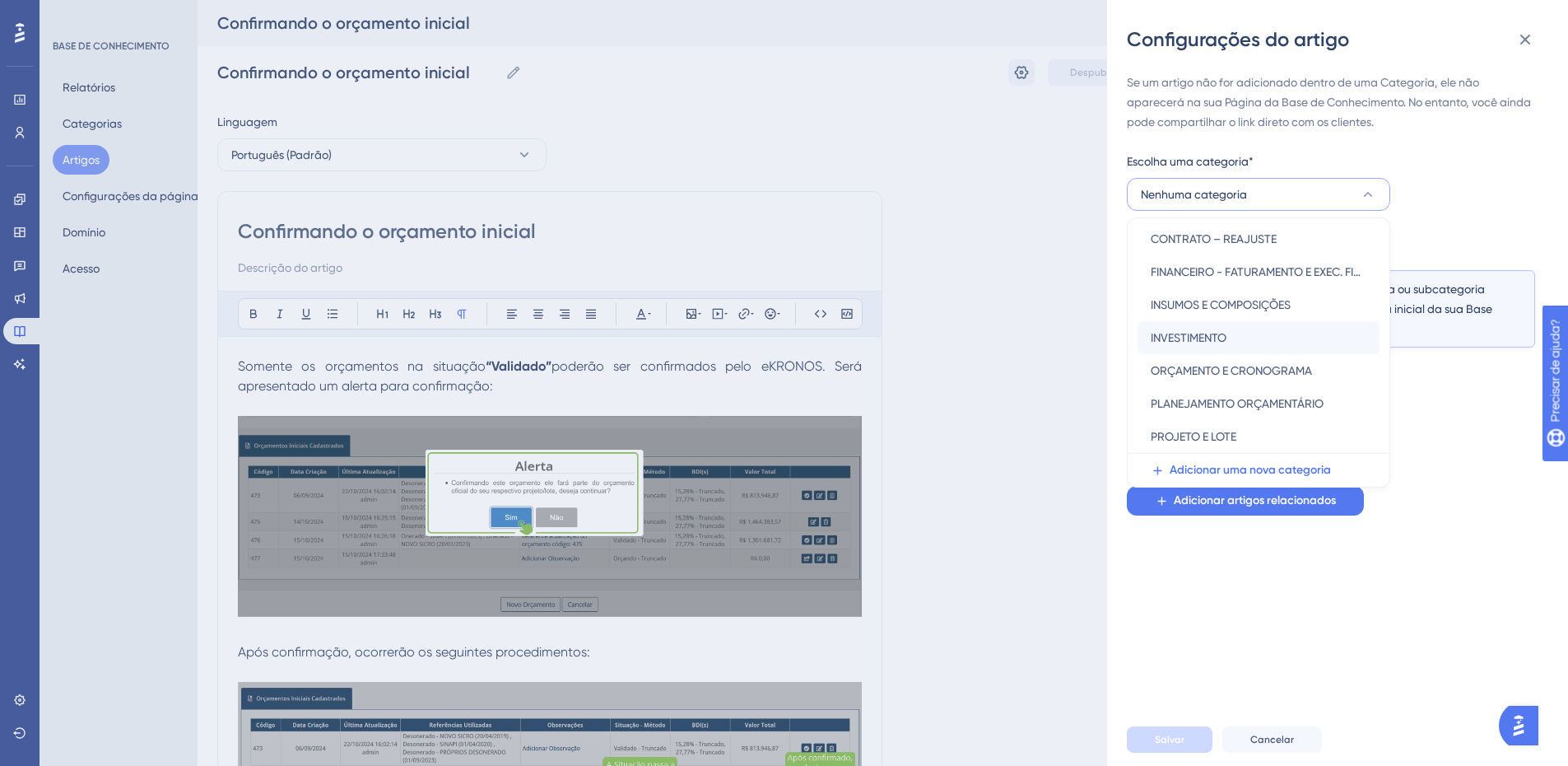
scroll to position [3, 0]
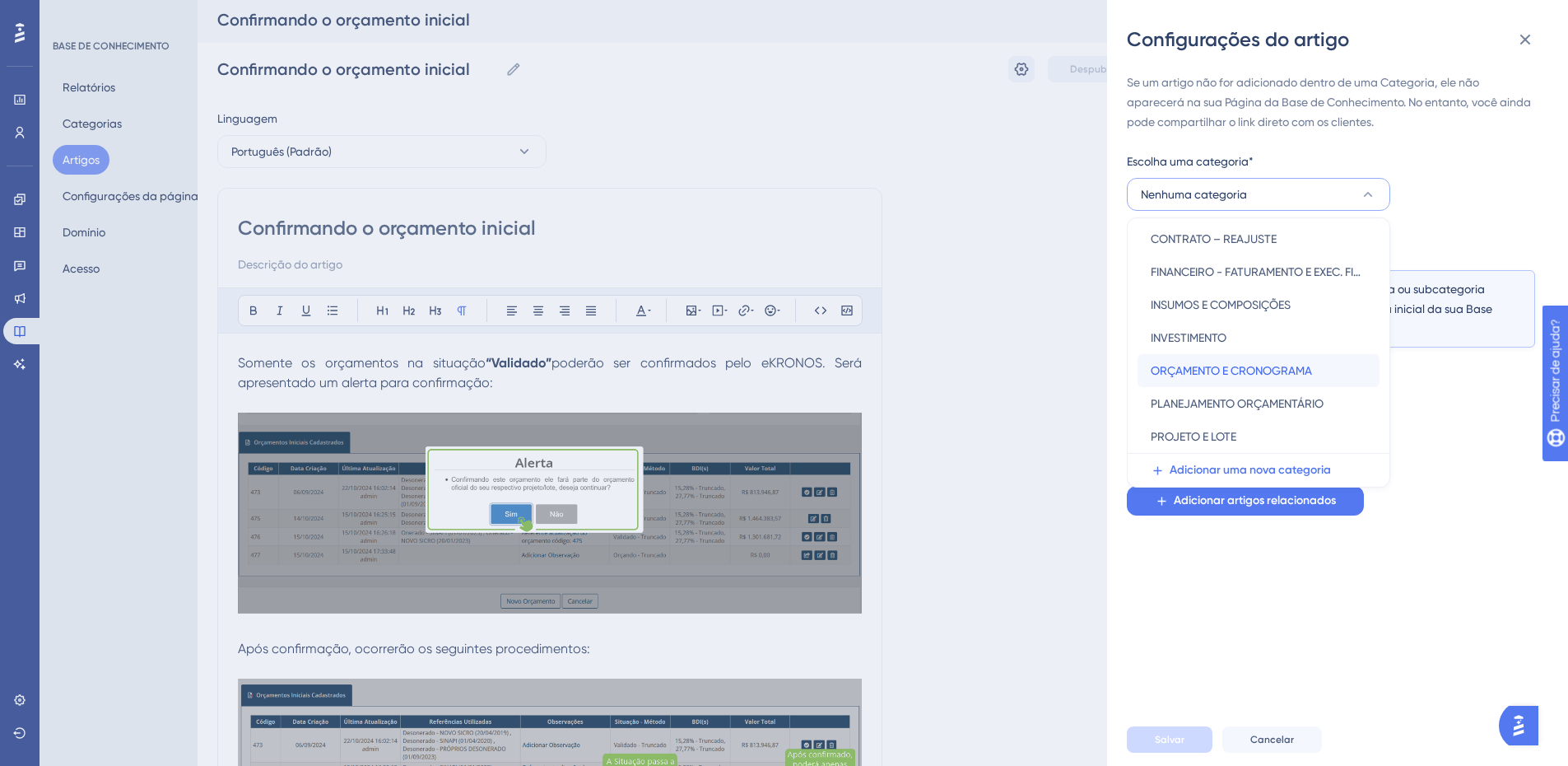
click at [1174, 365] on font "ORÇAMENTO E CRONOGRAMA" at bounding box center [1232, 370] width 162 height 13
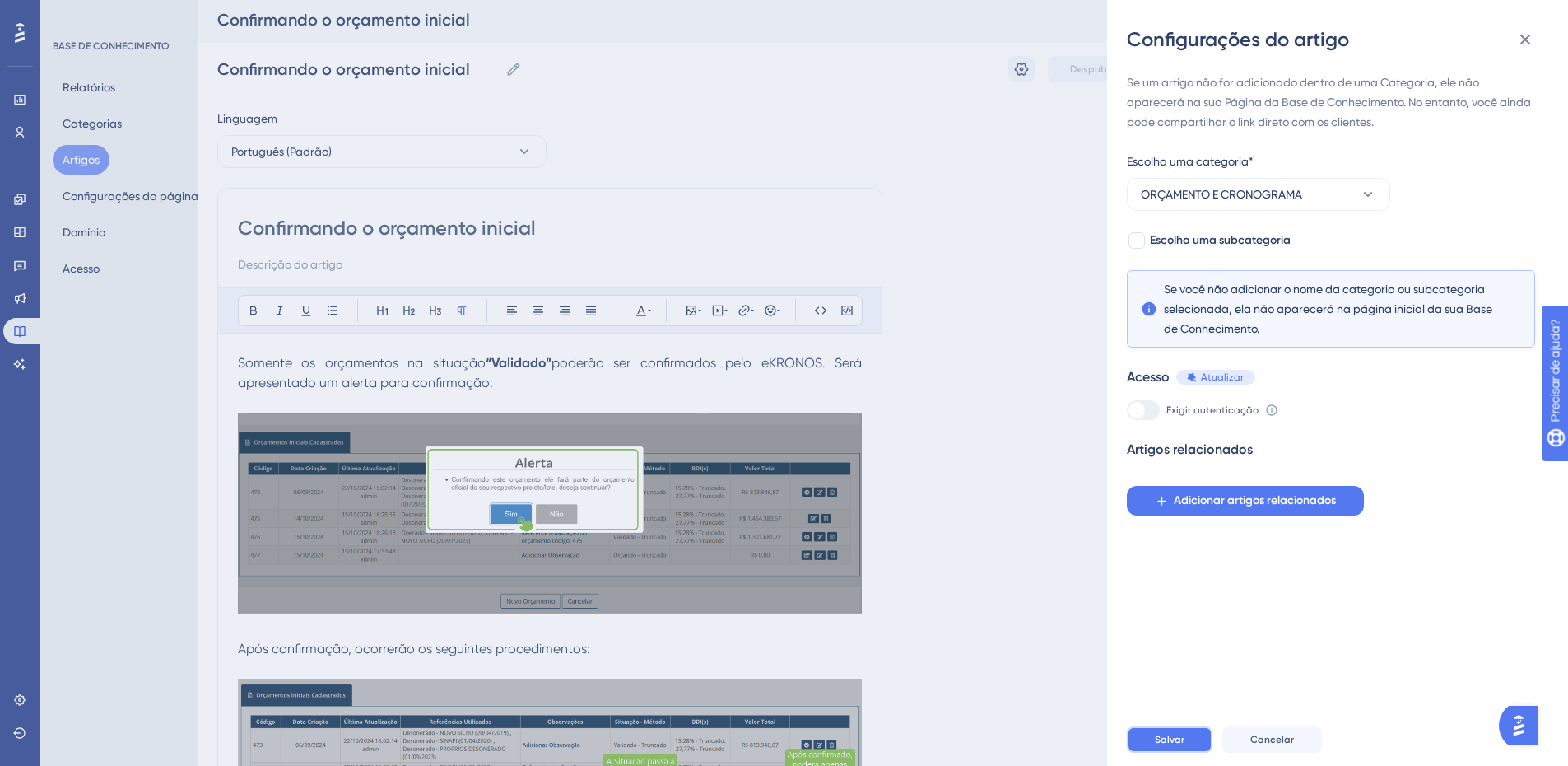
click at [1156, 745] on font "Salvar" at bounding box center [1170, 740] width 30 height 12
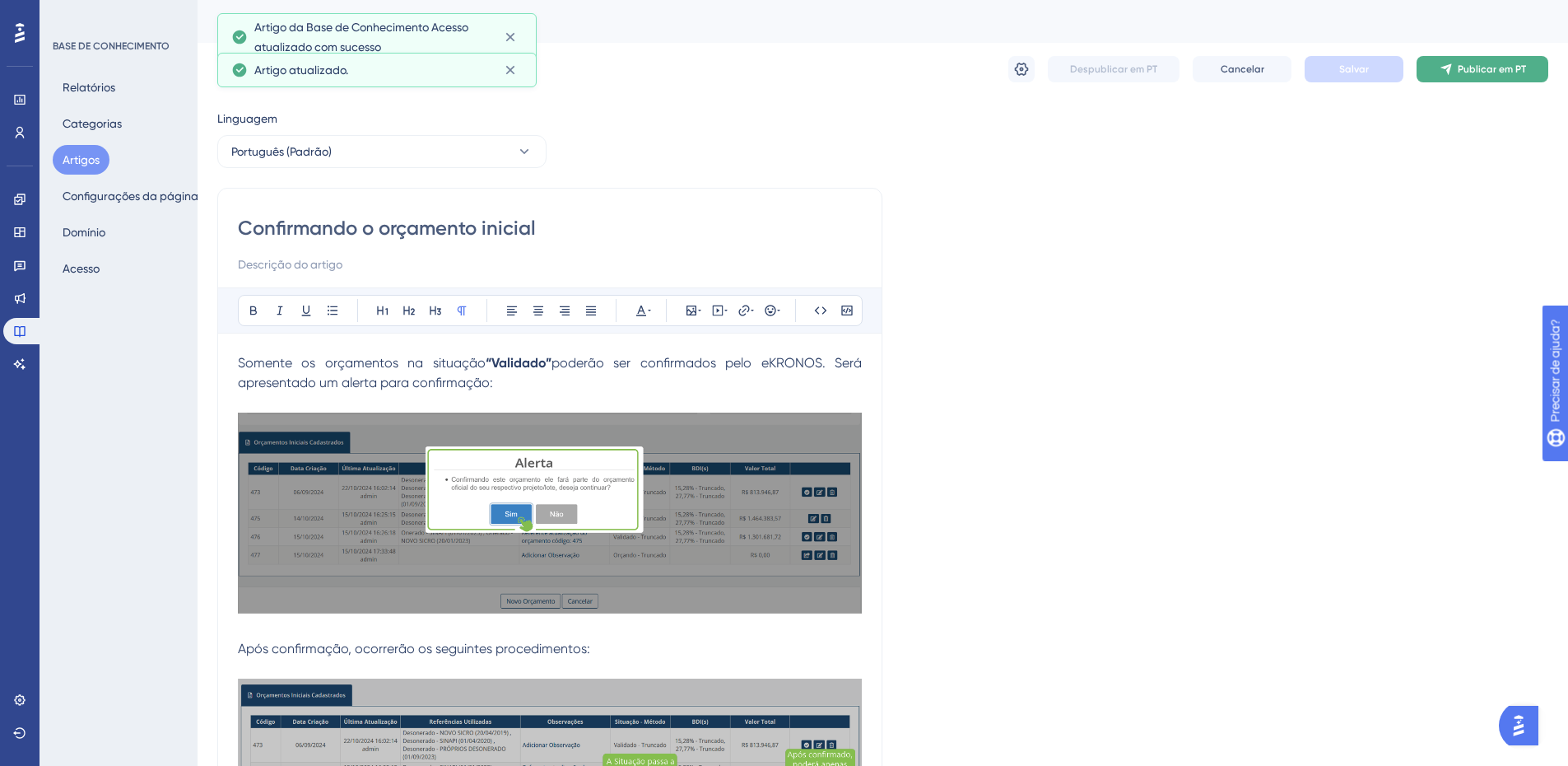
click at [1510, 67] on font "Publicar em PT" at bounding box center [1492, 69] width 68 height 12
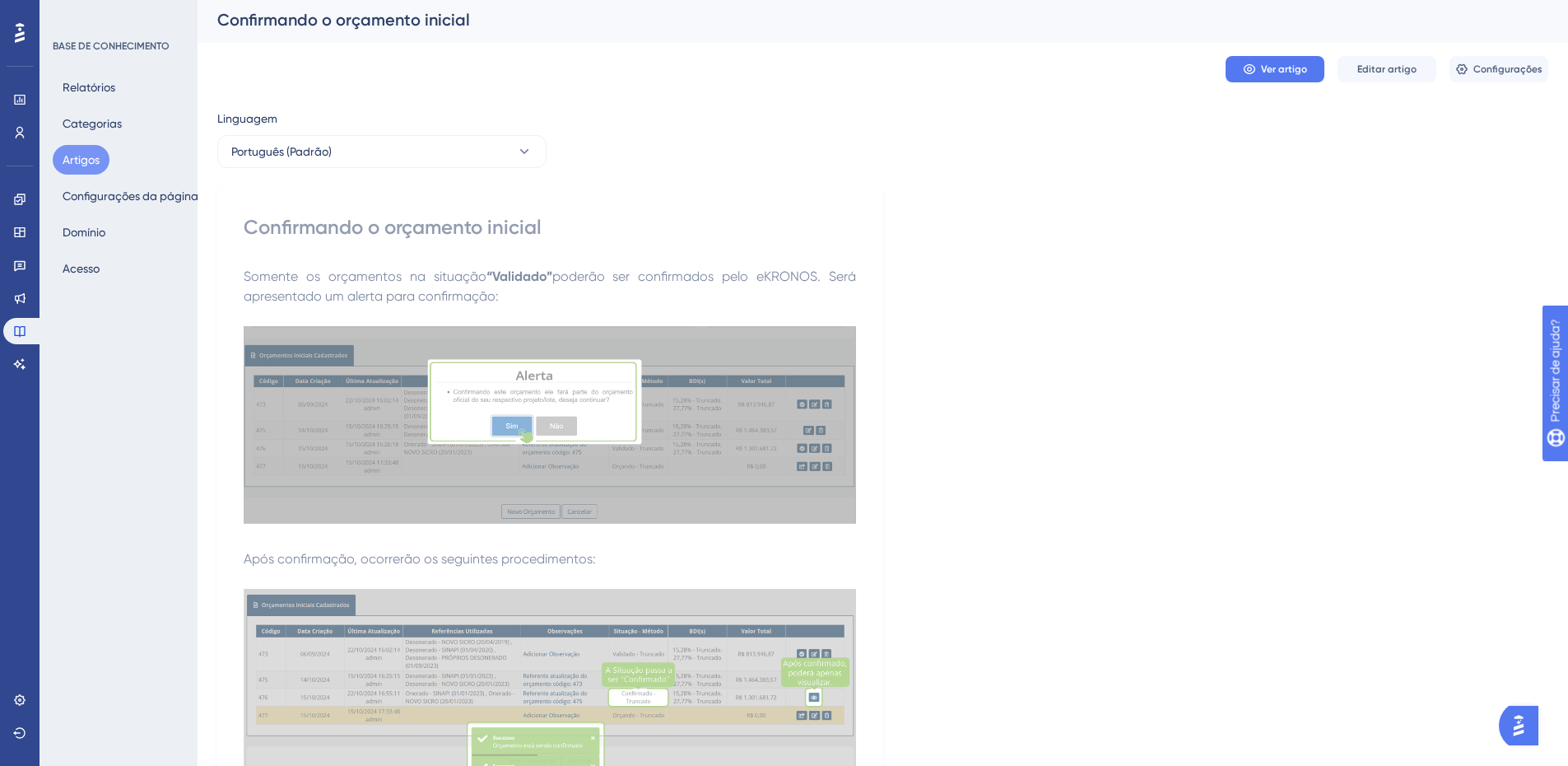
click at [96, 157] on font "Artigos" at bounding box center [80, 159] width 37 height 13
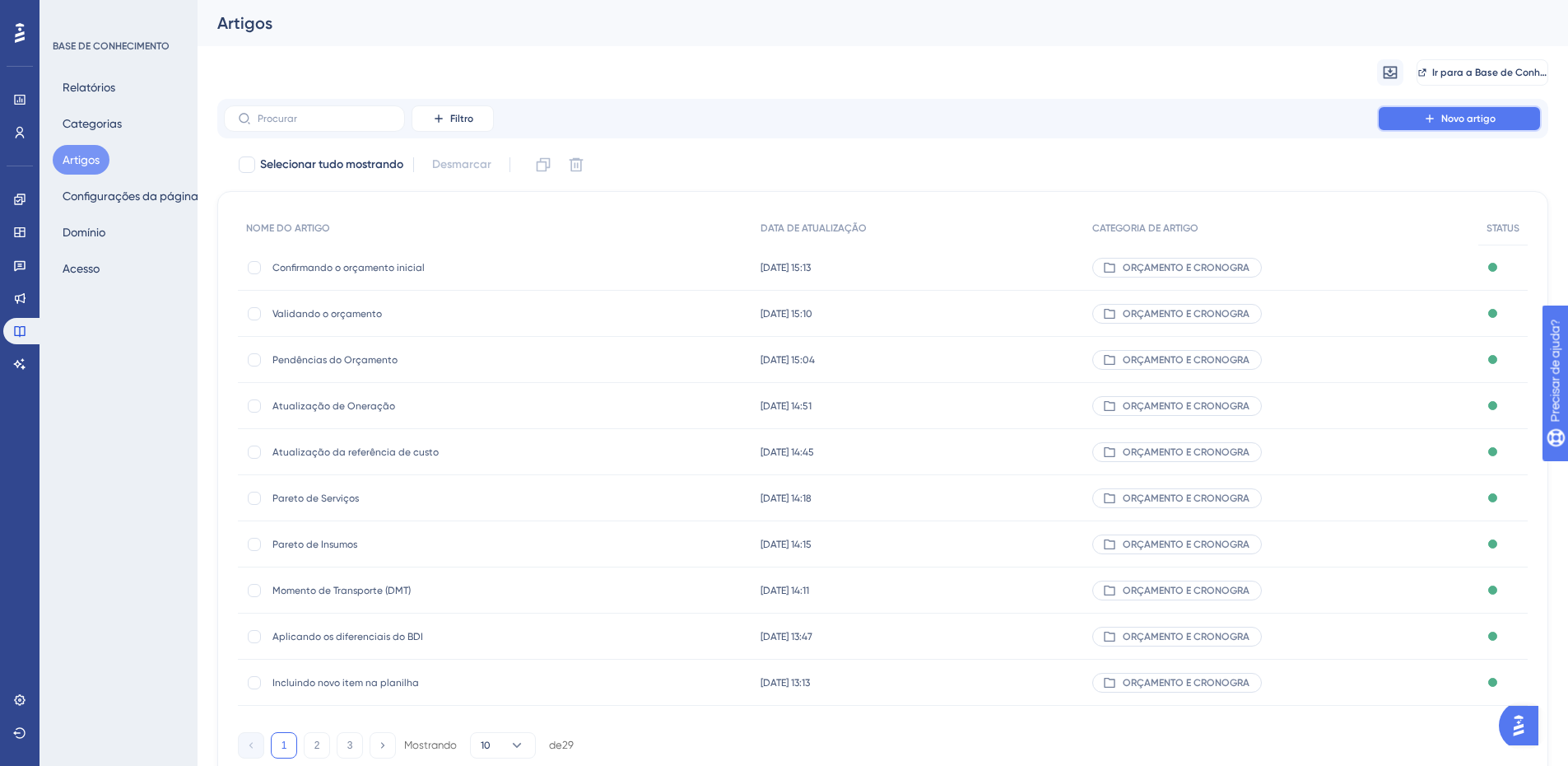
click at [1437, 113] on button "Novo artigo" at bounding box center [1460, 118] width 165 height 27
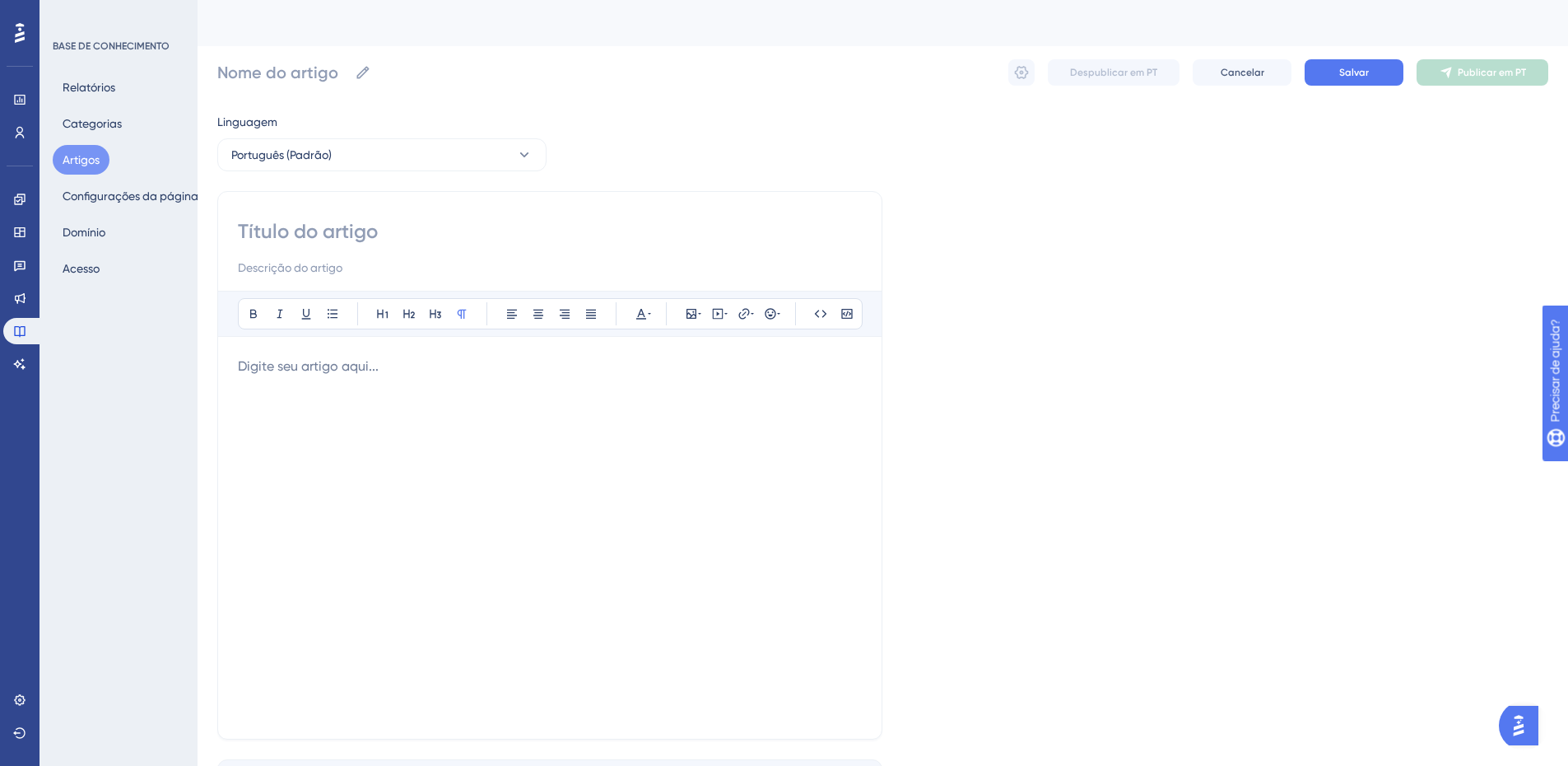
click at [254, 225] on input at bounding box center [549, 231] width 624 height 27
paste input "Relatórios do orçamento inicial"
type input "Relatórios do orçamento inicial"
drag, startPoint x: 357, startPoint y: 235, endPoint x: 369, endPoint y: 237, distance: 12.2
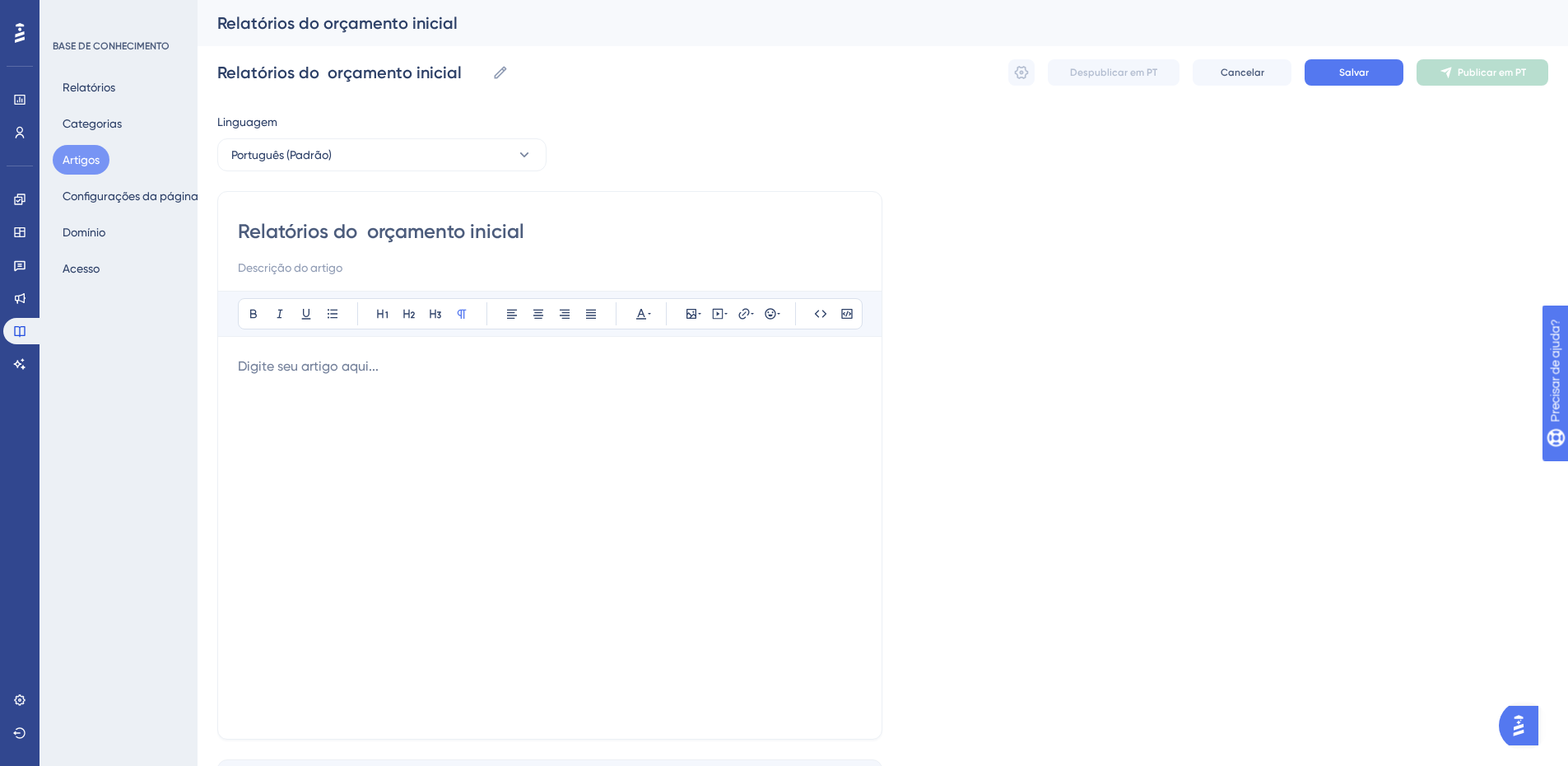
click at [369, 237] on input "Relatórios do orçamento inicial" at bounding box center [549, 231] width 624 height 27
type input "Relatórios do orçamento inicial"
click at [300, 373] on p at bounding box center [549, 366] width 624 height 20
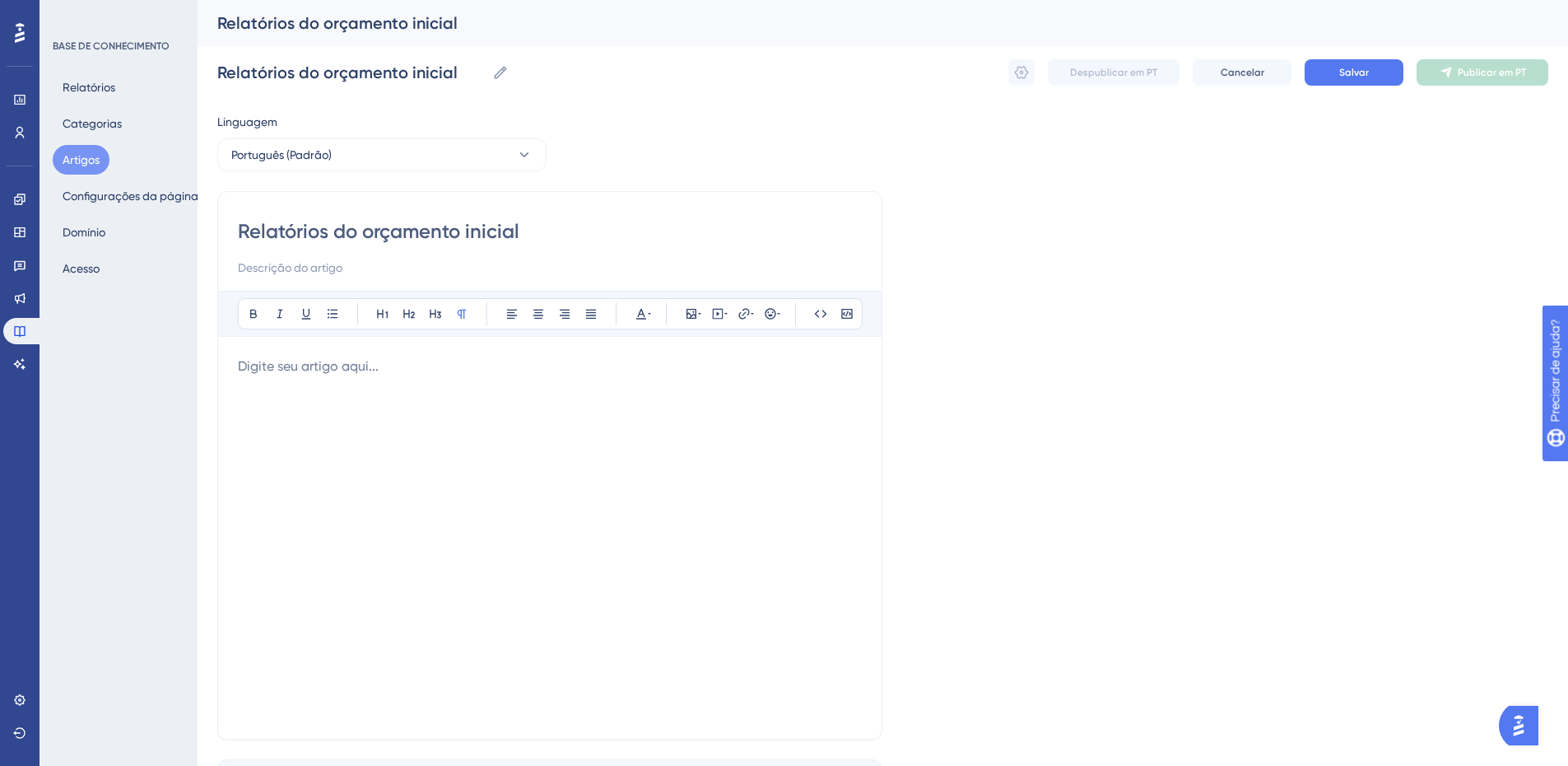
click at [275, 366] on p at bounding box center [549, 366] width 624 height 20
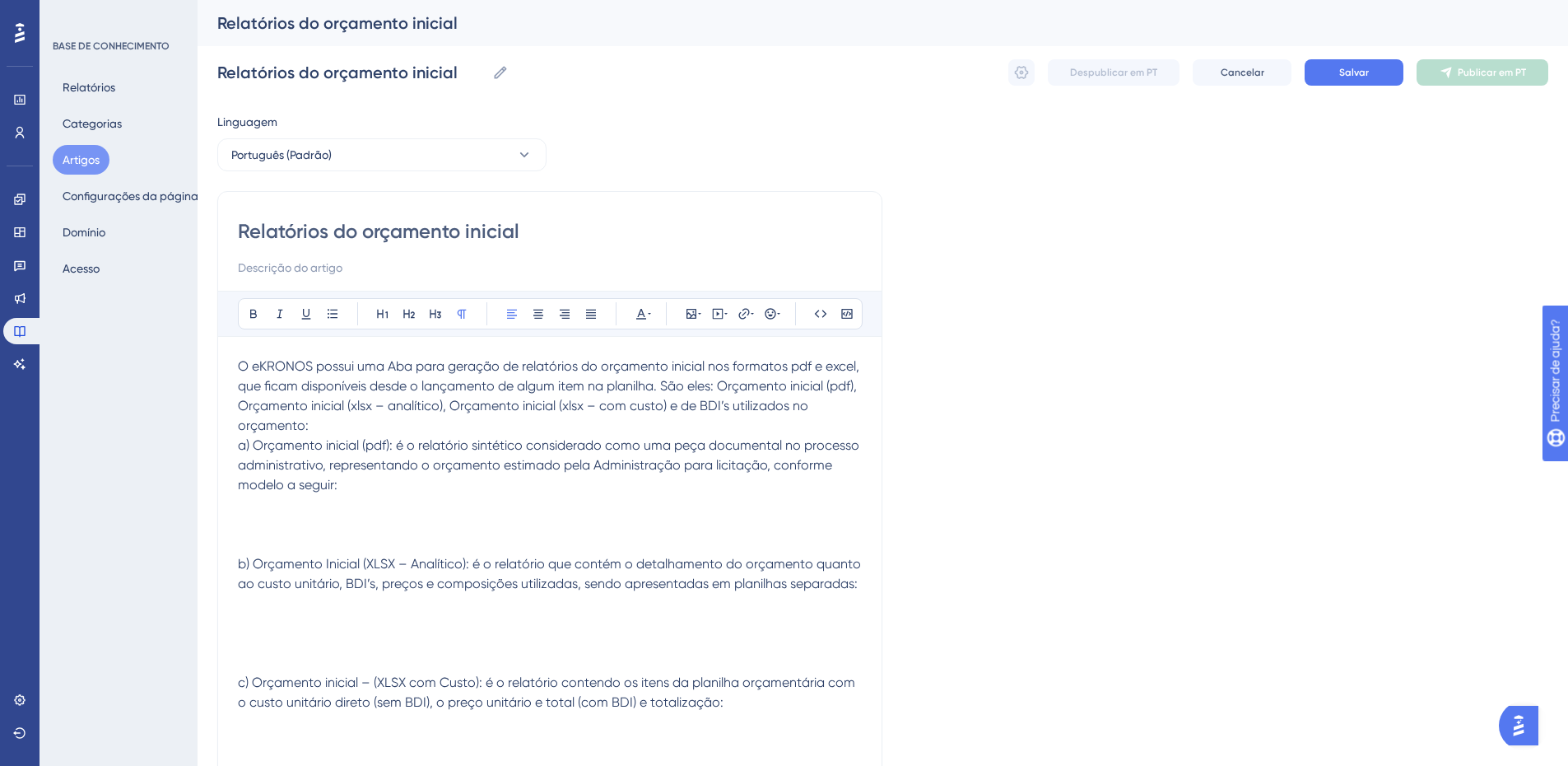
scroll to position [11, 0]
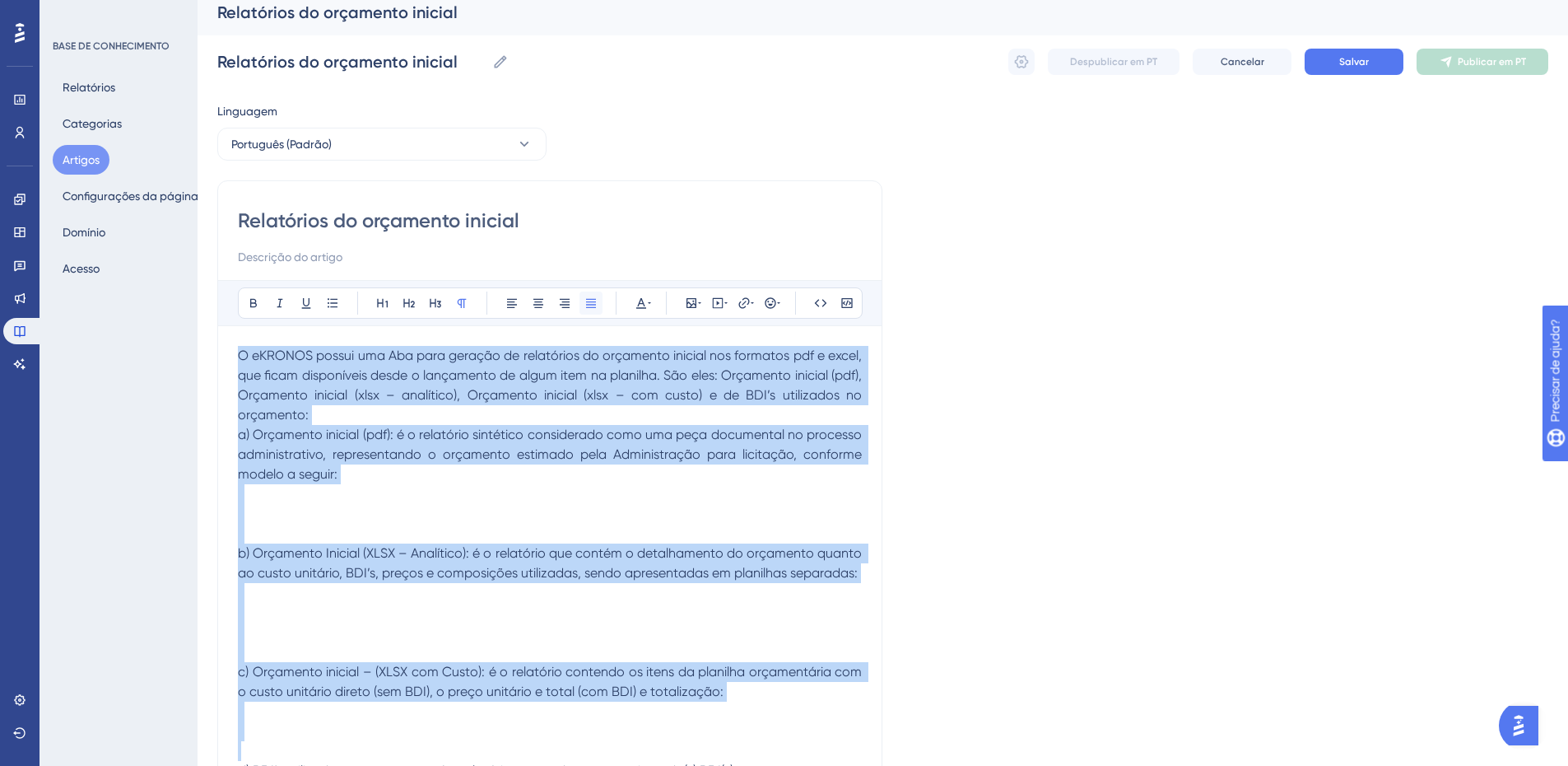
click at [583, 308] on button at bounding box center [590, 303] width 23 height 23
click at [396, 399] on span "O eKRONOS possui uma Aba para geração de relatórios do orçamento inicial nos fo…" at bounding box center [551, 385] width 628 height 75
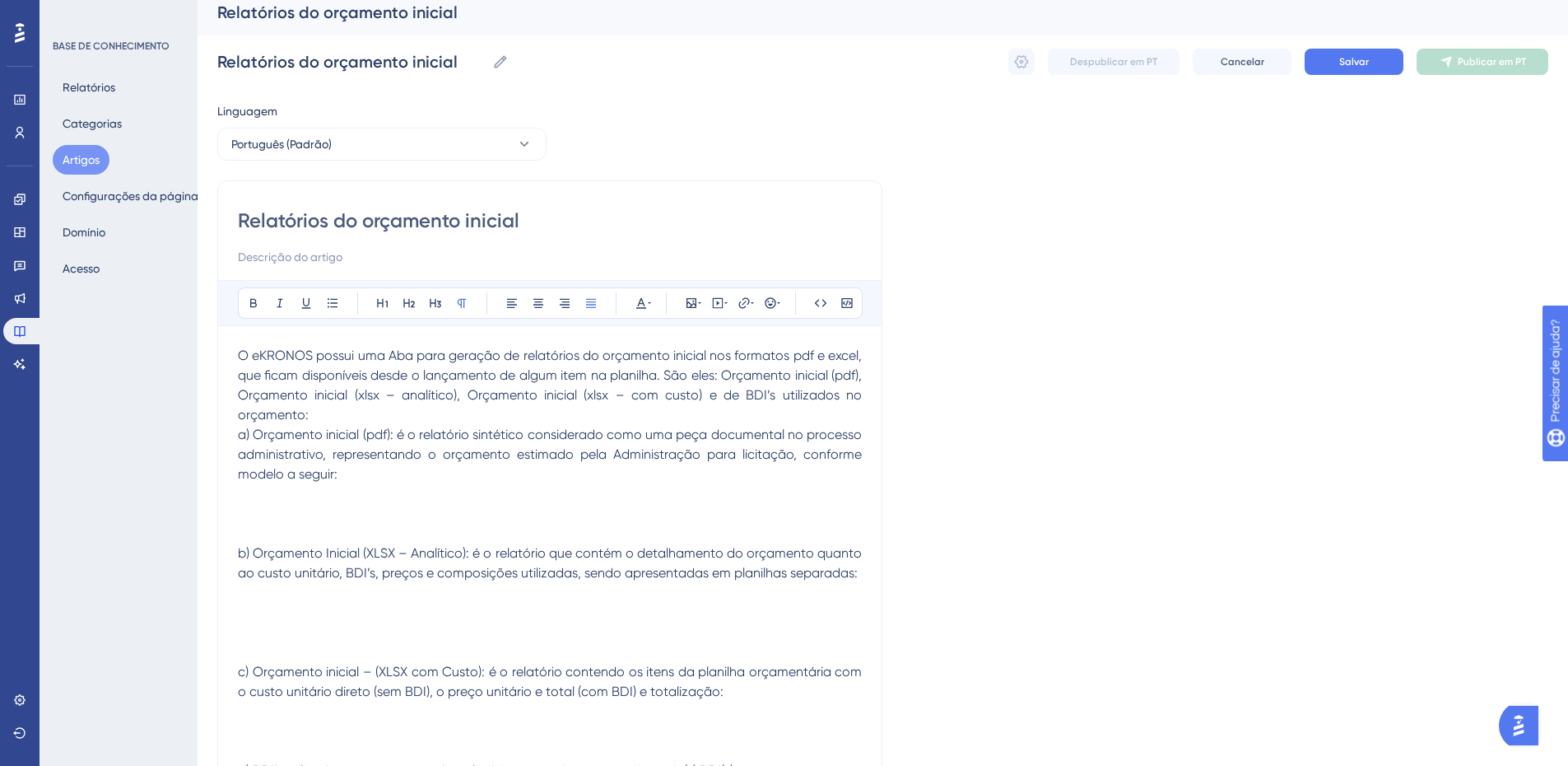
click at [321, 419] on p "O eKRONOS possui uma Aba para geração de relatórios do orçamento inicial nos fo…" at bounding box center [549, 386] width 624 height 79
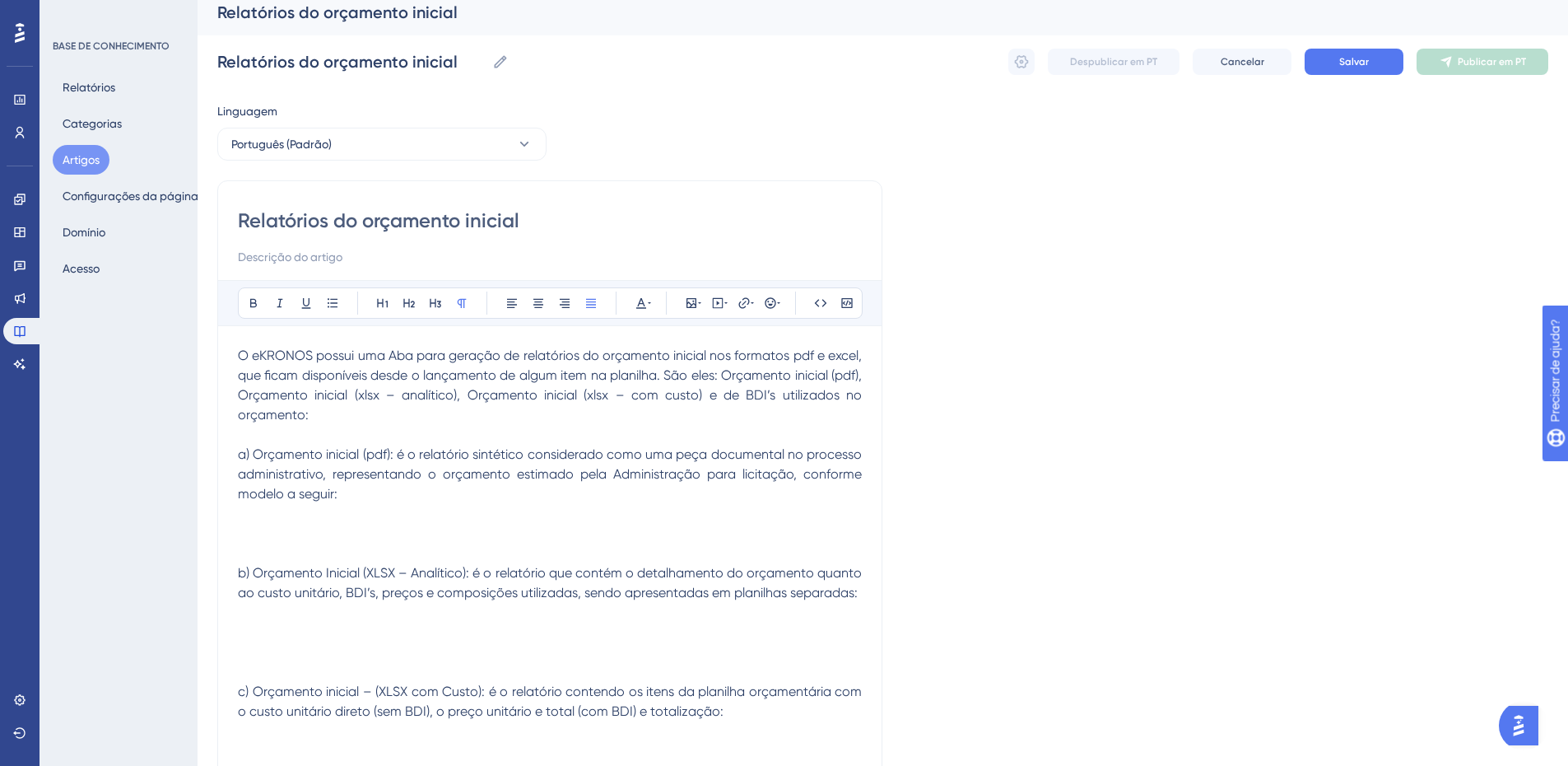
click at [245, 512] on p at bounding box center [549, 514] width 624 height 20
click at [686, 307] on icon at bounding box center [691, 304] width 10 height 10
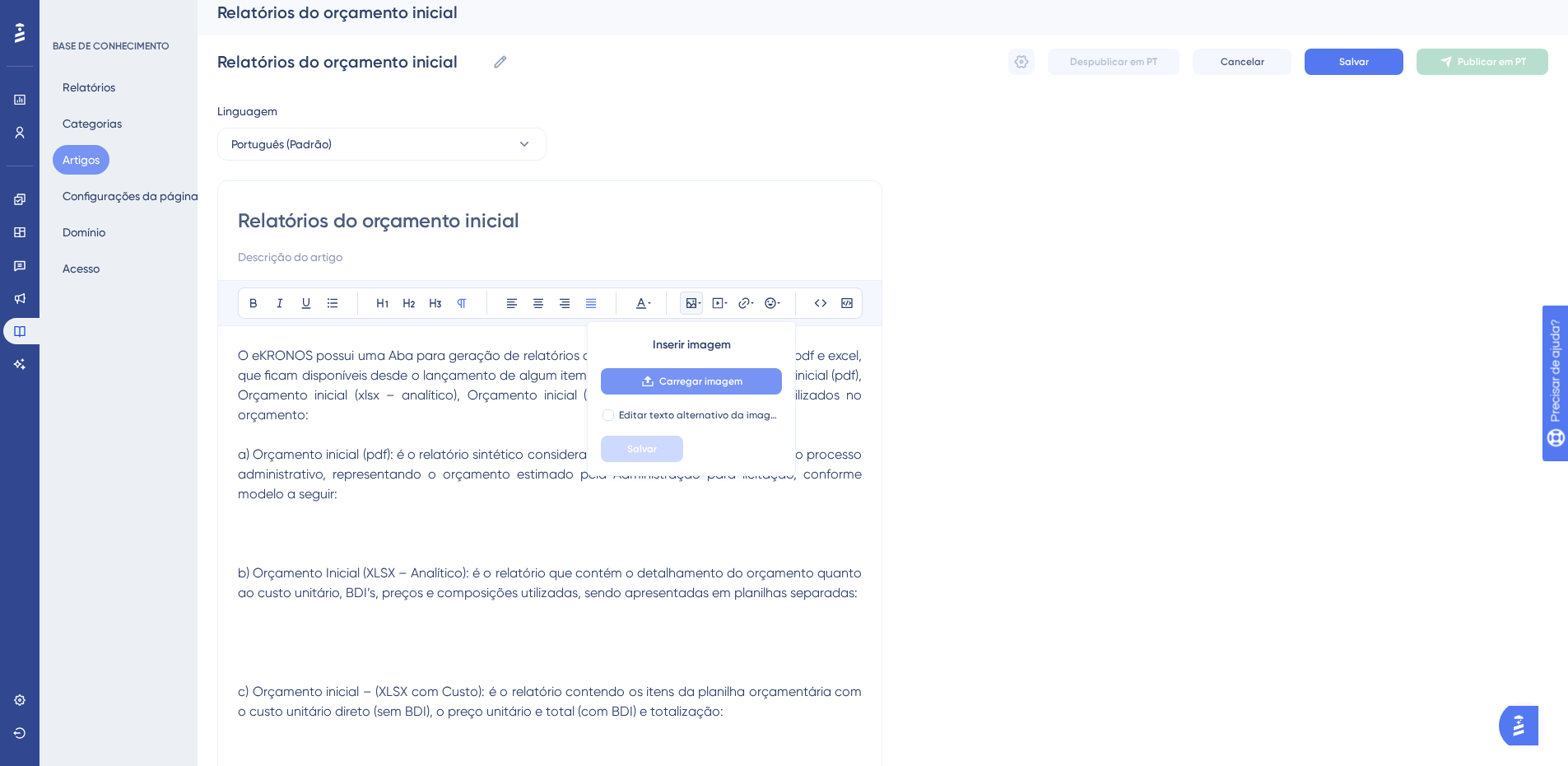
click at [684, 380] on font "Carregar imagem" at bounding box center [701, 382] width 83 height 12
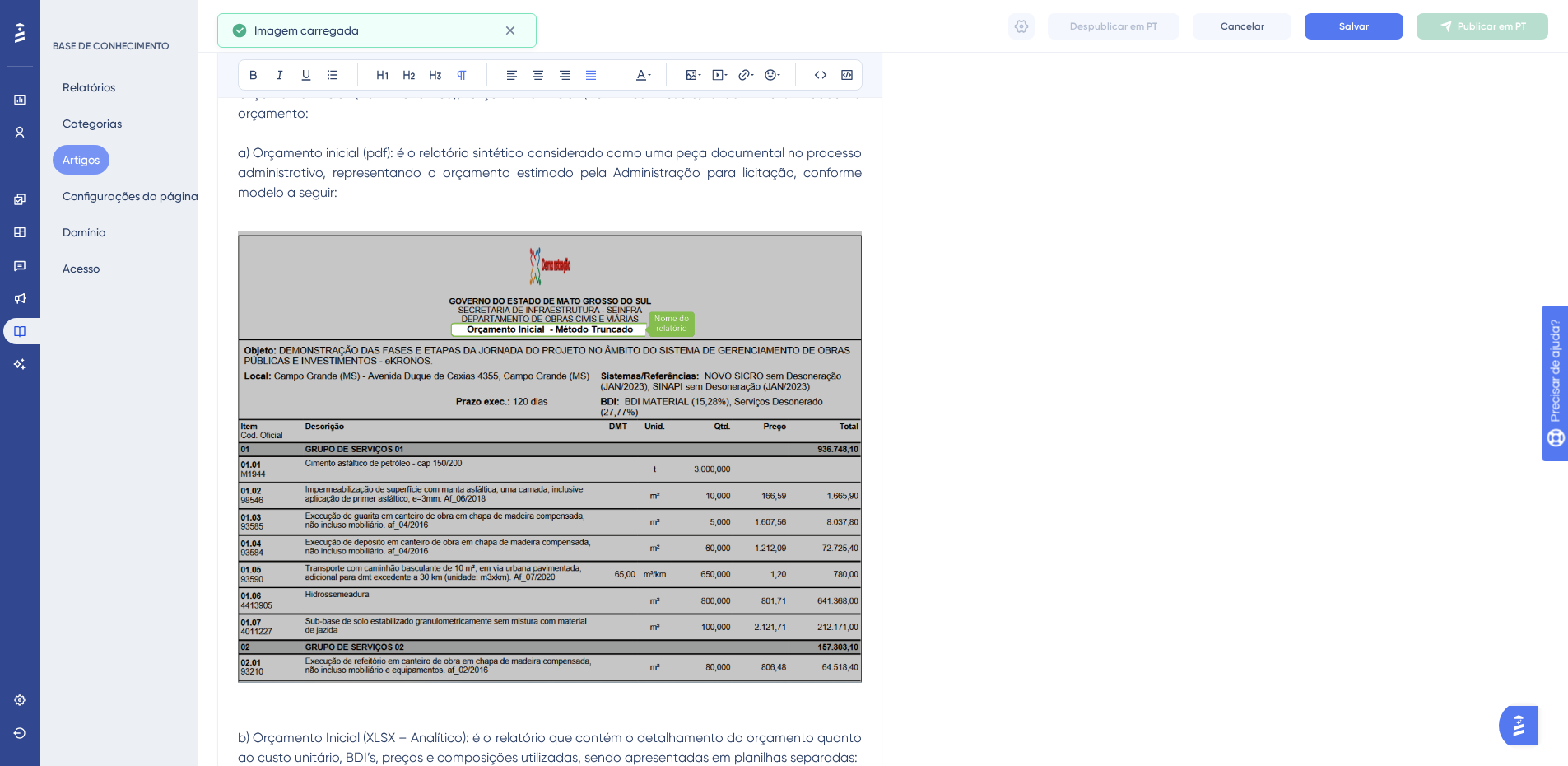
scroll to position [304, 0]
click at [245, 215] on p at bounding box center [549, 447] width 624 height 486
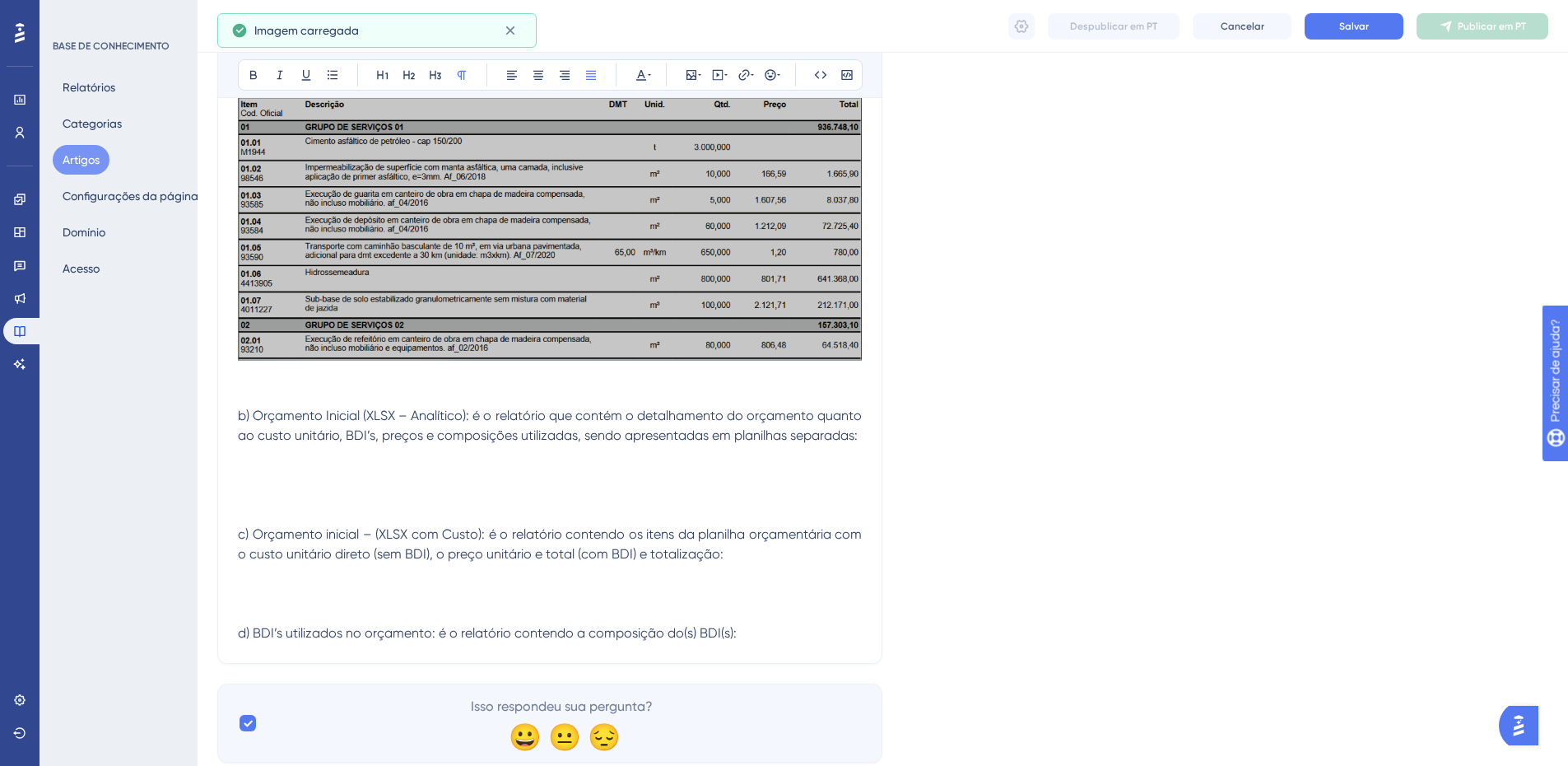
scroll to position [633, 0]
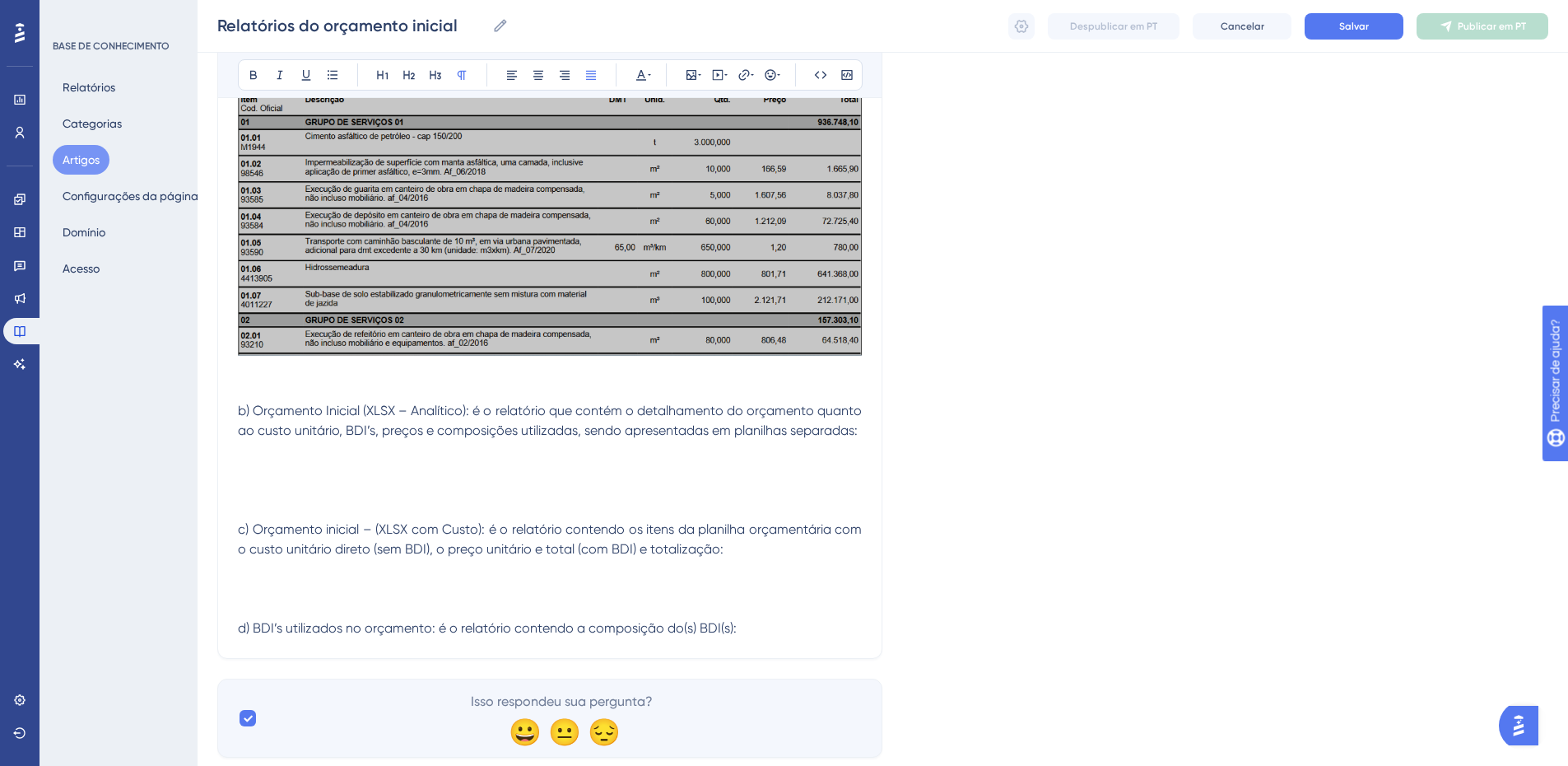
click at [267, 371] on p at bounding box center [549, 371] width 624 height 20
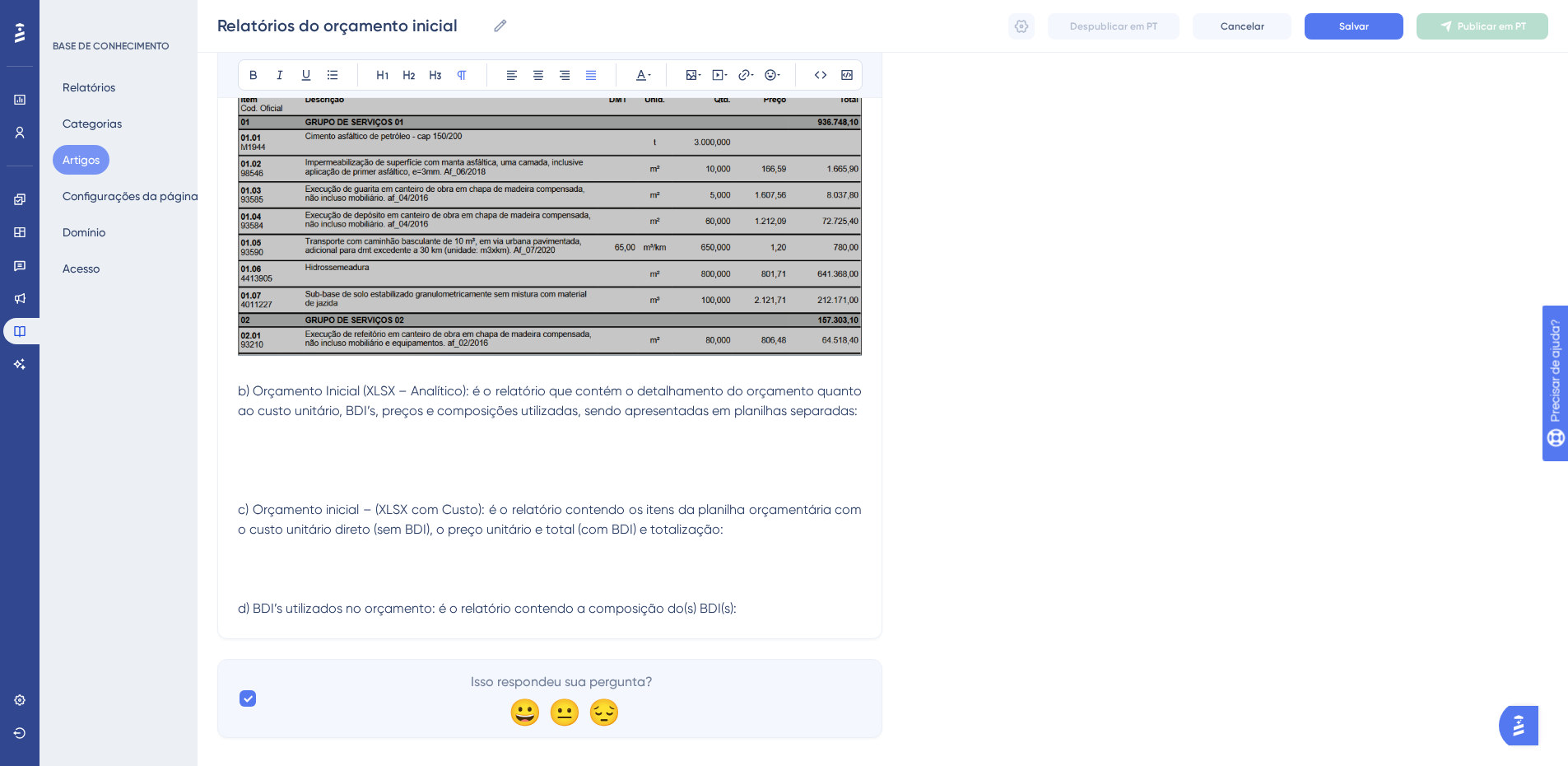
click at [245, 439] on p at bounding box center [549, 431] width 624 height 20
click at [693, 77] on icon at bounding box center [691, 74] width 13 height 13
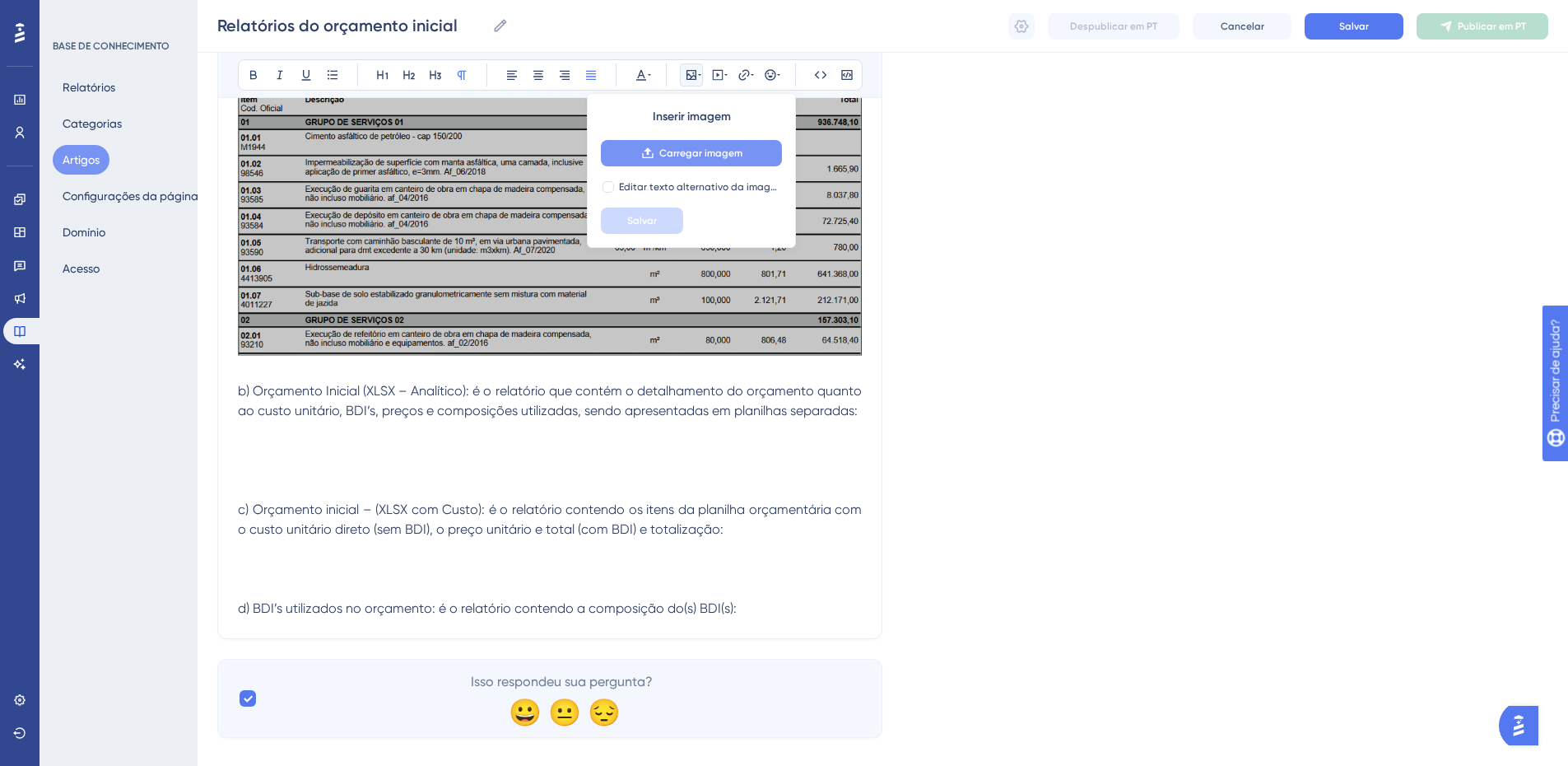
click at [728, 157] on font "Carregar imagem" at bounding box center [701, 154] width 83 height 12
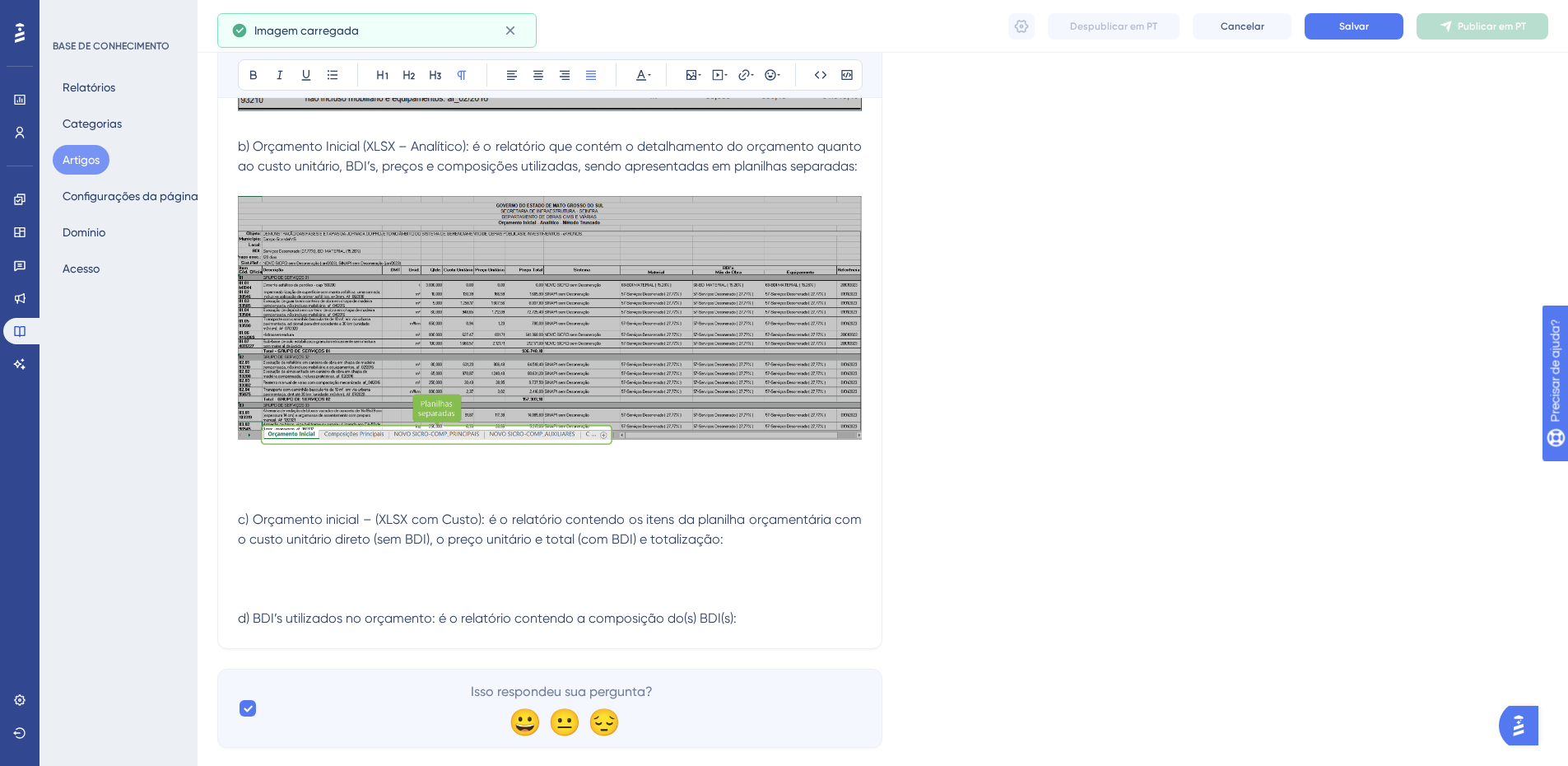
scroll to position [879, 0]
click at [264, 459] on p at bounding box center [549, 458] width 624 height 20
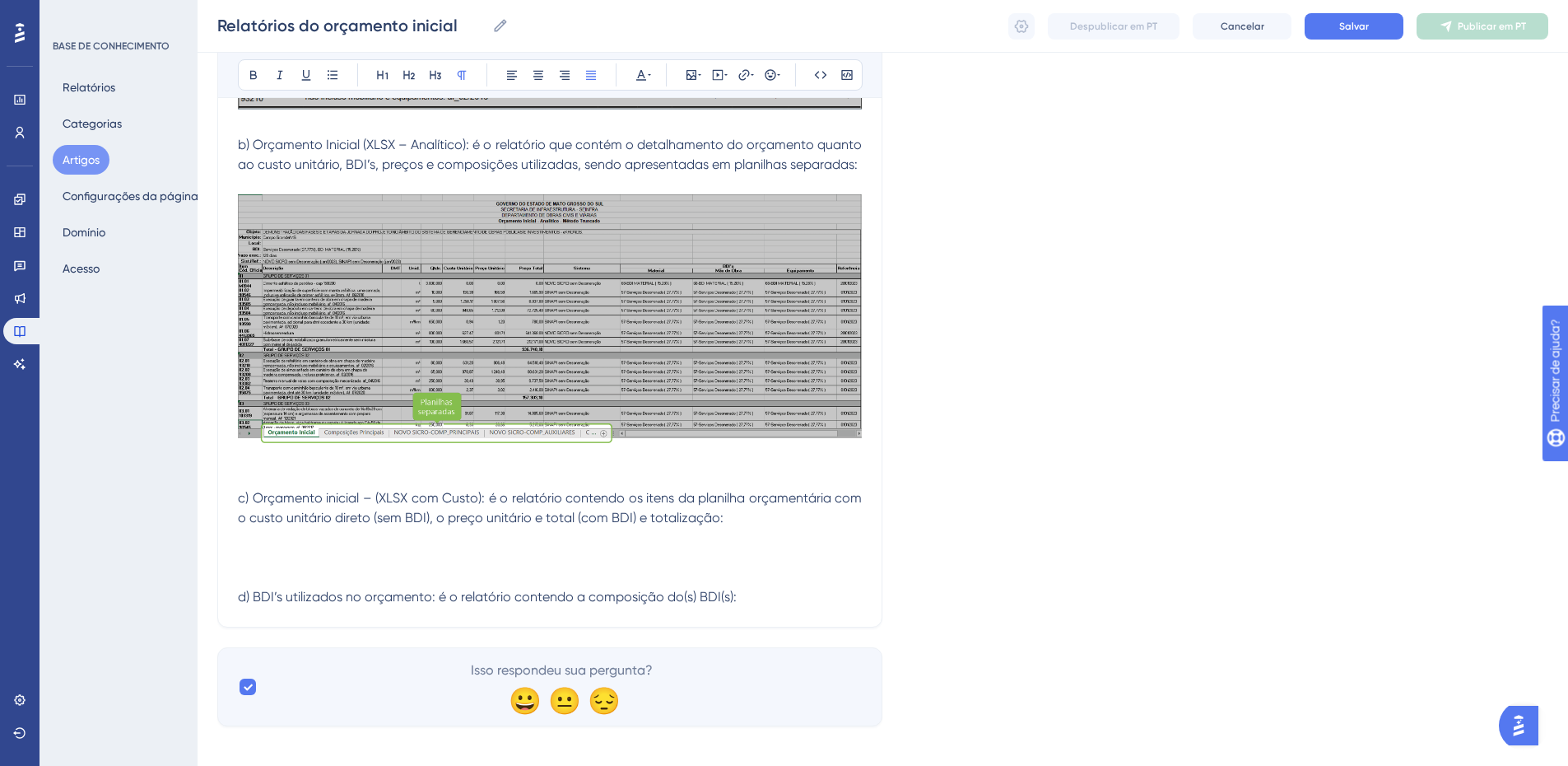
scroll to position [872, 0]
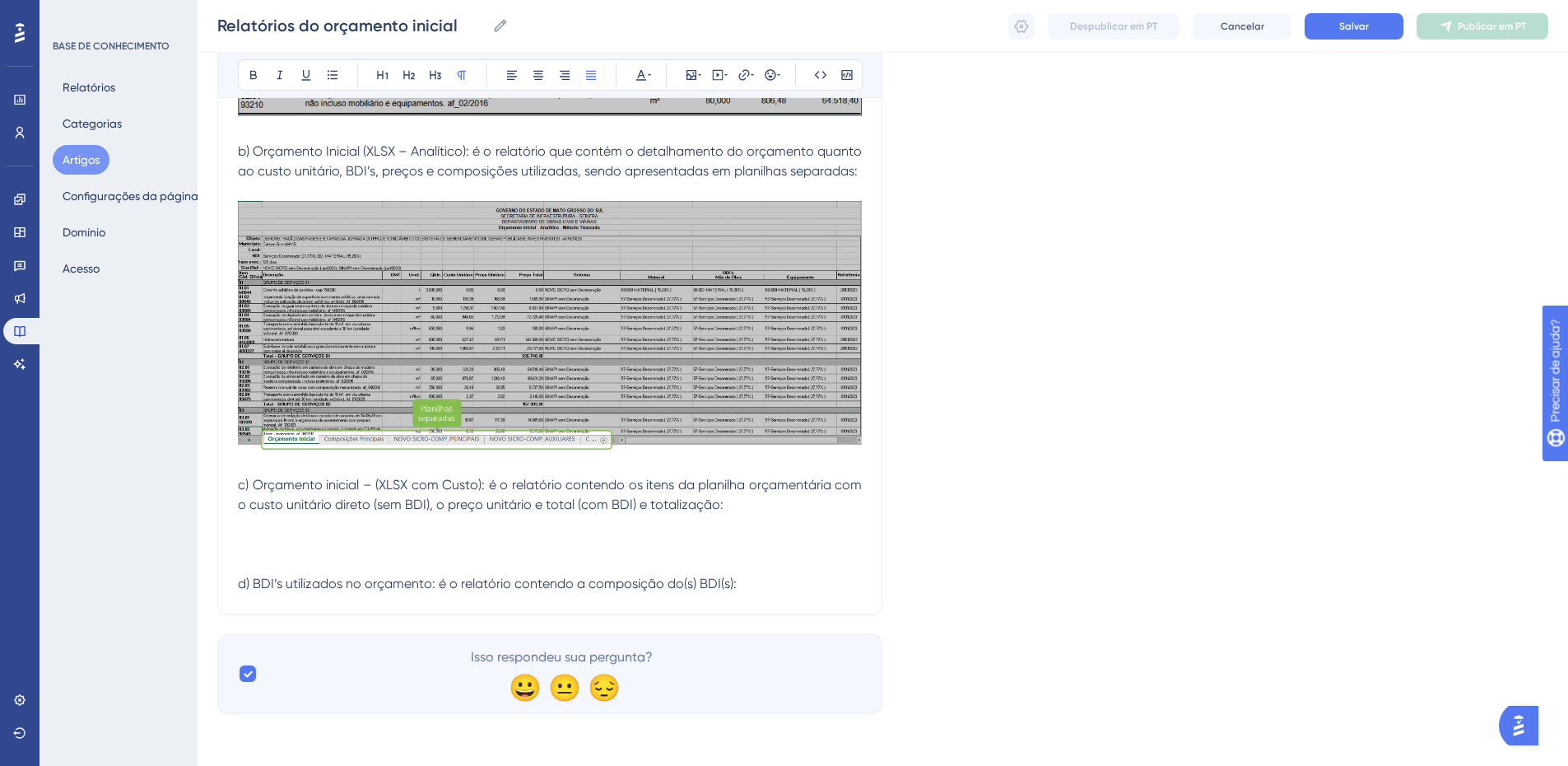
click at [251, 520] on p at bounding box center [549, 525] width 624 height 20
click at [685, 75] on icon at bounding box center [691, 74] width 13 height 13
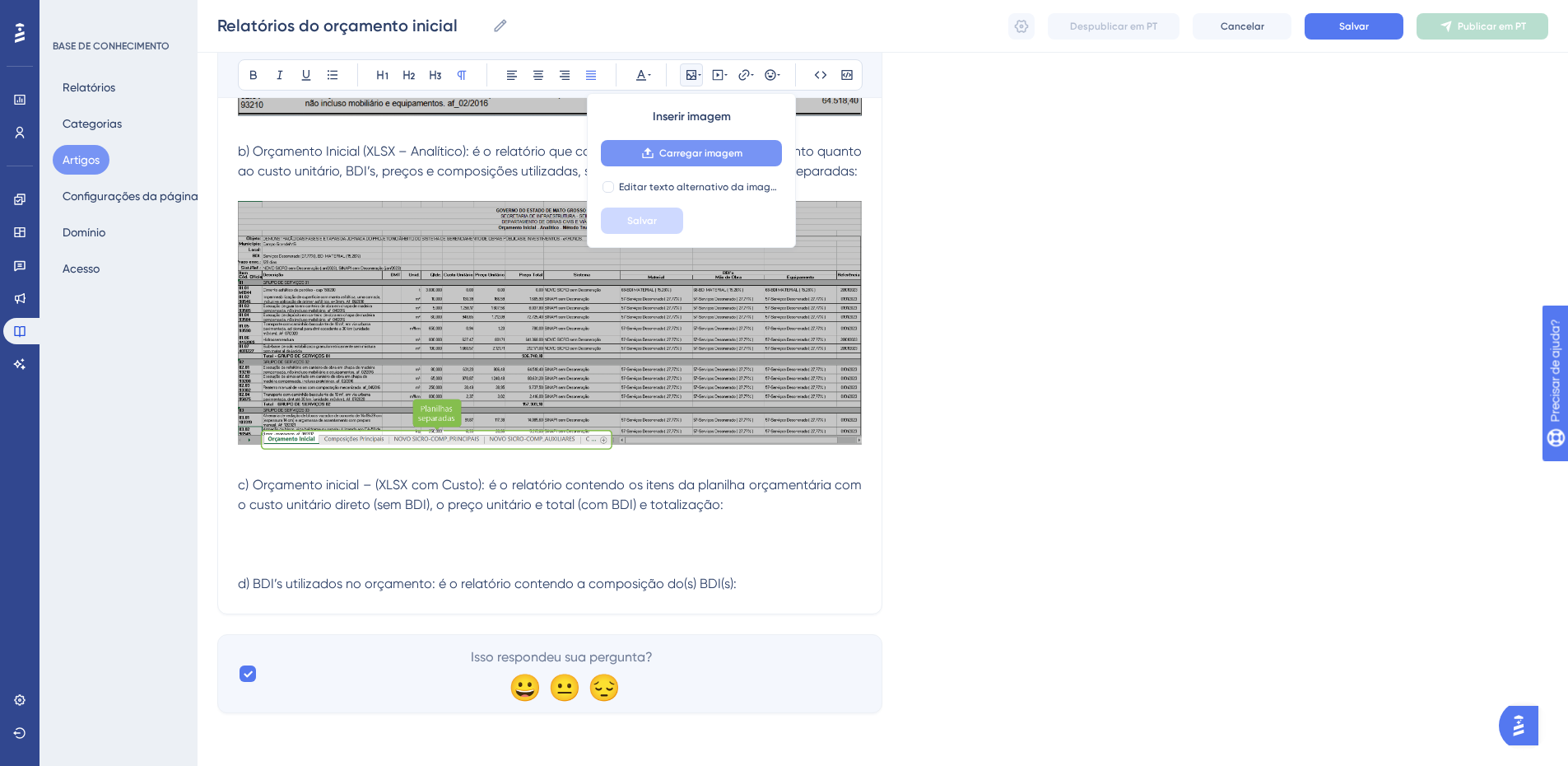
click at [696, 161] on button "Carregar imagem" at bounding box center [691, 153] width 181 height 27
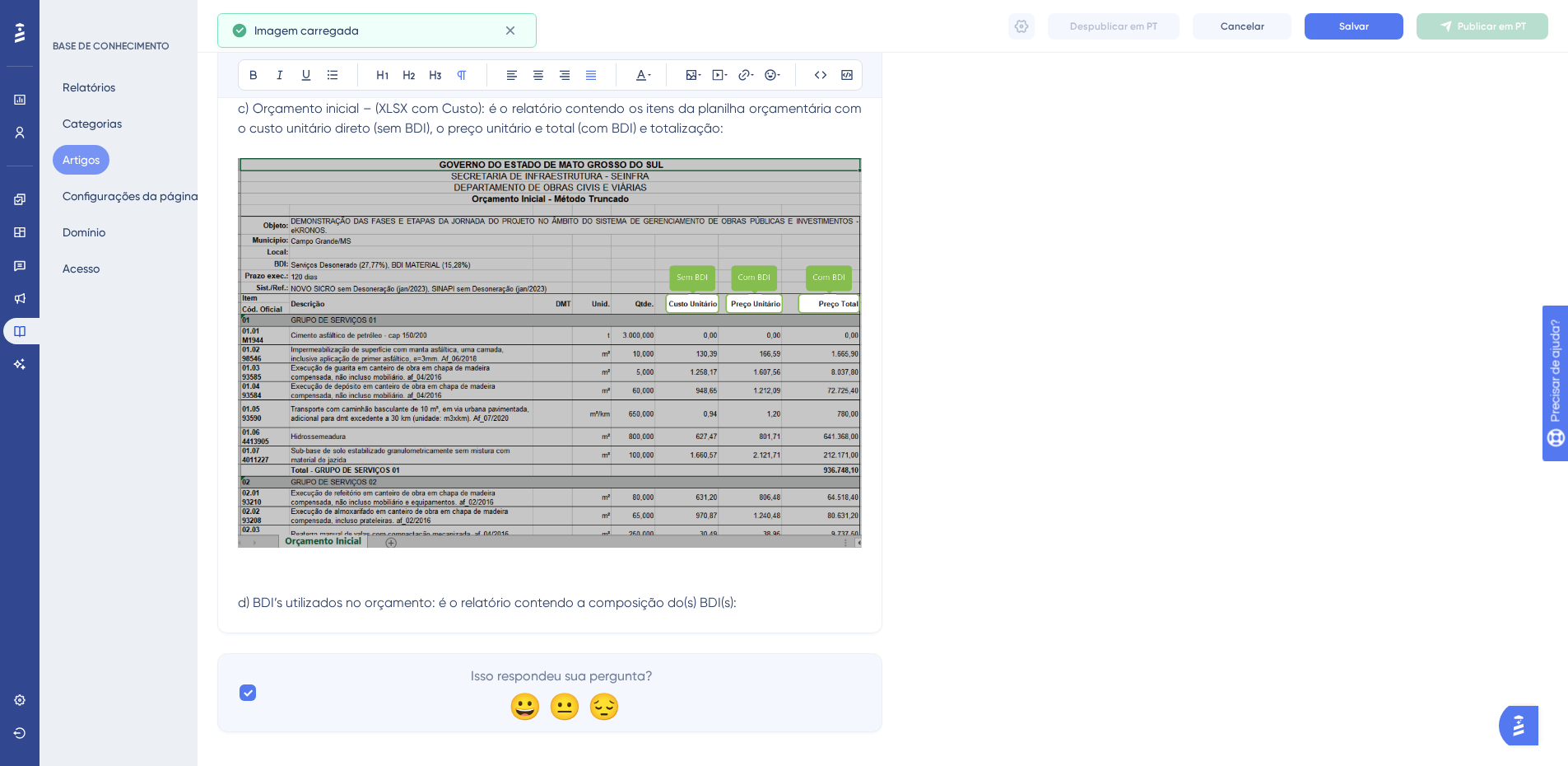
scroll to position [1268, 0]
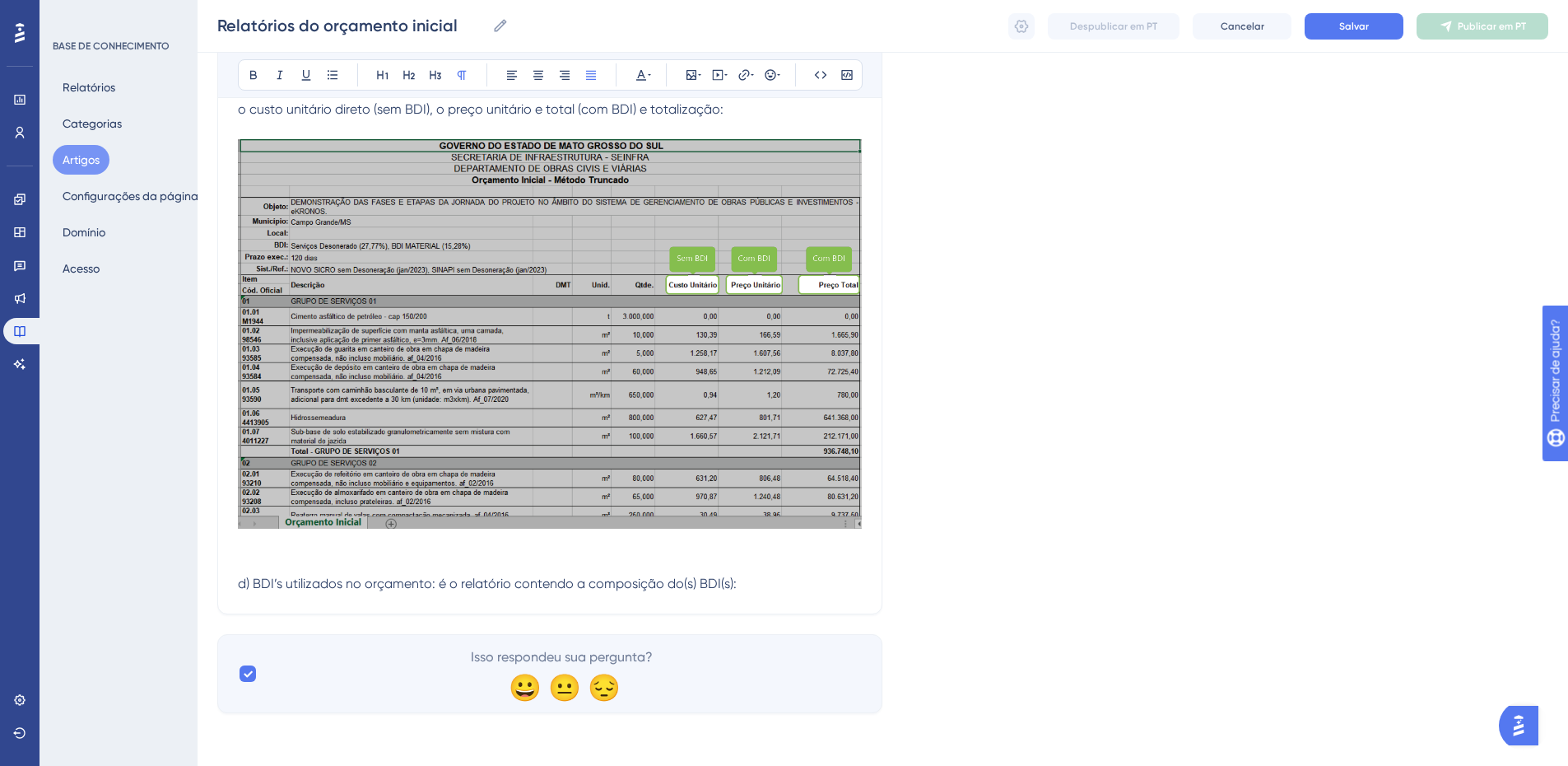
click at [264, 541] on p at bounding box center [549, 545] width 624 height 20
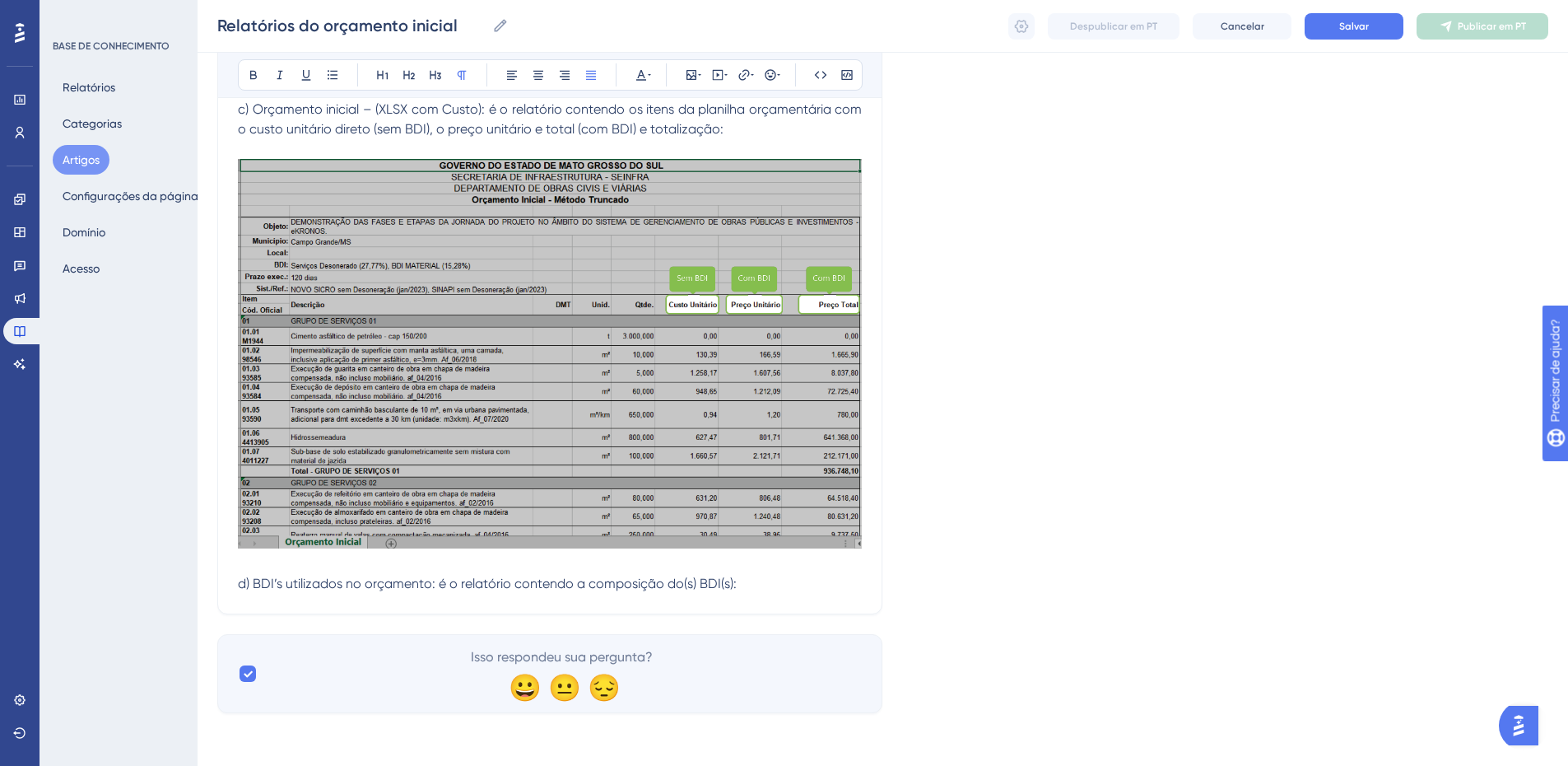
scroll to position [1248, 0]
click at [773, 577] on p "d) BDI’s utilizados no orçamento: é o relatório contendo a composição do(s) BDI…" at bounding box center [549, 584] width 624 height 20
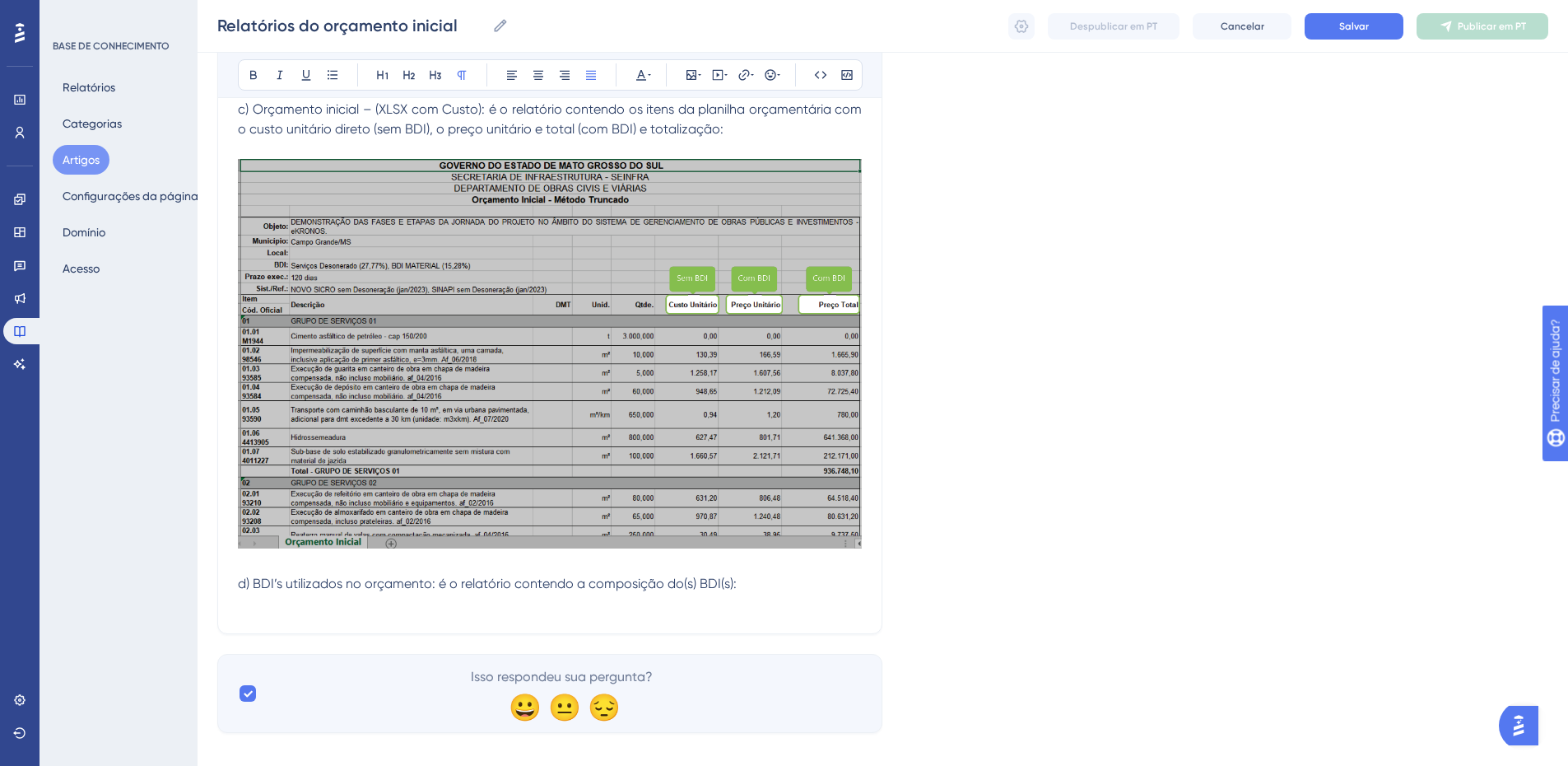
scroll to position [1268, 0]
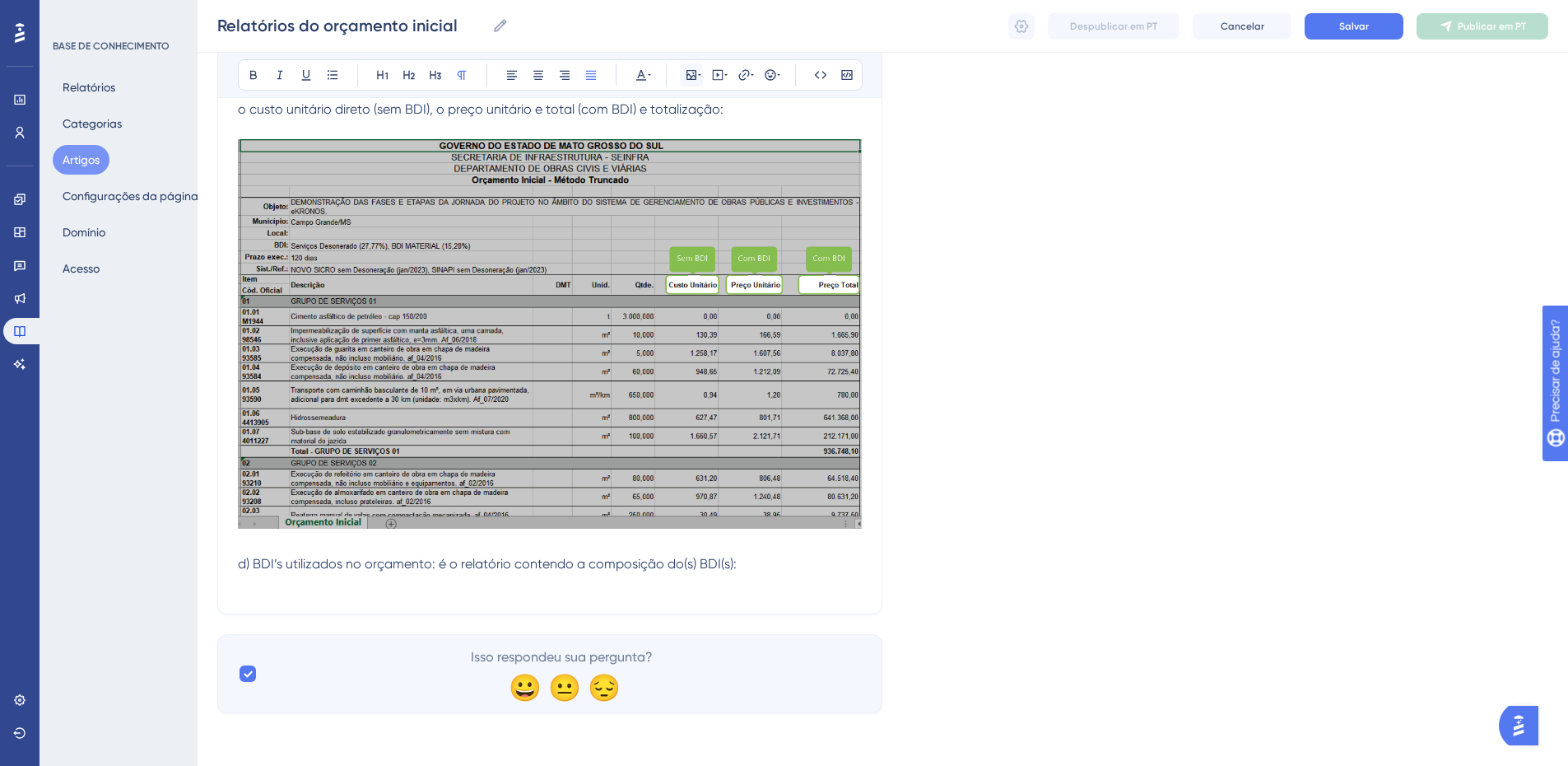
click at [686, 68] on icon at bounding box center [691, 74] width 13 height 13
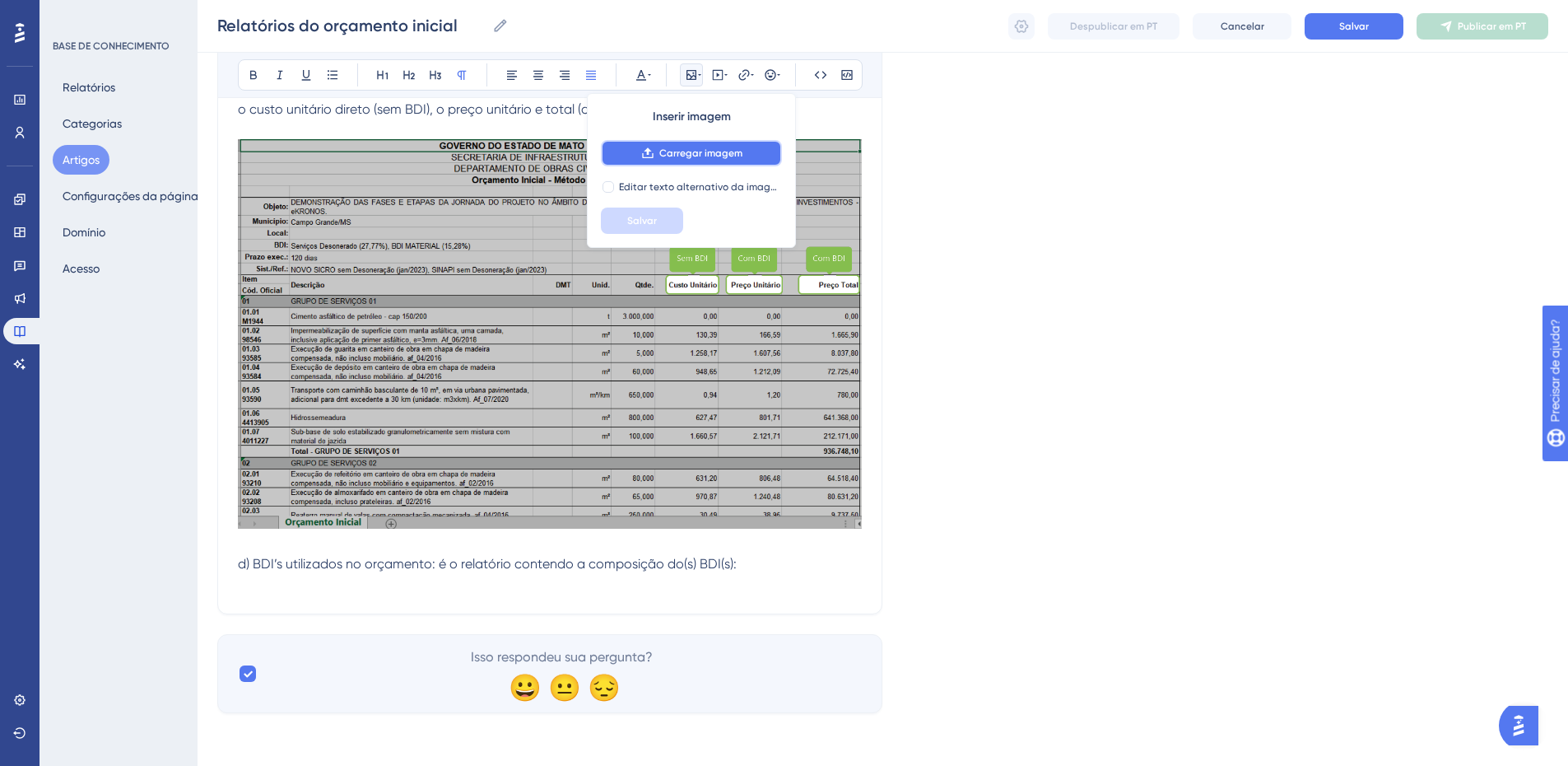
click at [719, 153] on font "Carregar imagem" at bounding box center [701, 154] width 83 height 12
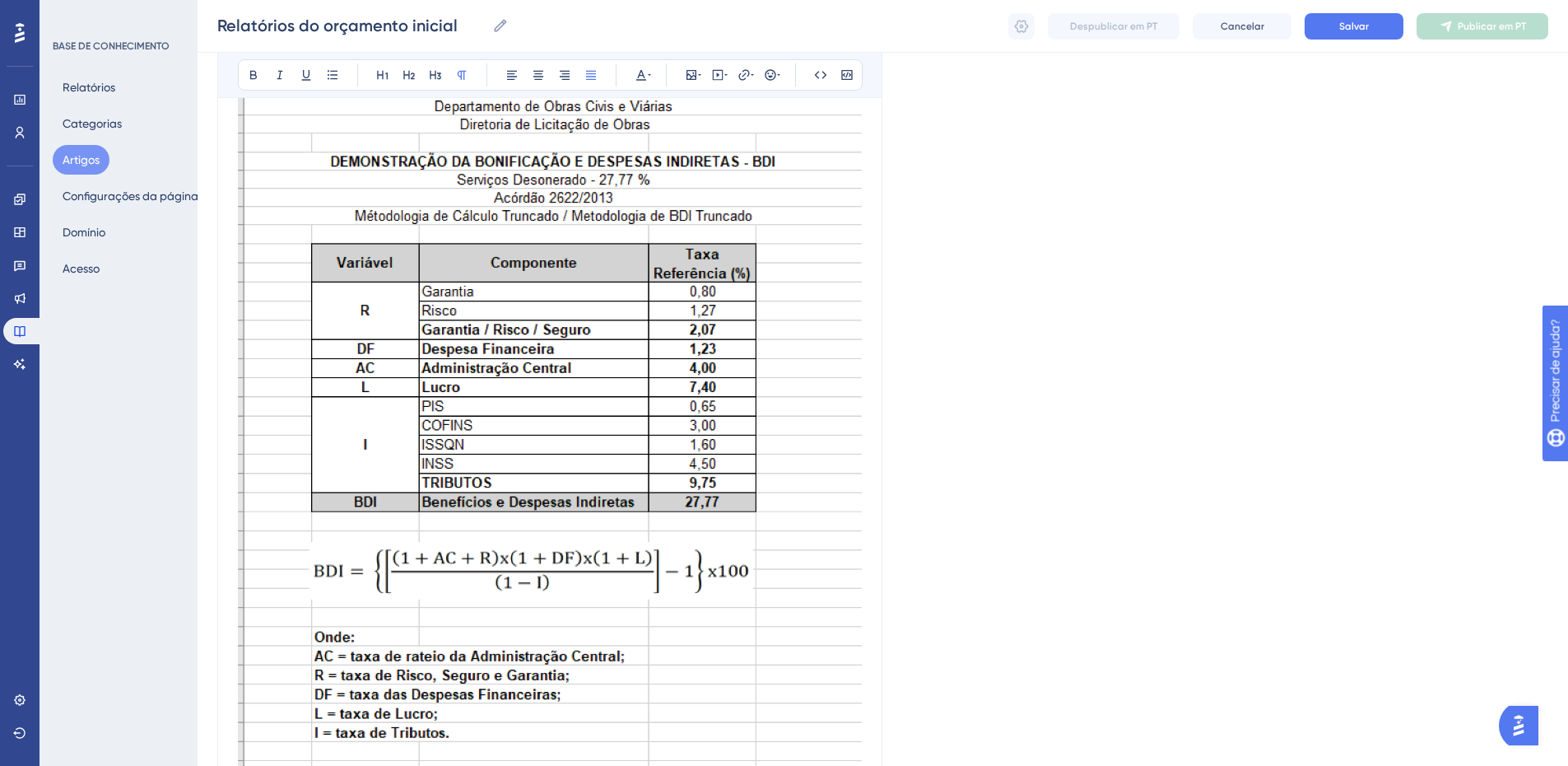
scroll to position [1406, 0]
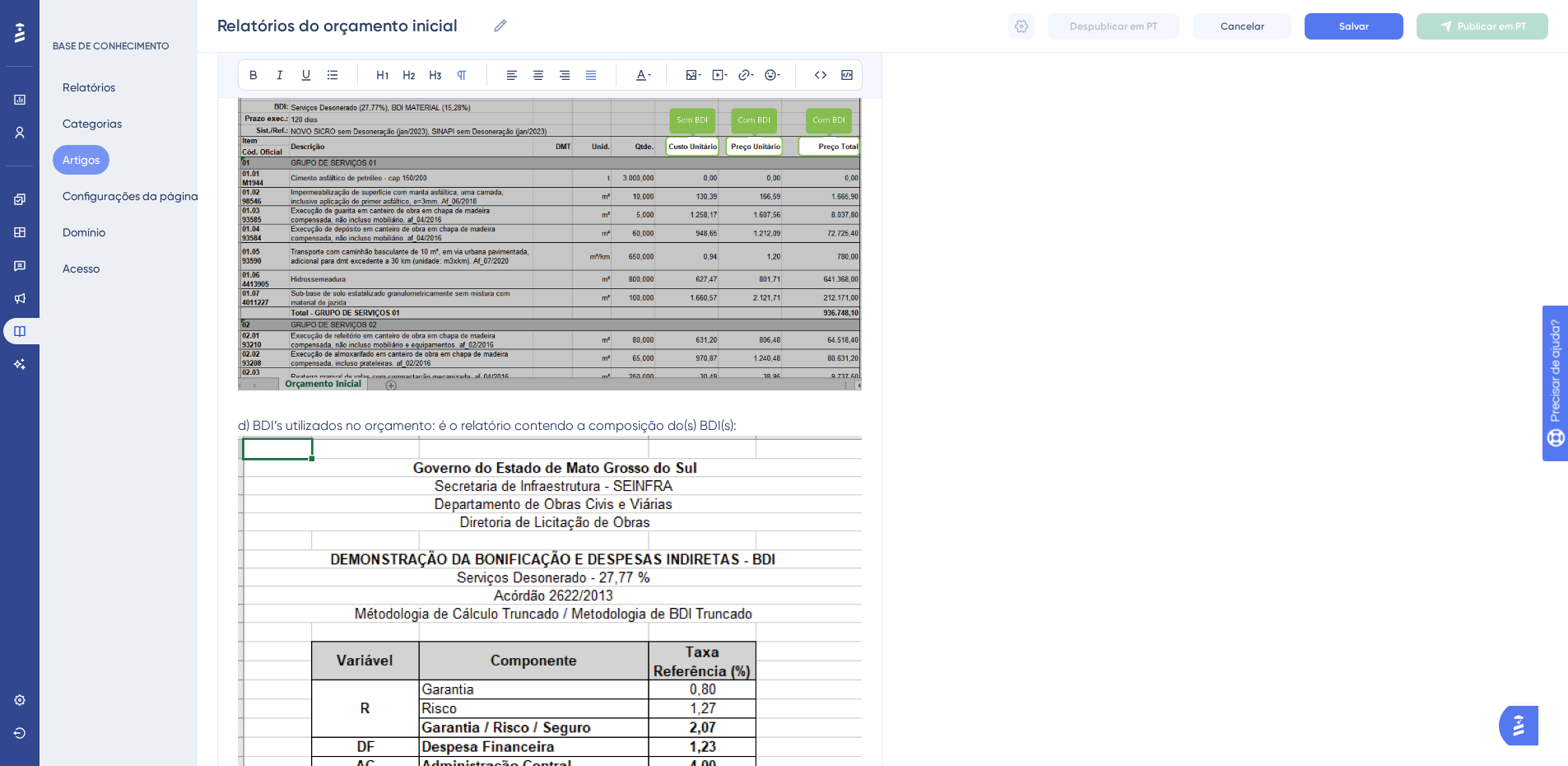
click at [753, 418] on p "d) BDI’s utilizados no orçamento: é o relatório contendo a composição do(s) BDI…" at bounding box center [549, 426] width 624 height 20
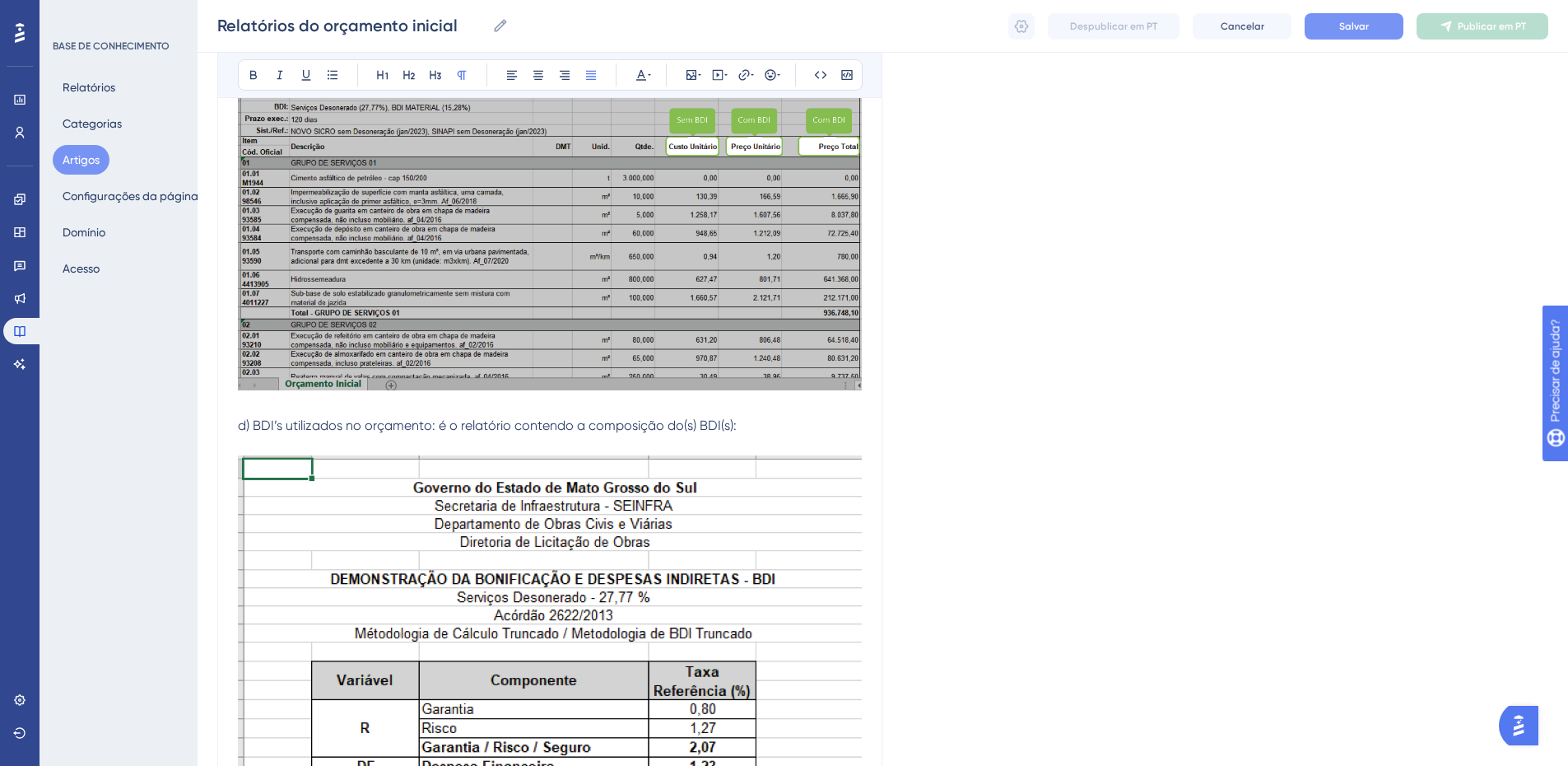
click at [1367, 26] on font "Salvar" at bounding box center [1355, 27] width 30 height 12
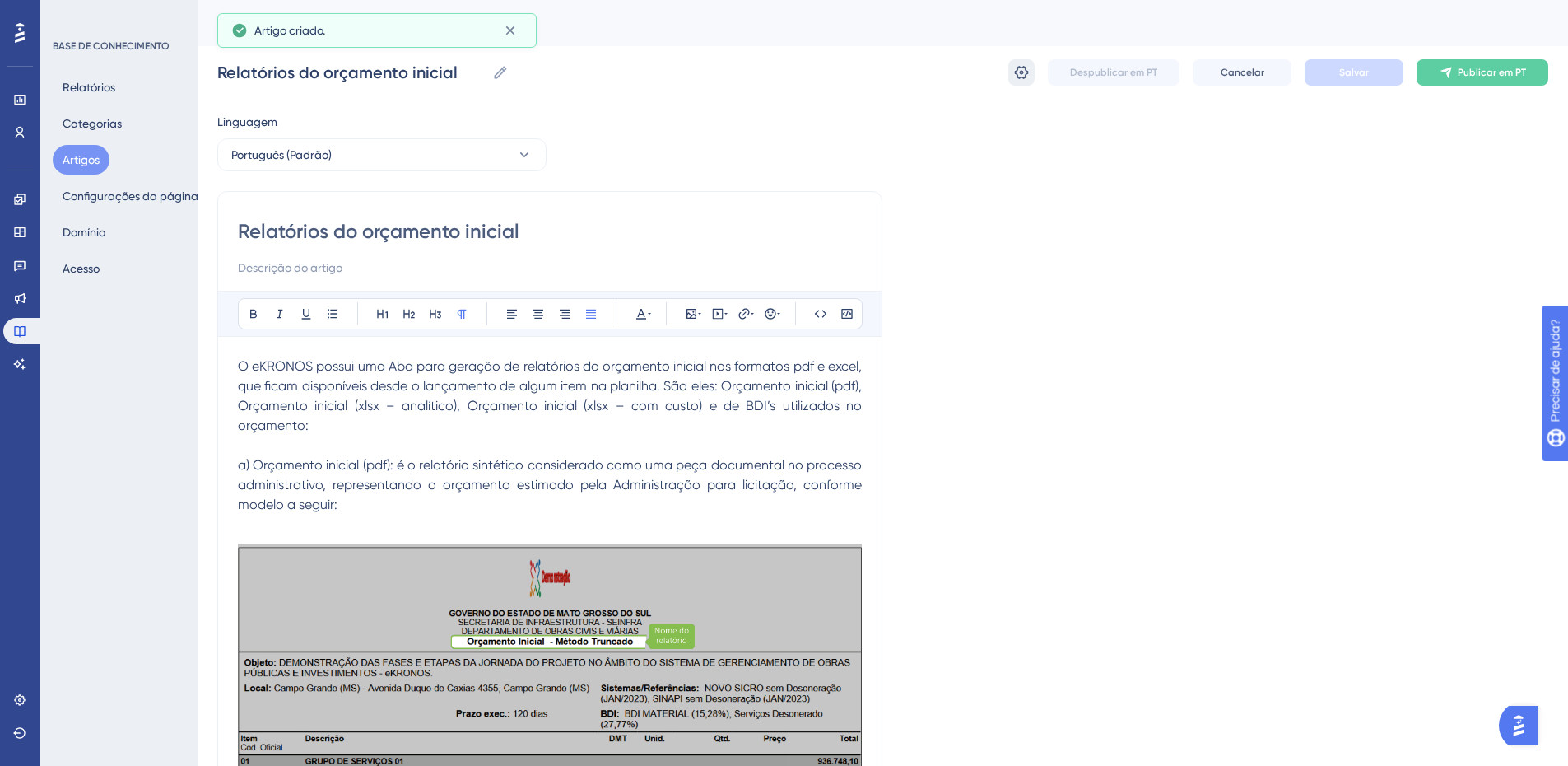
click at [1021, 78] on icon at bounding box center [1022, 72] width 17 height 17
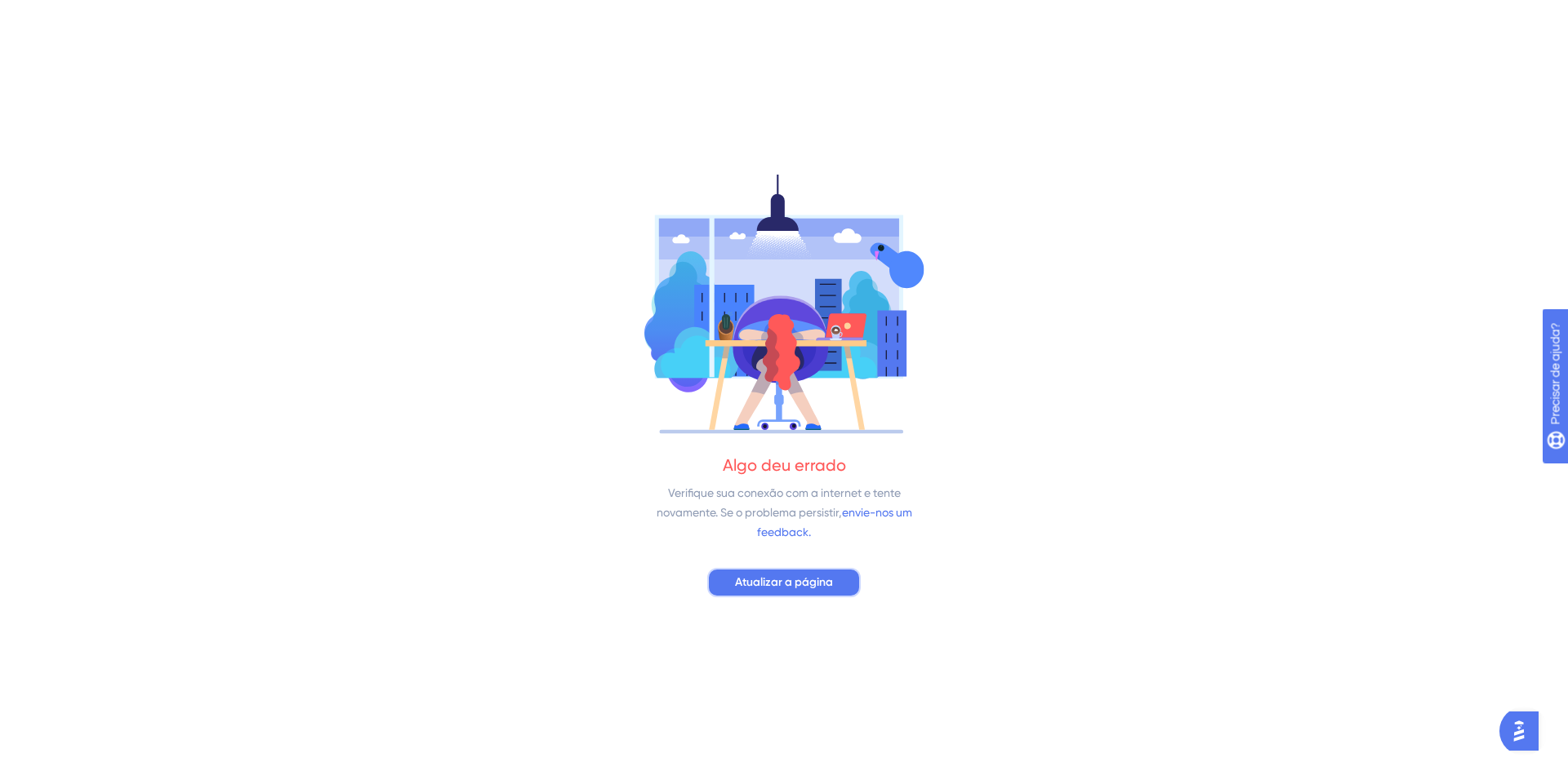
click at [779, 592] on span "Atualizar a página" at bounding box center [784, 583] width 98 height 20
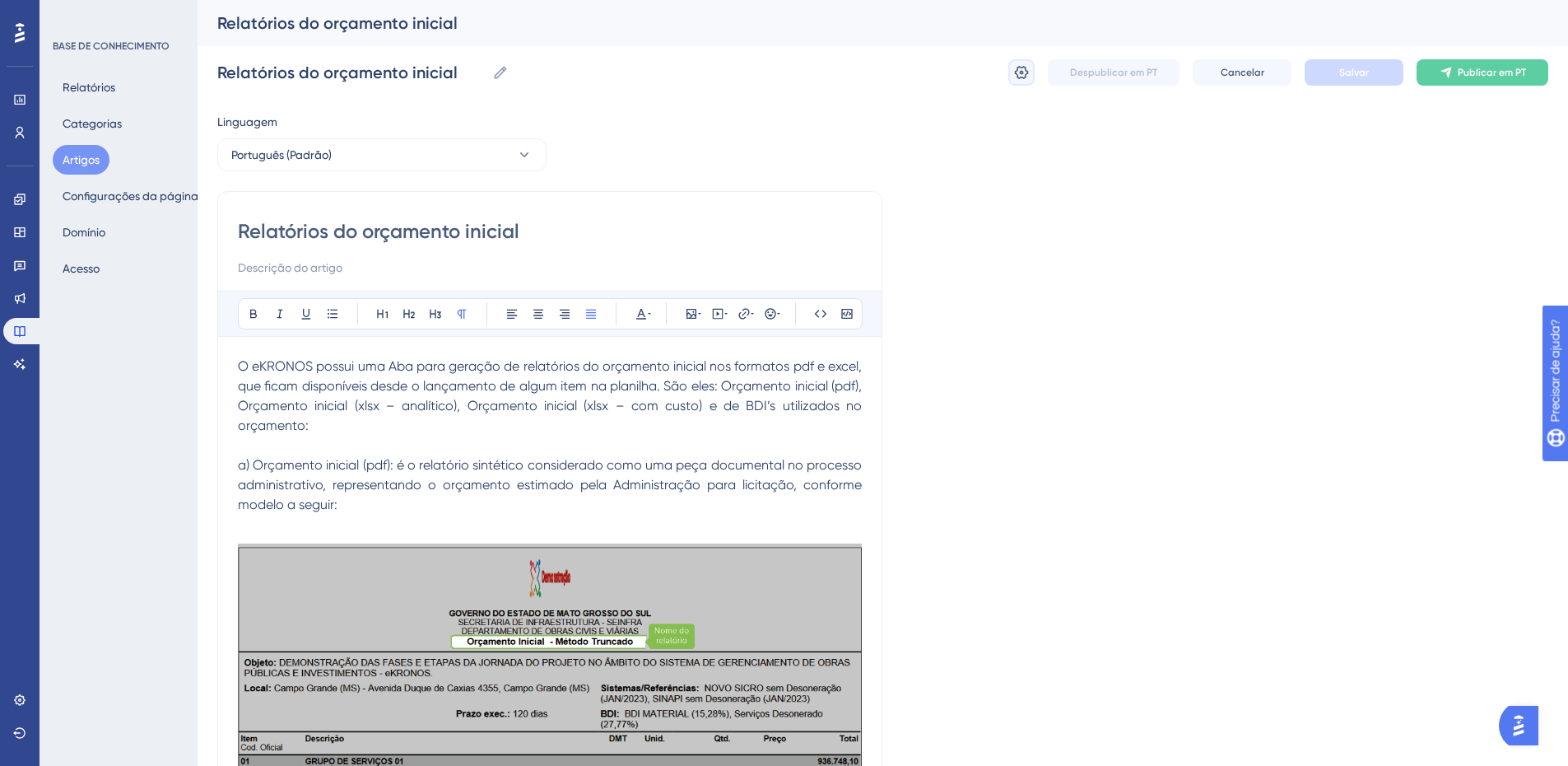
click at [1013, 72] on button at bounding box center [1022, 72] width 27 height 27
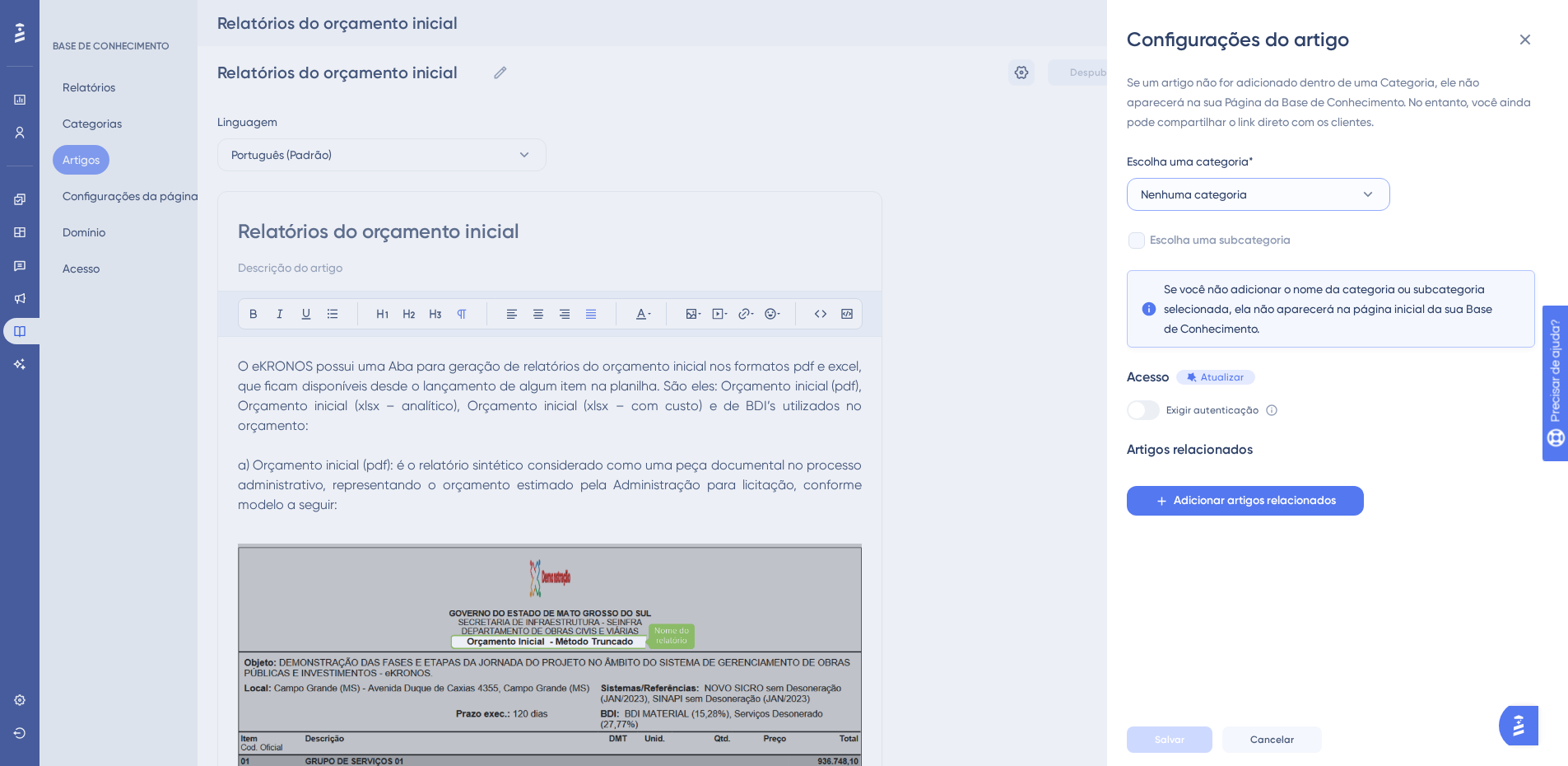
click at [1209, 192] on font "Nenhuma categoria" at bounding box center [1194, 193] width 106 height 13
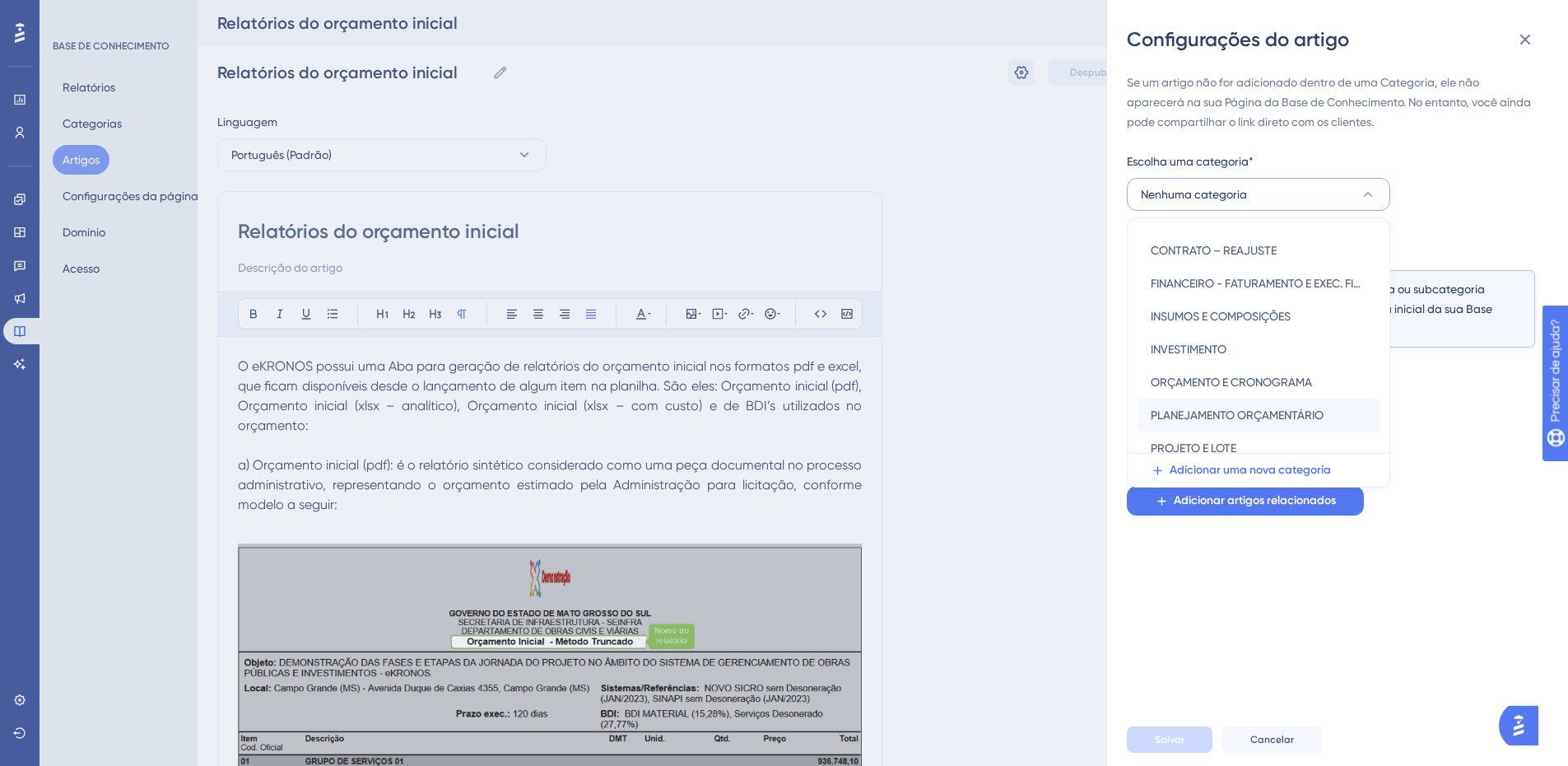
scroll to position [171, 0]
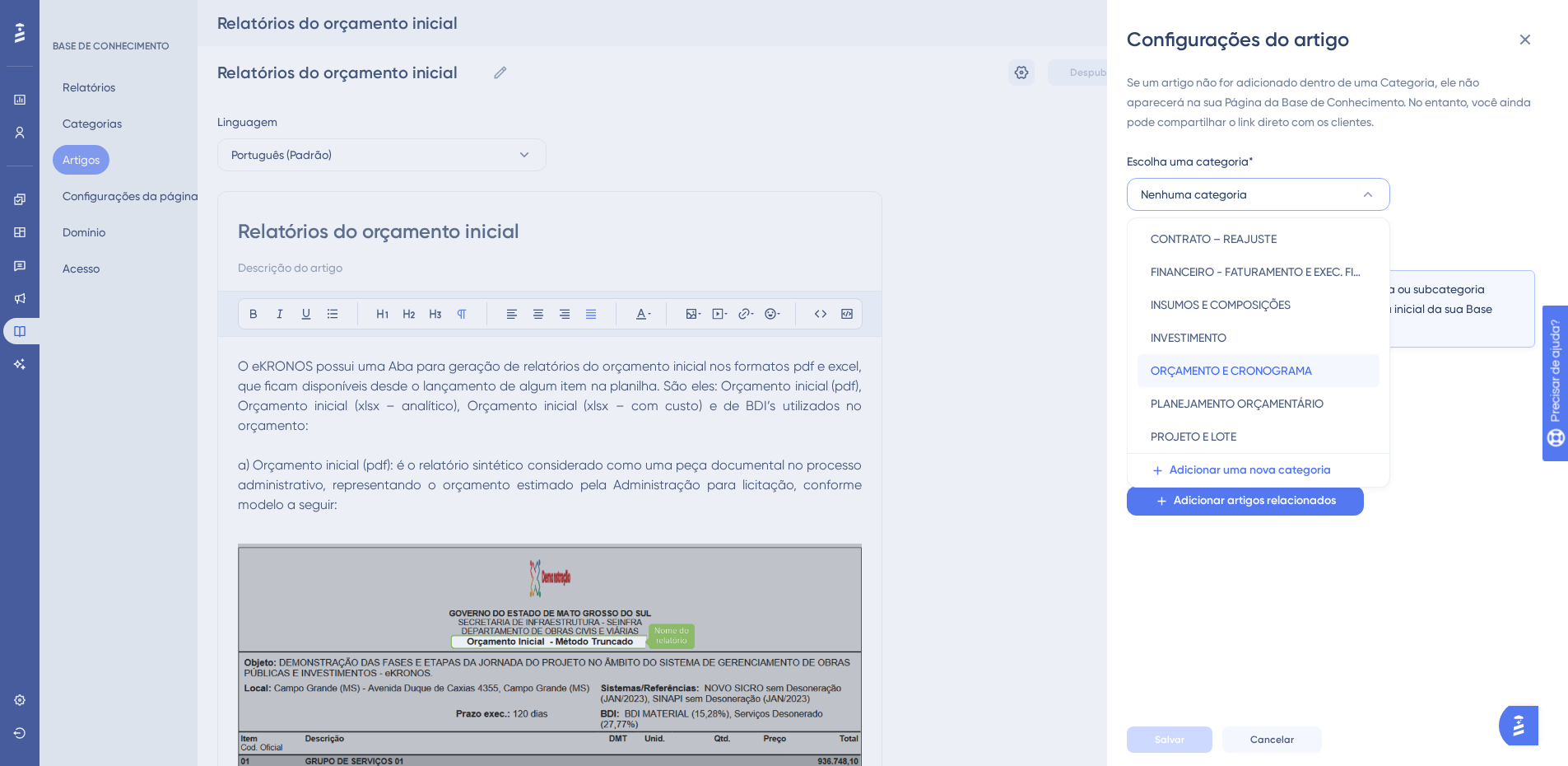
click at [1218, 373] on font "ORÇAMENTO E CRONOGRAMA" at bounding box center [1232, 370] width 162 height 13
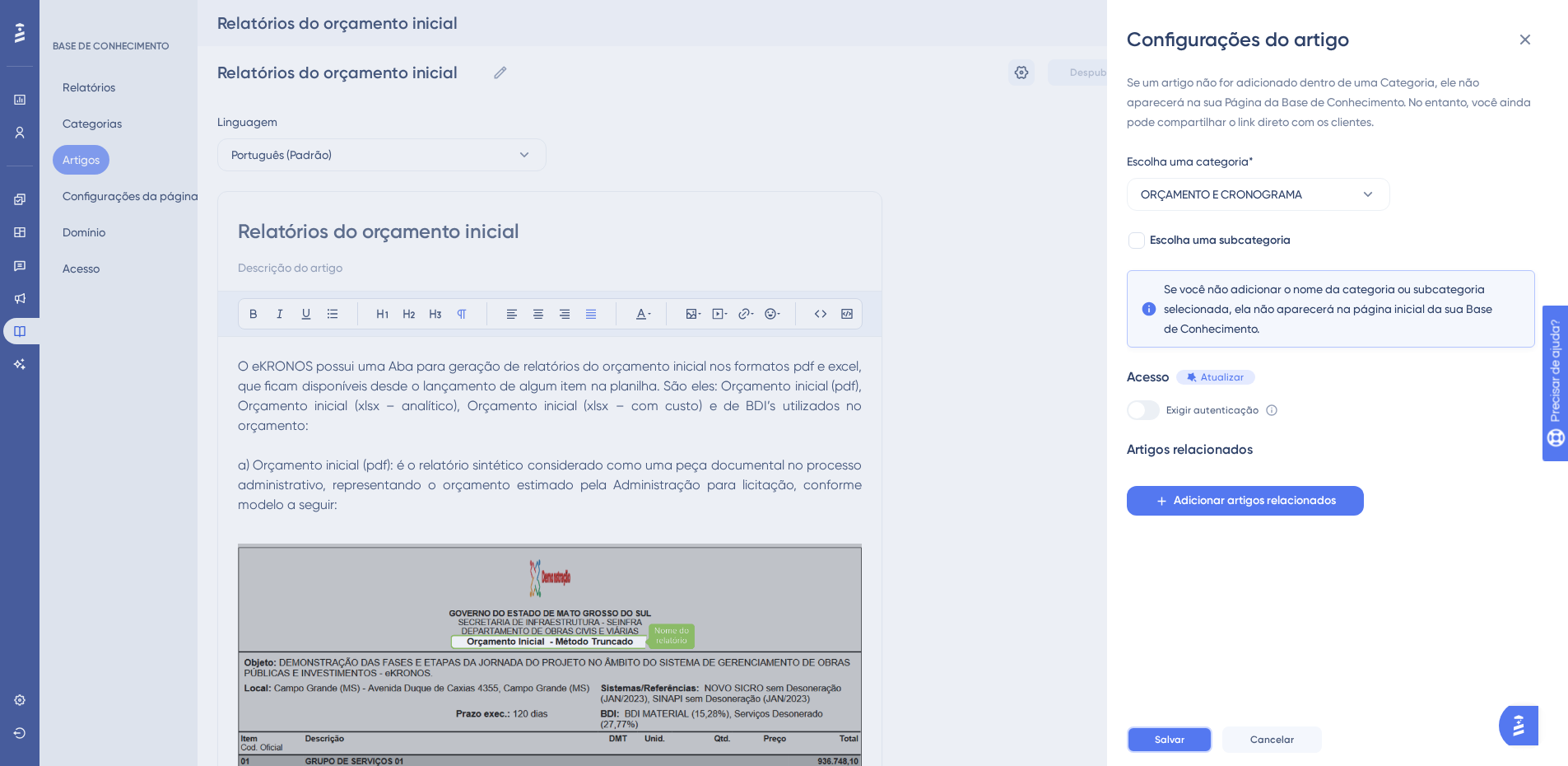
click at [1174, 745] on font "Salvar" at bounding box center [1170, 740] width 30 height 12
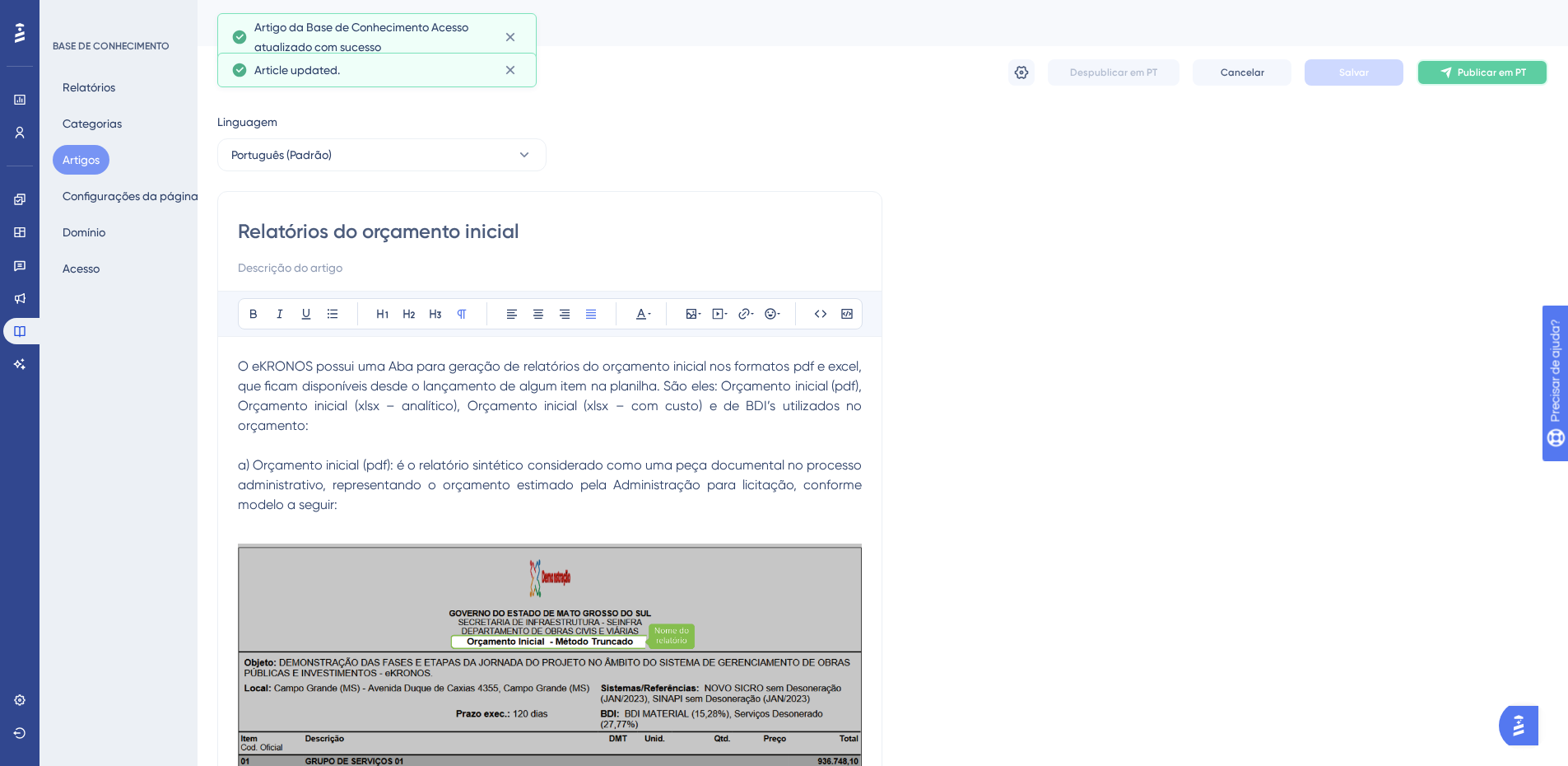
click at [1456, 71] on button "Publicar em PT" at bounding box center [1483, 72] width 132 height 27
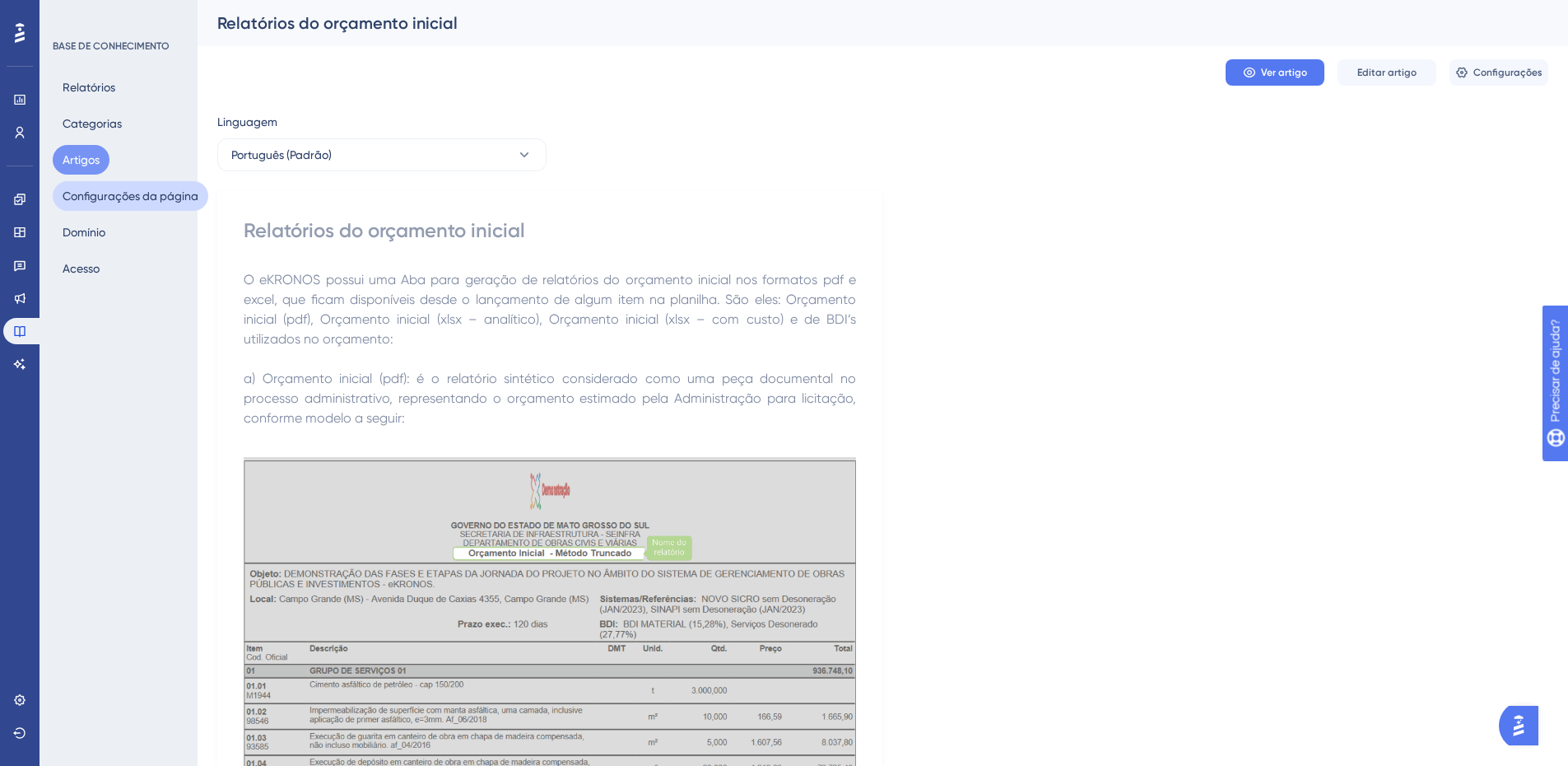
drag, startPoint x: 79, startPoint y: 155, endPoint x: 188, endPoint y: 185, distance: 113.1
click at [79, 155] on font "Artigos" at bounding box center [80, 159] width 37 height 13
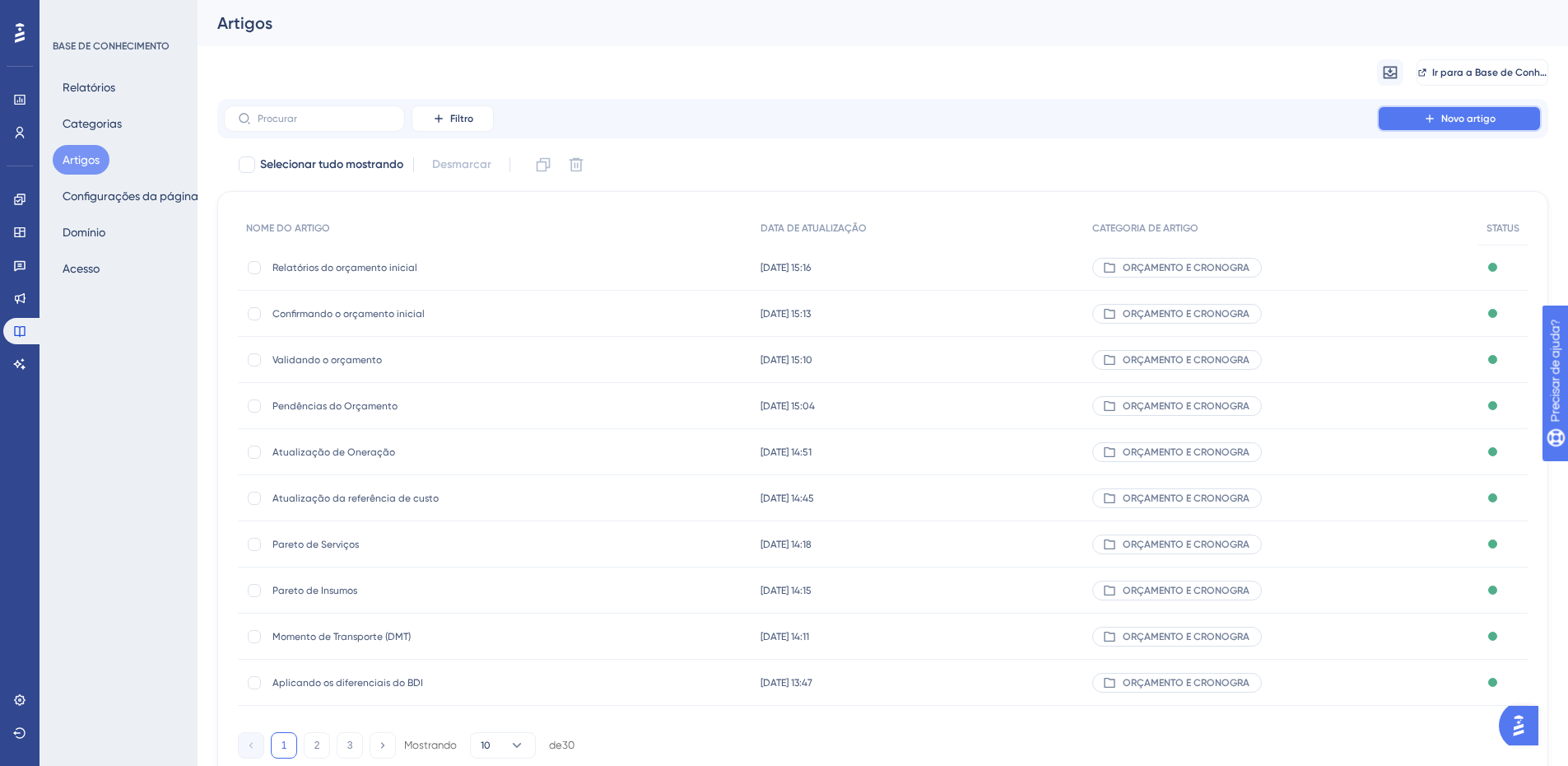
click at [1422, 114] on button "Novo artigo" at bounding box center [1460, 118] width 165 height 27
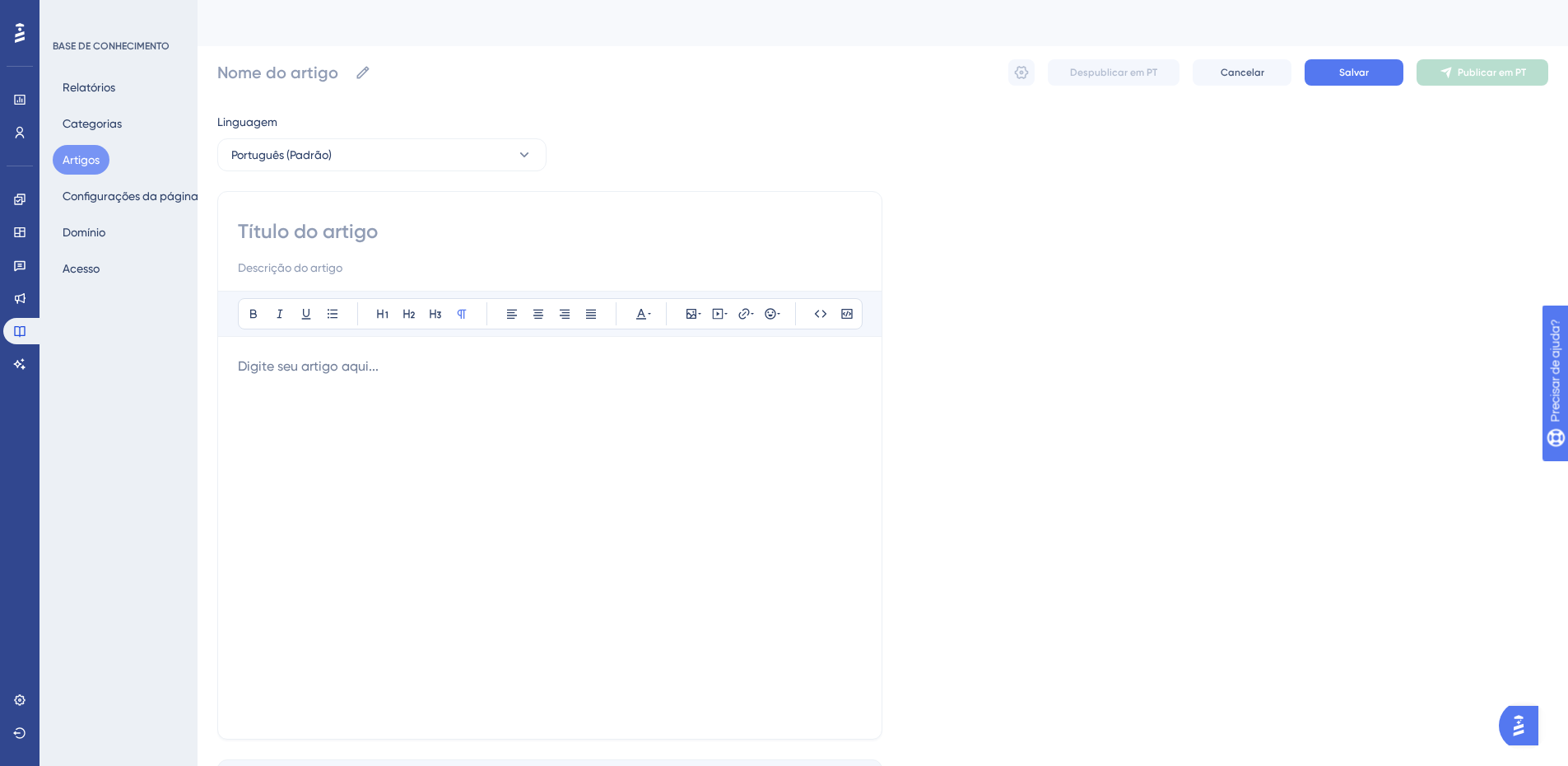
click at [279, 229] on input at bounding box center [549, 231] width 624 height 27
paste input ". Cadastro de BDI"
type input ". Cadastro de BDI"
drag, startPoint x: 252, startPoint y: 231, endPoint x: 224, endPoint y: 225, distance: 28.6
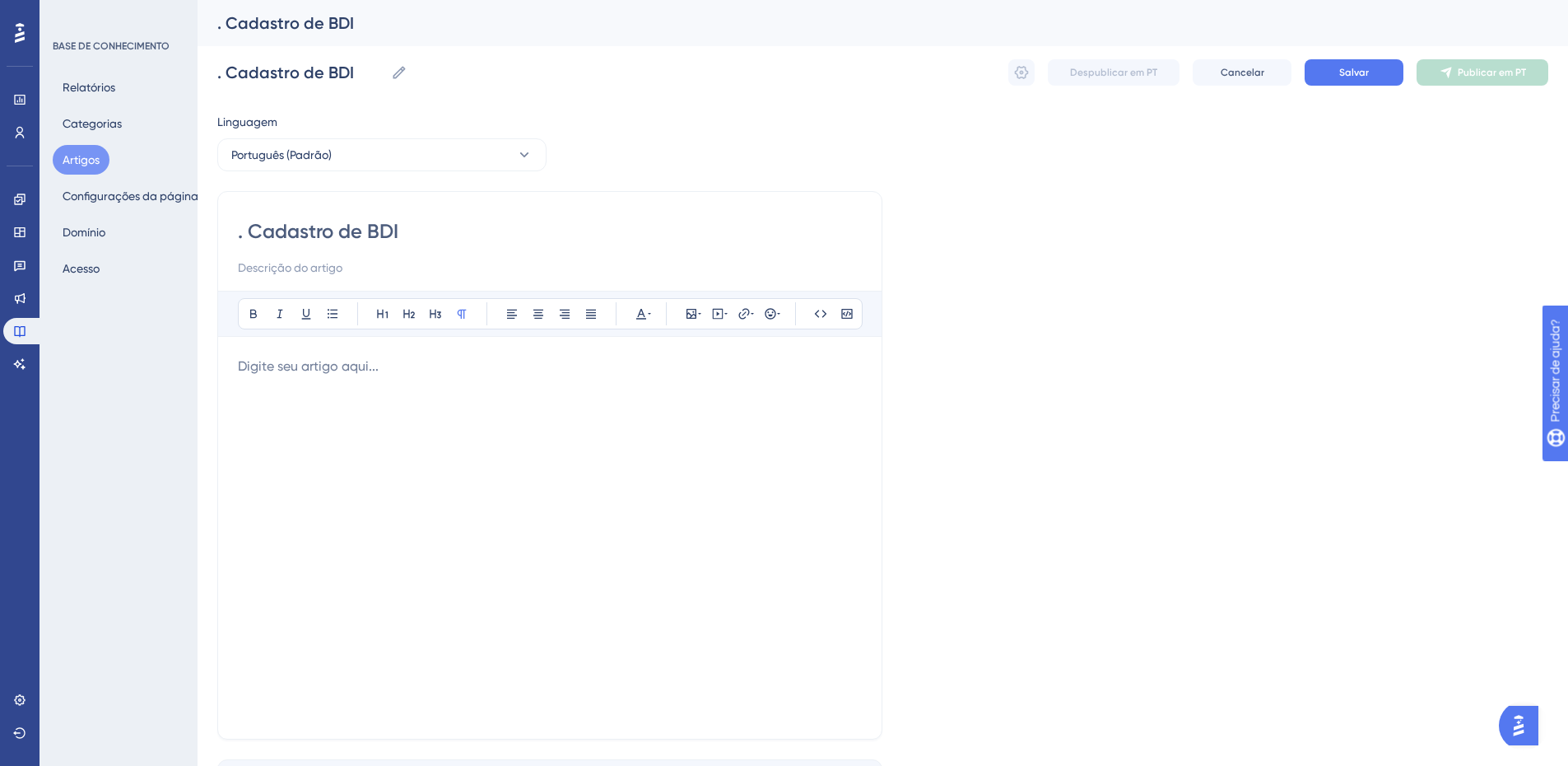
click at [224, 225] on div ". Cadastro de BDI Audacioso itálico Sublinhado Ponto de bala Título 1 Título 2 …" at bounding box center [549, 465] width 665 height 549
type input "Cadastro de BDI"
click at [290, 364] on p at bounding box center [549, 366] width 624 height 20
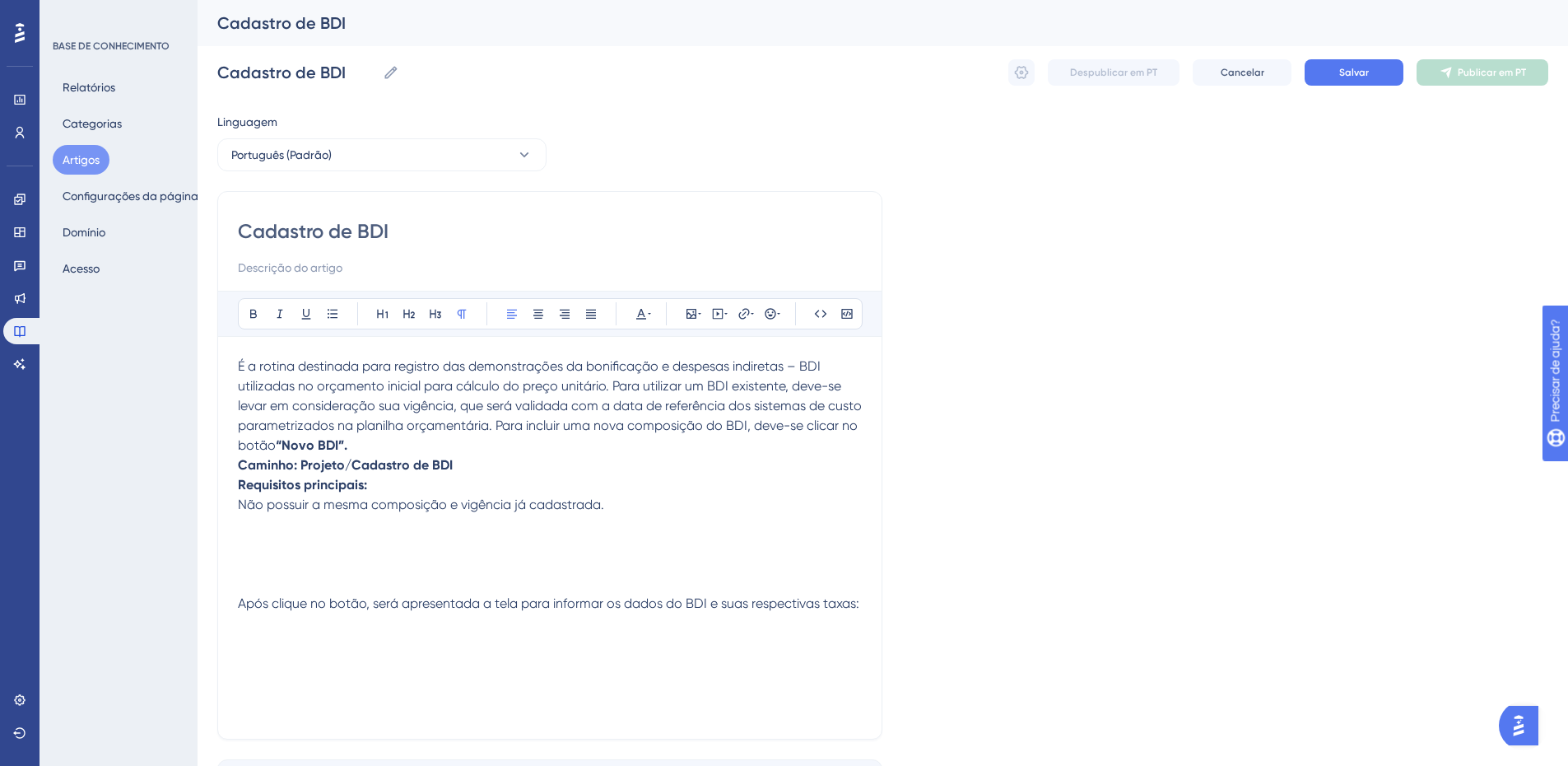
click at [858, 598] on span "Após clique no botão, será apresentada a tela para informar os dados do BDI e s…" at bounding box center [548, 603] width 622 height 16
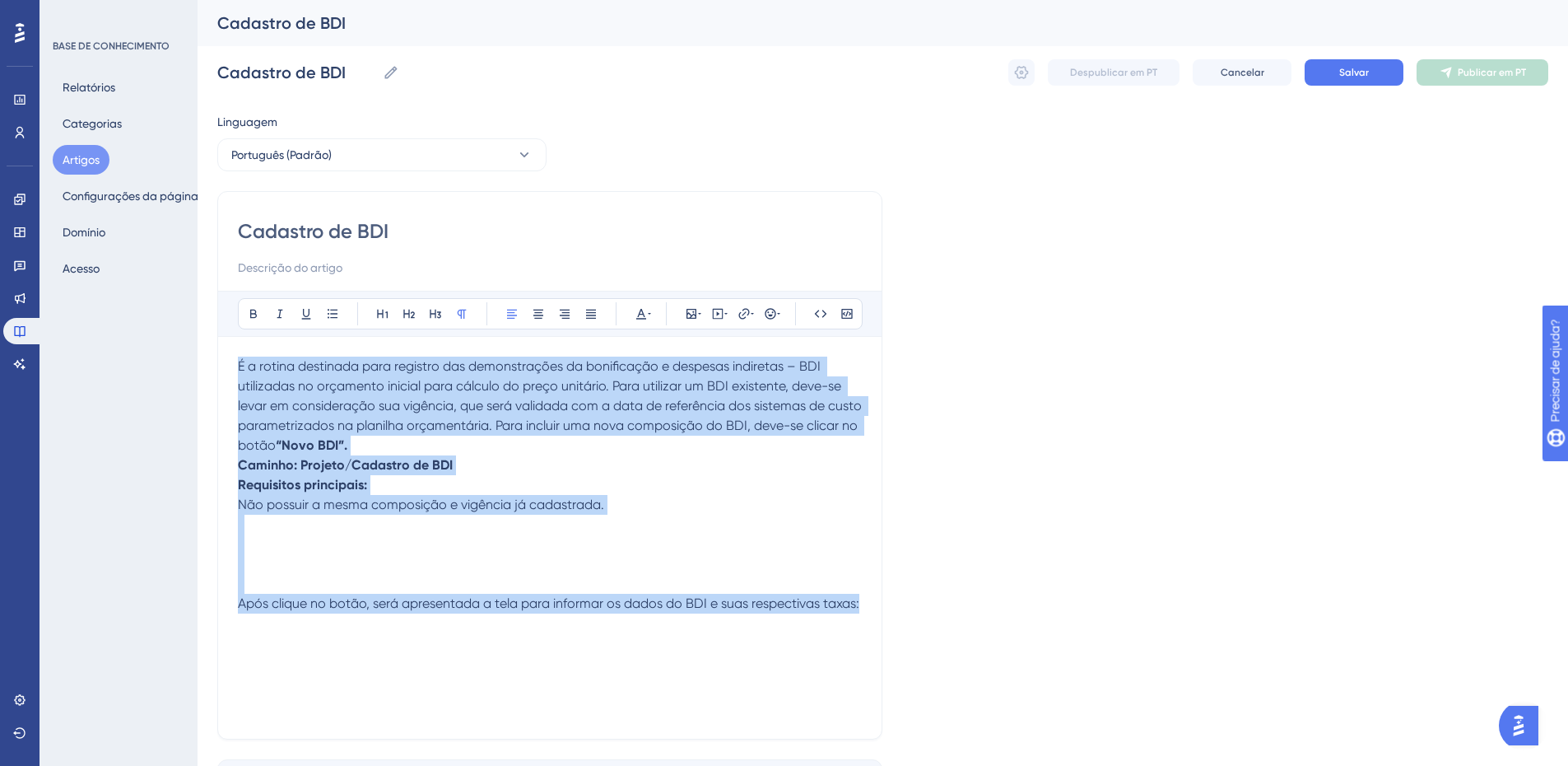
drag, startPoint x: 864, startPoint y: 598, endPoint x: 208, endPoint y: 351, distance: 701.0
click at [208, 351] on div "Desempenho Usuários Noivado Widgets Opinião Atualizações de produtos Base de co…" at bounding box center [883, 433] width 1371 height 865
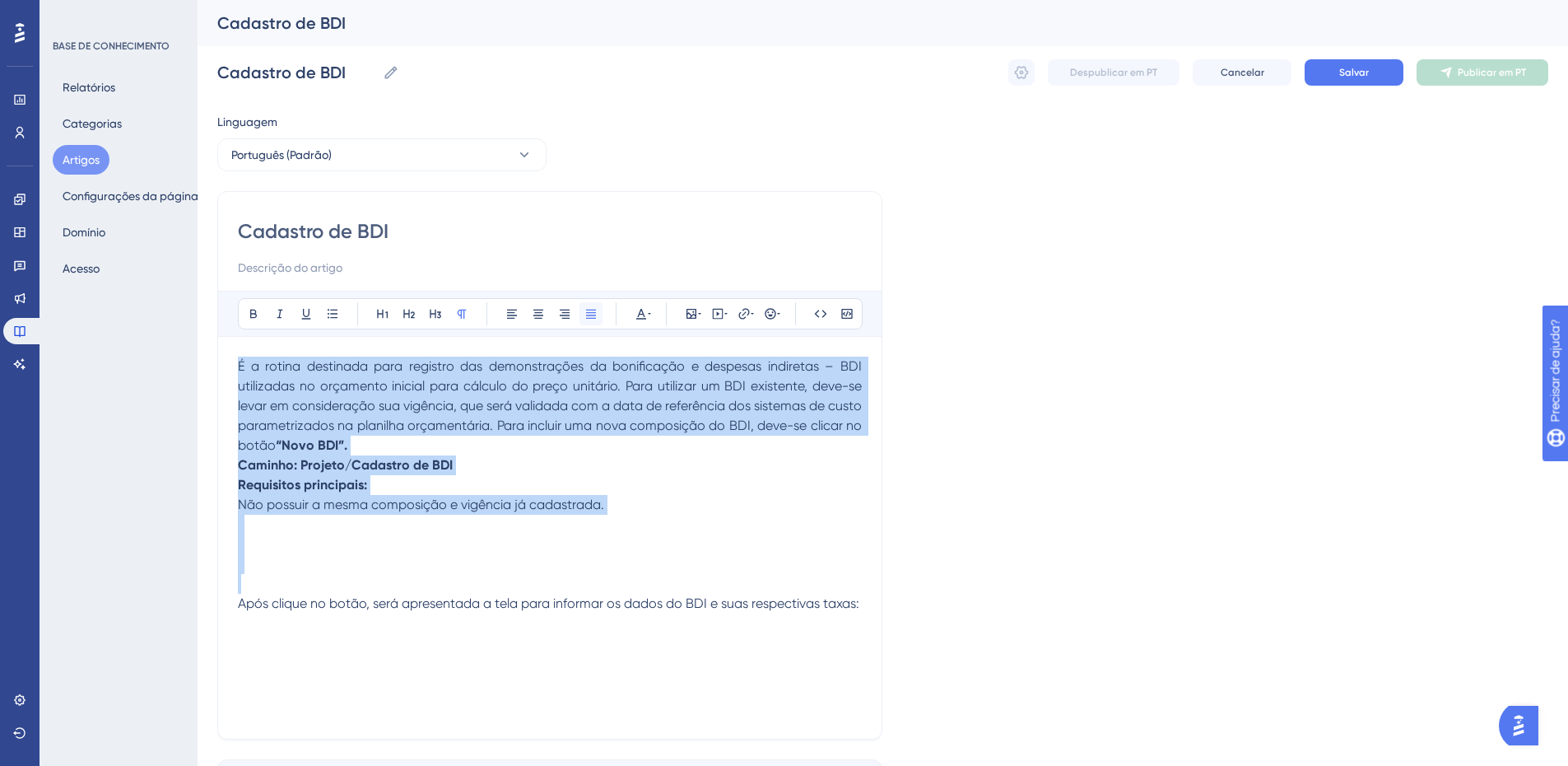
click at [590, 313] on icon at bounding box center [591, 314] width 10 height 9
click at [408, 445] on p "É a rotina destinada para registro das demonstrações da bonificação e despesas …" at bounding box center [549, 406] width 624 height 99
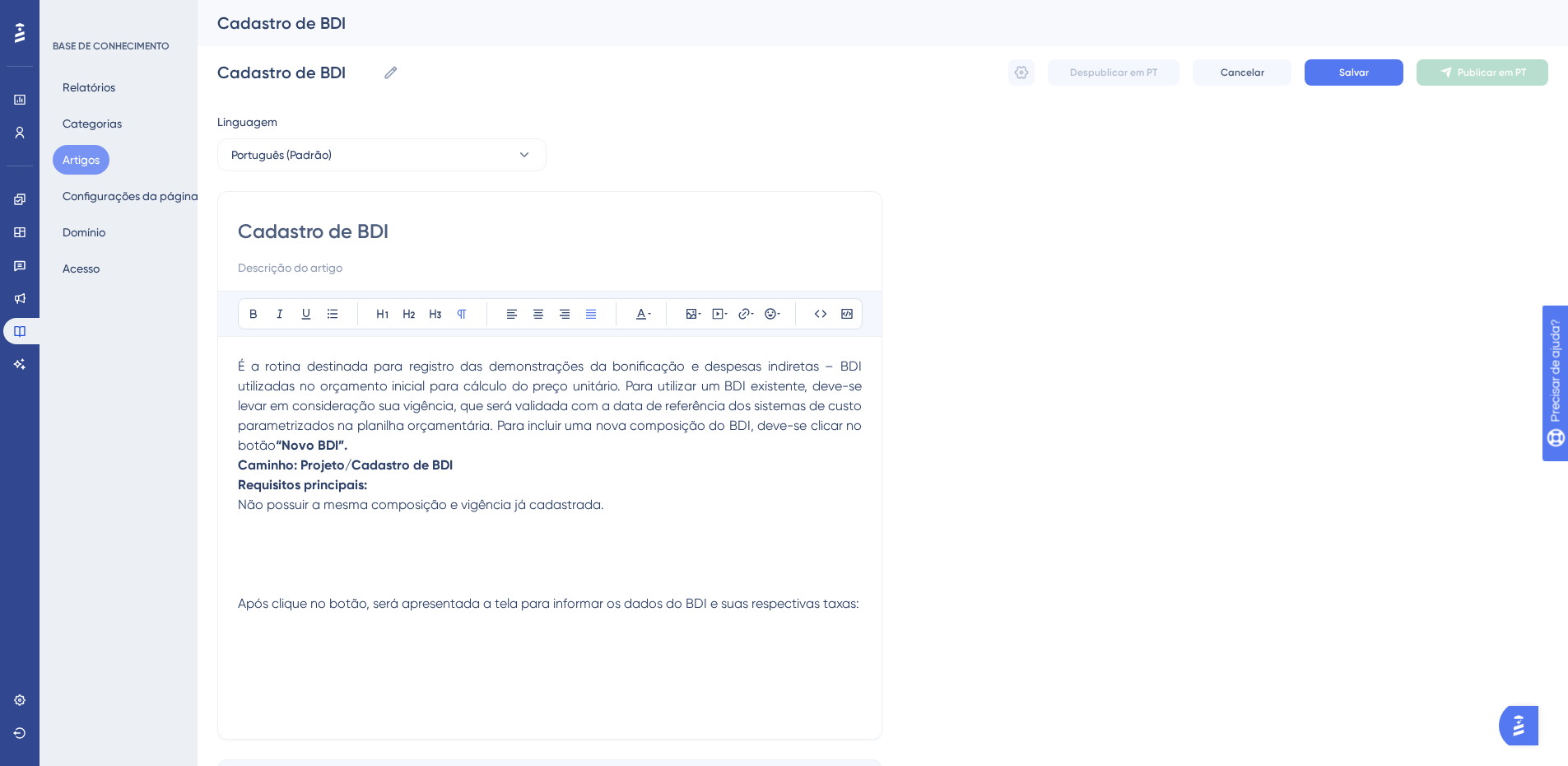
click at [424, 444] on p "É a rotina destinada para registro das demonstrações da bonificação e despesas …" at bounding box center [549, 406] width 624 height 99
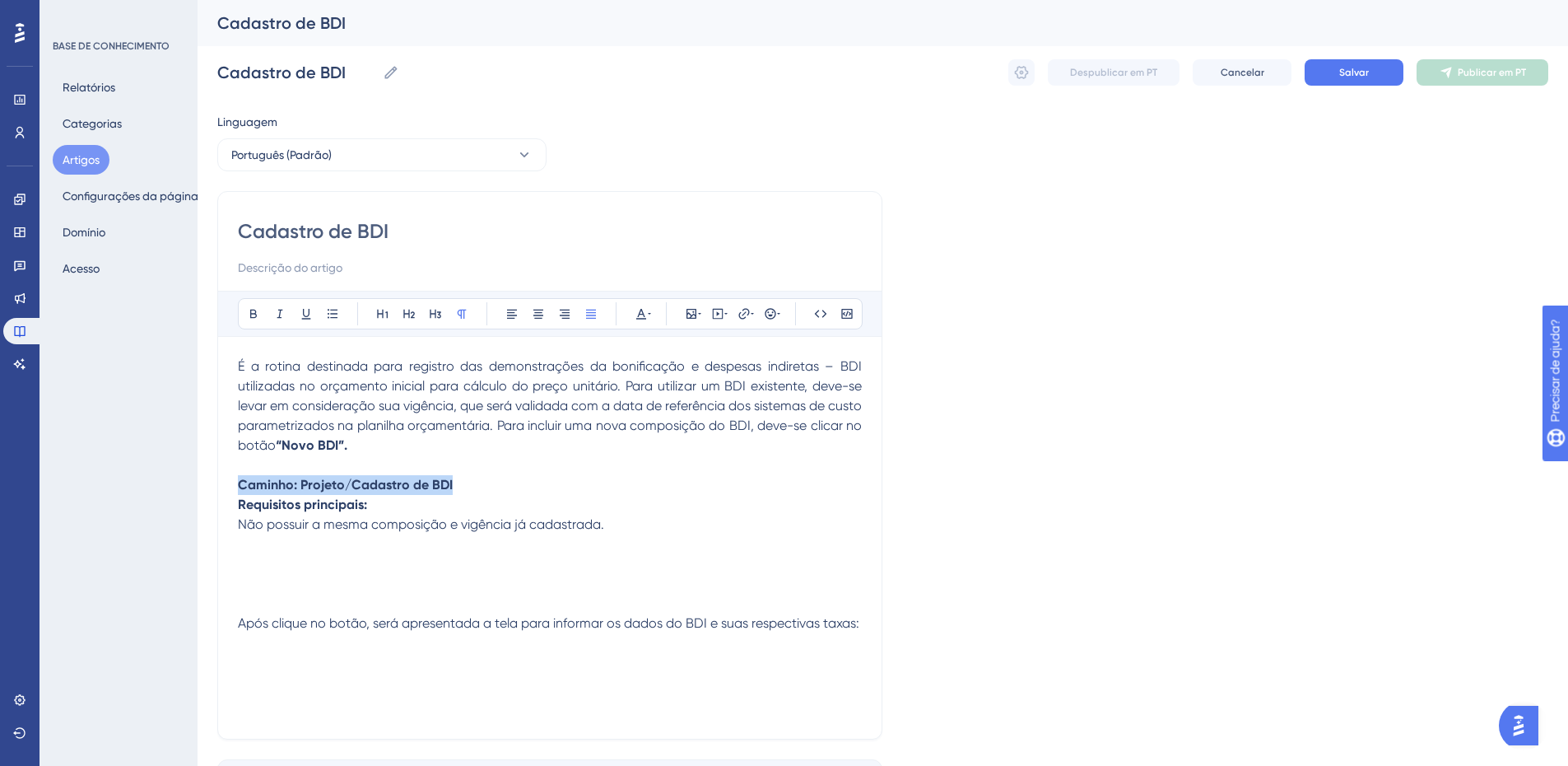
drag, startPoint x: 441, startPoint y: 483, endPoint x: 218, endPoint y: 502, distance: 223.8
click at [220, 502] on div "Cadastro de BDI Audacioso itálico Sublinhado Ponto de bala Título 1 Título 2 Tí…" at bounding box center [549, 465] width 665 height 549
drag, startPoint x: 240, startPoint y: 482, endPoint x: 384, endPoint y: 506, distance: 146.0
click at [384, 506] on div "É a rotina destinada para registro das demonstrações da bonificação e despesas …" at bounding box center [549, 537] width 624 height 362
click at [434, 317] on icon at bounding box center [434, 314] width 13 height 13
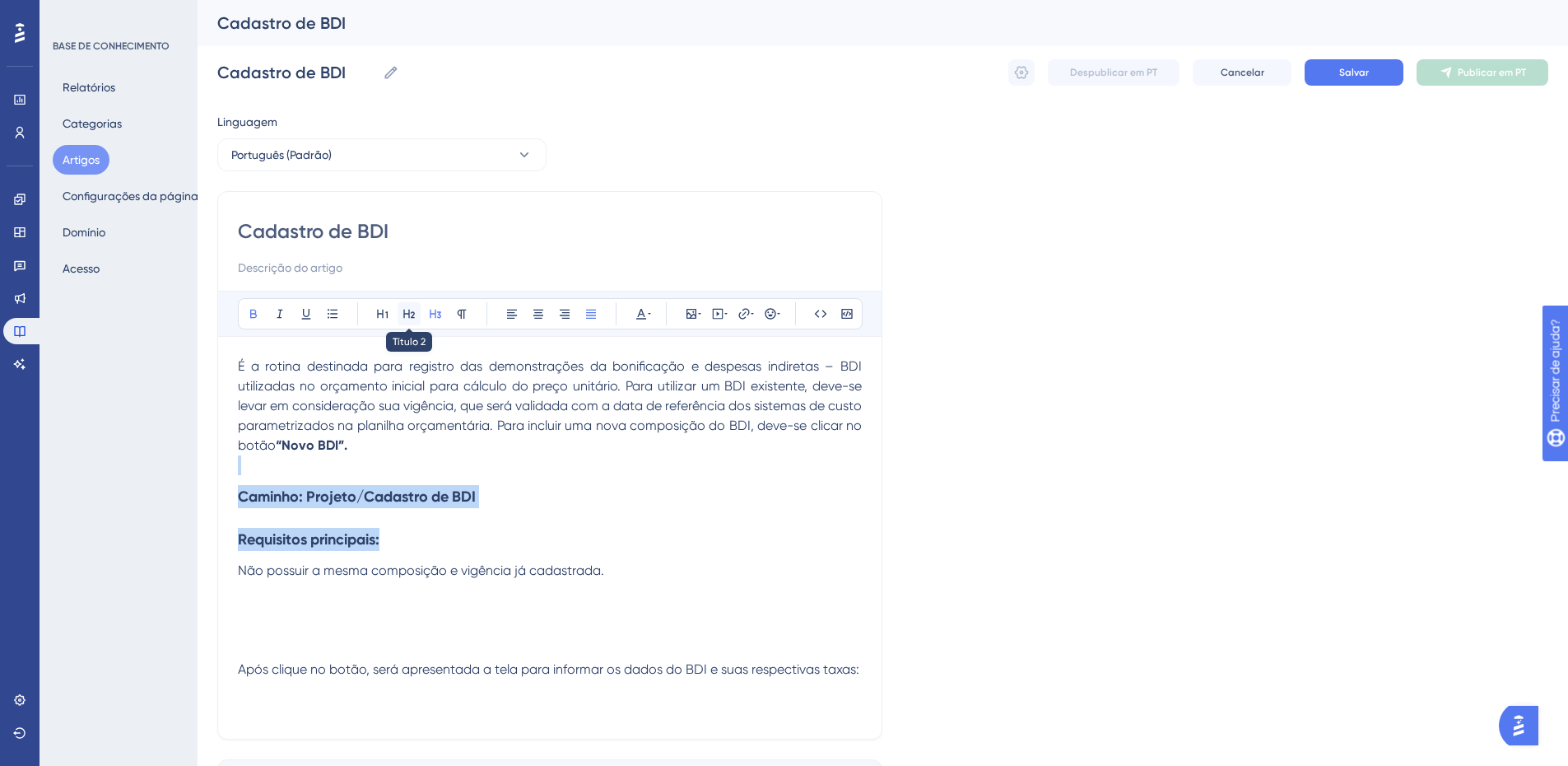
click at [412, 313] on icon at bounding box center [410, 314] width 12 height 9
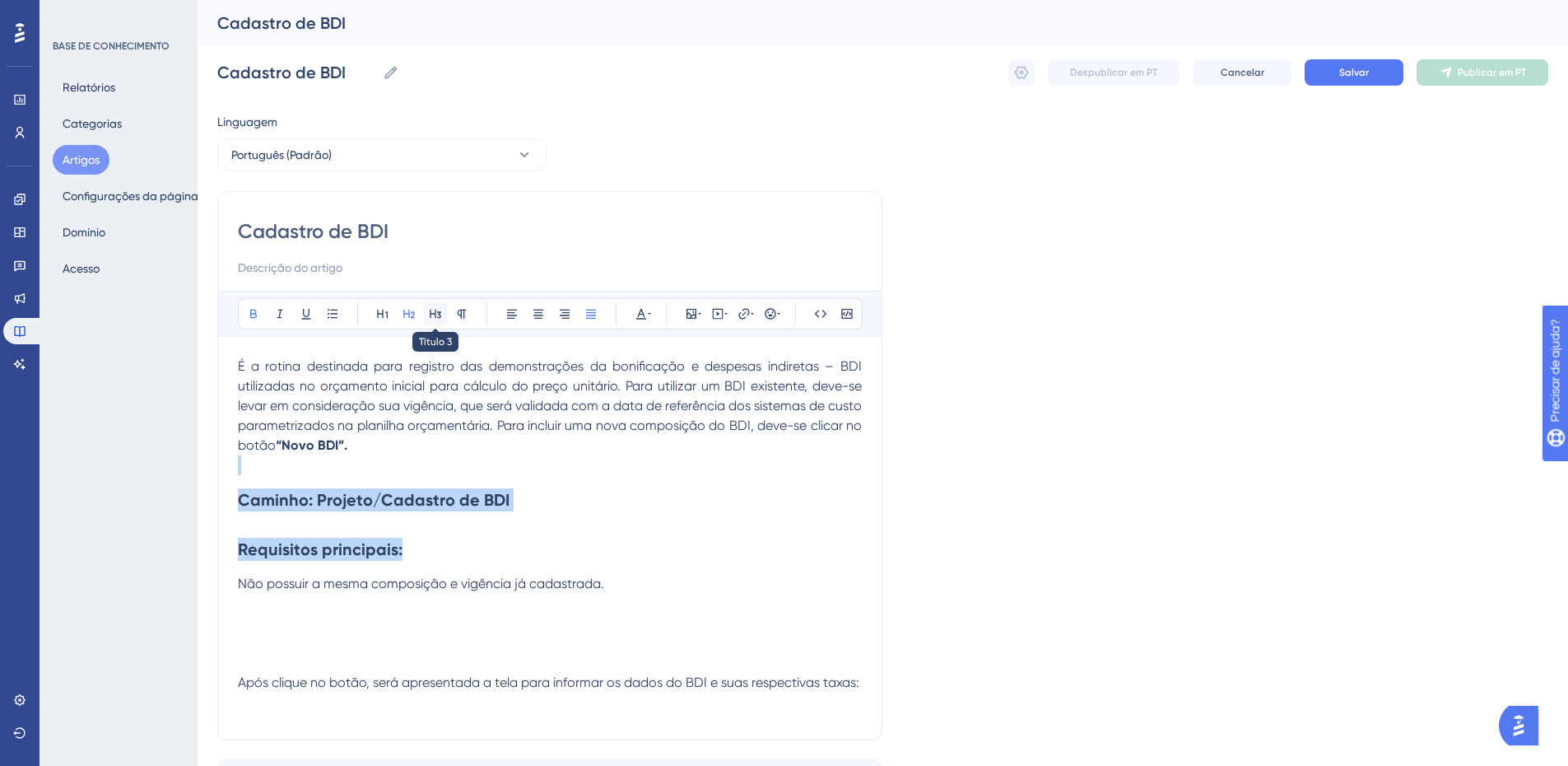
click at [432, 313] on icon at bounding box center [434, 314] width 13 height 13
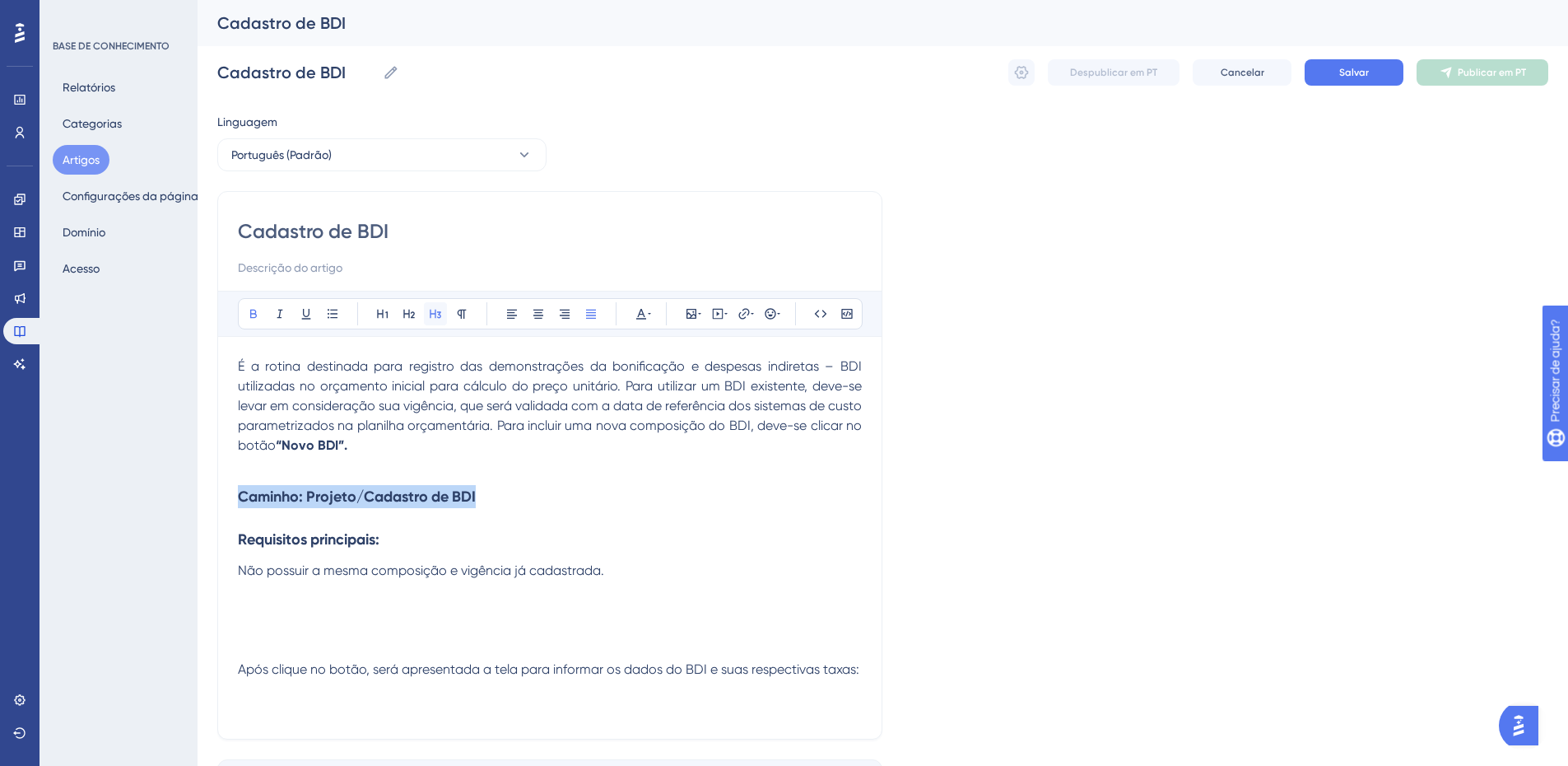
click at [438, 310] on icon at bounding box center [434, 314] width 13 height 13
click at [402, 531] on h3 "Requisitos principais:" at bounding box center [549, 539] width 624 height 43
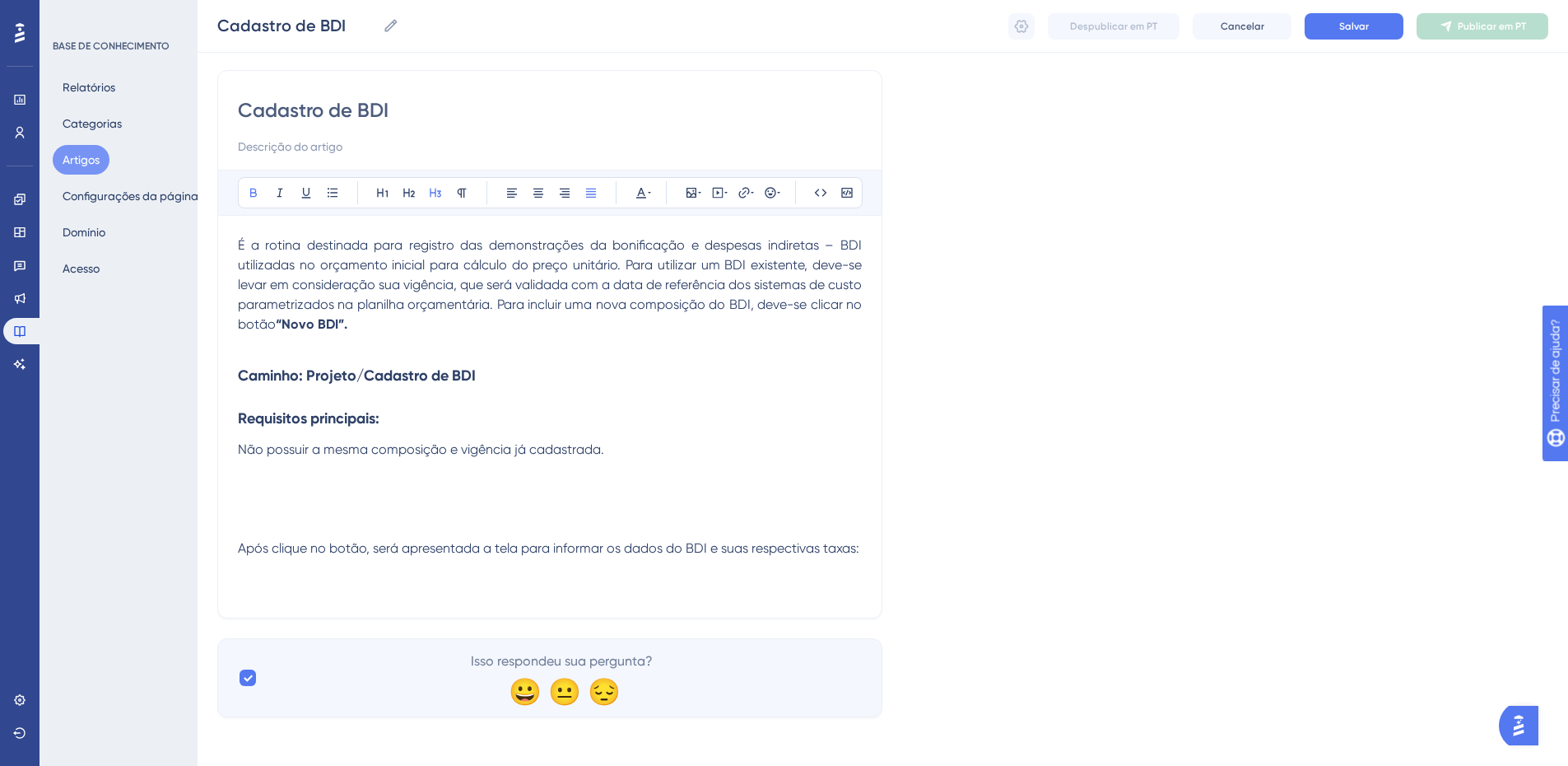
scroll to position [119, 0]
click at [278, 467] on p at bounding box center [549, 465] width 624 height 20
click at [281, 442] on span "Não possuir a mesma composição e vigência já cadastrada." at bounding box center [421, 446] width 366 height 16
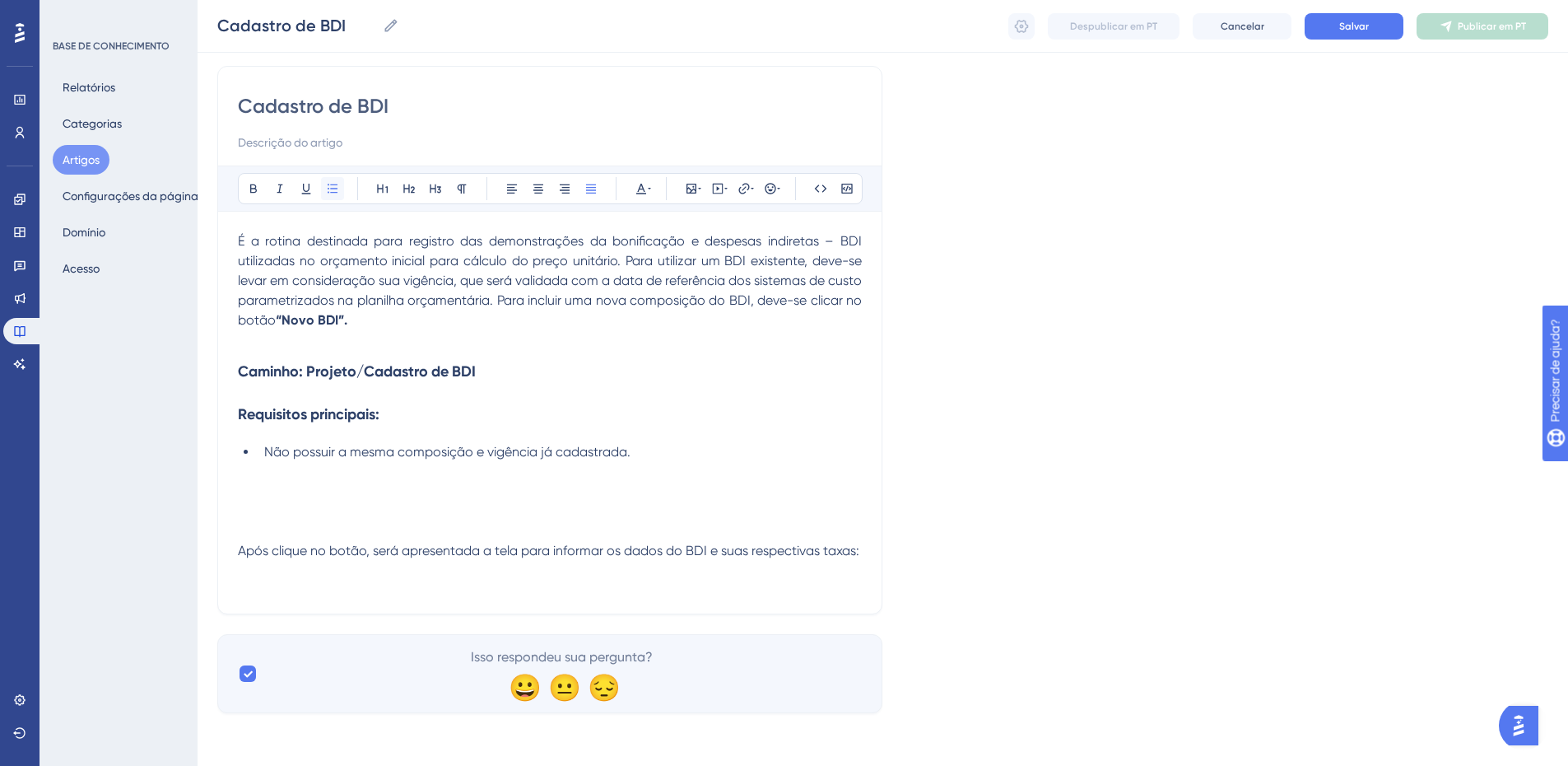
drag, startPoint x: 332, startPoint y: 192, endPoint x: 337, endPoint y: 268, distance: 76.2
click at [332, 193] on icon at bounding box center [332, 188] width 13 height 13
click at [251, 471] on p at bounding box center [549, 472] width 624 height 20
click at [266, 388] on h3 "Caminho: Projeto/Cadastro de BDI" at bounding box center [549, 371] width 624 height 43
click at [266, 408] on strong "Requisitos principais:" at bounding box center [308, 414] width 142 height 18
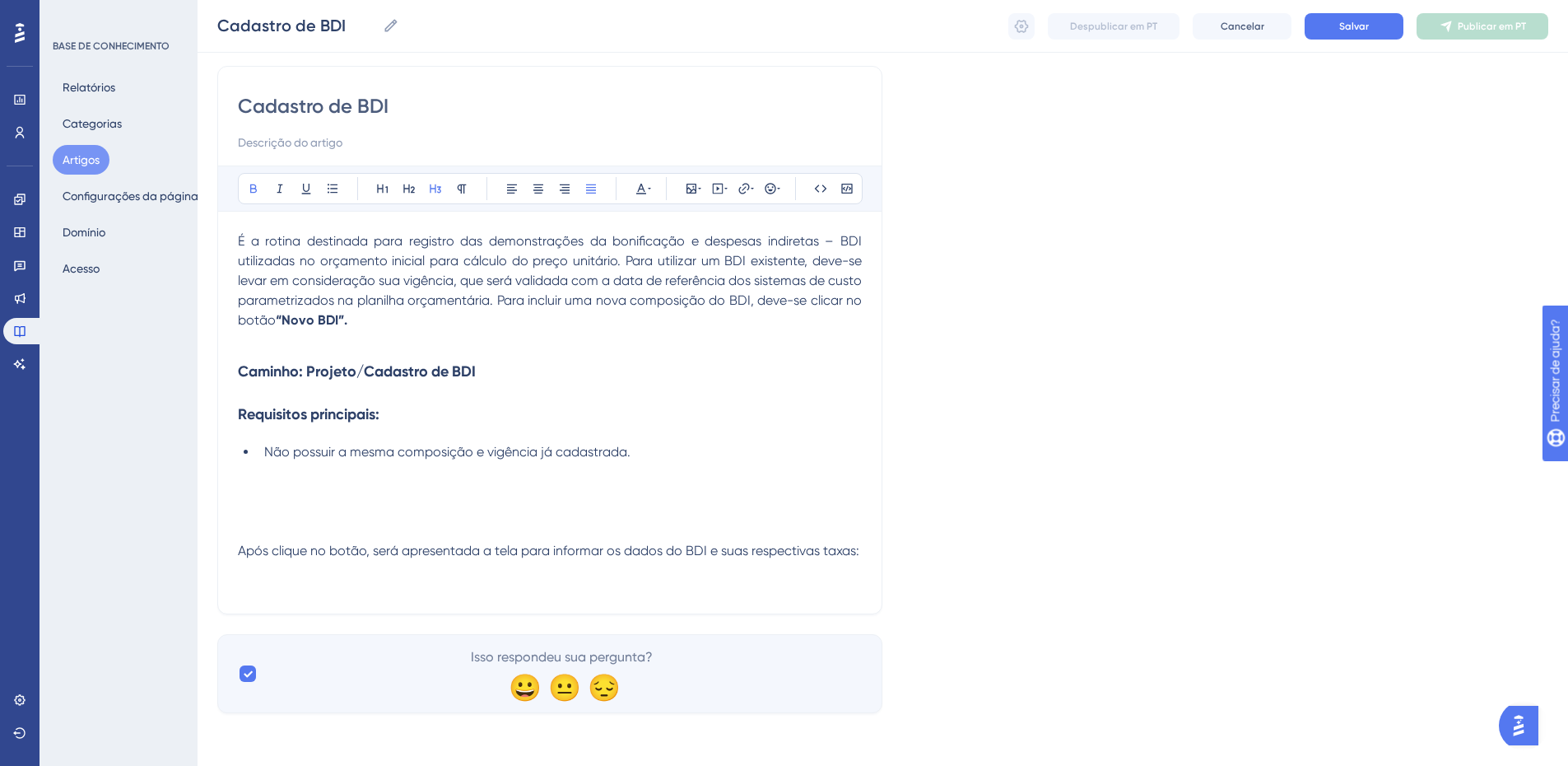
click at [262, 390] on h3 "Caminho: Projeto/Cadastro de BDI" at bounding box center [549, 371] width 624 height 43
click at [530, 368] on h3 "Caminho: Projeto/Cadastro de BDI" at bounding box center [549, 371] width 624 height 43
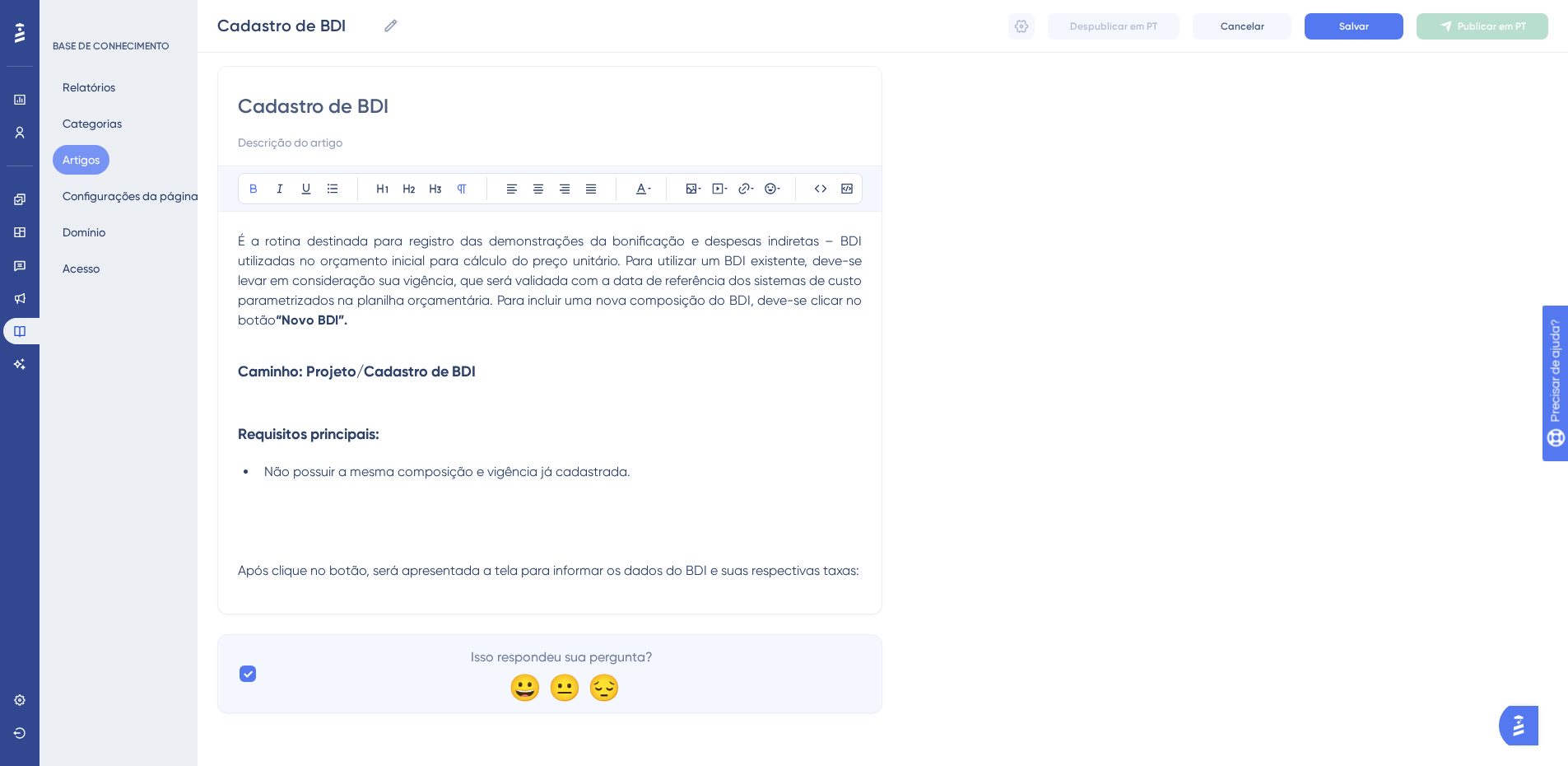
click at [252, 504] on p at bounding box center [549, 512] width 624 height 20
click at [698, 192] on icon at bounding box center [699, 188] width 3 height 13
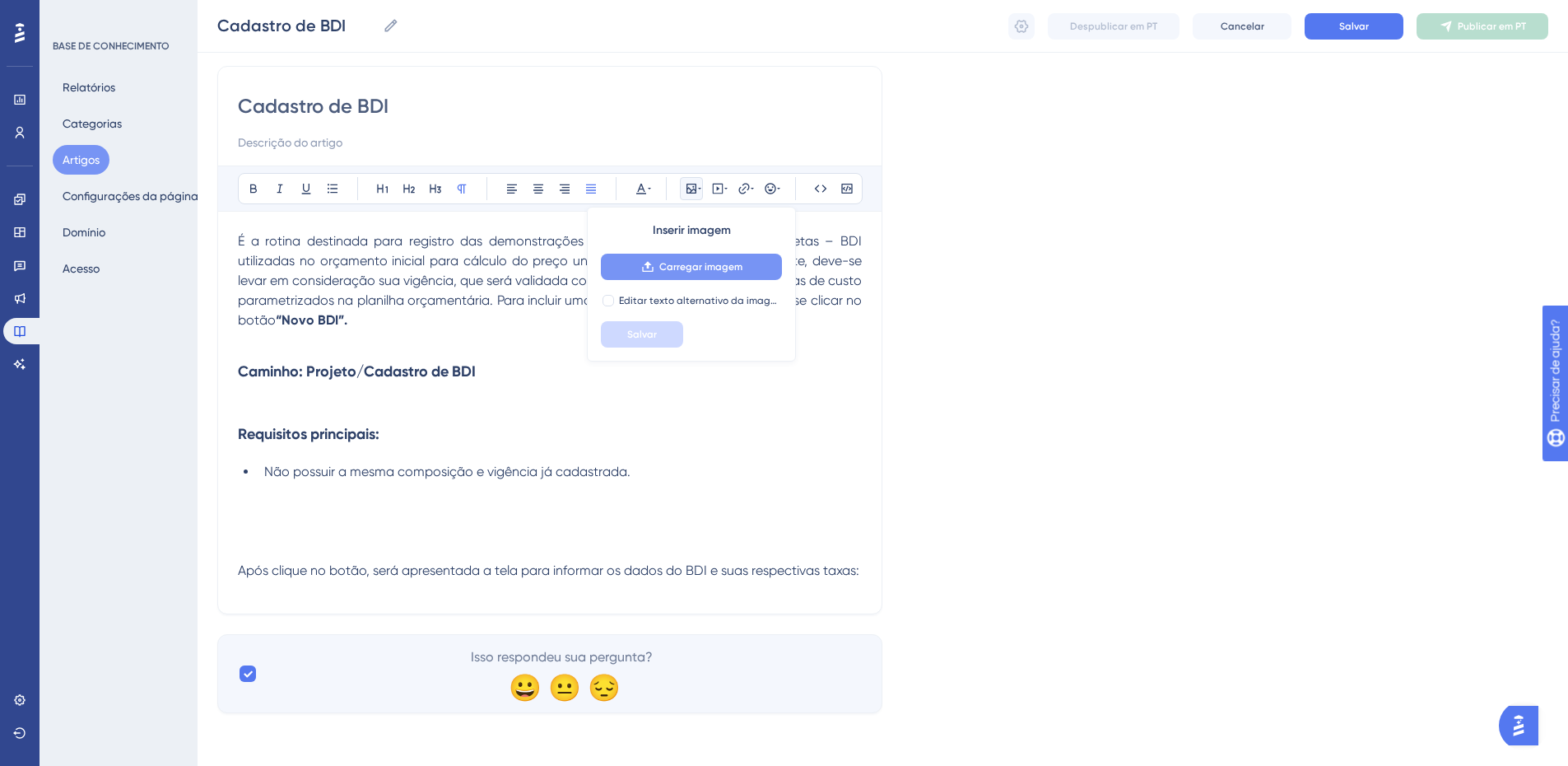
click at [676, 265] on font "Carregar imagem" at bounding box center [701, 267] width 83 height 12
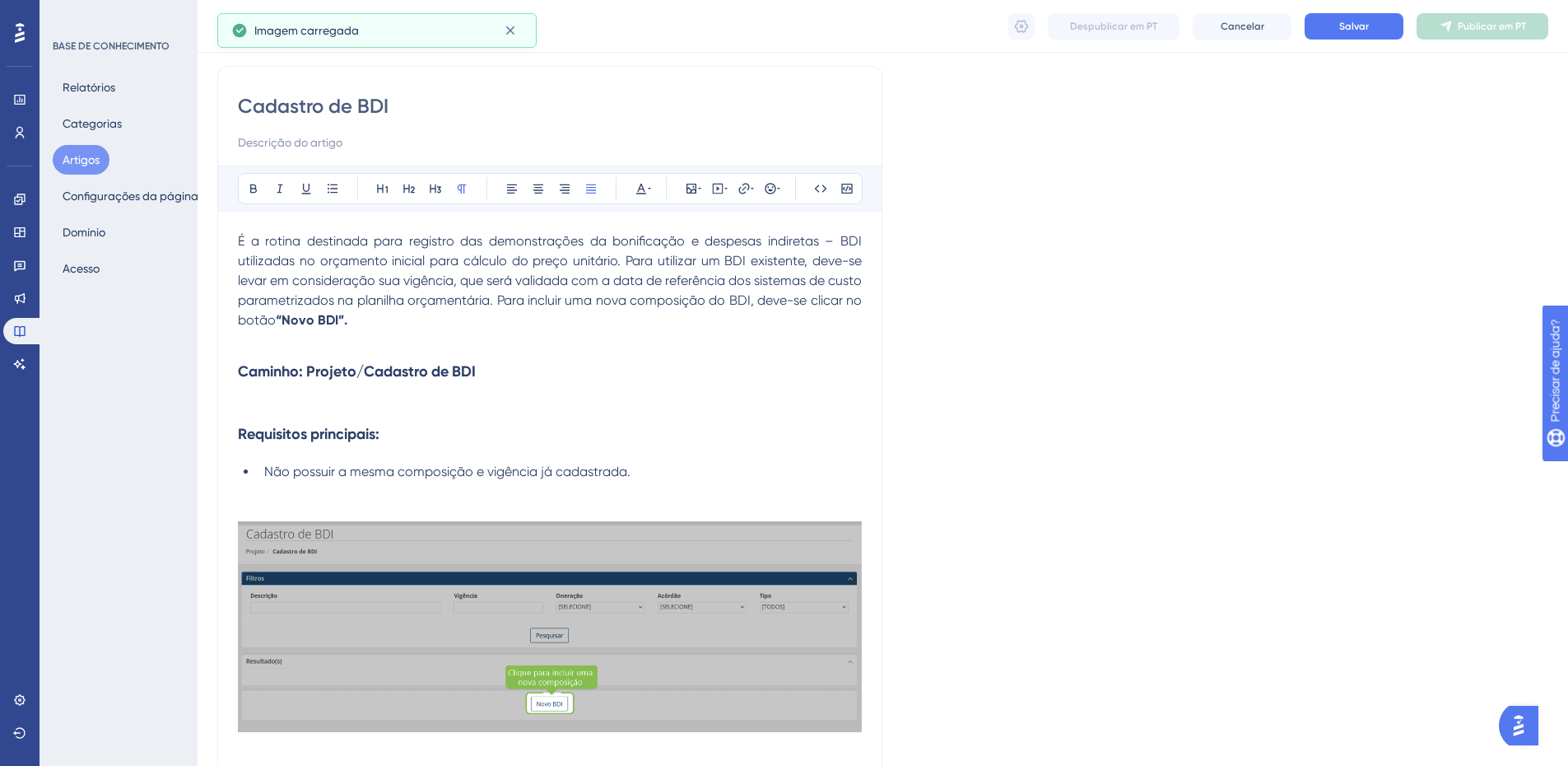
click at [260, 493] on p at bounding box center [549, 492] width 624 height 20
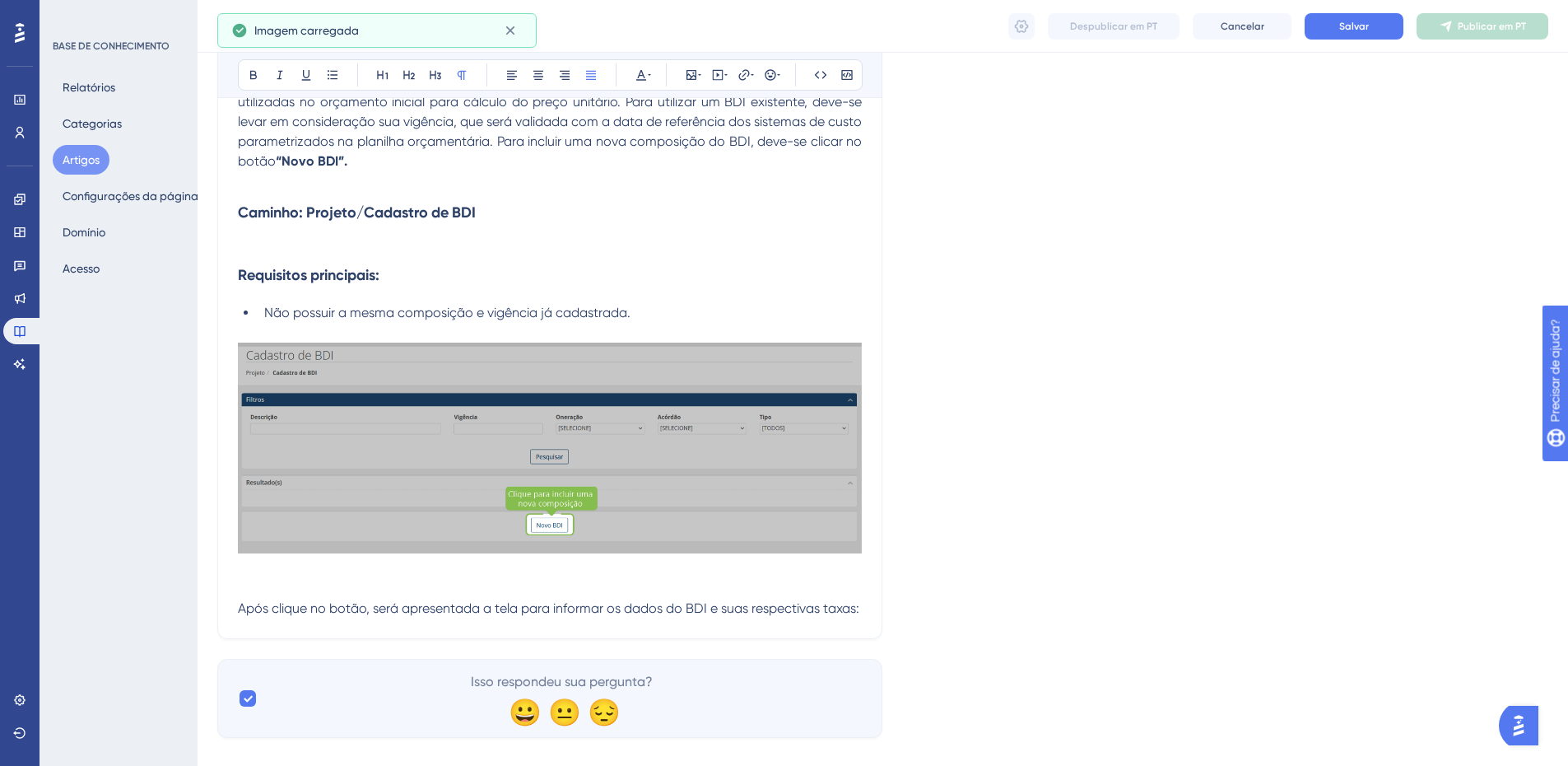
scroll to position [303, 0]
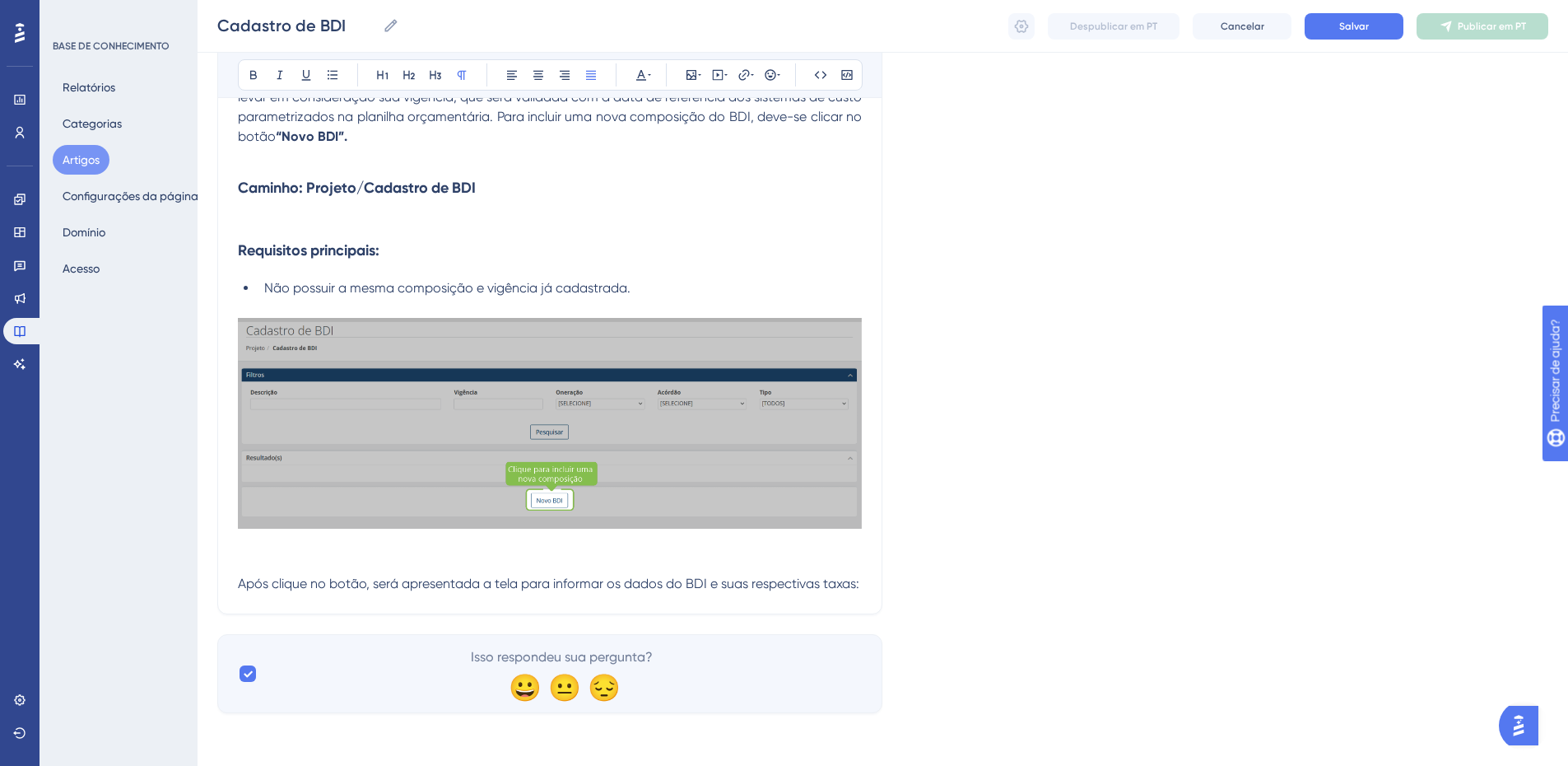
click at [773, 579] on span "Após clique no botão, será apresentada a tela para informar os dados do BDI e s…" at bounding box center [548, 583] width 622 height 16
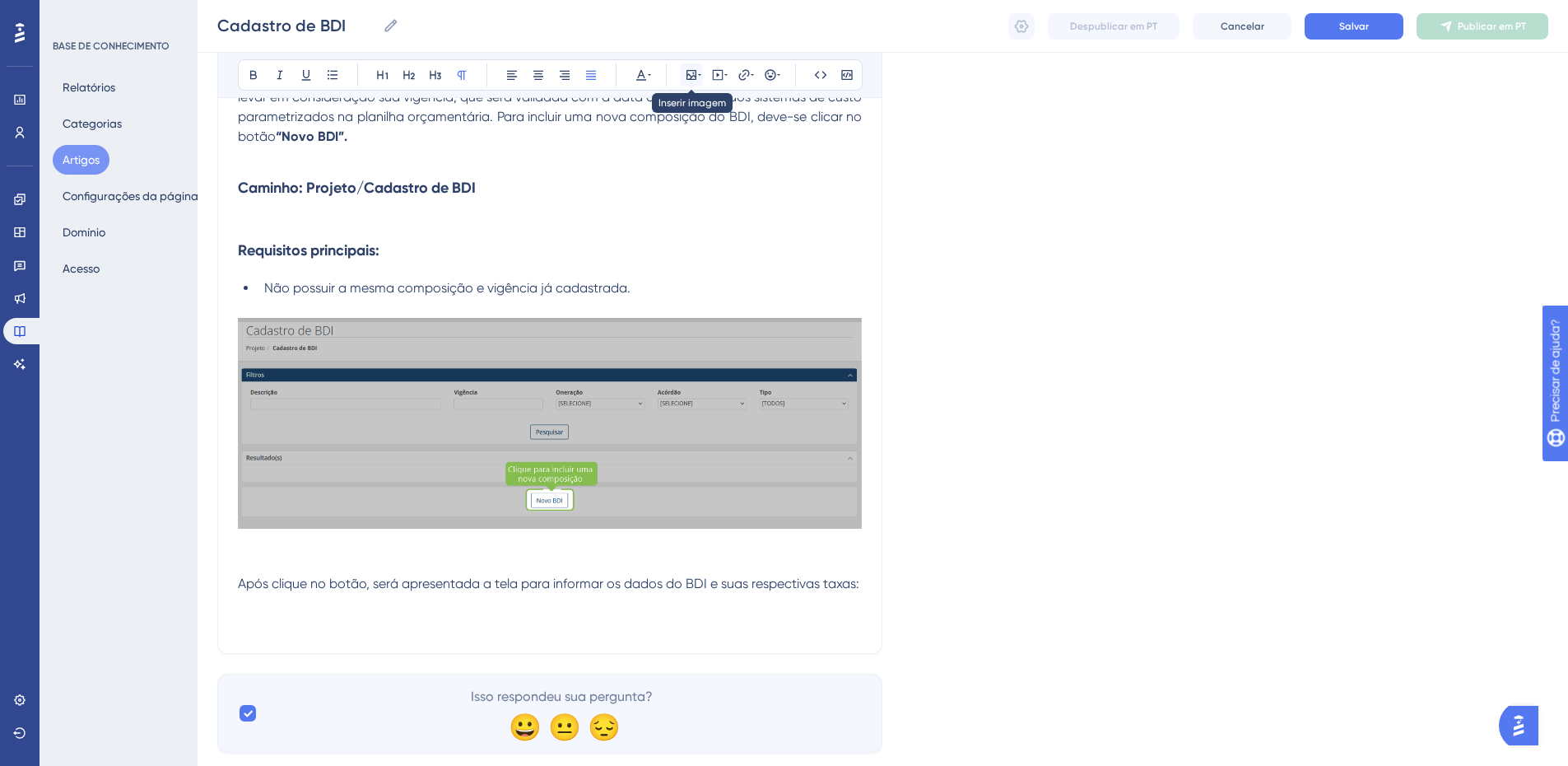
click at [688, 71] on icon at bounding box center [691, 74] width 13 height 13
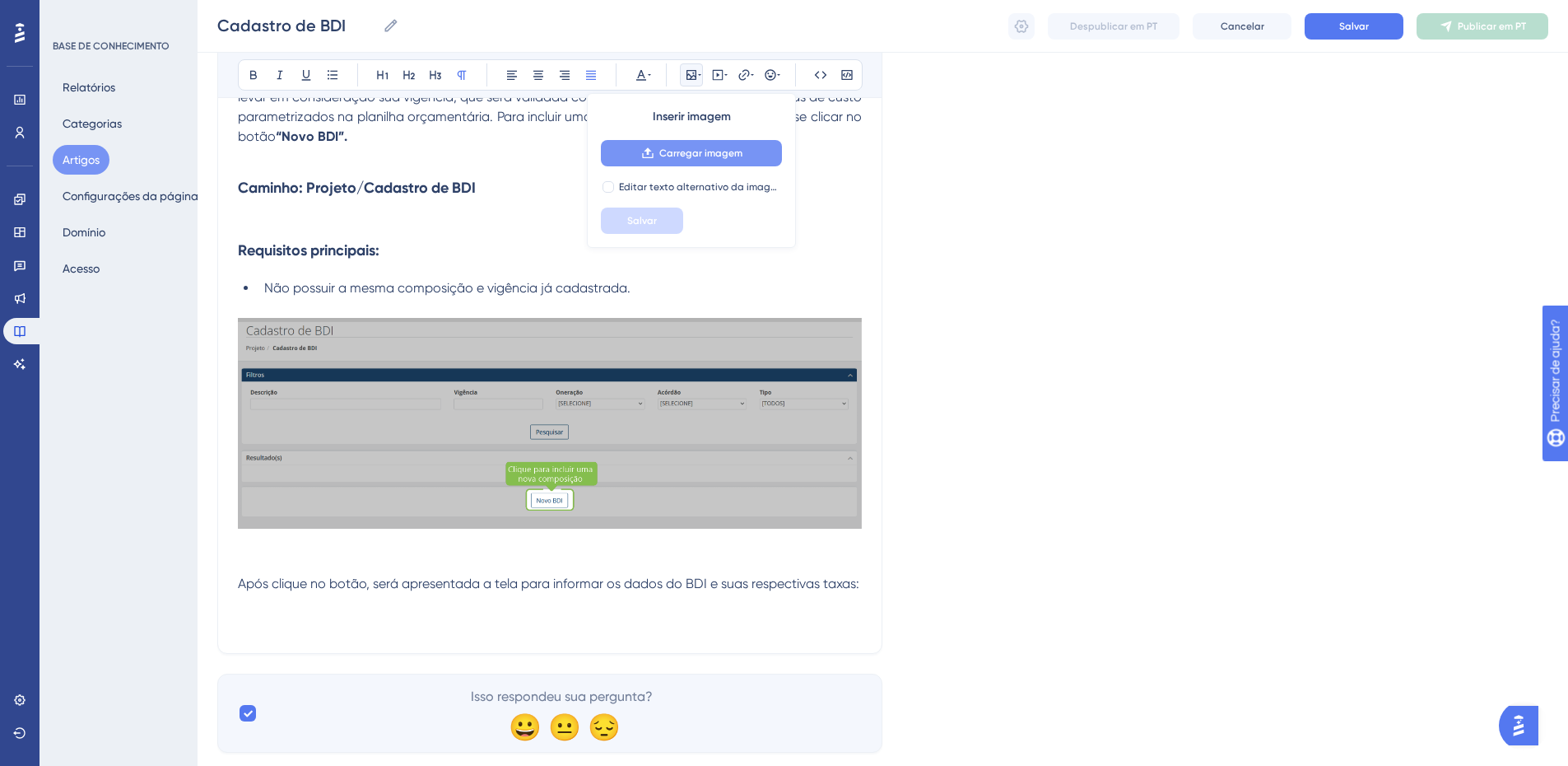
click at [667, 148] on font "Carregar imagem" at bounding box center [701, 154] width 83 height 12
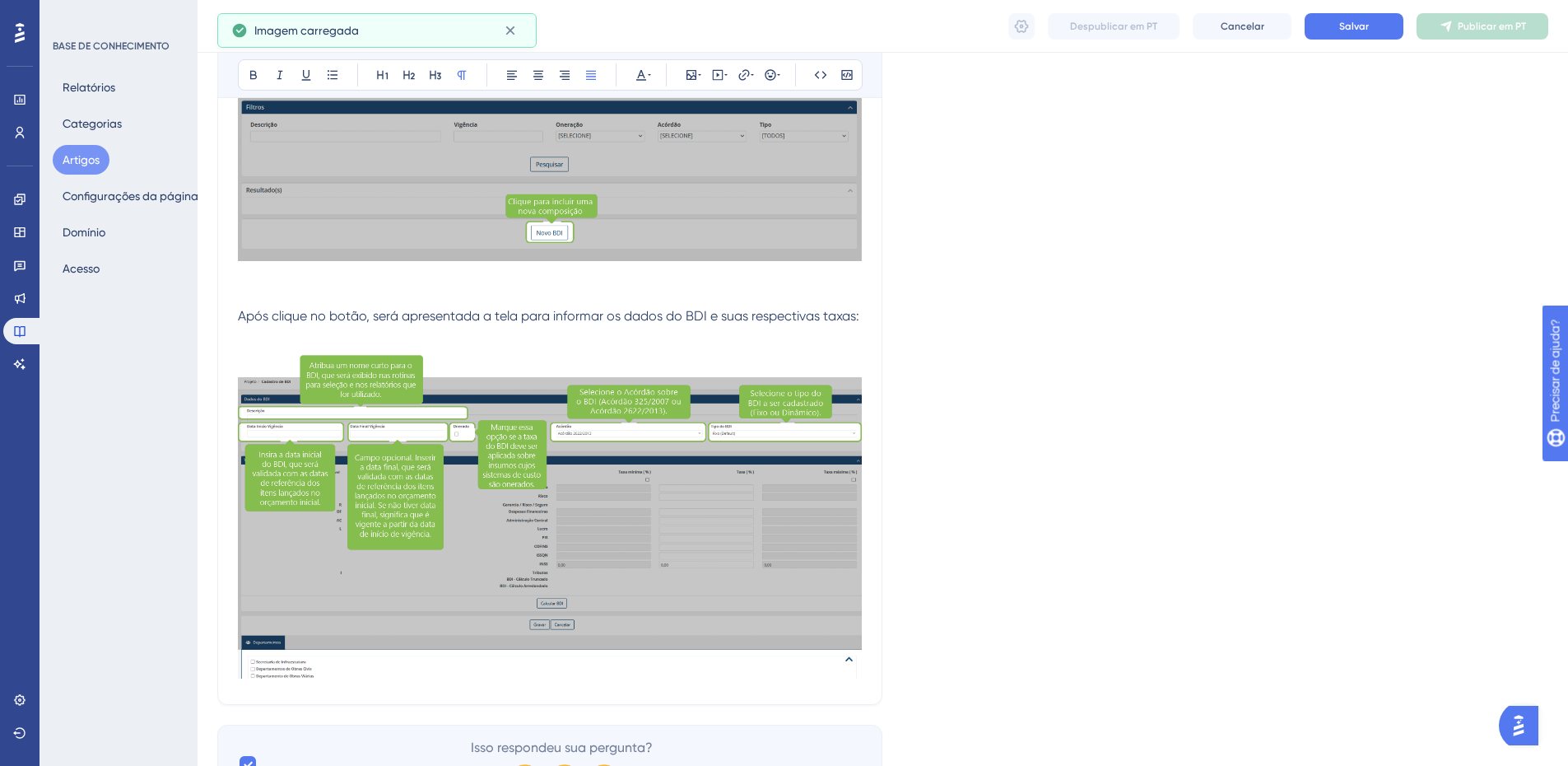
scroll to position [638, 0]
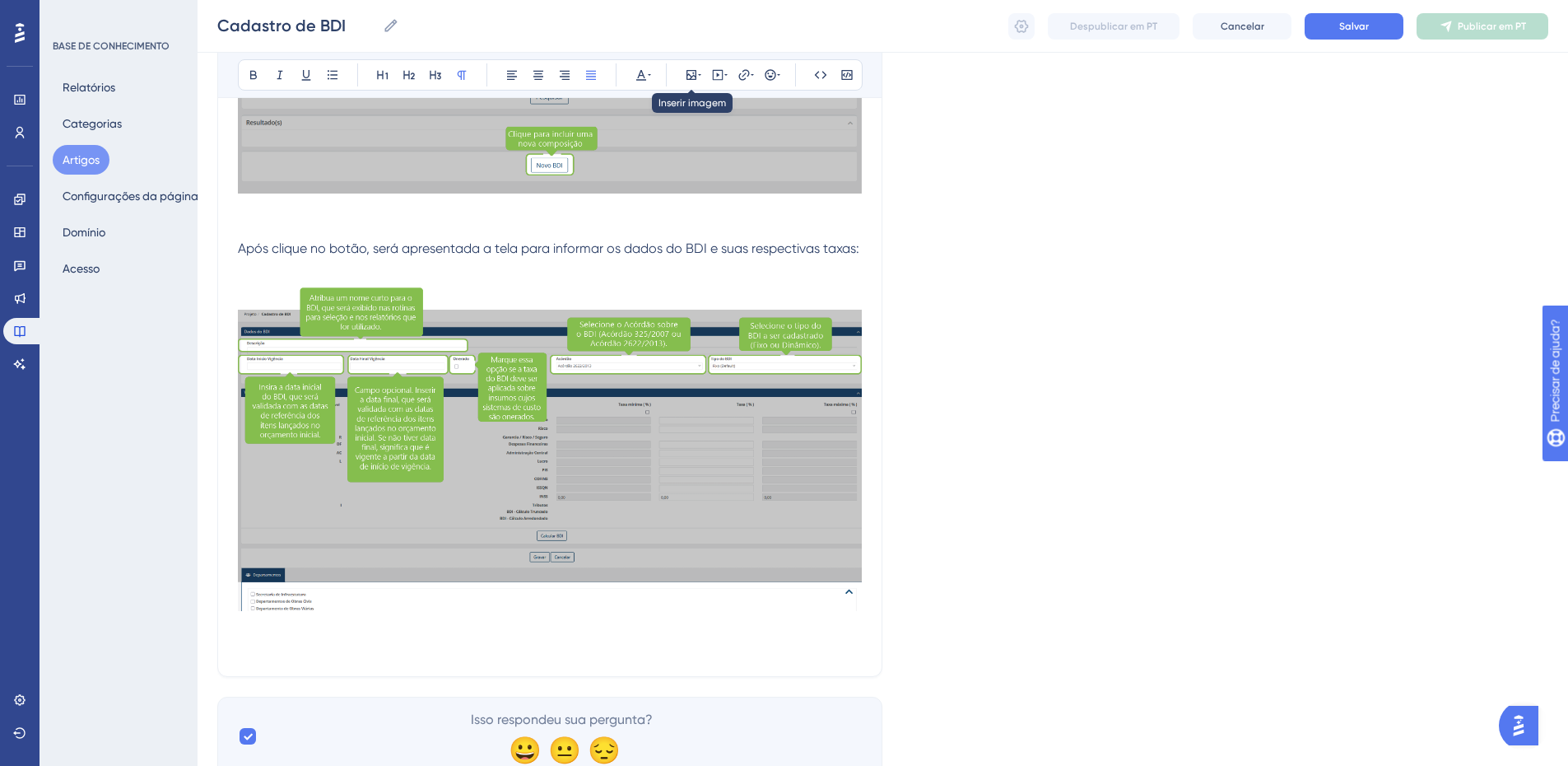
drag, startPoint x: 695, startPoint y: 79, endPoint x: 695, endPoint y: 89, distance: 10.0
click at [695, 79] on icon at bounding box center [691, 75] width 10 height 10
click at [690, 77] on icon at bounding box center [691, 74] width 13 height 13
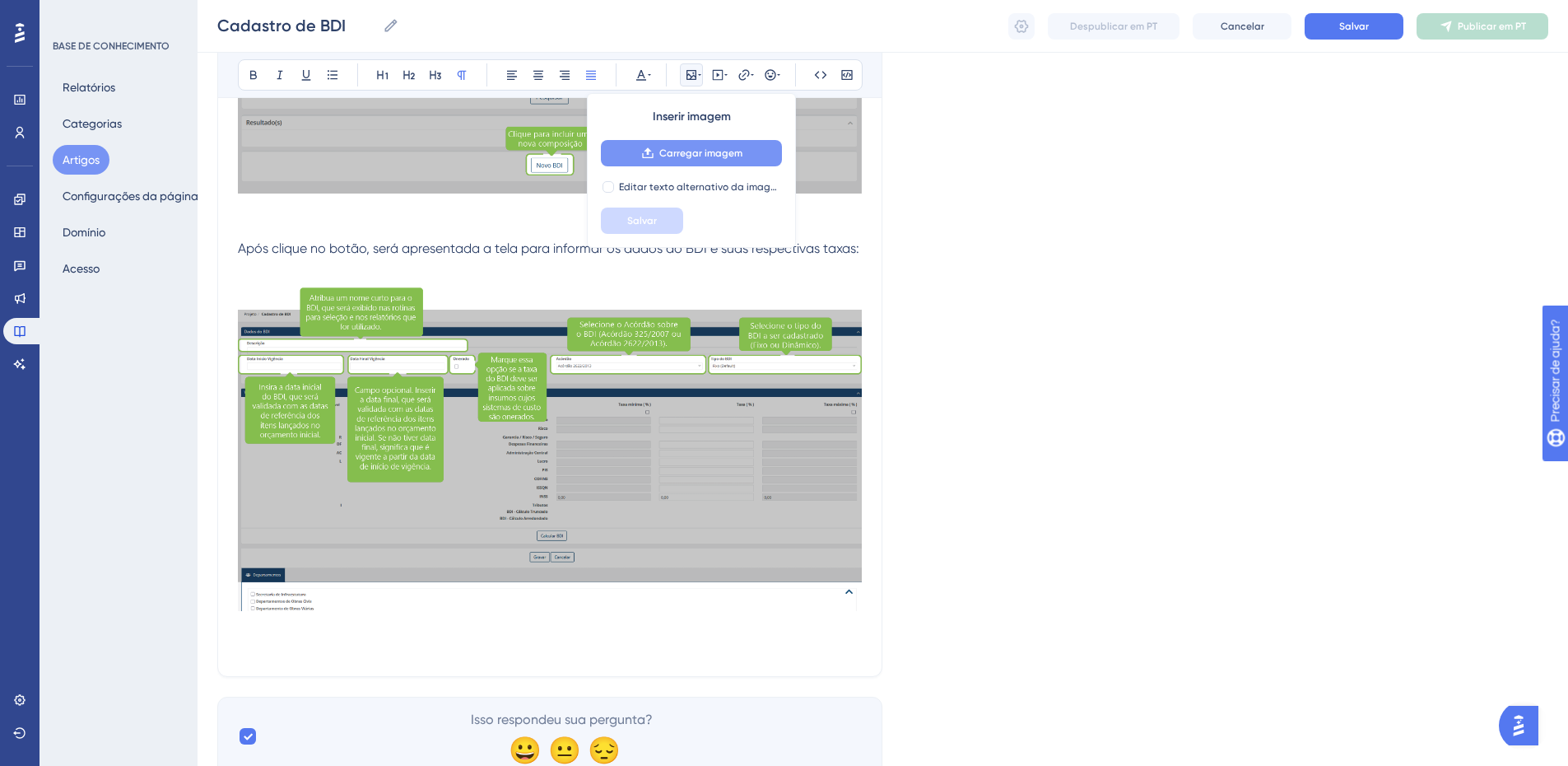
click at [690, 158] on font "Carregar imagem" at bounding box center [701, 154] width 83 height 12
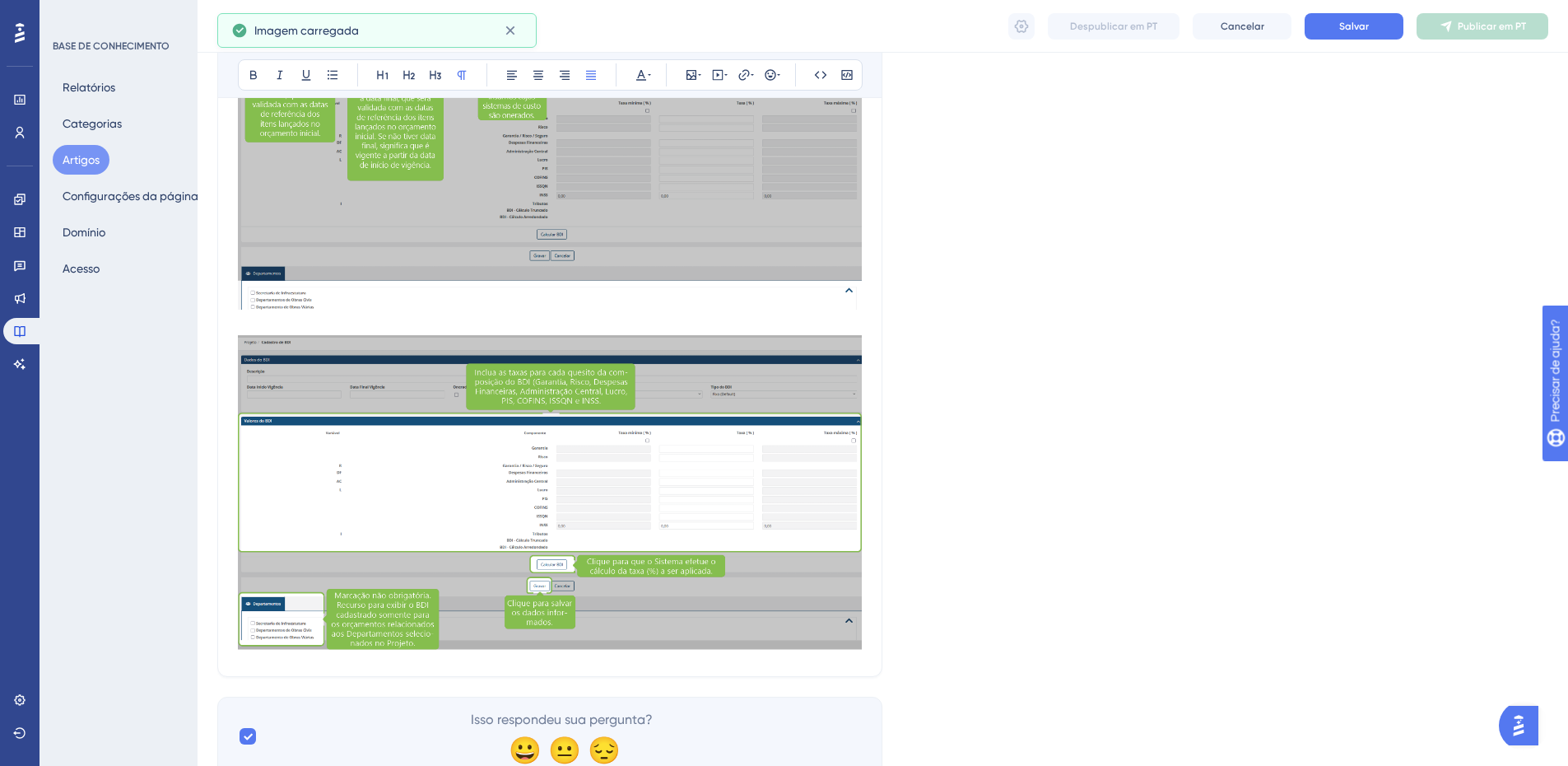
scroll to position [1001, 0]
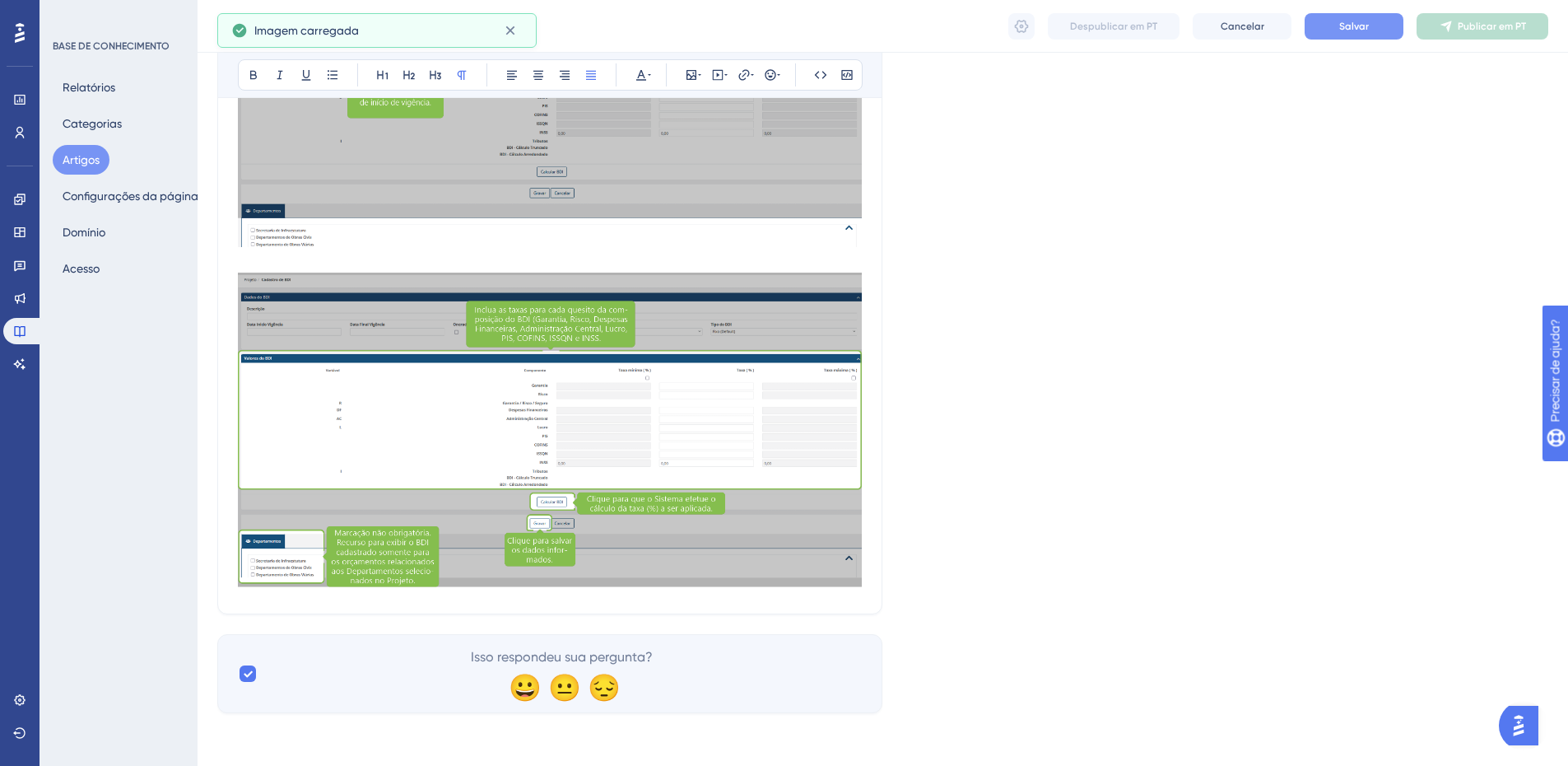
click at [1351, 33] on button "Salvar" at bounding box center [1355, 26] width 99 height 27
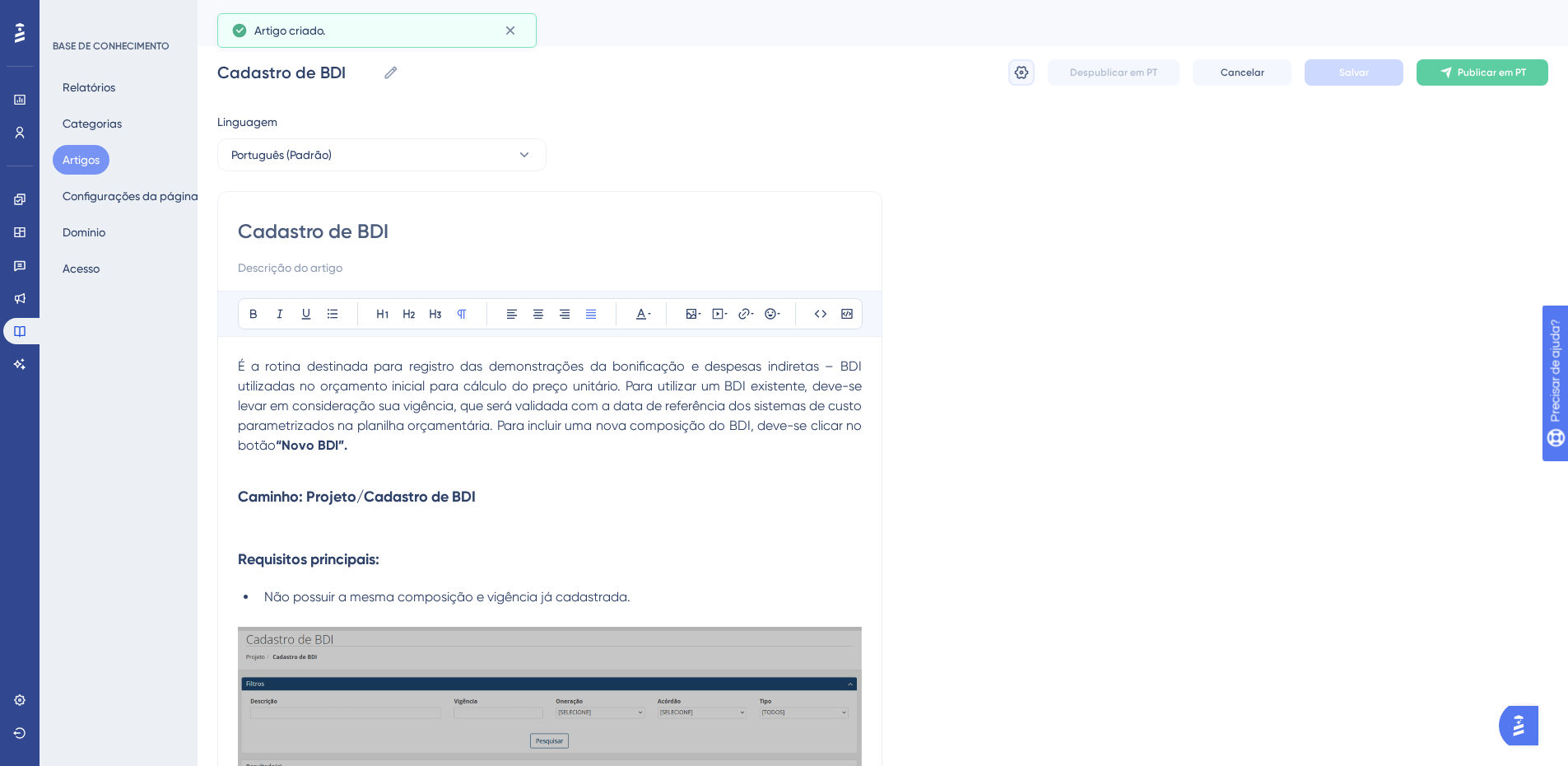
click at [1019, 70] on icon at bounding box center [1022, 72] width 17 height 17
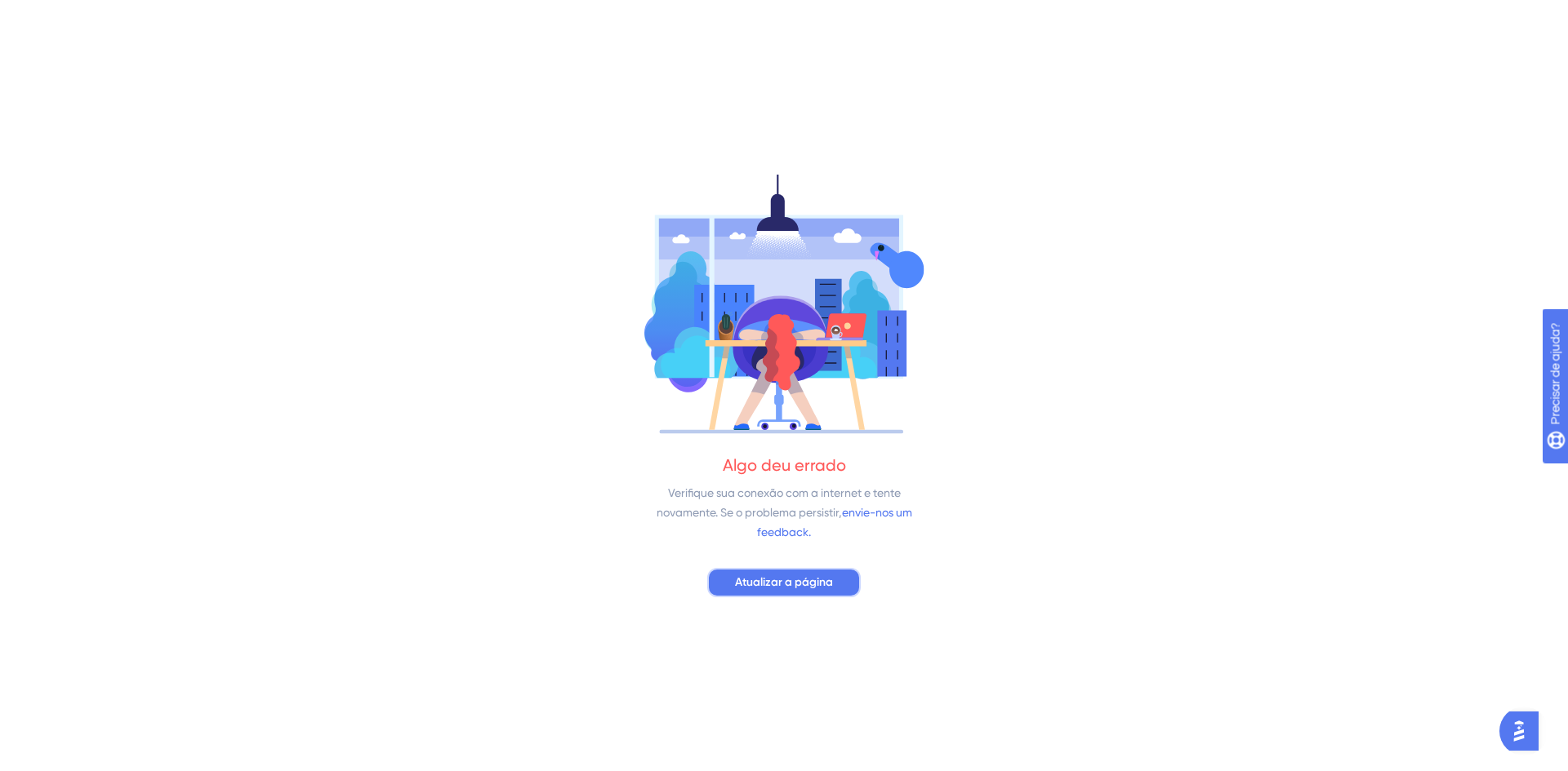
click at [794, 579] on font "Atualizar a página" at bounding box center [784, 582] width 98 height 14
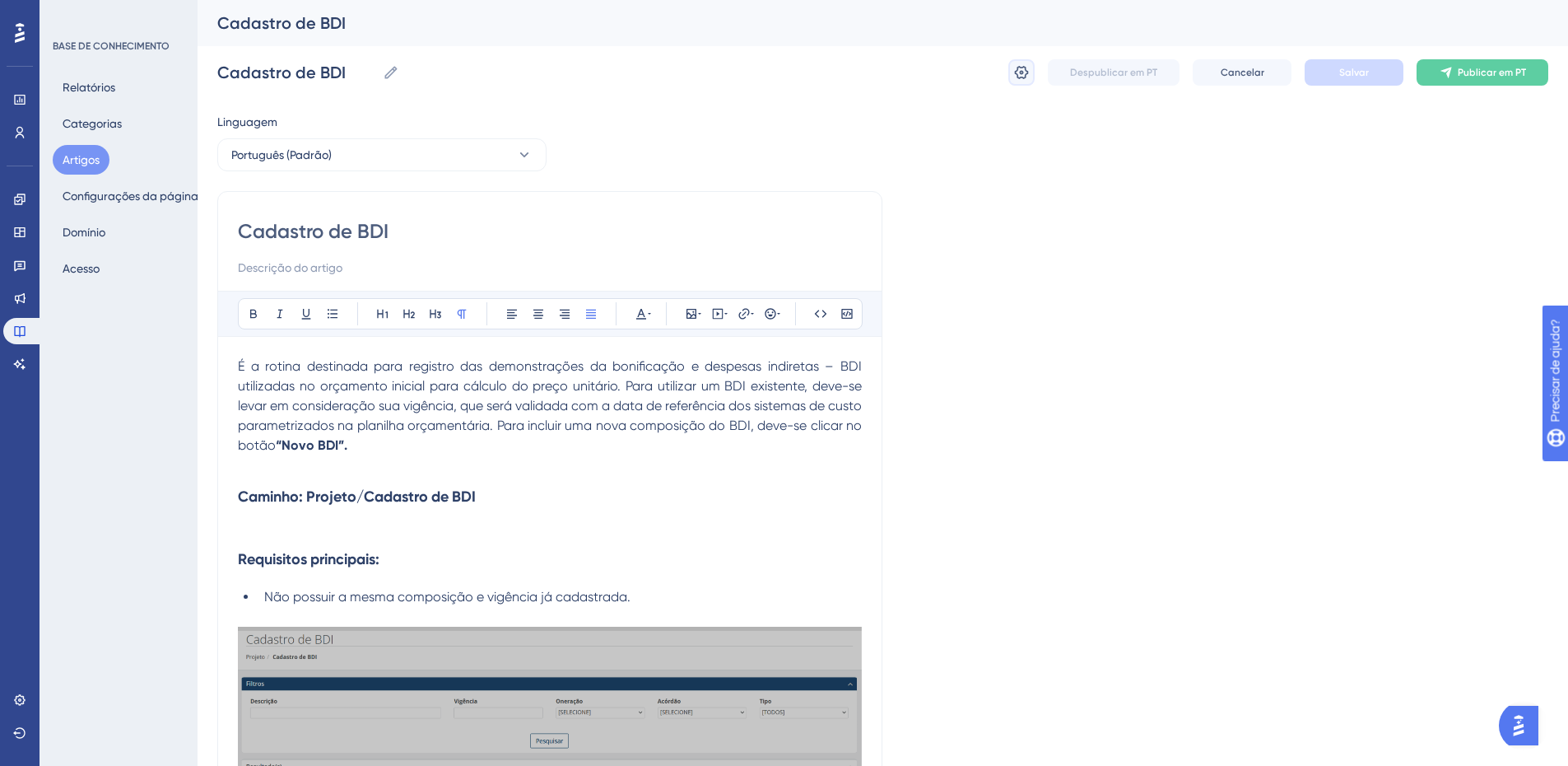
click at [1023, 74] on icon at bounding box center [1023, 71] width 14 height 13
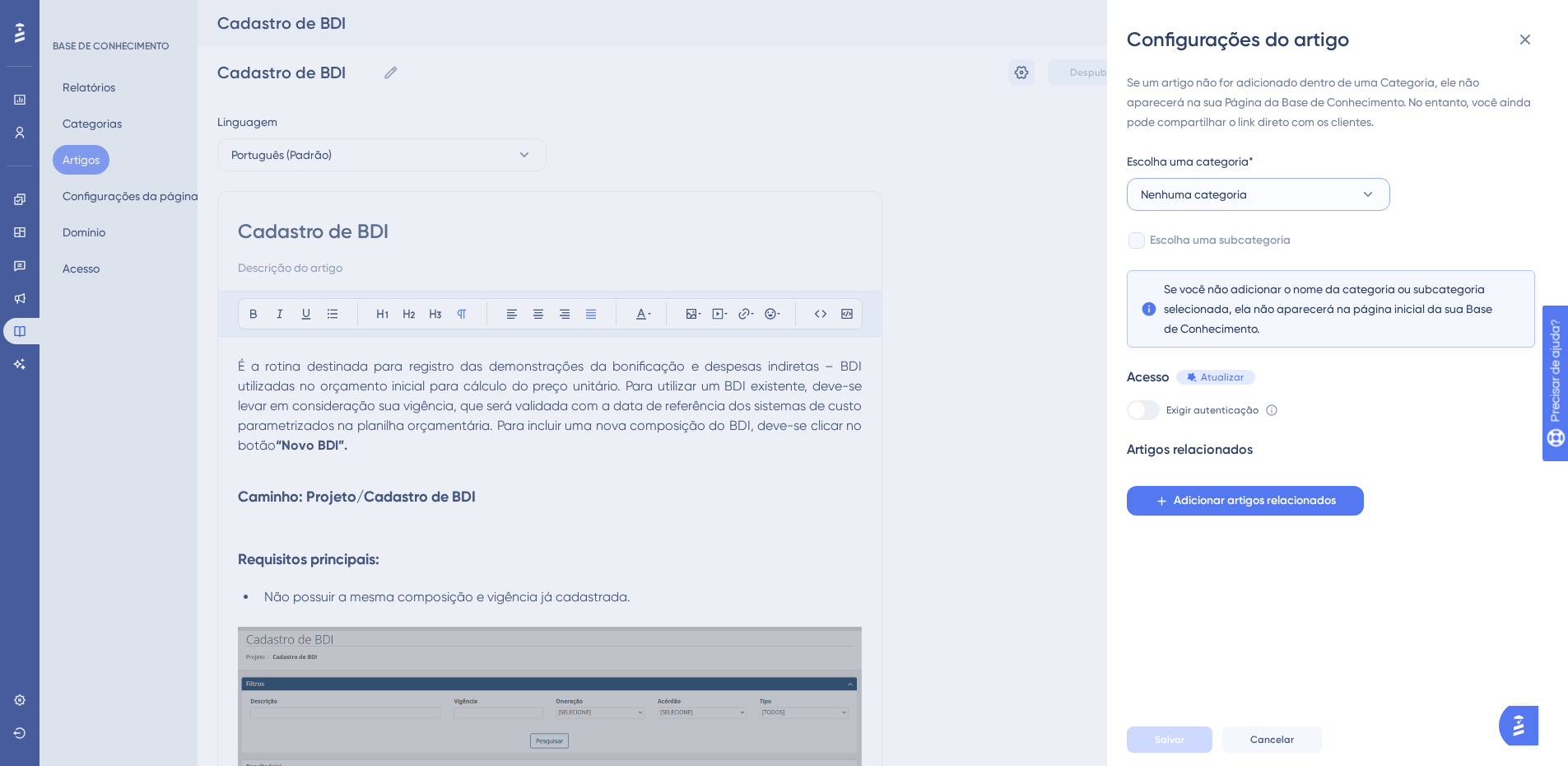
click at [1288, 196] on button "Nenhuma categoria" at bounding box center [1259, 193] width 264 height 33
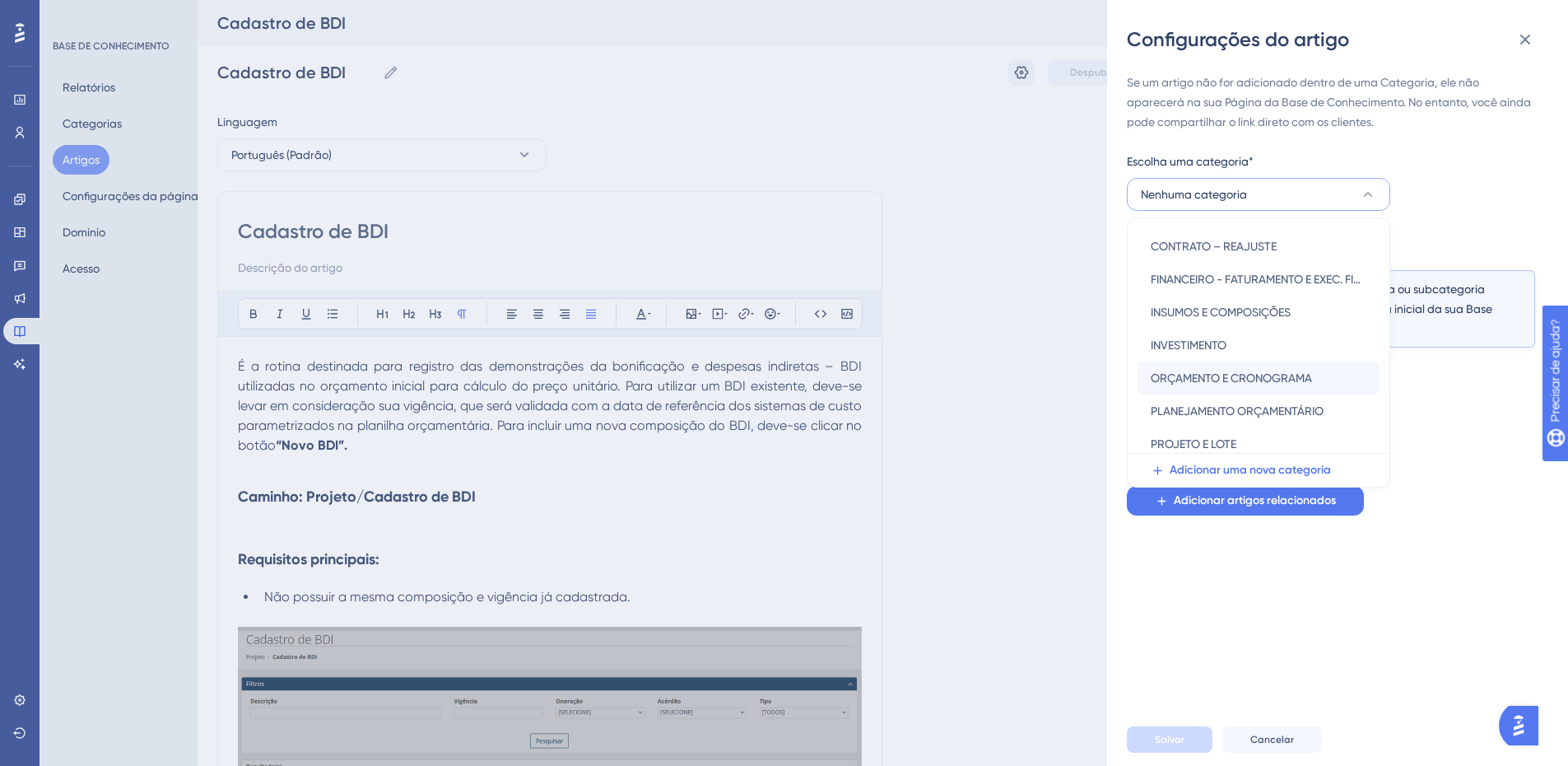
scroll to position [164, 0]
click at [1223, 379] on font "ORÇAMENTO E CRONOGRAMA" at bounding box center [1232, 377] width 162 height 13
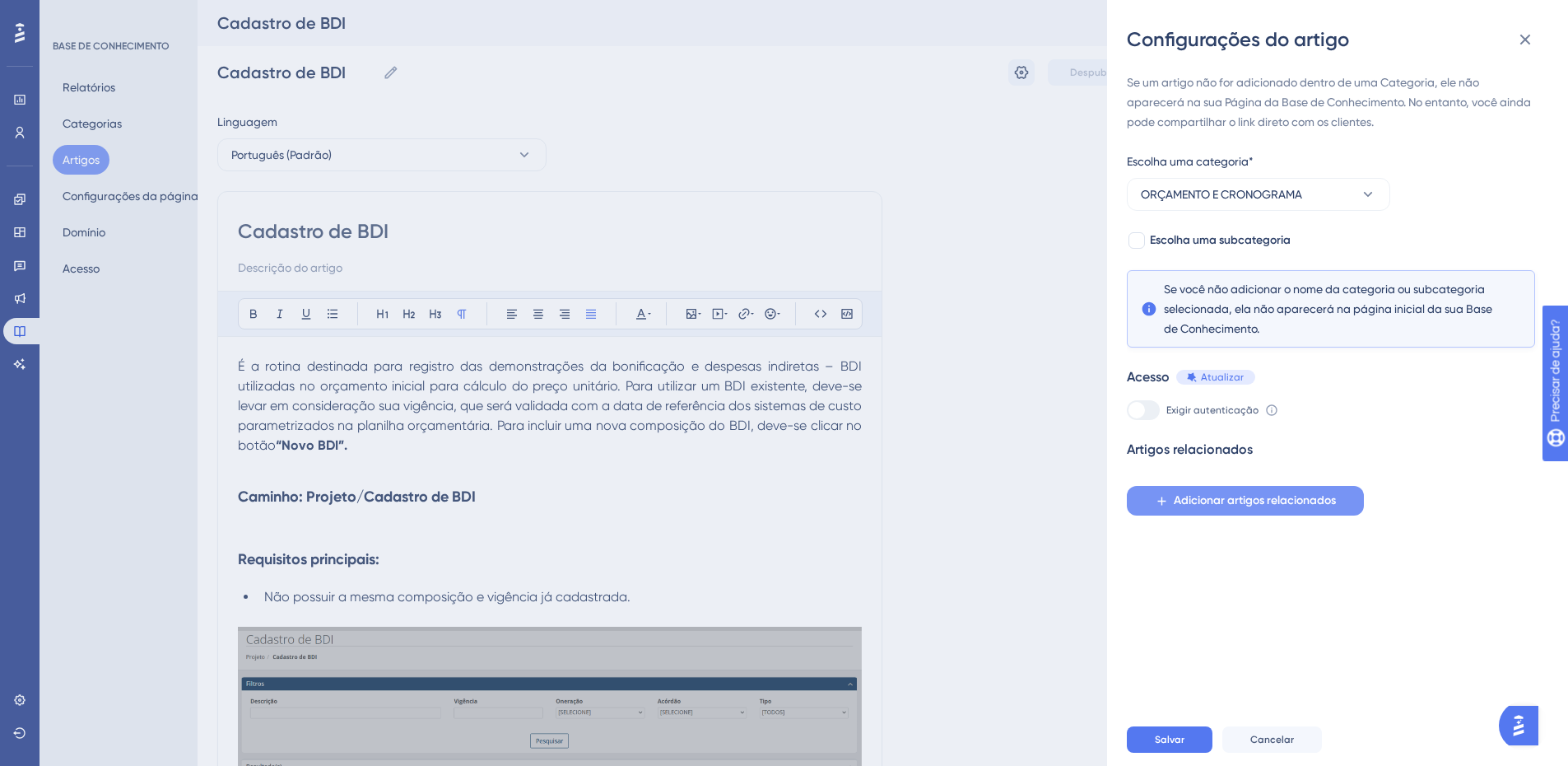
click at [1213, 494] on font "Adicionar artigos relacionados" at bounding box center [1256, 500] width 163 height 14
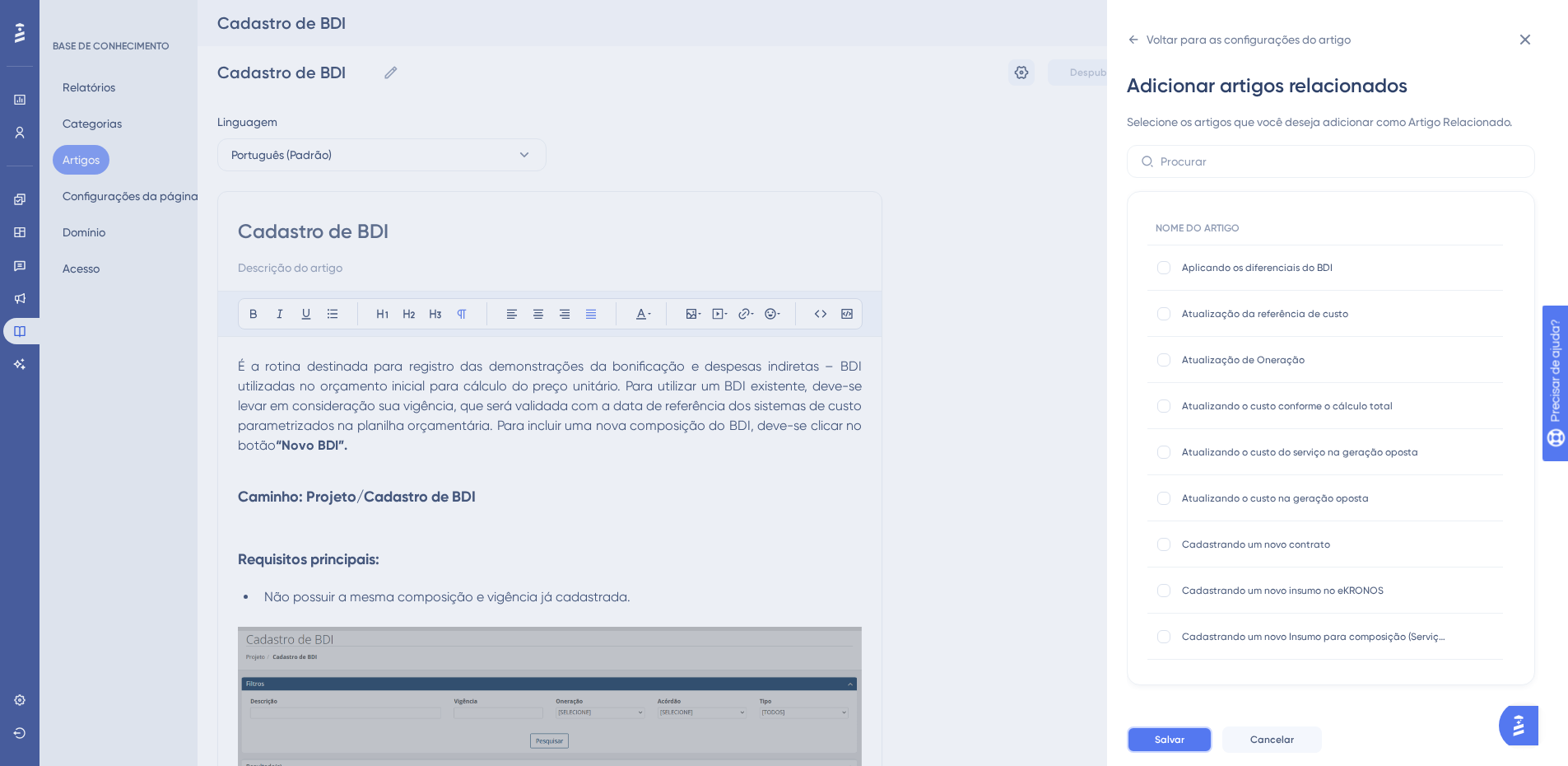
click at [1170, 745] on font "Salvar" at bounding box center [1170, 740] width 30 height 12
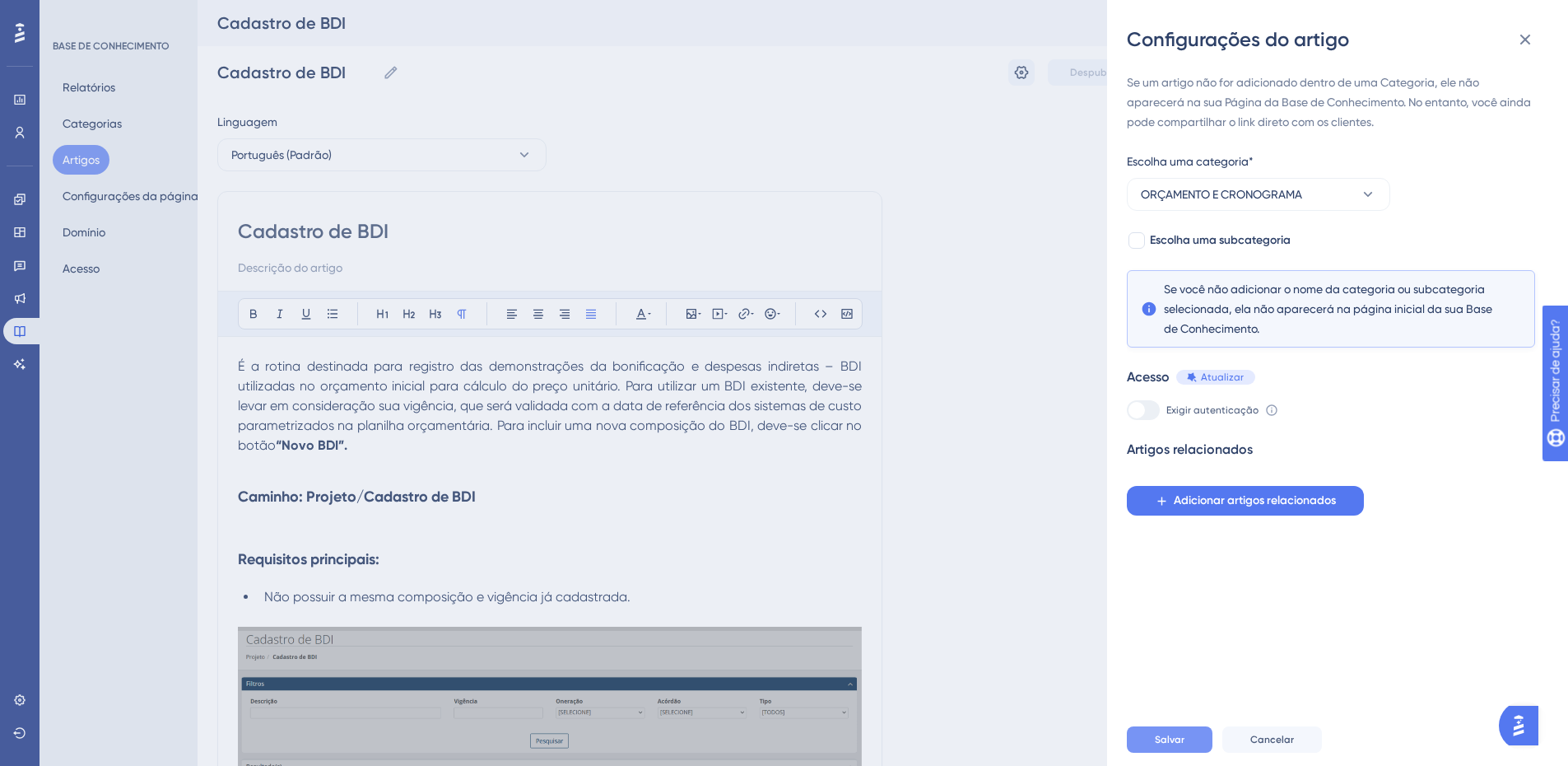
click at [1155, 745] on font "Salvar" at bounding box center [1170, 740] width 30 height 12
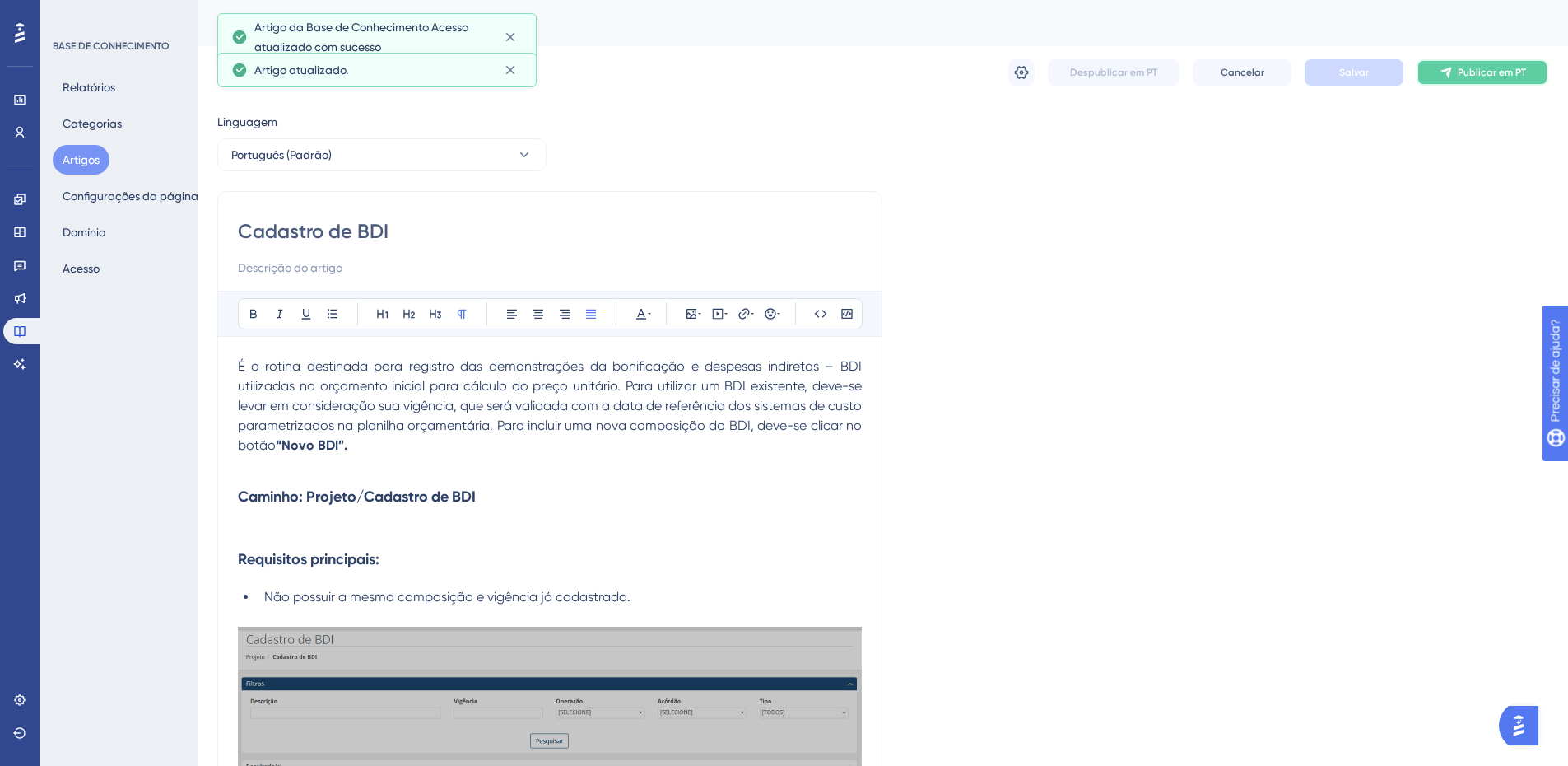
click at [1486, 75] on font "Publicar em PT" at bounding box center [1492, 72] width 68 height 12
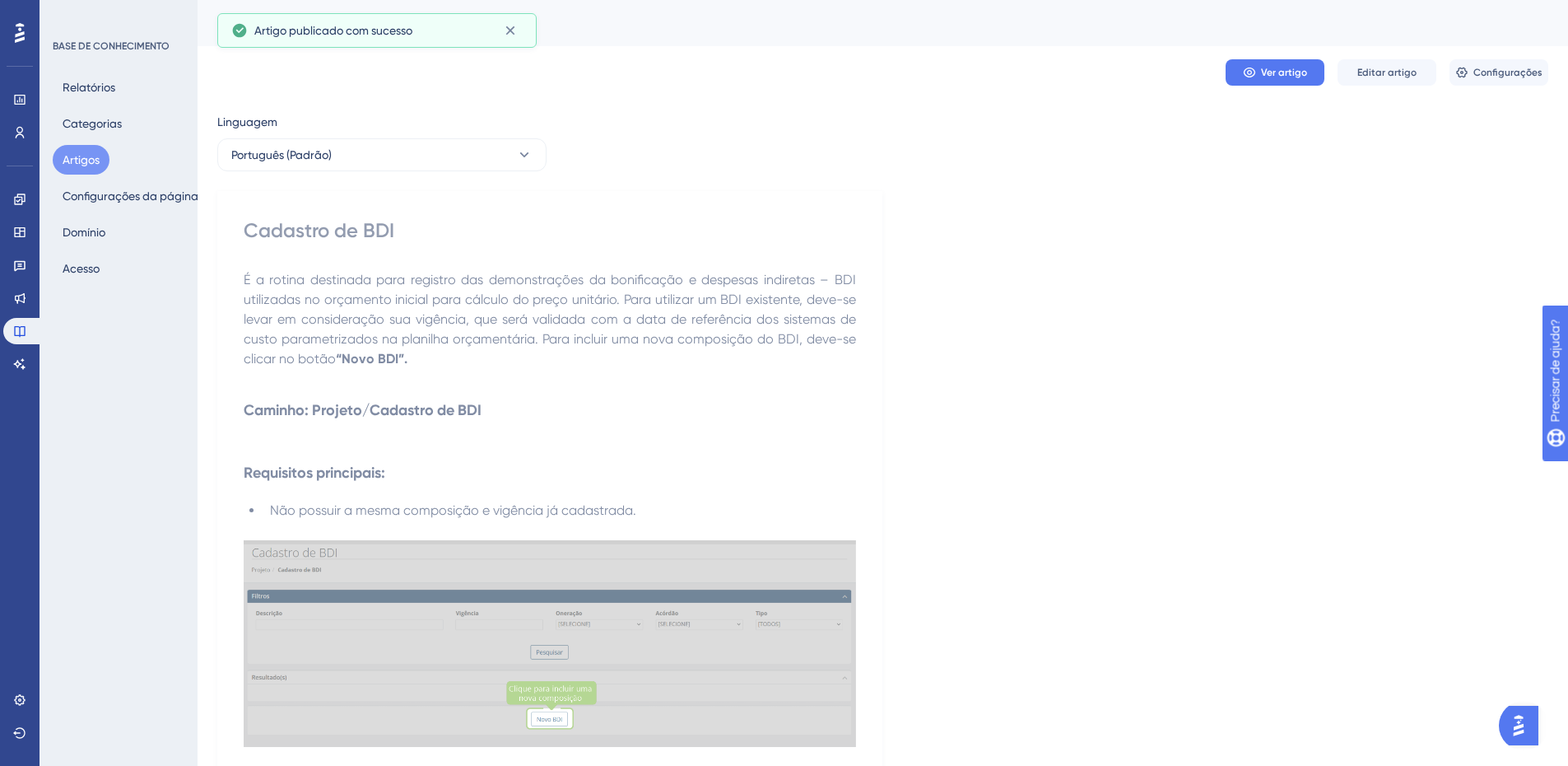
click at [99, 158] on font "Artigos" at bounding box center [80, 159] width 37 height 13
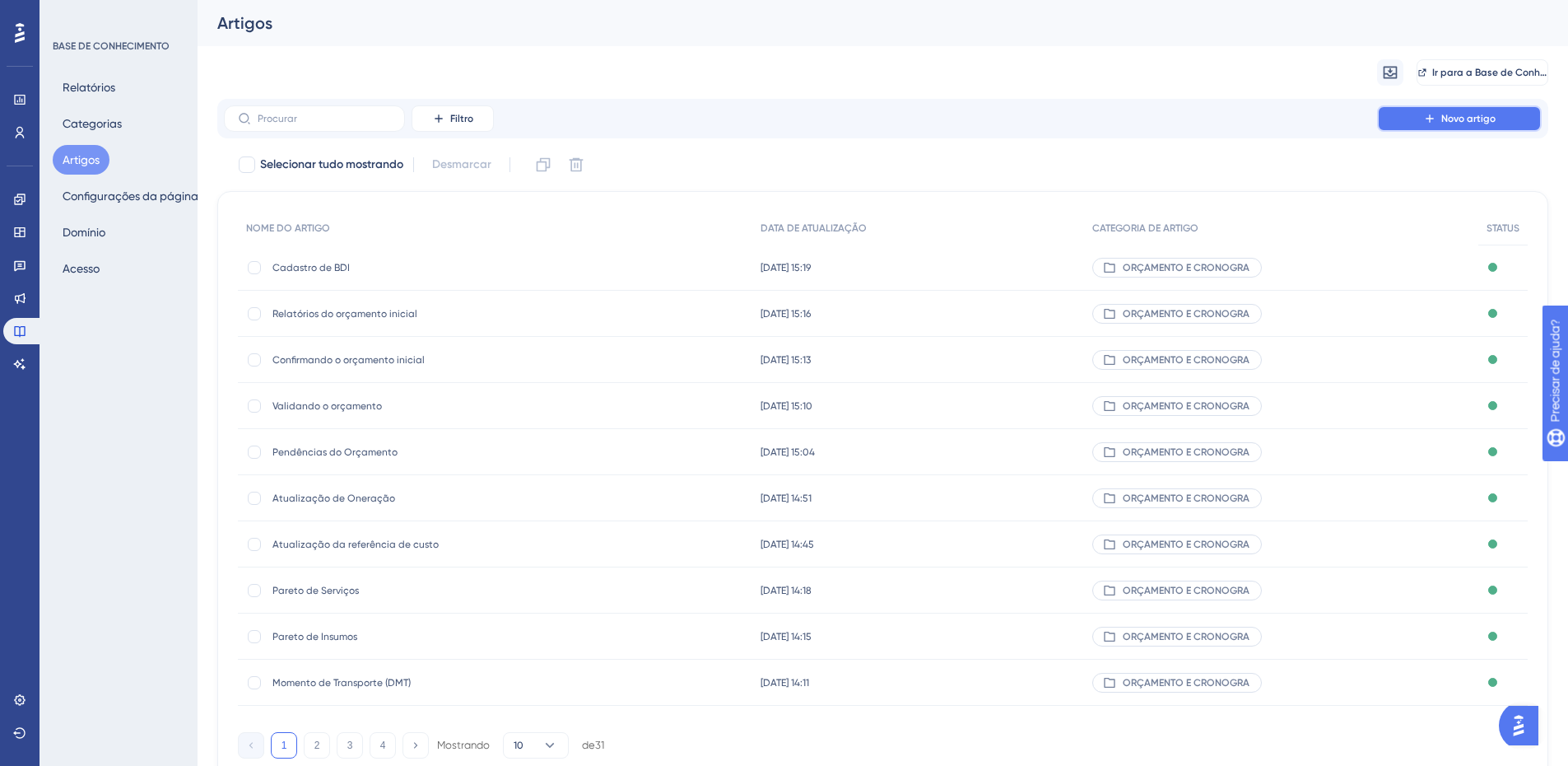
click at [1401, 117] on button "Novo artigo" at bounding box center [1460, 118] width 165 height 27
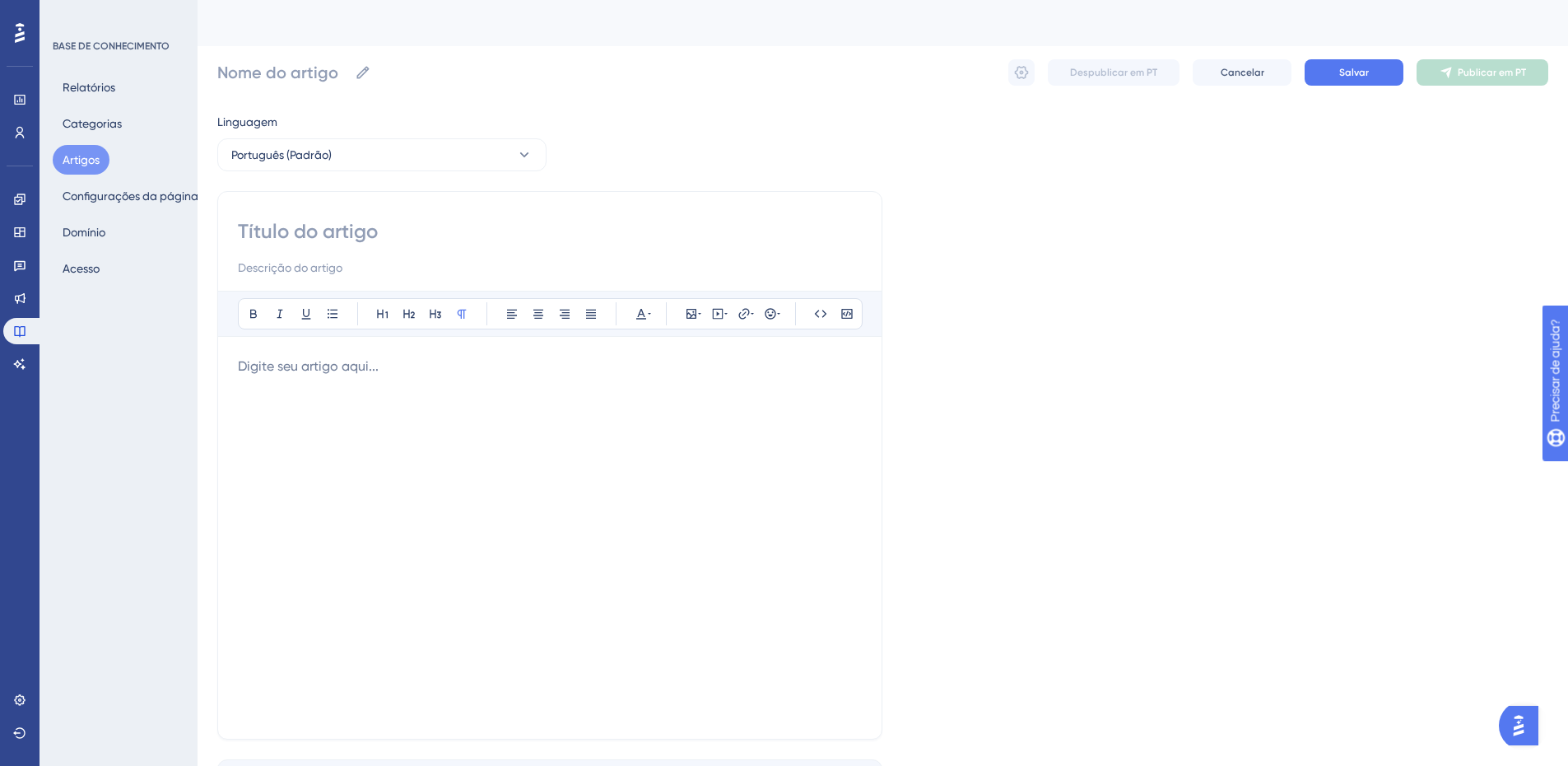
click at [250, 229] on input at bounding box center [549, 231] width 624 height 27
paste input "Restaurando o orçamento inicial confirmado:"
type input "Restaurando o orçamento inicial confirmado:"
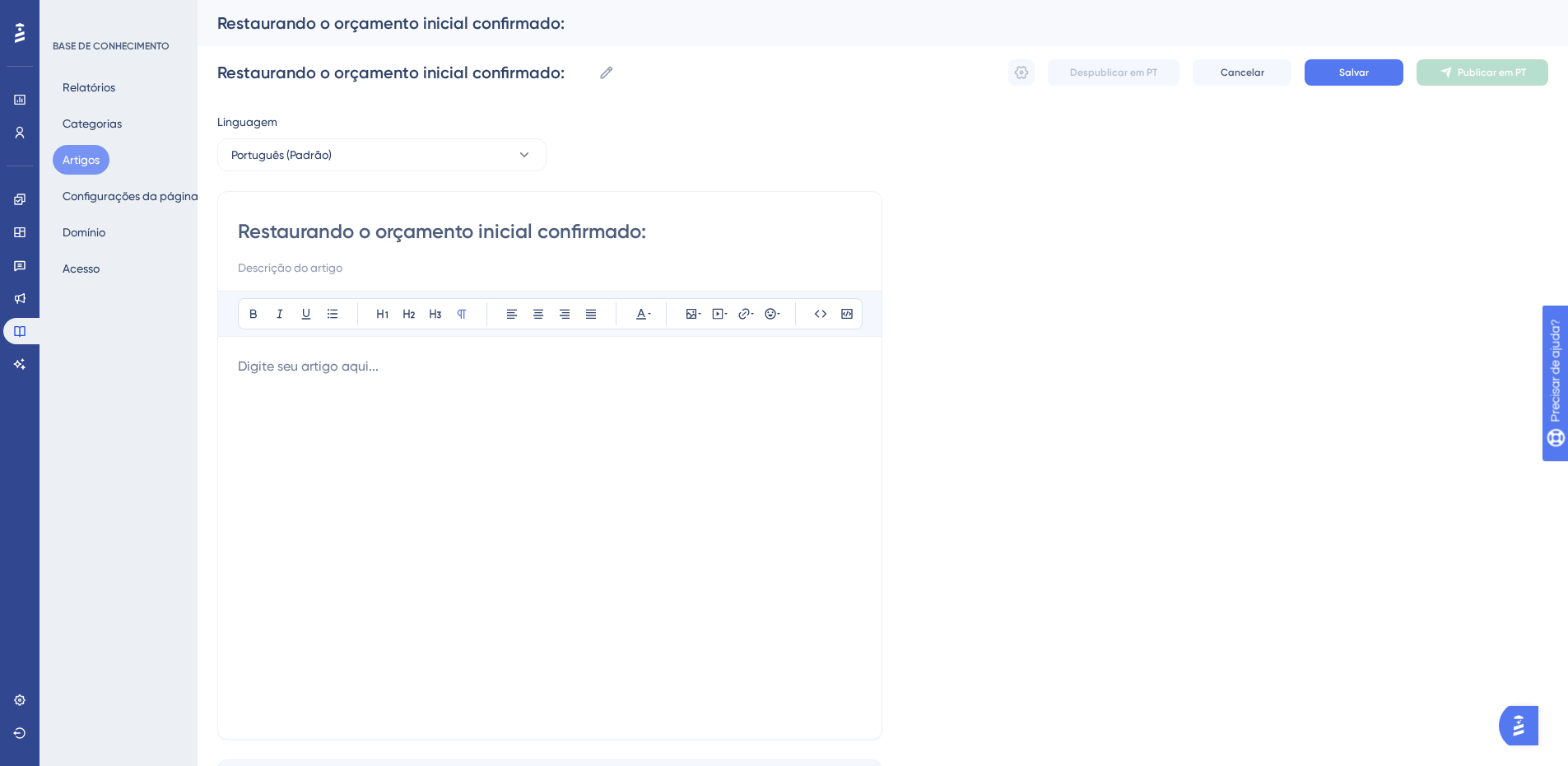
type input "Restaurando o orçamento inicial confirmado:"
click at [282, 372] on p at bounding box center [549, 366] width 624 height 20
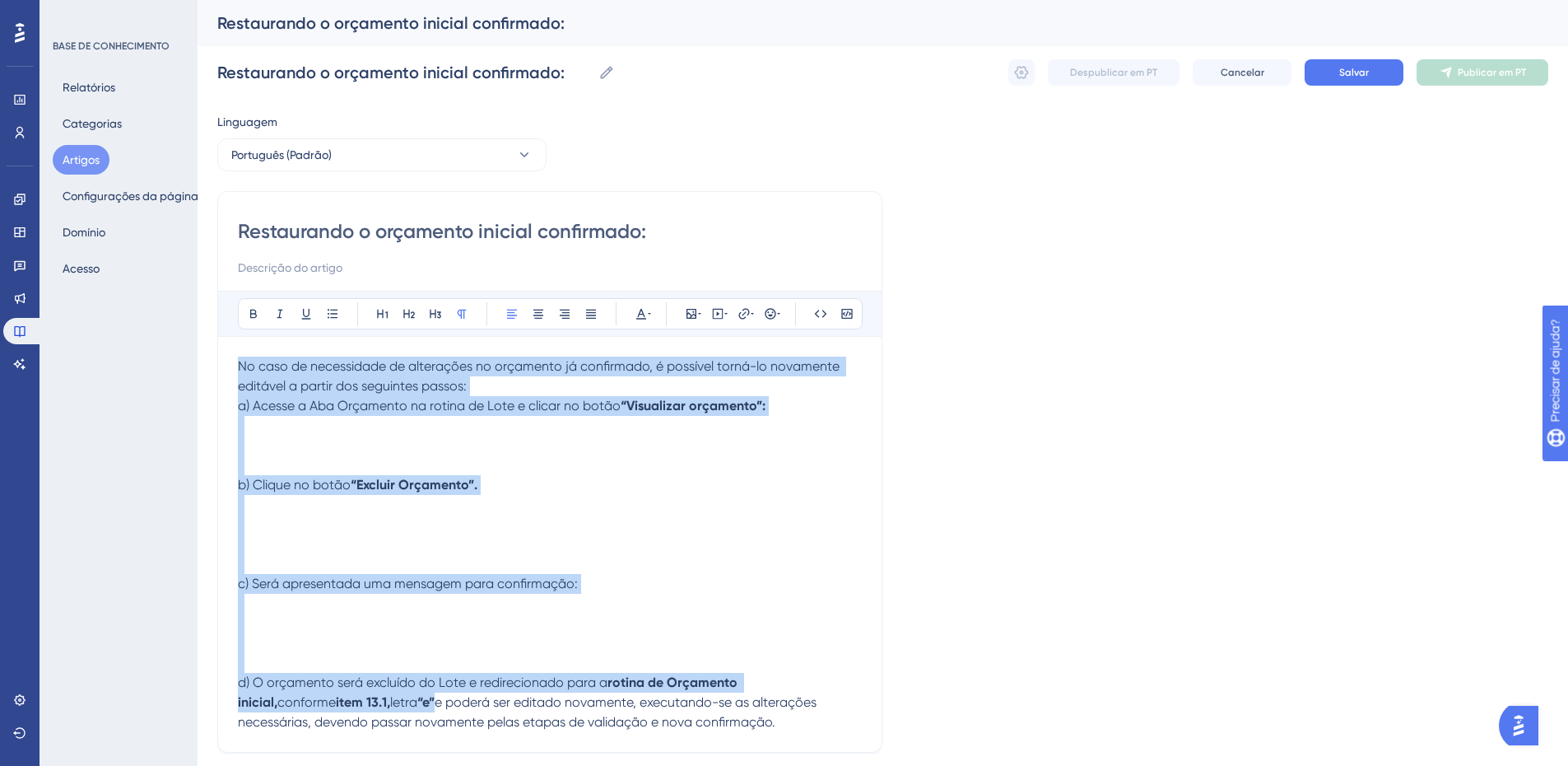
drag, startPoint x: 703, startPoint y: 726, endPoint x: 199, endPoint y: 352, distance: 627.6
click at [197, 352] on div "Desempenho Usuários Noivado Widgets Opinião Atualizações de produtos Base de co…" at bounding box center [883, 439] width 1371 height 878
click at [591, 310] on icon at bounding box center [591, 314] width 10 height 9
click at [395, 458] on p at bounding box center [549, 465] width 624 height 20
click at [321, 444] on p at bounding box center [549, 446] width 624 height 20
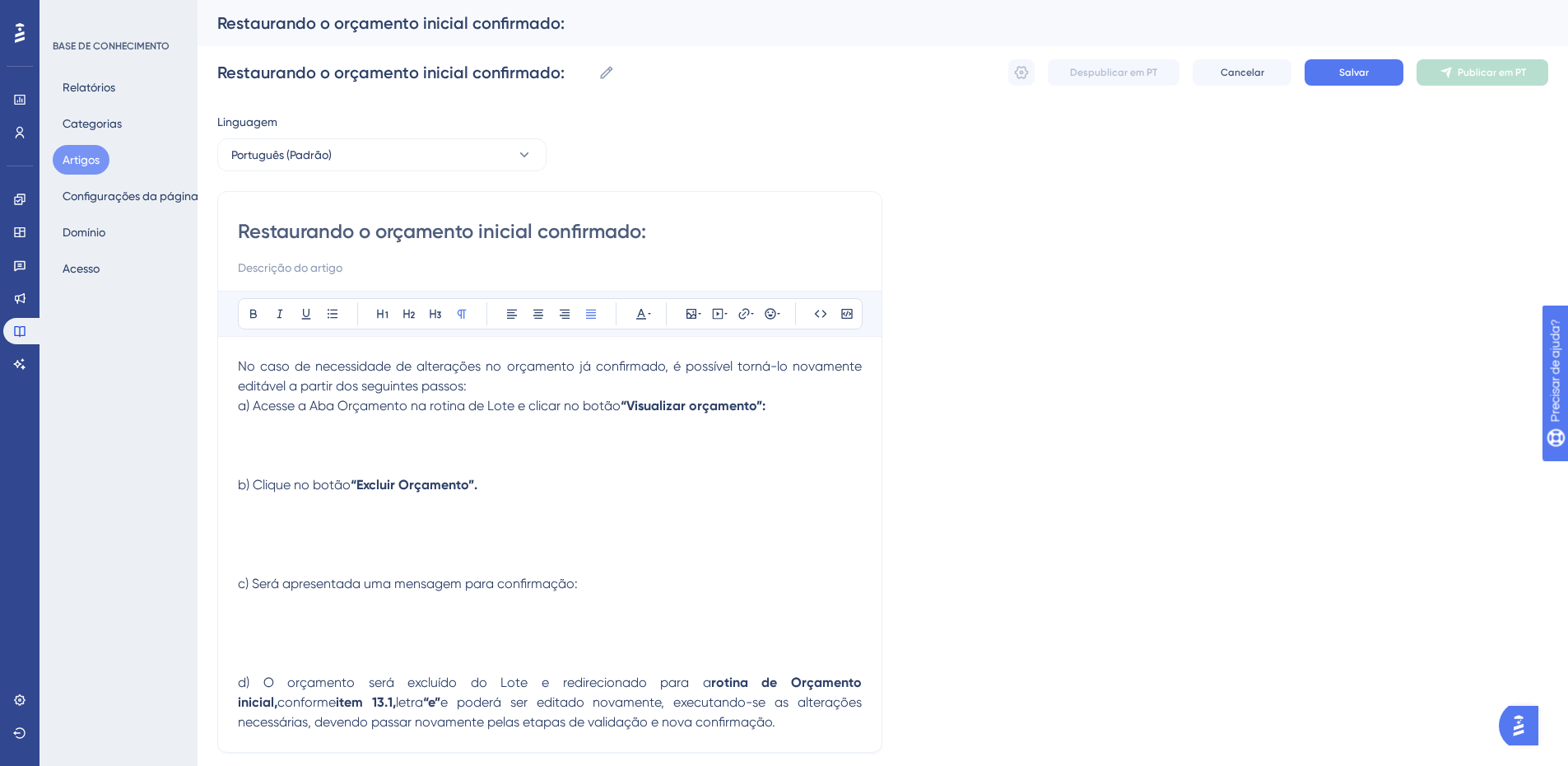
click at [477, 384] on p "No caso de necessidade de alterações no orçamento já confirmado, é possível tor…" at bounding box center [549, 376] width 624 height 40
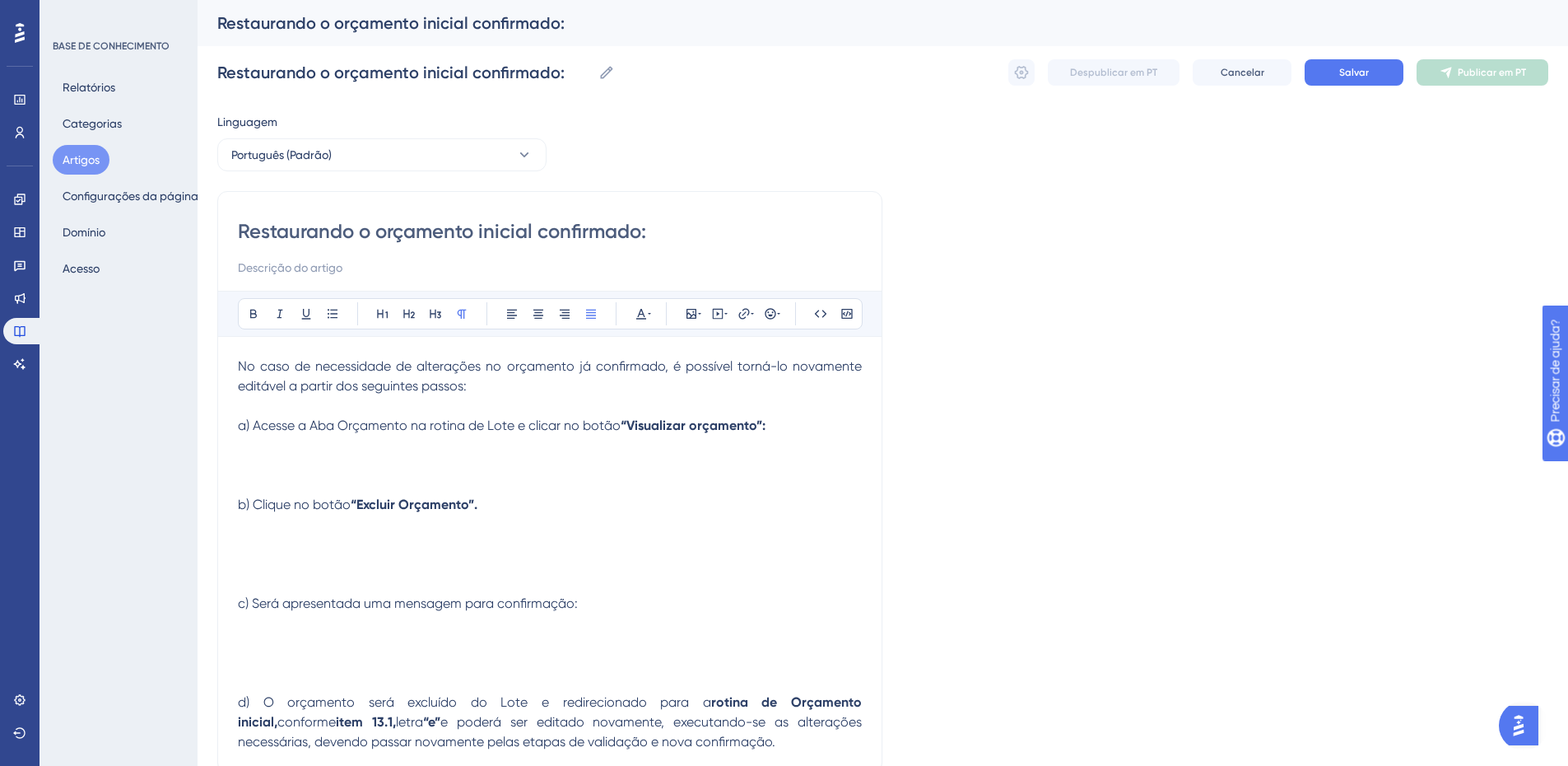
click at [272, 452] on p at bounding box center [549, 446] width 624 height 20
click at [688, 318] on icon at bounding box center [691, 314] width 13 height 13
click at [652, 398] on icon at bounding box center [648, 391] width 13 height 13
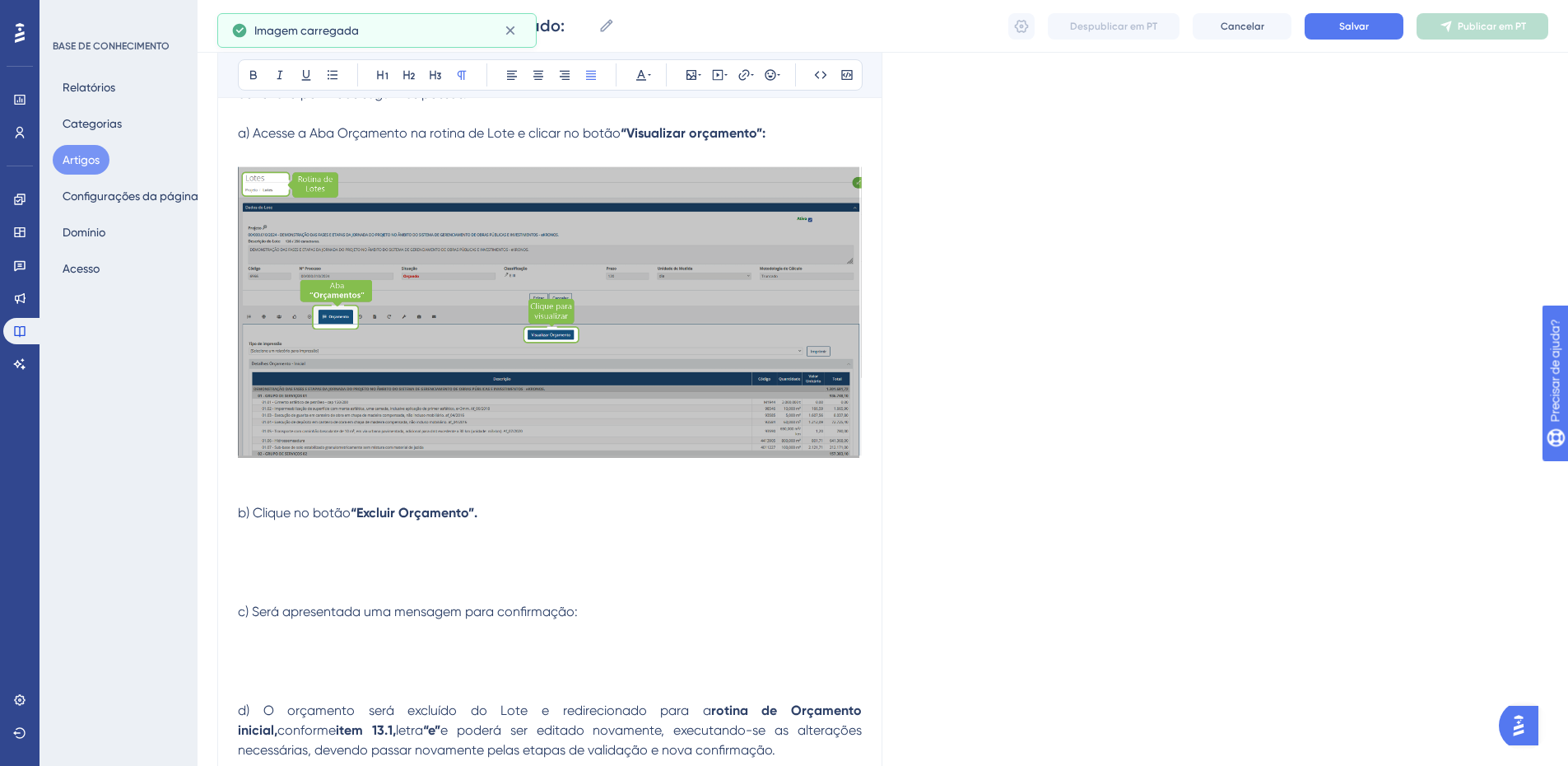
scroll to position [329, 0]
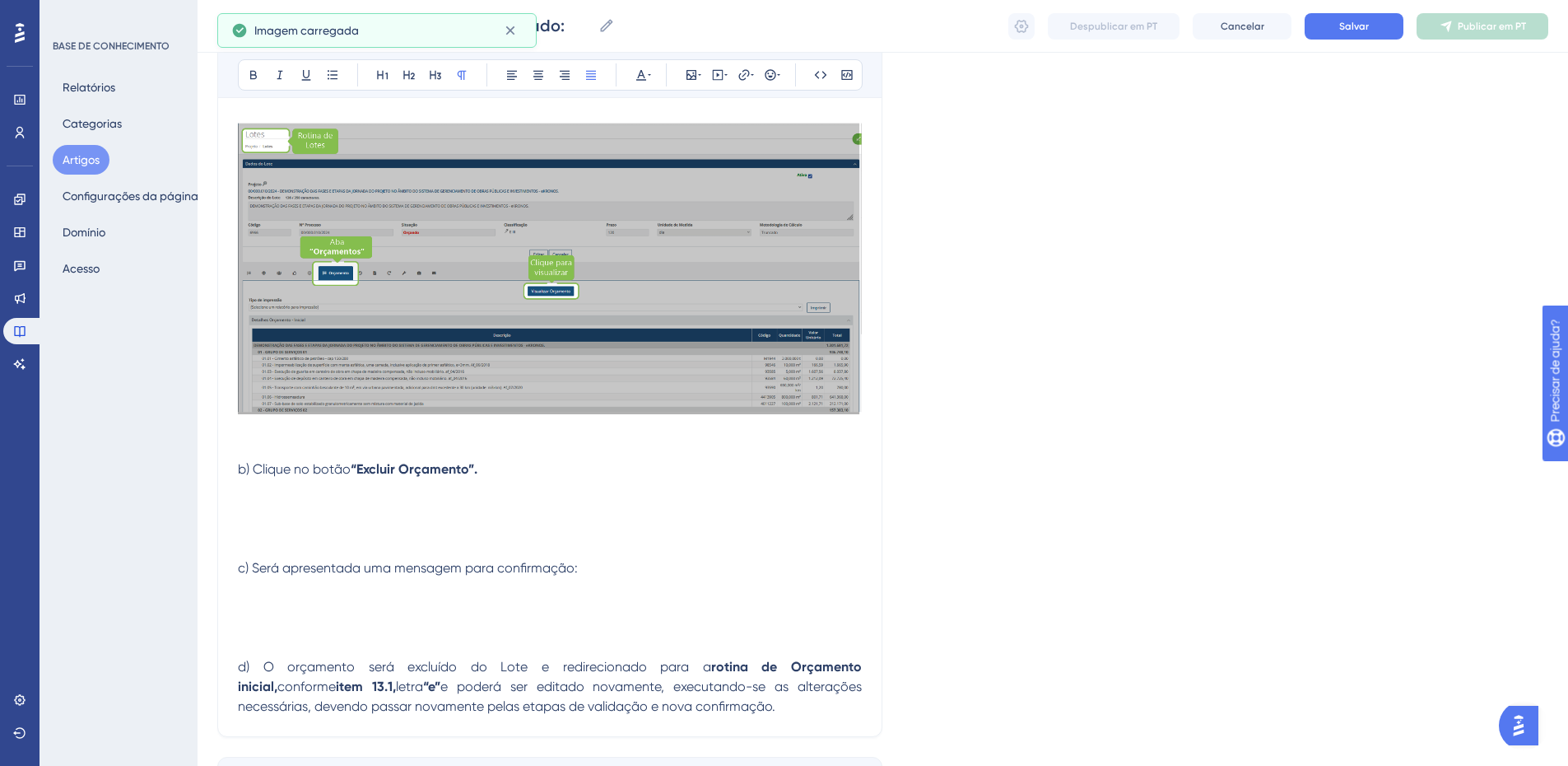
click at [271, 443] on p at bounding box center [549, 449] width 624 height 20
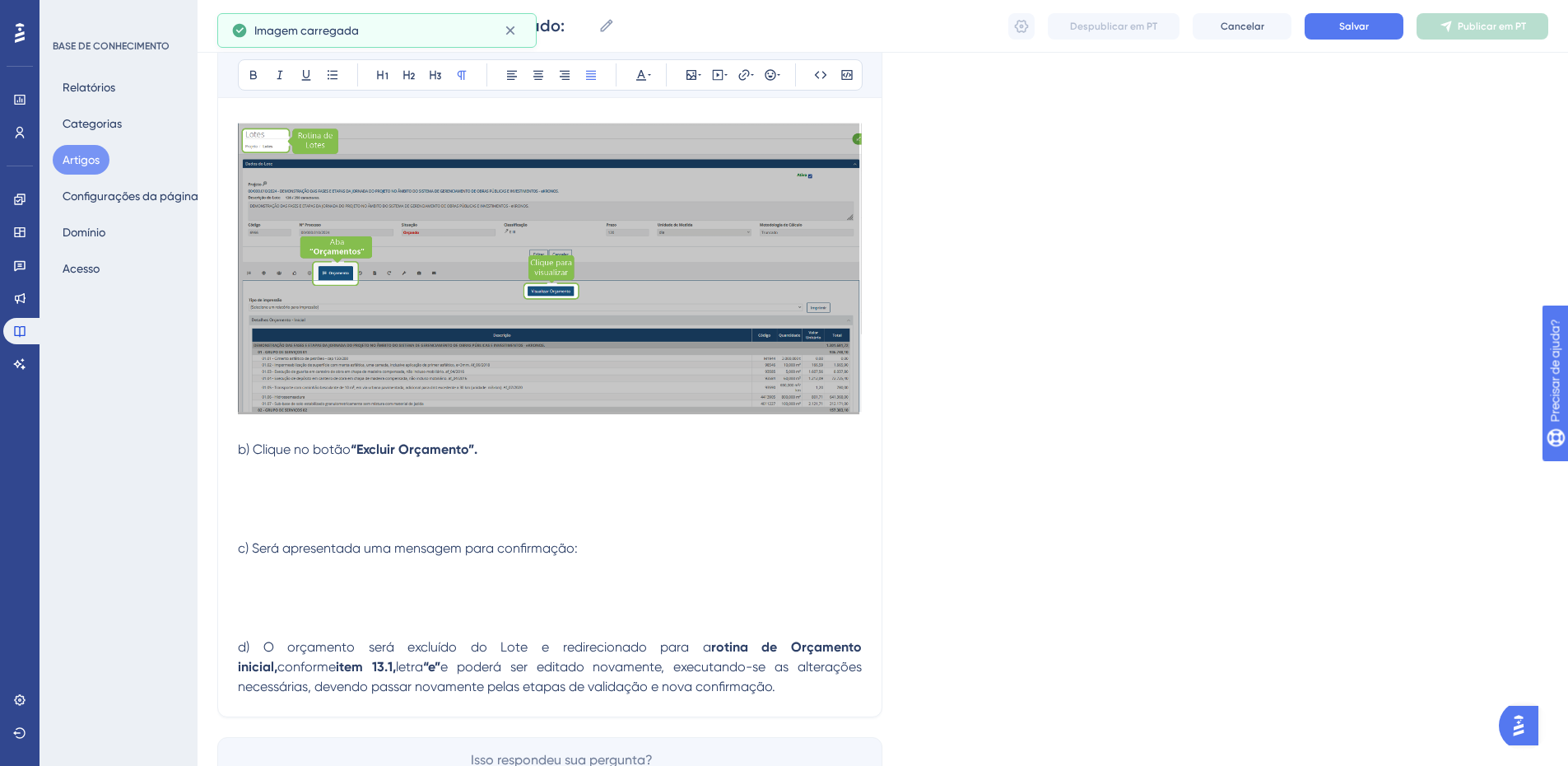
click at [337, 482] on p at bounding box center [549, 489] width 624 height 20
click at [690, 76] on icon at bounding box center [691, 74] width 13 height 13
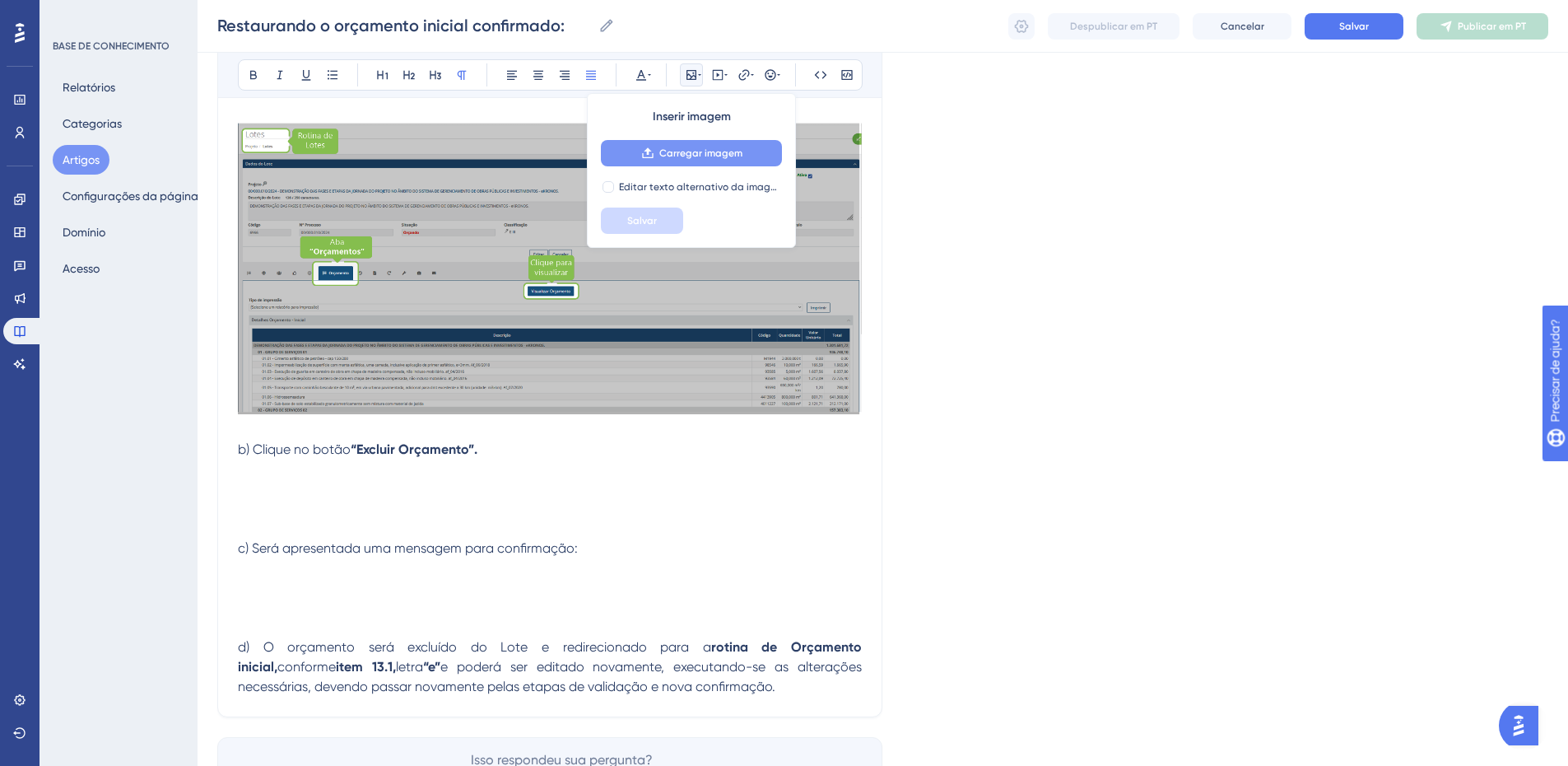
click at [713, 152] on font "Carregar imagem" at bounding box center [701, 154] width 83 height 12
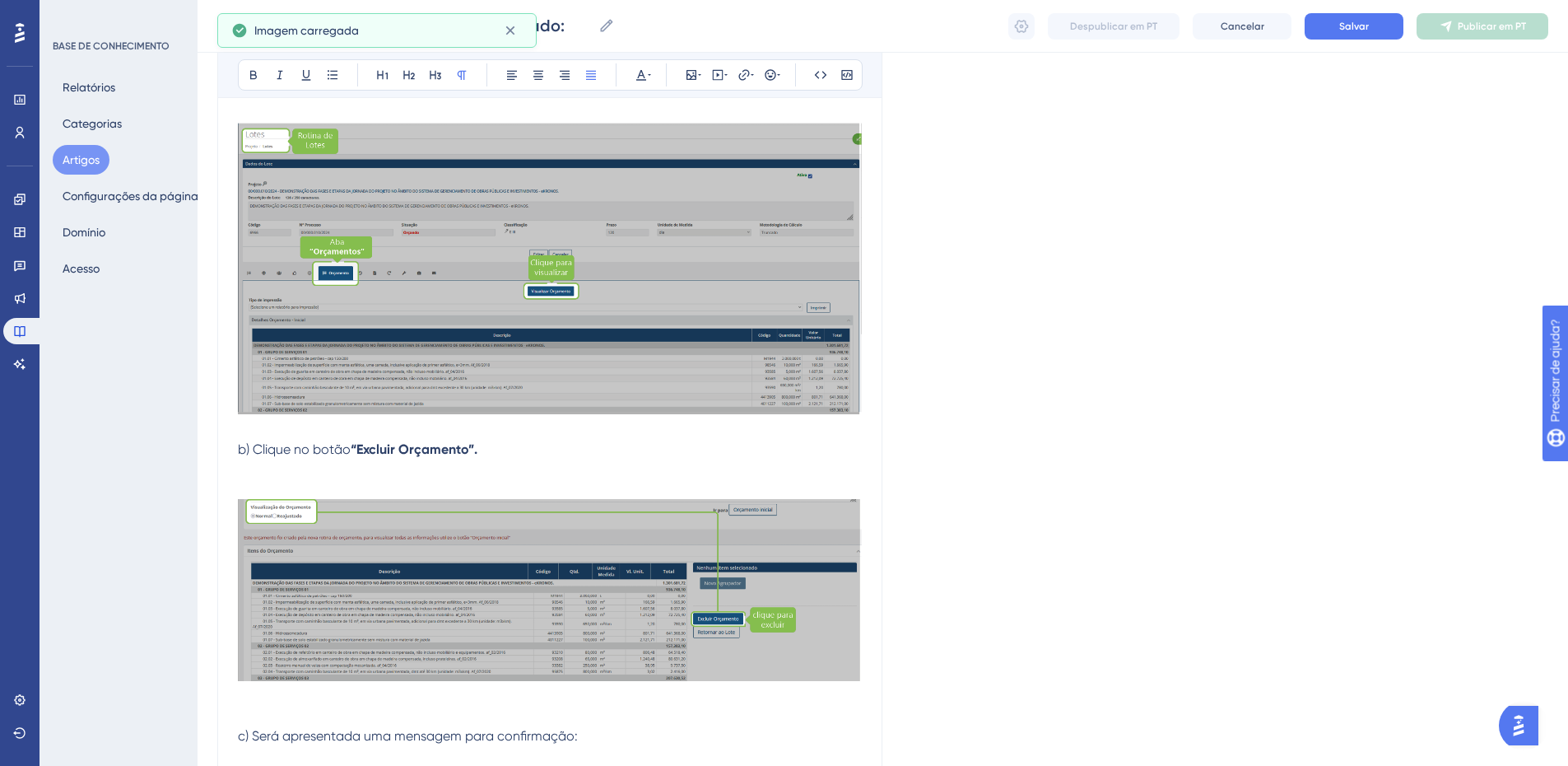
click at [253, 472] on p at bounding box center [549, 469] width 624 height 20
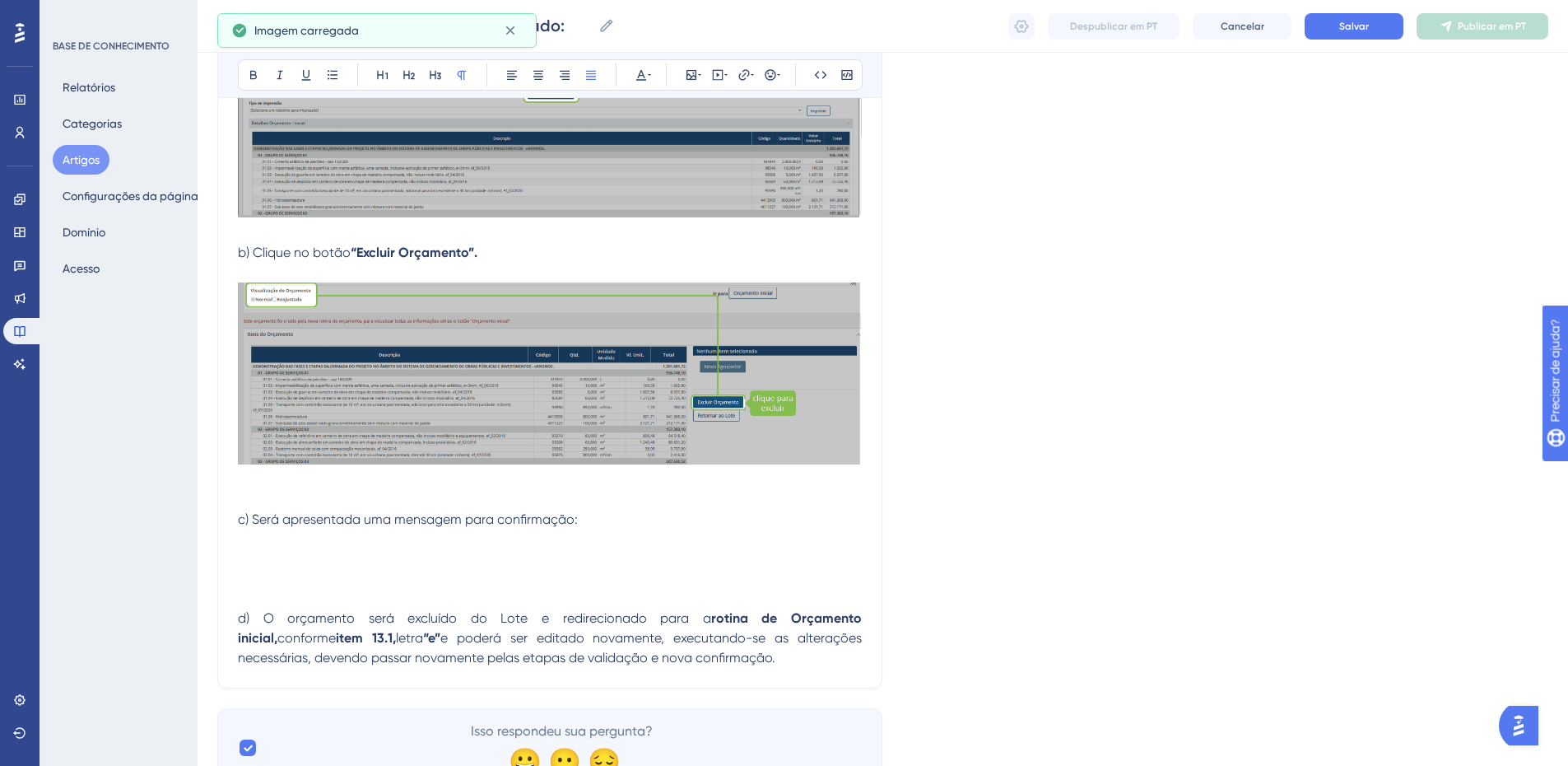
scroll to position [575, 0]
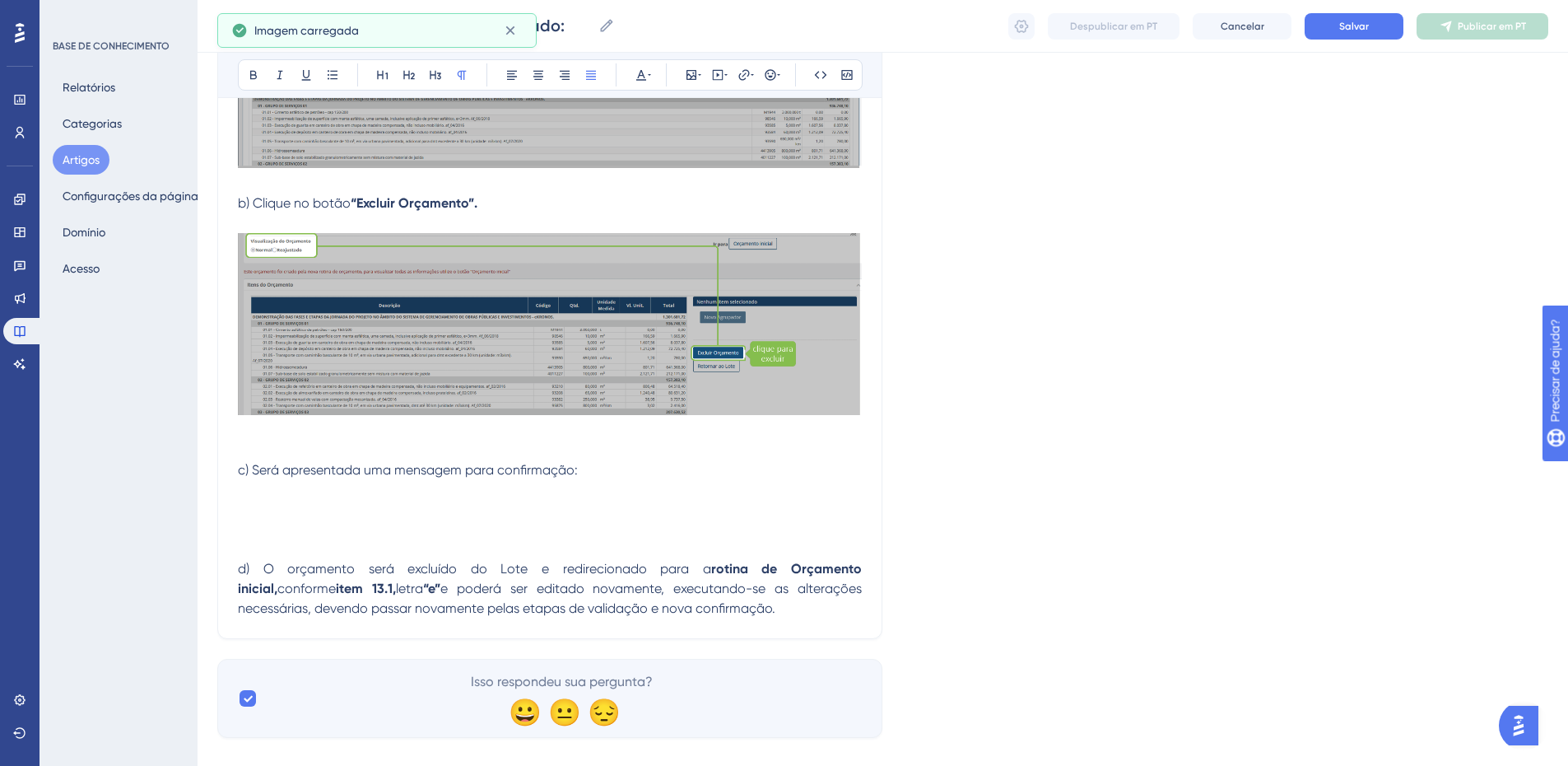
click at [255, 444] on p at bounding box center [549, 450] width 624 height 20
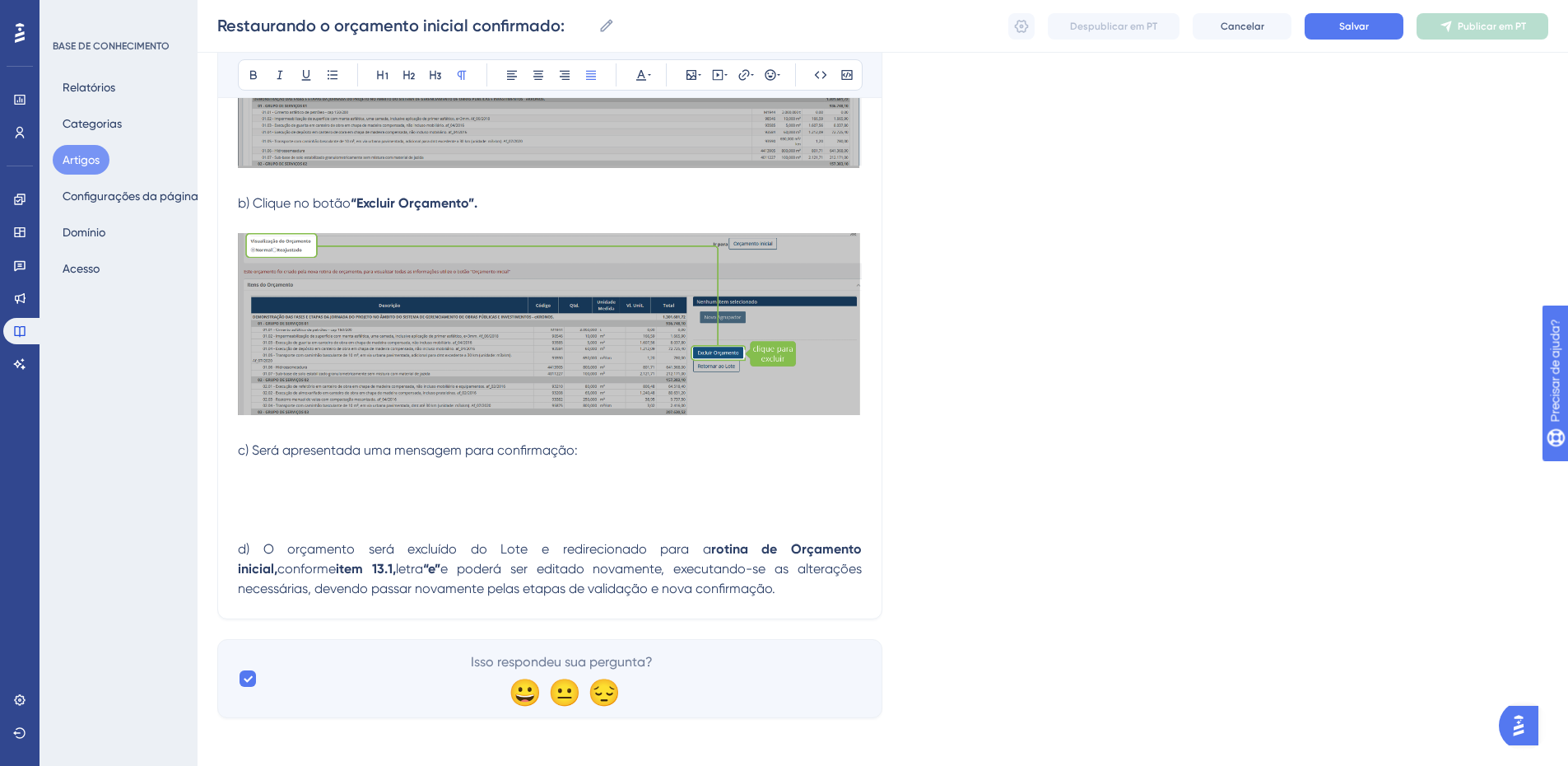
click at [267, 487] on p at bounding box center [549, 490] width 624 height 20
click at [694, 75] on icon at bounding box center [691, 75] width 10 height 10
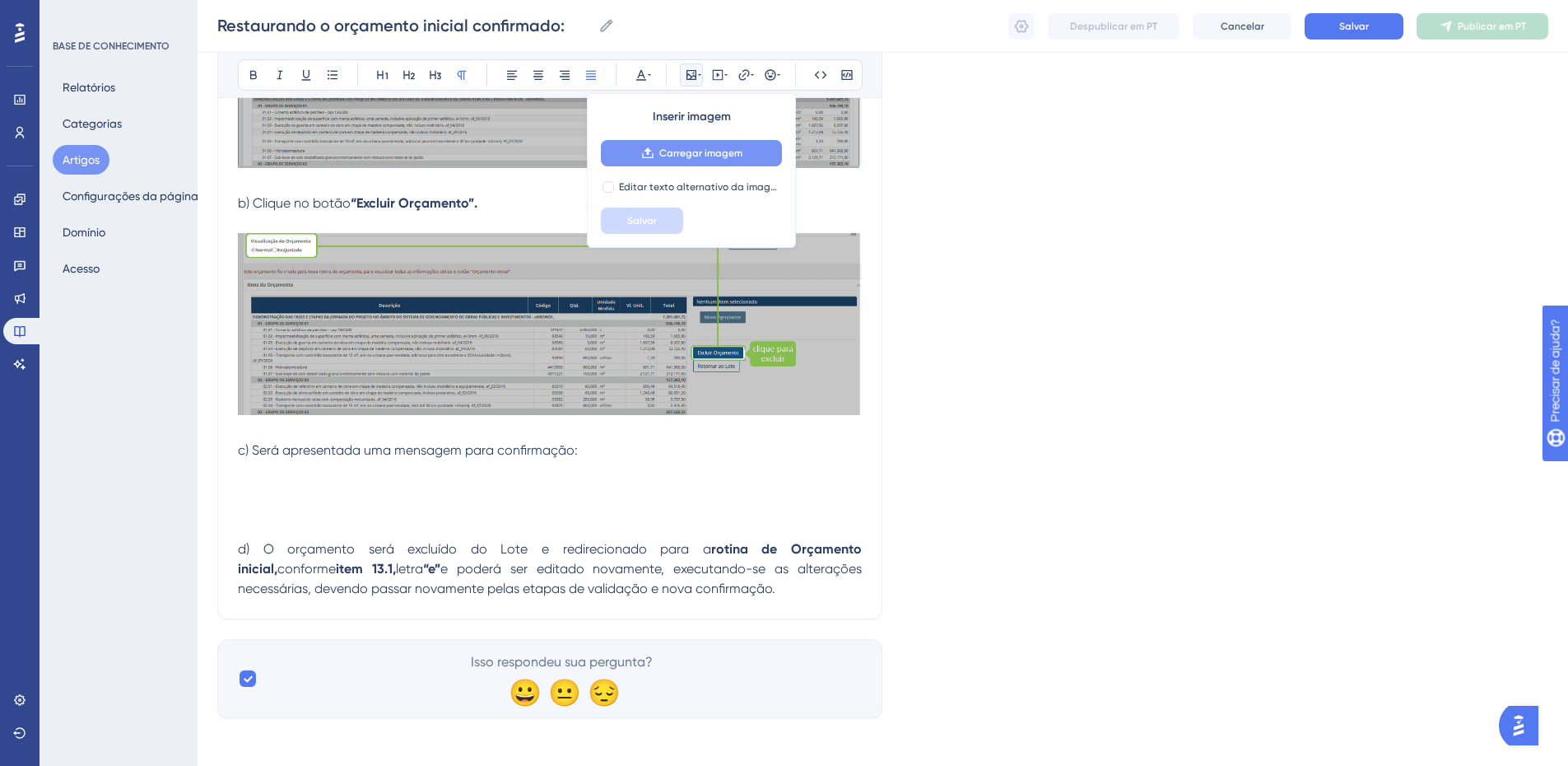
click at [696, 155] on font "Carregar imagem" at bounding box center [701, 154] width 83 height 12
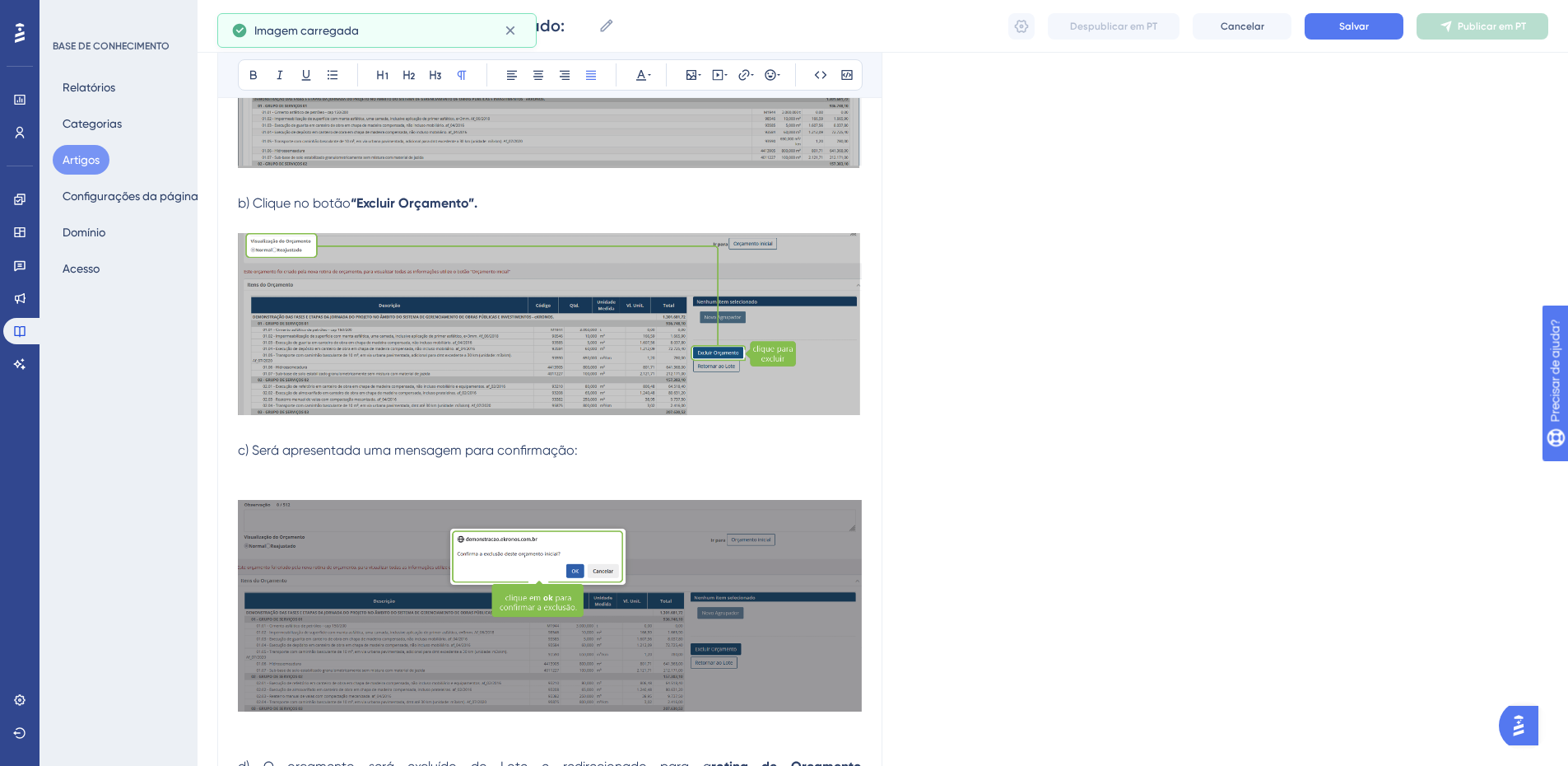
click at [273, 466] on p at bounding box center [549, 470] width 624 height 20
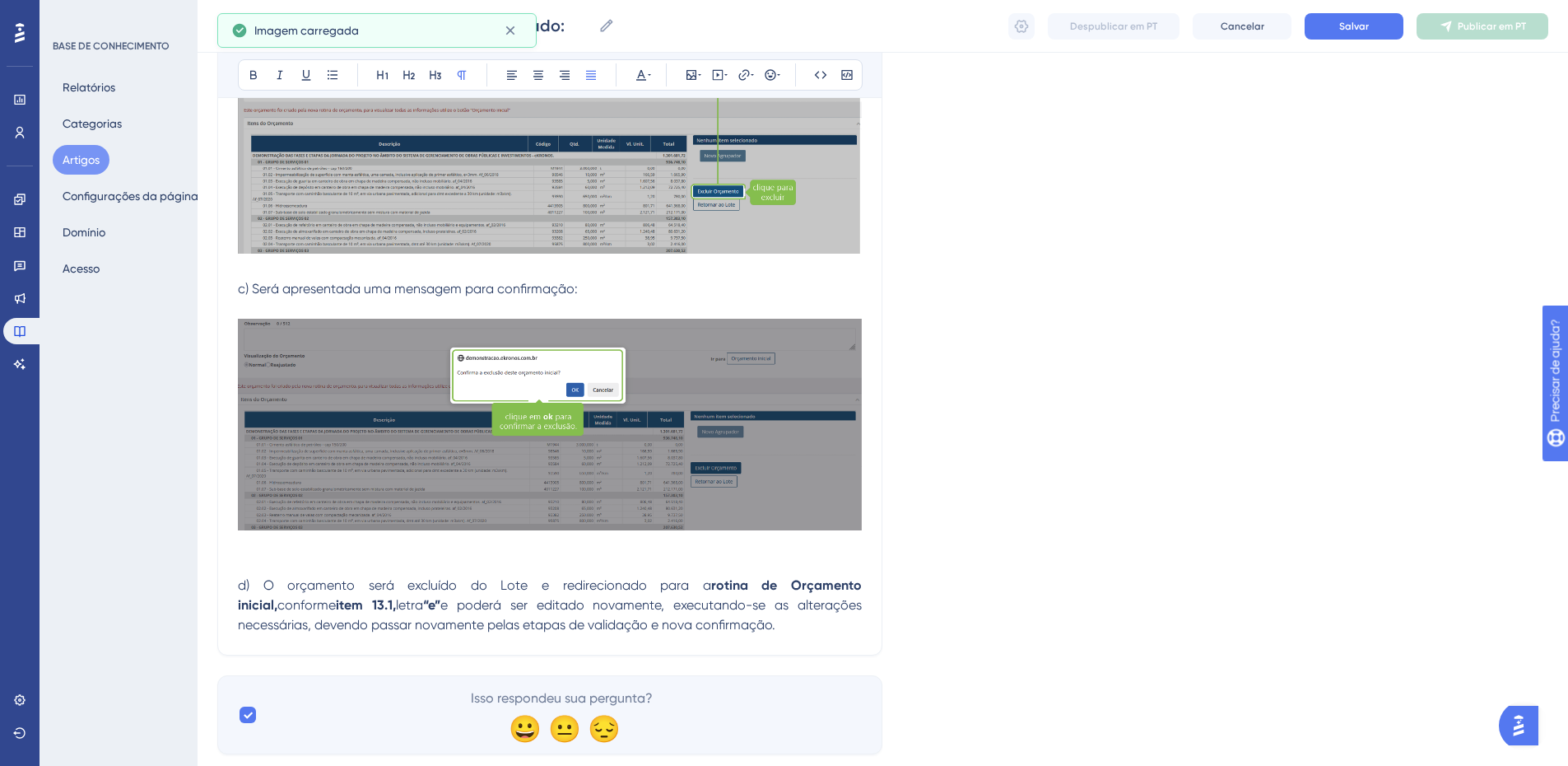
scroll to position [778, 0]
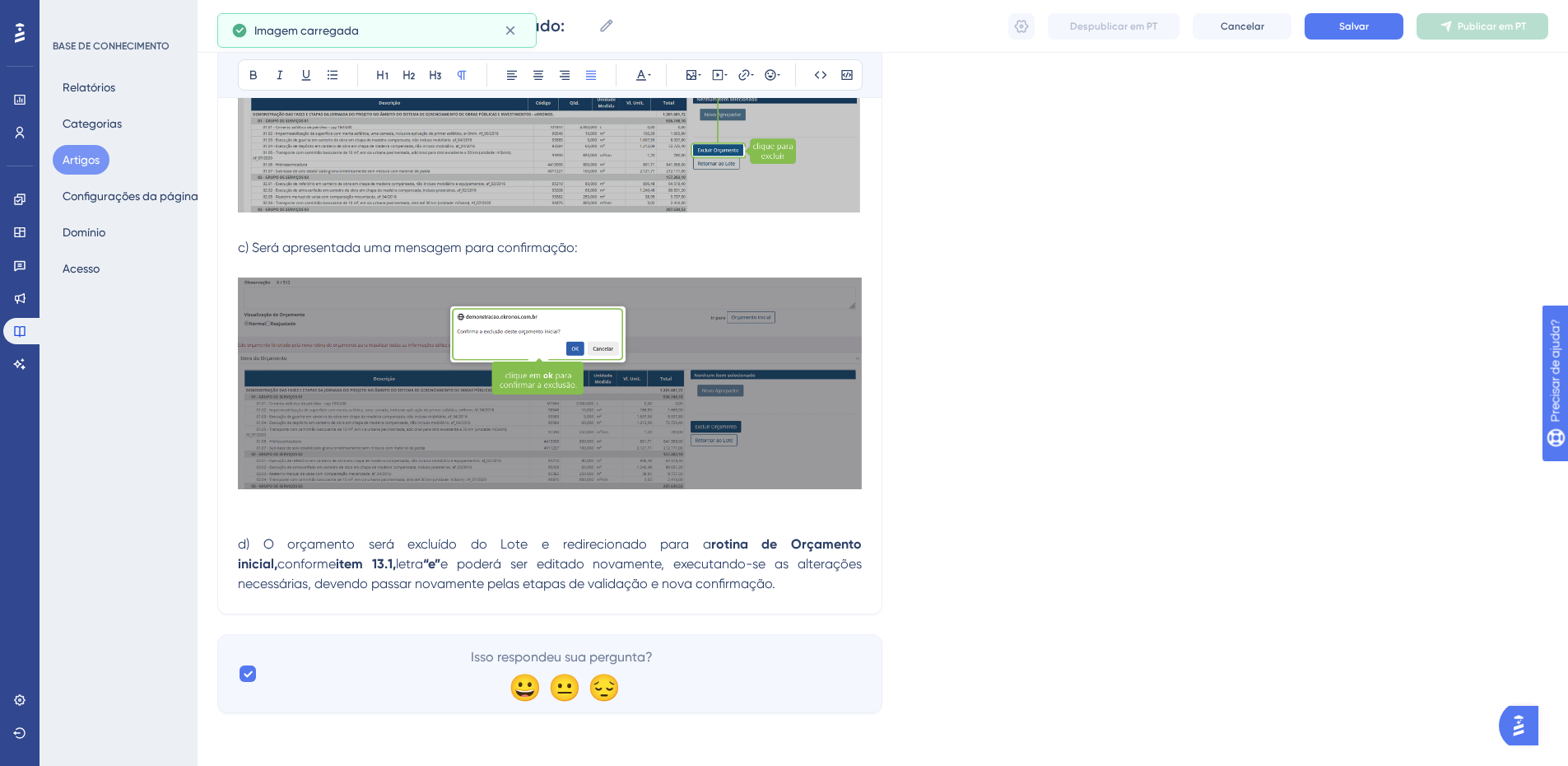
click at [267, 512] on p at bounding box center [549, 505] width 624 height 20
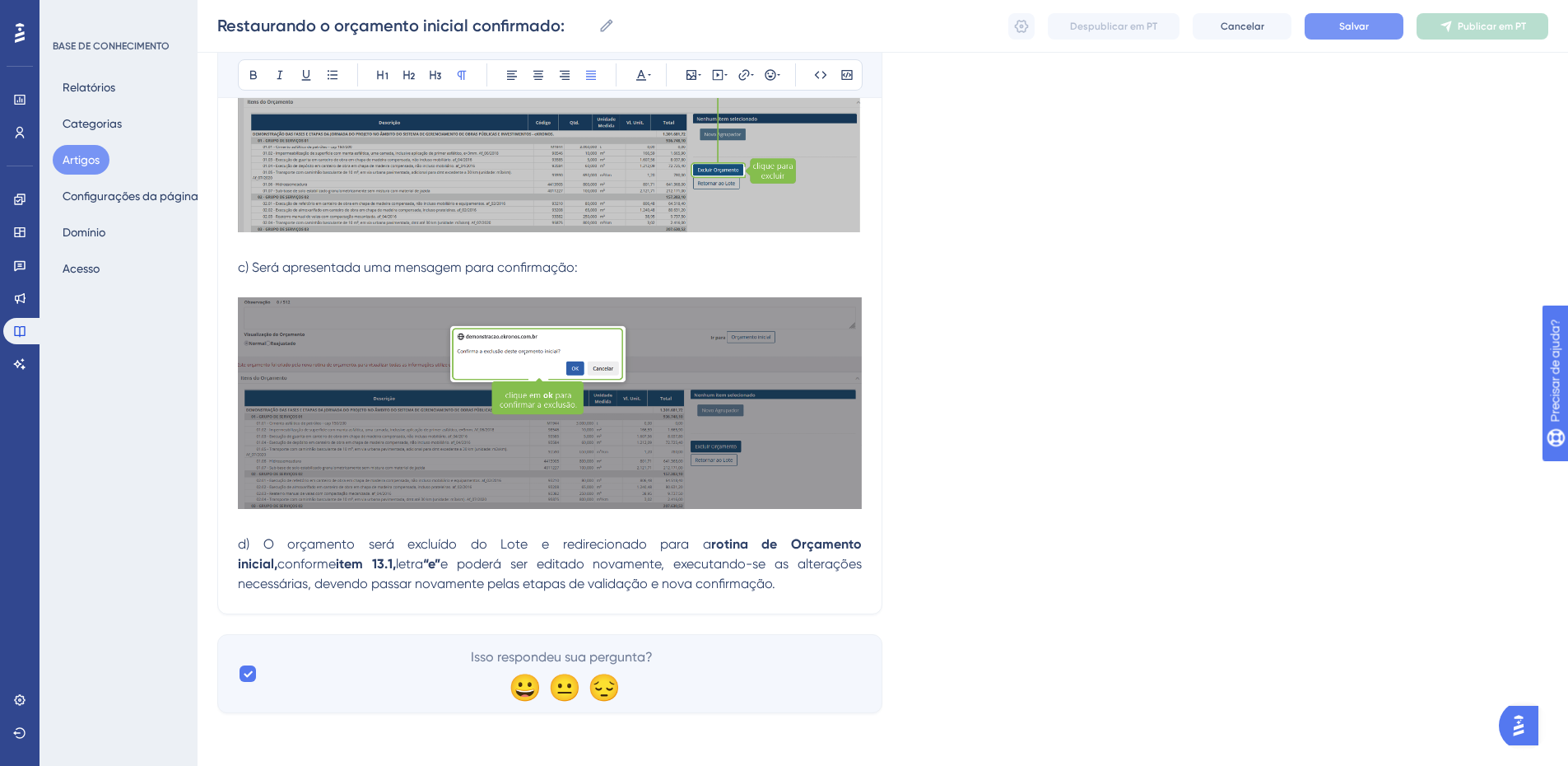
click at [1345, 23] on font "Salvar" at bounding box center [1355, 27] width 30 height 12
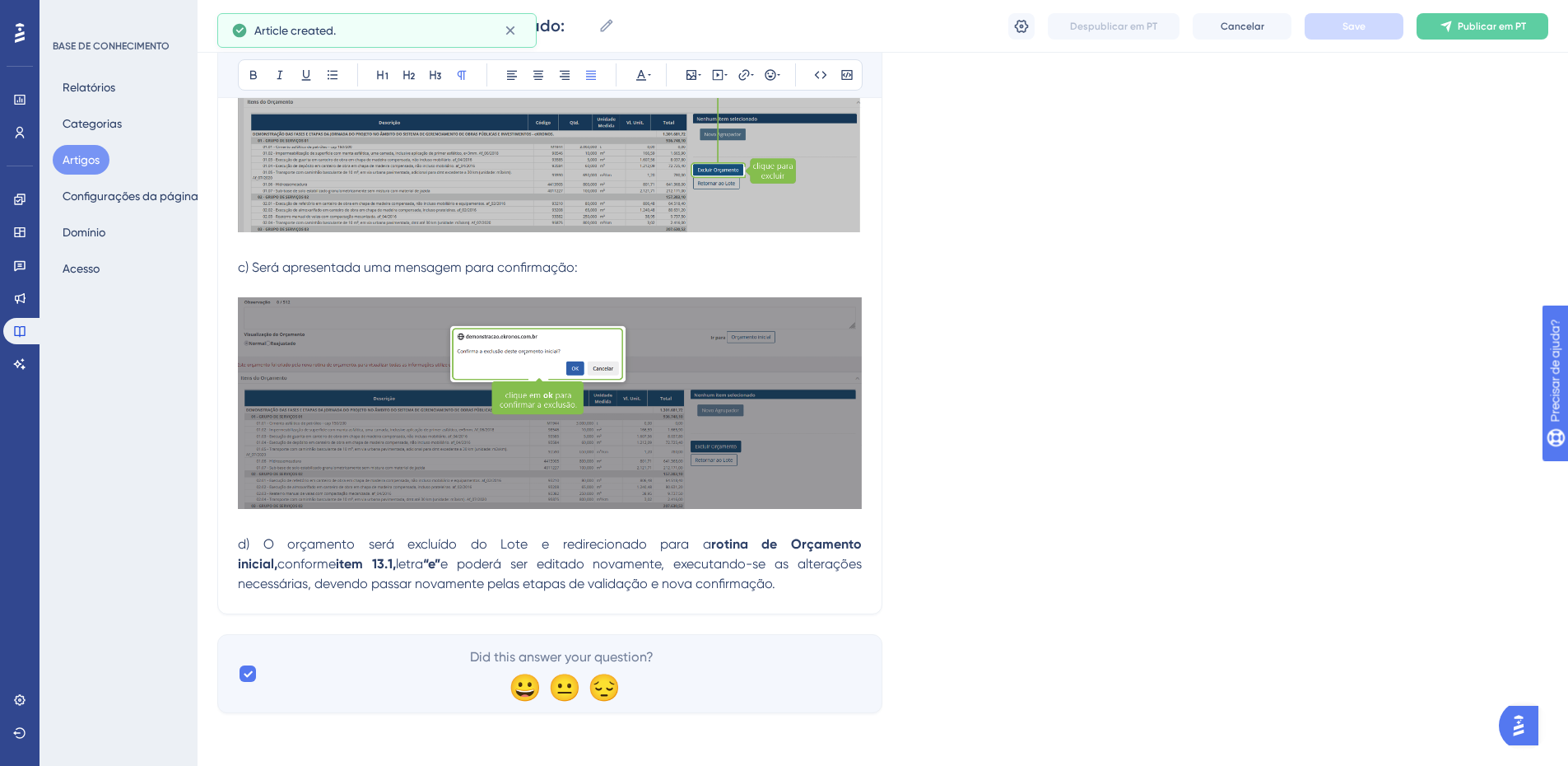
type input "Restaurando o orçamento inicial confirmado:"
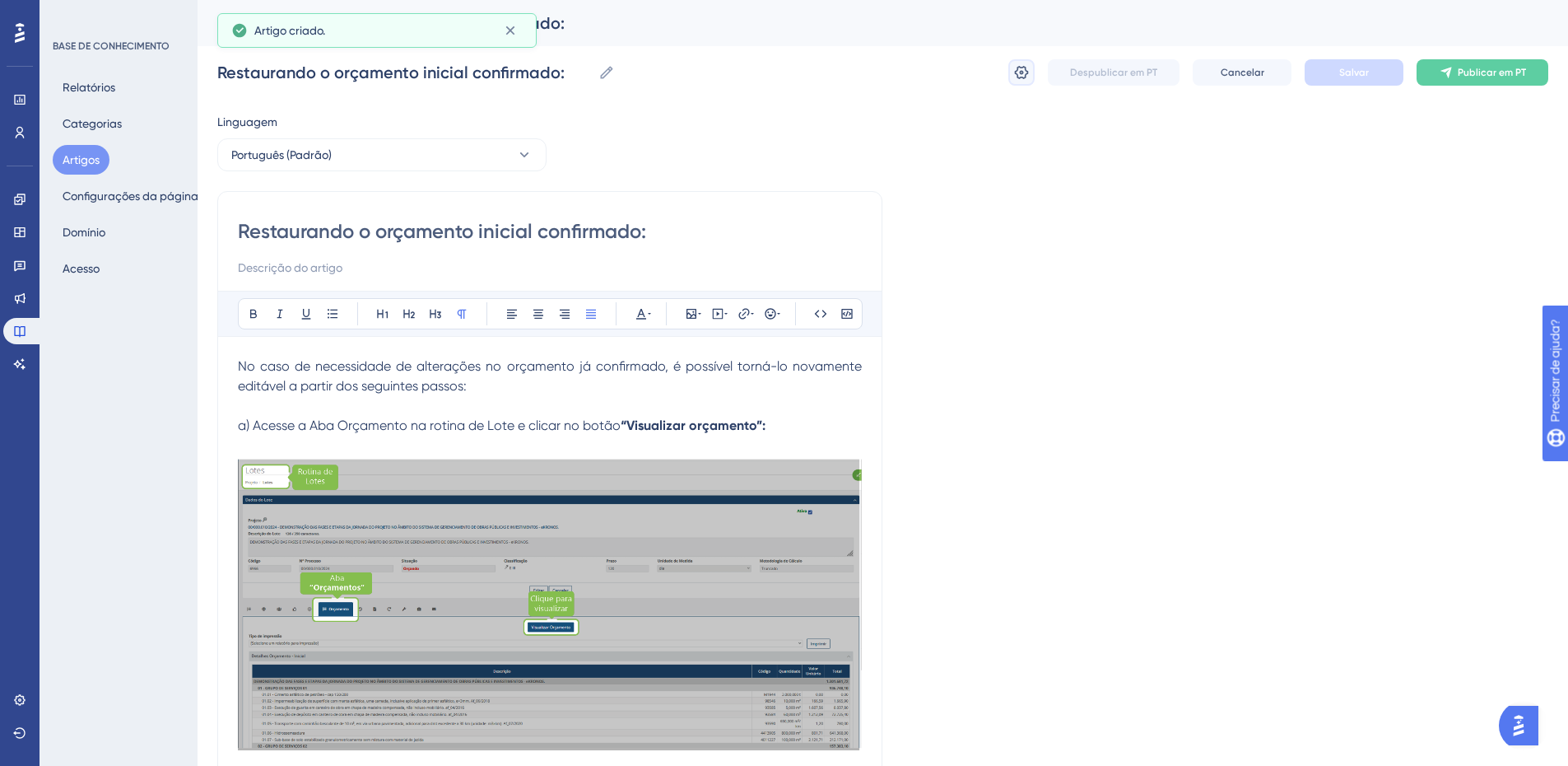
click at [1021, 76] on icon at bounding box center [1022, 72] width 17 height 17
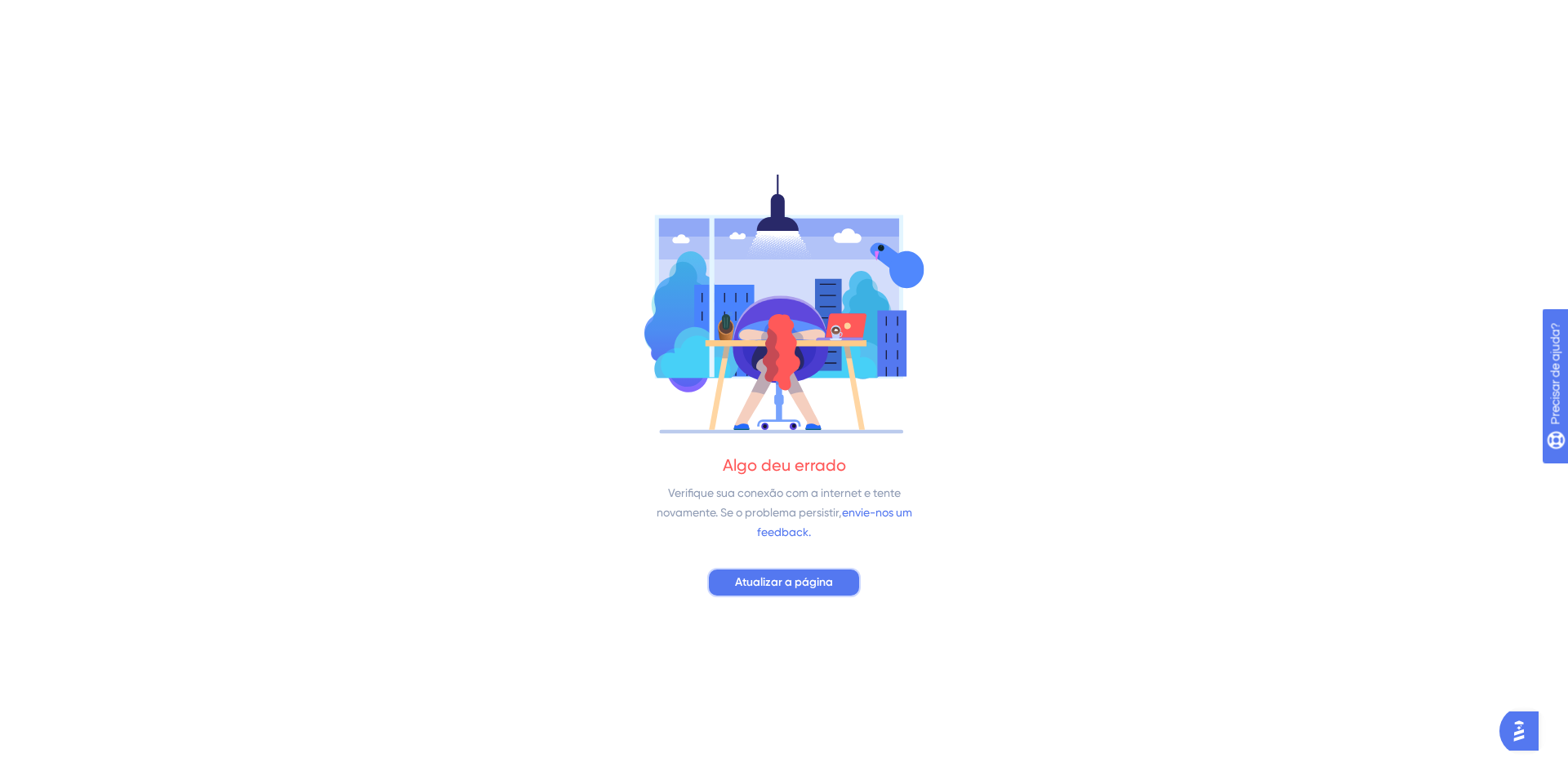
click at [825, 580] on font "Atualizar a página" at bounding box center [784, 582] width 98 height 14
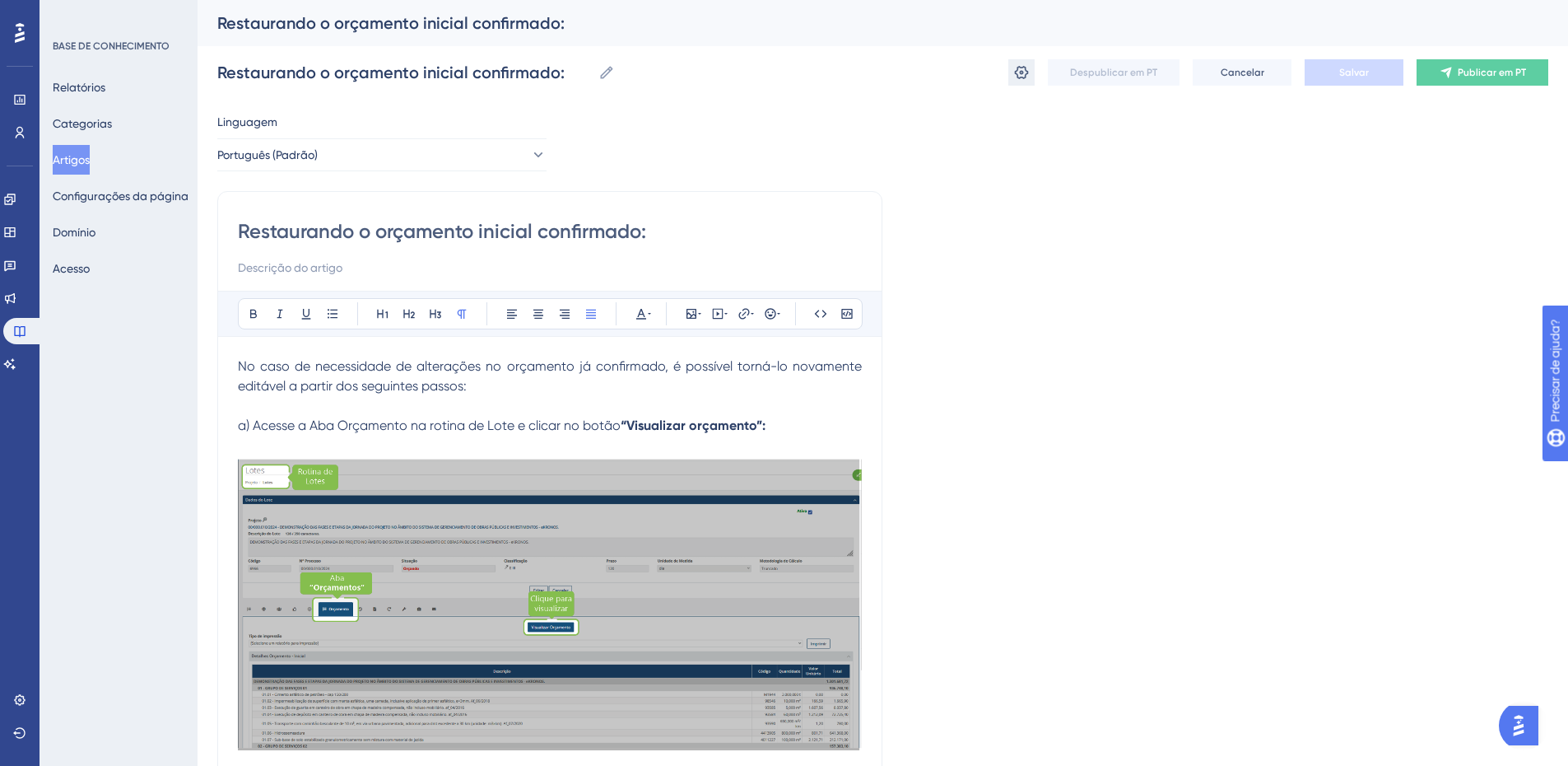
click at [1022, 76] on icon at bounding box center [1023, 71] width 14 height 13
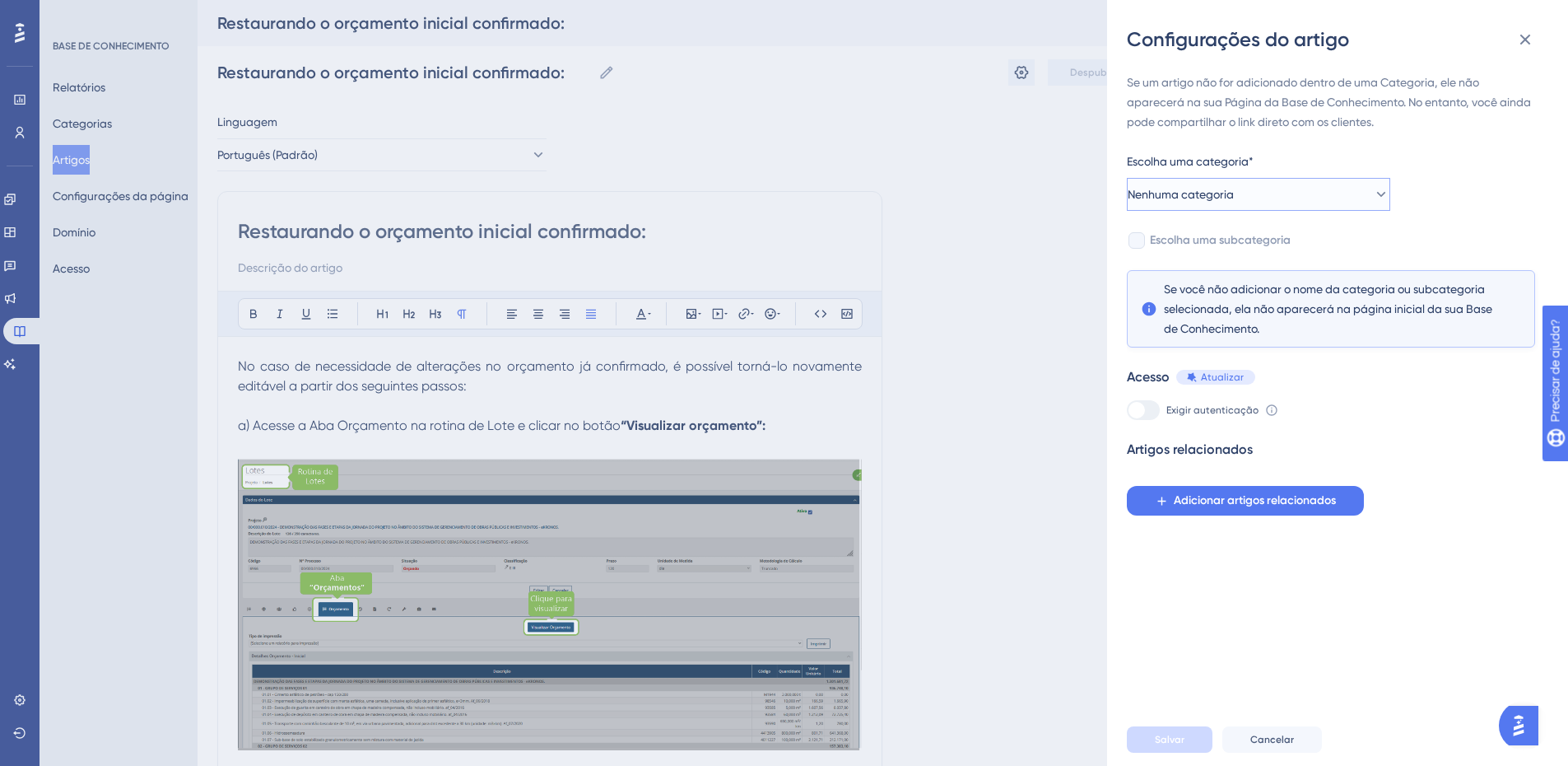
click at [1175, 192] on font "Nenhuma categoria" at bounding box center [1180, 193] width 106 height 13
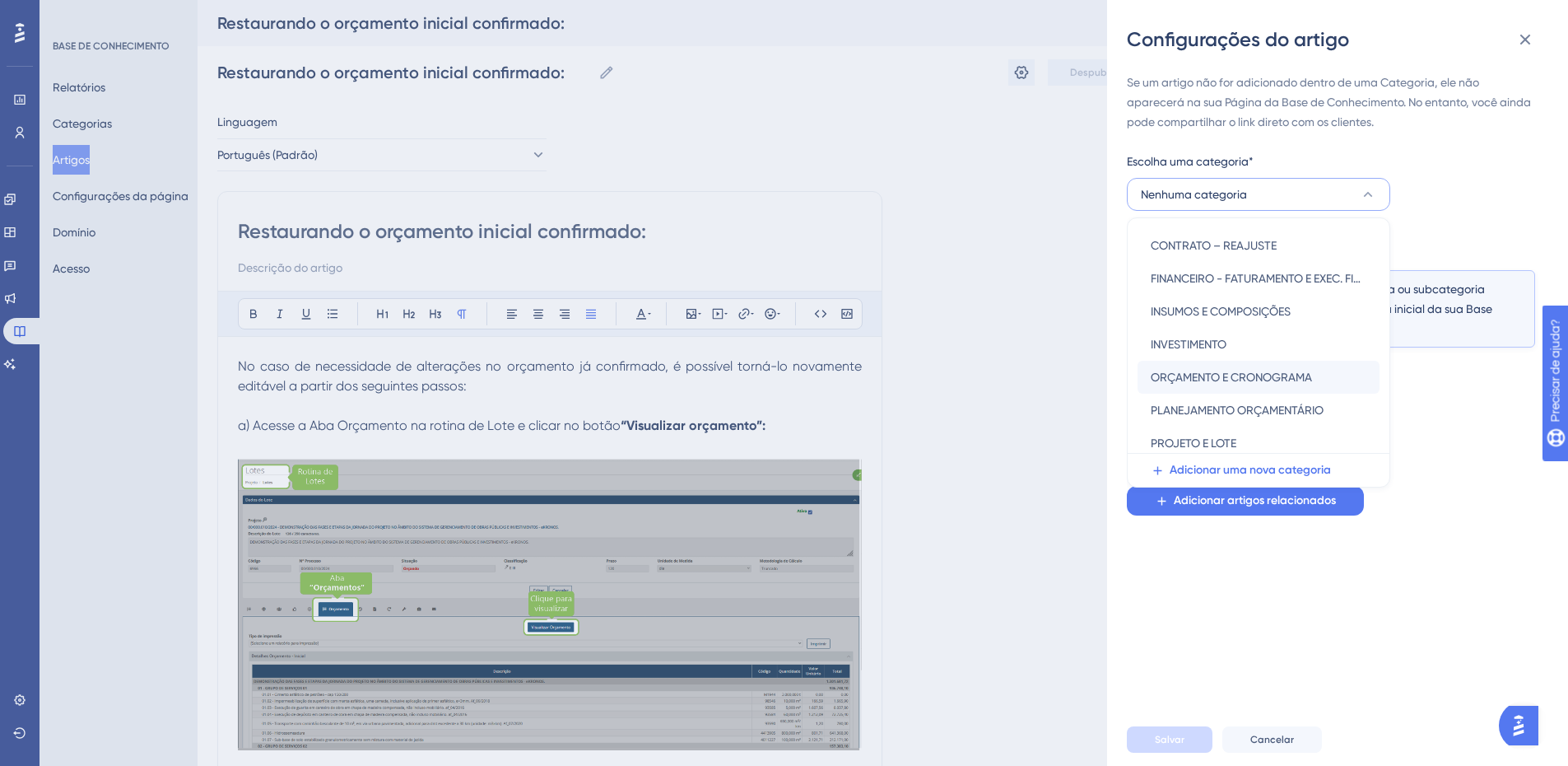
scroll to position [165, 0]
click at [1269, 376] on font "ORÇAMENTO E CRONOGRAMA" at bounding box center [1232, 376] width 162 height 13
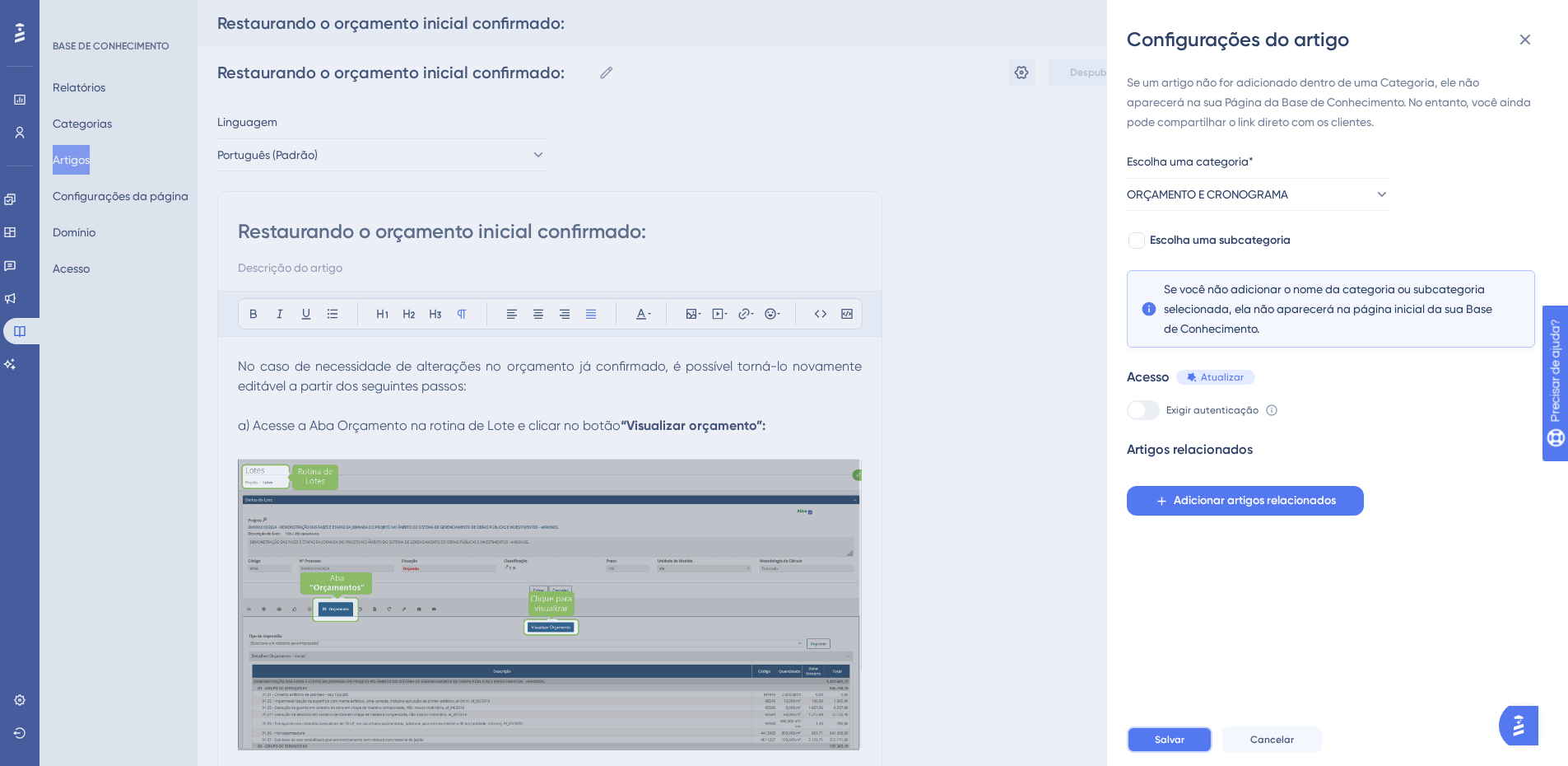
click at [1185, 741] on button "Salvar" at bounding box center [1169, 739] width 85 height 27
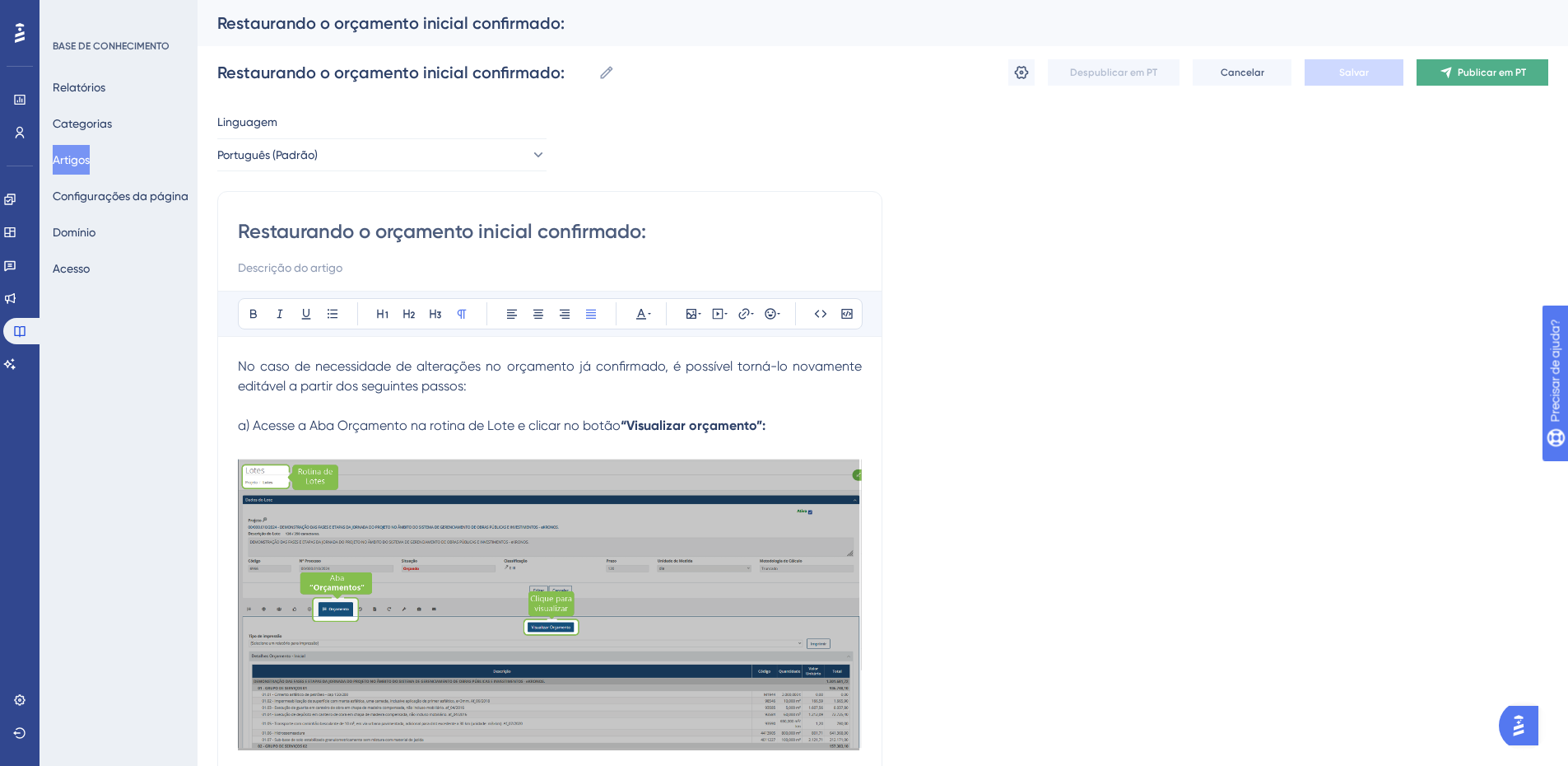
click at [1491, 70] on font "Publicar em PT" at bounding box center [1492, 72] width 68 height 12
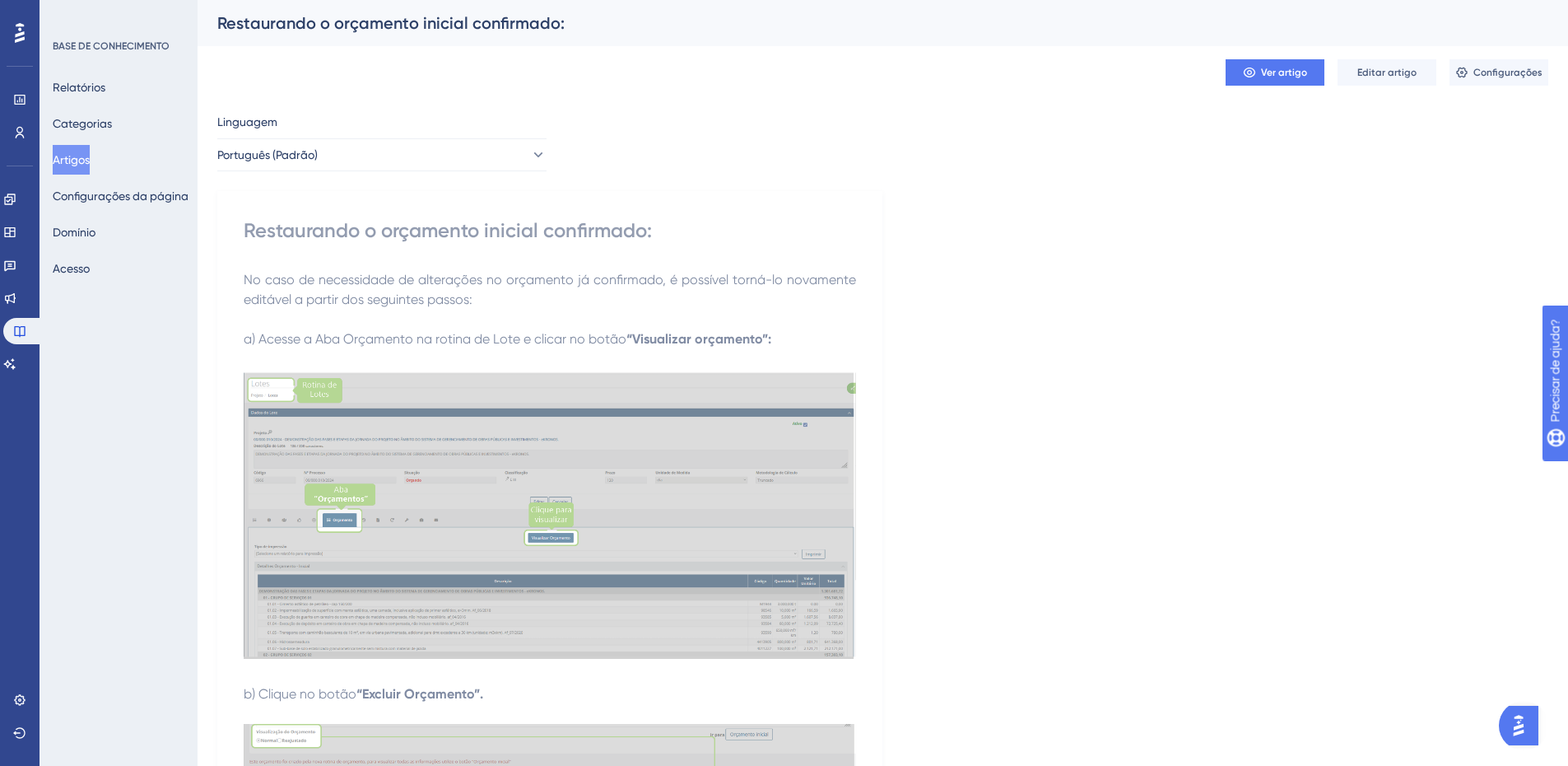
click at [71, 155] on font "Artigos" at bounding box center [70, 159] width 37 height 13
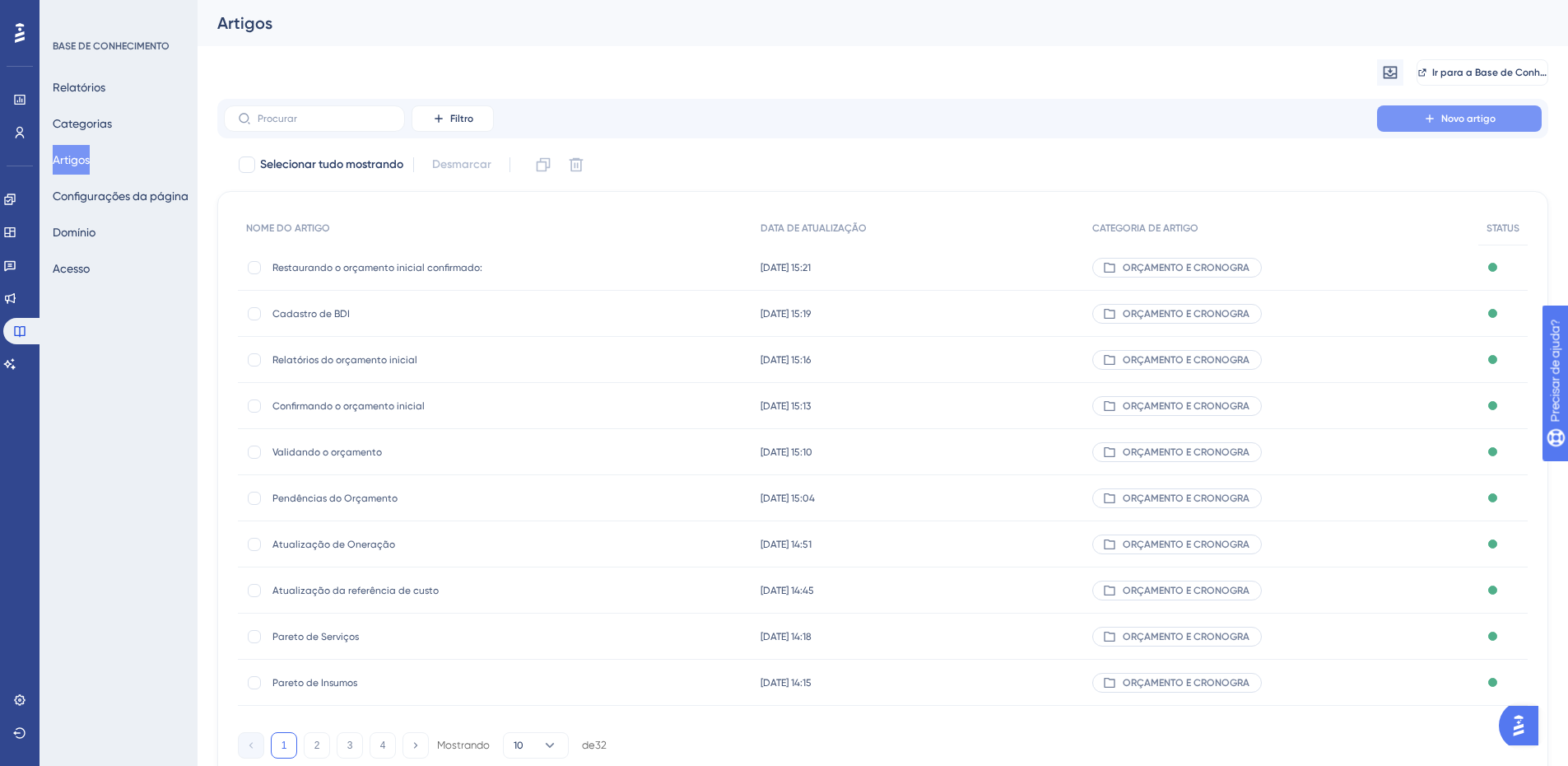
click at [1464, 114] on font "Novo artigo" at bounding box center [1469, 119] width 55 height 12
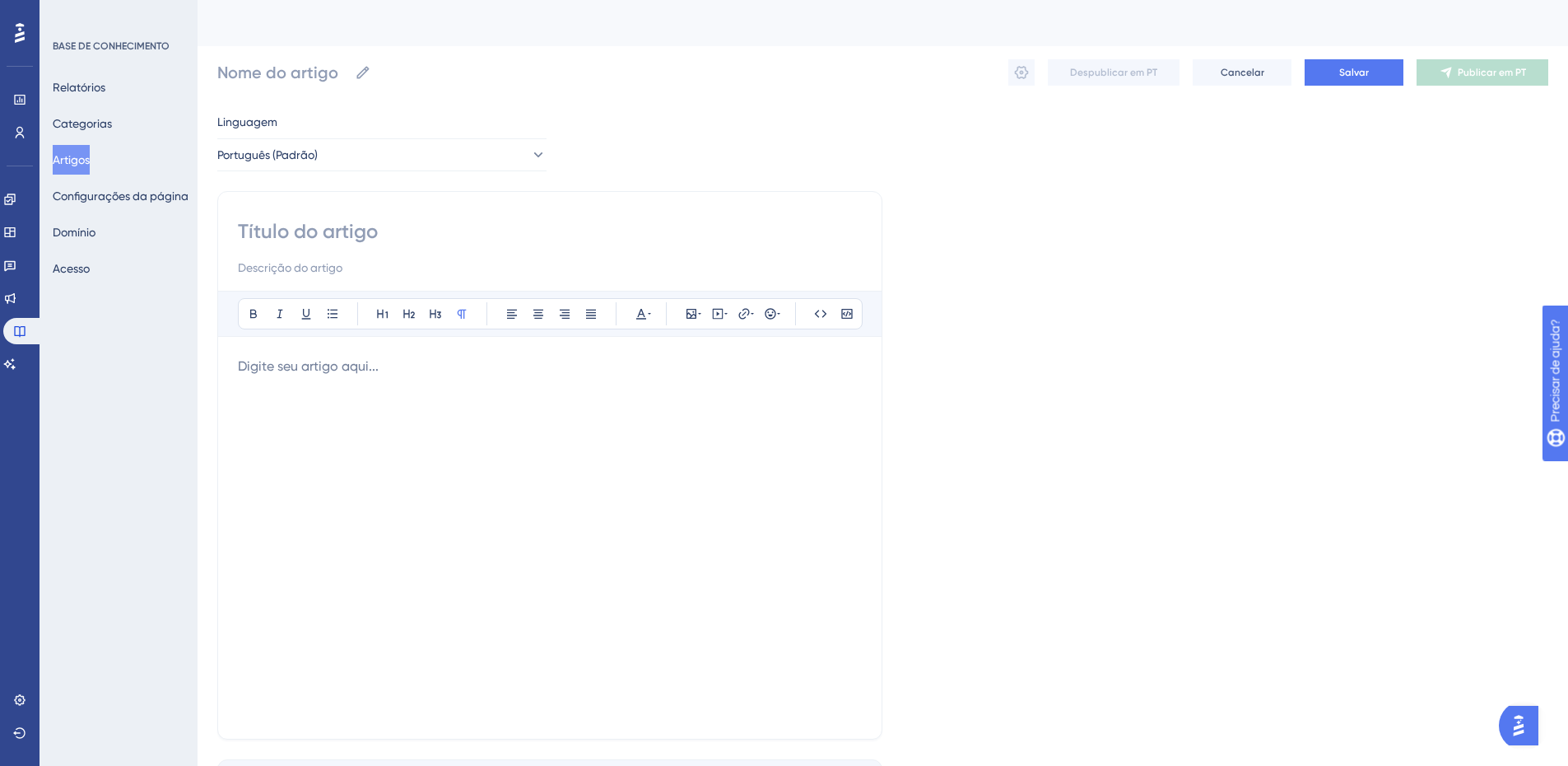
click at [303, 226] on input at bounding box center [549, 231] width 624 height 27
paste input ". Criando o cronograma inicial:"
type input ". Criando o cronograma inicial:"
drag, startPoint x: 250, startPoint y: 227, endPoint x: 227, endPoint y: 231, distance: 23.3
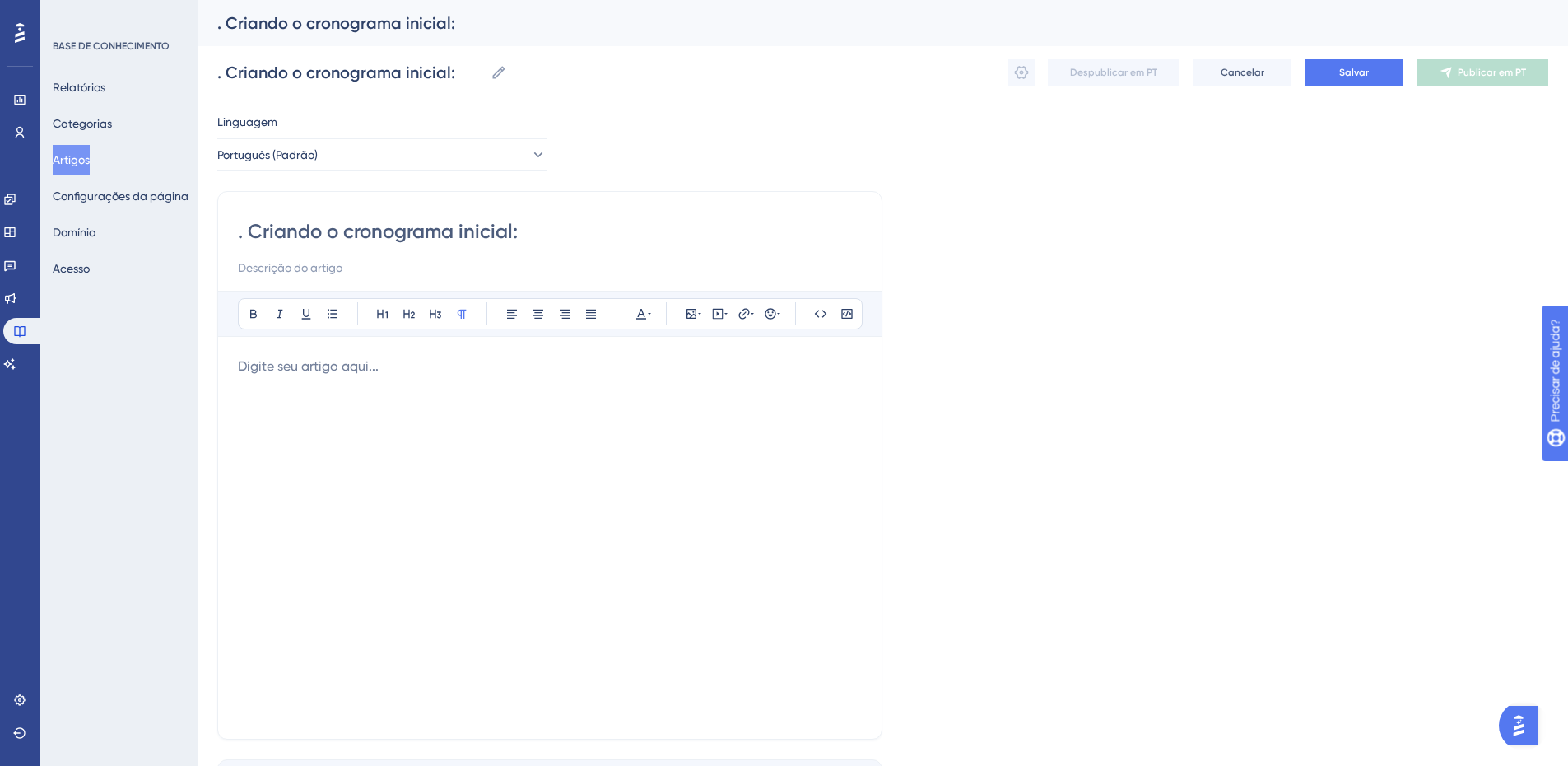
click at [227, 230] on div ". Criando o cronograma inicial: Audacioso itálico Sublinhado Ponto de bala Títu…" at bounding box center [549, 465] width 665 height 549
type input "Criando o cronograma inicial:"
click at [531, 231] on input "Criando o cronograma inicial:" at bounding box center [549, 231] width 624 height 27
type input "Criando o cronograma inicial"
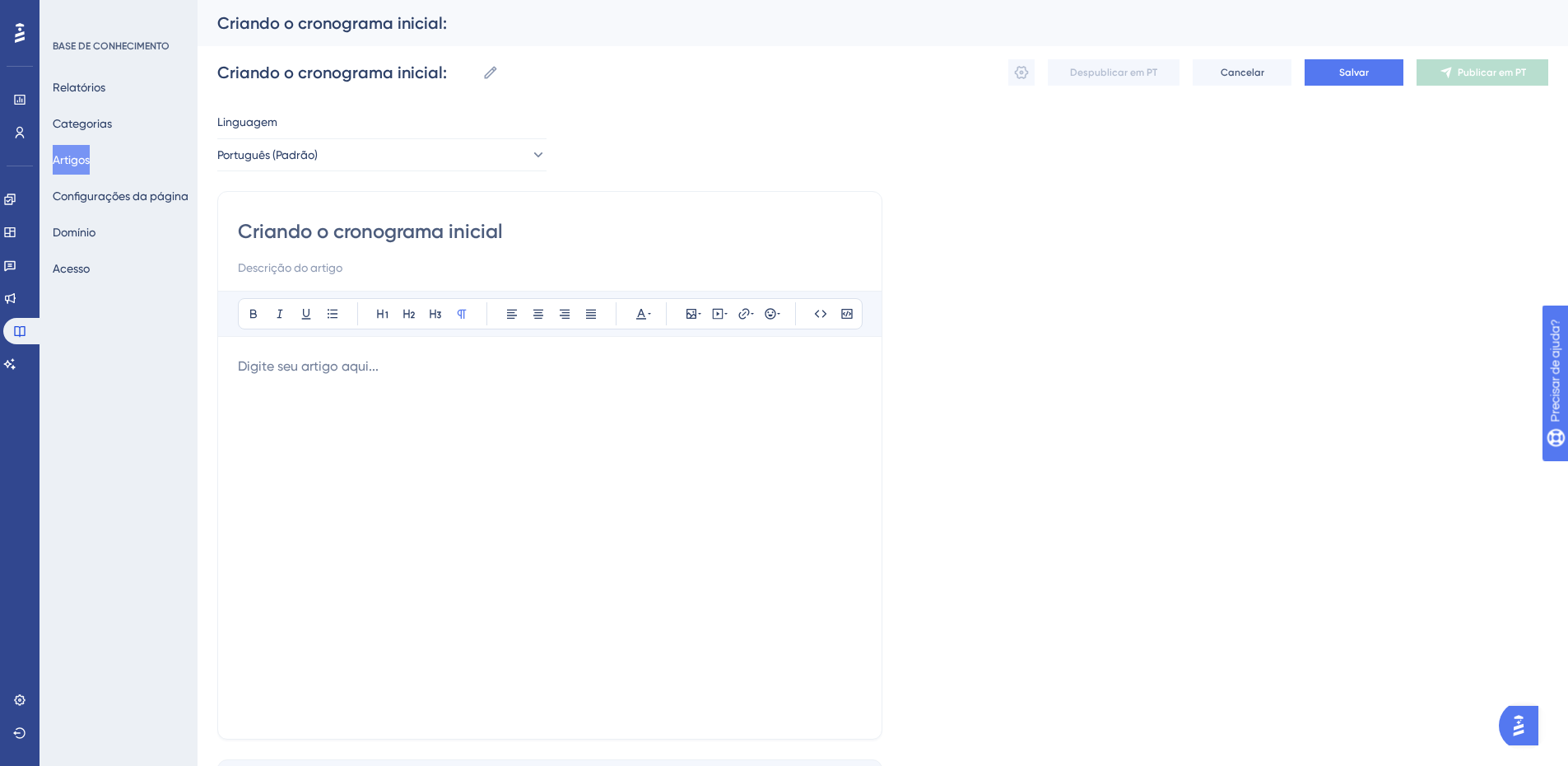
type input "Criando o cronograma inicial"
click at [279, 361] on p at bounding box center [549, 366] width 624 height 20
click at [337, 390] on div at bounding box center [549, 537] width 624 height 362
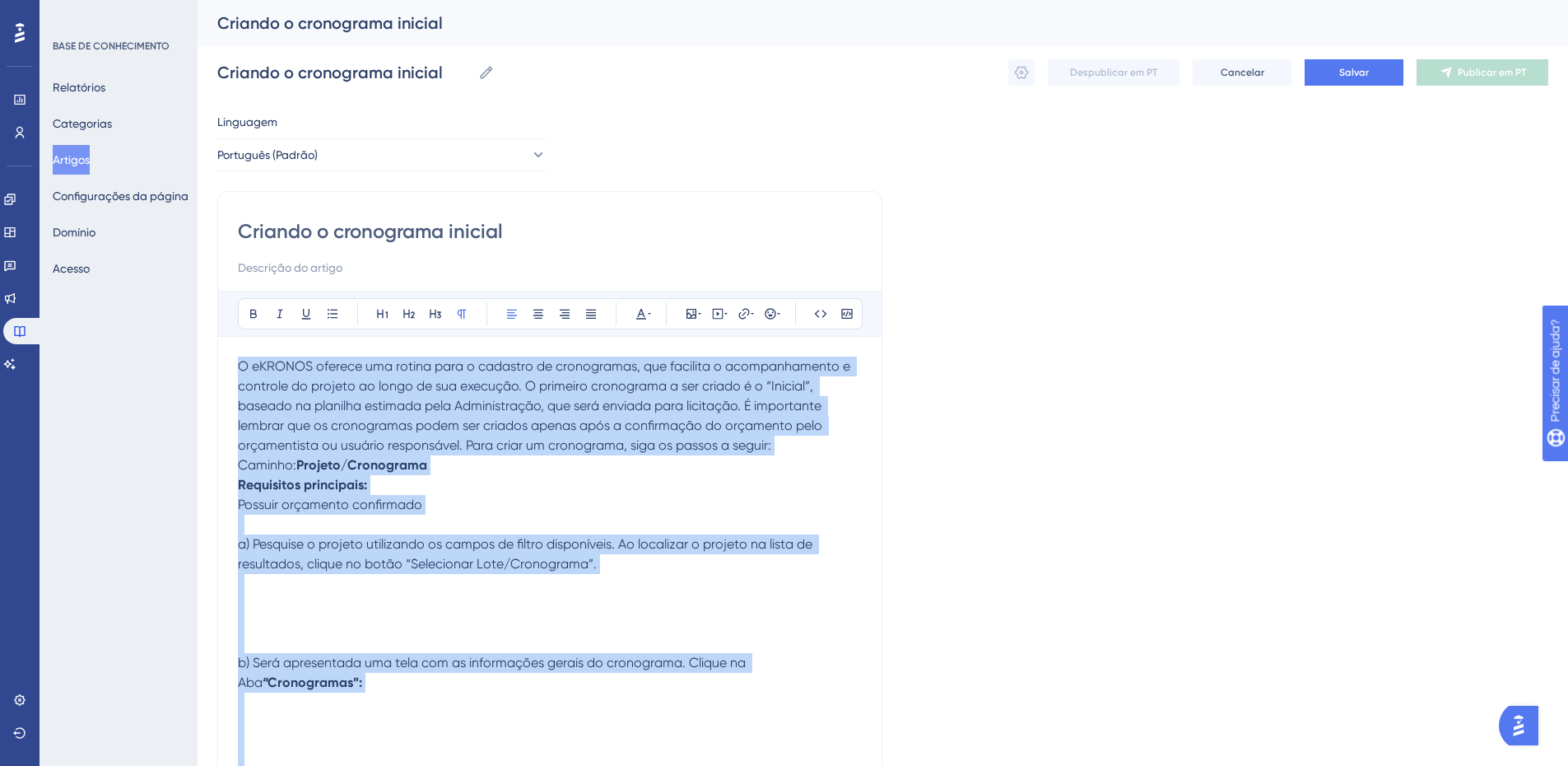
drag, startPoint x: 756, startPoint y: 753, endPoint x: 208, endPoint y: 339, distance: 686.8
click at [589, 314] on icon at bounding box center [590, 314] width 13 height 13
click at [389, 442] on span "O eKRONOS oferece uma rotina para o cadastro de cronogramas, que facilita o aco…" at bounding box center [551, 405] width 628 height 94
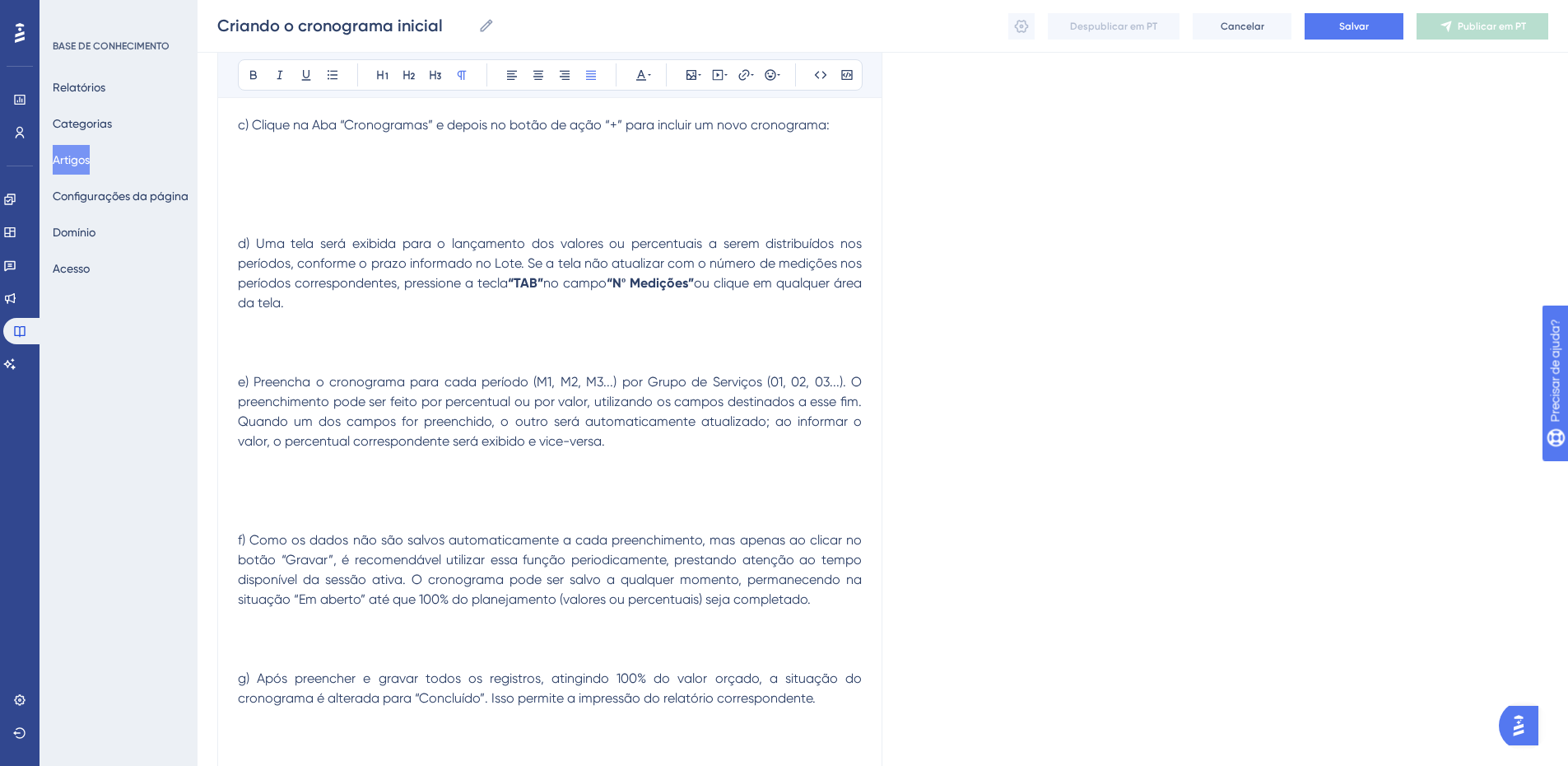
scroll to position [677, 0]
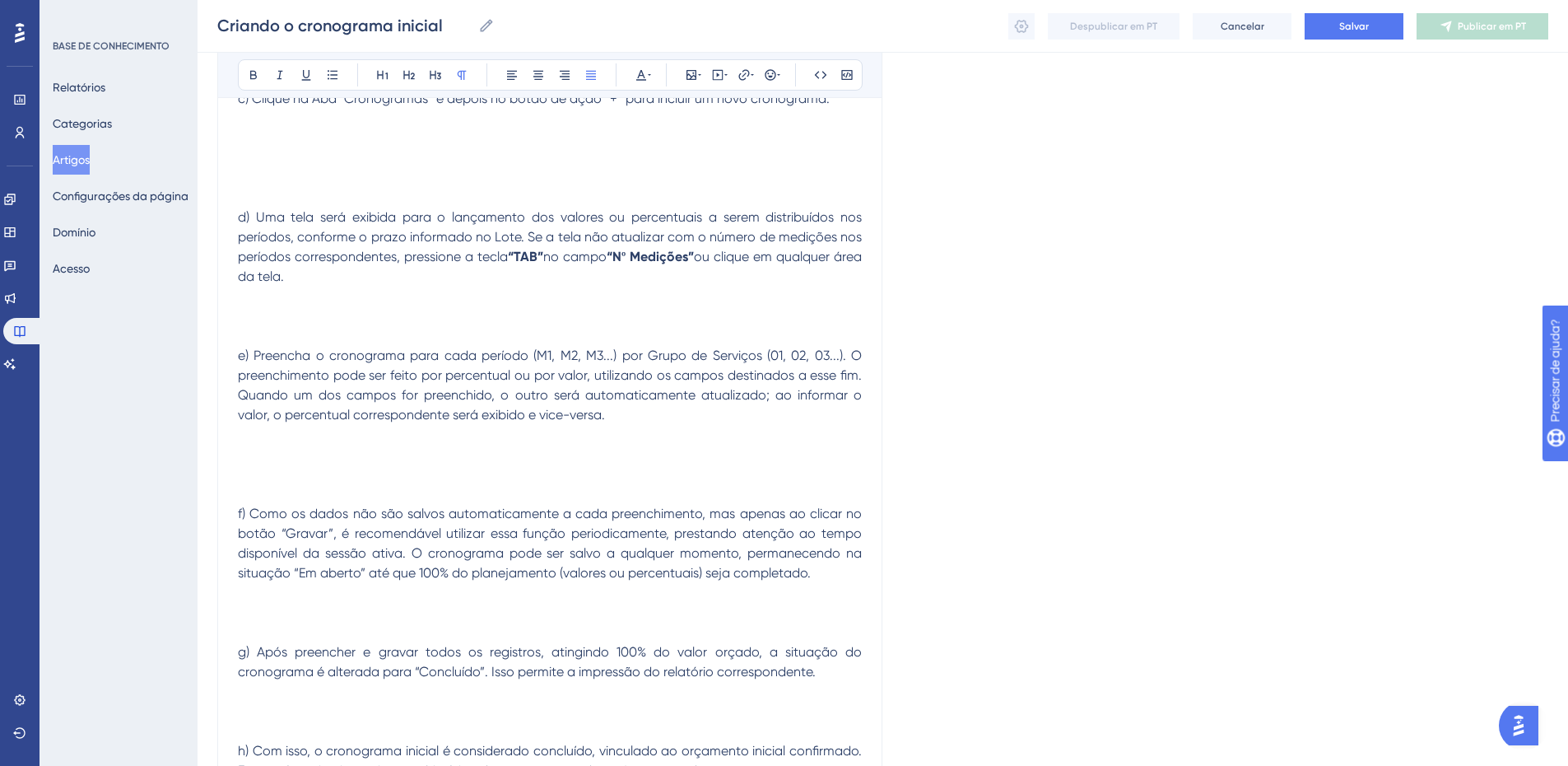
click at [599, 461] on p at bounding box center [549, 454] width 624 height 20
click at [581, 360] on span "e) Preencha o cronograma para cada período (M1, M2, M3...) por Grupo de Serviço…" at bounding box center [551, 385] width 628 height 75
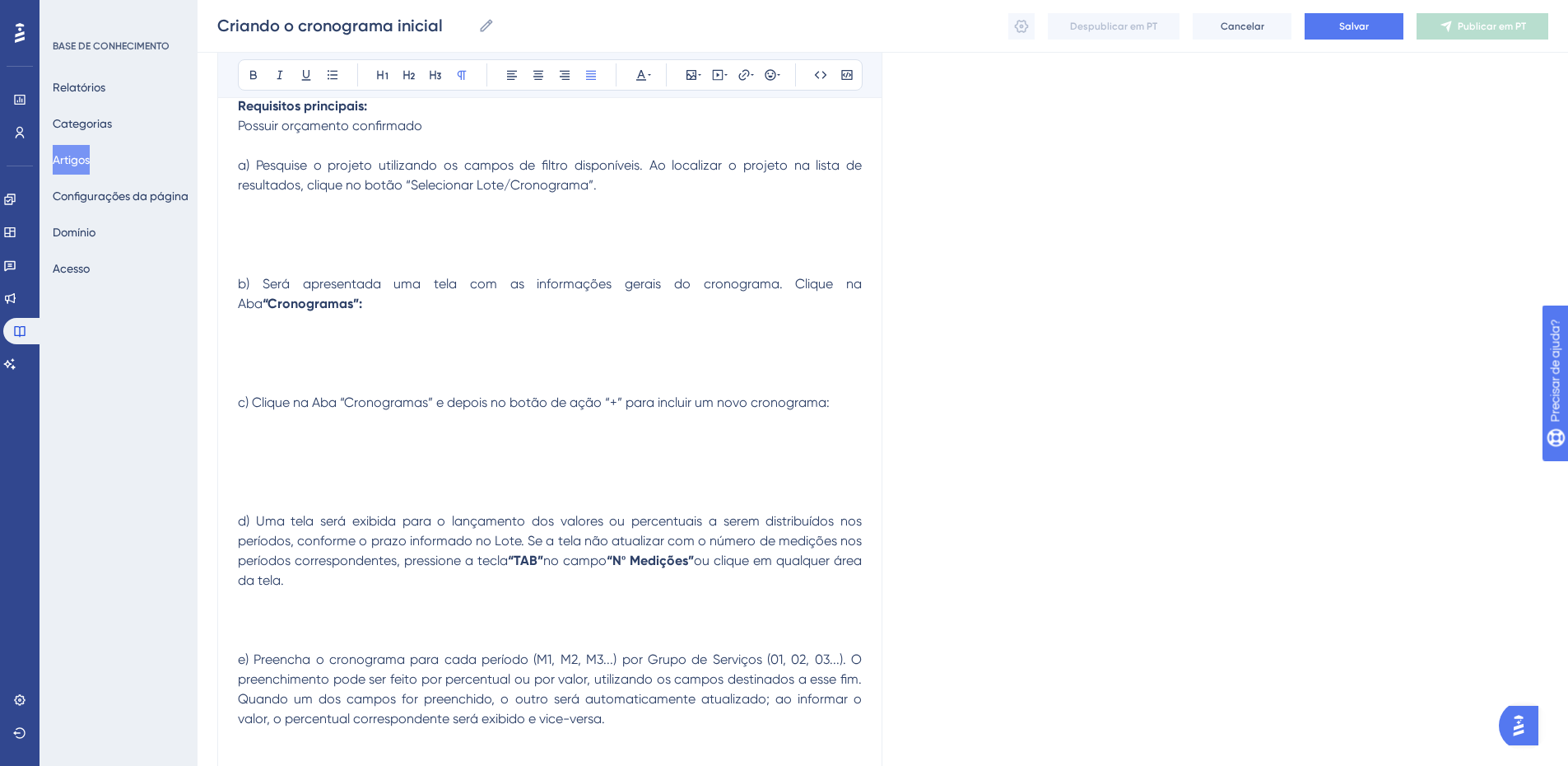
scroll to position [346, 0]
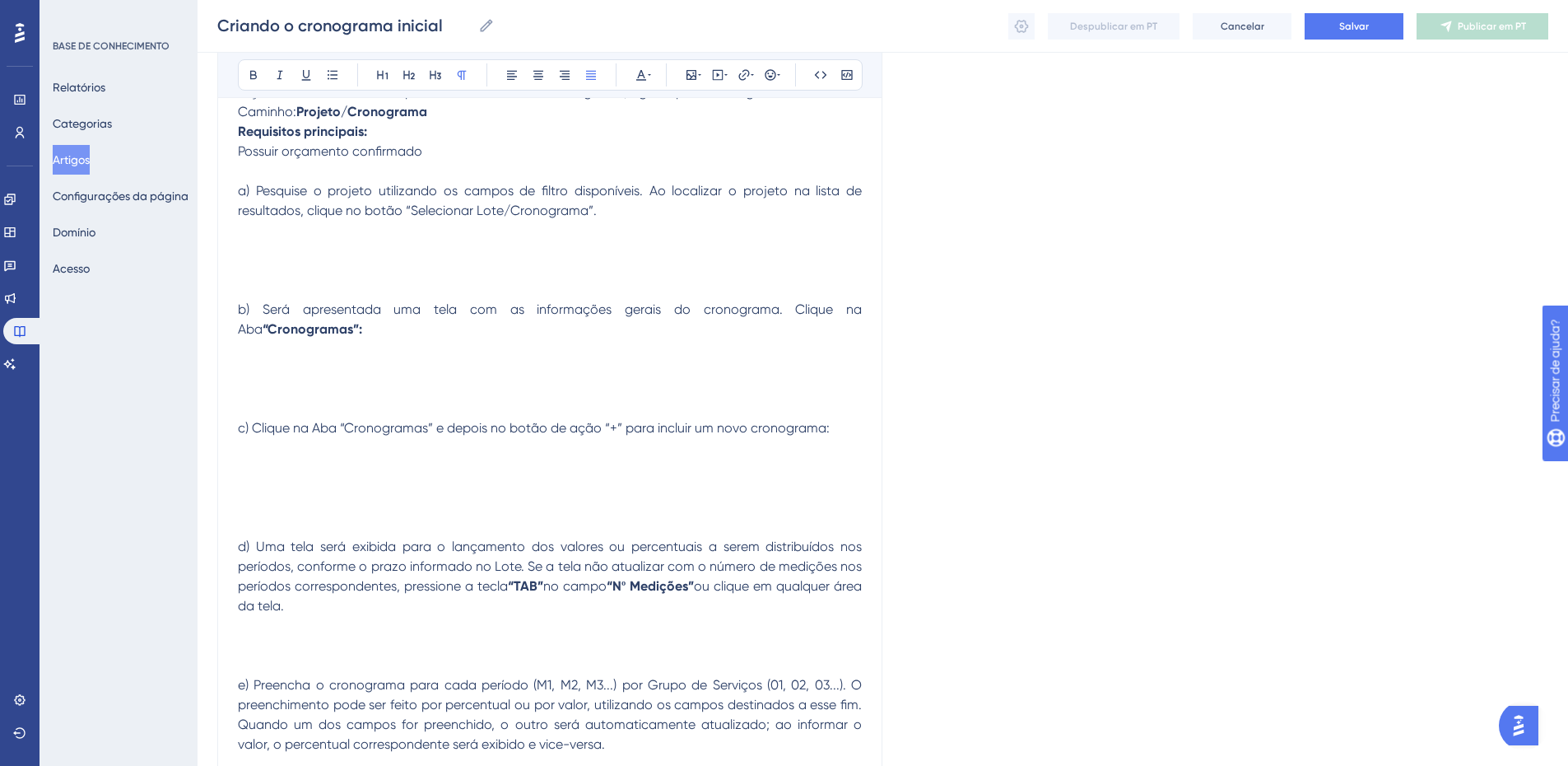
click at [526, 206] on span "a) Pesquise o projeto utilizando os campos de filtro disponíveis. Ao localizar …" at bounding box center [551, 200] width 628 height 36
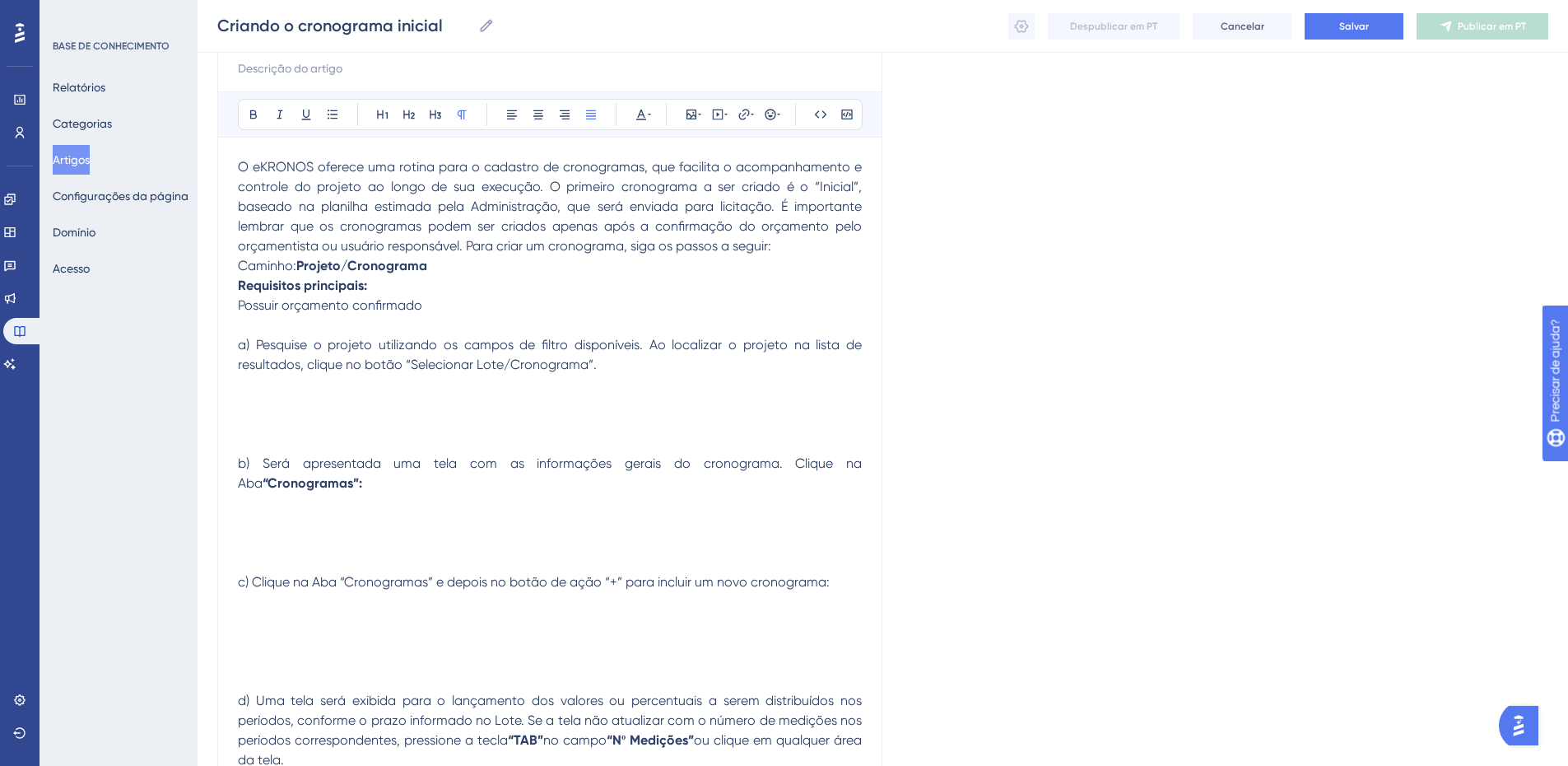
scroll to position [0, 0]
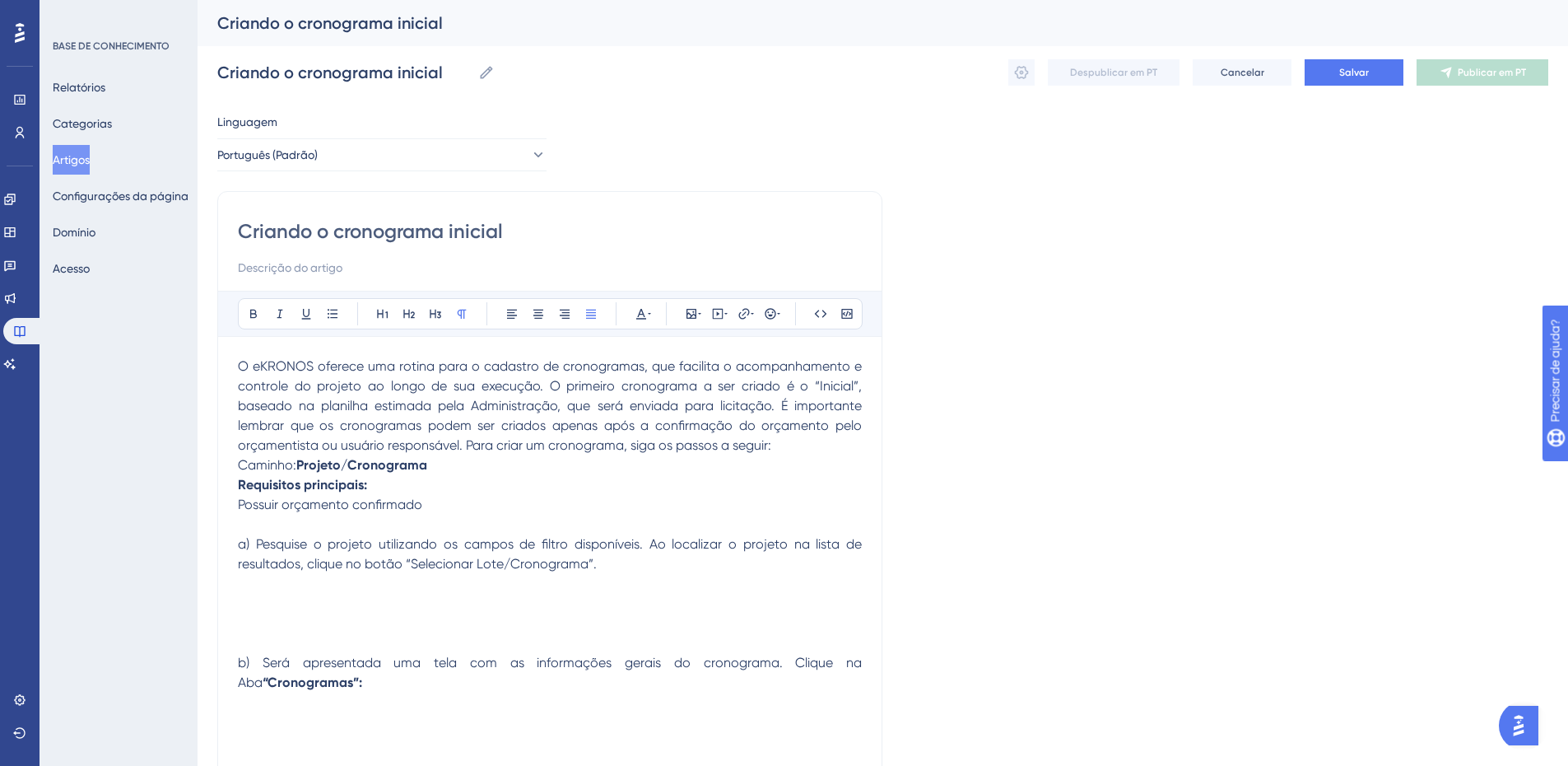
click at [381, 386] on span "O eKRONOS oferece uma rotina para o cadastro de cronogramas, que facilita o aco…" at bounding box center [551, 405] width 628 height 94
click at [826, 443] on p "O eKRONOS oferece uma rotina para o cadastro de cronogramas, que facilita o aco…" at bounding box center [549, 406] width 624 height 99
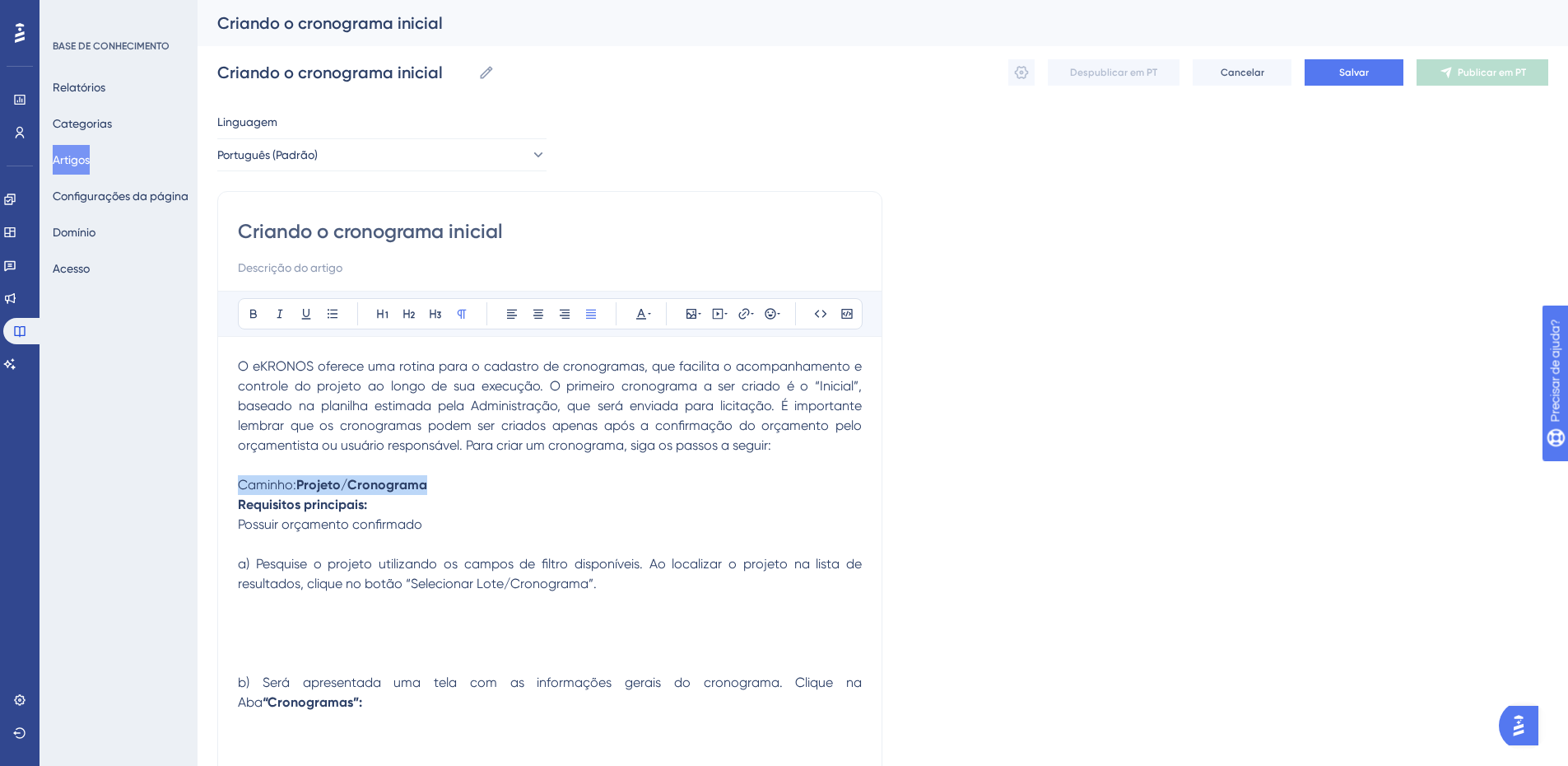
drag, startPoint x: 426, startPoint y: 507, endPoint x: 203, endPoint y: 488, distance: 223.8
click at [438, 315] on icon at bounding box center [435, 314] width 12 height 9
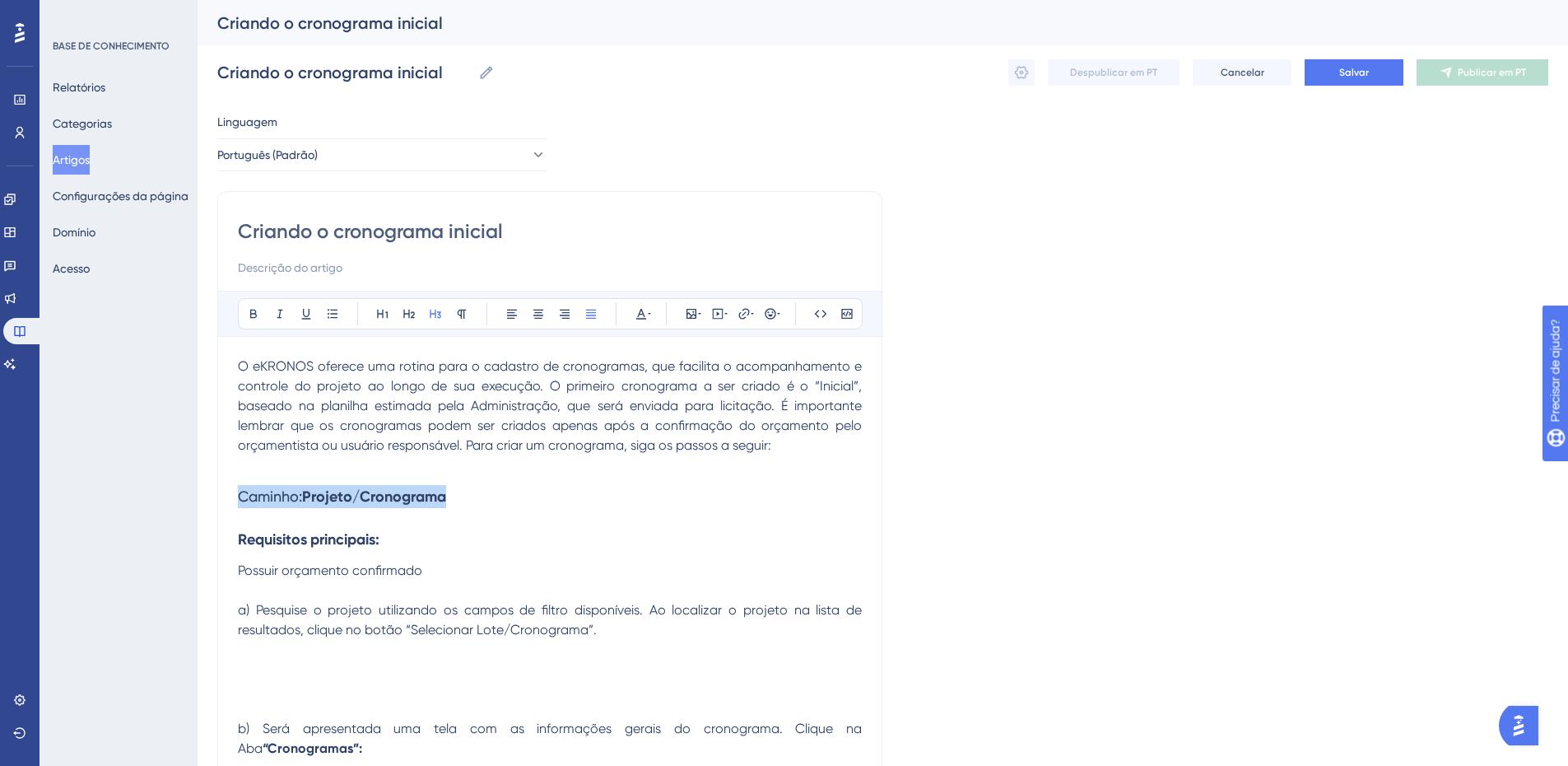
click at [379, 522] on h3 "Requisitos principais:" at bounding box center [549, 539] width 624 height 43
click at [271, 574] on span "Possuir orçamento confirmado" at bounding box center [330, 571] width 184 height 16
drag, startPoint x: 328, startPoint y: 311, endPoint x: 331, endPoint y: 321, distance: 10.4
click at [328, 312] on icon at bounding box center [332, 314] width 13 height 13
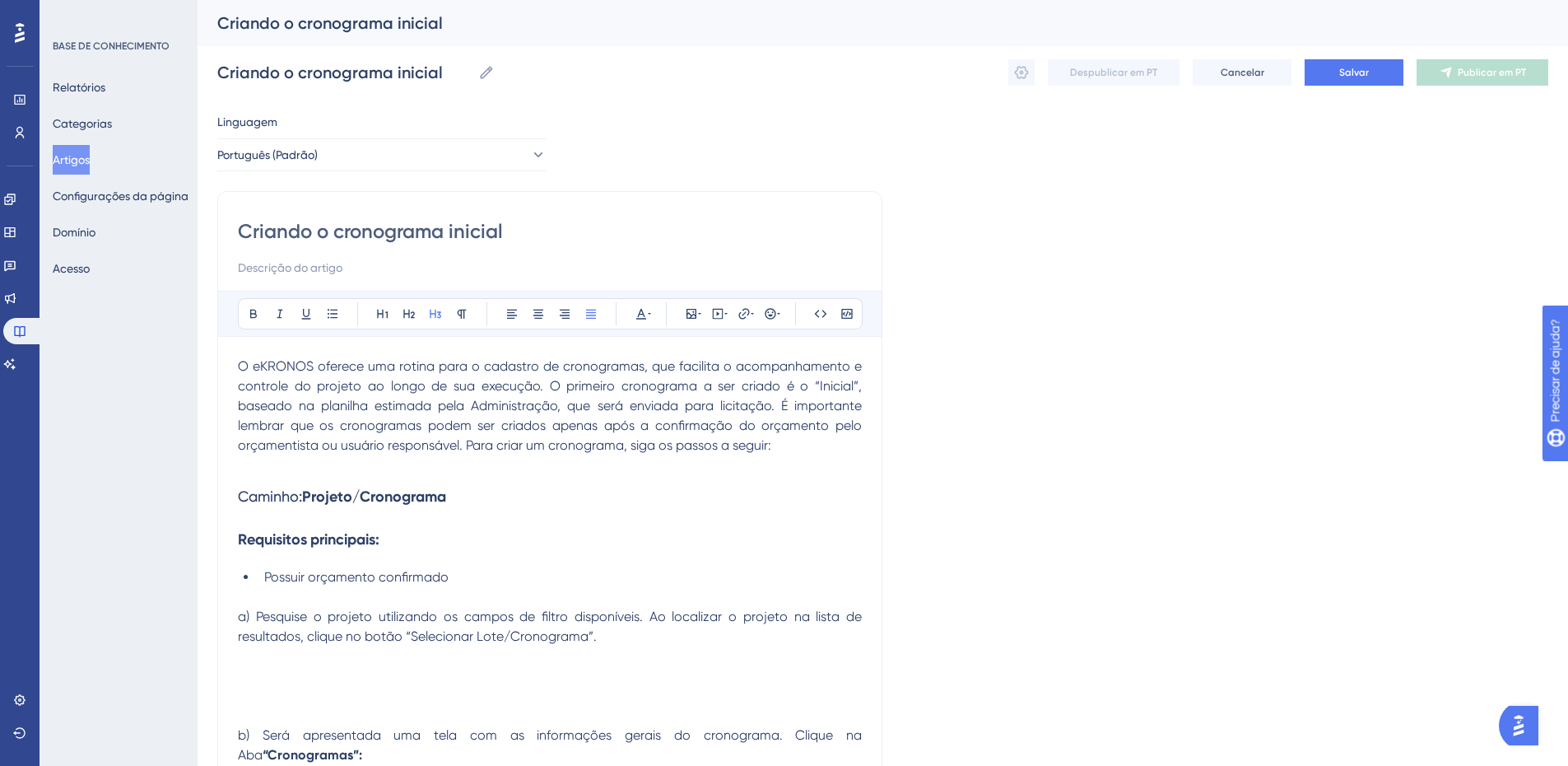
click at [284, 516] on h3 "Caminho: Projeto/Cronograma" at bounding box center [549, 496] width 624 height 43
click at [489, 510] on h3 "Caminho: Projeto/Cronograma" at bounding box center [549, 496] width 624 height 43
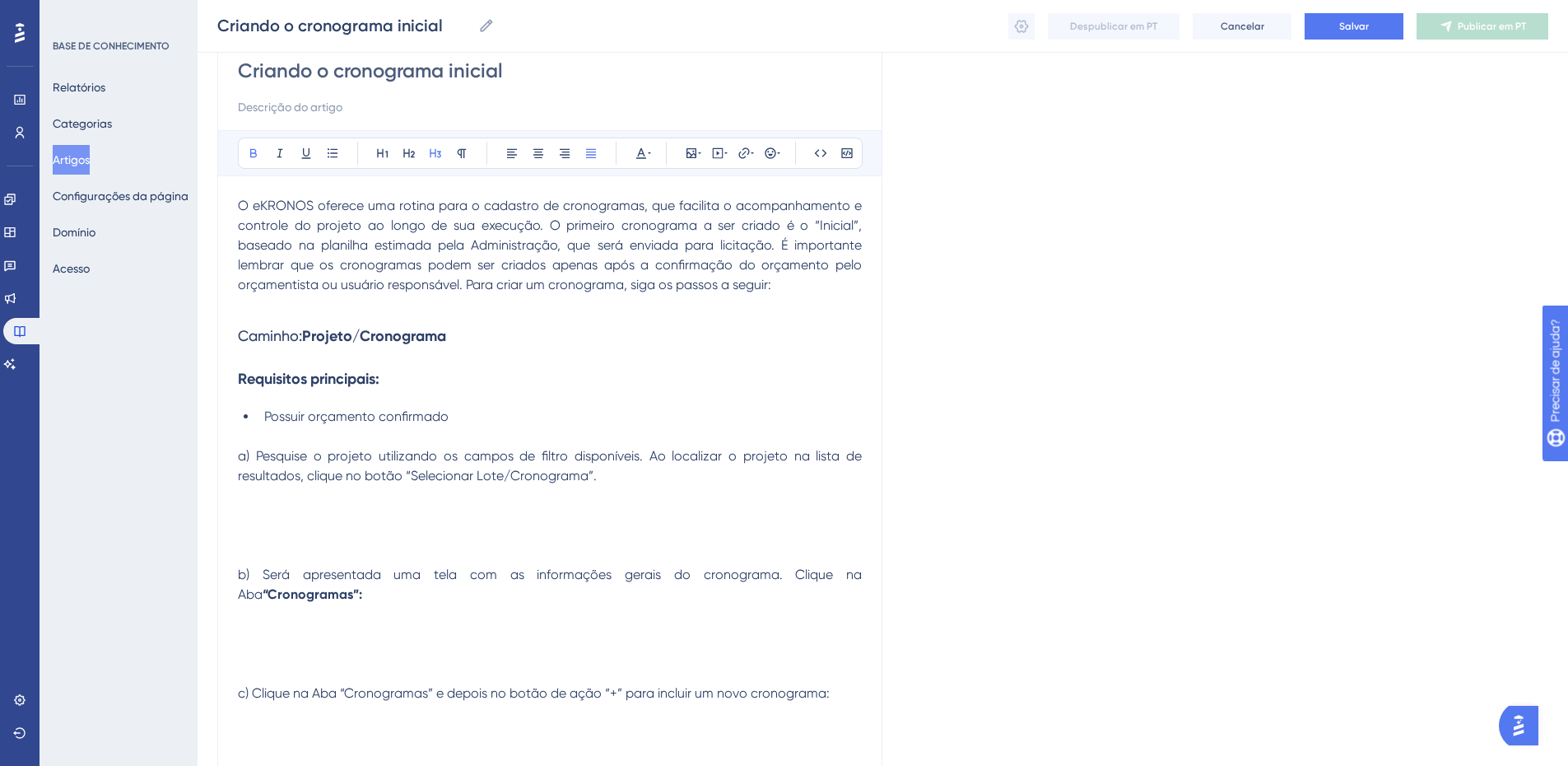
scroll to position [164, 0]
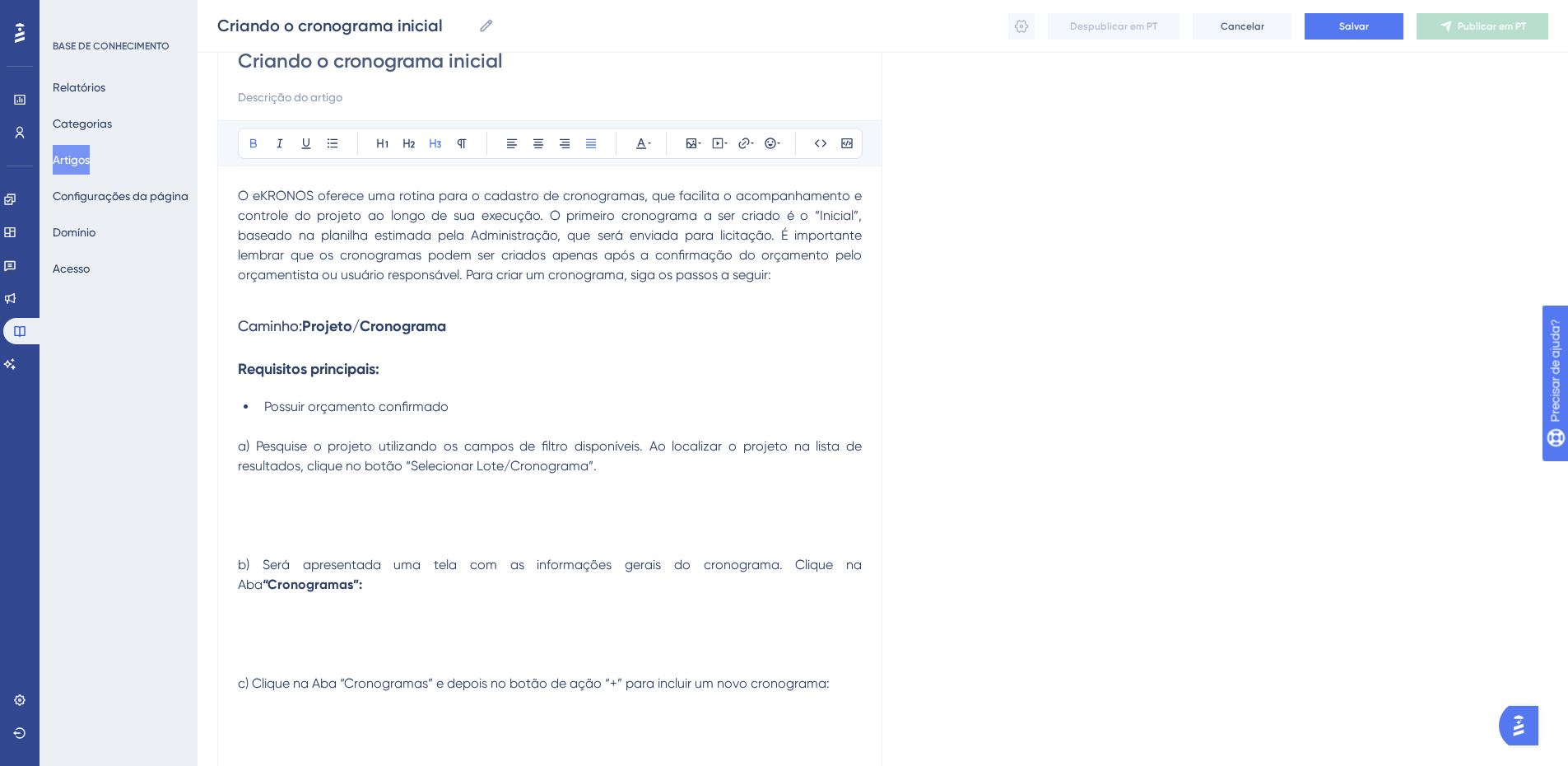
click at [265, 383] on h3 "Requisitos principais:" at bounding box center [549, 368] width 624 height 43
click at [340, 387] on h3 "Requisitos principais:" at bounding box center [549, 368] width 624 height 43
click at [492, 423] on p at bounding box center [549, 427] width 624 height 20
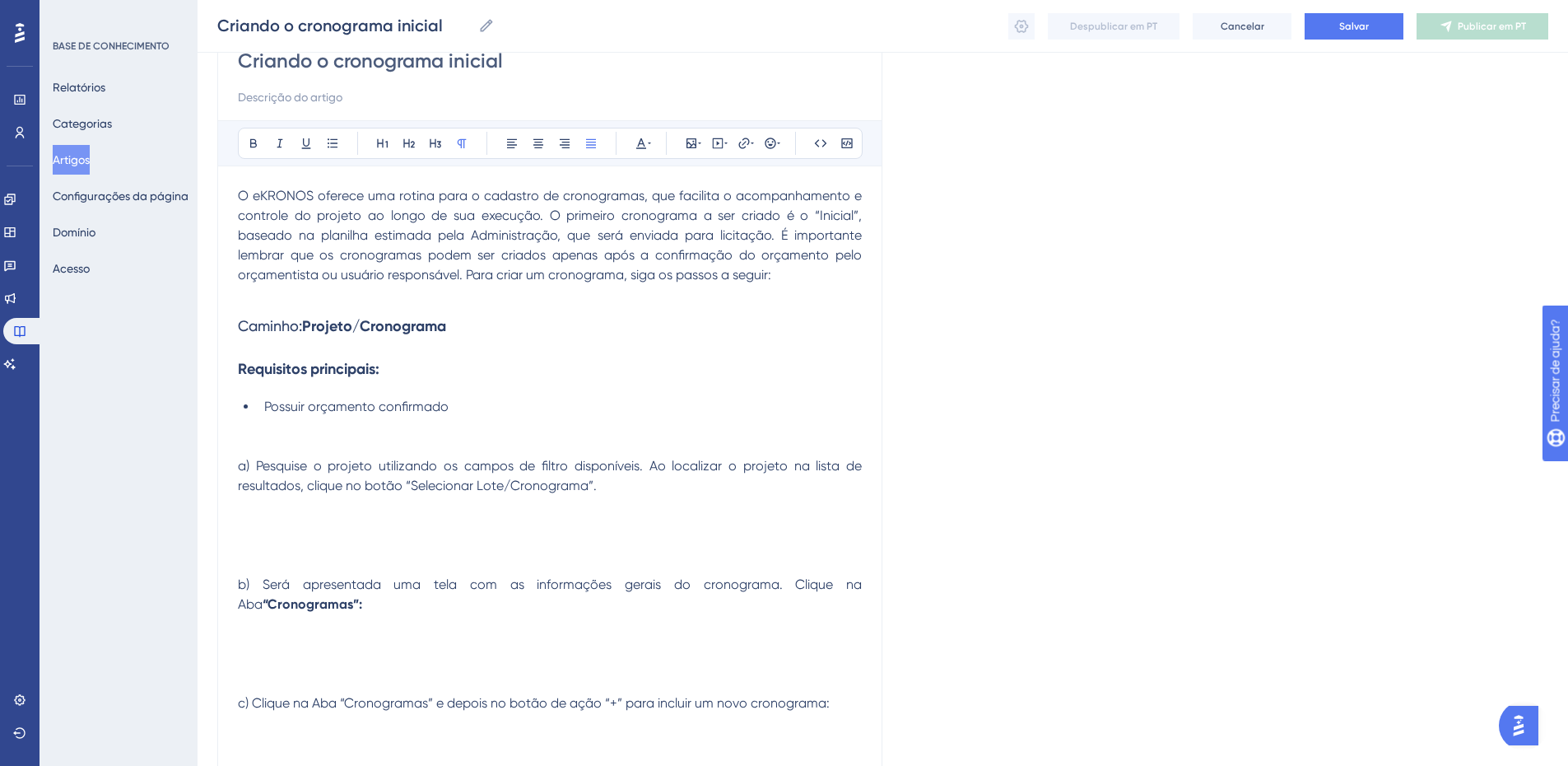
click at [312, 542] on p at bounding box center [549, 546] width 624 height 20
drag, startPoint x: 264, startPoint y: 512, endPoint x: 270, endPoint y: 520, distance: 10.0
click at [264, 513] on p at bounding box center [549, 506] width 624 height 20
drag, startPoint x: 697, startPoint y: 138, endPoint x: 698, endPoint y: 153, distance: 15.0
click at [697, 139] on icon at bounding box center [691, 143] width 13 height 13
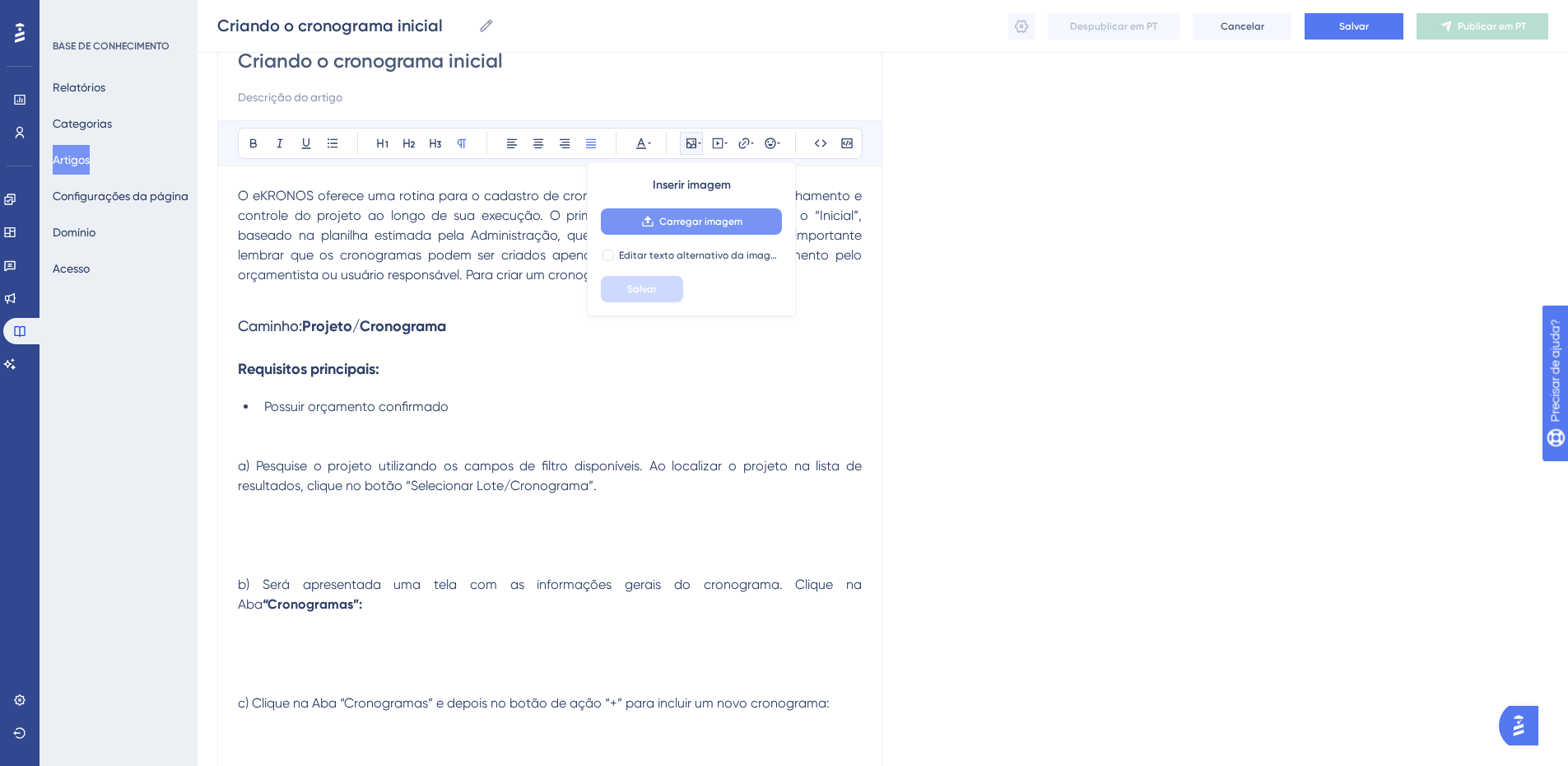
click at [706, 225] on font "Carregar imagem" at bounding box center [701, 221] width 83 height 12
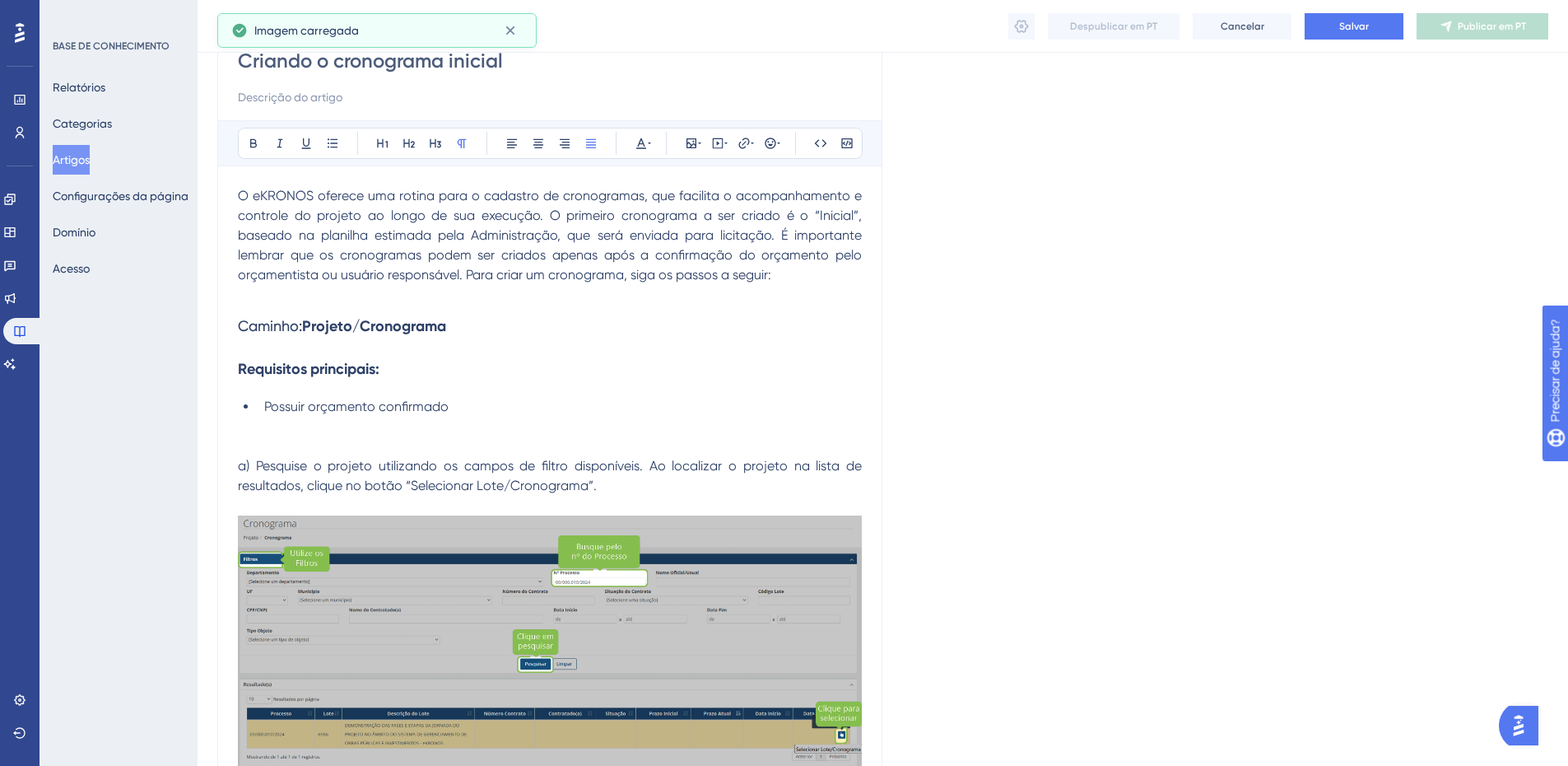
click at [612, 492] on p "a) Pesquise o projeto utilizando os campos de filtro disponíveis. Ao localizar …" at bounding box center [549, 476] width 624 height 40
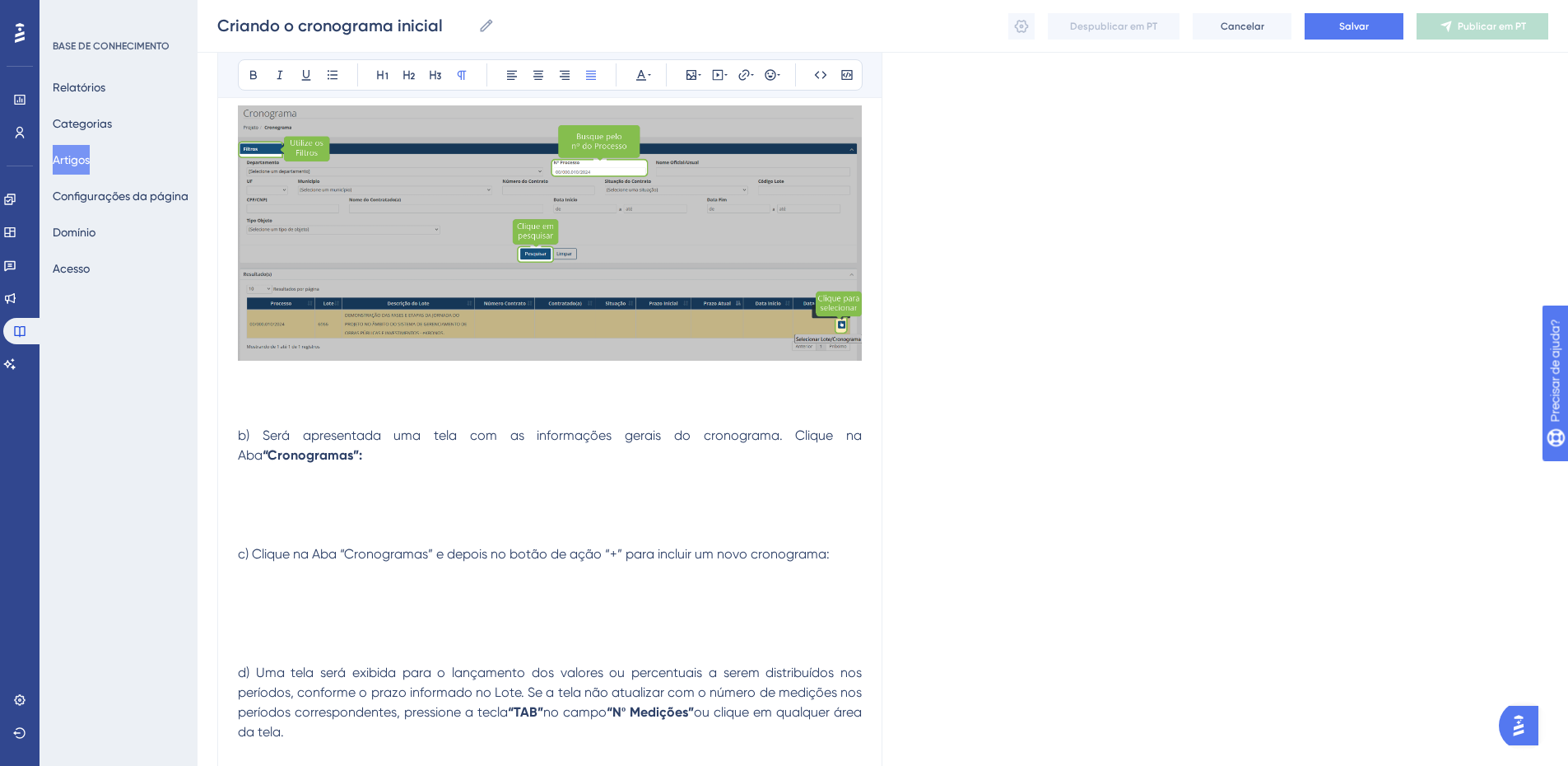
scroll to position [574, 0]
click at [248, 379] on p at bounding box center [549, 376] width 624 height 20
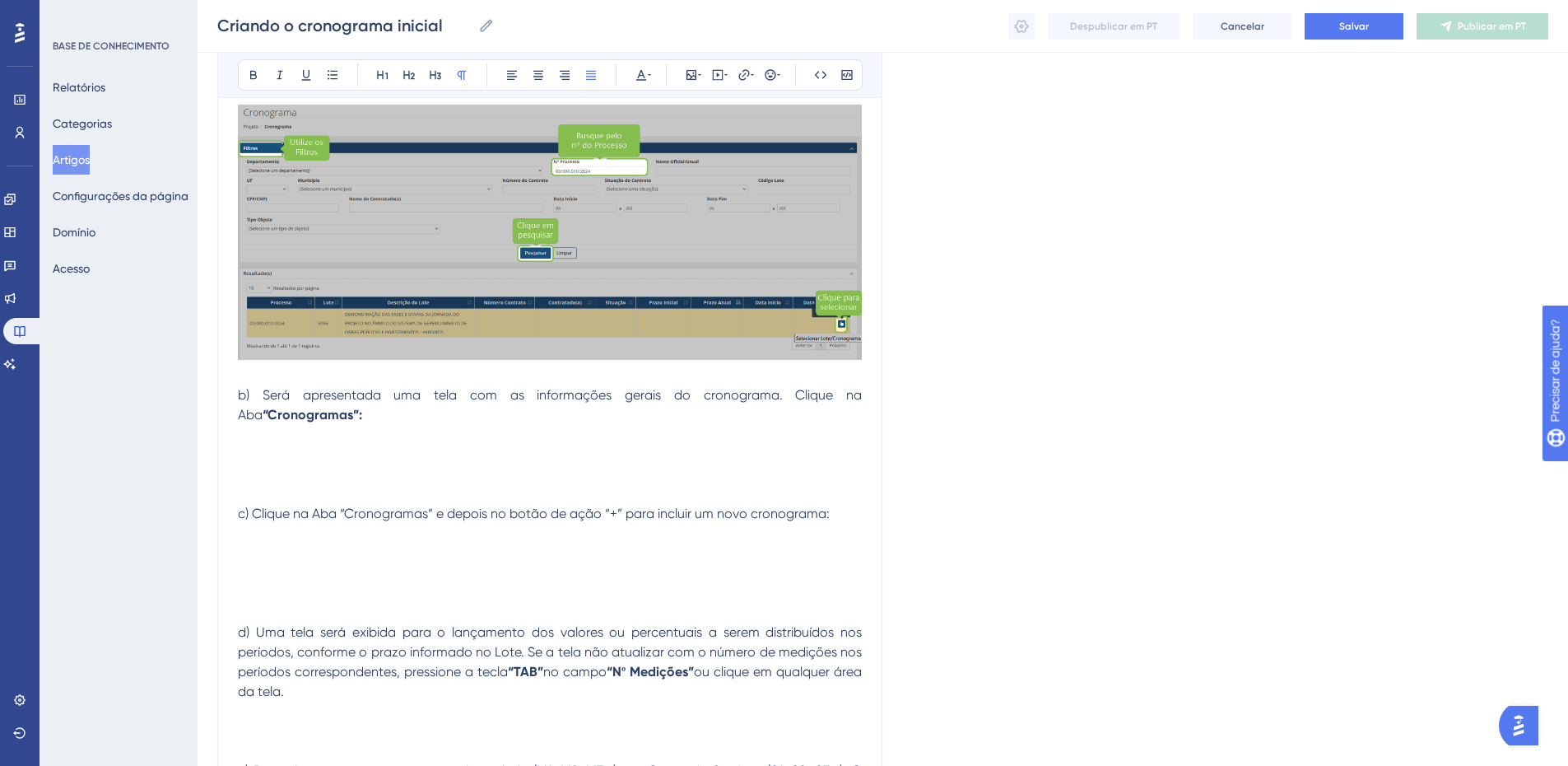
click at [249, 439] on p at bounding box center [549, 435] width 624 height 20
click at [693, 77] on icon at bounding box center [691, 74] width 13 height 13
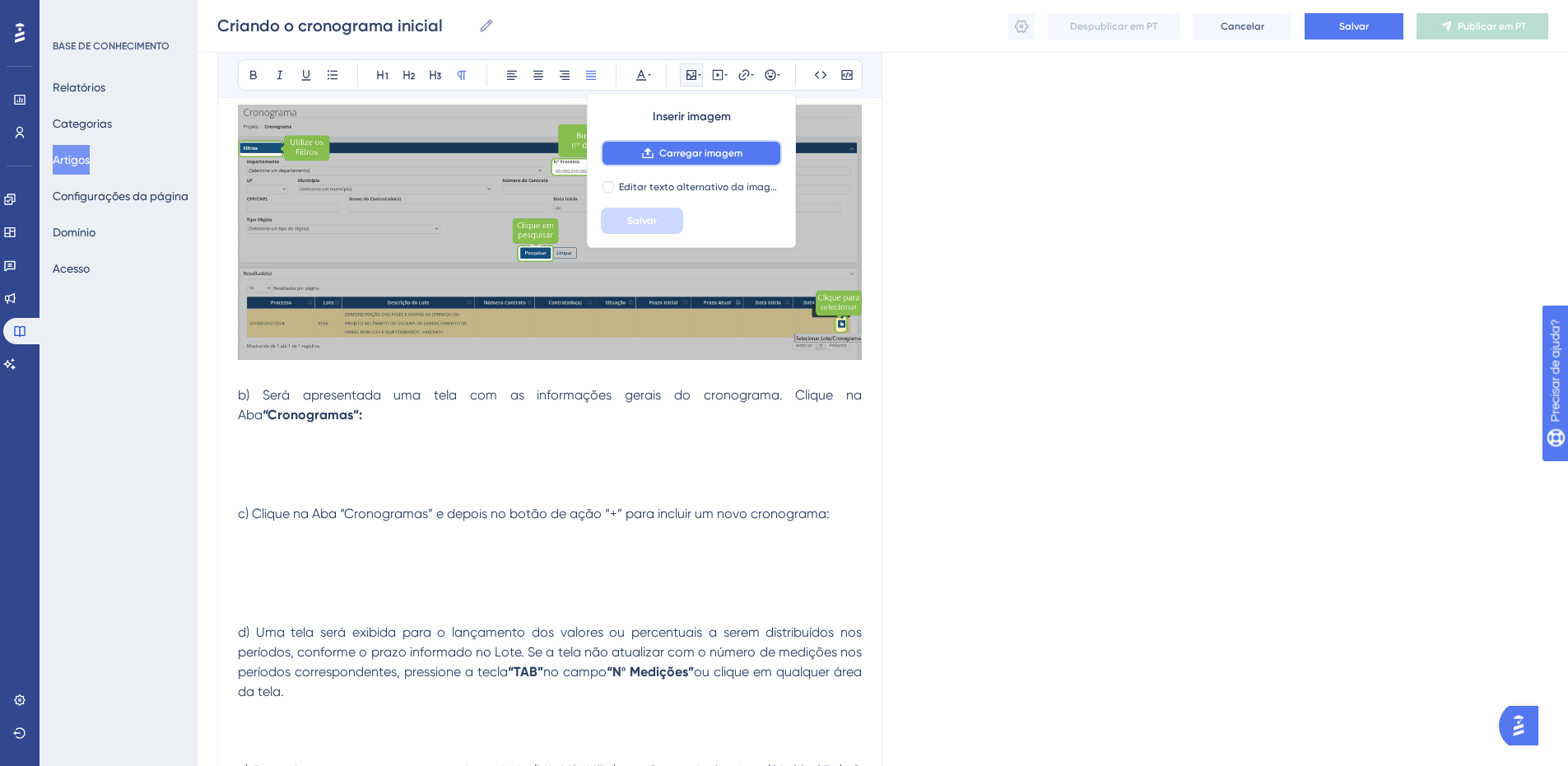
click at [672, 153] on font "Carregar imagem" at bounding box center [701, 154] width 83 height 12
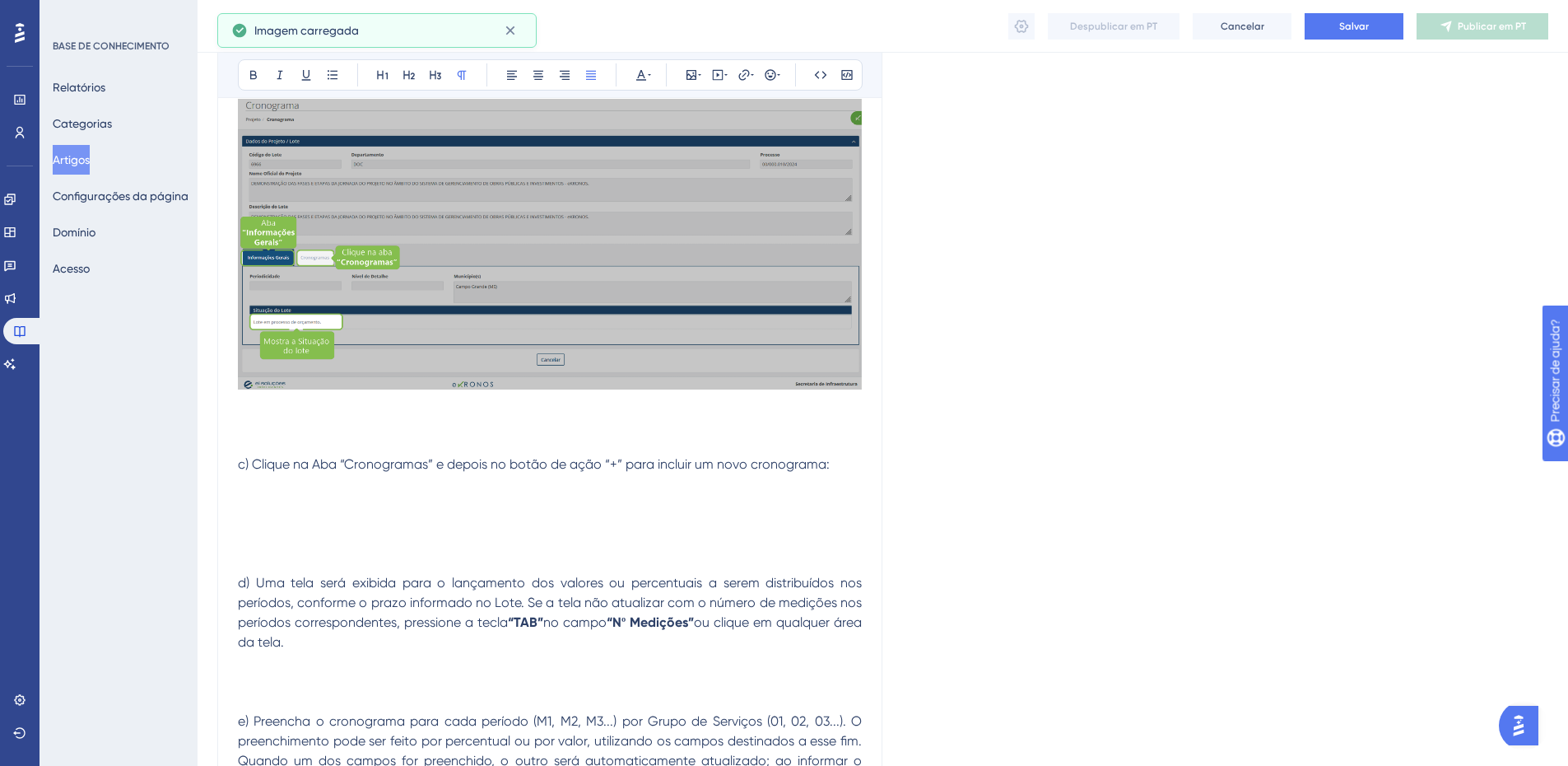
scroll to position [986, 0]
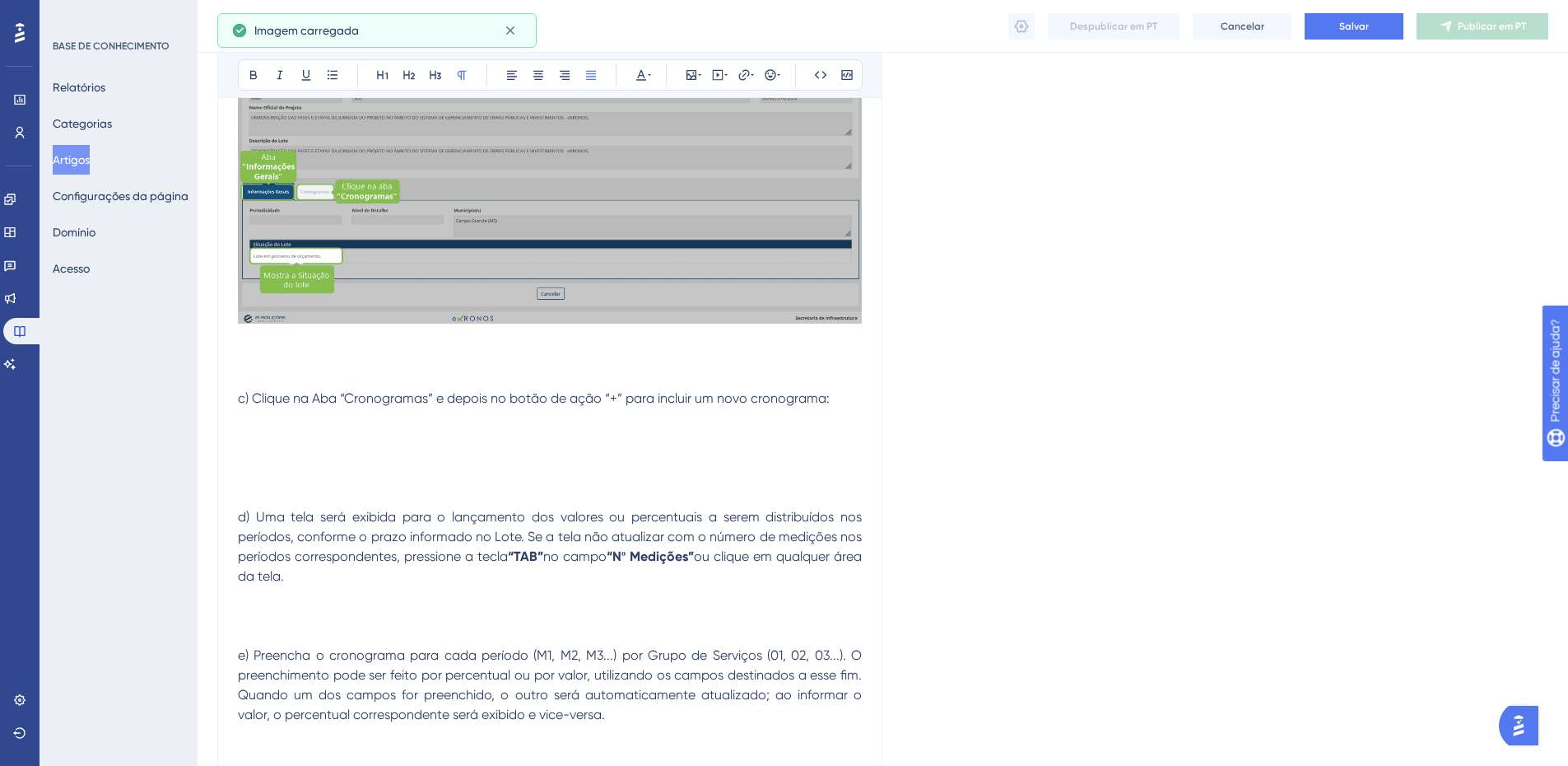
click at [252, 357] on p at bounding box center [549, 359] width 624 height 20
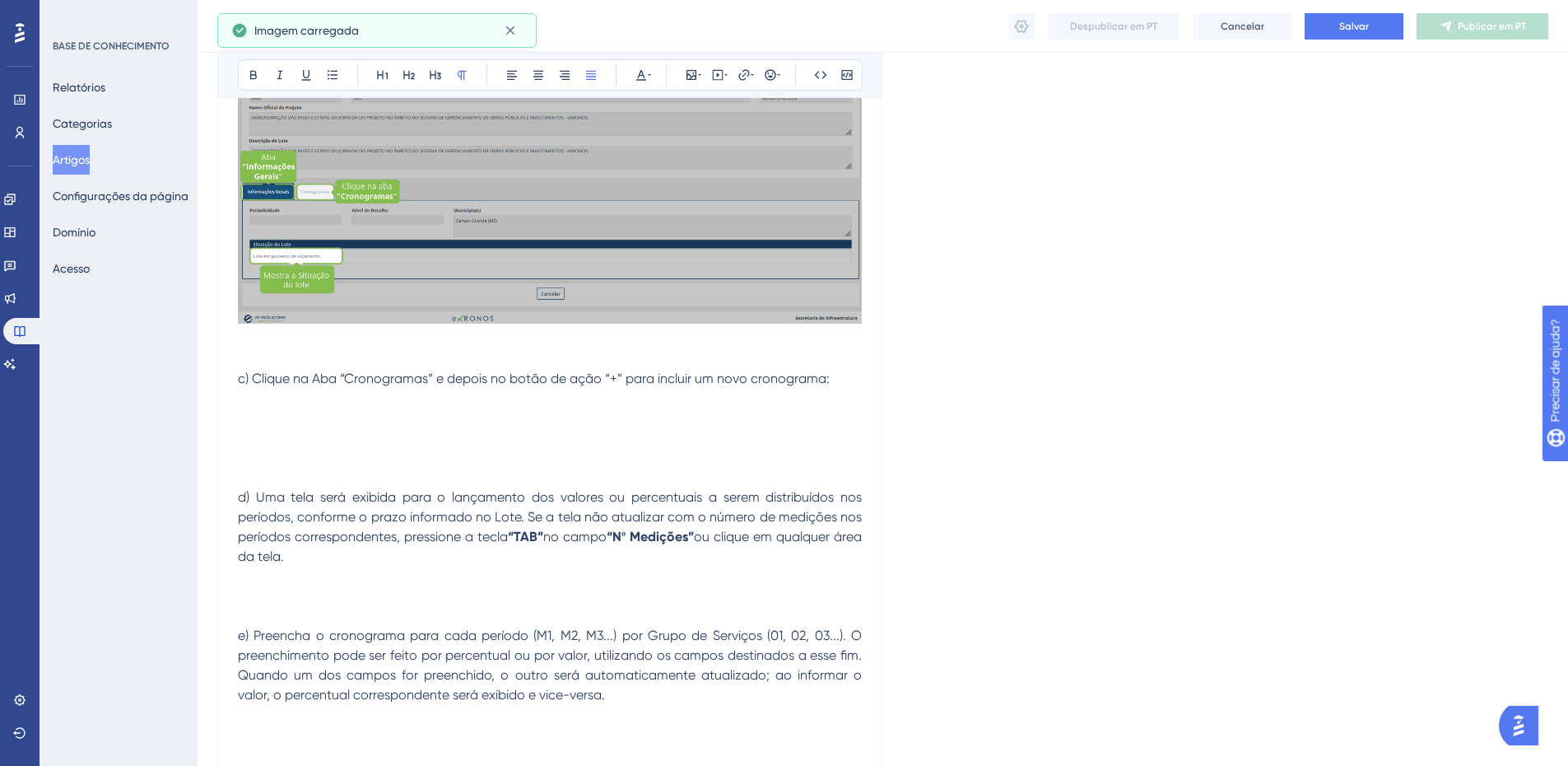
click at [249, 341] on p at bounding box center [549, 339] width 624 height 20
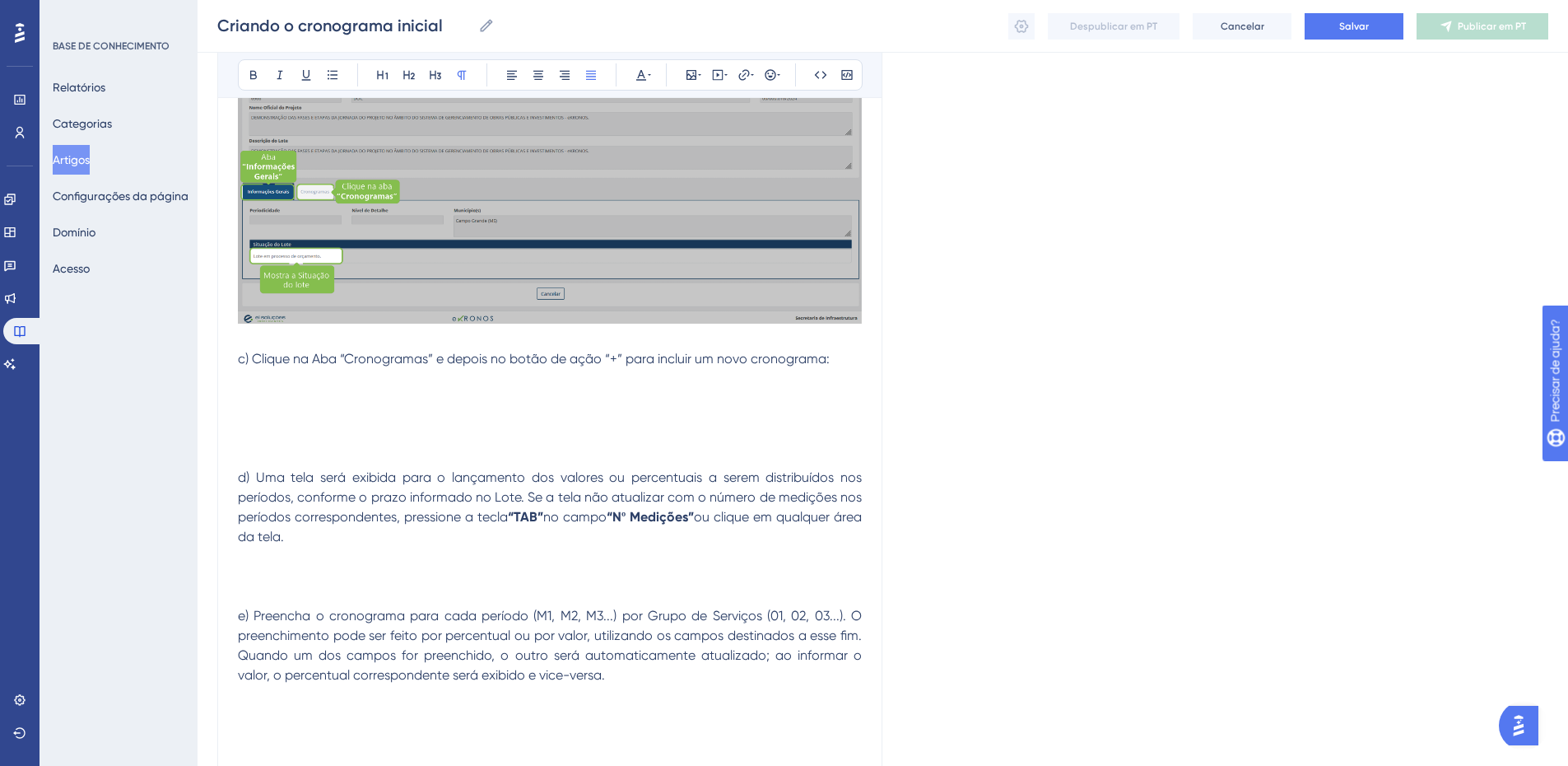
click at [249, 386] on p at bounding box center [549, 379] width 624 height 20
click at [697, 80] on icon at bounding box center [691, 74] width 13 height 13
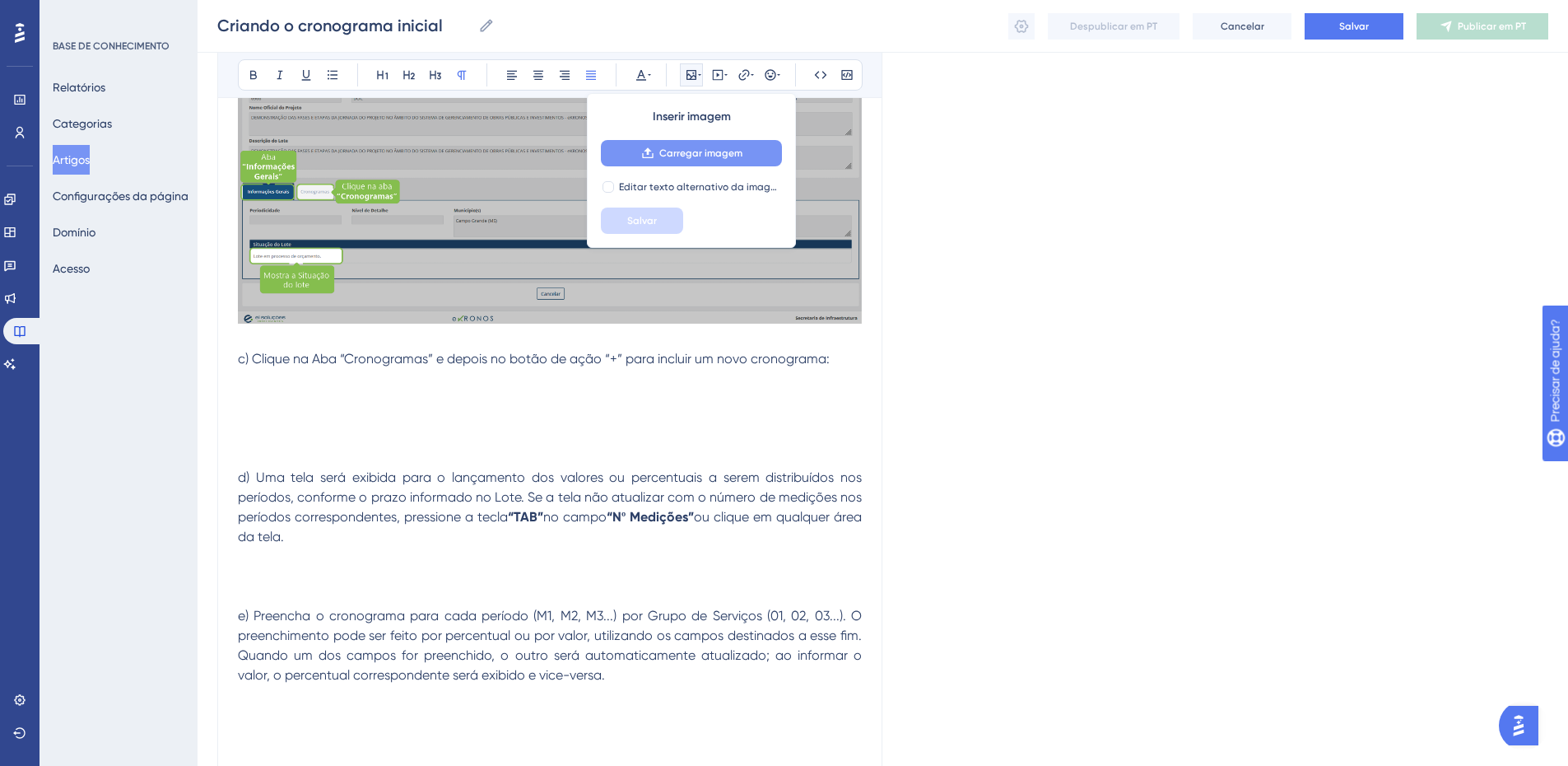
click at [683, 158] on font "Carregar imagem" at bounding box center [701, 154] width 83 height 12
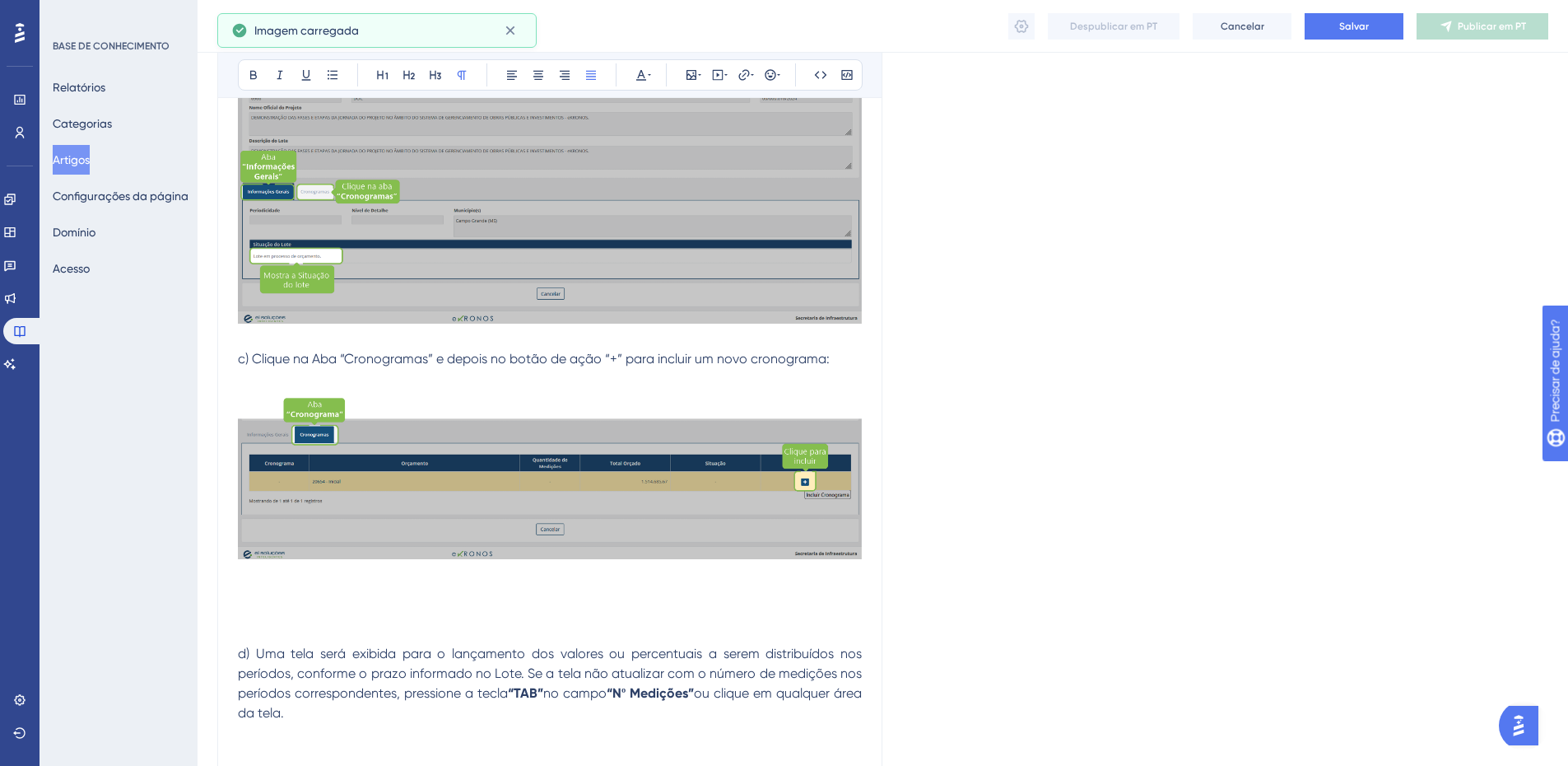
click at [287, 379] on p at bounding box center [549, 467] width 624 height 196
click at [241, 574] on p at bounding box center [549, 574] width 624 height 20
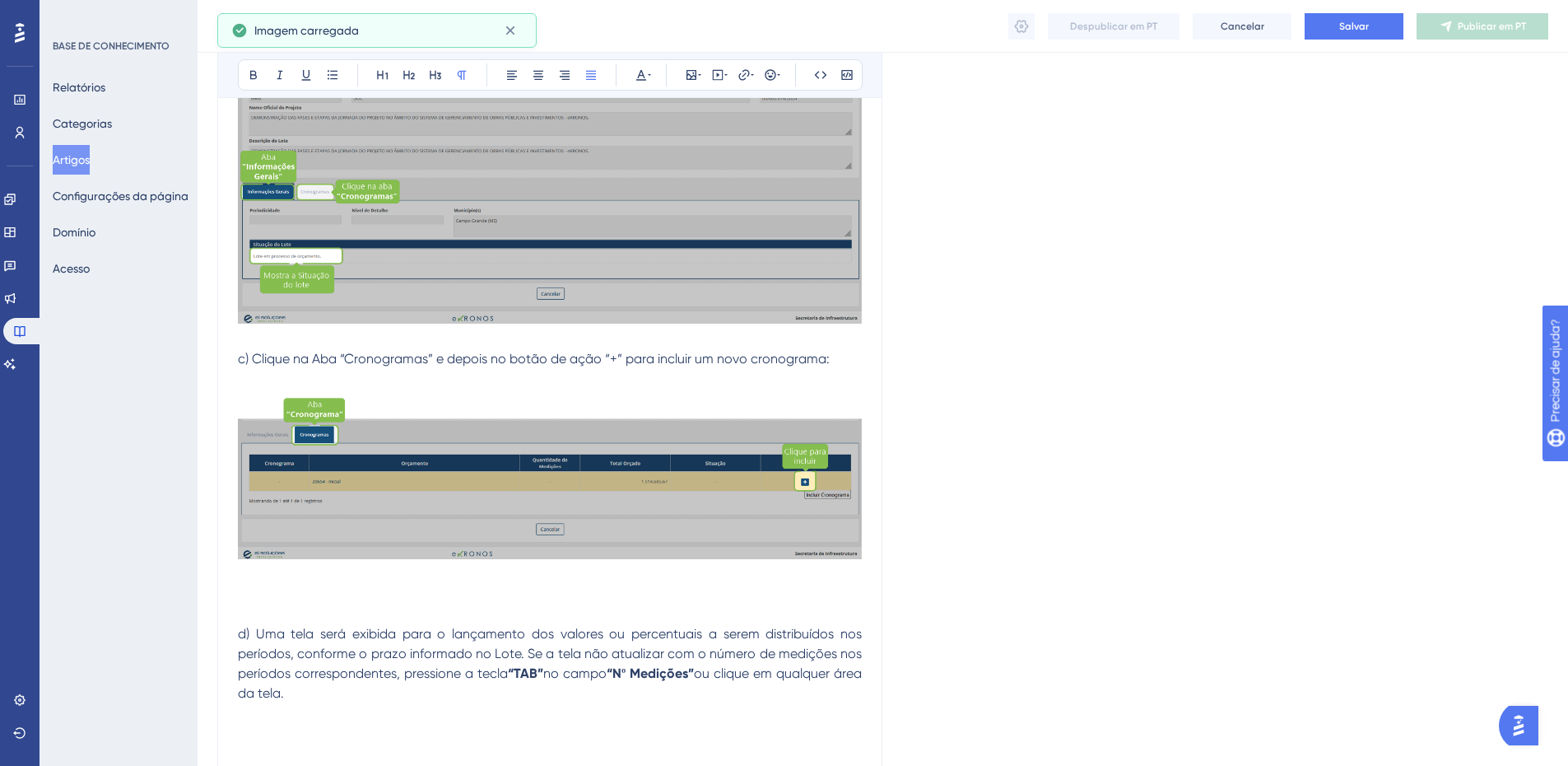
click at [245, 578] on p at bounding box center [549, 574] width 624 height 20
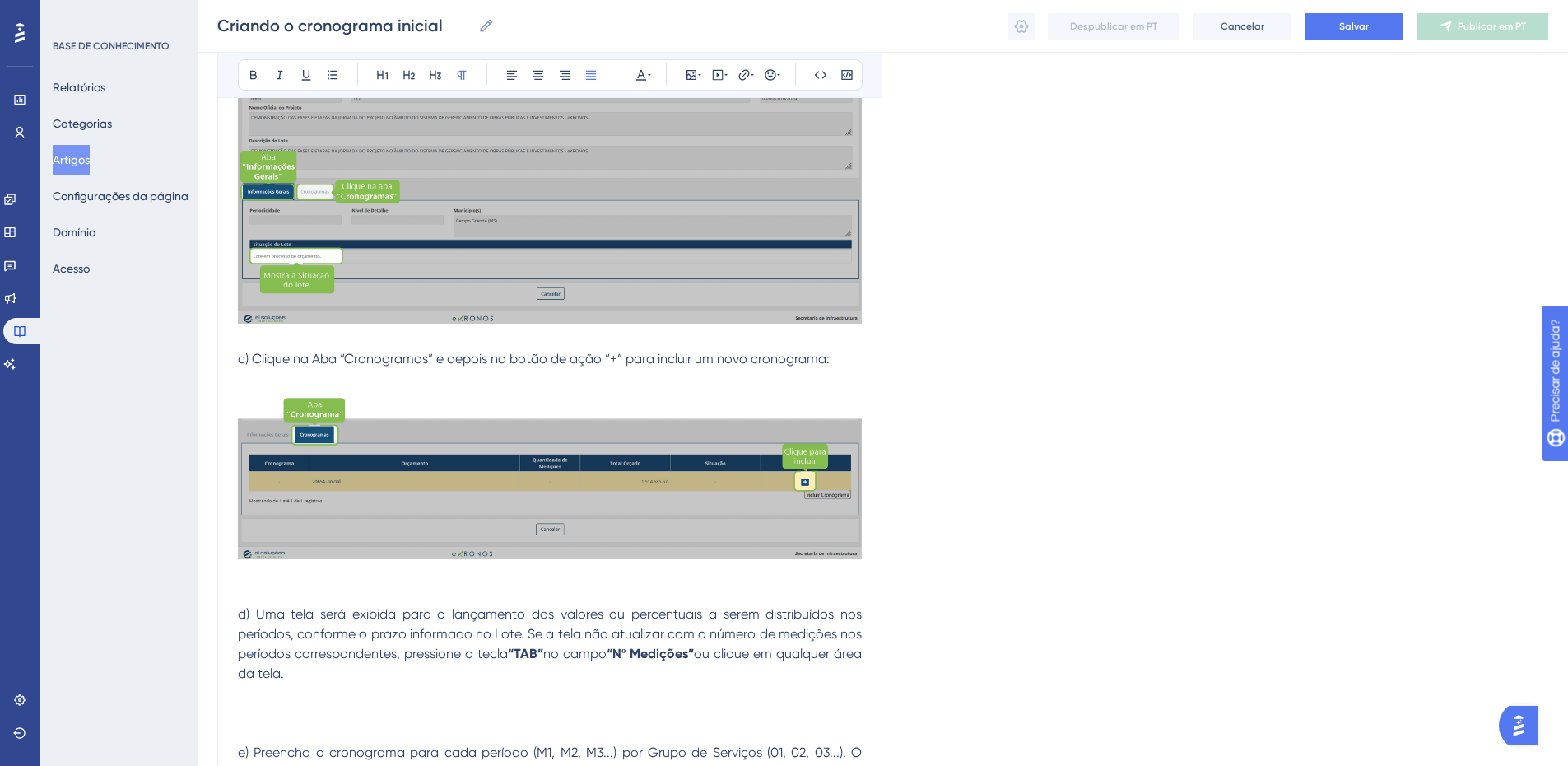
click at [245, 578] on p at bounding box center [549, 574] width 624 height 20
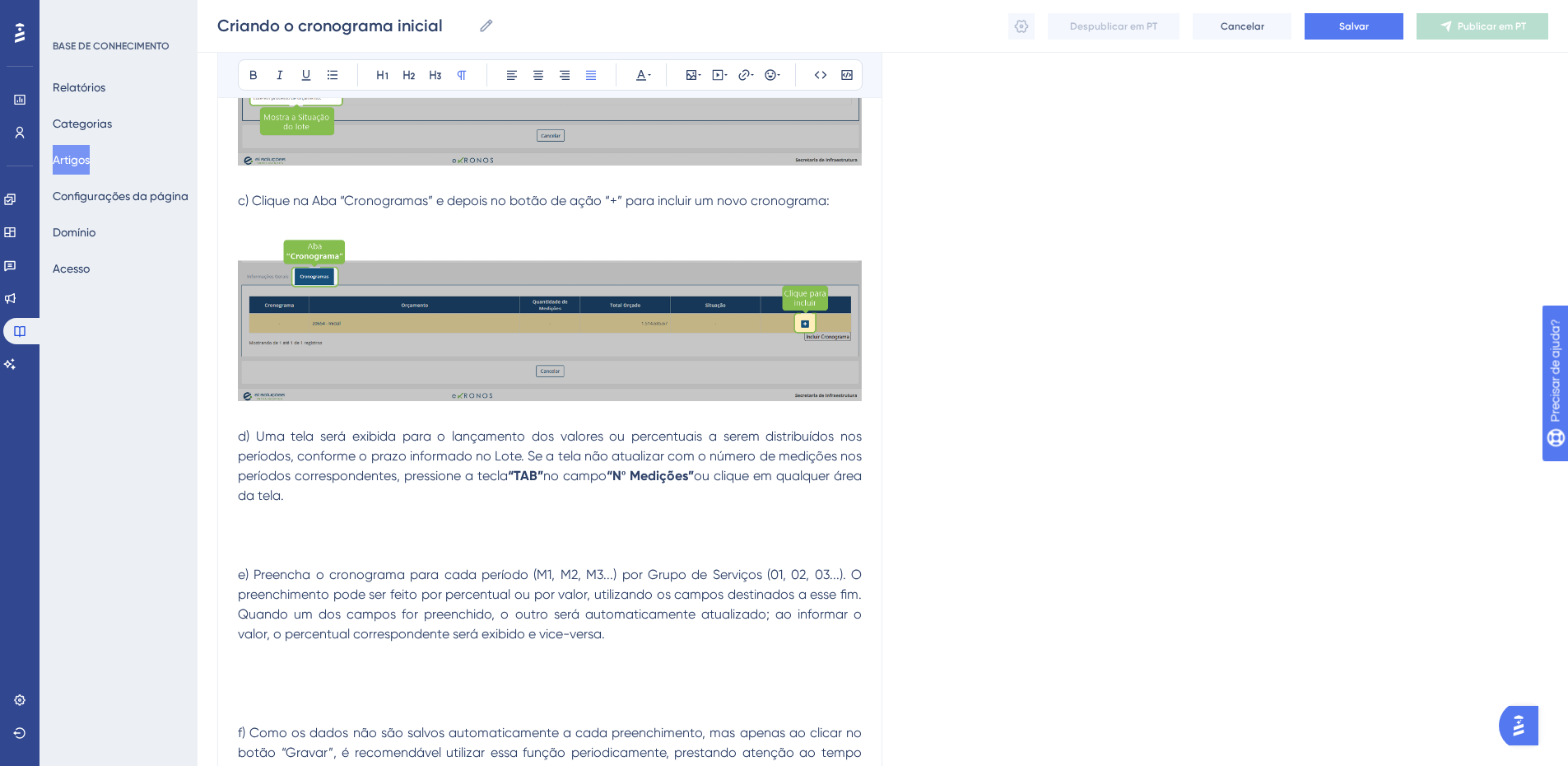
scroll to position [1152, 0]
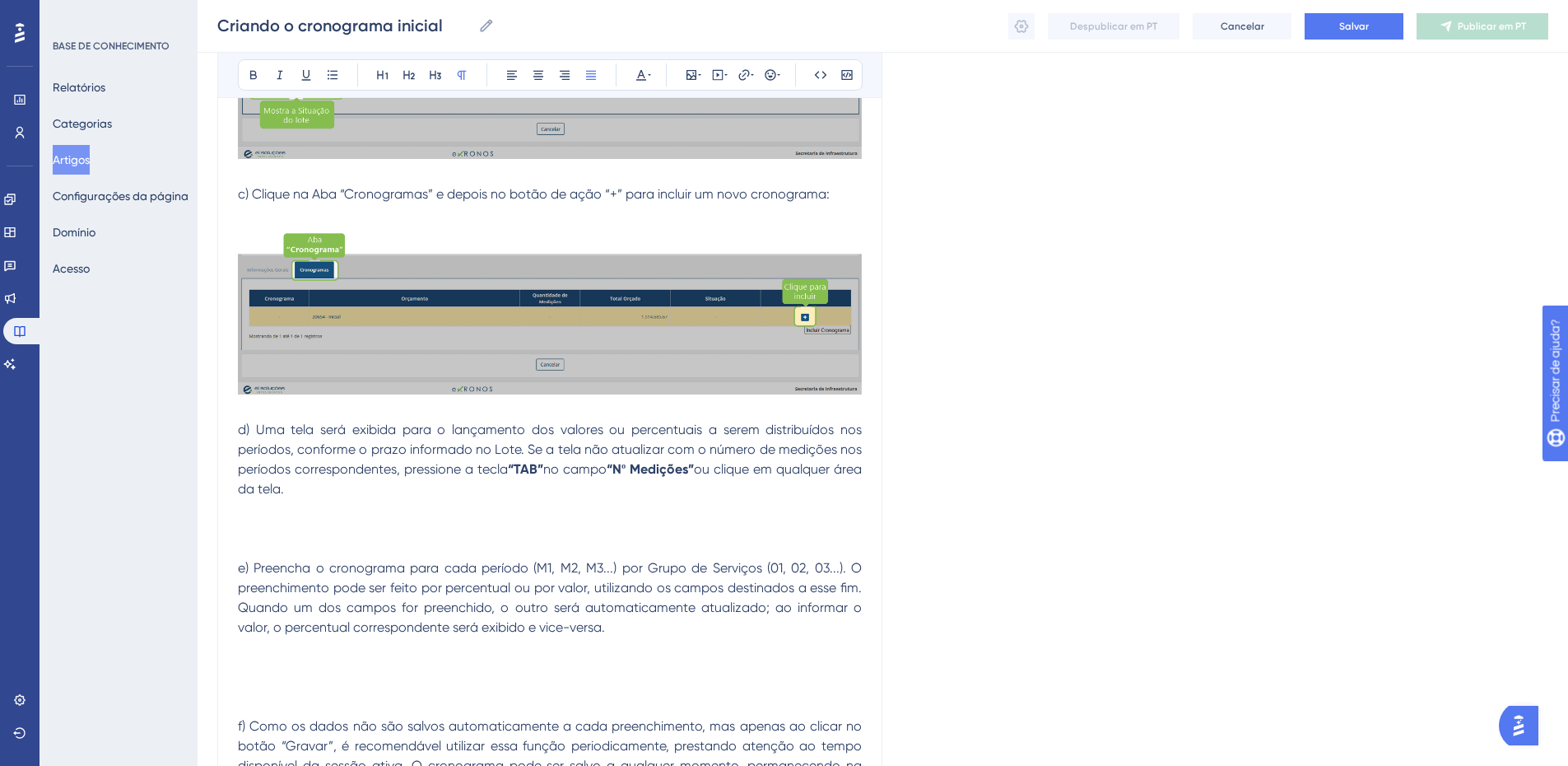
click at [264, 525] on p at bounding box center [549, 529] width 624 height 20
click at [682, 83] on button at bounding box center [691, 74] width 23 height 23
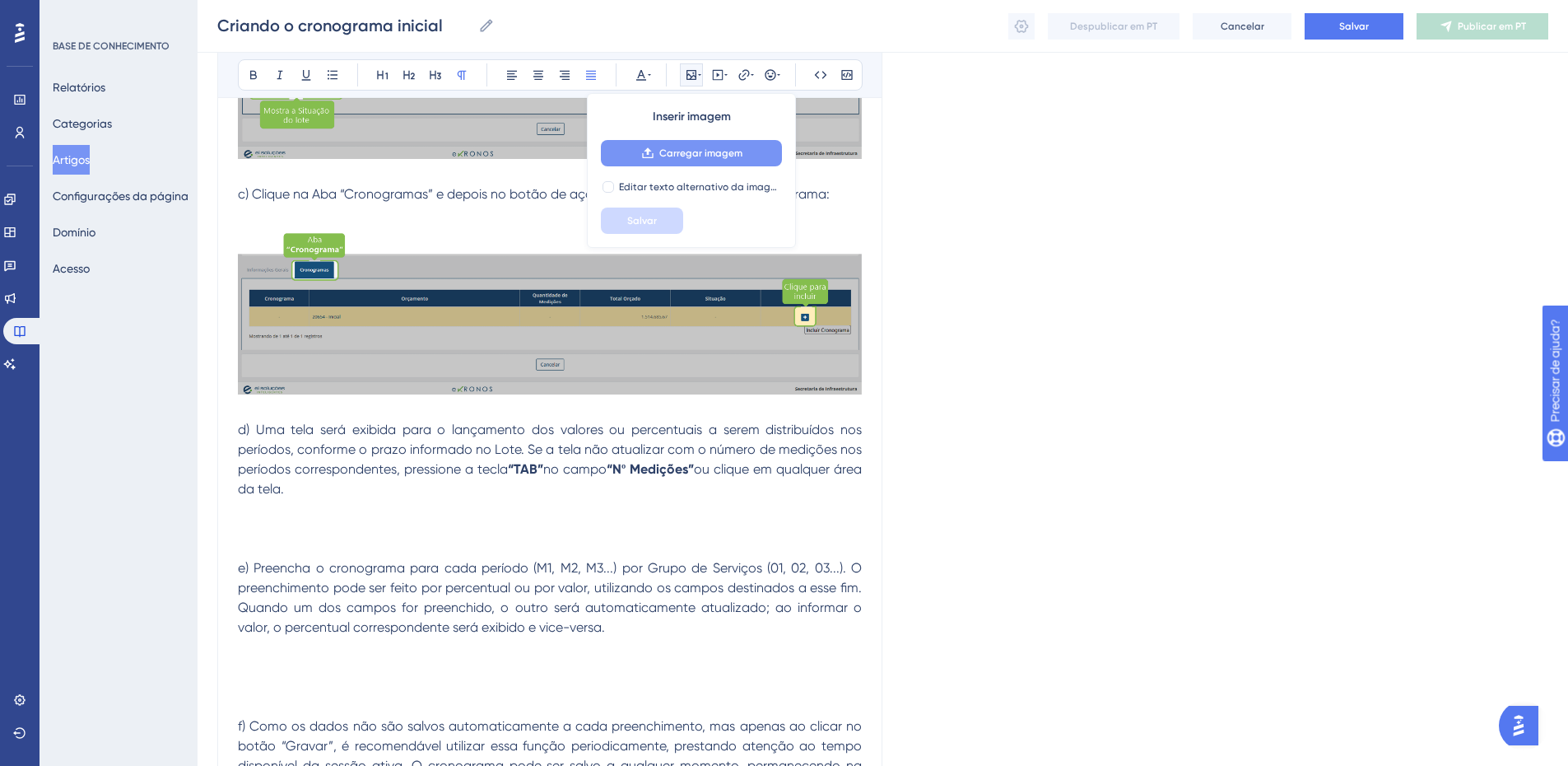
click at [689, 152] on font "Carregar imagem" at bounding box center [701, 154] width 83 height 12
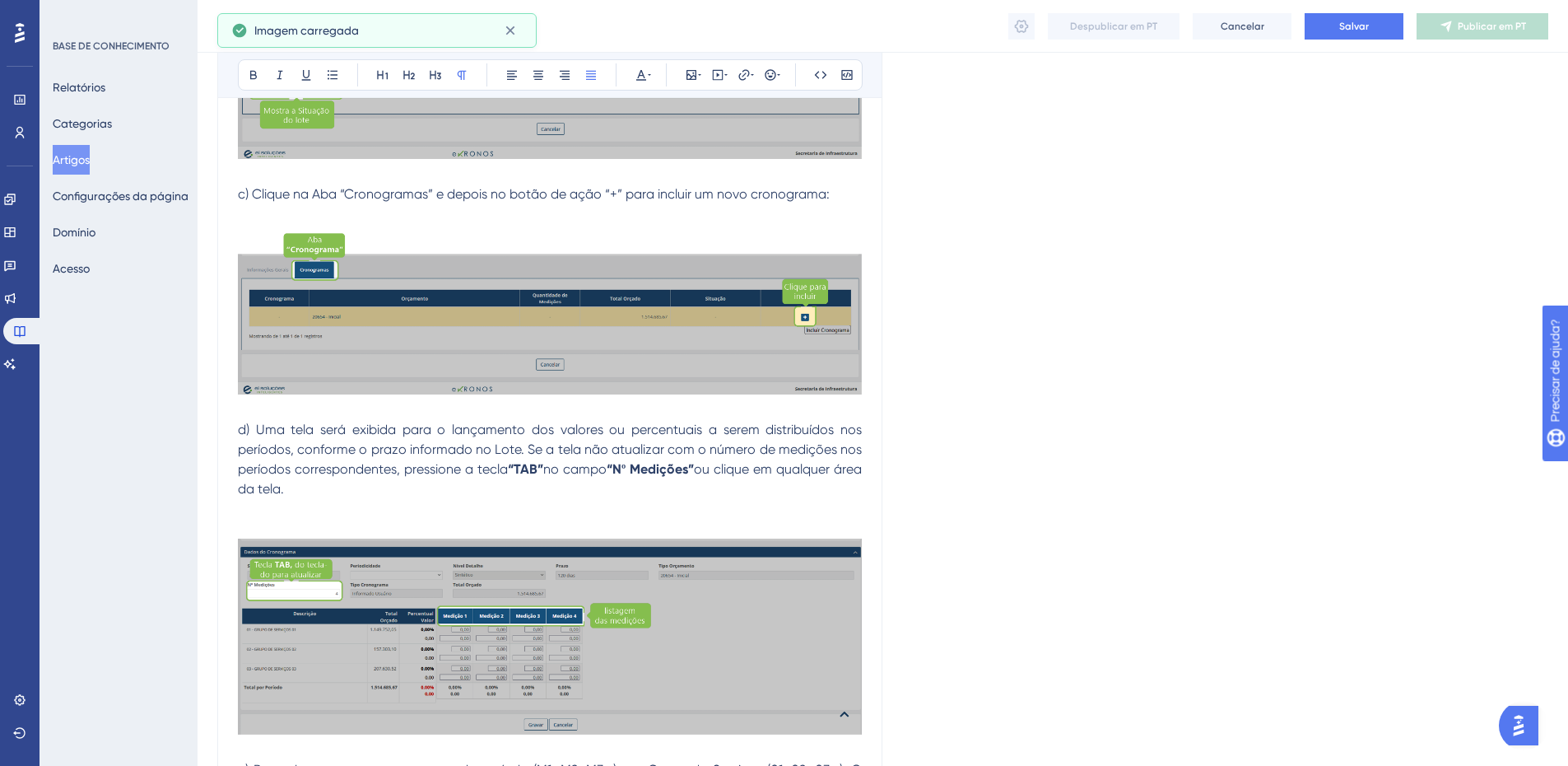
click at [293, 510] on p at bounding box center [549, 509] width 624 height 20
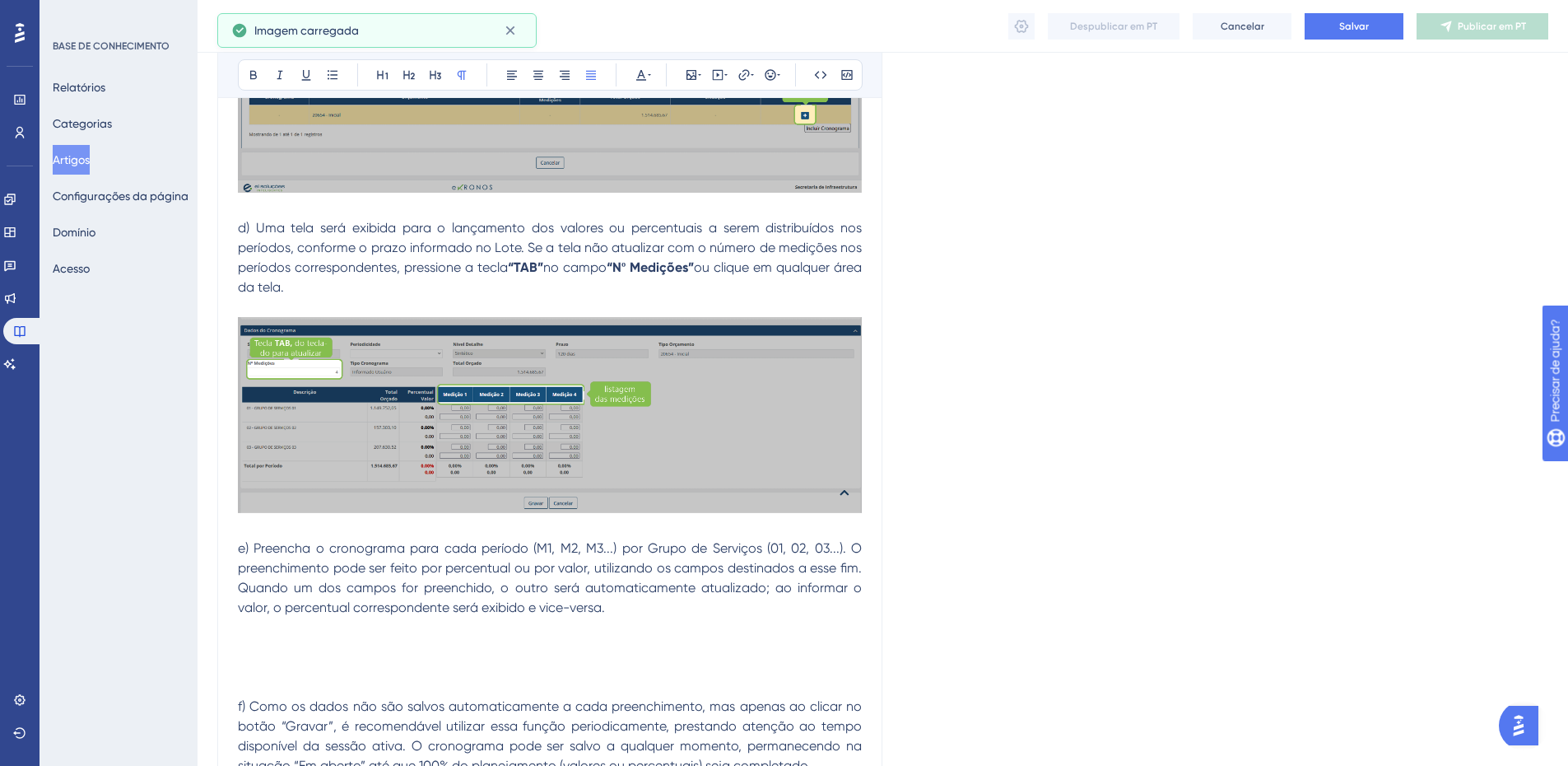
scroll to position [1481, 0]
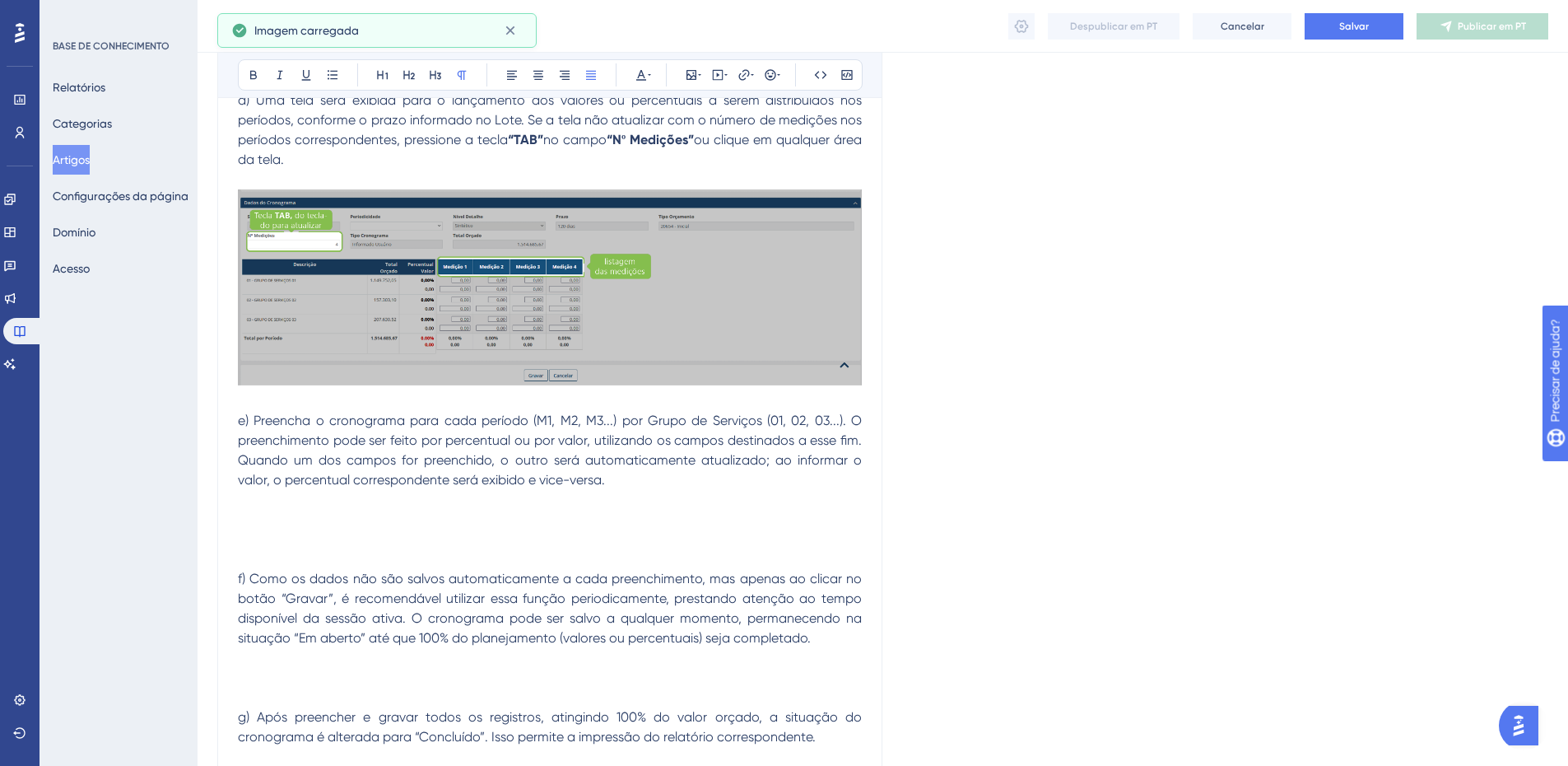
click at [254, 511] on p at bounding box center [549, 520] width 624 height 20
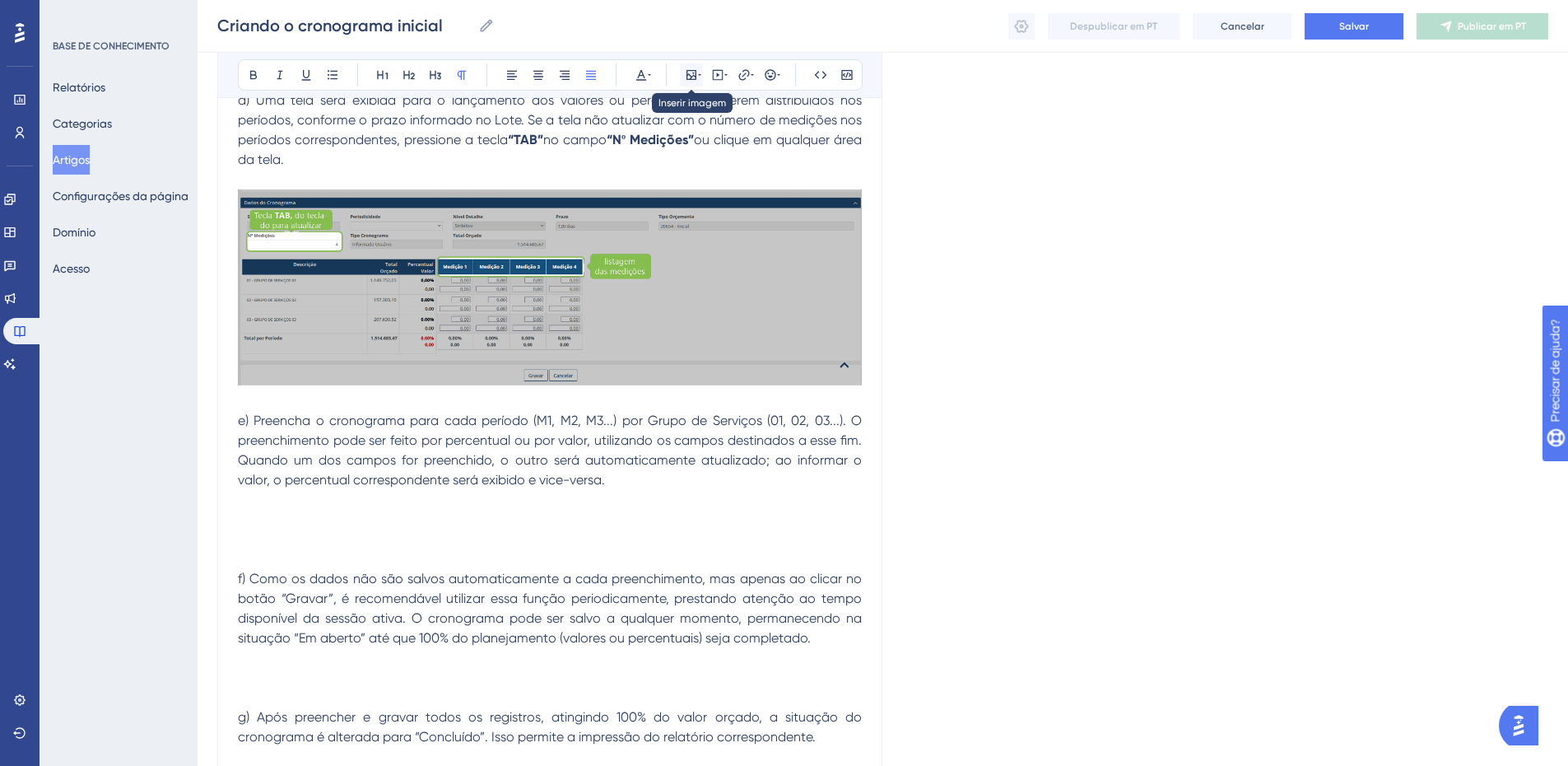
click at [695, 71] on icon at bounding box center [691, 74] width 13 height 13
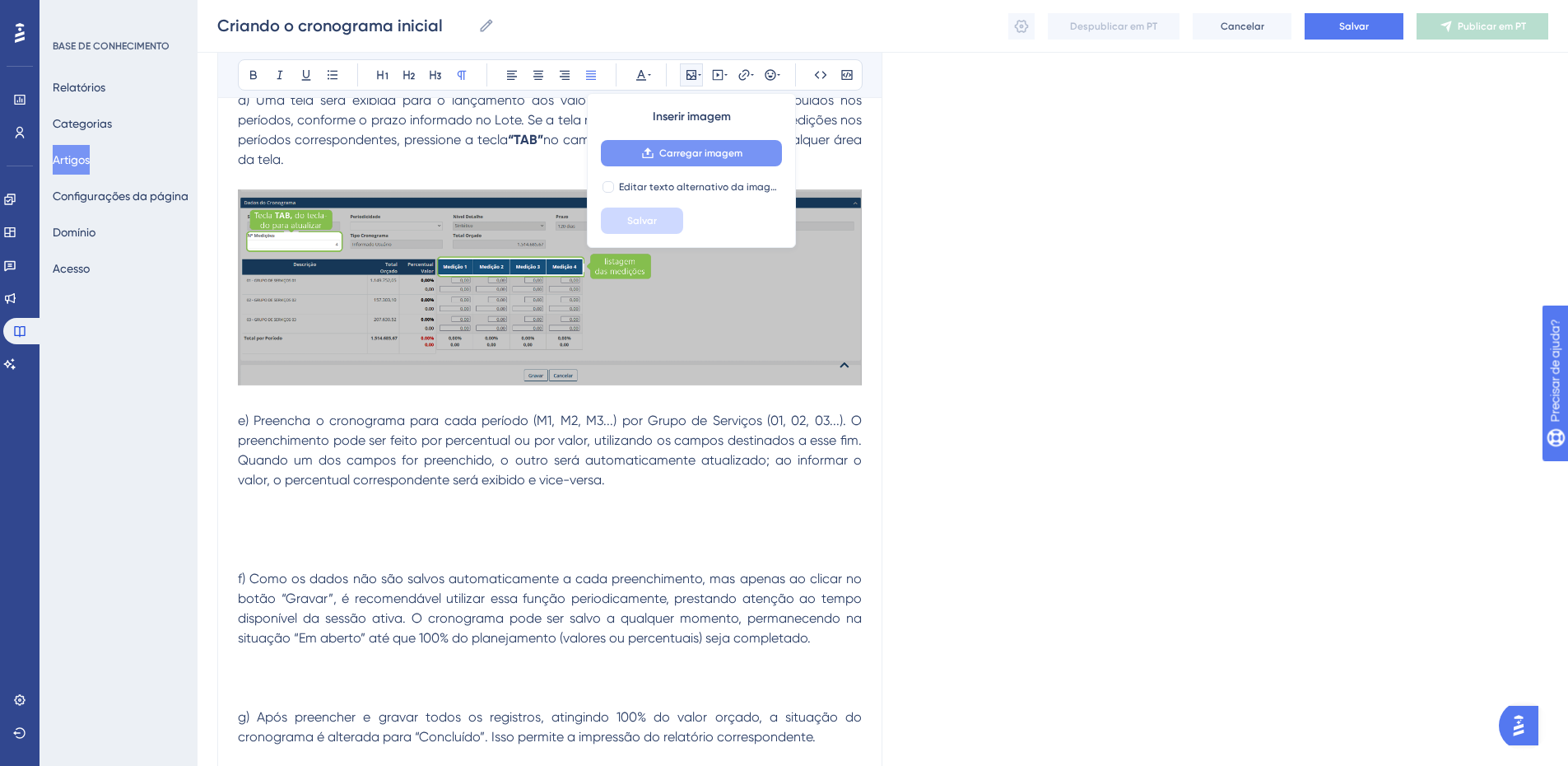
click at [689, 152] on font "Carregar imagem" at bounding box center [701, 154] width 83 height 12
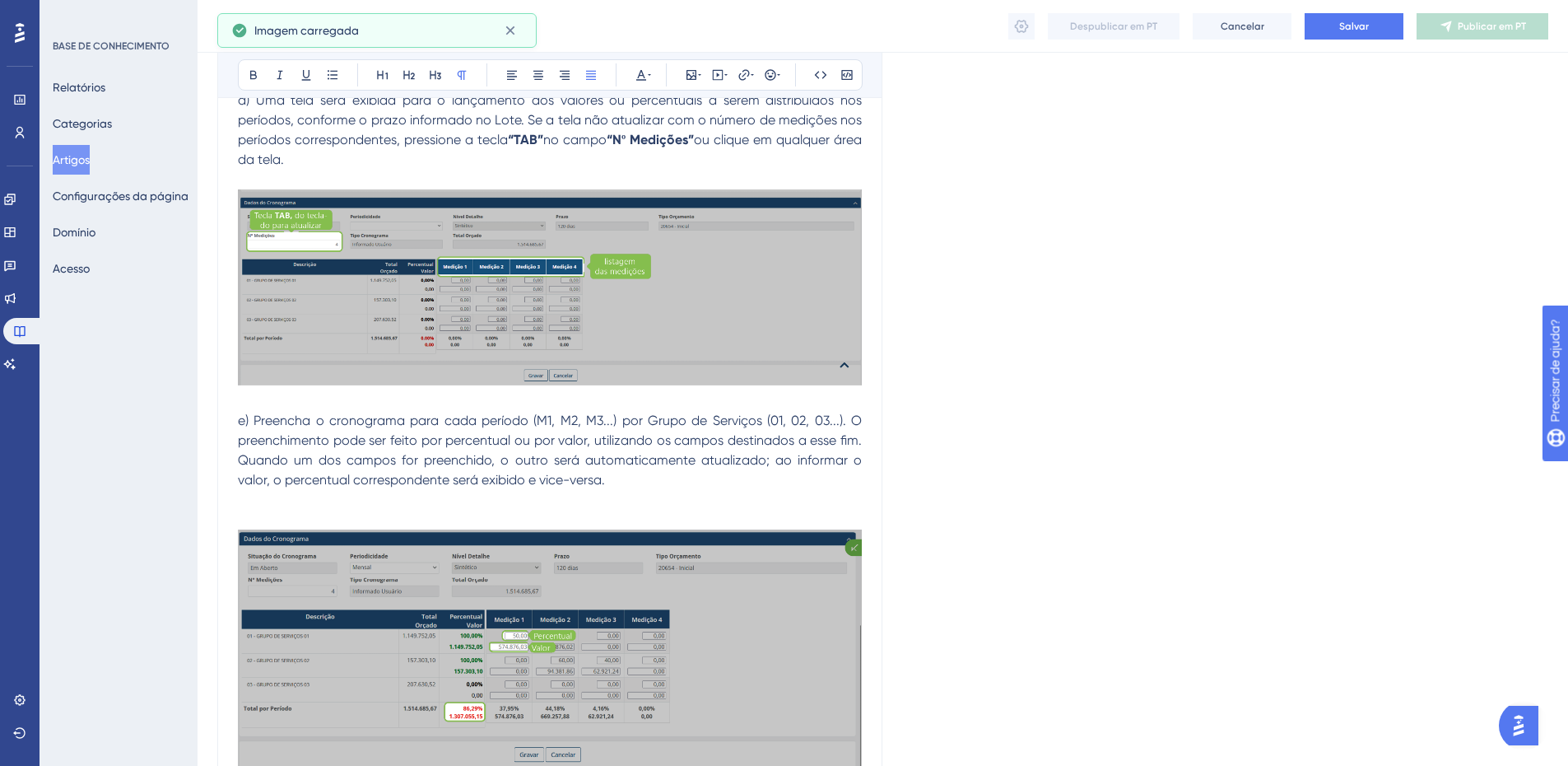
click at [264, 507] on p at bounding box center [549, 500] width 624 height 20
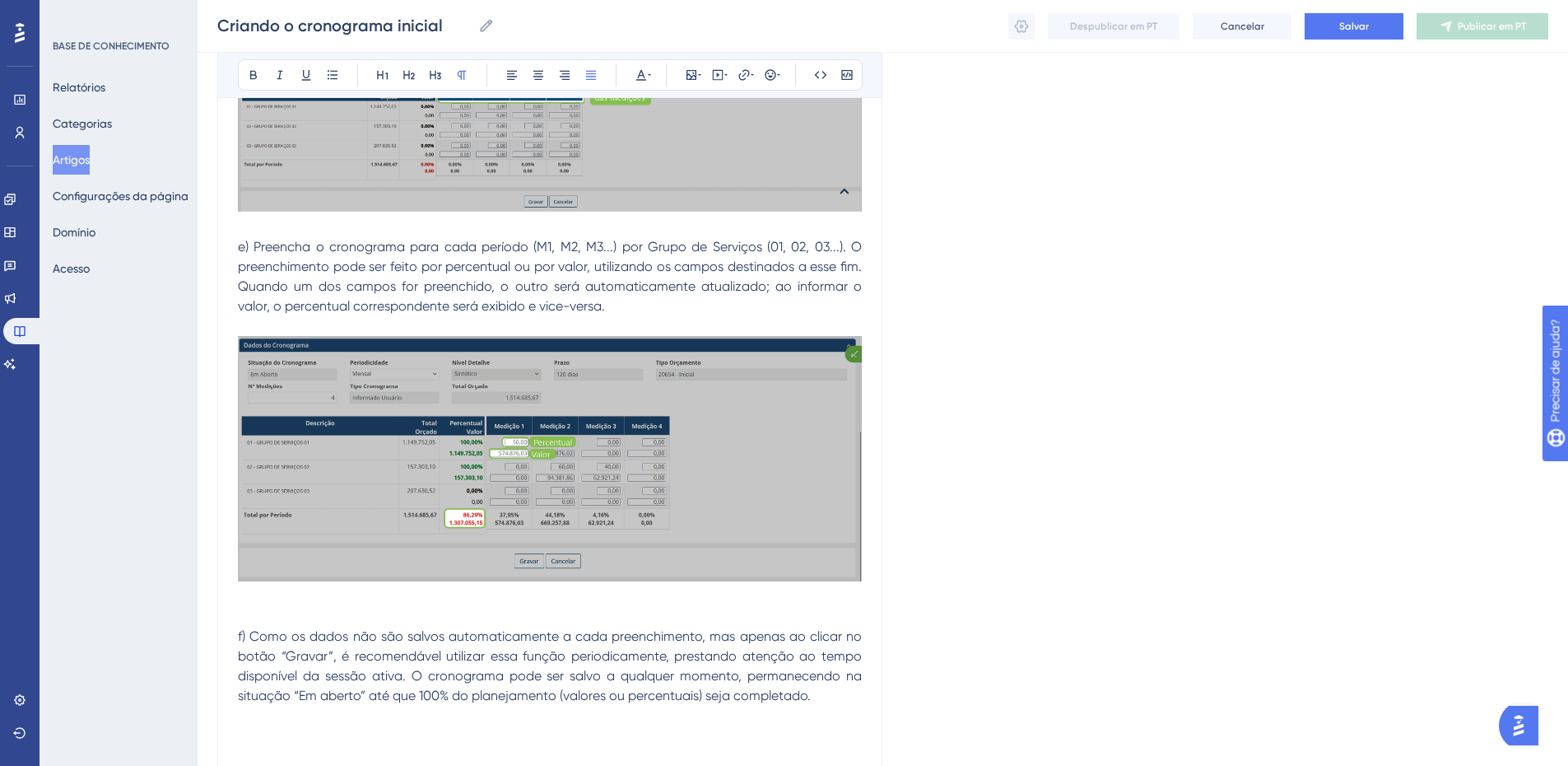
scroll to position [1728, 0]
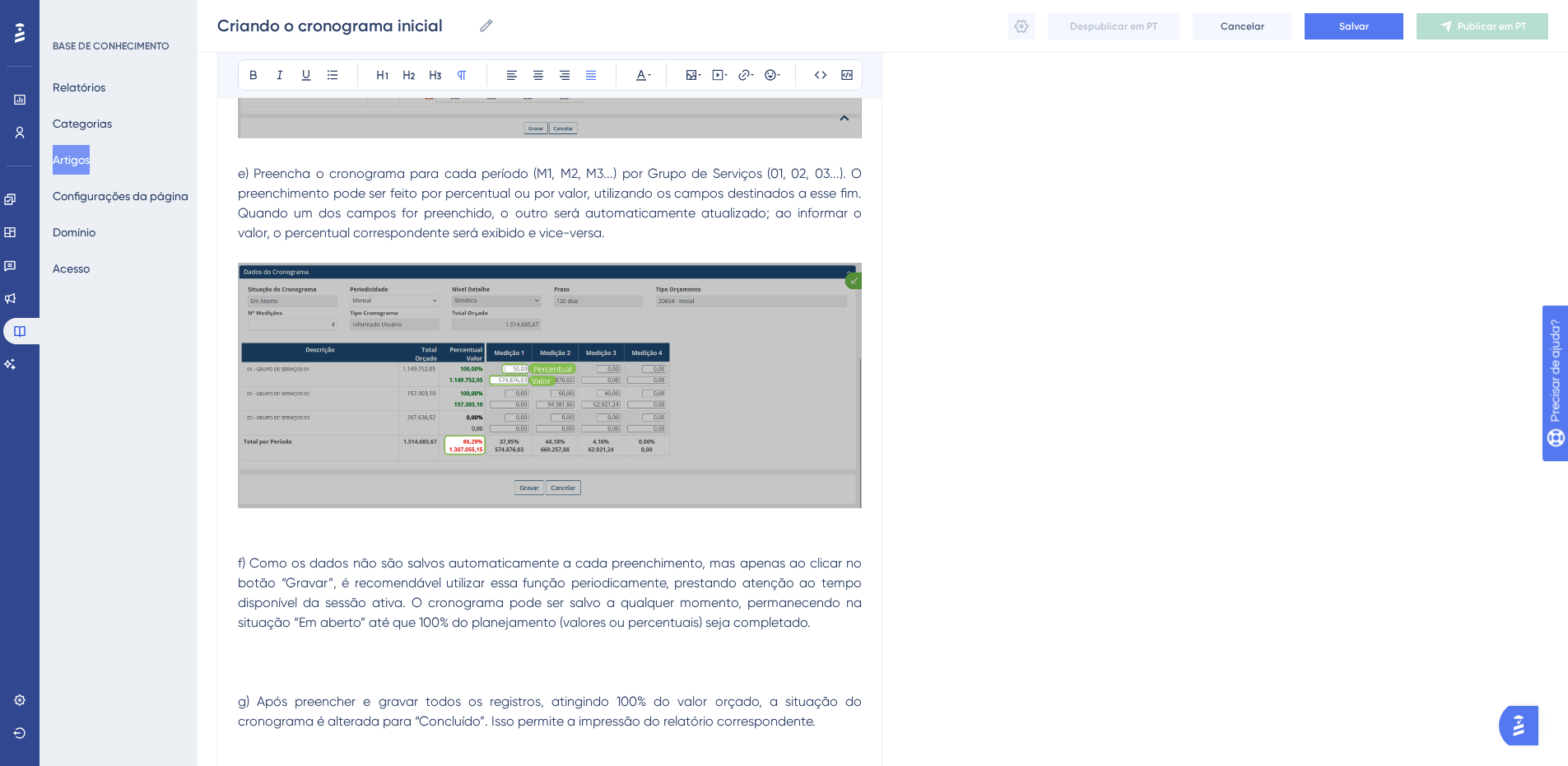
click at [293, 538] on p at bounding box center [549, 544] width 624 height 20
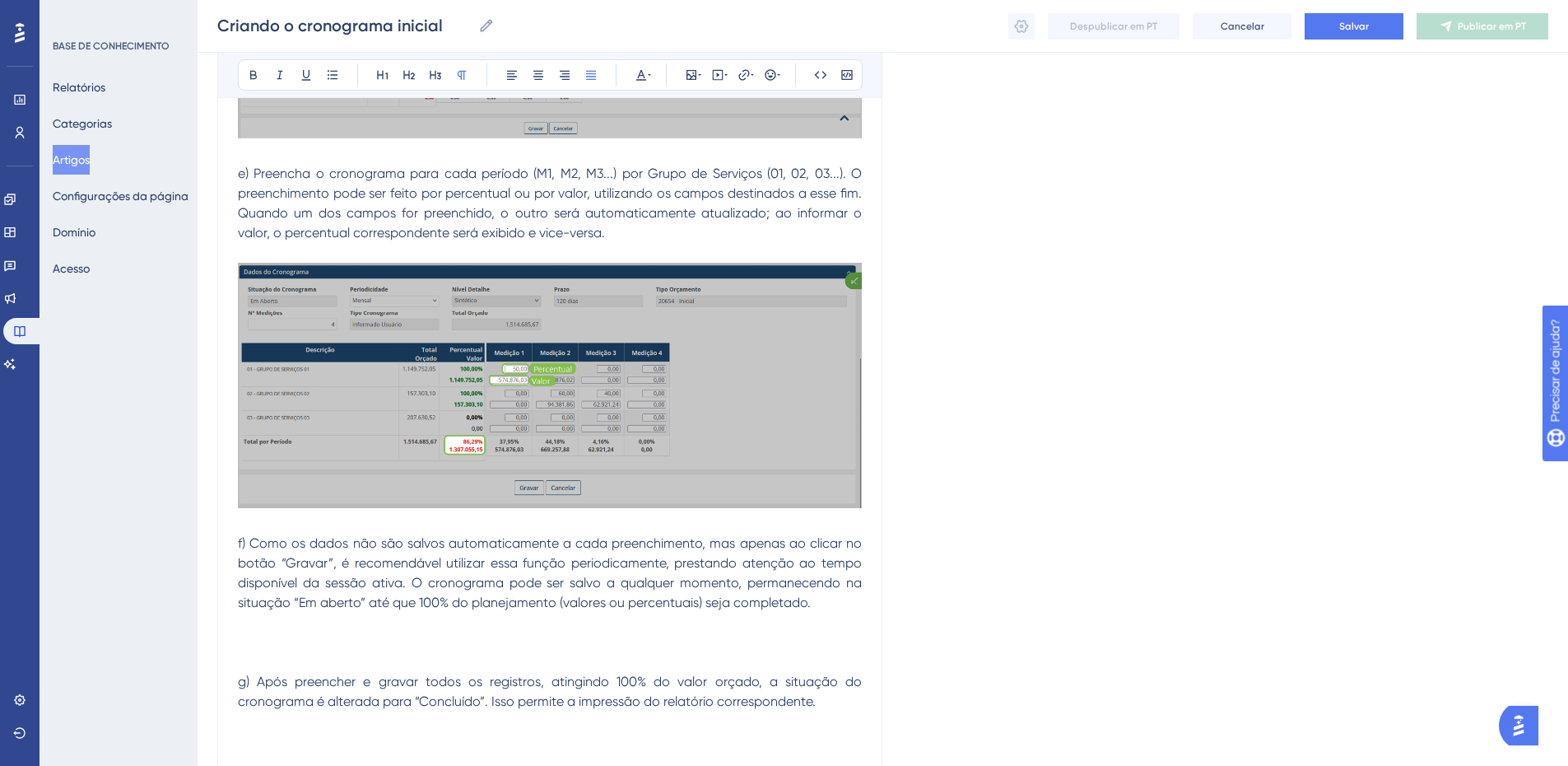
click at [246, 625] on p at bounding box center [549, 623] width 624 height 20
click at [691, 75] on icon at bounding box center [691, 74] width 13 height 13
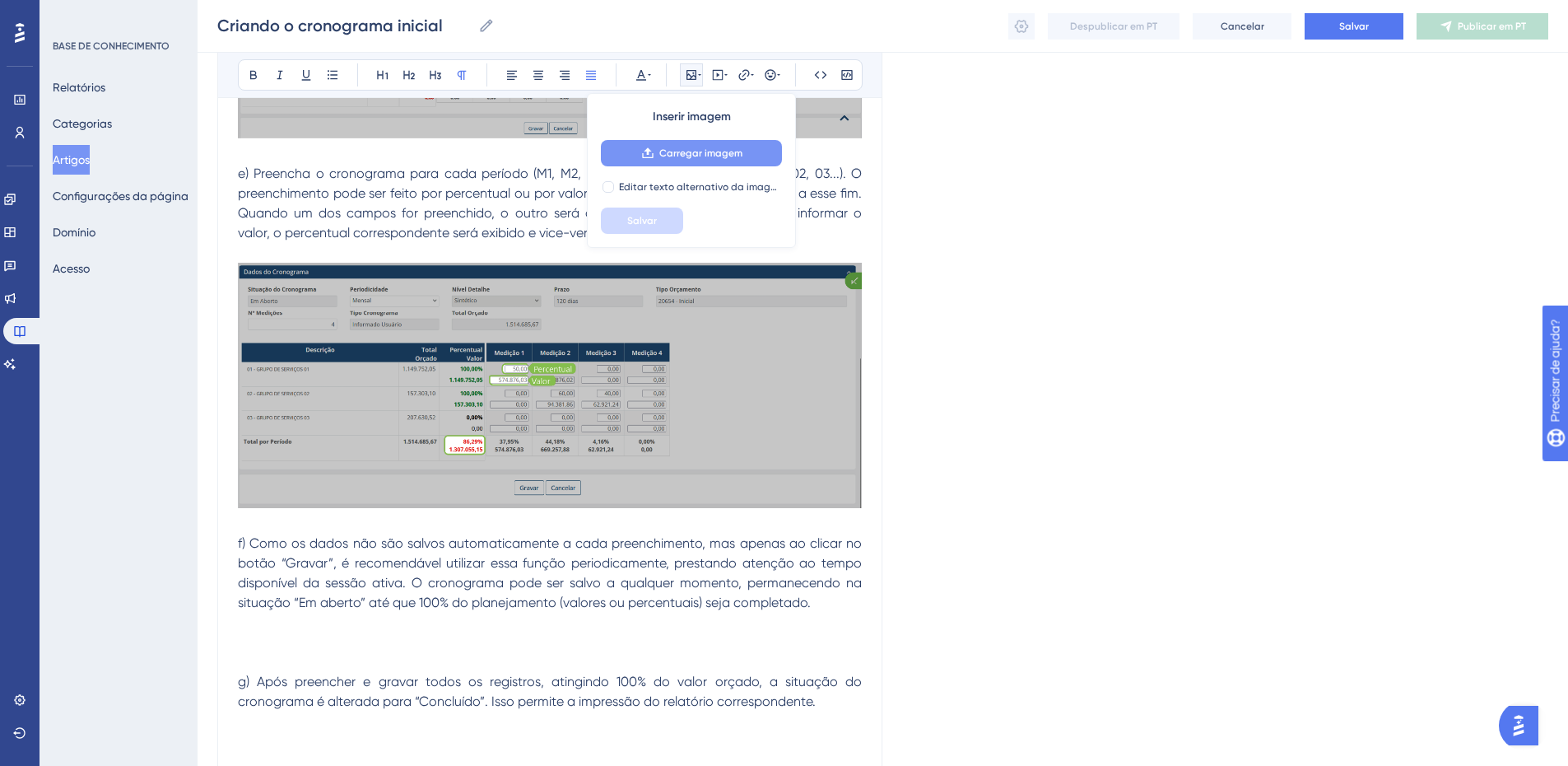
click at [685, 150] on font "Carregar imagem" at bounding box center [701, 154] width 83 height 12
click at [250, 627] on p at bounding box center [549, 623] width 624 height 20
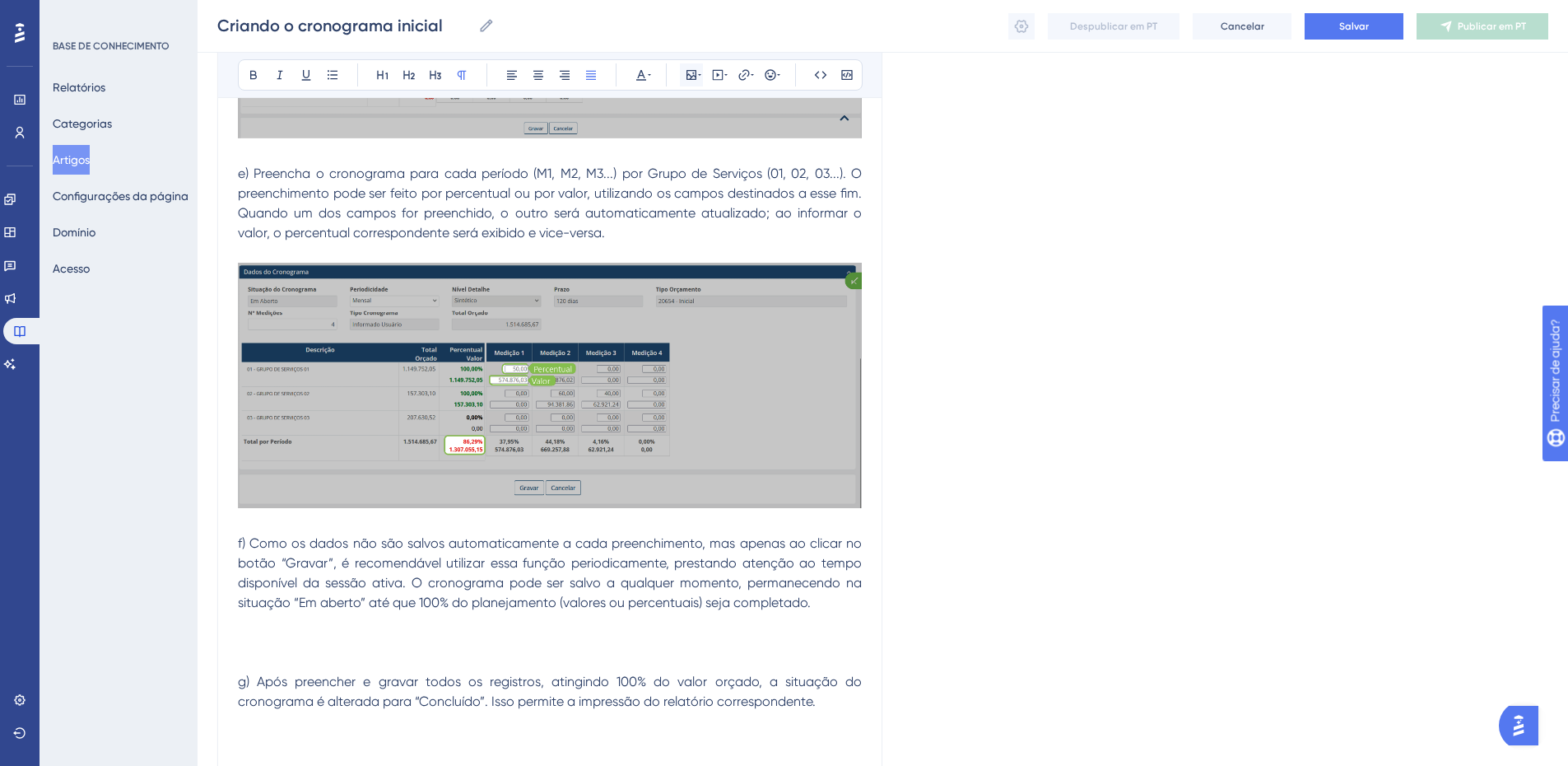
click at [686, 80] on icon at bounding box center [691, 74] width 13 height 13
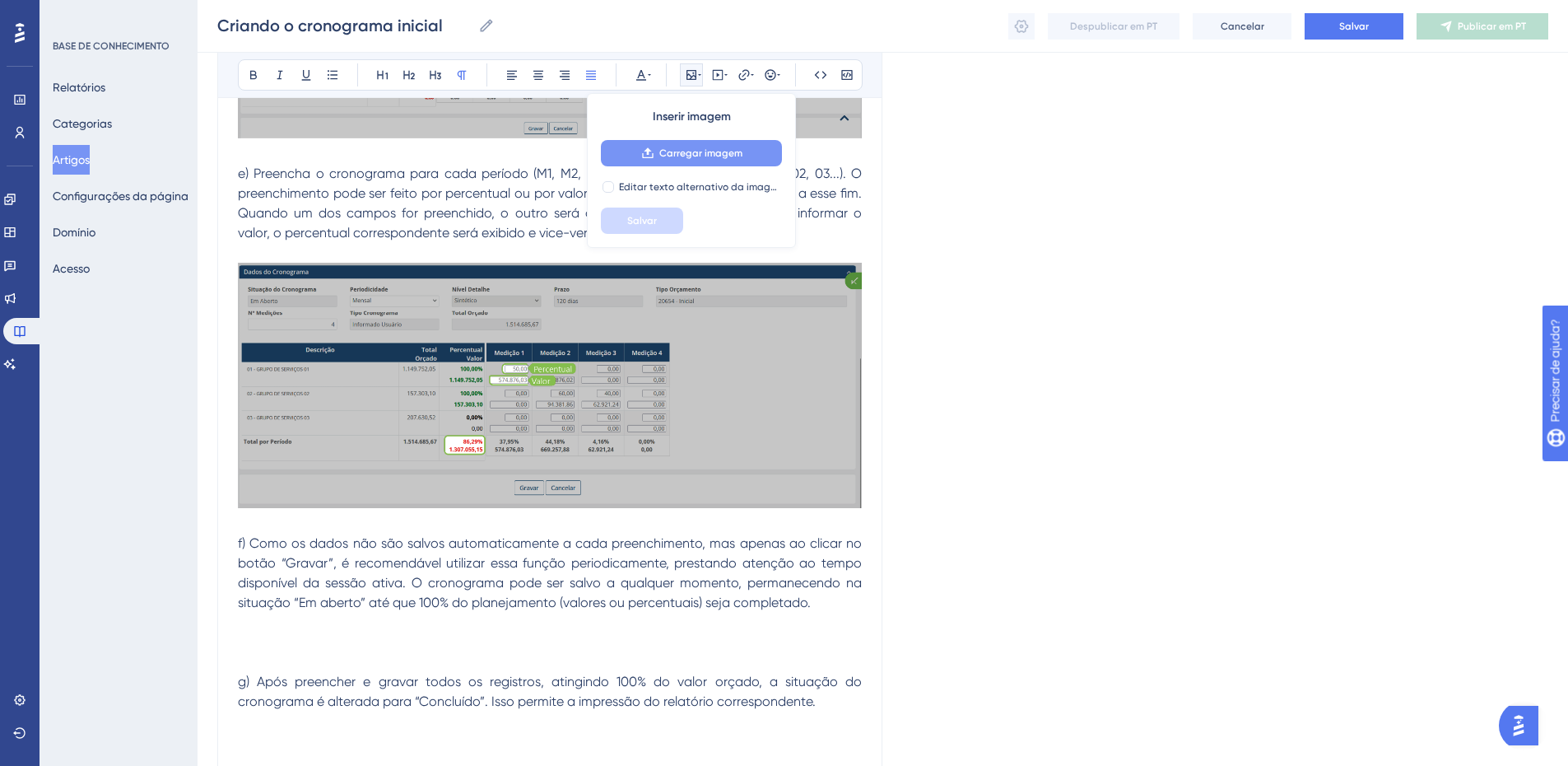
click at [681, 158] on font "Carregar imagem" at bounding box center [701, 154] width 83 height 12
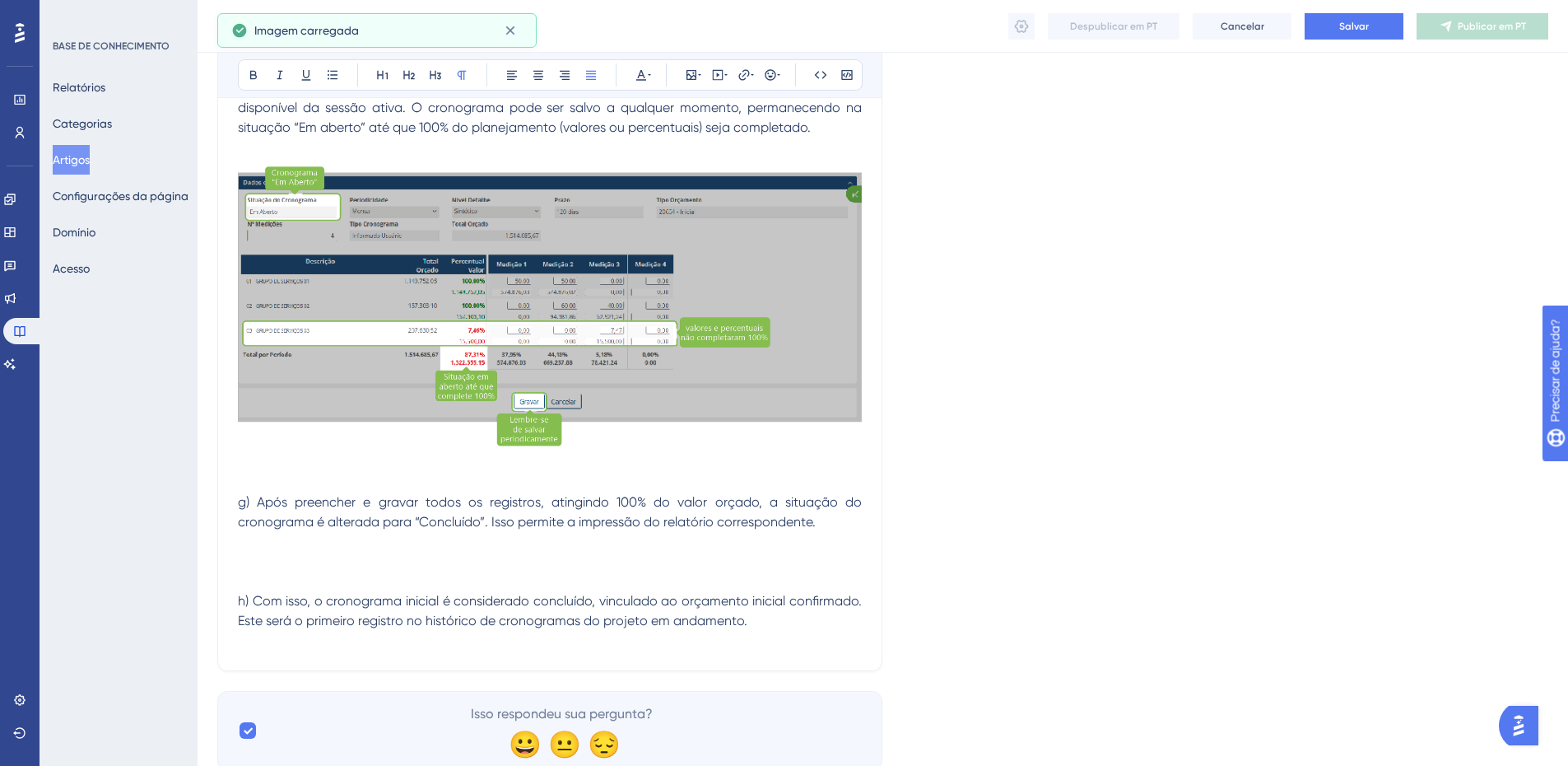
scroll to position [2204, 0]
click at [255, 467] on p at bounding box center [549, 462] width 624 height 20
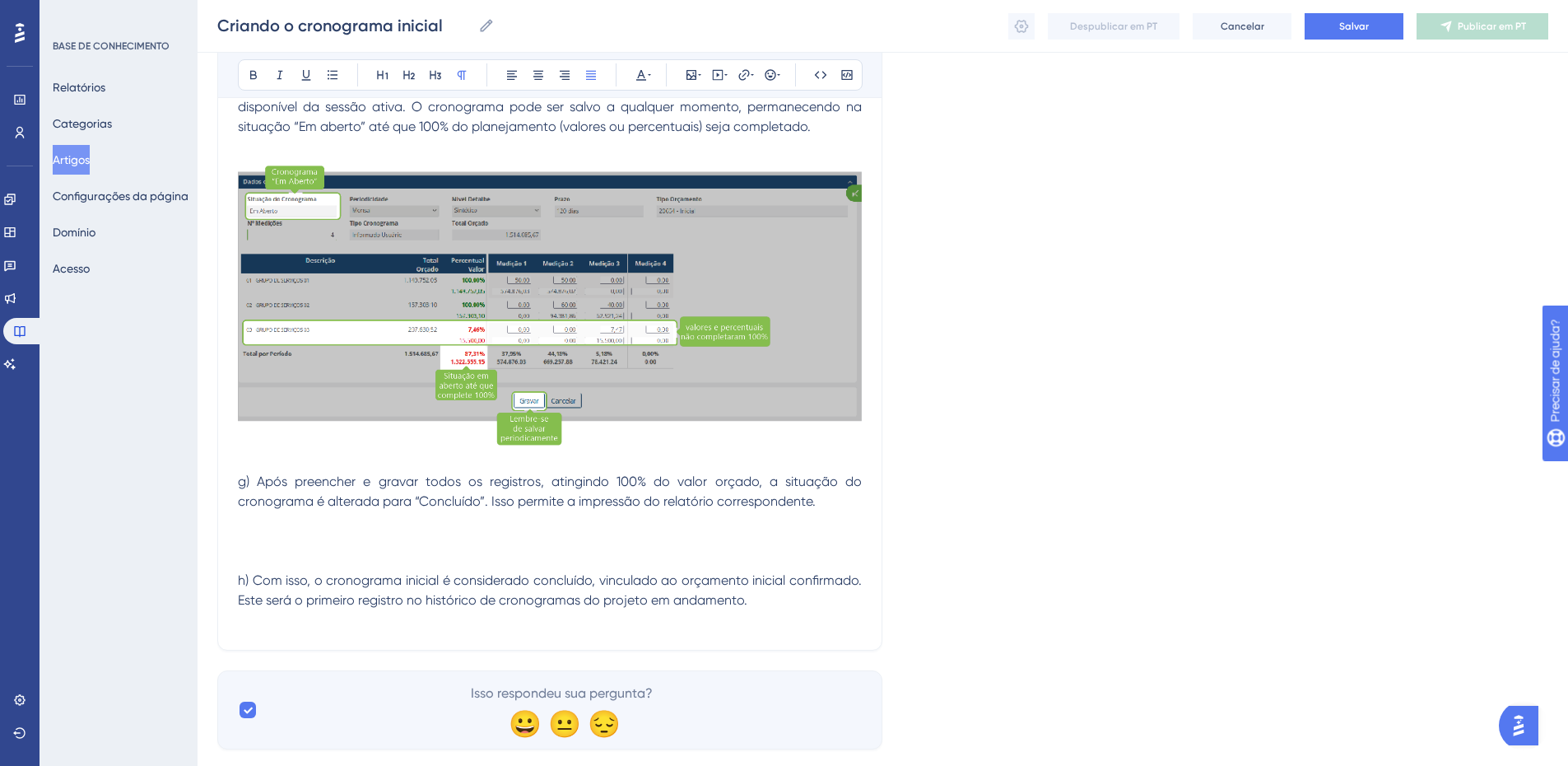
click at [252, 450] on div at bounding box center [549, 305] width 624 height 296
click at [250, 459] on p at bounding box center [549, 462] width 624 height 20
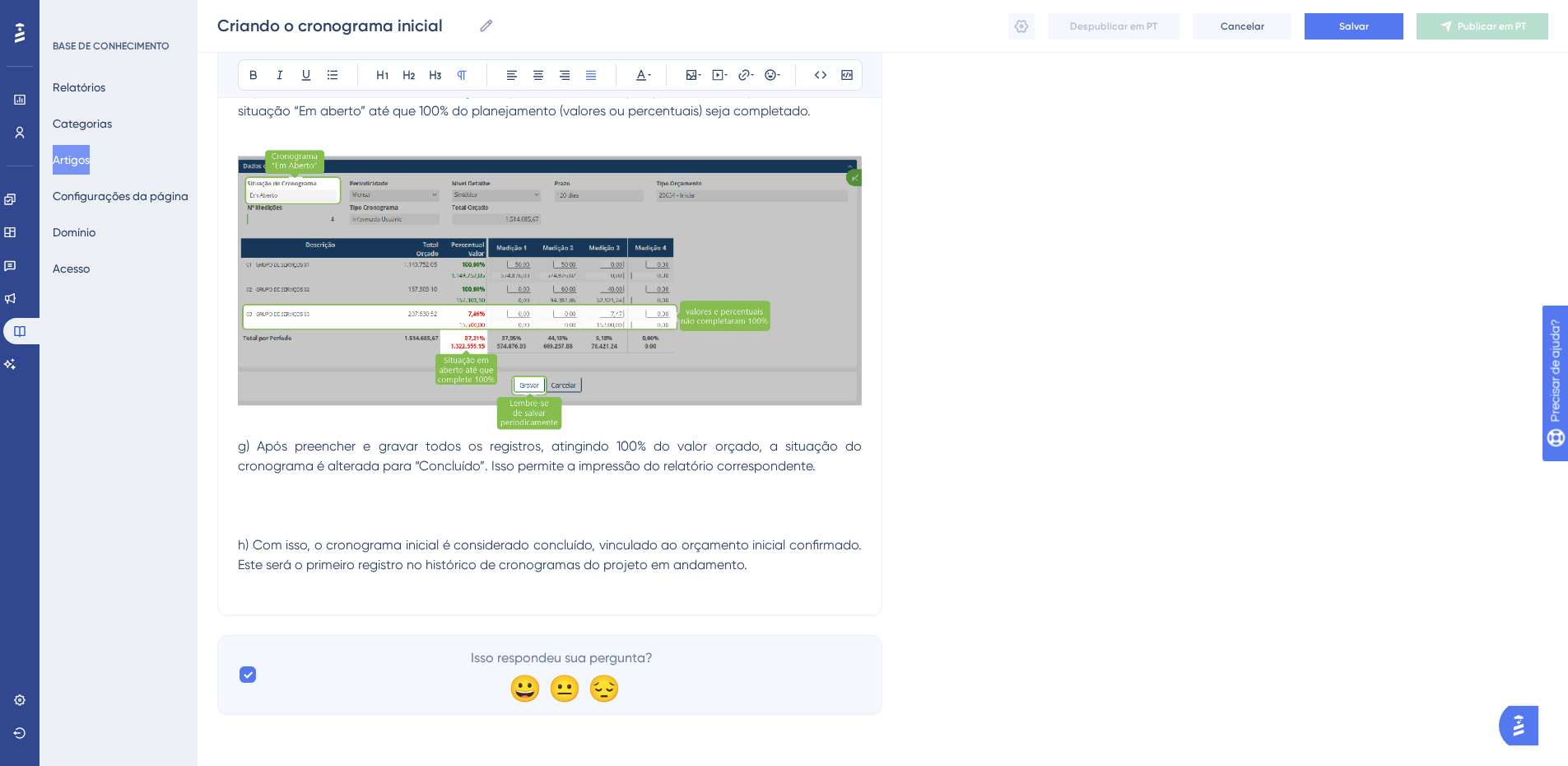
scroll to position [2221, 0]
click at [260, 490] on p at bounding box center [549, 485] width 624 height 20
drag, startPoint x: 689, startPoint y: 73, endPoint x: 684, endPoint y: 90, distance: 17.7
click at [689, 74] on icon at bounding box center [691, 74] width 13 height 13
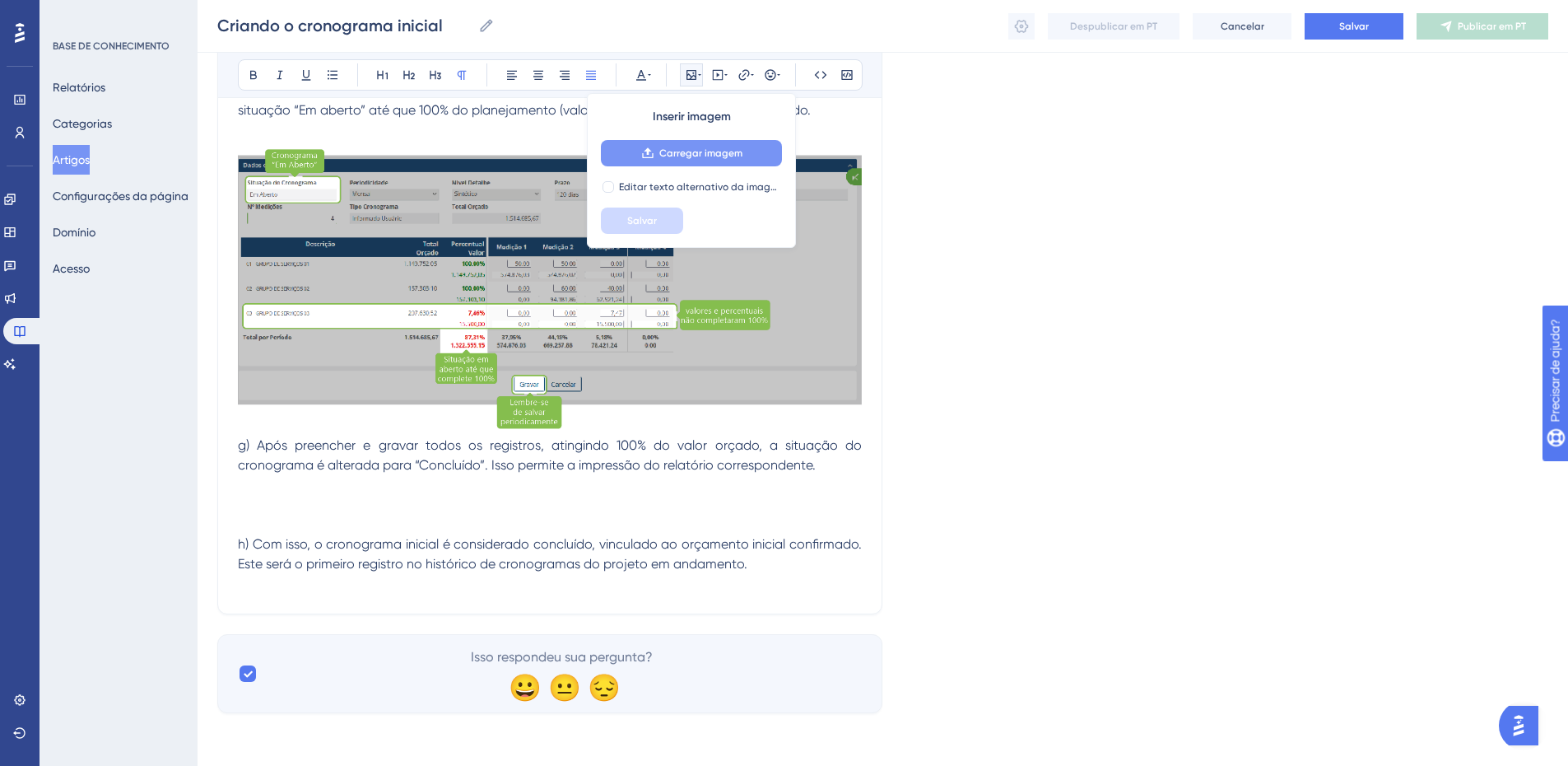
click at [676, 149] on font "Carregar imagem" at bounding box center [701, 154] width 83 height 12
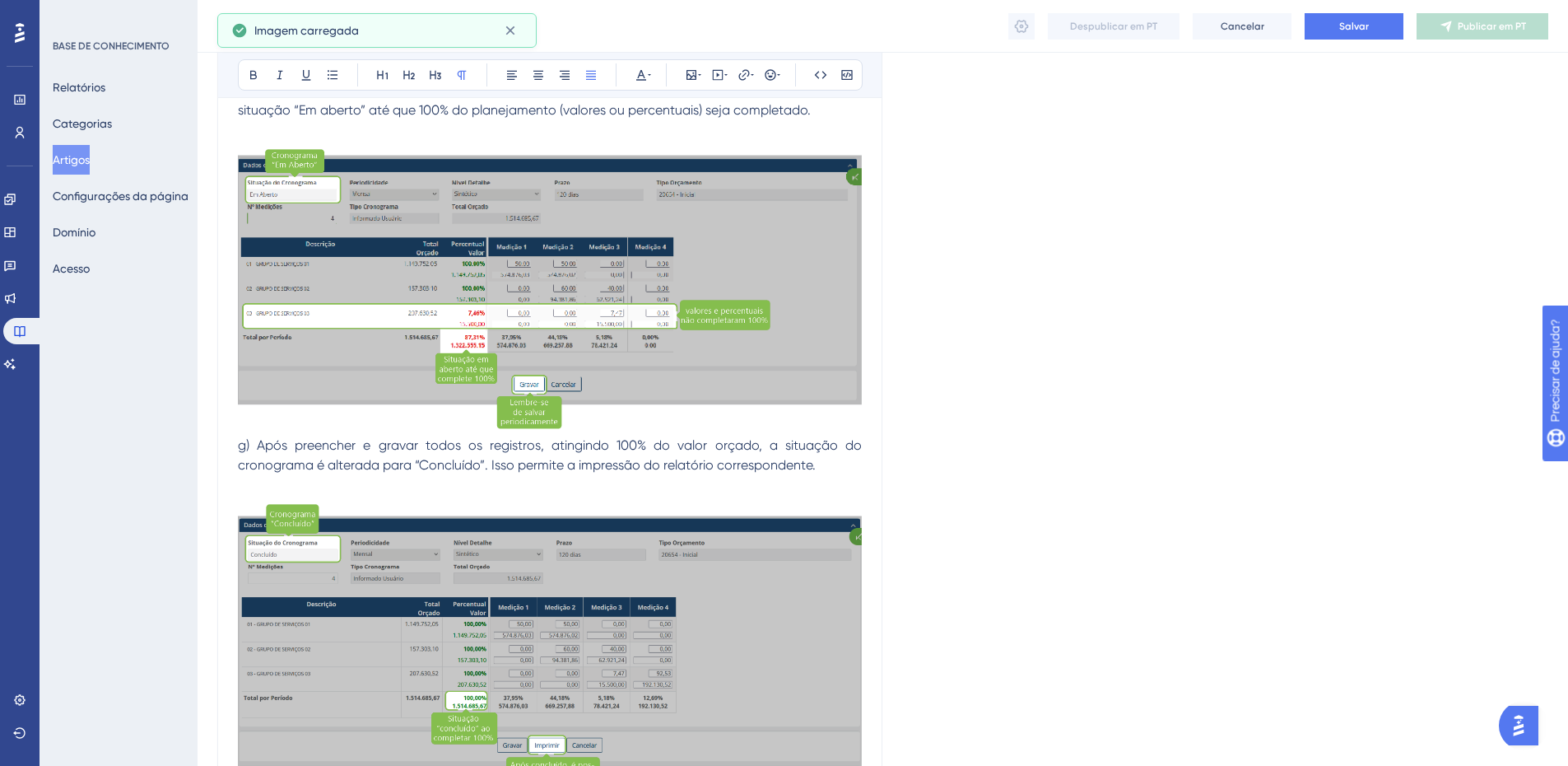
scroll to position [2231, 0]
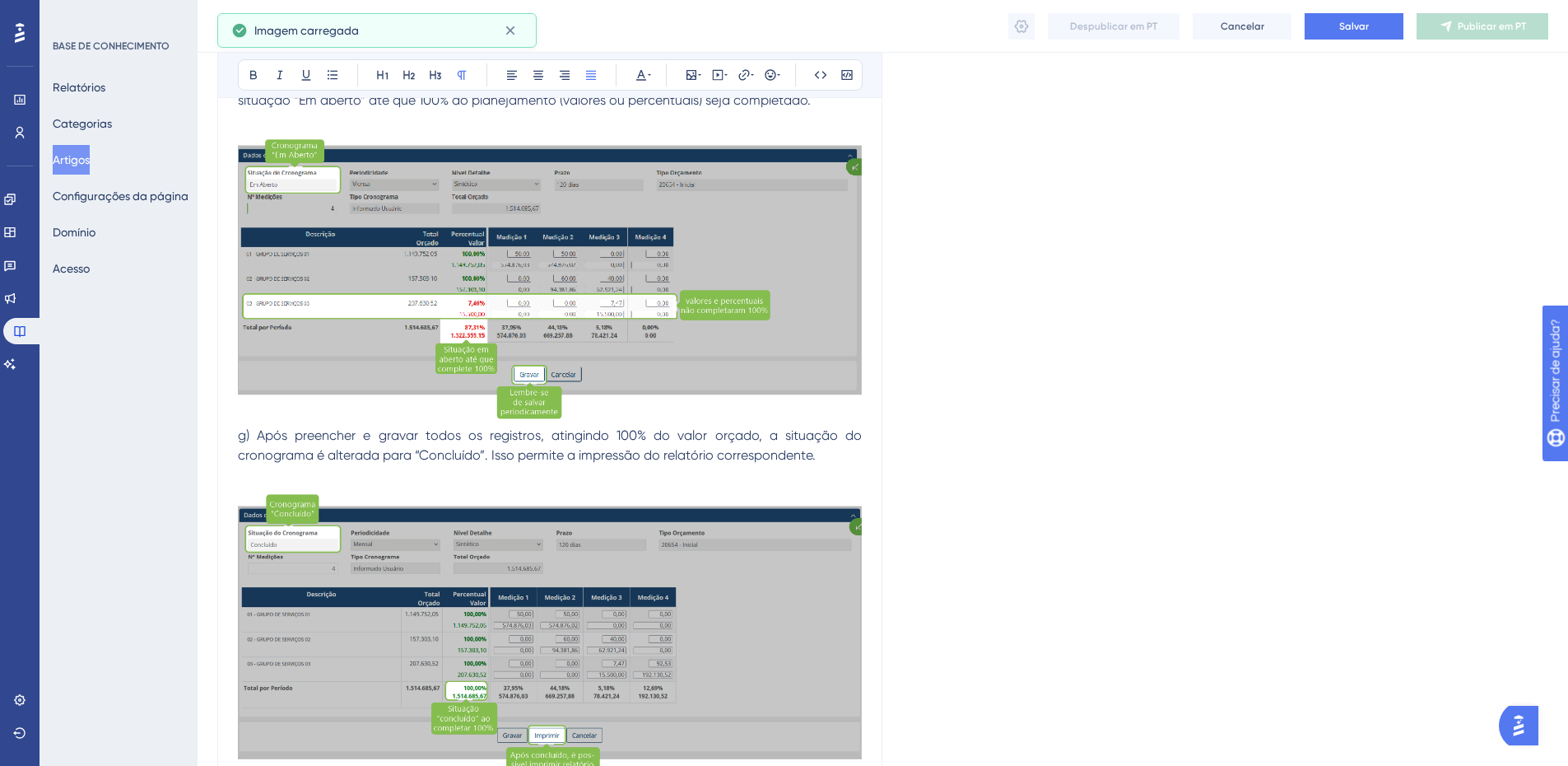
click at [361, 468] on p at bounding box center [549, 622] width 624 height 315
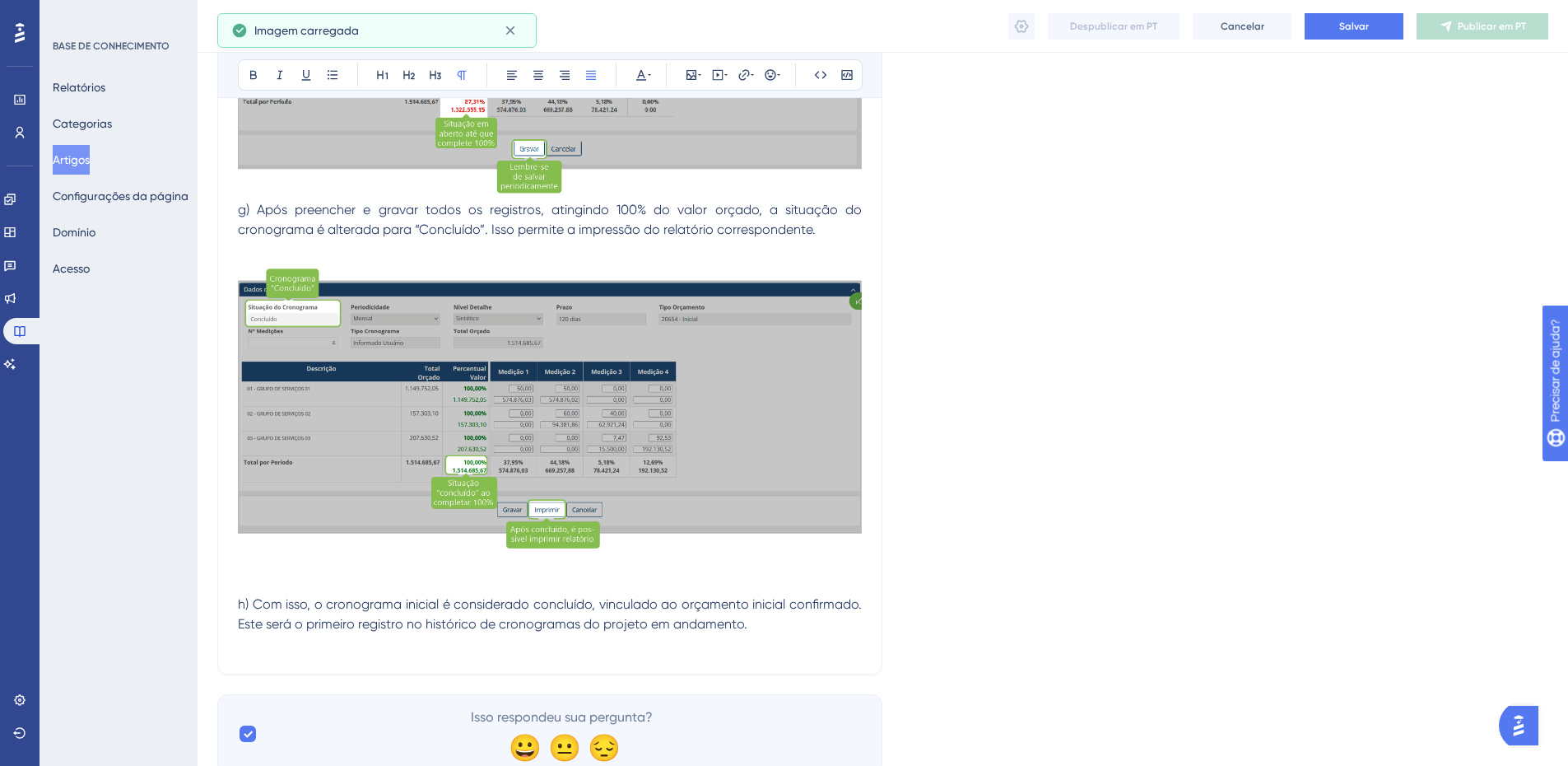
scroll to position [2516, 0]
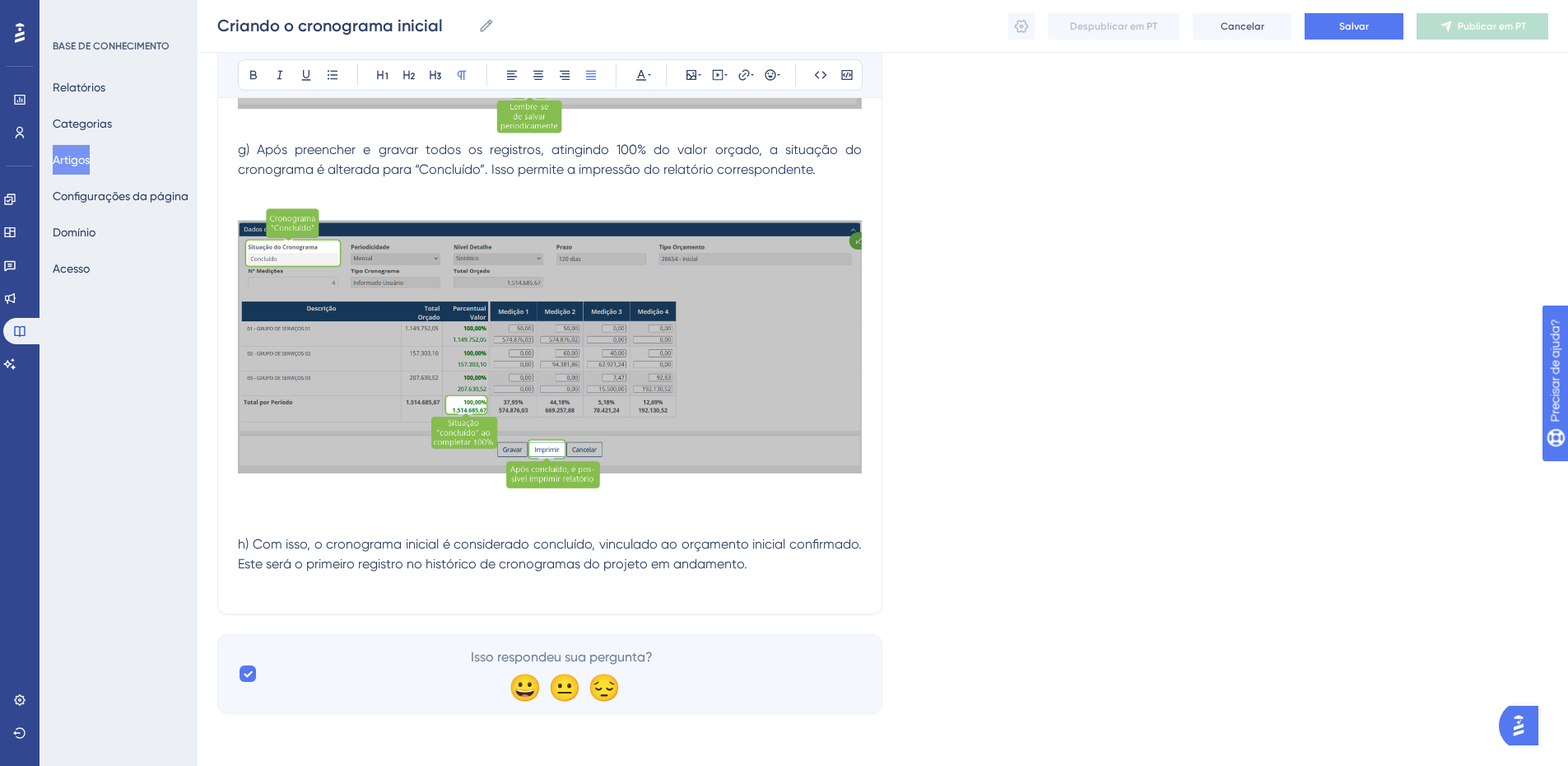
click at [322, 512] on p at bounding box center [549, 505] width 624 height 20
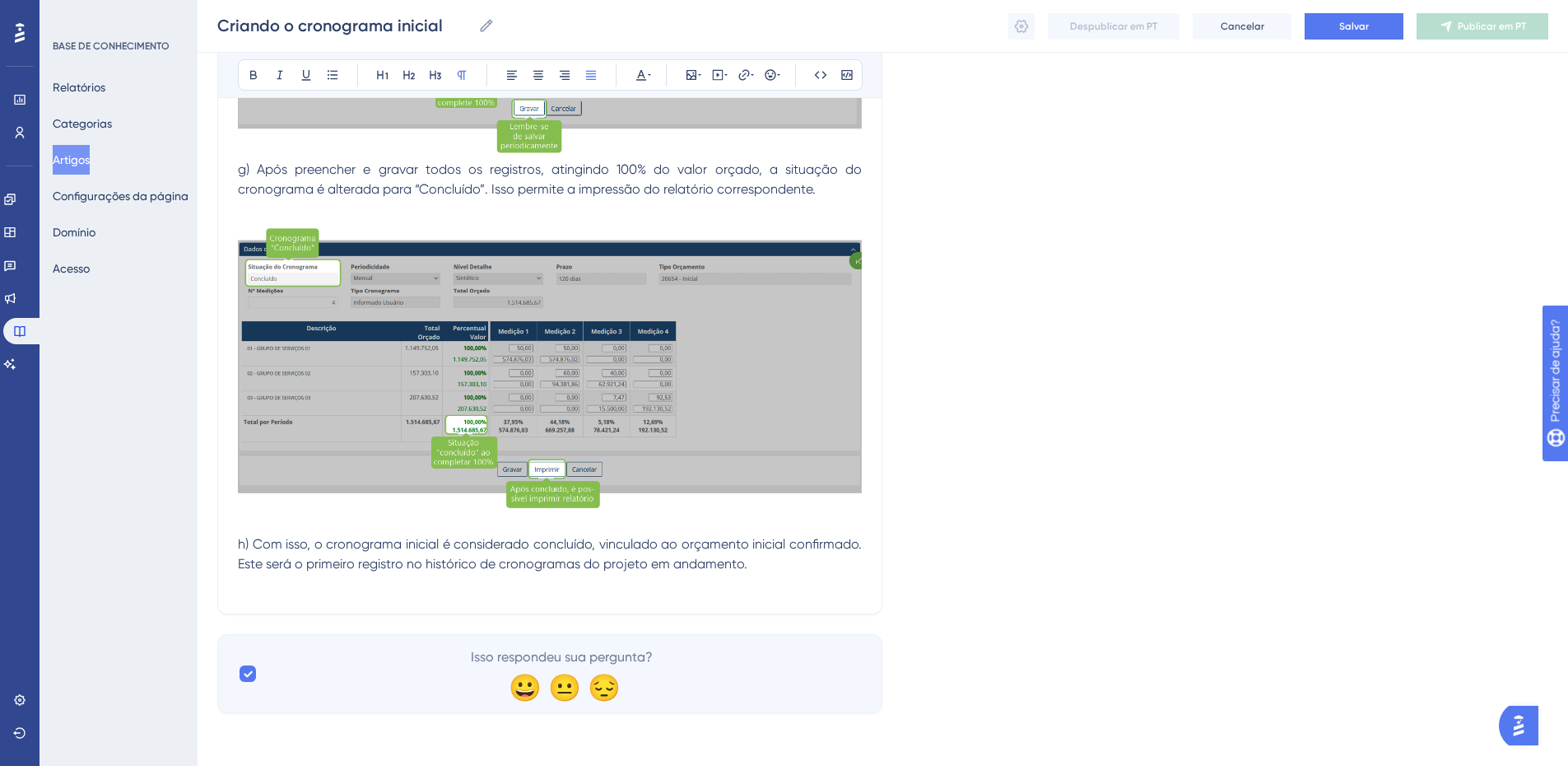
scroll to position [2496, 0]
click at [305, 586] on p at bounding box center [549, 584] width 624 height 20
drag, startPoint x: 695, startPoint y: 76, endPoint x: 690, endPoint y: 89, distance: 13.9
click at [694, 77] on icon at bounding box center [691, 74] width 13 height 13
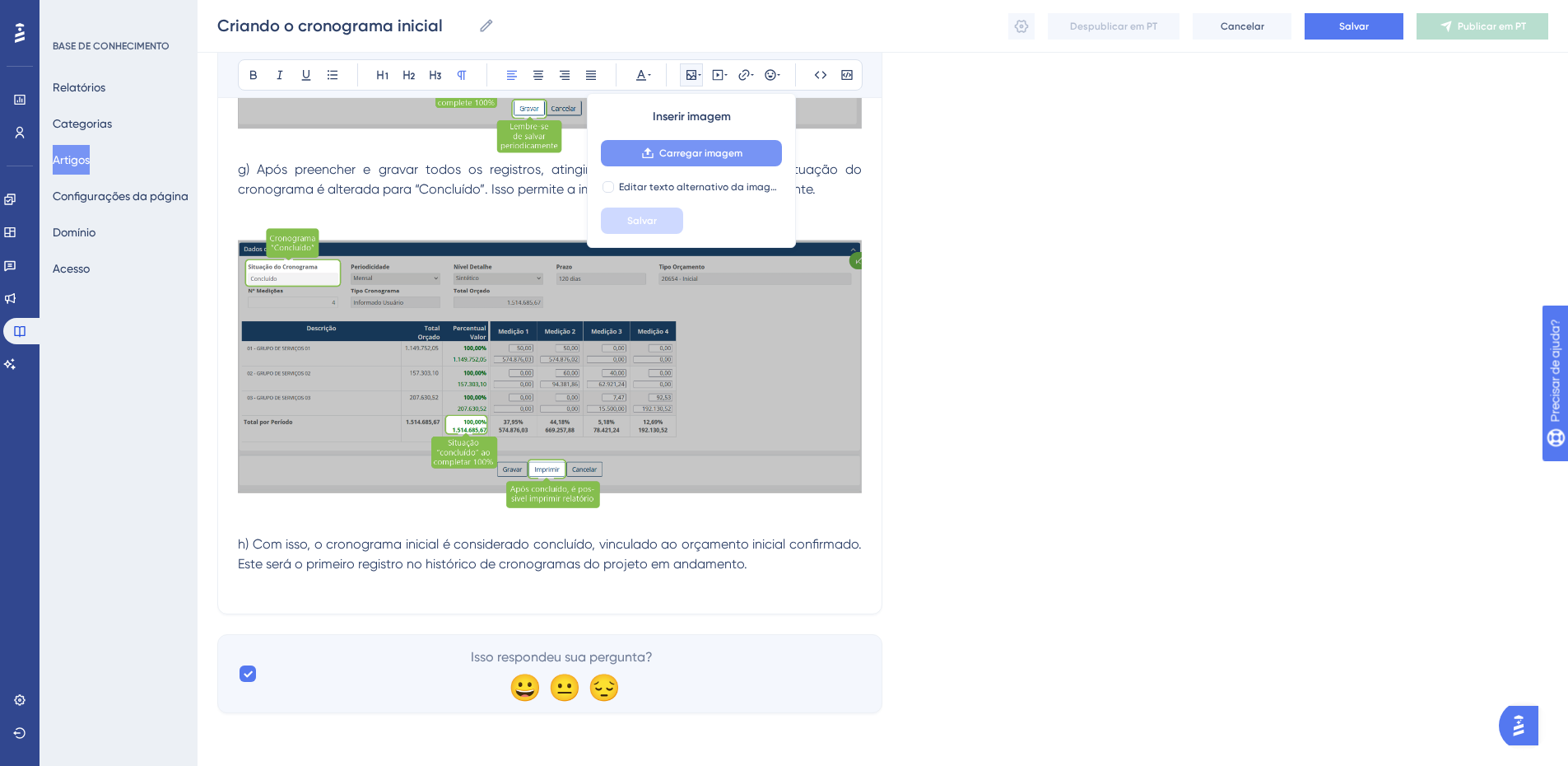
click at [685, 153] on font "Carregar imagem" at bounding box center [701, 154] width 83 height 12
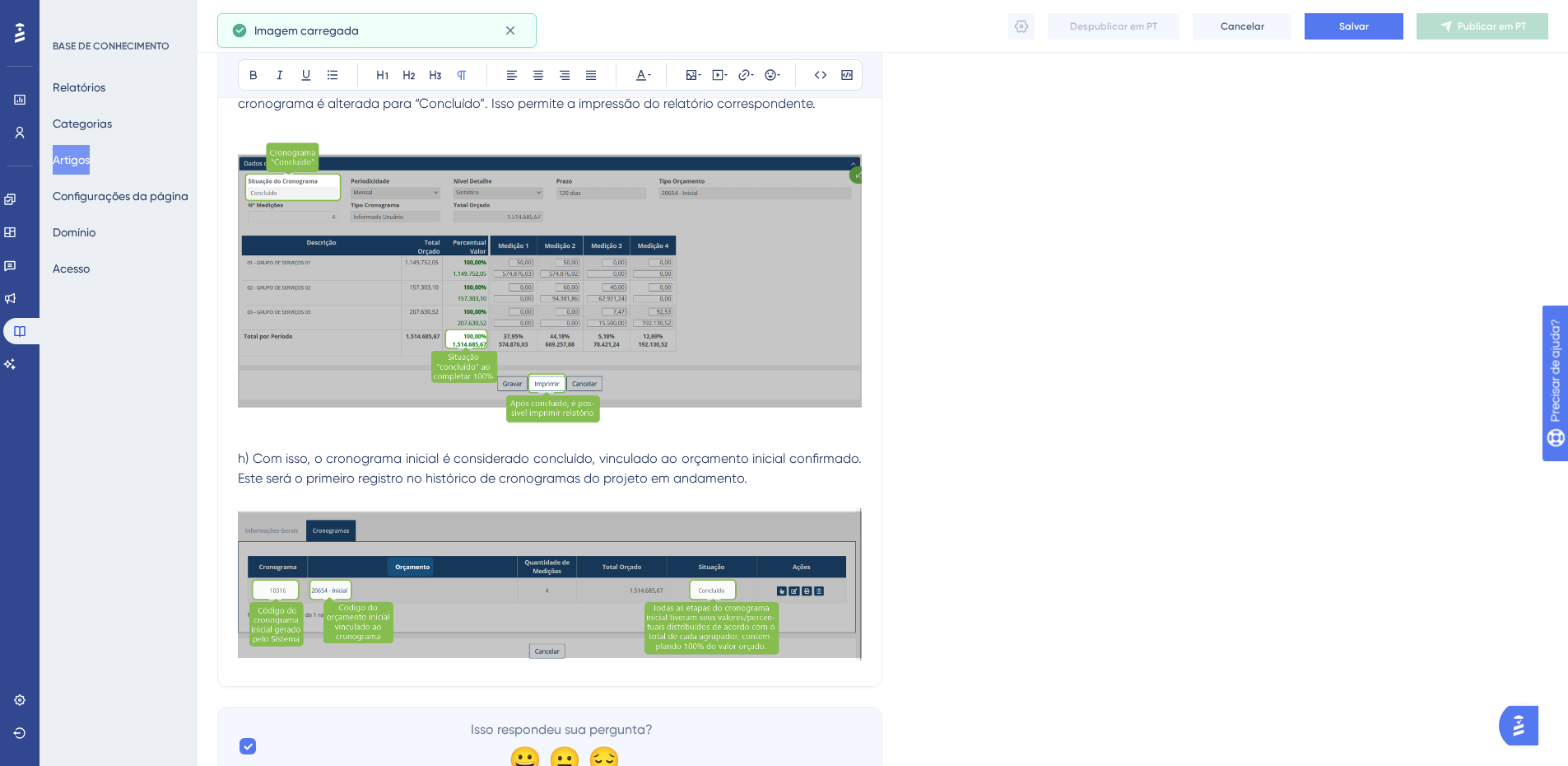
scroll to position [2655, 0]
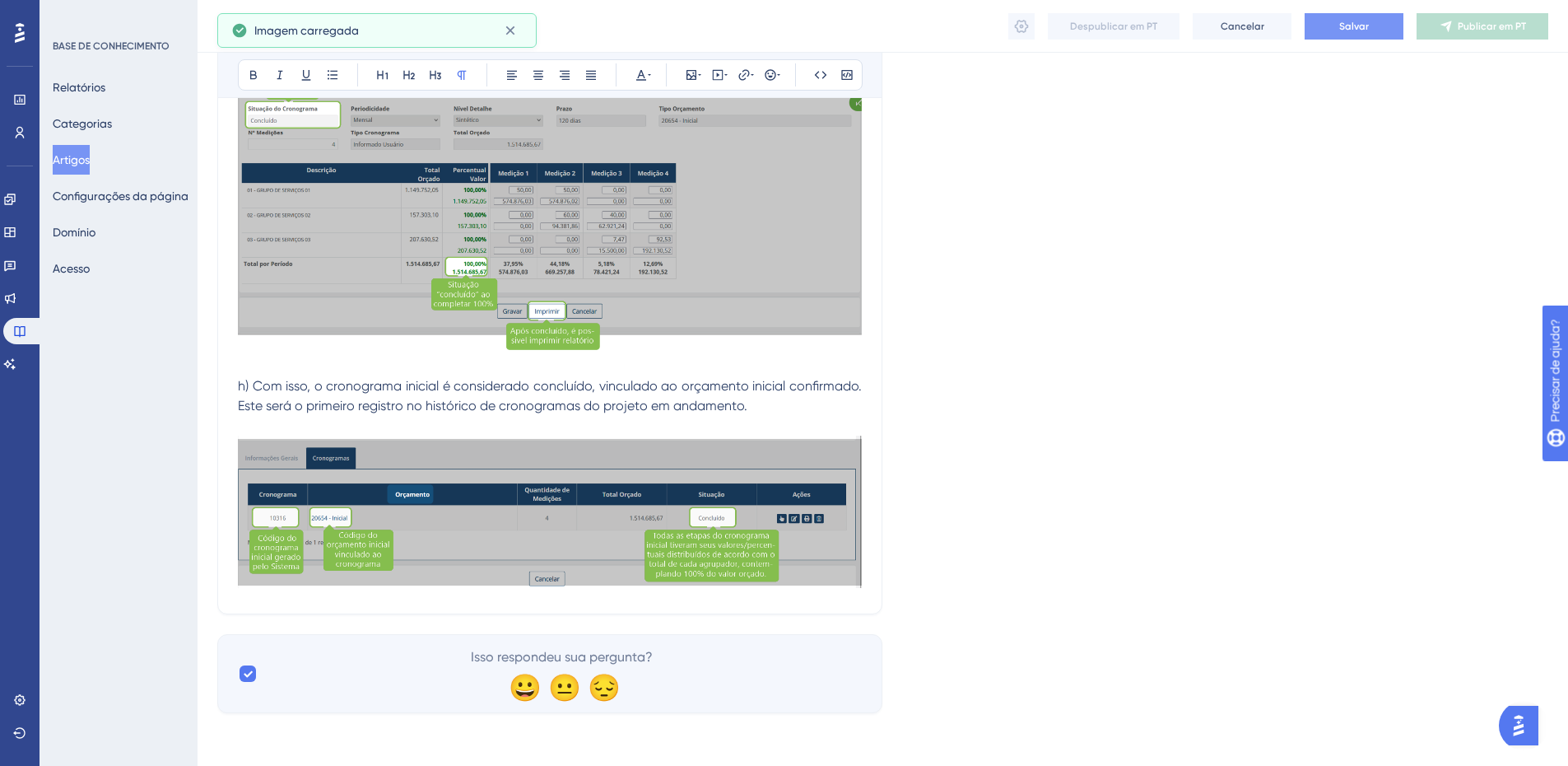
click at [1339, 27] on button "Salvar" at bounding box center [1355, 26] width 99 height 27
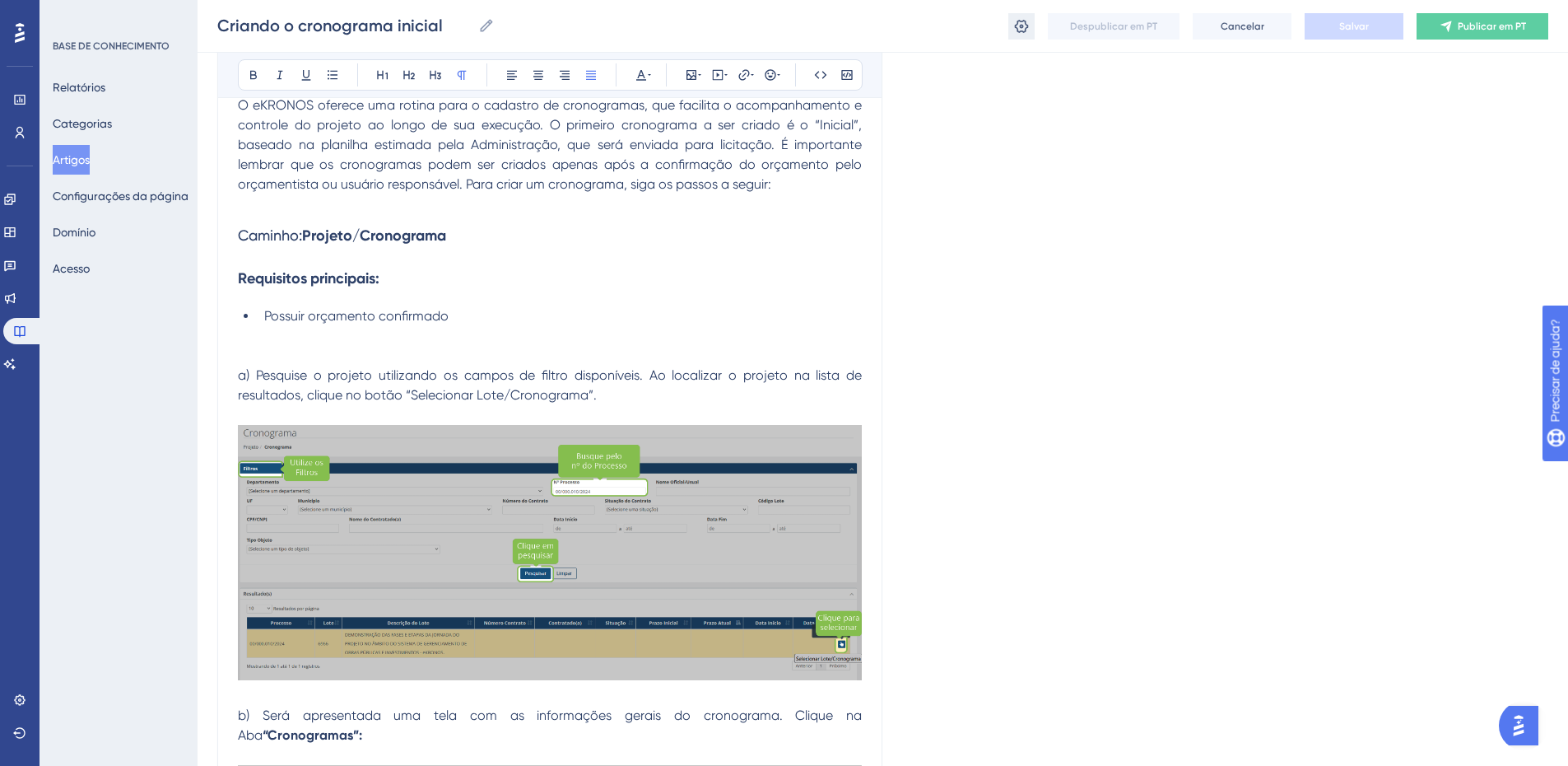
click at [1024, 27] on icon at bounding box center [1023, 25] width 14 height 13
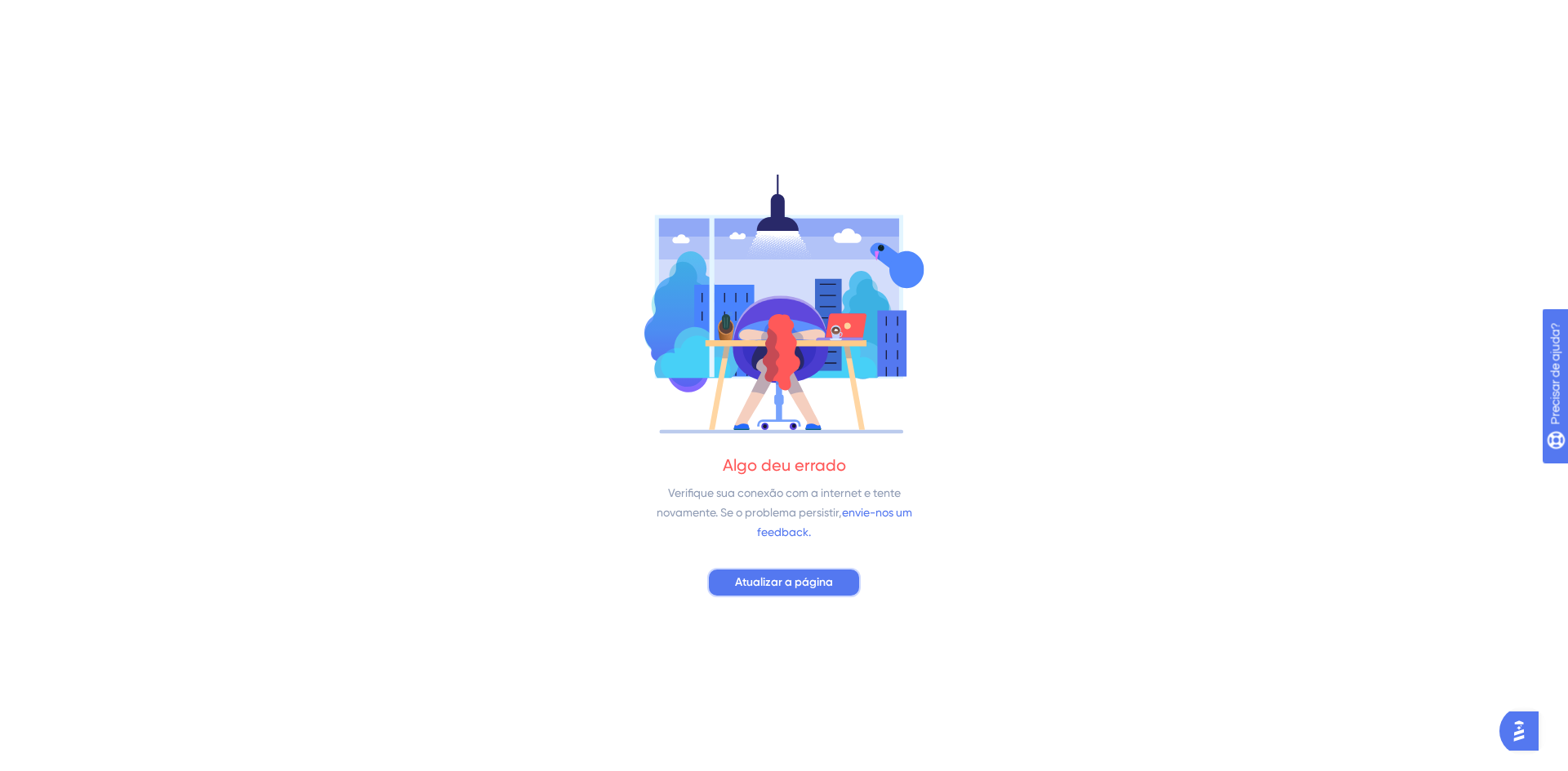
click at [758, 575] on font "Atualizar a página" at bounding box center [784, 582] width 98 height 14
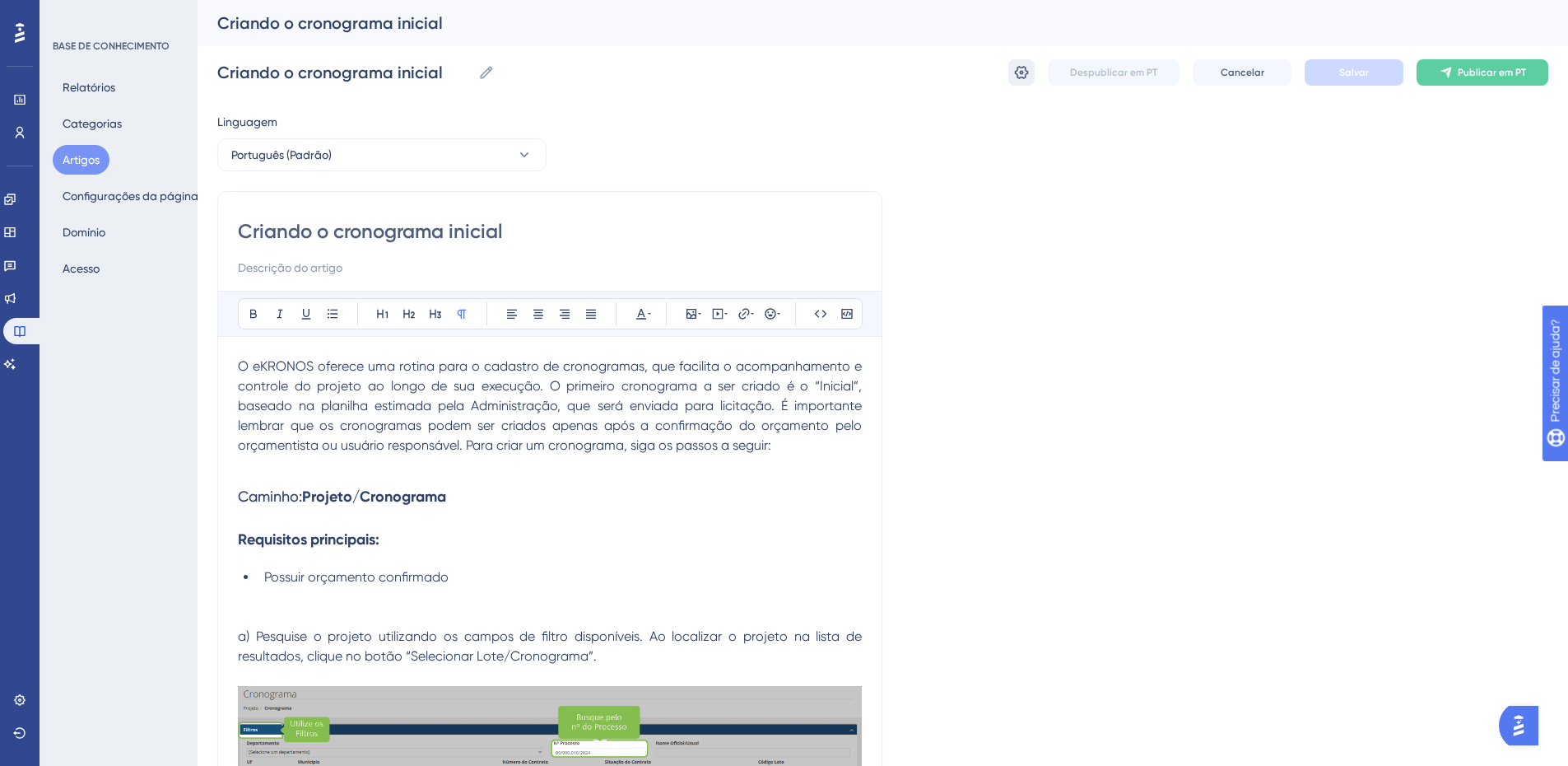
click at [1027, 72] on icon at bounding box center [1023, 71] width 14 height 13
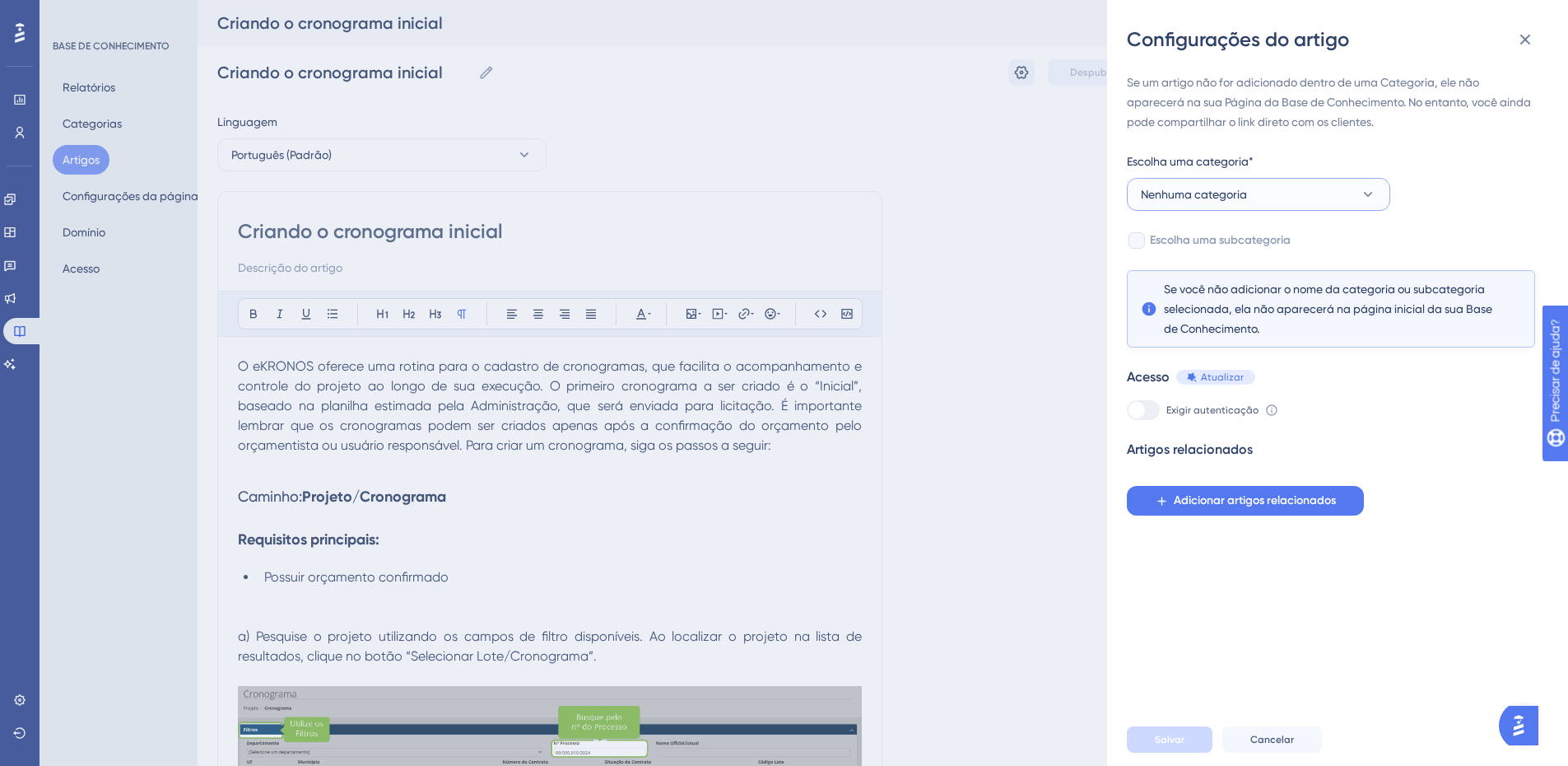
click at [1209, 197] on font "Nenhuma categoria" at bounding box center [1194, 193] width 106 height 13
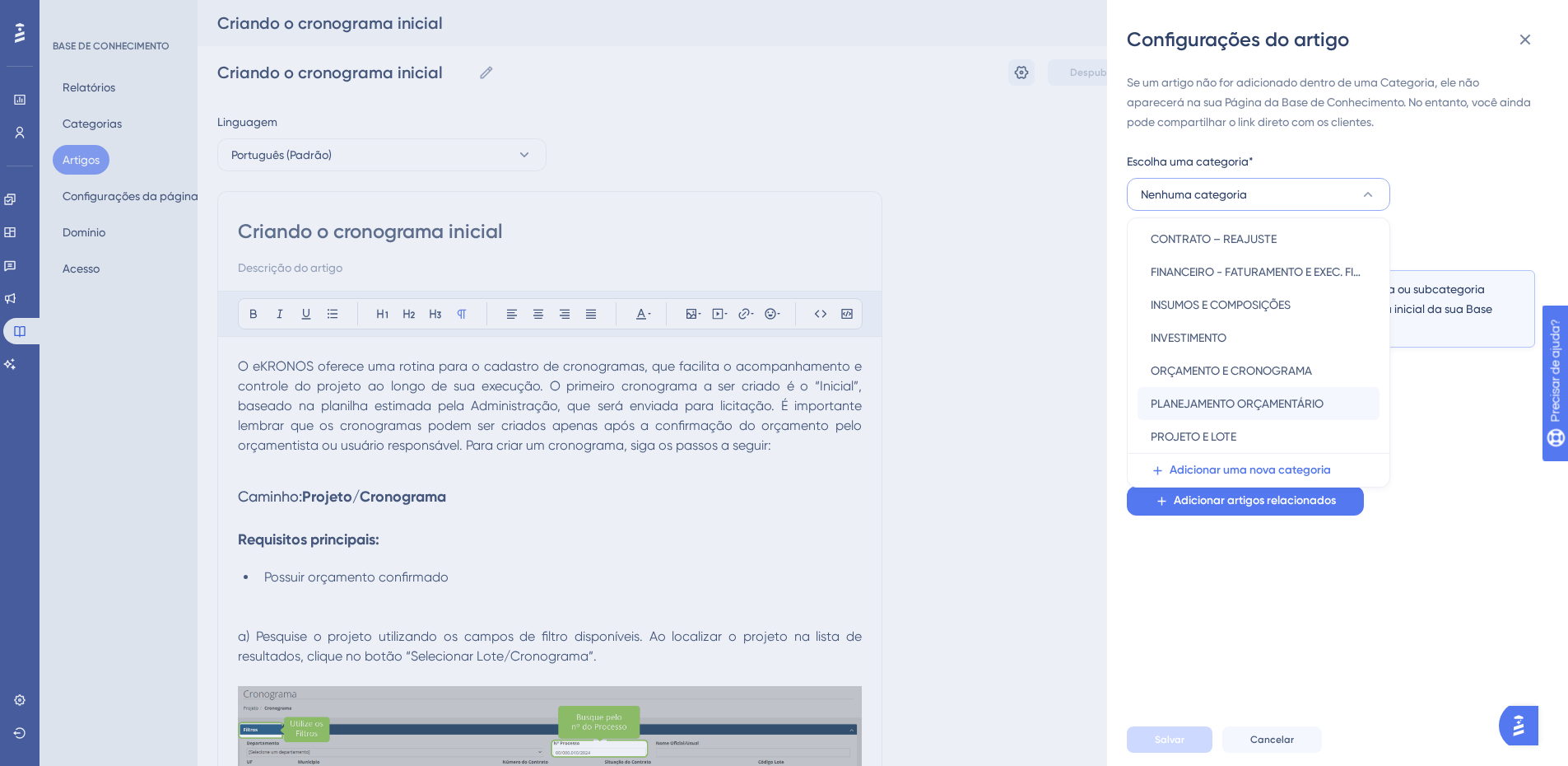
scroll to position [1, 0]
click at [1272, 373] on font "ORÇAMENTO E CRONOGRAMA" at bounding box center [1232, 370] width 162 height 13
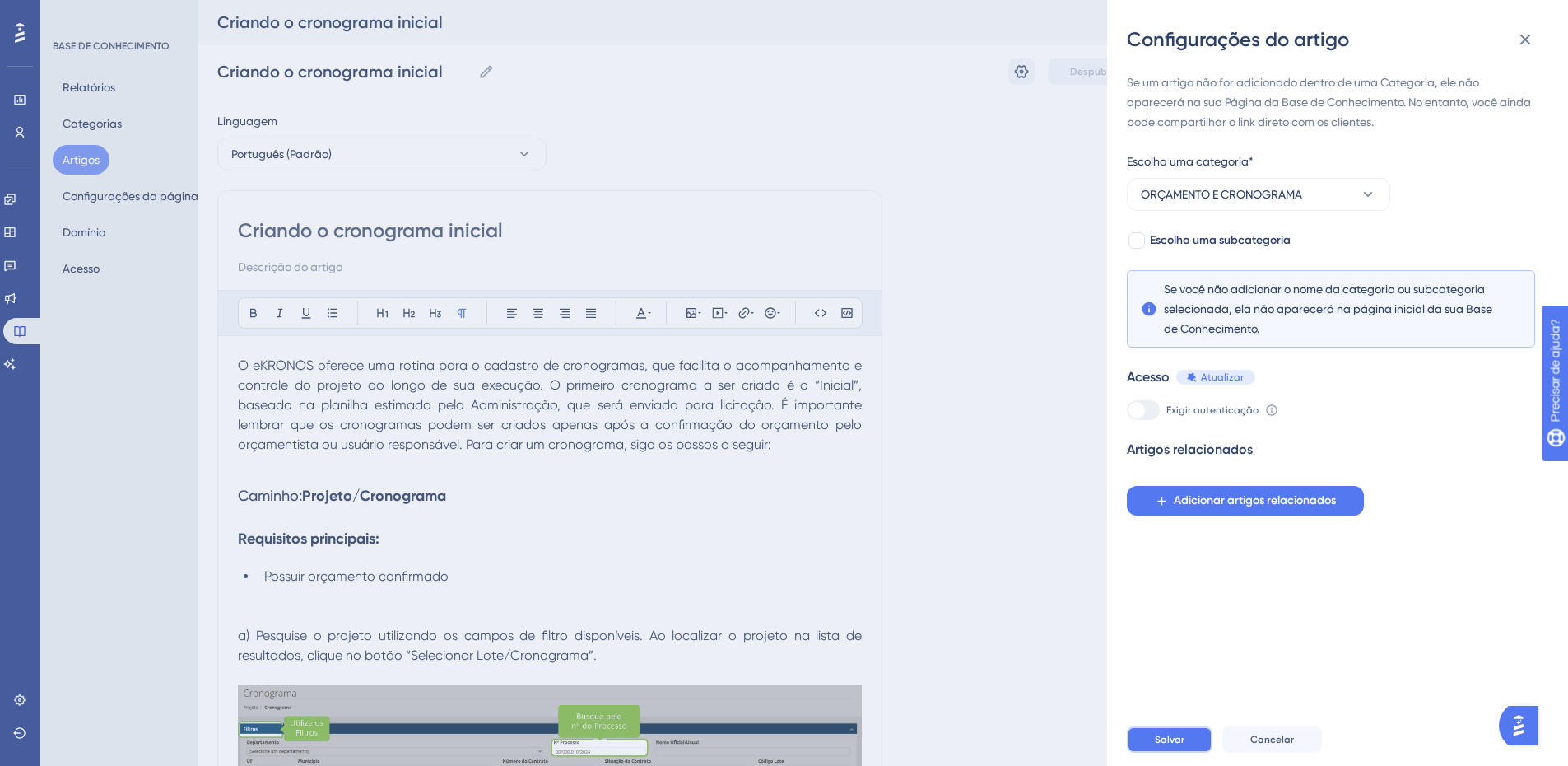
click at [1172, 745] on font "Salvar" at bounding box center [1170, 740] width 30 height 12
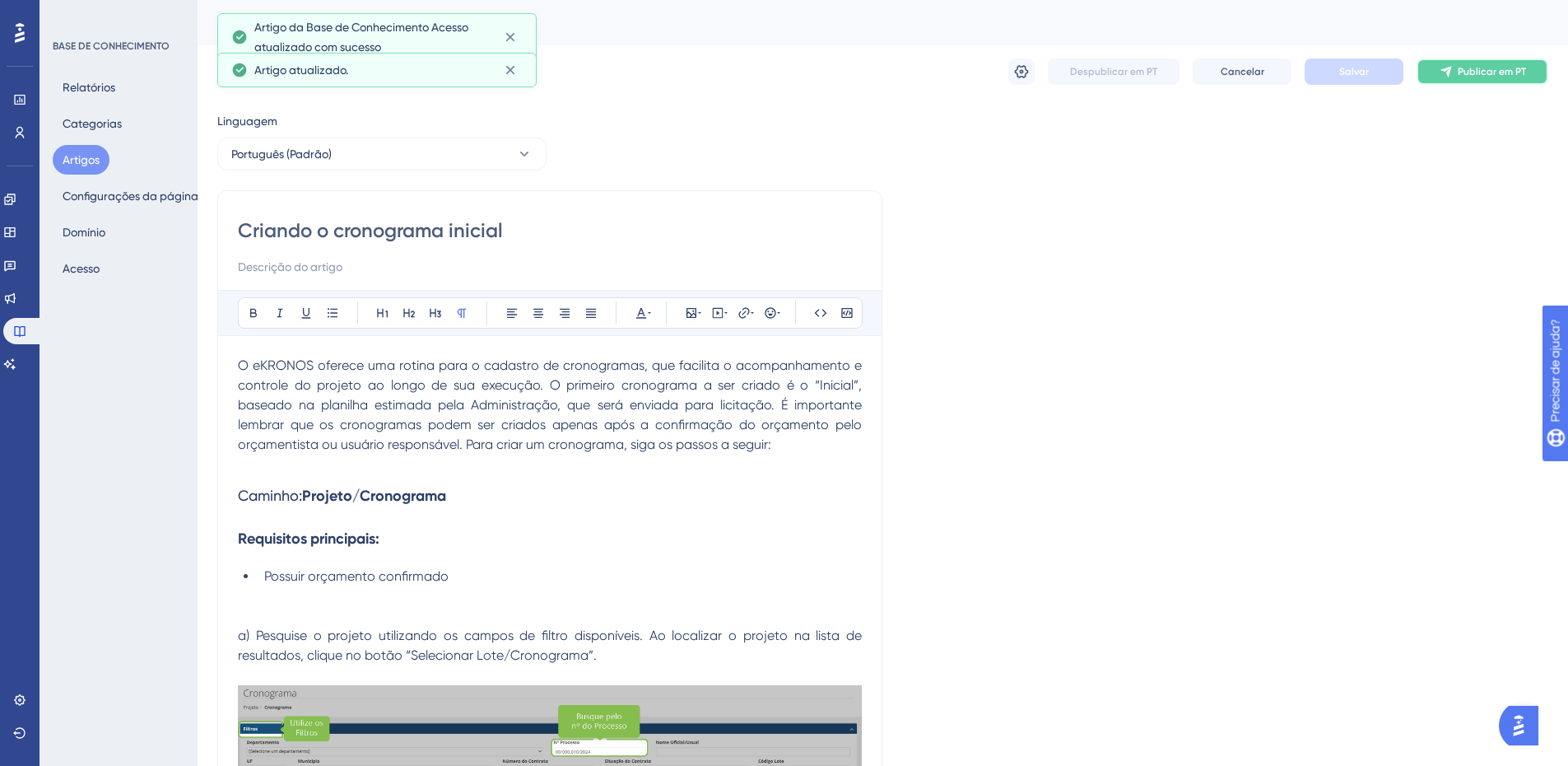
click at [1496, 75] on font "Publicar em PT" at bounding box center [1492, 71] width 68 height 12
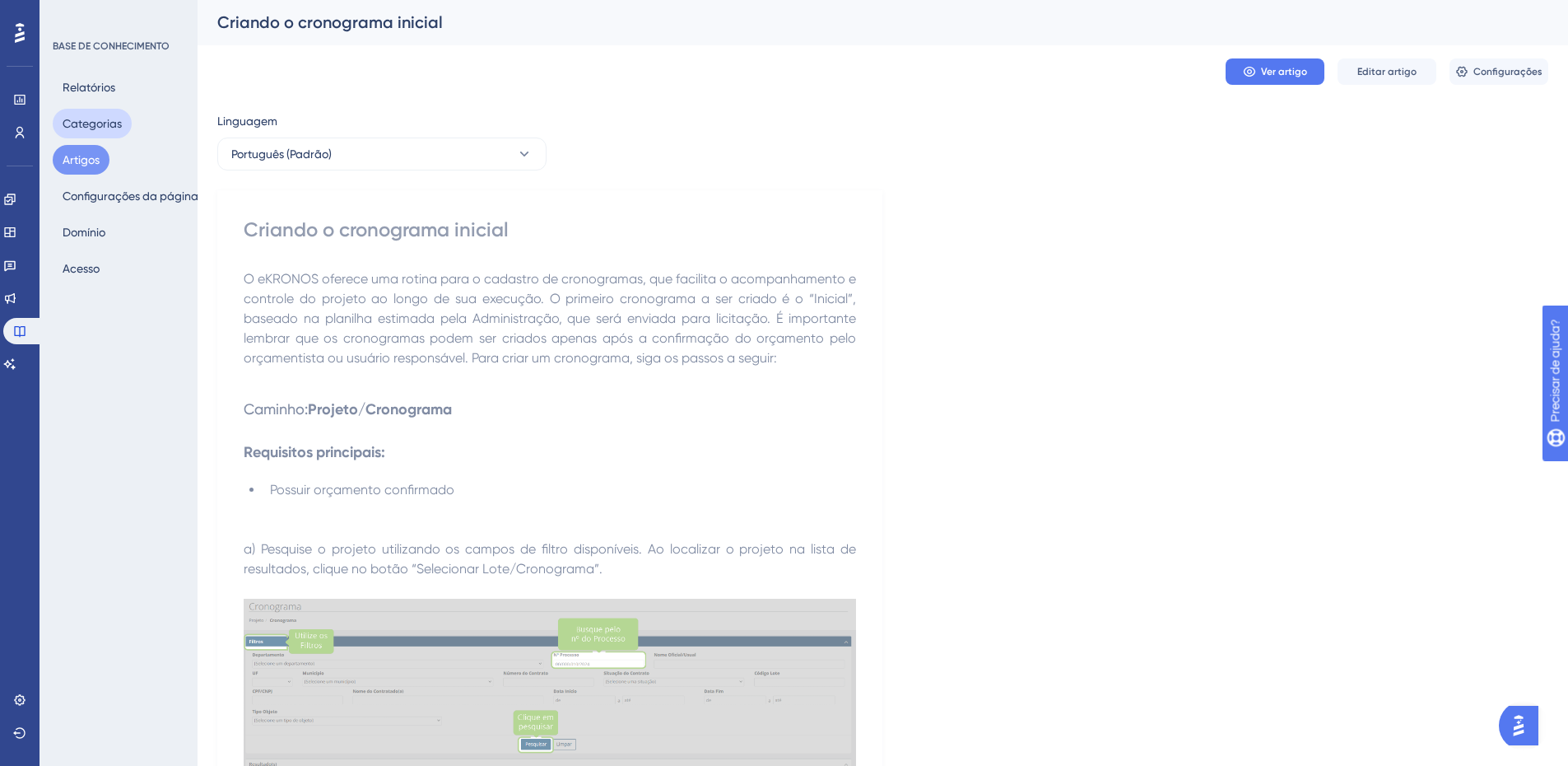
click at [102, 122] on font "Categorias" at bounding box center [92, 123] width 60 height 13
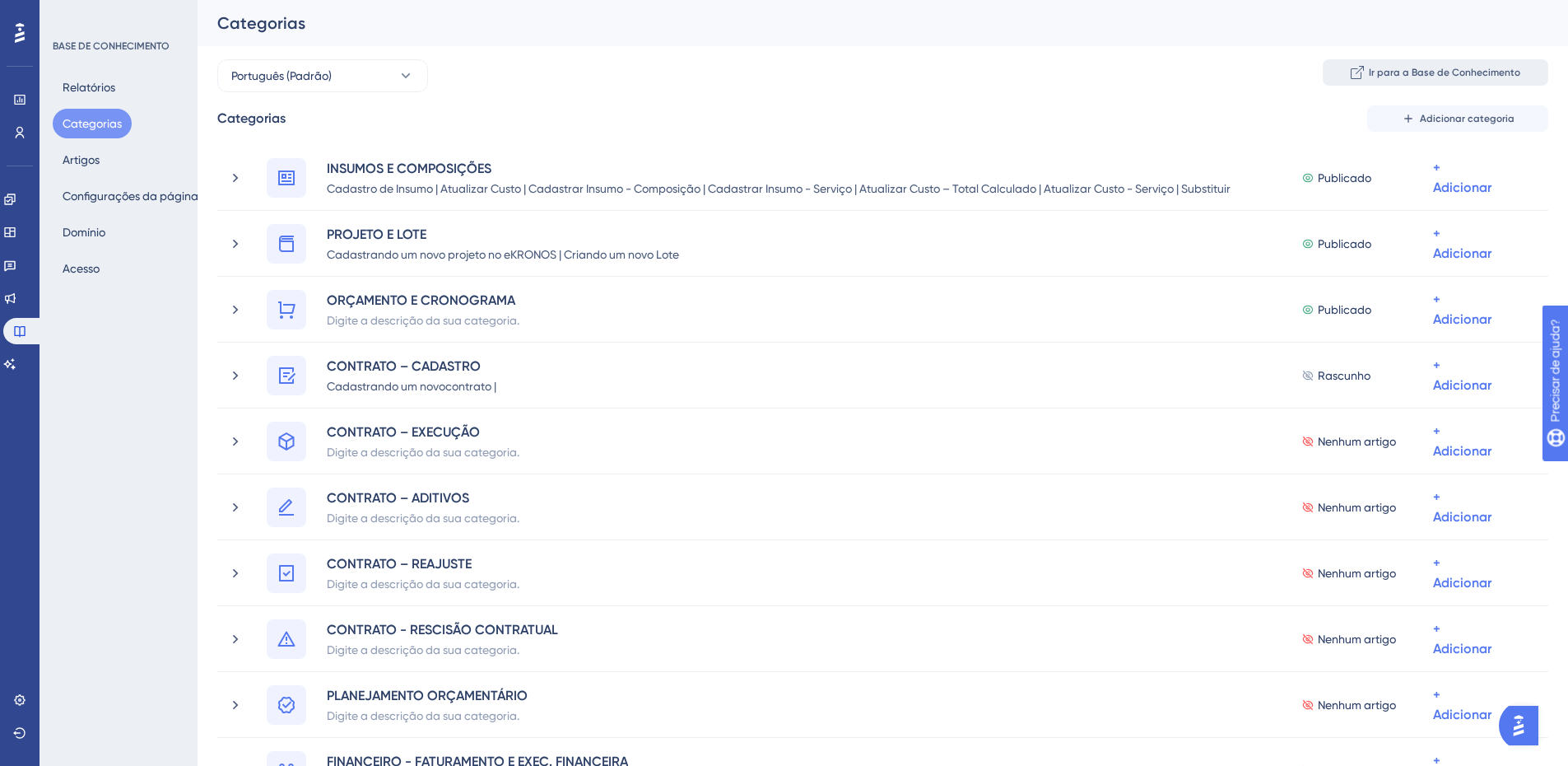
click at [1414, 70] on font "Ir para a Base de Conhecimento" at bounding box center [1445, 72] width 152 height 12
